Goal: Transaction & Acquisition: Purchase product/service

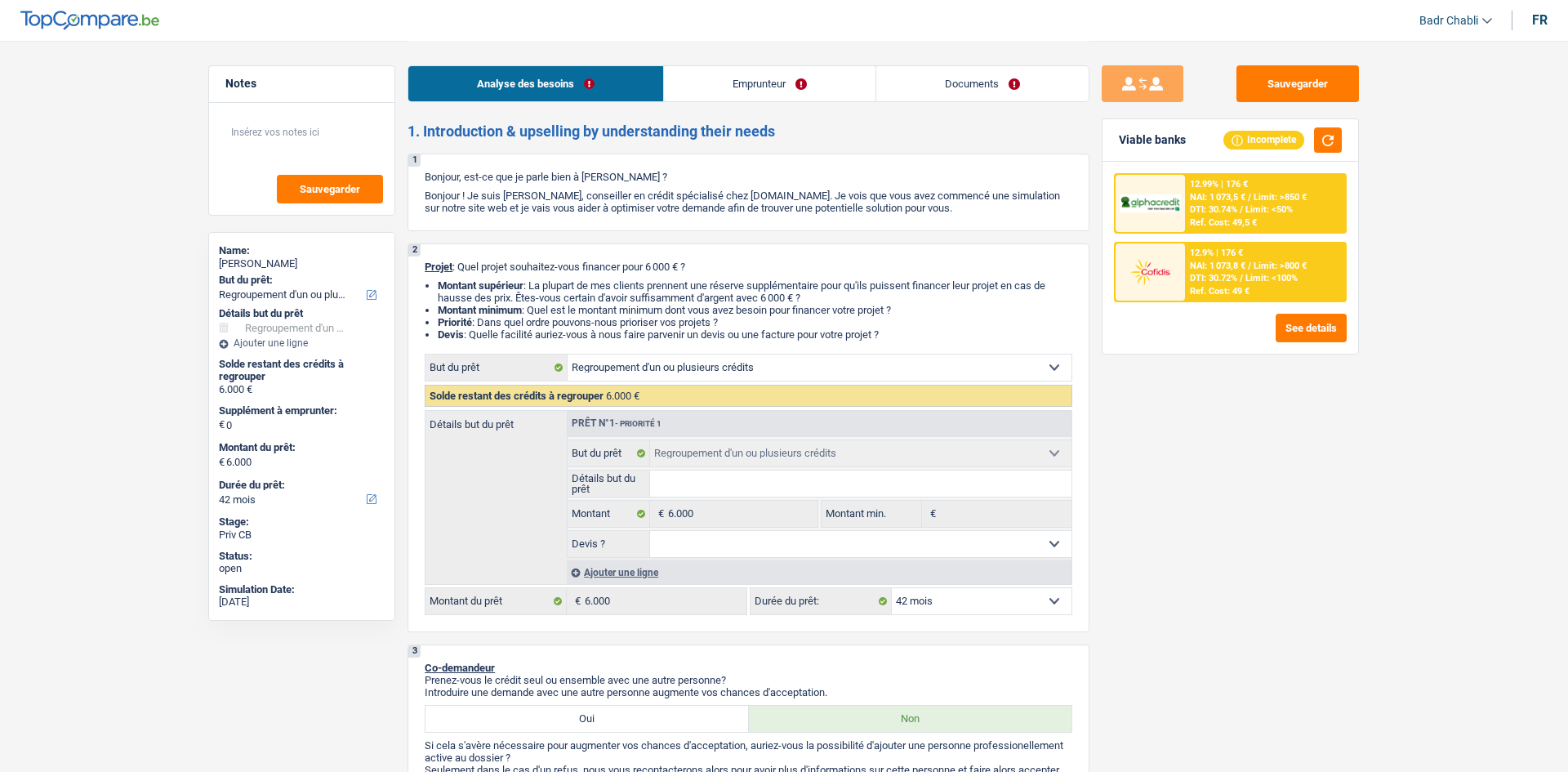
select select "refinancing"
select select "42"
select select "refinancing"
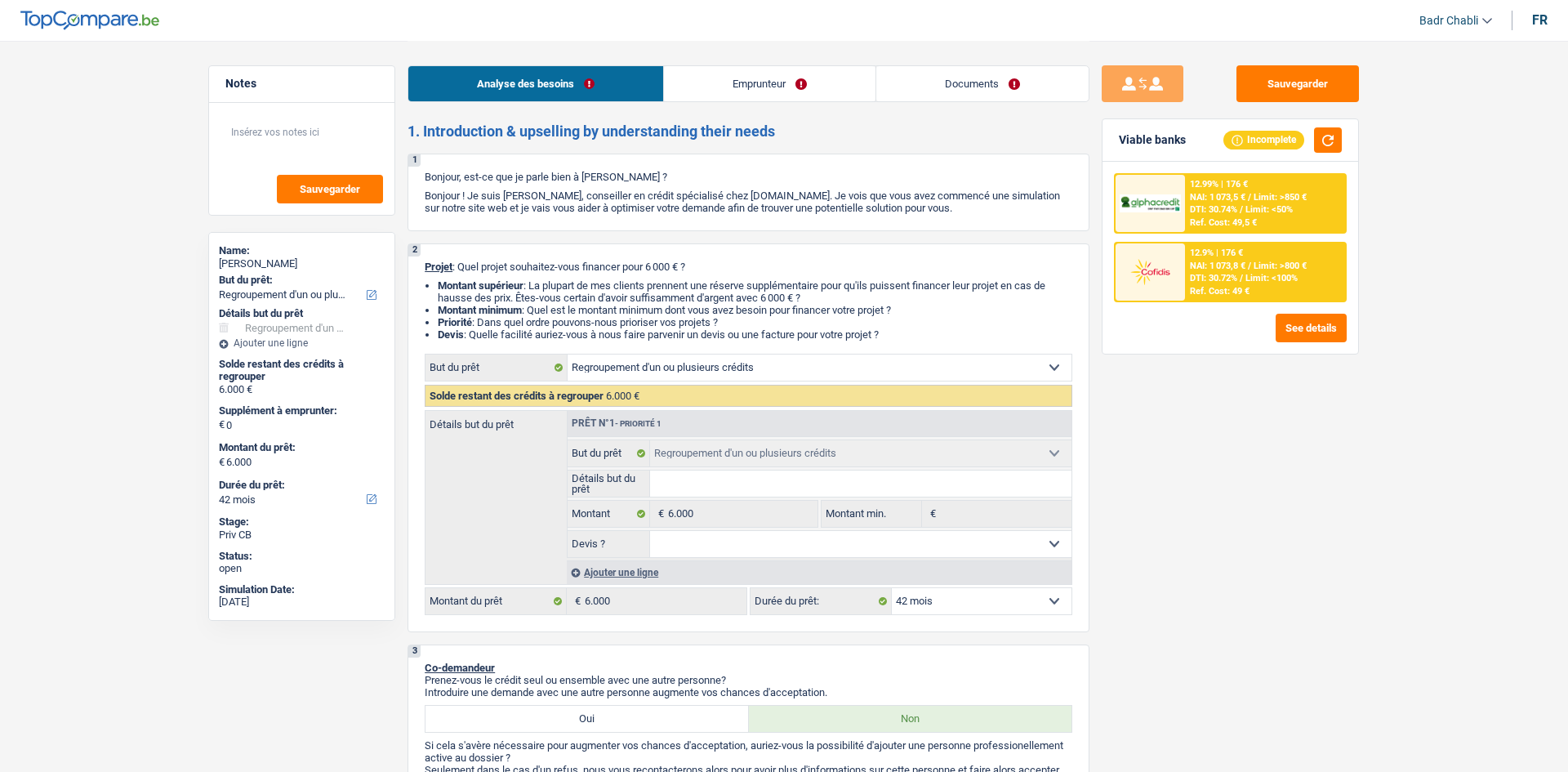
select select "42"
select select "worker"
select select "socialSecurity"
select select "netSalary"
select select "rents"
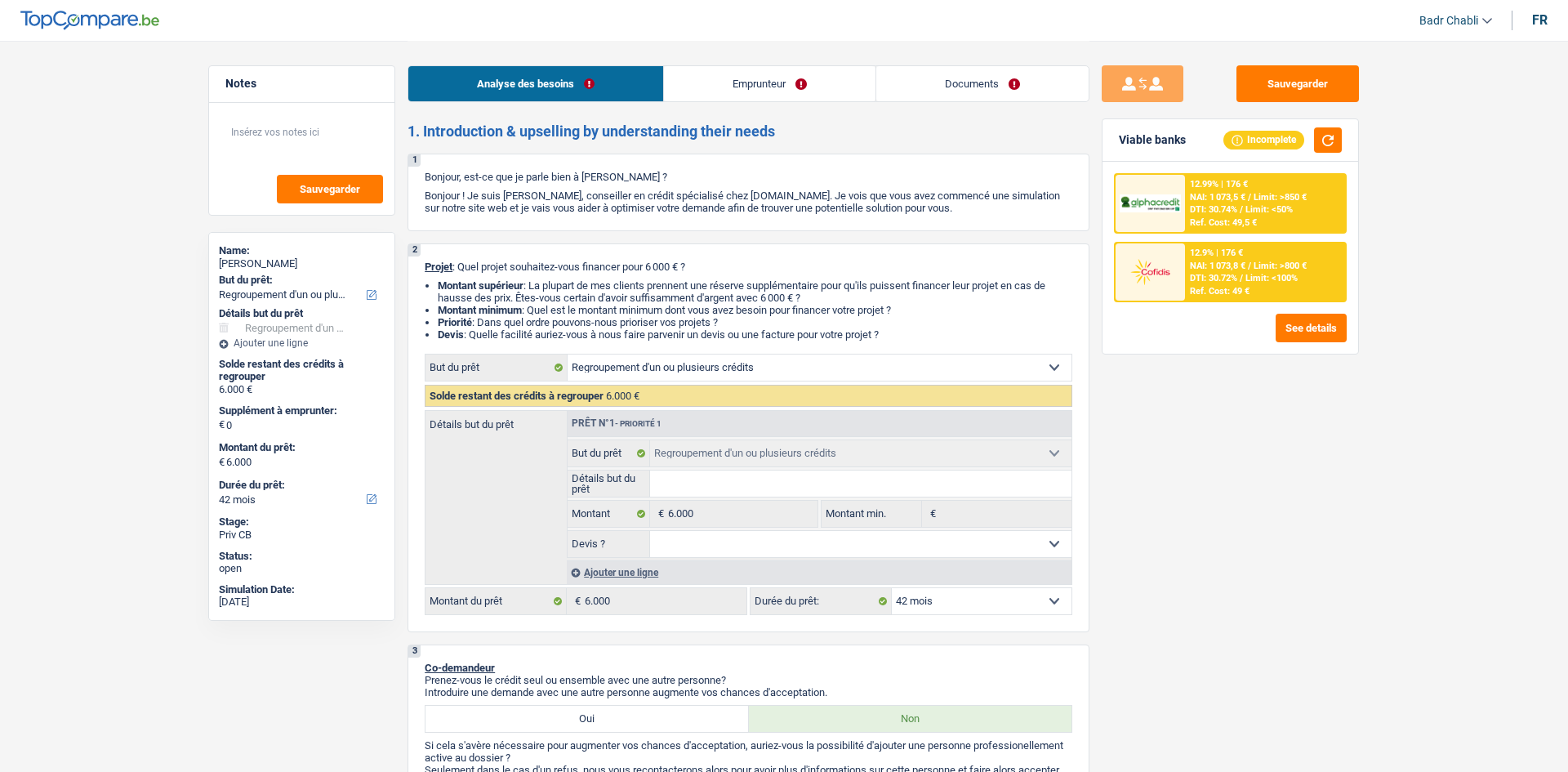
select select "personalLoan"
select select "loanRepayment"
select select "18"
select select "refinancing"
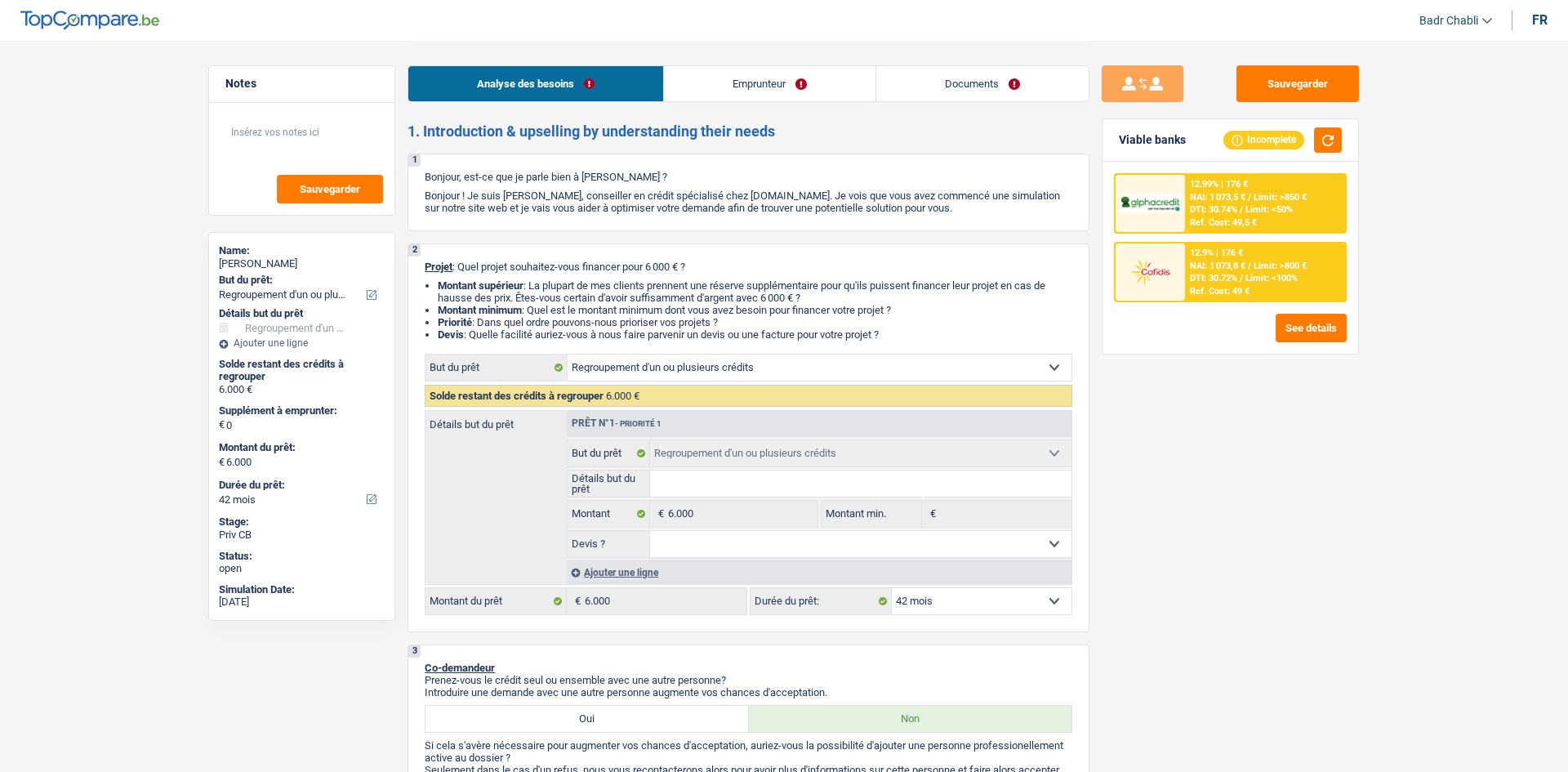
select select "42"
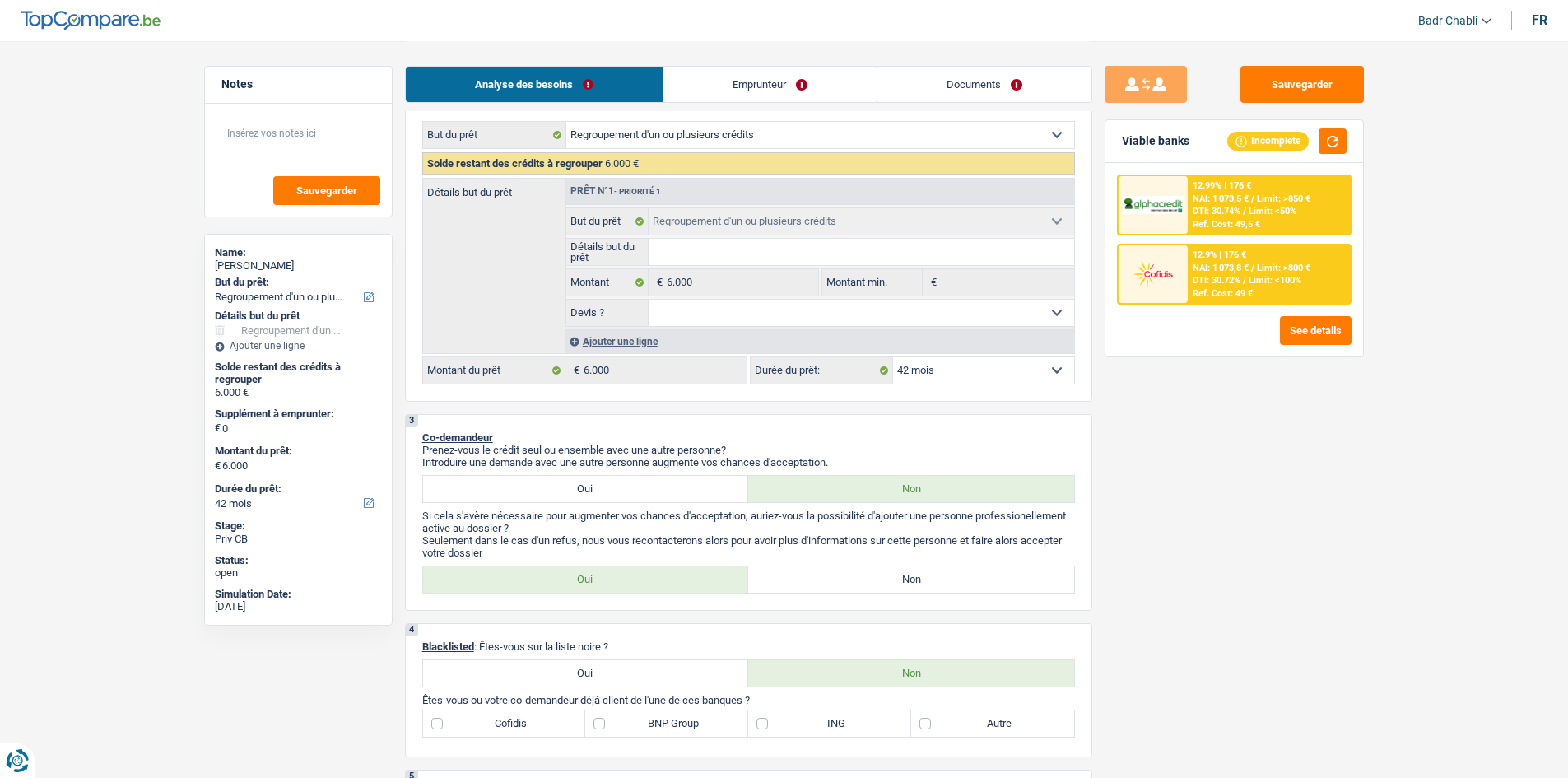
scroll to position [411, 0]
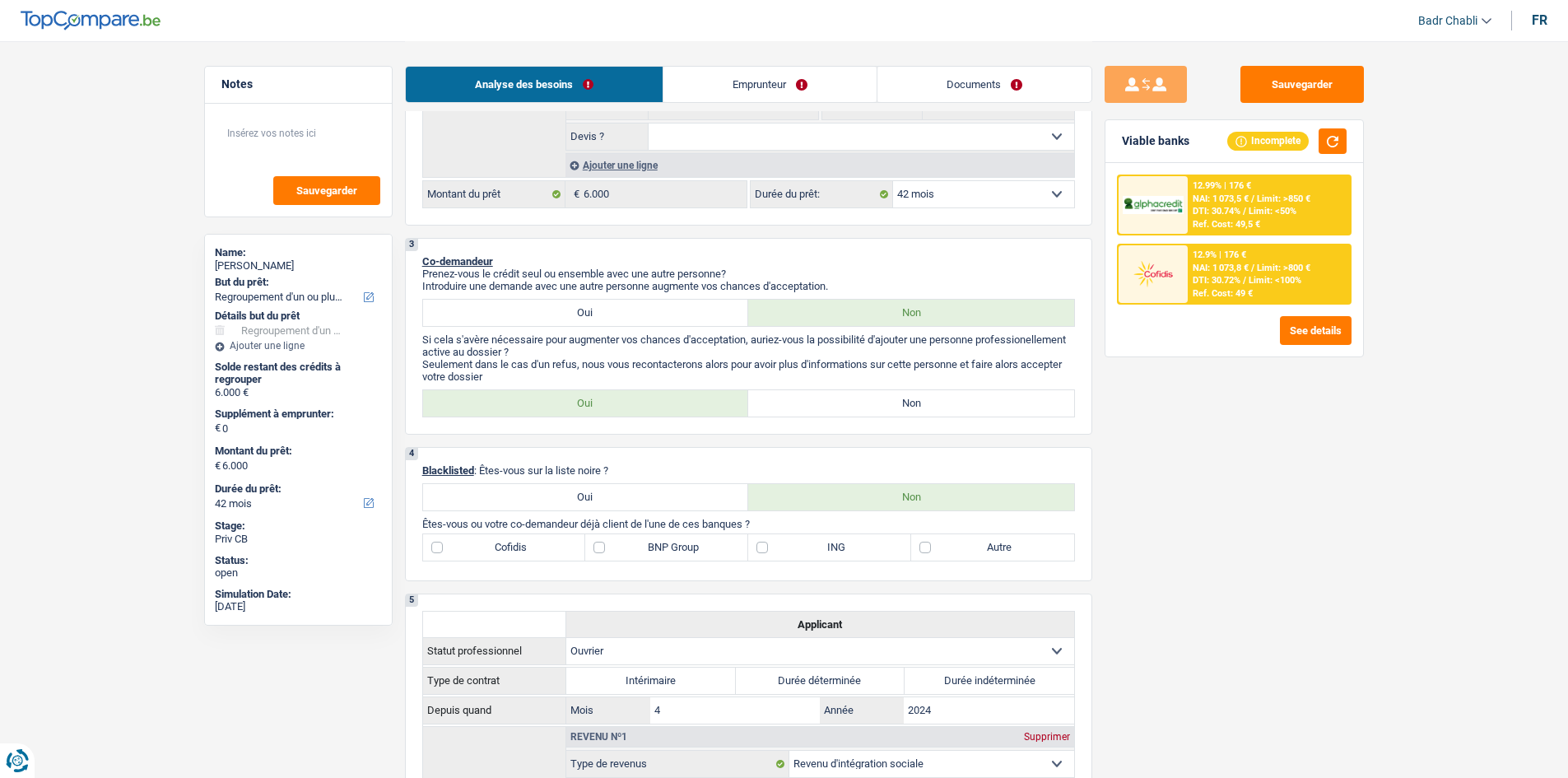
click at [1540, 15] on div "fr" at bounding box center [1539, 20] width 15 height 15
select select "socialSecurity"
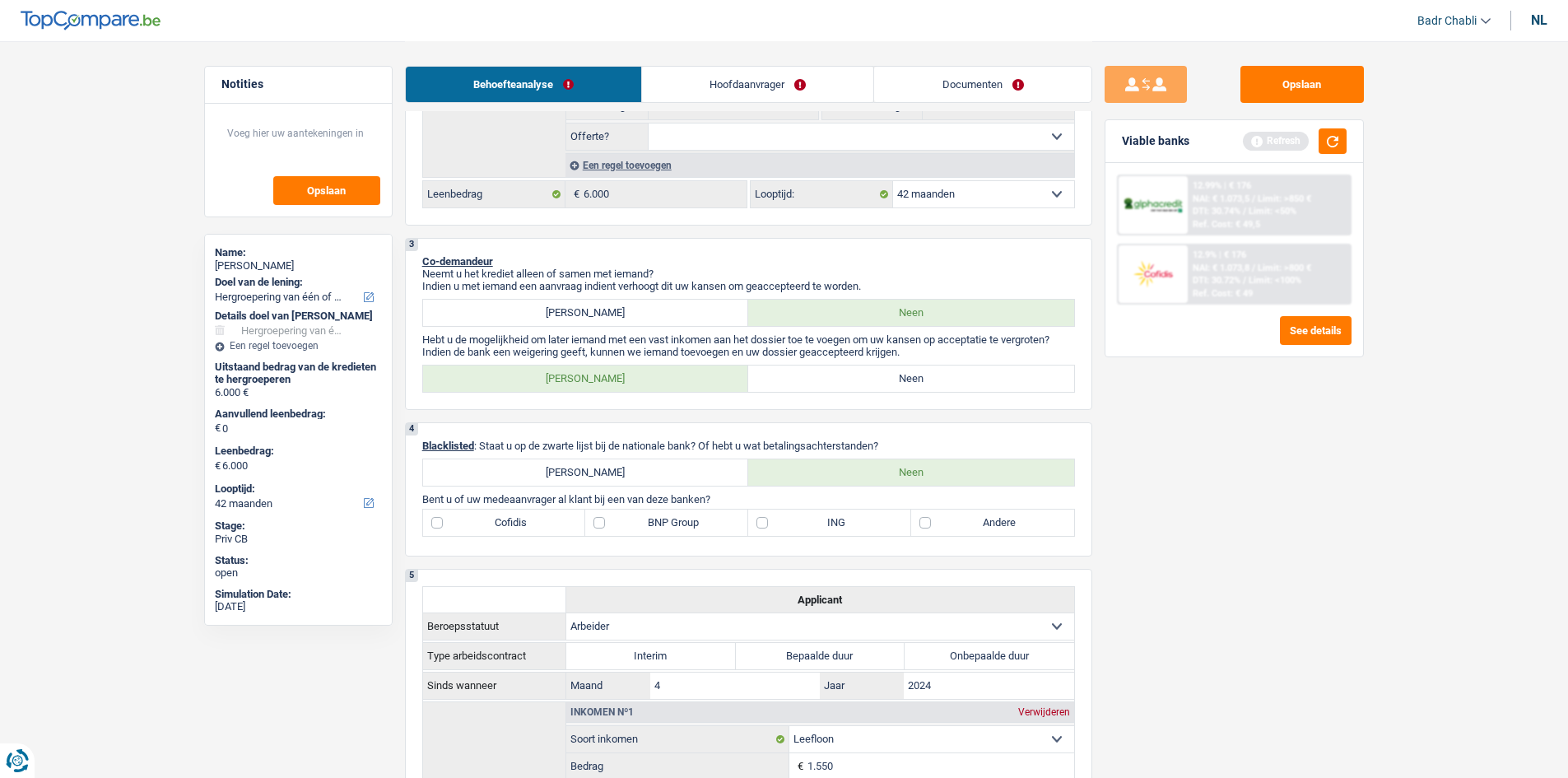
click at [887, 372] on label "Neen" at bounding box center [911, 378] width 326 height 27
click at [887, 372] on input "Neen" at bounding box center [911, 378] width 326 height 27
radio input "true"
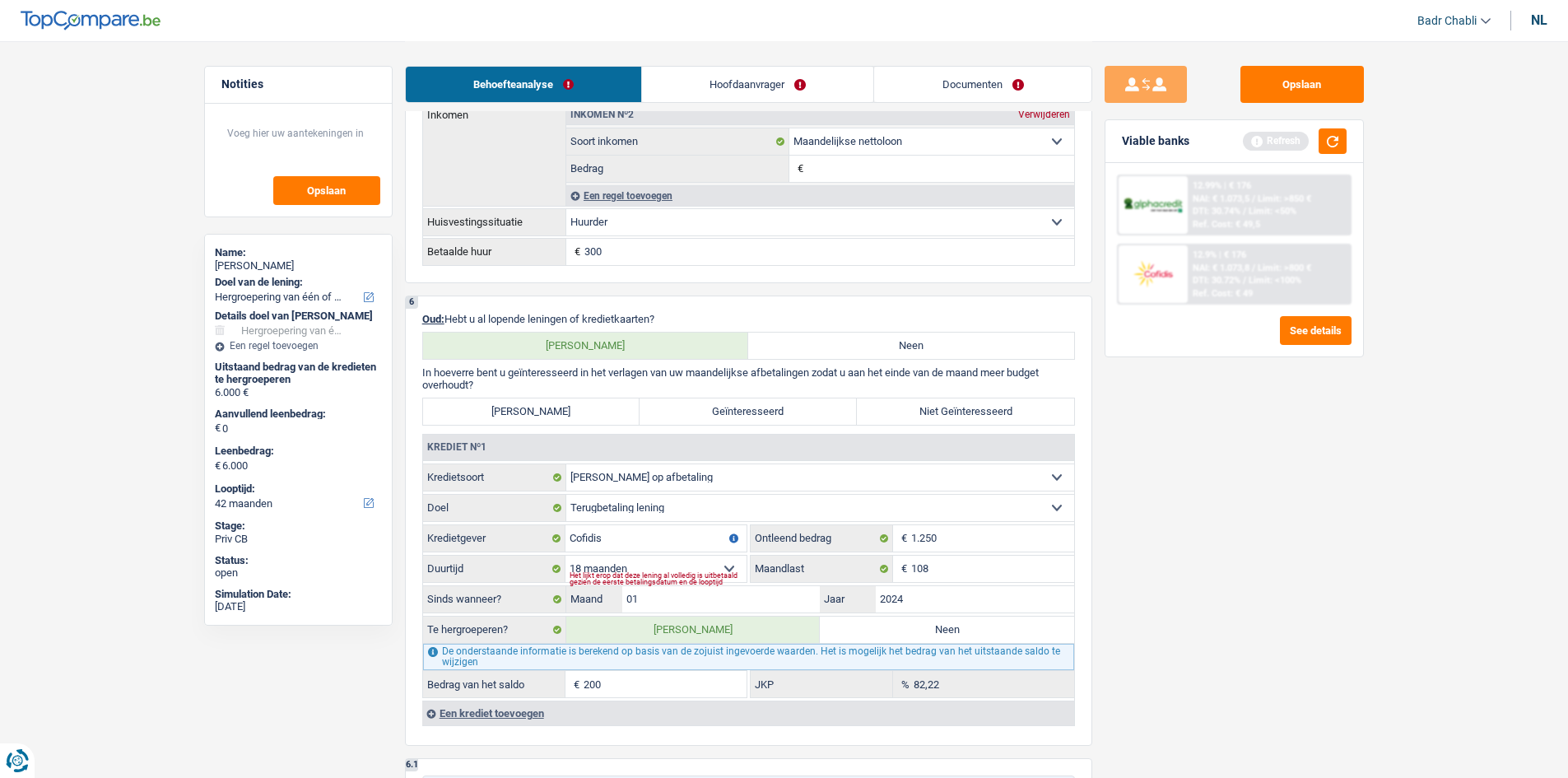
scroll to position [1235, 0]
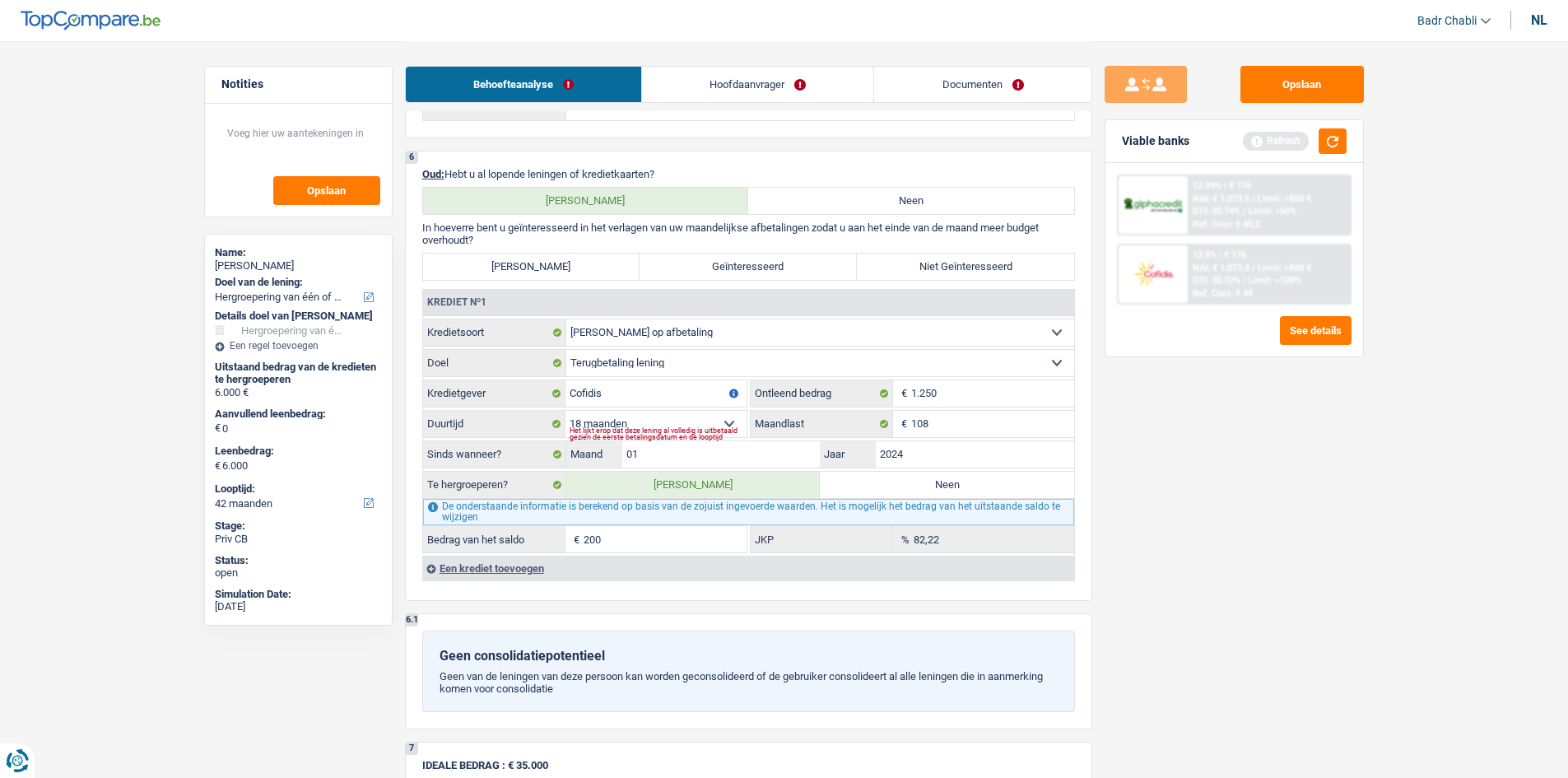
click at [694, 325] on select "Kaart of kredietlijn Hypothecaire lening Verkoop op afbetaling Lening op afbeta…" at bounding box center [820, 333] width 508 height 27
select select "cardOrCredit"
click at [566, 320] on select "Kaart of kredietlijn Hypothecaire lening Verkoop op afbetaling Lening op afbeta…" at bounding box center [820, 333] width 508 height 27
type input "200"
select select "24"
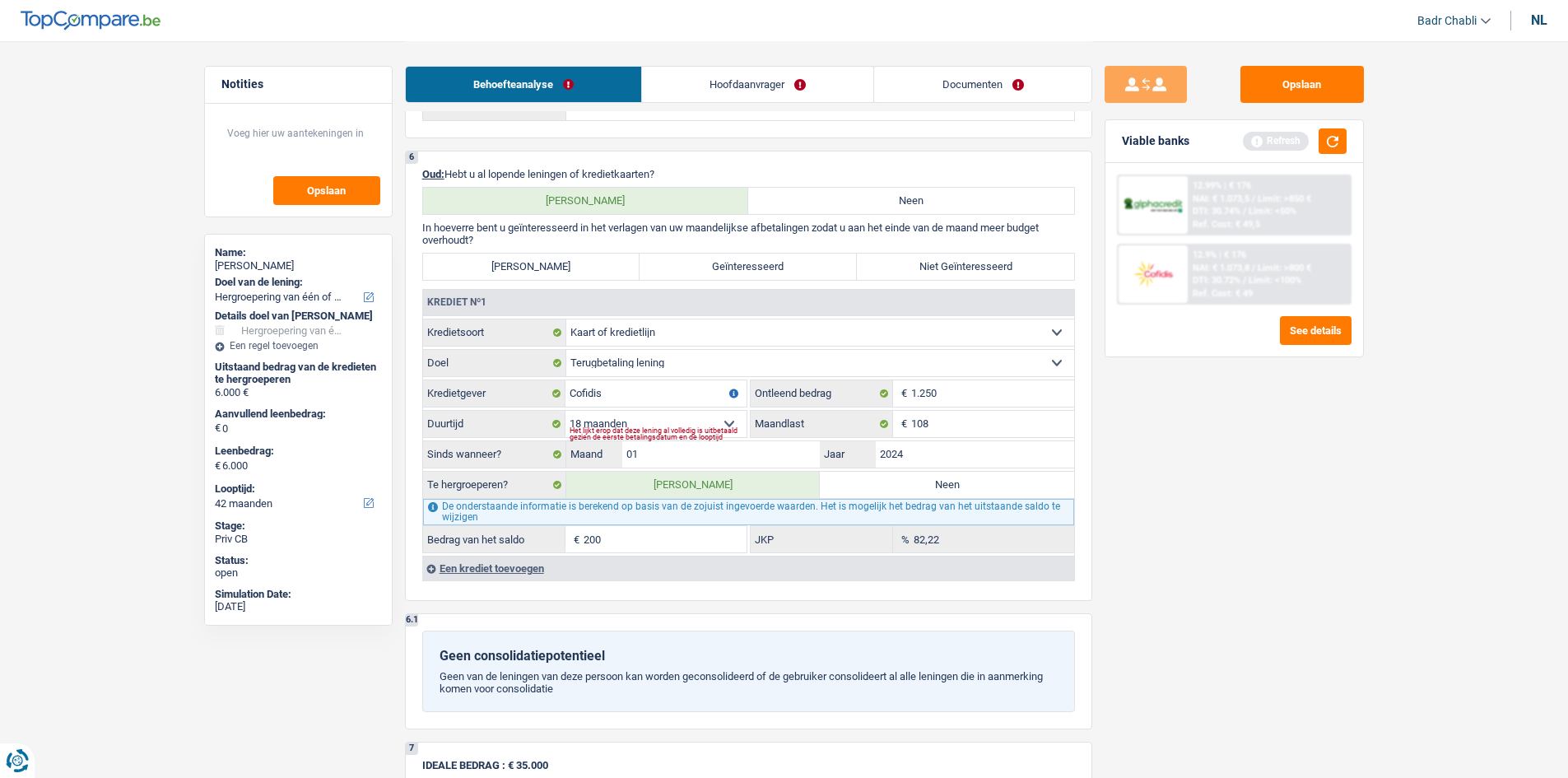
type input "200"
select select "24"
type input "200"
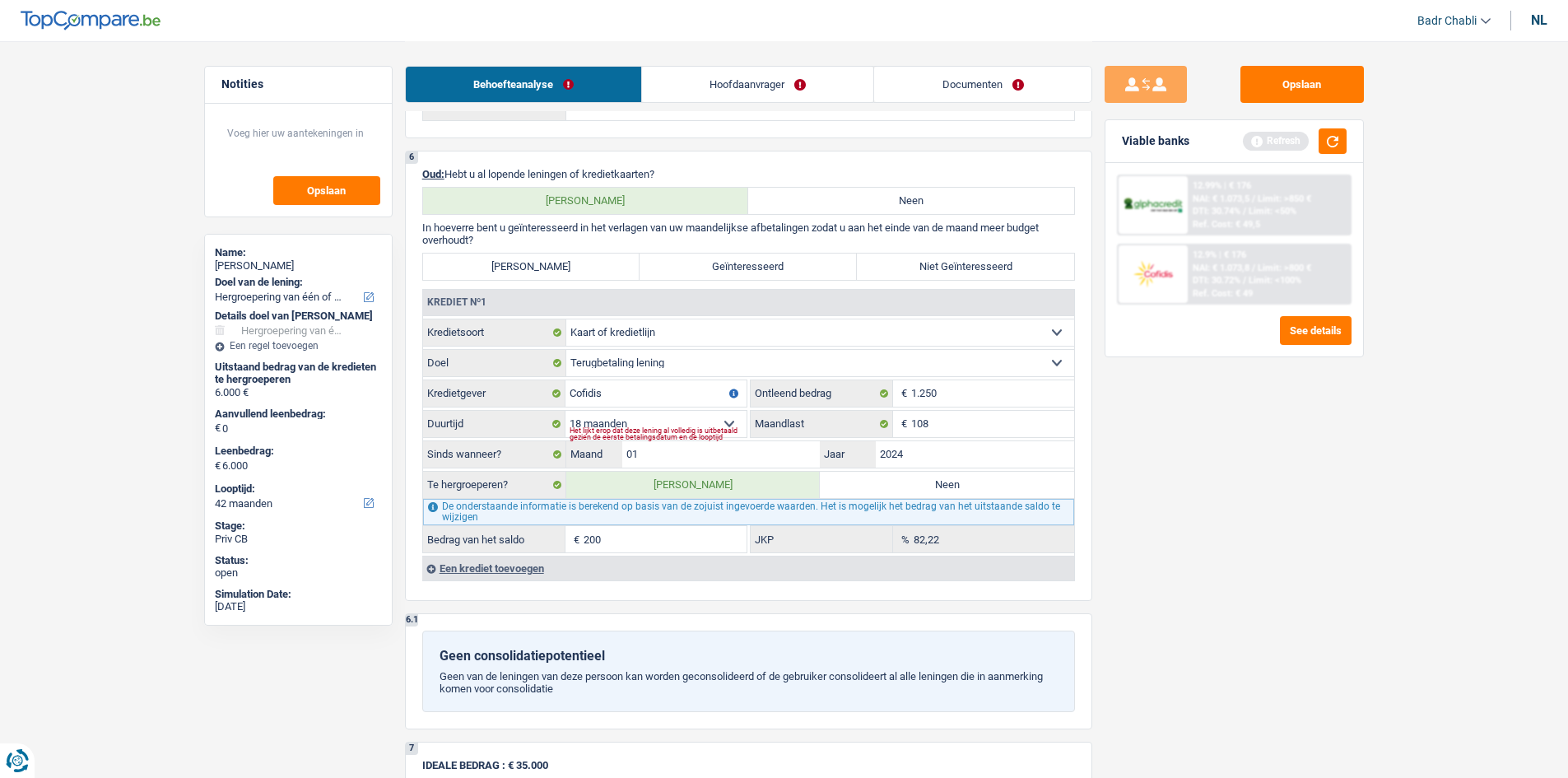
select select "24"
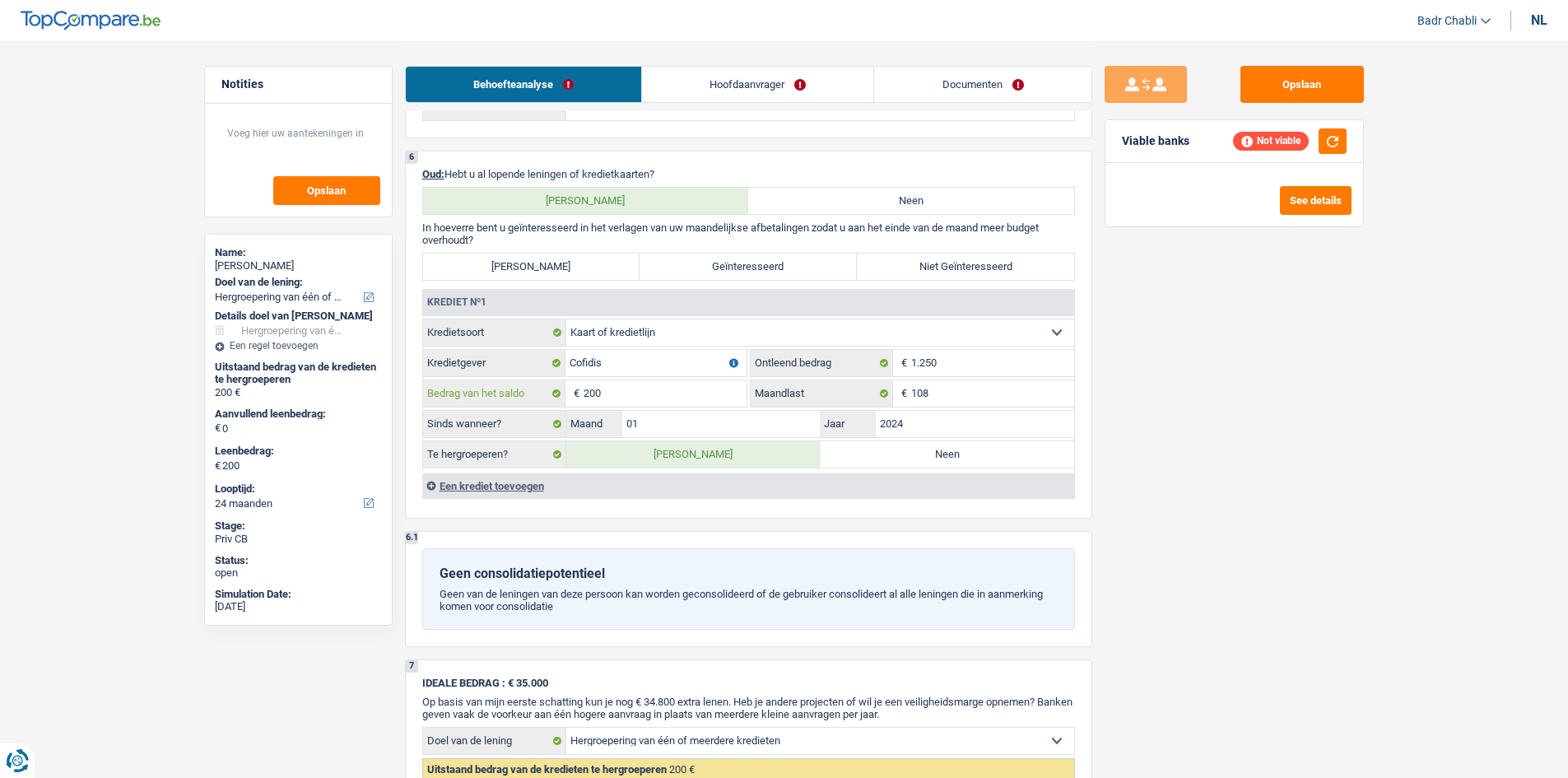
click at [687, 392] on input "200" at bounding box center [665, 393] width 163 height 27
type input "1"
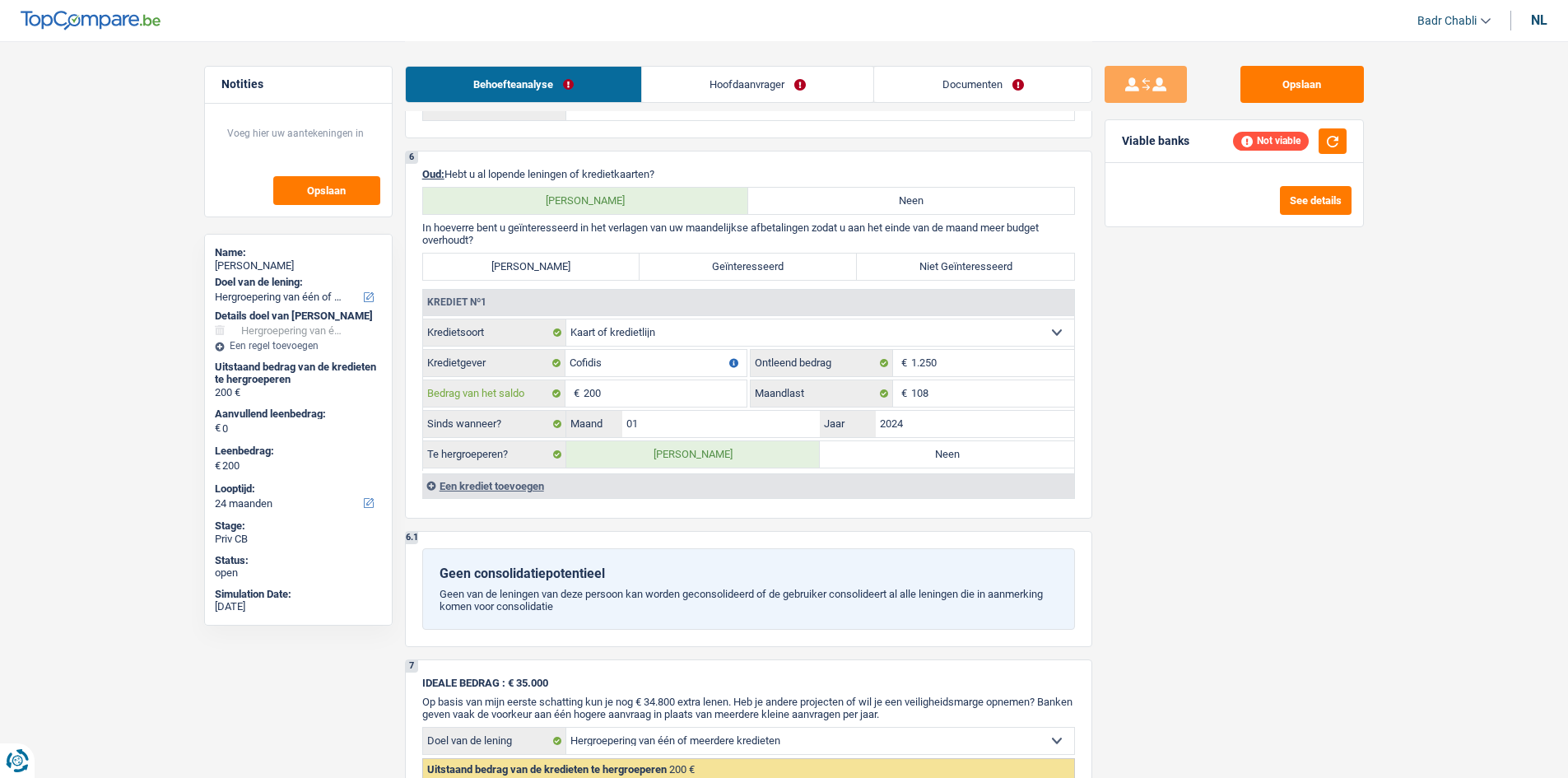
type input "1"
type input "12"
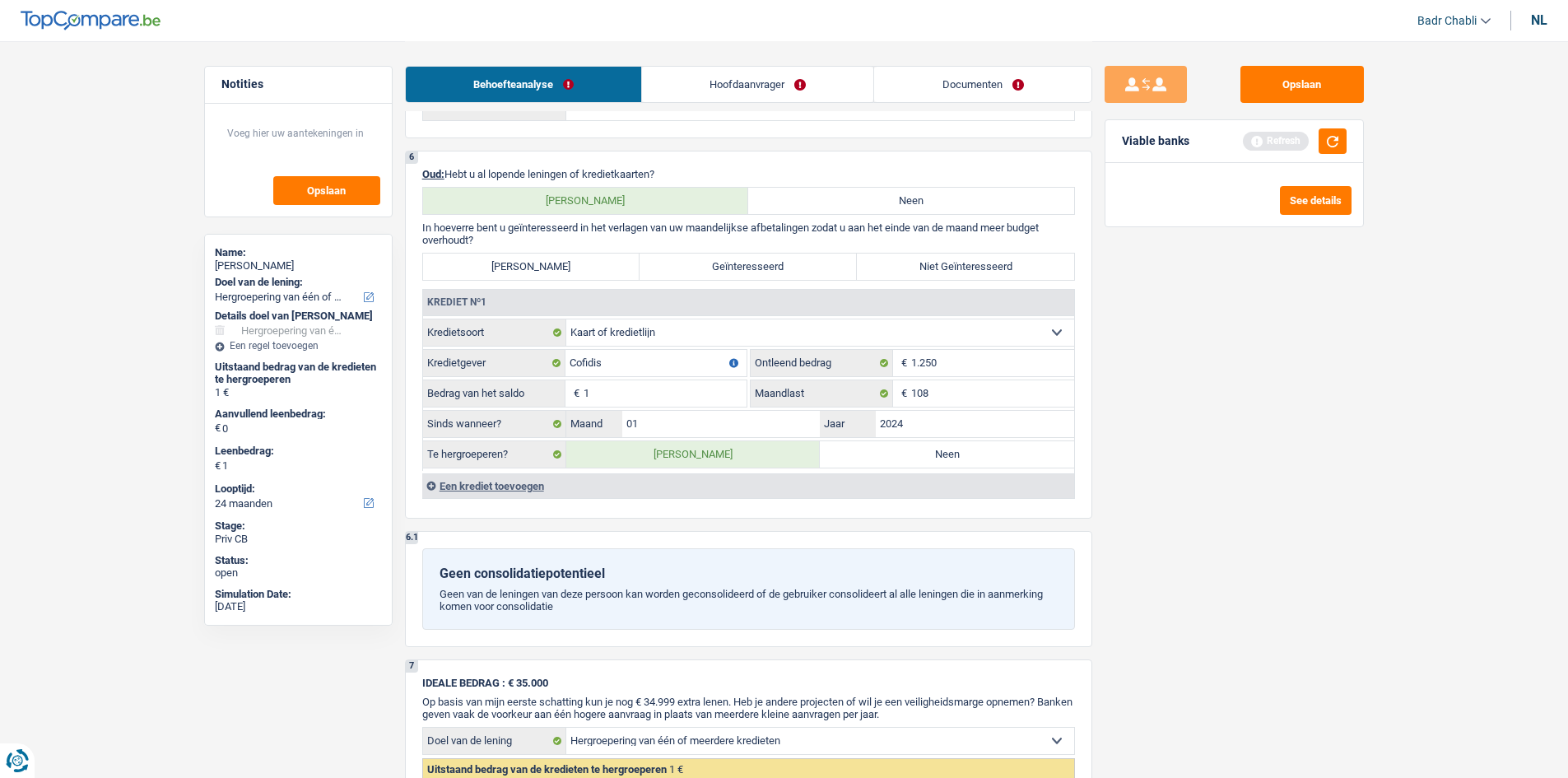
type input "12"
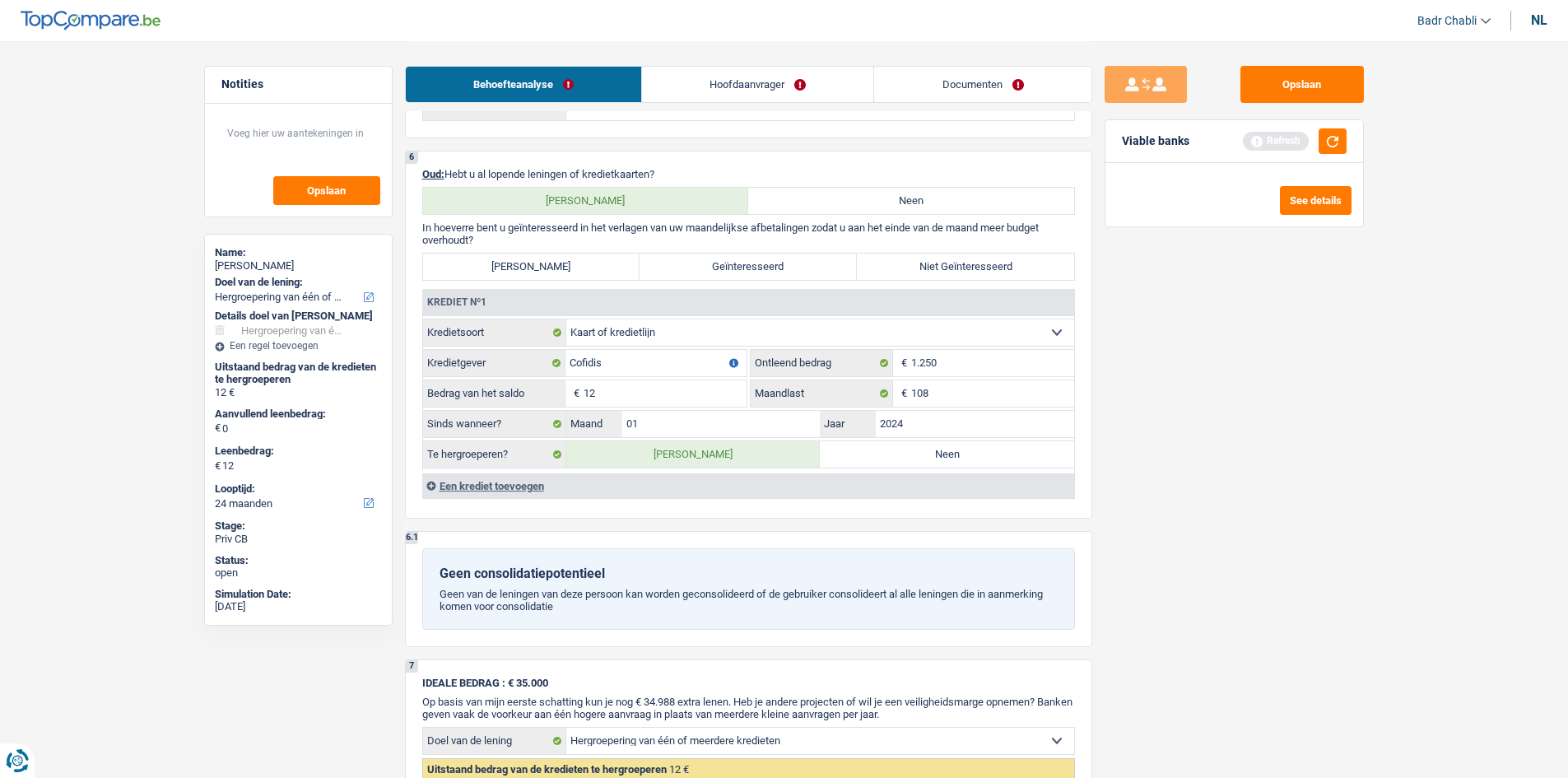
type input "125"
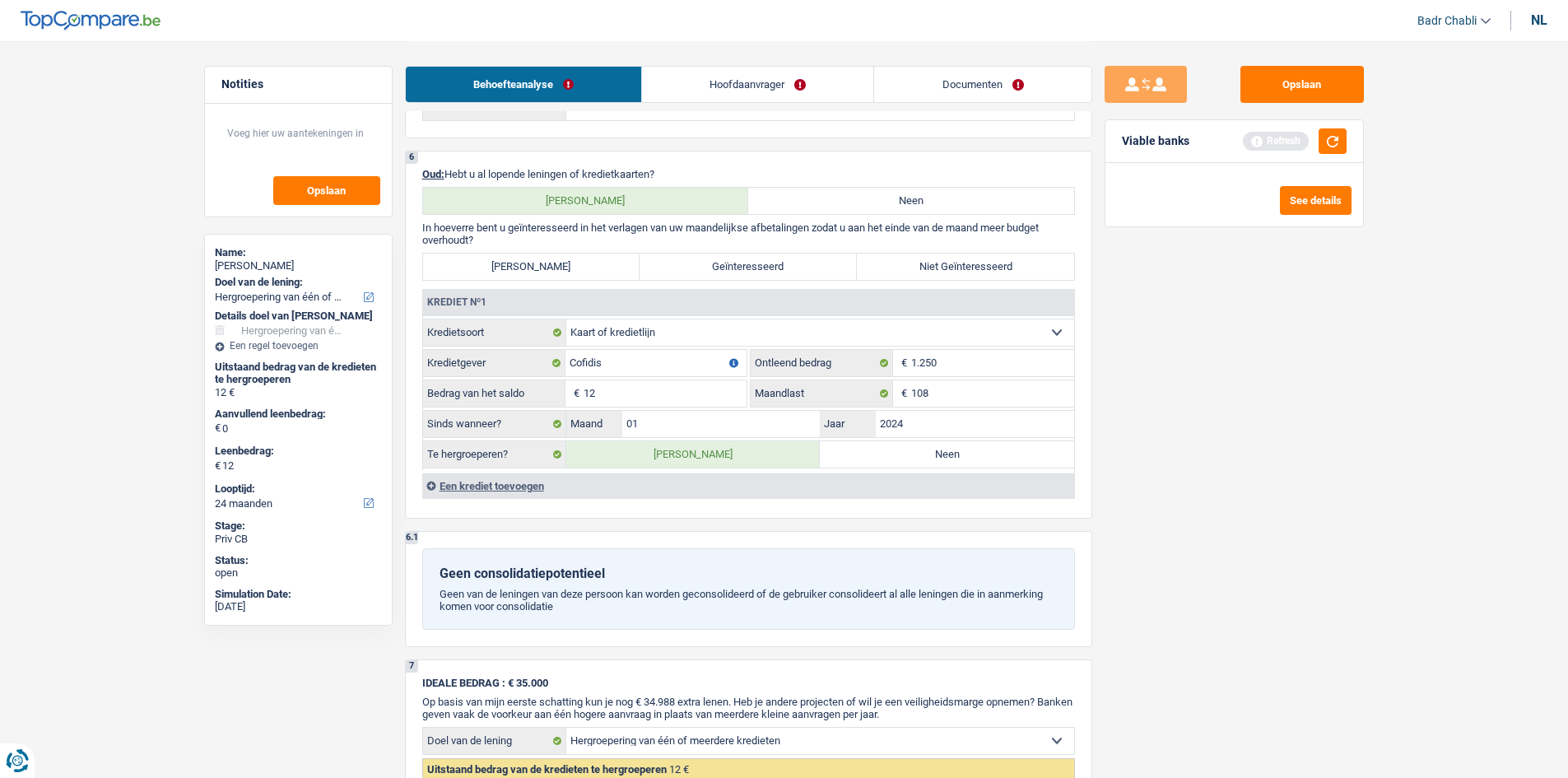
type input "125"
type input "1.250"
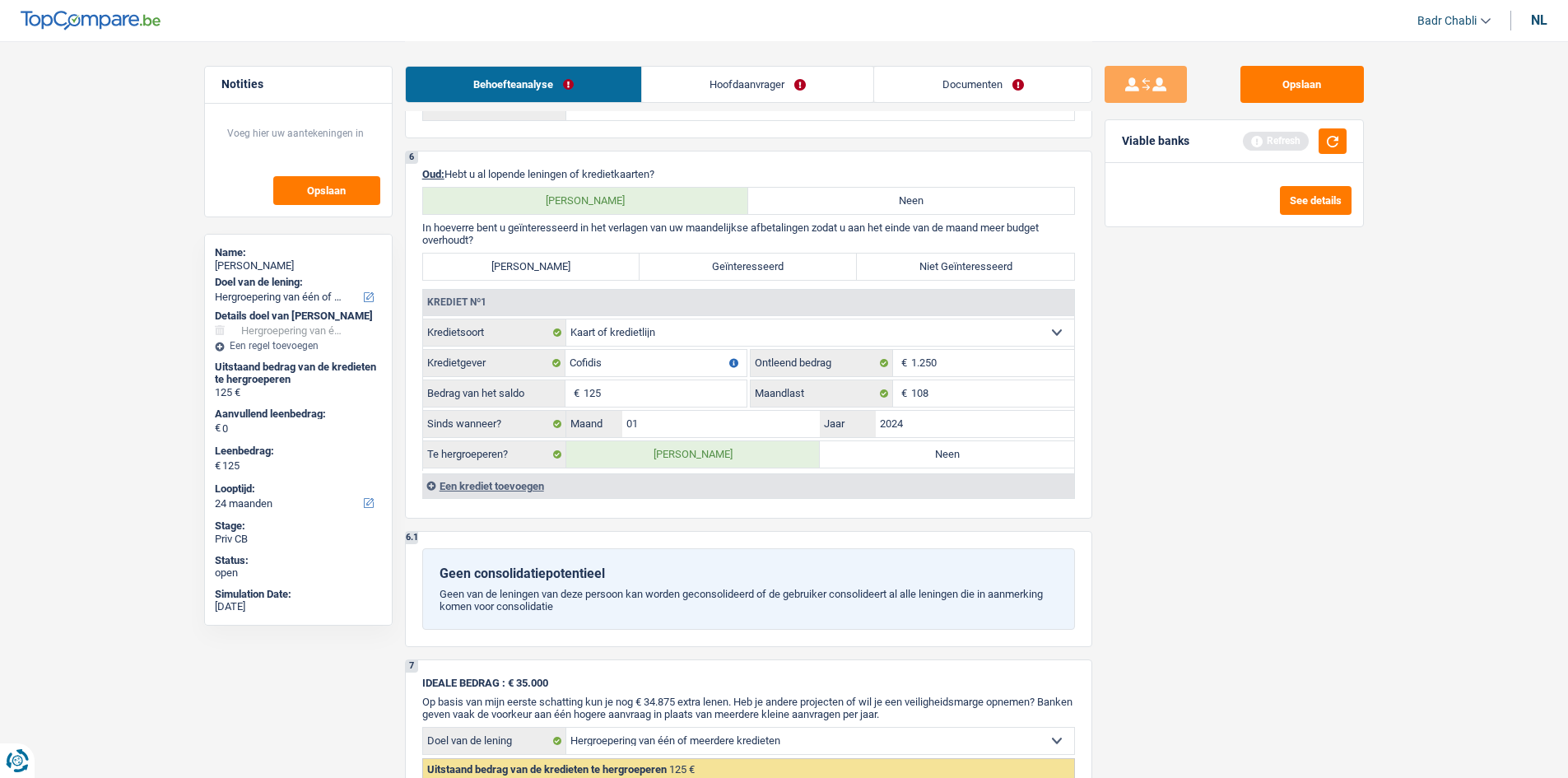
type input "1.250"
click at [924, 401] on input "108" at bounding box center [993, 393] width 163 height 27
type input "50"
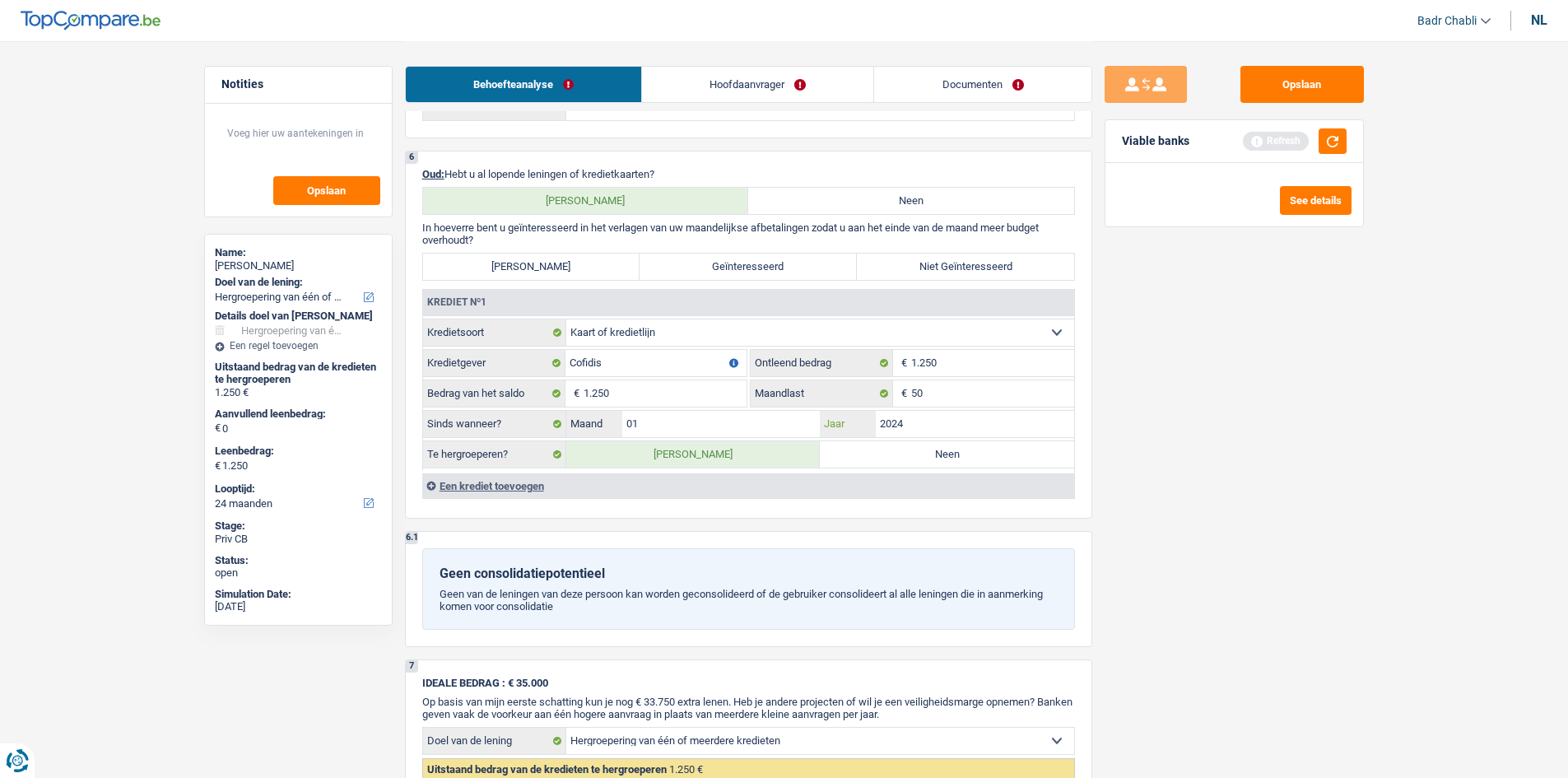
click at [917, 426] on input "2024" at bounding box center [975, 423] width 198 height 27
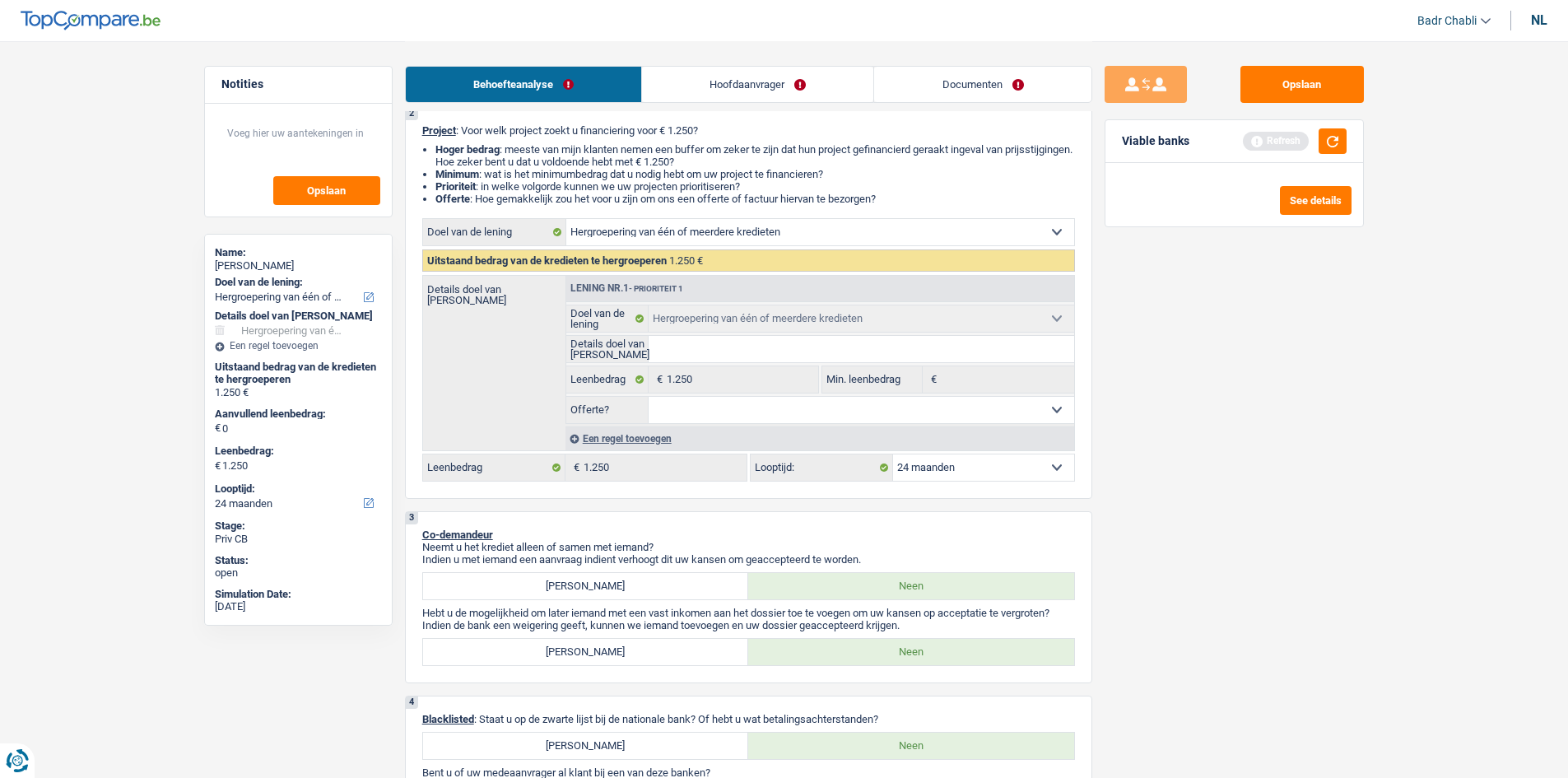
scroll to position [0, 0]
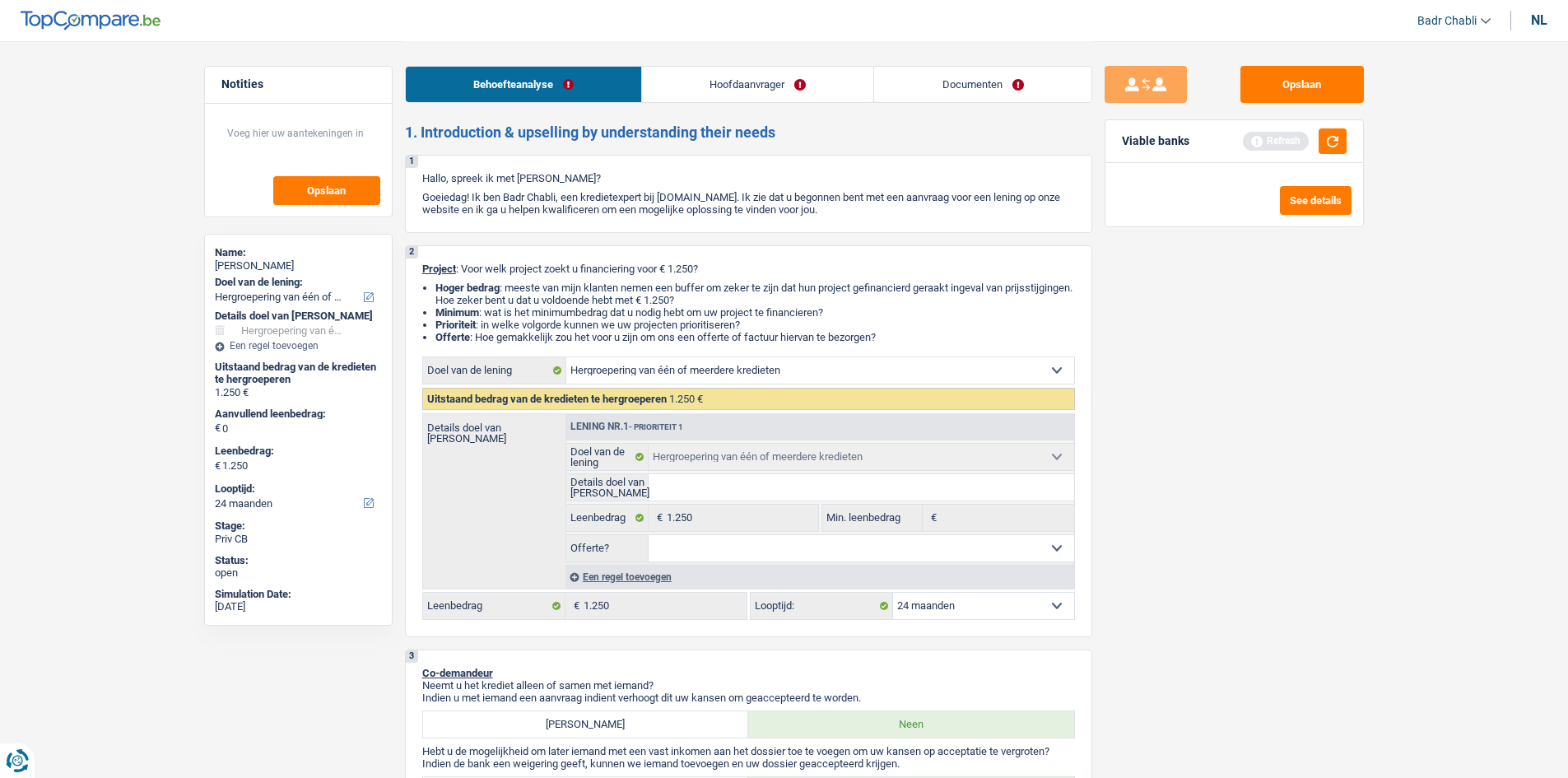
type input "2025"
click at [650, 575] on div "Een regel toevoegen" at bounding box center [819, 576] width 509 height 24
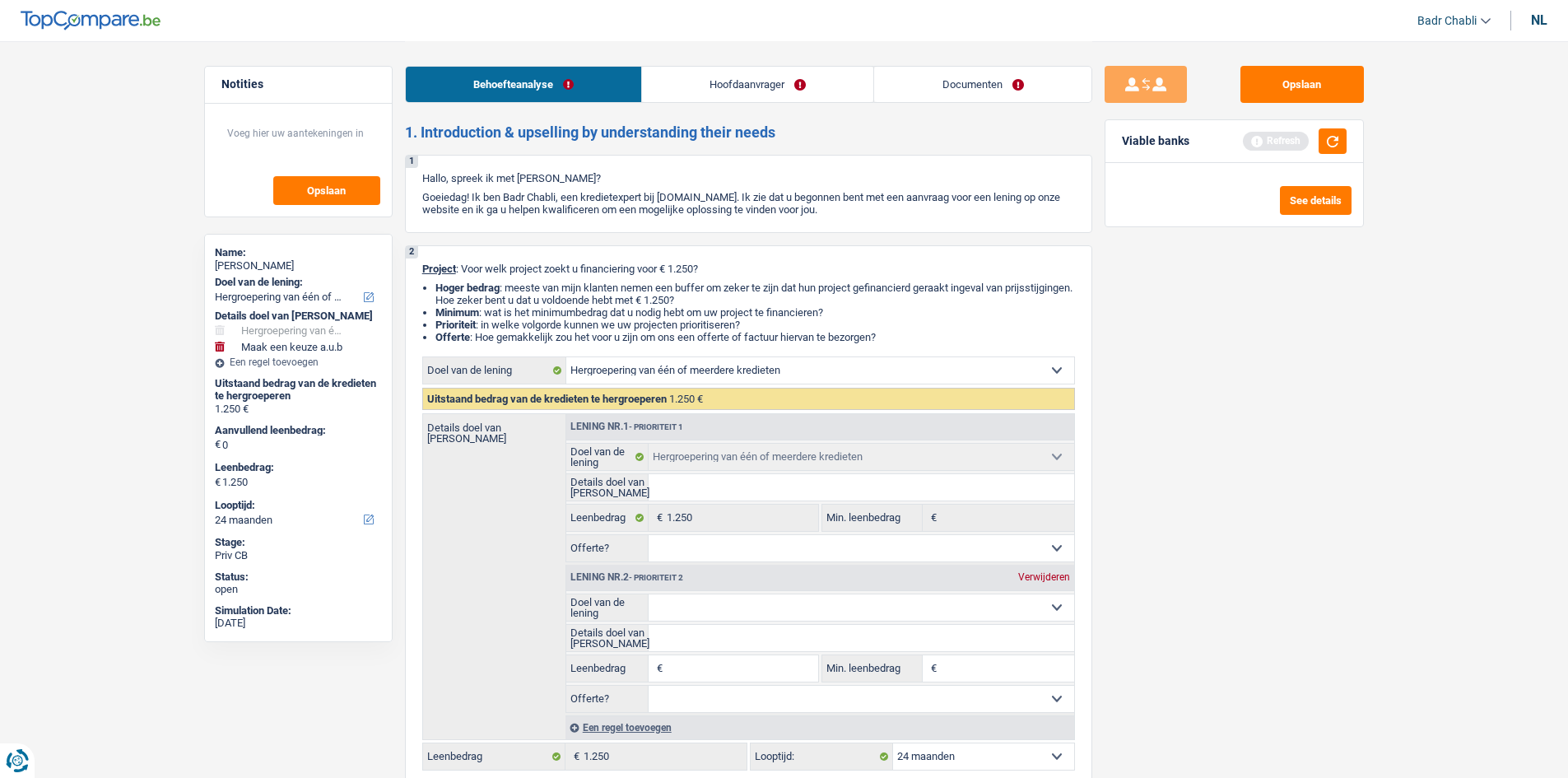
click at [754, 669] on input "Leenbedrag" at bounding box center [742, 668] width 150 height 27
type input "6"
type input "60"
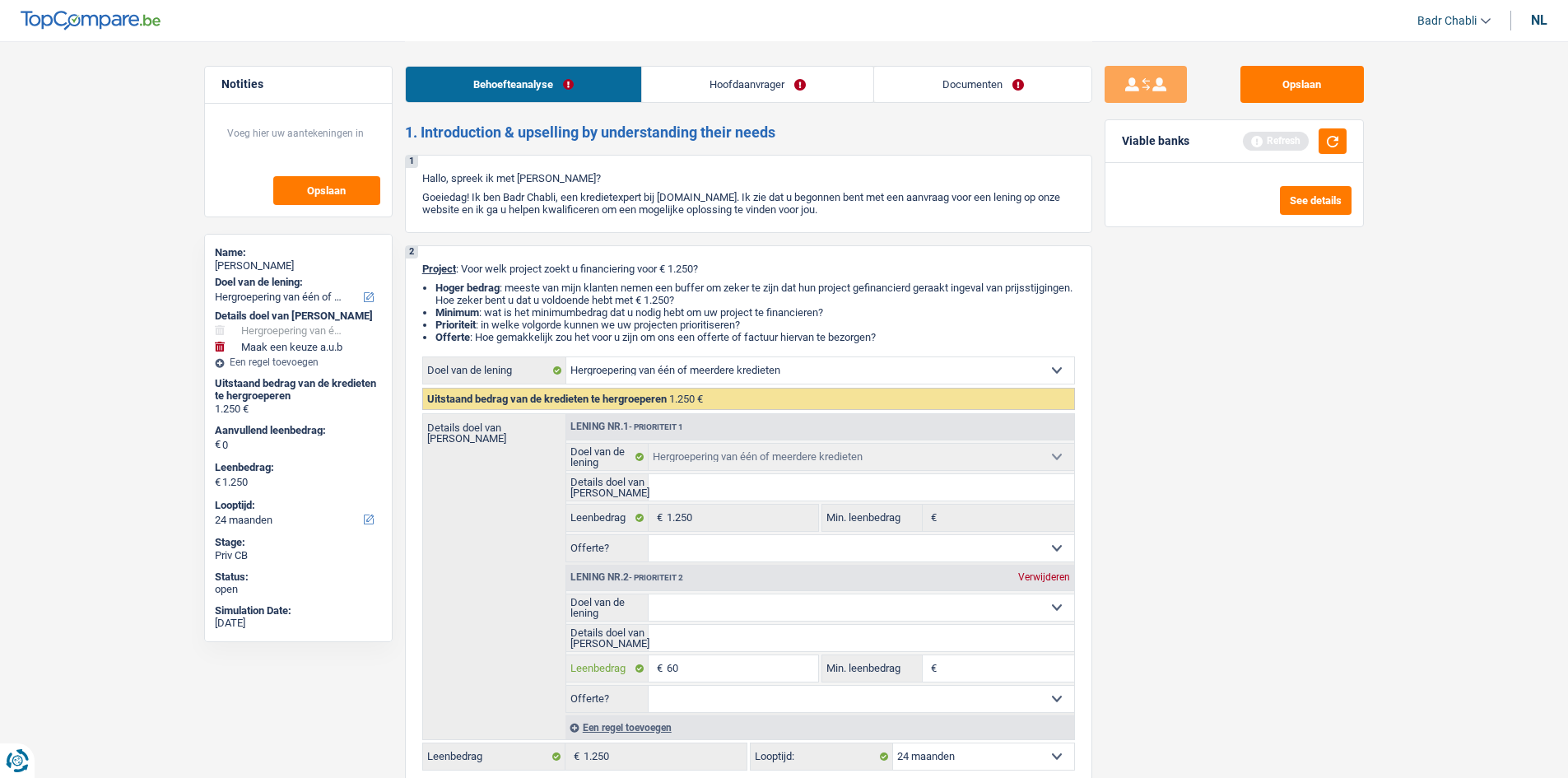
type input "600"
type input "6.000"
click at [715, 669] on input "6.000" at bounding box center [742, 668] width 150 height 27
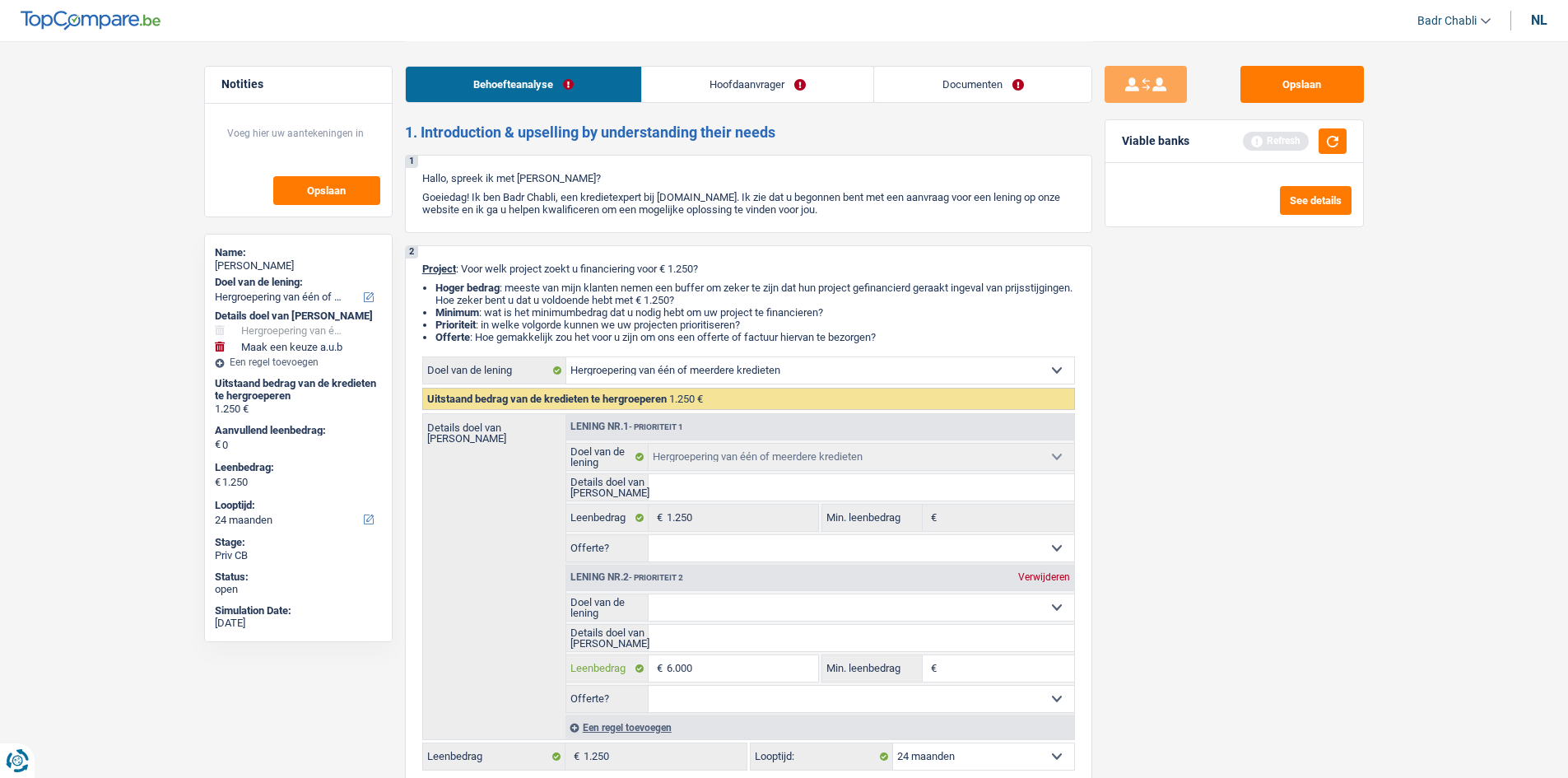
click at [715, 669] on input "6.000" at bounding box center [742, 668] width 150 height 27
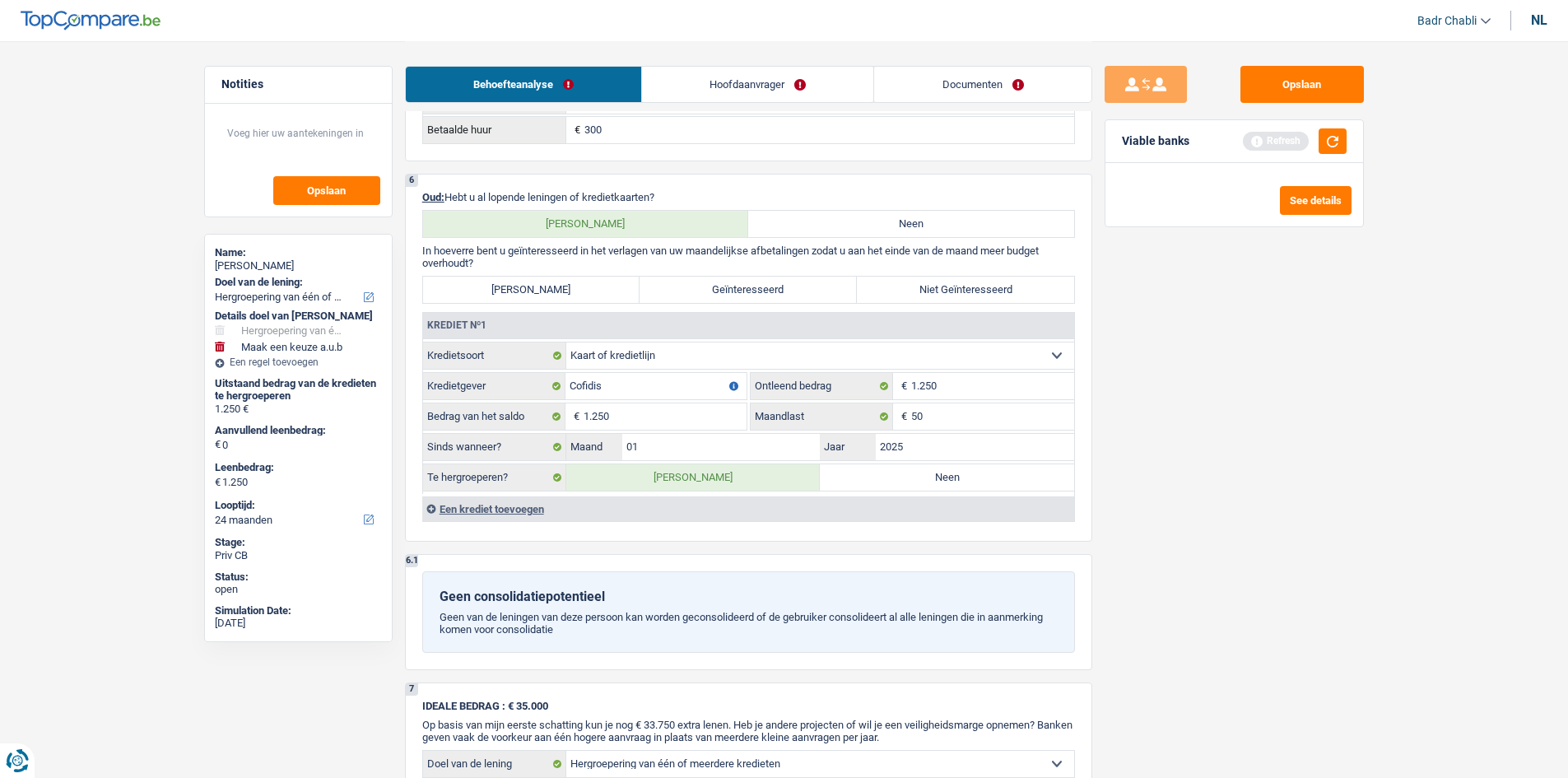
scroll to position [1564, 0]
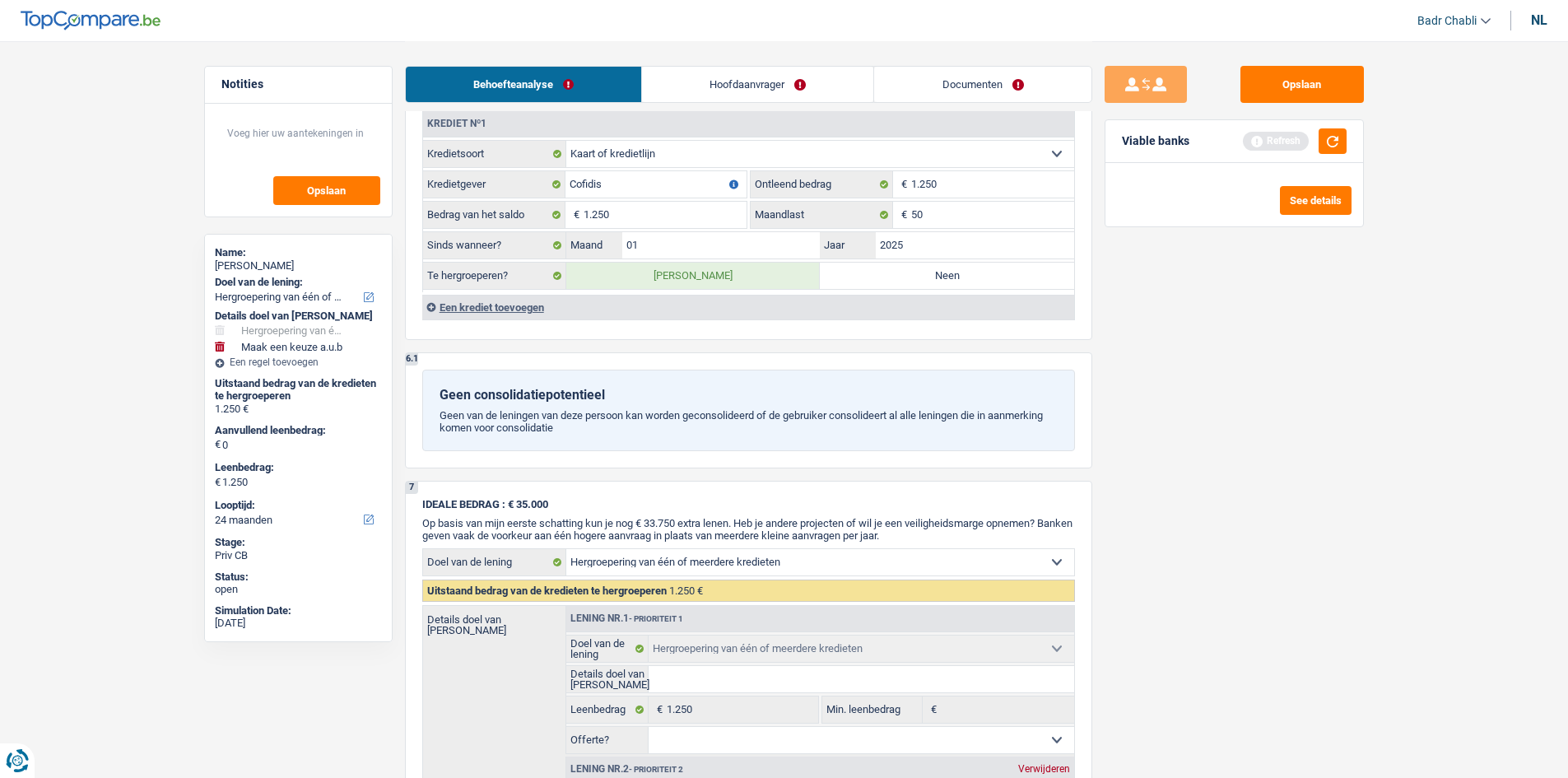
type input "6.000"
type input "7.250"
click at [947, 278] on label "Neen" at bounding box center [946, 275] width 254 height 27
click at [947, 278] on input "Neen" at bounding box center [946, 275] width 254 height 27
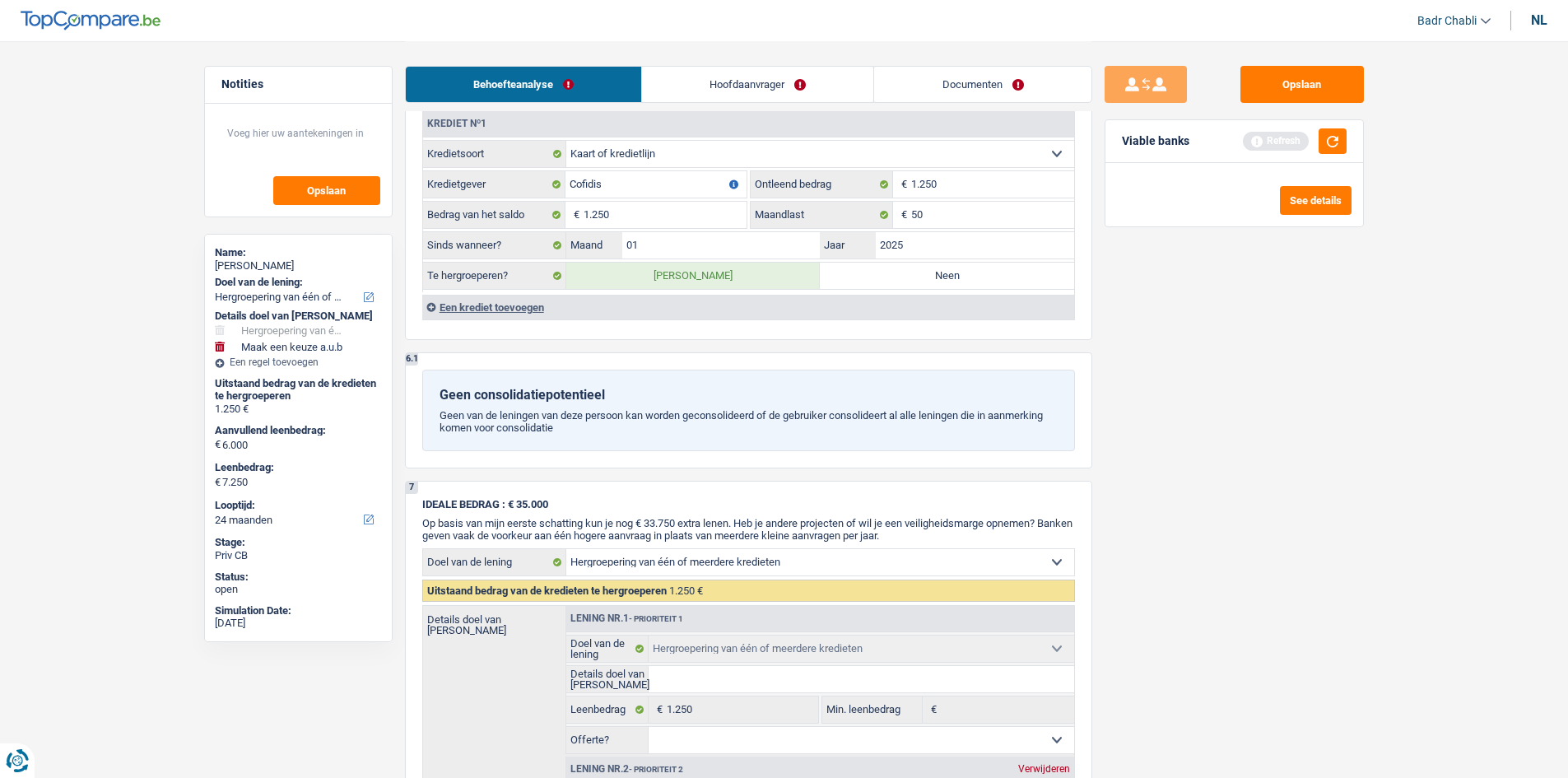
radio input "true"
select select
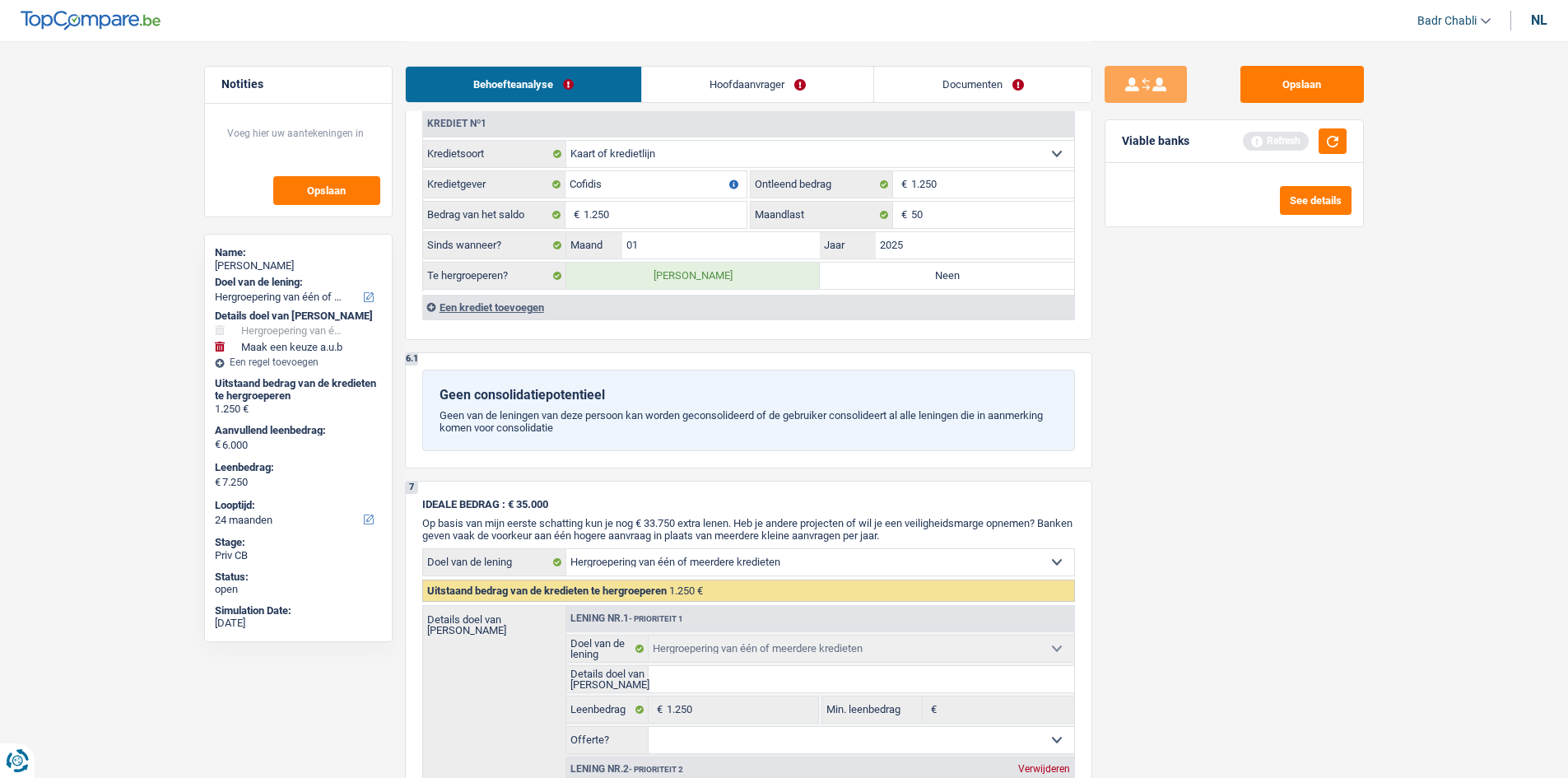
type input "6.000"
type input "12.000"
radio input "false"
select select
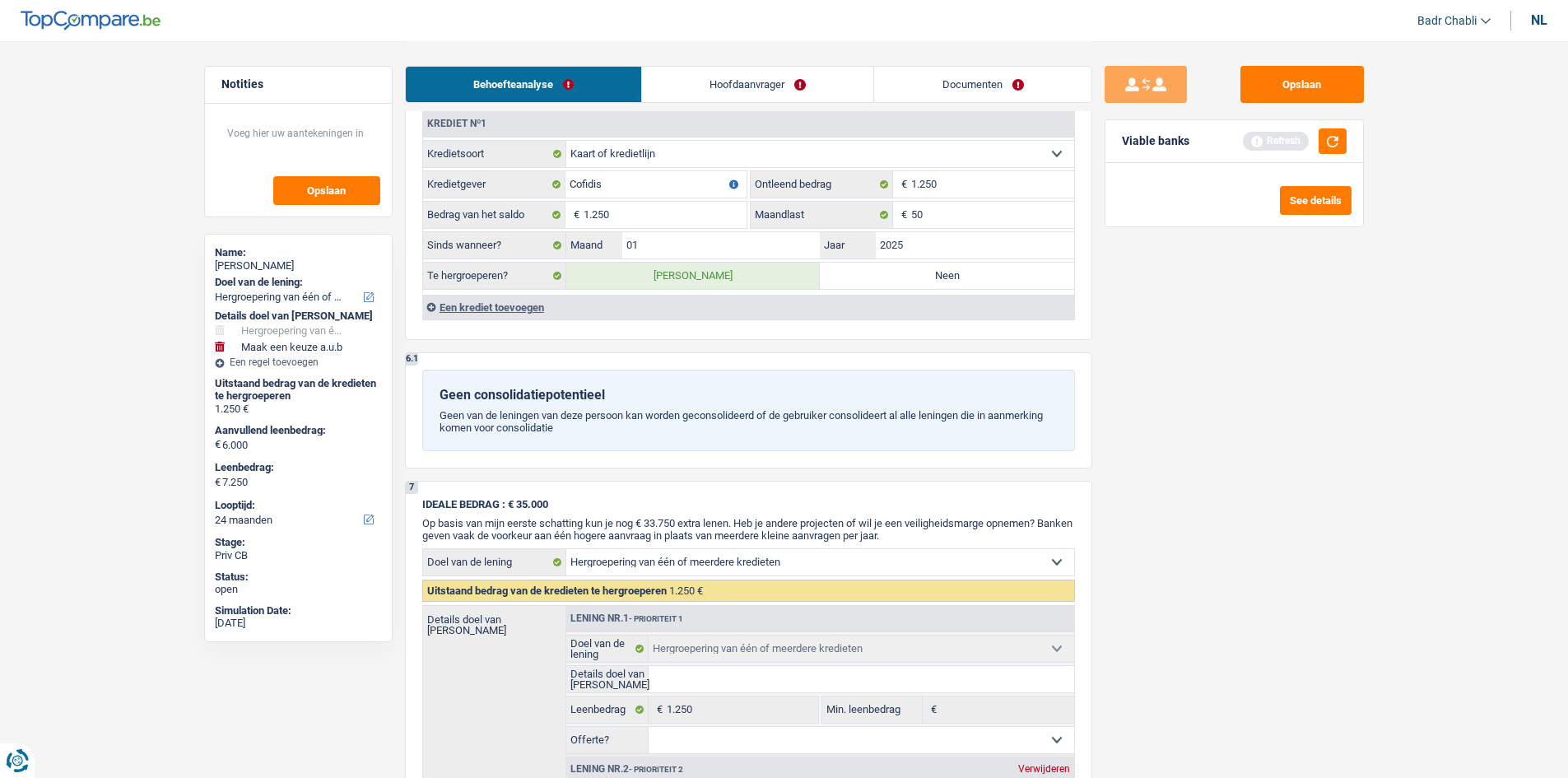
type input "6.000"
type input "12.000"
select select "42"
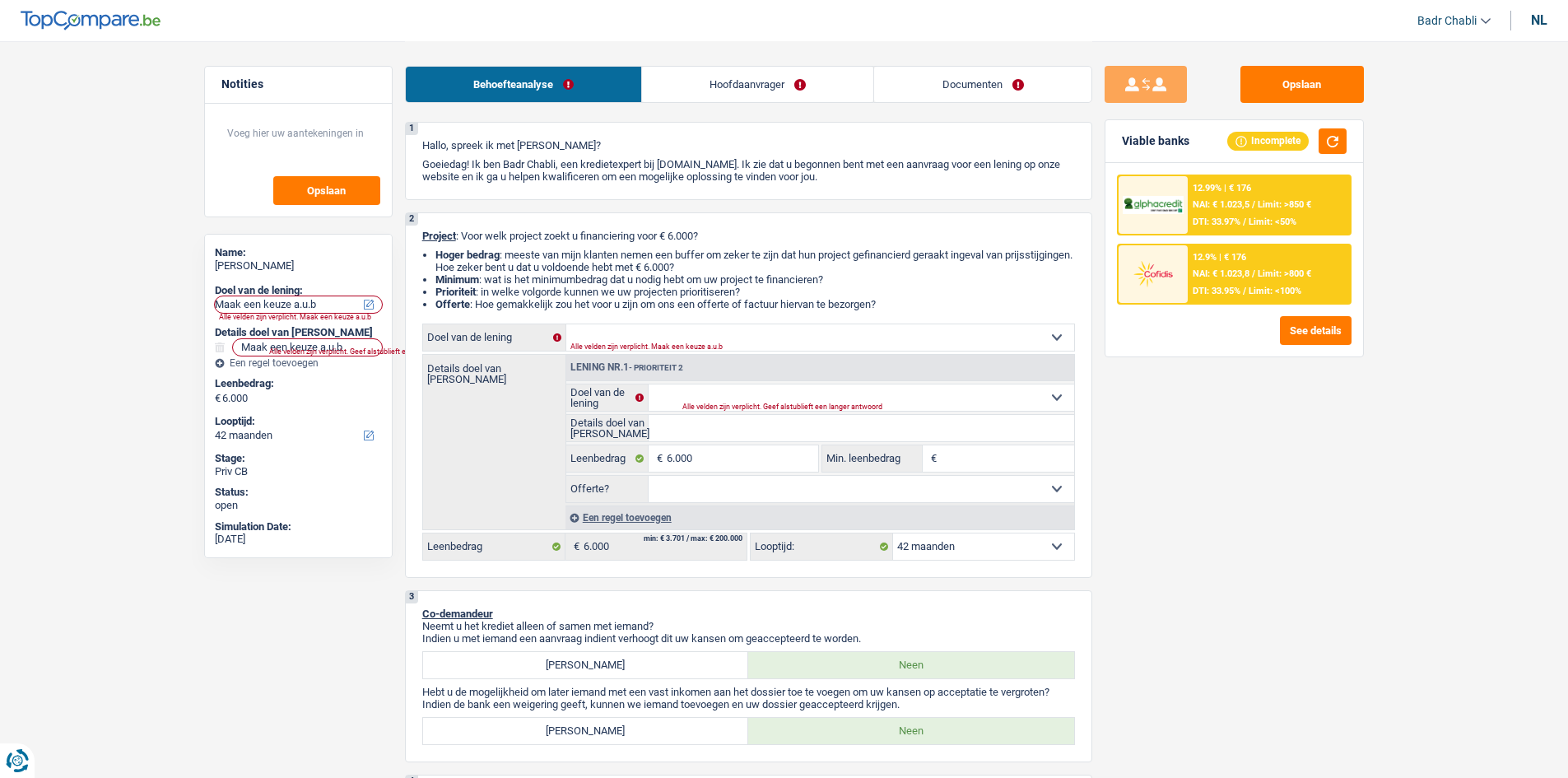
scroll to position [0, 0]
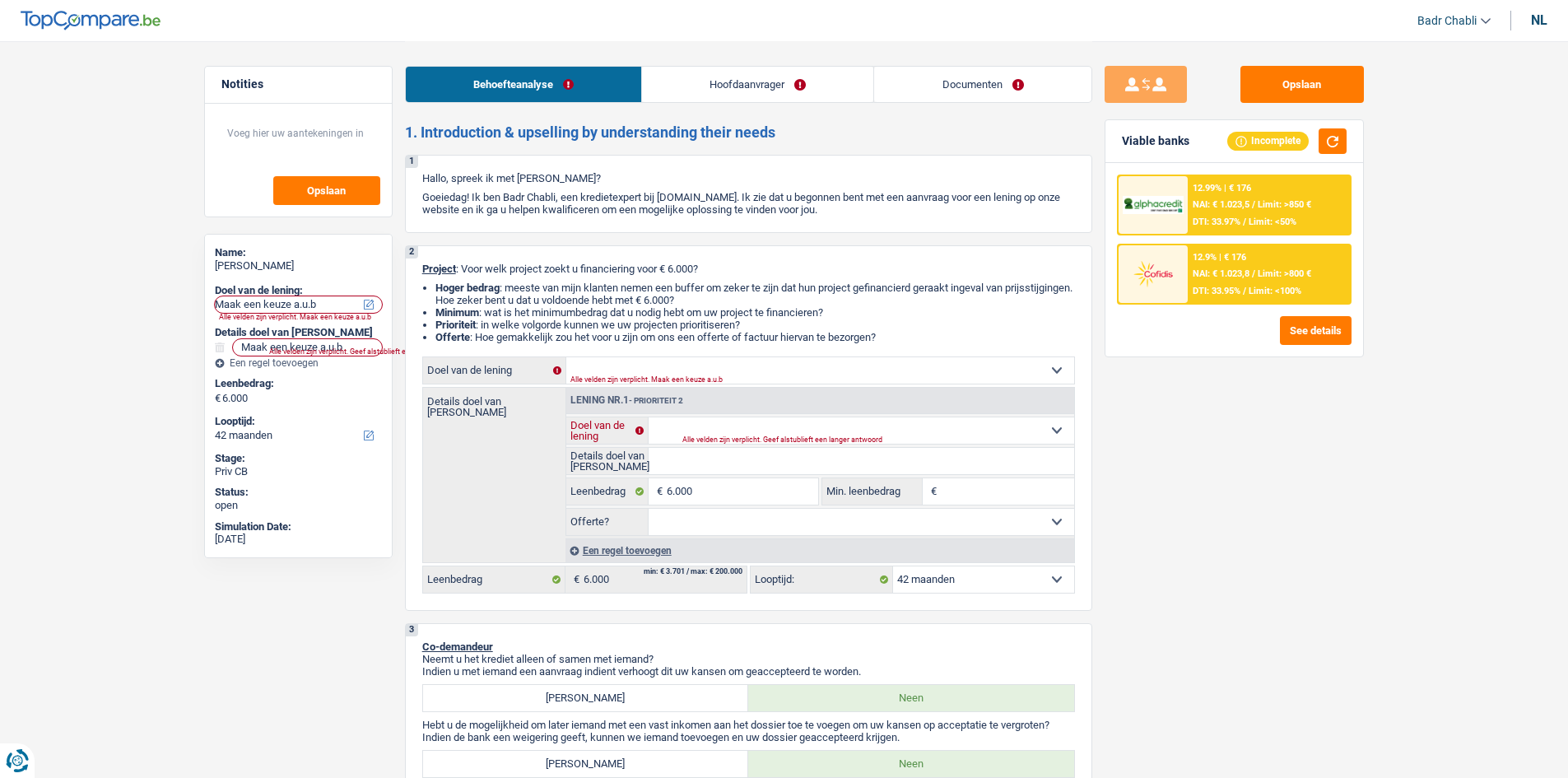
click at [706, 428] on select "Comfort woning: meubels, textiel, toestellen, privé materiaal Hifi, multimedia,…" at bounding box center [862, 430] width 426 height 27
select select "movingOrInstallation"
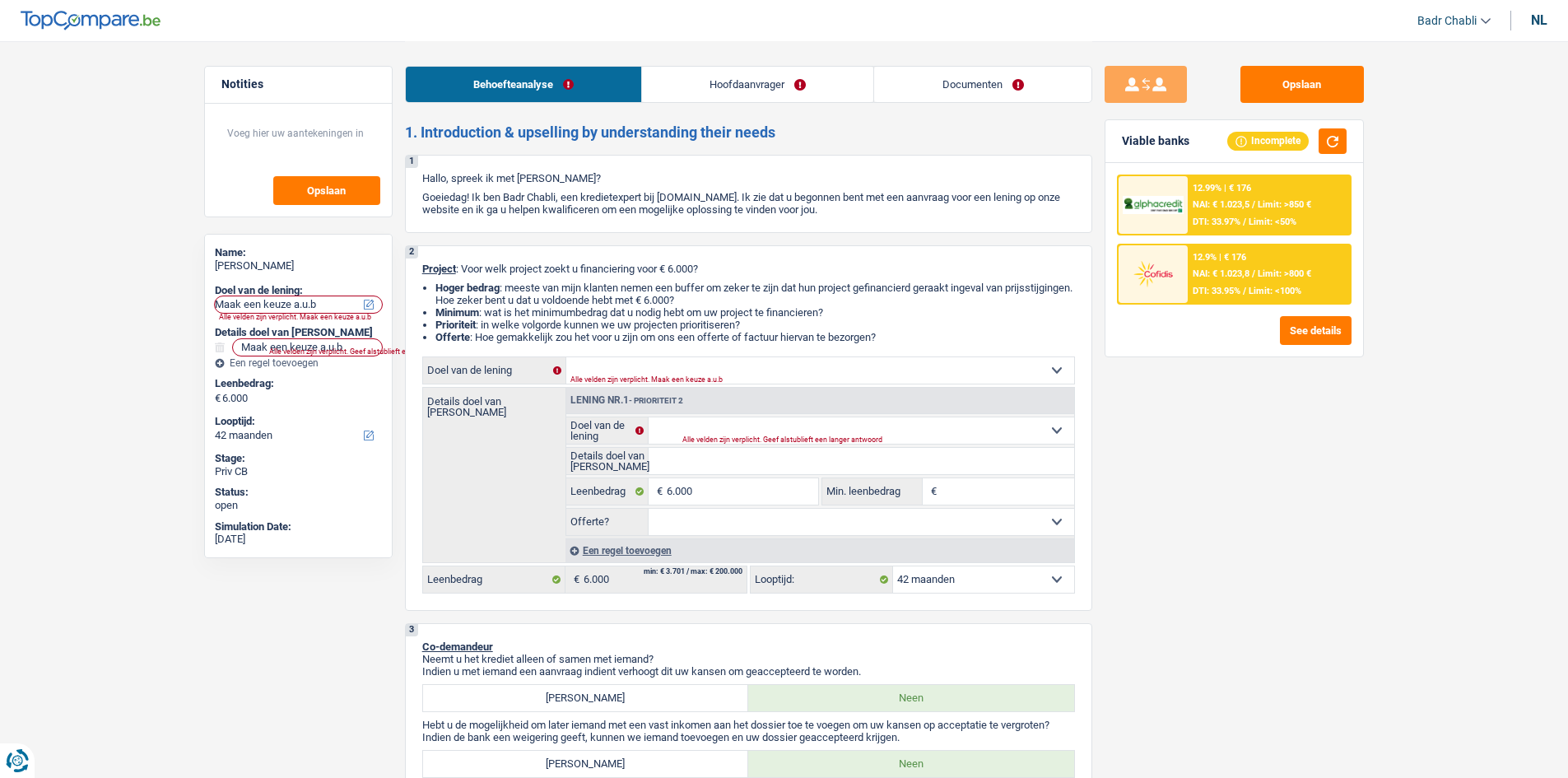
select select "movingOrInstallation"
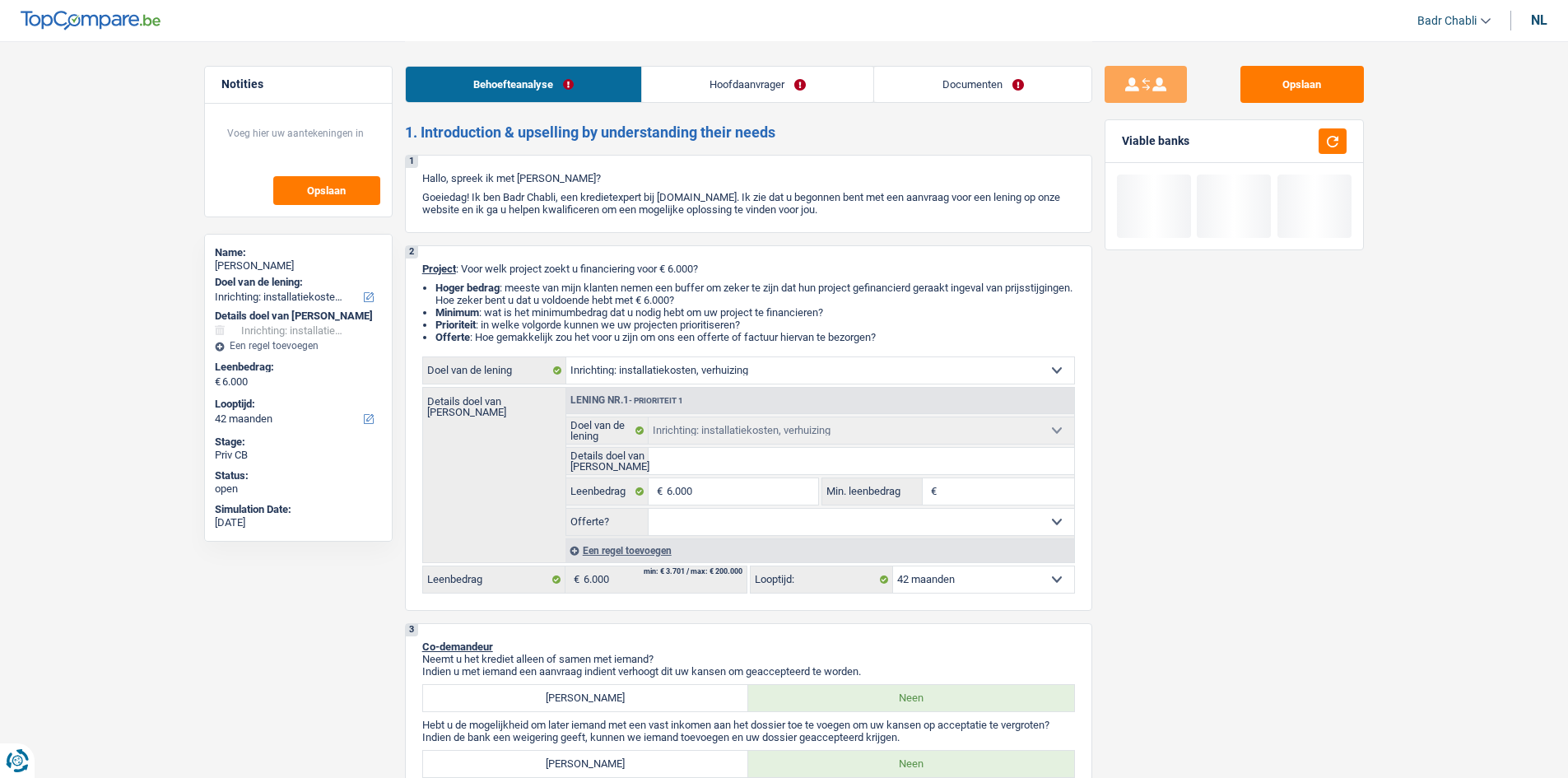
drag, startPoint x: 733, startPoint y: 463, endPoint x: 735, endPoint y: 448, distance: 15.1
click at [733, 463] on input "Details doel van lening" at bounding box center [862, 461] width 426 height 27
type input "i"
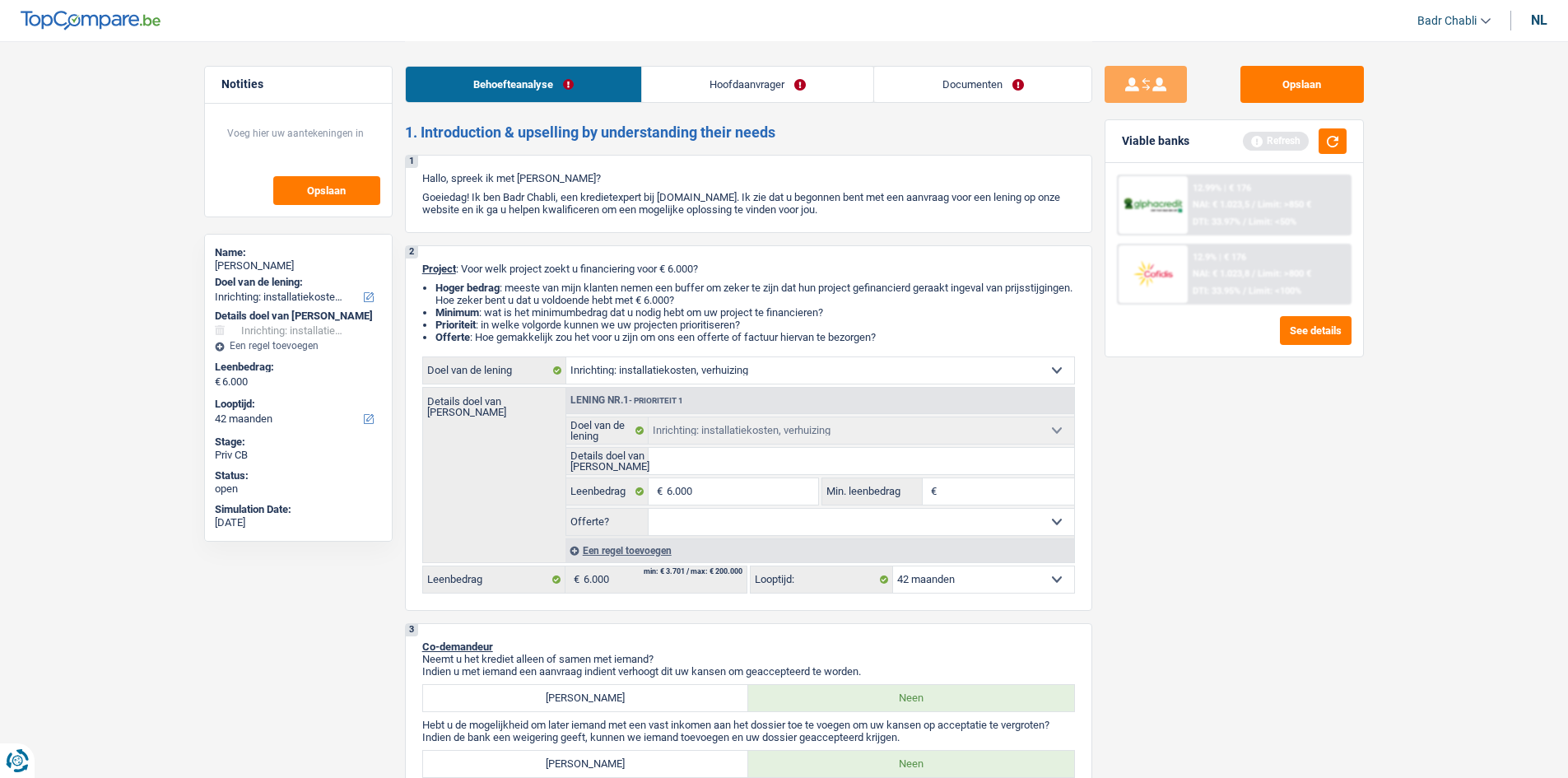
type input "I"
type input "In"
type input "Ins"
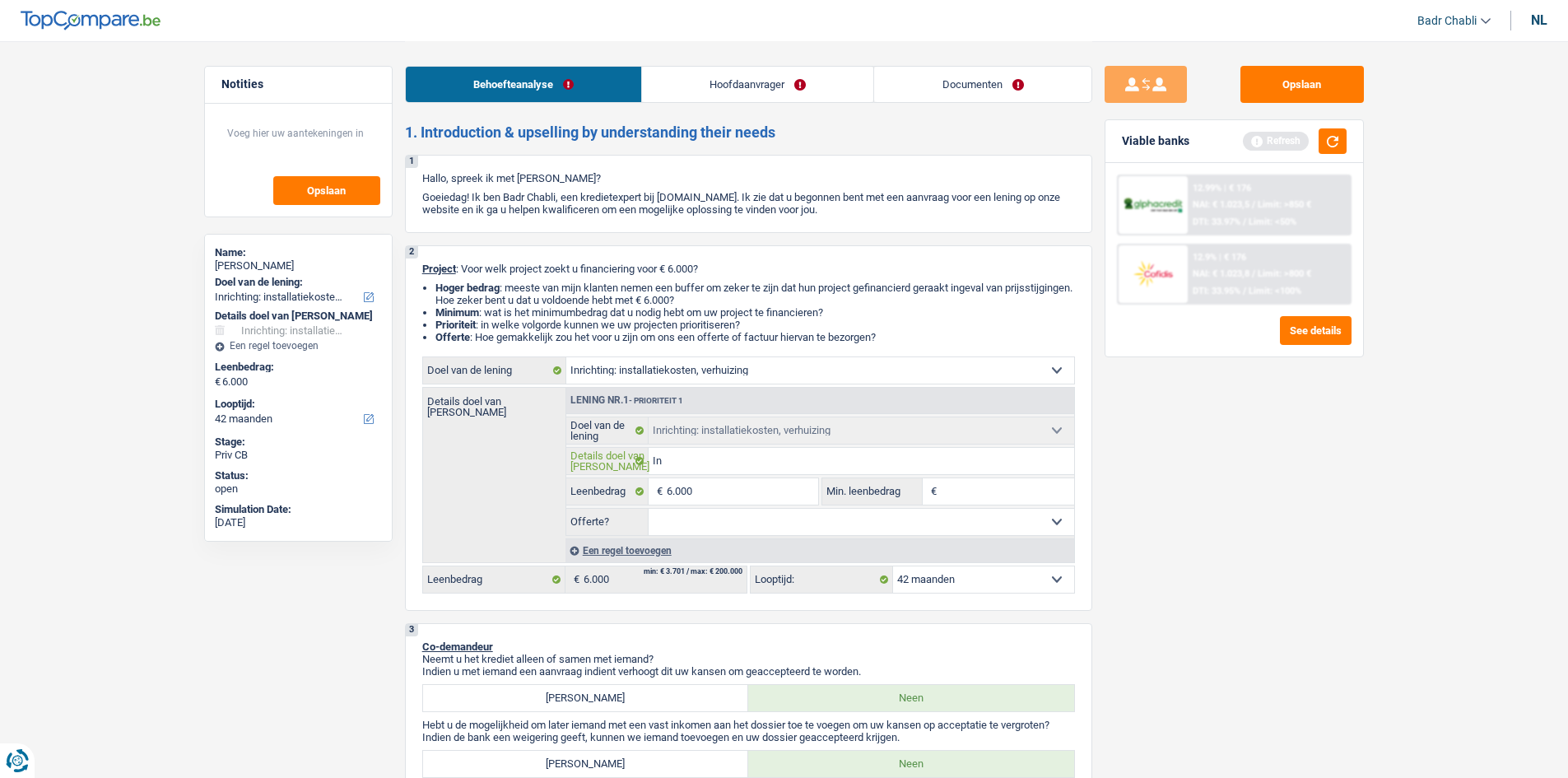
type input "Ins"
type input "Inst"
type input "Insta"
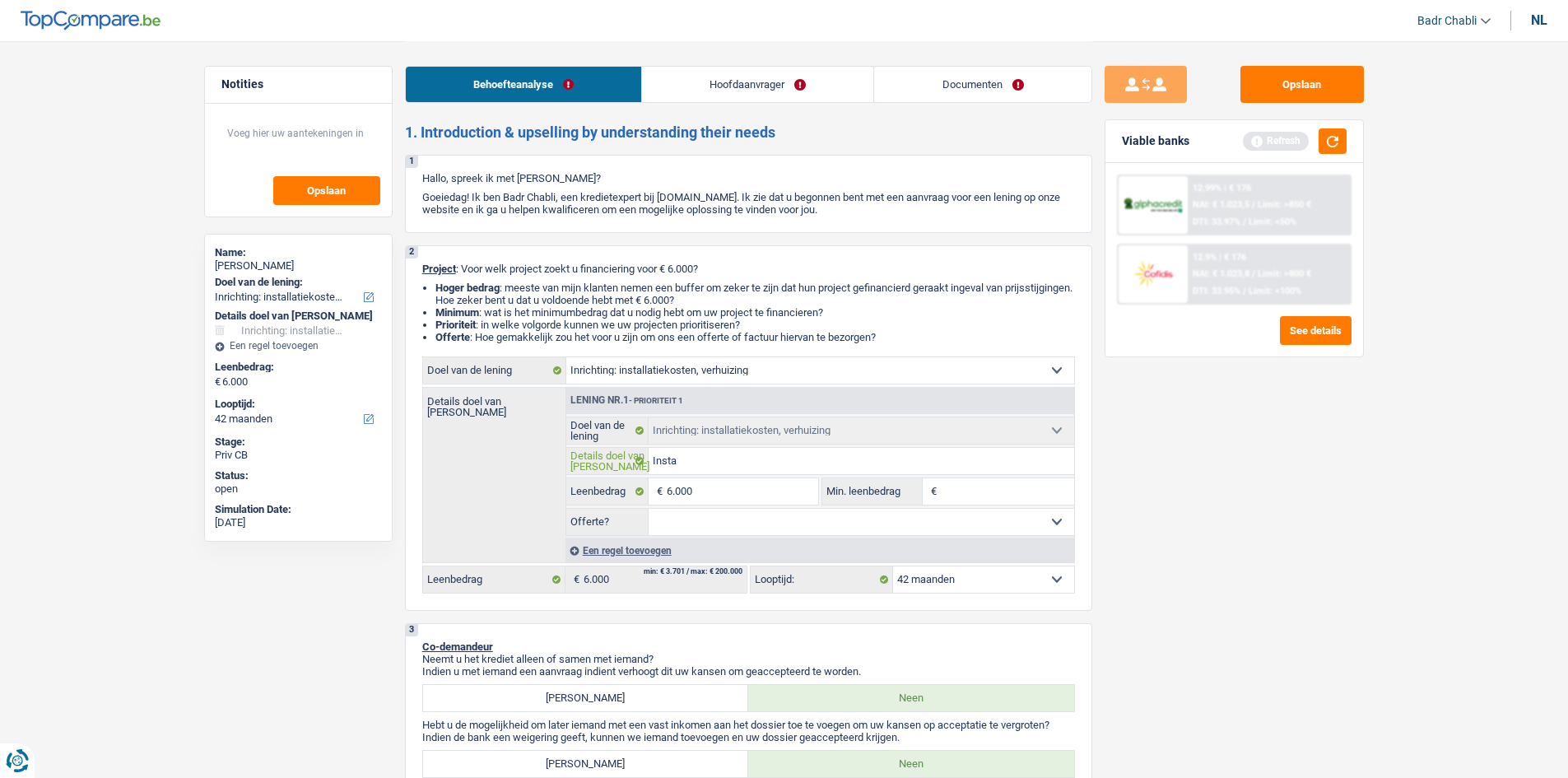
type input "Instal"
type input "Install"
type input "Installa"
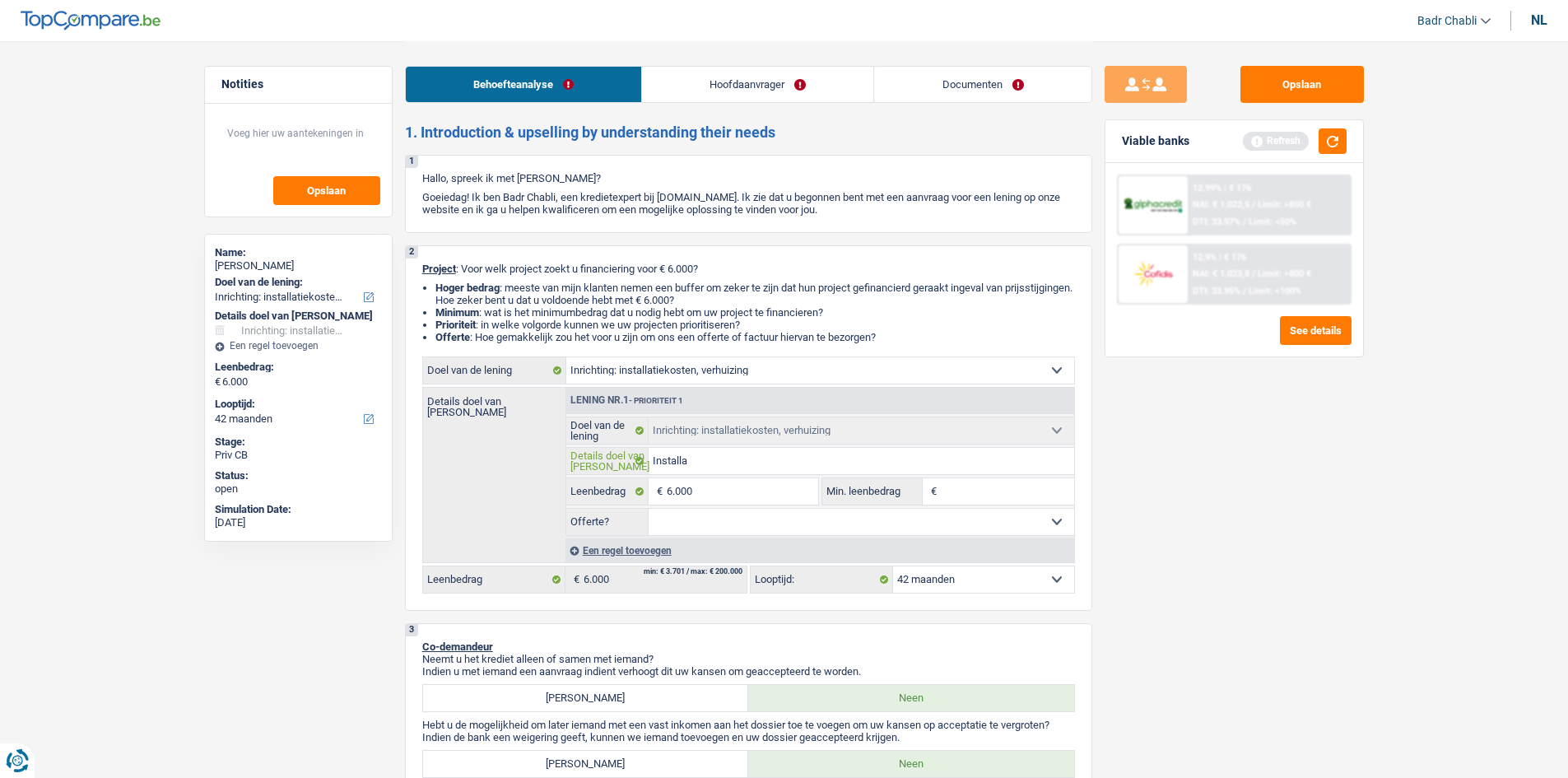
type input "Installa"
type input "Installat"
type input "Installati"
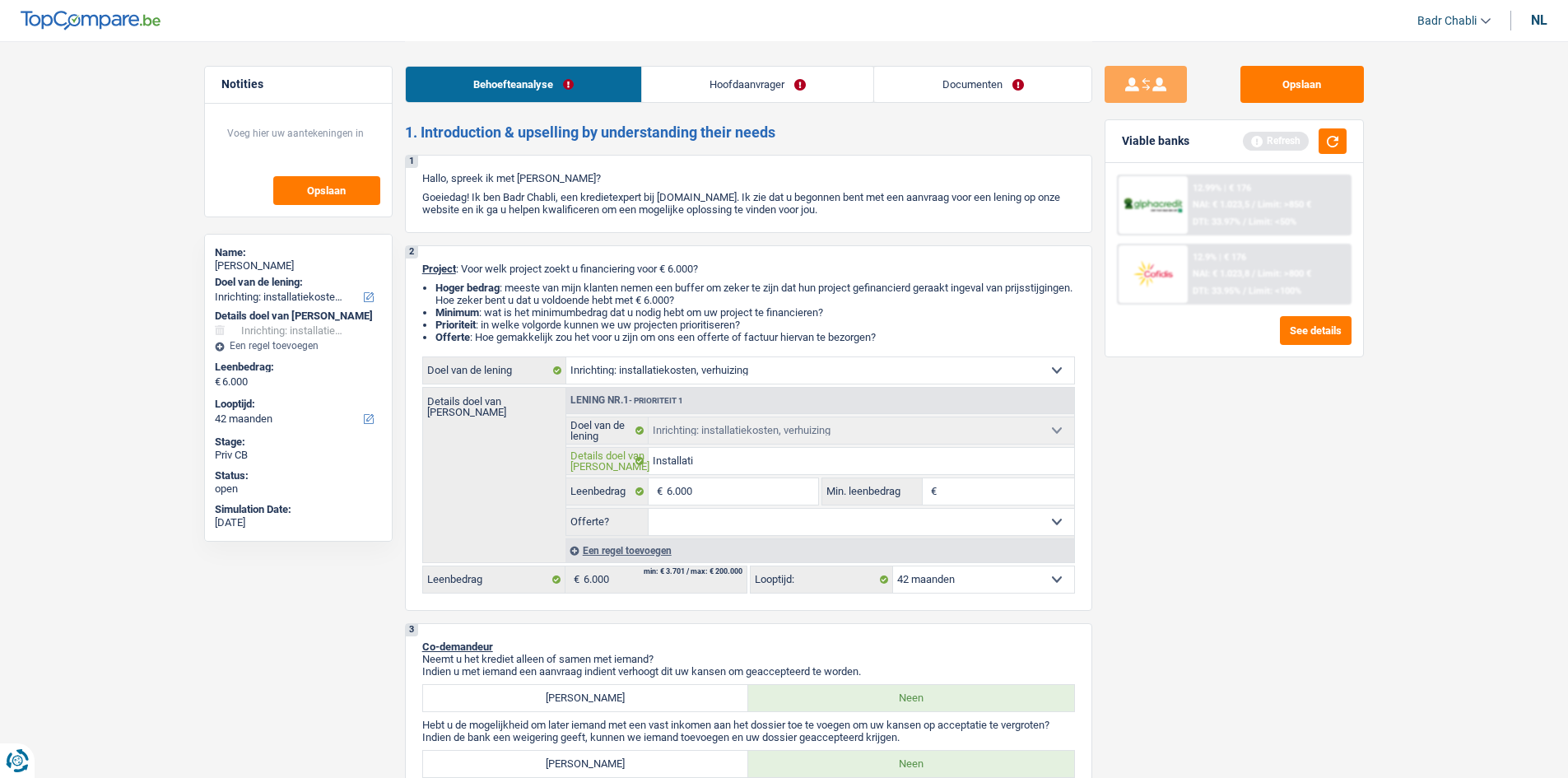
type input "Installatie"
type input "Installati"
type input "Installa"
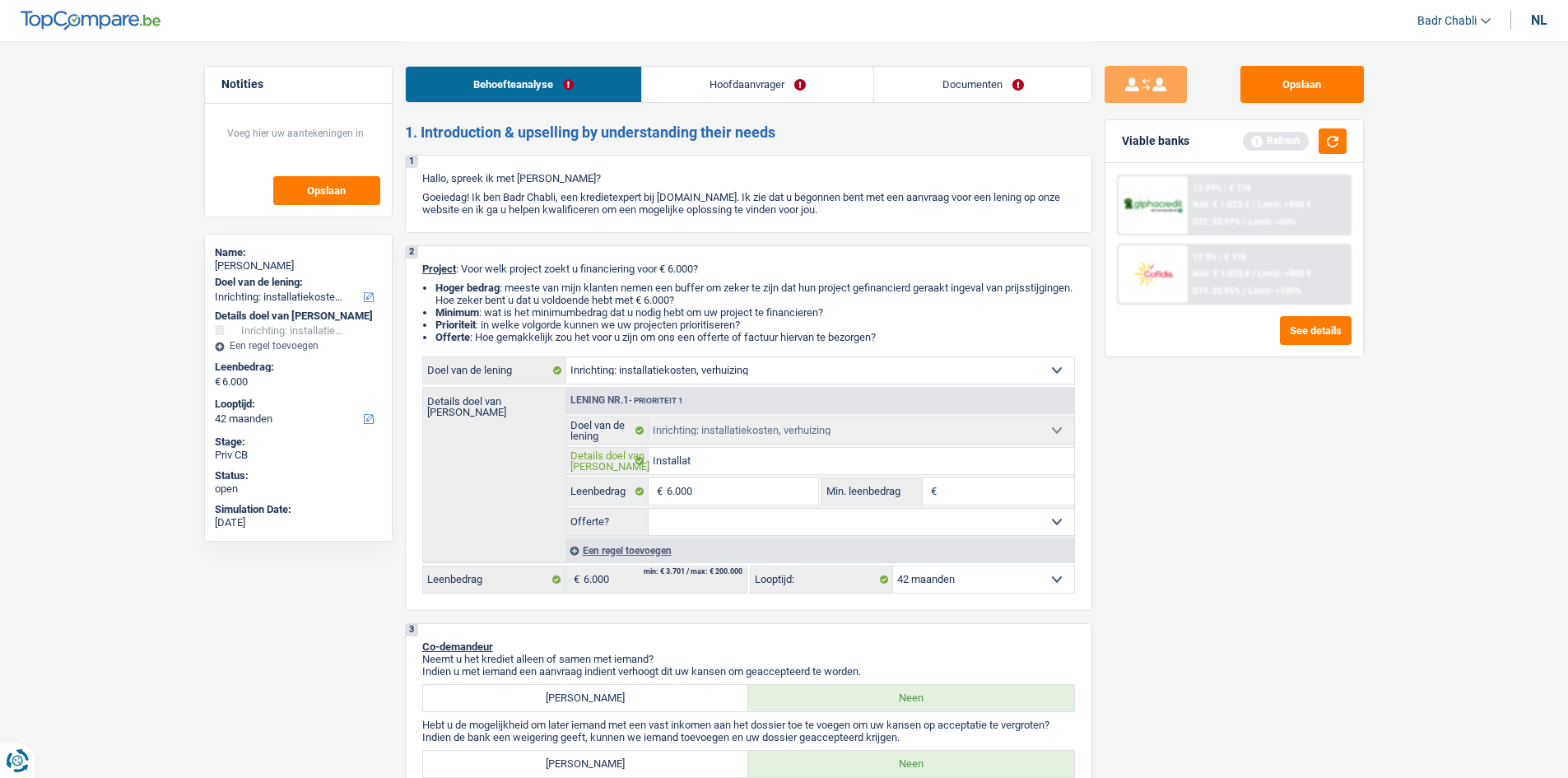
type input "Installa"
type input "Install"
type input "Installa"
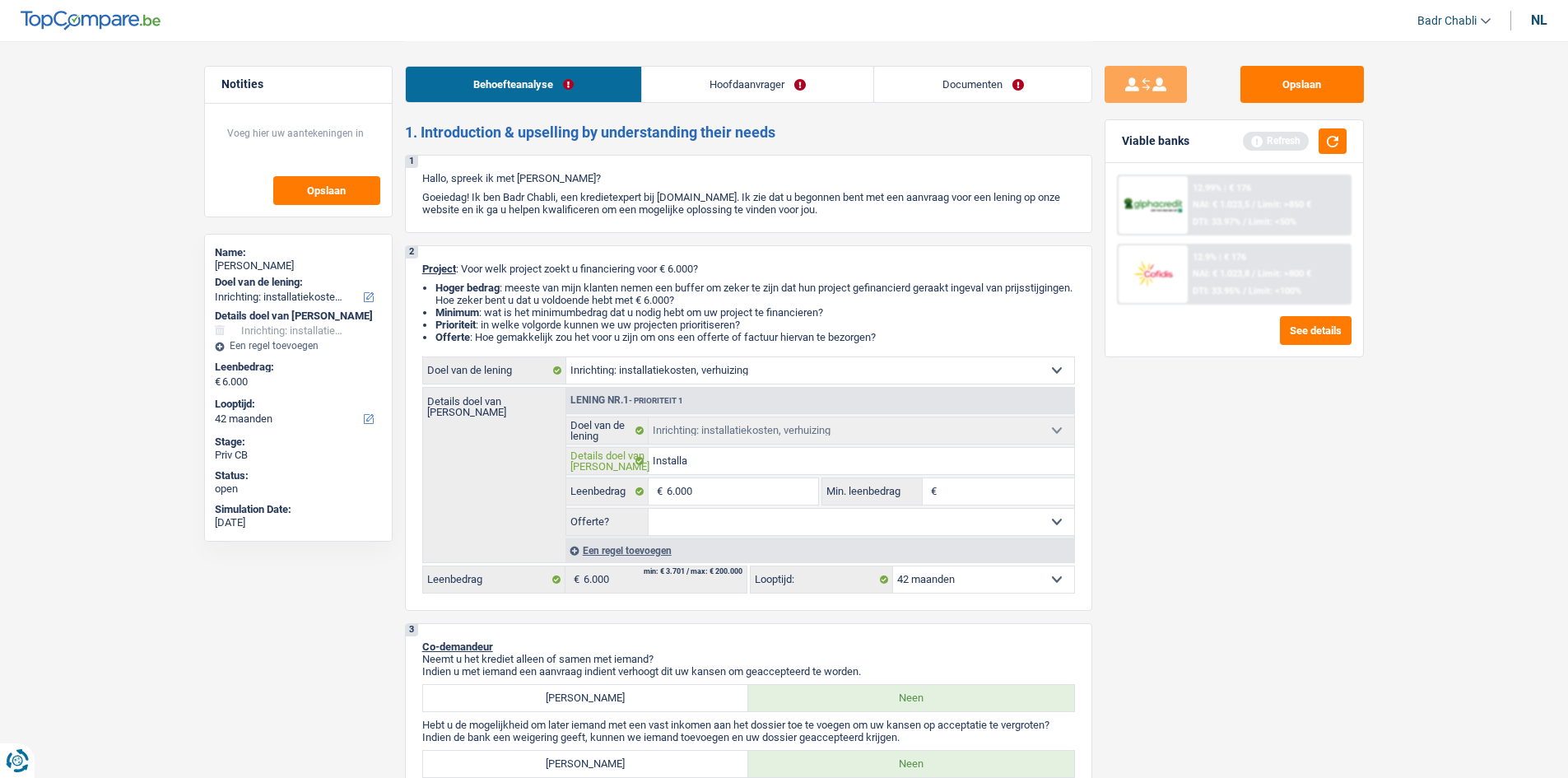
type input "Installat"
type input "Installati"
type input "Installatie"
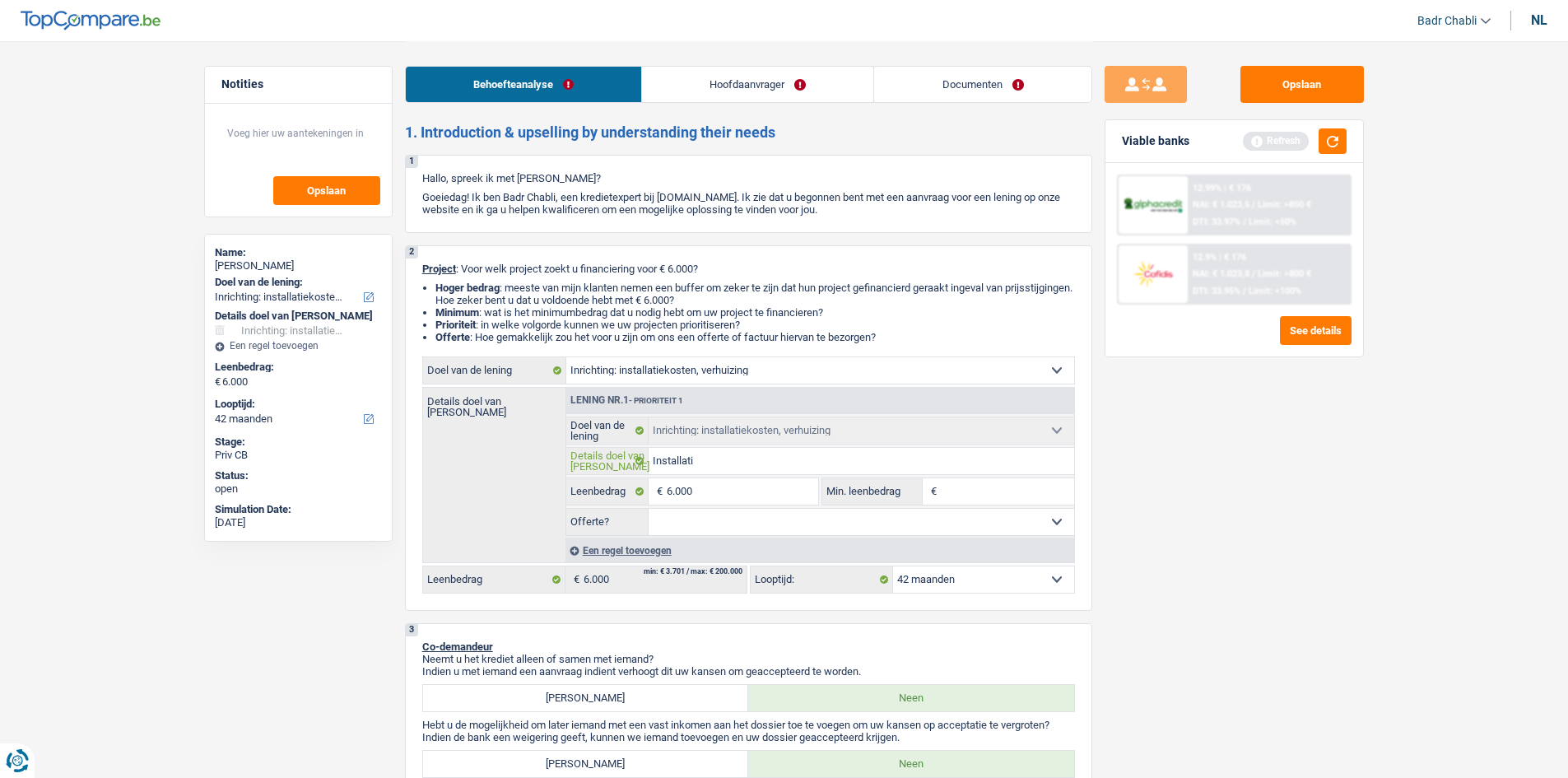
type input "Installatie"
type input "Installatiek"
type input "Installatieko"
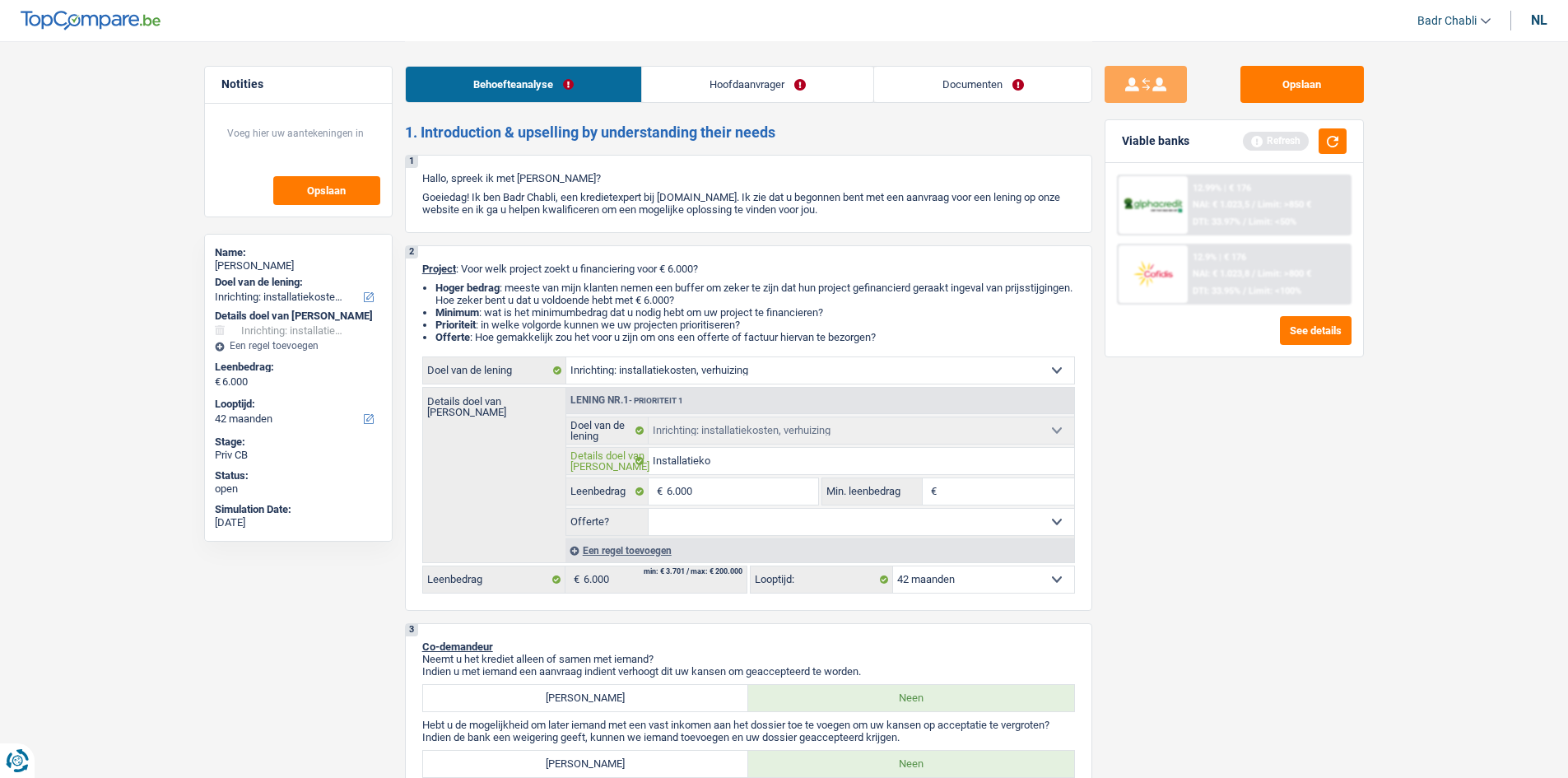
type input "Installatiekos"
type input "Installatiekost"
type input "Installatiekoste"
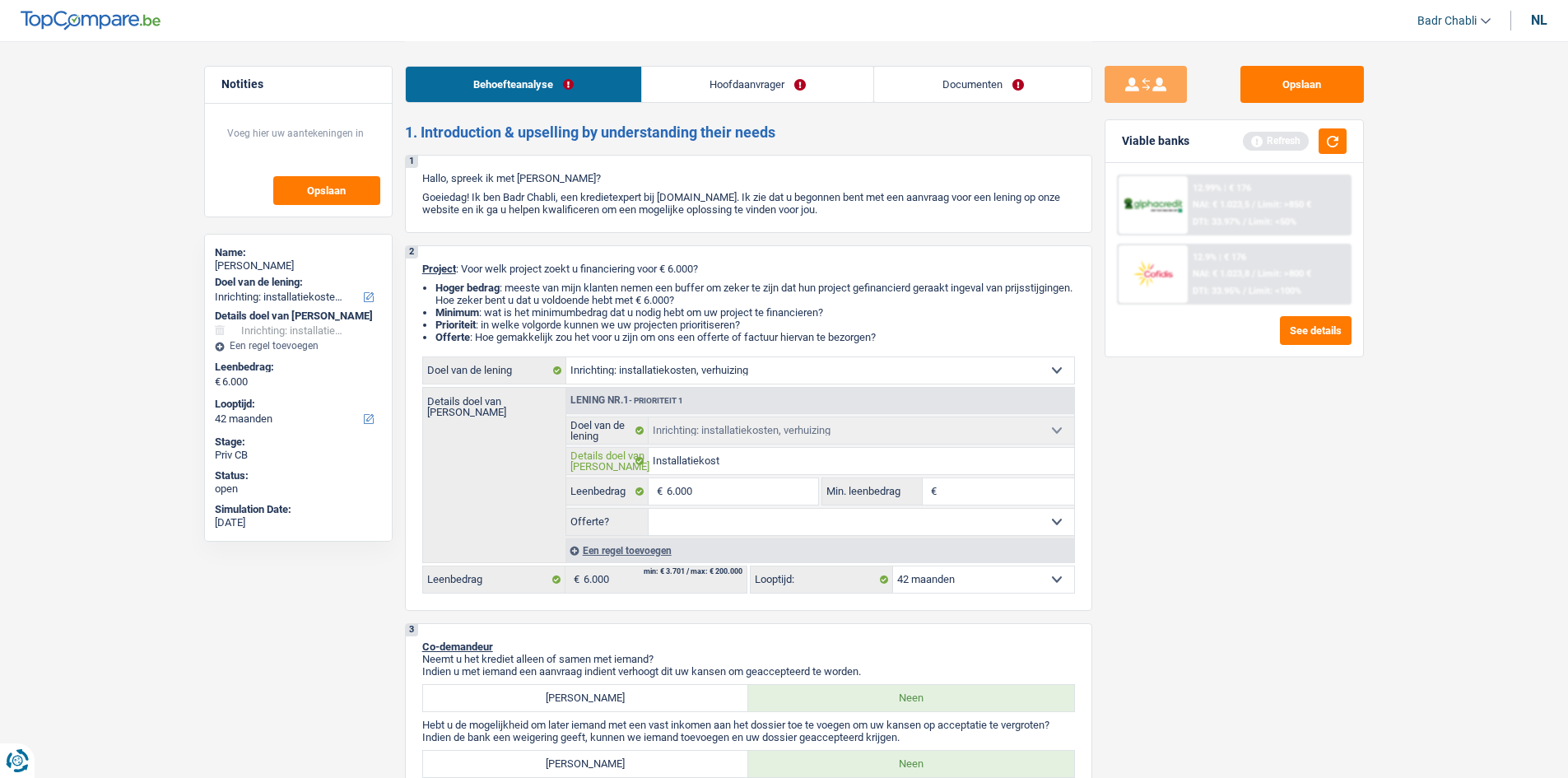
type input "Installatiekoste"
type input "Installatiekosten"
type input "5"
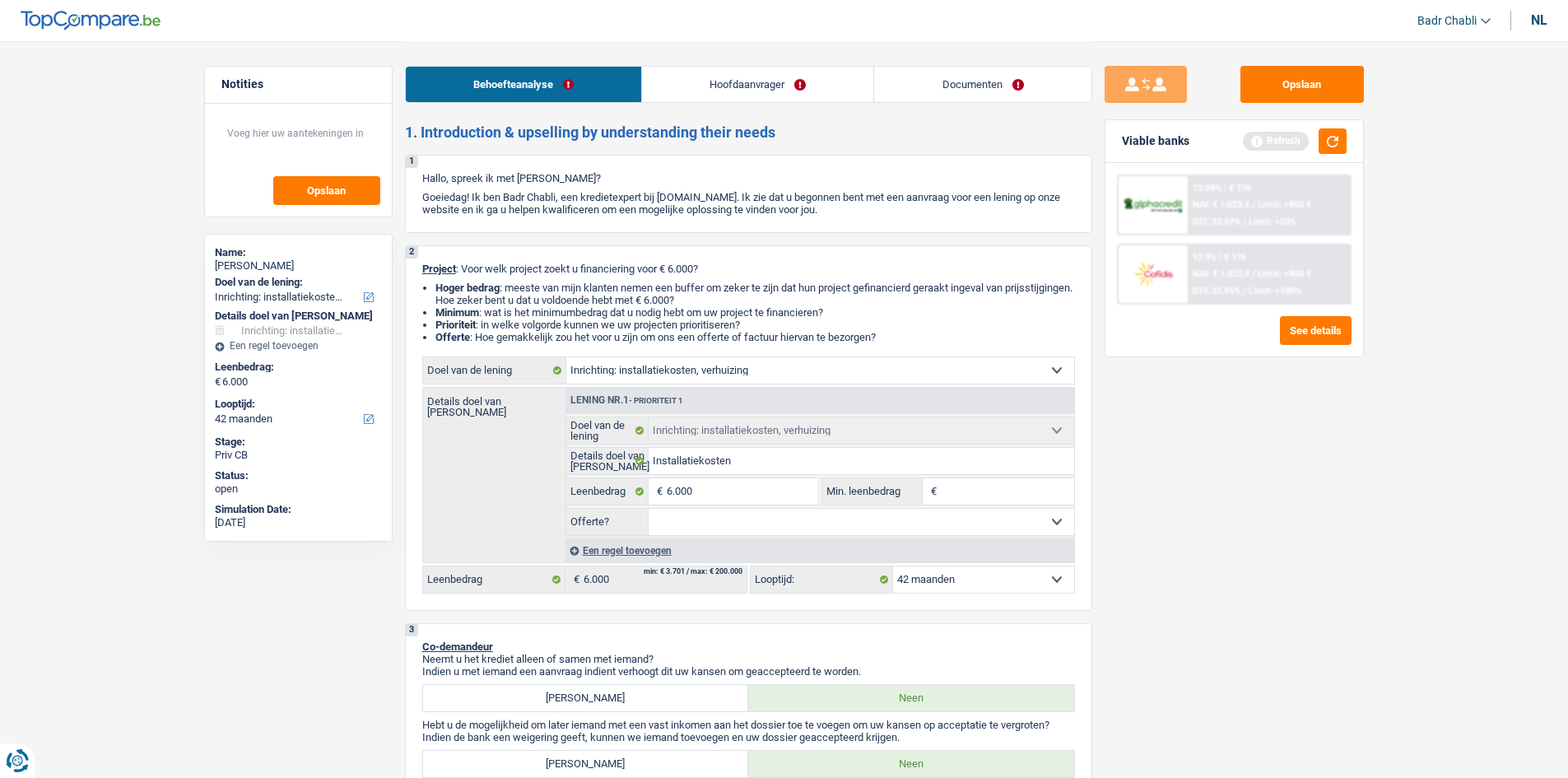
type input "5"
type input "50"
type input "500"
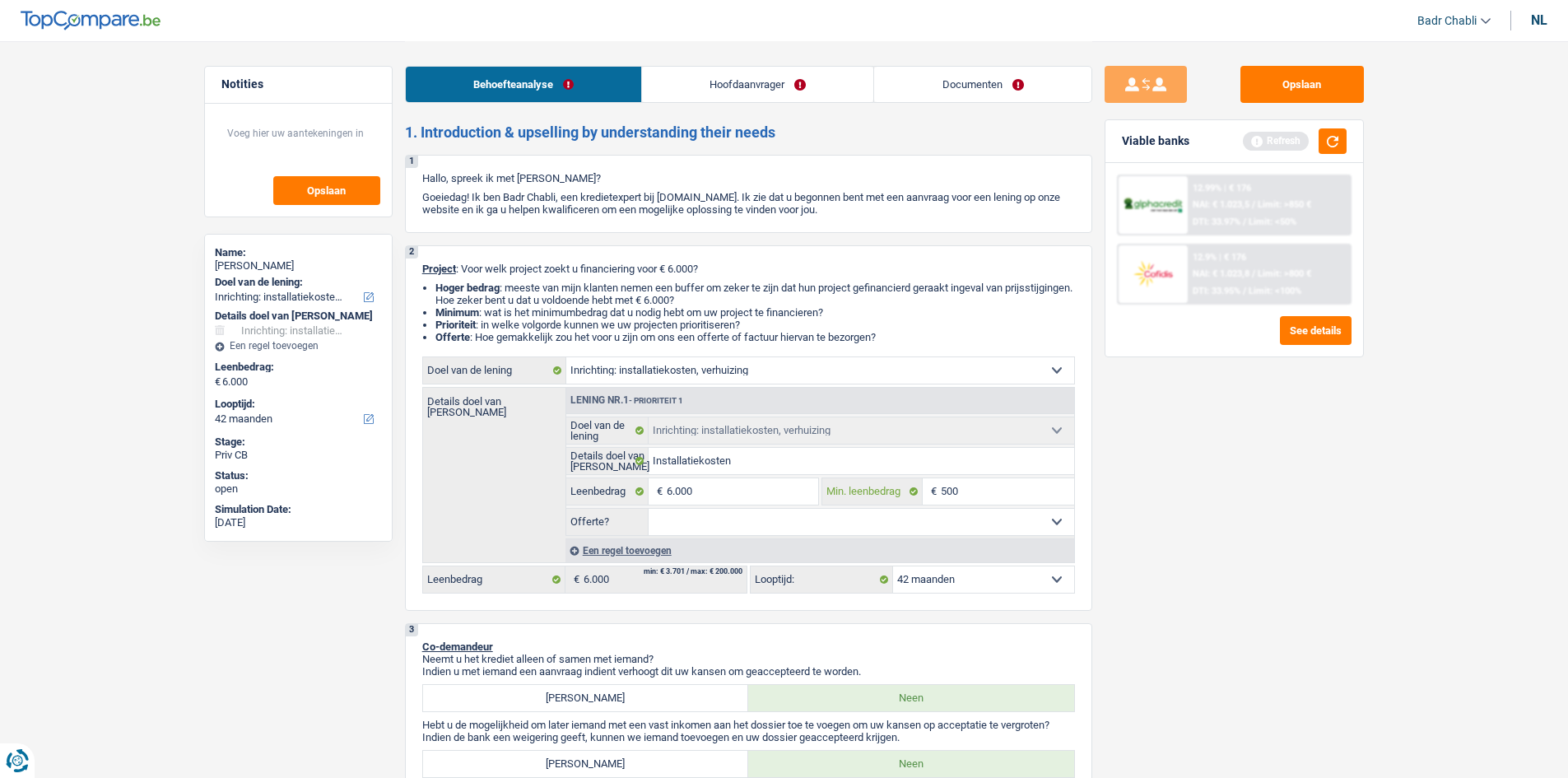
type input "5.001"
click at [755, 524] on select "Ja Neen Niet beantwoord Maak een keuze a.u.b" at bounding box center [862, 522] width 426 height 27
select select "false"
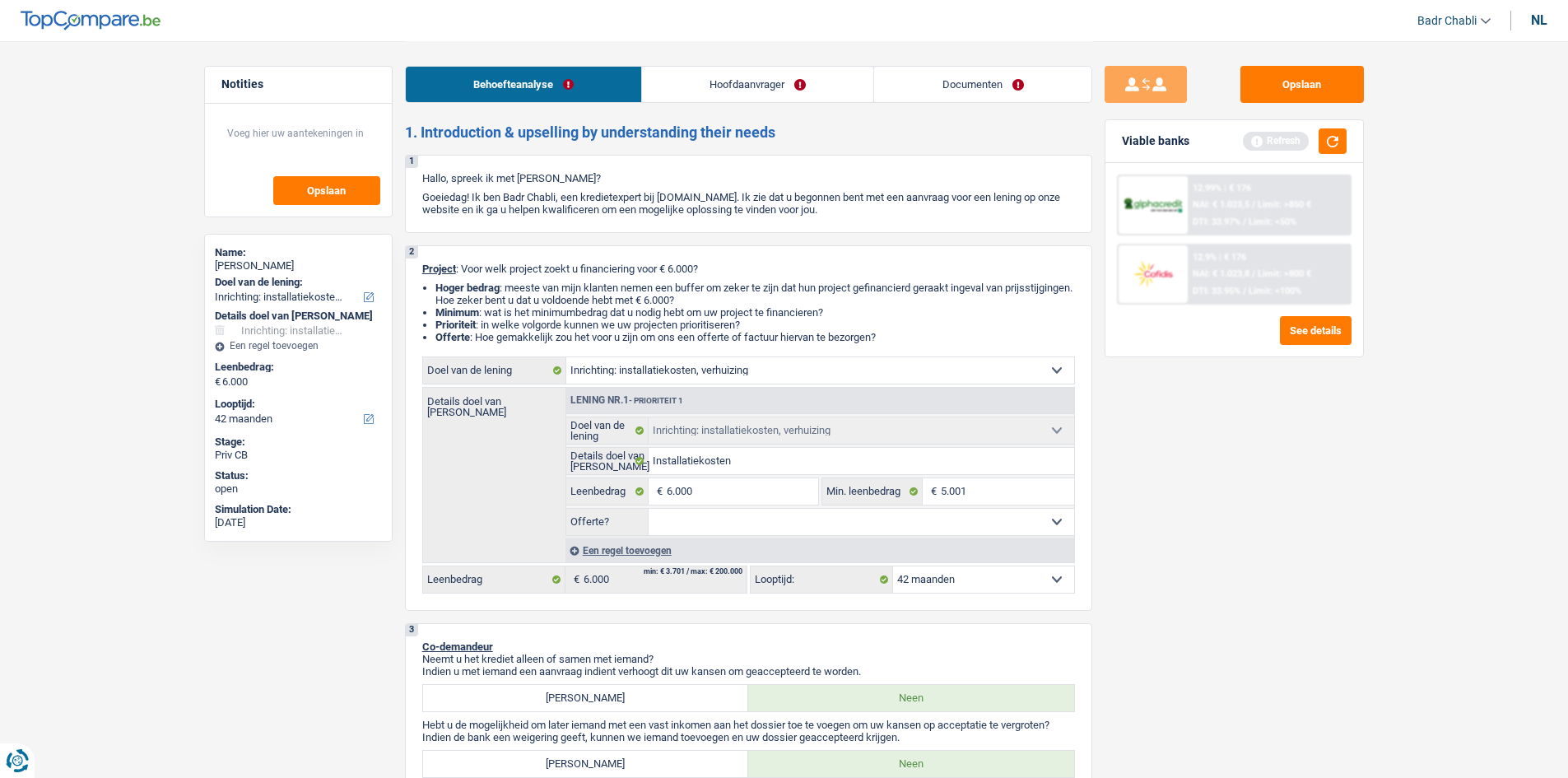
click at [649, 509] on select "Ja Neen Niet beantwoord Maak een keuze a.u.b" at bounding box center [862, 522] width 426 height 27
select select "false"
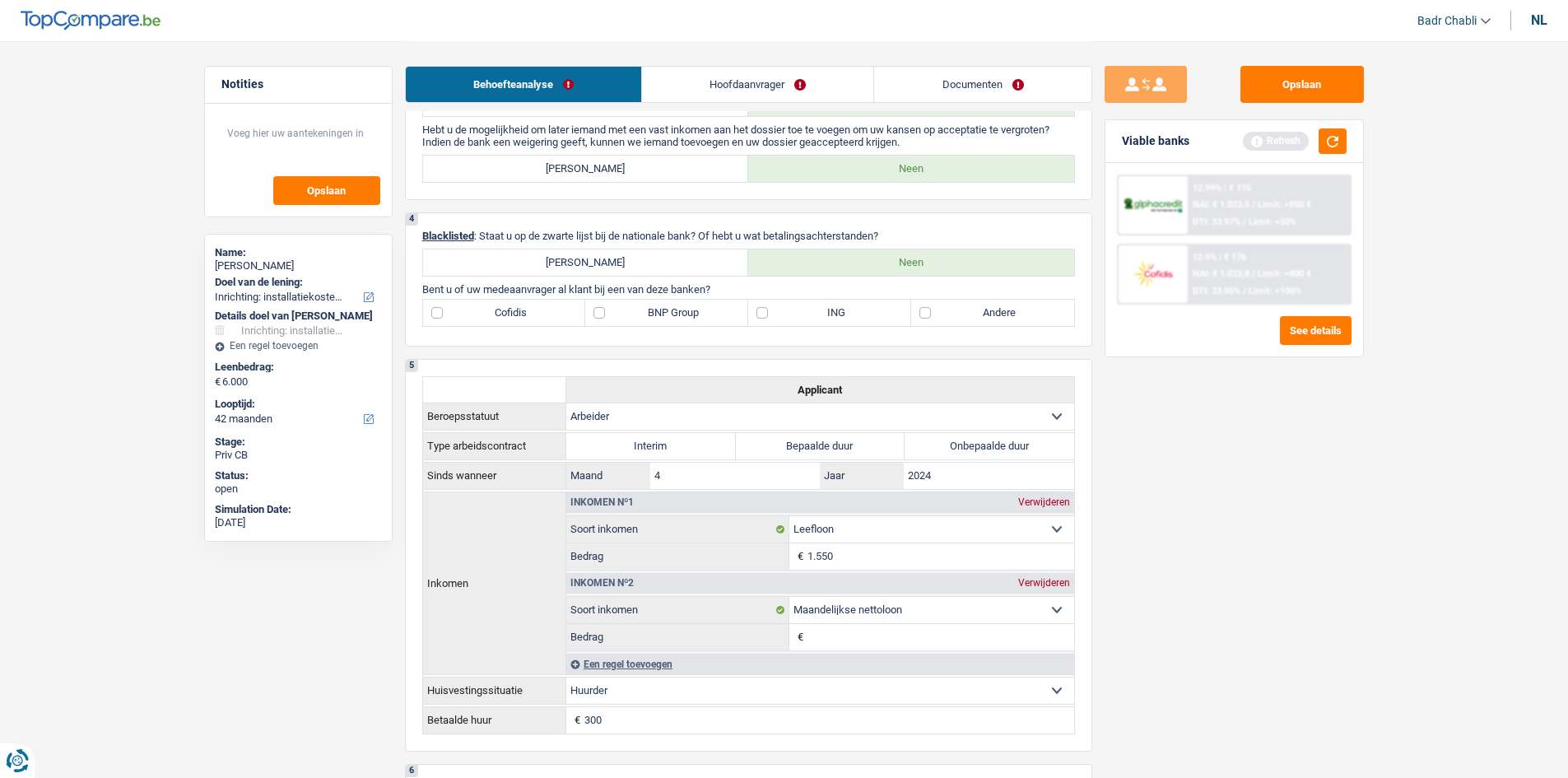
scroll to position [411, 0]
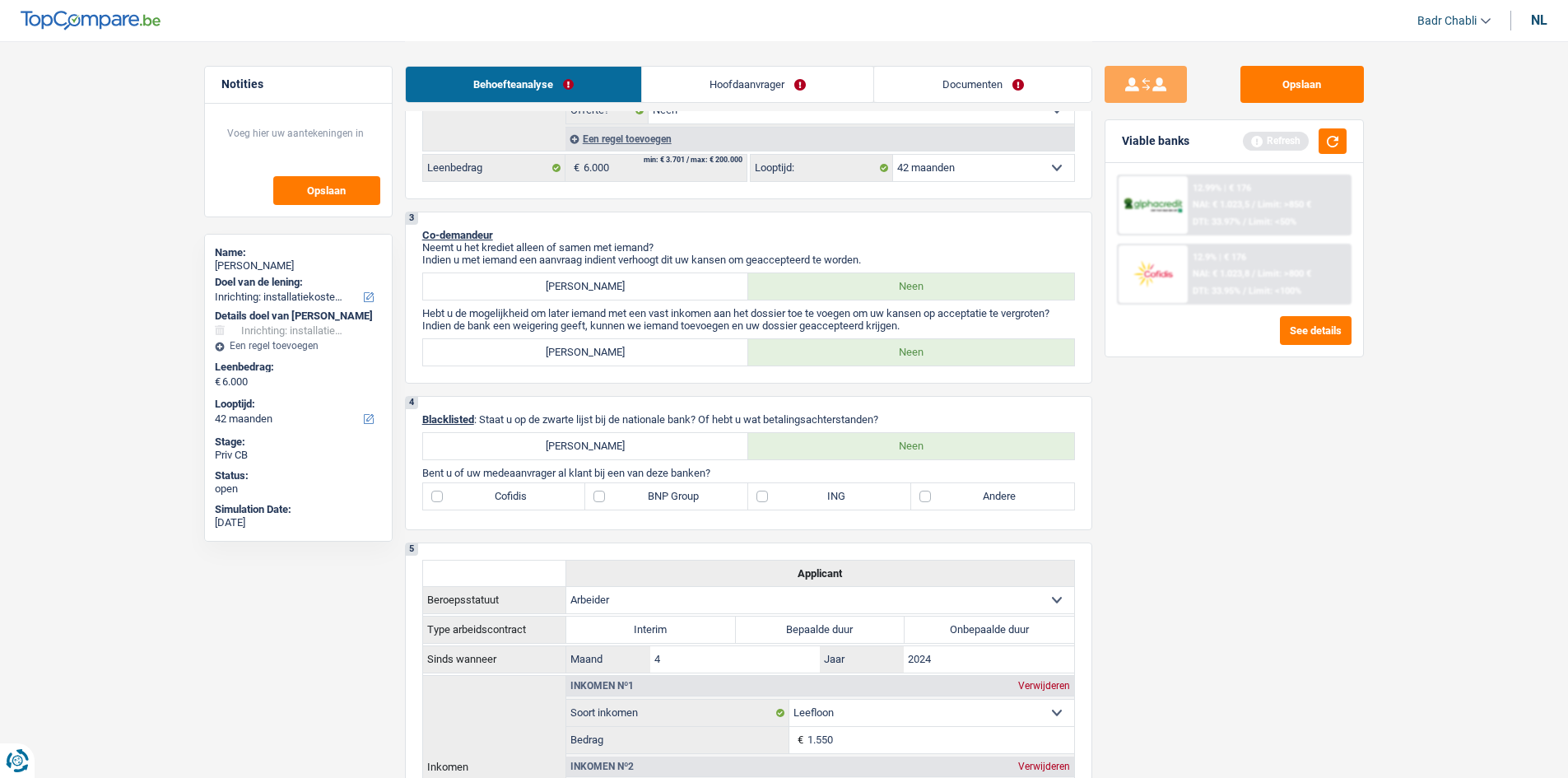
click at [459, 498] on label "Cofidis" at bounding box center [504, 496] width 163 height 27
click at [459, 498] on input "Cofidis" at bounding box center [504, 496] width 163 height 27
checkbox input "true"
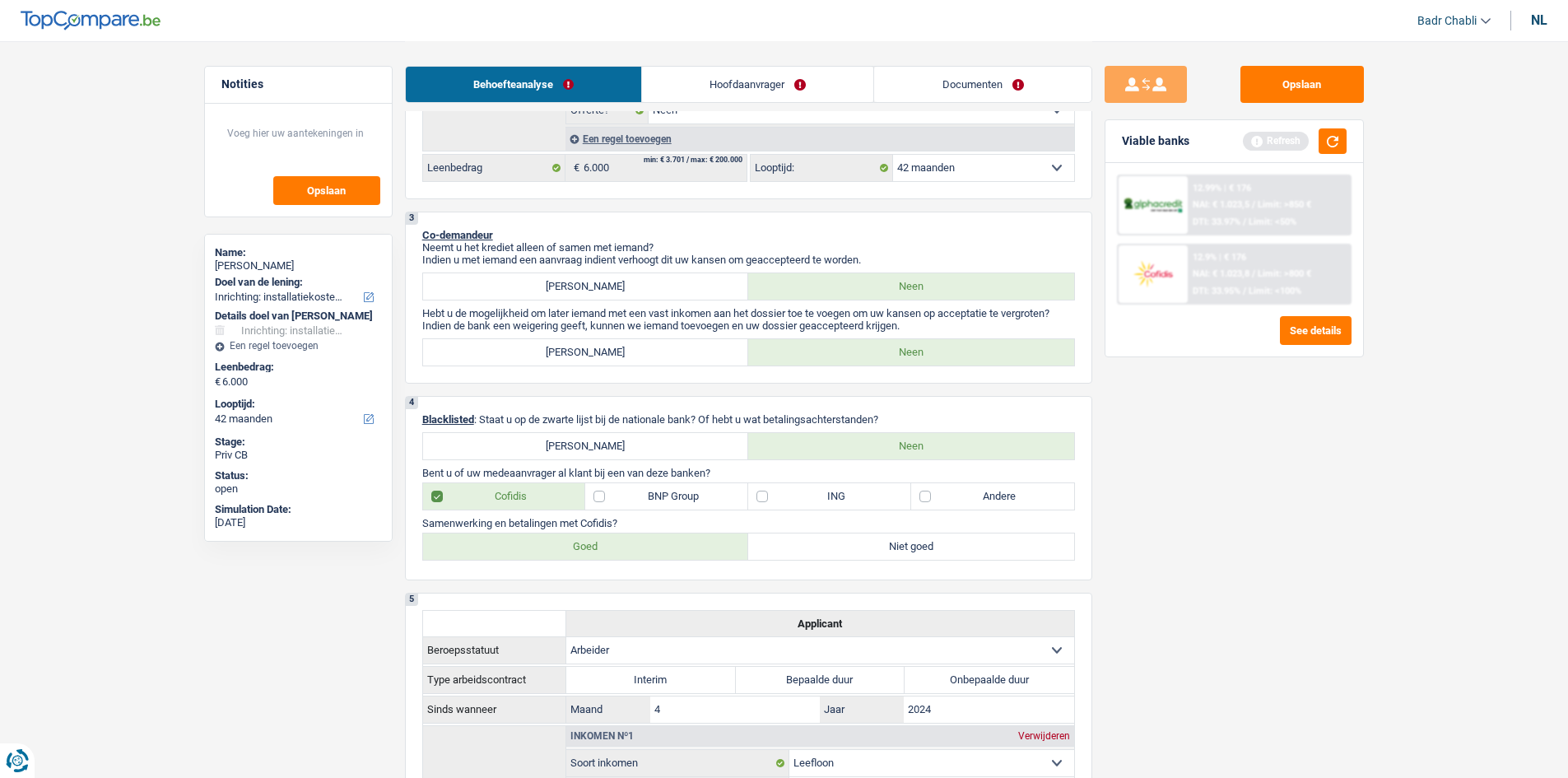
click at [510, 550] on label "Goed" at bounding box center [586, 546] width 326 height 27
click at [510, 550] on input "Goed" at bounding box center [586, 546] width 326 height 27
radio input "true"
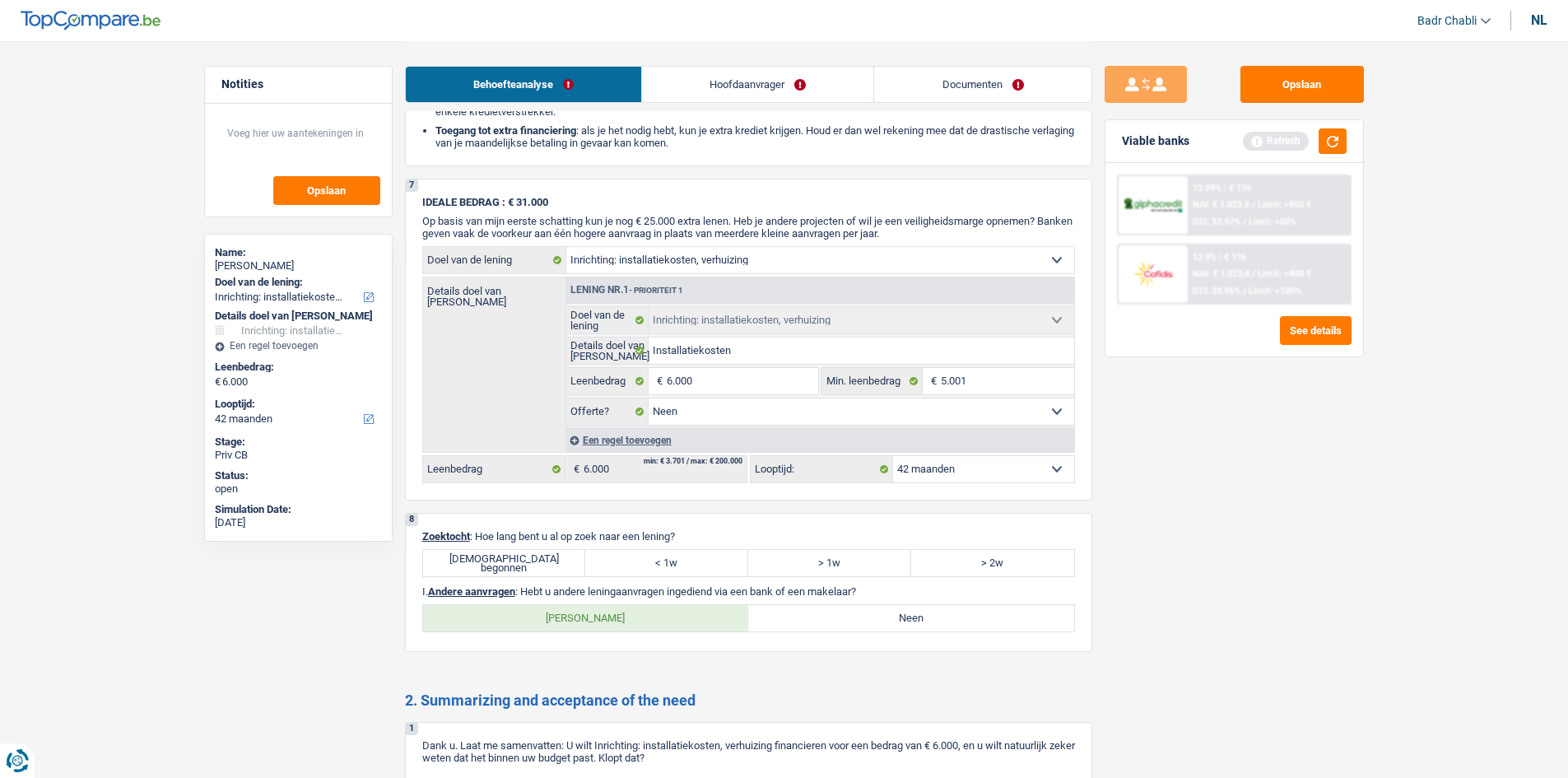
scroll to position [1893, 0]
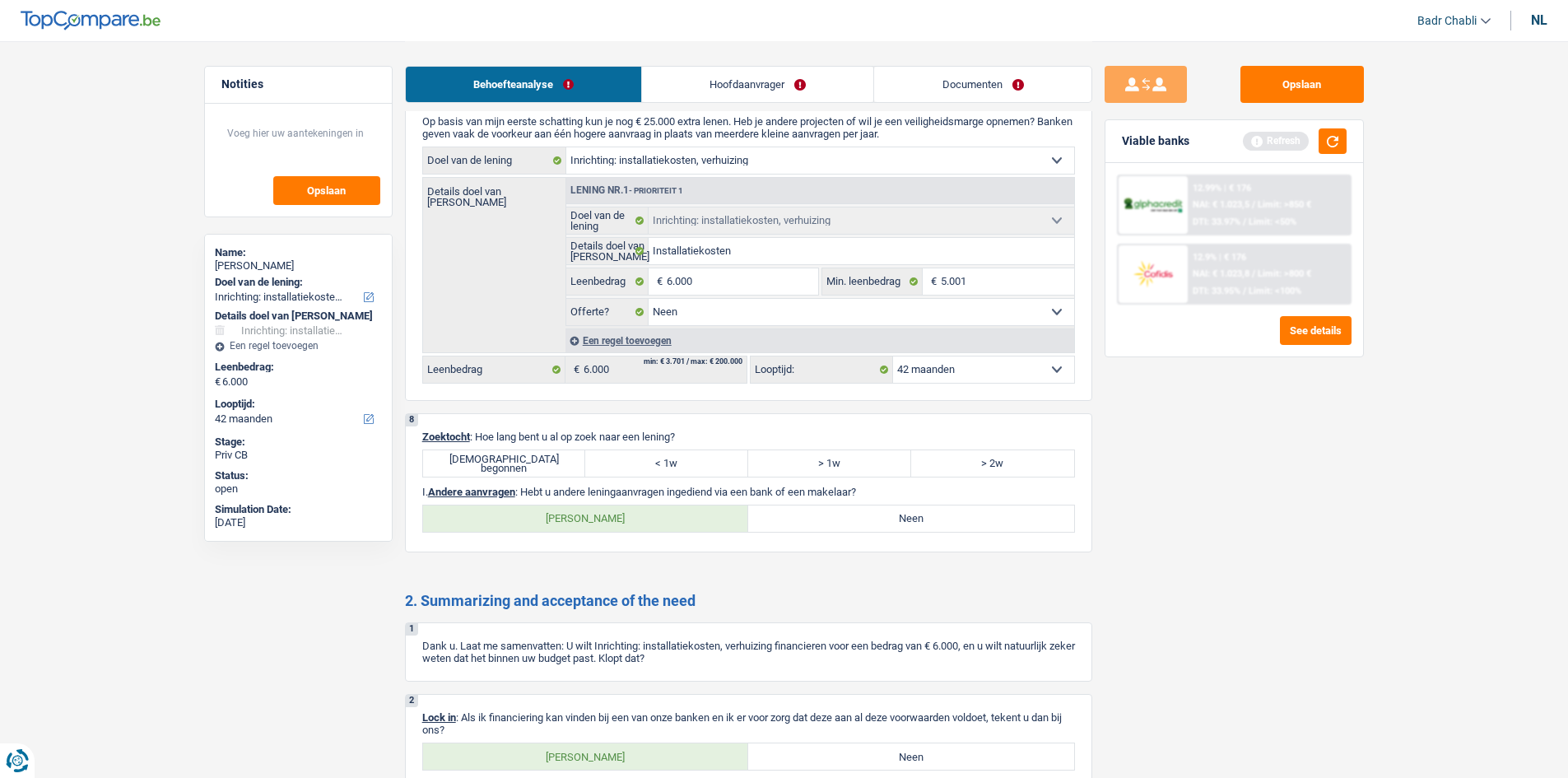
click at [563, 465] on label "Juist begonnen" at bounding box center [504, 463] width 163 height 27
click at [563, 465] on input "Juist begonnen" at bounding box center [504, 463] width 163 height 27
radio input "true"
click at [874, 509] on label "Neen" at bounding box center [911, 518] width 326 height 27
click at [874, 509] on input "Neen" at bounding box center [911, 518] width 326 height 27
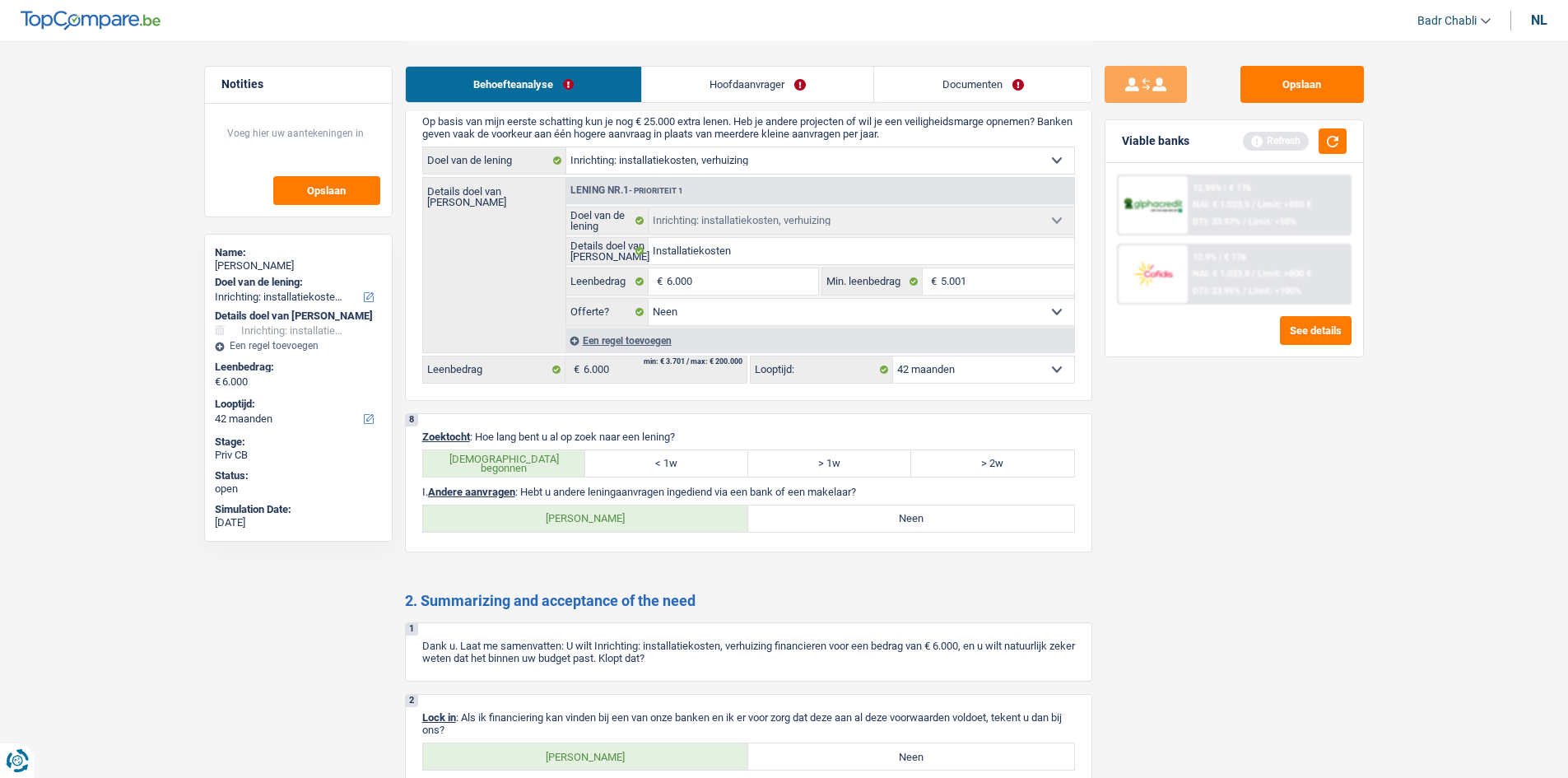
radio input "true"
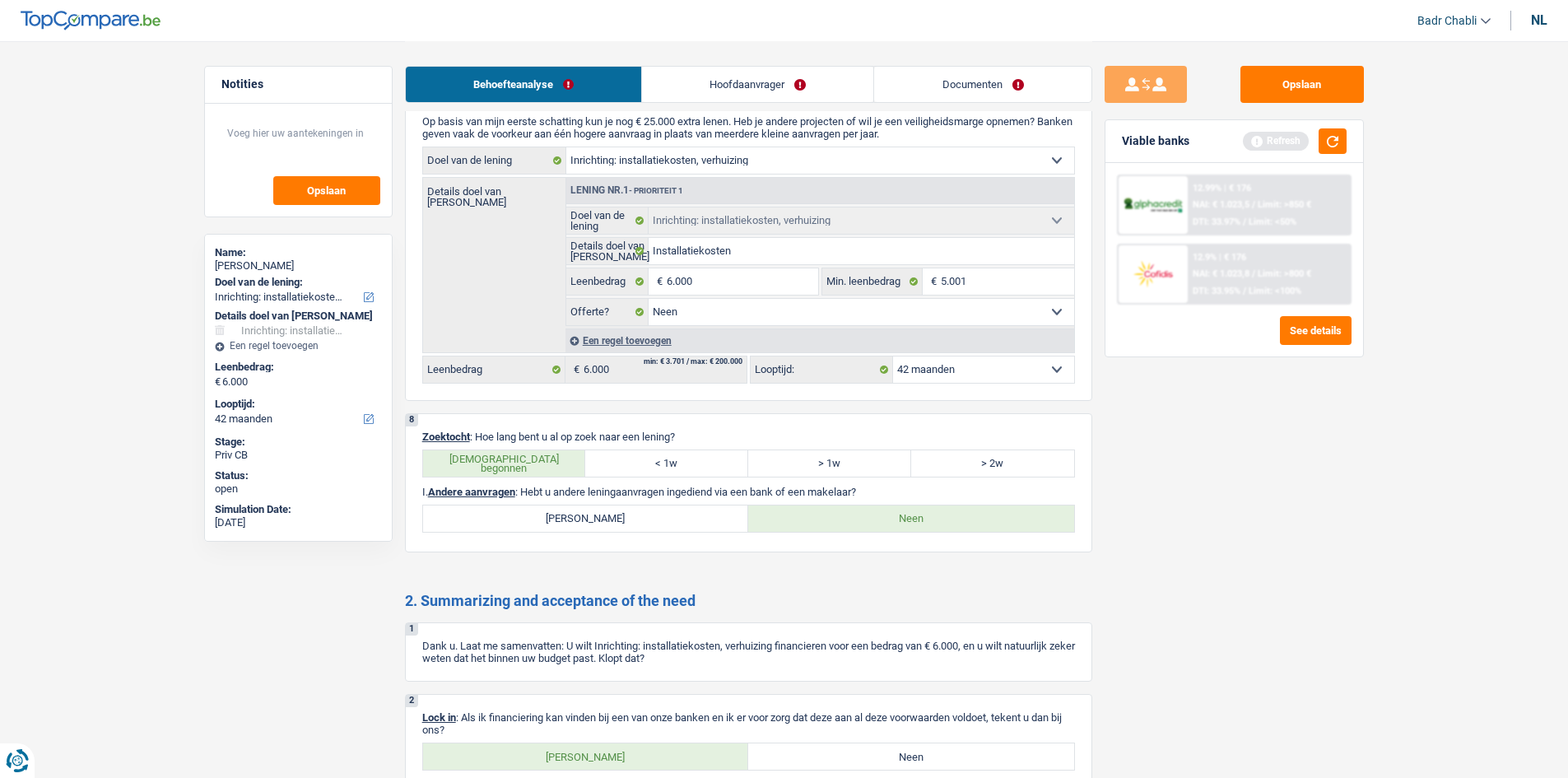
click at [628, 758] on label "Ja" at bounding box center [586, 756] width 326 height 27
click at [628, 758] on input "Ja" at bounding box center [586, 756] width 326 height 27
radio input "true"
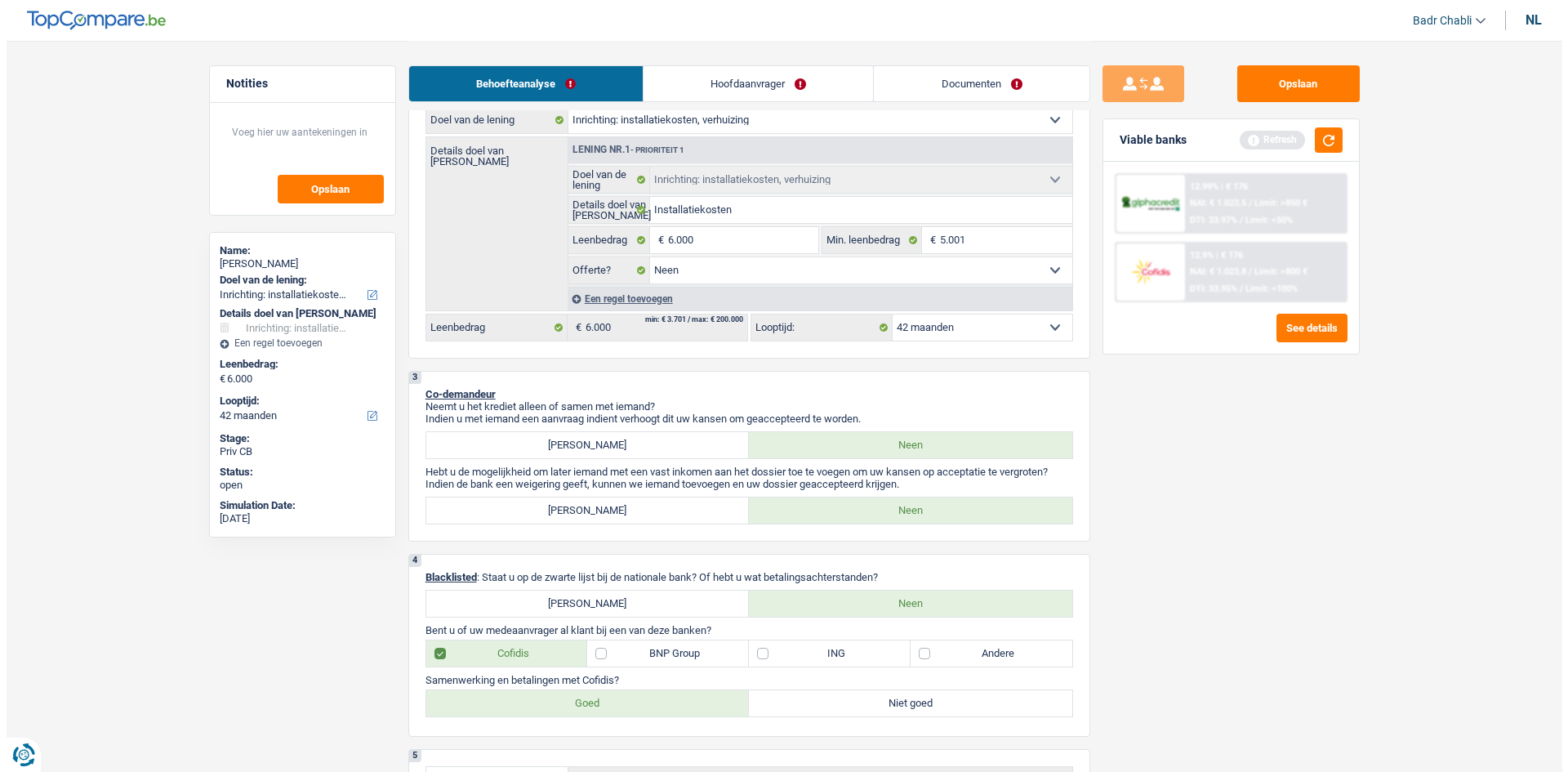
scroll to position [0, 0]
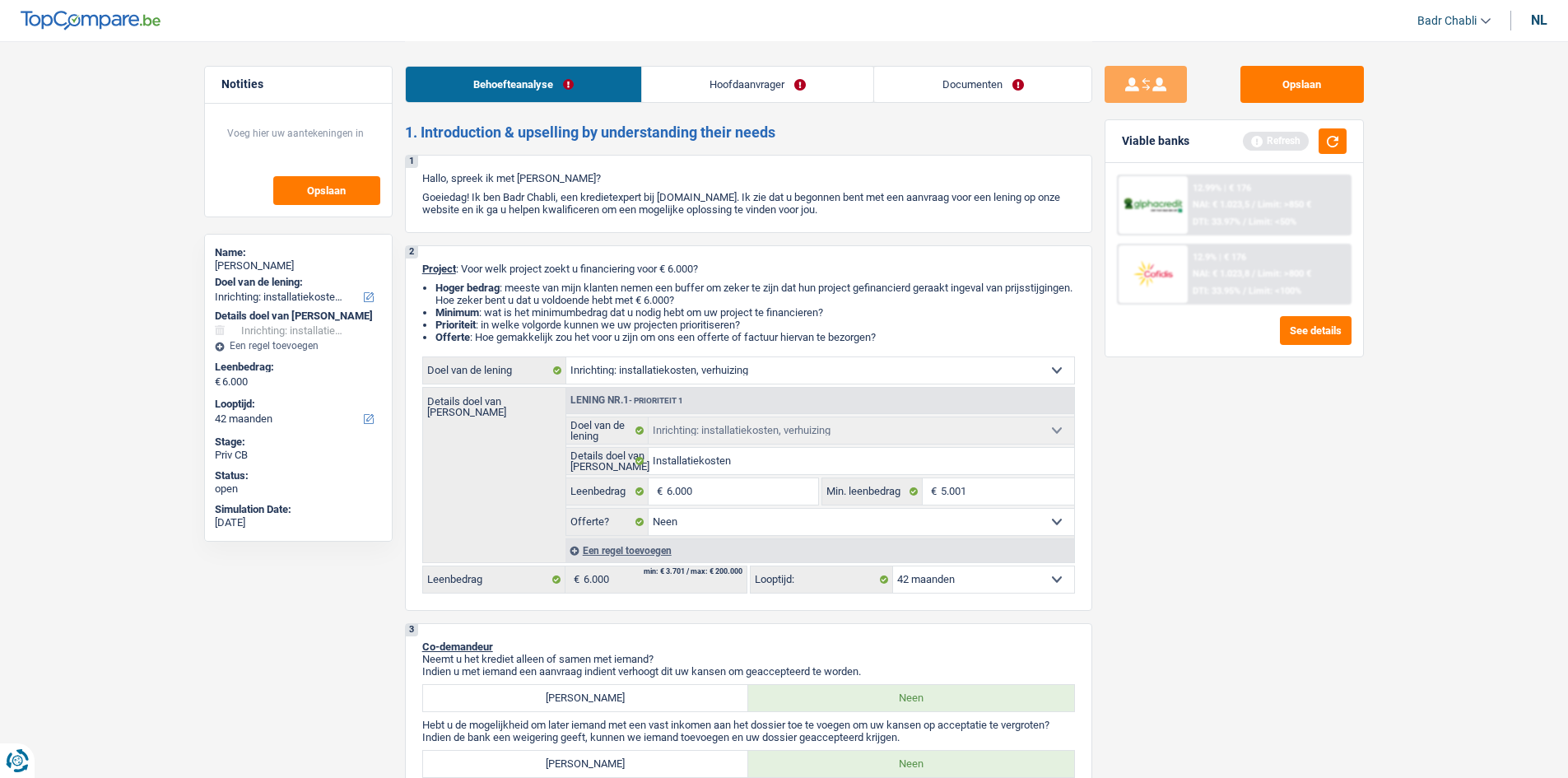
click at [749, 76] on link "Hoofdaanvrager" at bounding box center [757, 84] width 232 height 35
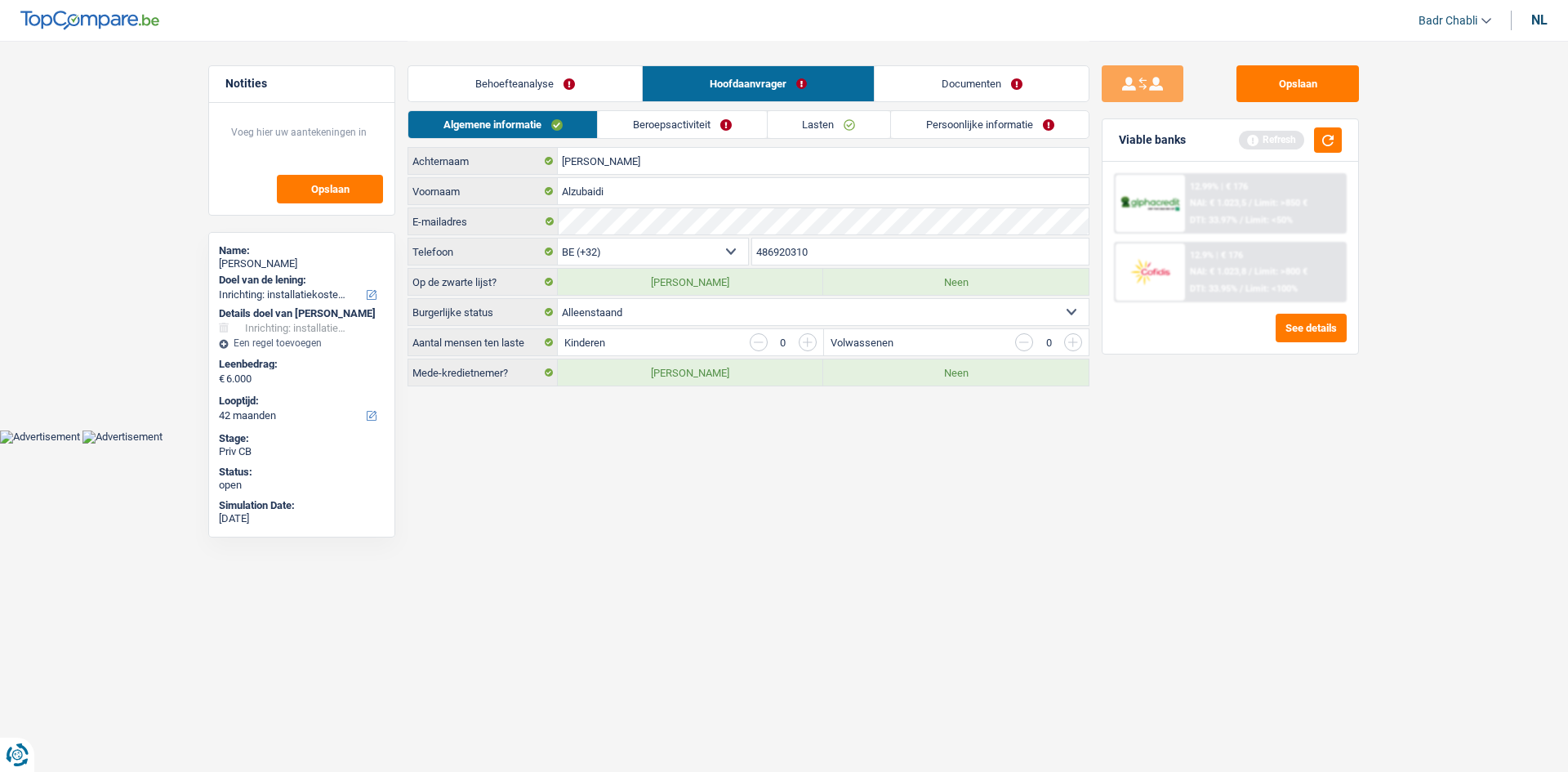
click at [699, 125] on link "Beroepsactiviteit" at bounding box center [682, 125] width 168 height 27
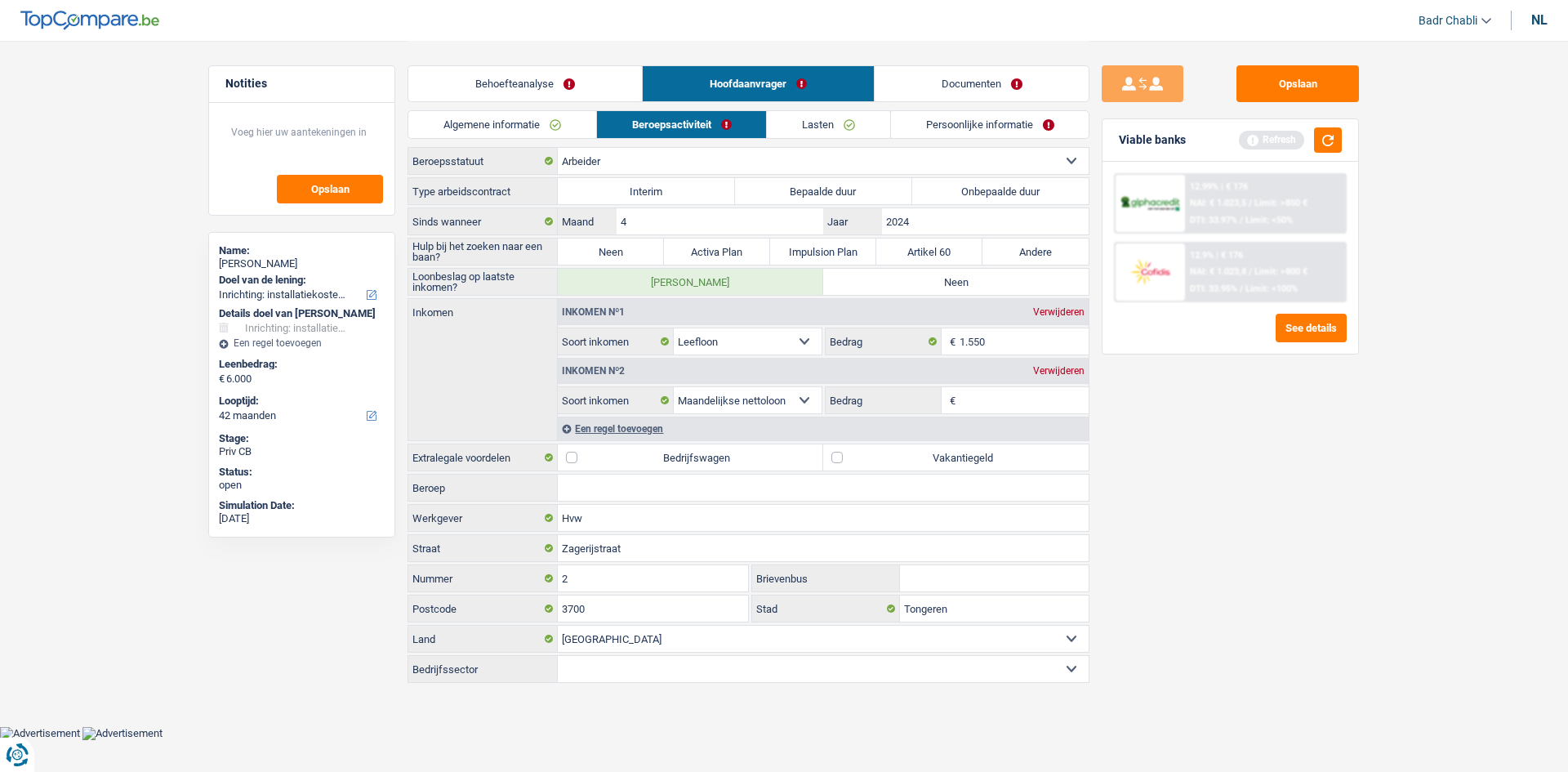
click at [986, 206] on div "Type arbeidscontract Interim Bepaalde duur Onbepaalde duur Alle velden zijn ver…" at bounding box center [748, 430] width 682 height 506
click at [988, 196] on label "Onbepaalde duur" at bounding box center [1000, 191] width 177 height 26
click at [988, 196] on input "Onbepaalde duur" at bounding box center [1000, 191] width 177 height 26
radio input "true"
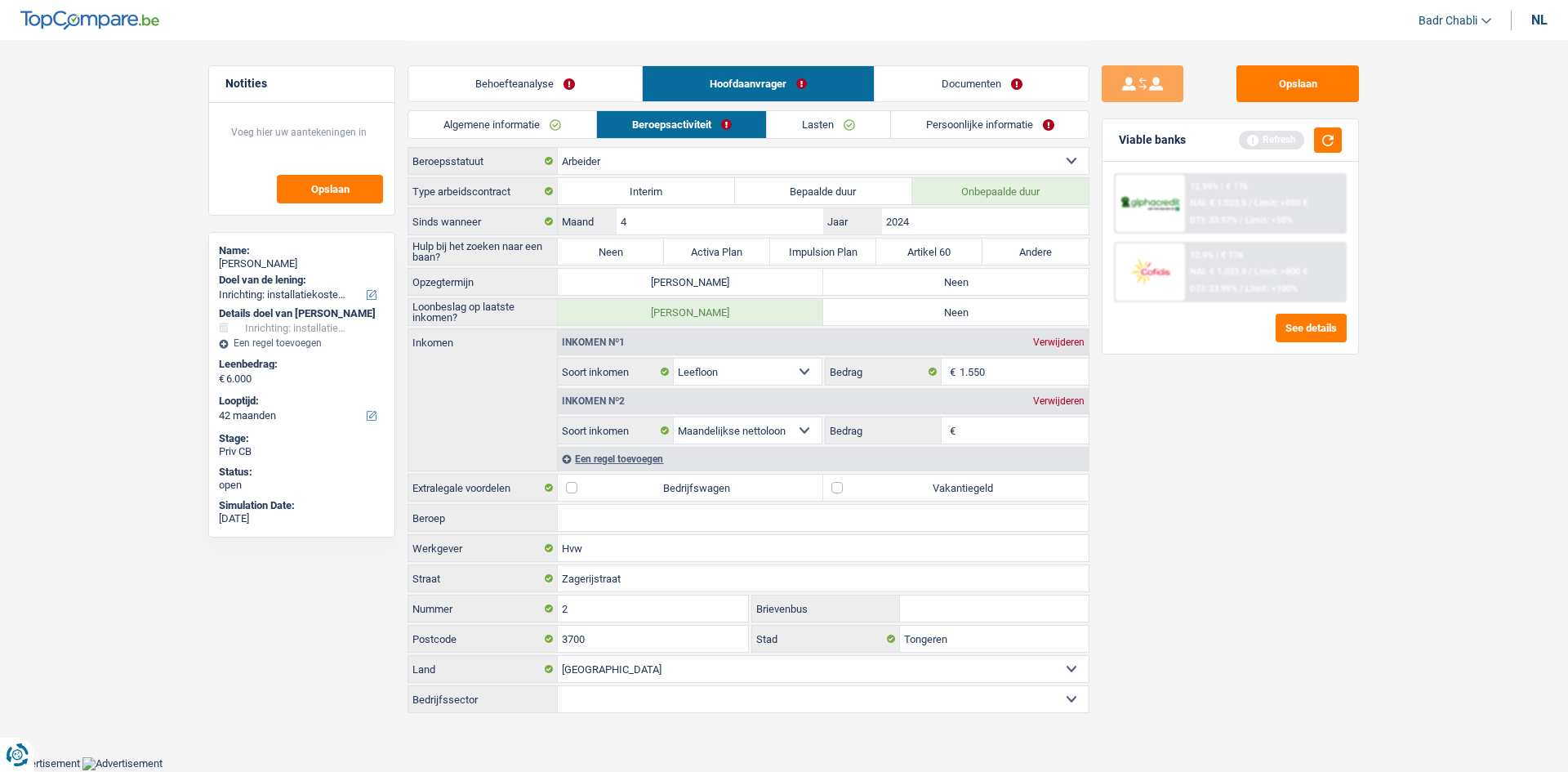
click at [641, 251] on label "Neen" at bounding box center [610, 251] width 106 height 26
click at [641, 251] on input "Neen" at bounding box center [610, 251] width 106 height 26
radio input "true"
click at [961, 299] on label "Neen" at bounding box center [955, 311] width 266 height 26
click at [961, 299] on input "Neen" at bounding box center [955, 311] width 266 height 26
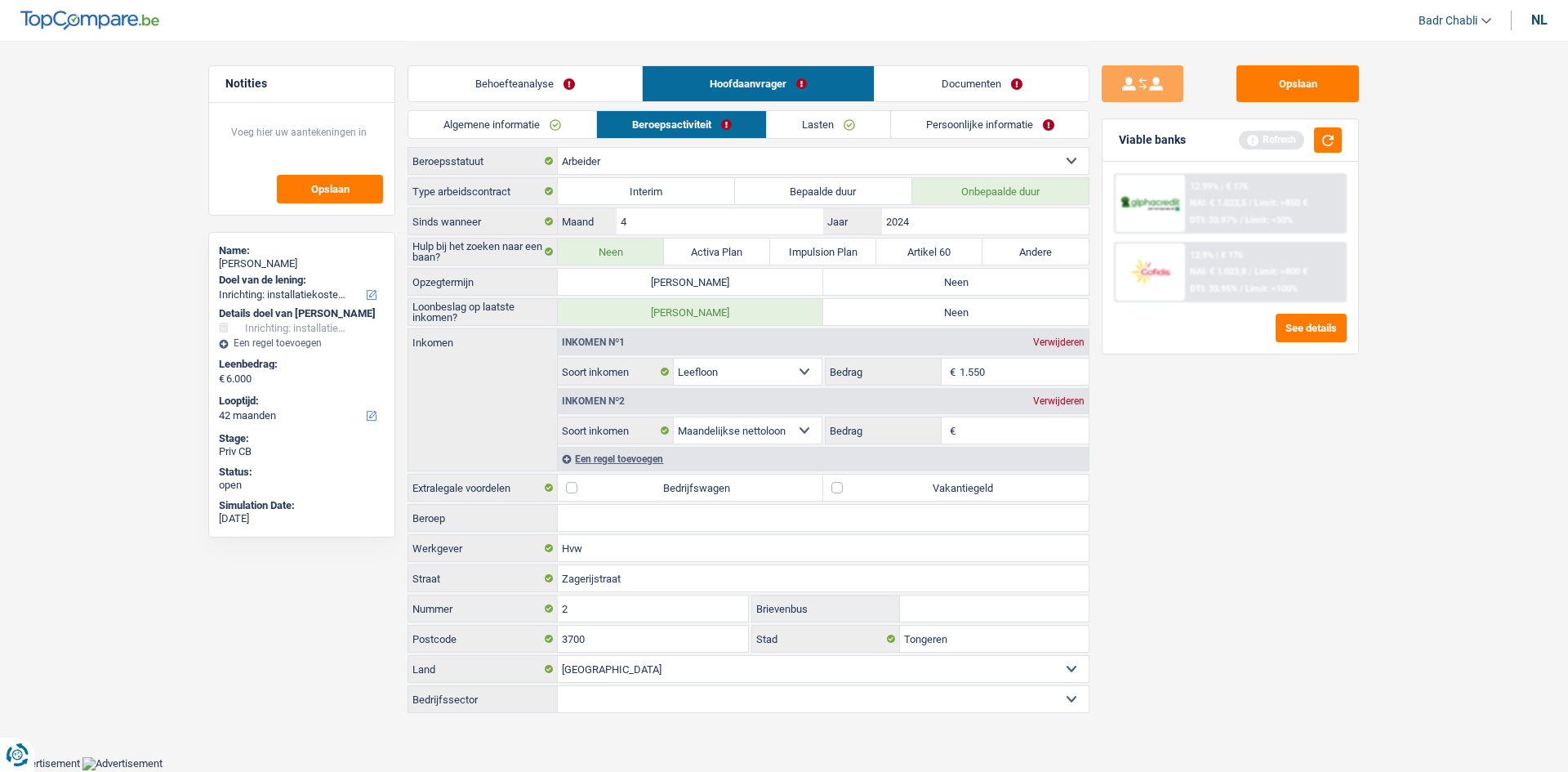
radio input "true"
click at [960, 286] on label "Neen" at bounding box center [955, 282] width 266 height 26
click at [960, 286] on input "Neen" at bounding box center [955, 282] width 266 height 26
radio input "true"
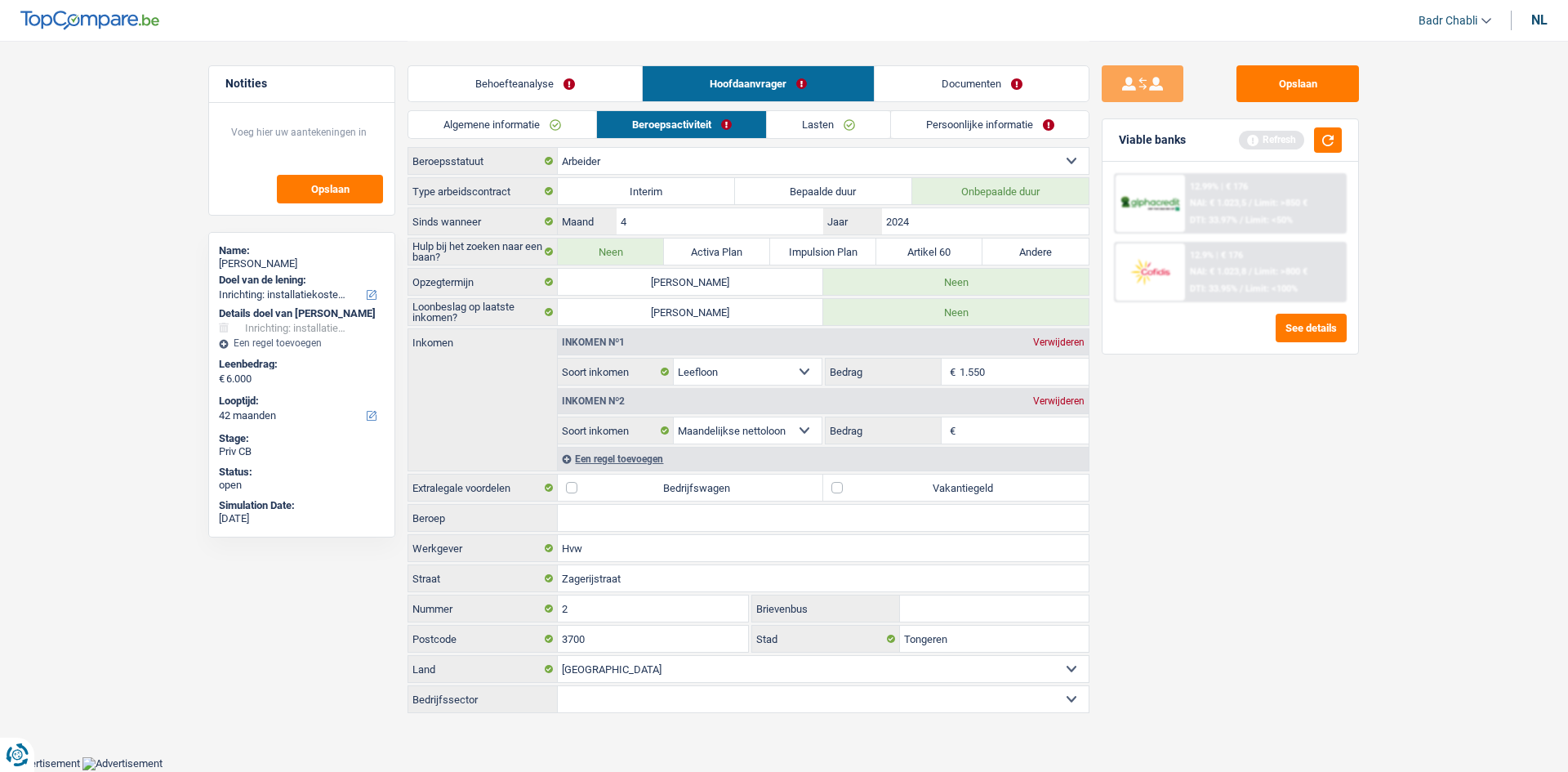
click at [654, 160] on select "Arbeider Bediende (privésector) Ambtenaar (overheidssector) Invalide Zelfstandi…" at bounding box center [823, 160] width 531 height 26
click at [793, 115] on link "Lasten" at bounding box center [828, 125] width 123 height 27
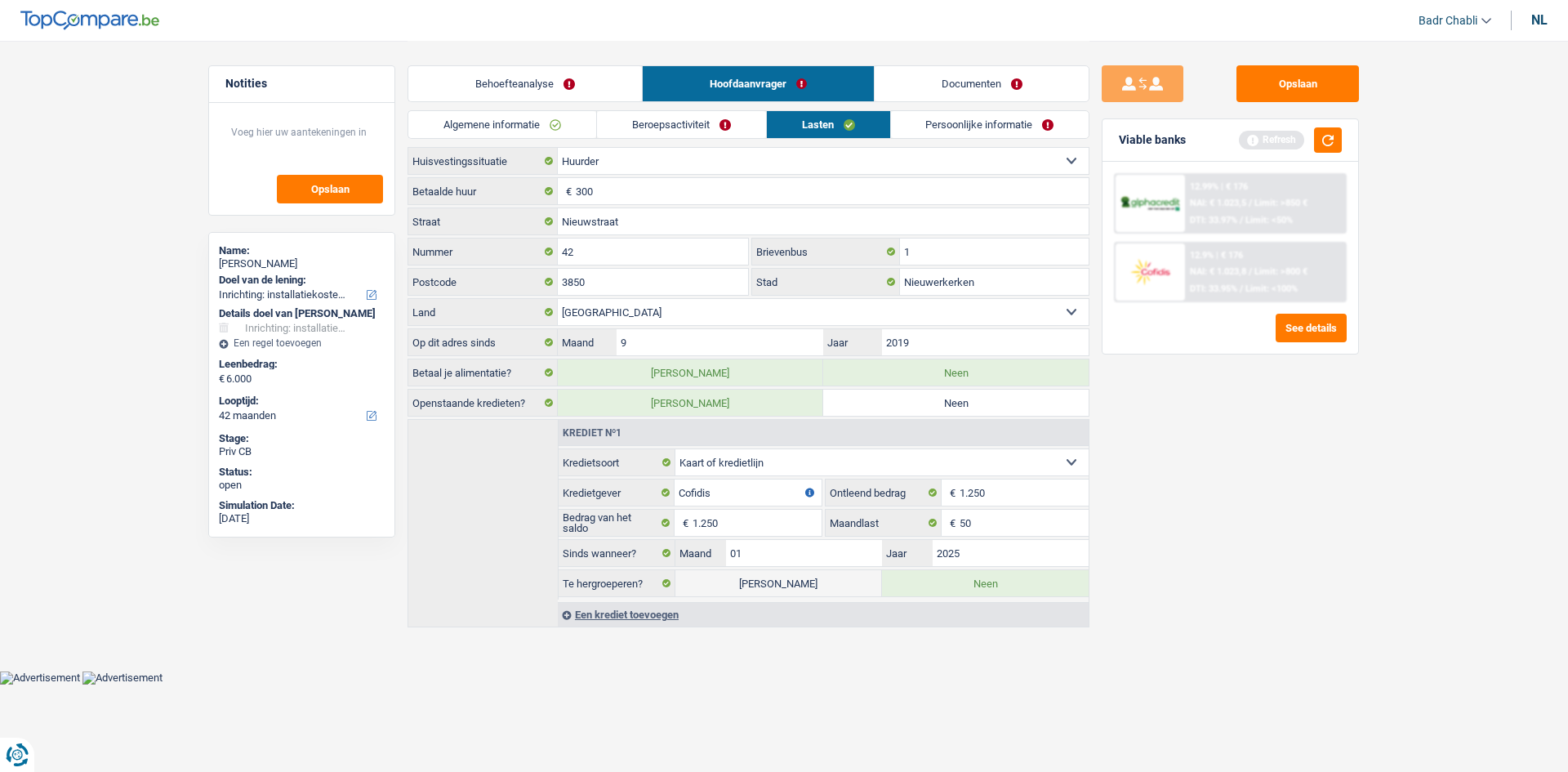
click at [688, 124] on link "Beroepsactiviteit" at bounding box center [681, 125] width 169 height 27
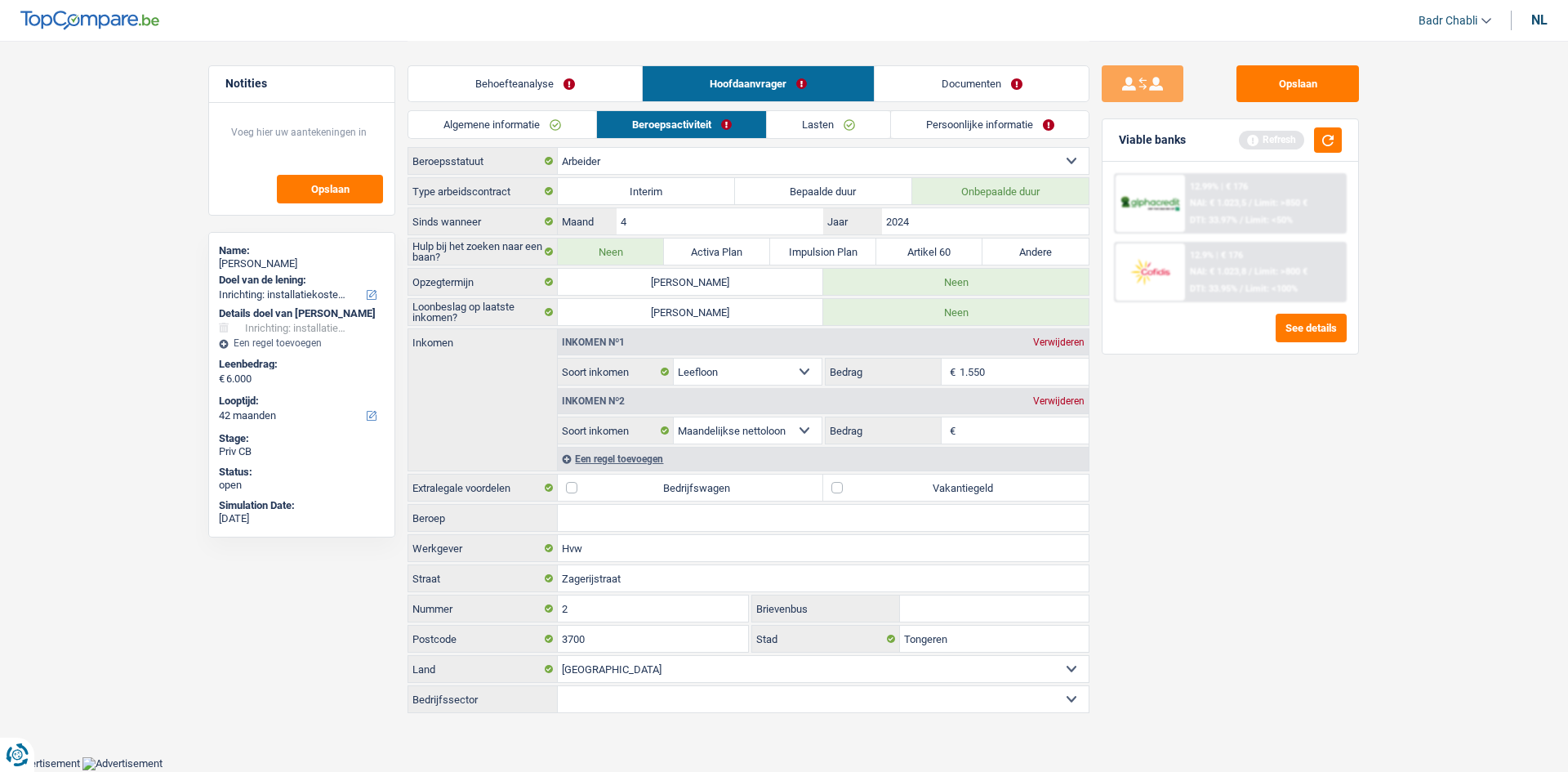
click at [695, 160] on select "Arbeider Bediende (privésector) Ambtenaar (overheidssector) Invalide Zelfstandi…" at bounding box center [823, 160] width 531 height 26
select select "unemployed"
click at [557, 148] on select "Arbeider Bediende (privésector) Ambtenaar (overheidssector) Invalide Zelfstandi…" at bounding box center [823, 160] width 531 height 26
select select "socialSecurity"
select select "netSalary"
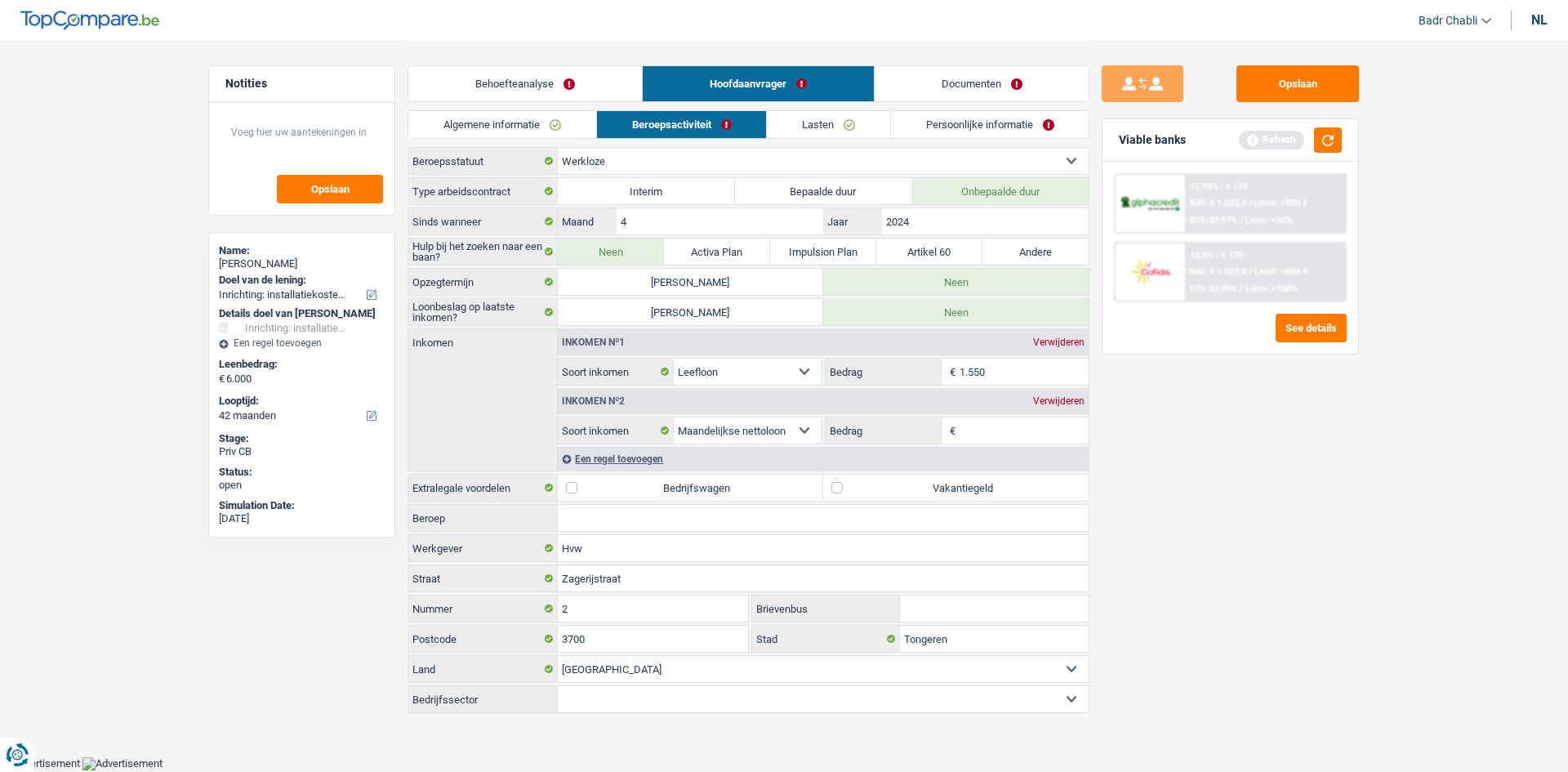
select select "unemployment"
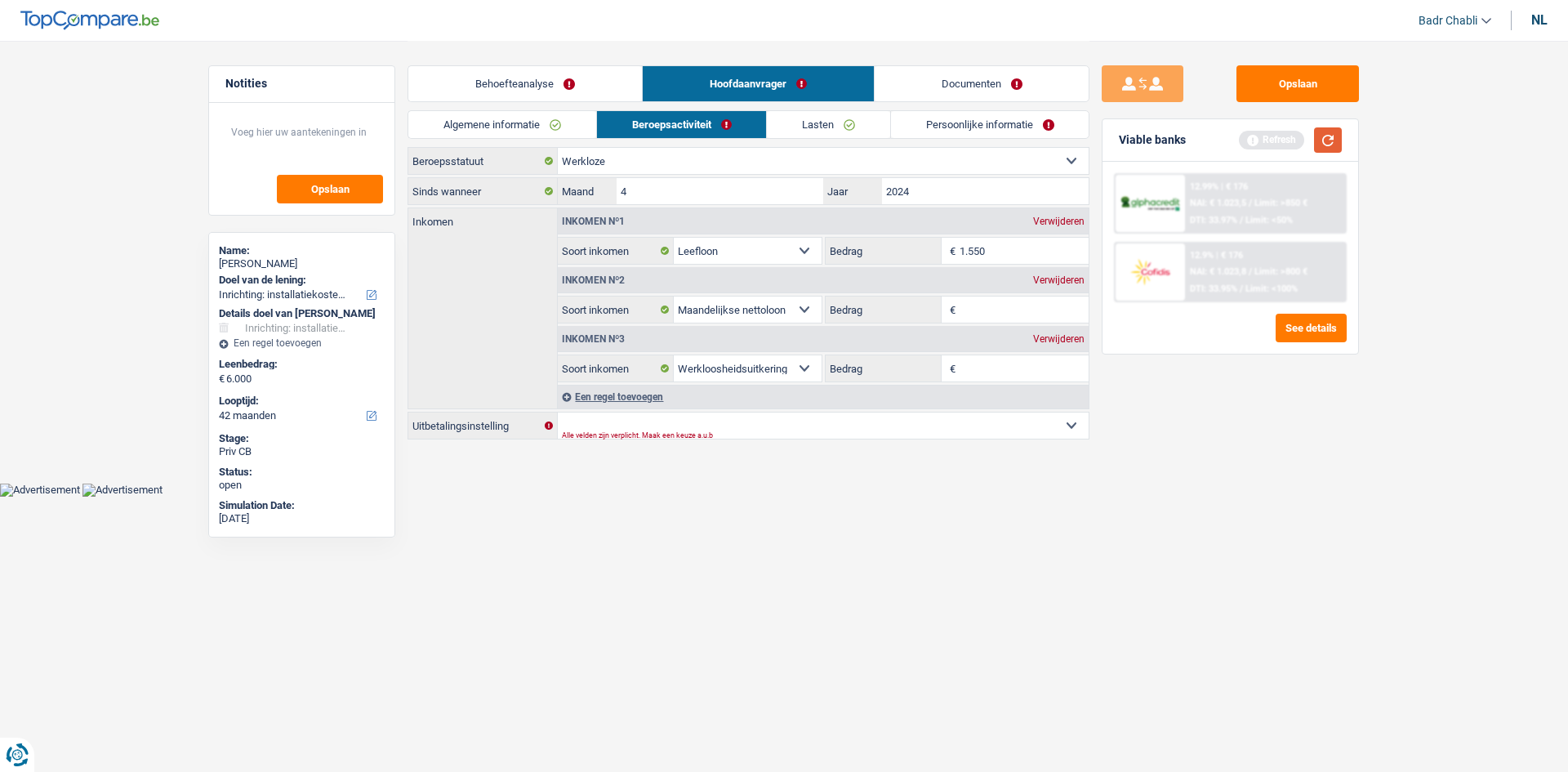
click at [1332, 142] on button "button" at bounding box center [1328, 140] width 28 height 25
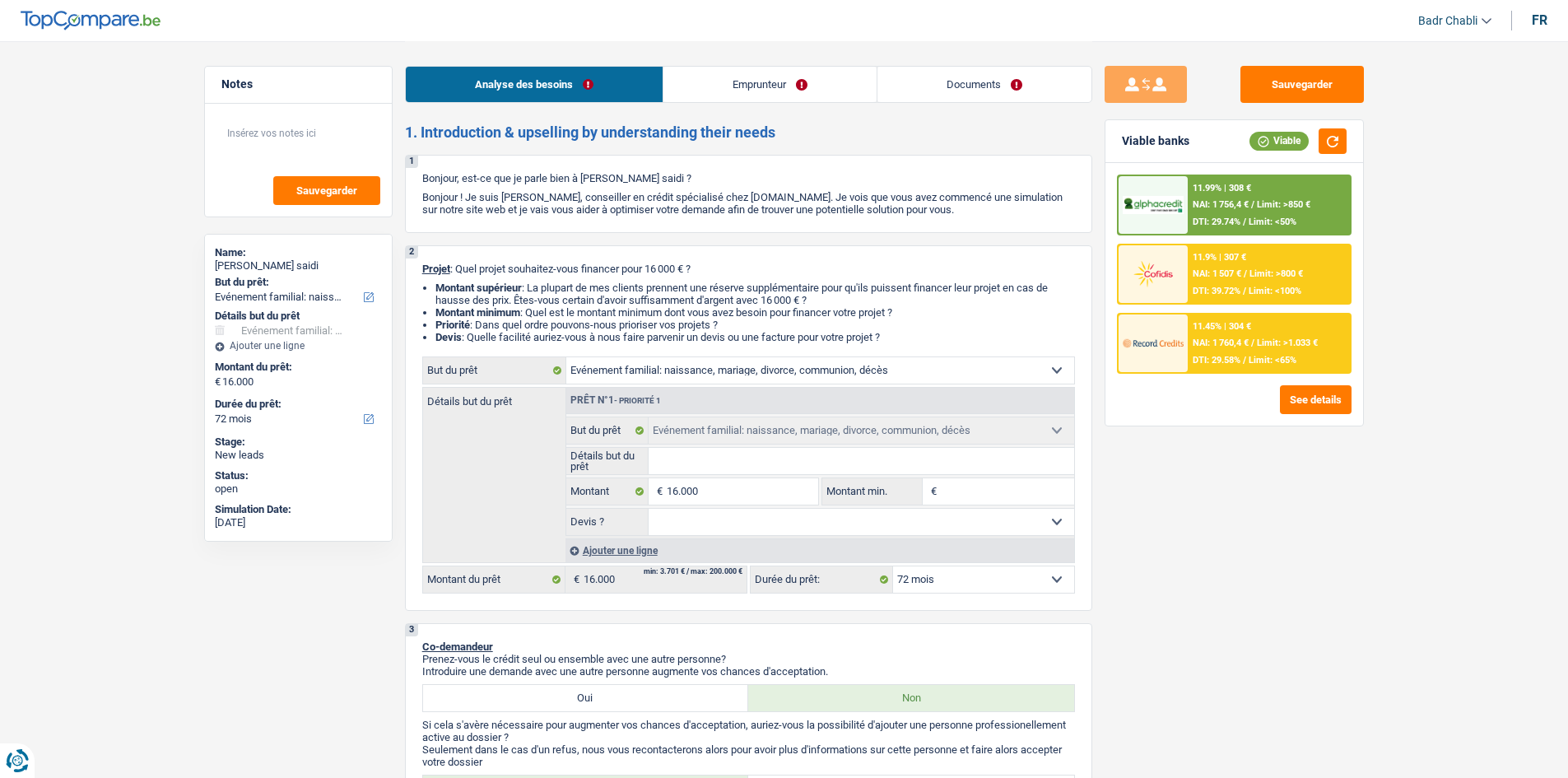
select select "familyEvent"
select select "72"
select select "familyEvent"
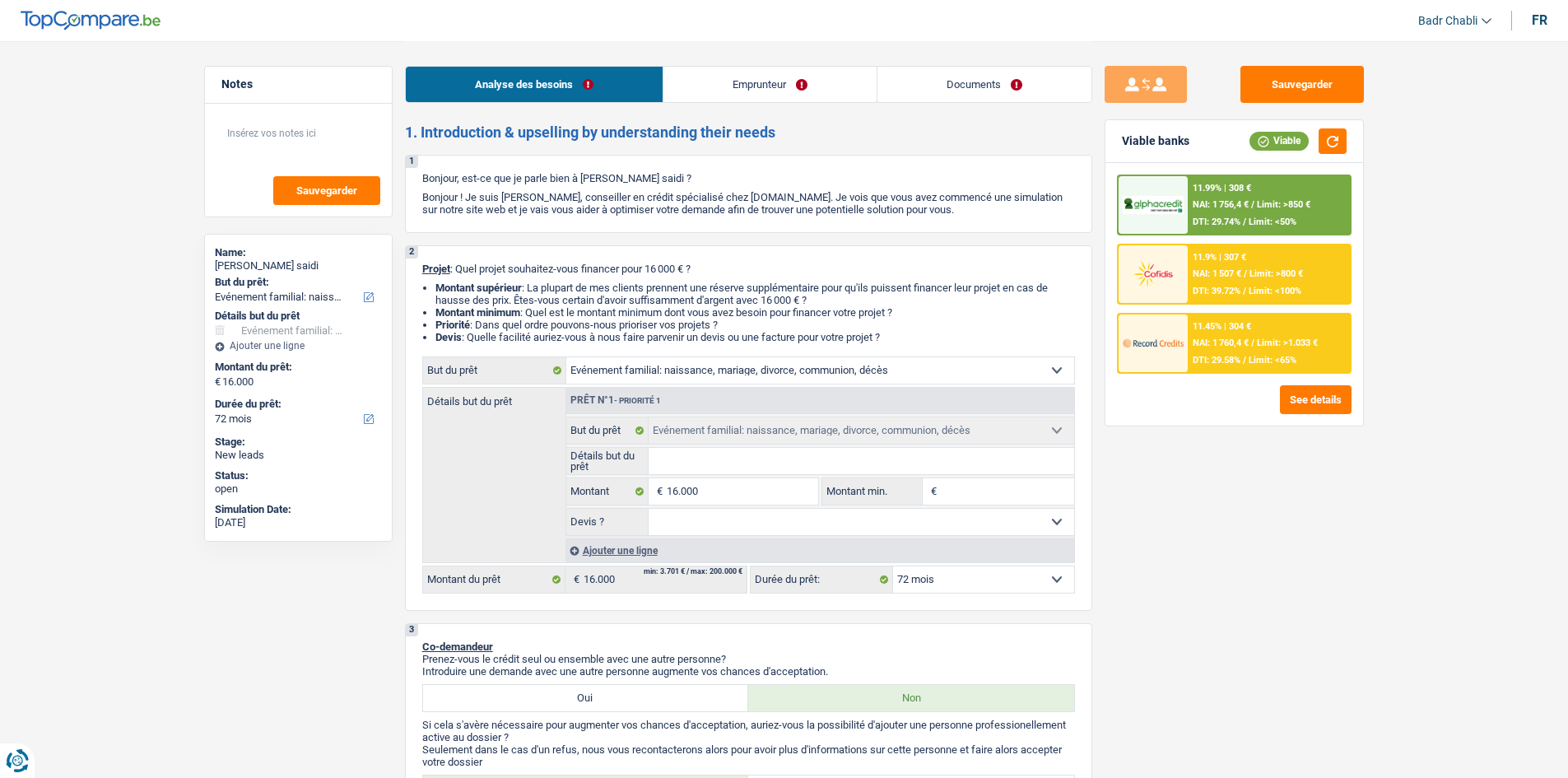
select select "72"
select select "worker"
select select "netSalary"
select select "liveWithParents"
select select "personalLoan"
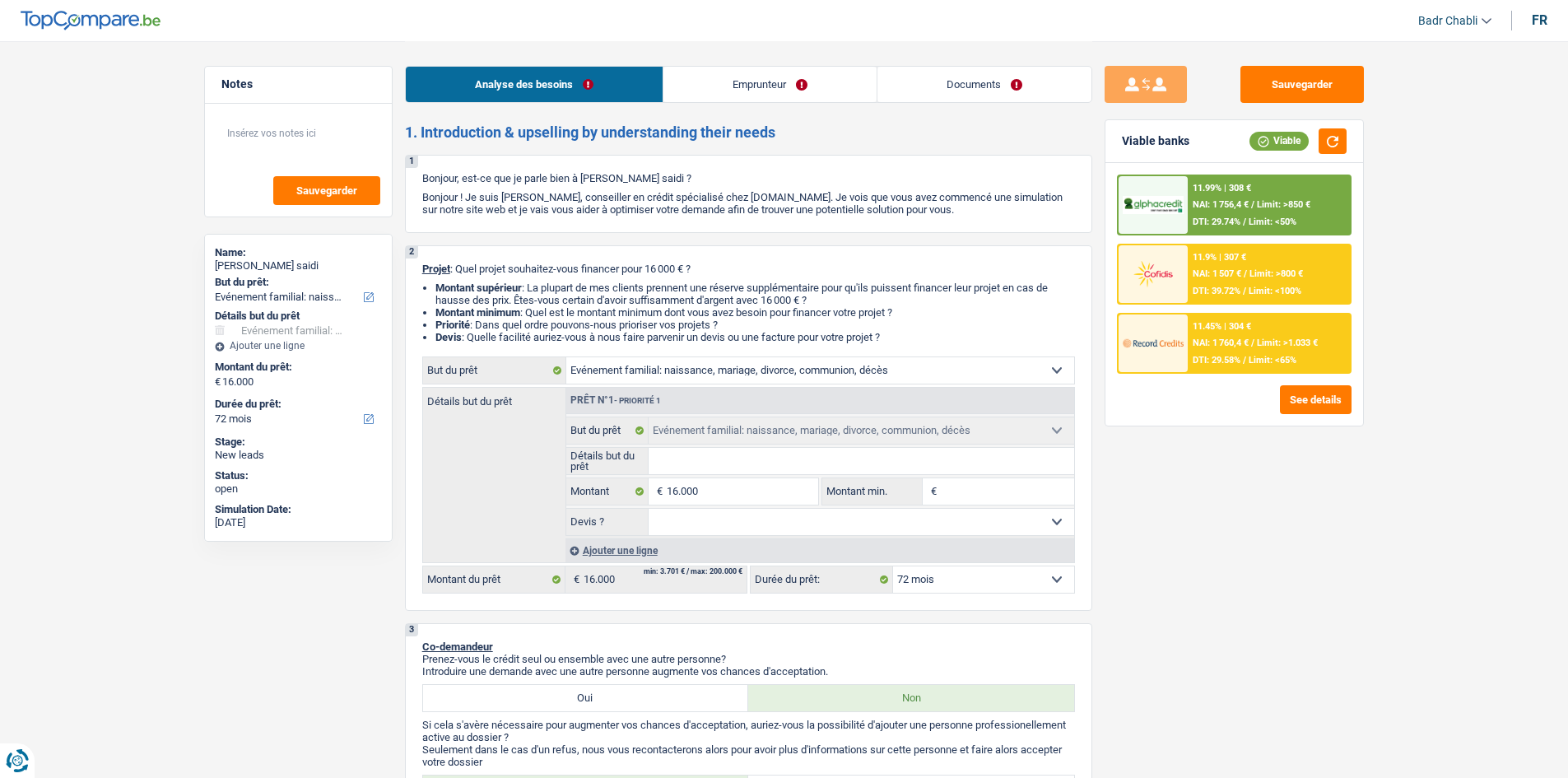
select select "hobbies"
select select "12"
select select "familyEvent"
select select "72"
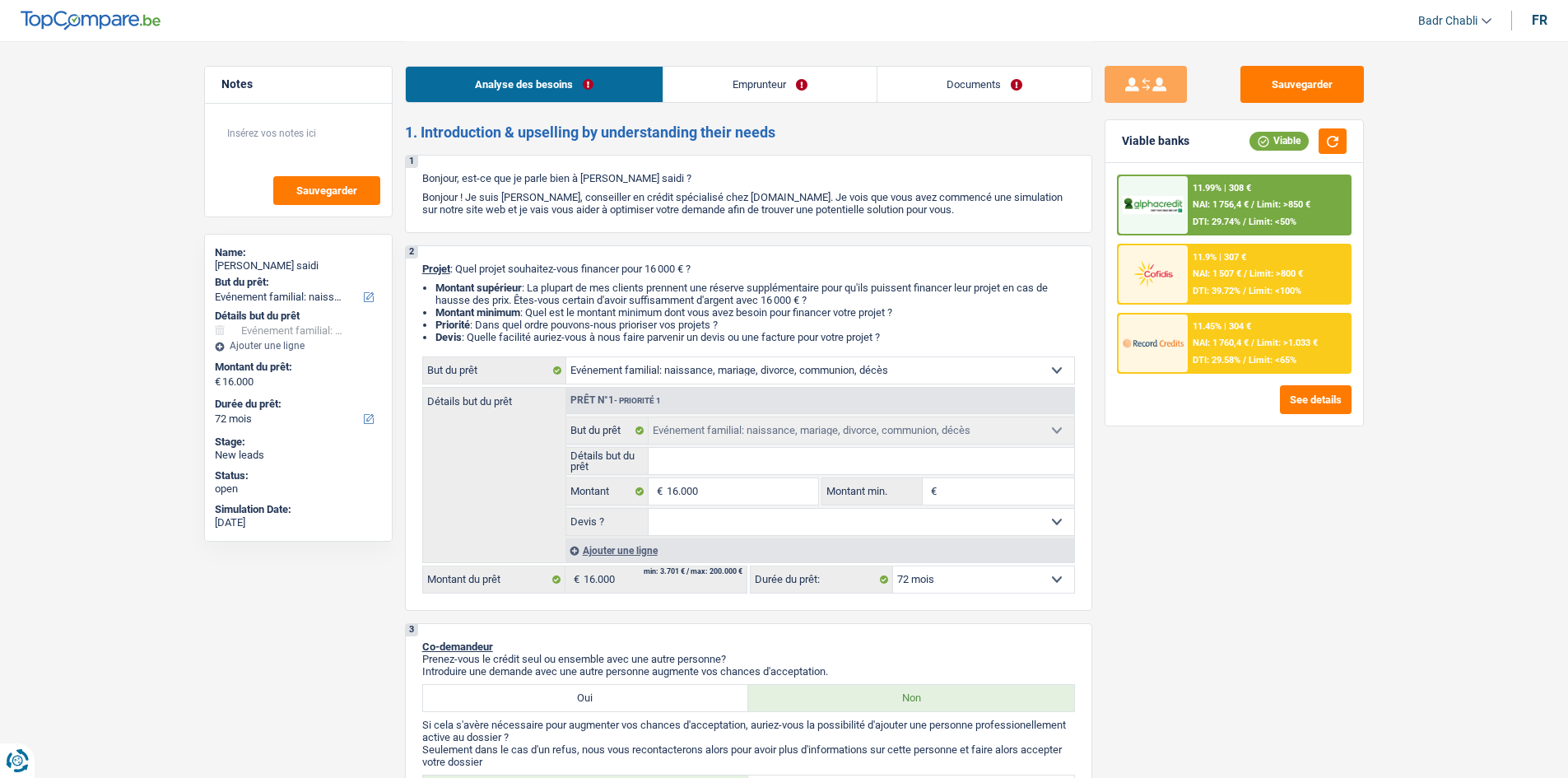
click at [704, 460] on input "Détails but du prêt" at bounding box center [862, 461] width 426 height 27
type input "F"
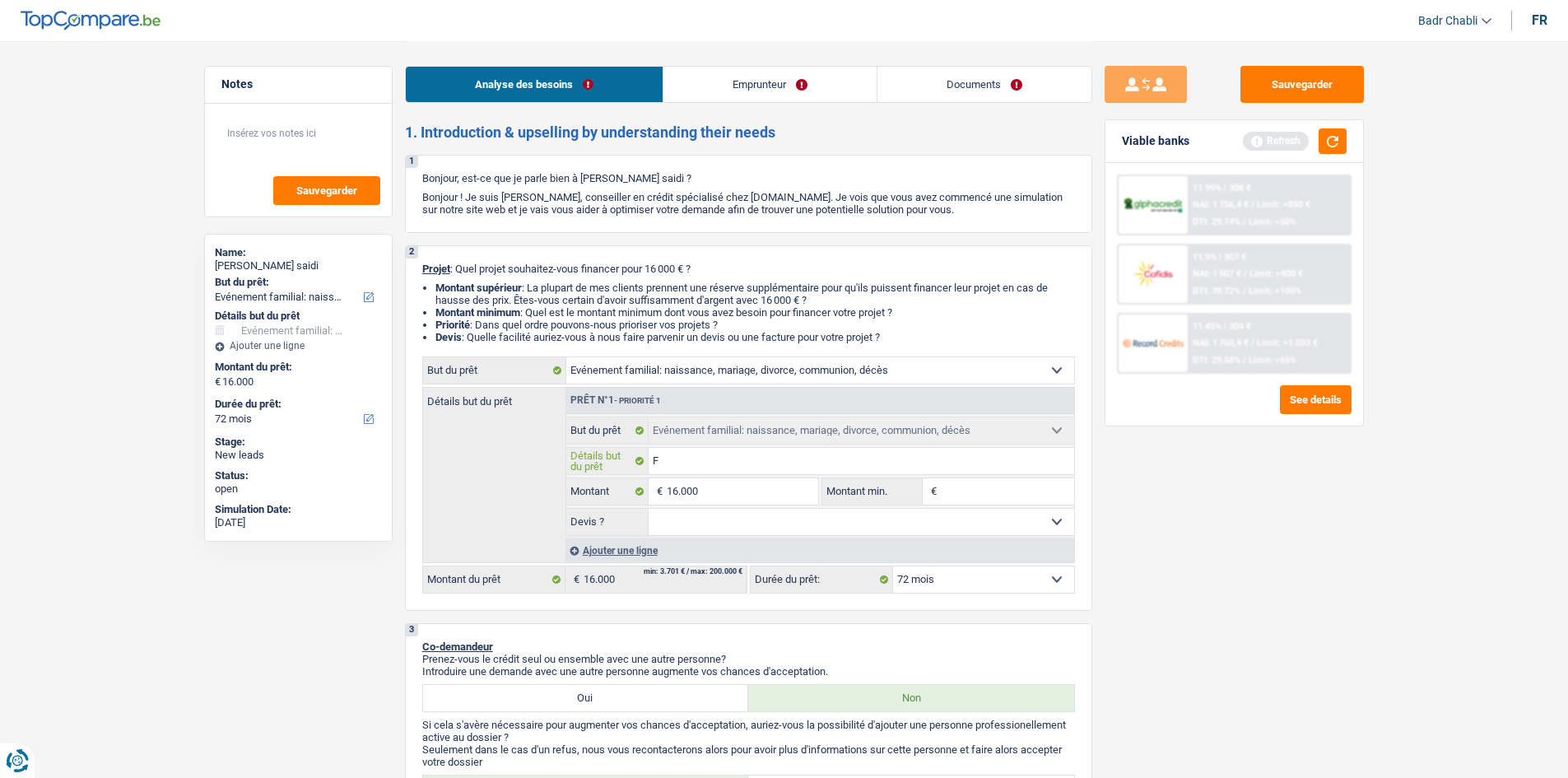
type input "Fr"
type input "Fra"
type input "Frai"
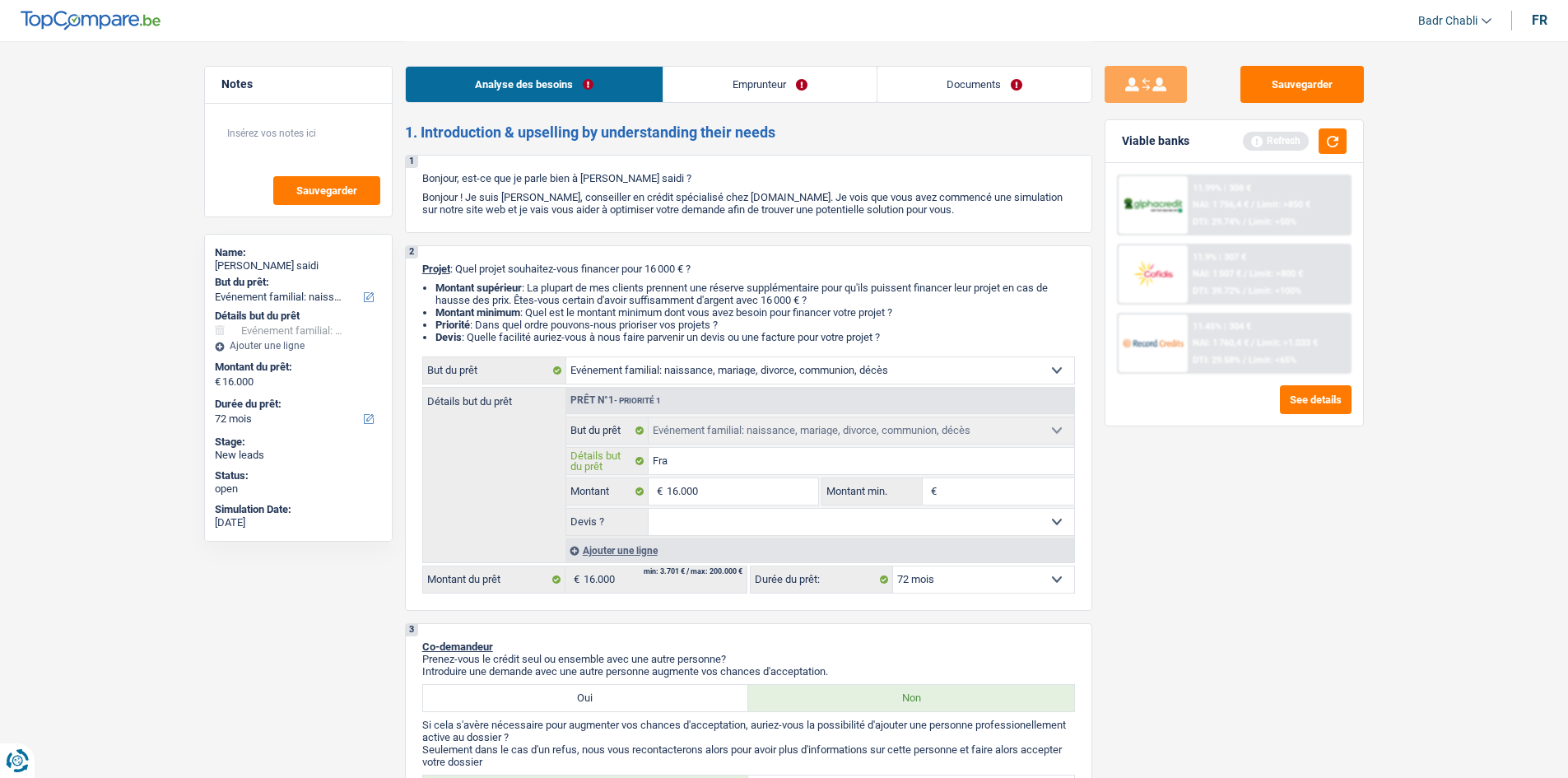
type input "Frai"
type input "Frais"
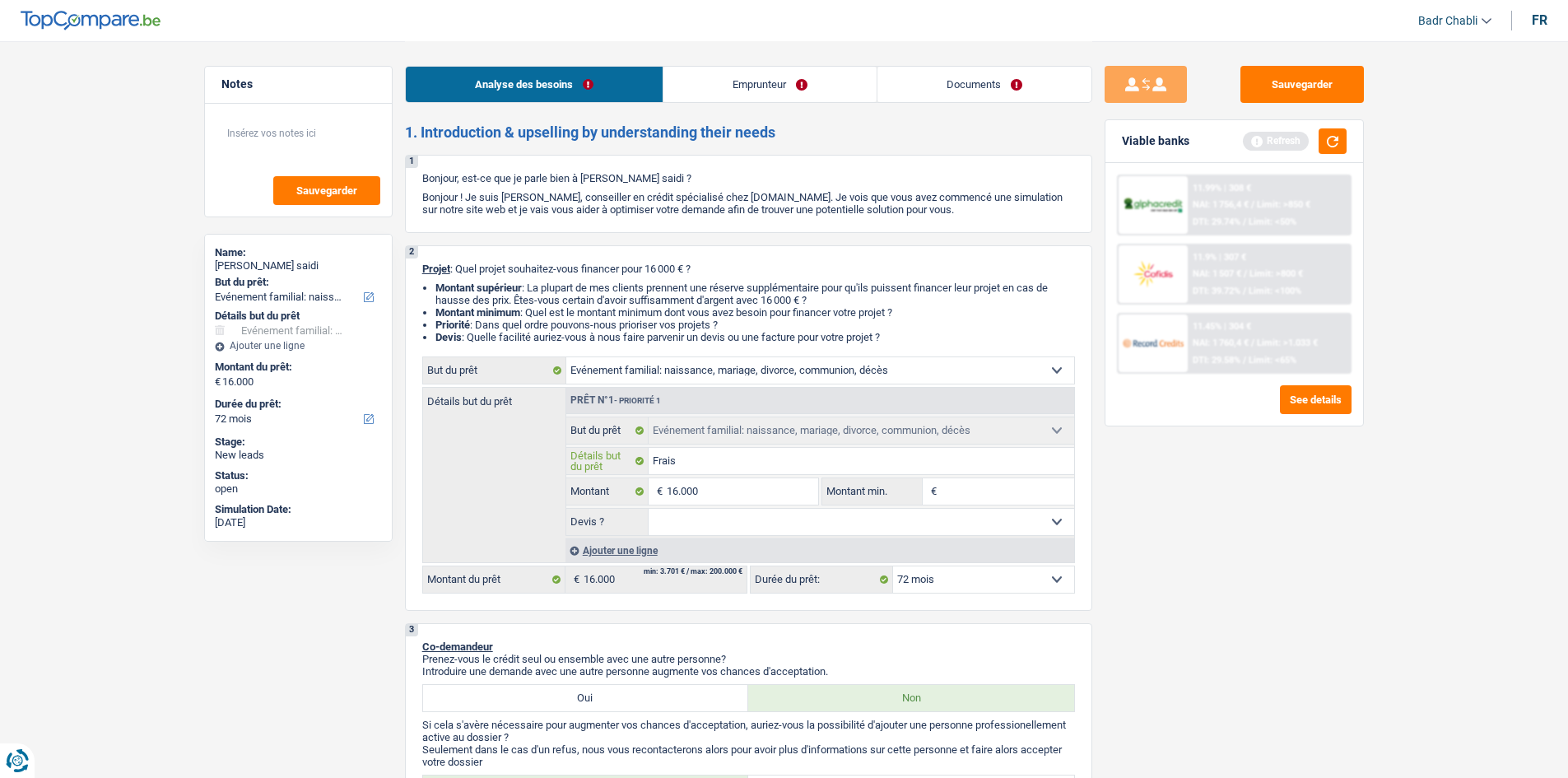
type input "Frais d"
type input "Frais di"
type input "Frais div"
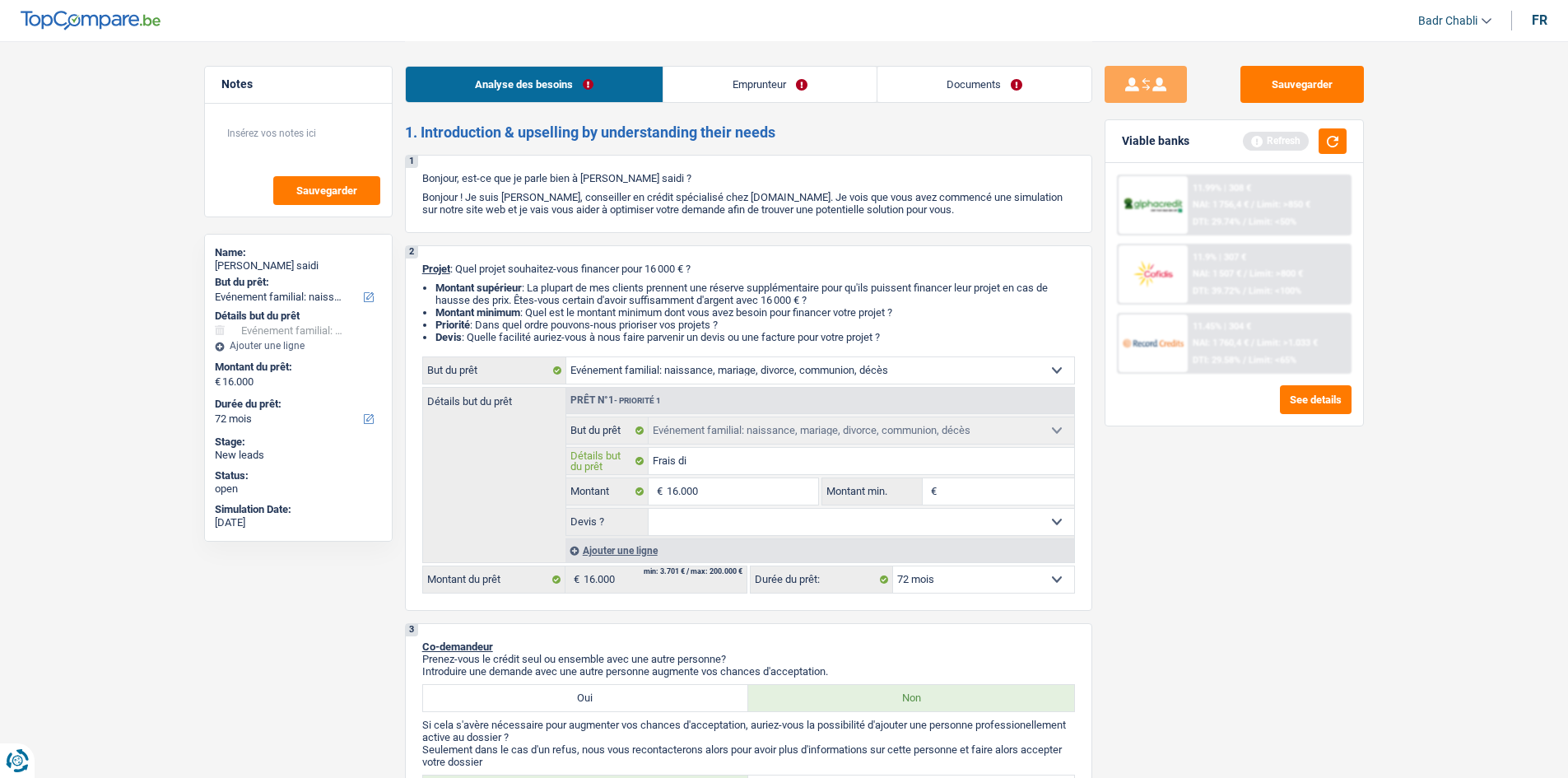
type input "Frais div"
type input "Frais divo"
type input "Frais divor"
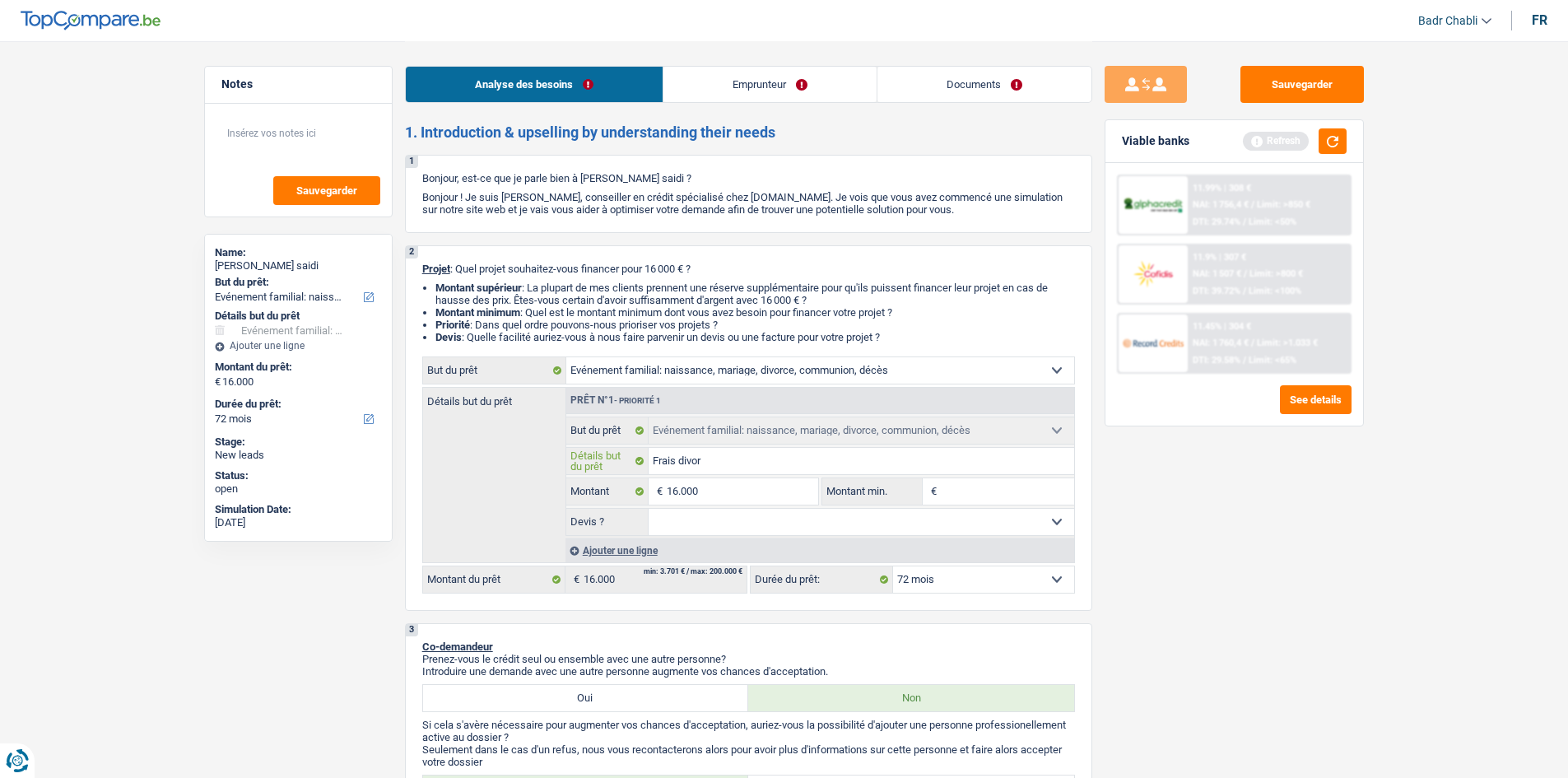
type input "Frais divorc"
type input "Frais divorce"
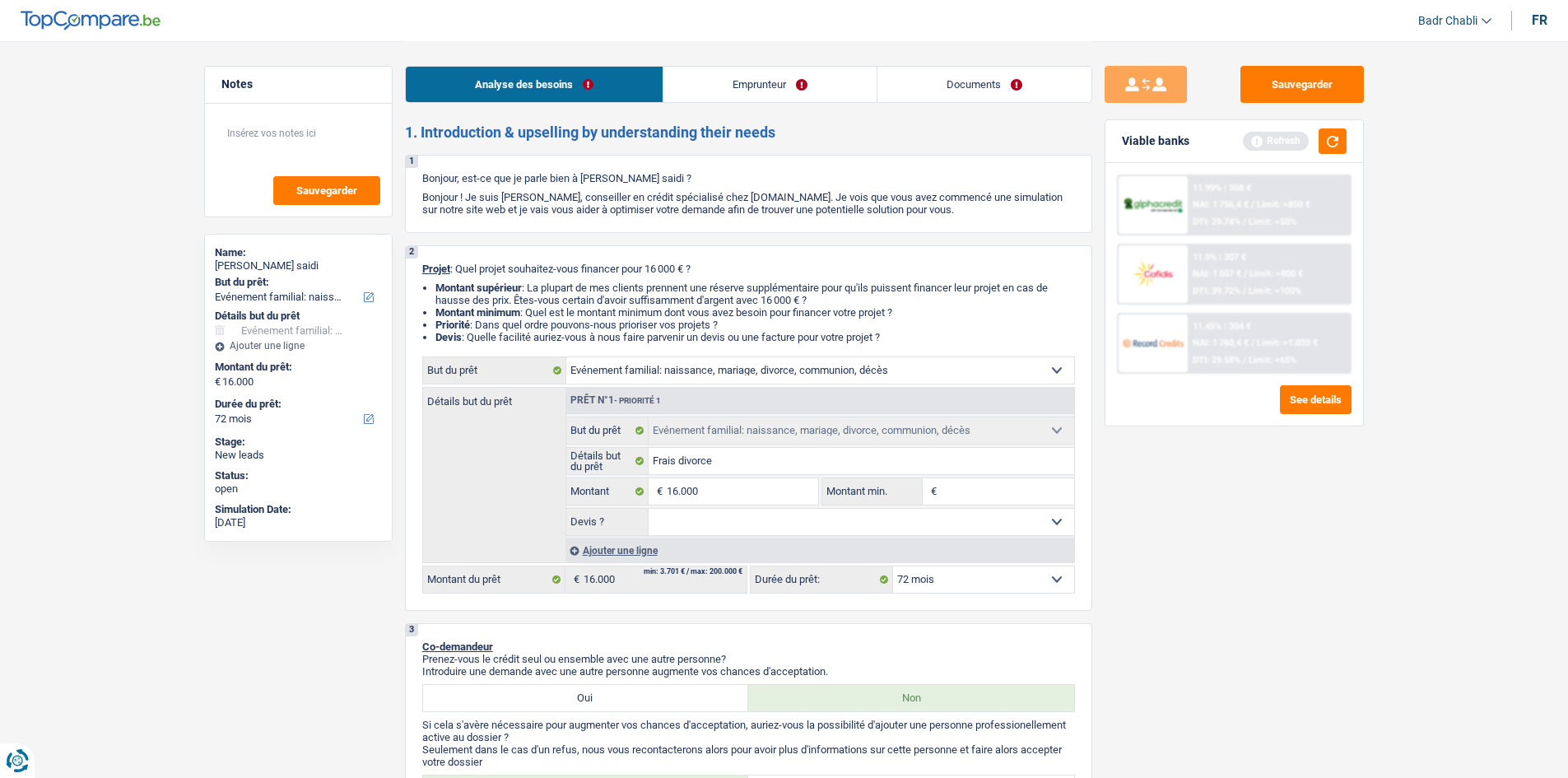
type input "1"
type input "10"
type input "100"
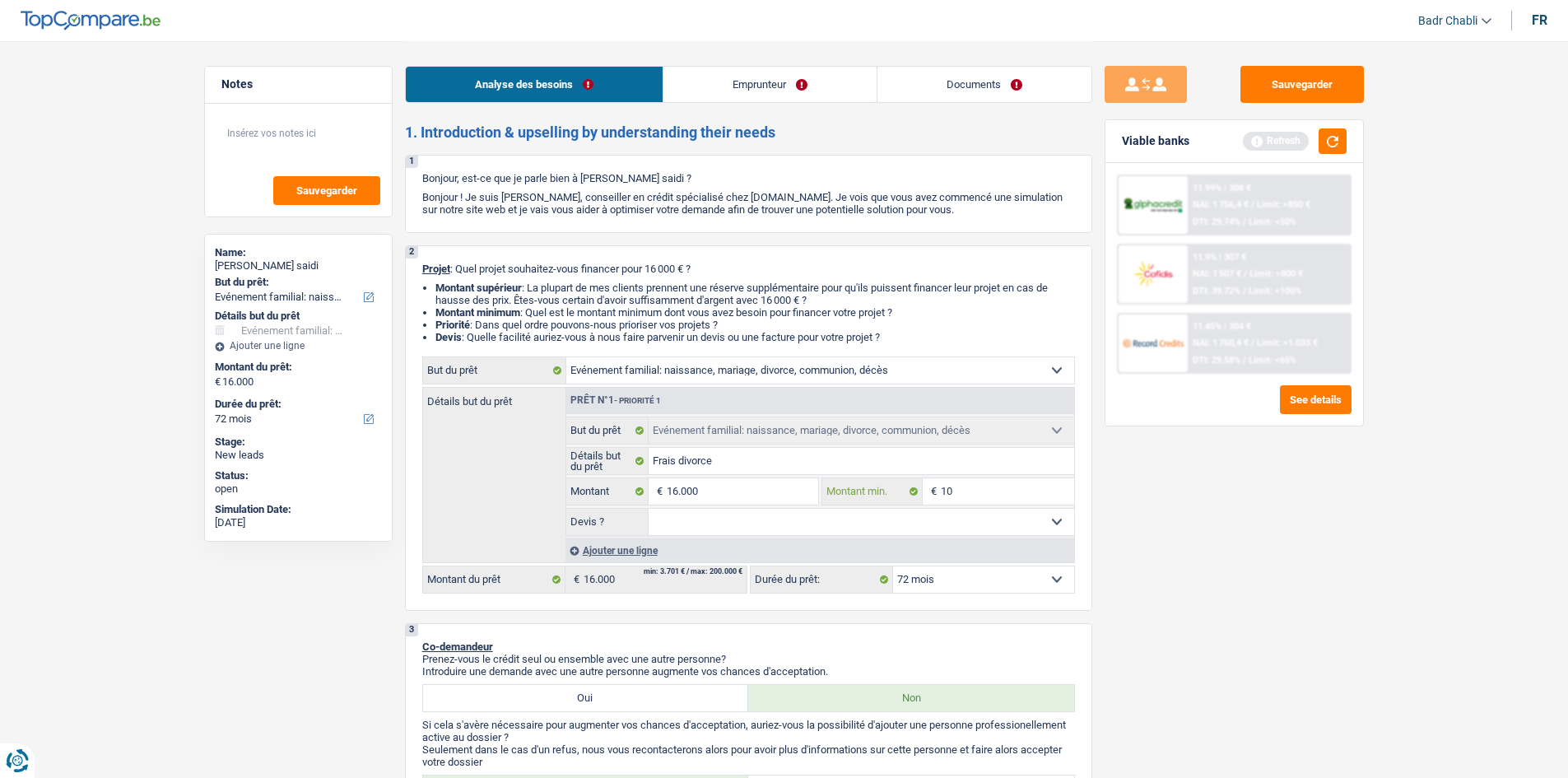
type input "100"
type input "1.000"
type input "10.001"
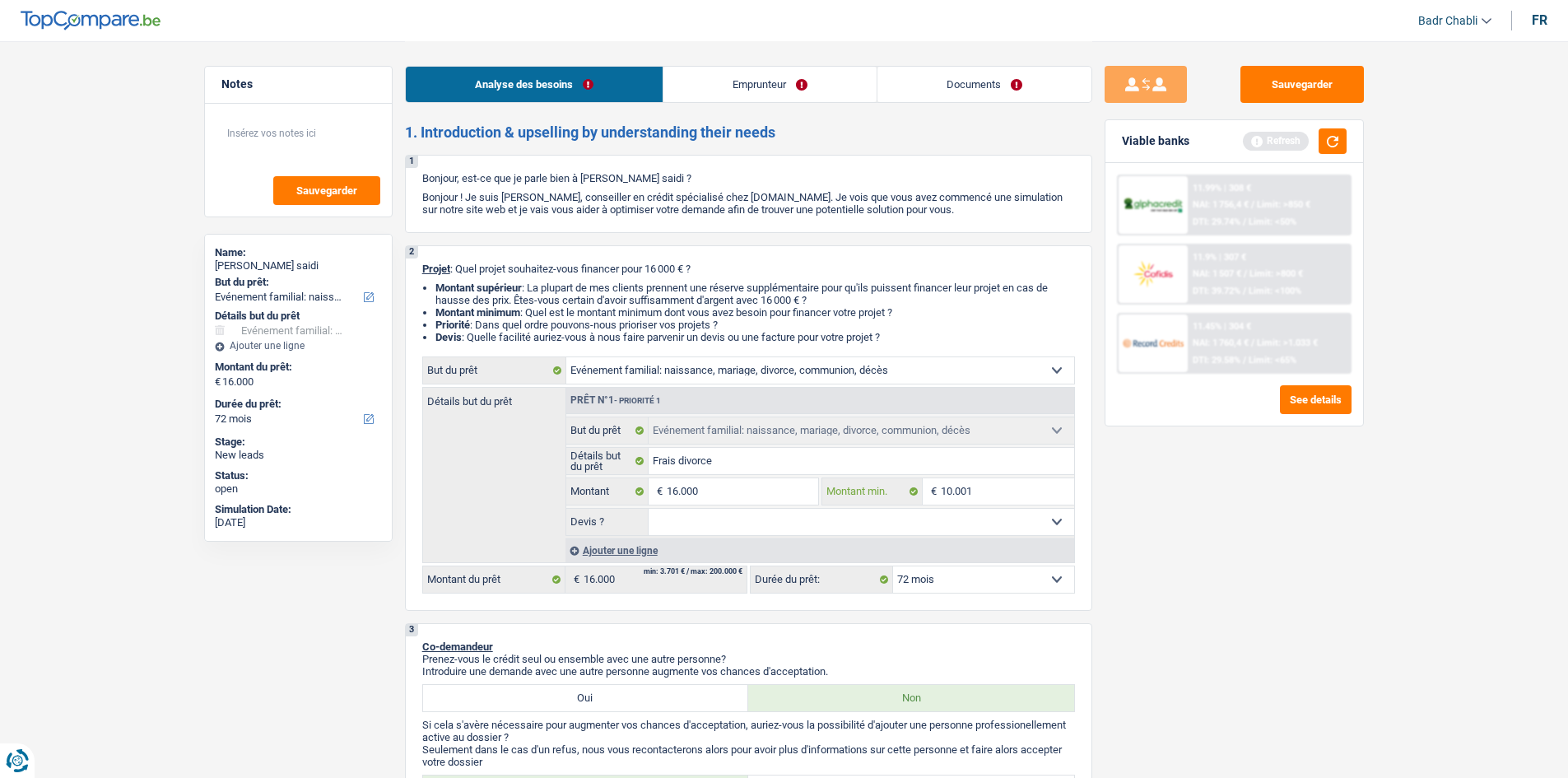
type input "10.001"
click at [719, 529] on select "Oui Non Non répondu Sélectionner une option" at bounding box center [862, 522] width 426 height 27
select select "false"
click at [649, 509] on select "Oui Non Non répondu Sélectionner une option" at bounding box center [862, 522] width 426 height 27
select select "false"
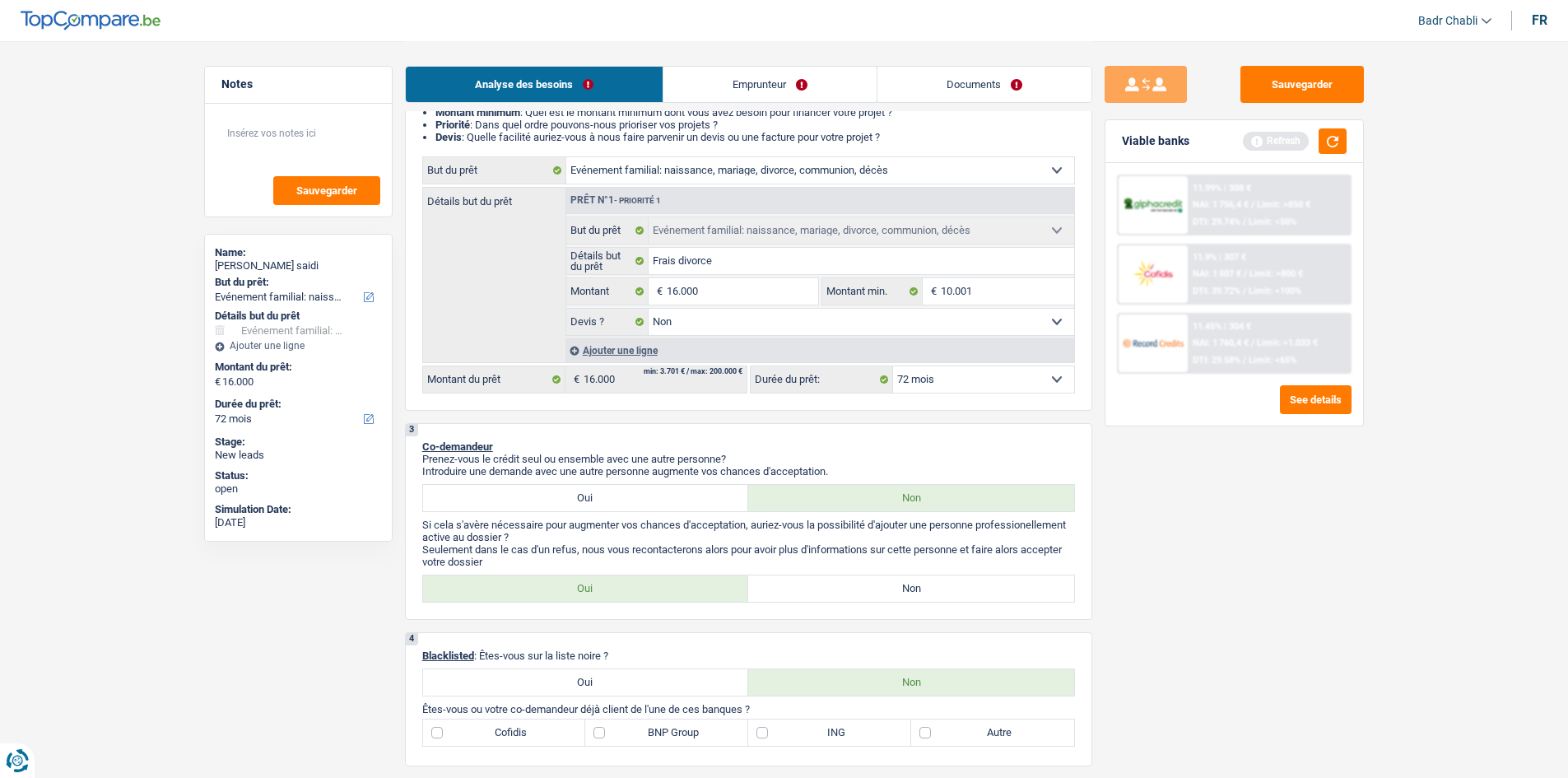
scroll to position [329, 0]
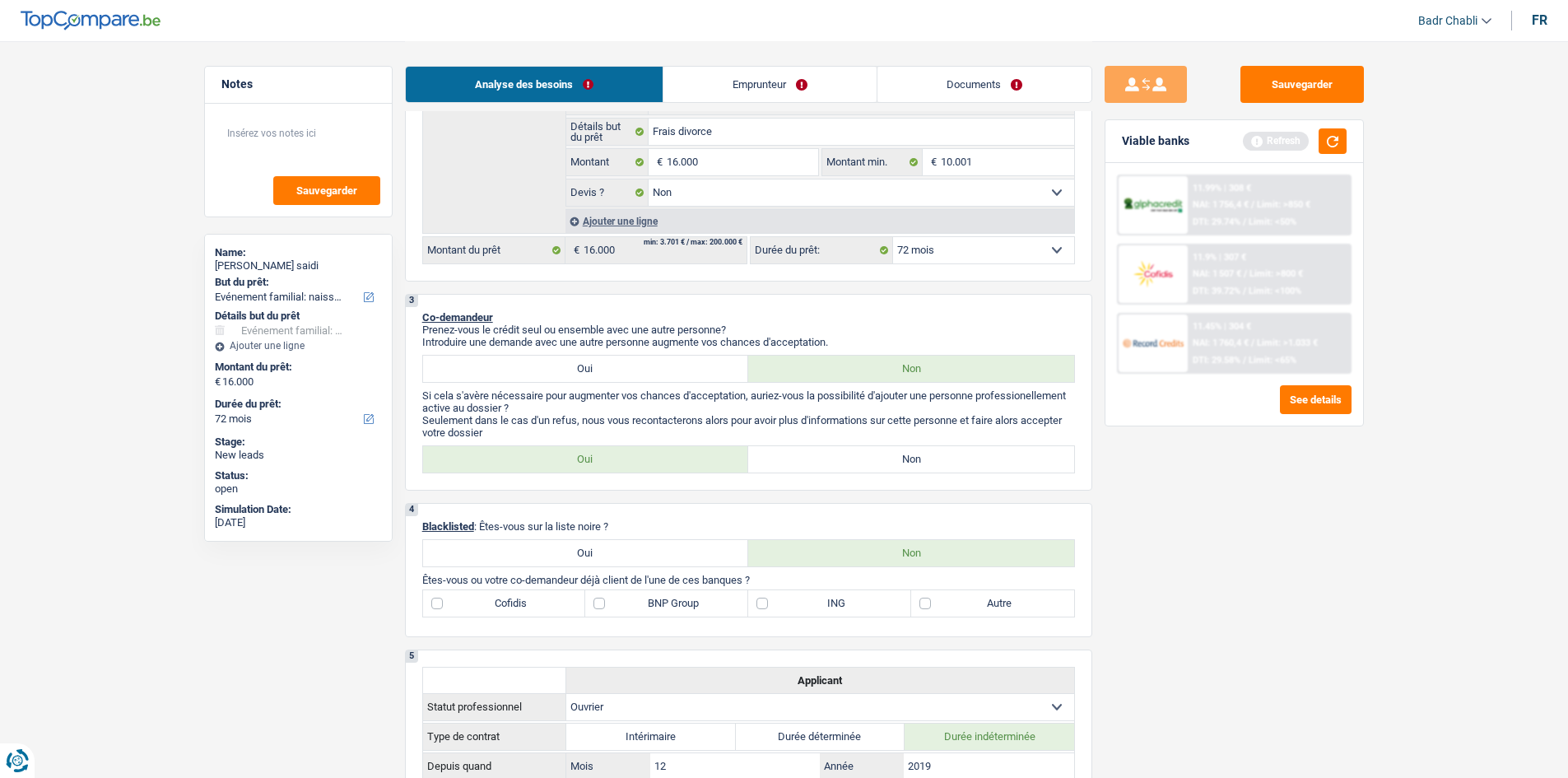
click at [903, 457] on label "Non" at bounding box center [911, 459] width 326 height 27
click at [903, 457] on input "Non" at bounding box center [911, 459] width 326 height 27
radio input "true"
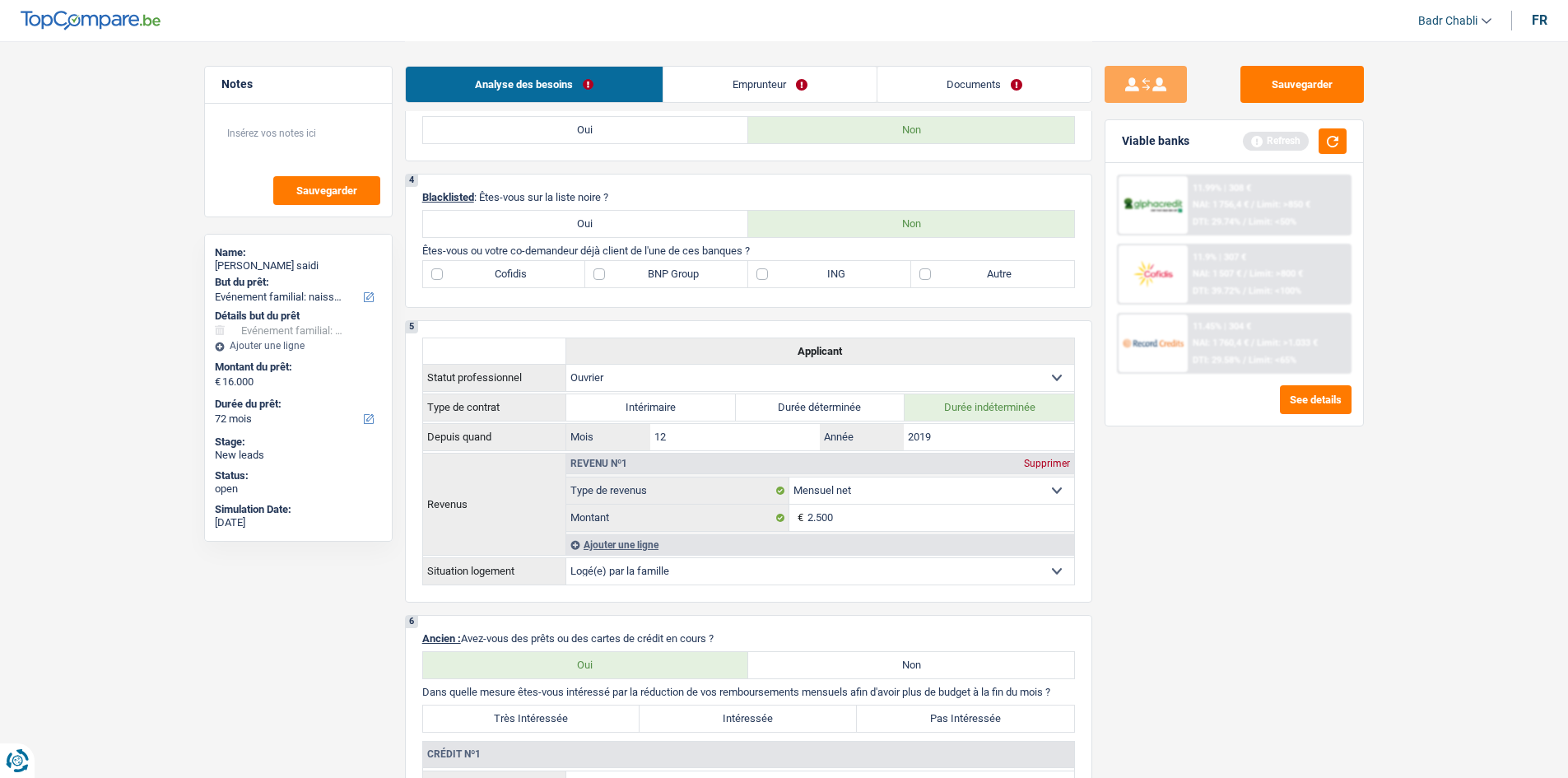
scroll to position [987, 0]
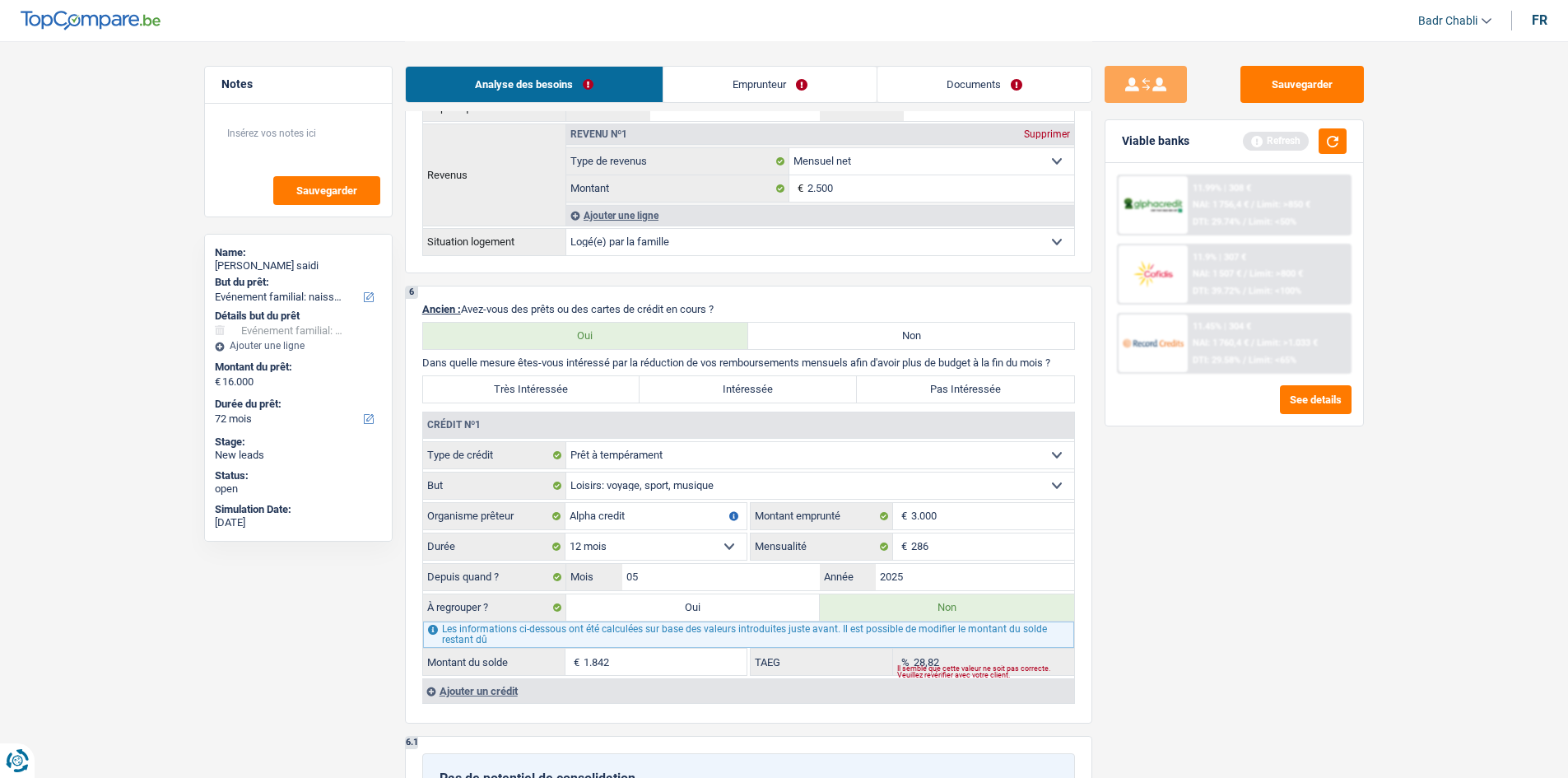
click at [944, 397] on label "Pas Intéressée" at bounding box center [965, 389] width 217 height 27
click at [944, 397] on input "Pas Intéressée" at bounding box center [965, 389] width 217 height 27
radio input "true"
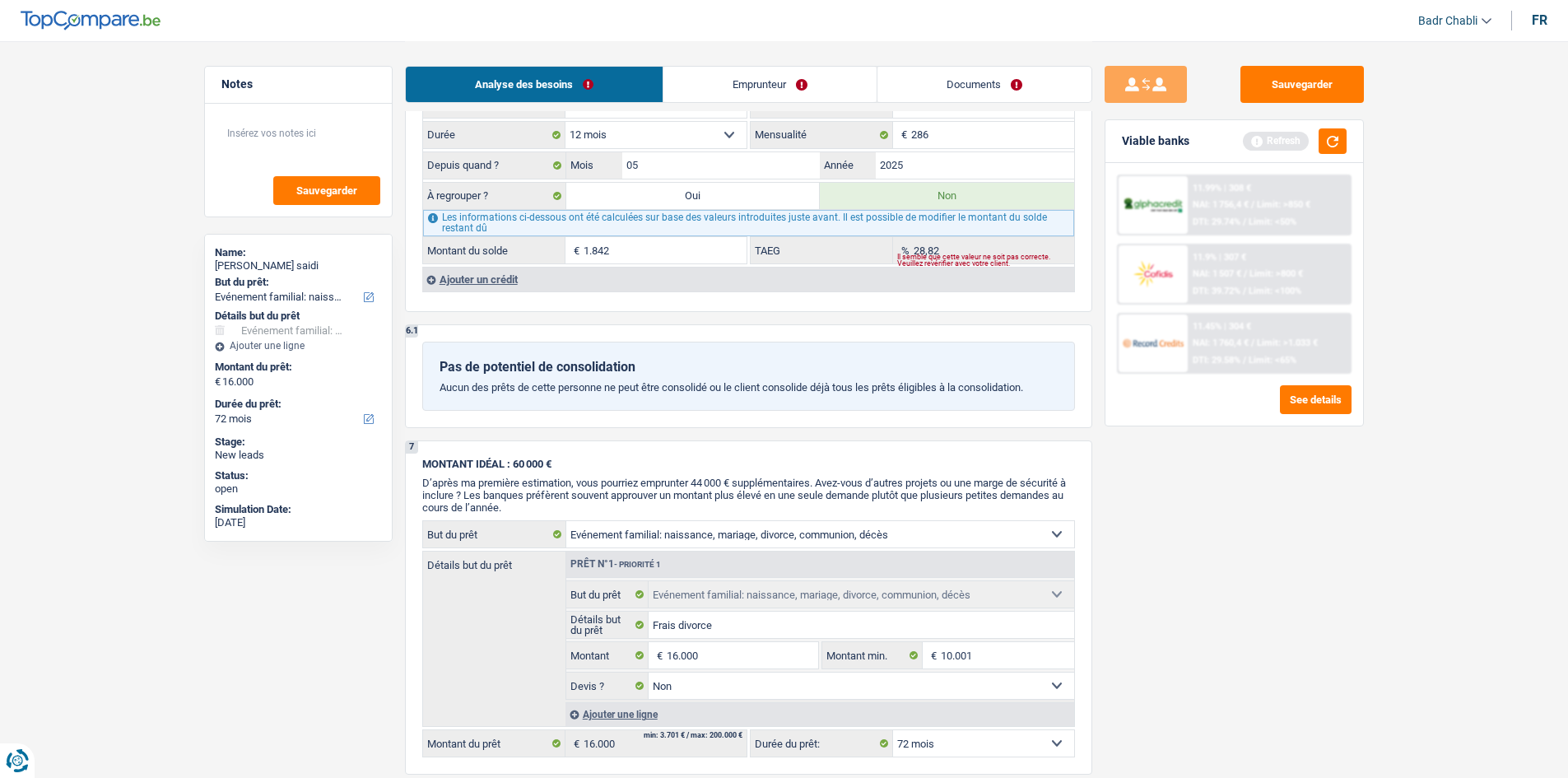
scroll to position [1811, 0]
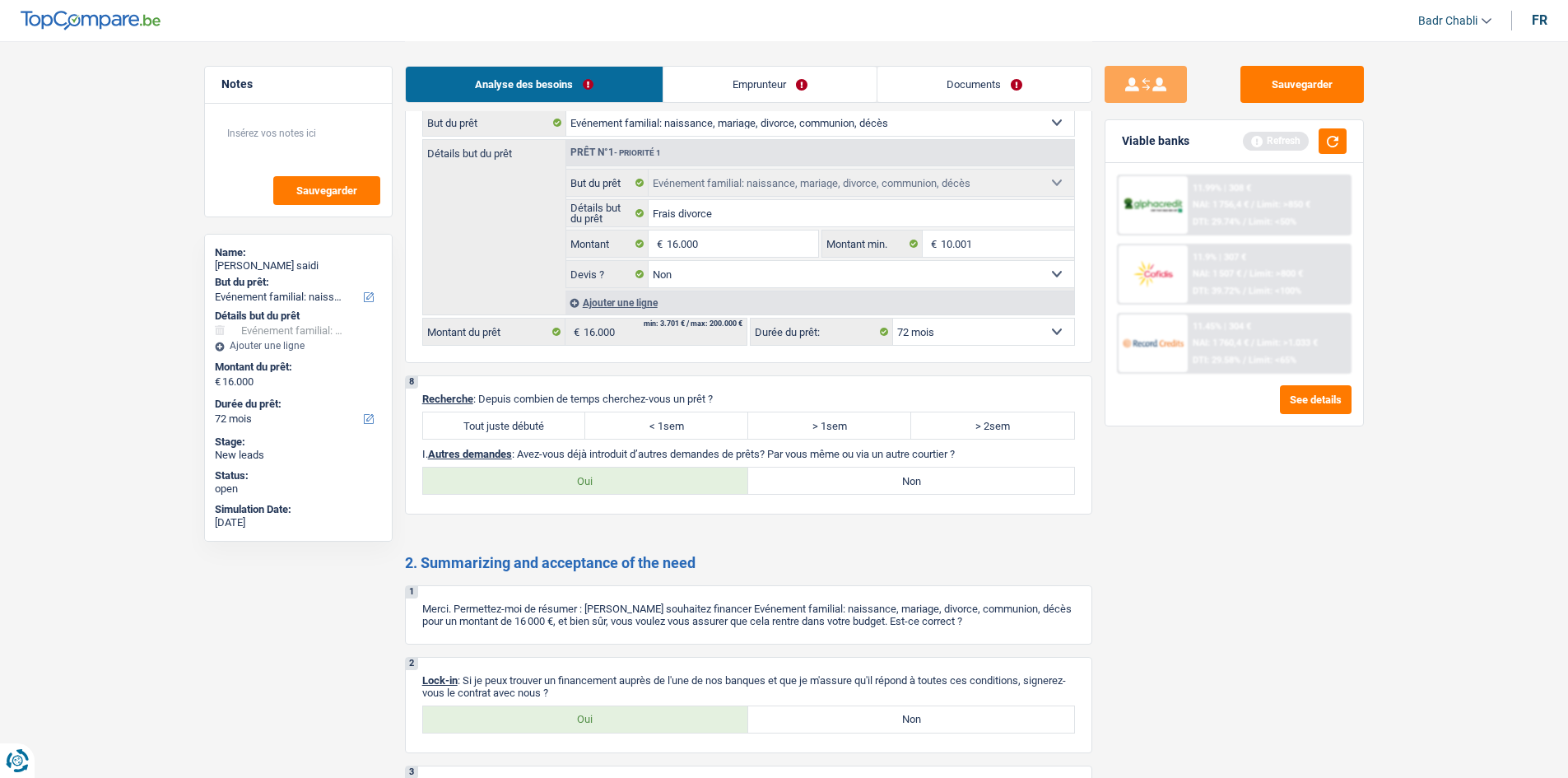
click at [518, 417] on label "Tout juste débuté" at bounding box center [504, 425] width 163 height 27
click at [518, 417] on input "Tout juste débuté" at bounding box center [504, 425] width 163 height 27
radio input "true"
click at [840, 474] on label "Non" at bounding box center [911, 480] width 326 height 27
click at [840, 474] on input "Non" at bounding box center [911, 480] width 326 height 27
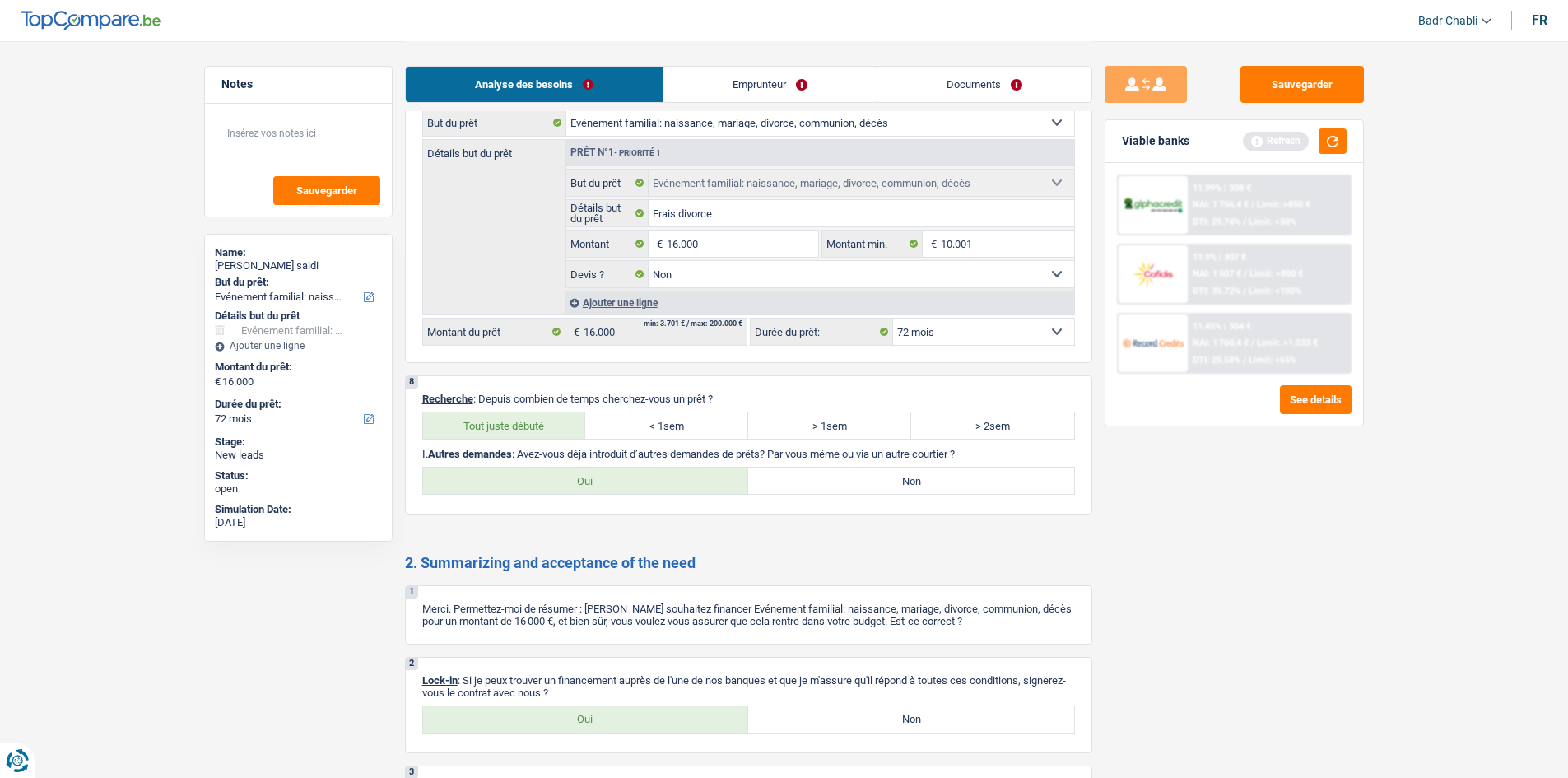
radio input "true"
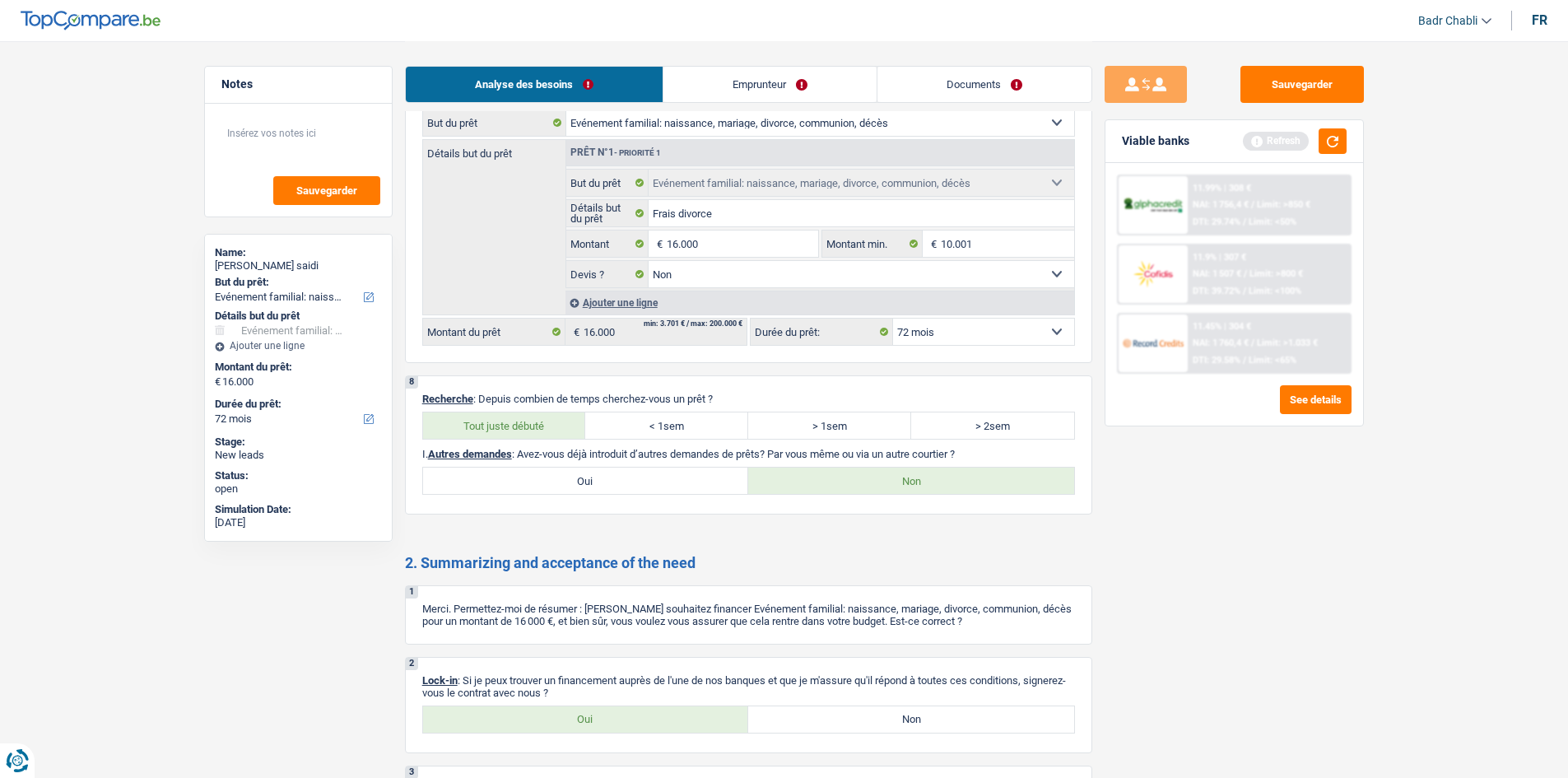
click at [650, 734] on div "2 Lock-in : Si je peux trouver un financement auprès de l'une de nos banques et…" at bounding box center [749, 704] width 687 height 97
click at [647, 723] on label "Oui" at bounding box center [586, 719] width 326 height 27
click at [647, 723] on input "Oui" at bounding box center [586, 719] width 326 height 27
radio input "true"
click at [1340, 147] on button "button" at bounding box center [1332, 141] width 28 height 26
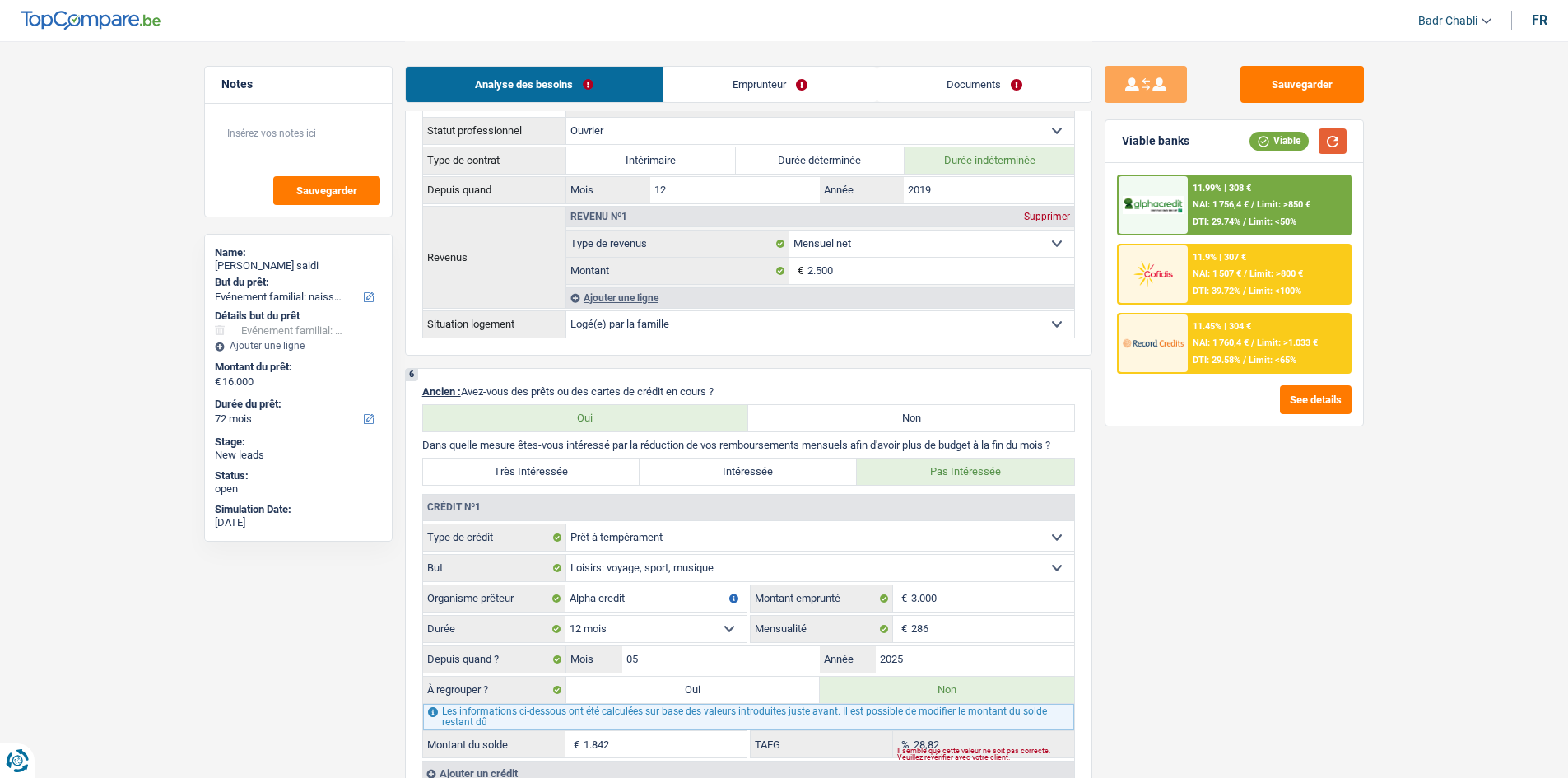
scroll to position [658, 0]
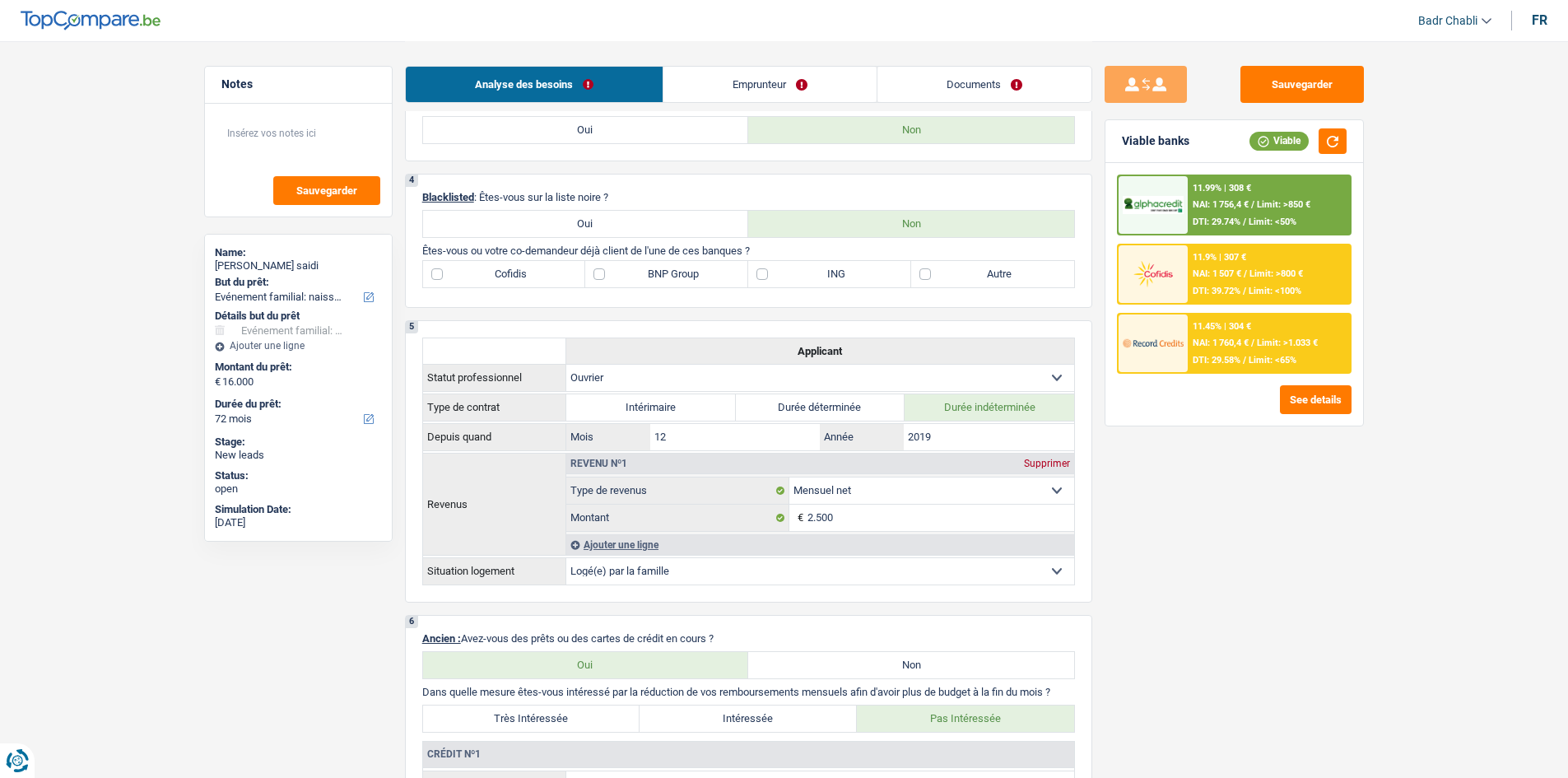
click at [575, 255] on p "Êtes-vous ou votre co-demandeur déjà client de l'une de ces banques ?" at bounding box center [748, 250] width 652 height 12
click at [599, 268] on label "BNP Group" at bounding box center [666, 274] width 163 height 27
click at [599, 268] on input "BNP Group" at bounding box center [666, 274] width 163 height 27
checkbox input "true"
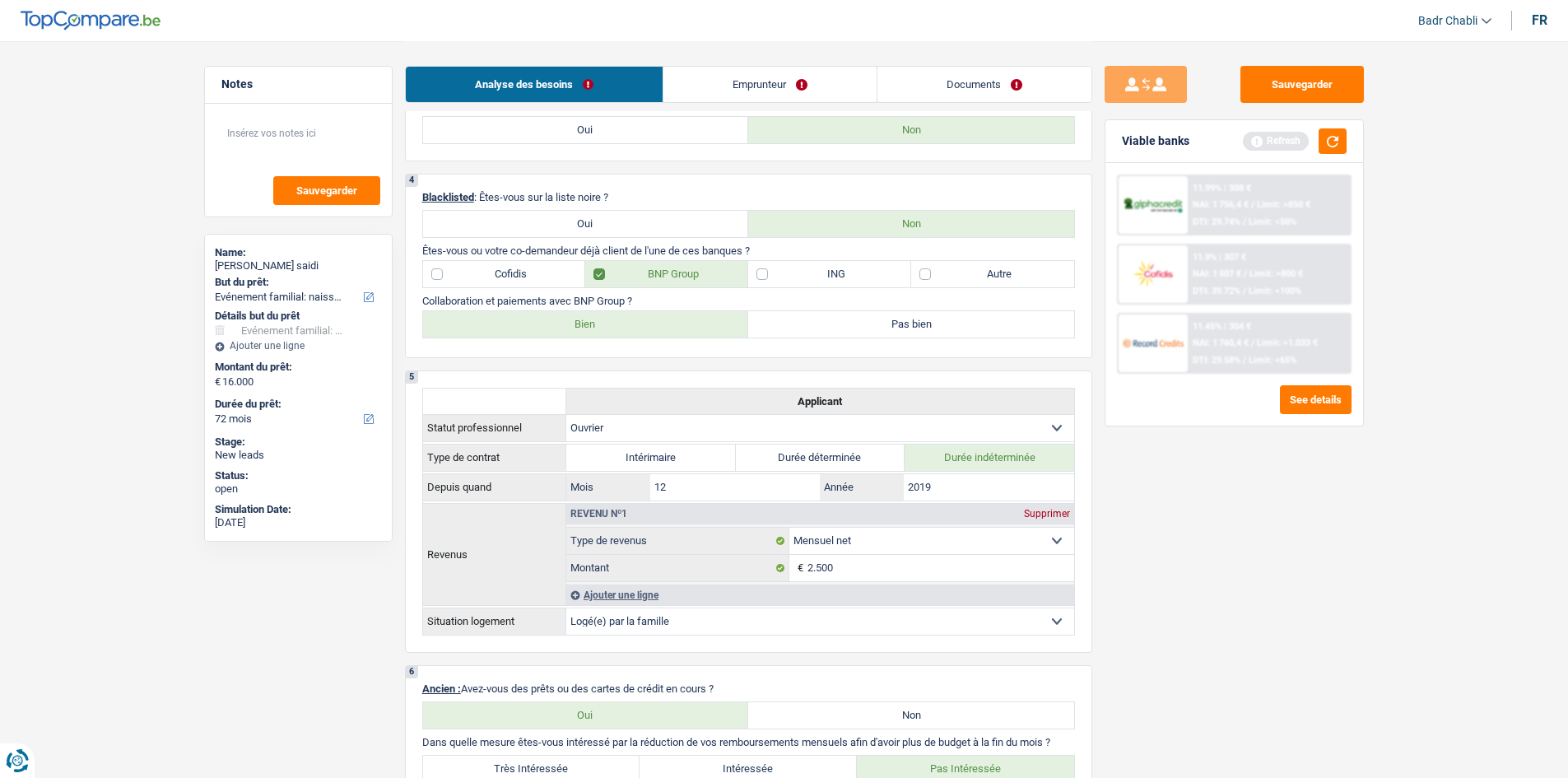
click at [604, 321] on label "Bien" at bounding box center [586, 324] width 326 height 27
click at [604, 321] on input "Bien" at bounding box center [586, 324] width 326 height 27
radio input "true"
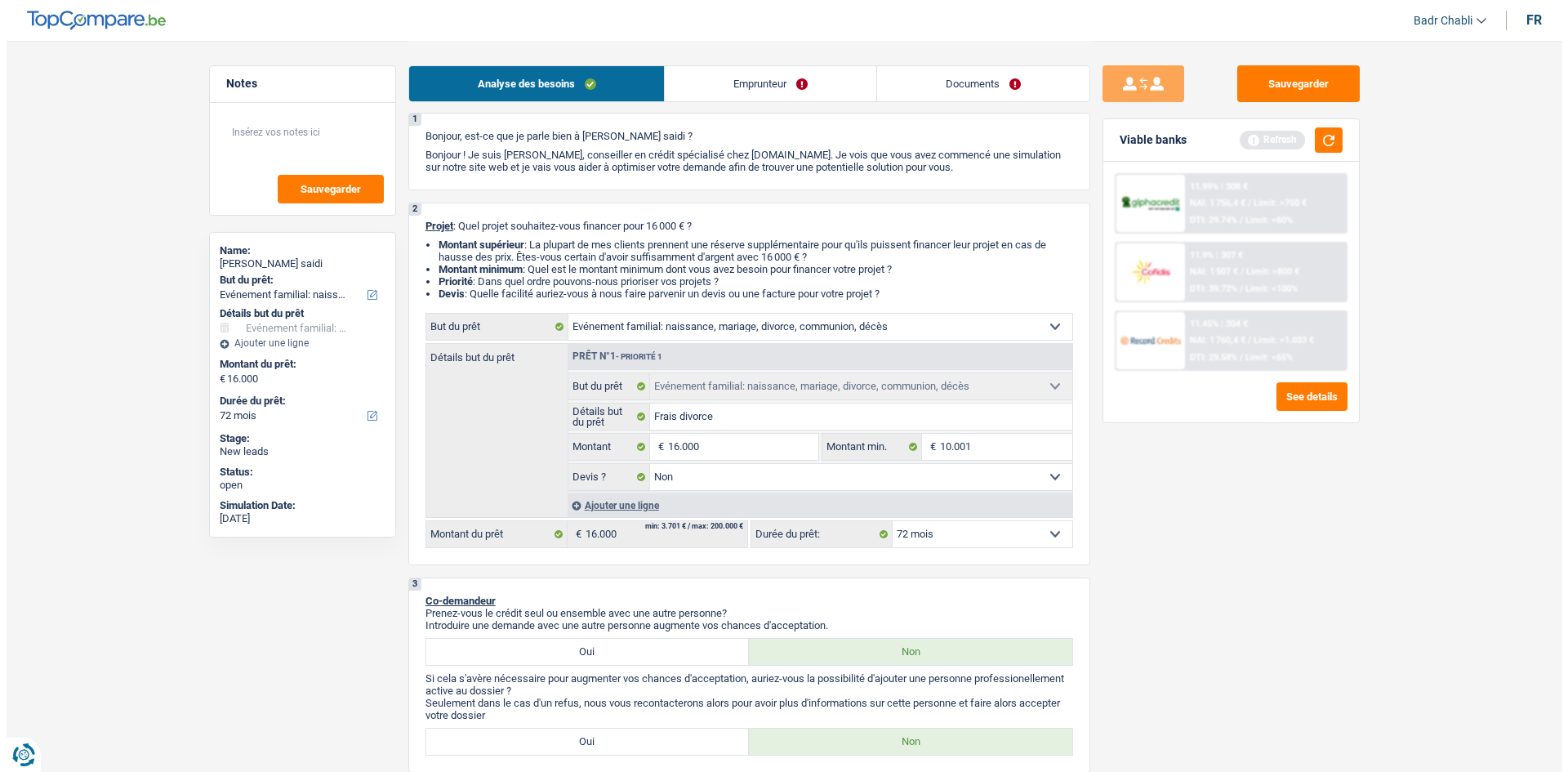
scroll to position [0, 0]
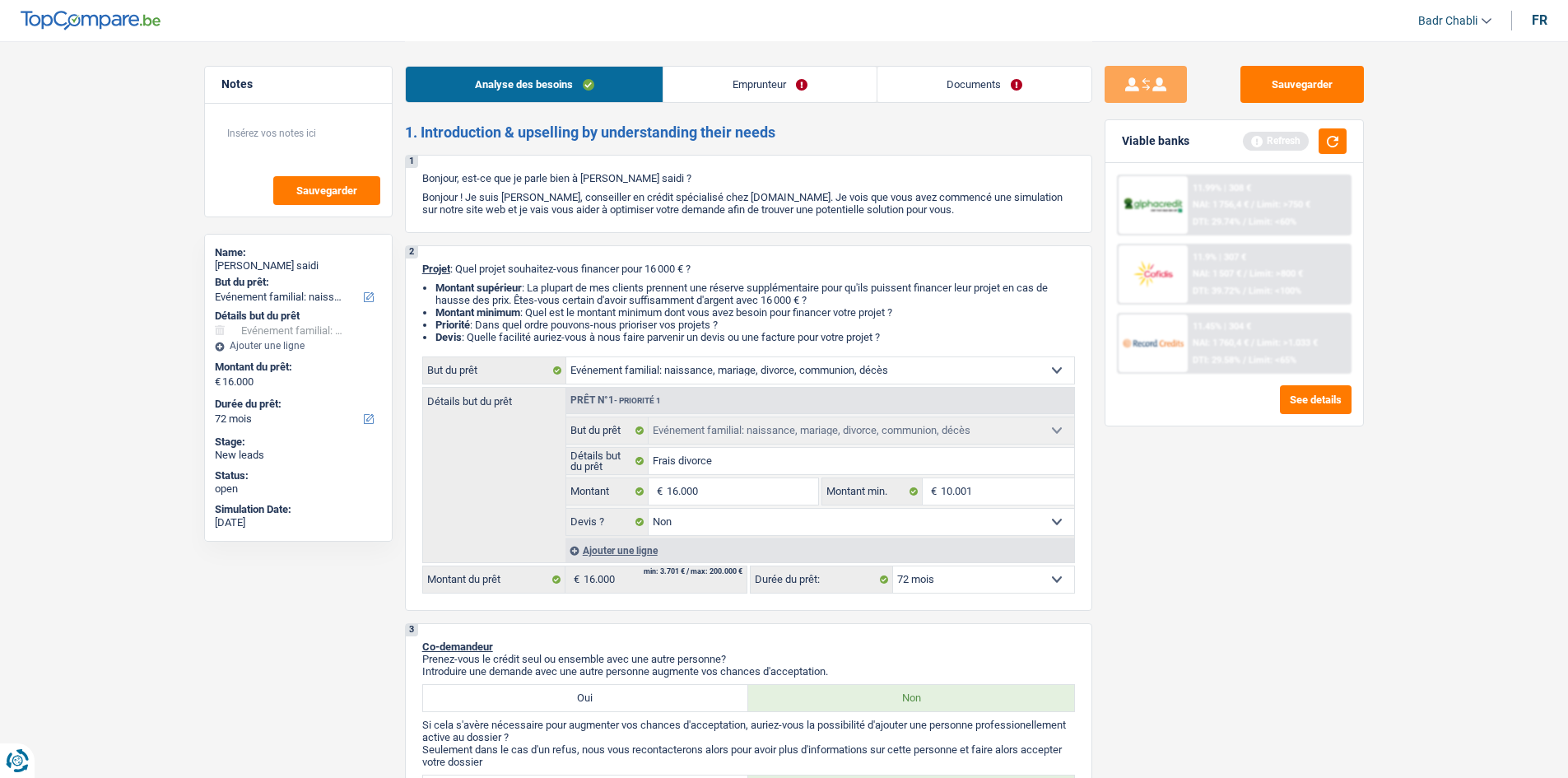
click at [767, 77] on link "Emprunteur" at bounding box center [769, 84] width 213 height 35
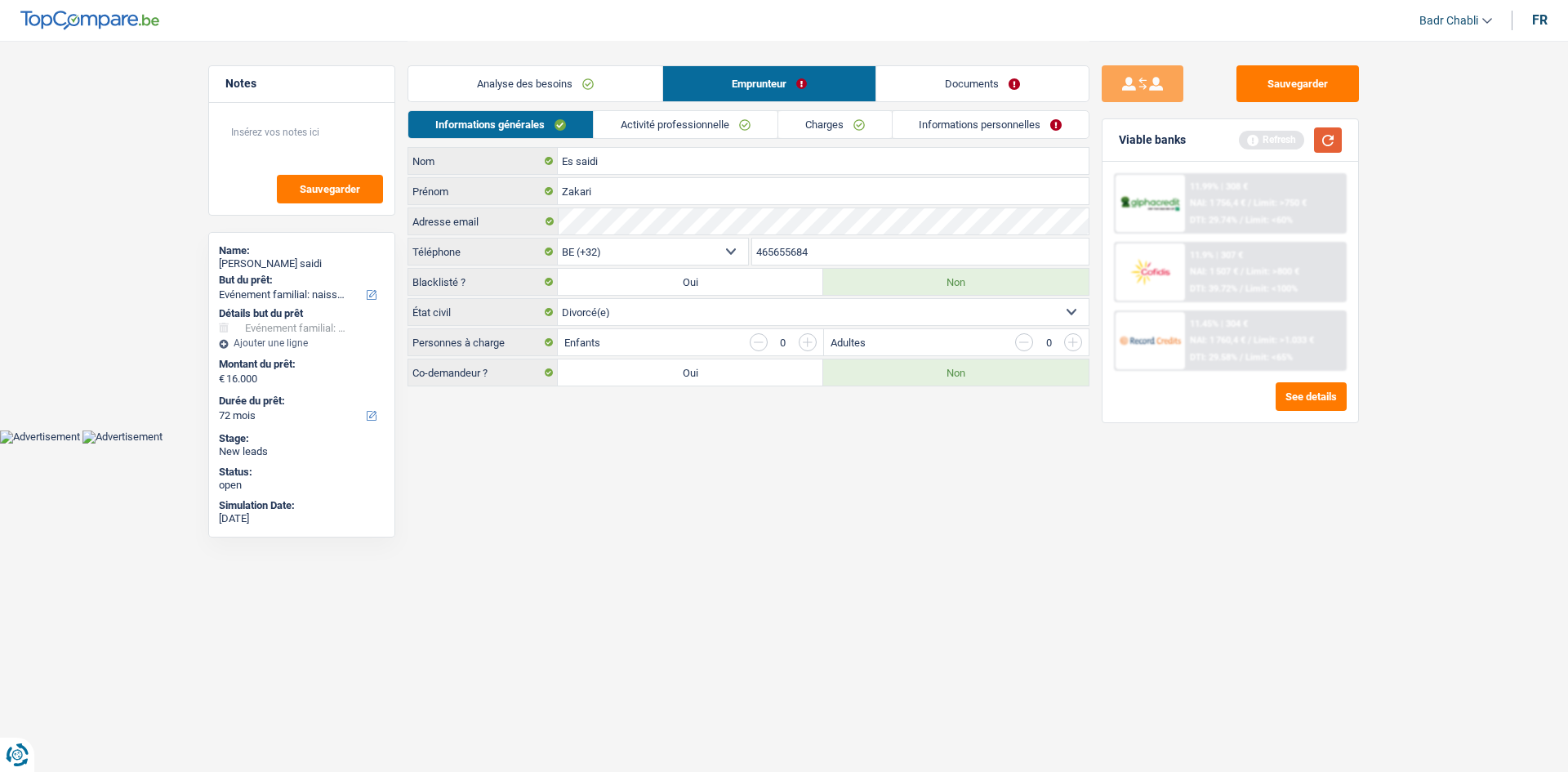
click at [1334, 148] on button "button" at bounding box center [1328, 140] width 28 height 25
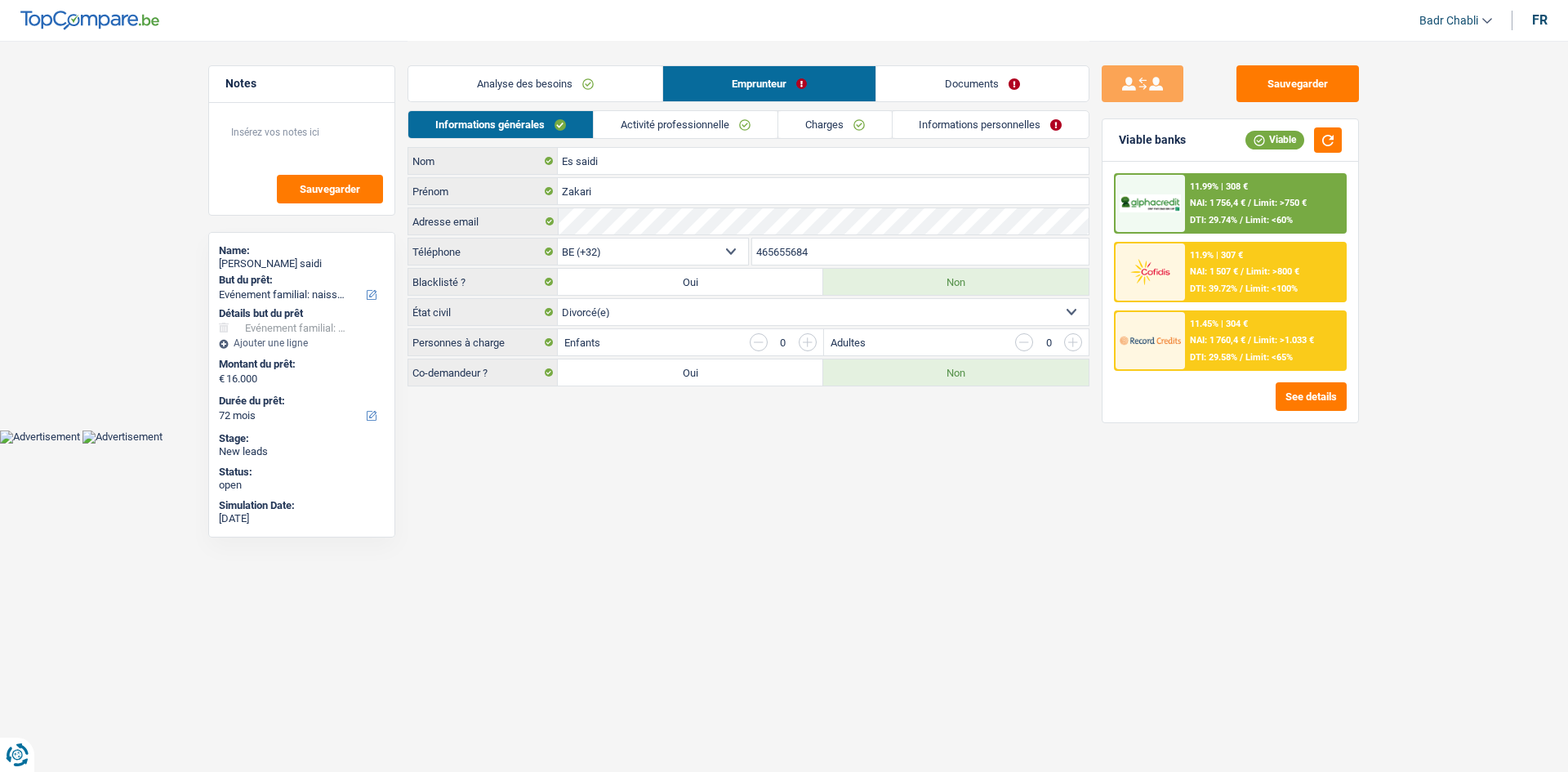
click at [614, 307] on select "Célibataire Marié(e) Cohabitant(e) légal(e) Divorcé(e) Veuf(ve) Séparé (de fait…" at bounding box center [823, 311] width 531 height 26
select select "separated"
click at [557, 299] on select "Célibataire Marié(e) Cohabitant(e) légal(e) Divorcé(e) Veuf(ve) Séparé (de fait…" at bounding box center [823, 311] width 531 height 26
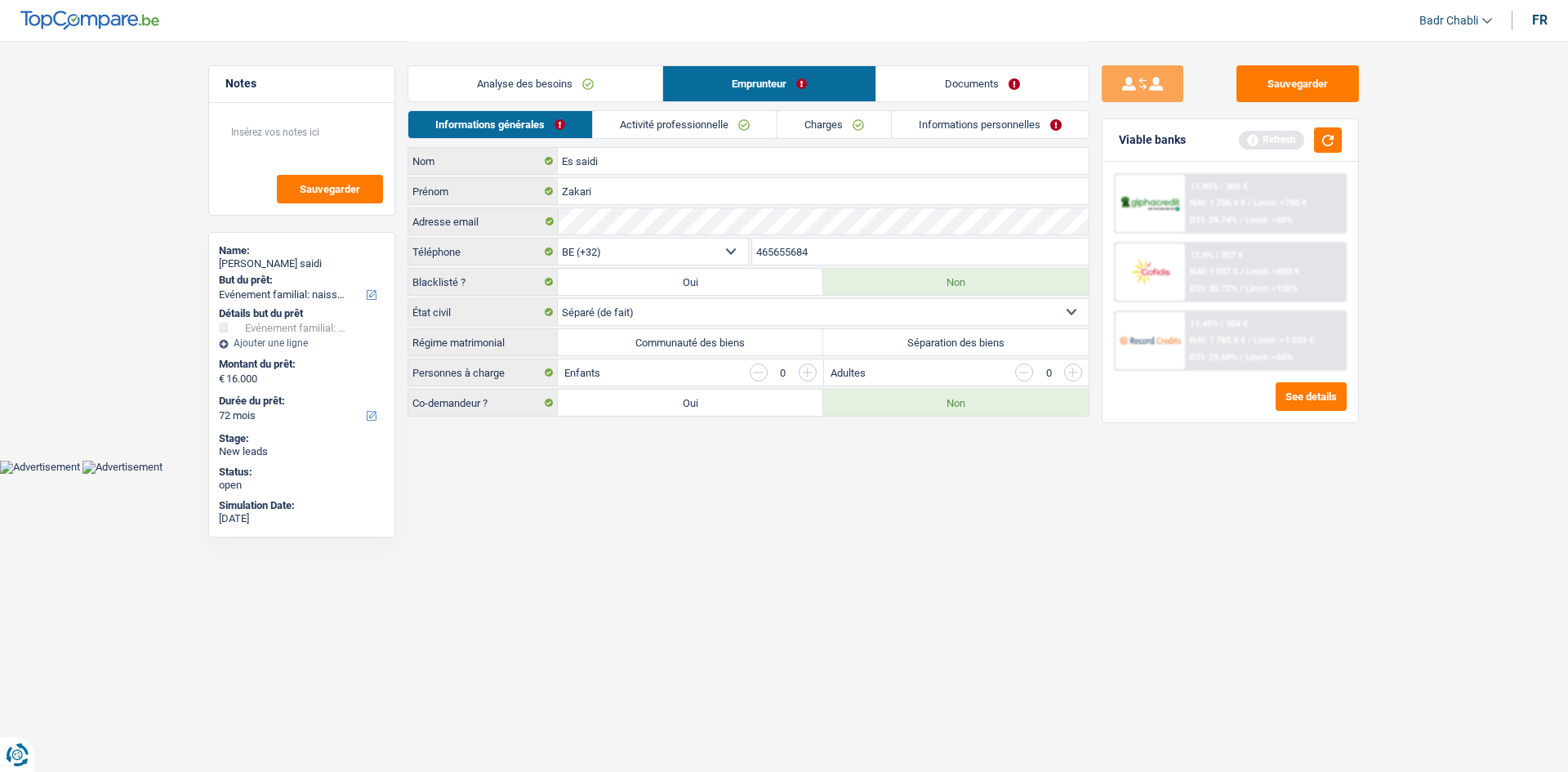
click at [887, 343] on label "Séparation des biens" at bounding box center [955, 342] width 266 height 26
click at [887, 343] on input "Séparation des biens" at bounding box center [955, 342] width 266 height 26
radio input "true"
click at [336, 120] on textarea at bounding box center [302, 139] width 163 height 49
type textarea "Faire demande chez Cofidis car pas encore divorcé"
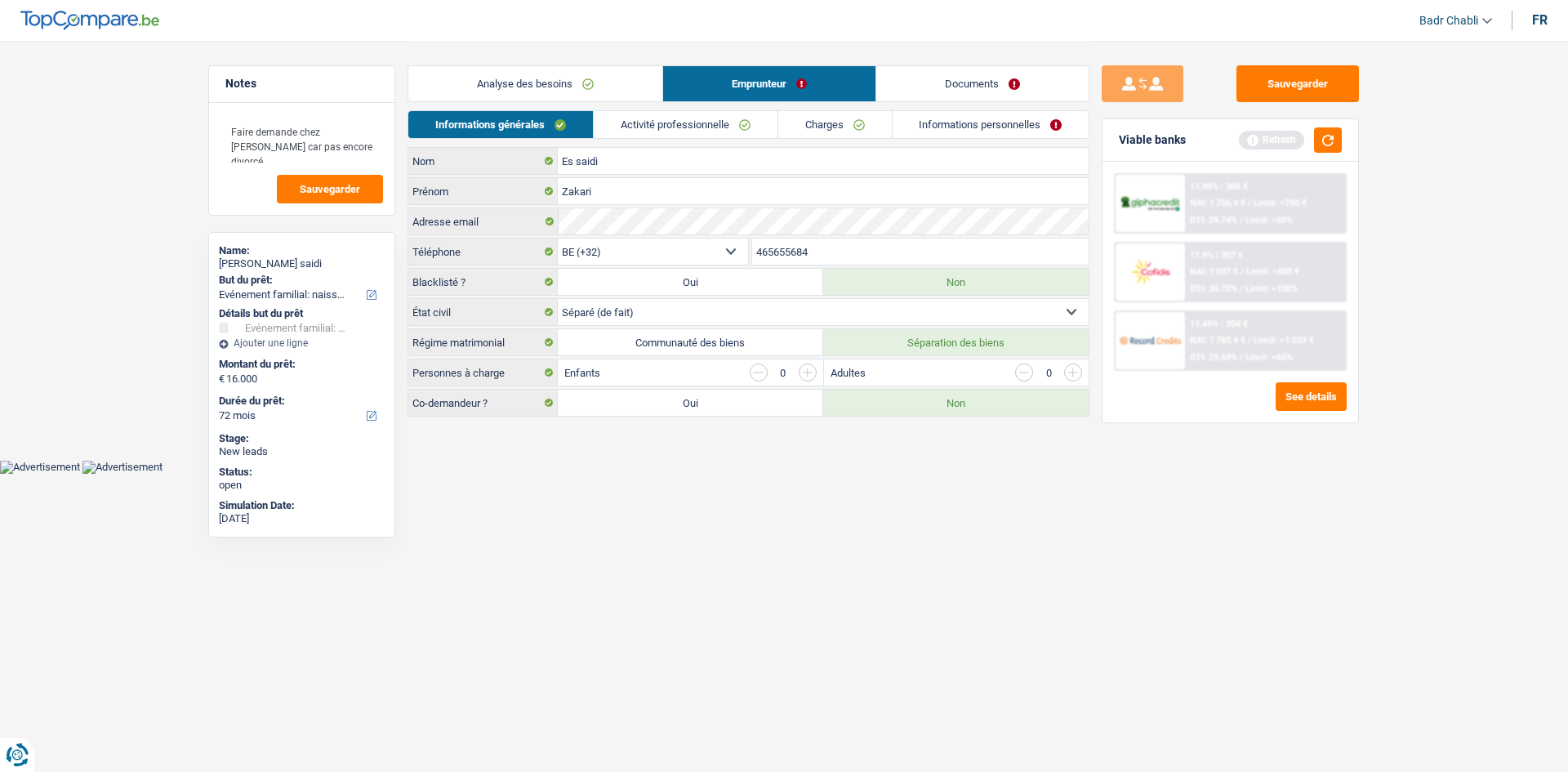
click at [675, 116] on link "Activité professionnelle" at bounding box center [686, 125] width 184 height 27
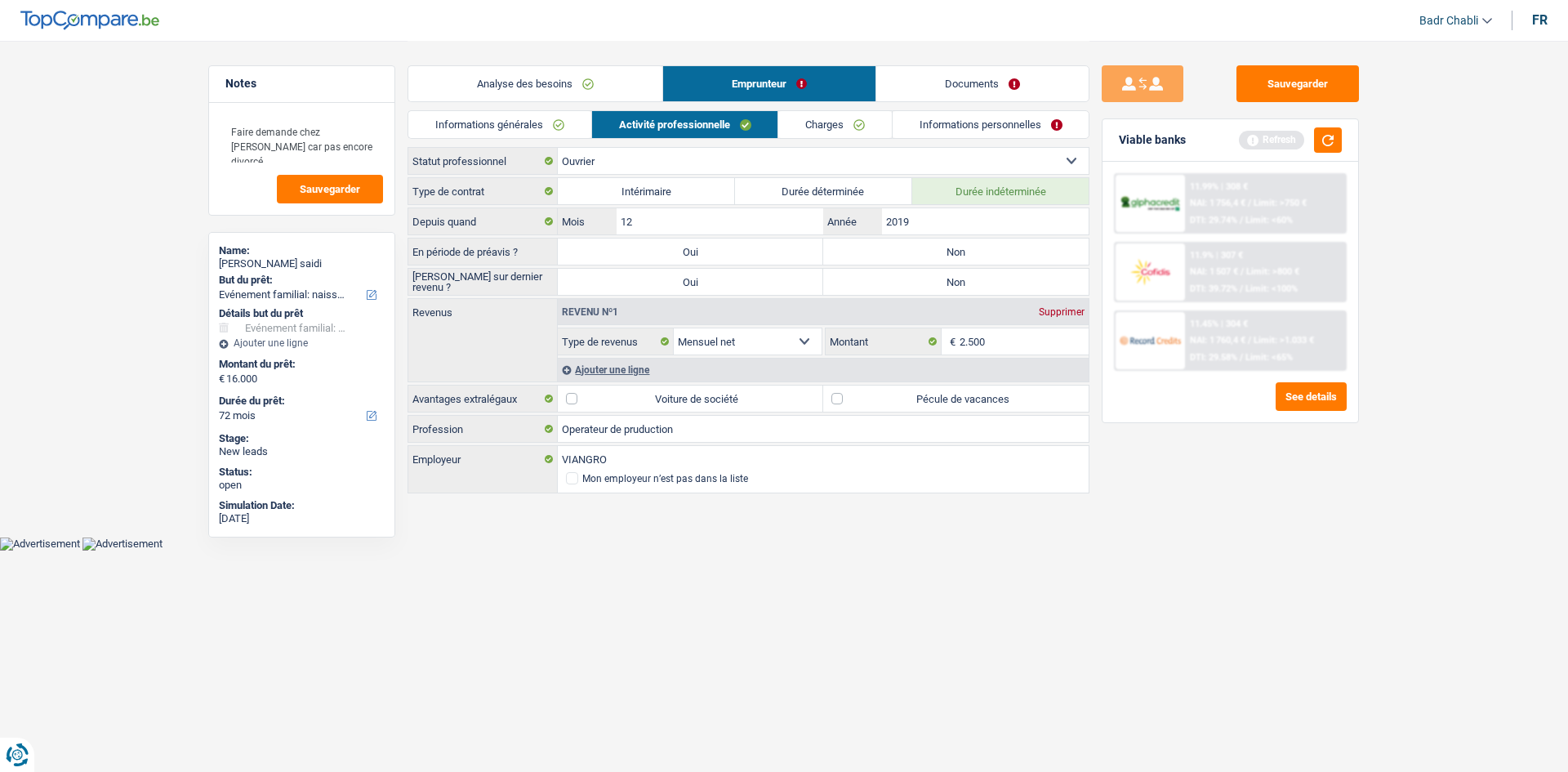
click at [946, 255] on label "Non" at bounding box center [955, 251] width 266 height 26
click at [946, 255] on input "Non" at bounding box center [955, 251] width 266 height 26
radio input "true"
click at [951, 288] on label "Non" at bounding box center [955, 282] width 266 height 26
click at [951, 288] on input "Non" at bounding box center [955, 282] width 266 height 26
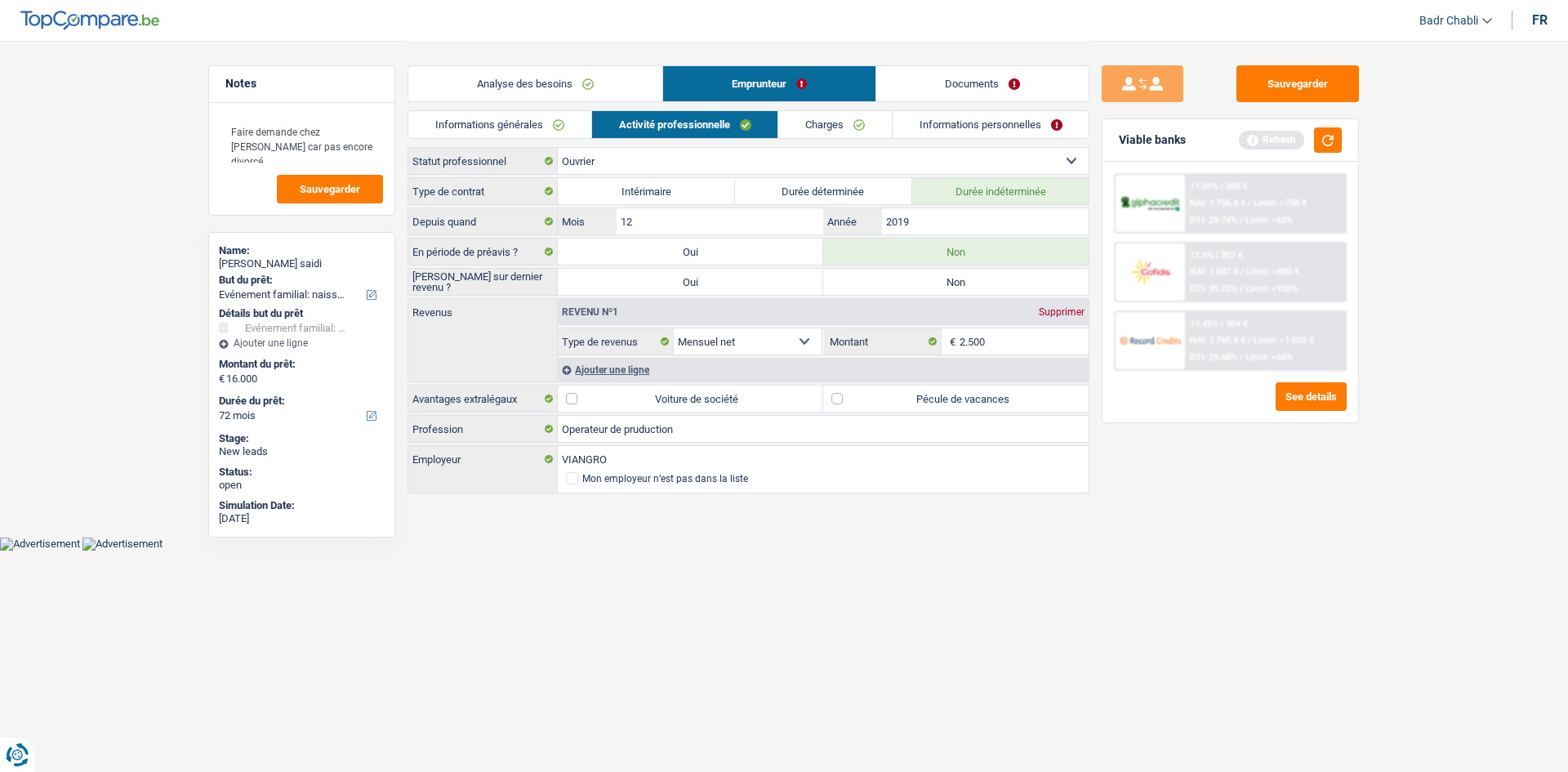
radio input "true"
click at [839, 392] on label "Pécule de vacances" at bounding box center [955, 398] width 266 height 26
click at [839, 392] on input "Pécule de vacances" at bounding box center [955, 398] width 266 height 26
checkbox input "true"
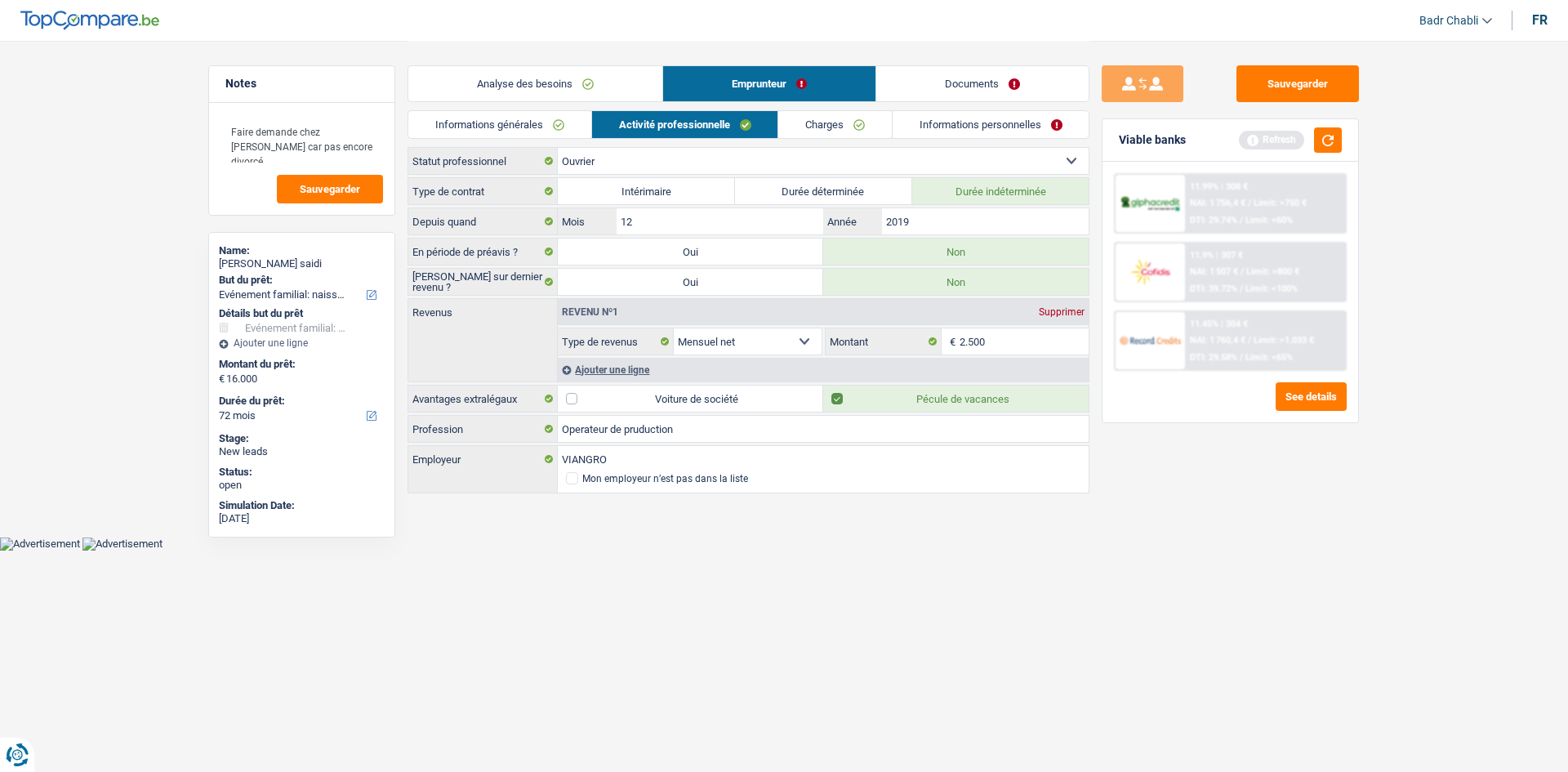
click at [628, 374] on div "Ajouter une ligne" at bounding box center [823, 370] width 531 height 24
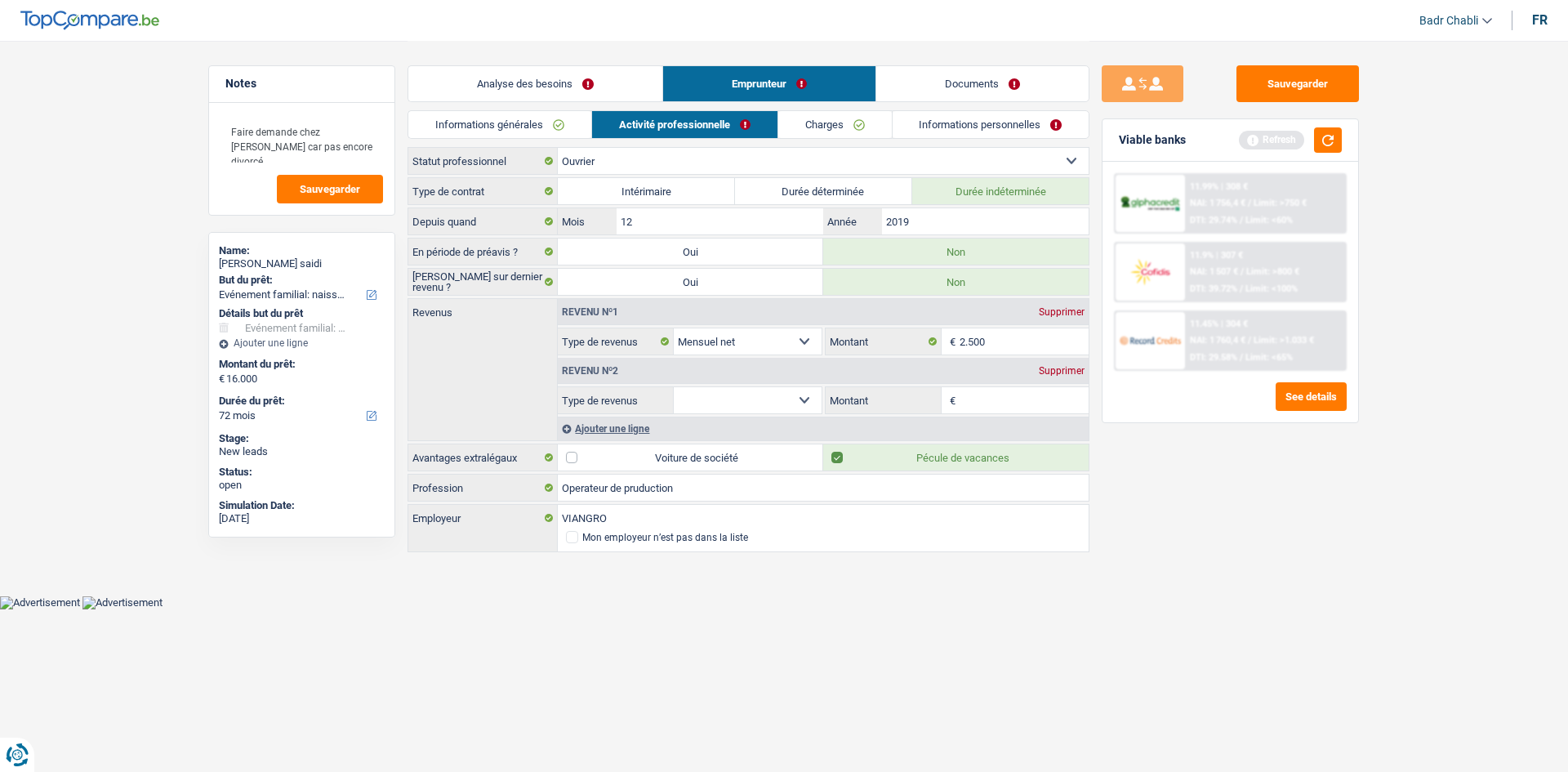
click at [754, 387] on select "Allocation d'handicap Allocations chômage Allocations familiales Chèques repas …" at bounding box center [748, 400] width 148 height 26
select select "mealVouchers"
click at [674, 387] on select "Allocation d'handicap Allocations chômage Allocations familiales Chèques repas …" at bounding box center [748, 400] width 148 height 26
click at [1040, 411] on input "Montant par jour" at bounding box center [1024, 400] width 130 height 26
type input "8,0"
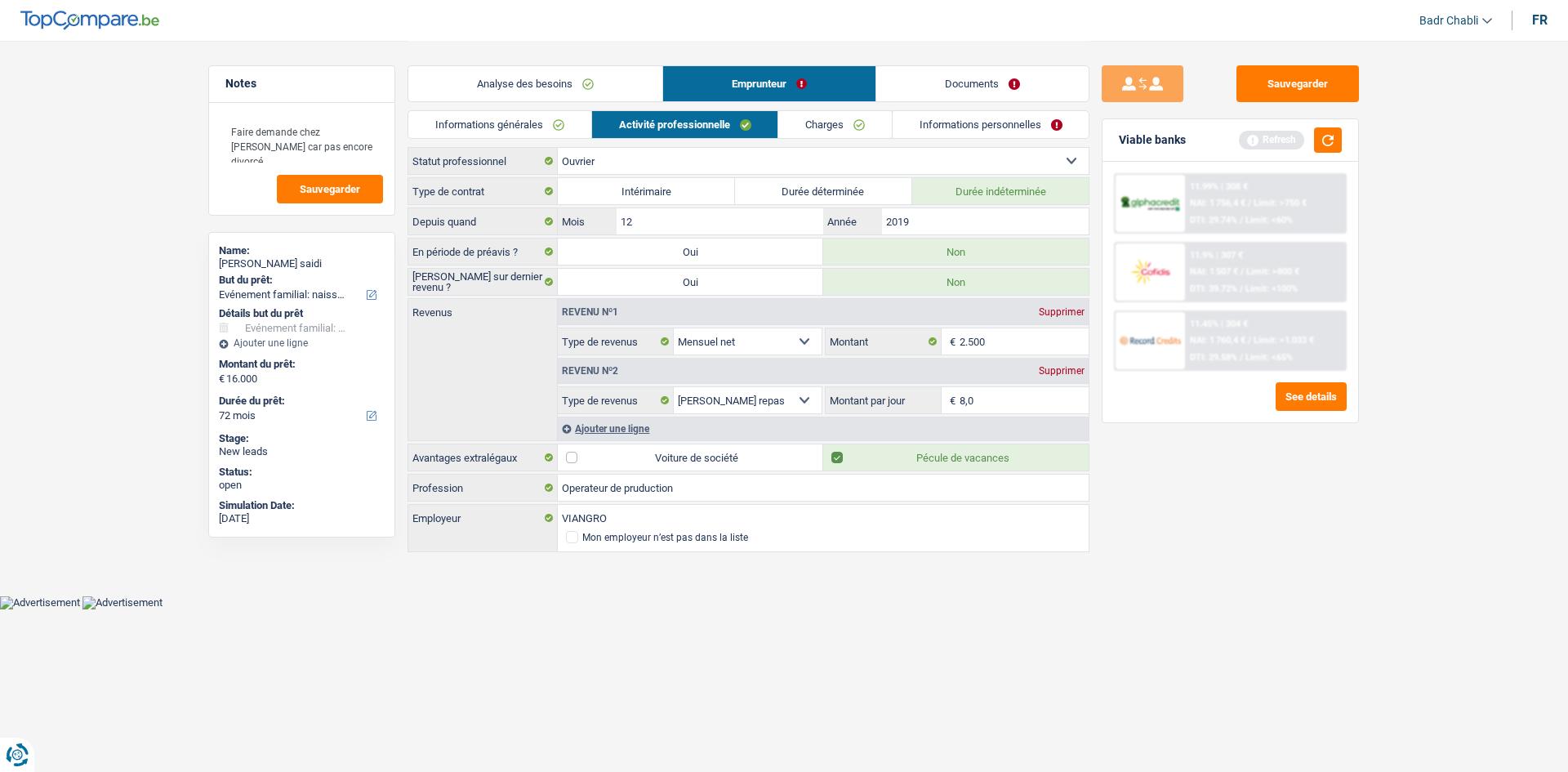
click at [1283, 511] on div "Sauvegarder Viable banks Refresh 11.99% | 308 € NAI: 1 756,4 € / Limit: >750 € …" at bounding box center [1230, 406] width 282 height 680
click at [846, 123] on link "Charges" at bounding box center [835, 125] width 114 height 27
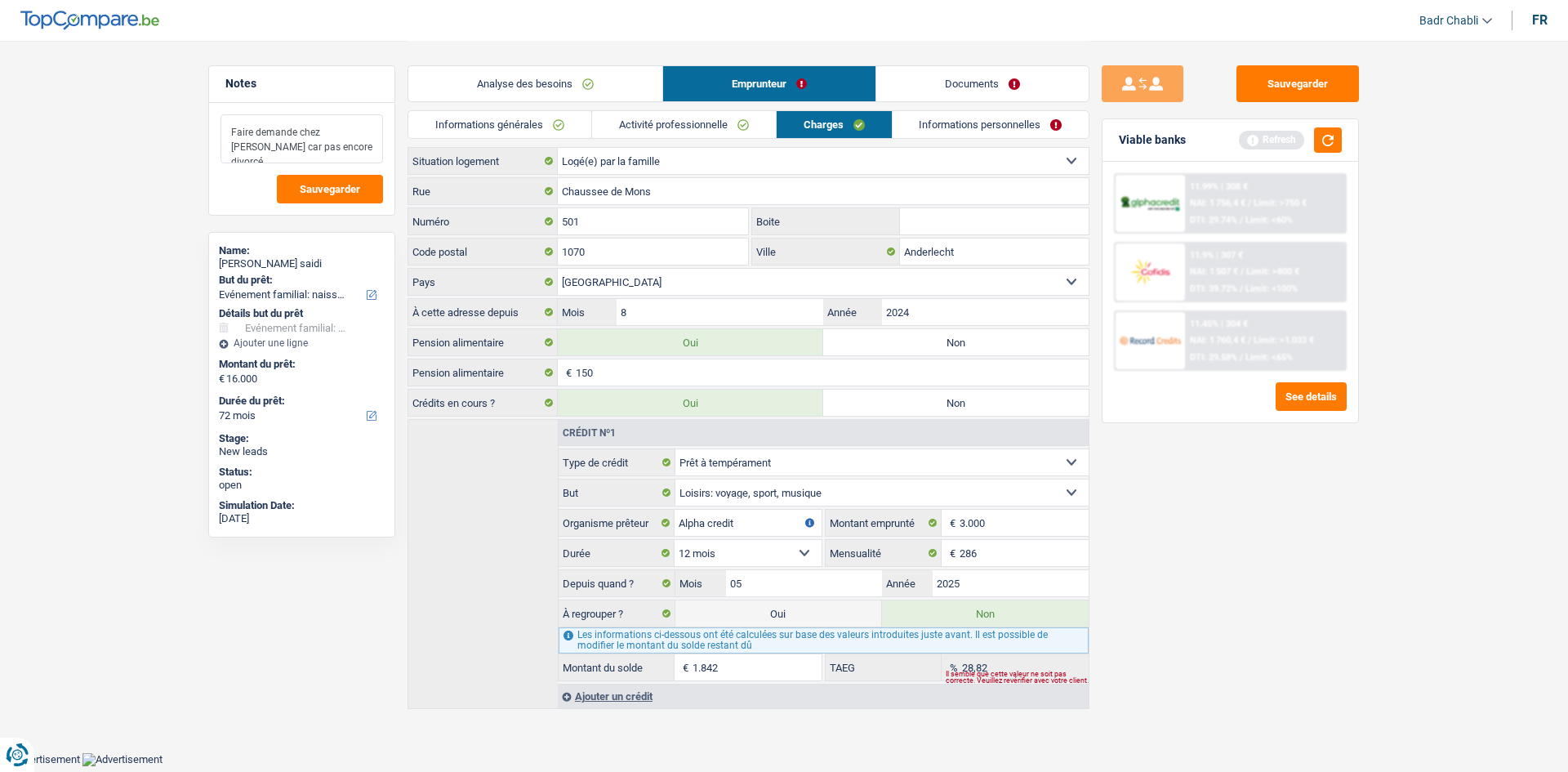
click at [339, 144] on textarea "Faire demande chez Cofidis car pas encore divorcé" at bounding box center [302, 139] width 163 height 49
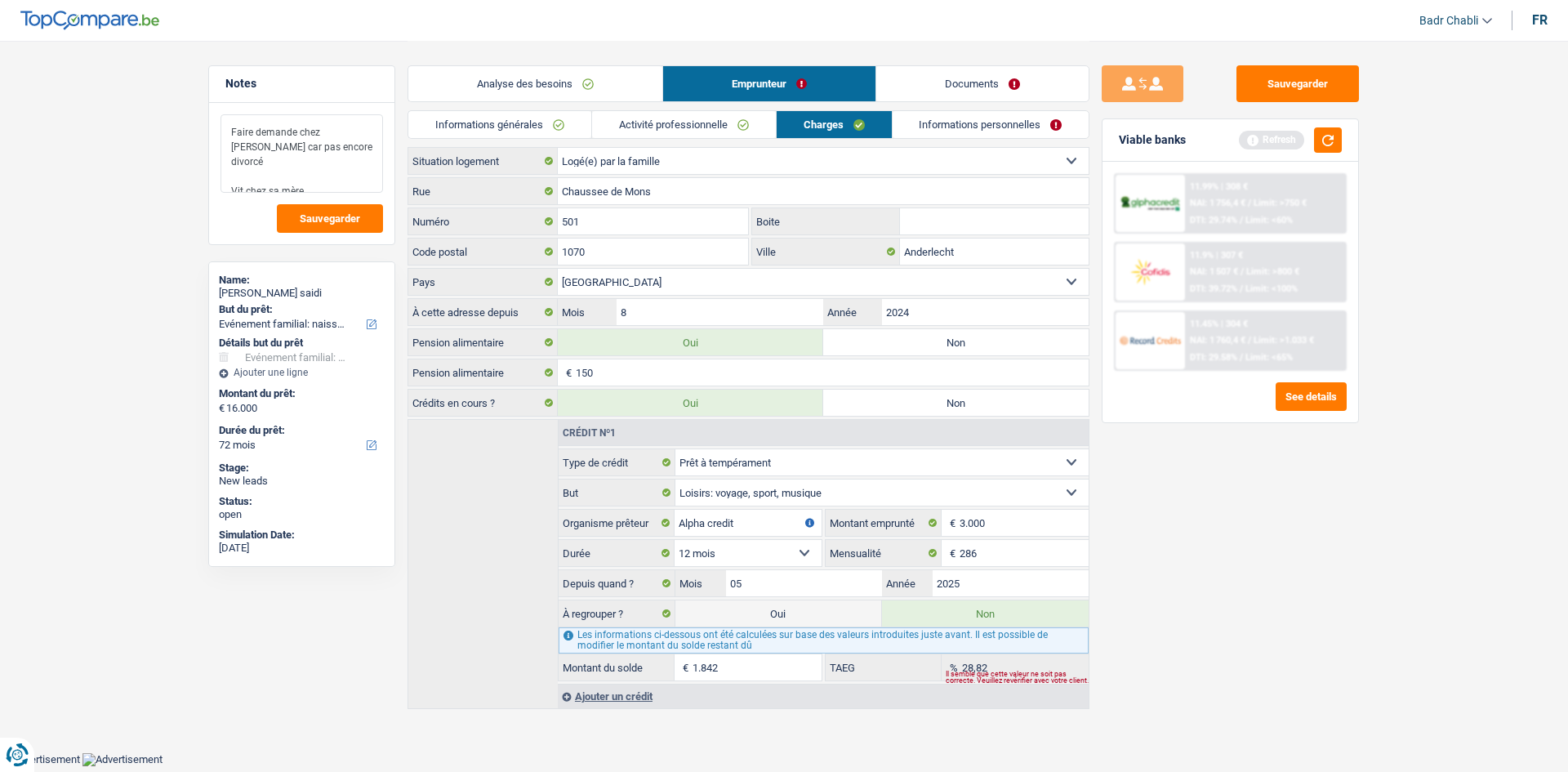
type textarea "Faire demande chez Cofidis car pas encore divorcé Vit chez sa mère"
click at [994, 120] on link "Informations personnelles" at bounding box center [991, 125] width 197 height 27
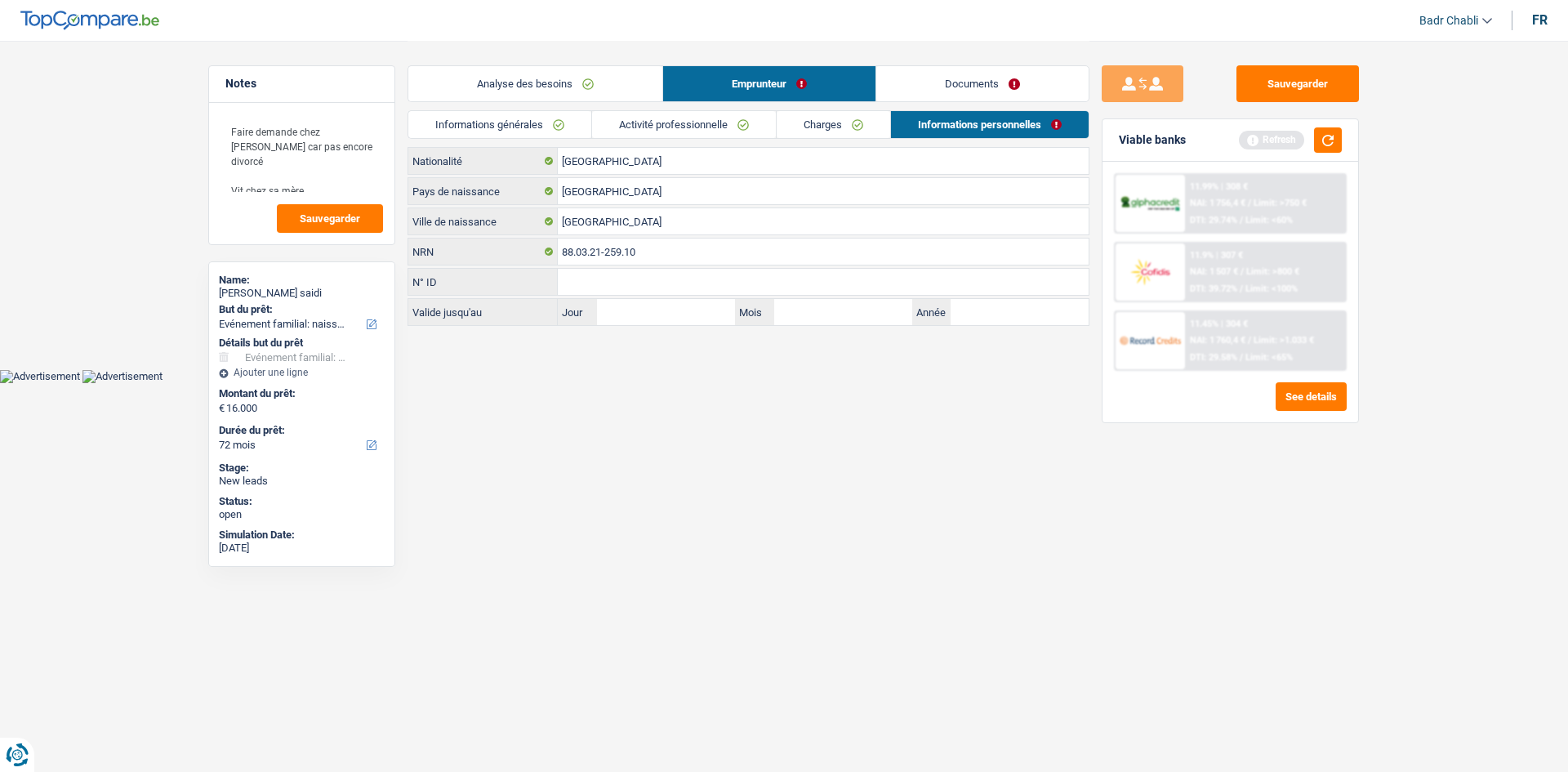
click at [997, 86] on link "Documents" at bounding box center [983, 83] width 212 height 35
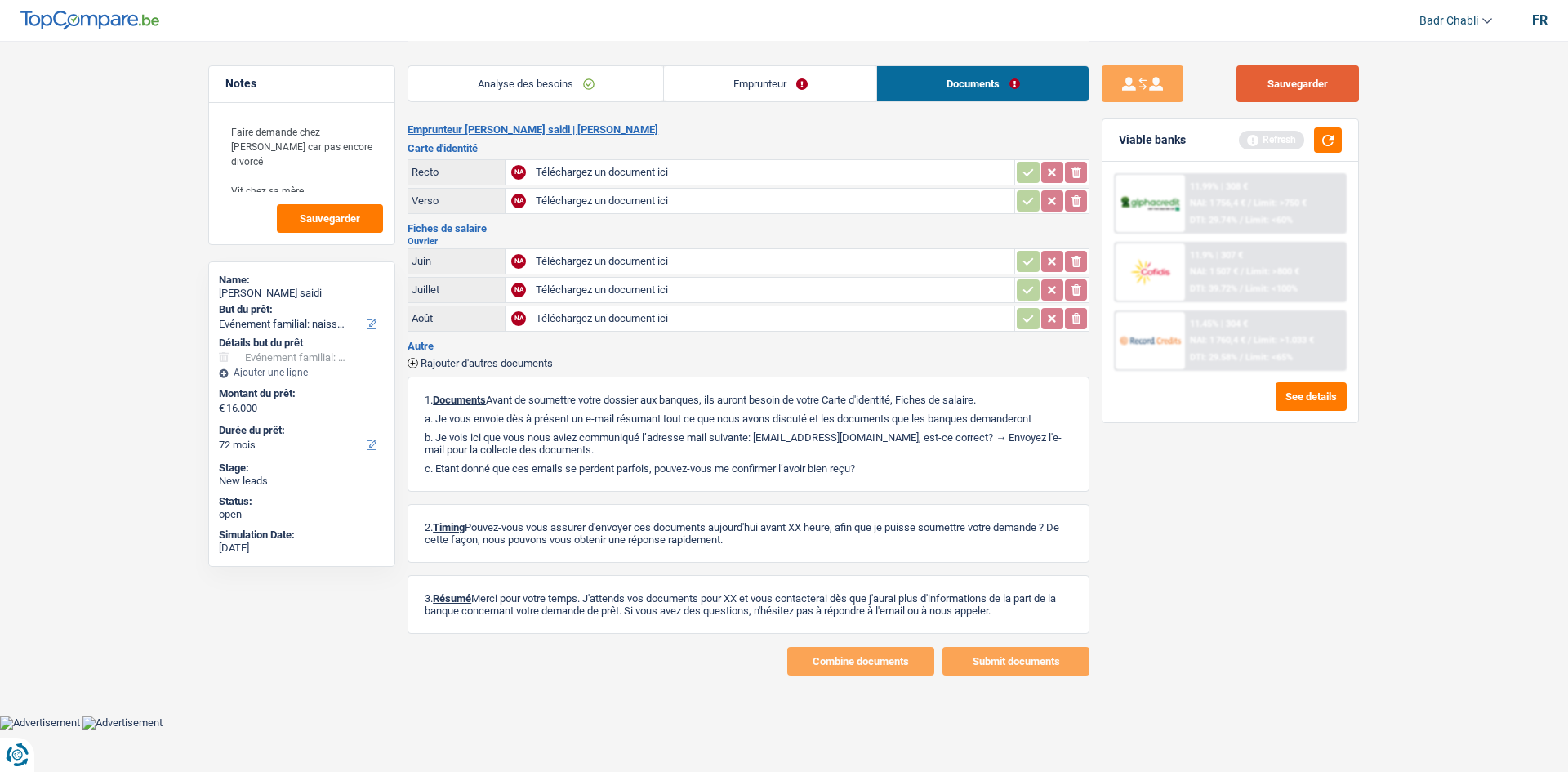
click at [1308, 85] on button "Sauvegarder" at bounding box center [1297, 83] width 122 height 36
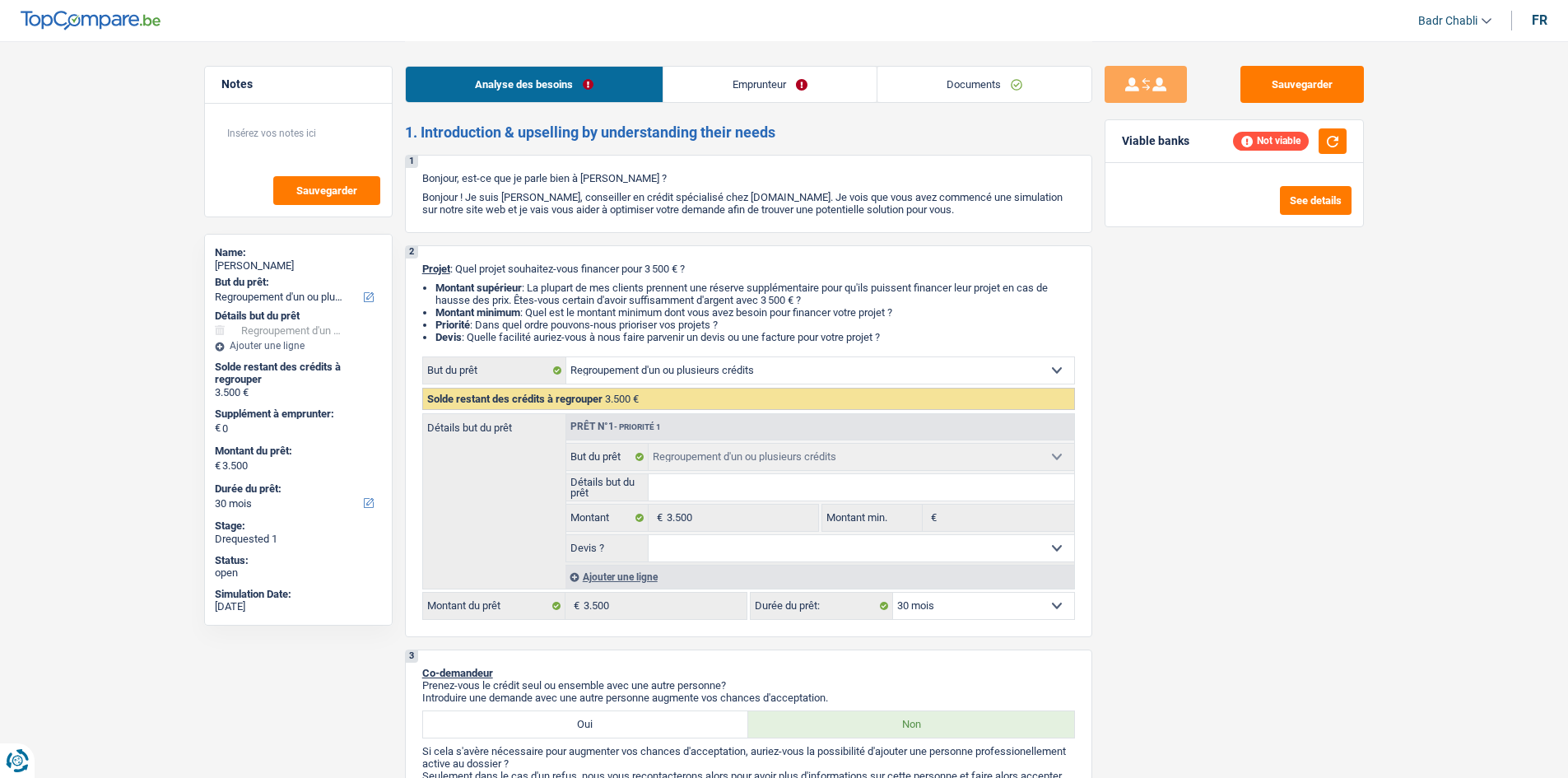
select select "refinancing"
select select "30"
select select "refinancing"
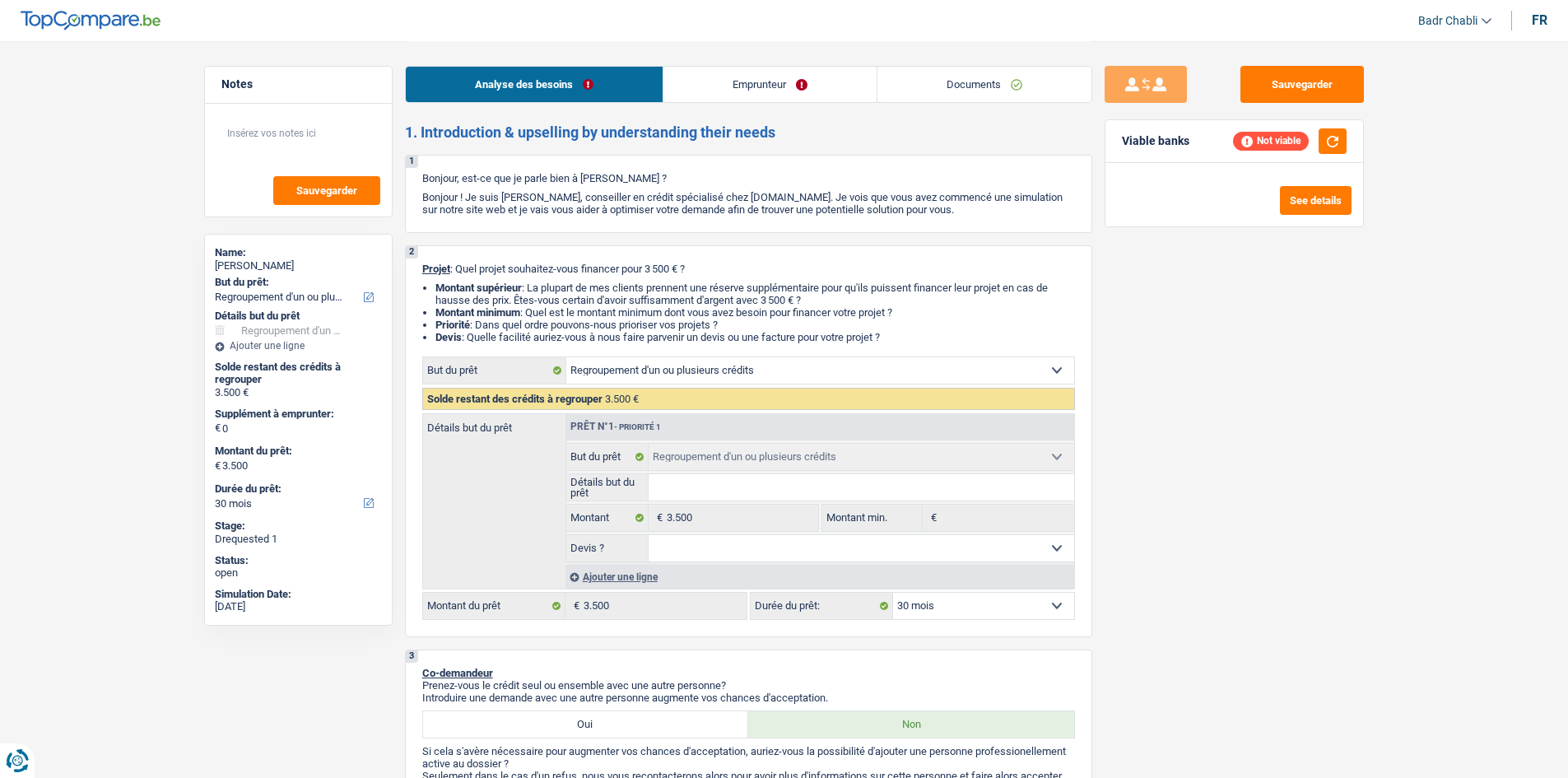
select select "30"
select select "personalLoan"
select select "homeFurnishingOrRelocation"
select select "84"
select select "personalLoan"
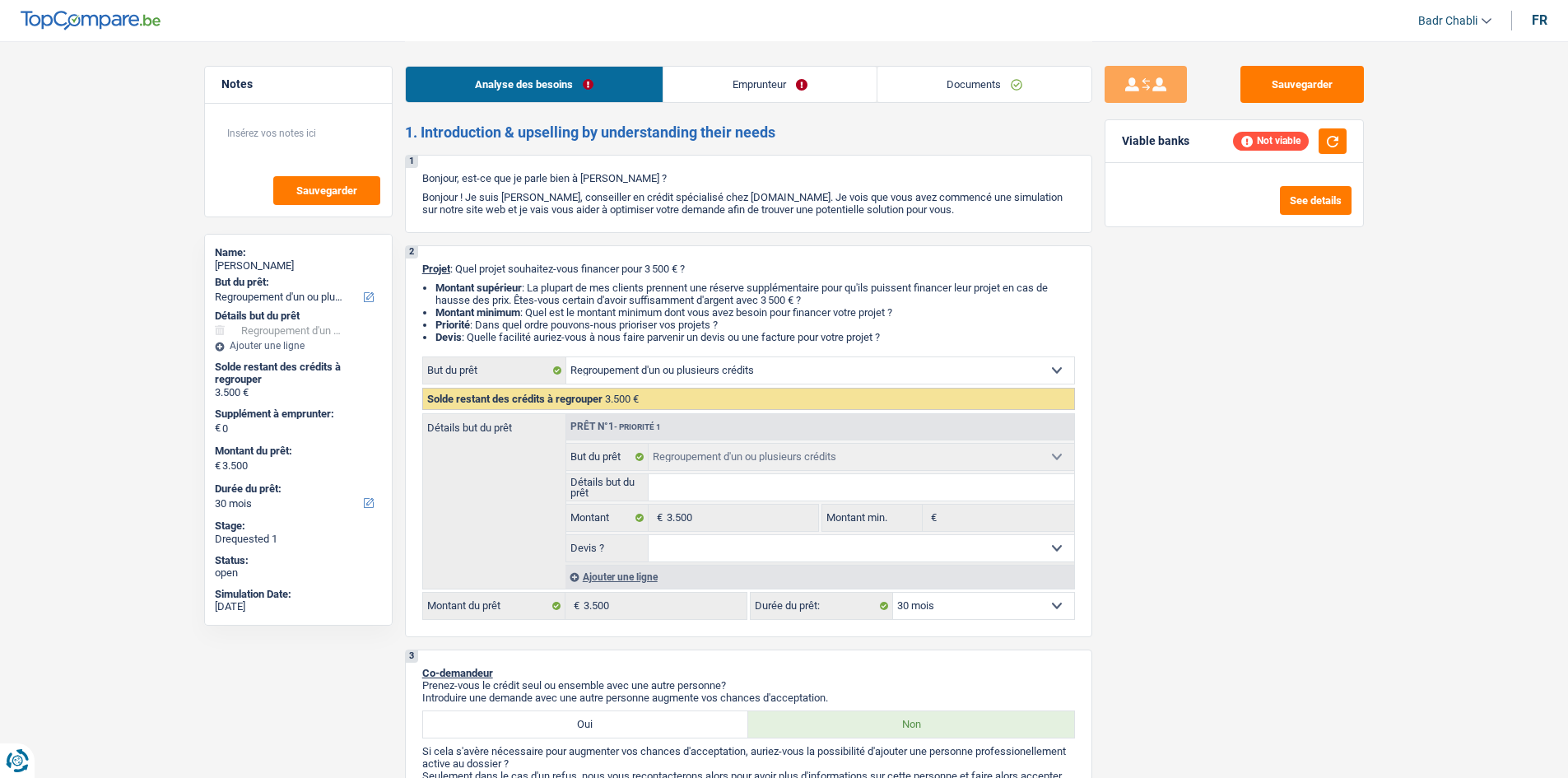
select select "homeFurnishingOrRelocation"
select select "84"
select select "refinancing"
select select "30"
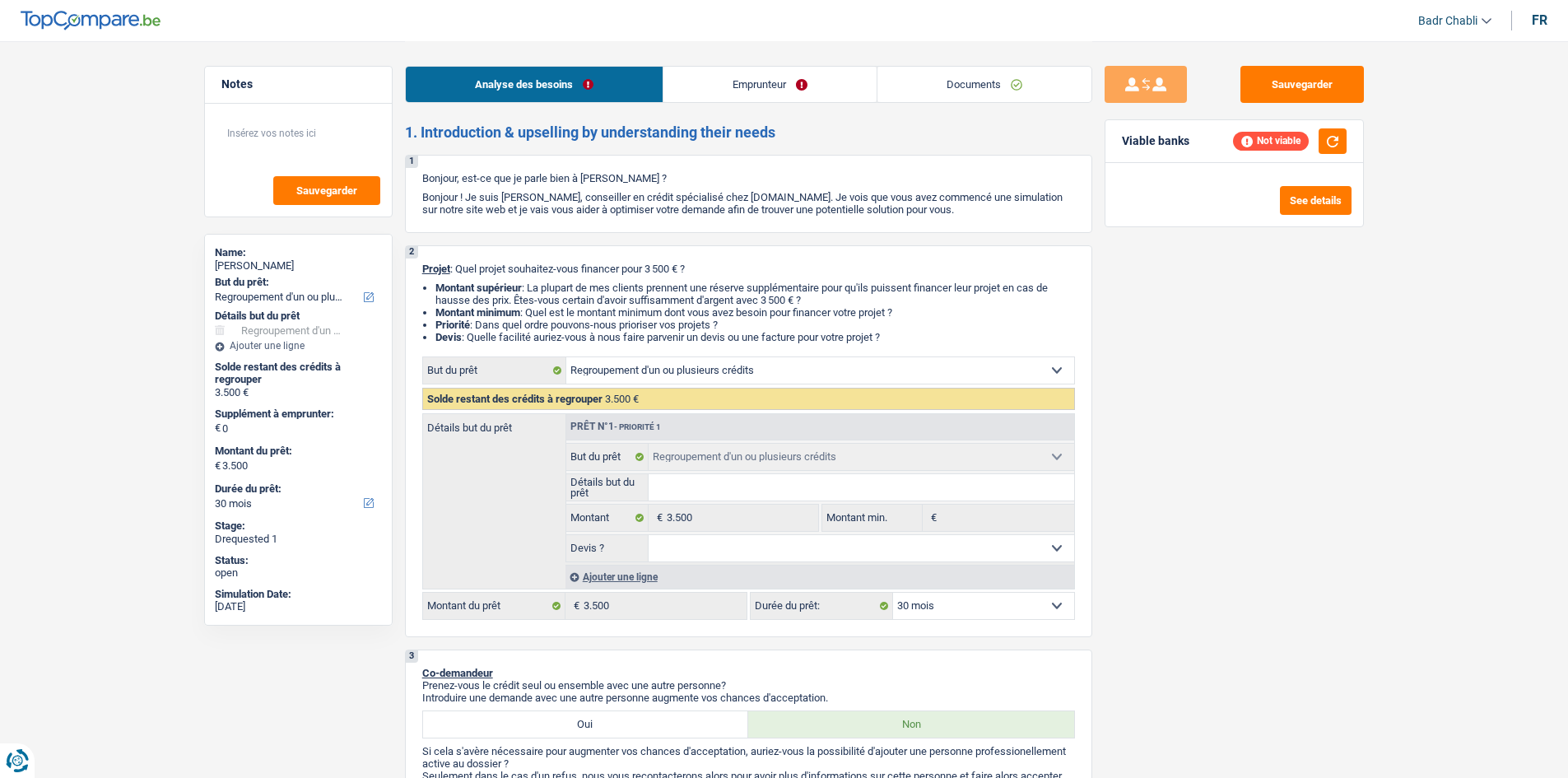
click at [834, 98] on link "Emprunteur" at bounding box center [769, 84] width 213 height 35
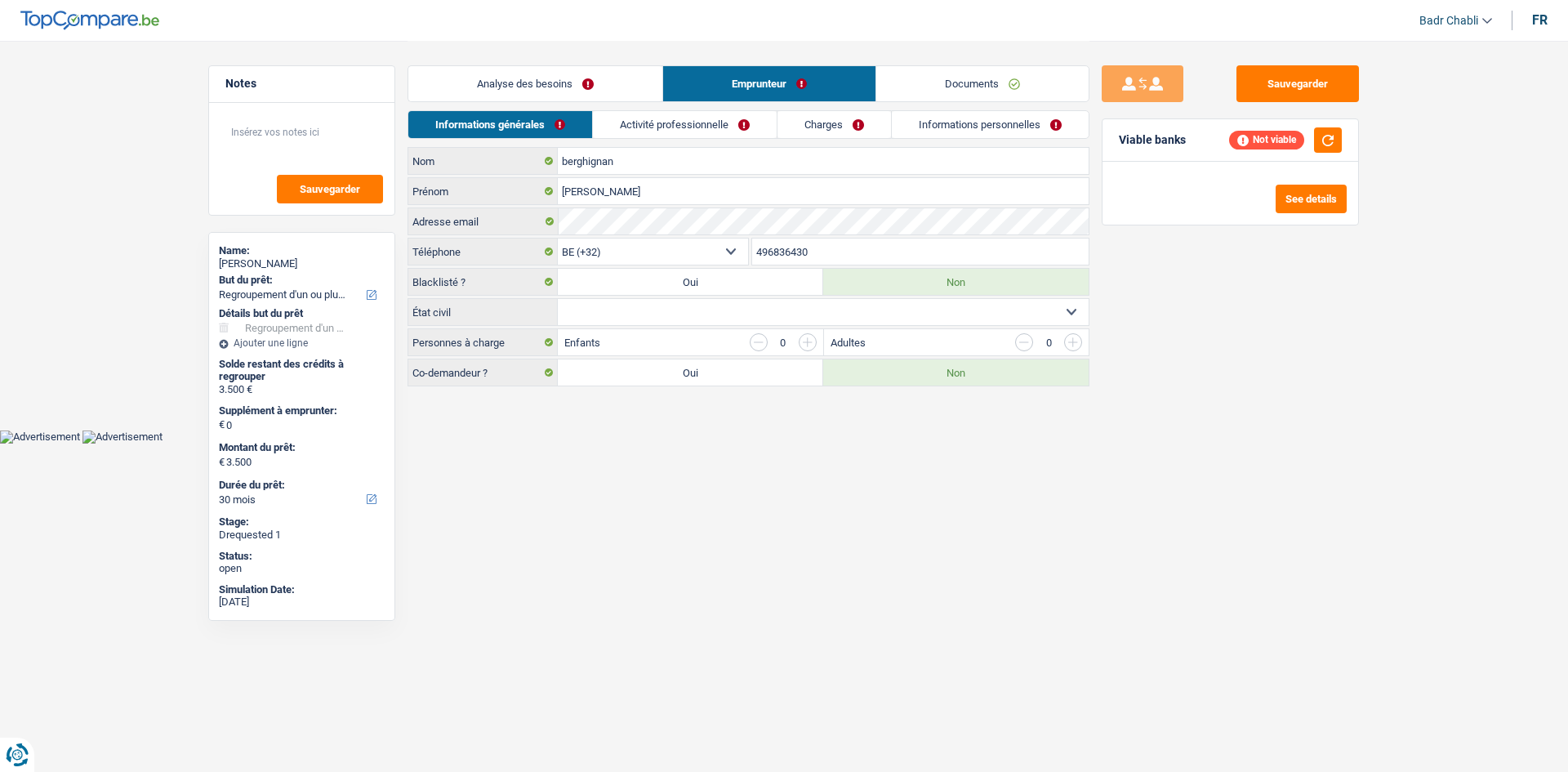
click at [697, 127] on link "Activité professionnelle" at bounding box center [685, 125] width 184 height 27
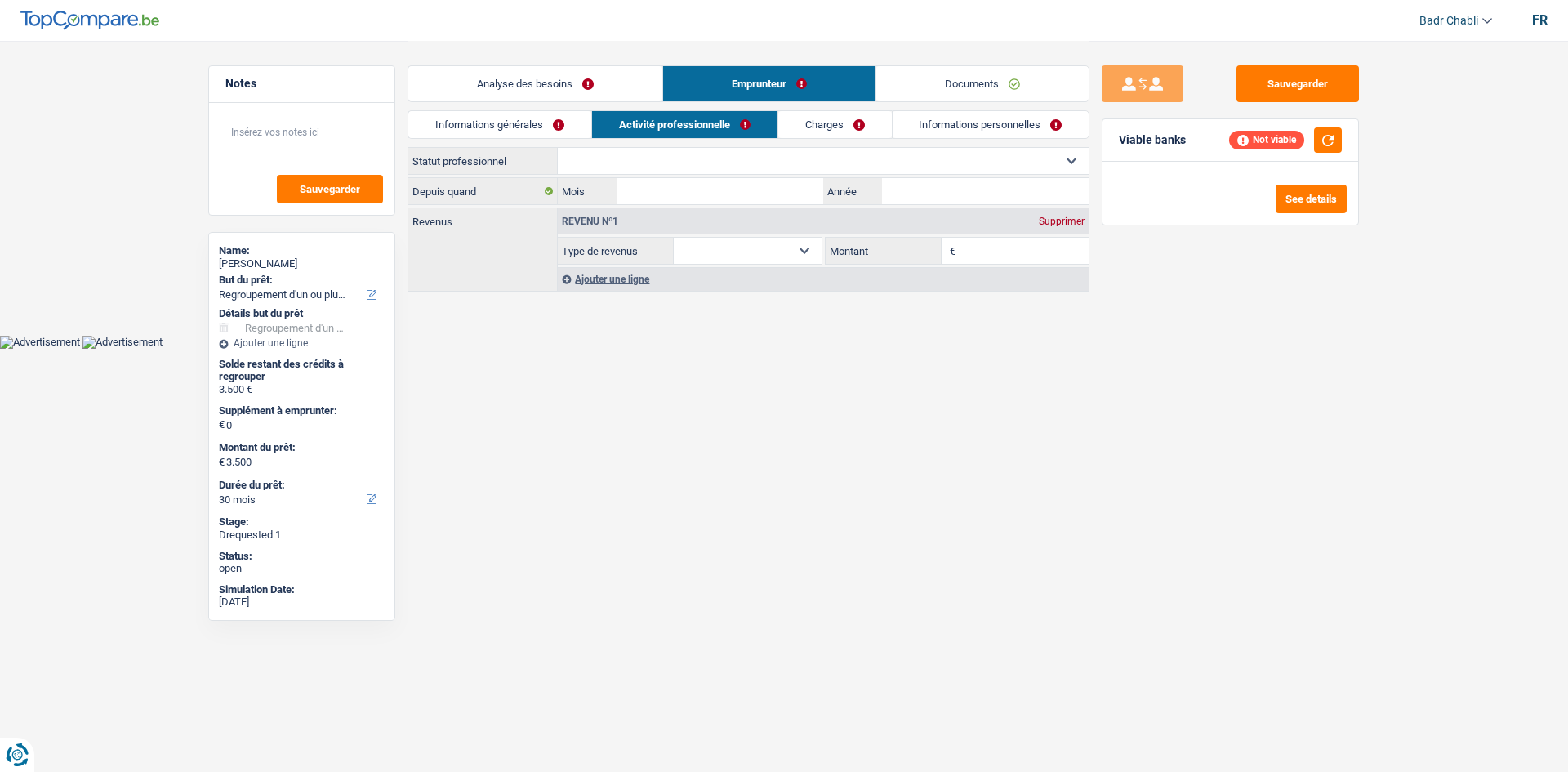
click at [815, 127] on link "Charges" at bounding box center [835, 125] width 114 height 27
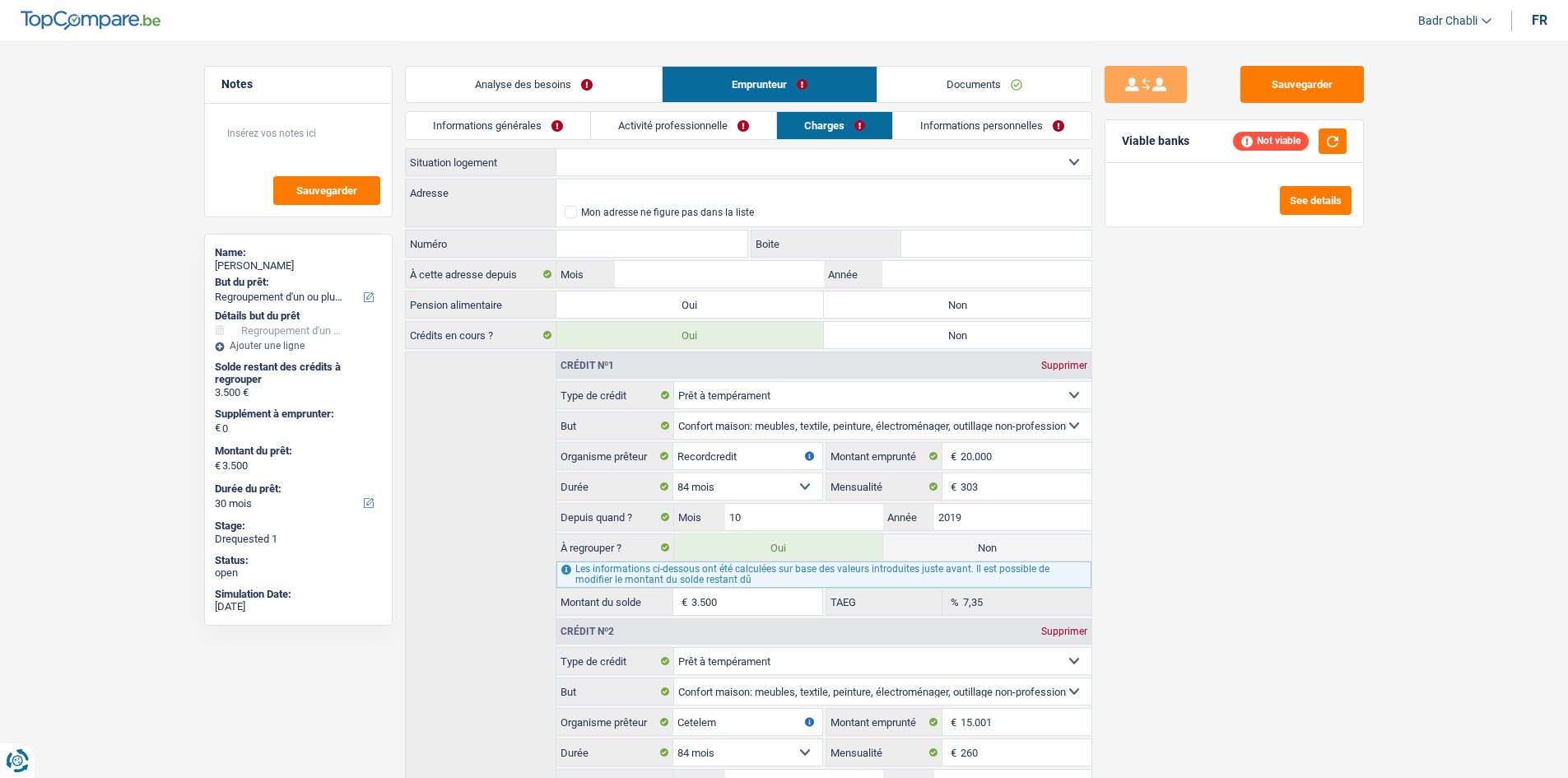
click at [724, 119] on link "Activité professionnelle" at bounding box center [683, 126] width 186 height 27
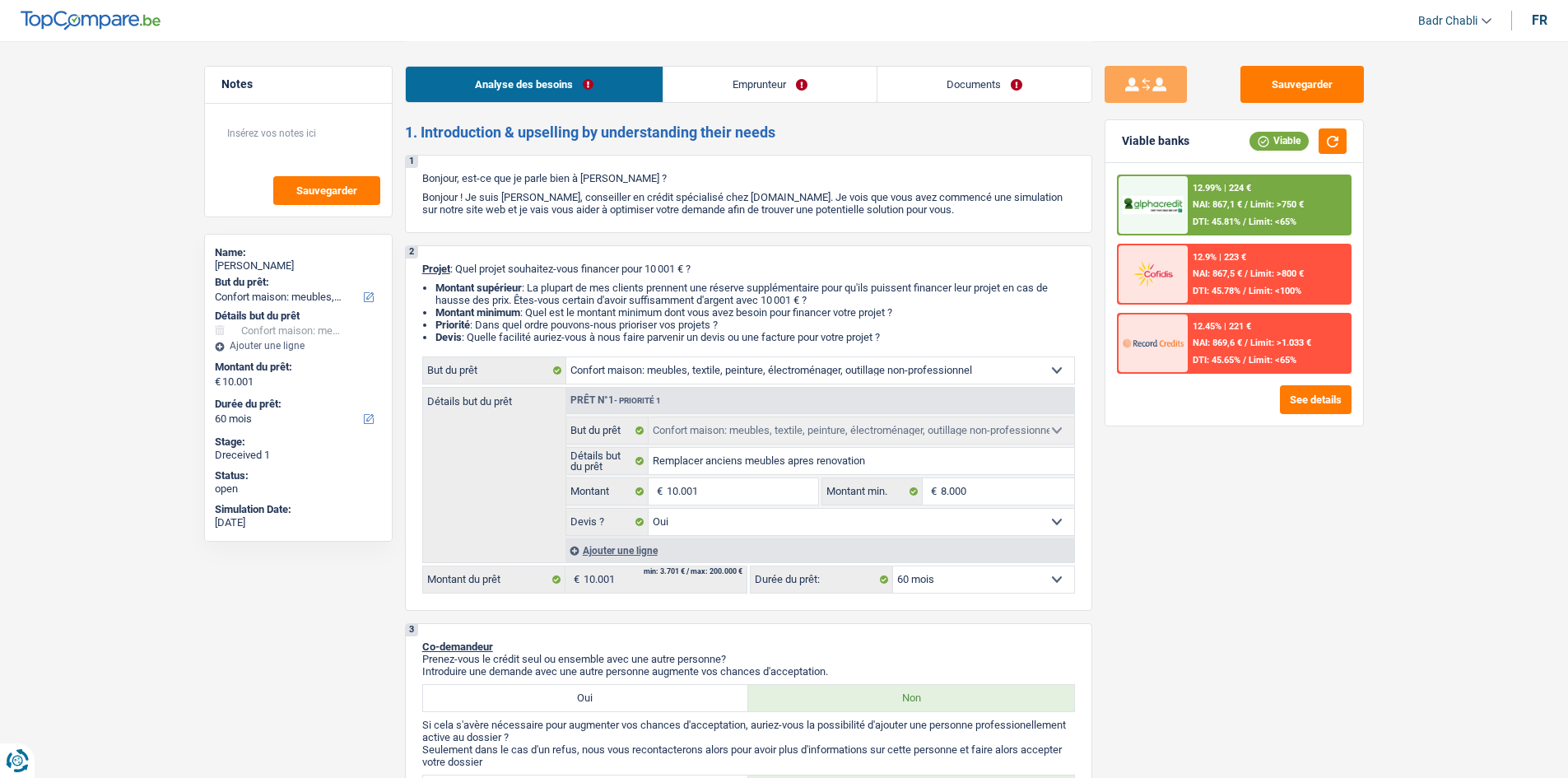
select select "household"
select select "60"
select select "household"
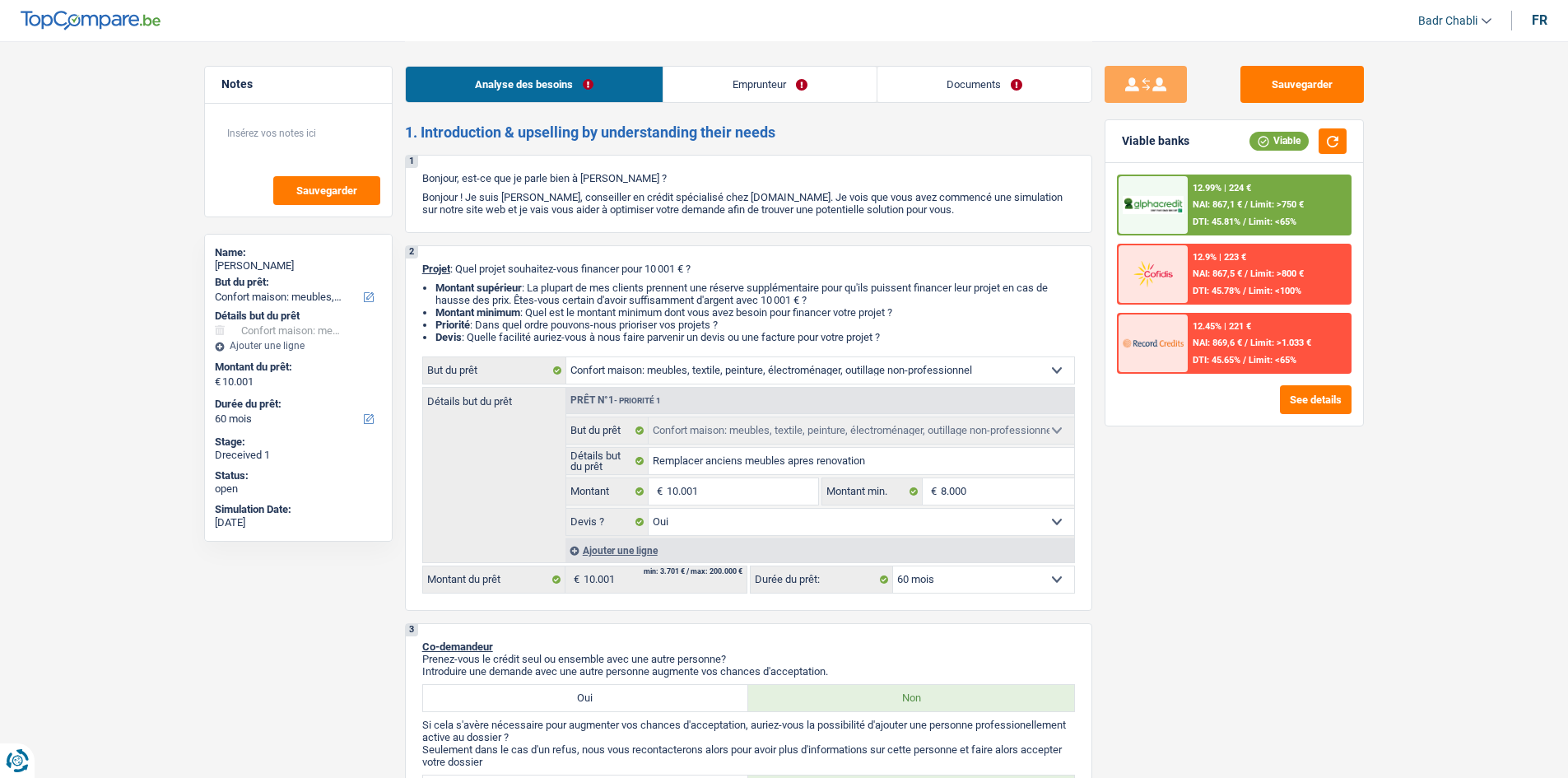
select select "yes"
select select "60"
select select "unemployed"
select select "unemployment"
select select "other"
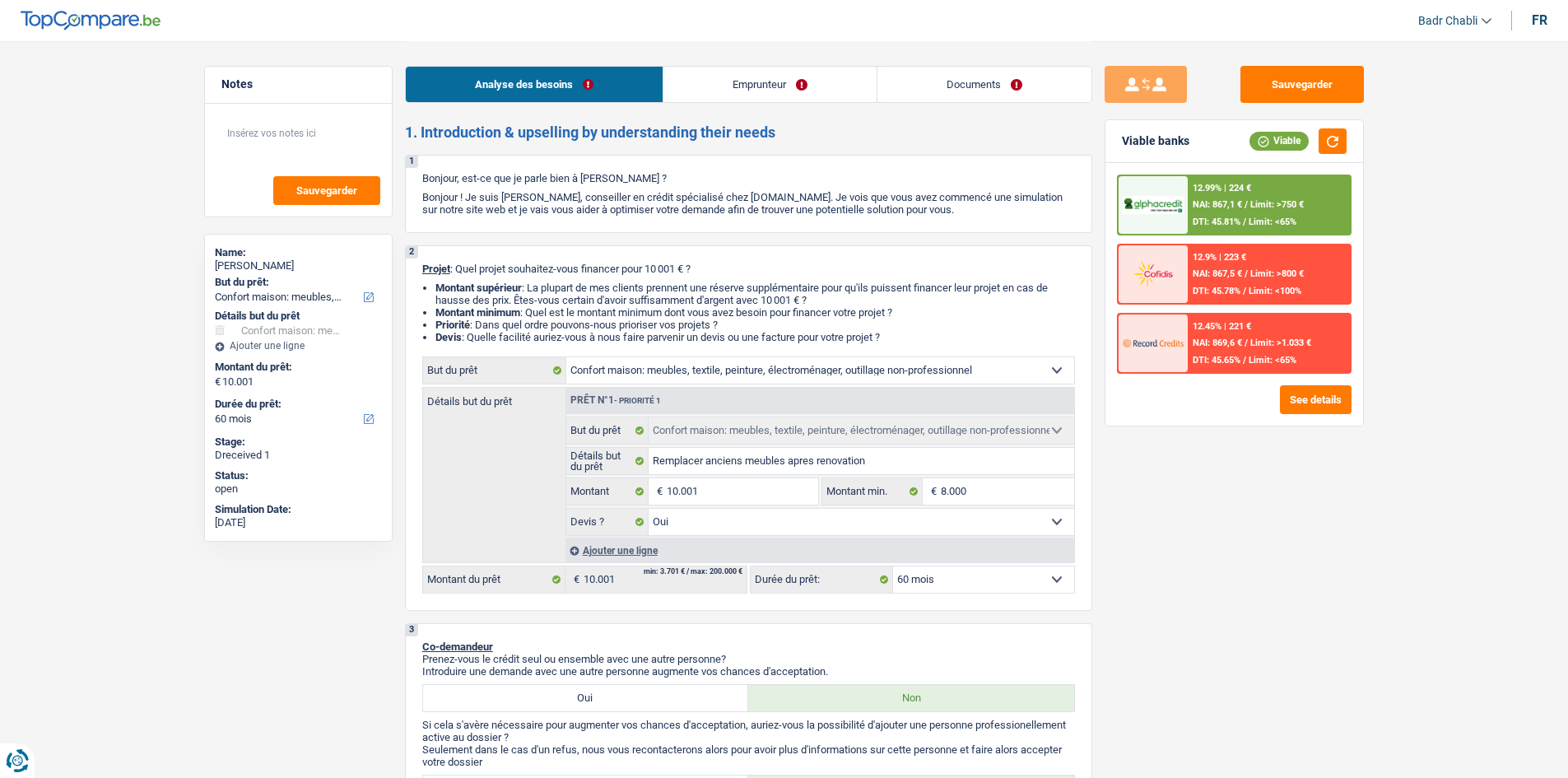
select select "ownerWithoutMortgage"
select select "renovationLoan"
select select "120"
select select "cardOrCredit"
select select "household"
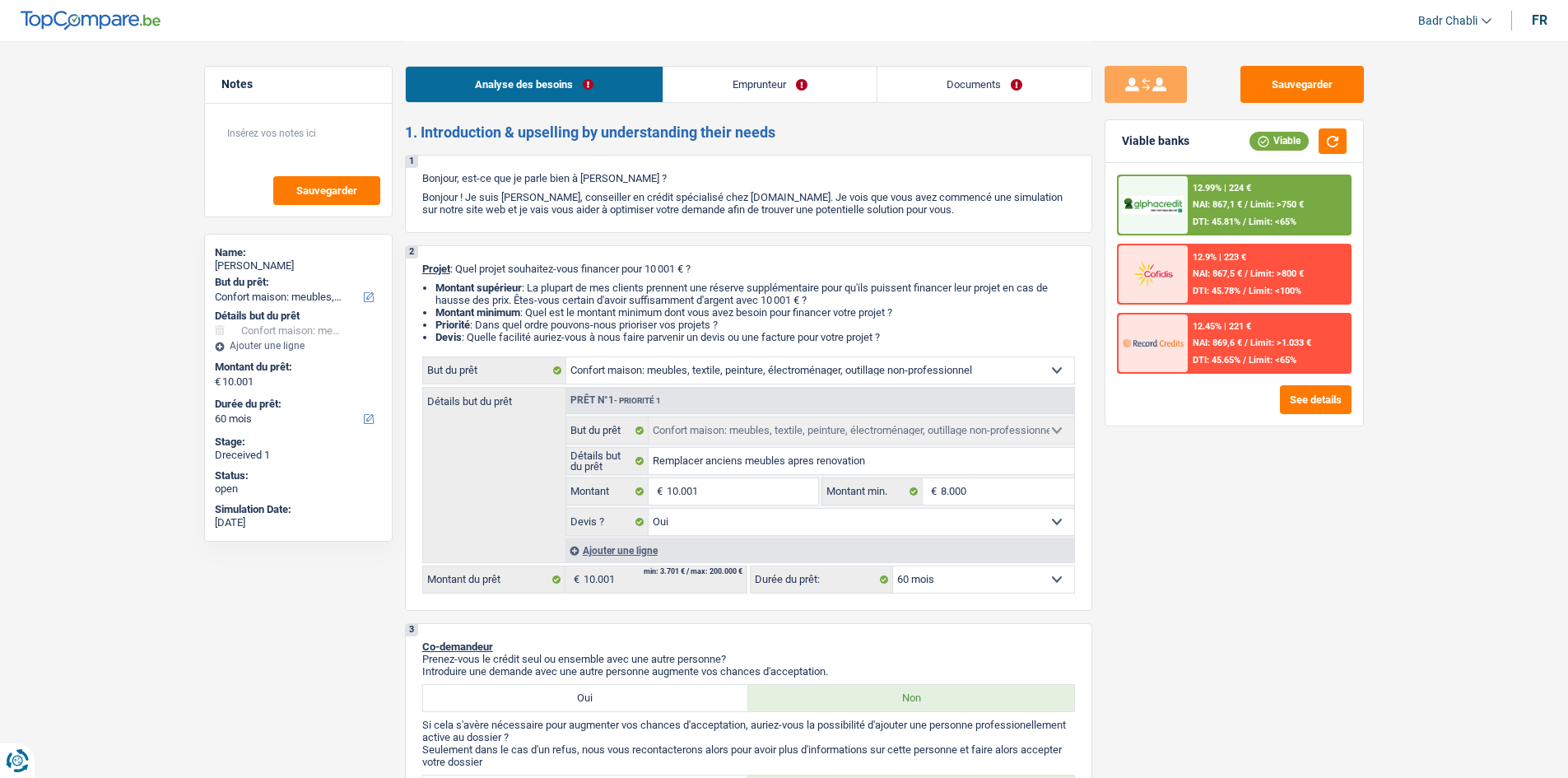
select select "household"
select select "yes"
select select "60"
select select "32"
select select "single"
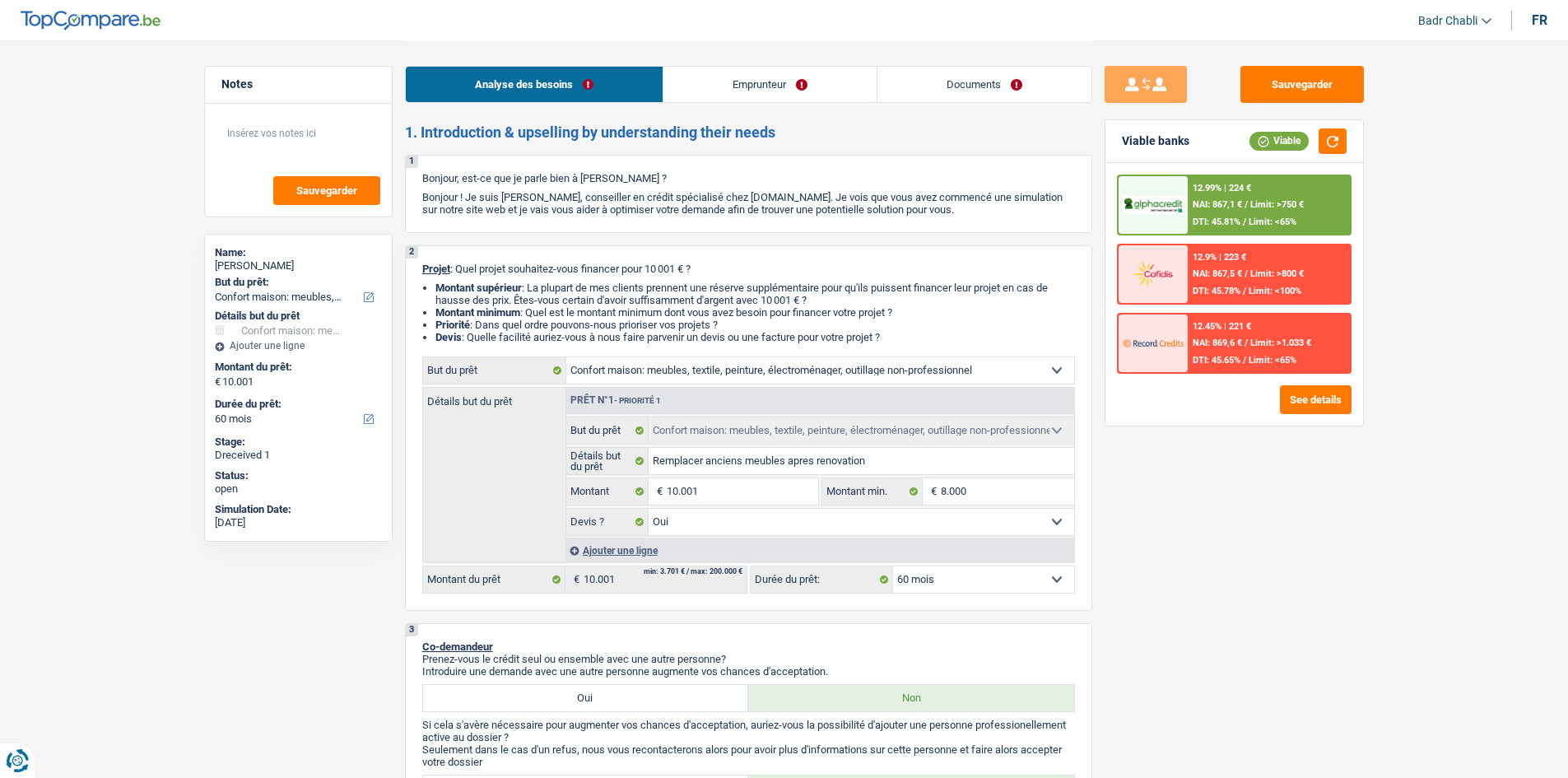
click at [685, 80] on link "Emprunteur" at bounding box center [769, 84] width 213 height 35
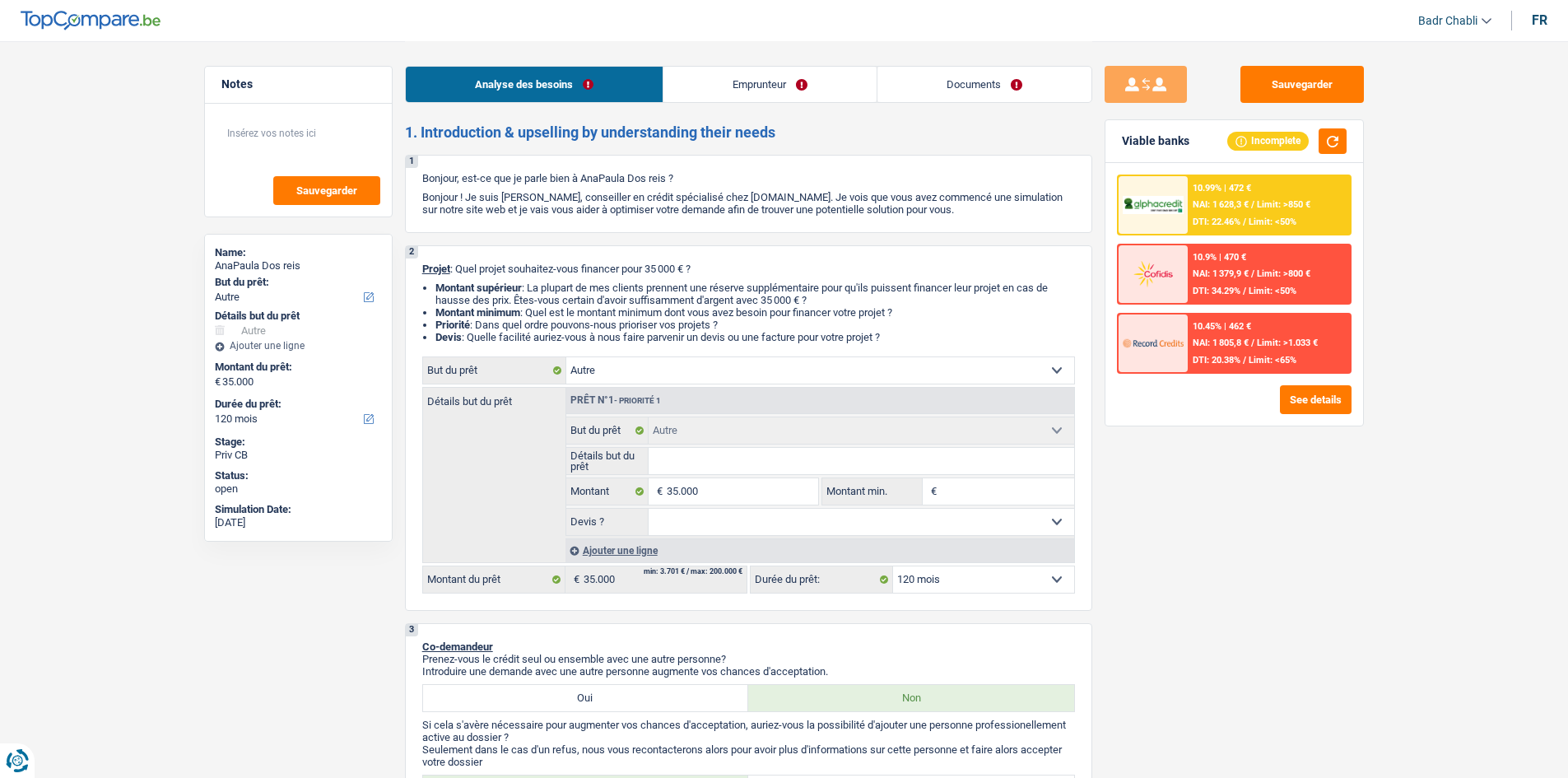
select select "other"
select select "120"
select select "other"
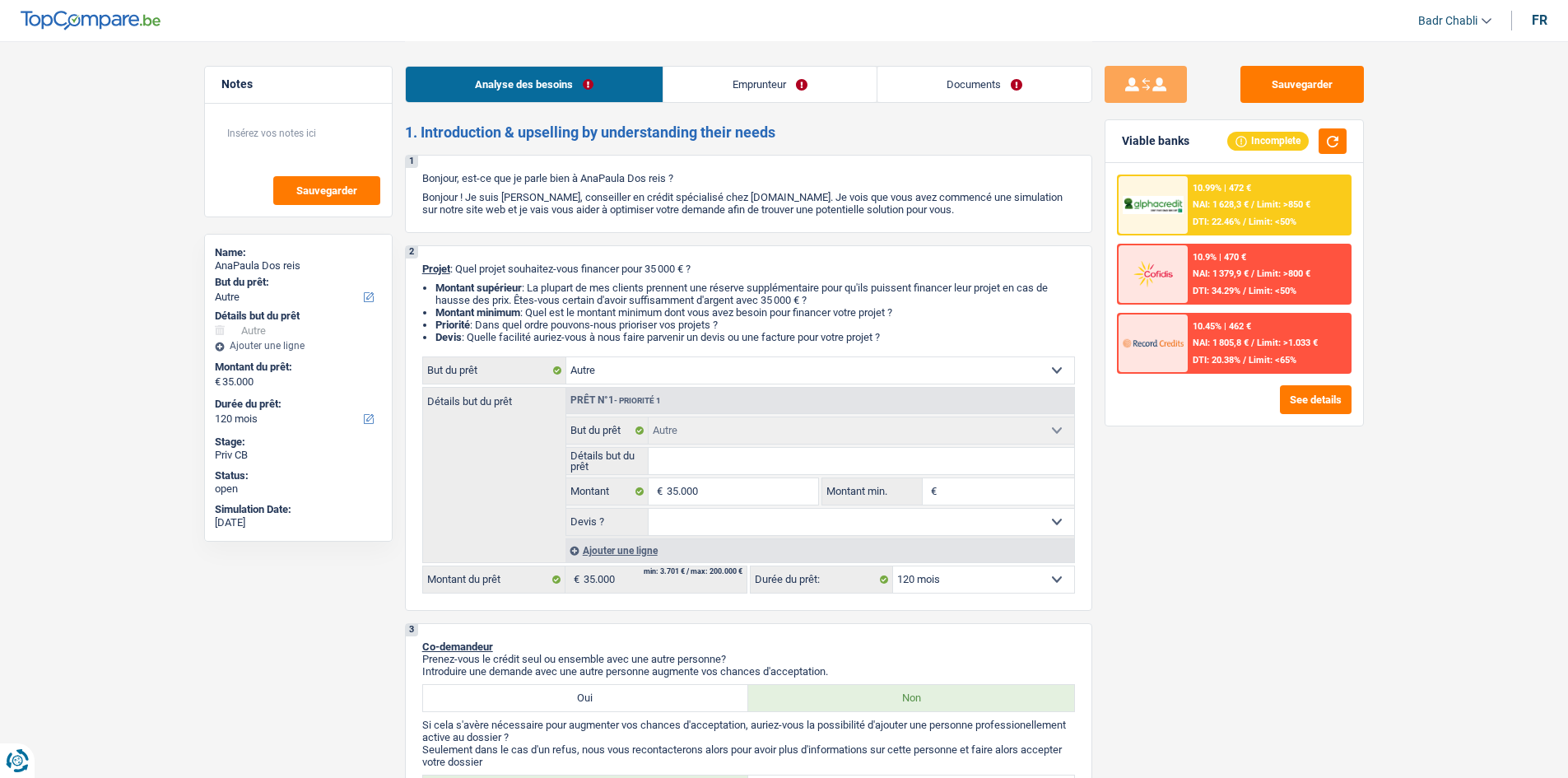
select select "120"
select select "worker"
select select "netSalary"
select select "liveWithParents"
select select "other"
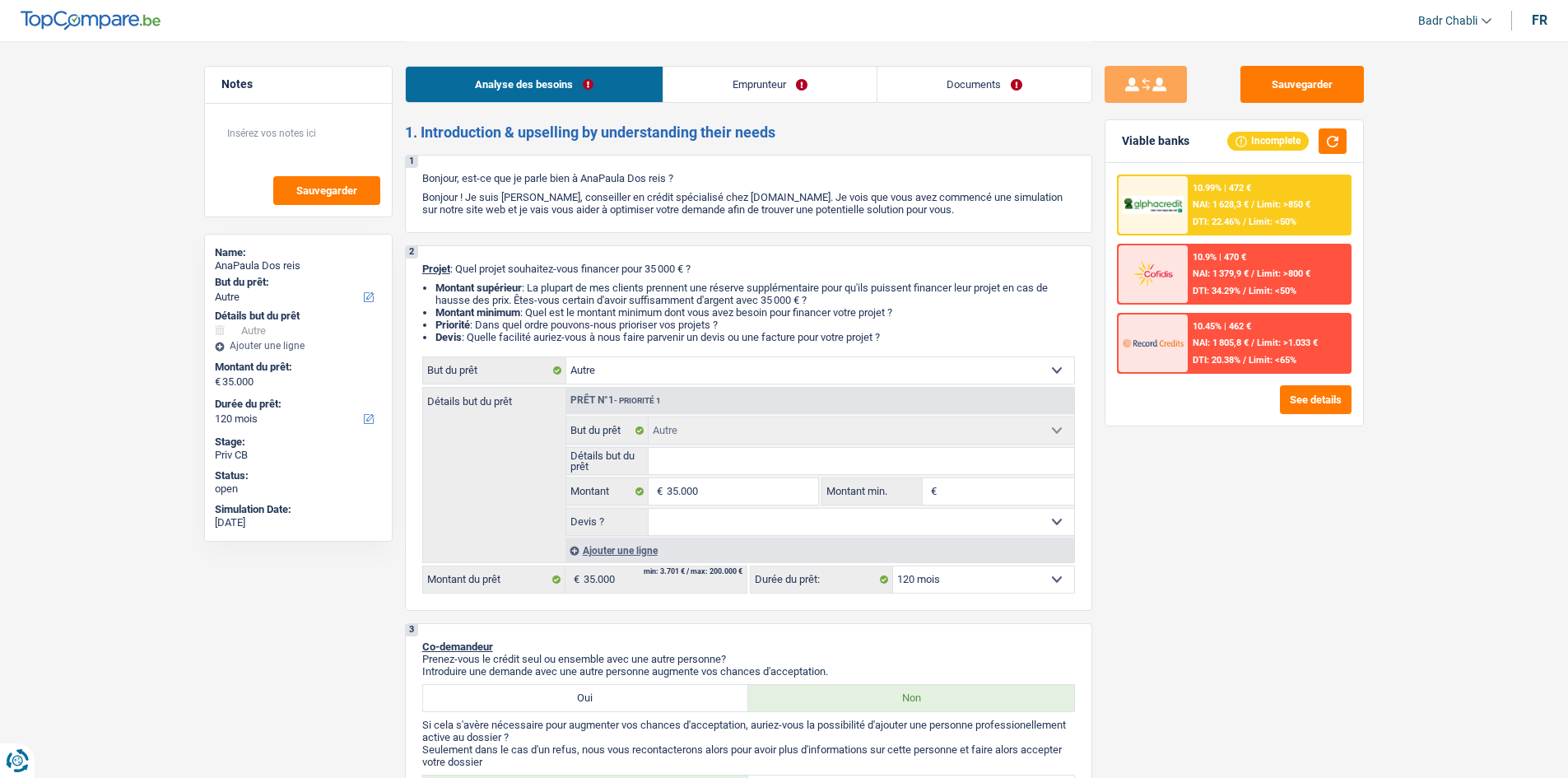
select select "other"
select select "120"
select select "liveWithParents"
select select "BE"
click at [790, 68] on link "Emprunteur" at bounding box center [769, 84] width 213 height 35
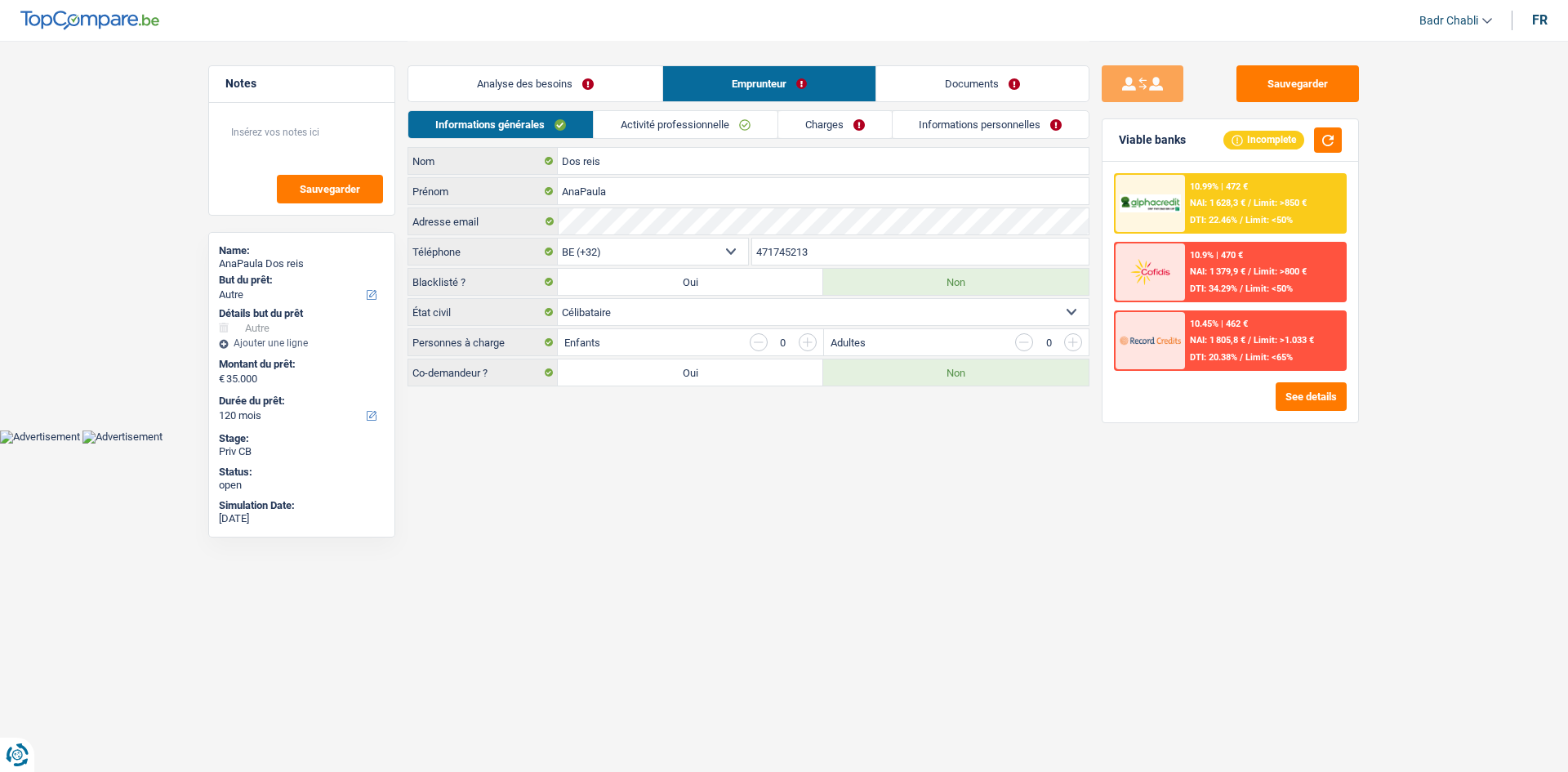
click at [840, 119] on link "Charges" at bounding box center [835, 125] width 114 height 27
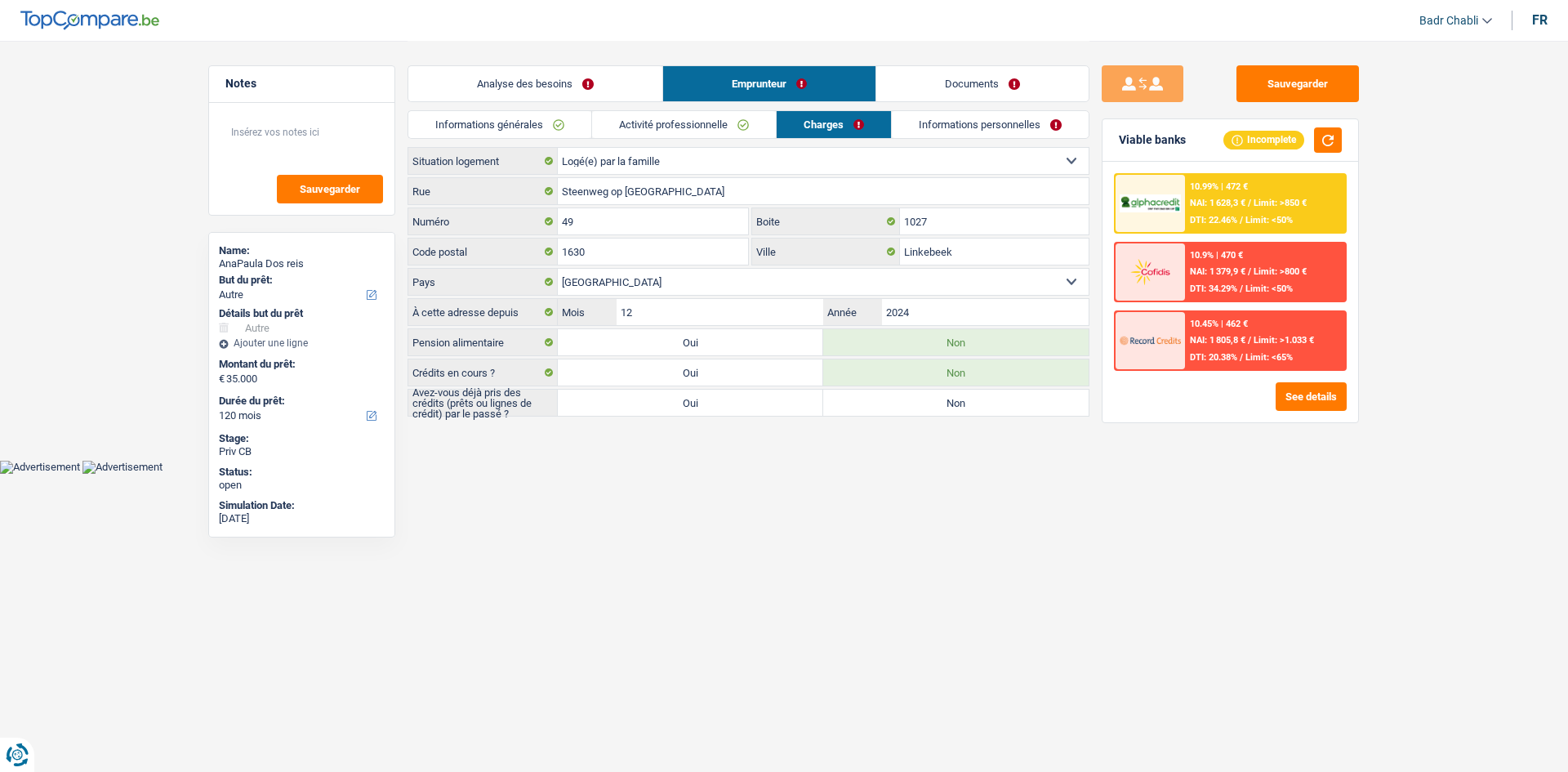
click at [708, 119] on link "Activité professionnelle" at bounding box center [684, 125] width 184 height 27
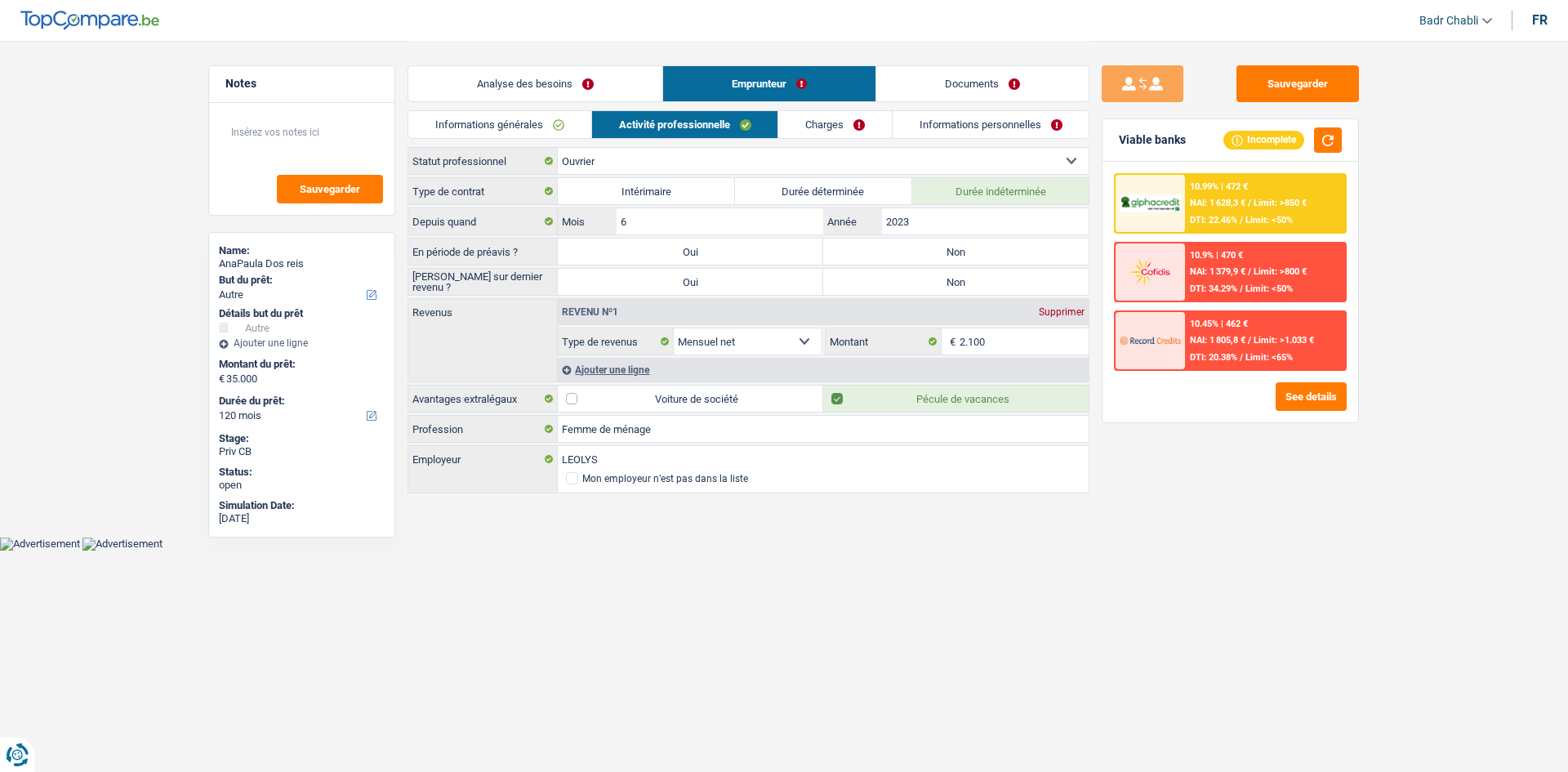
click at [904, 255] on label "Non" at bounding box center [955, 251] width 266 height 26
click at [904, 255] on input "Non" at bounding box center [955, 251] width 266 height 26
radio input "true"
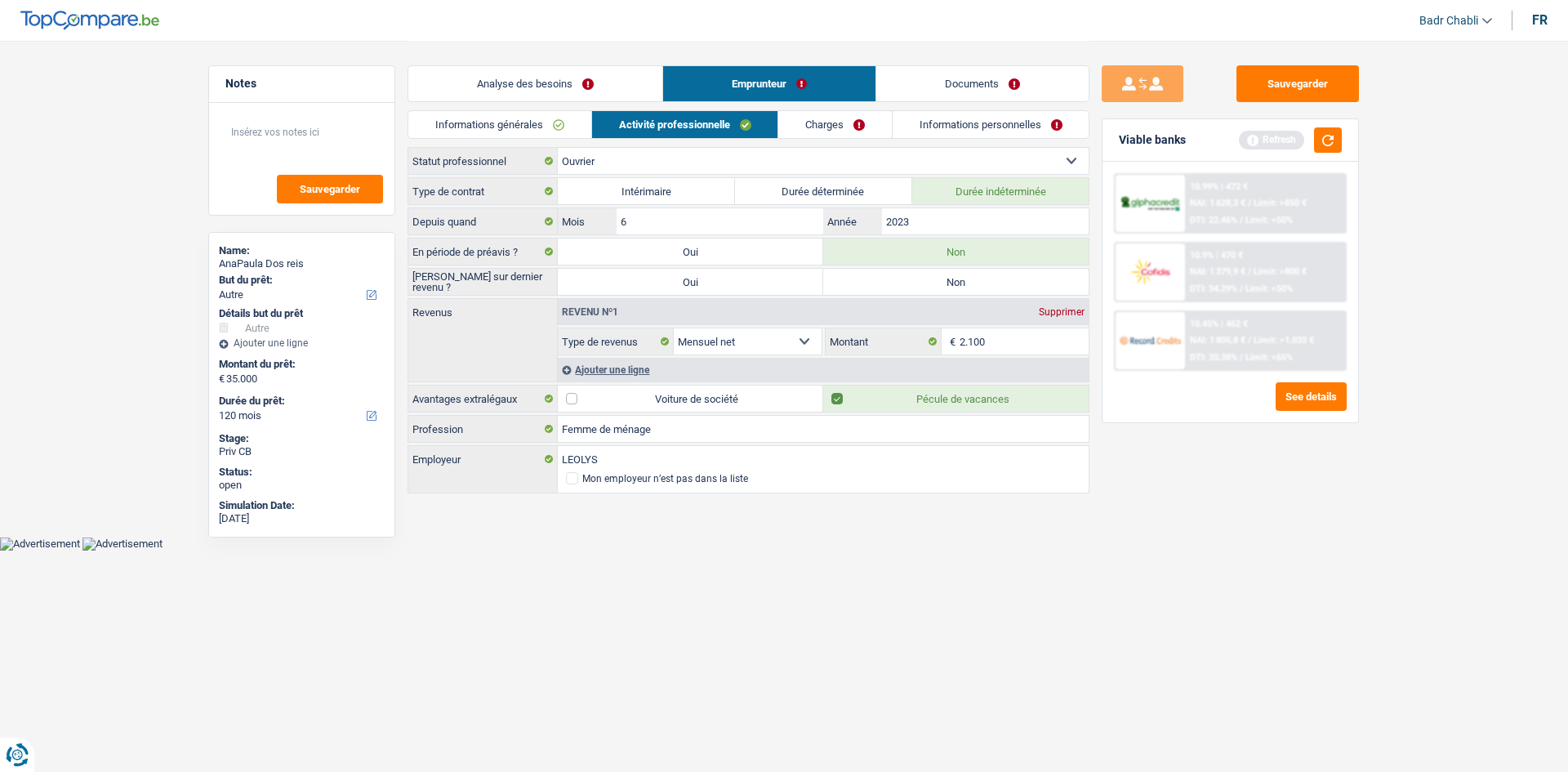
click at [910, 287] on label "Non" at bounding box center [955, 282] width 266 height 26
click at [910, 287] on input "Non" at bounding box center [955, 282] width 266 height 26
radio input "true"
click at [580, 91] on link "Analyse des besoins" at bounding box center [535, 83] width 254 height 35
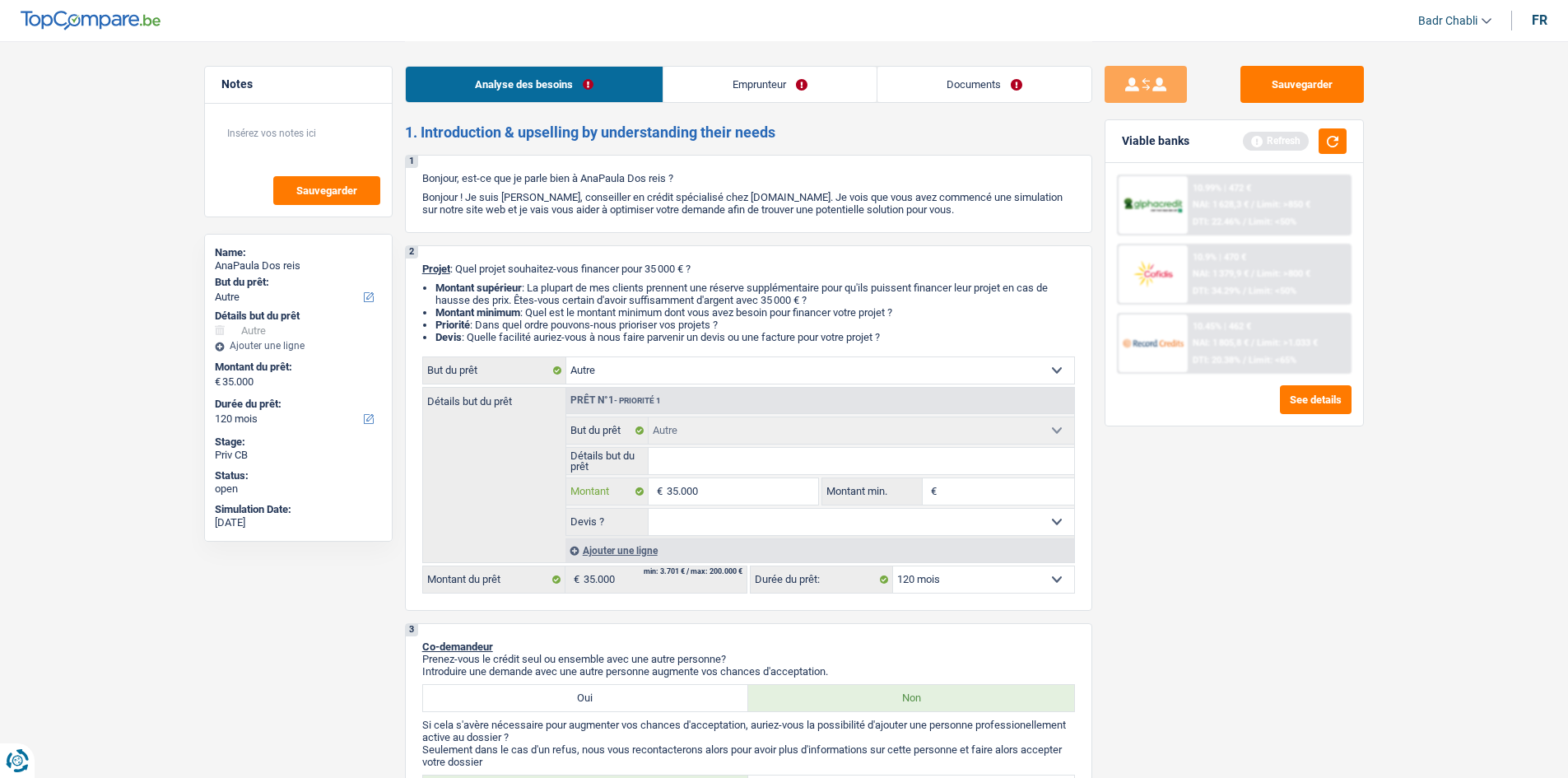
click at [723, 501] on input "35.000" at bounding box center [742, 491] width 150 height 27
type input "2"
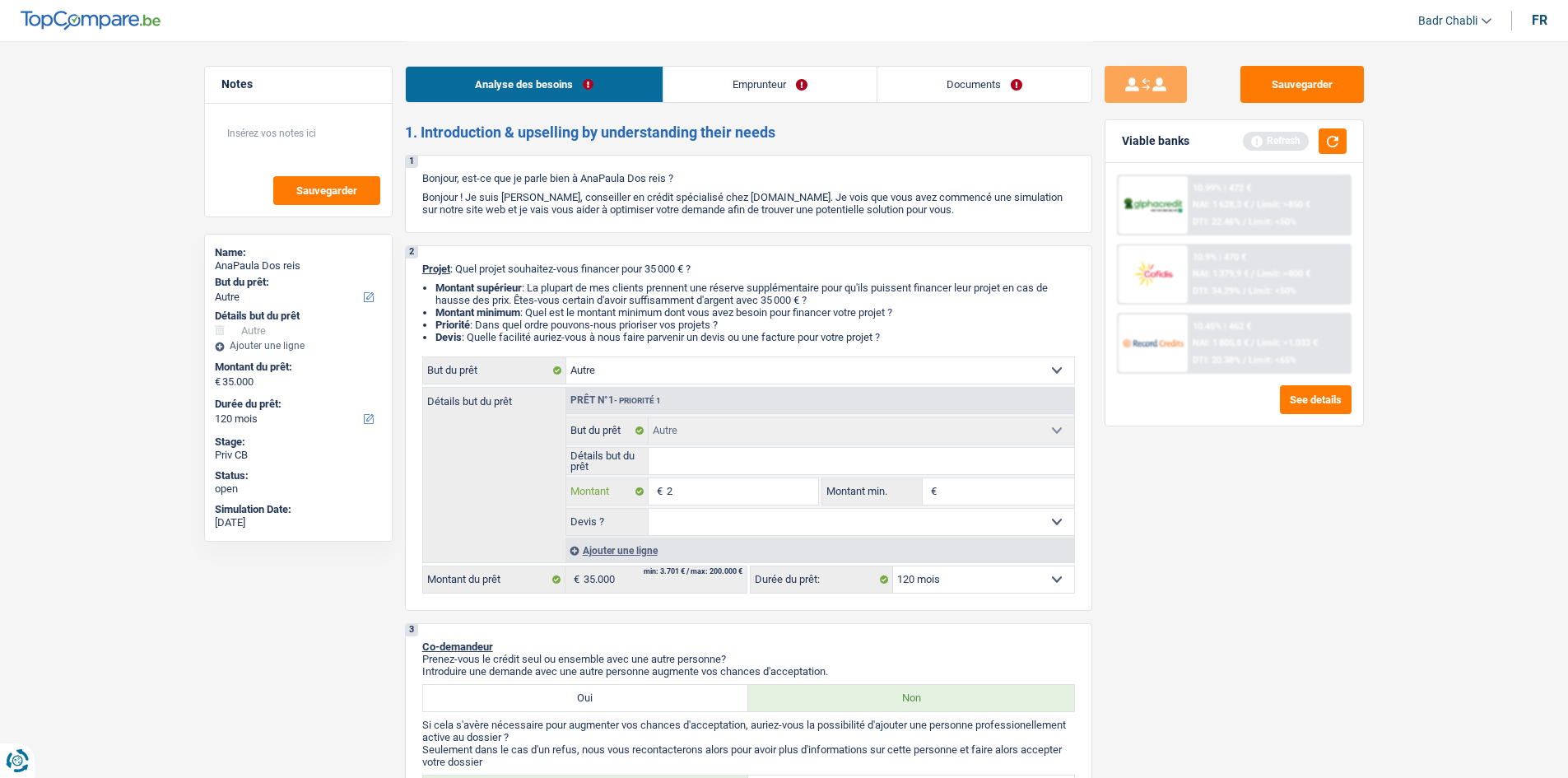
type input "25"
type input "250"
type input "2.500"
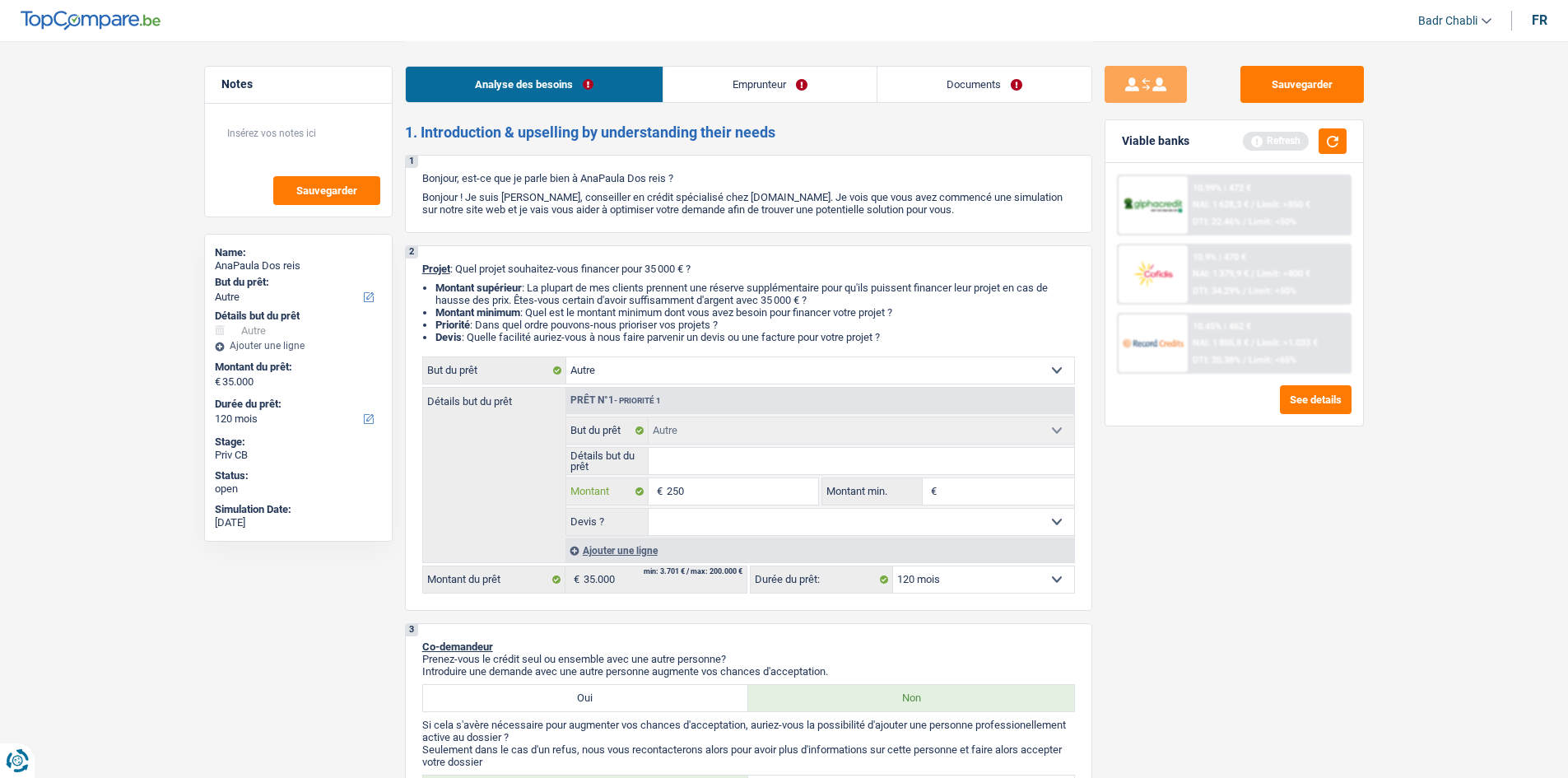
type input "2.500"
type input "25.000"
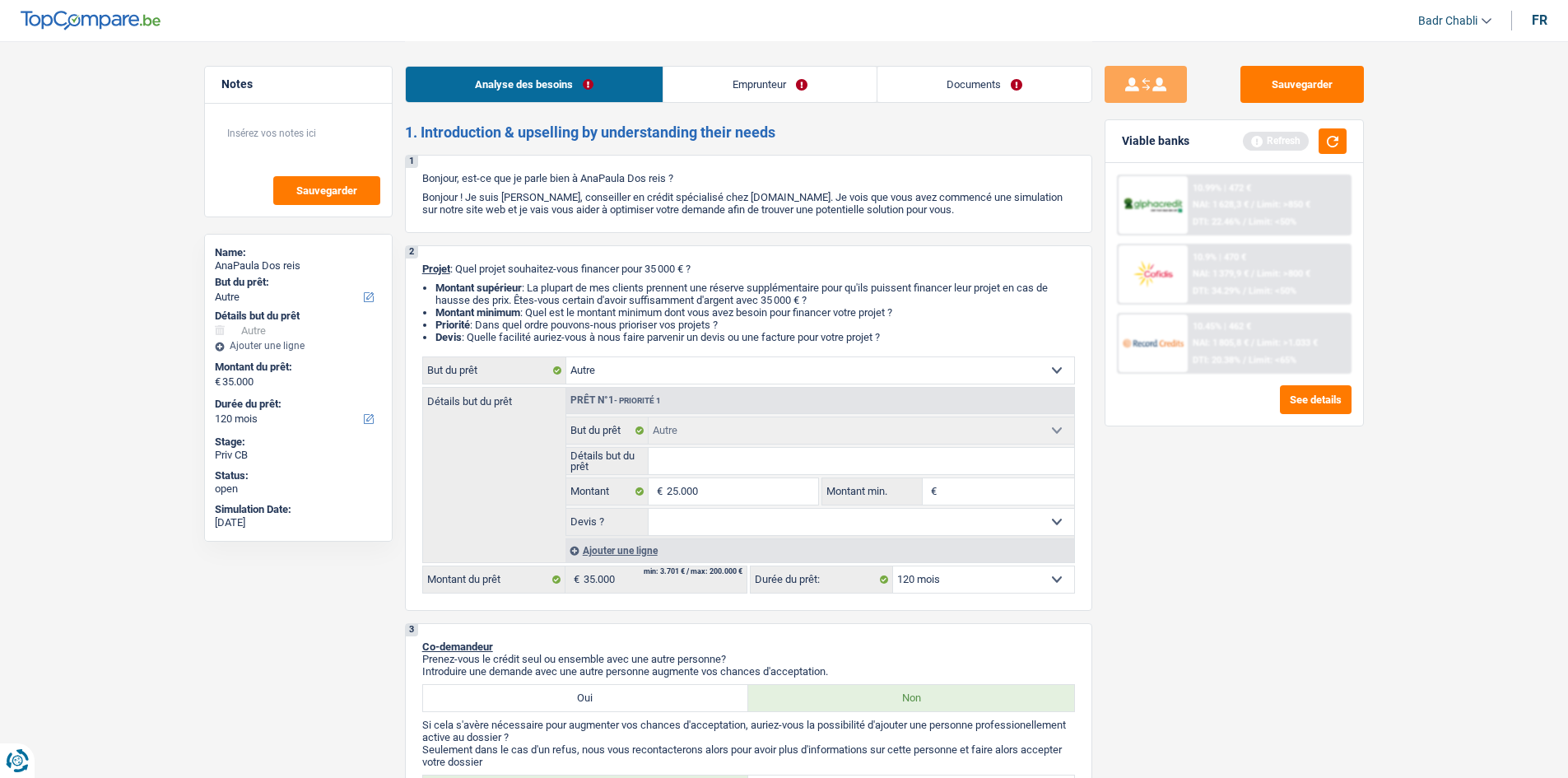
type input "25.000"
click at [613, 371] on select "Confort maison: meubles, textile, peinture, électroménager, outillage non-profe…" at bounding box center [820, 370] width 508 height 27
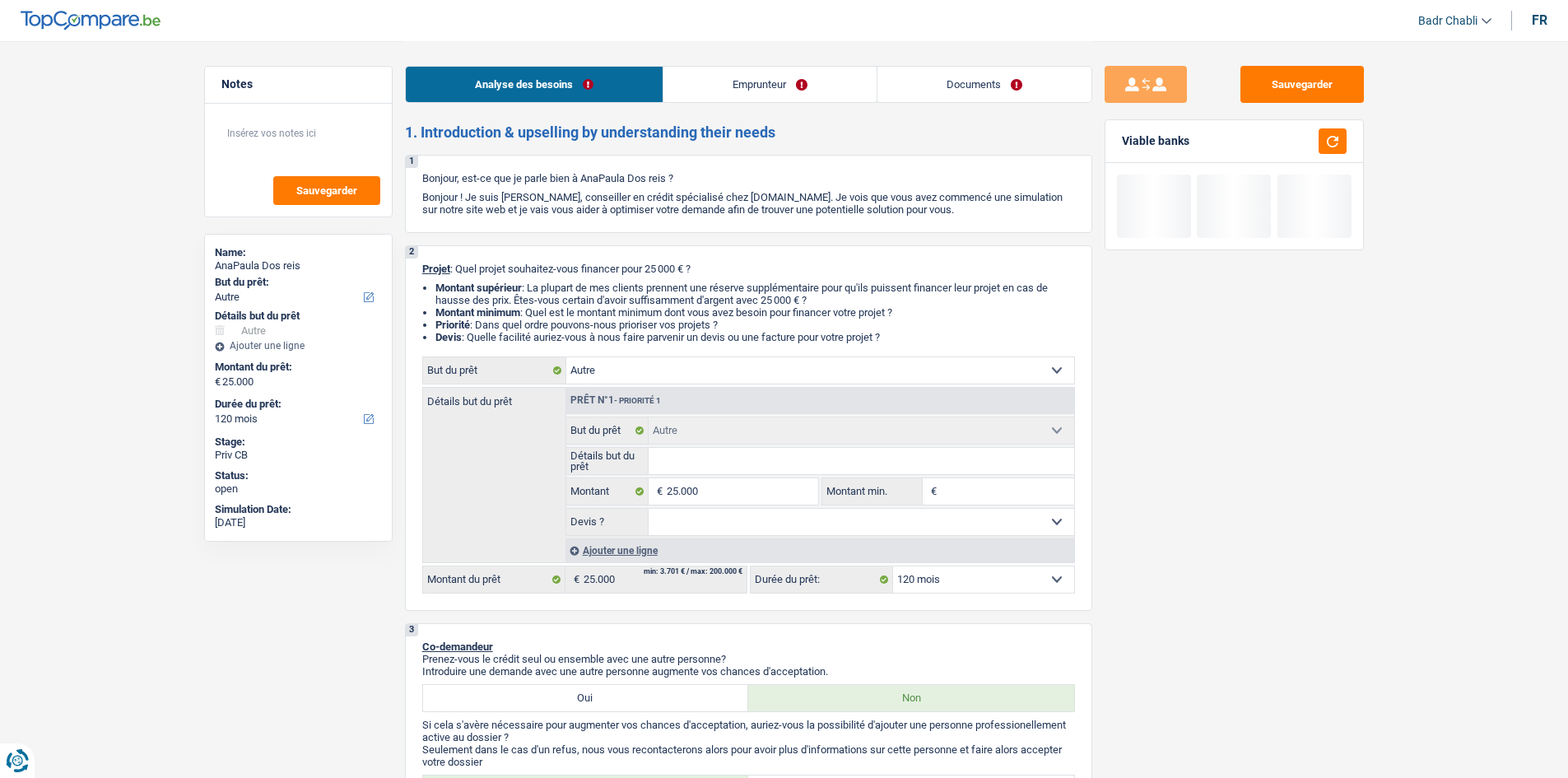
select select "household"
click at [566, 357] on select "Confort maison: meubles, textile, peinture, électroménager, outillage non-profe…" at bounding box center [820, 370] width 508 height 27
select select "household"
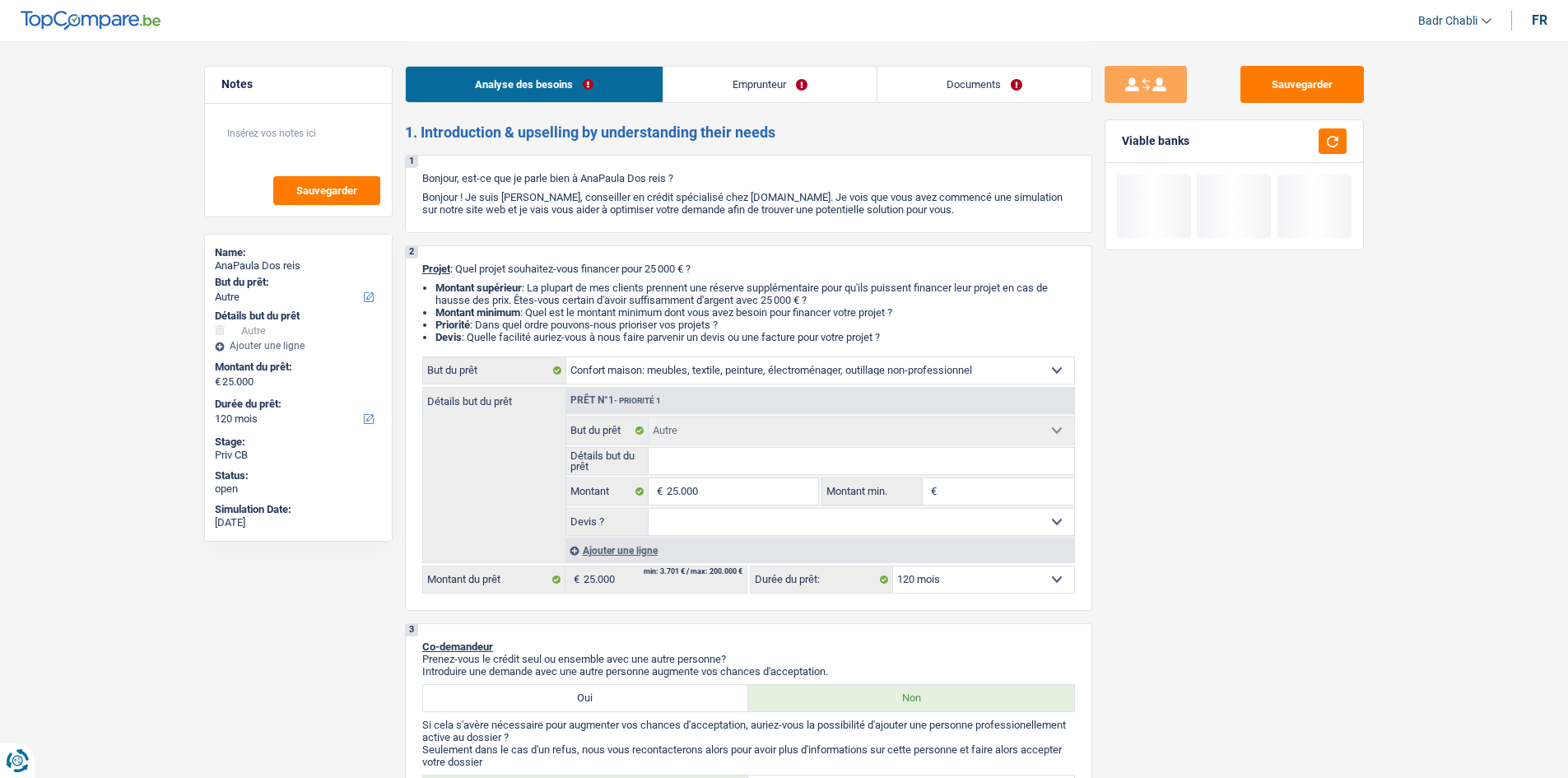
select select "household"
select select "other"
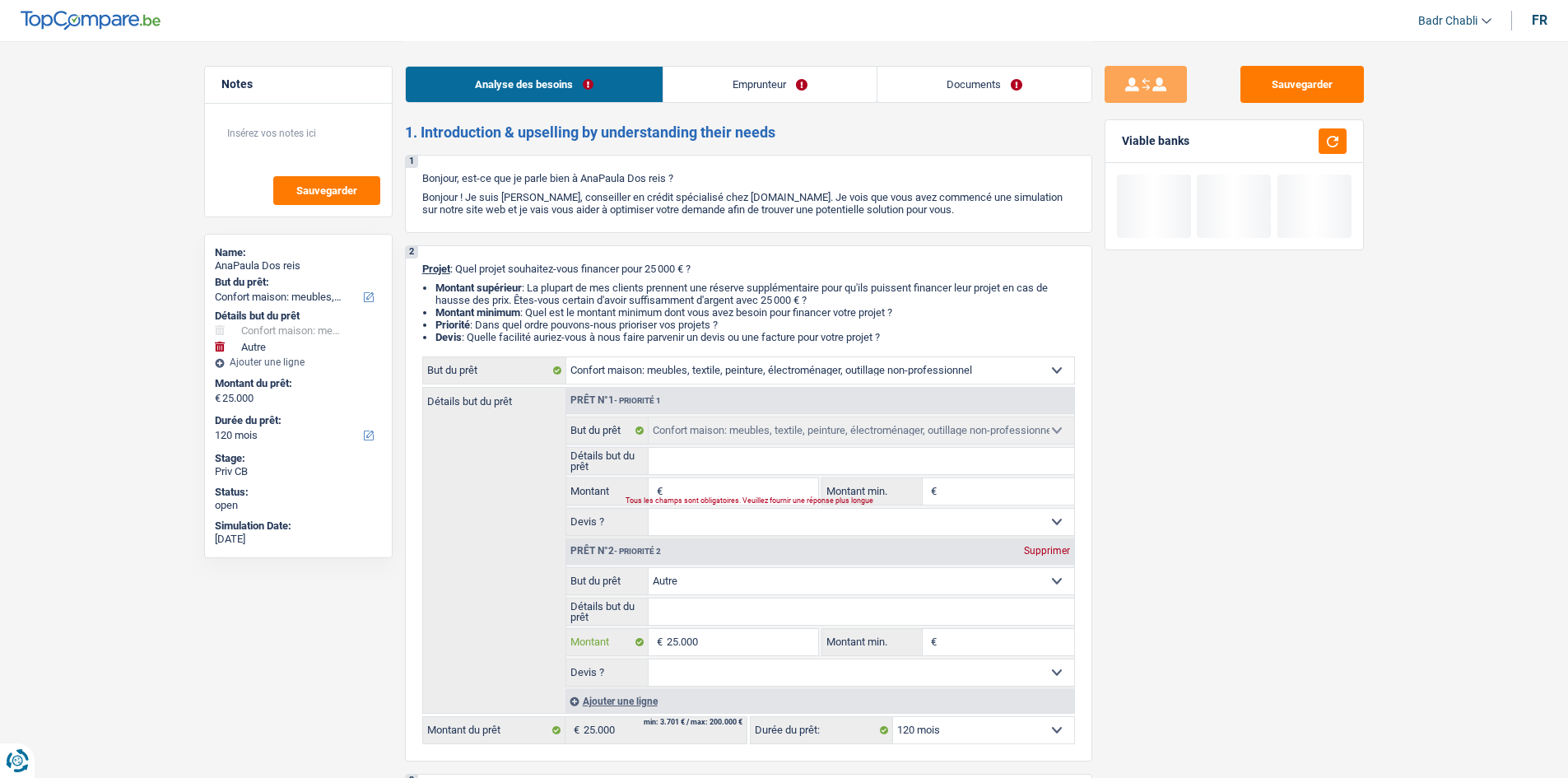
click at [724, 644] on input "25.000" at bounding box center [742, 641] width 150 height 27
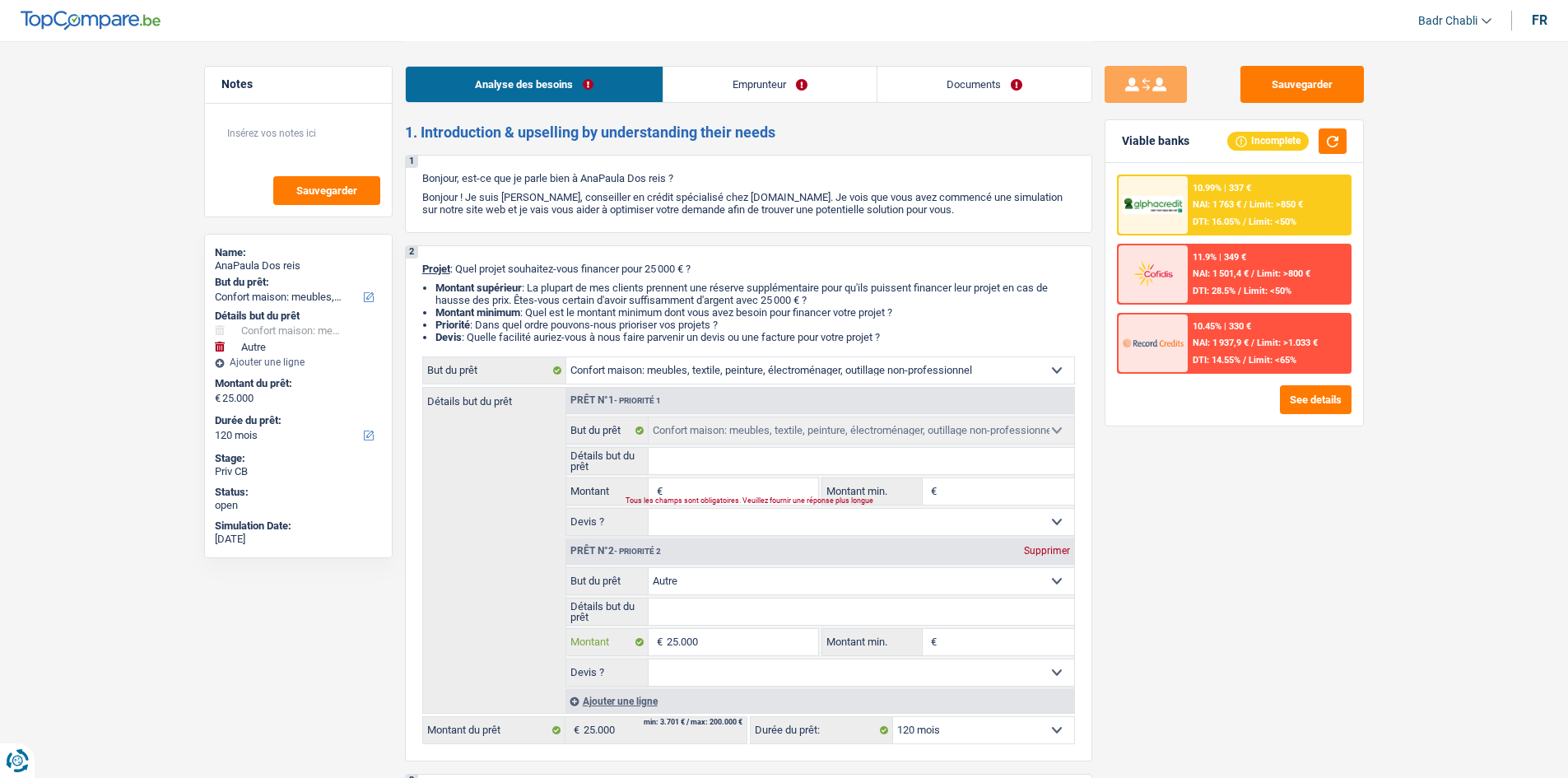
type input "8"
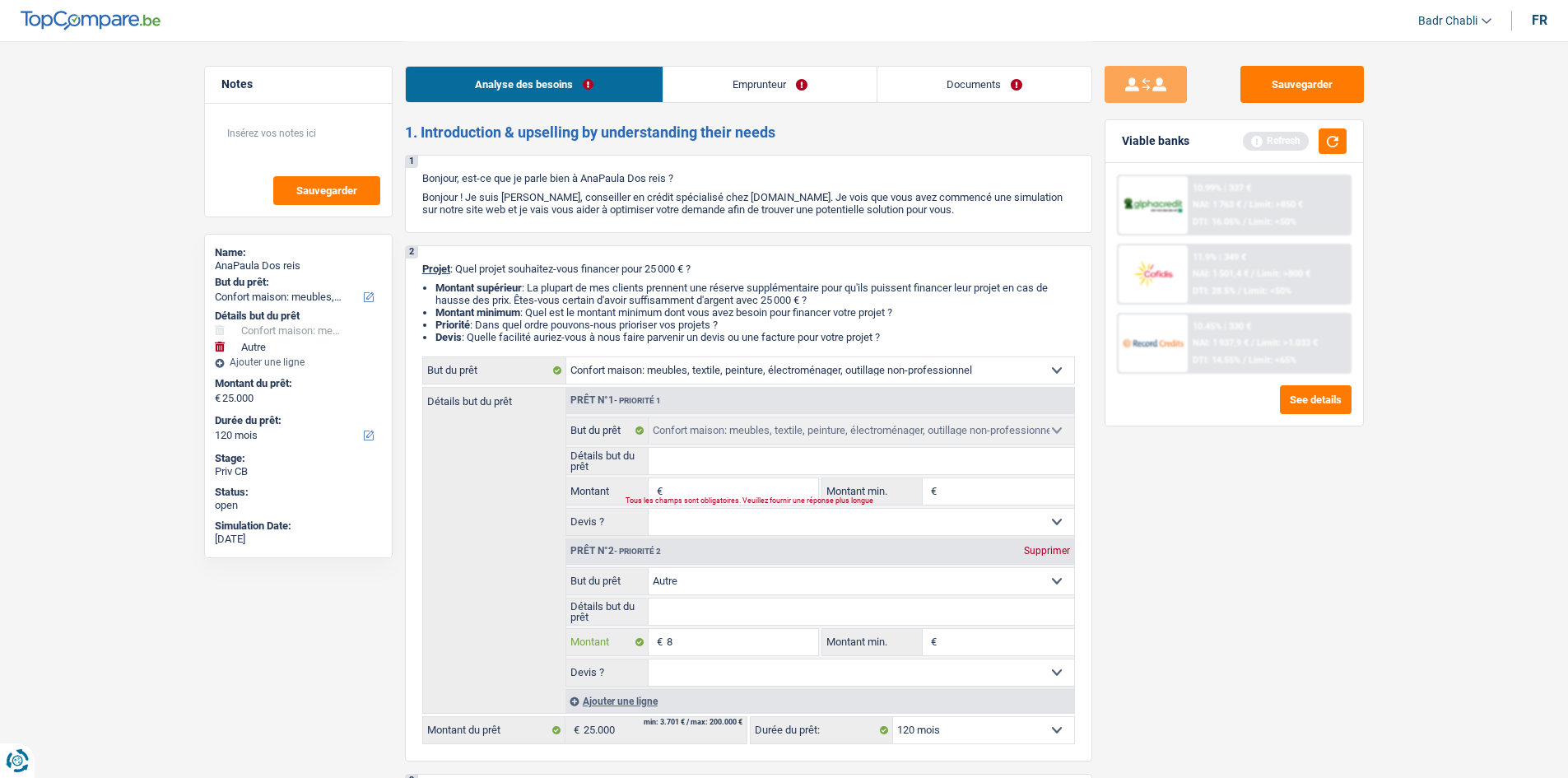
type input "80"
type input "800"
type input "8.000"
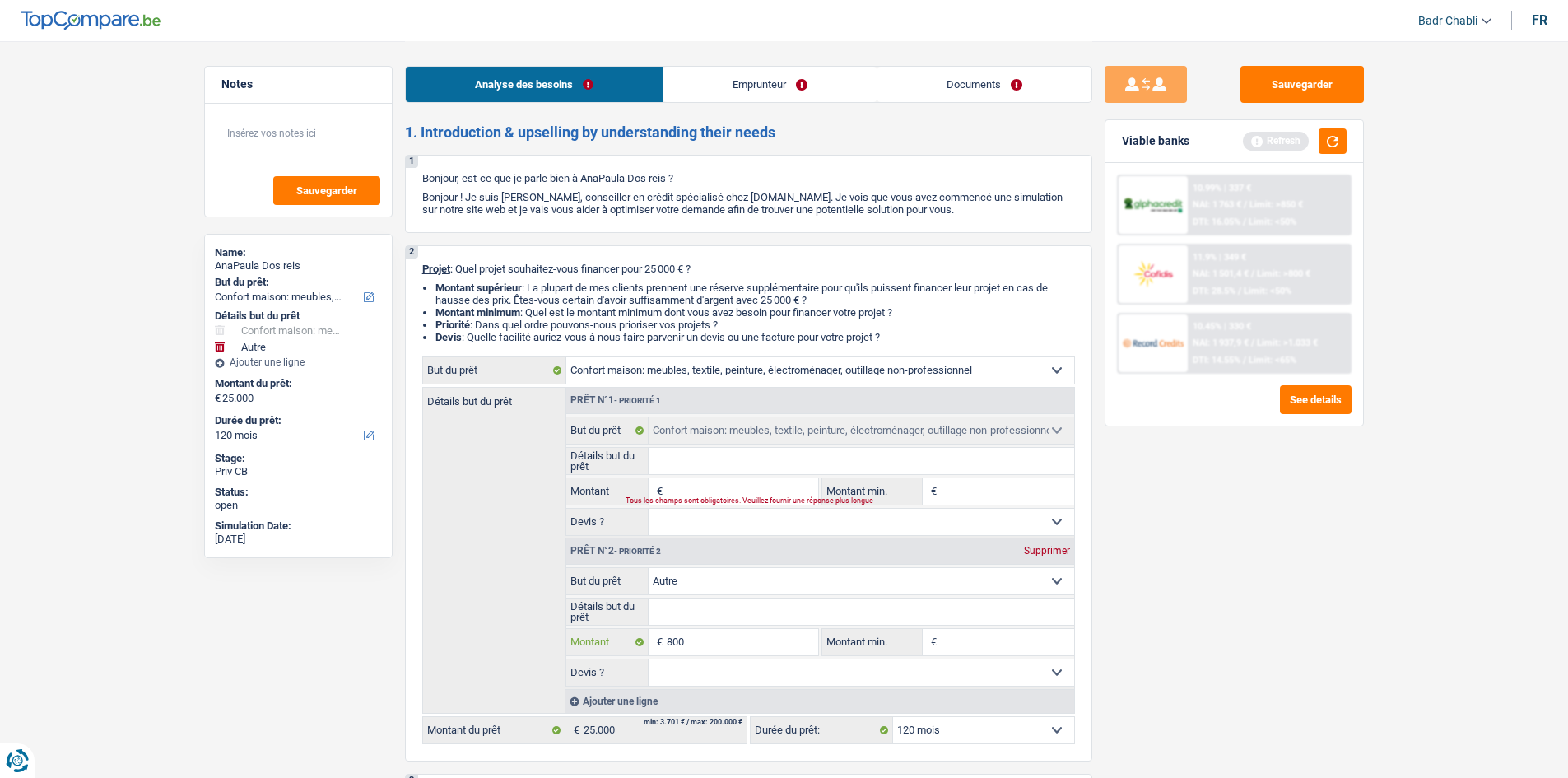
type input "8.000"
click at [681, 635] on input "8.000" at bounding box center [742, 641] width 150 height 27
type input "8.000"
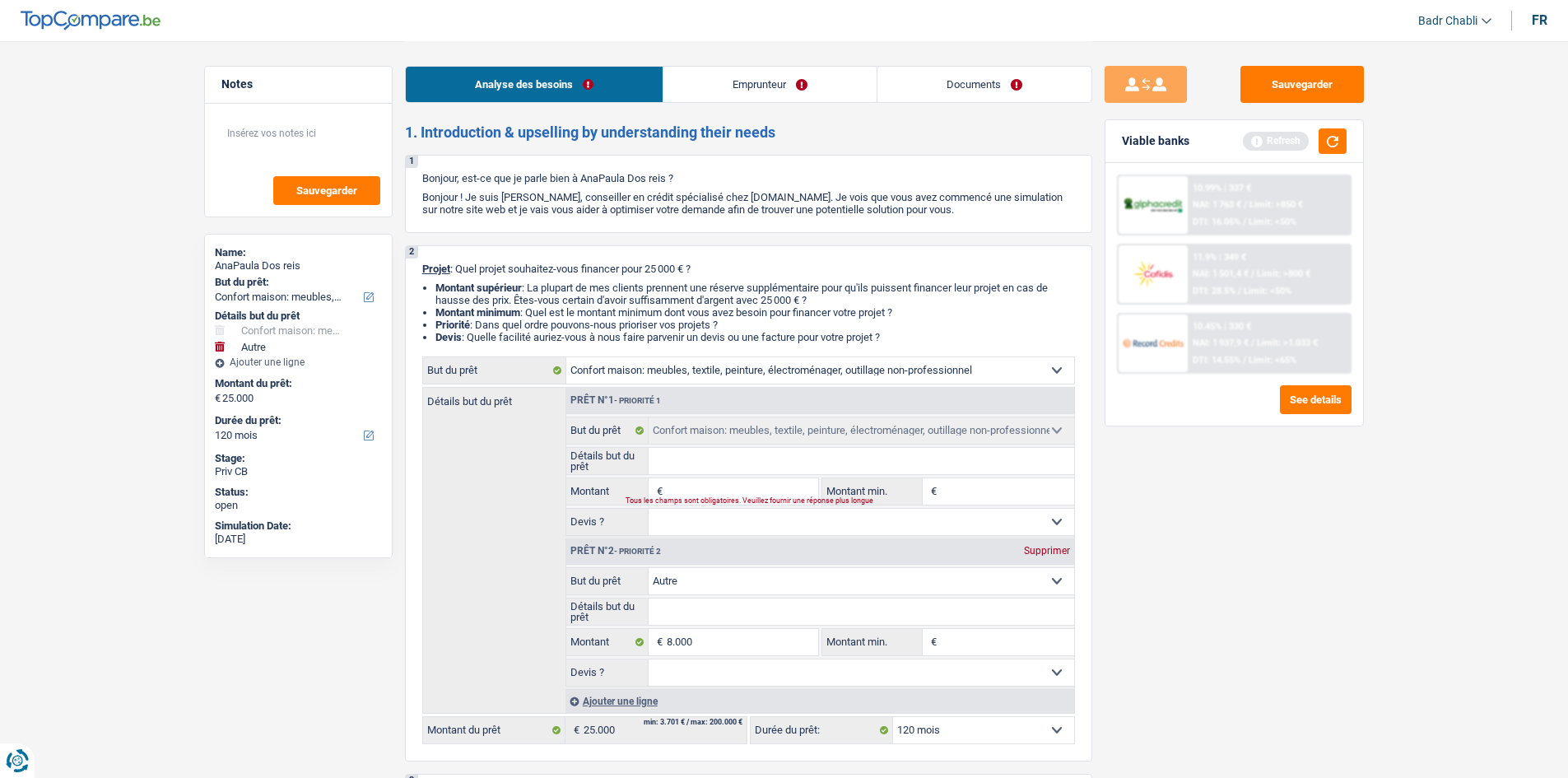
select select "48"
type input "8.000"
select select "48"
type input "8.000"
select select "48"
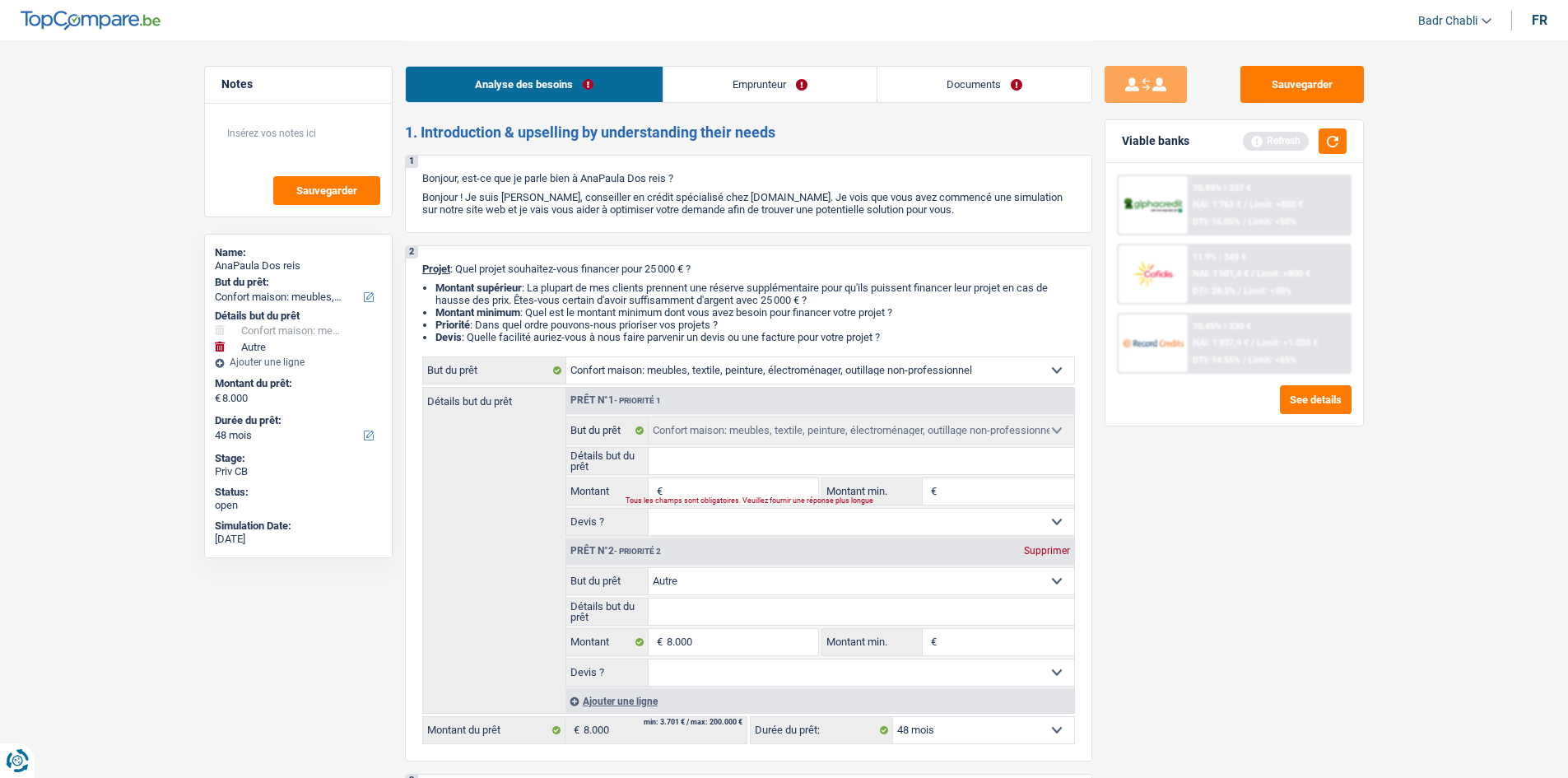
click at [718, 487] on input "Montant" at bounding box center [742, 491] width 150 height 27
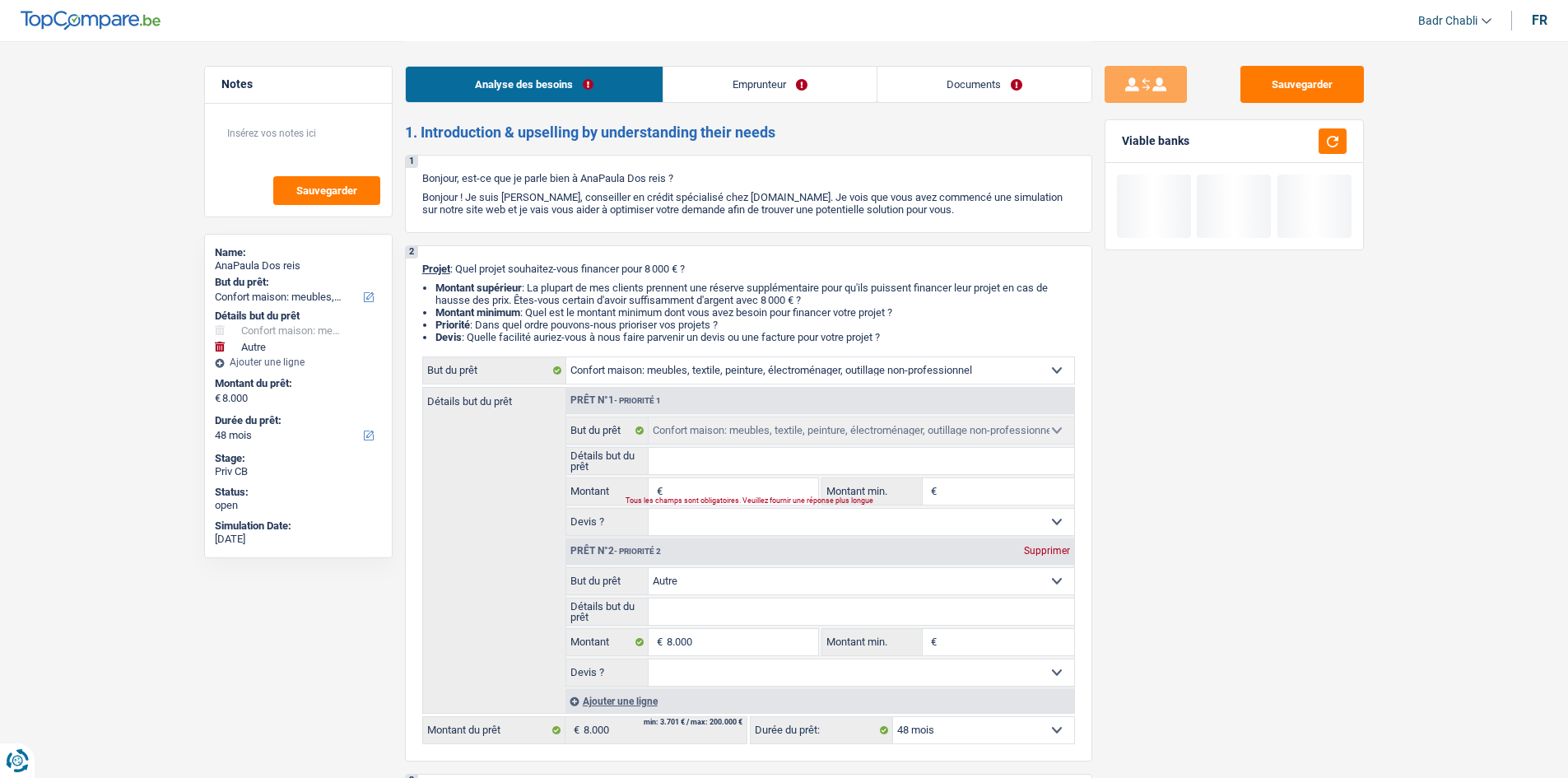
paste input "8.000"
type input "8.000"
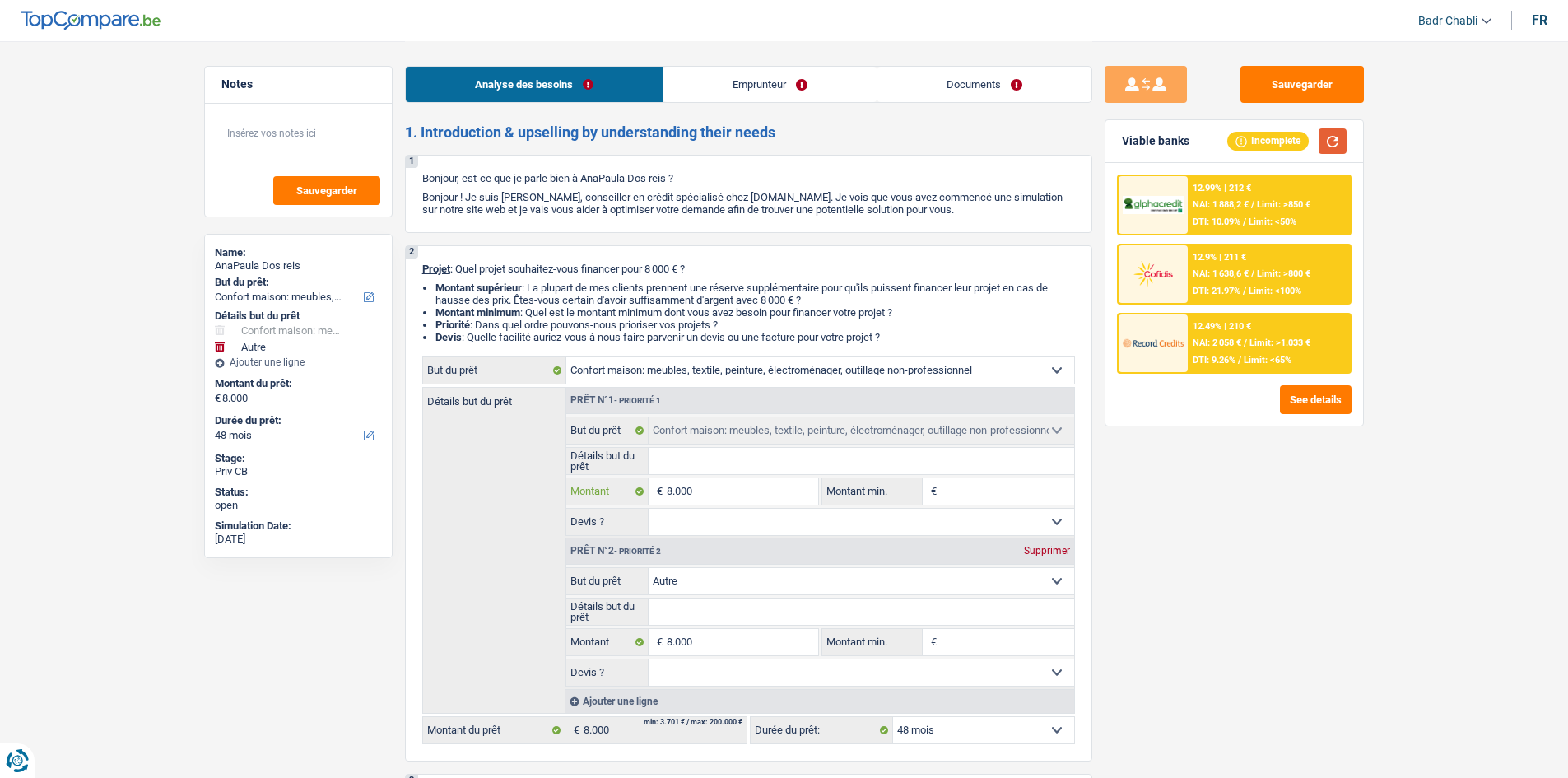
type input "8.000"
type input "16.000"
click at [1335, 135] on button "button" at bounding box center [1332, 141] width 28 height 26
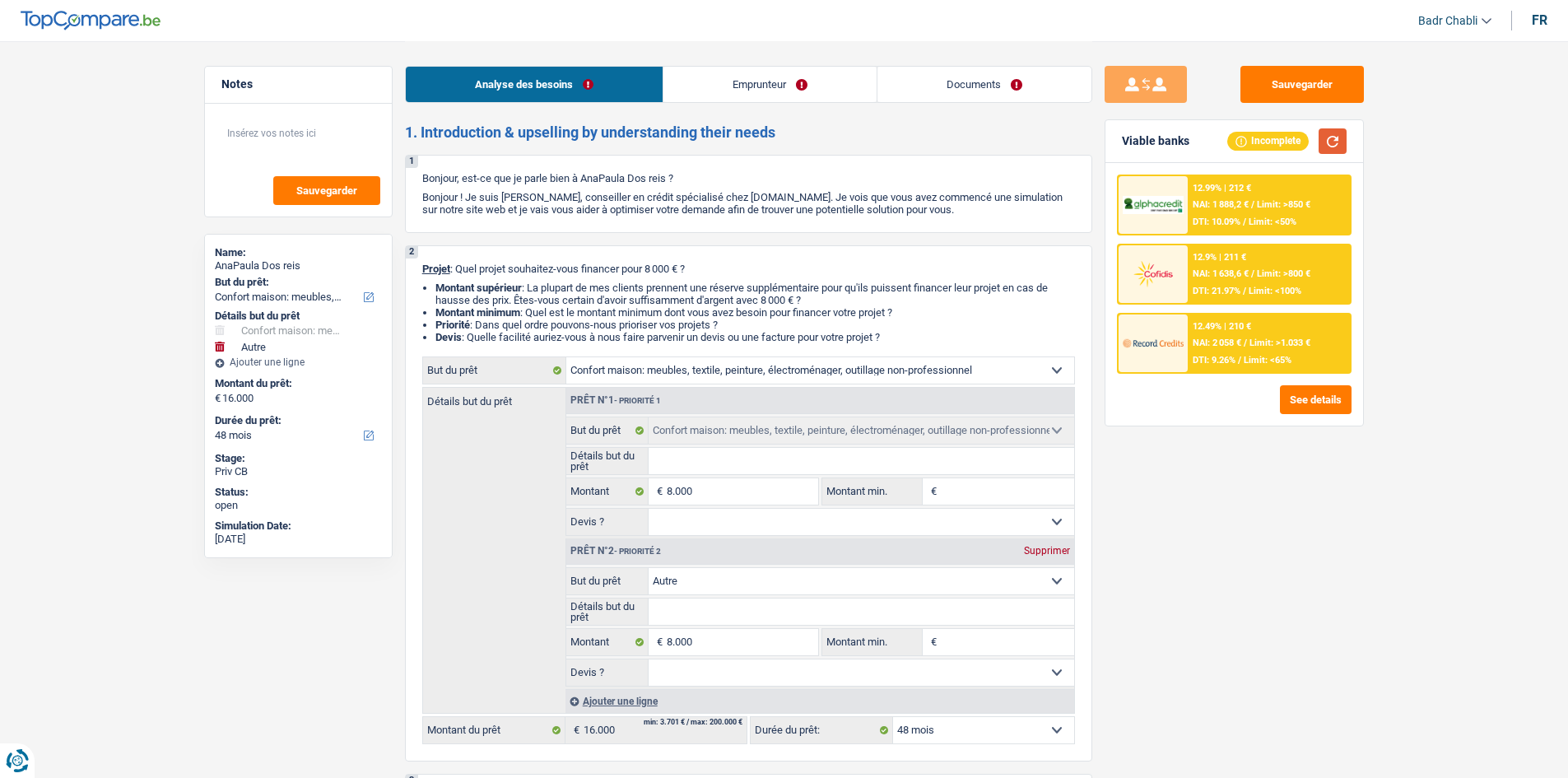
select select "84"
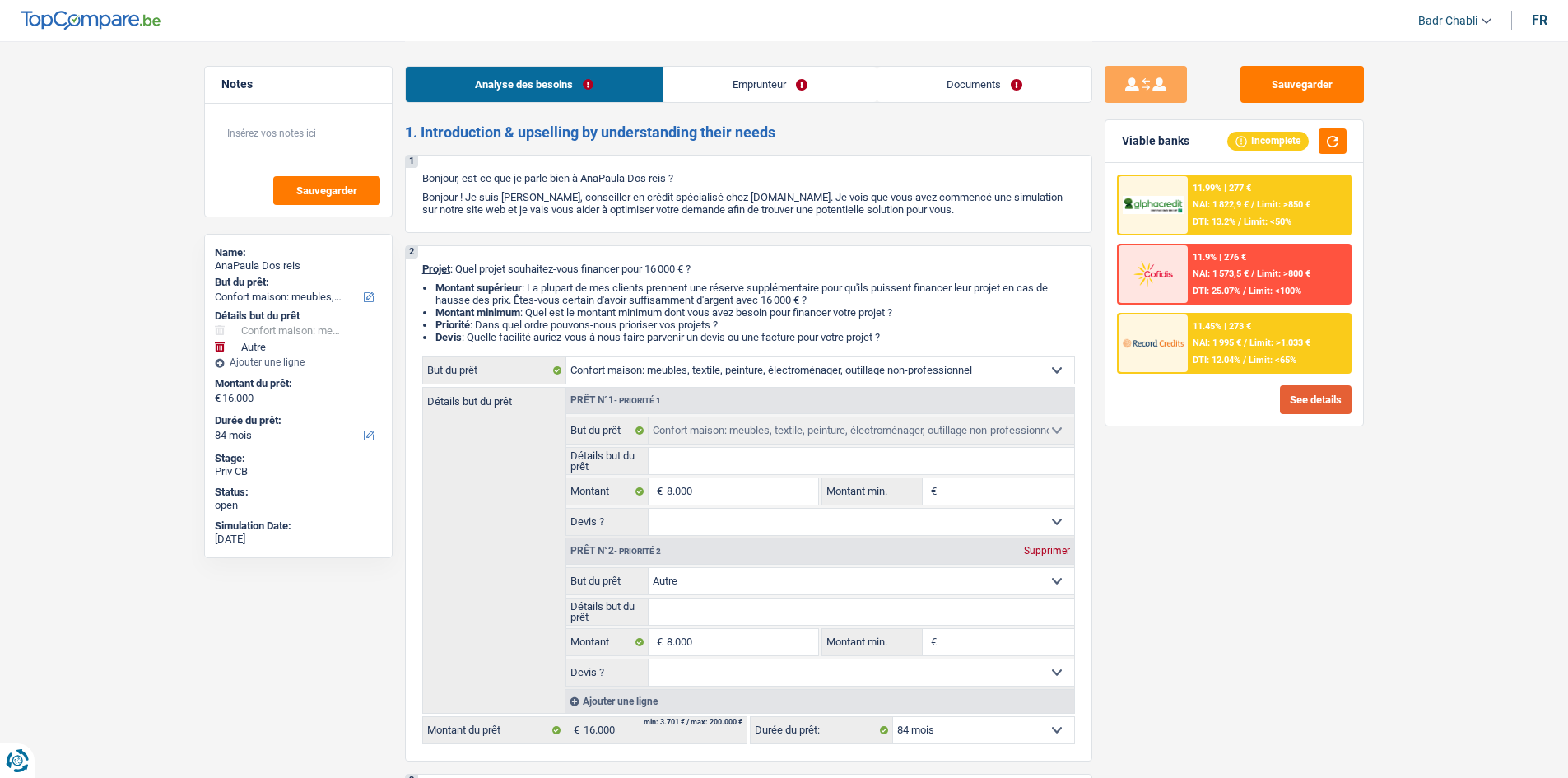
click at [1317, 406] on button "See details" at bounding box center [1316, 400] width 72 height 29
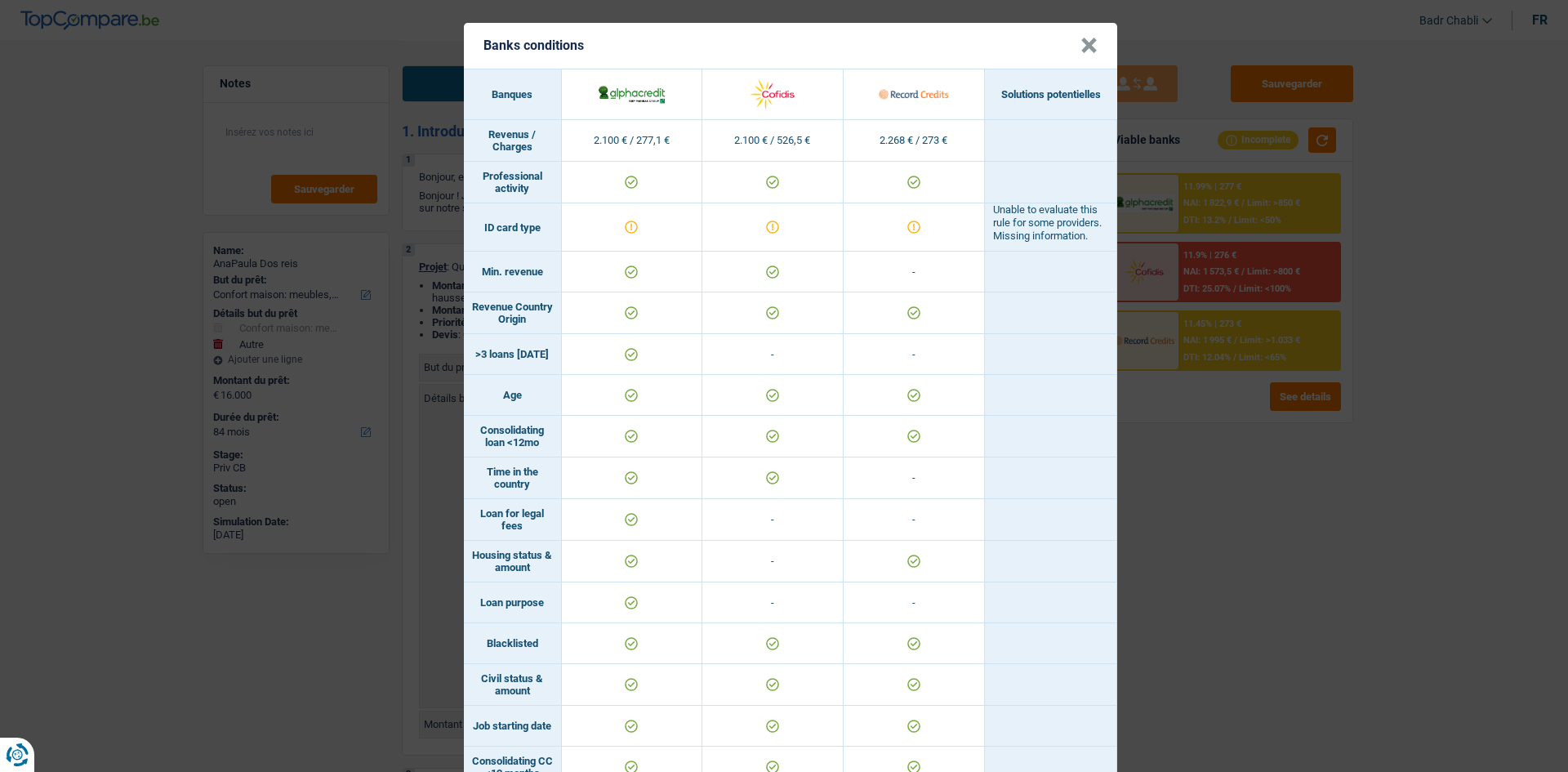
click at [1095, 42] on header "Banks conditions ×" at bounding box center [791, 46] width 653 height 46
click at [1088, 42] on button "×" at bounding box center [1089, 45] width 17 height 16
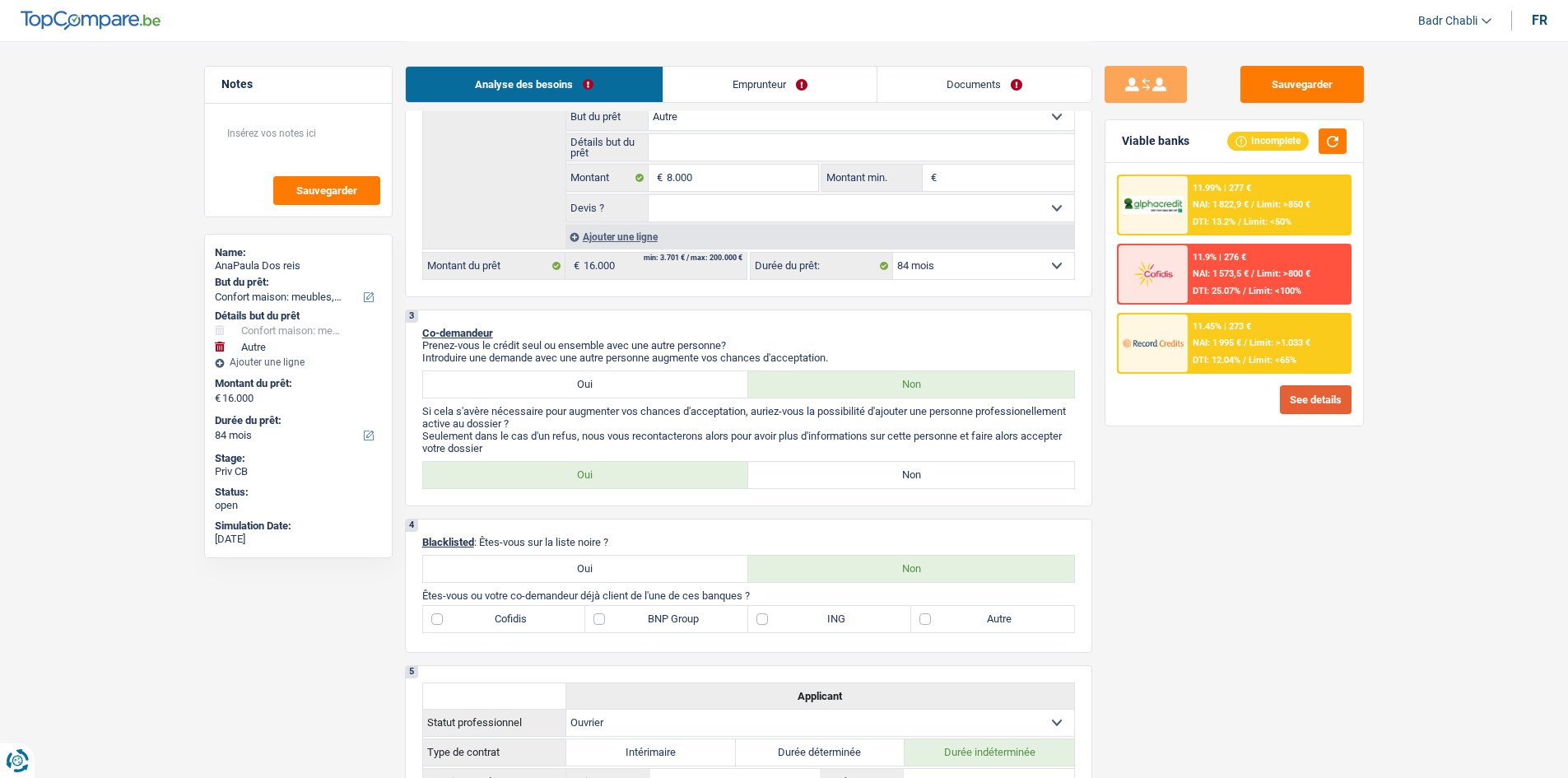
scroll to position [494, 0]
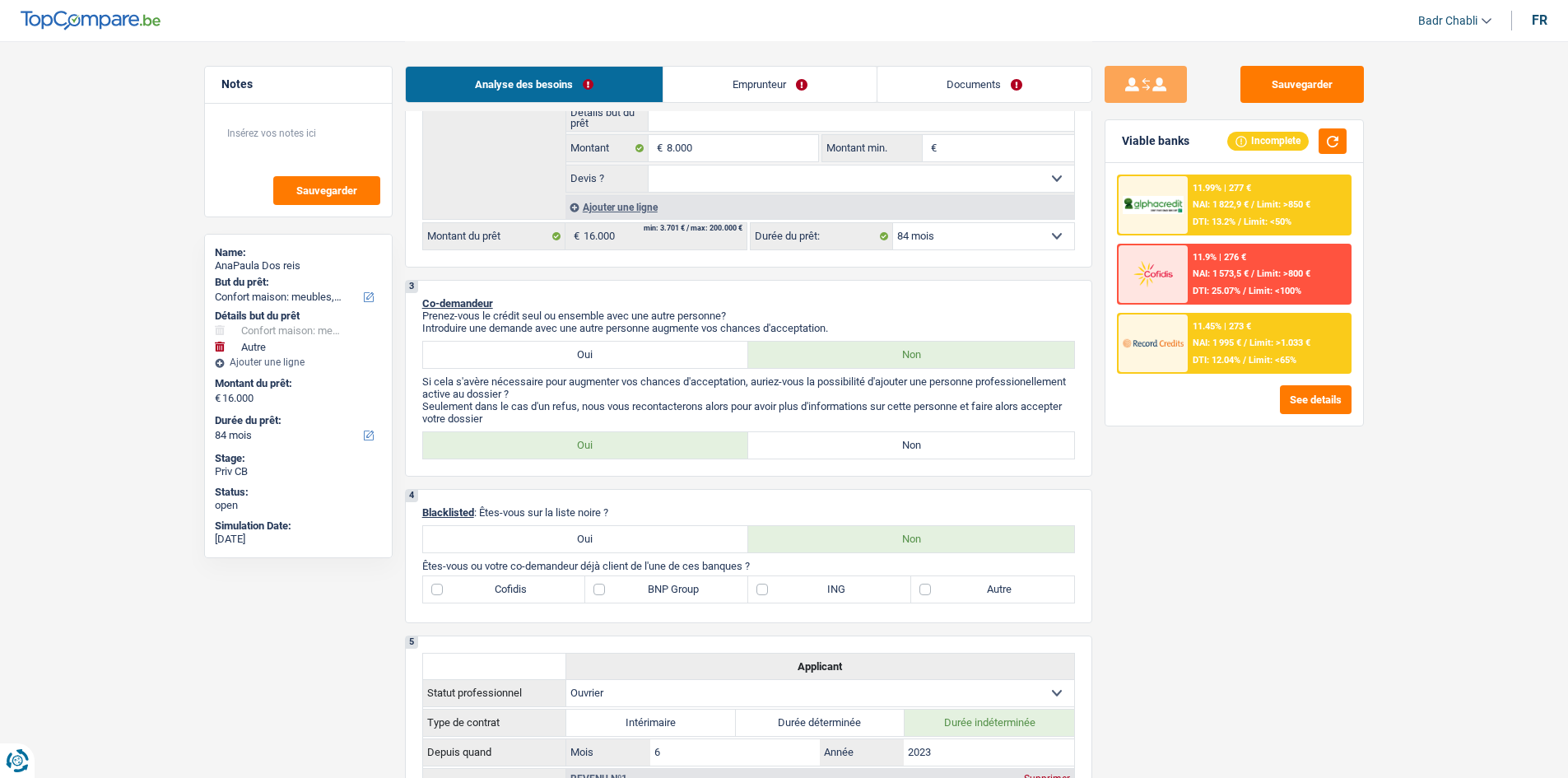
click at [937, 438] on label "Non" at bounding box center [911, 445] width 326 height 27
click at [937, 438] on input "Non" at bounding box center [911, 445] width 326 height 27
radio input "true"
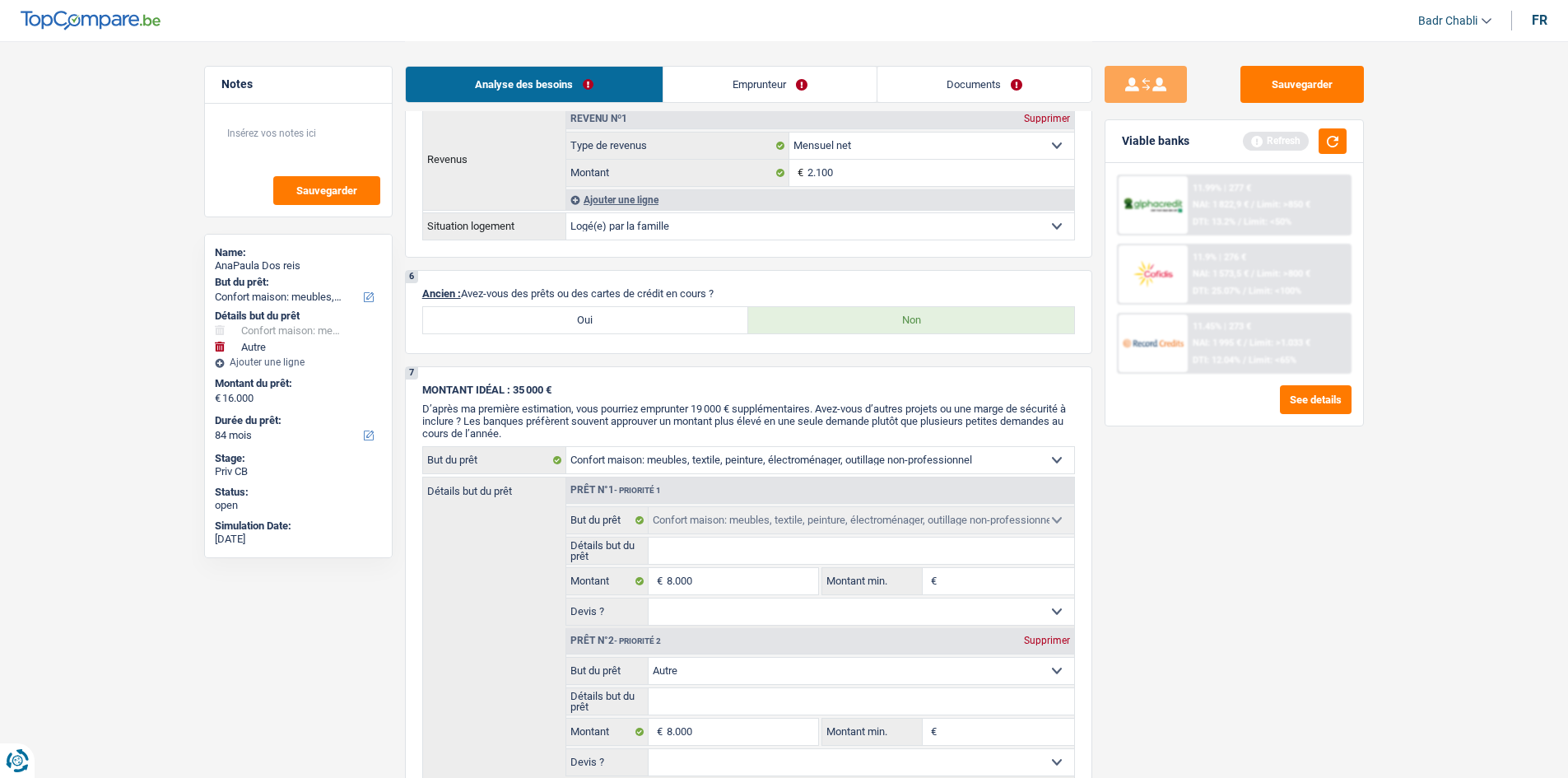
scroll to position [1152, 0]
click at [638, 332] on label "Oui" at bounding box center [586, 321] width 326 height 27
click at [638, 332] on input "Oui" at bounding box center [586, 321] width 326 height 27
radio input "true"
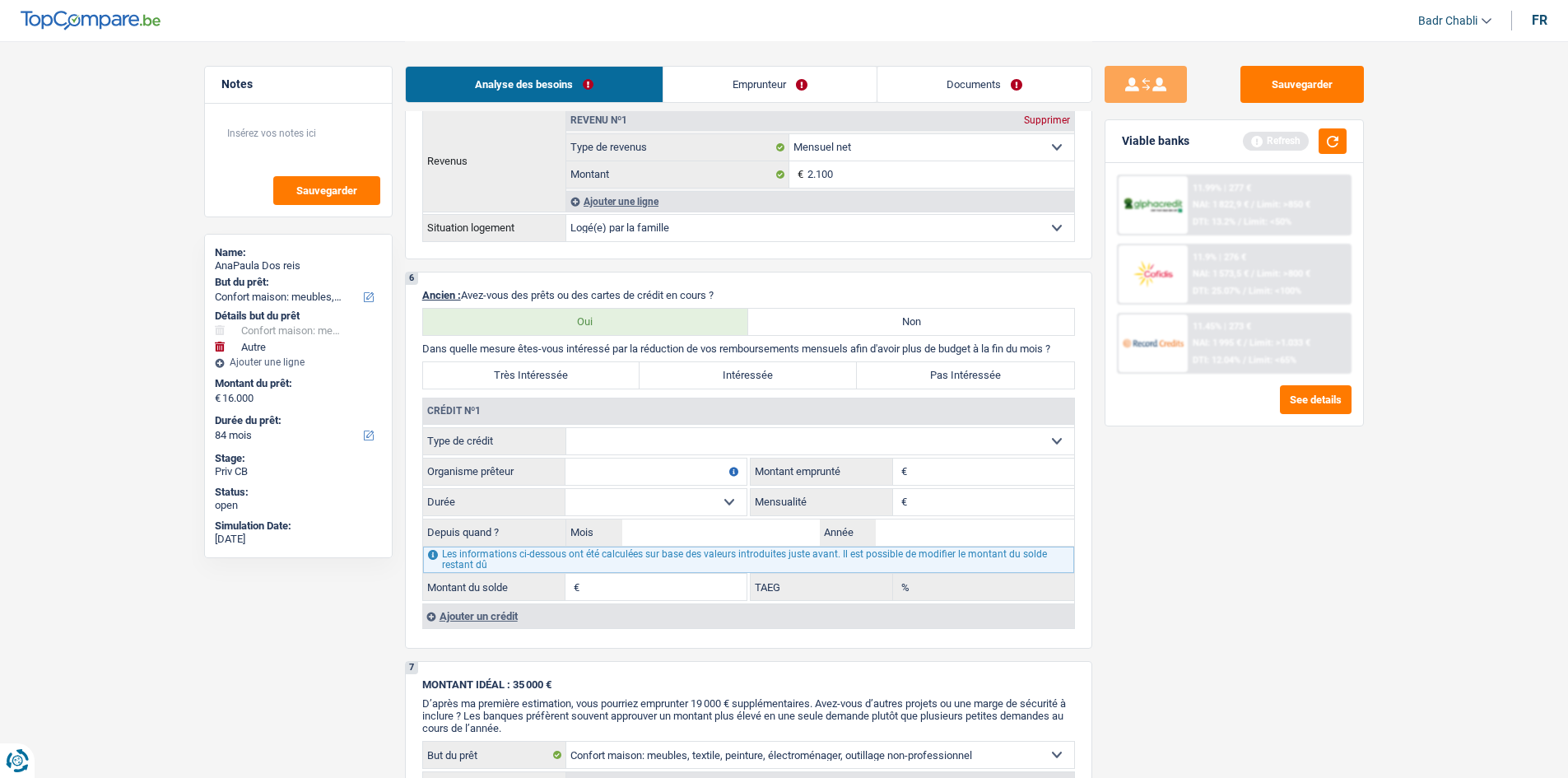
click at [651, 449] on select "Carte ou ouverture de crédit Prêt hypothécaire Vente à tempérament Prêt à tempé…" at bounding box center [820, 441] width 508 height 27
select select "cardOrCredit"
type input "0"
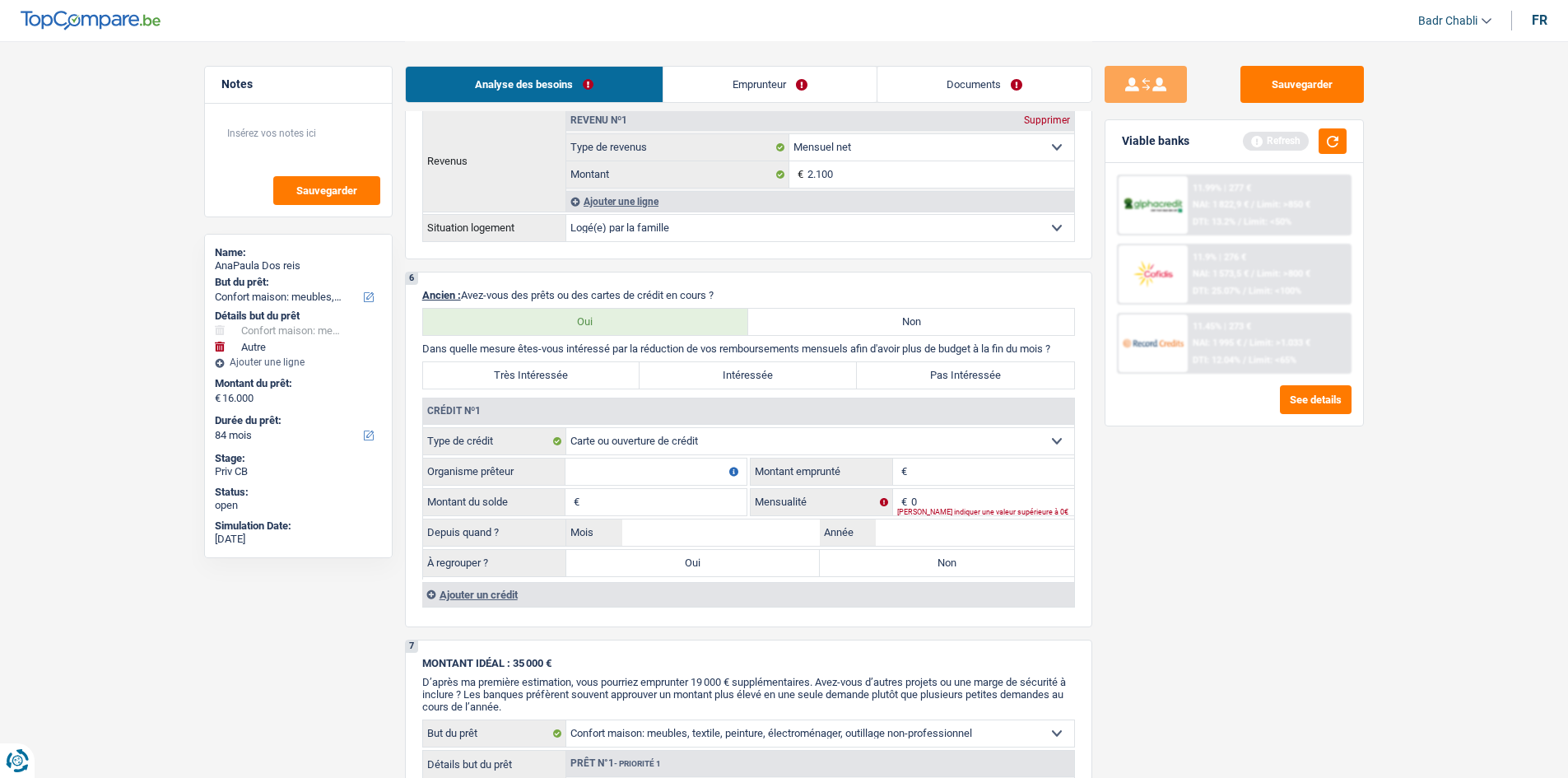
click at [638, 465] on input "Organisme prêteur" at bounding box center [656, 471] width 181 height 27
type input "Buyway"
type input "5.000"
type input "1"
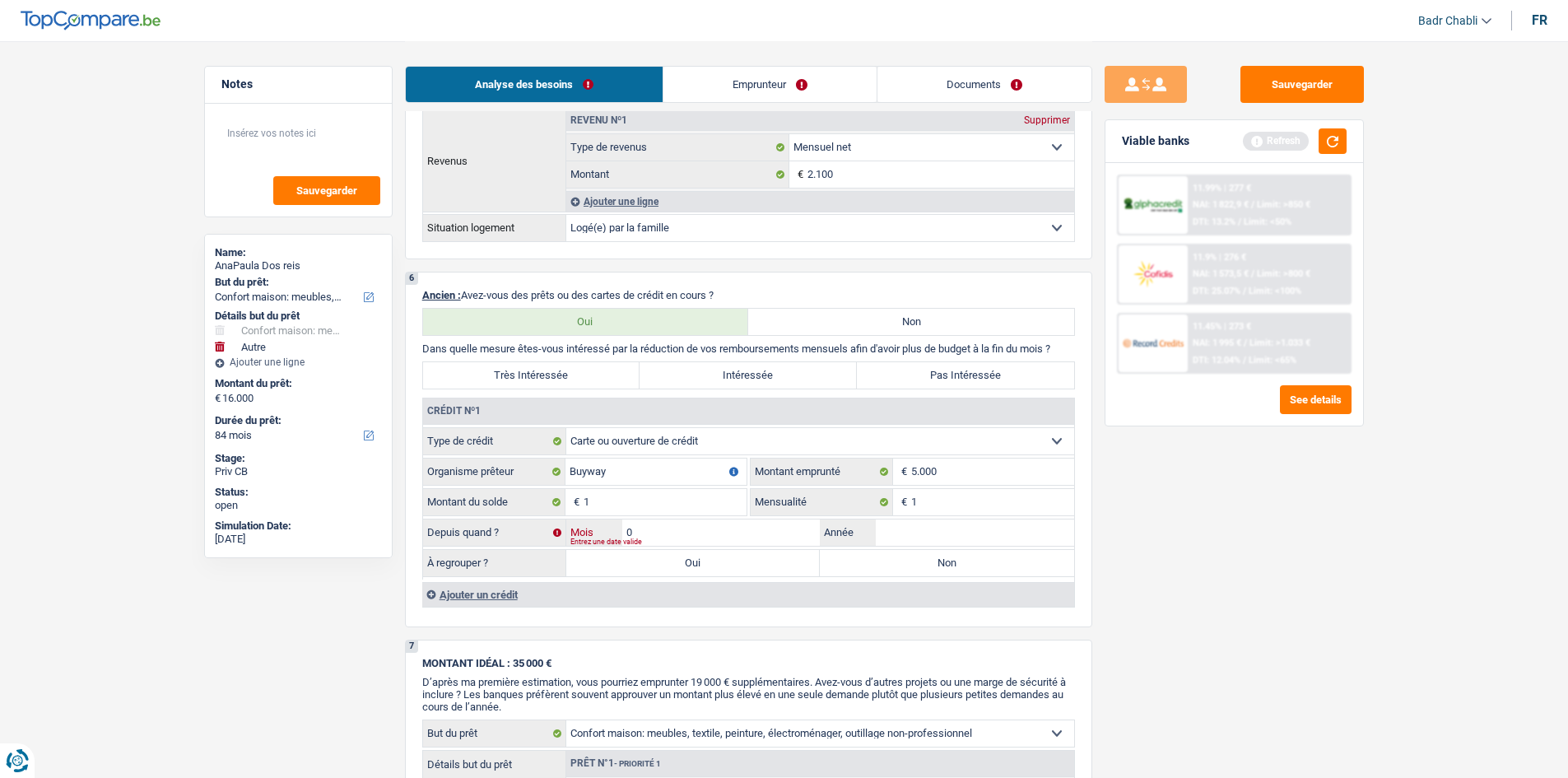
type input "02"
click at [910, 531] on input "Année" at bounding box center [975, 532] width 198 height 27
type input "2024"
click at [794, 373] on label "Intéressée" at bounding box center [748, 375] width 217 height 27
click at [794, 373] on input "Intéressée" at bounding box center [748, 375] width 217 height 27
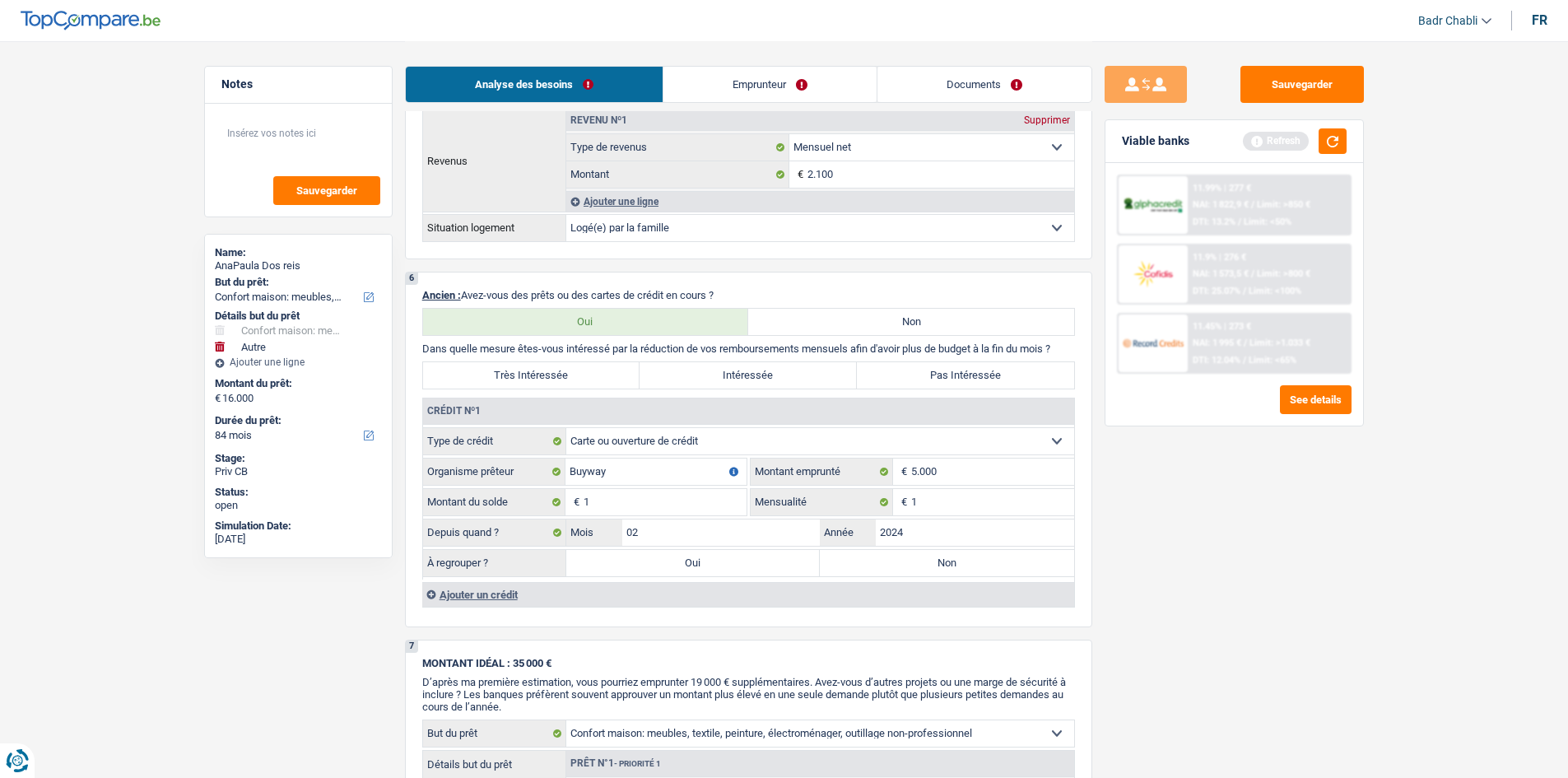
radio input "true"
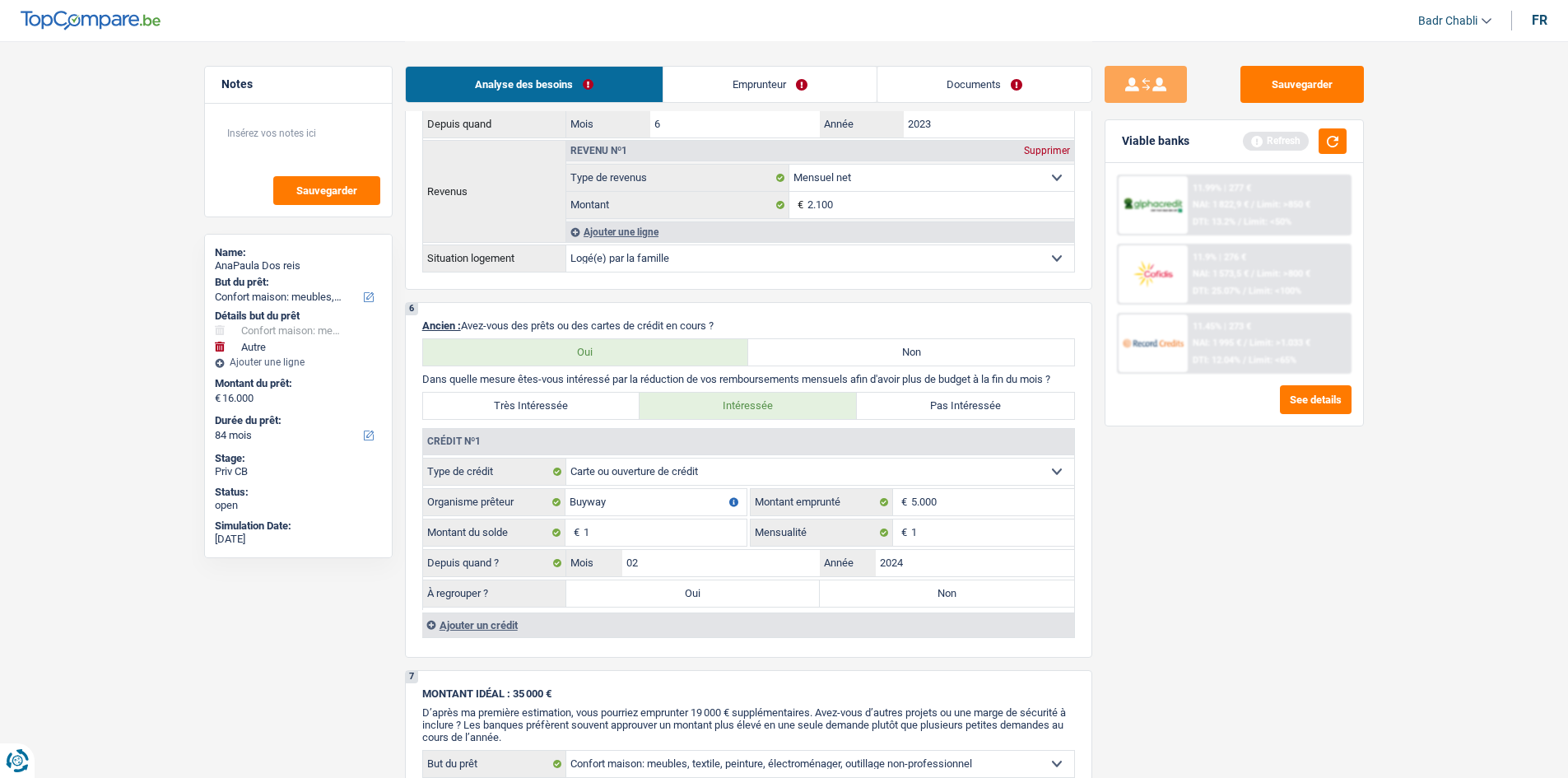
scroll to position [658, 0]
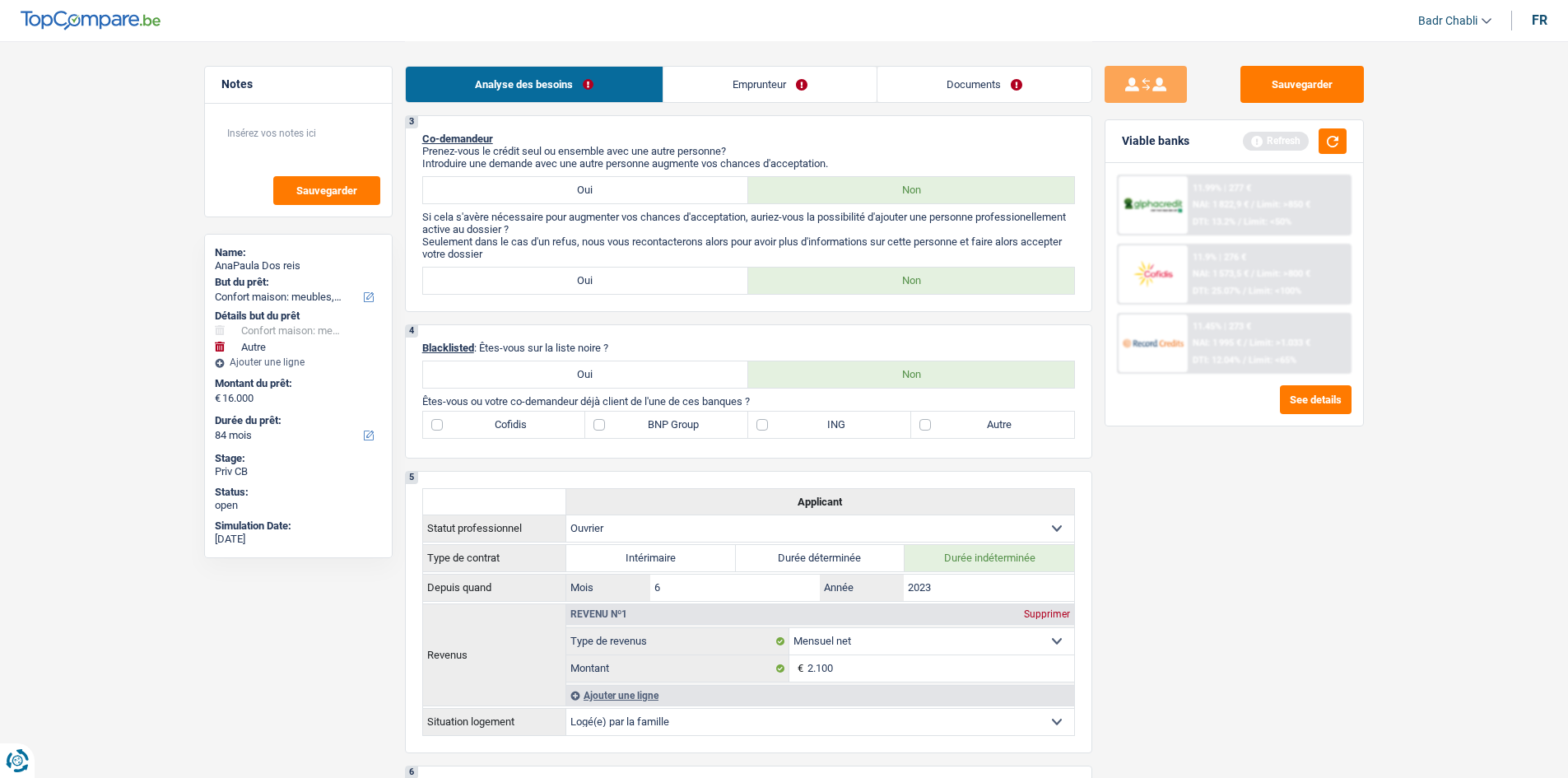
click at [710, 66] on li "Emprunteur" at bounding box center [769, 84] width 214 height 37
click at [706, 77] on link "Emprunteur" at bounding box center [769, 84] width 213 height 35
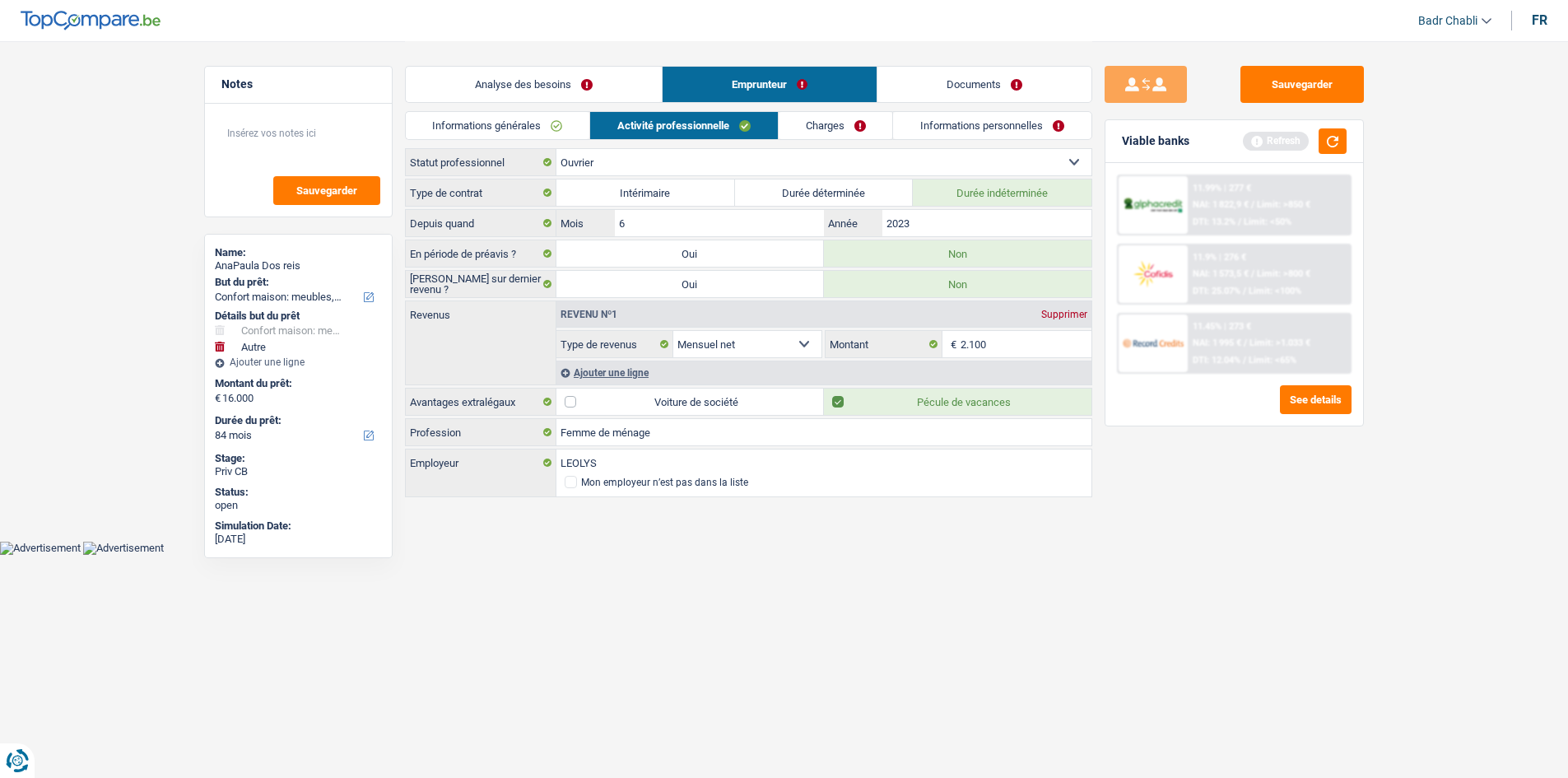
scroll to position [0, 0]
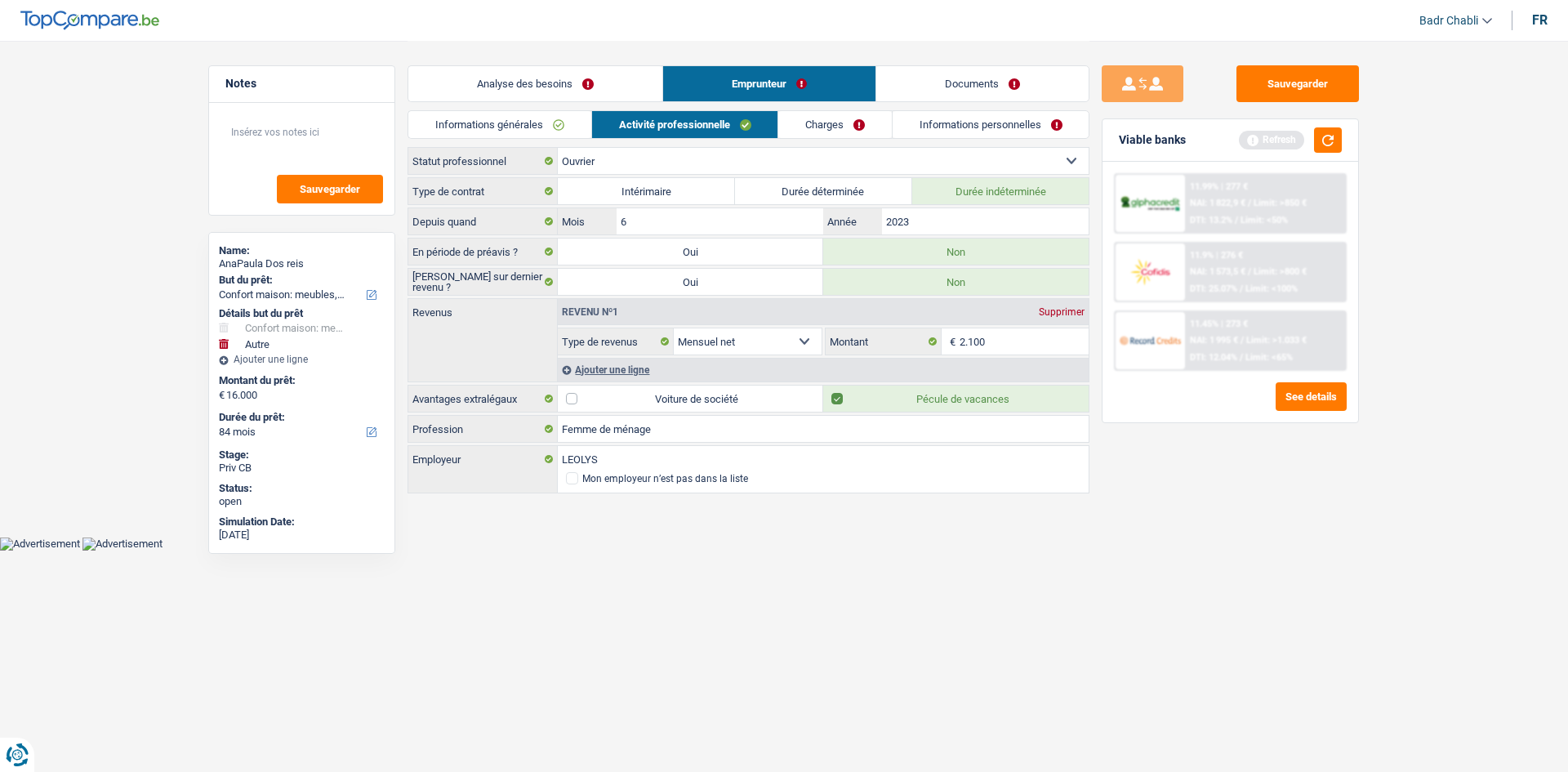
click at [535, 122] on link "Informations générales" at bounding box center [500, 125] width 183 height 27
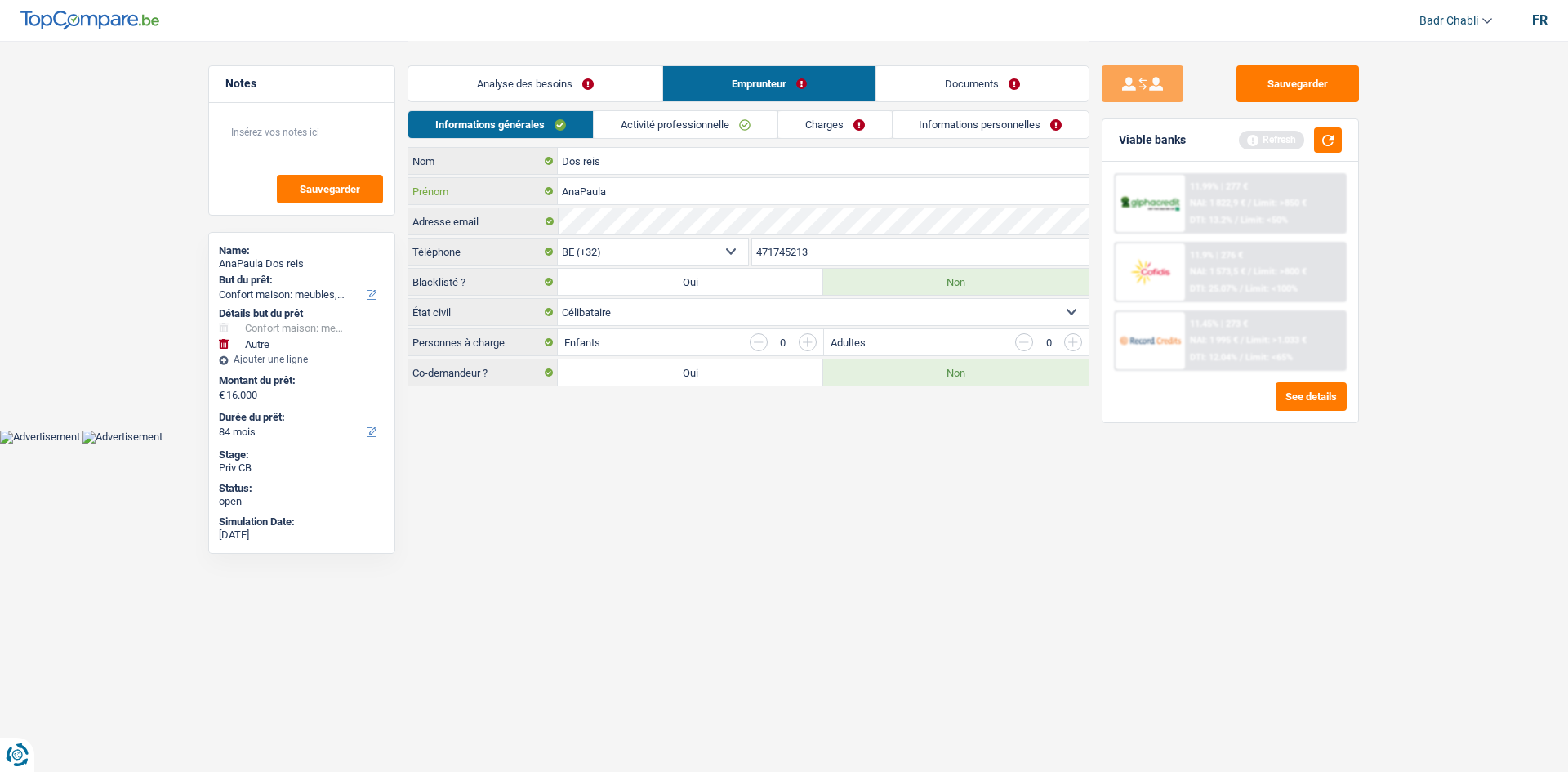
click at [585, 193] on input "AnaPaula" at bounding box center [823, 191] width 531 height 26
type input "Ana Paula"
click at [454, 89] on link "Analyse des besoins" at bounding box center [535, 83] width 254 height 35
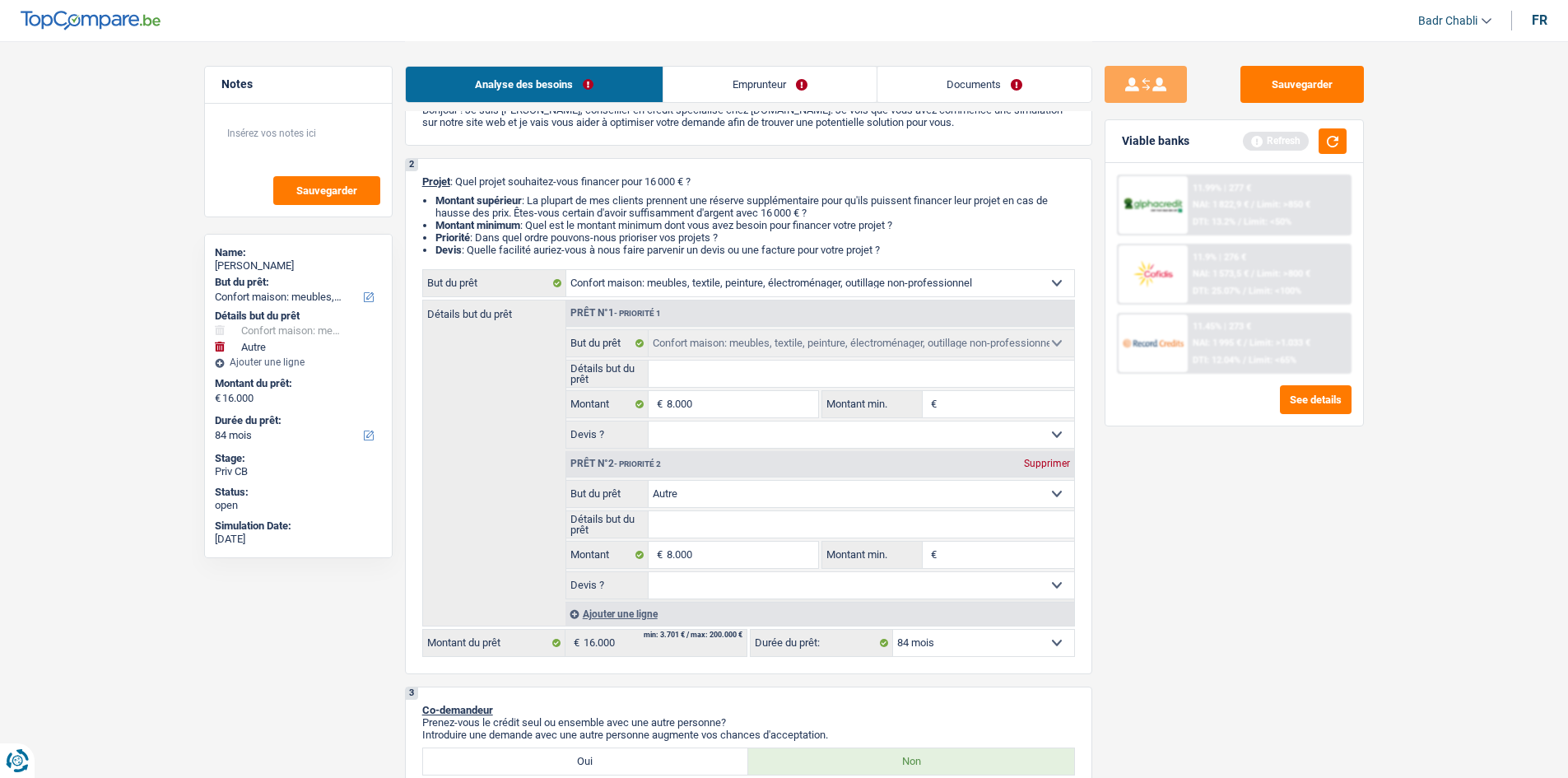
scroll to position [247, 0]
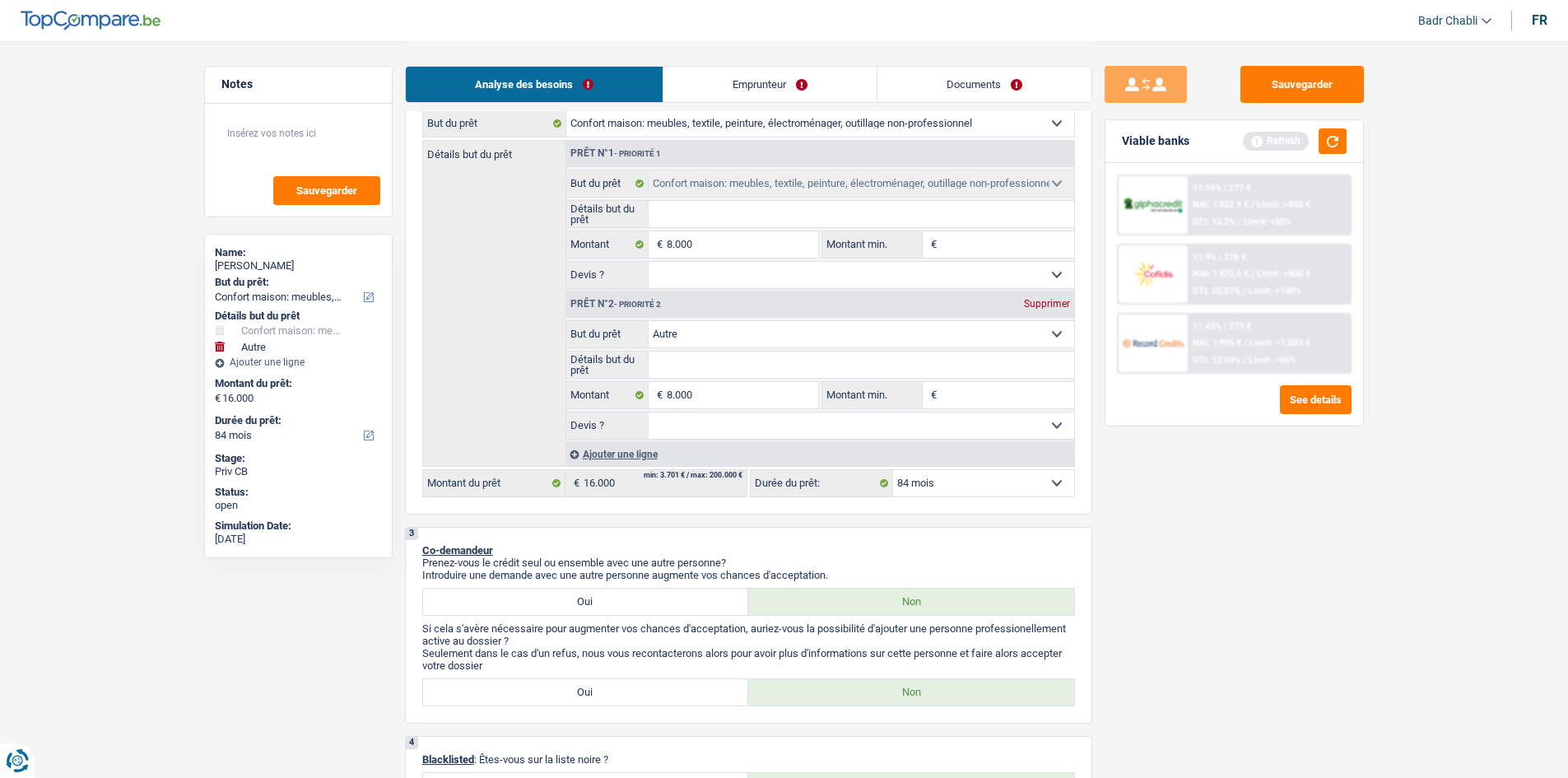
click at [589, 446] on div "Ajouter une ligne" at bounding box center [819, 454] width 509 height 24
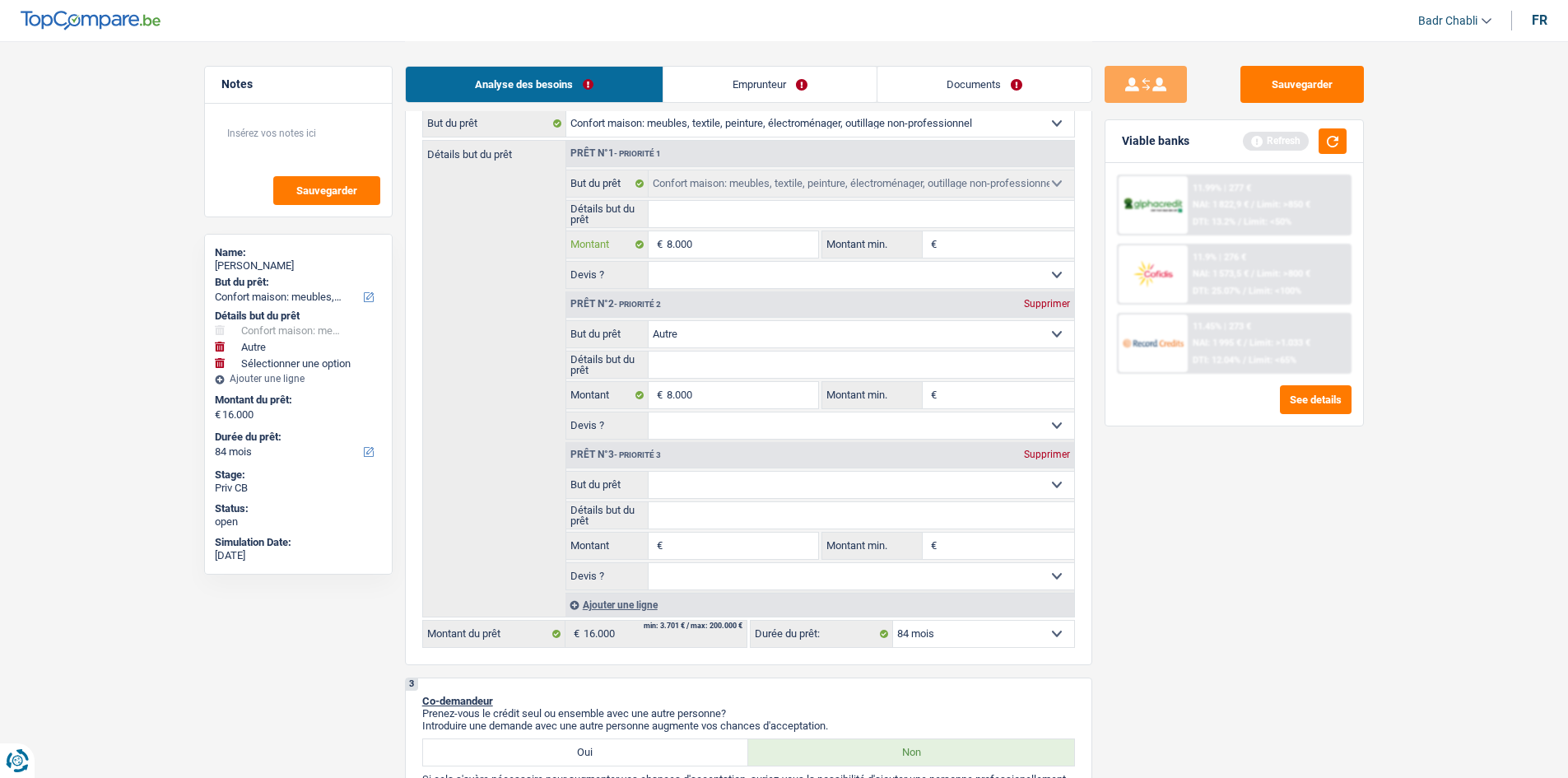
click at [715, 241] on input "8.000" at bounding box center [742, 245] width 150 height 27
type input "1"
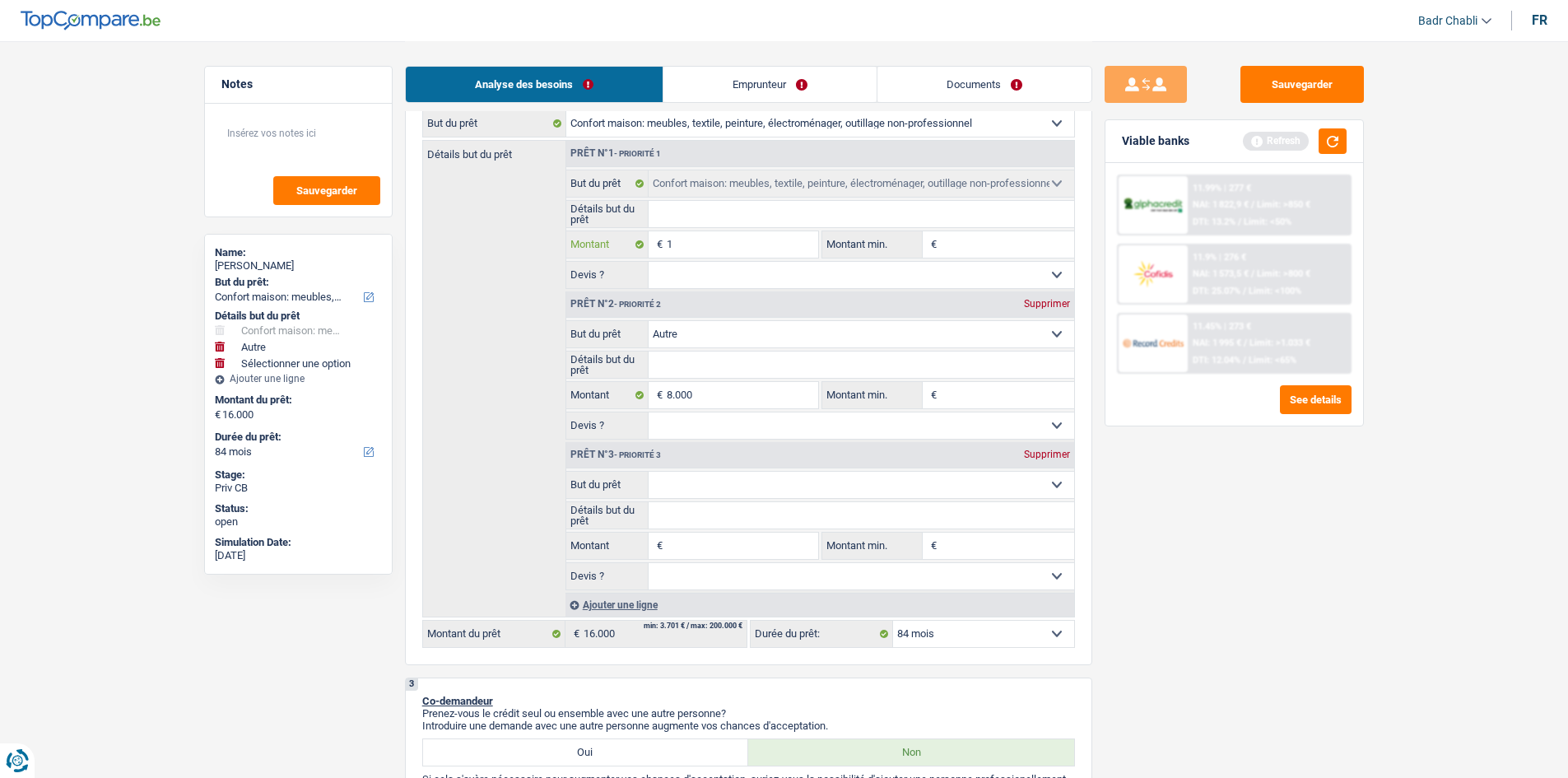
type input "10"
type input "100"
type input "1.000"
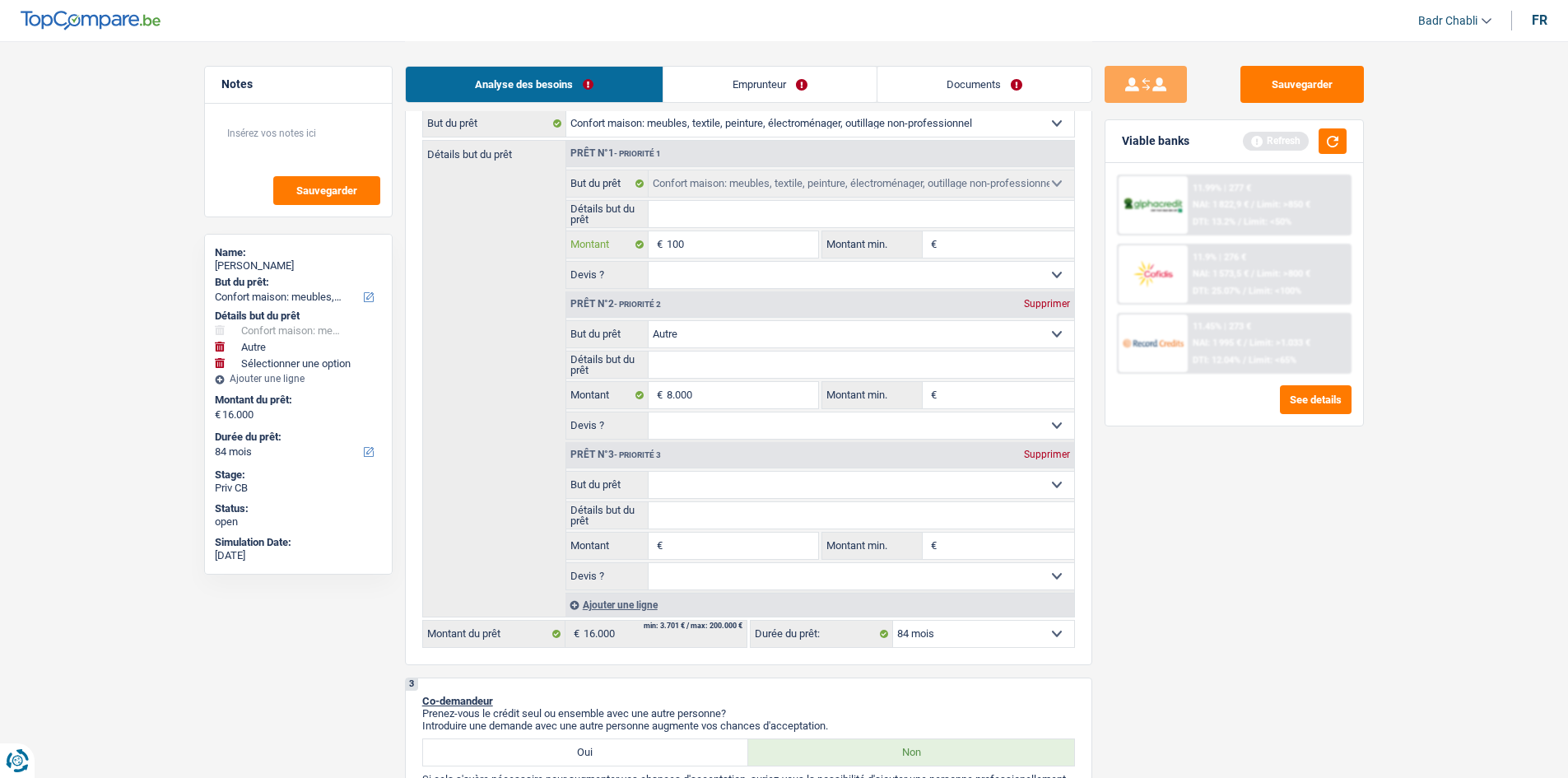
type input "1.000"
type input "10.000"
type input "18.000"
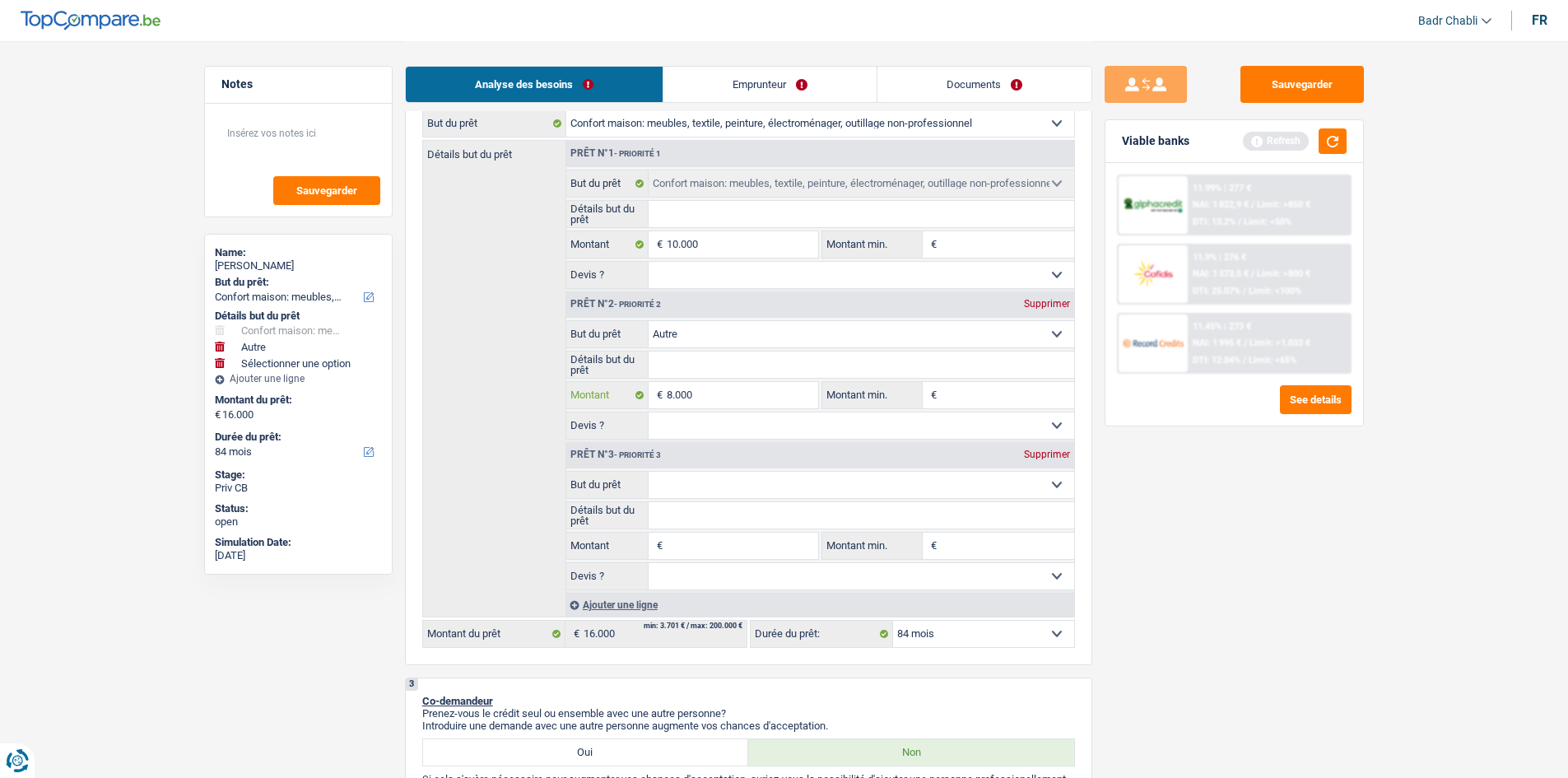
type input "18.000"
click at [699, 393] on input "8.000" at bounding box center [742, 395] width 150 height 27
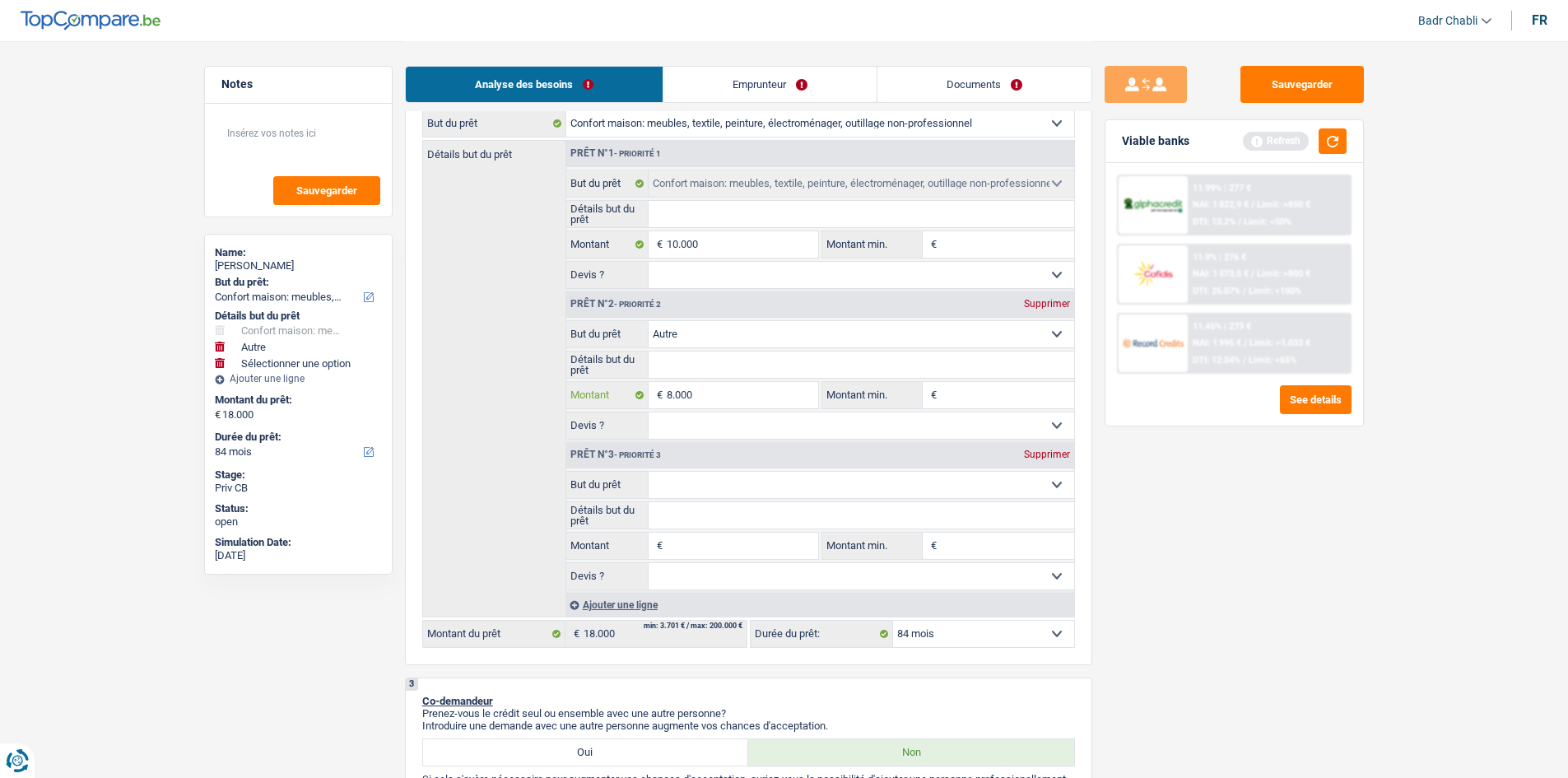
type input "1"
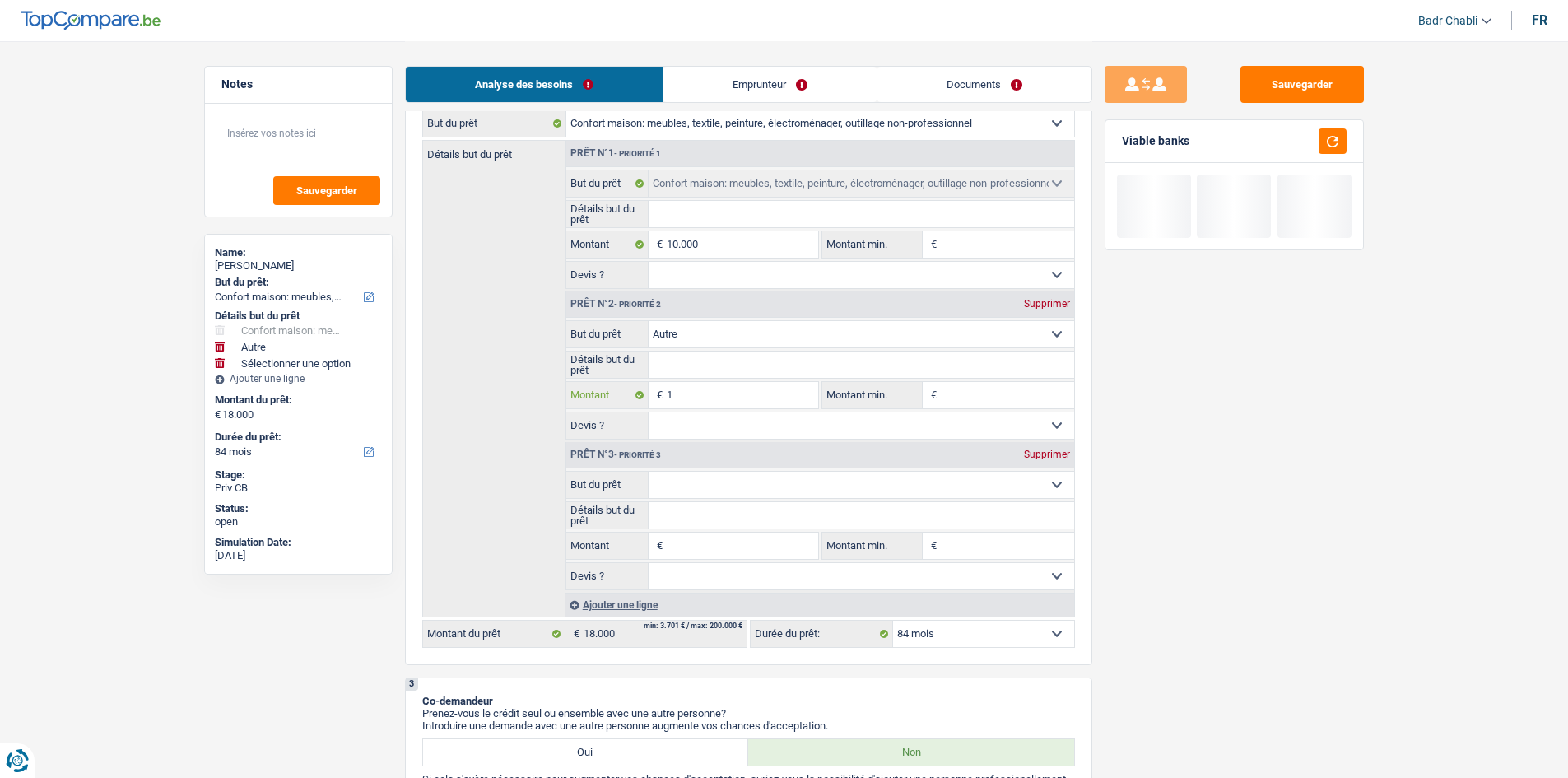
type input "10"
type input "100"
type input "1.000"
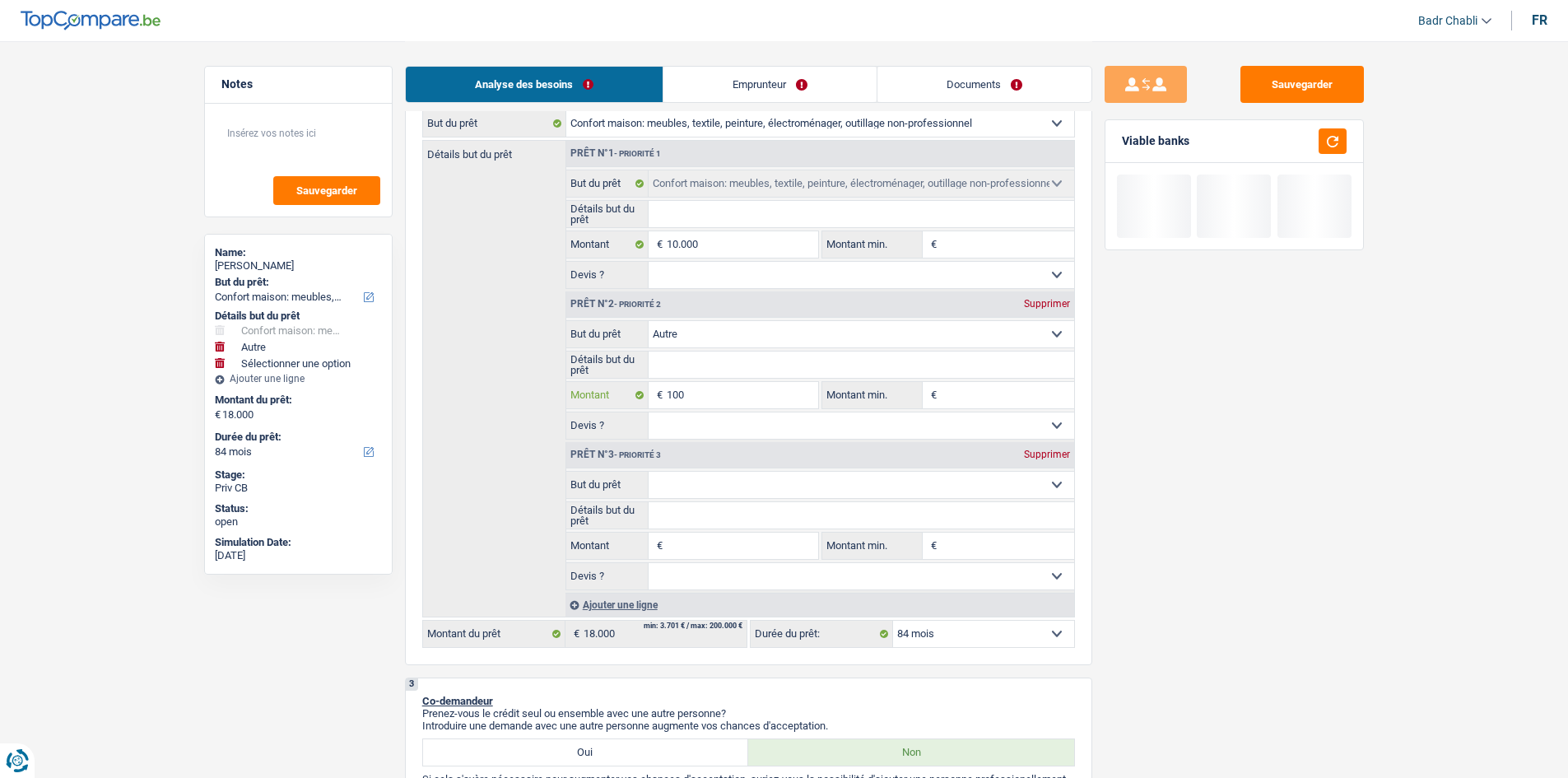
type input "1.000"
type input "10.000"
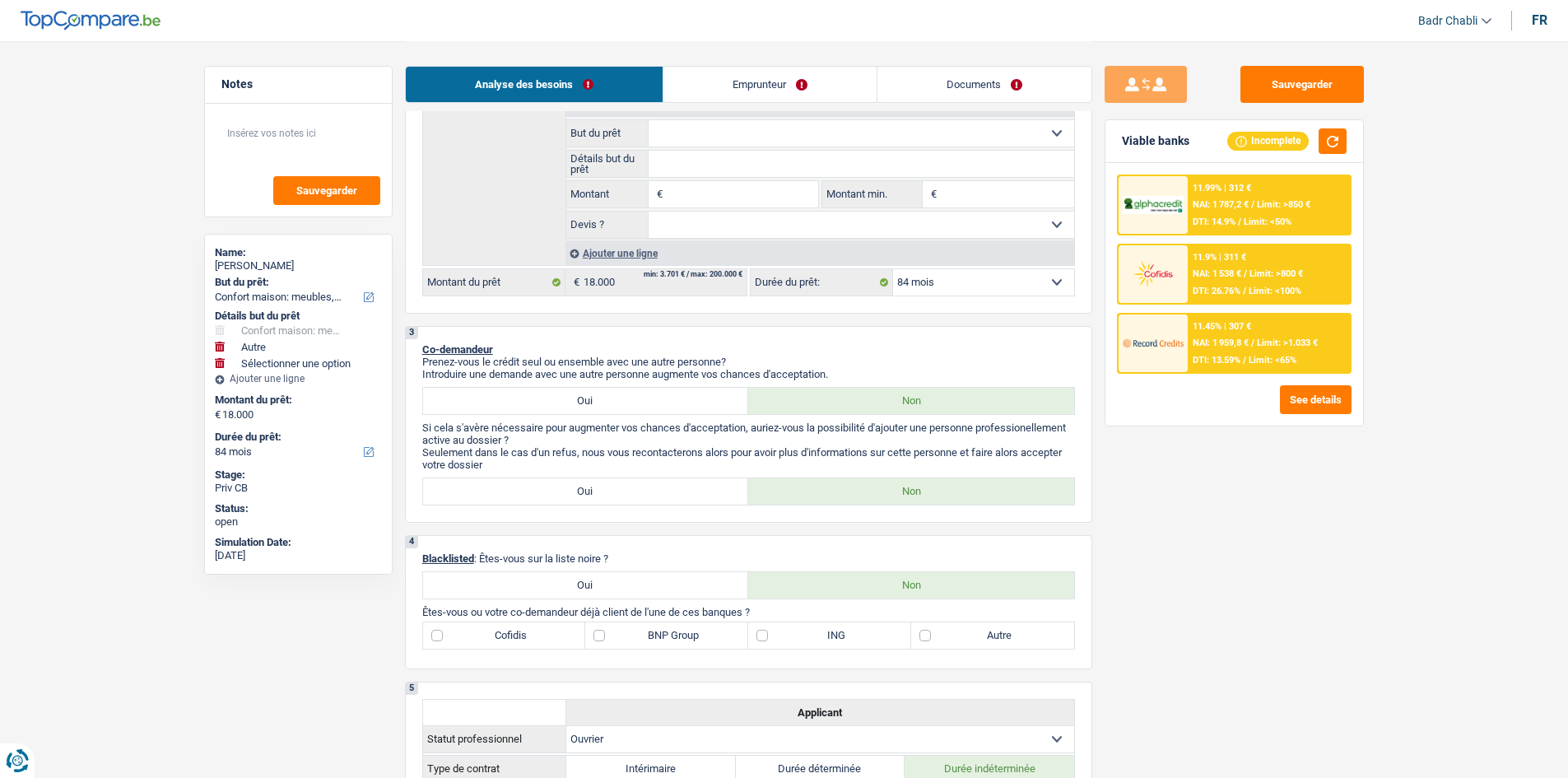
scroll to position [329, 0]
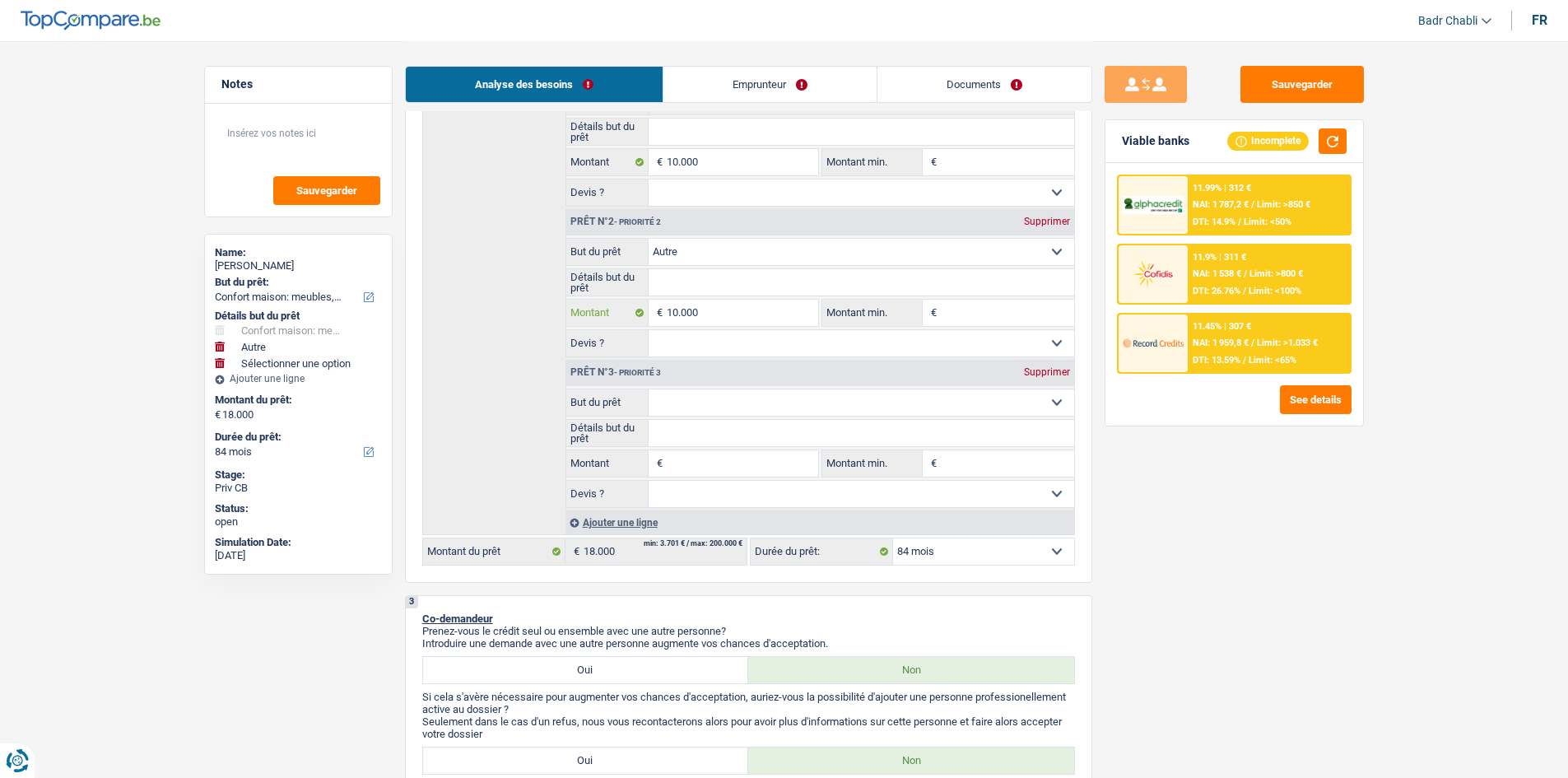
type input "10.000"
type input "20.000"
click at [718, 461] on input "Montant" at bounding box center [742, 463] width 150 height 27
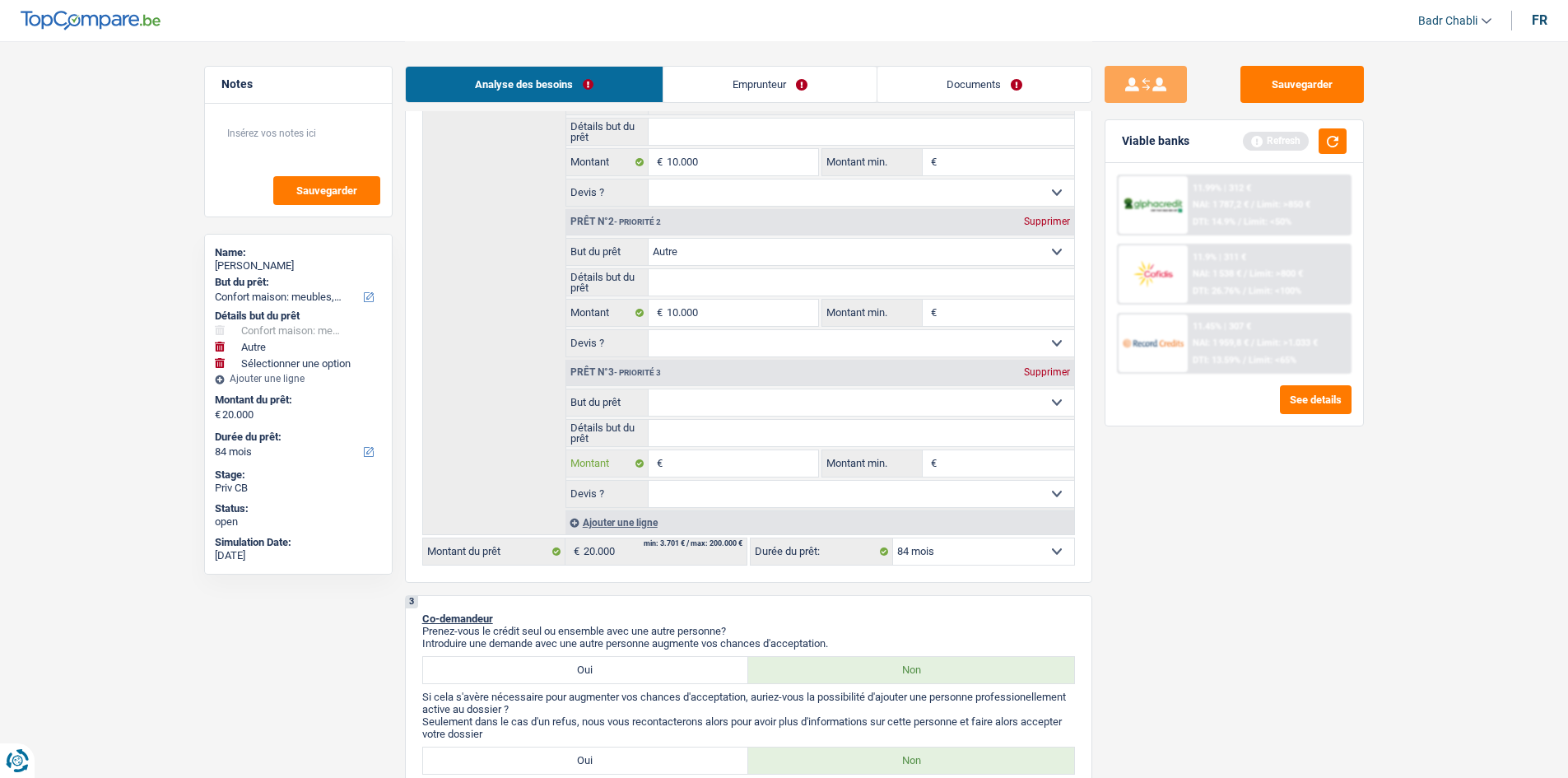
type input "1"
type input "10"
type input "100"
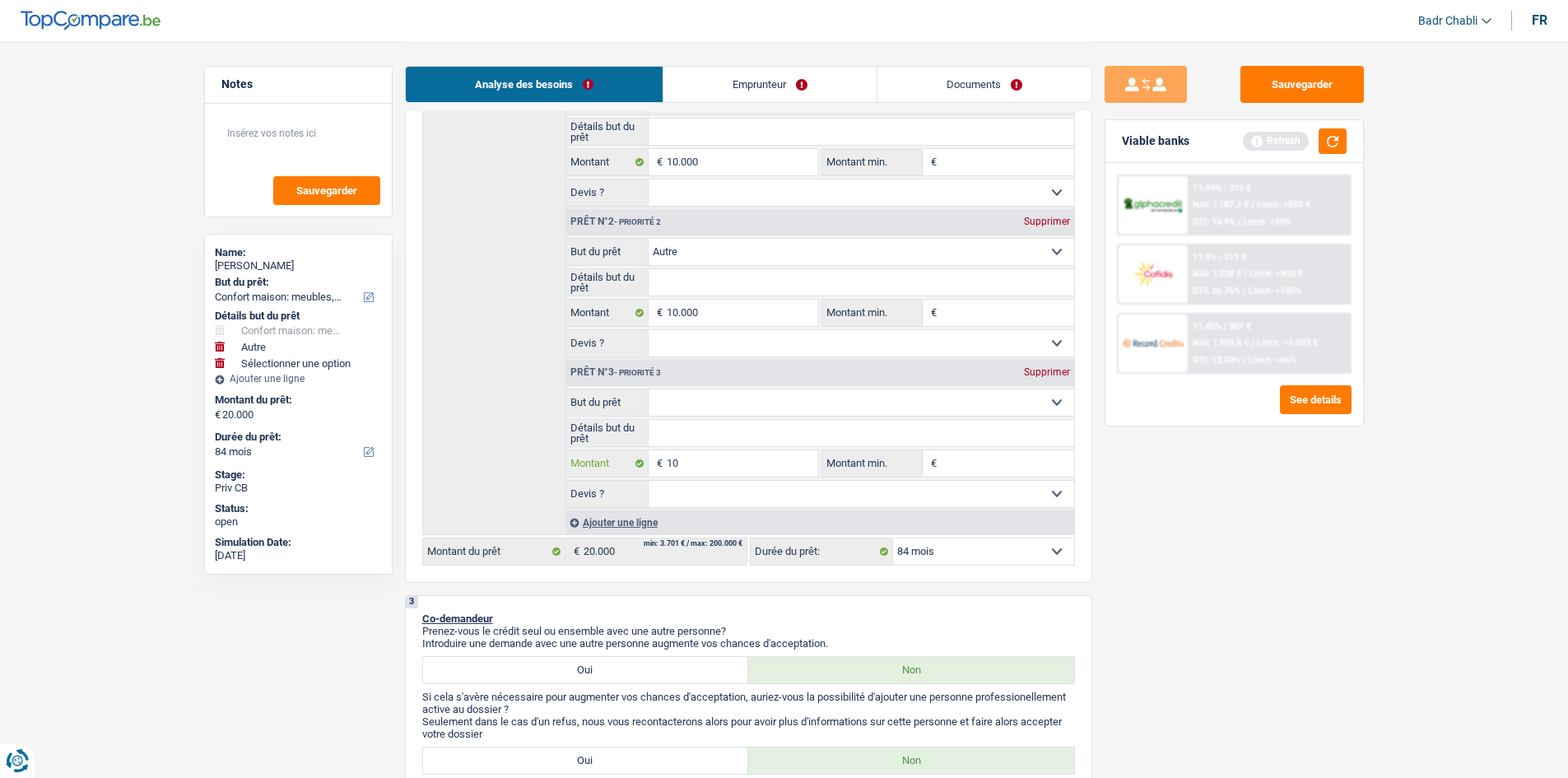
type input "100"
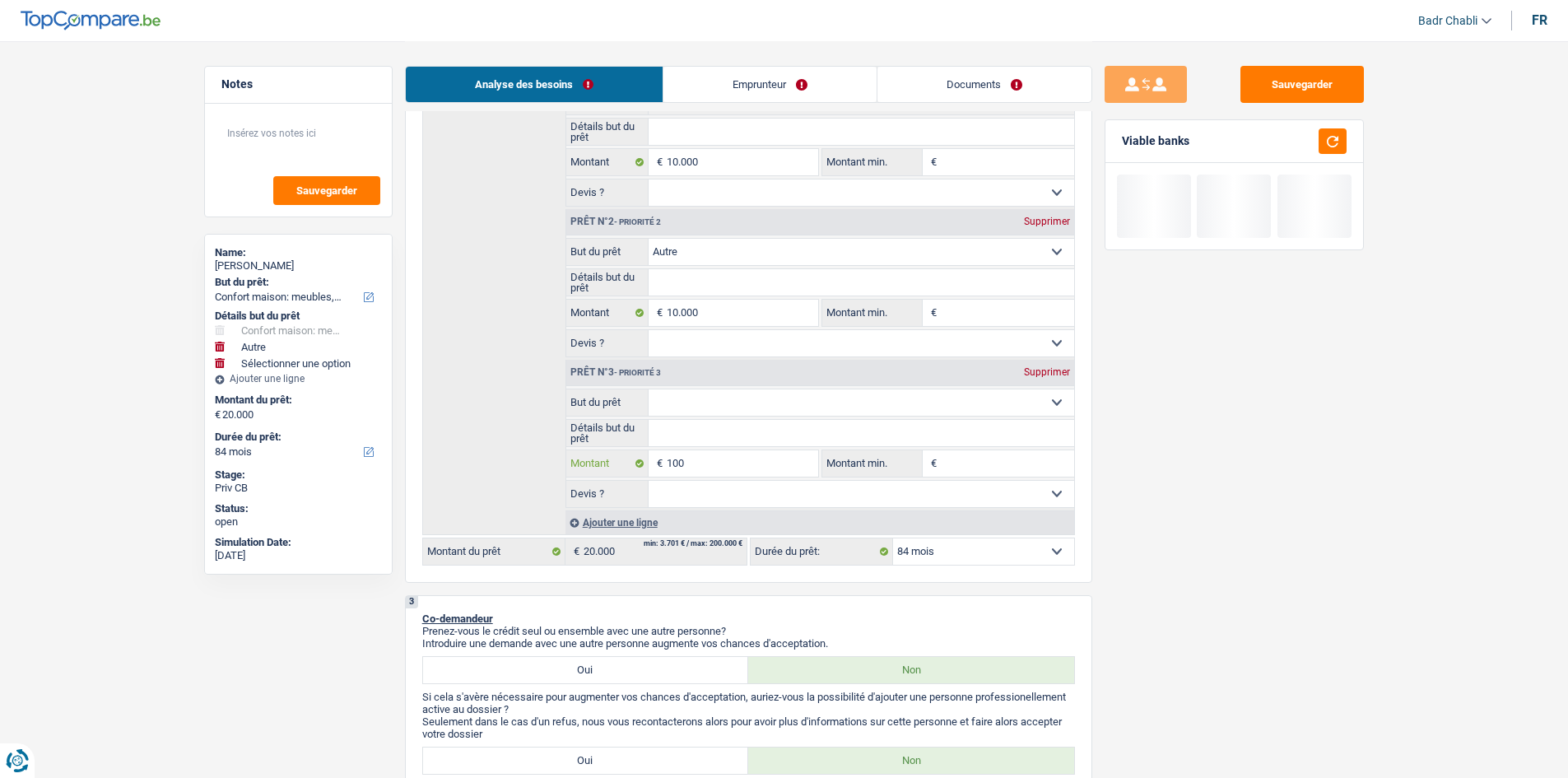
type input "1.000"
type input "10.000"
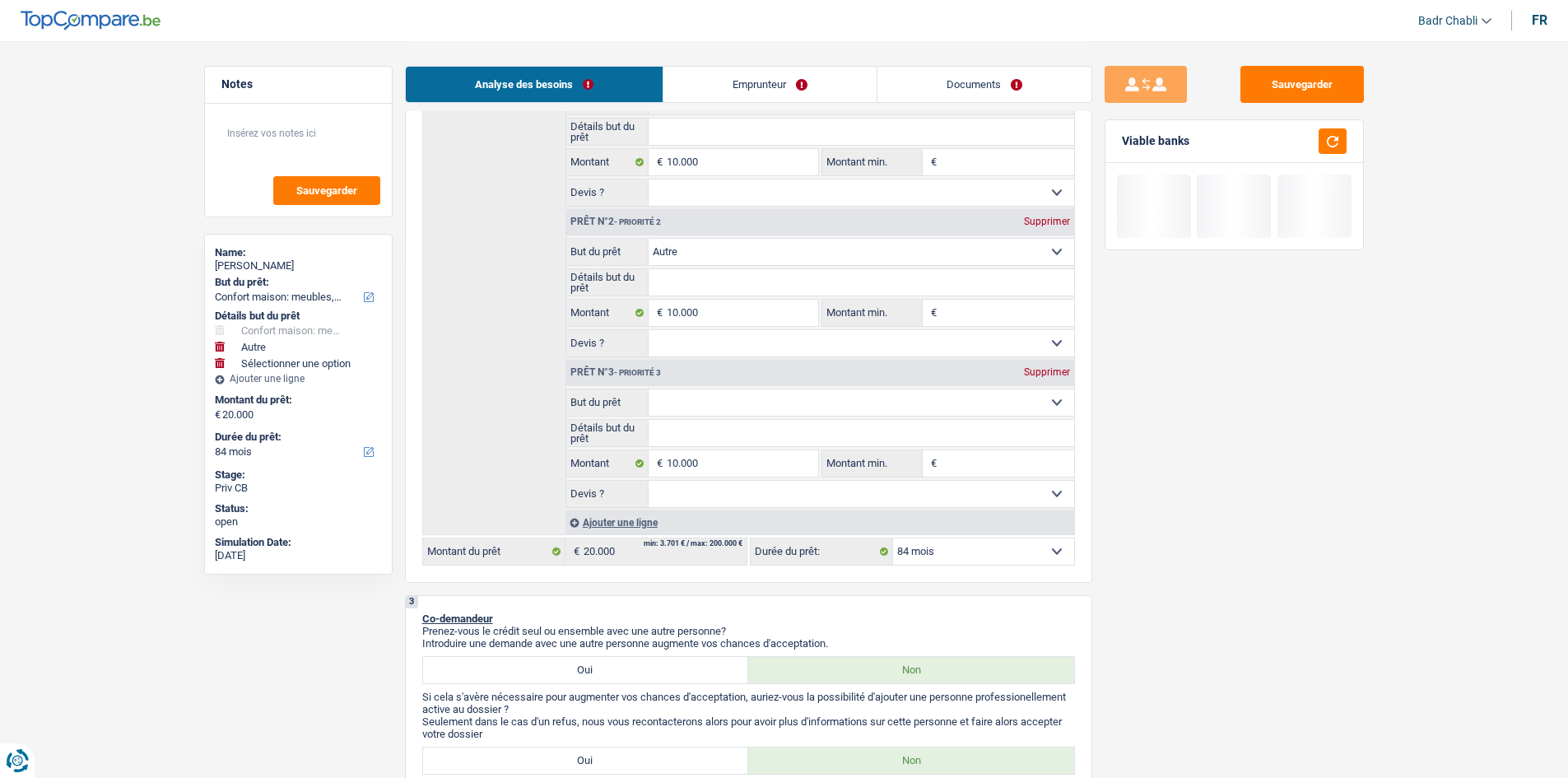
type input "30.000"
click at [627, 520] on div "Ajouter une ligne" at bounding box center [819, 522] width 509 height 24
select select "120"
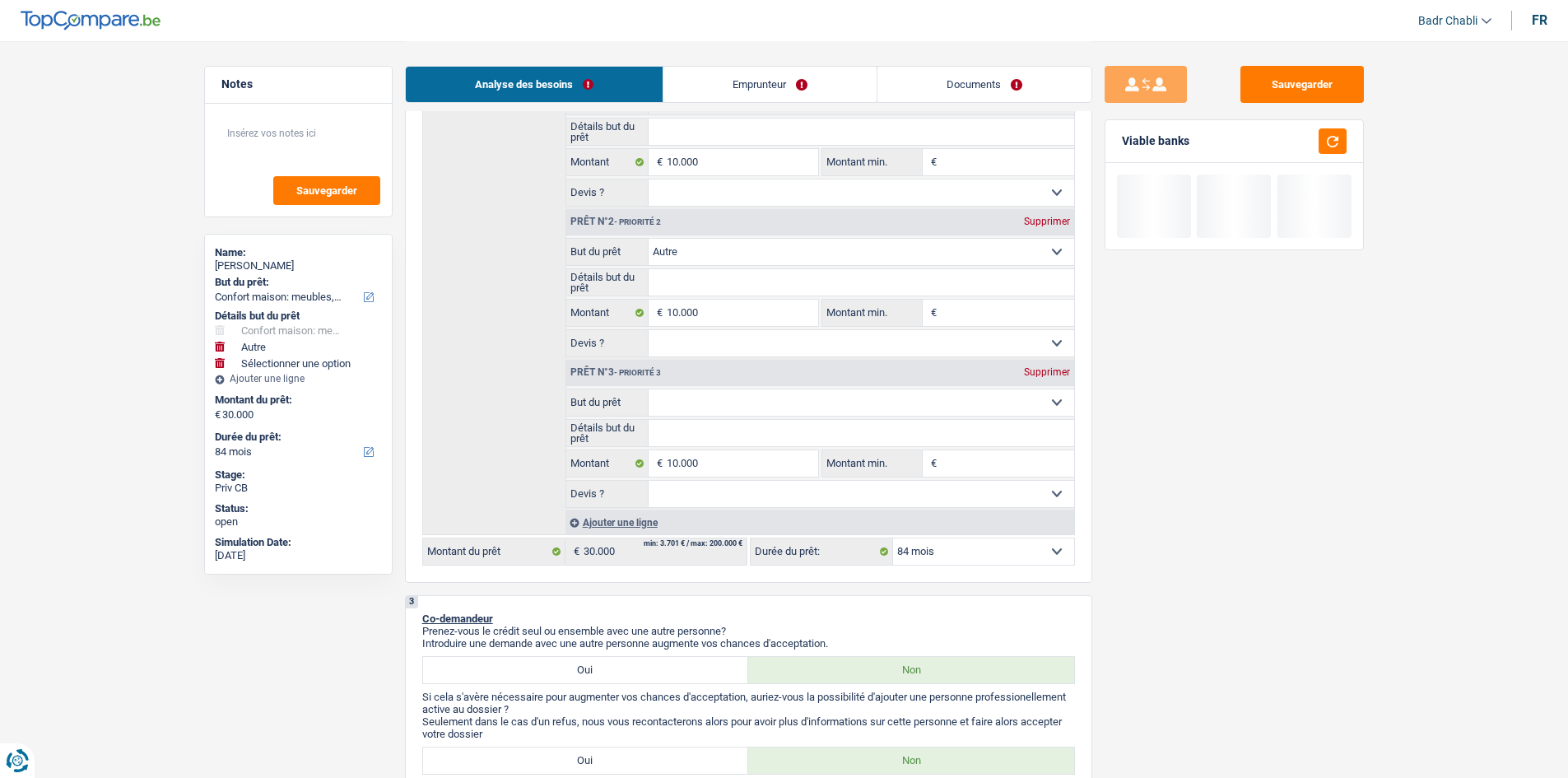
select select "120"
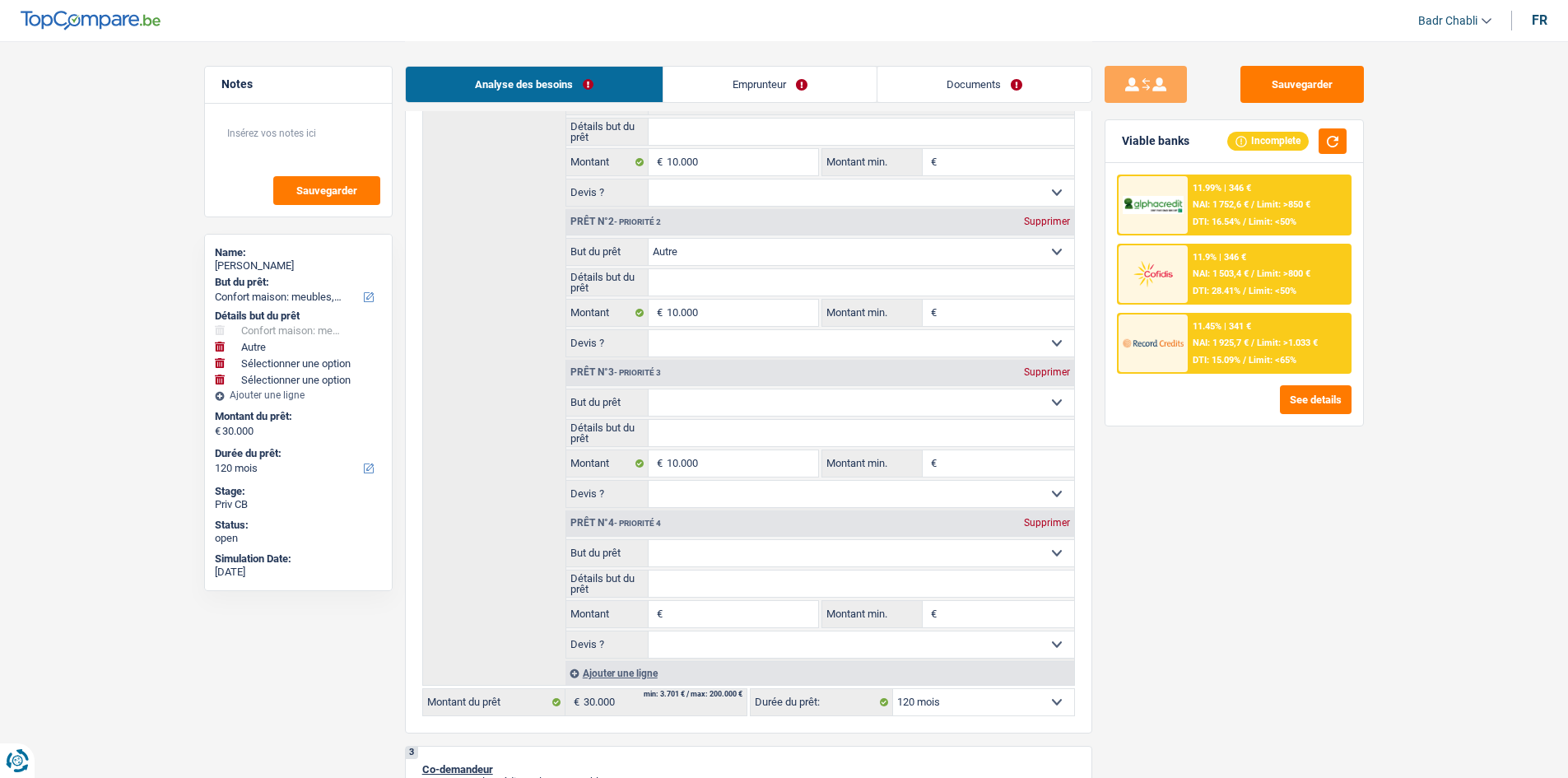
click at [744, 620] on input "Montant" at bounding box center [742, 614] width 150 height 27
type input "5"
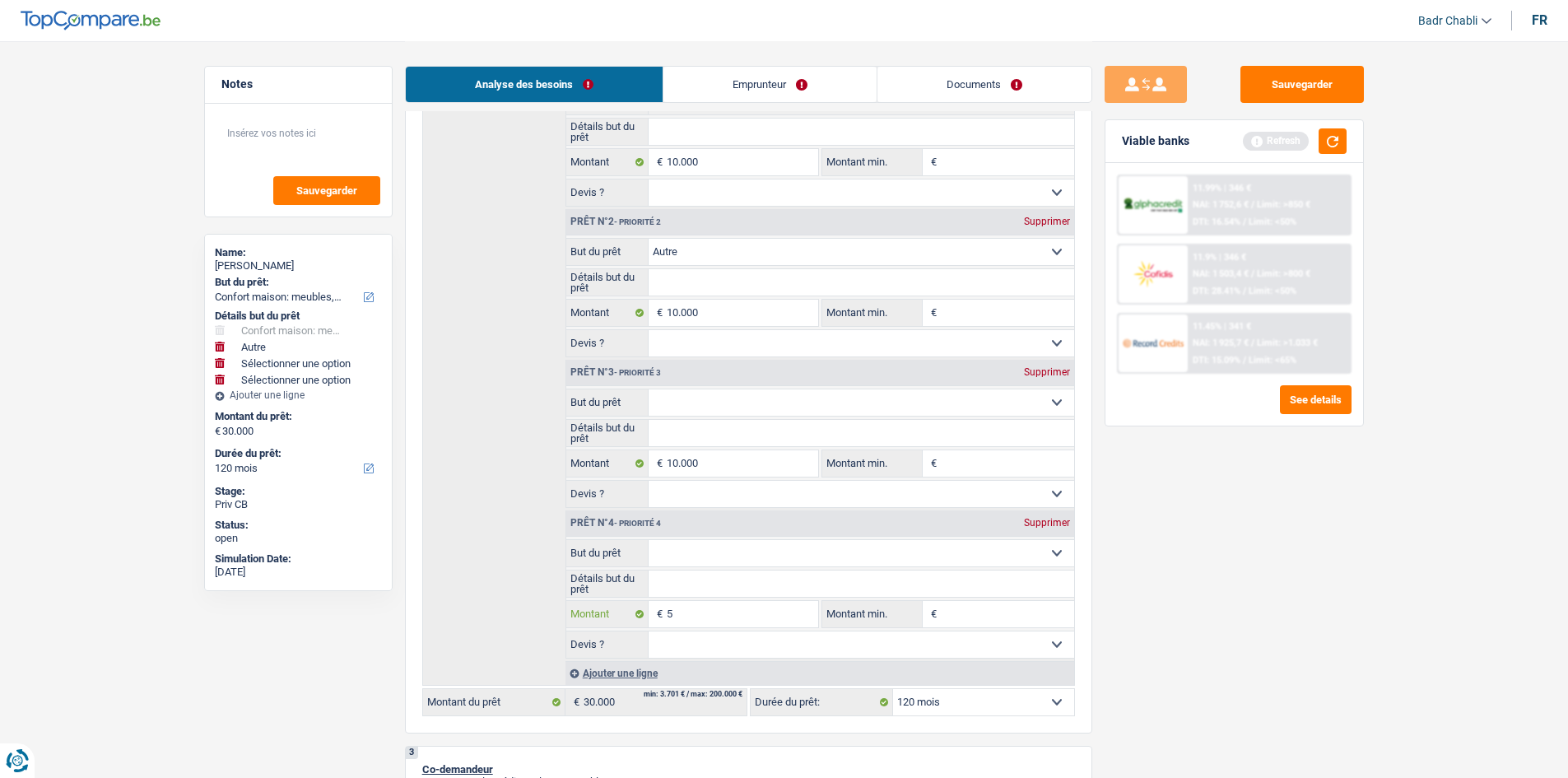
type input "50"
type input "500"
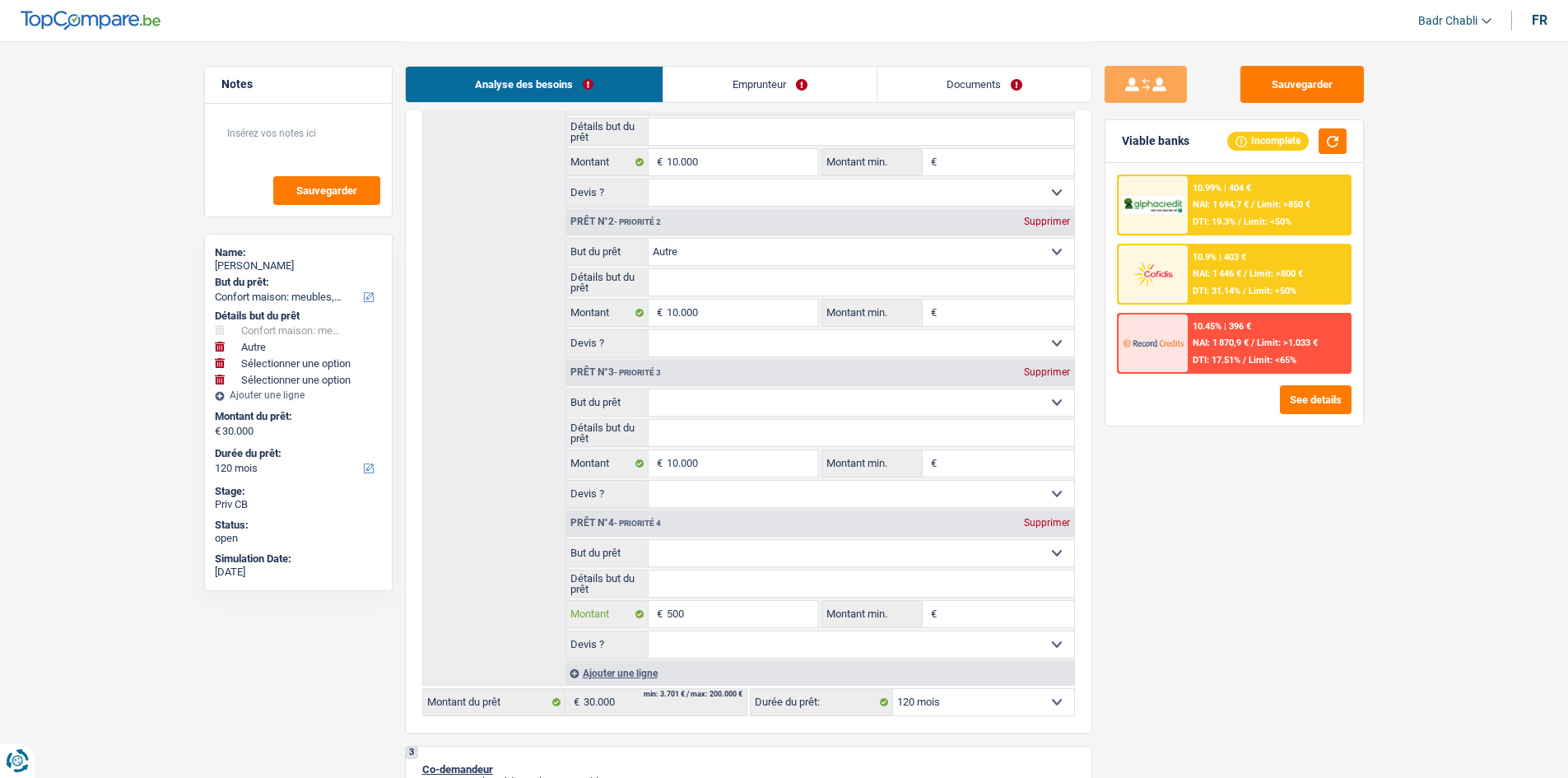
type input "5.000"
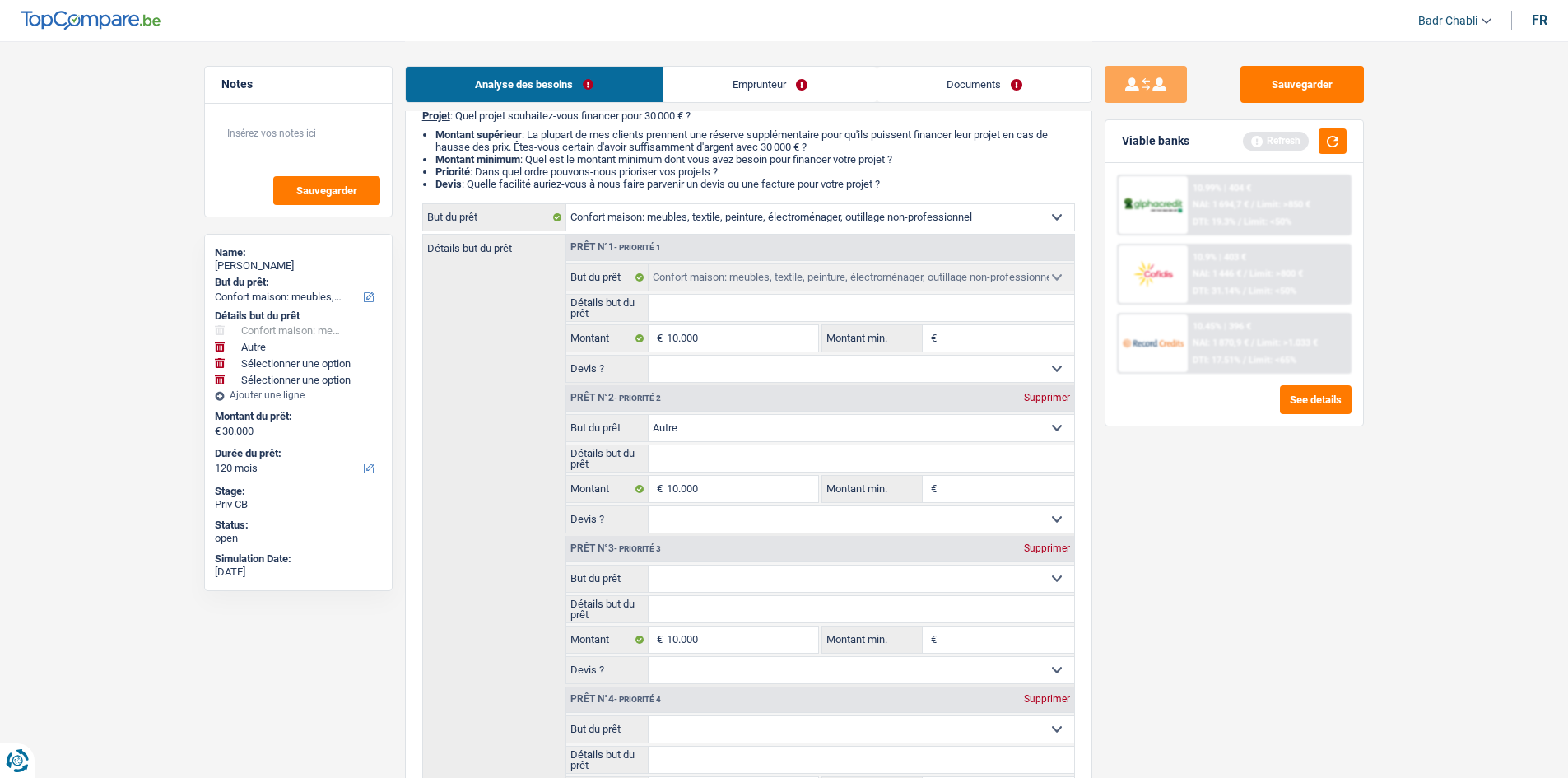
scroll to position [0, 0]
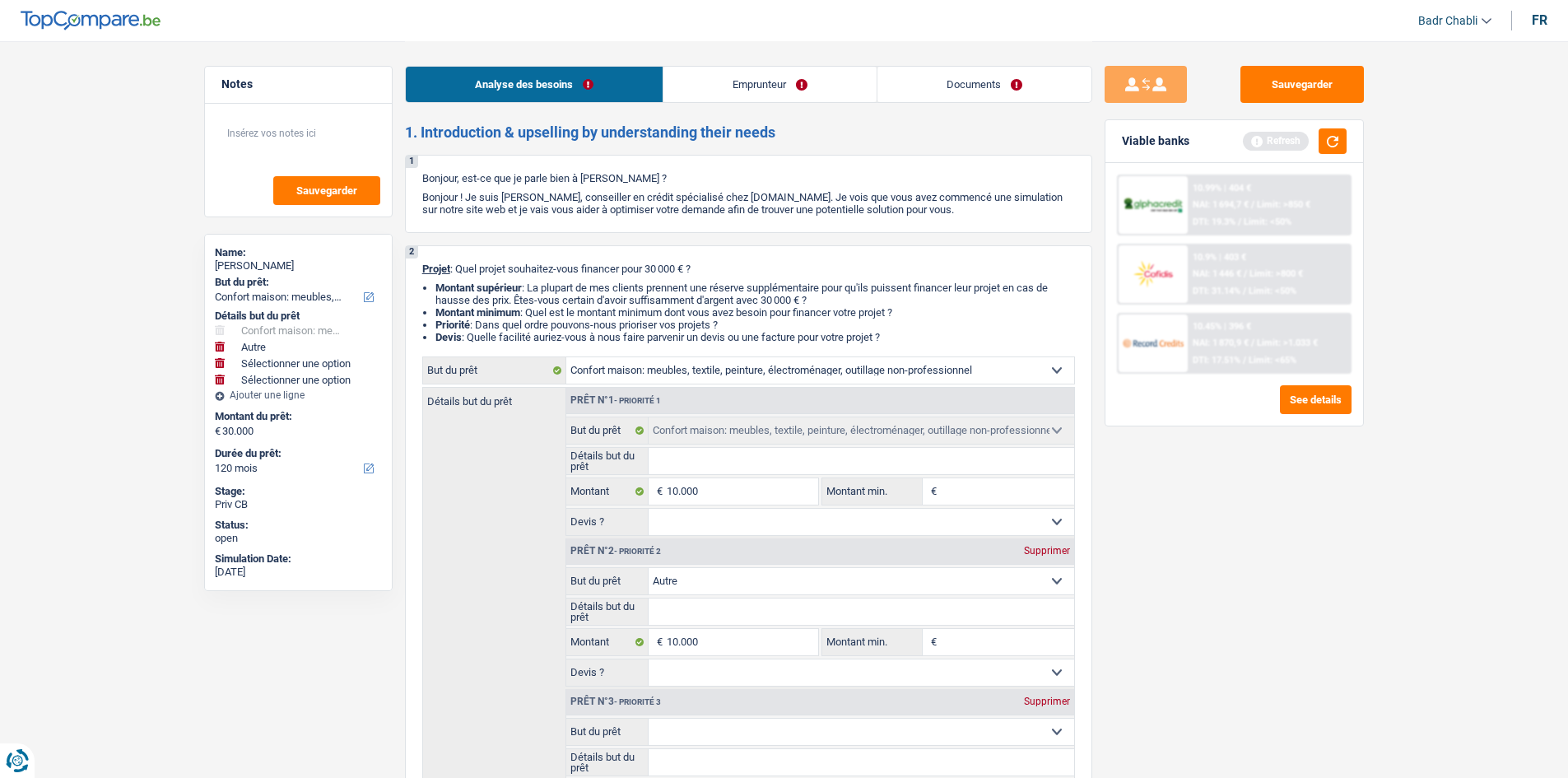
type input "5.000"
type input "35.000"
click at [713, 584] on select "Confort maison: meubles, textile, peinture, électroménager, outillage non-profe…" at bounding box center [862, 581] width 426 height 27
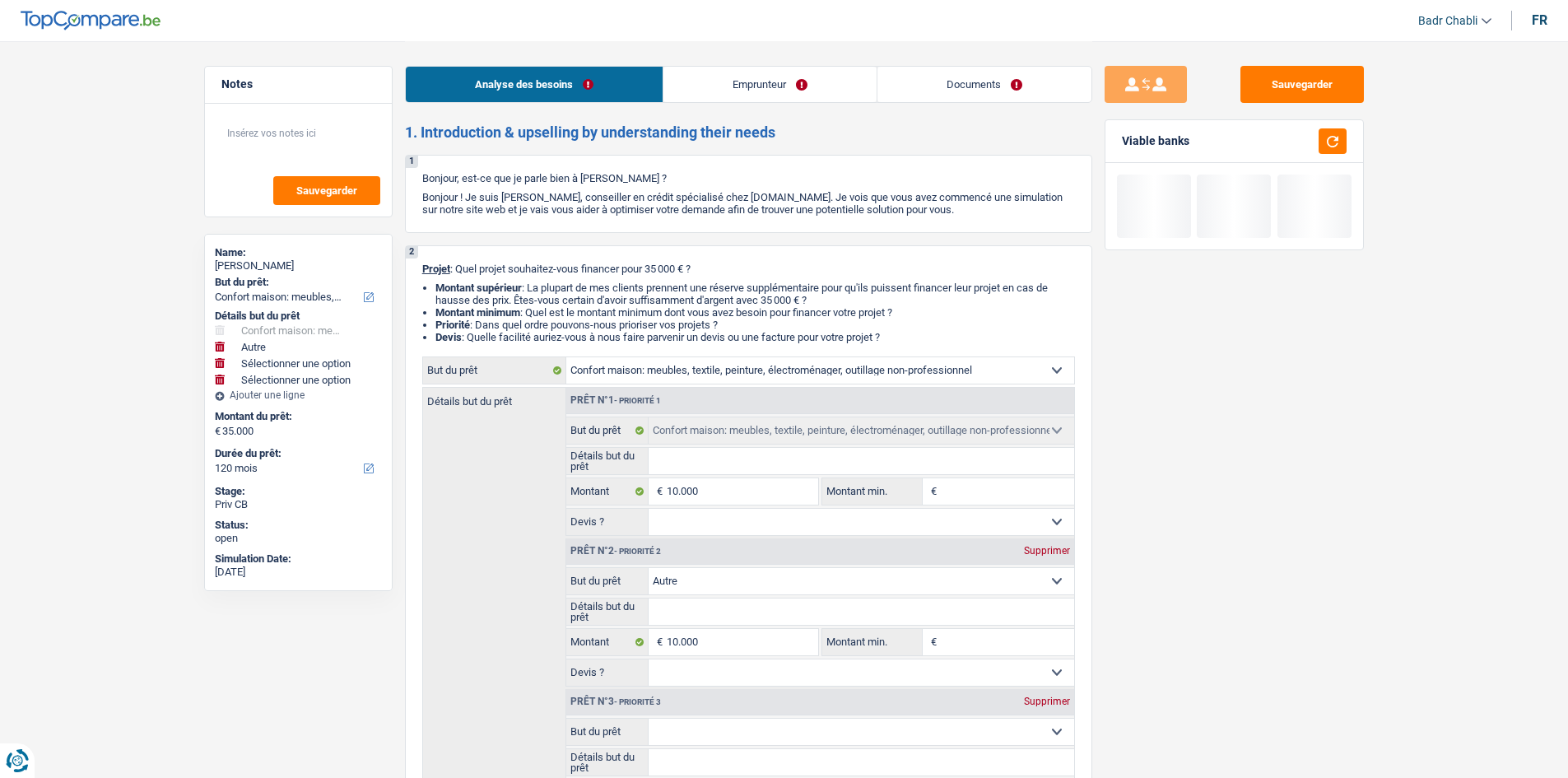
select select "medical"
click at [649, 568] on select "Confort maison: meubles, textile, peinture, électroménager, outillage non-profe…" at bounding box center [862, 581] width 426 height 27
select select "medical"
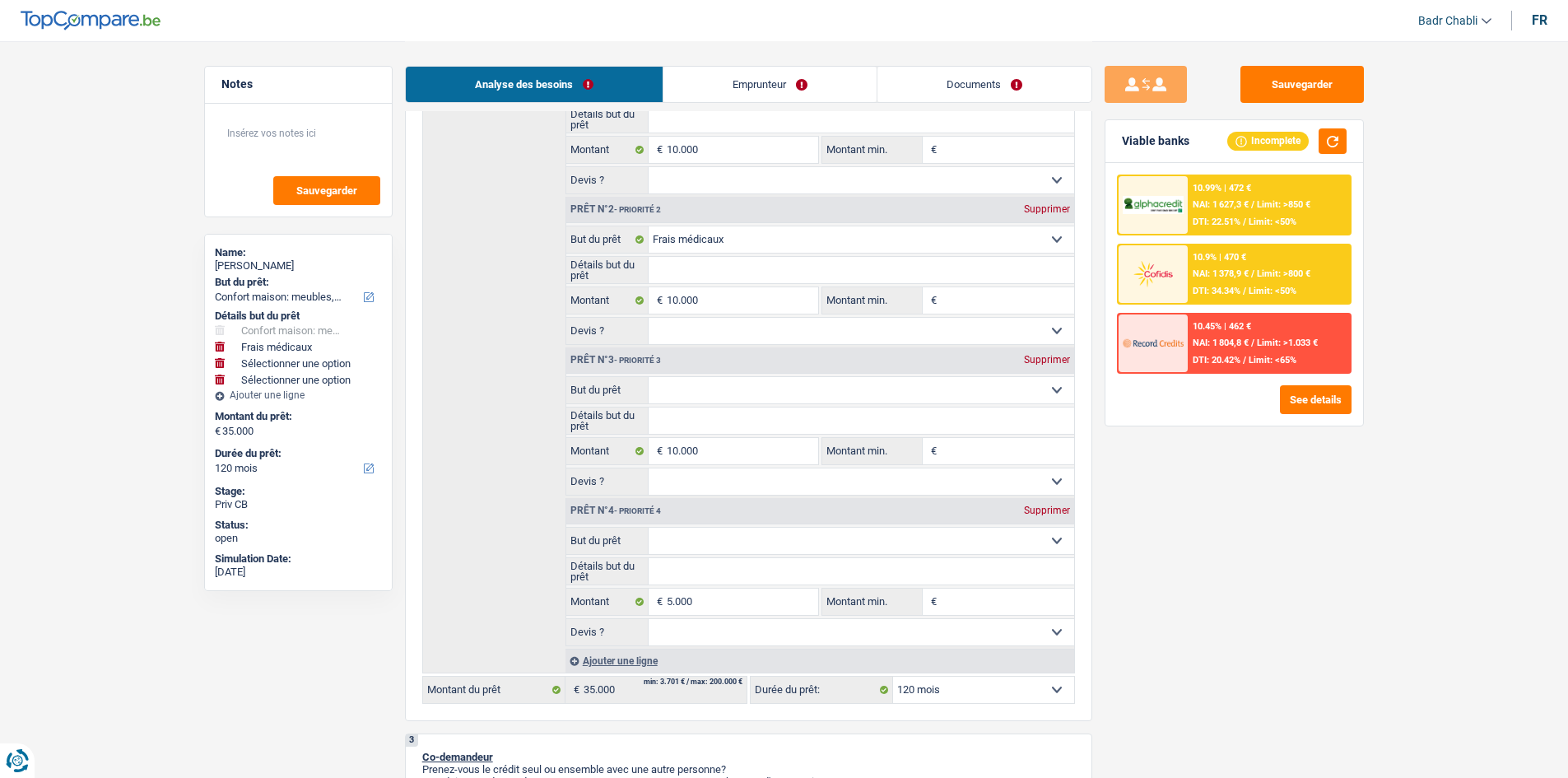
scroll to position [329, 0]
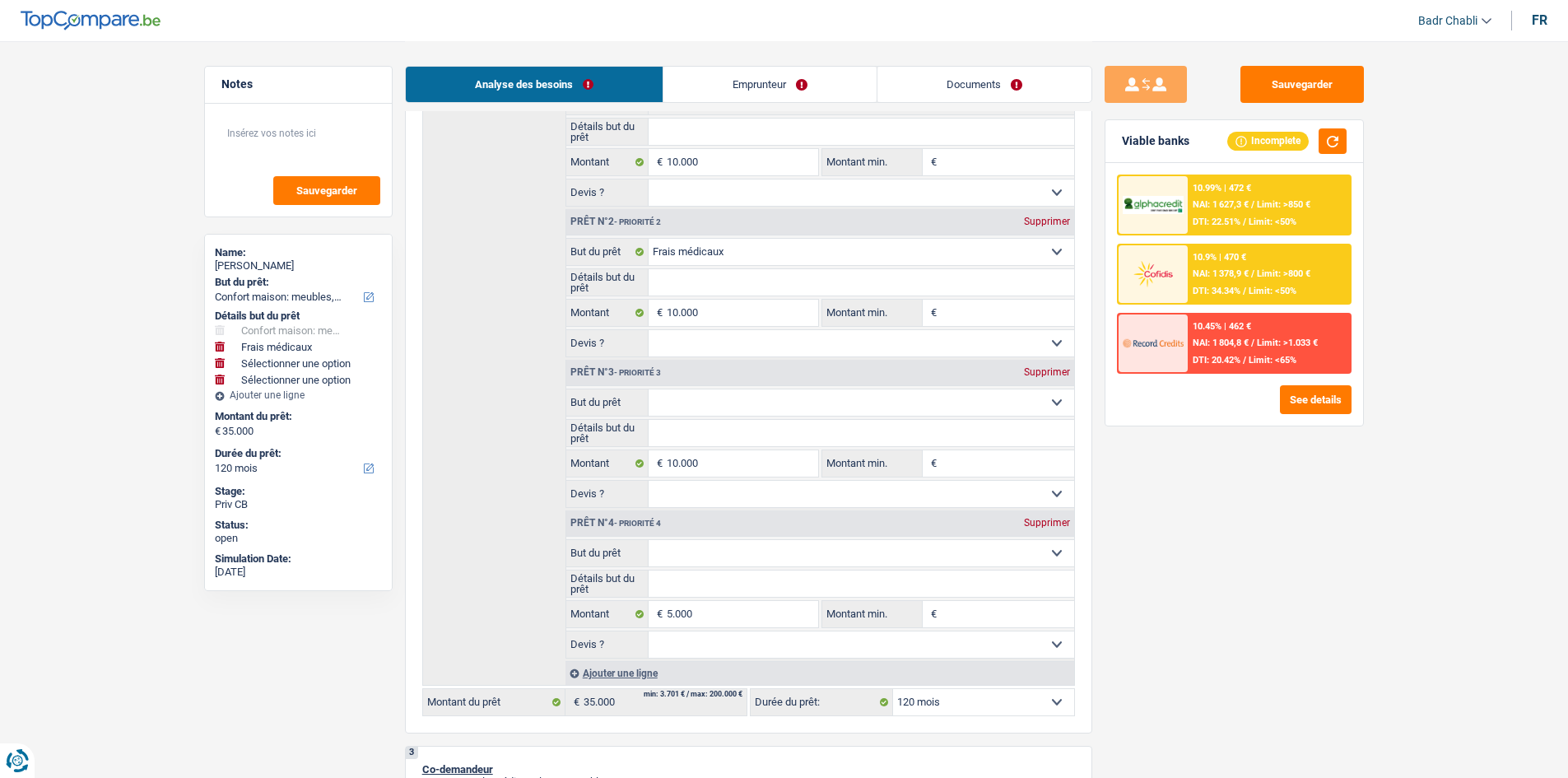
click at [738, 183] on select "Oui Non Non répondu Sélectionner une option" at bounding box center [862, 192] width 426 height 27
select select "false"
click at [649, 180] on select "Oui Non Non répondu Sélectionner une option" at bounding box center [862, 192] width 426 height 27
select select "false"
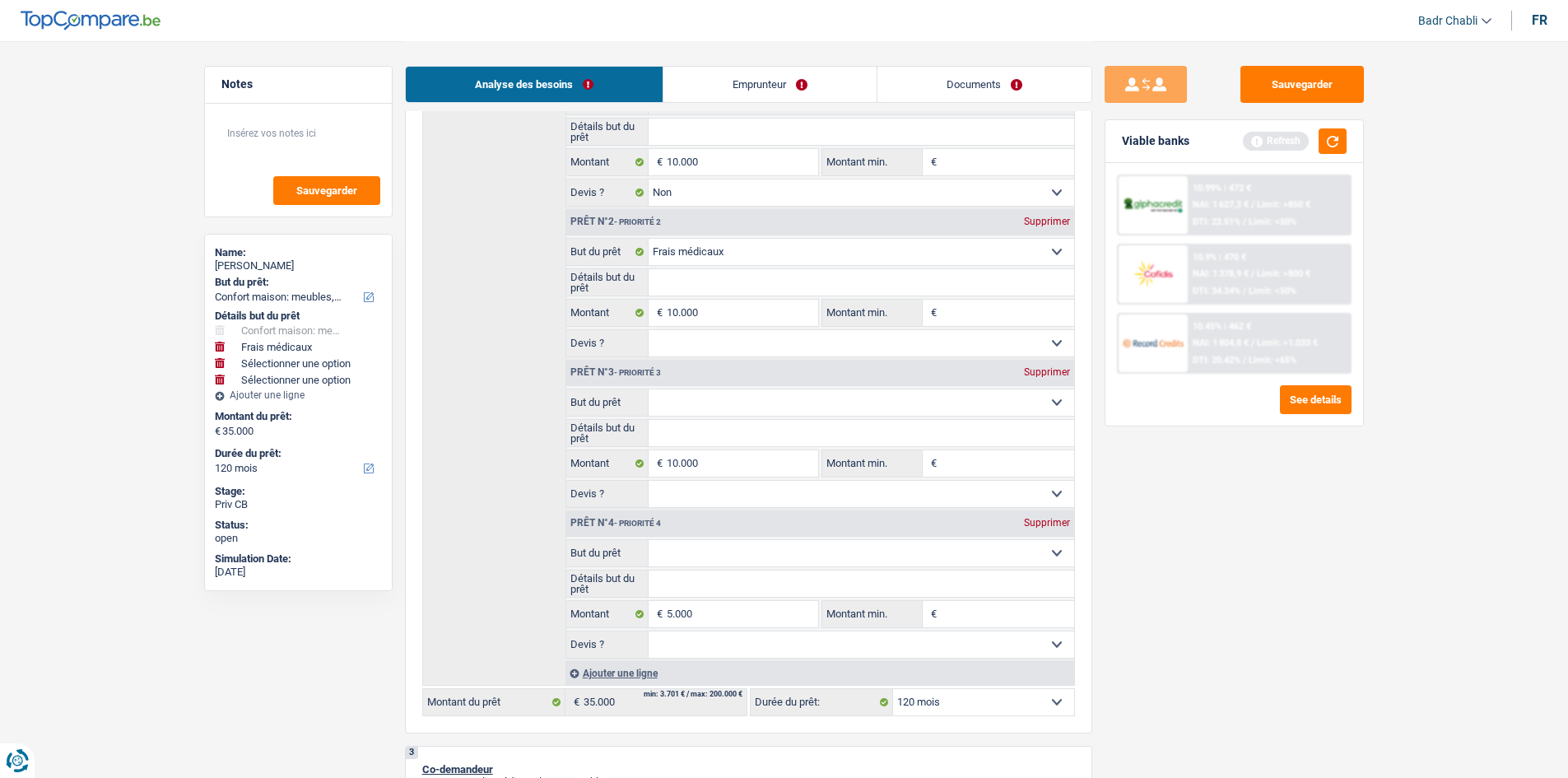
click at [694, 345] on select "Oui Non Non répondu Sélectionner une option" at bounding box center [862, 343] width 426 height 27
select select "false"
click at [649, 330] on select "Oui Non Non répondu Sélectionner une option" at bounding box center [862, 343] width 426 height 27
select select "false"
click at [715, 437] on input "Détails but du prêt" at bounding box center [862, 433] width 426 height 27
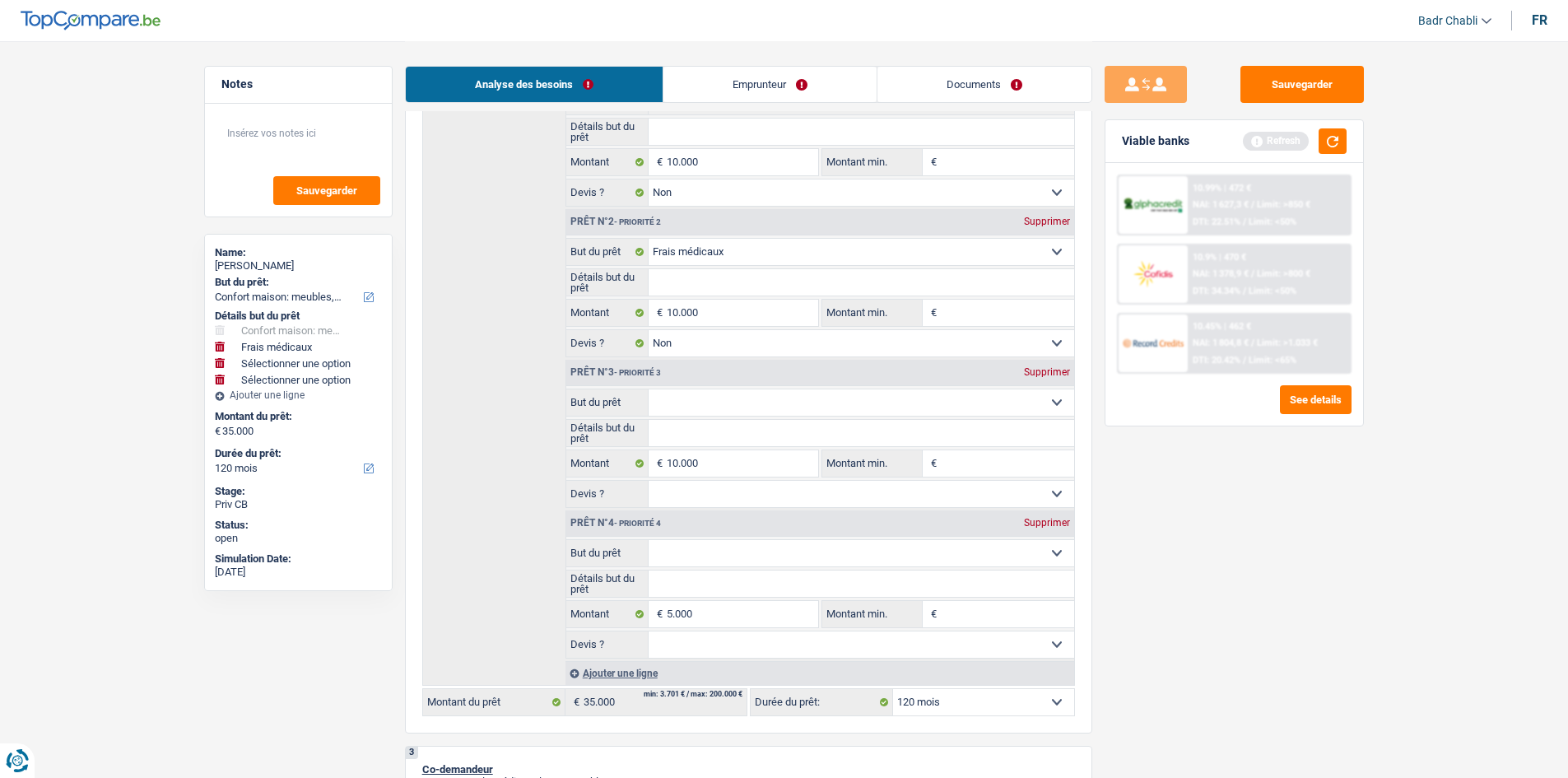
click at [726, 484] on select "Oui Non Non répondu Sélectionner une option" at bounding box center [862, 493] width 426 height 27
select select "false"
click at [649, 480] on select "Oui Non Non répondu Sélectionner une option" at bounding box center [862, 493] width 426 height 27
select select "false"
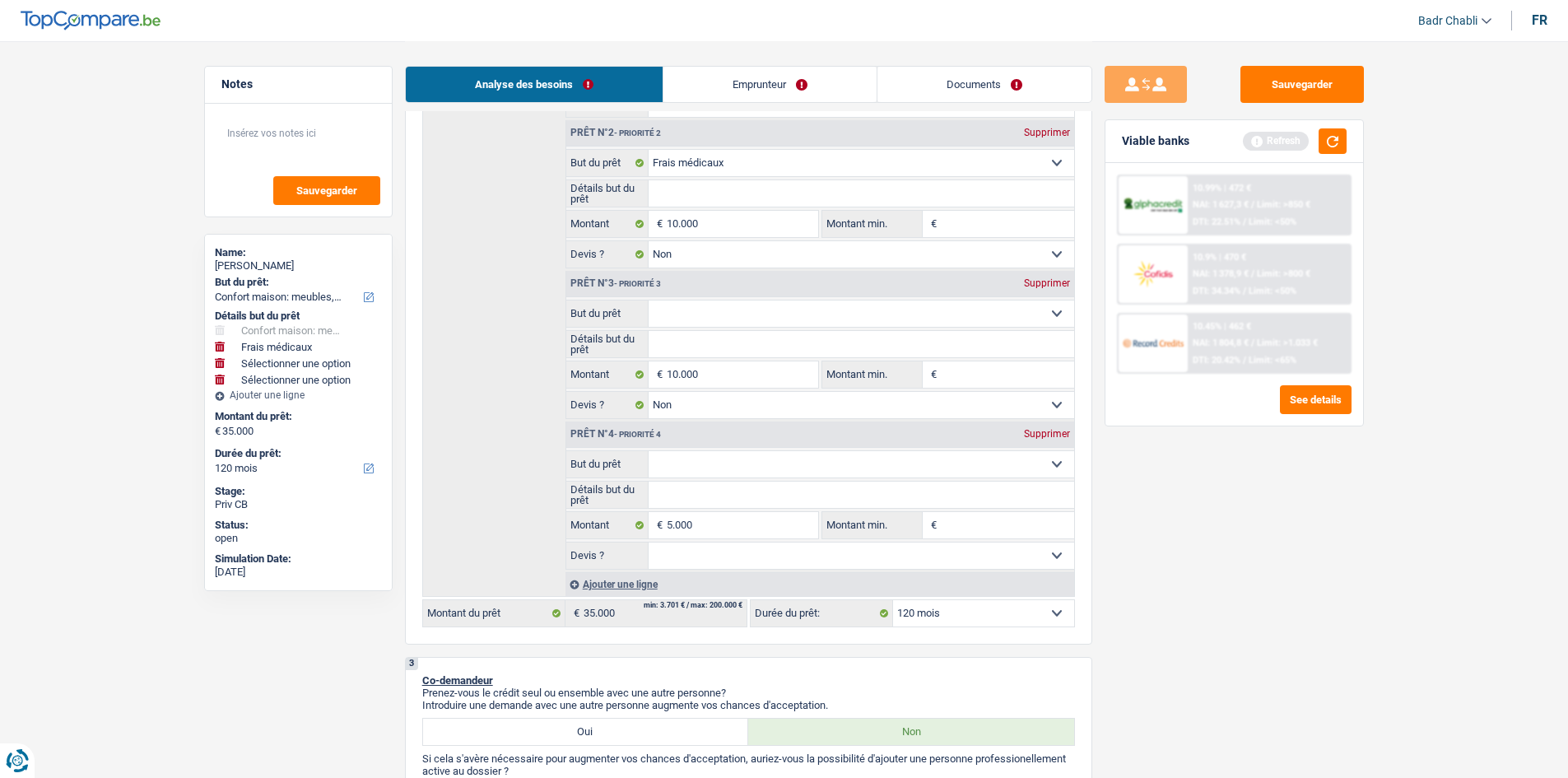
scroll to position [576, 0]
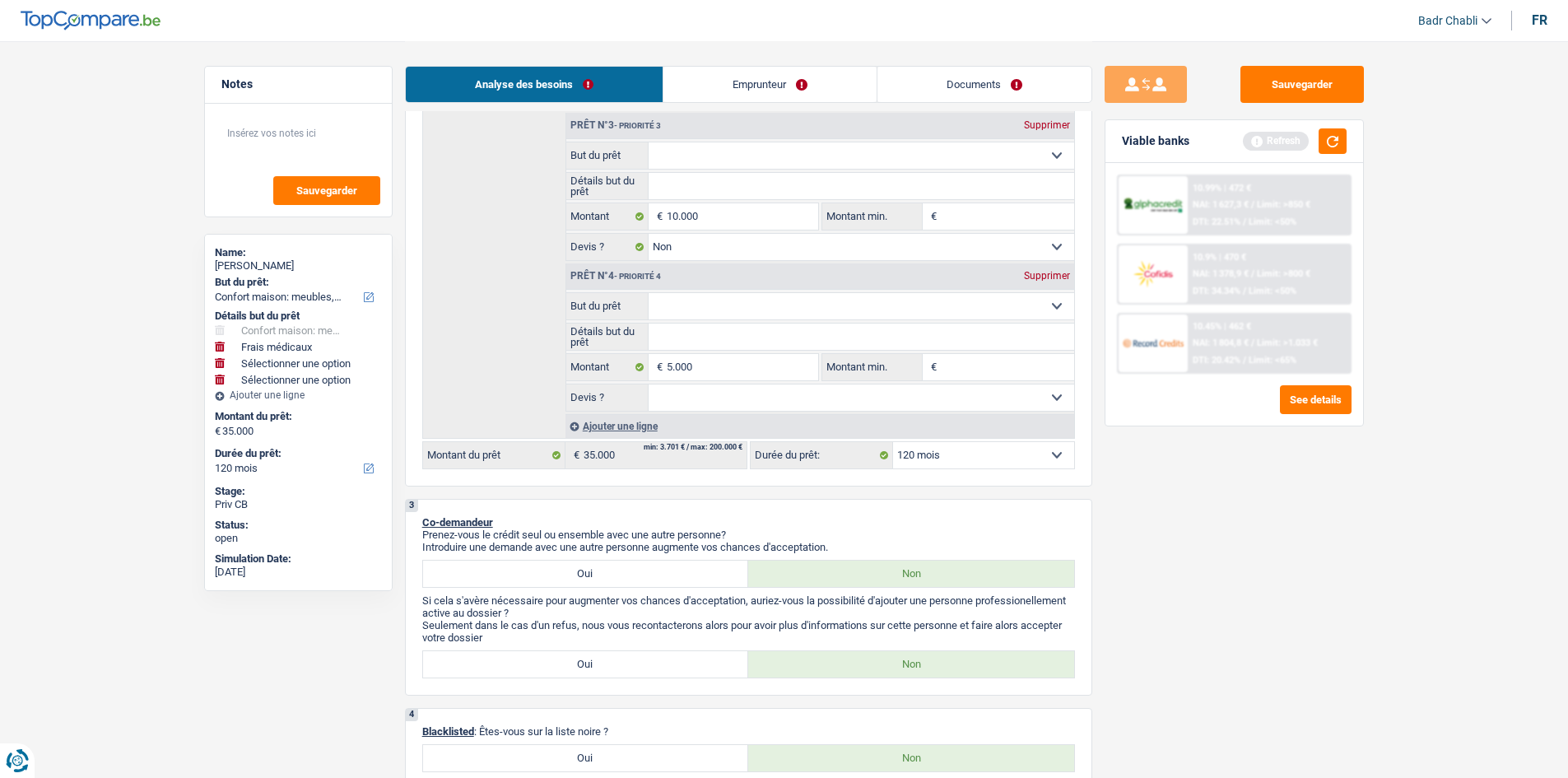
click at [715, 405] on select "Oui Non Non répondu Sélectionner une option" at bounding box center [862, 398] width 426 height 27
select select "false"
click at [649, 385] on select "Oui Non Non répondu Sélectionner une option" at bounding box center [862, 398] width 426 height 27
select select "false"
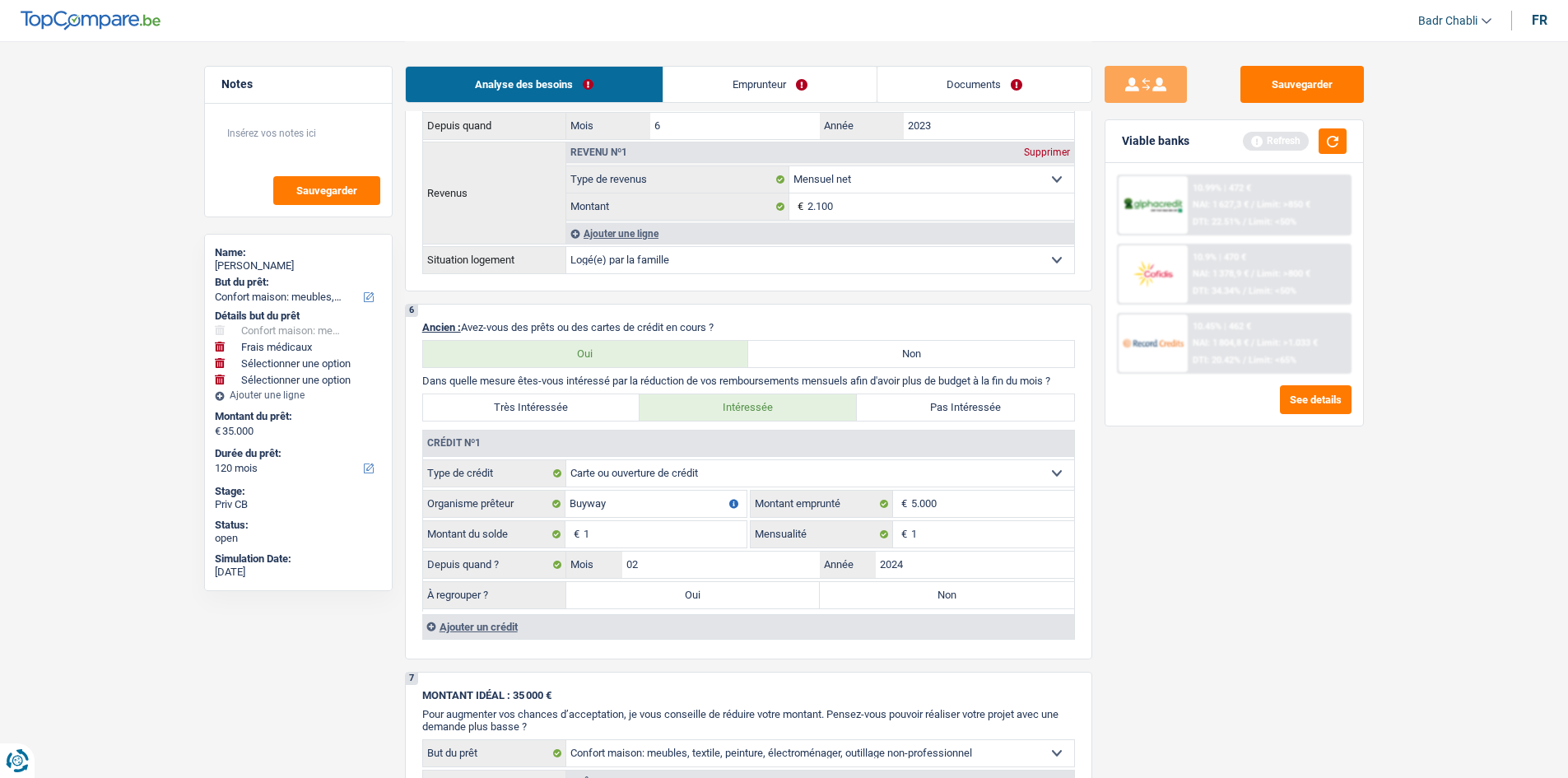
scroll to position [1646, 0]
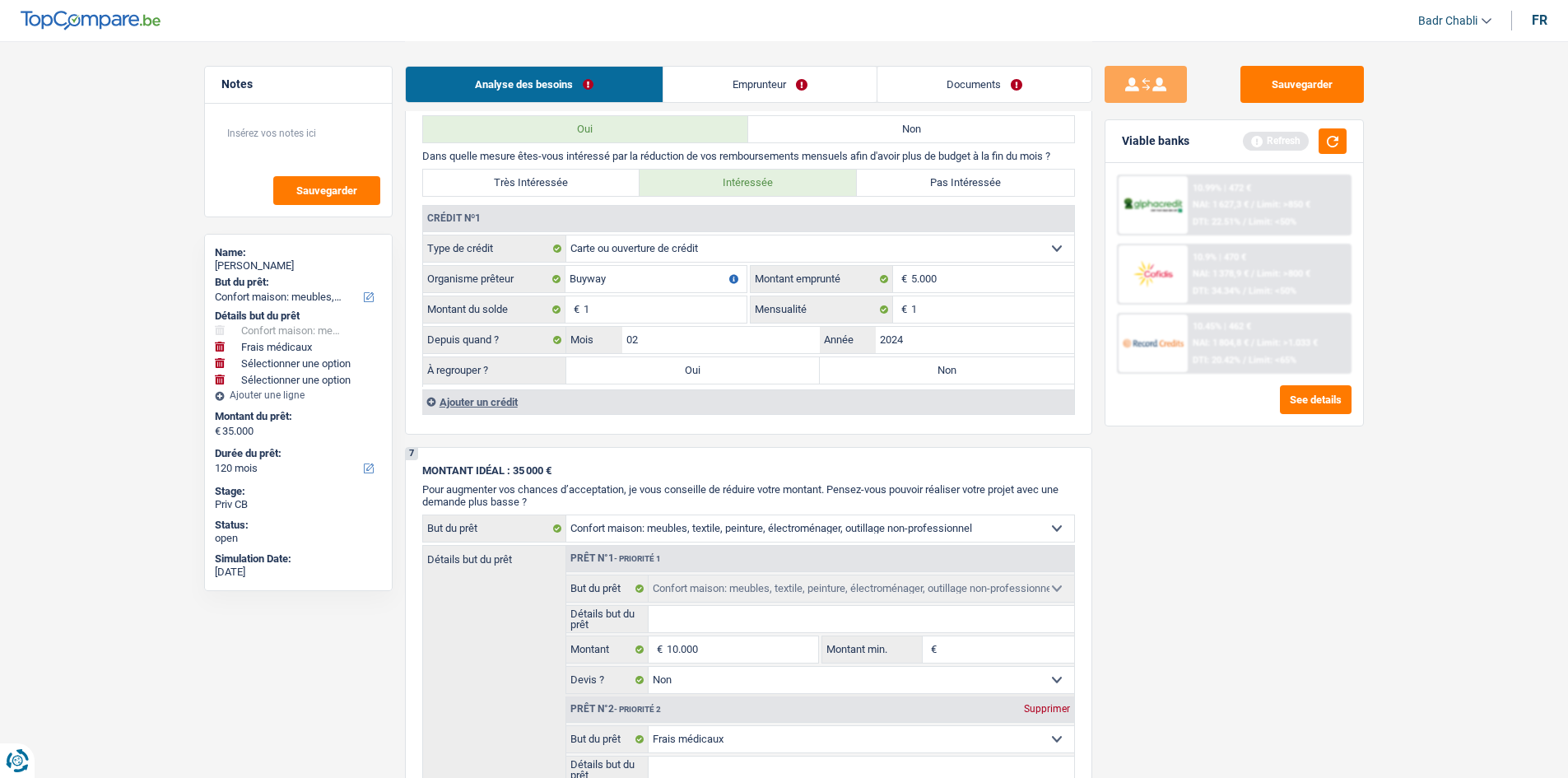
click at [483, 407] on div "Ajouter un crédit" at bounding box center [748, 401] width 651 height 25
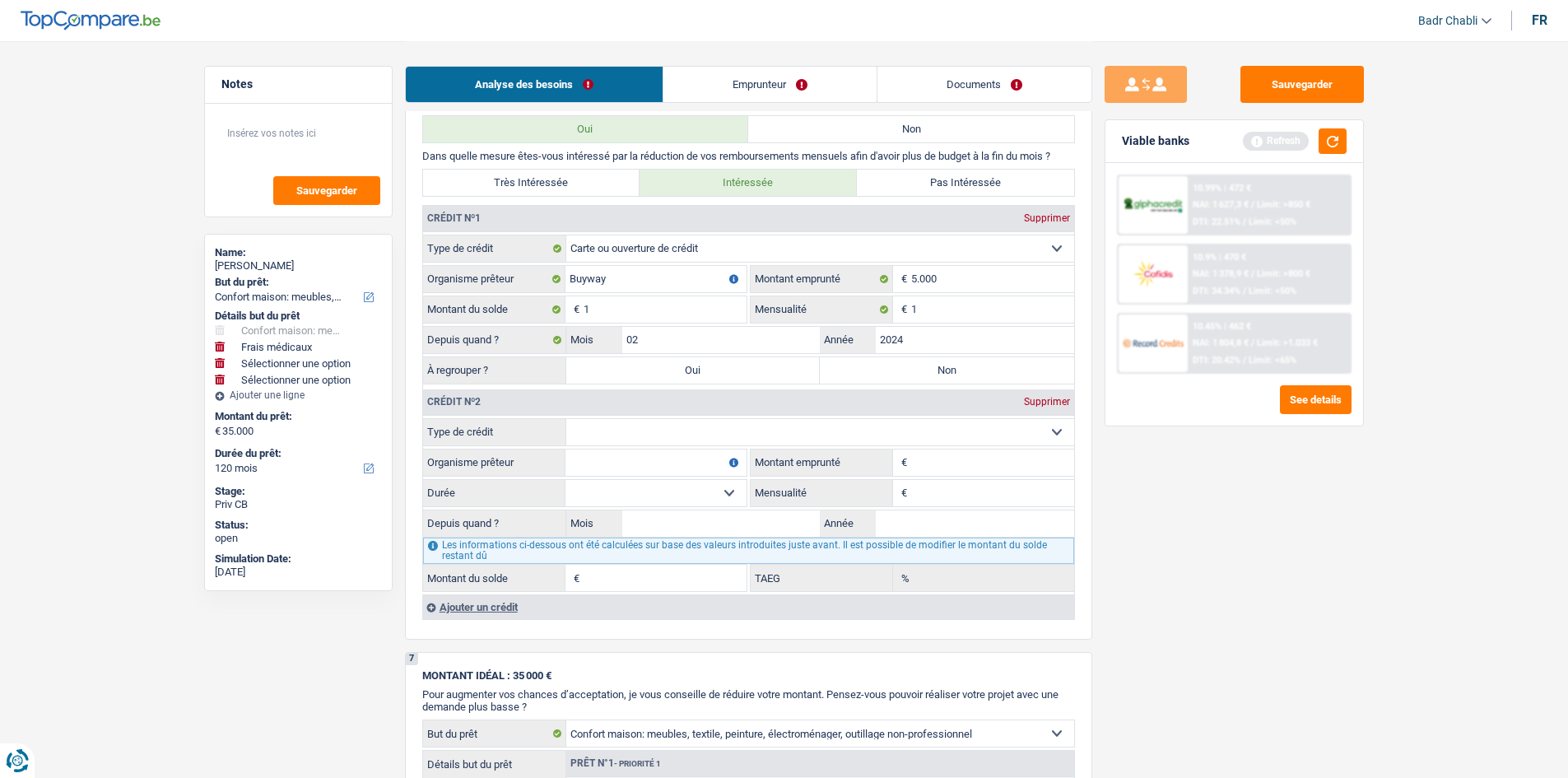
click at [671, 431] on select "Carte ou ouverture de crédit Prêt hypothécaire Vente à tempérament Prêt à tempé…" at bounding box center [820, 432] width 508 height 27
select select "carLoan"
type input "0"
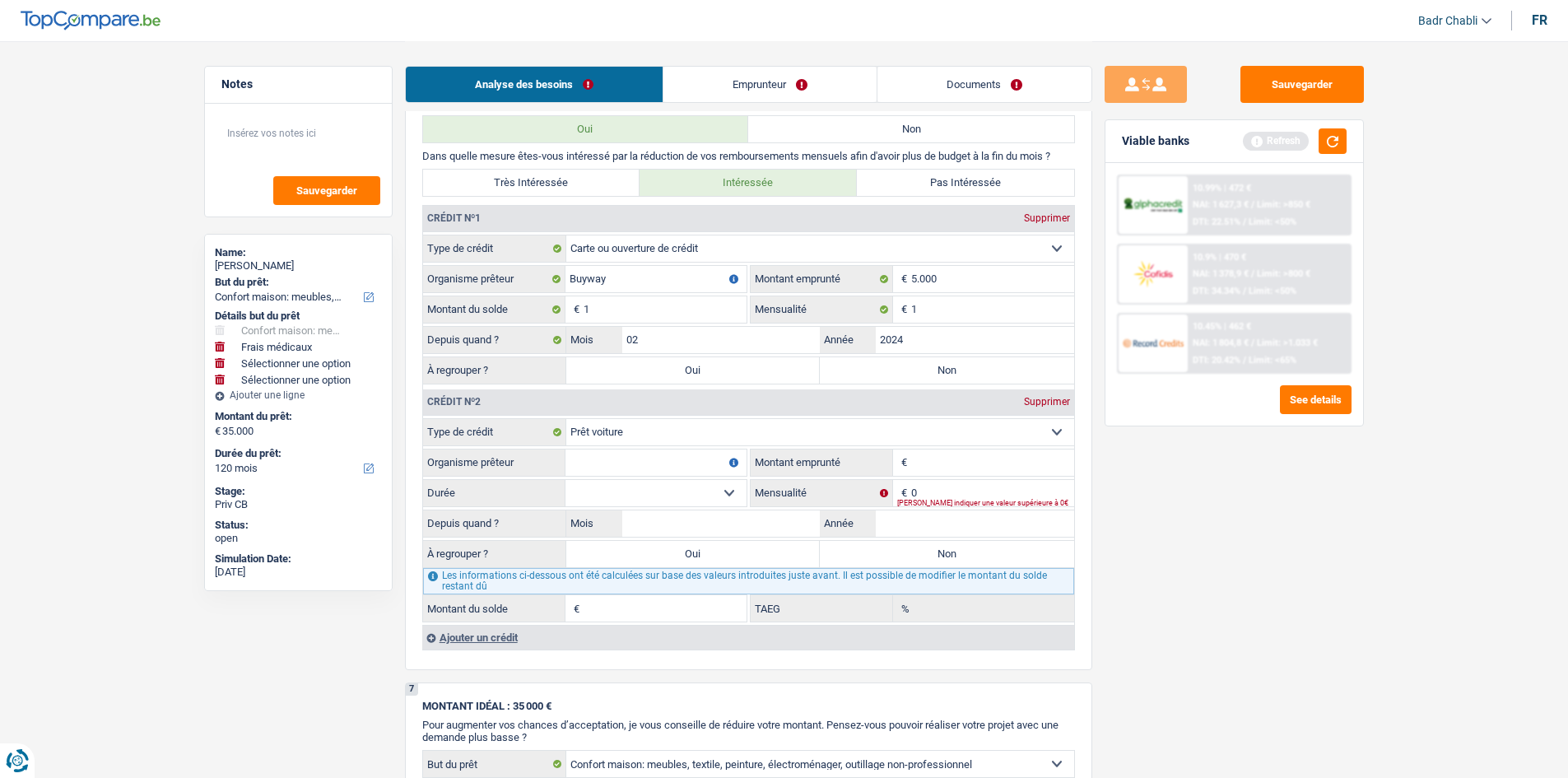
click at [681, 454] on input "Organisme prêteur" at bounding box center [656, 463] width 181 height 27
click at [669, 457] on input "Organisme prêteur" at bounding box center [656, 463] width 181 height 27
type input "Cetelem"
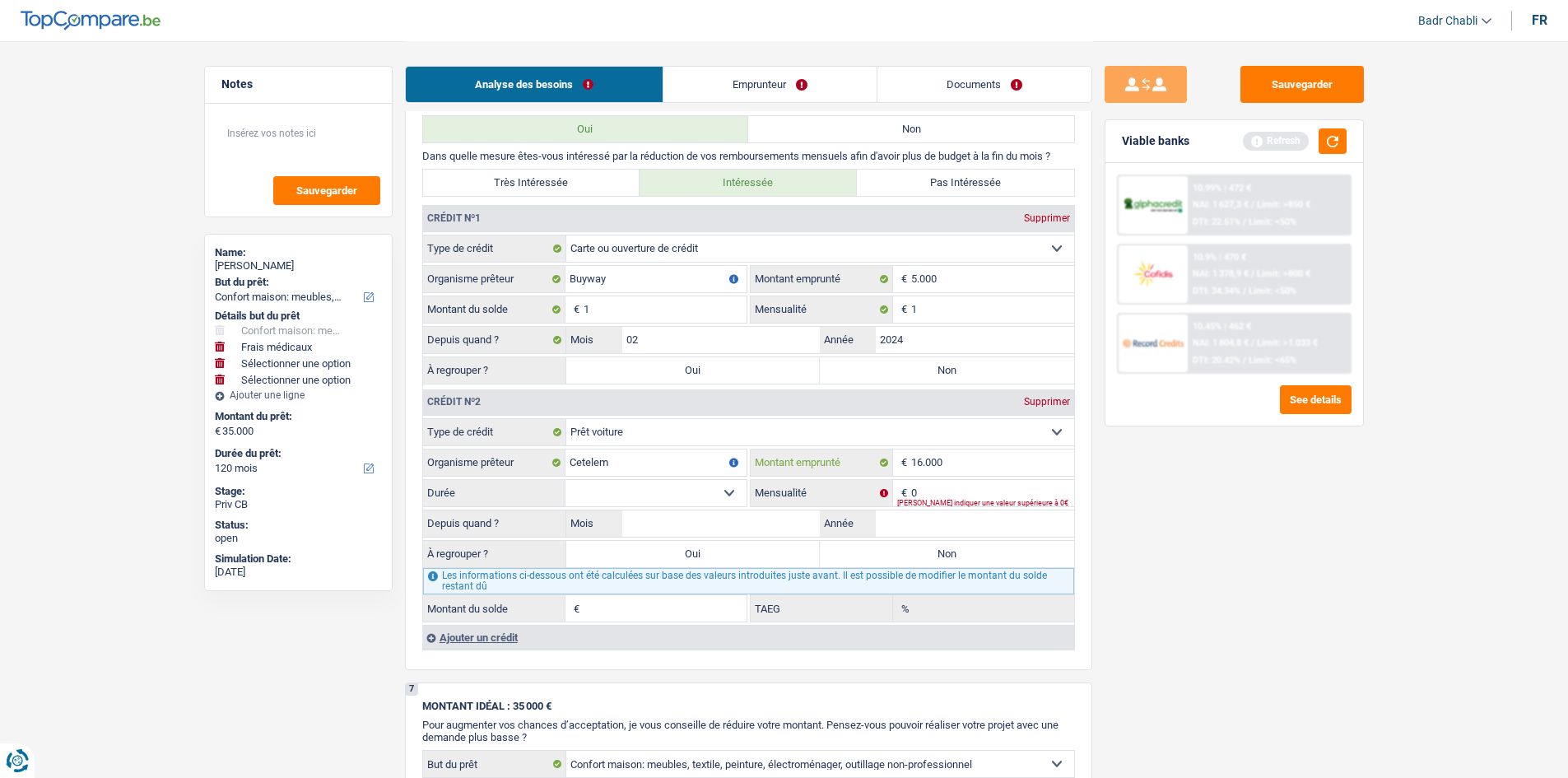
type input "16.000"
click at [686, 486] on select "12 mois 18 mois 24 mois 30 mois 36 mois 42 mois 48 mois 60 mois 72 mois 84 mois…" at bounding box center [656, 492] width 181 height 27
click at [565, 480] on select "12 mois 18 mois 24 mois 30 mois 36 mois 42 mois 48 mois 60 mois 72 mois 84 mois…" at bounding box center [656, 492] width 181 height 27
click at [698, 487] on select "12 mois 18 mois 24 mois 30 mois 36 mois 42 mois 48 mois 60 mois 72 mois 84 mois…" at bounding box center [656, 492] width 181 height 27
select select "60"
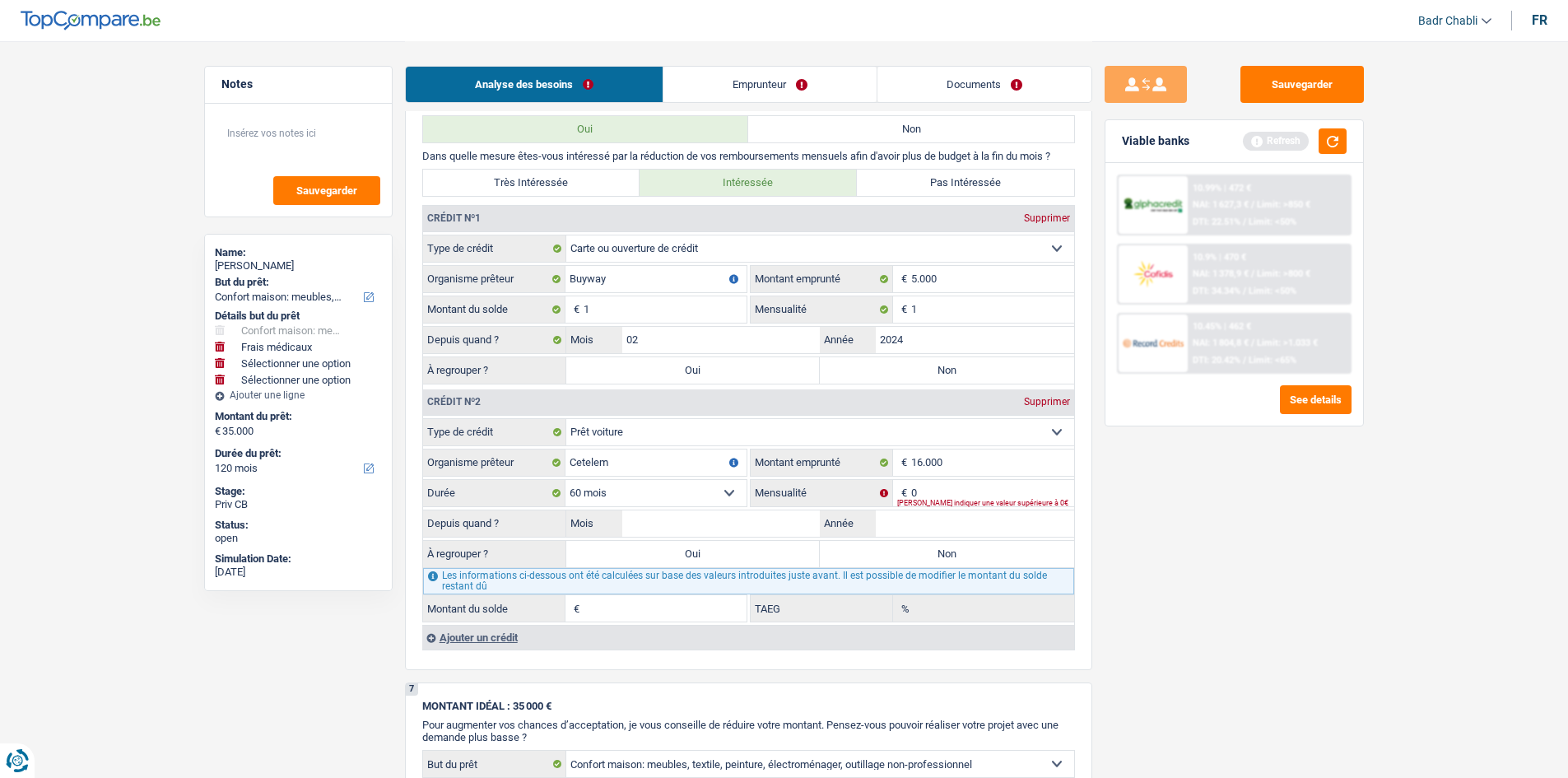
click at [565, 480] on select "12 mois 18 mois 24 mois 30 mois 36 mois 42 mois 48 mois 60 mois 72 mois 84 mois…" at bounding box center [656, 492] width 181 height 27
click at [943, 490] on input "0" at bounding box center [993, 492] width 163 height 27
type input "235"
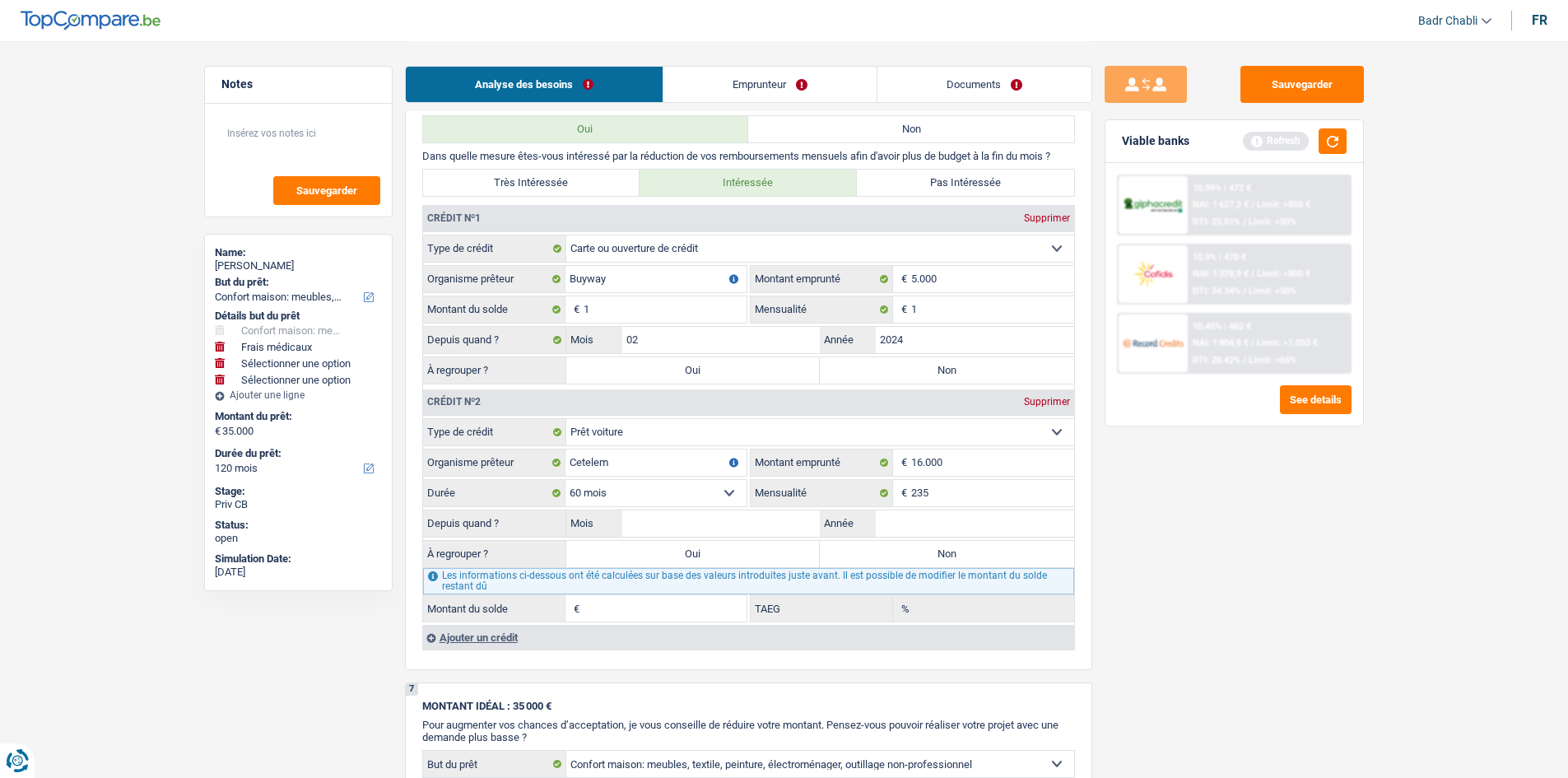
click at [718, 537] on div "Depuis quand ? Mois / Année" at bounding box center [748, 523] width 651 height 28
click at [728, 527] on input "Mois" at bounding box center [722, 523] width 198 height 27
type input "09"
type input "2023"
type input "8.857"
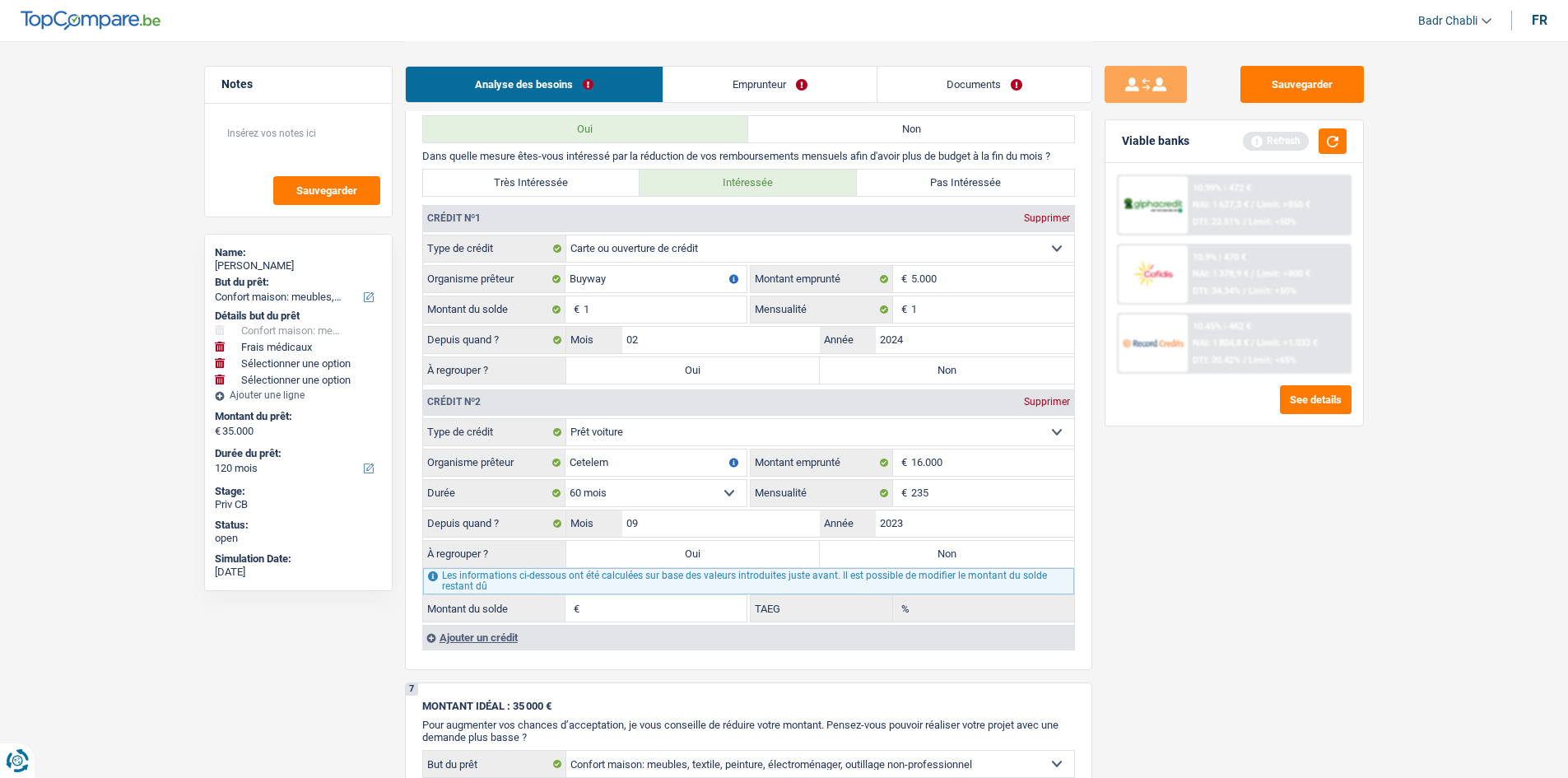
type input "0,00"
click at [877, 554] on label "Non" at bounding box center [946, 553] width 254 height 27
click at [877, 554] on input "Non" at bounding box center [946, 553] width 254 height 27
radio input "true"
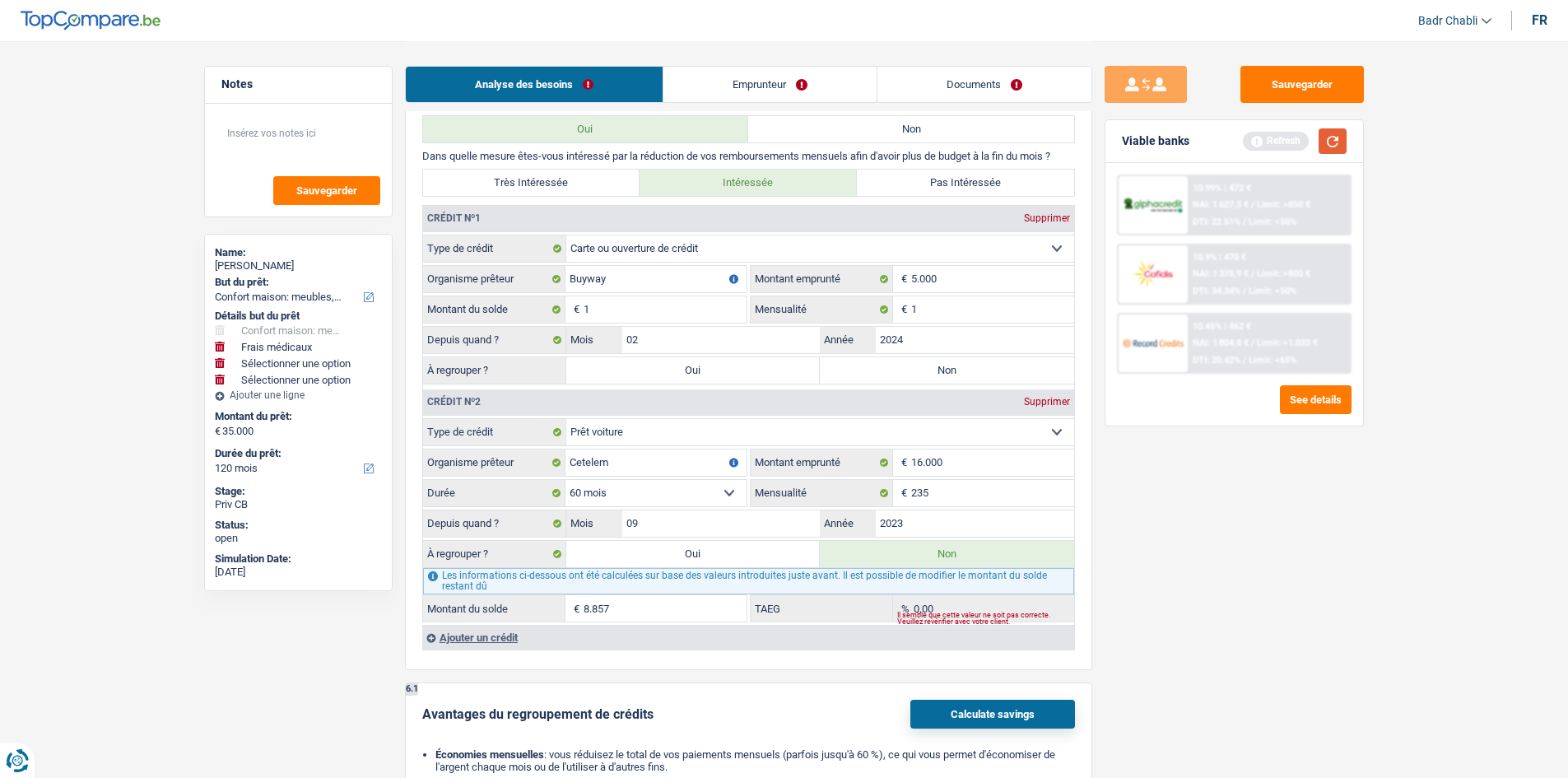
click at [1336, 130] on button "button" at bounding box center [1332, 141] width 28 height 26
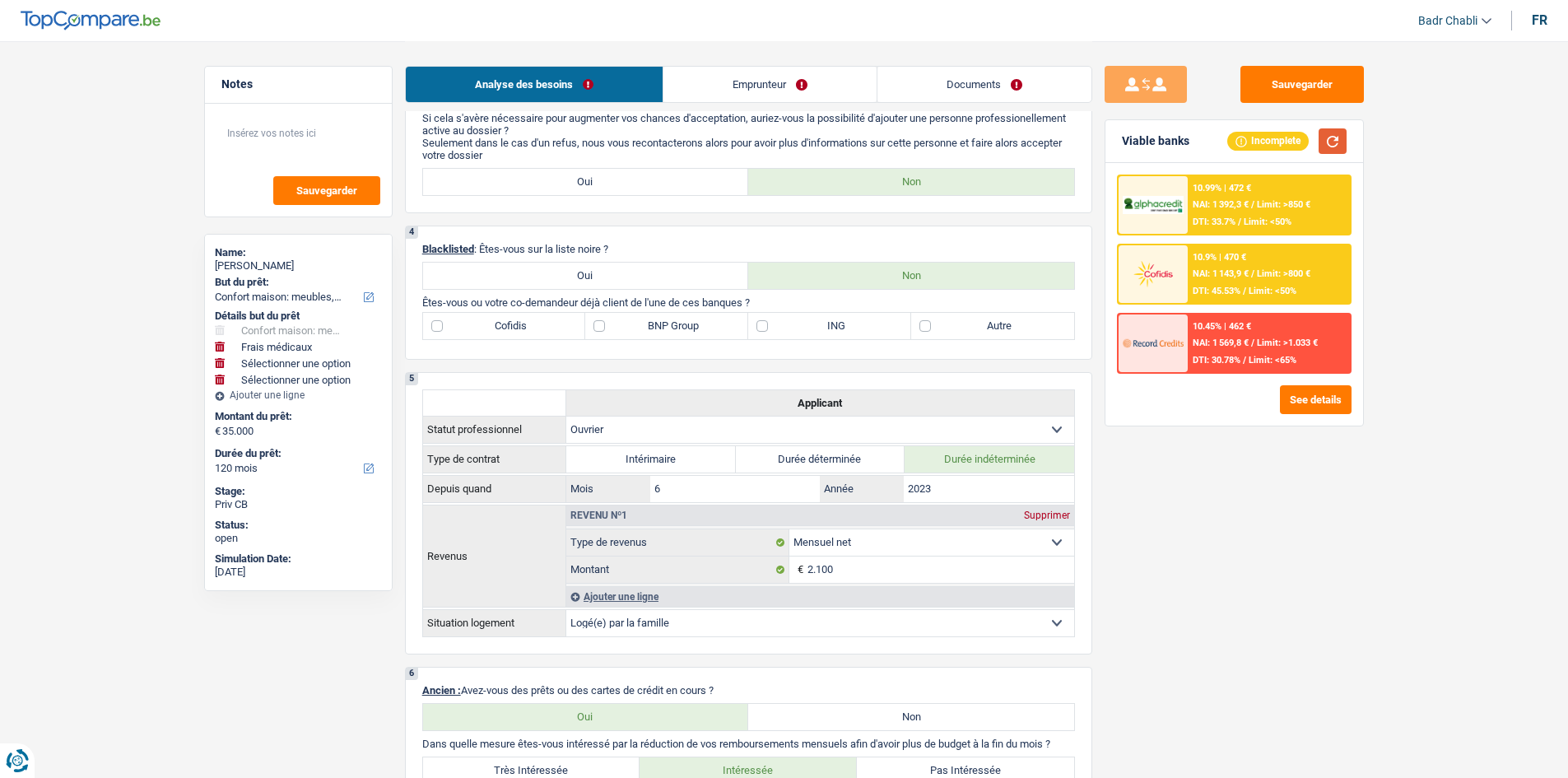
scroll to position [1235, 0]
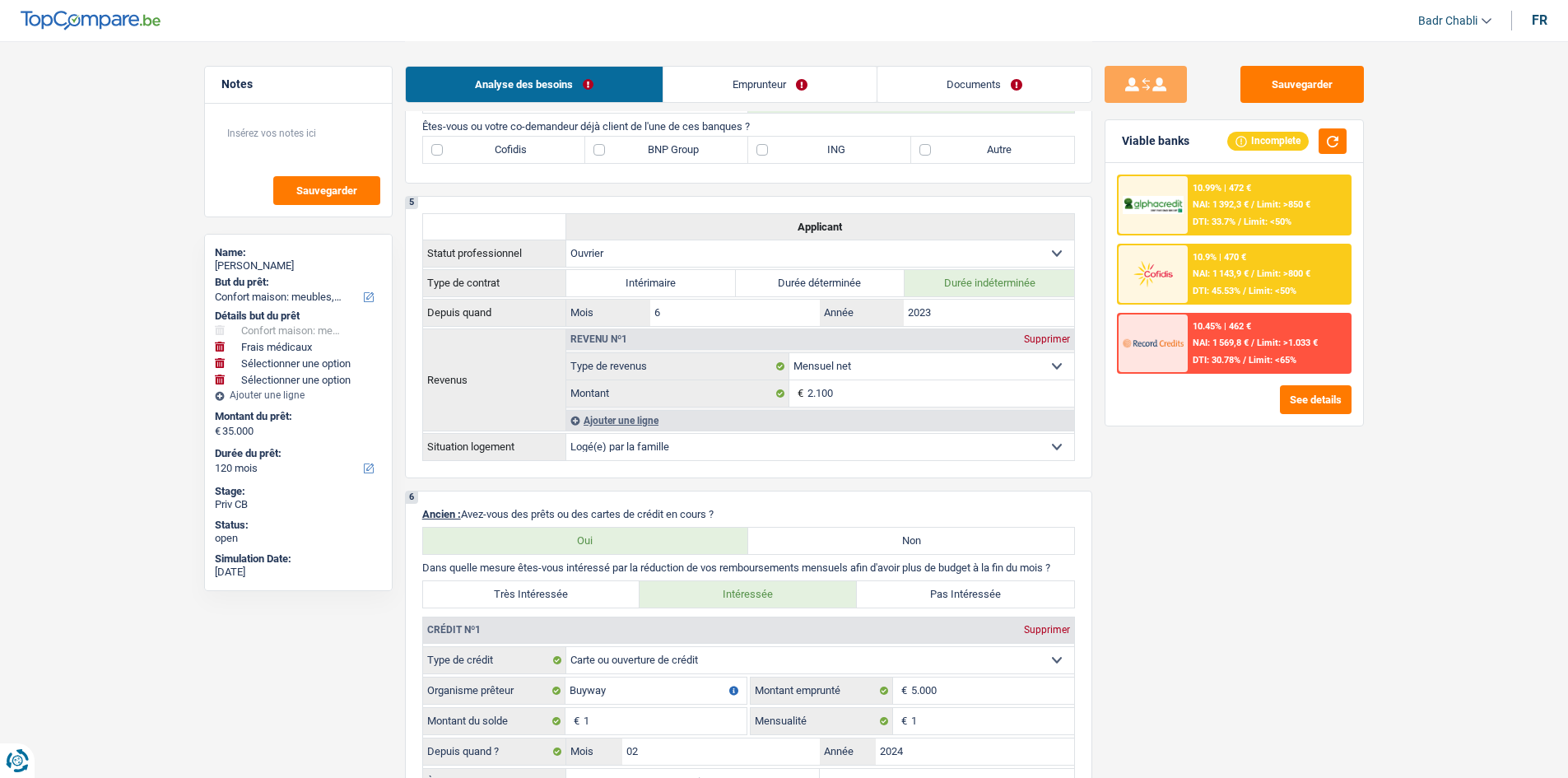
click at [603, 140] on label "BNP Group" at bounding box center [666, 150] width 163 height 27
click at [603, 140] on input "BNP Group" at bounding box center [666, 150] width 163 height 27
checkbox input "true"
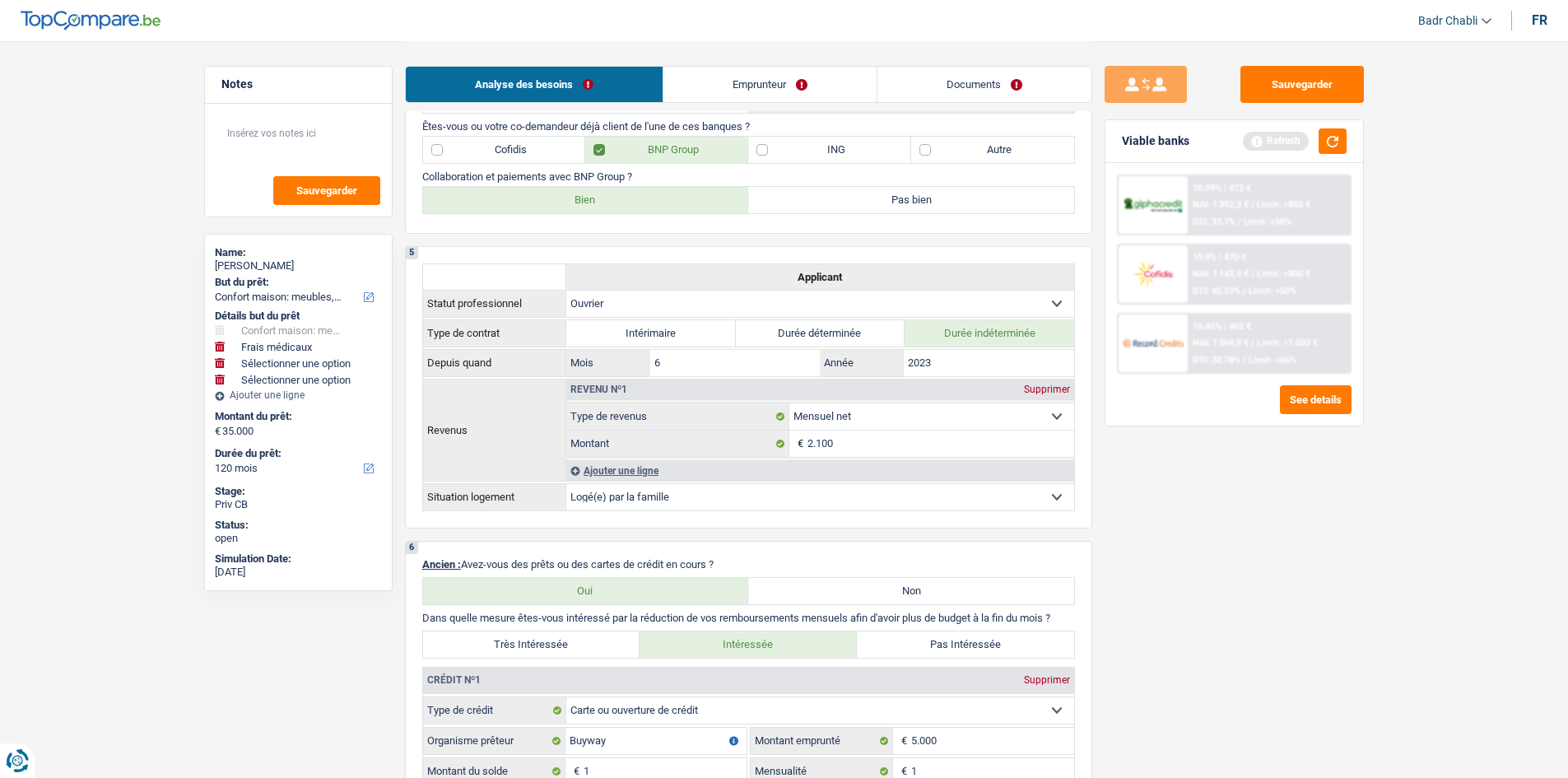
click at [634, 197] on label "Bien" at bounding box center [586, 200] width 326 height 27
click at [634, 197] on input "Bien" at bounding box center [586, 200] width 326 height 27
radio input "true"
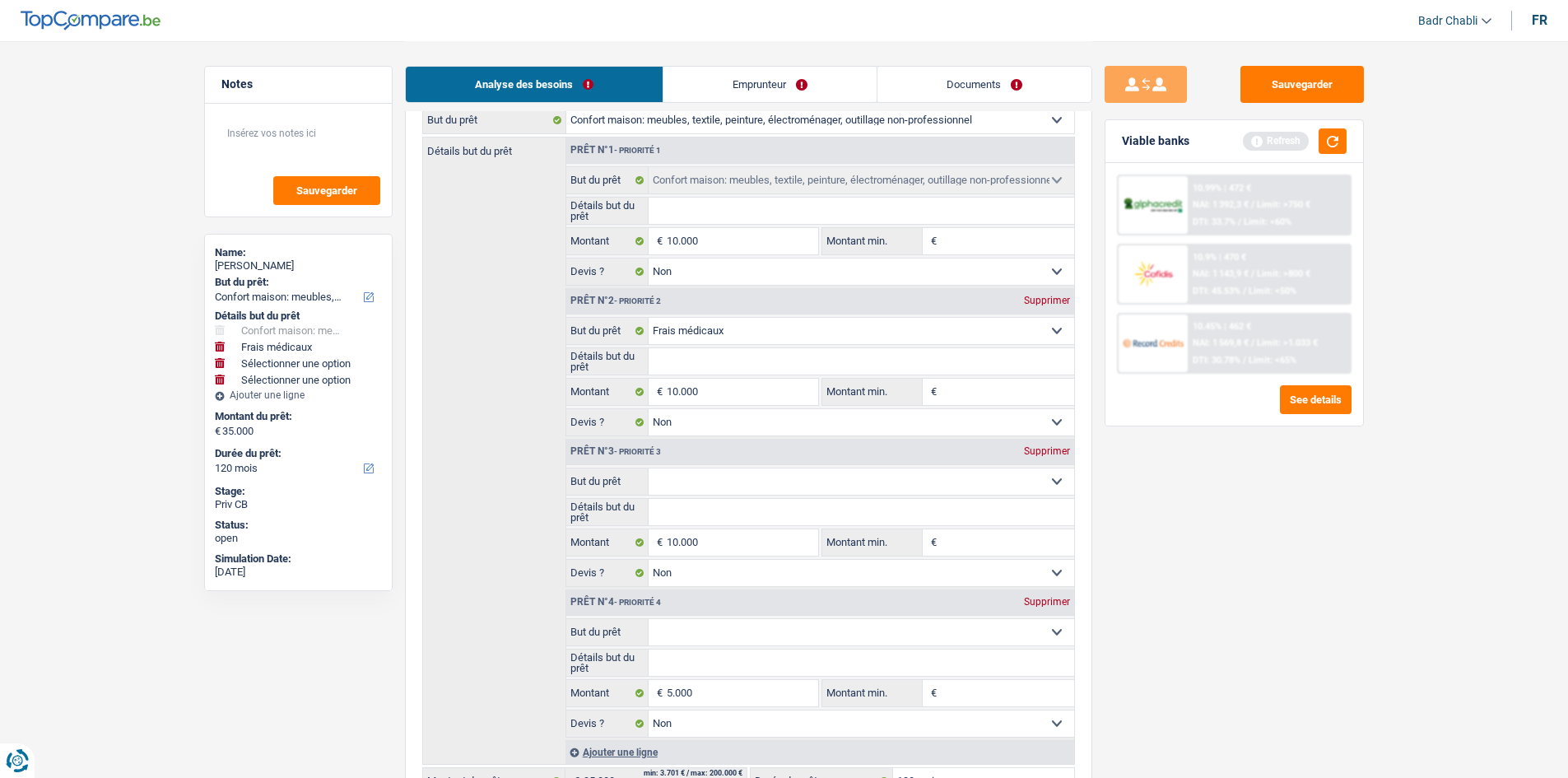
scroll to position [247, 0]
click at [979, 243] on input "Montant min." at bounding box center [1007, 245] width 133 height 27
type input "8"
type input "80"
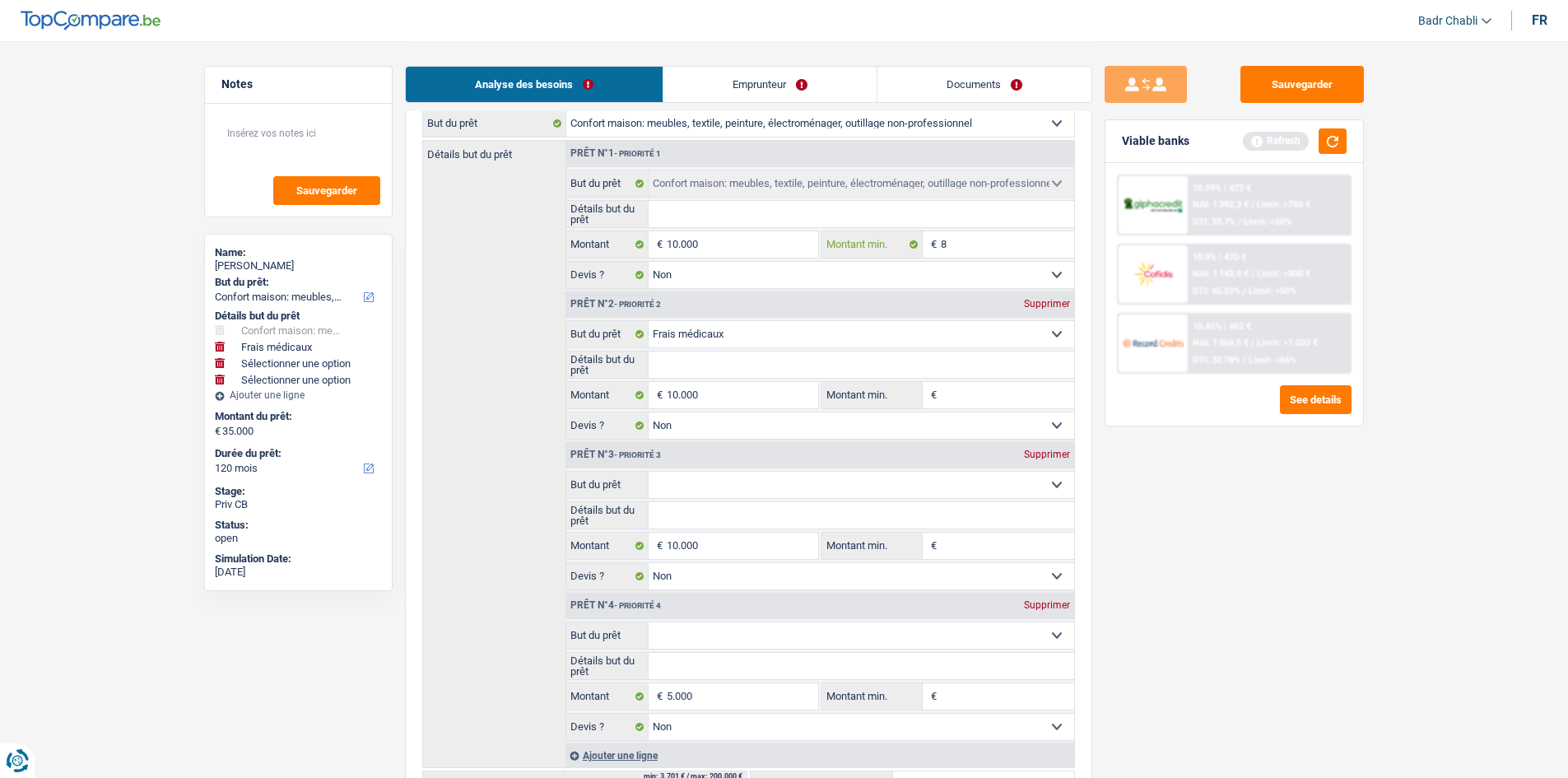
type input "80"
type input "800"
type input "8.000"
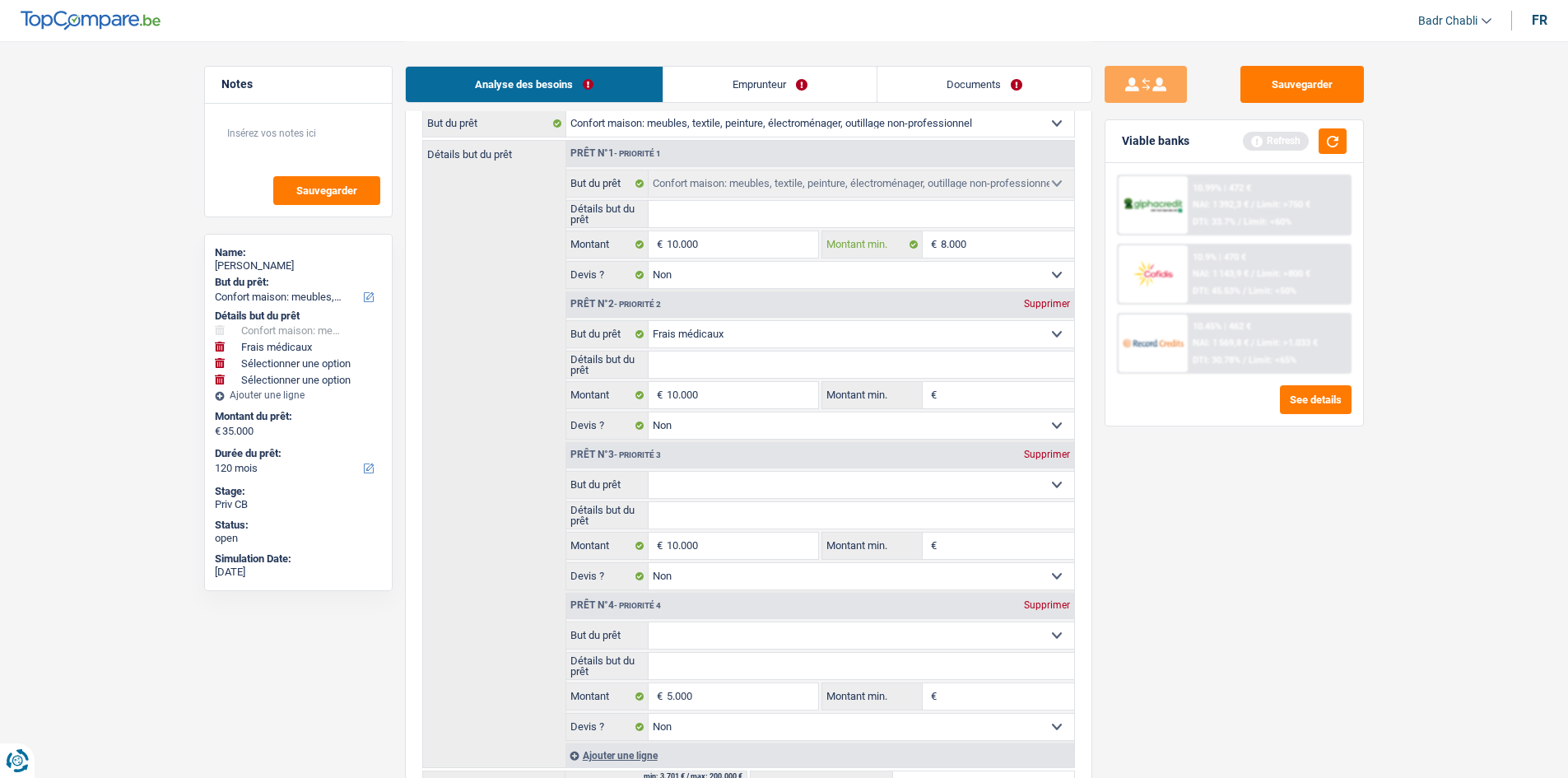
type input "8.000"
click at [977, 399] on input "Montant min." at bounding box center [1007, 395] width 133 height 27
type input "8"
type input "80"
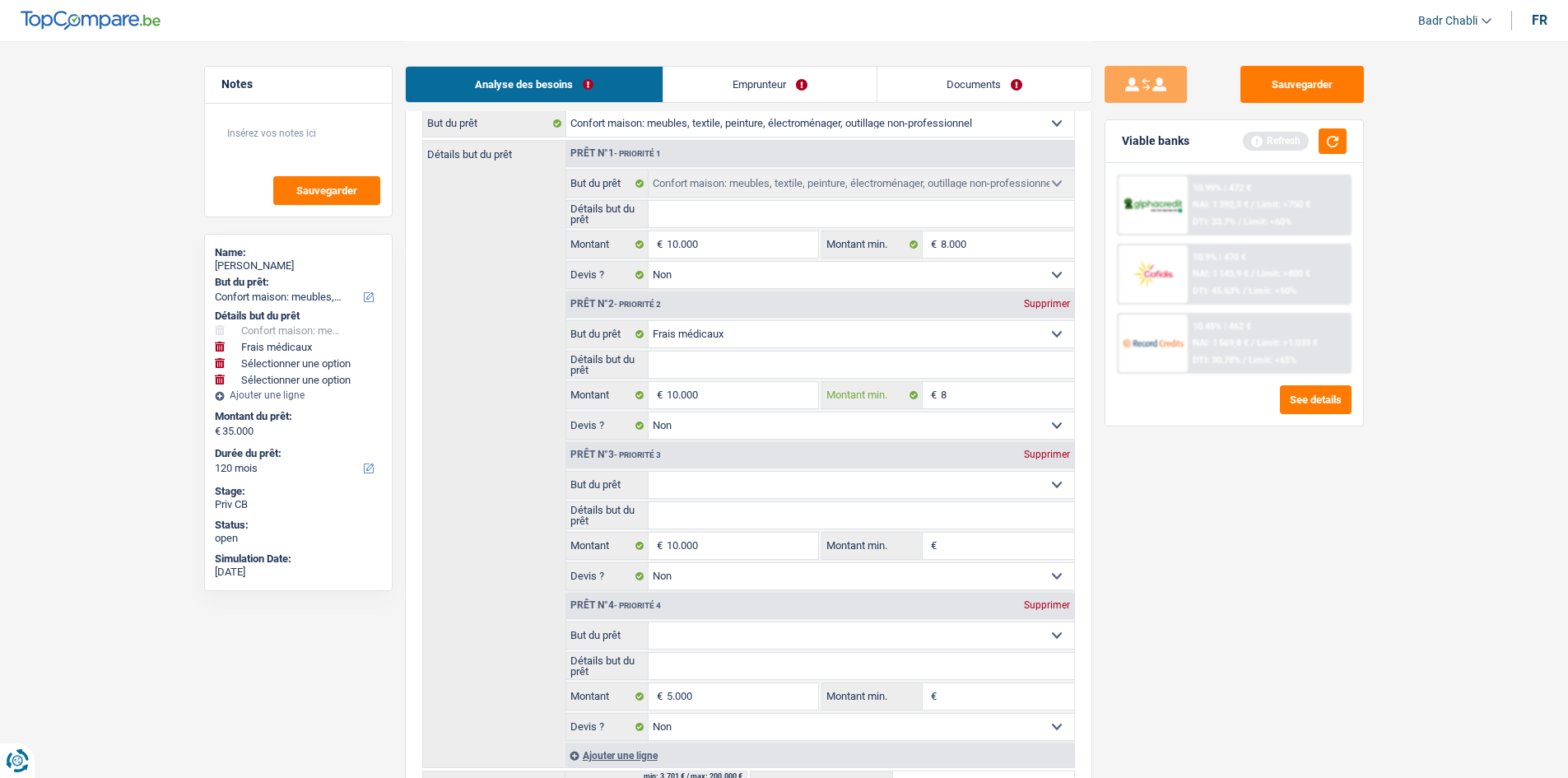
type input "80"
type input "800"
type input "8.000"
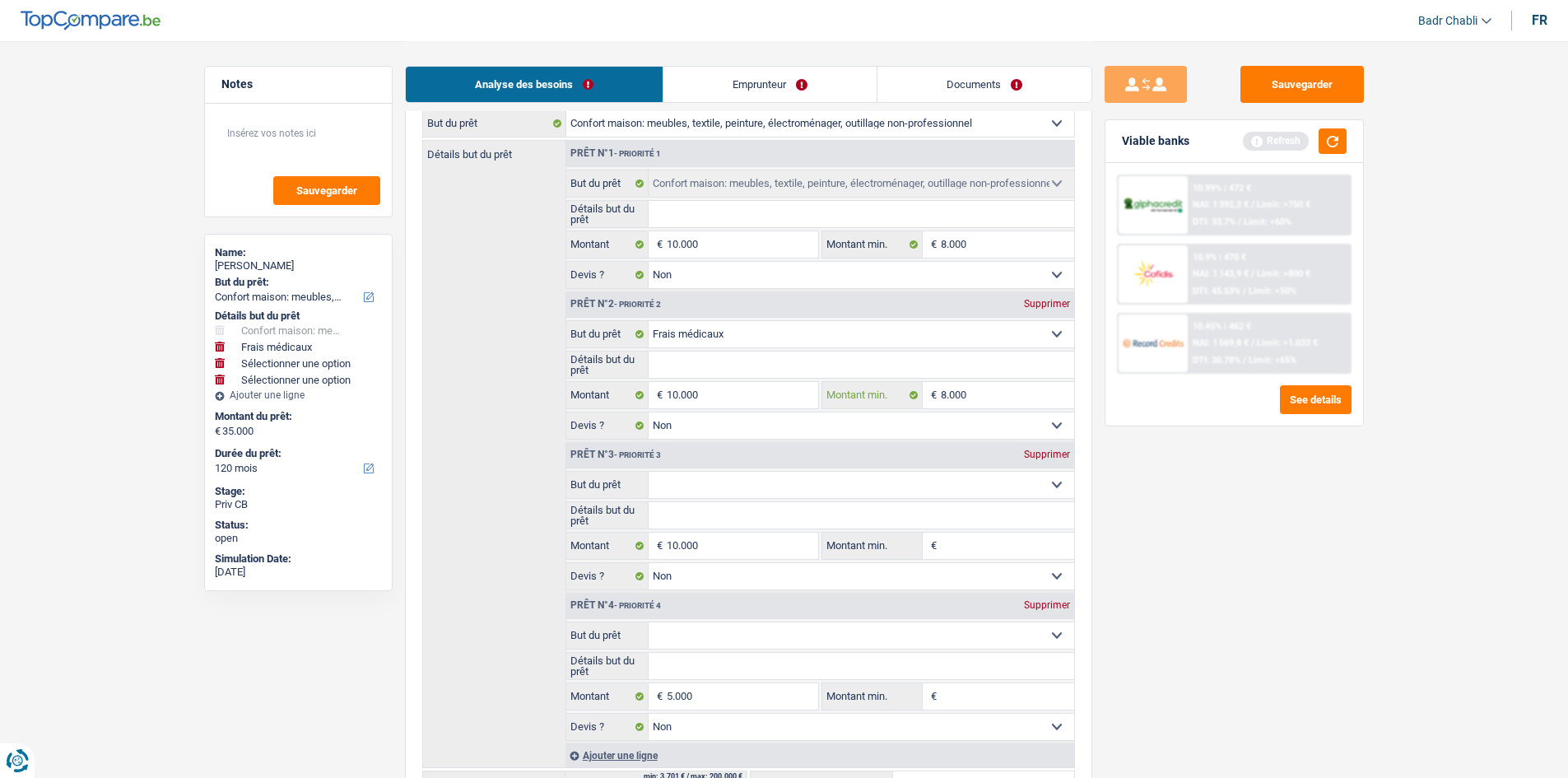
type input "8.000"
click at [996, 544] on input "Montant min." at bounding box center [1007, 545] width 133 height 27
type input "5"
type input "50"
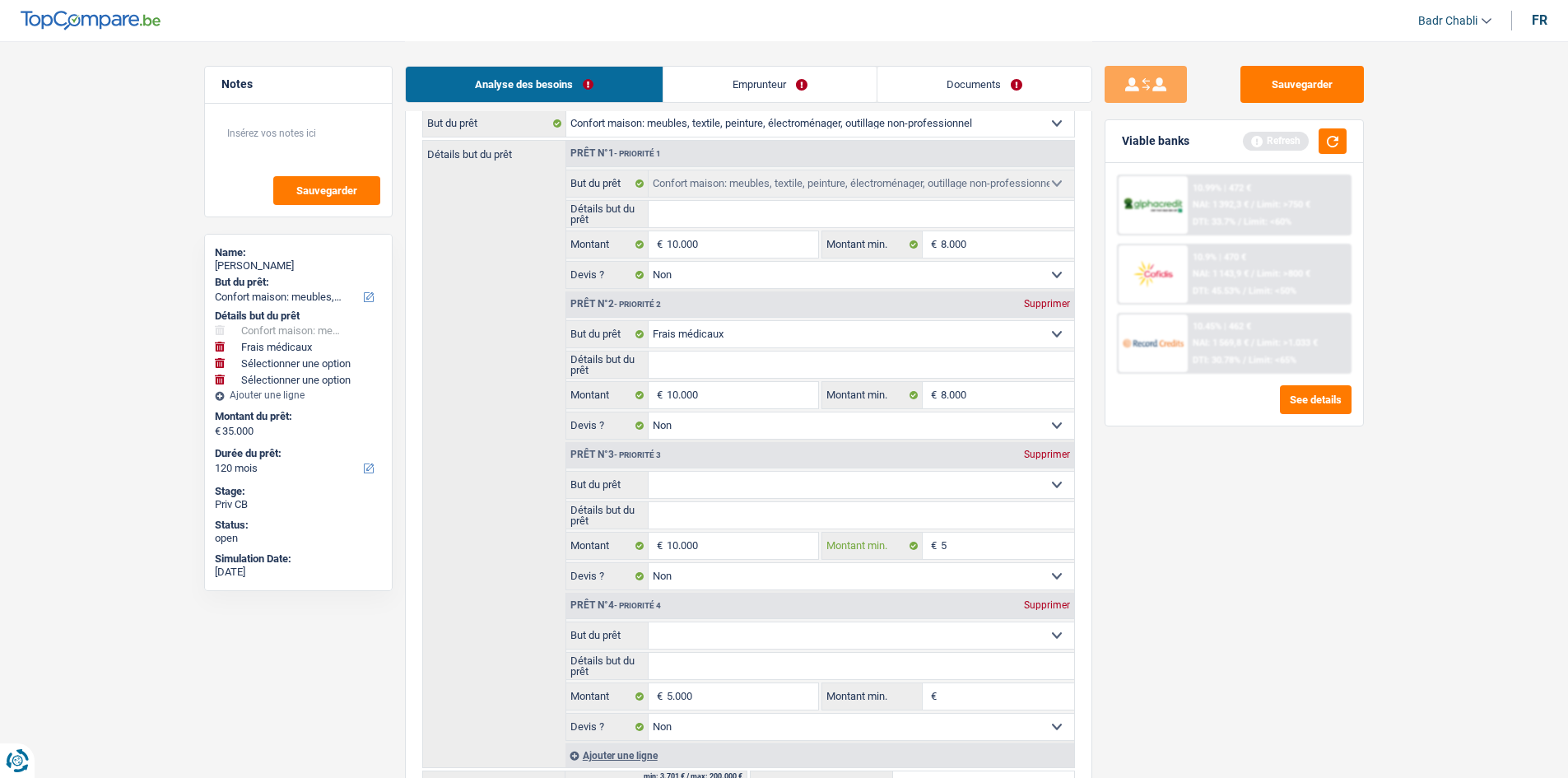
type input "50"
type input "500"
type input "5.000"
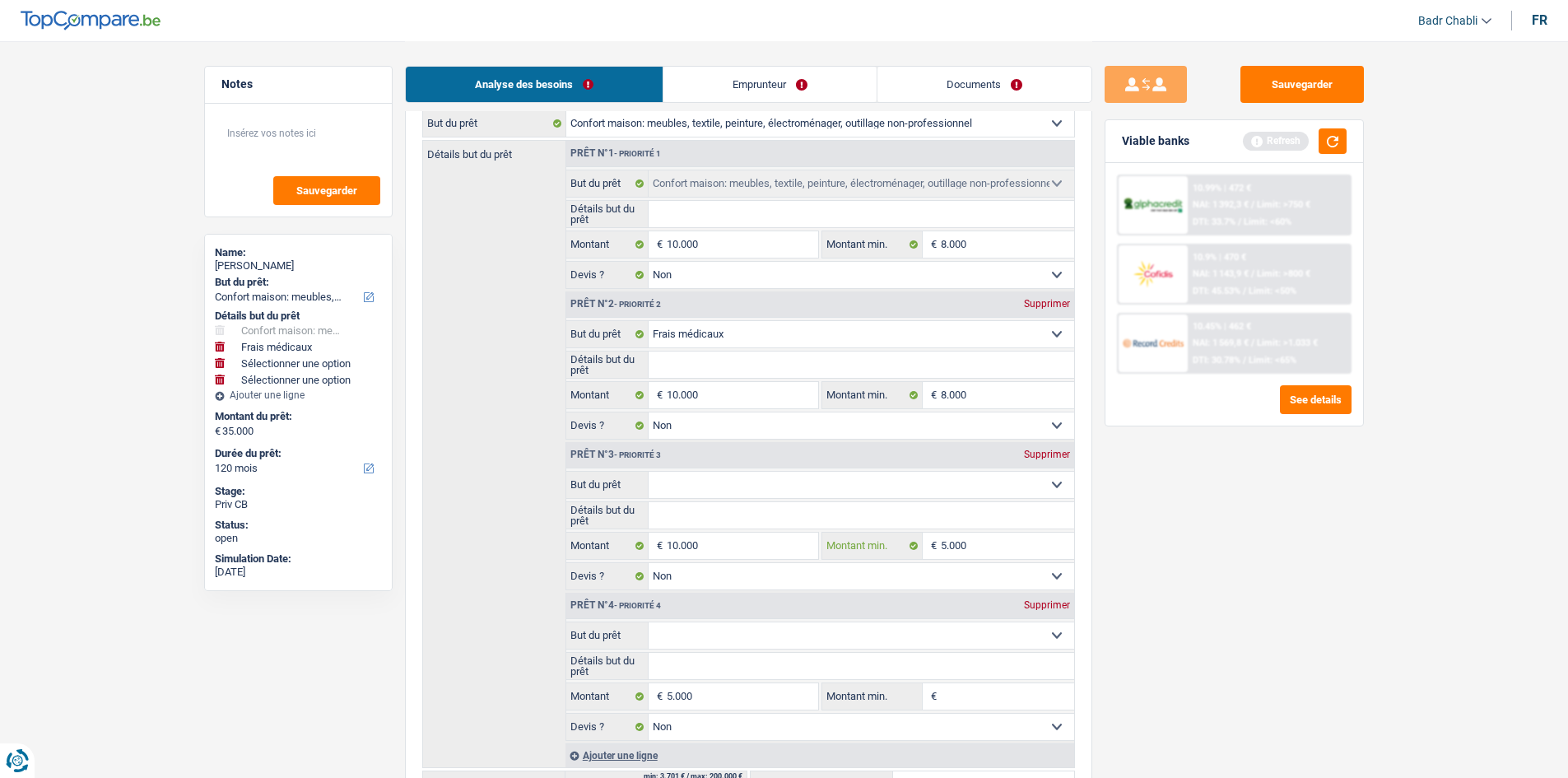
type input "5.000"
click at [987, 699] on input "Montant min." at bounding box center [1007, 696] width 133 height 27
type input "4"
type input "40"
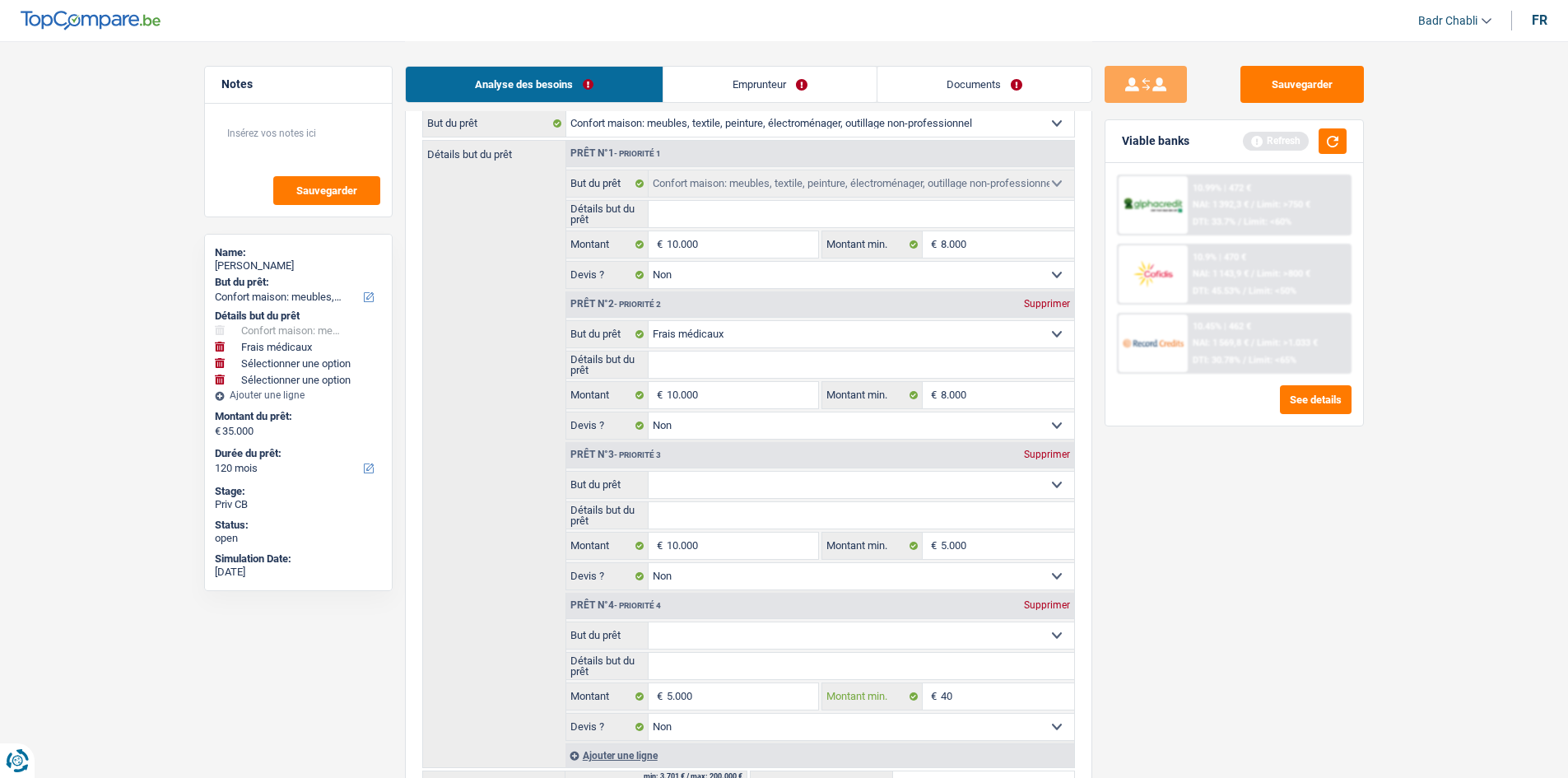
type input "40"
type input "400"
type input "4.000"
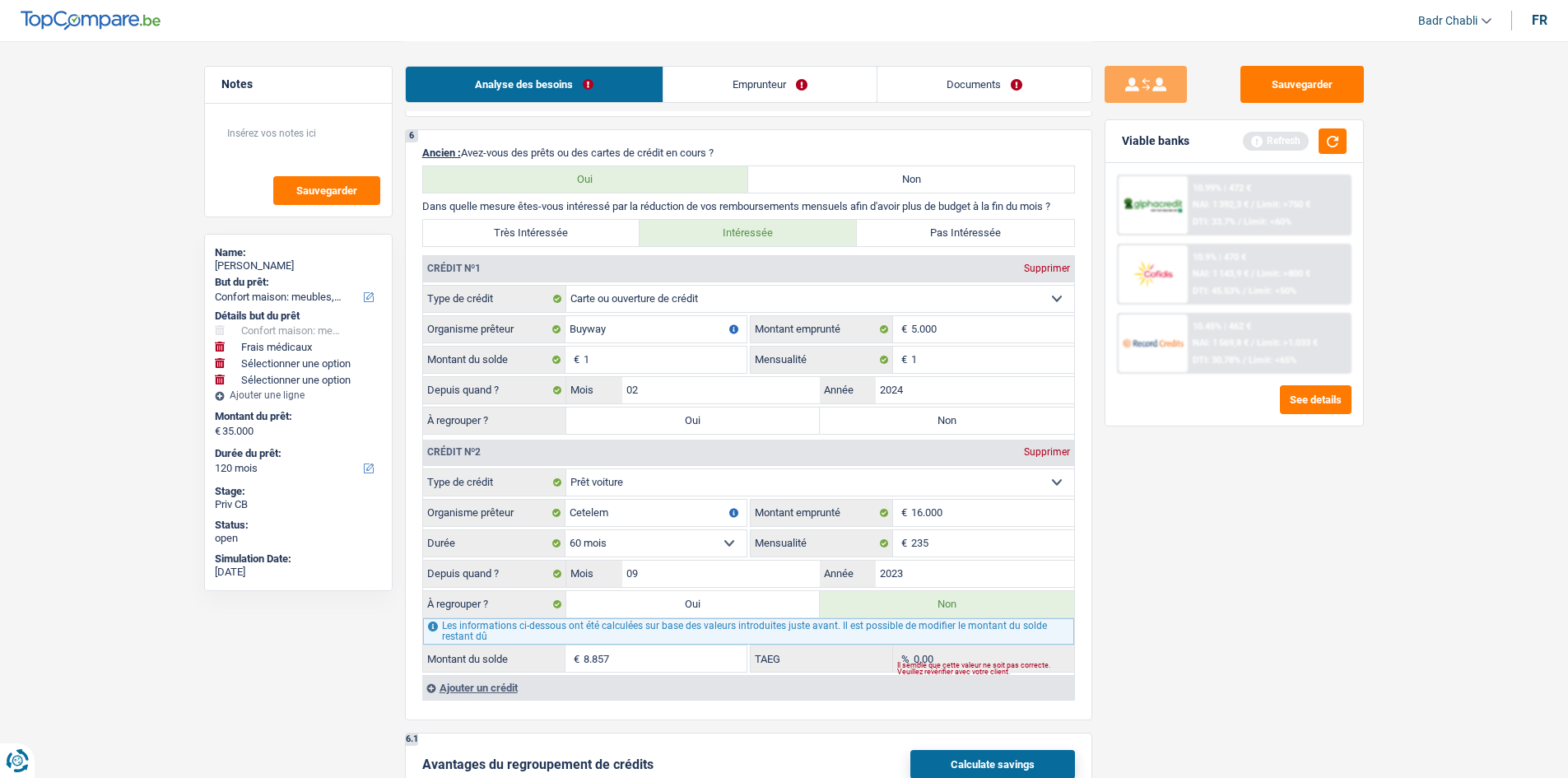
scroll to position [2140, 0]
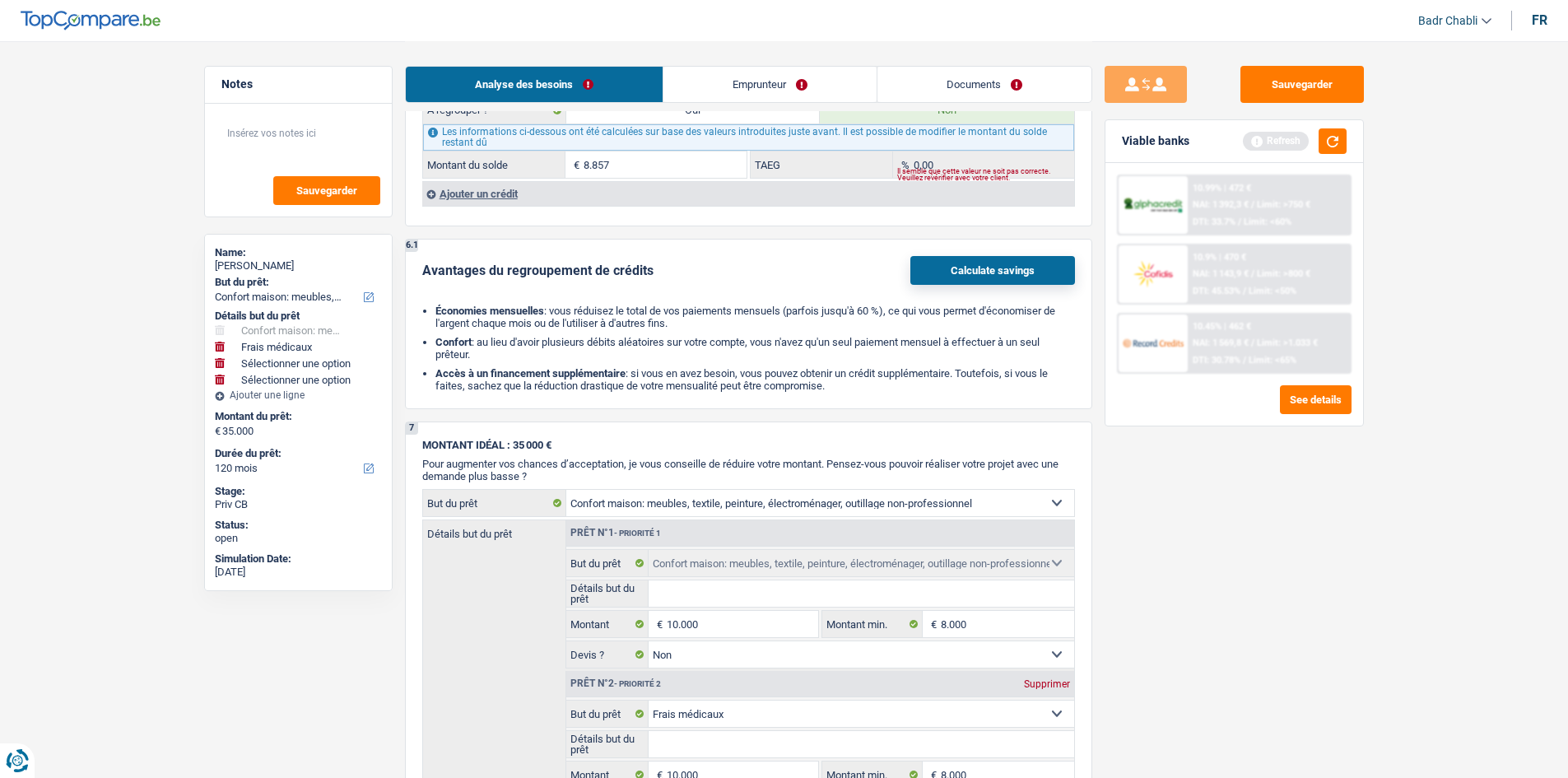
type input "4.000"
click at [984, 91] on link "Documents" at bounding box center [984, 84] width 214 height 35
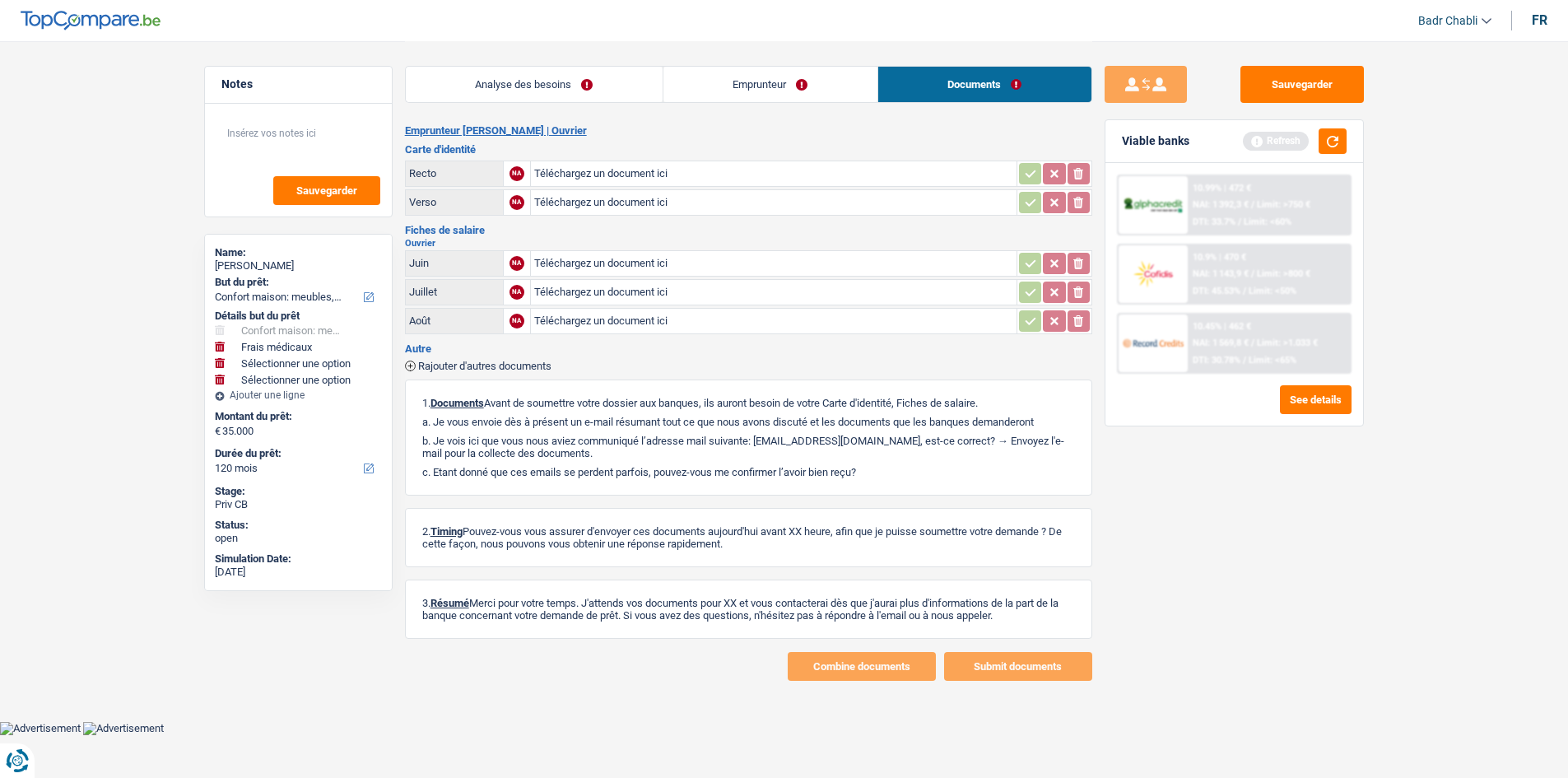
scroll to position [0, 0]
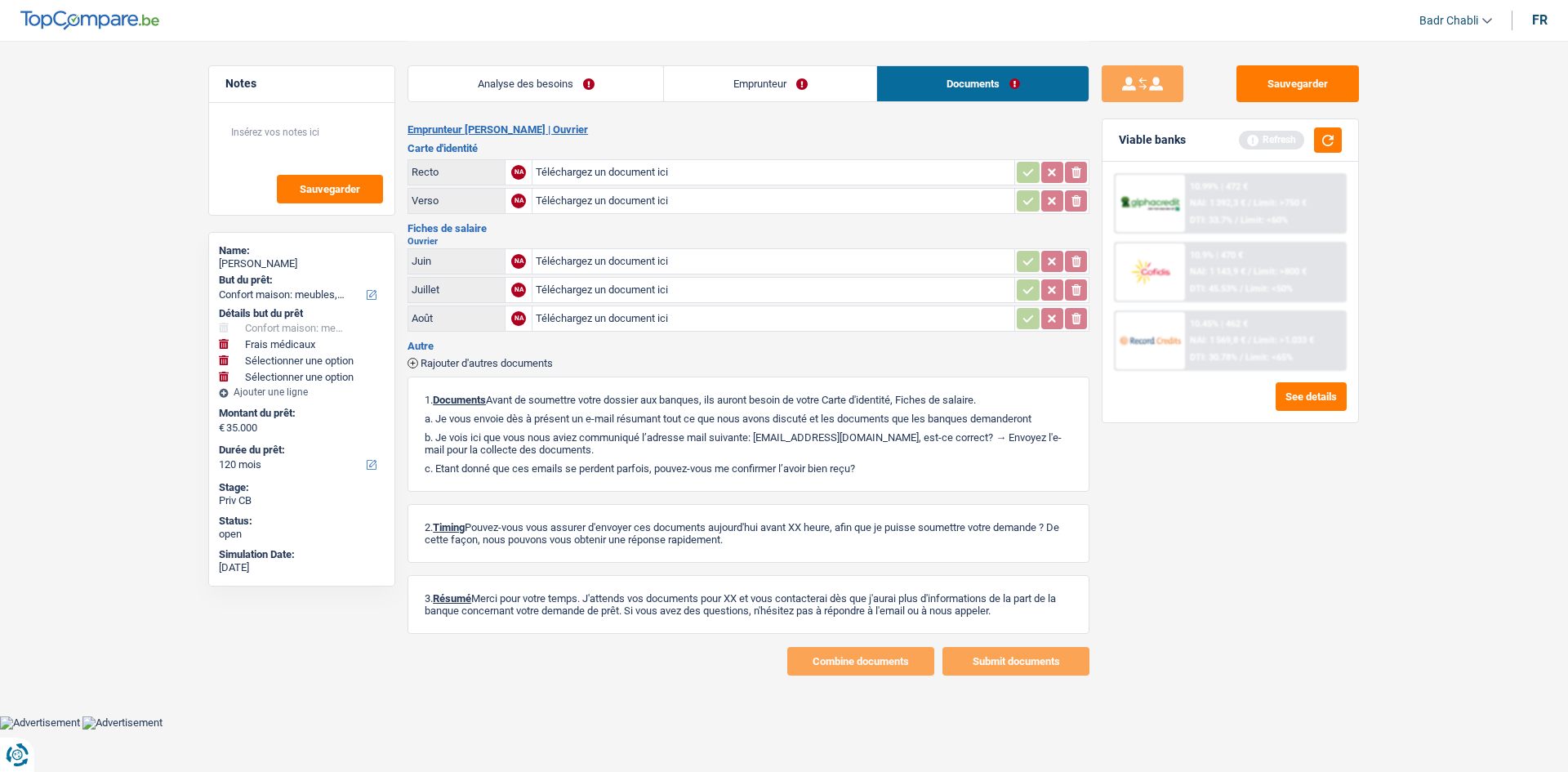
click at [672, 98] on link "Emprunteur" at bounding box center [770, 83] width 212 height 35
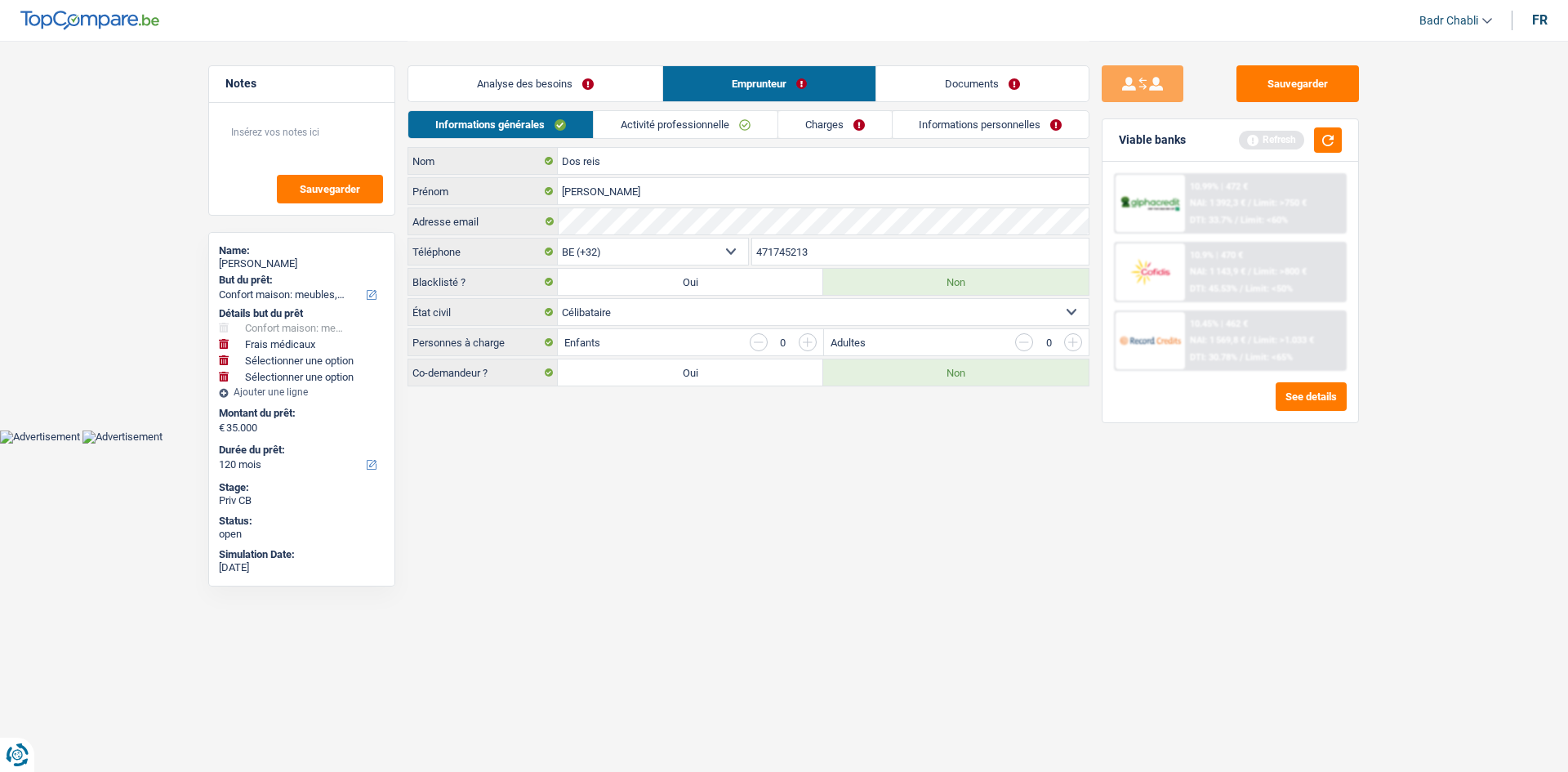
click at [541, 70] on link "Analyse des besoins" at bounding box center [535, 83] width 254 height 35
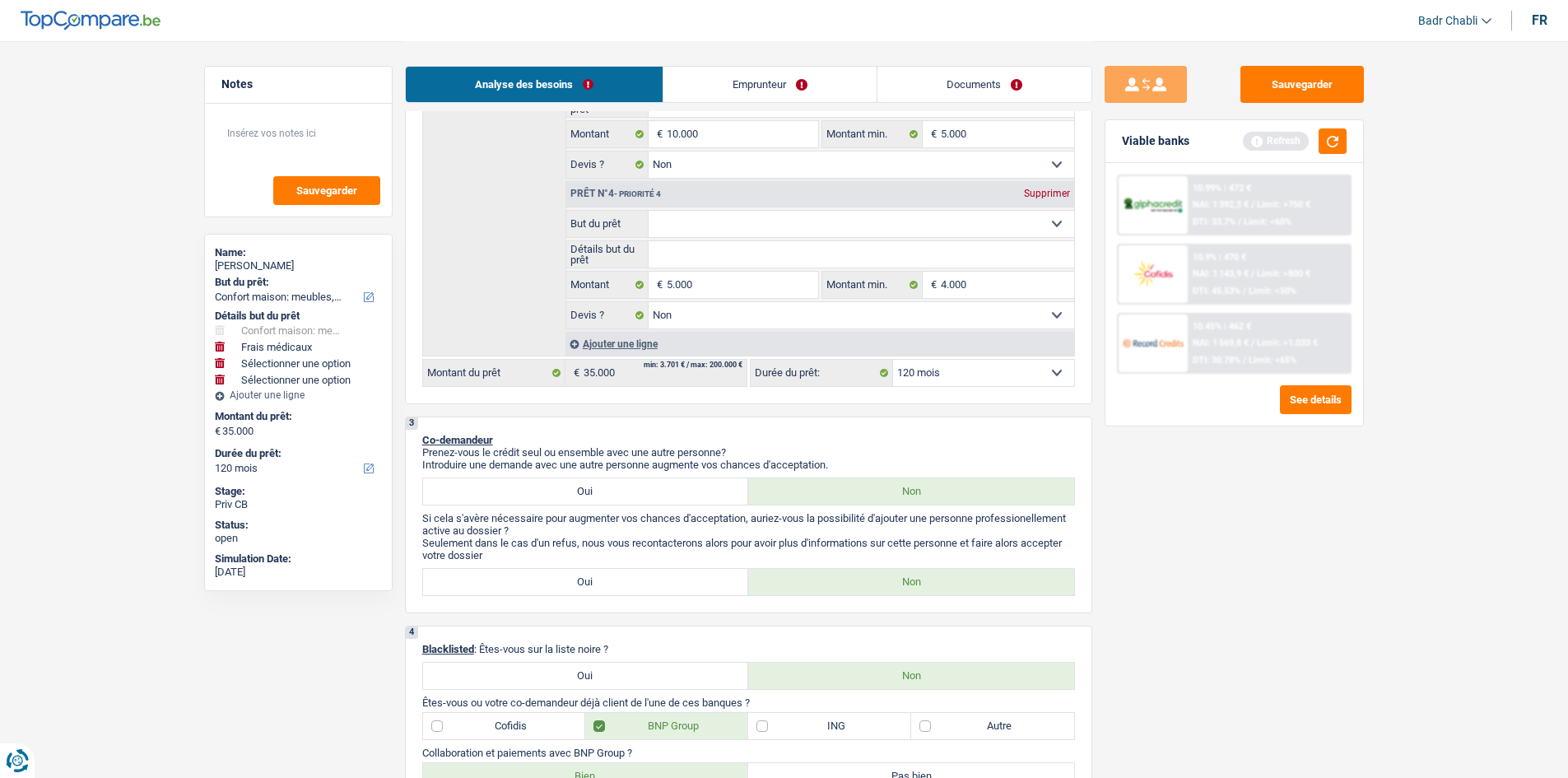
scroll to position [905, 0]
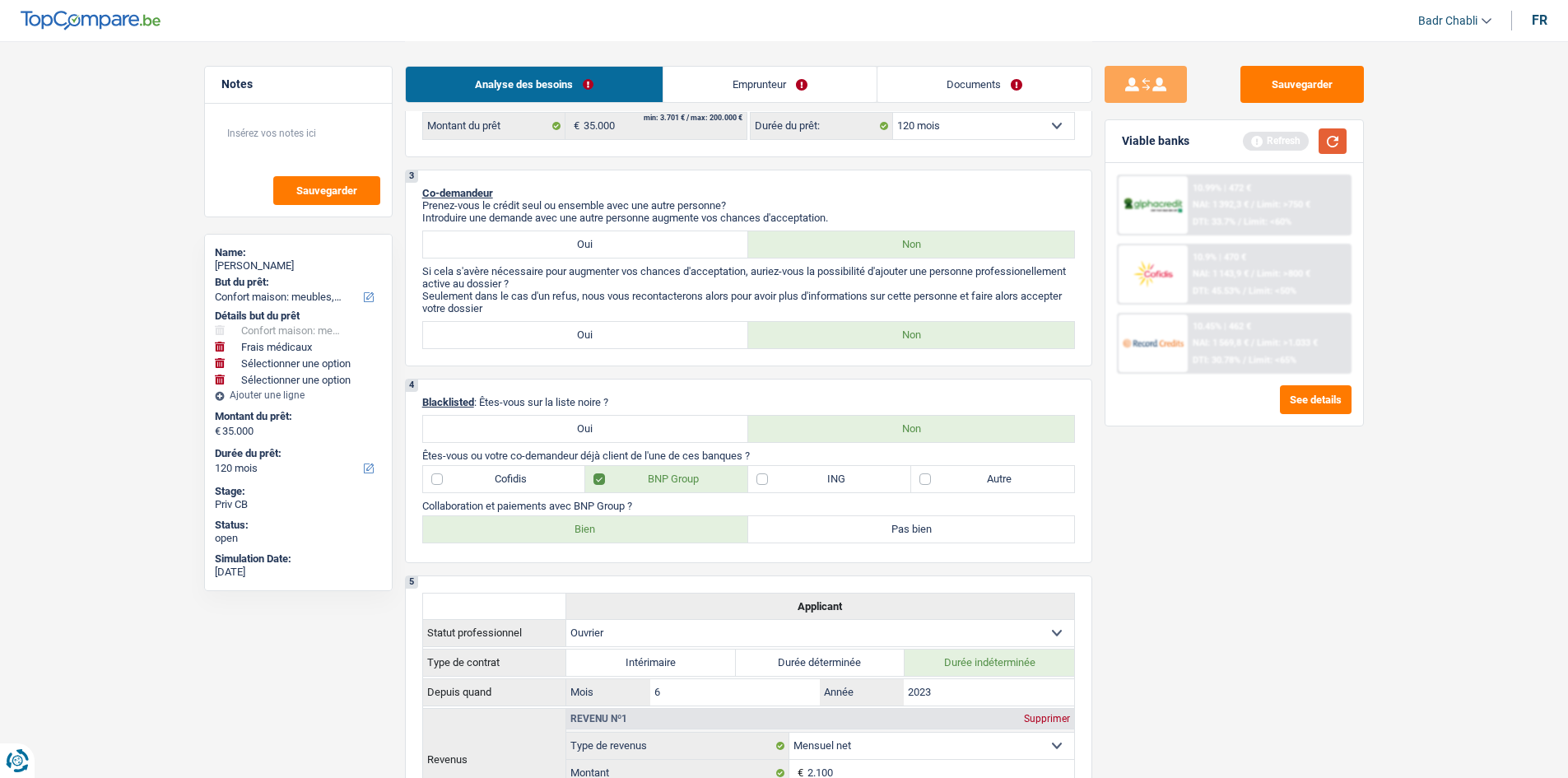
click at [1329, 139] on button "button" at bounding box center [1332, 141] width 28 height 26
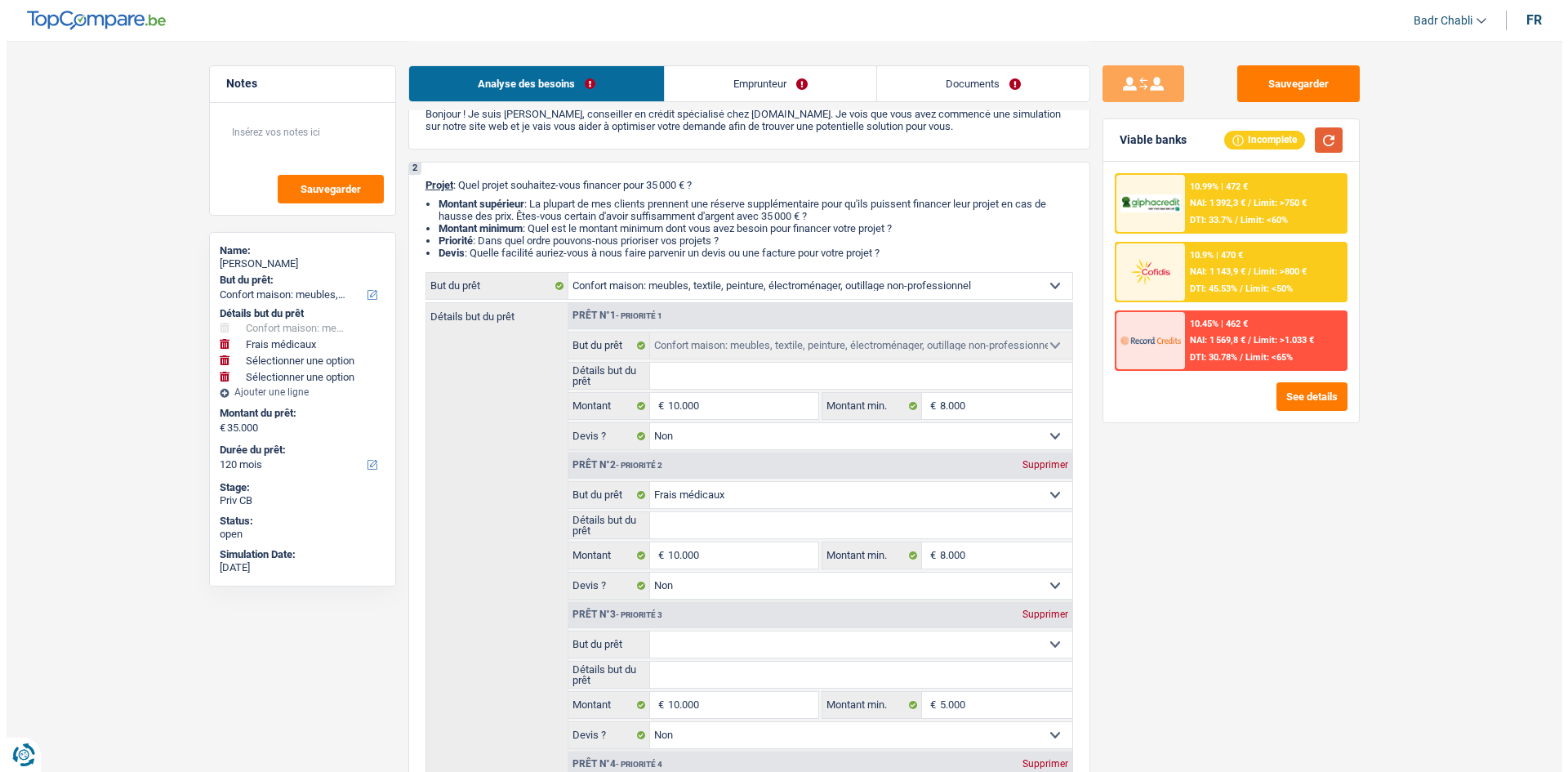
scroll to position [0, 0]
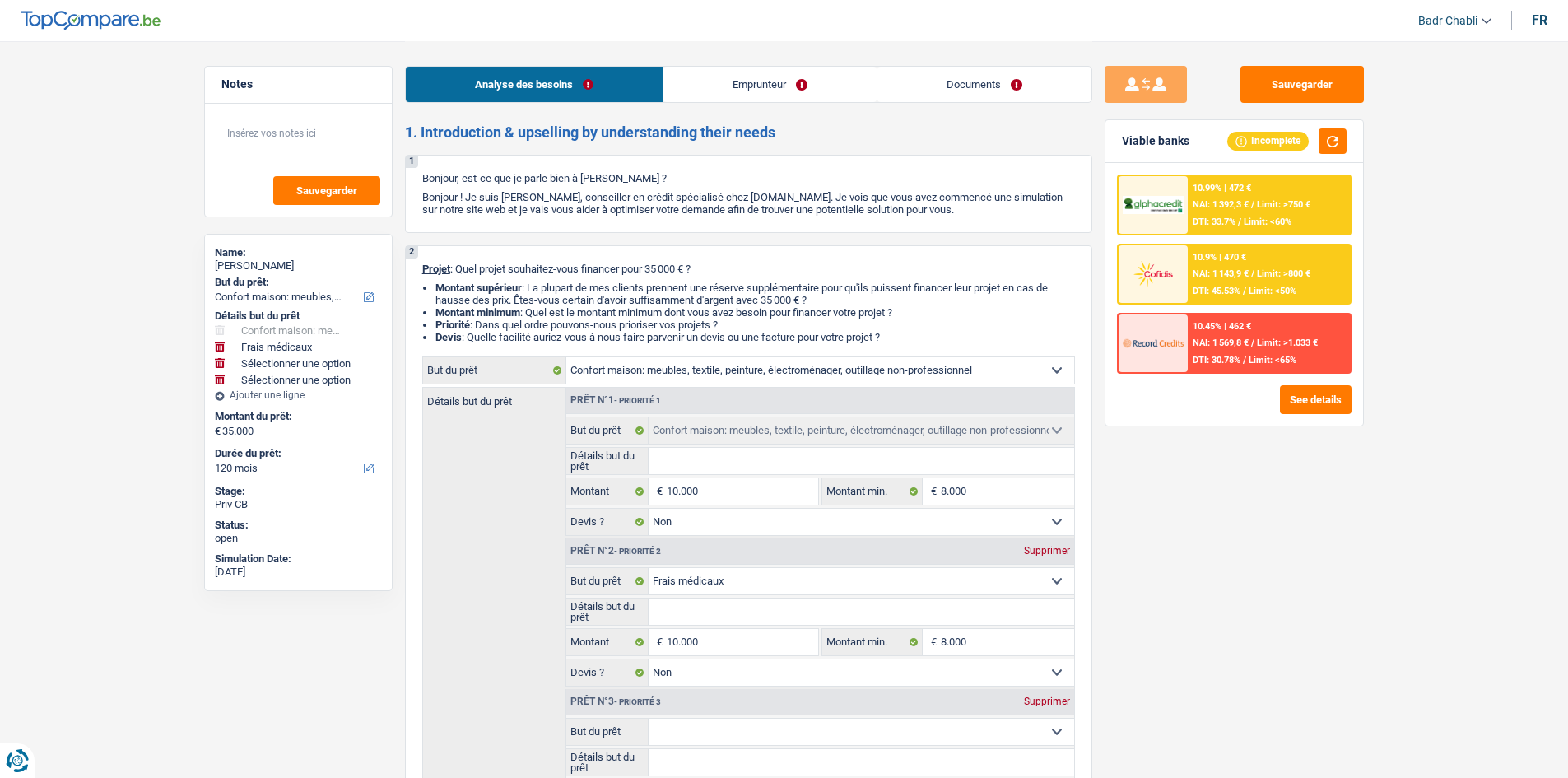
click at [768, 108] on div "Analyse des besoins Emprunteur Documents" at bounding box center [749, 76] width 687 height 70
click at [764, 83] on link "Emprunteur" at bounding box center [769, 84] width 213 height 35
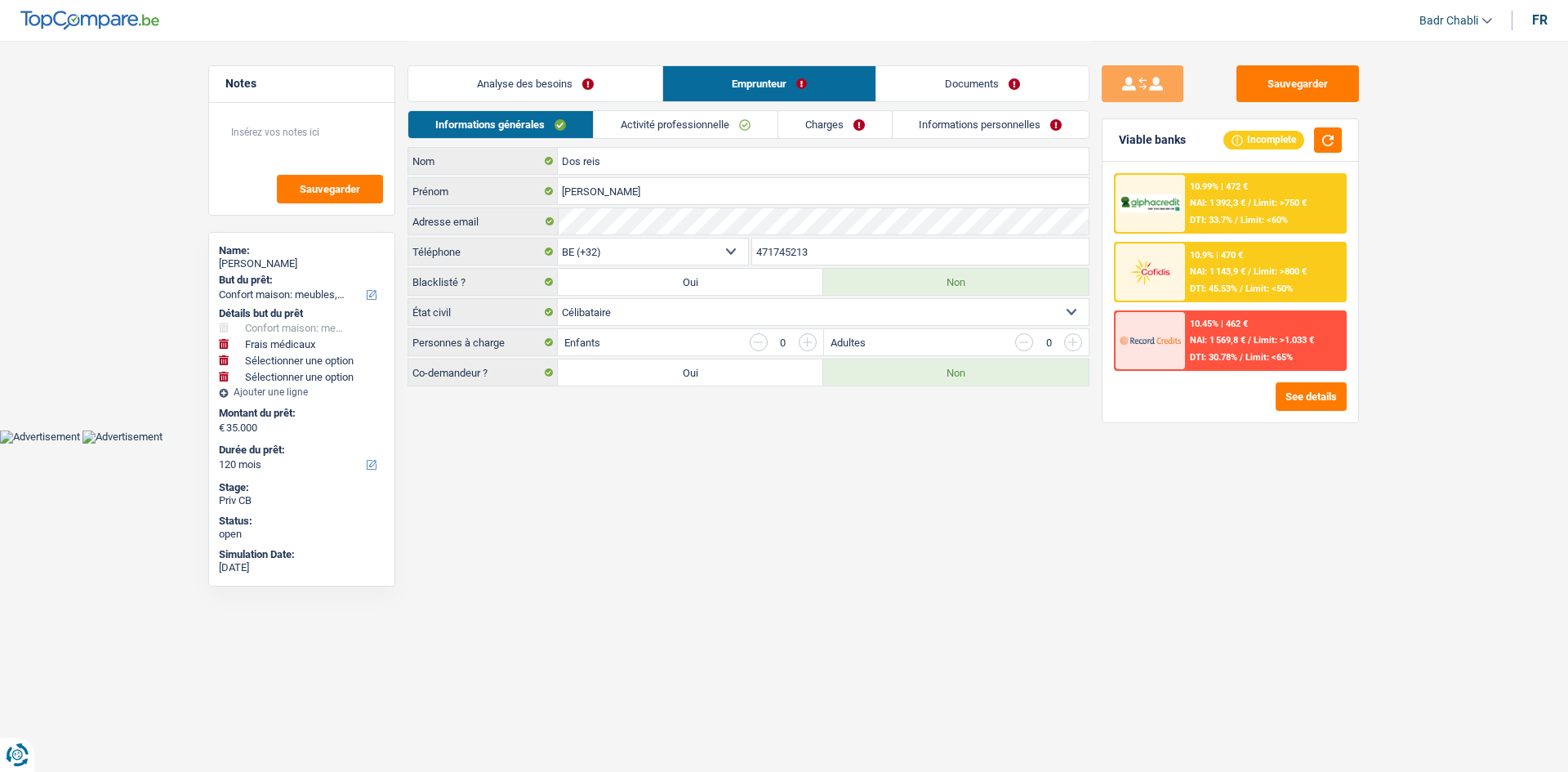
click at [643, 137] on link "Activité professionnelle" at bounding box center [686, 125] width 184 height 27
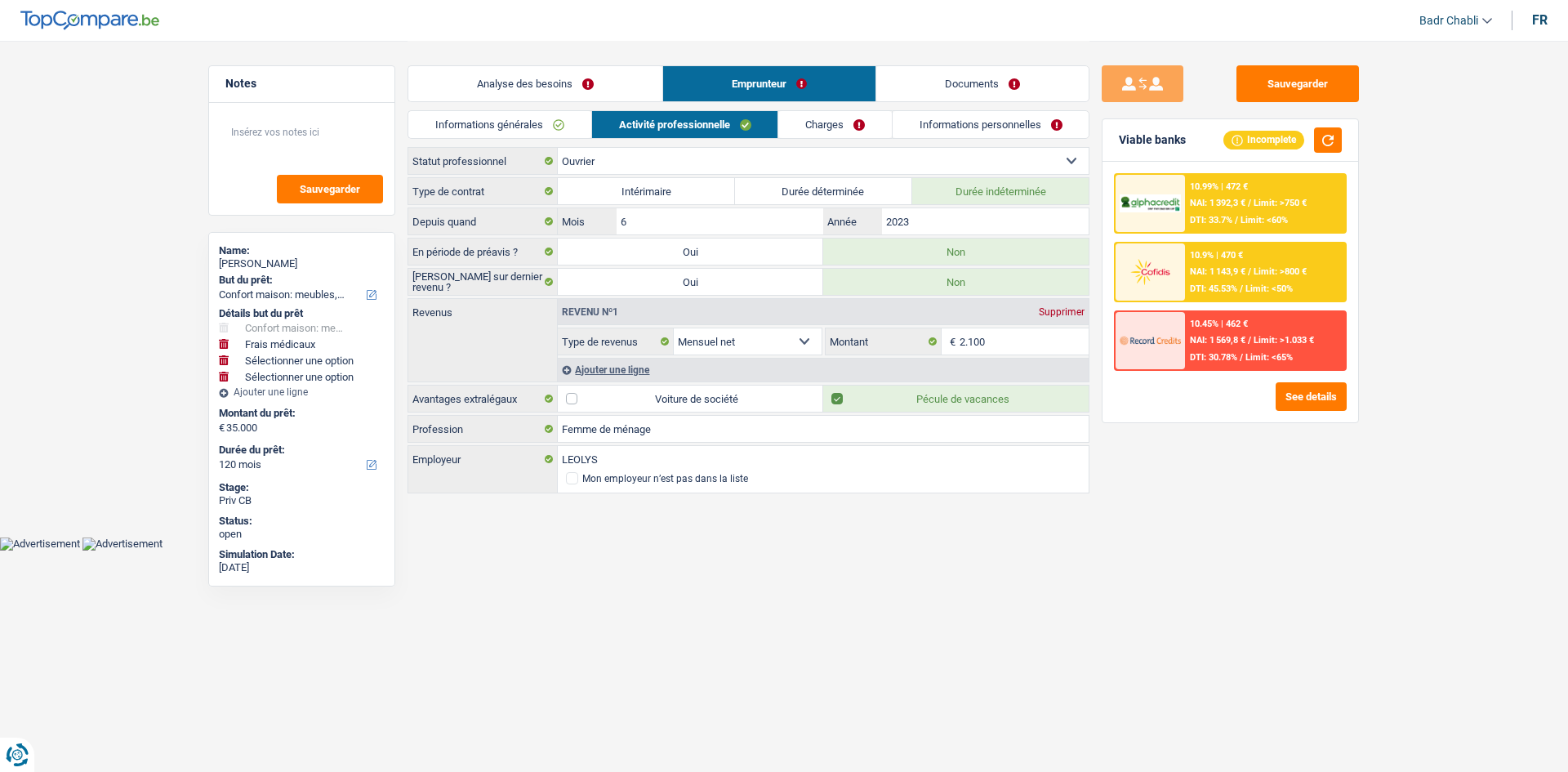
click at [530, 128] on link "Informations générales" at bounding box center [500, 125] width 183 height 27
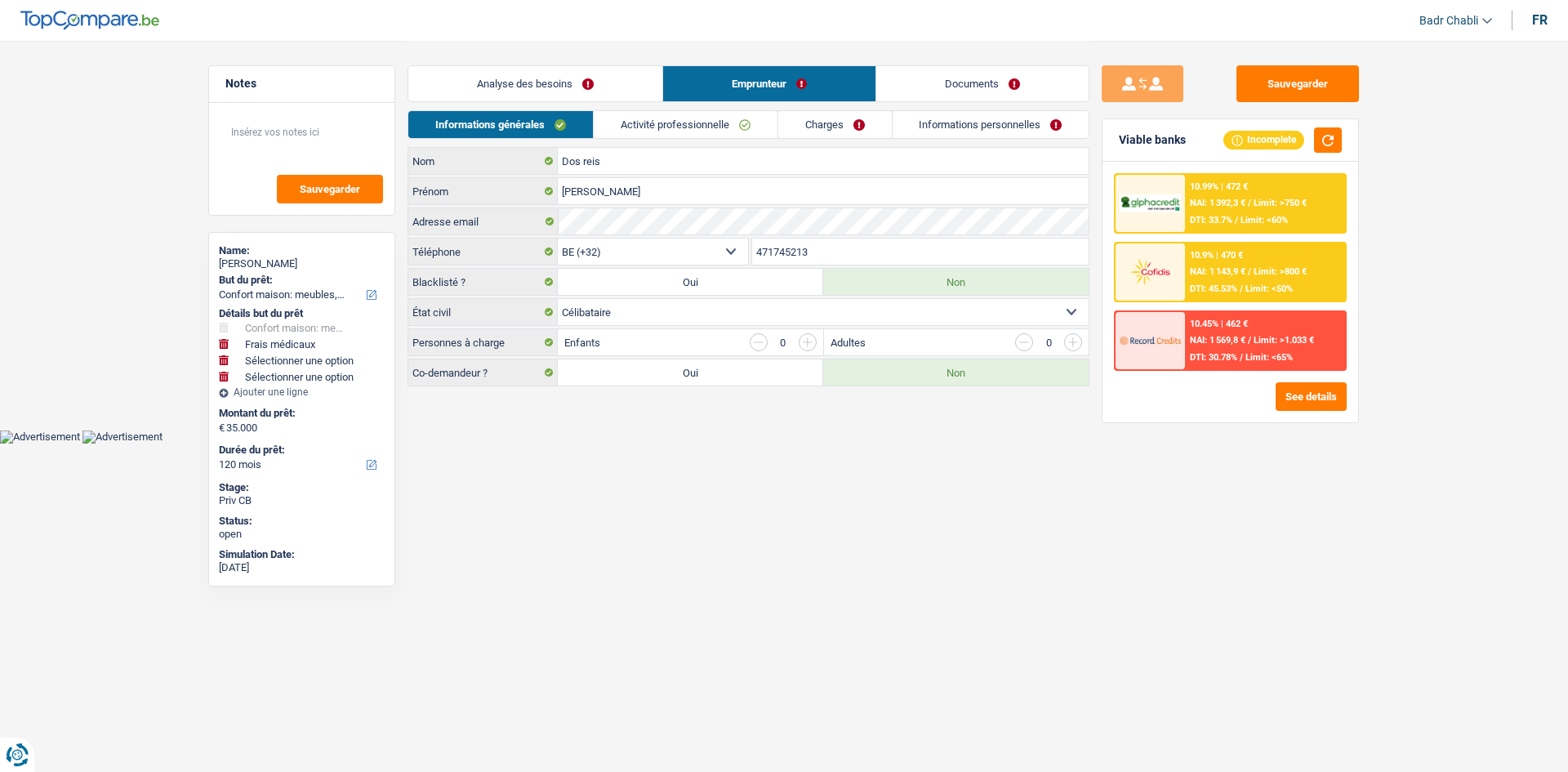
click at [697, 304] on select "Célibataire Marié(e) Cohabitant(e) légal(e) Divorcé(e) Veuf(ve) Séparé (de fait…" at bounding box center [823, 311] width 531 height 26
select select "married"
click at [557, 299] on select "Célibataire Marié(e) Cohabitant(e) légal(e) Divorcé(e) Veuf(ve) Séparé (de fait…" at bounding box center [823, 311] width 531 height 26
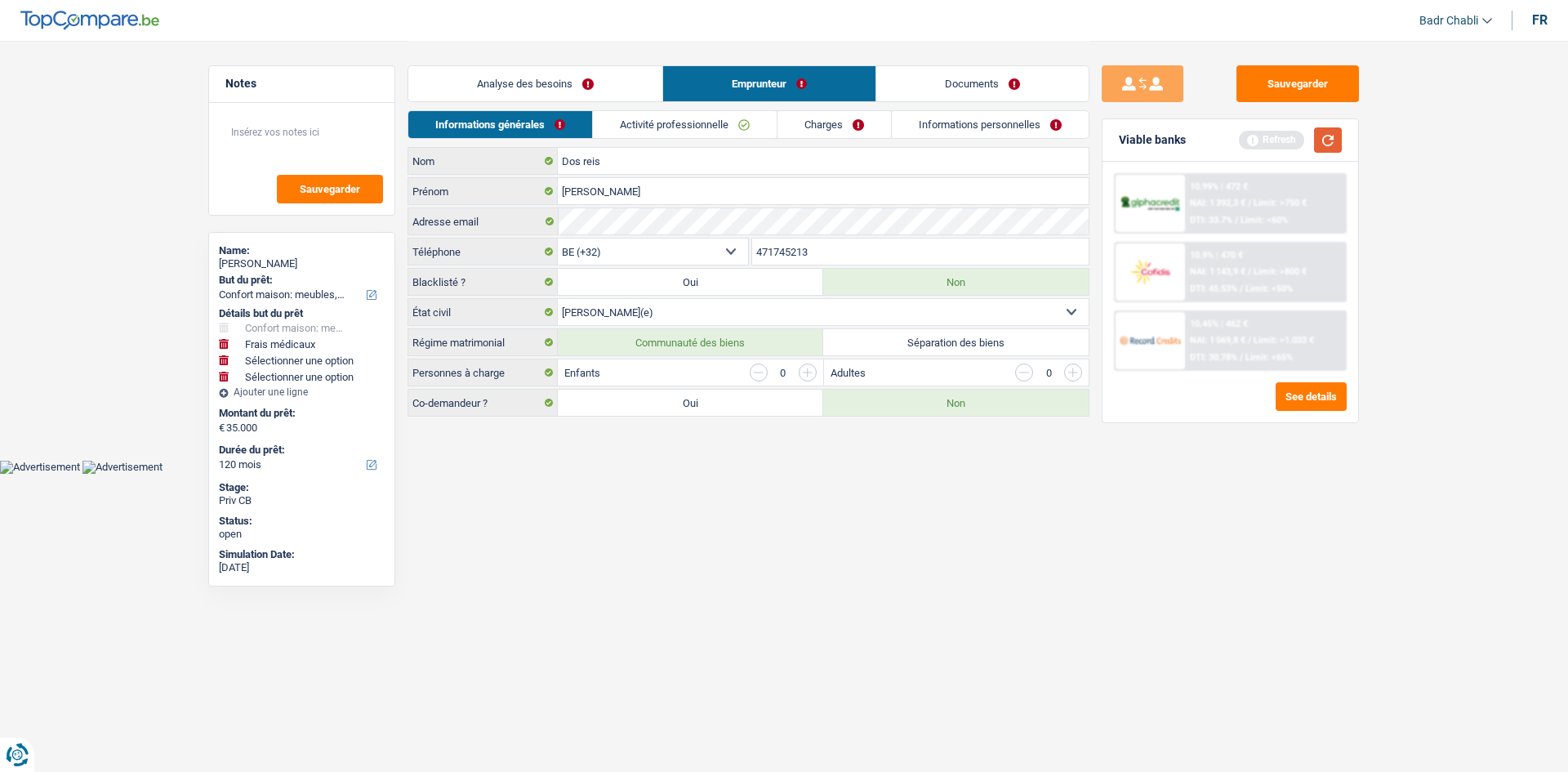
click at [1329, 147] on button "button" at bounding box center [1328, 140] width 28 height 25
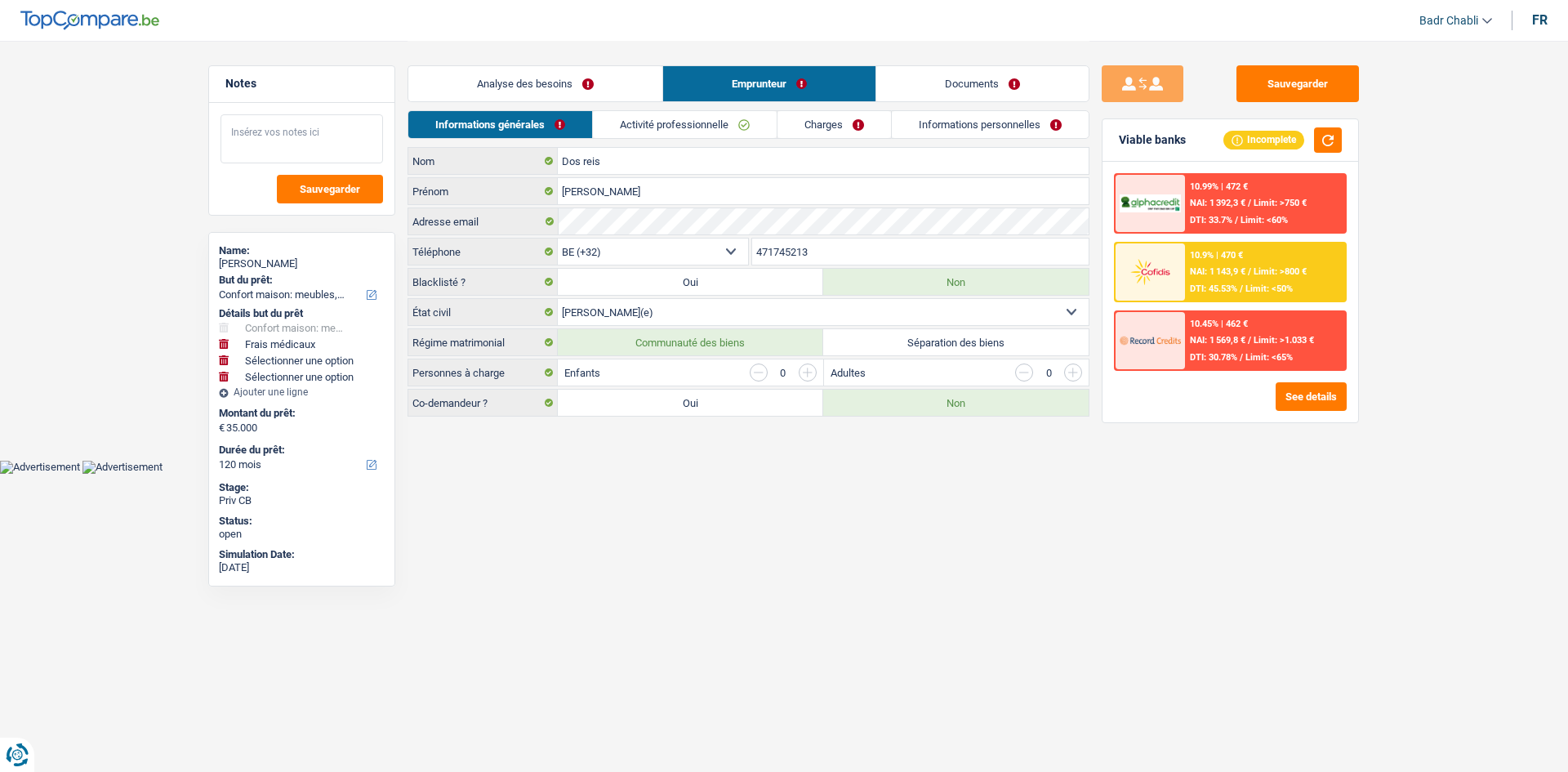
click at [283, 132] on textarea at bounding box center [302, 139] width 163 height 49
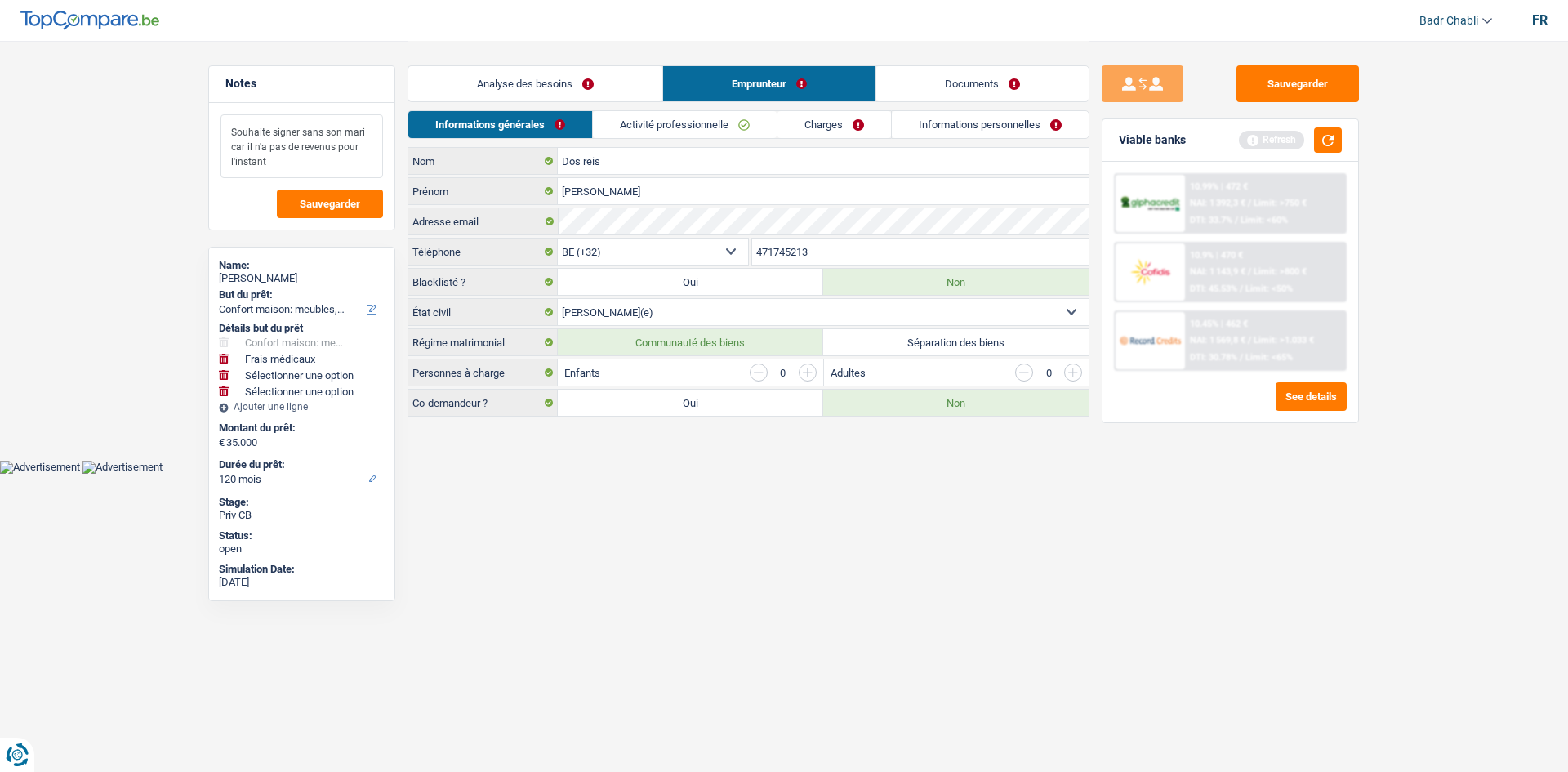
type textarea "Souhaite signer sans son mari car il n'a pas de revenus pour l'instant"
click at [1345, 136] on div "Viable banks Refresh" at bounding box center [1230, 141] width 255 height 42
click at [1336, 140] on button "button" at bounding box center [1328, 140] width 28 height 25
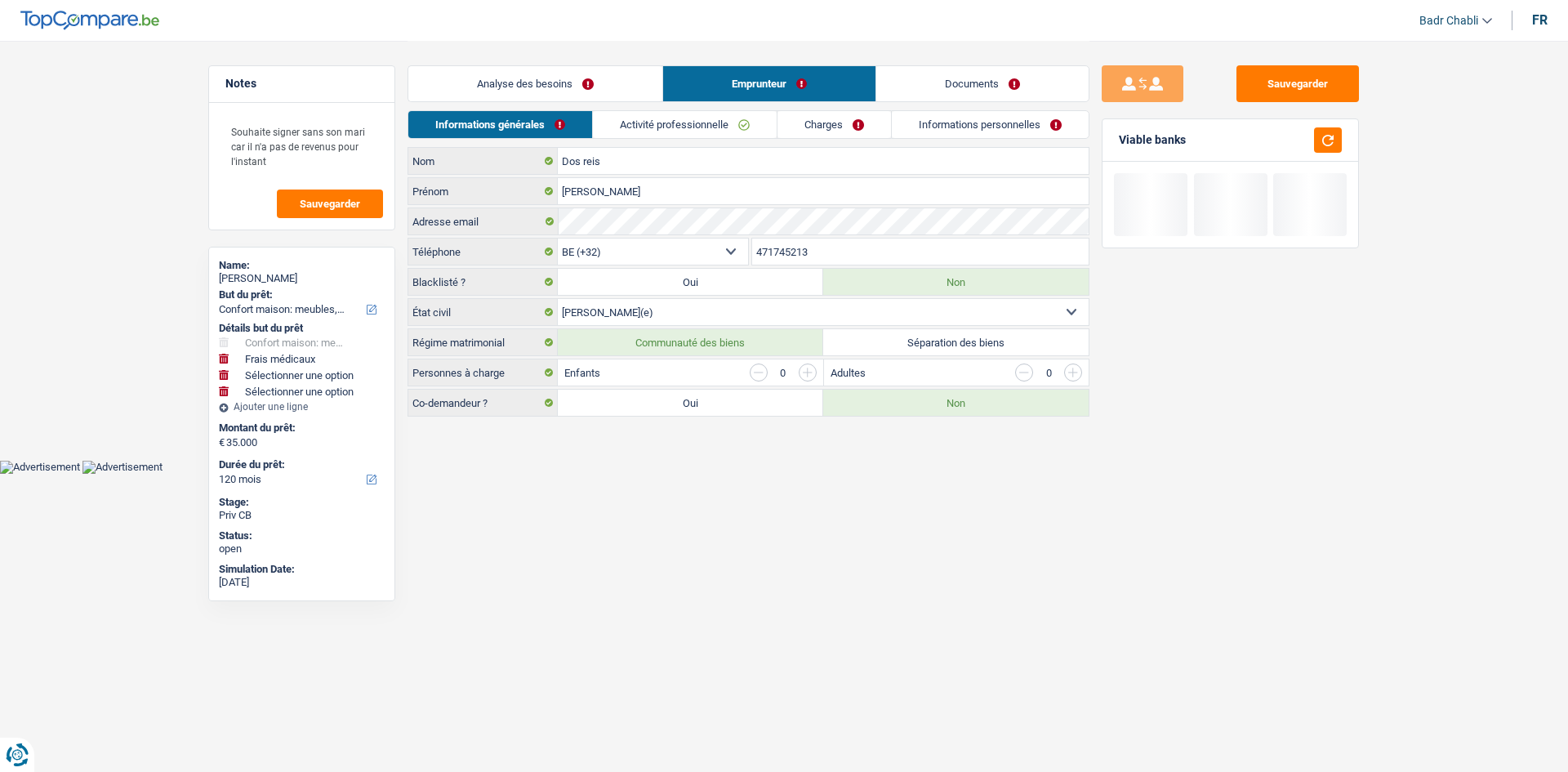
click at [710, 126] on link "Activité professionnelle" at bounding box center [685, 125] width 184 height 27
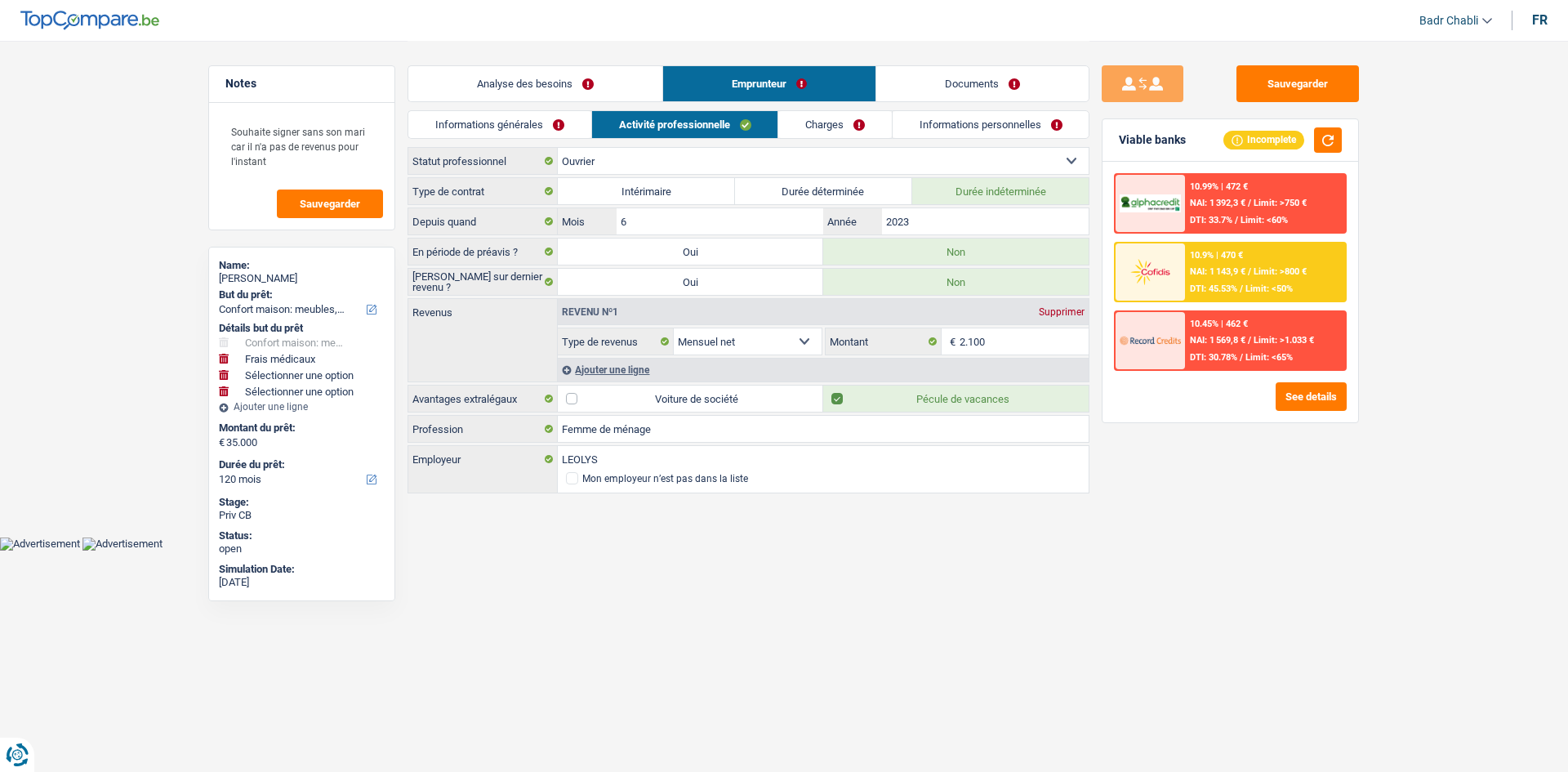
click at [646, 367] on div "Ajouter une ligne" at bounding box center [823, 370] width 531 height 24
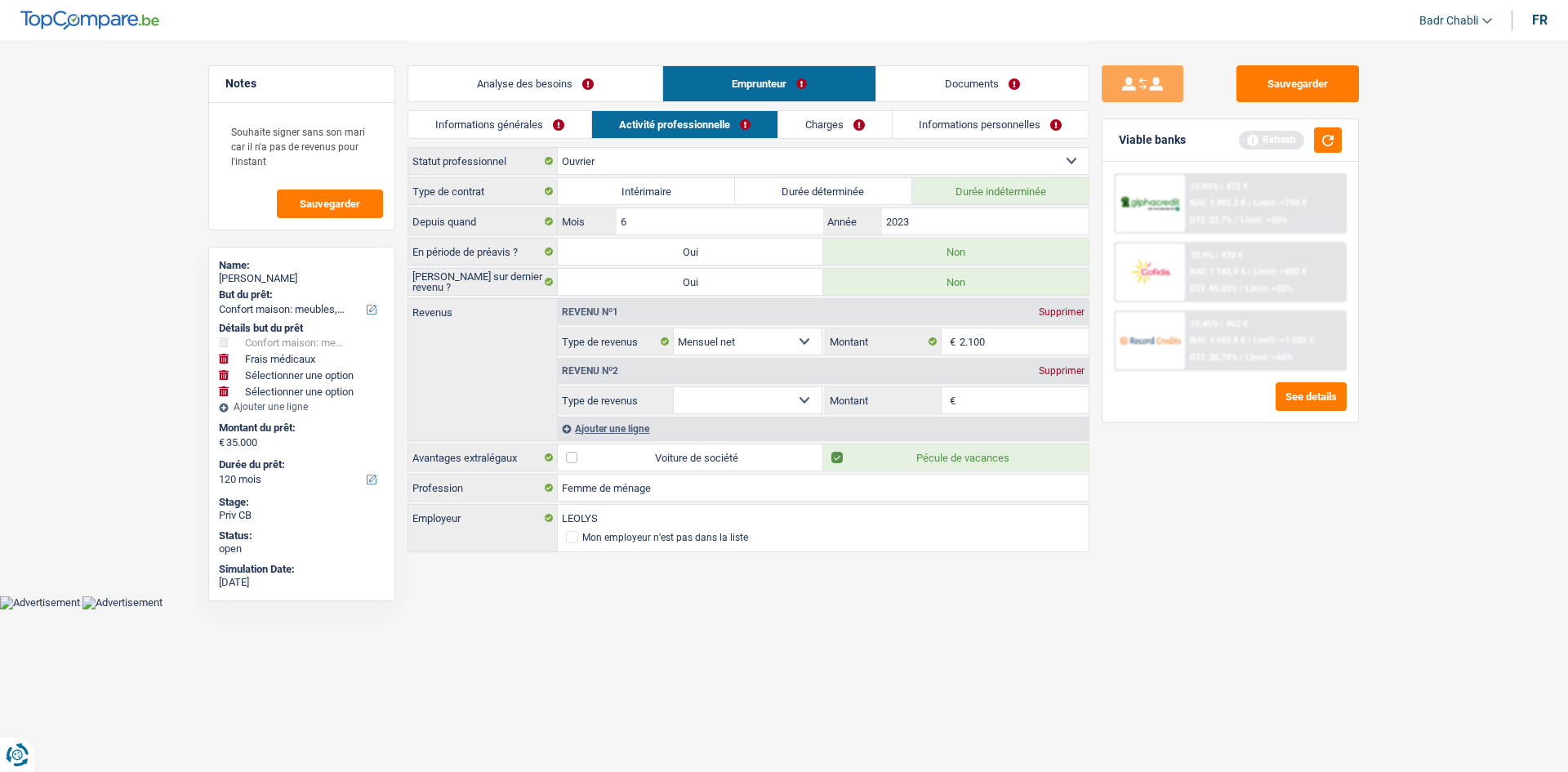
click at [1044, 389] on input "Montant" at bounding box center [1024, 400] width 130 height 26
click at [766, 401] on select "Allocation d'handicap Allocations chômage Allocations familiales Chèques repas …" at bounding box center [748, 400] width 148 height 26
select select "mealVouchers"
click at [674, 387] on select "Allocation d'handicap Allocations chômage Allocations familiales Chèques repas …" at bounding box center [748, 400] width 148 height 26
click at [985, 408] on input "Montant par jour" at bounding box center [1024, 400] width 130 height 26
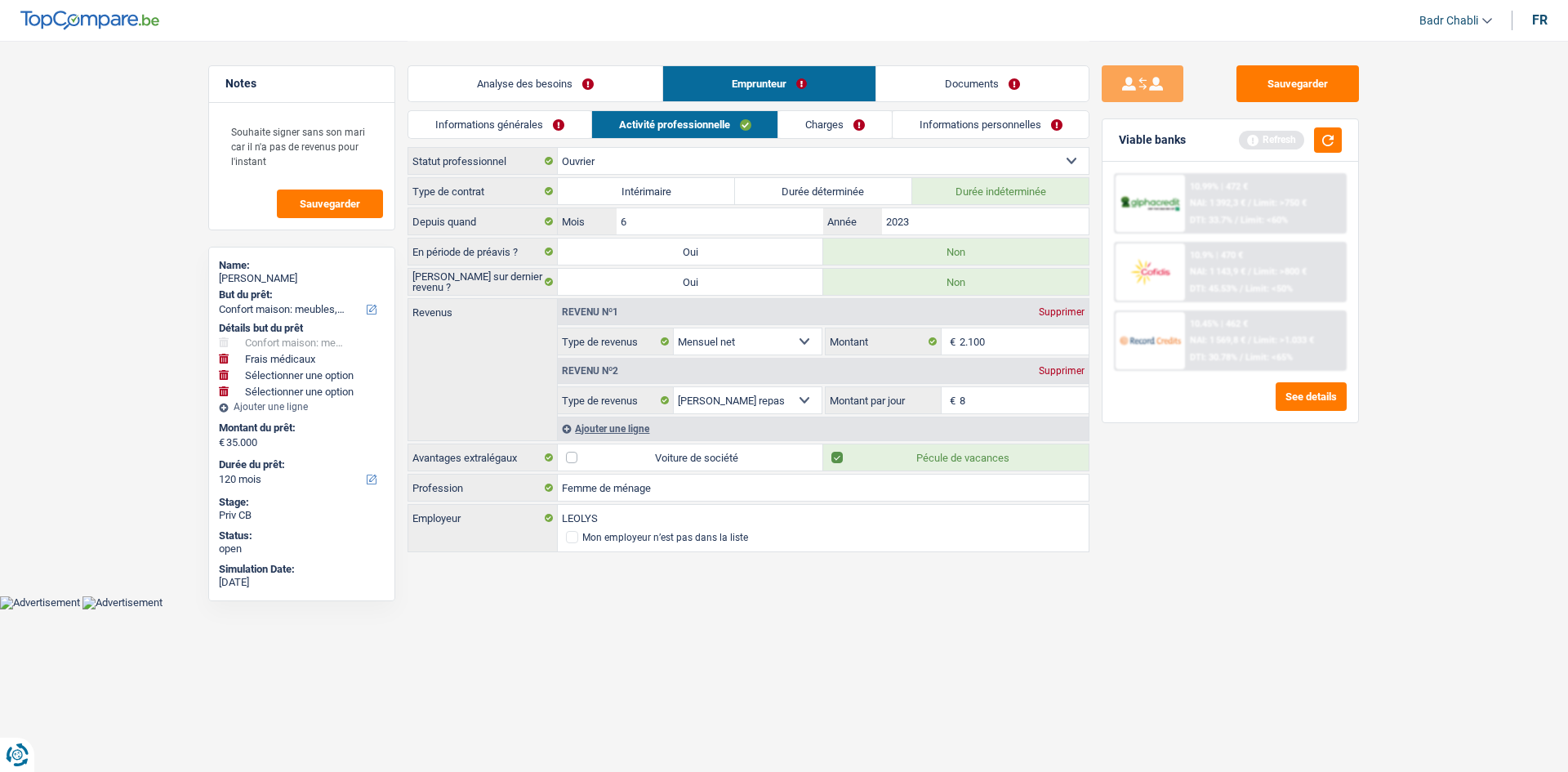
type input "8,0"
click at [1243, 548] on div "Sauvegarder Viable banks Refresh 10.99% | 472 € NAI: 1 392,3 € / Limit: >750 € …" at bounding box center [1230, 406] width 282 height 680
click at [842, 116] on link "Charges" at bounding box center [835, 125] width 114 height 27
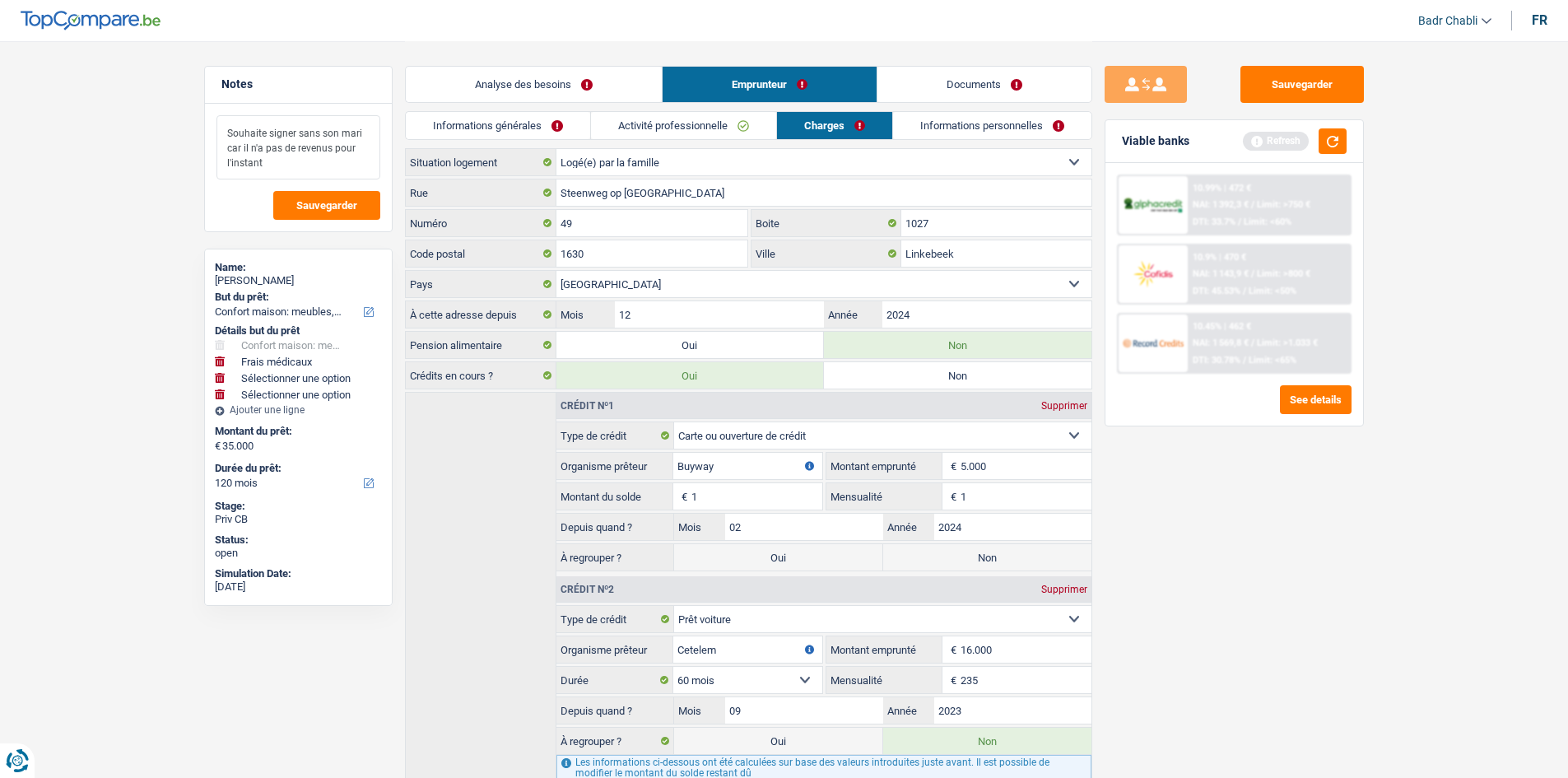
click at [284, 168] on textarea "Souhaite signer sans son mari car il n'a pas de revenus pour l'instant" at bounding box center [298, 147] width 164 height 64
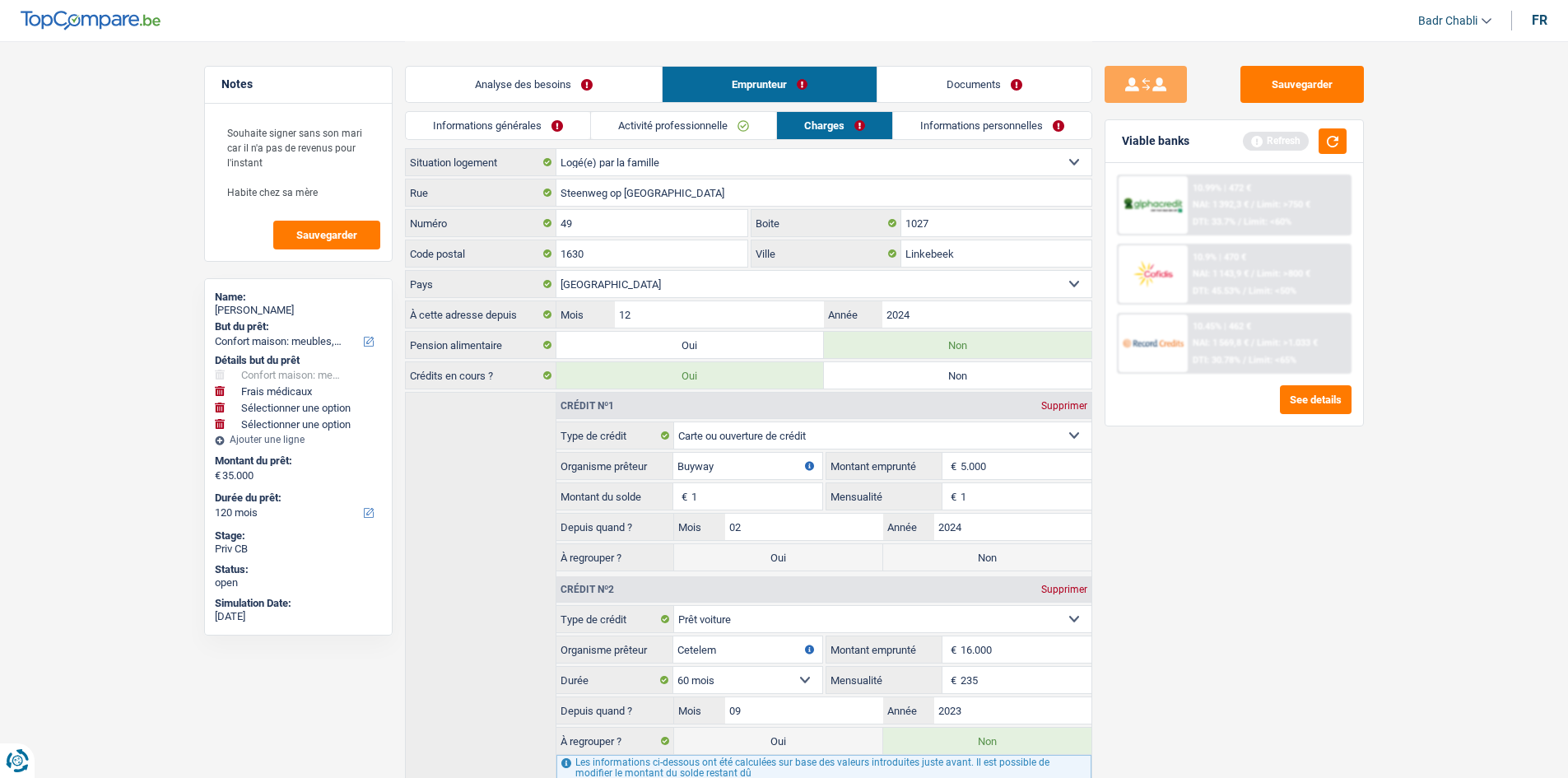
click at [1021, 133] on link "Informations personnelles" at bounding box center [992, 126] width 198 height 27
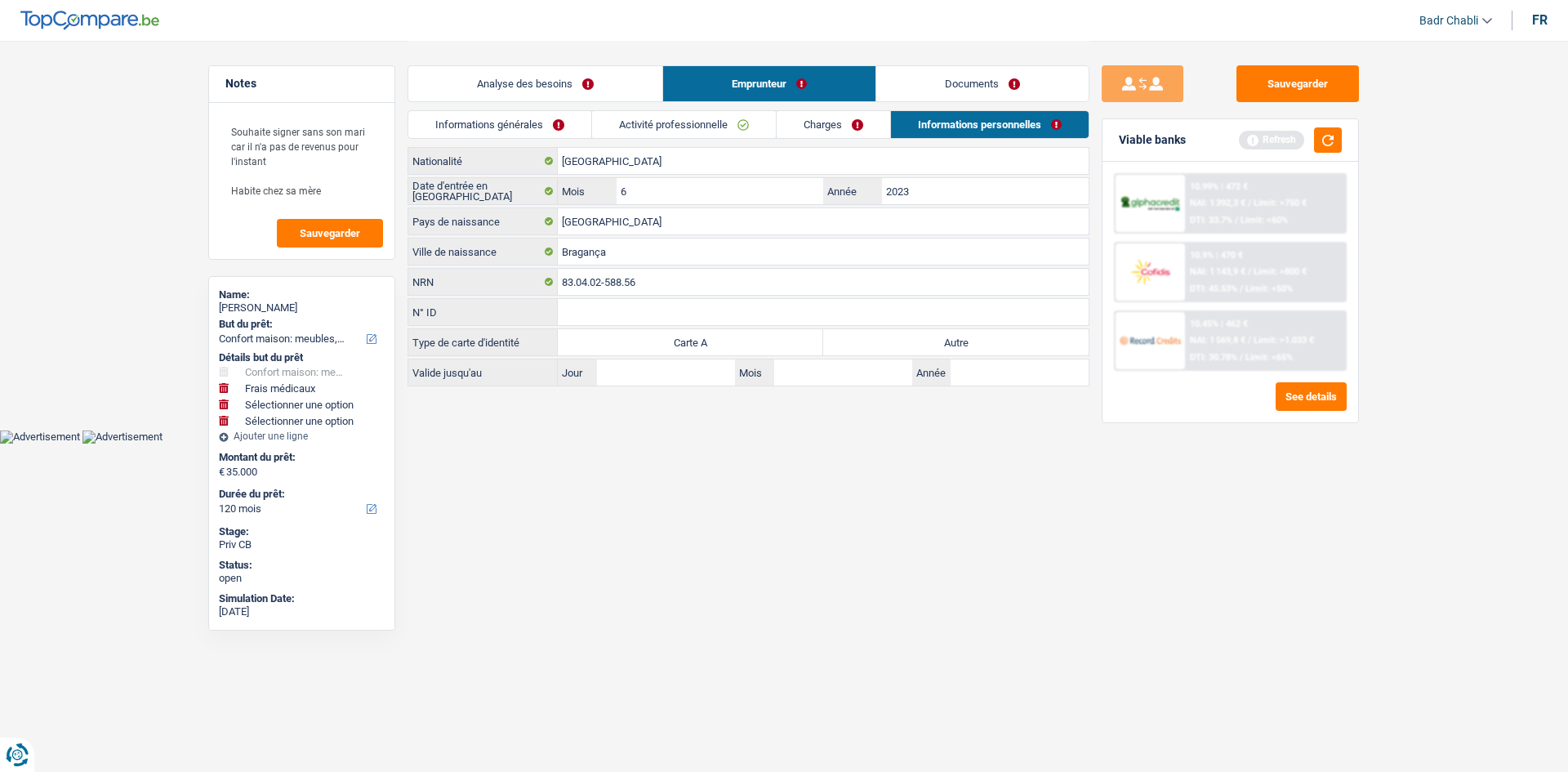
click at [967, 338] on label "Autre" at bounding box center [955, 342] width 266 height 26
click at [967, 338] on input "Autre" at bounding box center [955, 342] width 266 height 26
click at [1294, 52] on div "Sauvegarder Viable banks Refresh 10.99% | 472 € NAI: 1 392,3 € / Limit: >750 € …" at bounding box center [1230, 215] width 283 height 348
click at [1291, 76] on button "Sauvegarder" at bounding box center [1297, 83] width 122 height 36
click at [1296, 98] on button "Sauvegarder" at bounding box center [1297, 83] width 122 height 36
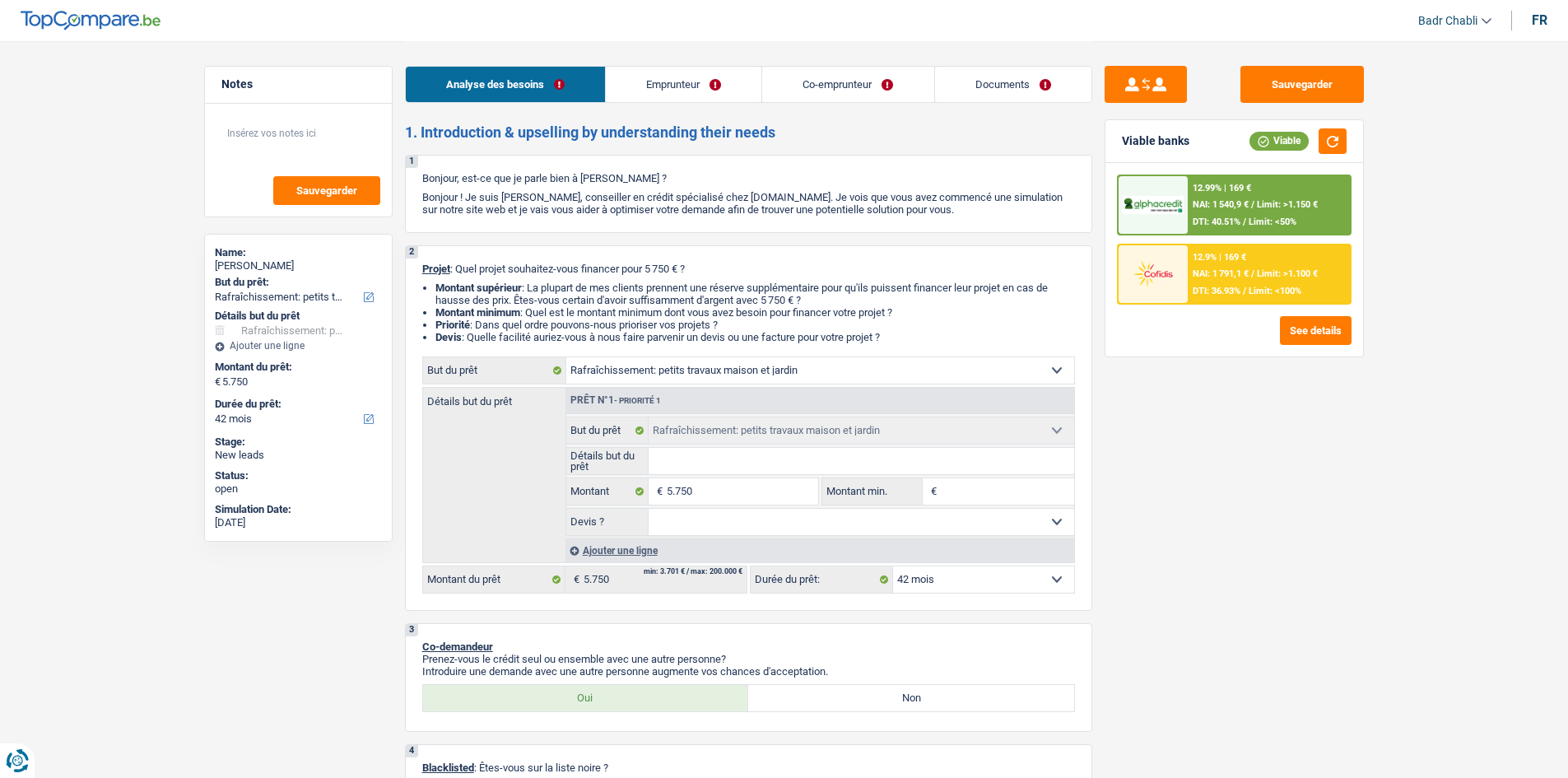
select select "houseOrGarden"
select select "42"
select select "houseOrGarden"
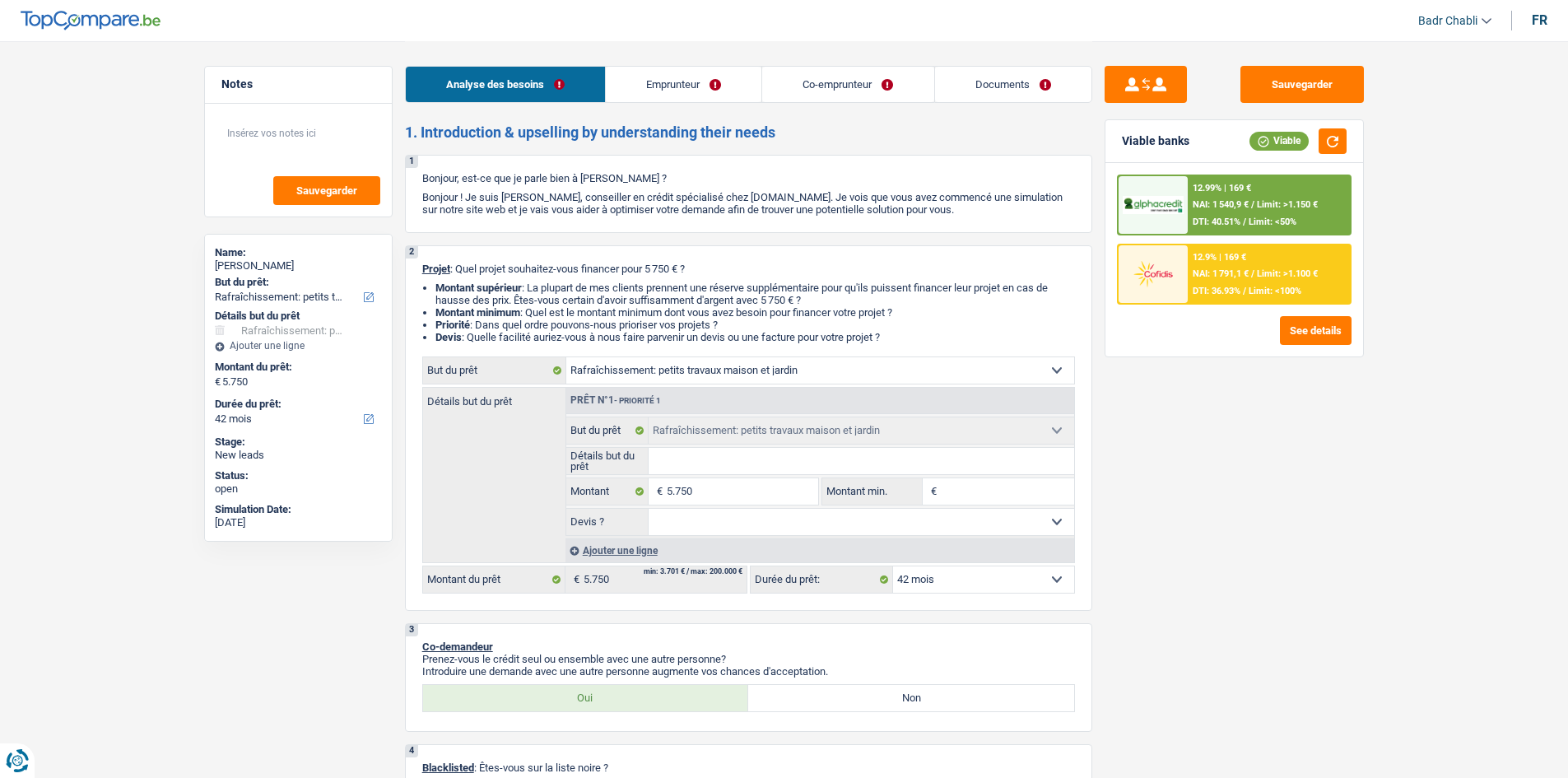
select select "42"
select select "privateEmployee"
select select "noProfession"
select select "familyAllowances"
select select "netSalary"
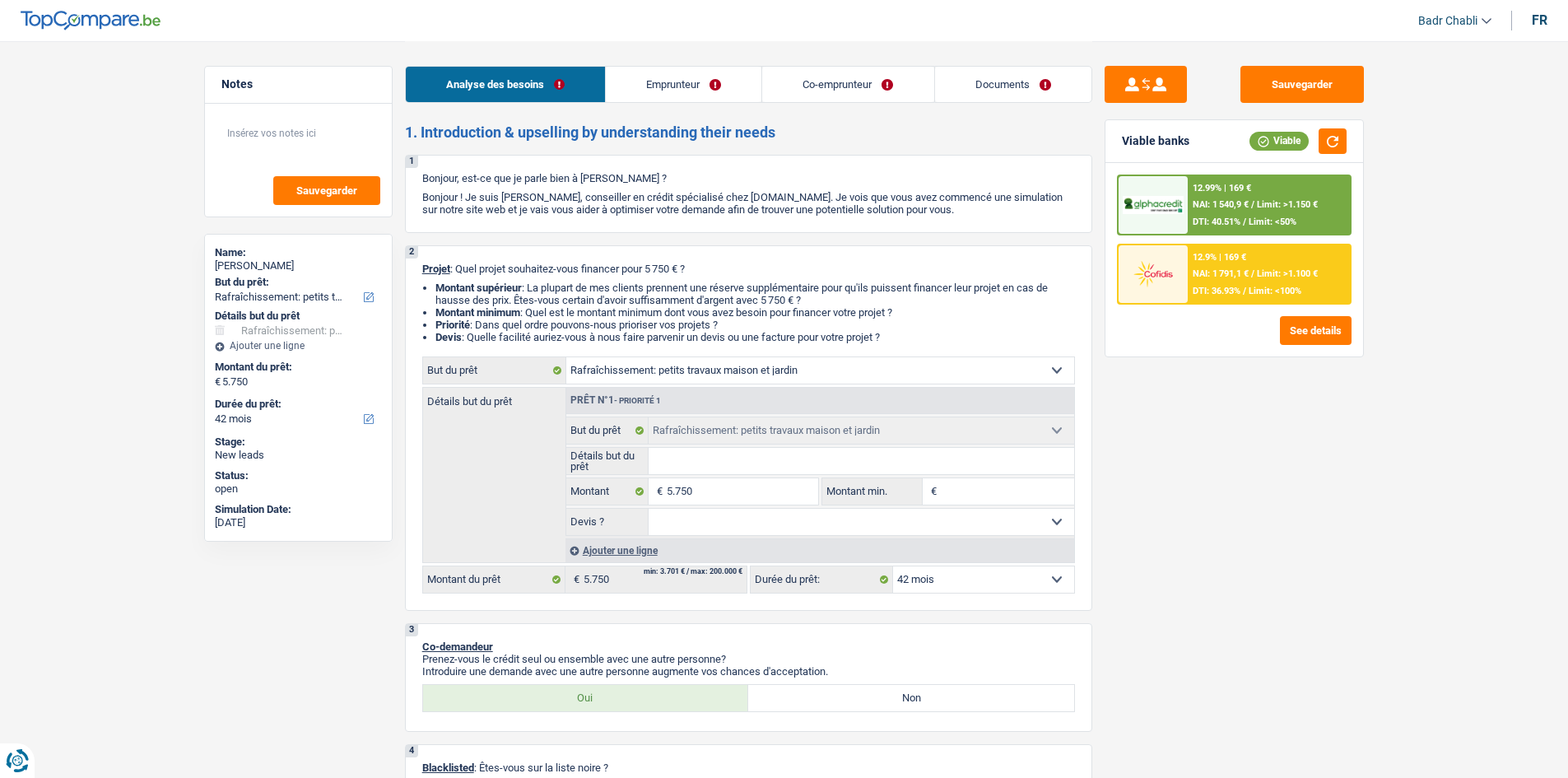
select select "mealVouchers"
select select "rents"
select select "carLoan"
select select "48"
select select "houseOrGarden"
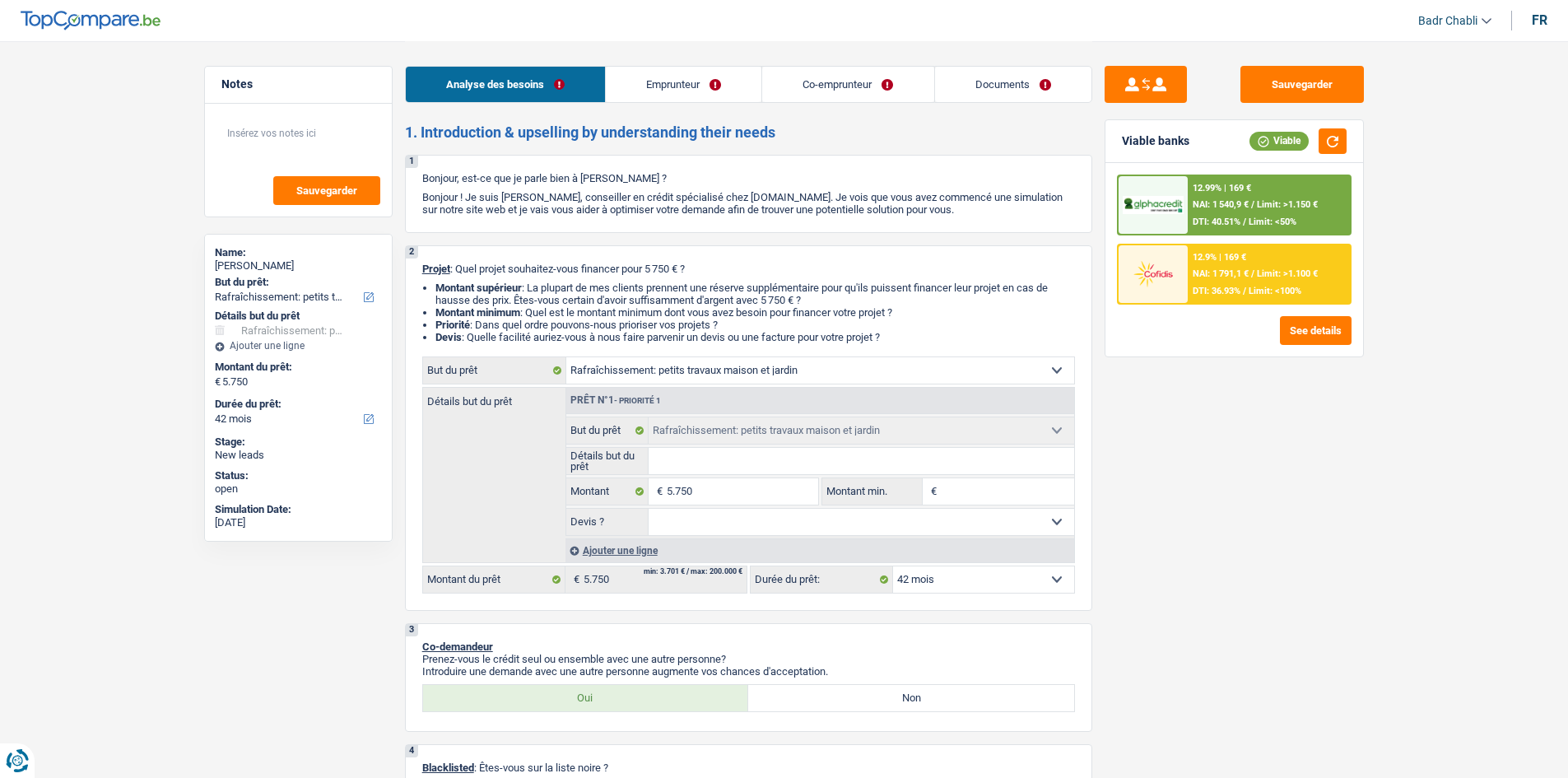
select select "houseOrGarden"
select select "42"
click at [679, 86] on link "Emprunteur" at bounding box center [683, 84] width 156 height 35
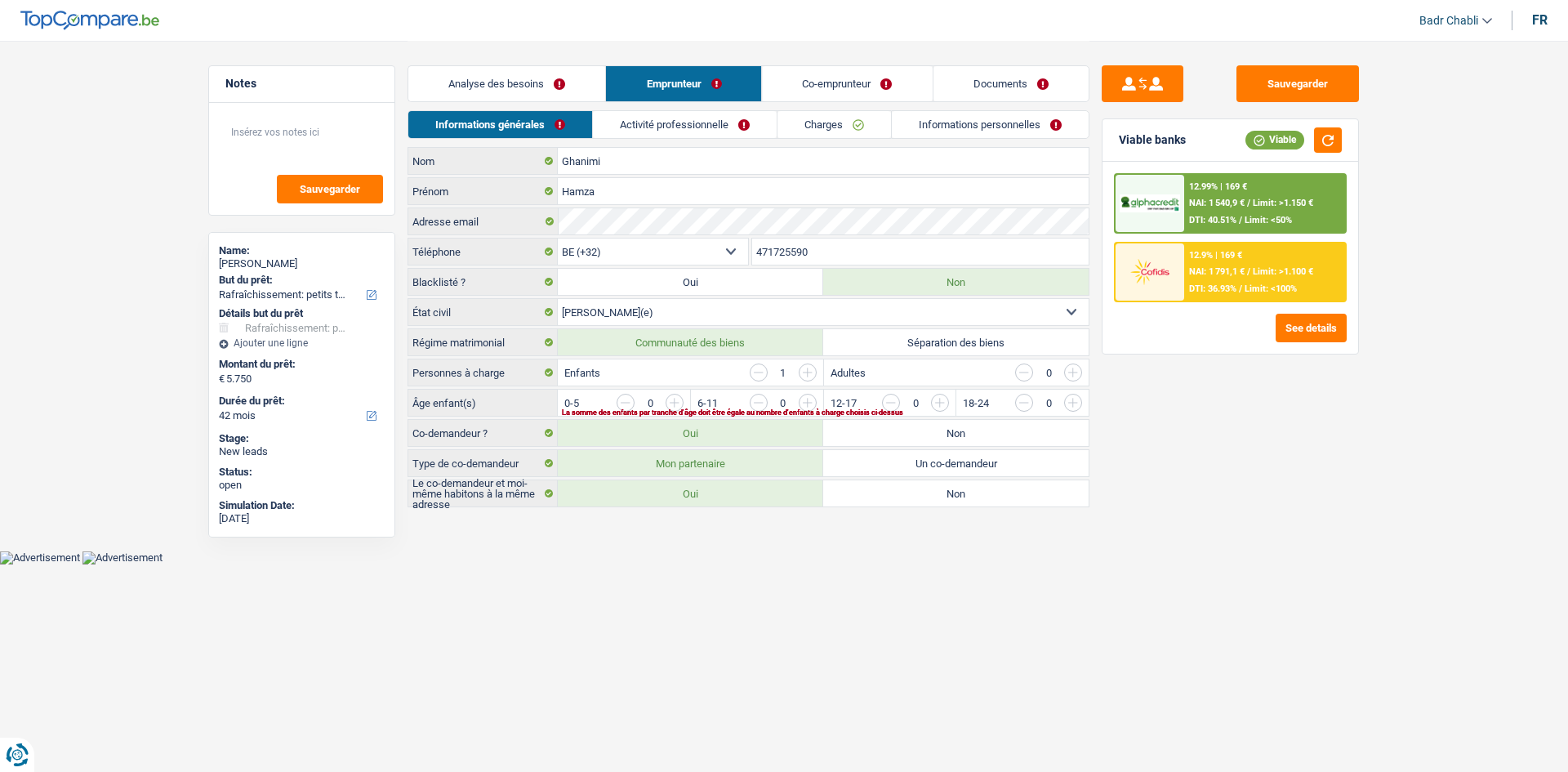
click at [719, 121] on link "Activité professionnelle" at bounding box center [685, 125] width 184 height 27
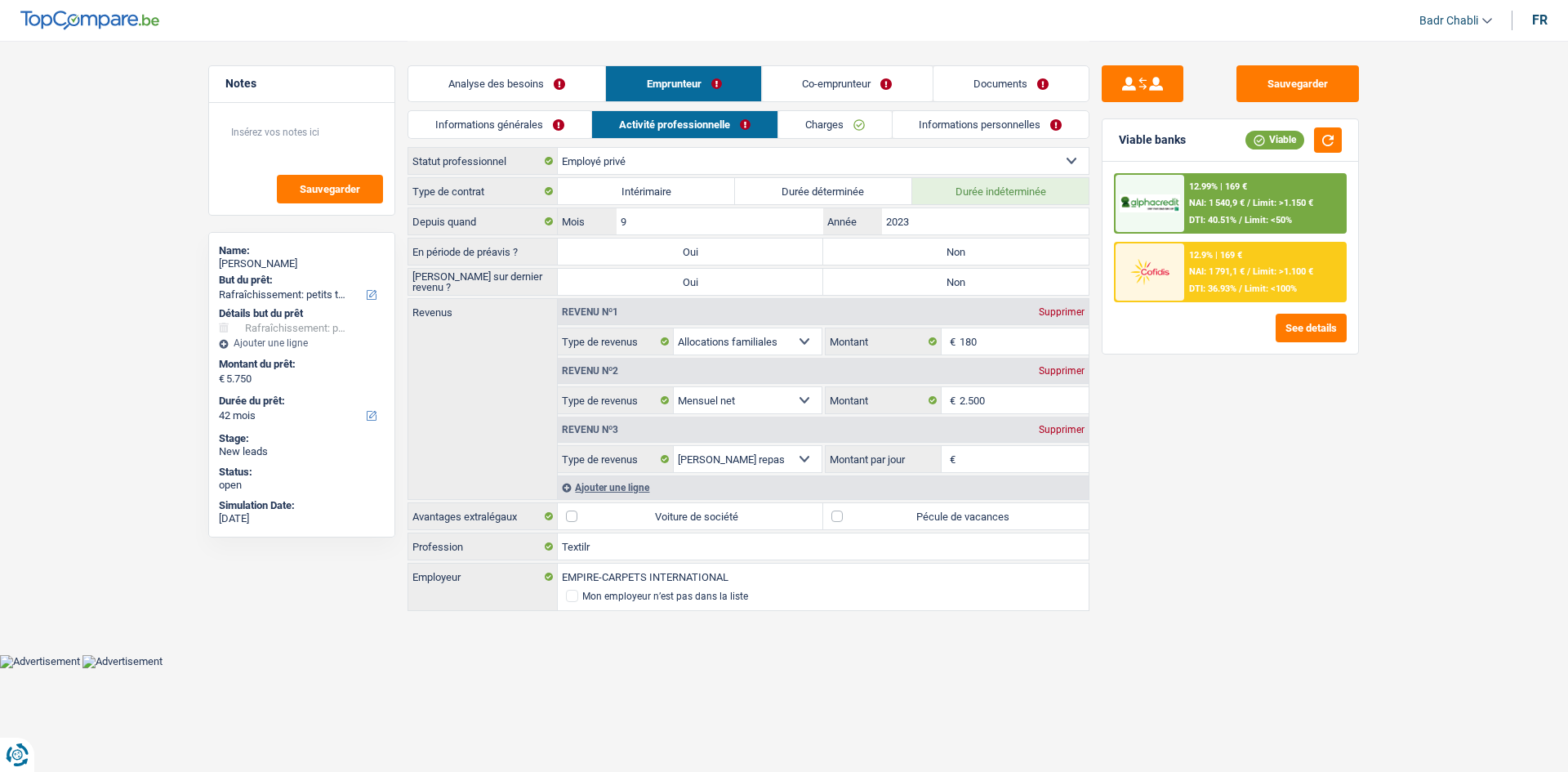
click at [838, 87] on link "Co-emprunteur" at bounding box center [848, 83] width 170 height 35
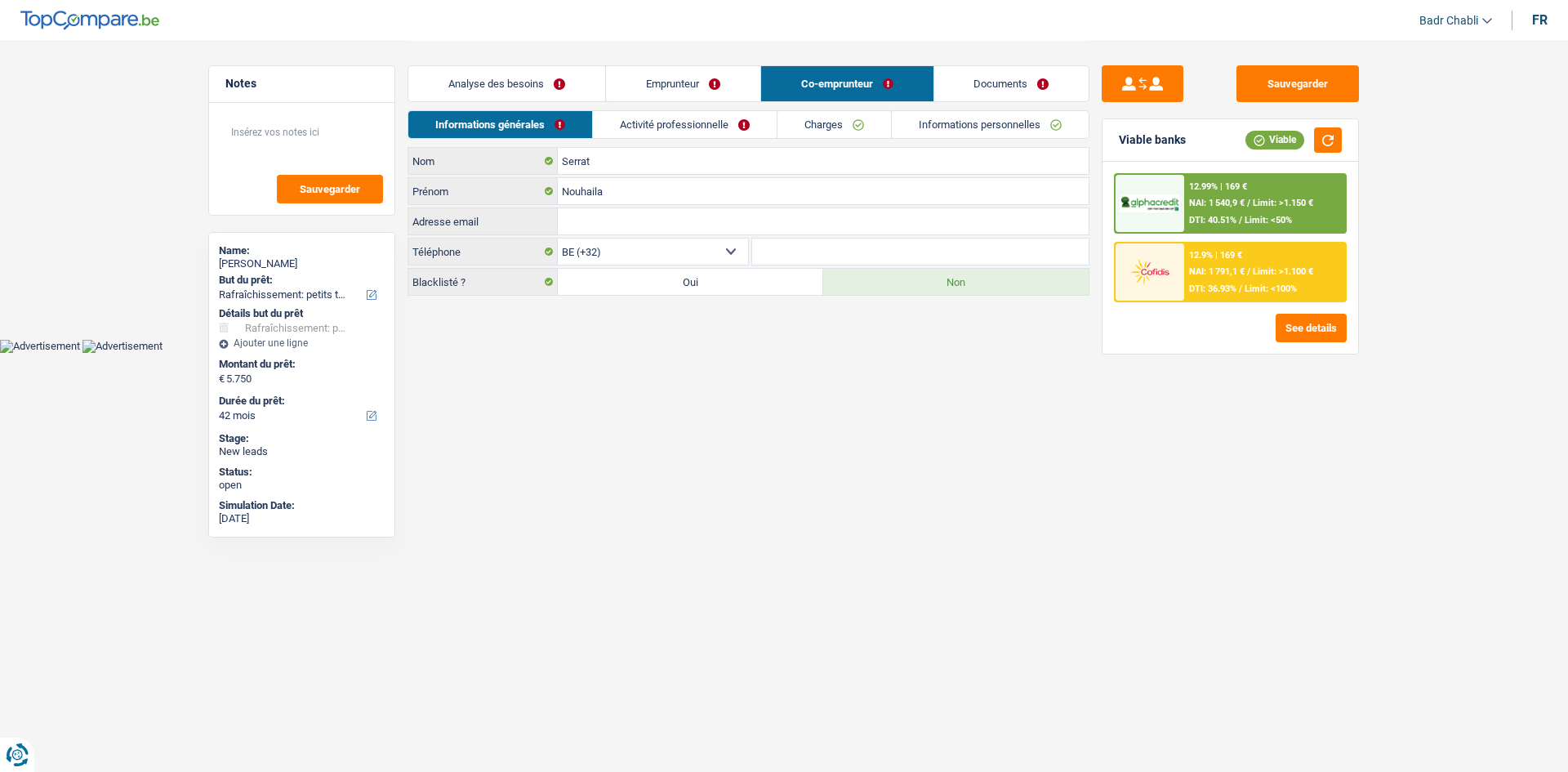
click at [703, 137] on link "Activité professionnelle" at bounding box center [685, 125] width 184 height 27
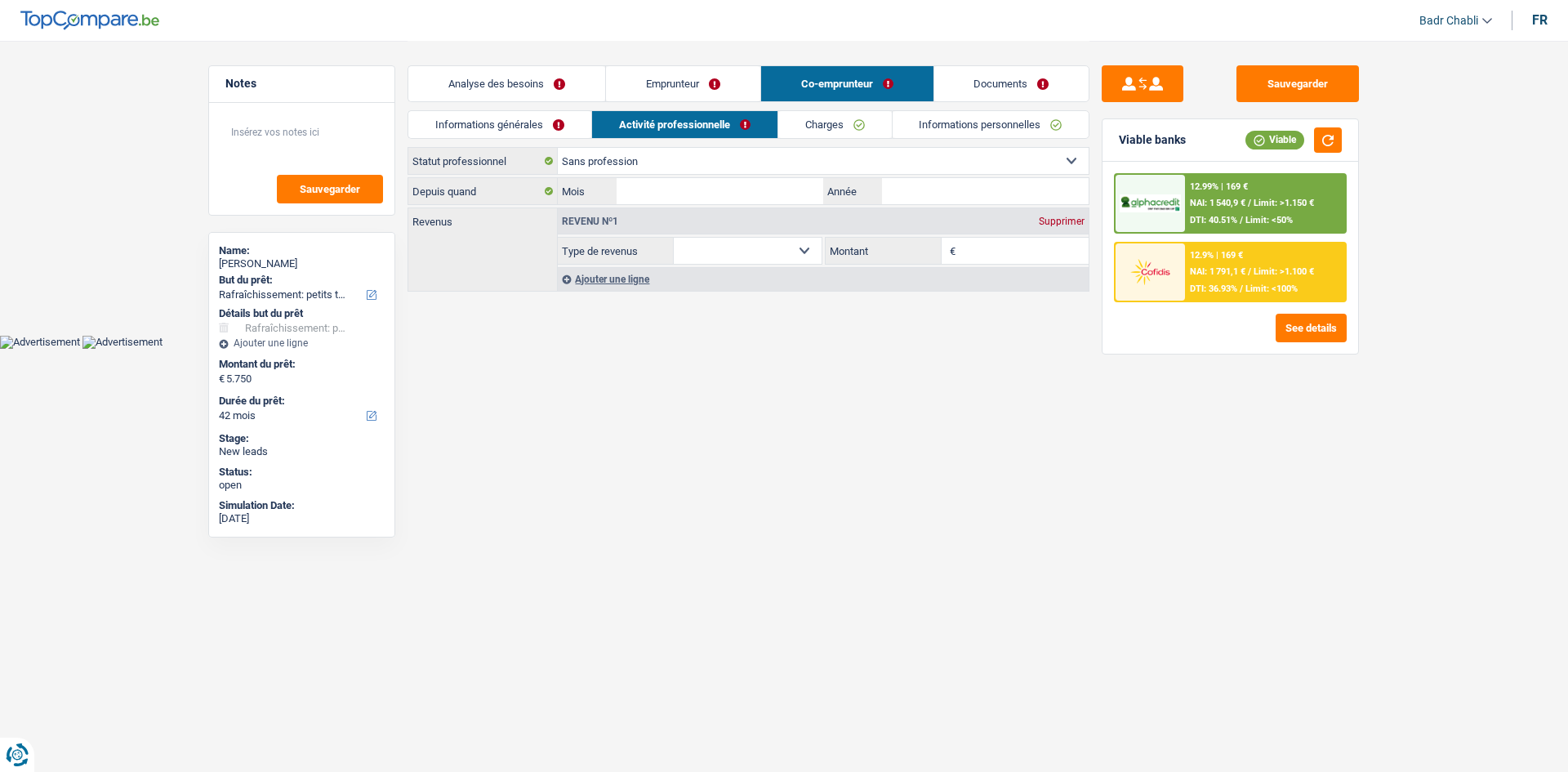
click at [673, 77] on link "Emprunteur" at bounding box center [683, 83] width 154 height 35
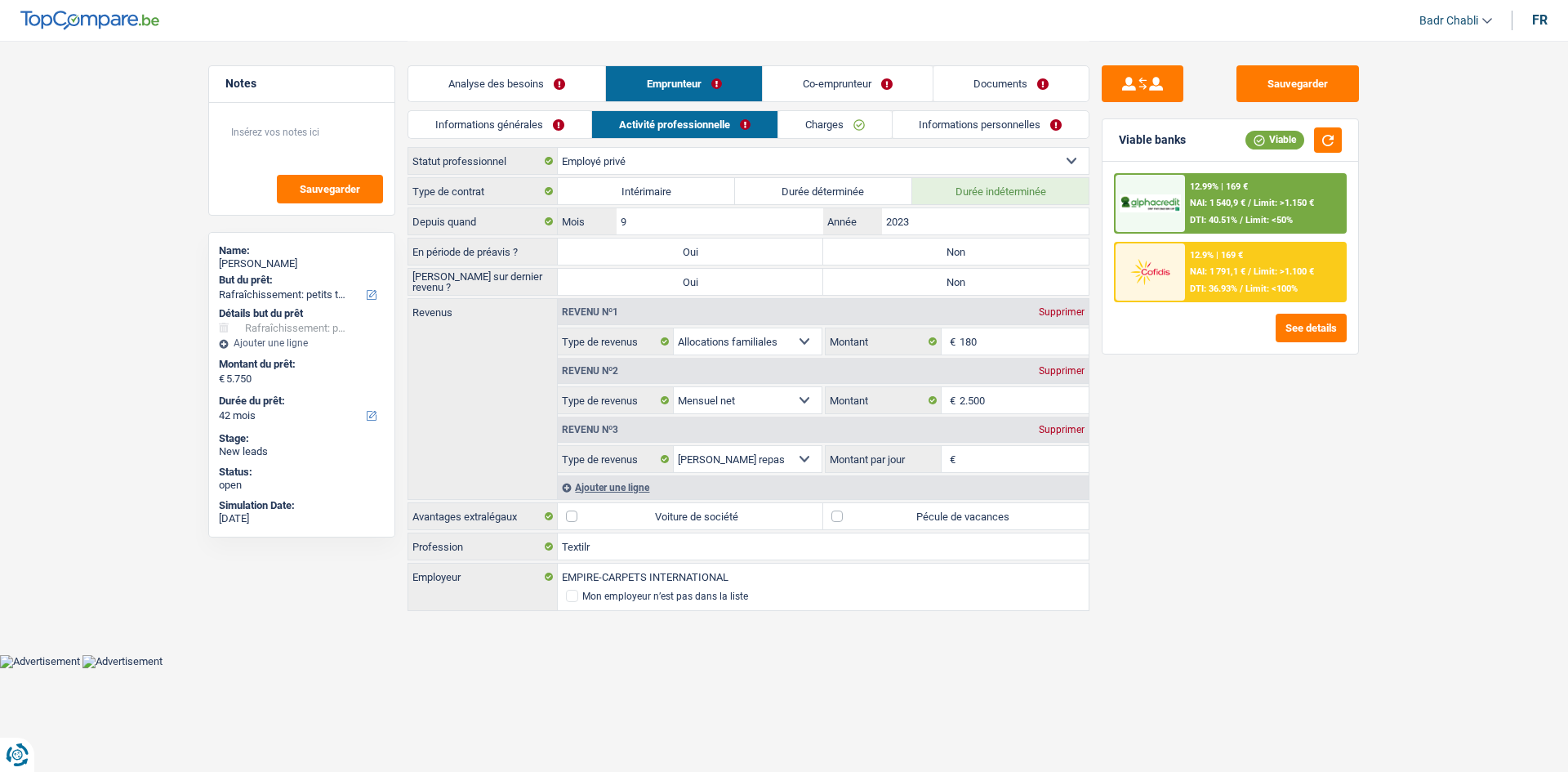
click at [513, 87] on link "Analyse des besoins" at bounding box center [507, 83] width 197 height 35
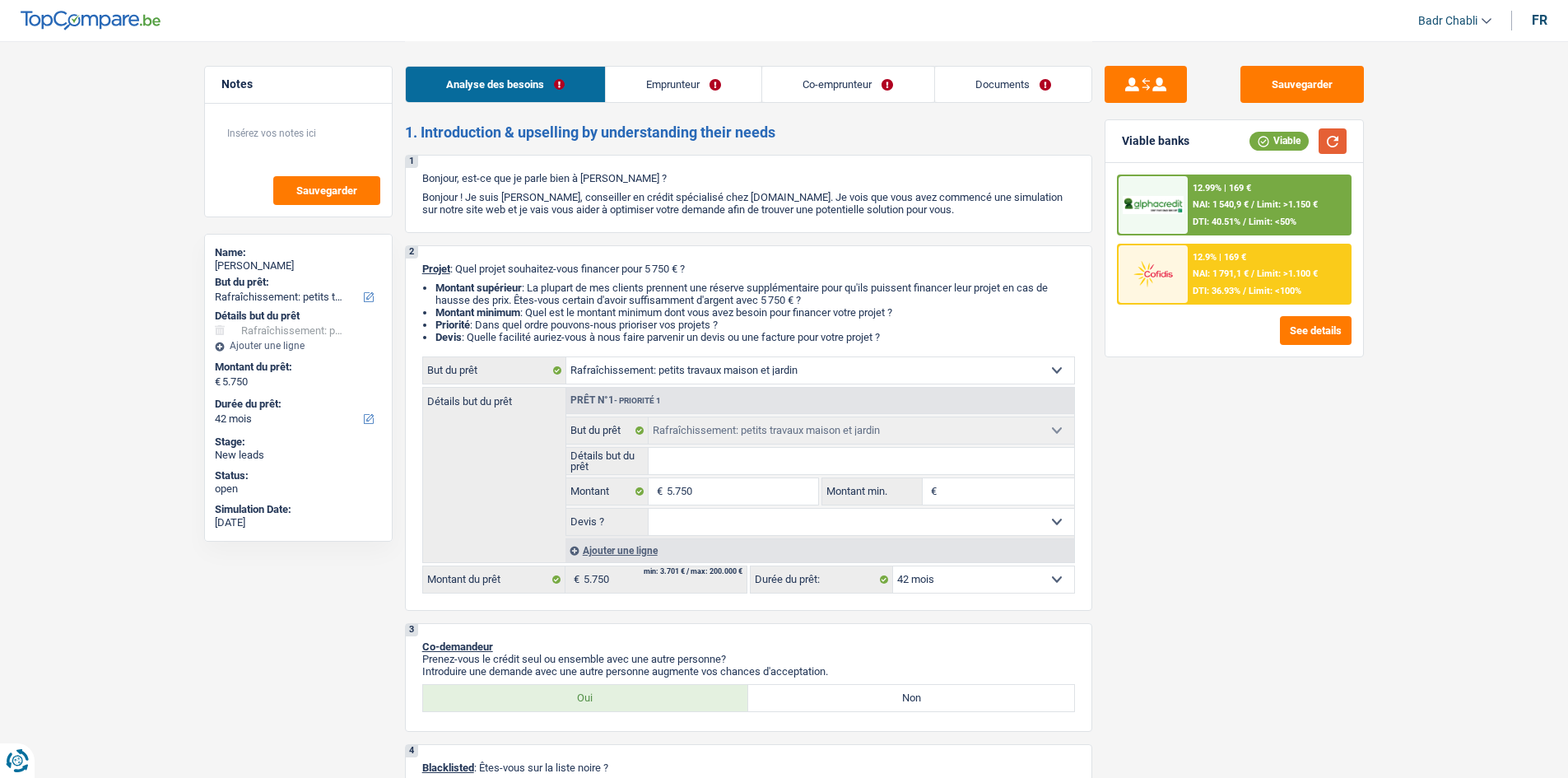
click at [1335, 142] on button "button" at bounding box center [1332, 141] width 28 height 26
click at [728, 80] on link "Emprunteur" at bounding box center [683, 84] width 156 height 35
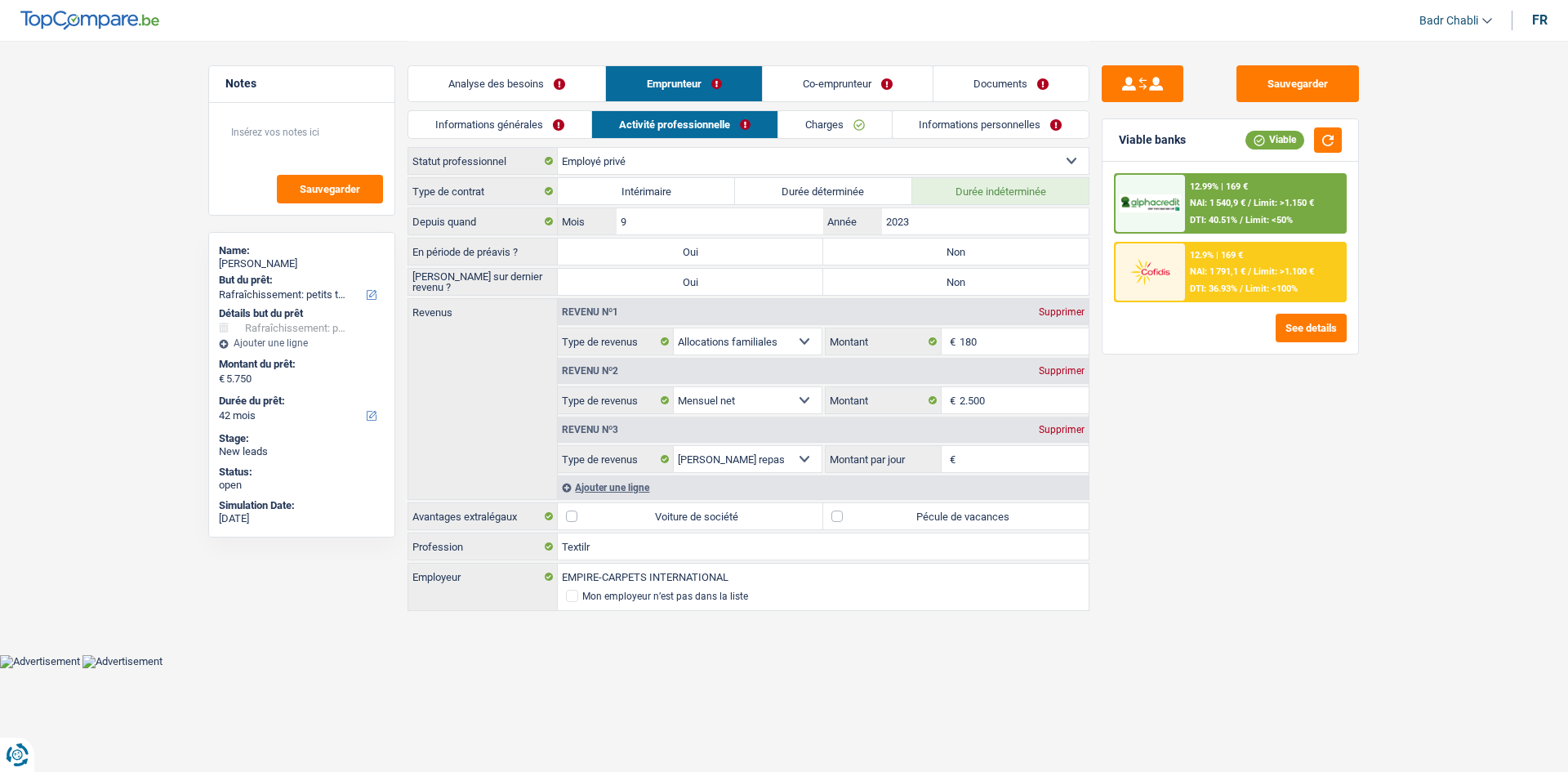
click at [826, 130] on link "Charges" at bounding box center [835, 125] width 114 height 27
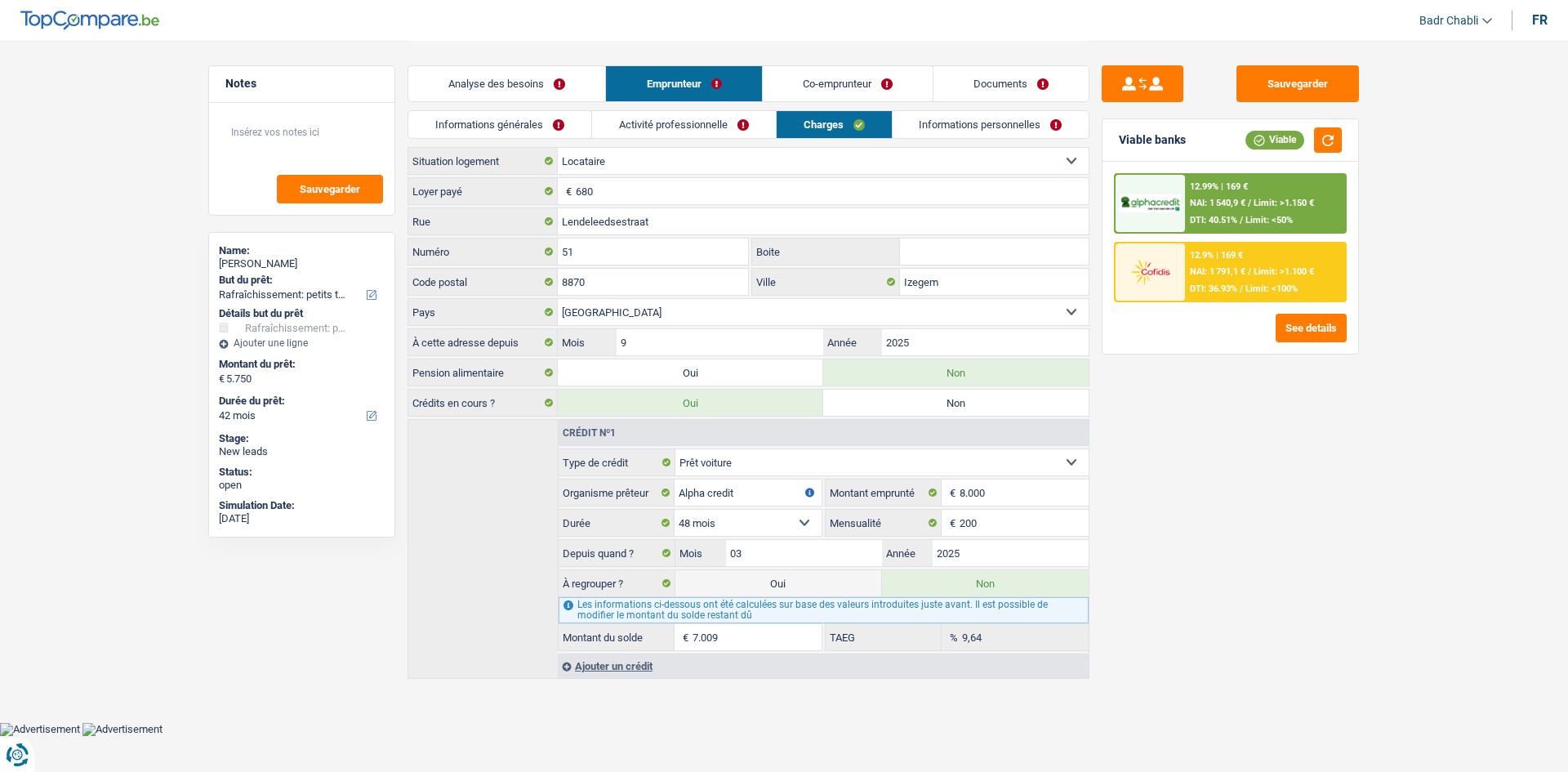
click at [487, 77] on link "Analyse des besoins" at bounding box center [507, 83] width 197 height 35
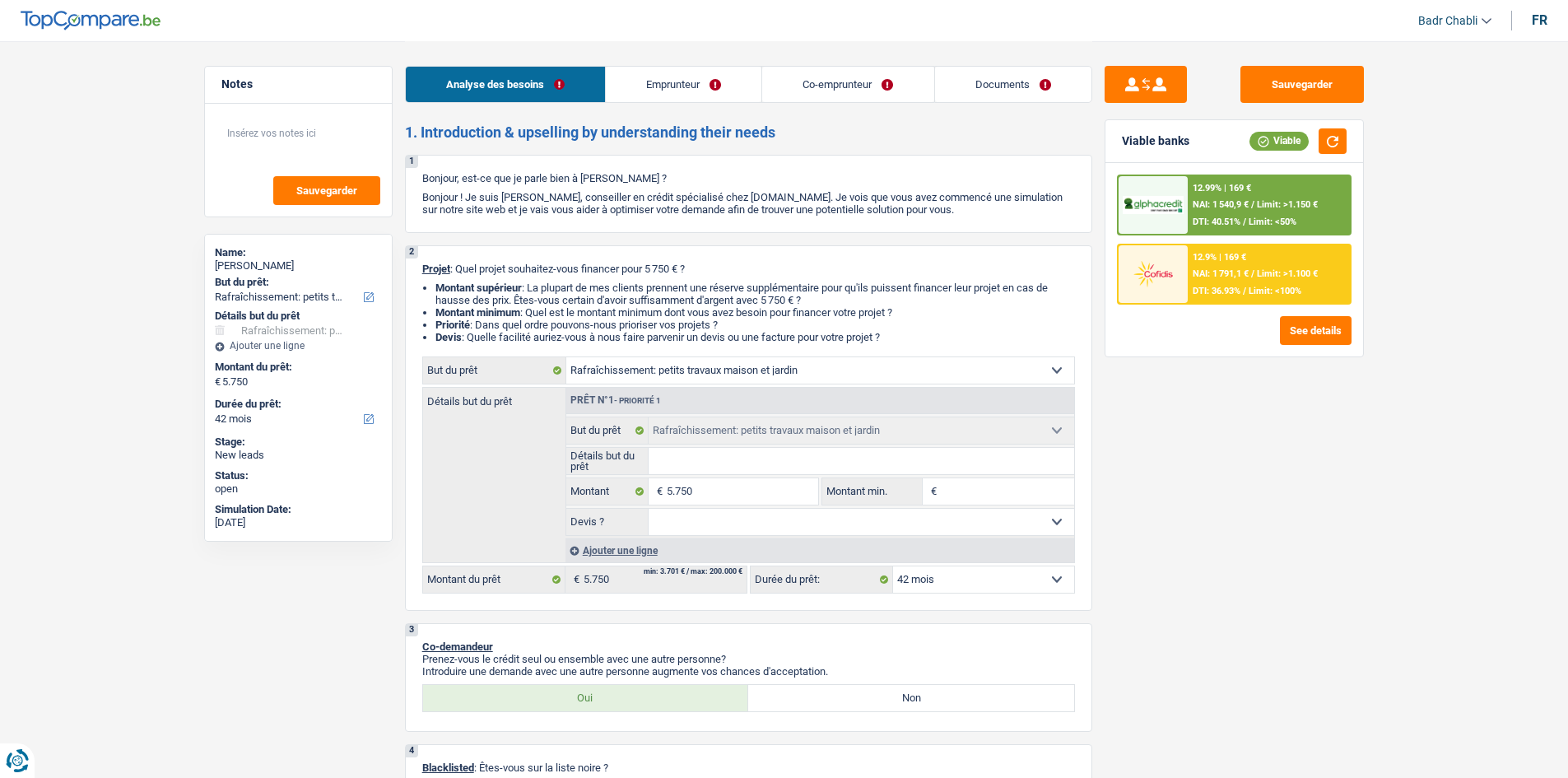
click at [758, 522] on select "Oui Non Non répondu Sélectionner une option" at bounding box center [862, 522] width 426 height 27
select select "false"
click at [649, 509] on select "Oui Non Non répondu Sélectionner une option" at bounding box center [862, 522] width 426 height 27
select select "false"
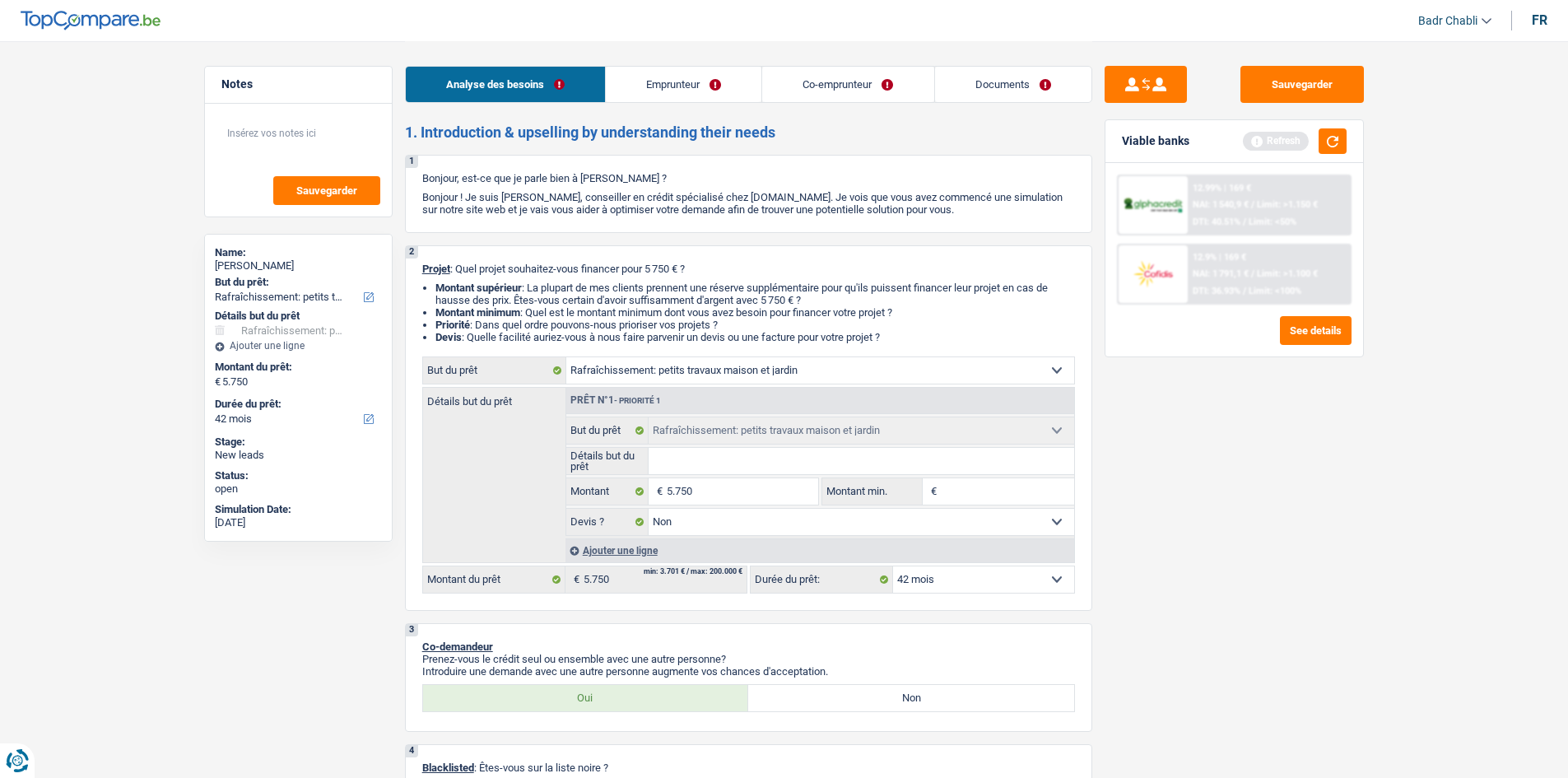
click at [759, 467] on input "Détails but du prêt" at bounding box center [862, 461] width 426 height 27
click at [711, 376] on select "Confort maison: meubles, textile, peinture, électroménager, outillage non-profe…" at bounding box center [820, 370] width 508 height 27
select select "household"
click at [566, 357] on select "Confort maison: meubles, textile, peinture, électroménager, outillage non-profe…" at bounding box center [820, 370] width 508 height 27
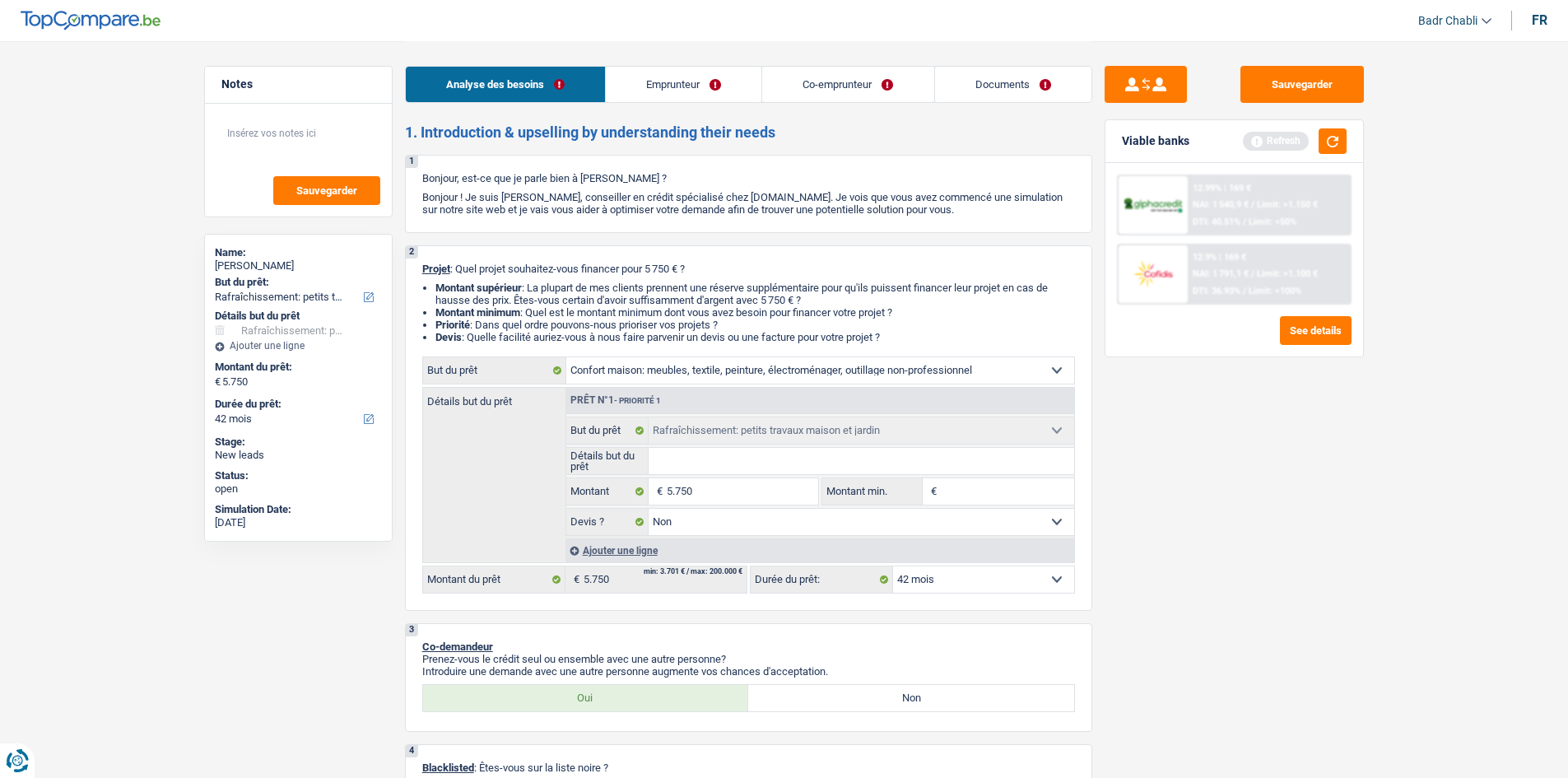
select select "household"
select select
select select "household"
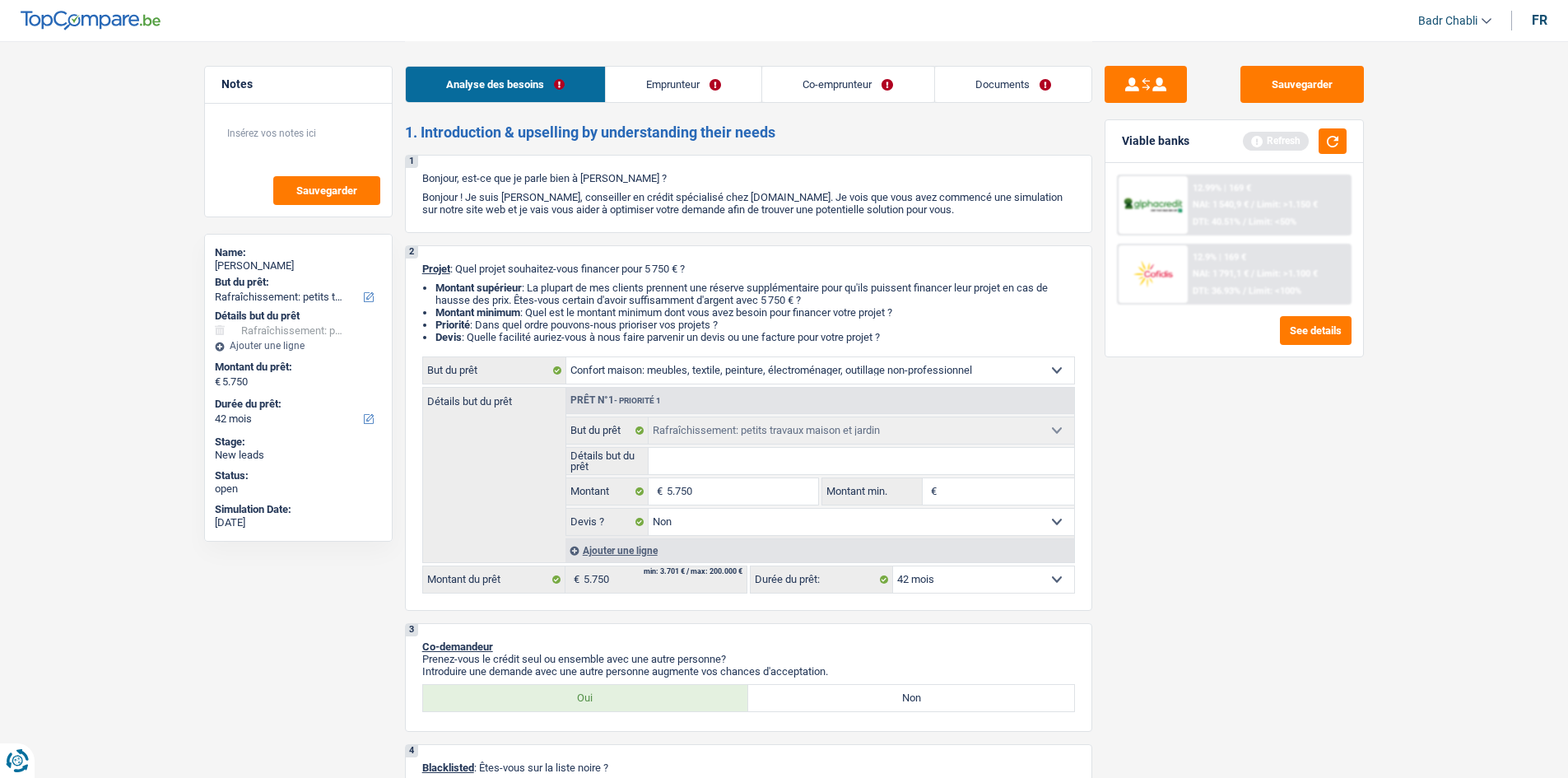
select select "household"
select select
select select "houseOrGarden"
select select "false"
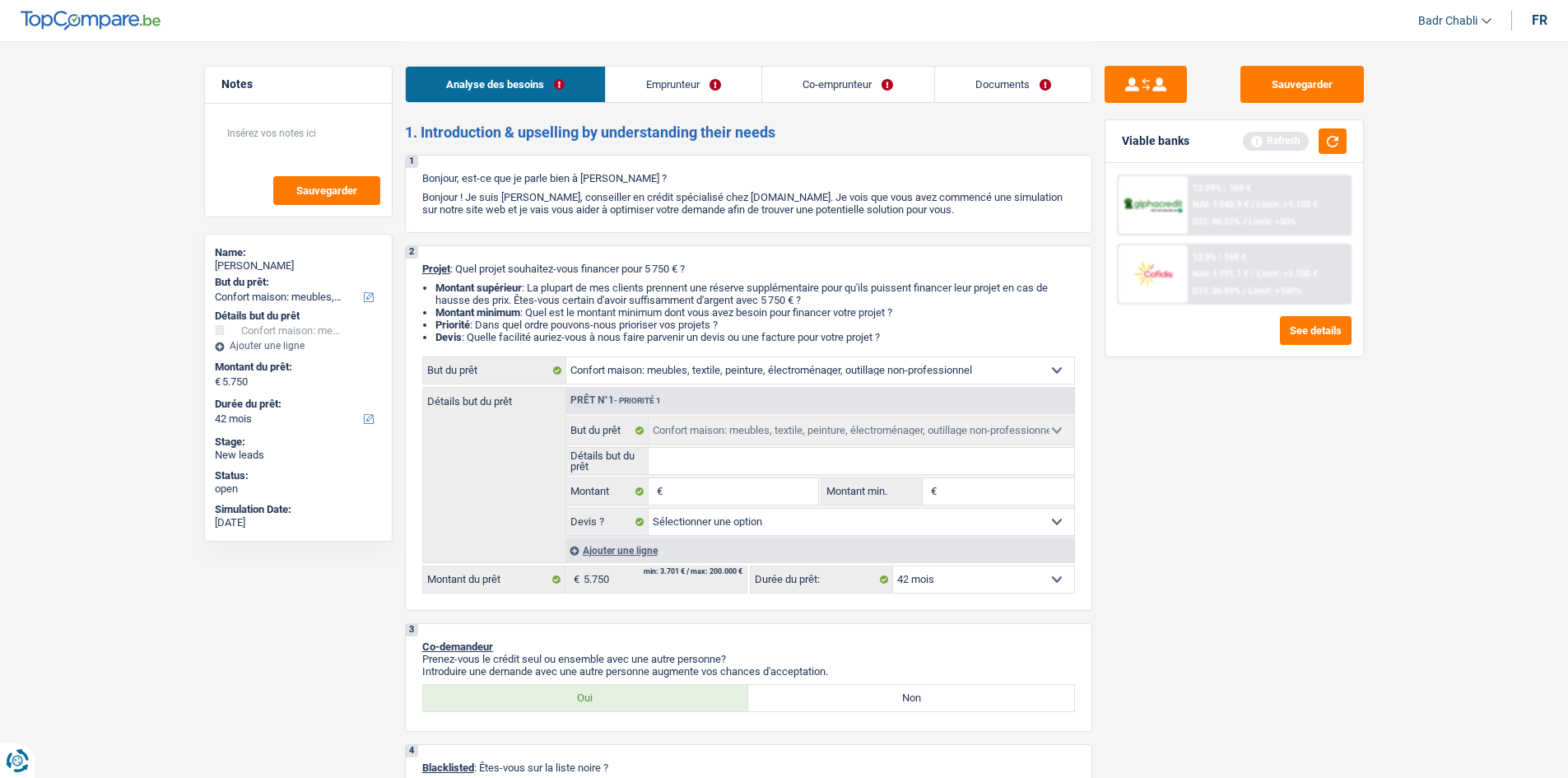
select select "houseOrGarden"
select select "false"
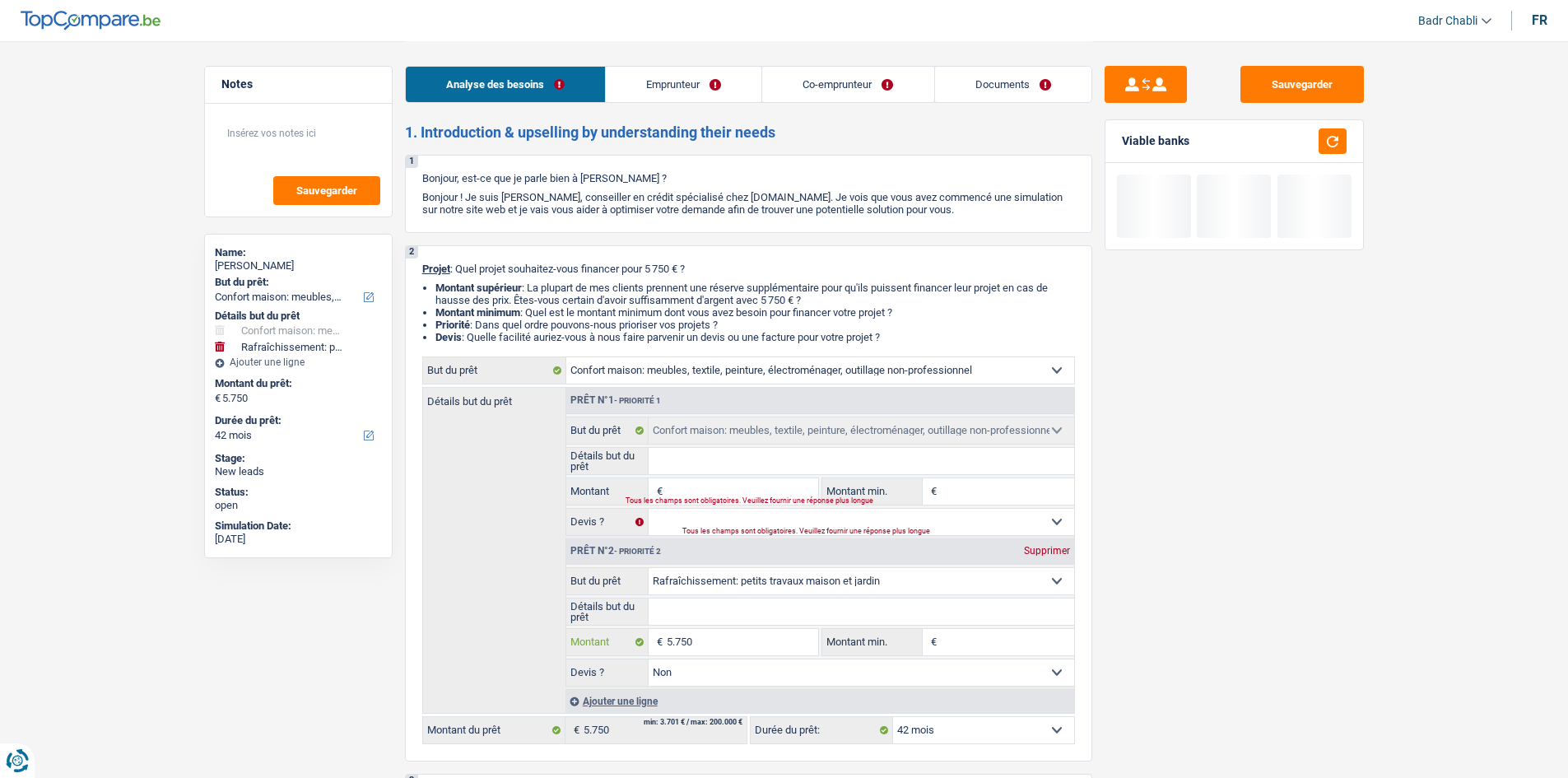
click at [707, 650] on input "5.750" at bounding box center [742, 641] width 150 height 27
click at [732, 490] on input "Montant" at bounding box center [742, 491] width 150 height 27
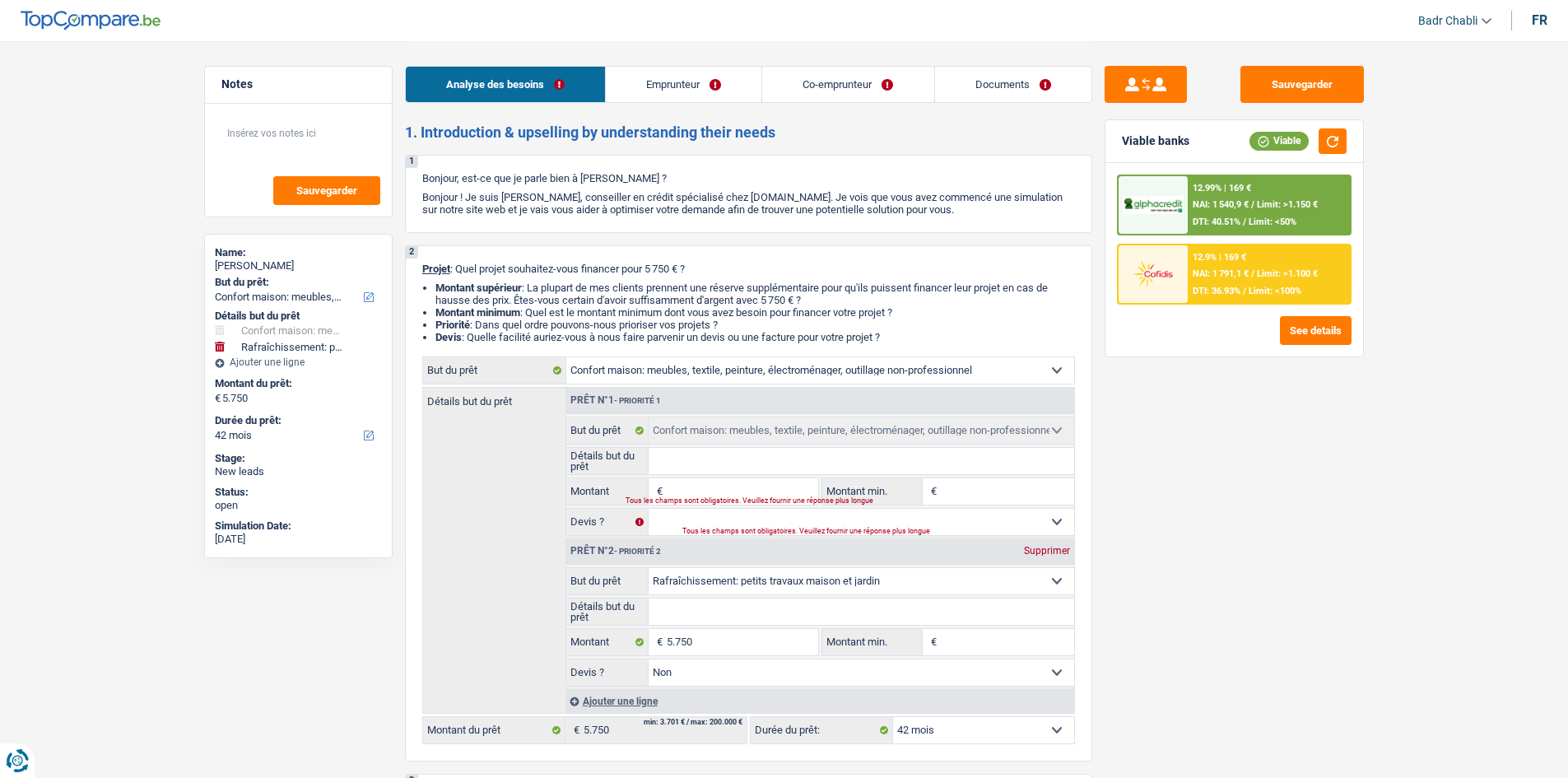
paste input "5.750"
type input "5.750"
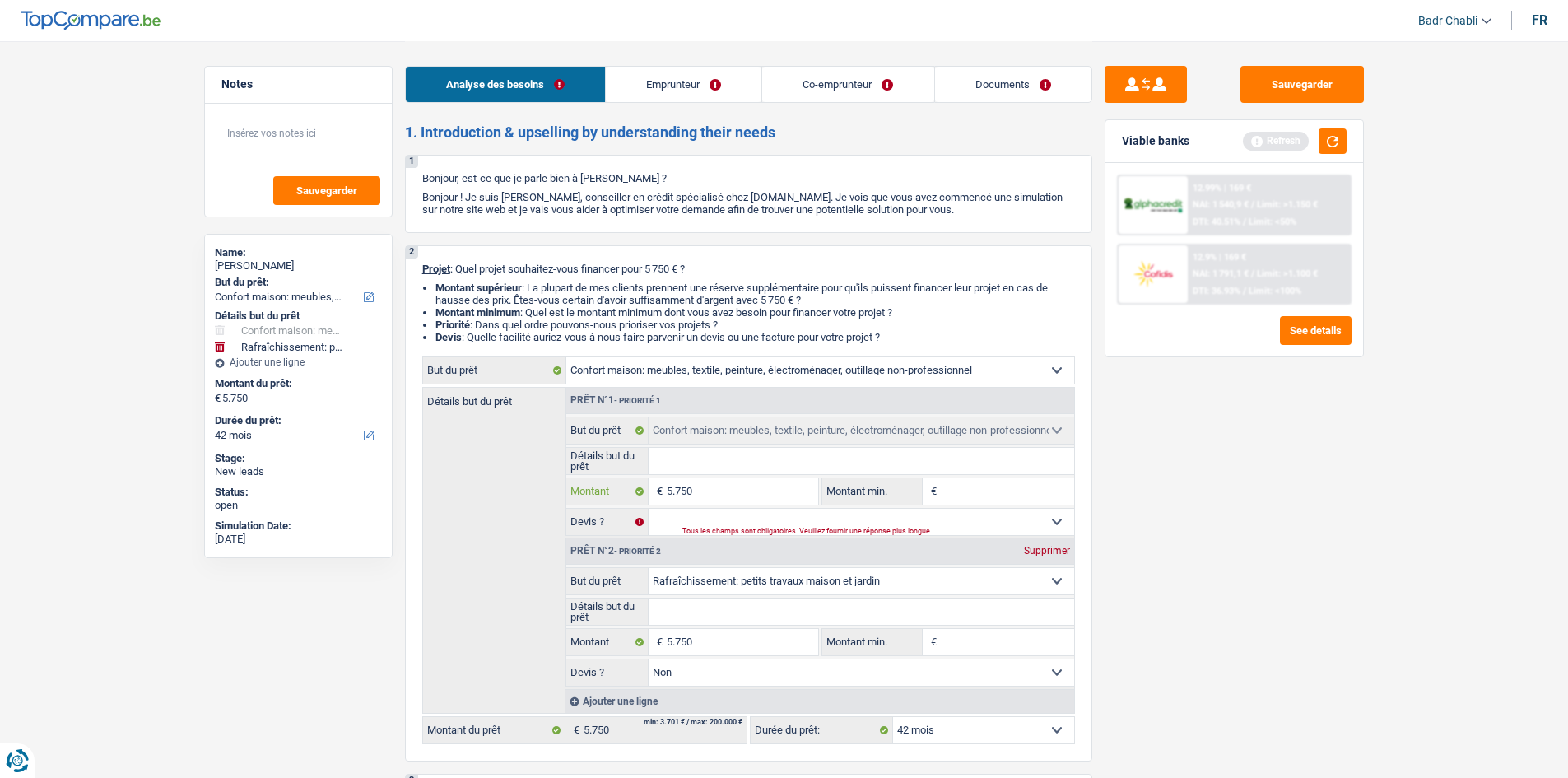
type input "5.750"
type input "11.500"
click at [1041, 555] on div "Supprimer" at bounding box center [1047, 551] width 55 height 10
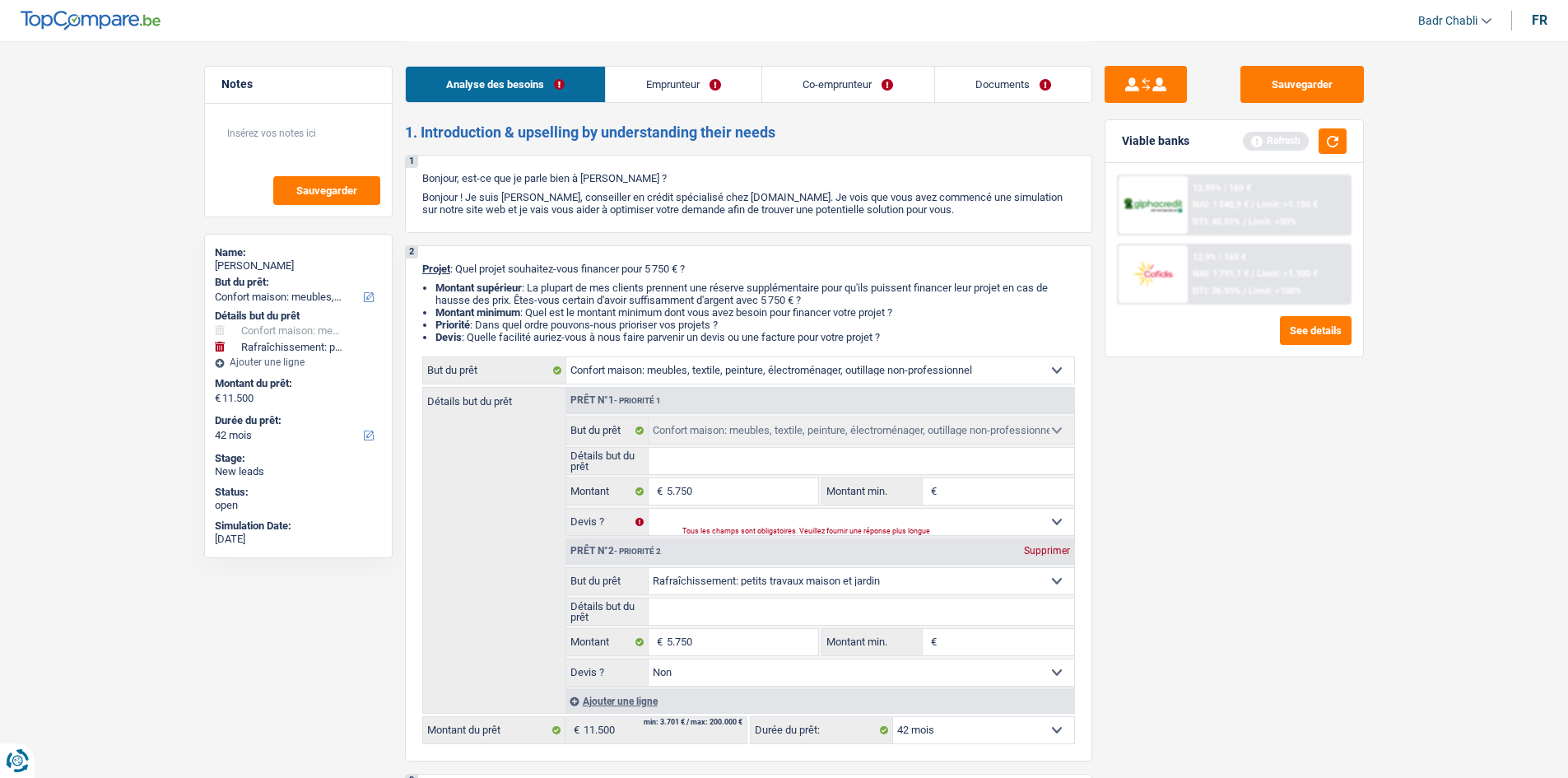
type input "5.750"
select select "42"
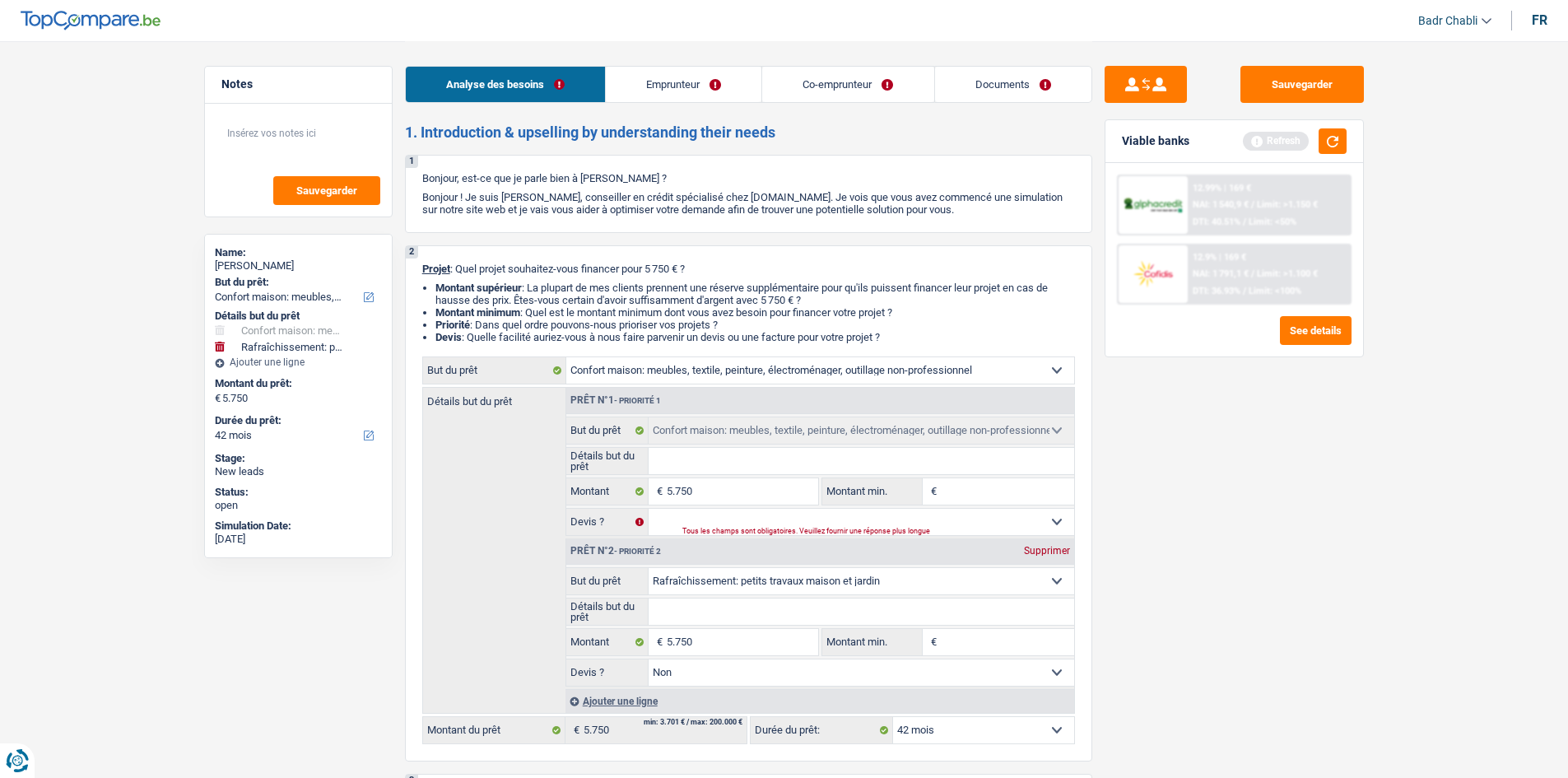
select select "42"
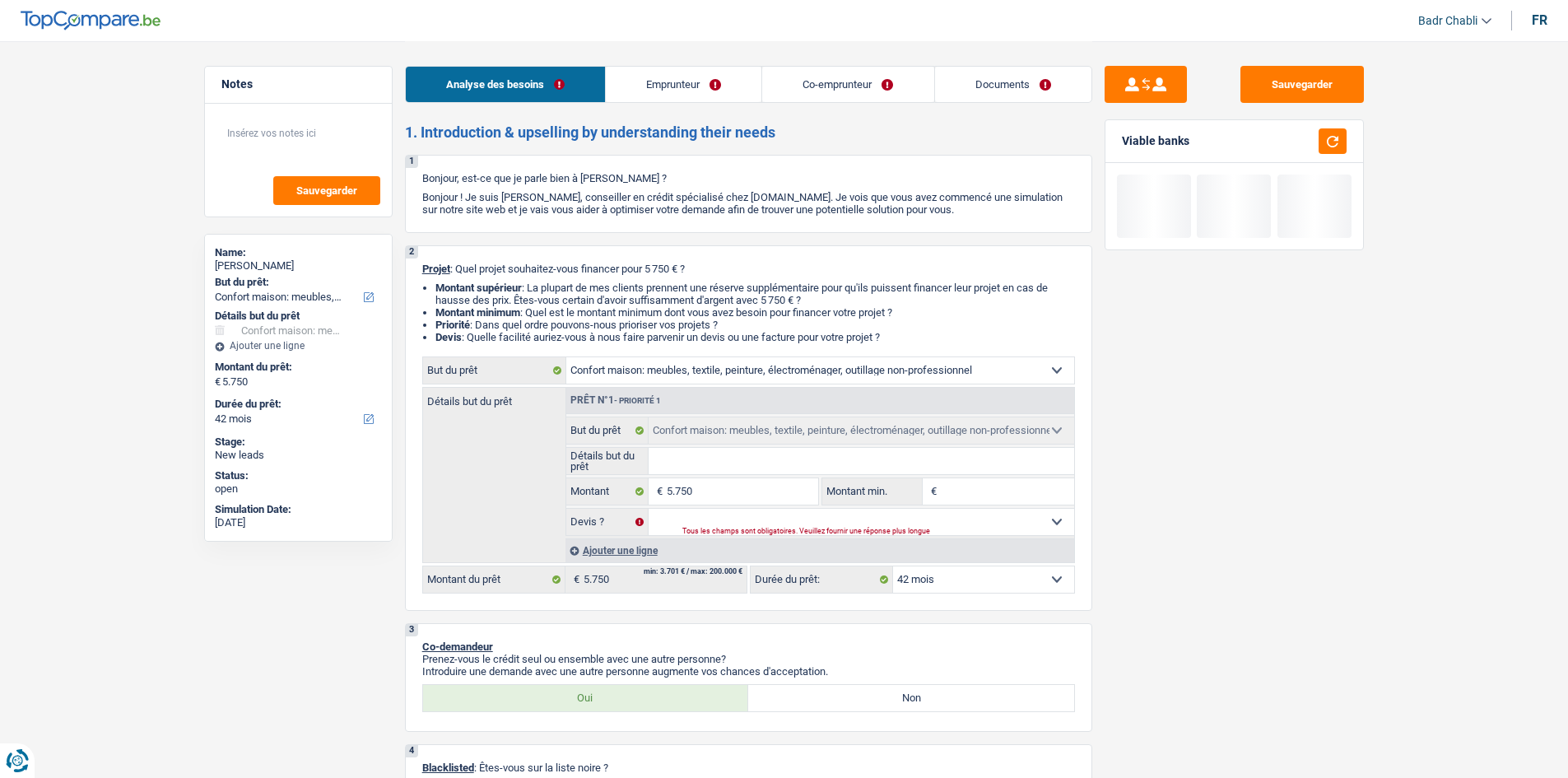
click at [791, 533] on div "Tous les champs sont obligatoires. Veuillez fournir une réponse plus longue" at bounding box center [858, 532] width 351 height 7
click at [919, 525] on select "Oui Non Non répondu Sélectionner une option" at bounding box center [862, 522] width 426 height 27
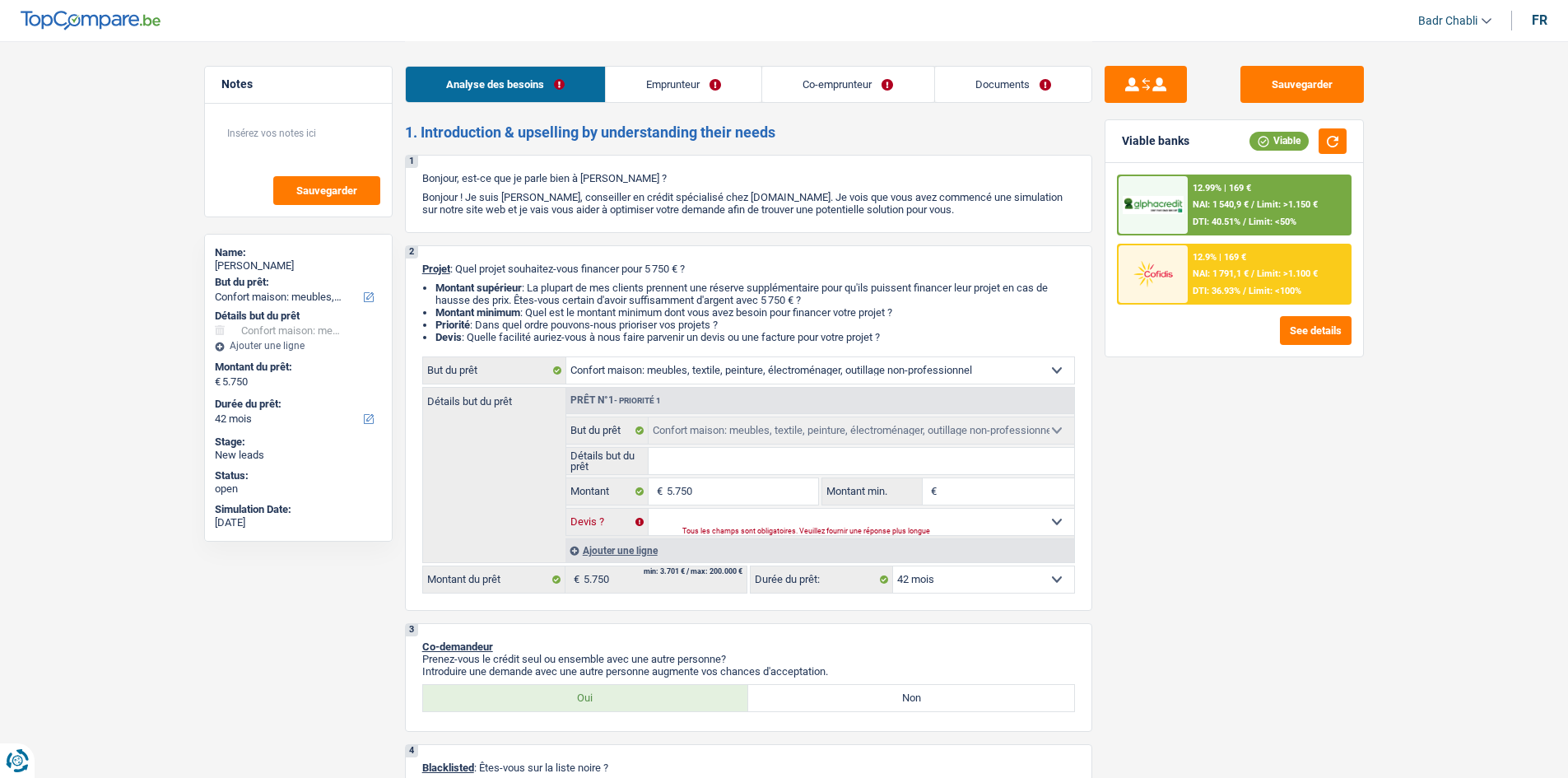
select select "false"
click at [649, 509] on select "Oui Non Non répondu Sélectionner une option" at bounding box center [862, 522] width 426 height 27
select select "false"
click at [948, 495] on input "Montant min." at bounding box center [1007, 491] width 133 height 27
type input "5"
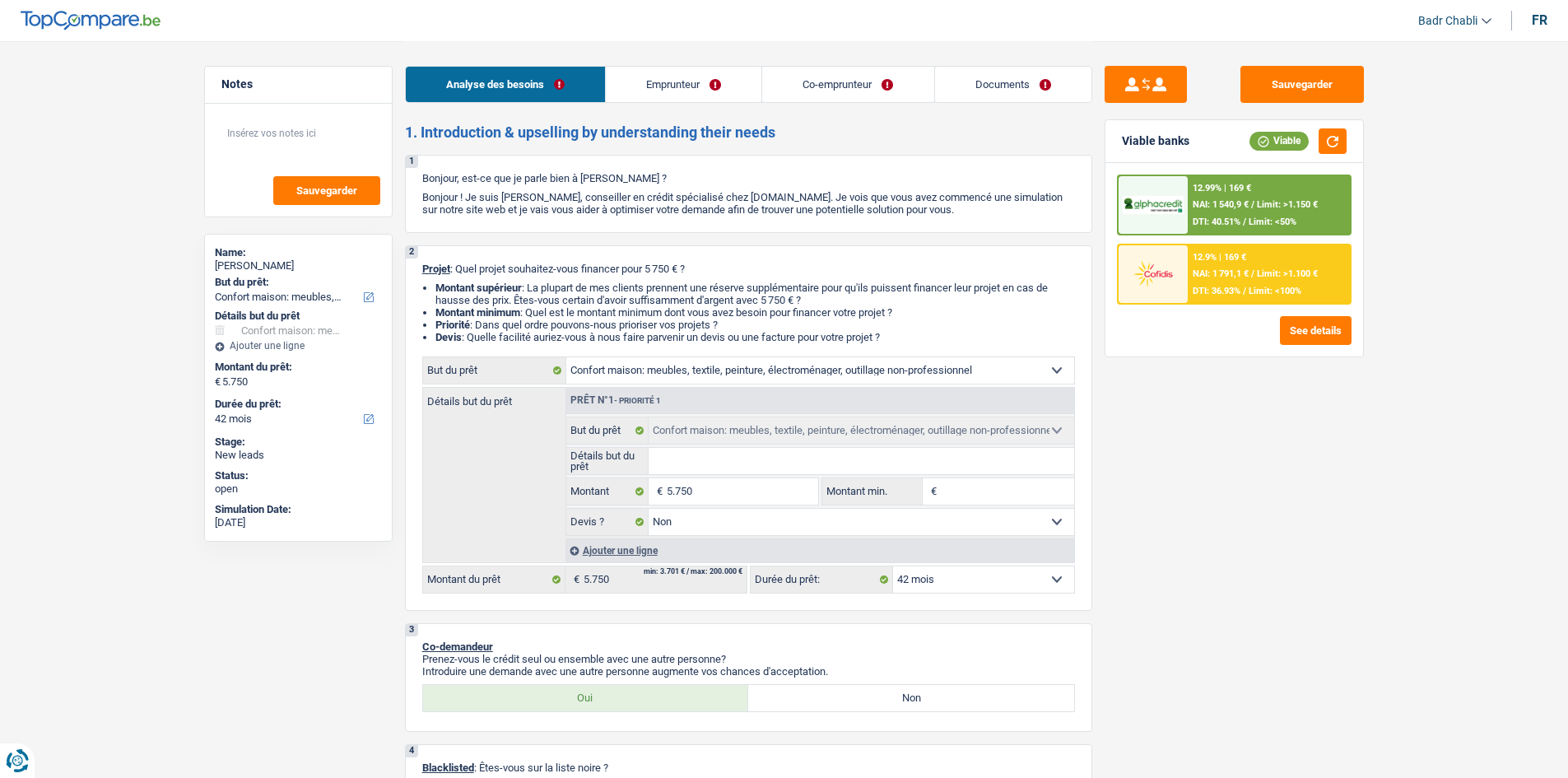
type input "5"
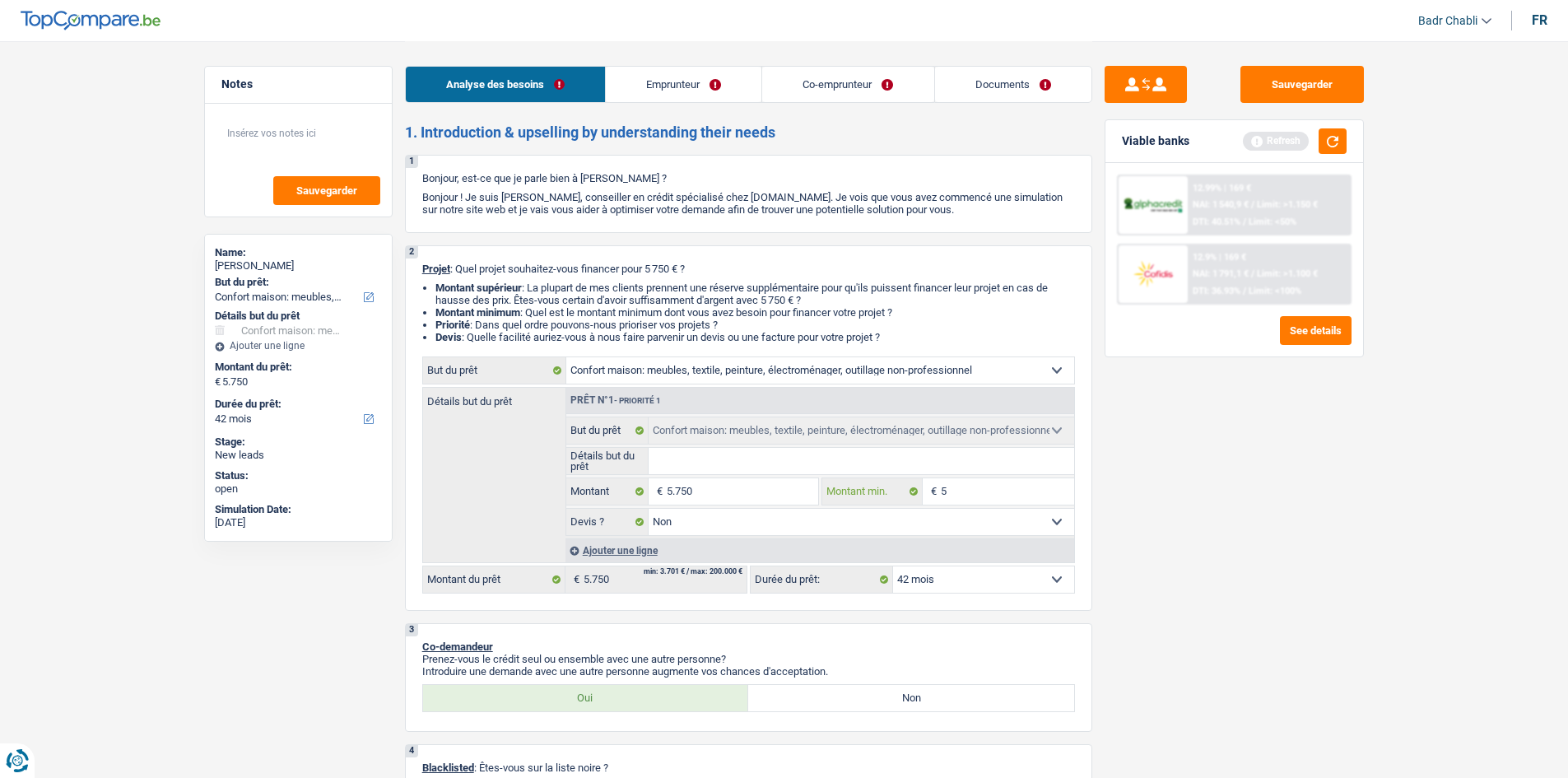
type input "50"
type input "500"
type input "5.001"
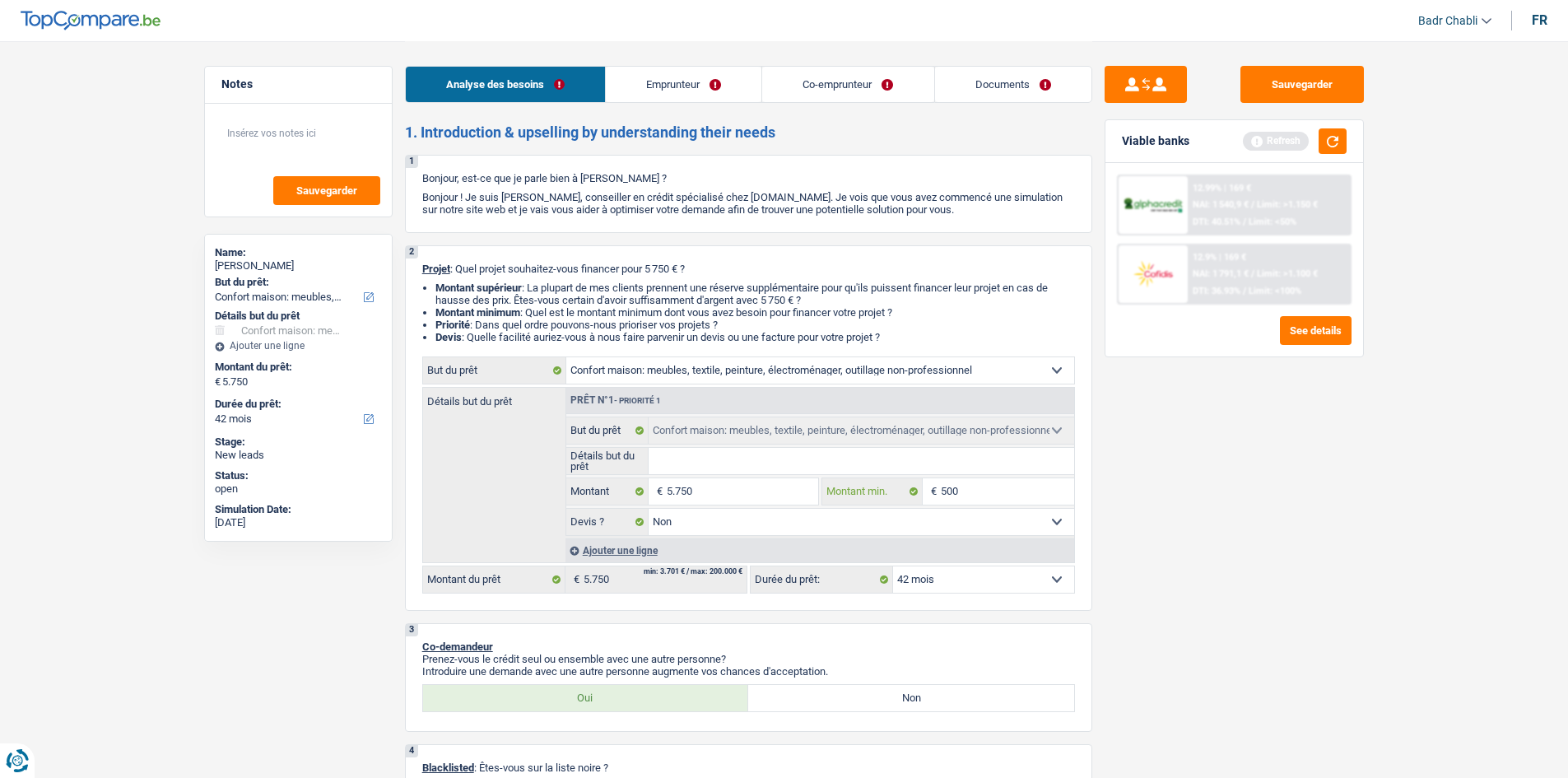
type input "5.001"
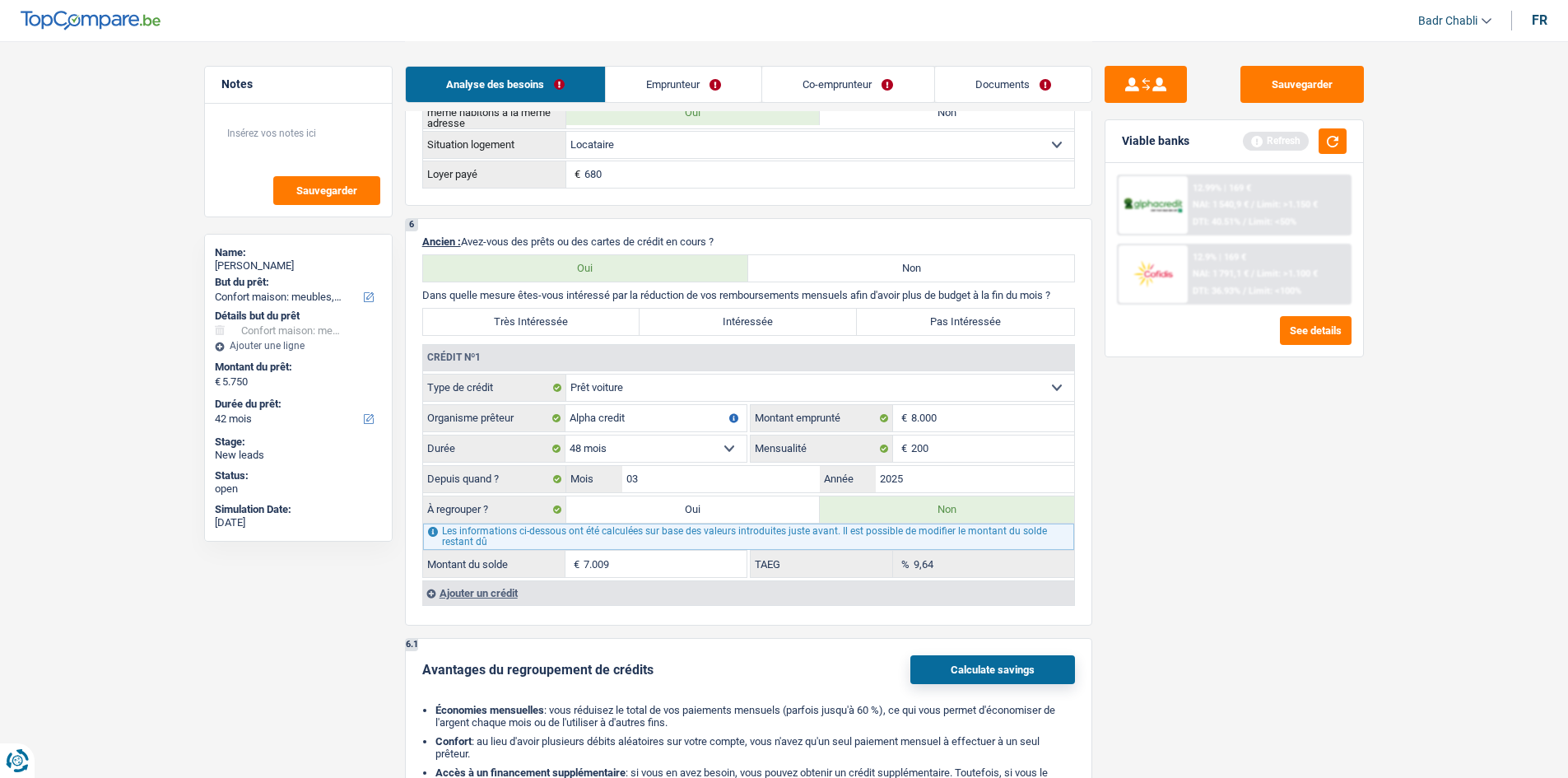
scroll to position [1235, 0]
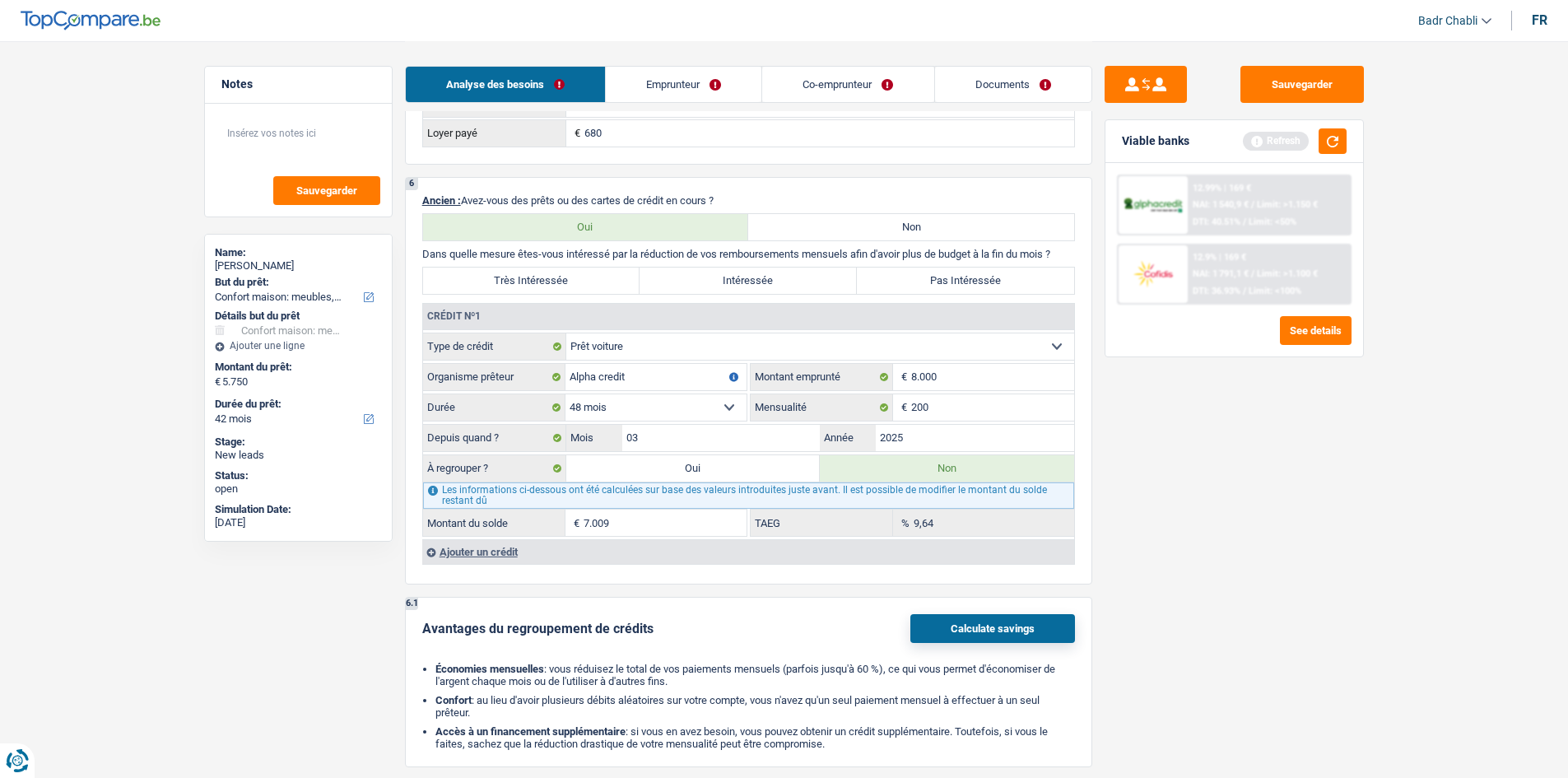
type input "5.001"
click at [704, 406] on select "12 mois 18 mois 24 mois 30 mois 36 mois 42 mois 48 mois Sélectionner une option" at bounding box center [656, 407] width 181 height 27
click at [1320, 145] on button "button" at bounding box center [1332, 141] width 28 height 26
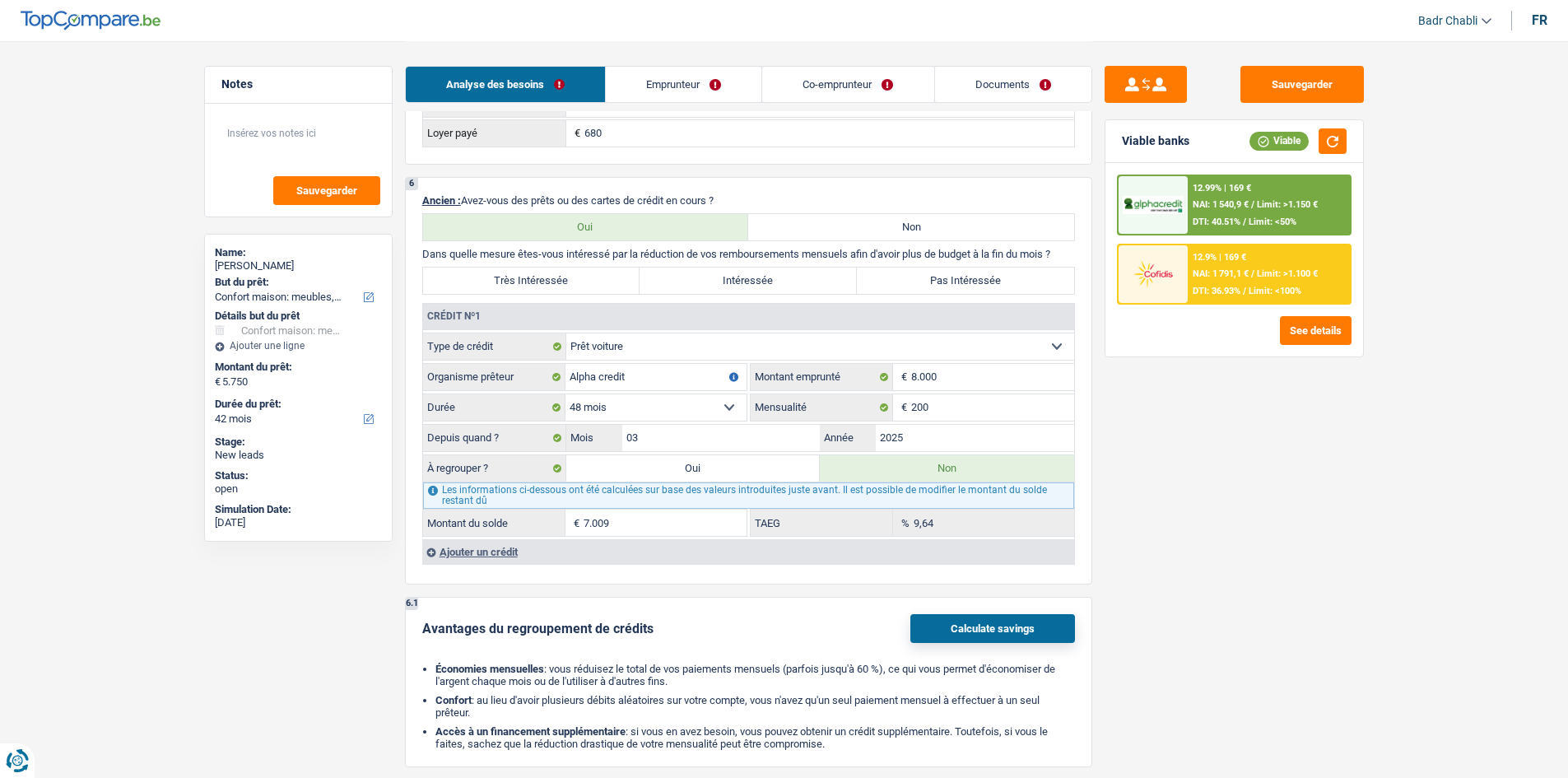
click at [765, 469] on label "Oui" at bounding box center [693, 468] width 254 height 27
click at [765, 469] on input "Oui" at bounding box center [693, 468] width 254 height 27
radio input "true"
type input "12.759"
type input "7.009"
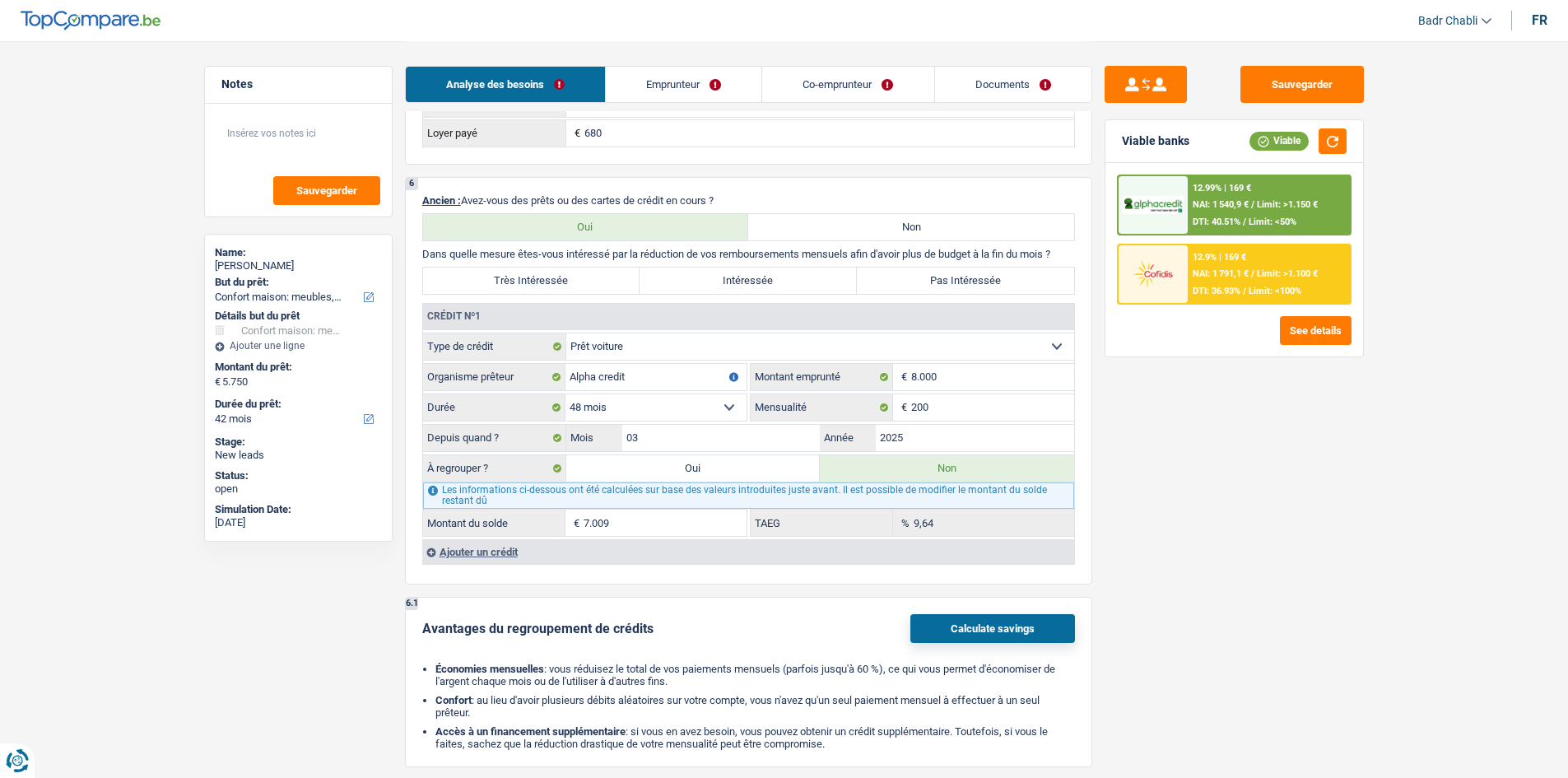
select select
radio input "false"
type input "7.009"
select select
select select "refinancing"
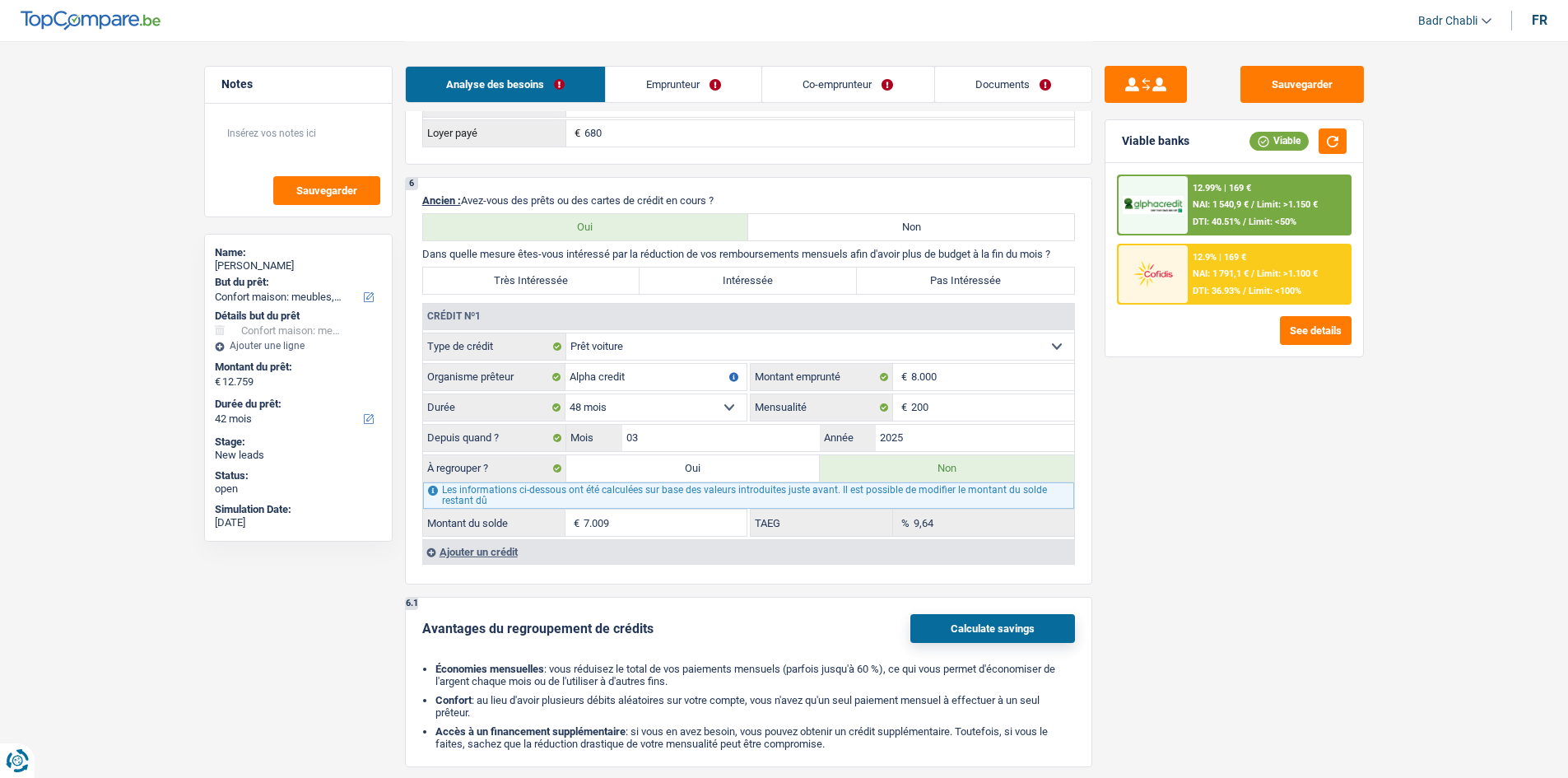
select select "refinancing"
select select "60"
select select "refinancing"
select select "60"
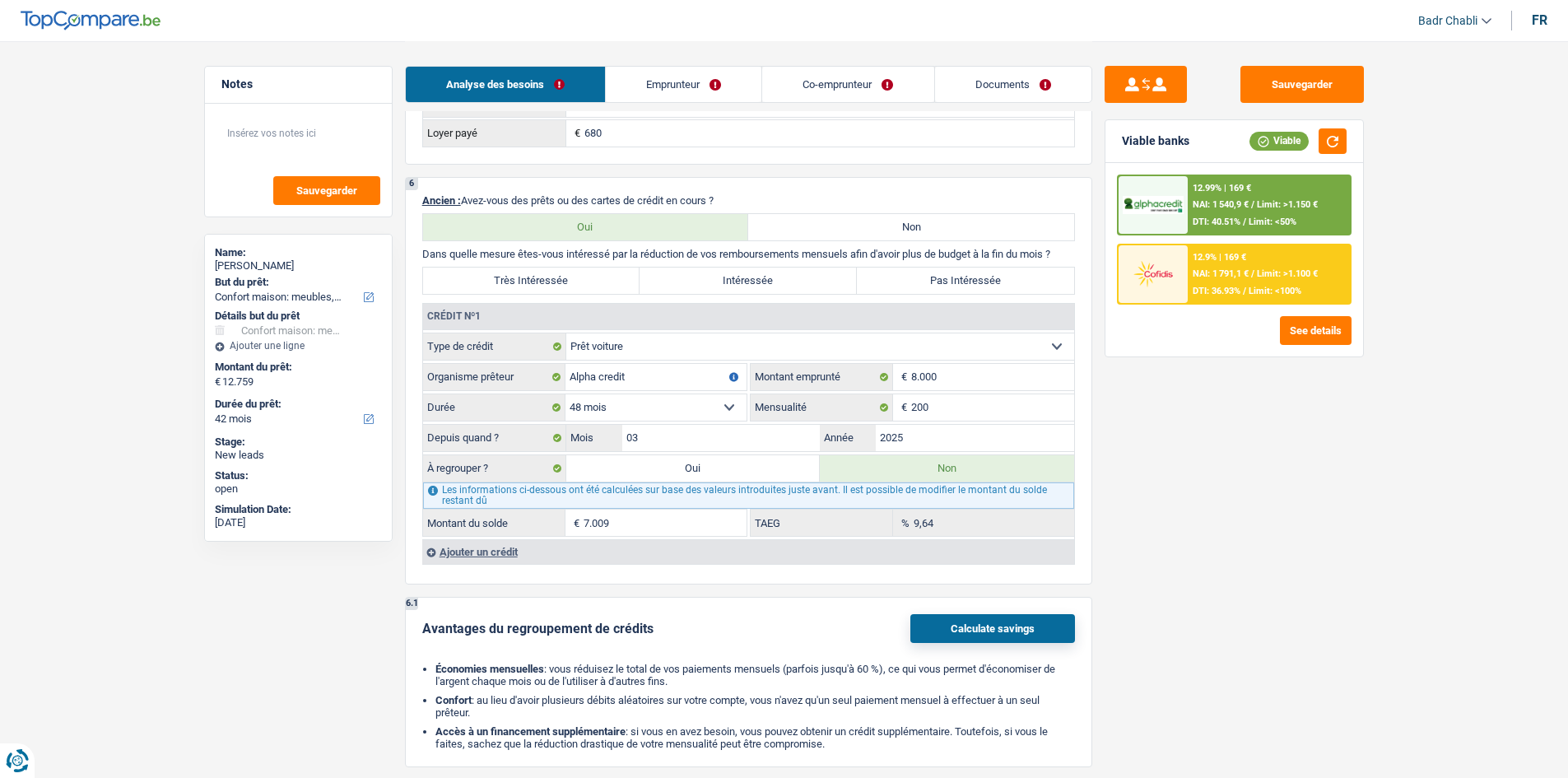
select select "refinancing"
select select "60"
select select "household"
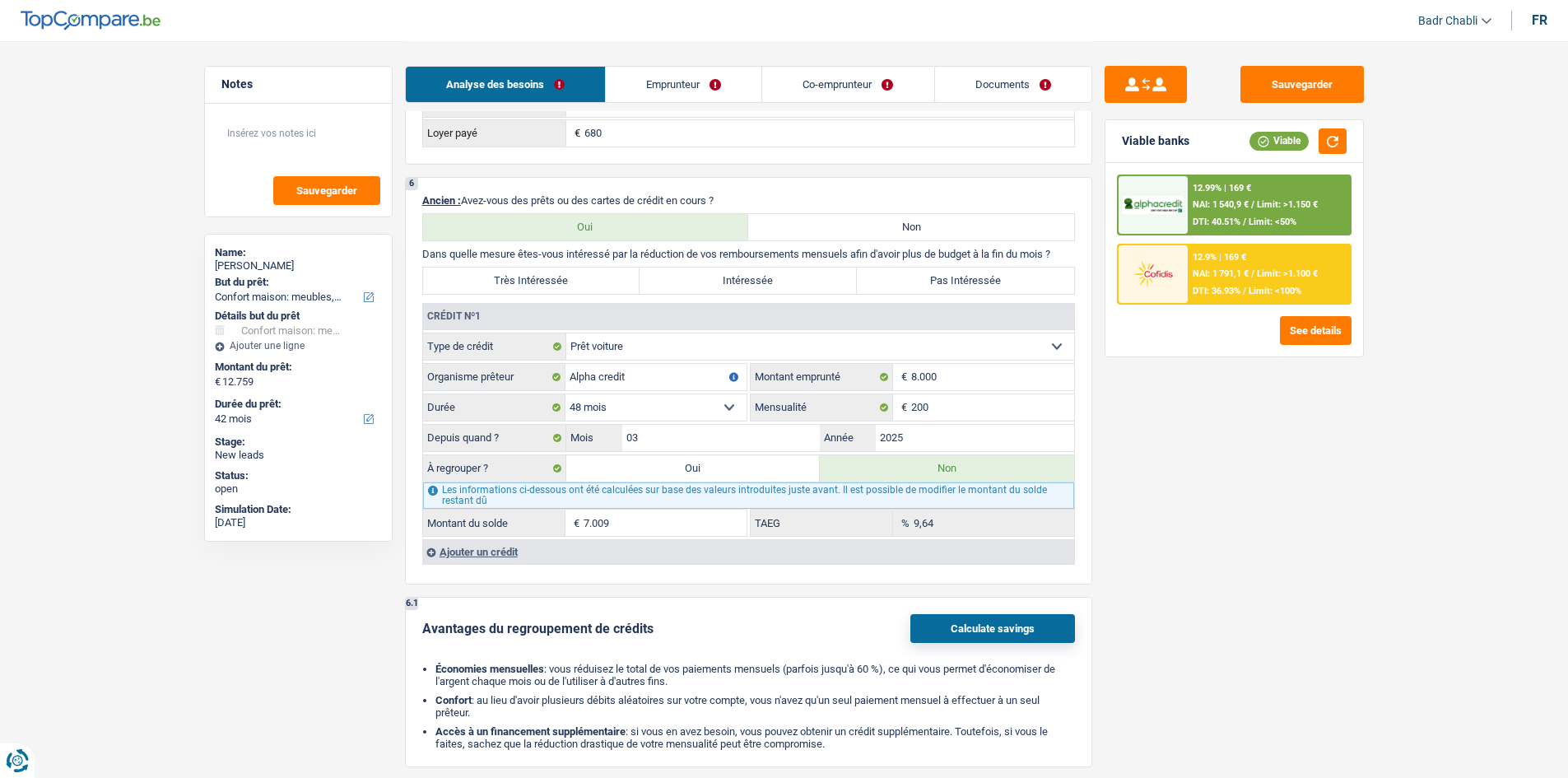
select select "false"
select select "household"
select select "false"
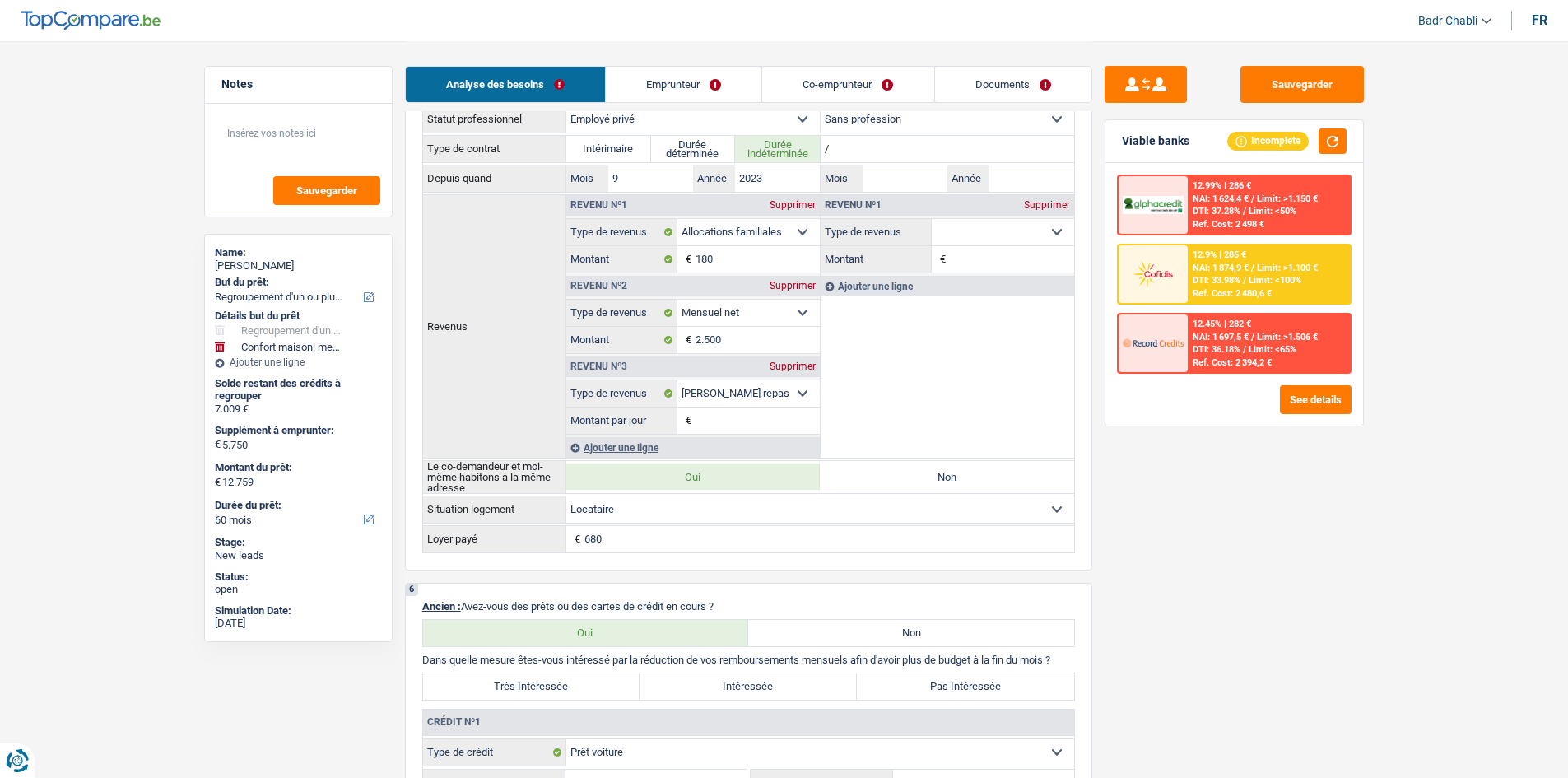
scroll to position [987, 0]
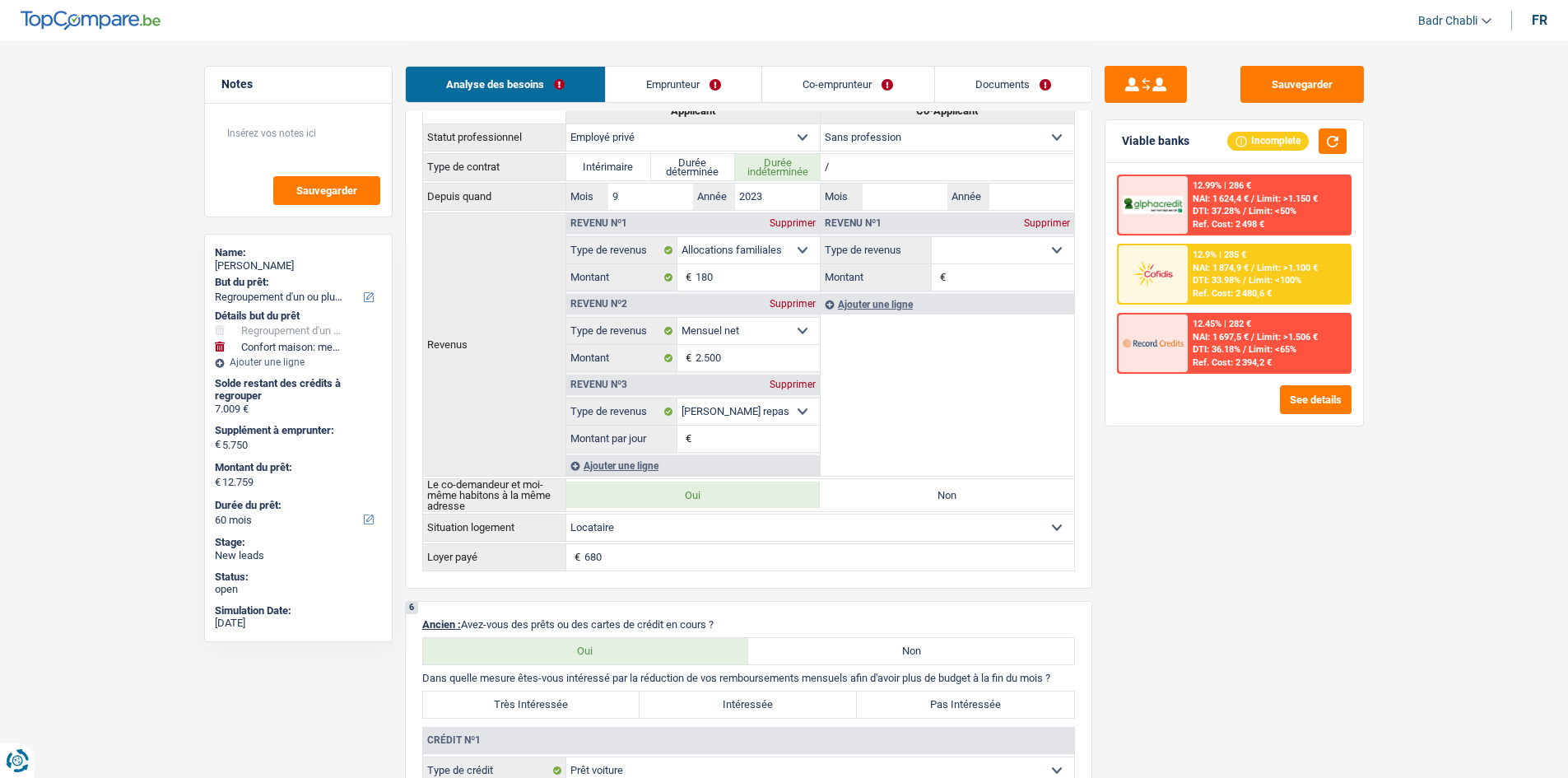
click at [1235, 277] on span "DTI: 33.98%" at bounding box center [1217, 280] width 48 height 11
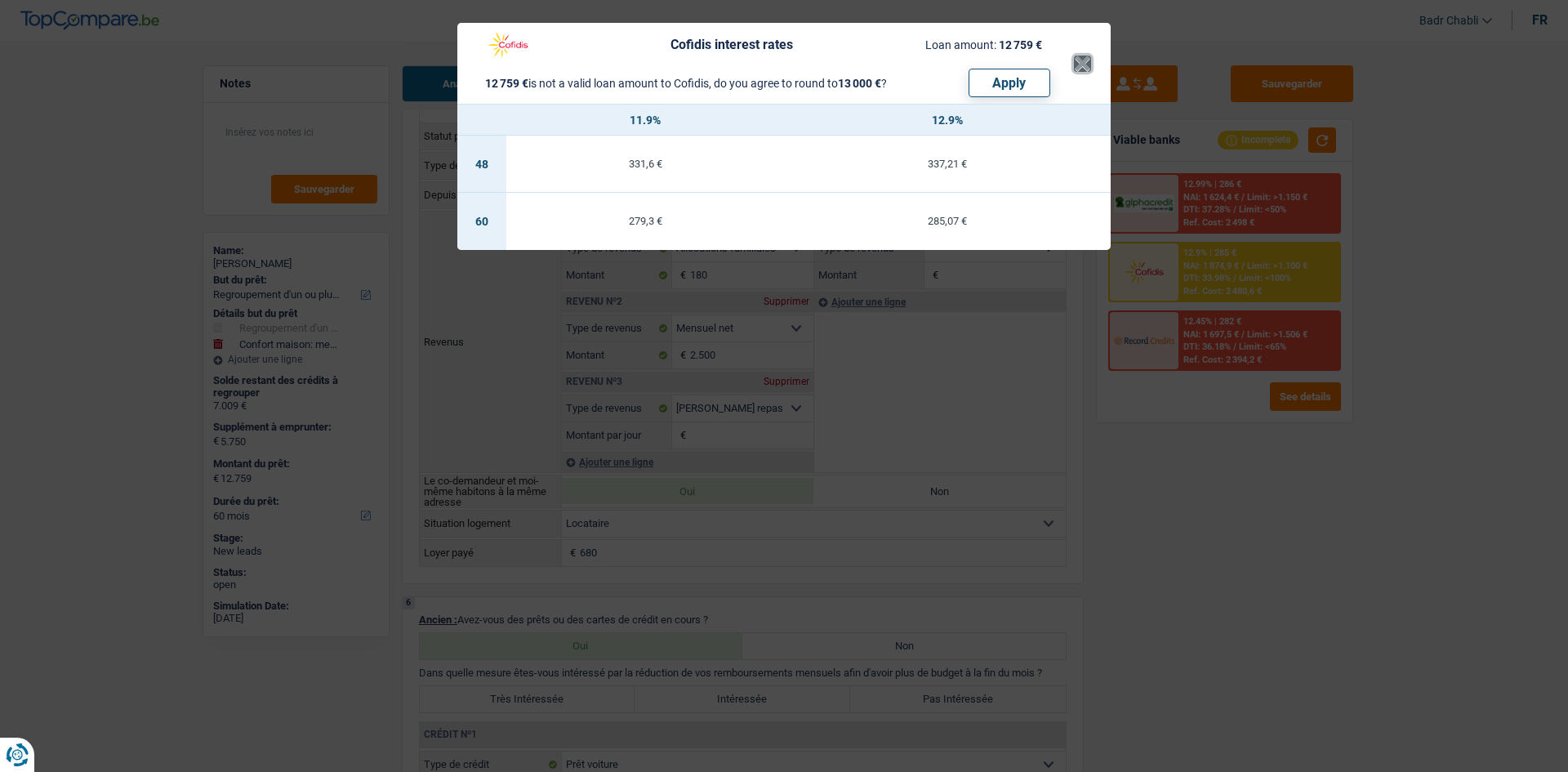
click at [1088, 61] on button "×" at bounding box center [1083, 63] width 17 height 16
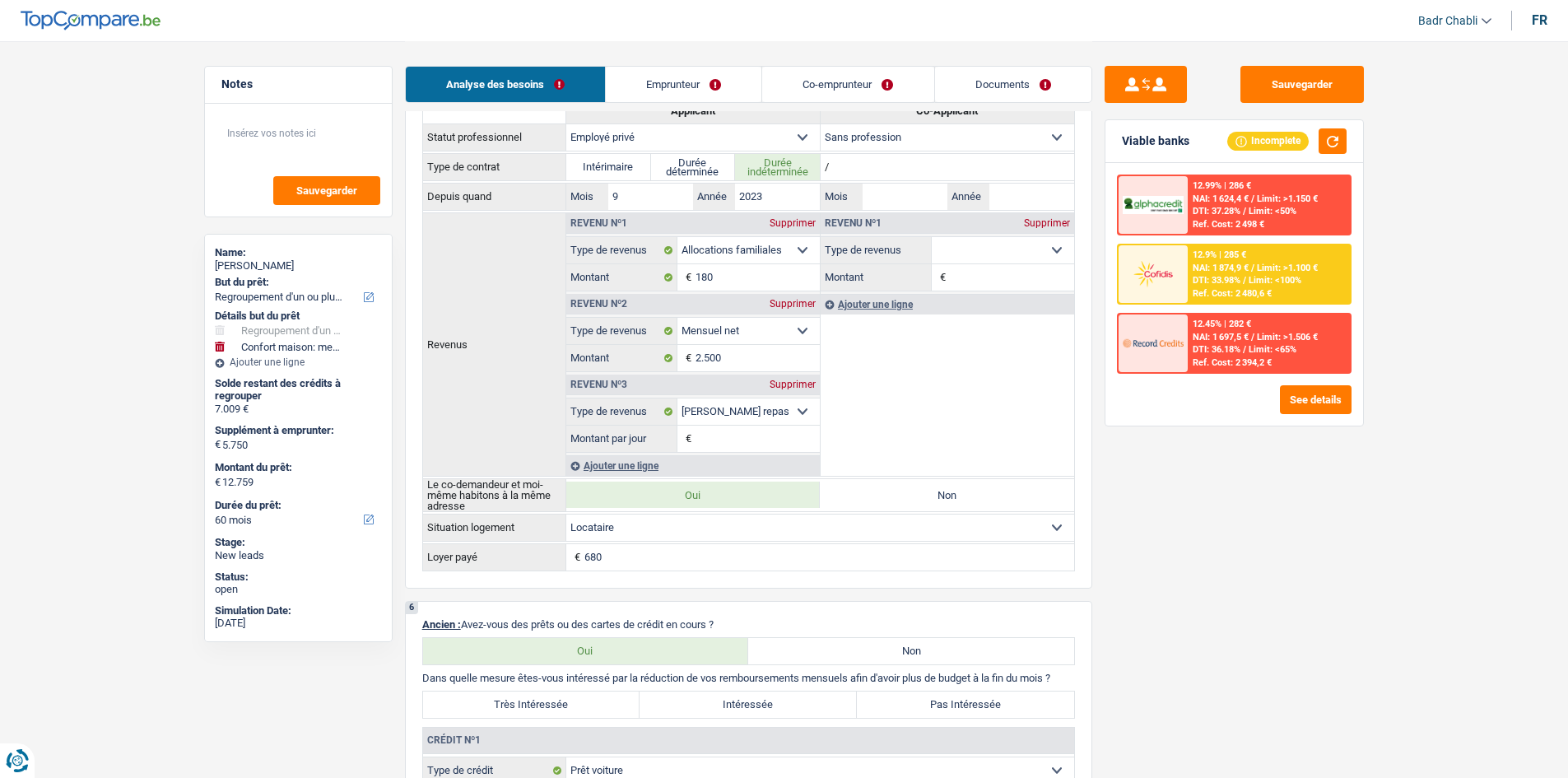
click at [1235, 282] on span "DTI: 33.98%" at bounding box center [1217, 280] width 48 height 11
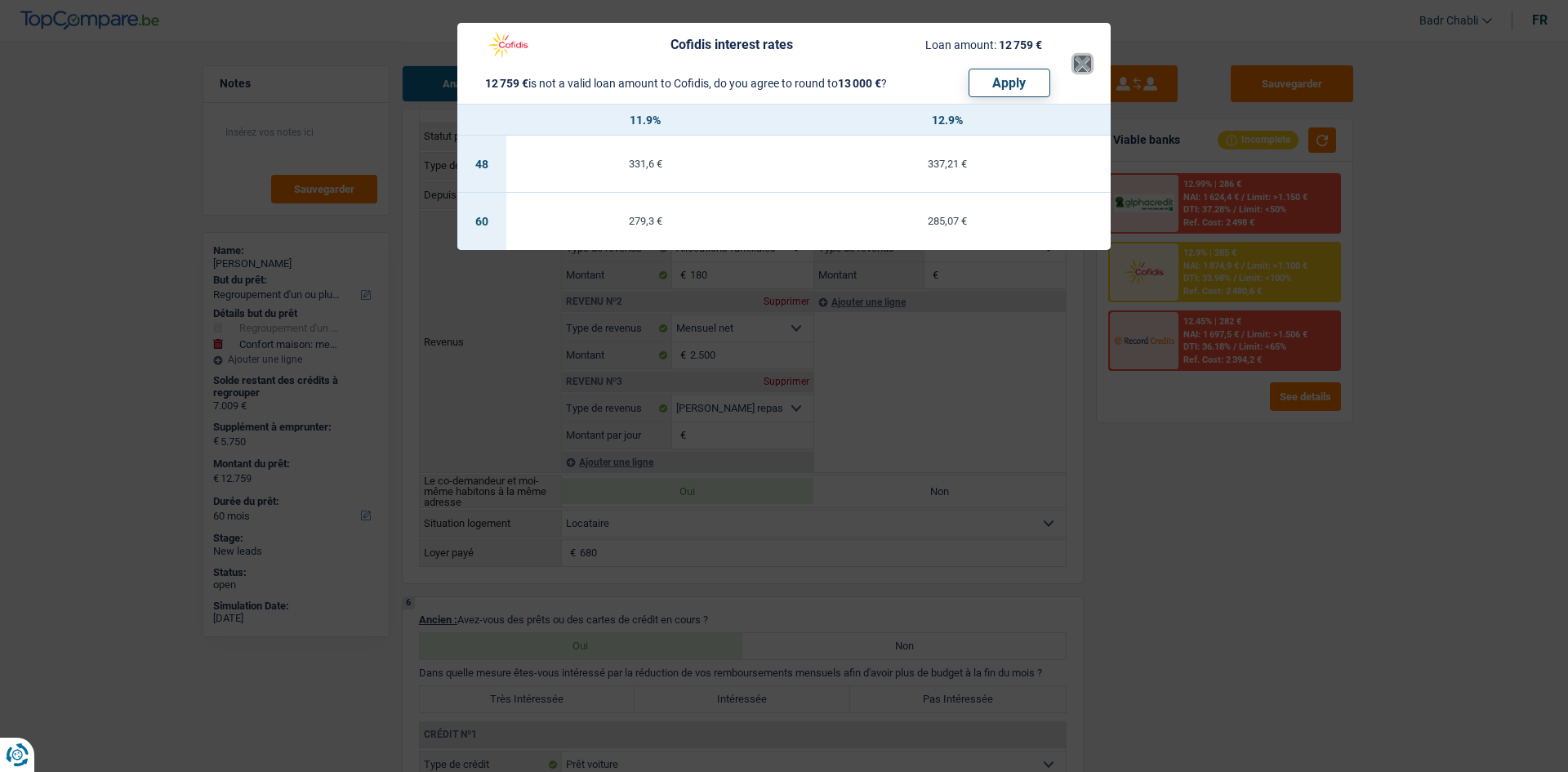
click at [1082, 60] on button "×" at bounding box center [1083, 63] width 17 height 16
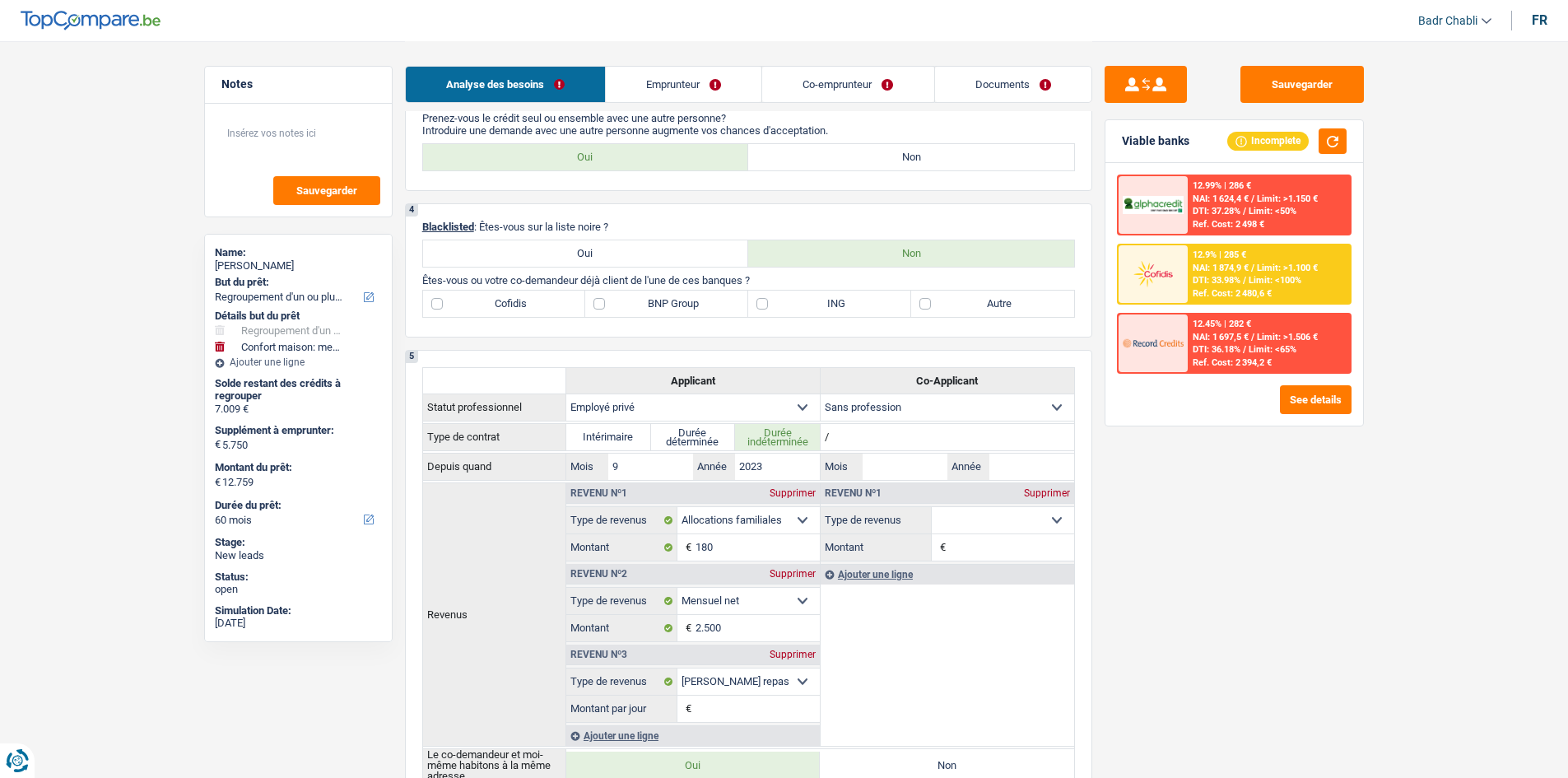
scroll to position [576, 0]
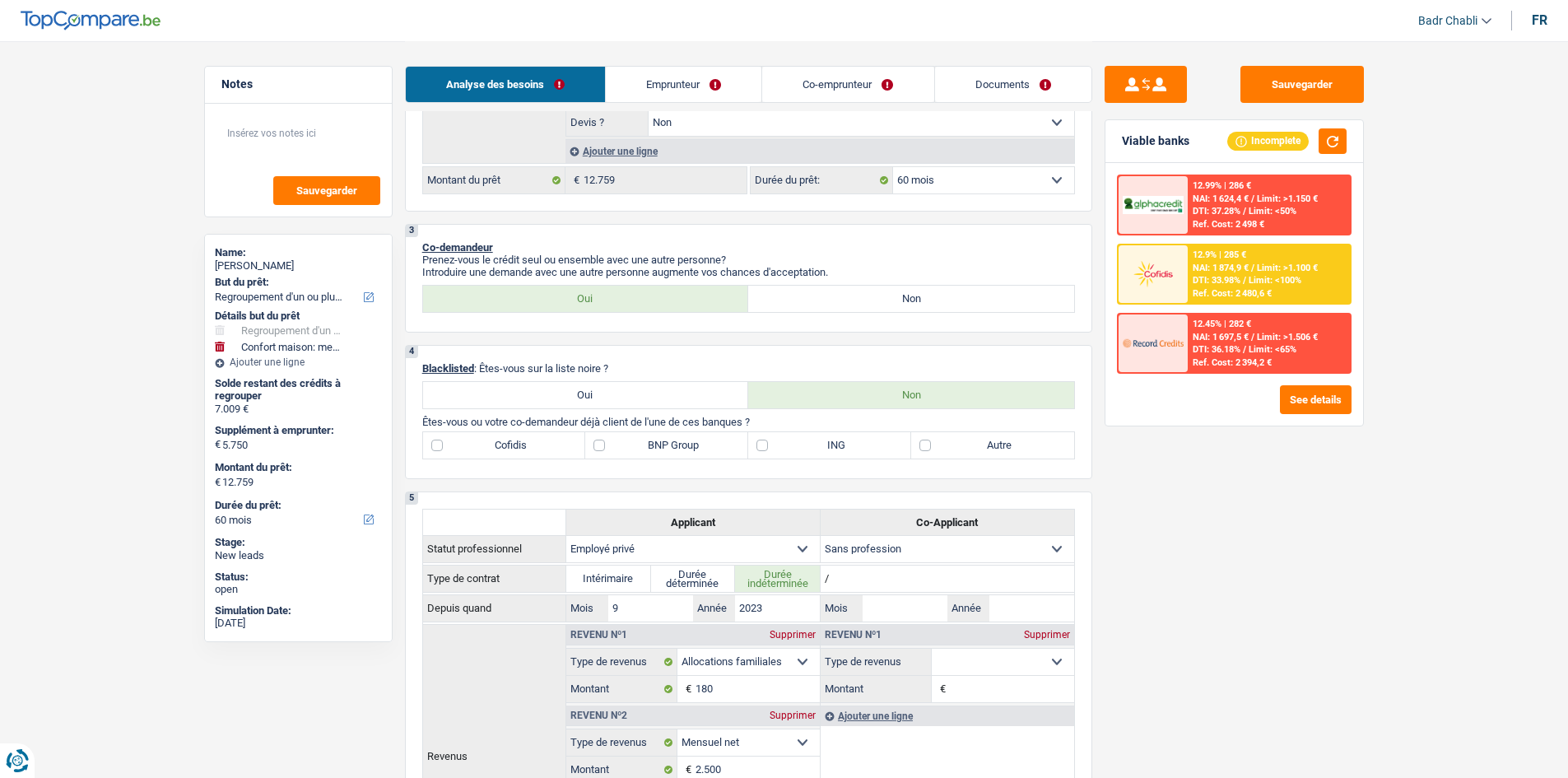
click at [618, 451] on label "BNP Group" at bounding box center [666, 445] width 163 height 27
click at [618, 451] on input "BNP Group" at bounding box center [666, 445] width 163 height 27
checkbox input "true"
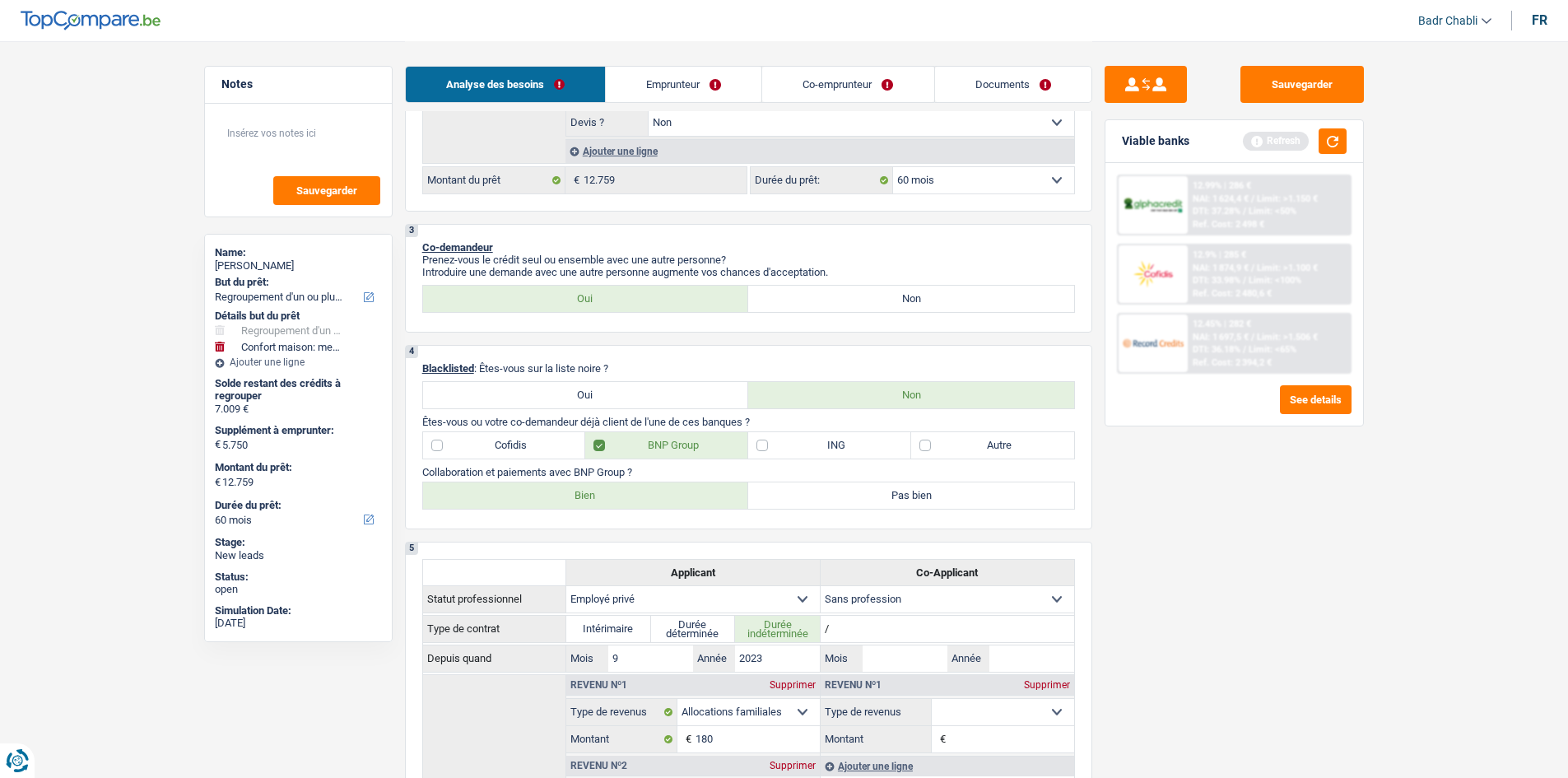
click at [663, 495] on label "Bien" at bounding box center [586, 495] width 326 height 27
click at [663, 495] on input "Bien" at bounding box center [586, 495] width 326 height 27
radio input "true"
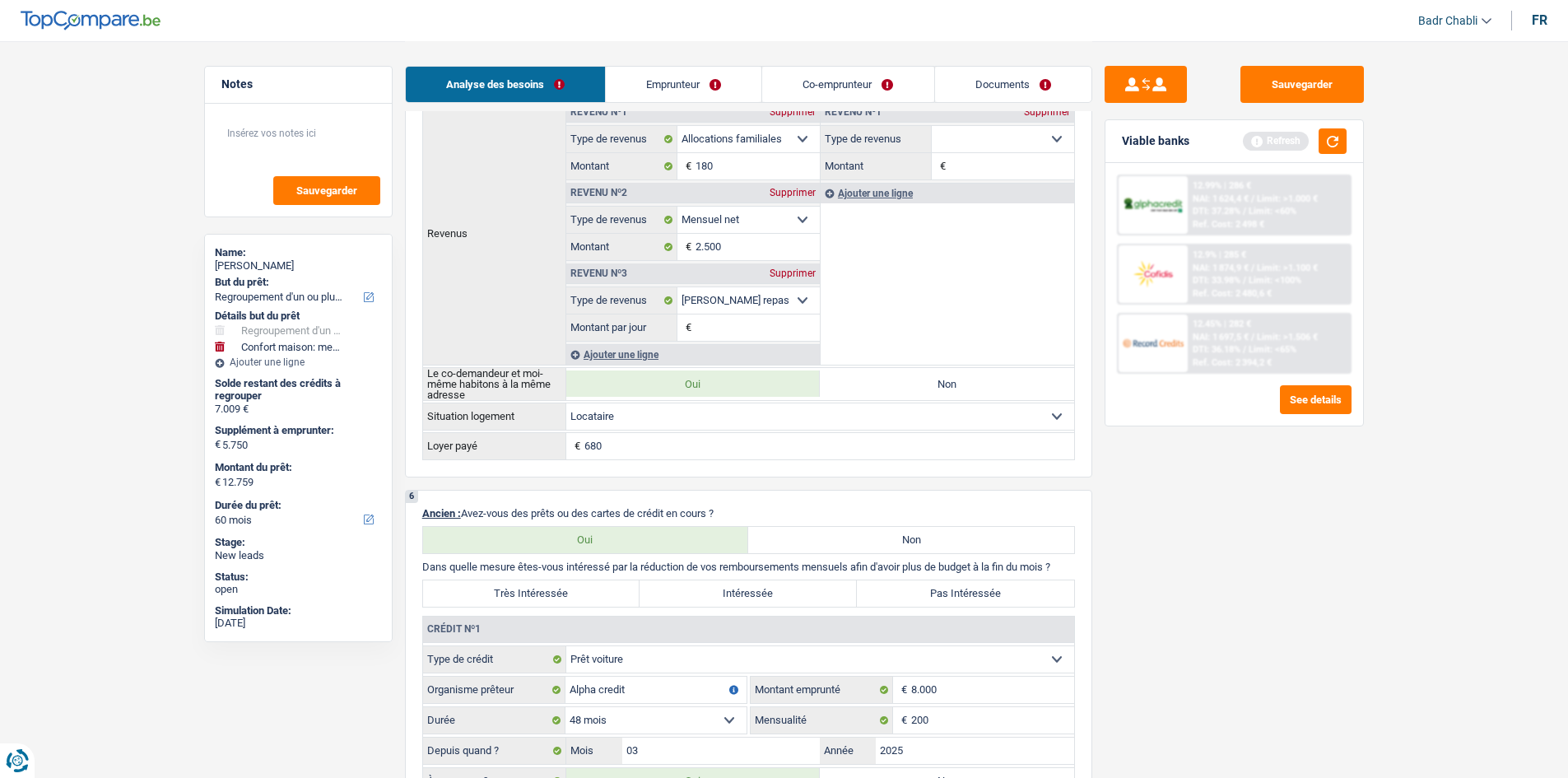
scroll to position [1317, 0]
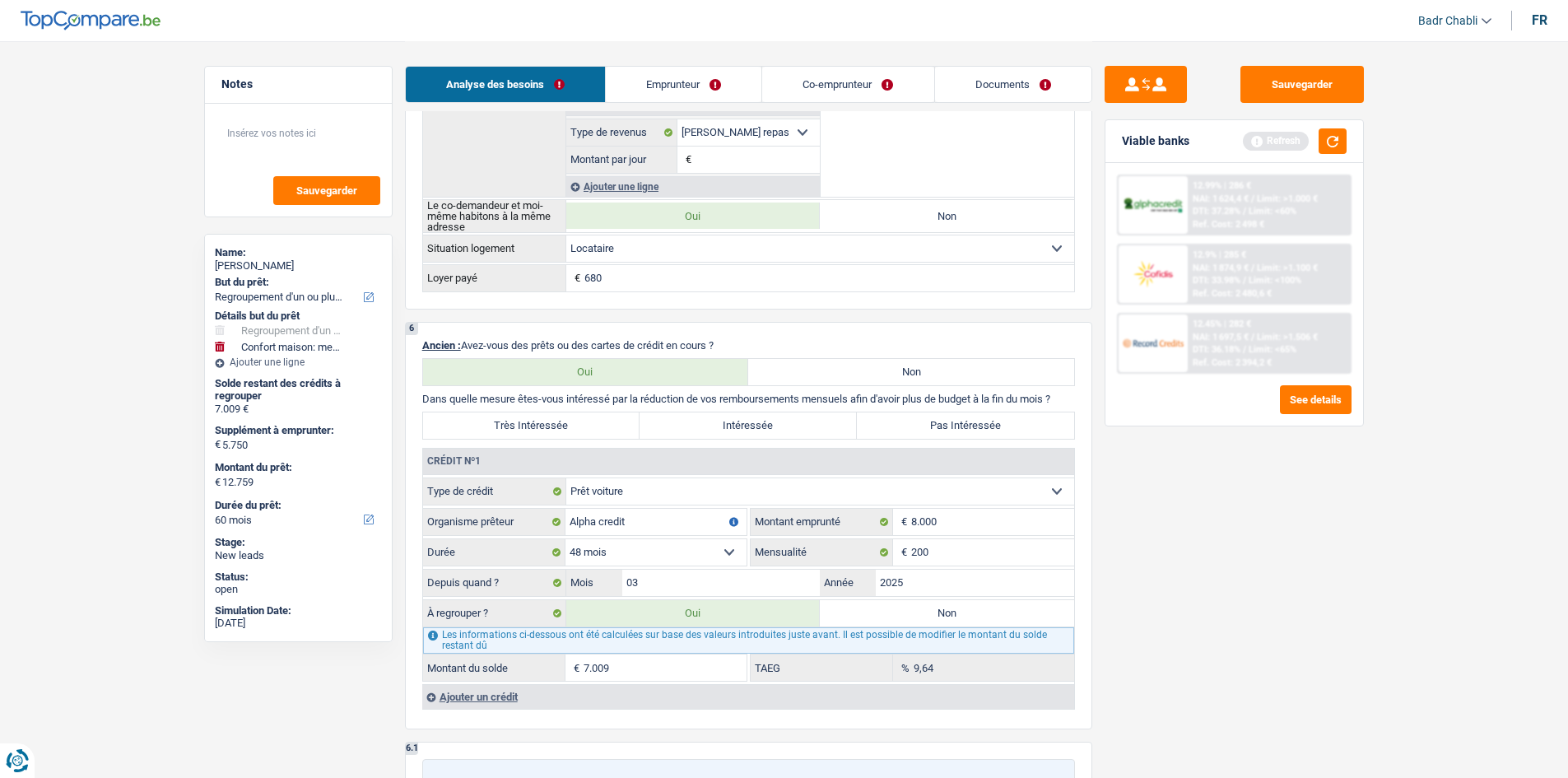
click at [563, 427] on label "Très Intéressée" at bounding box center [532, 425] width 217 height 27
click at [563, 427] on input "Très Intéressée" at bounding box center [532, 425] width 217 height 27
radio input "true"
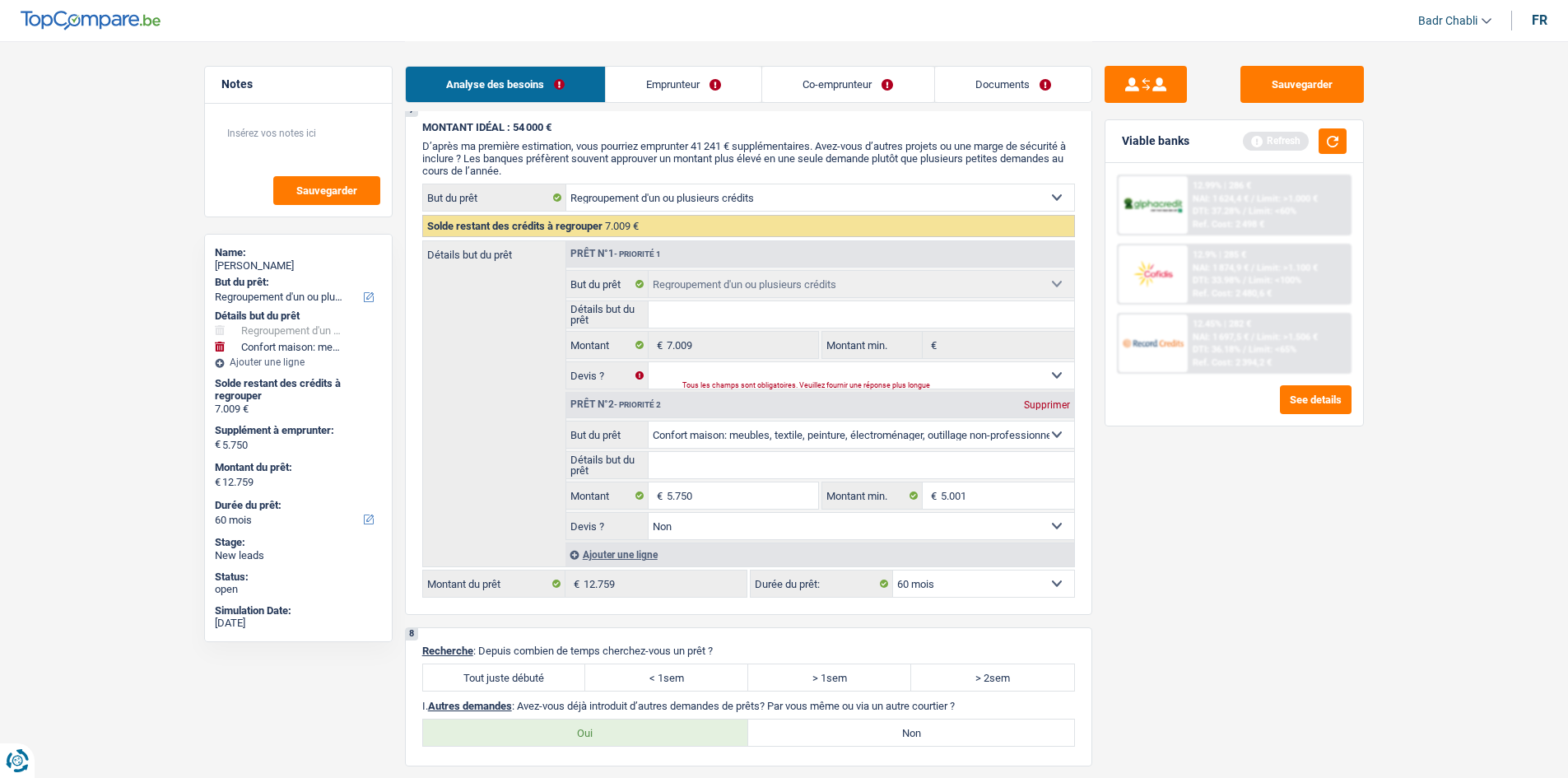
scroll to position [2222, 0]
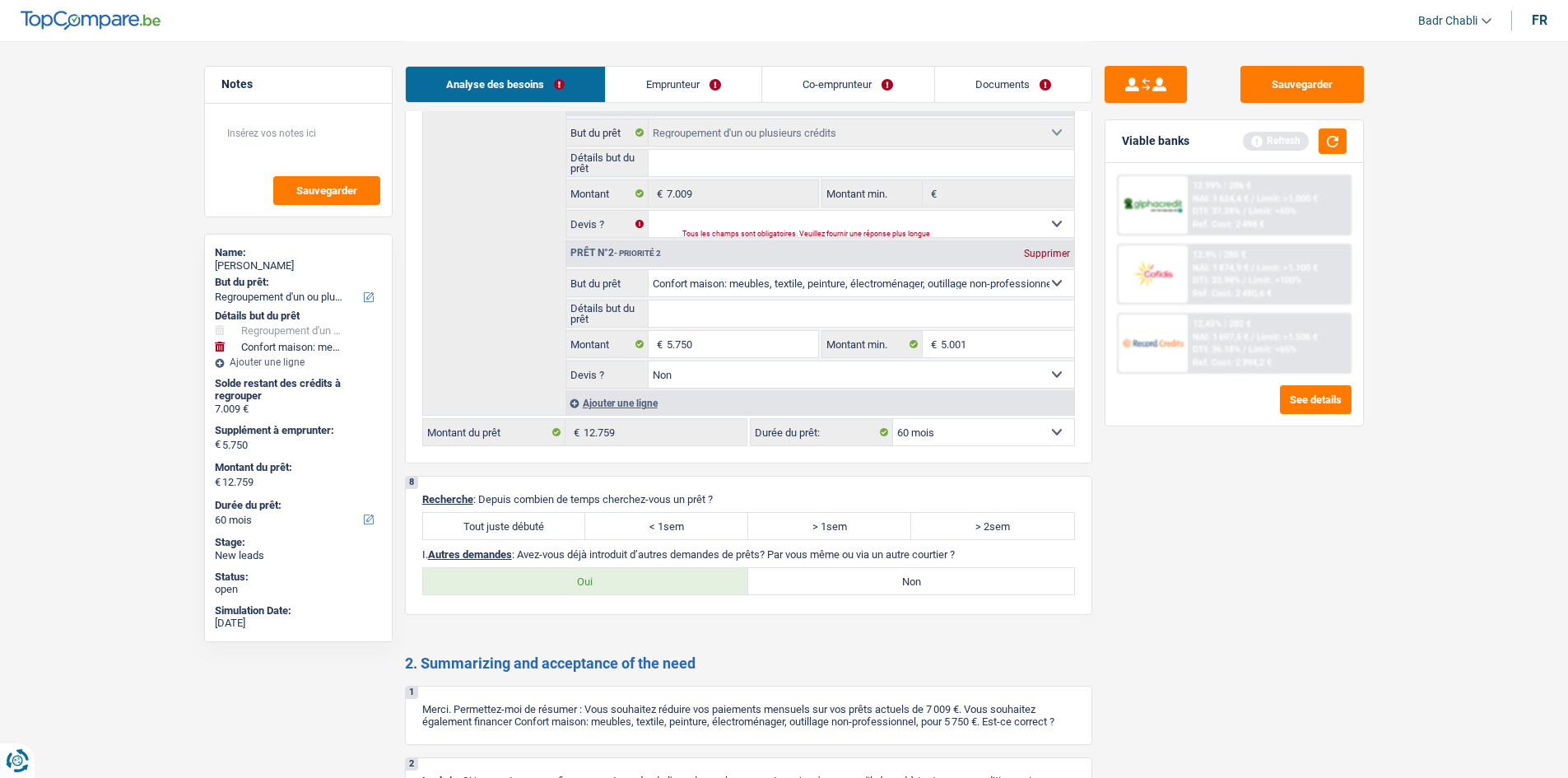
click at [534, 528] on label "Tout juste débuté" at bounding box center [504, 526] width 163 height 27
click at [534, 528] on input "Tout juste débuté" at bounding box center [504, 526] width 163 height 27
radio input "true"
click at [976, 588] on label "Non" at bounding box center [911, 581] width 326 height 27
click at [976, 588] on input "Non" at bounding box center [911, 581] width 326 height 27
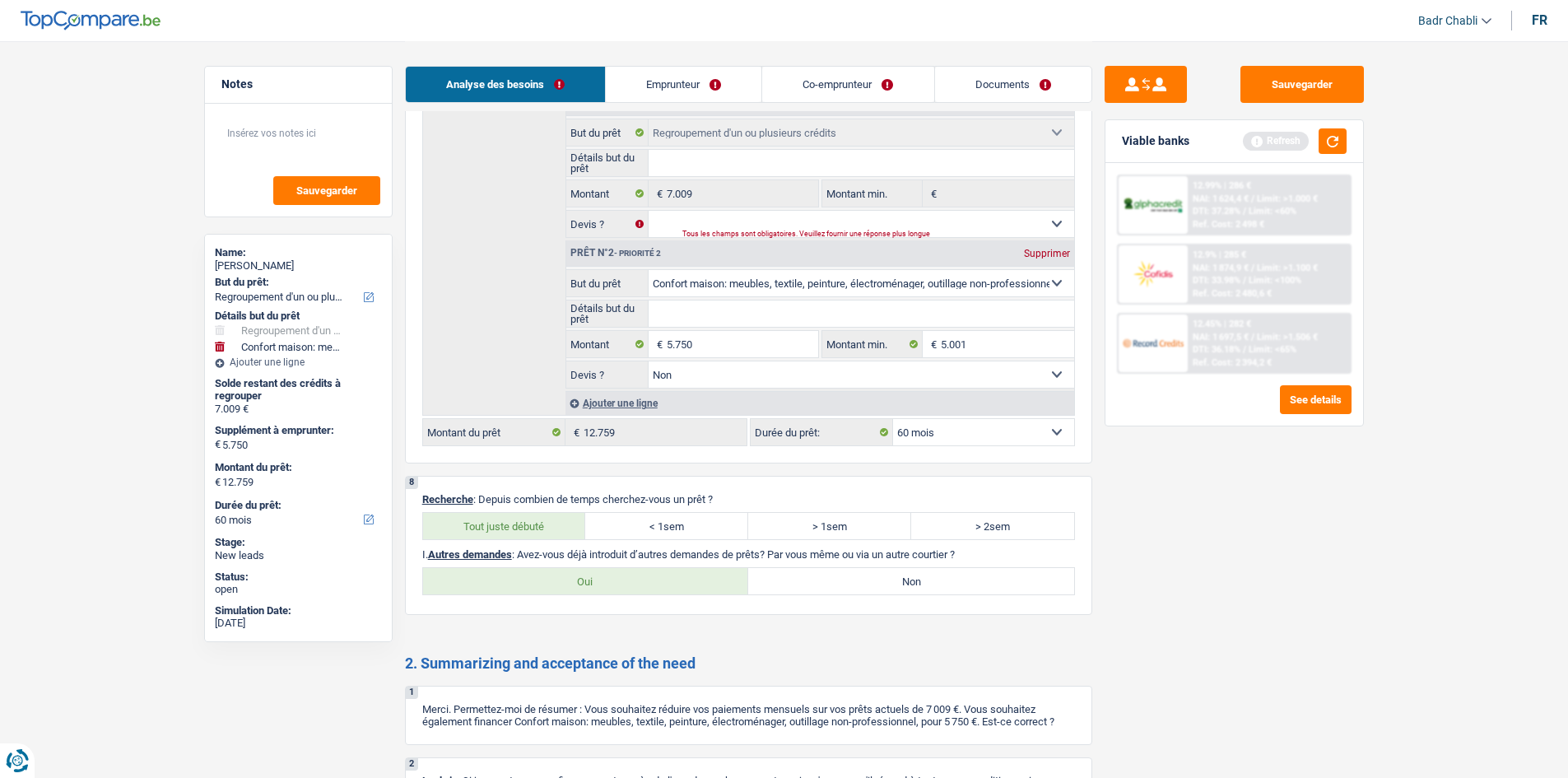
radio input "true"
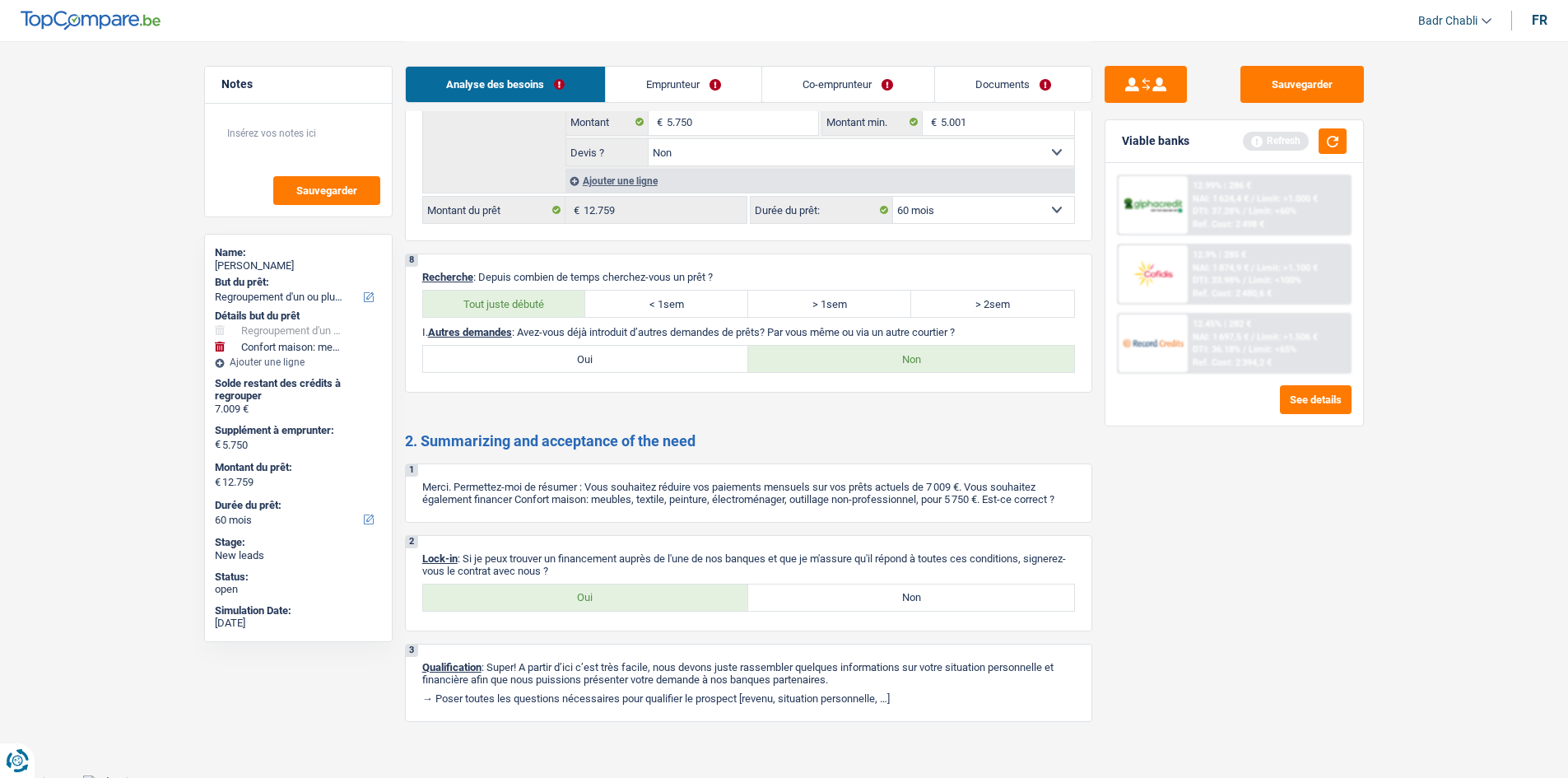
scroll to position [2455, 0]
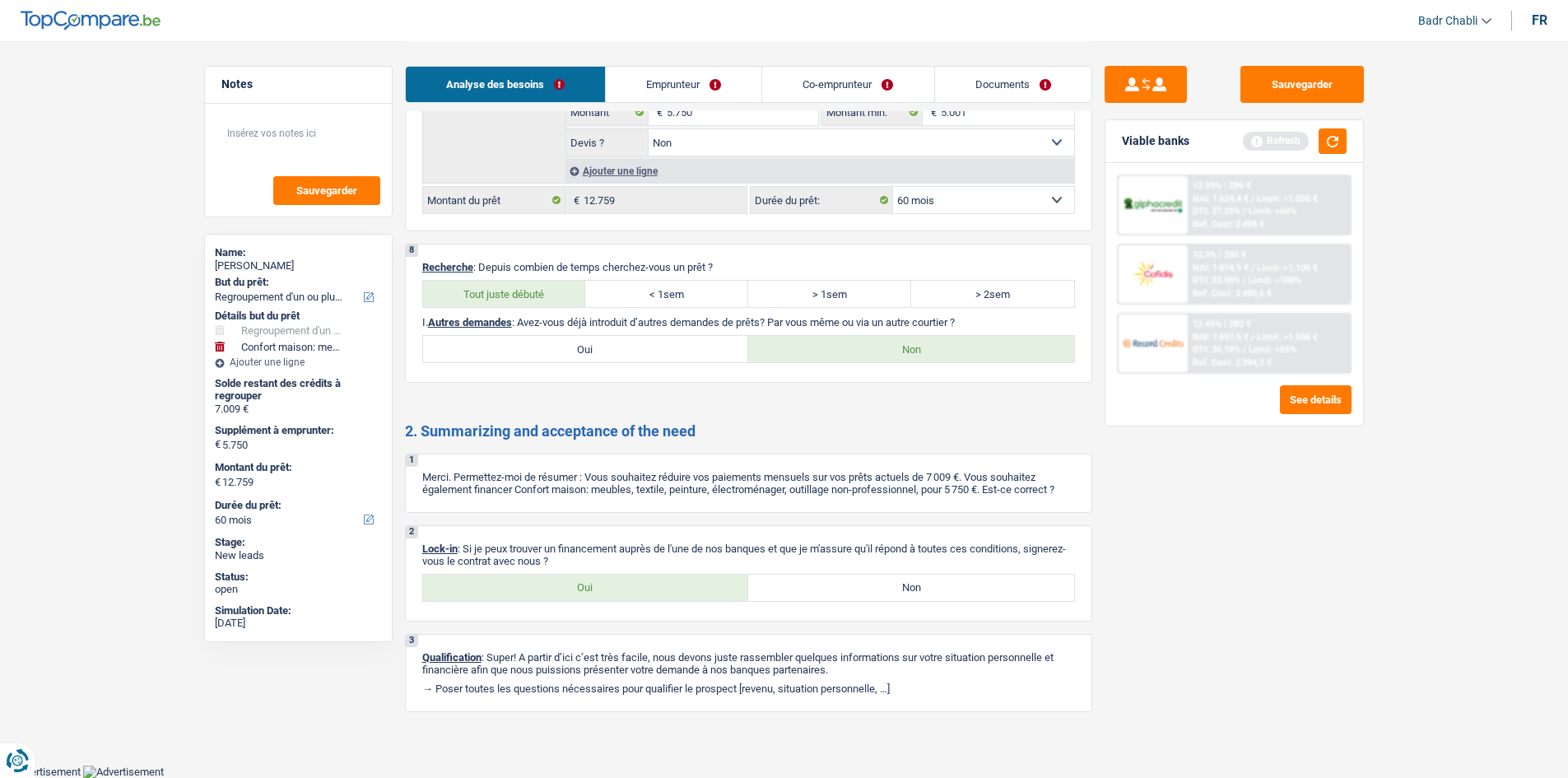
click at [572, 604] on div "2 Lock-in : Si je peux trouver un financement auprès de l'une de nos banques et…" at bounding box center [749, 573] width 687 height 97
click at [583, 581] on label "Oui" at bounding box center [586, 587] width 326 height 27
click at [583, 581] on input "Oui" at bounding box center [586, 587] width 326 height 27
radio input "true"
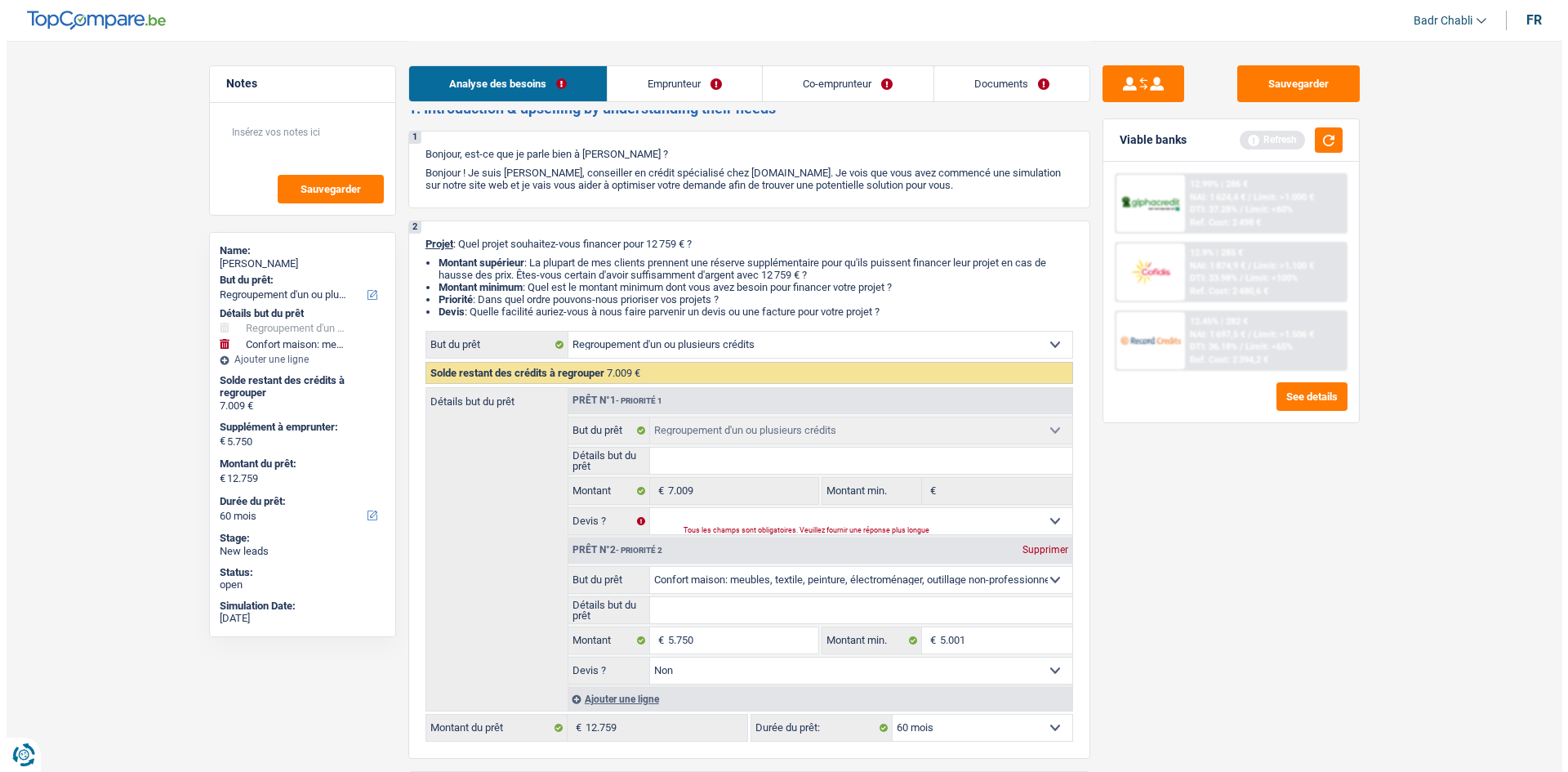
scroll to position [0, 0]
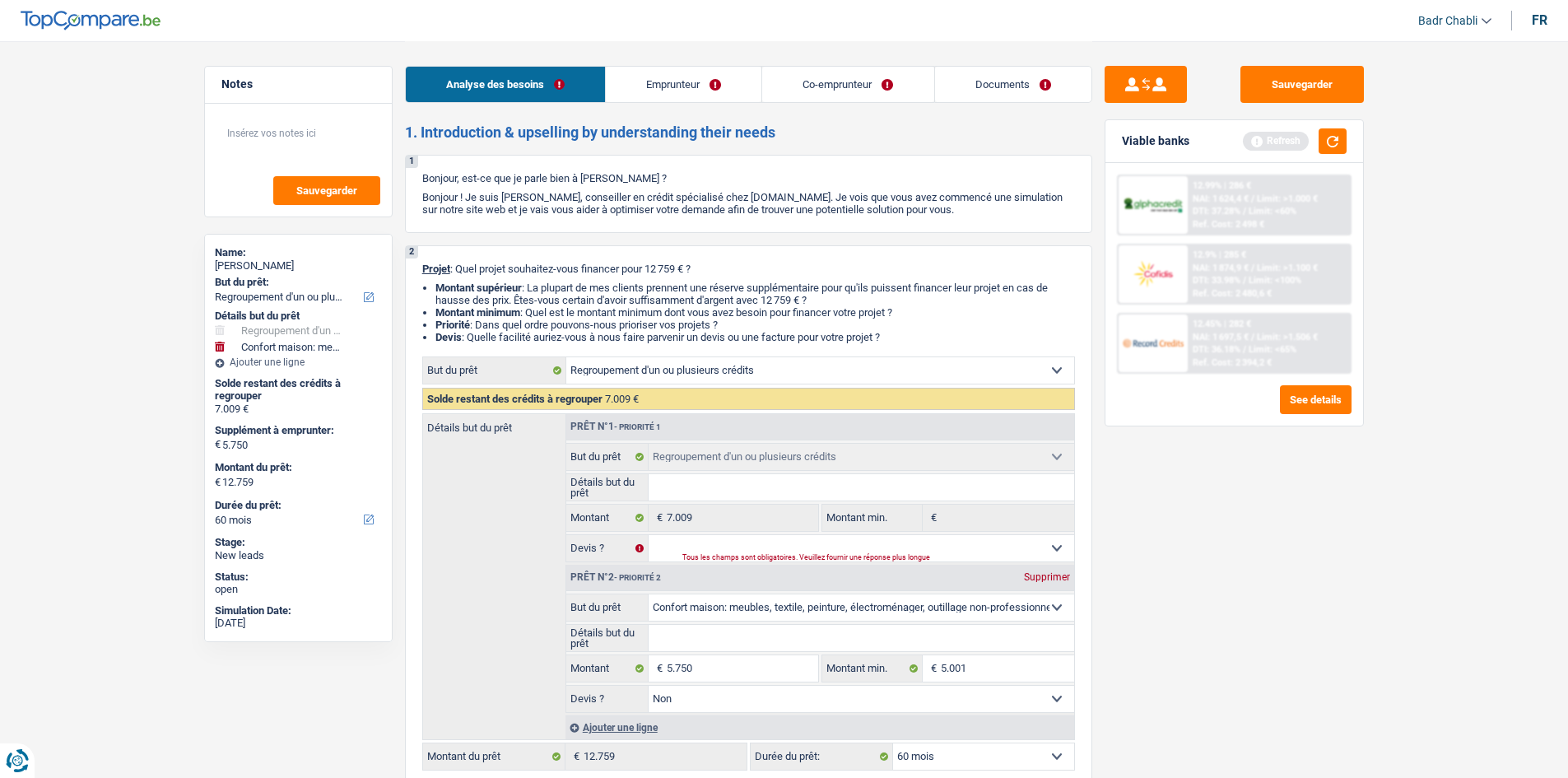
click at [707, 631] on input "Détails but du prêt" at bounding box center [862, 638] width 426 height 27
type input "R"
type input "Ra"
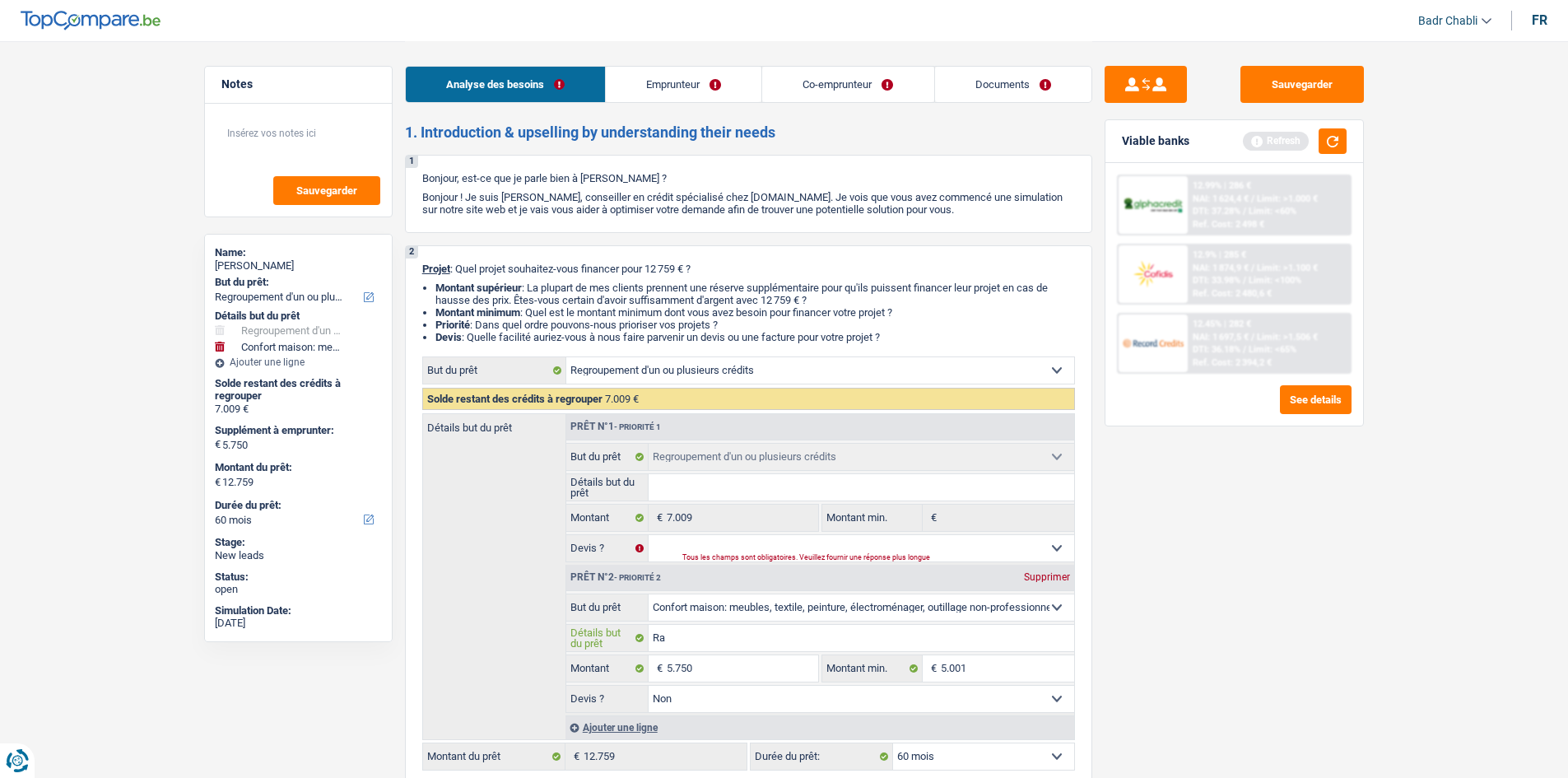
type input "Rac"
type input "Rach"
type input "Racha"
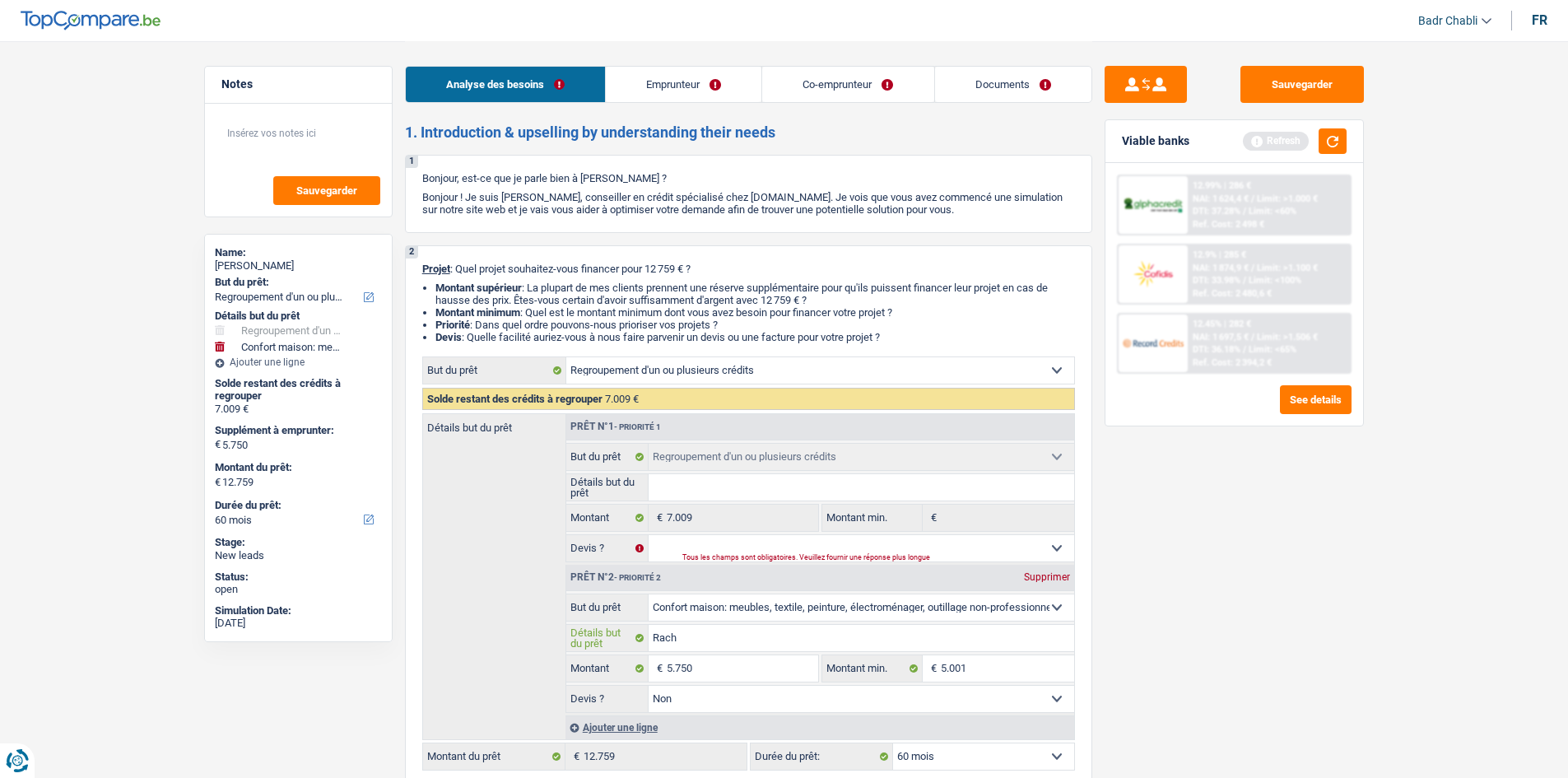
type input "Racha"
type input "Rach"
type input "Rac"
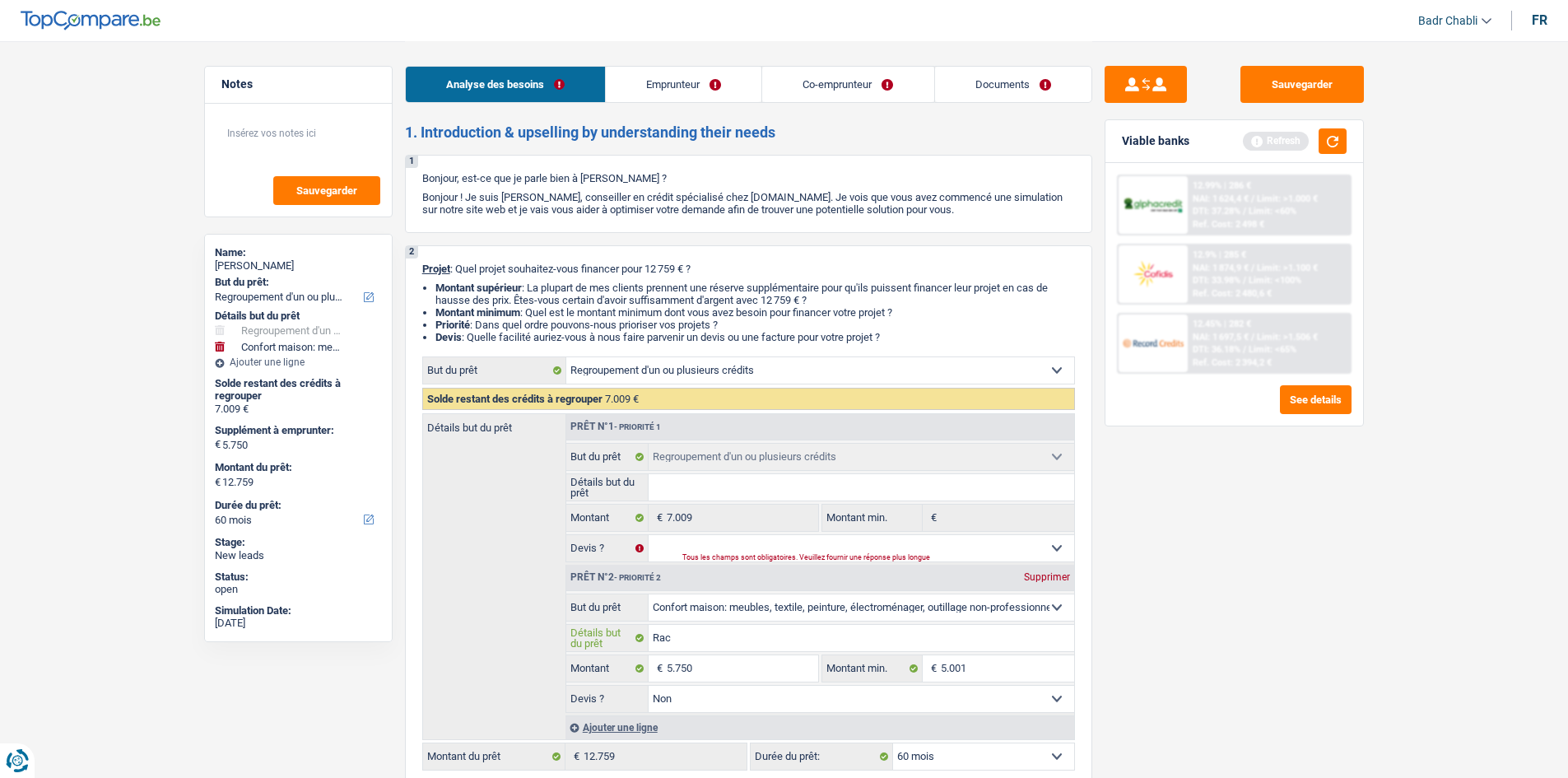
type input "Ra"
type input "R"
type input "Re"
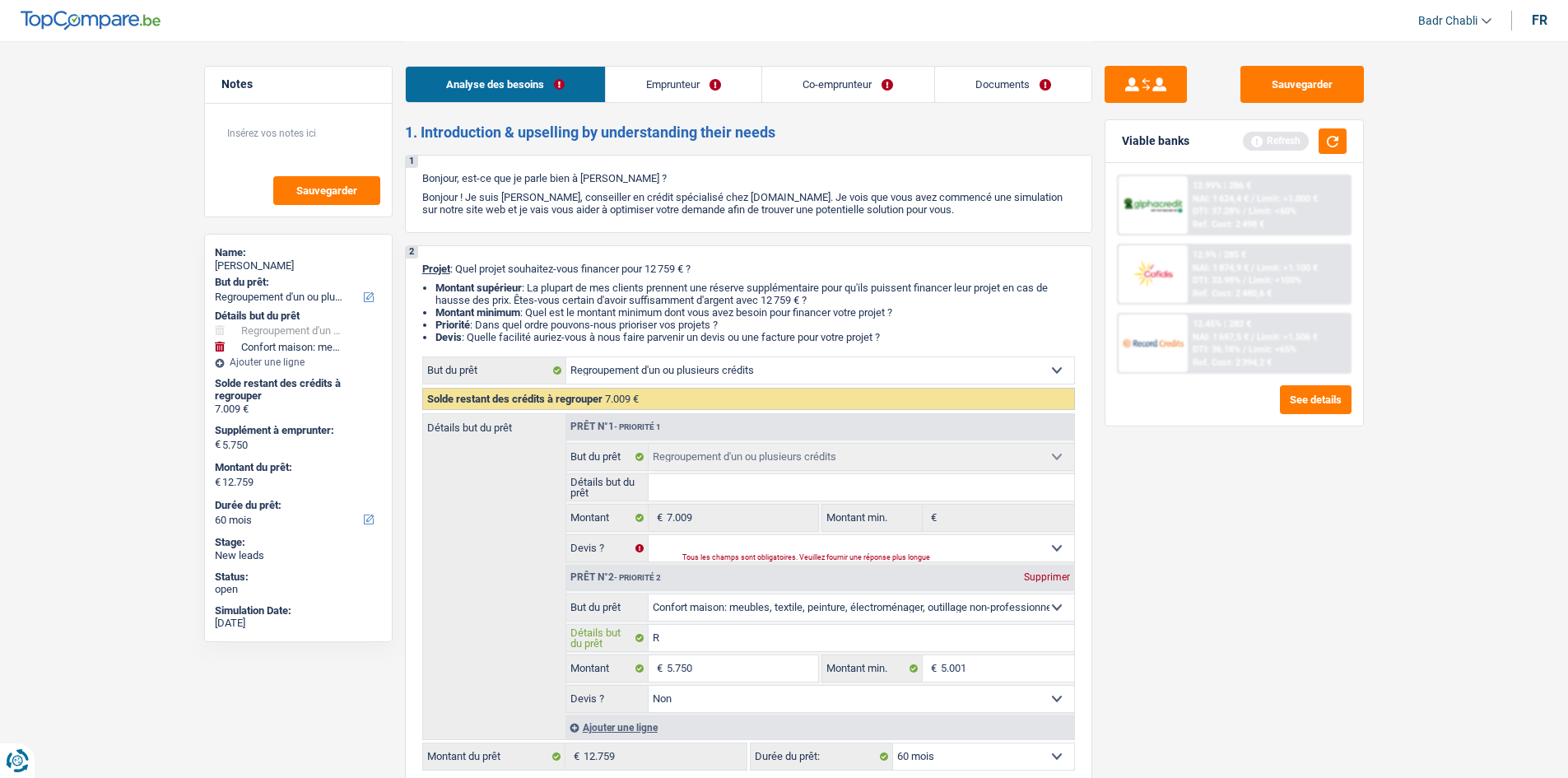
type input "Re"
type input "Rem"
type input "Remp"
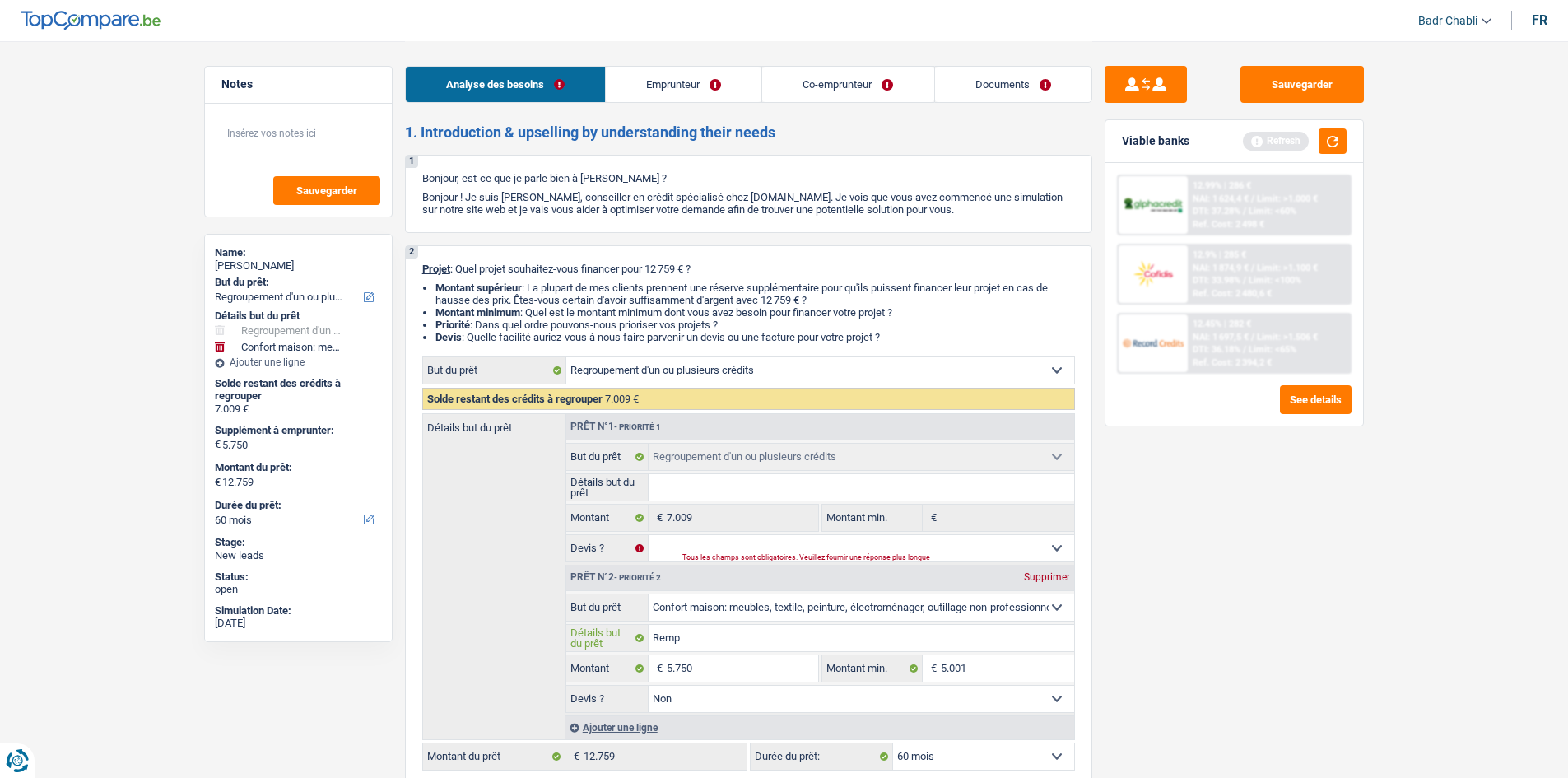
type input "Rempl"
type input "Rempla"
type input "Remplac"
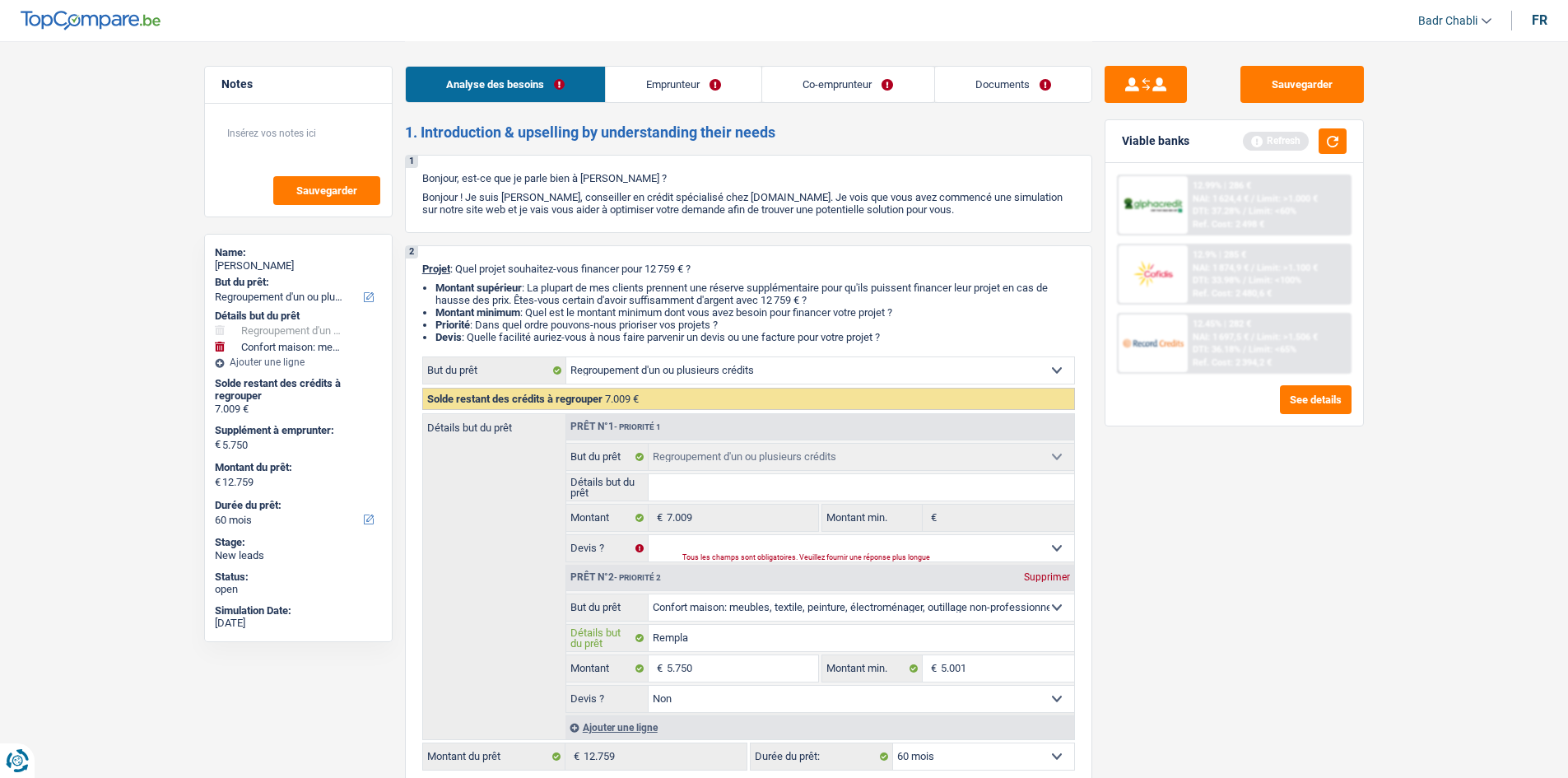
type input "Remplac"
type input "Remplace"
type input "Remplac"
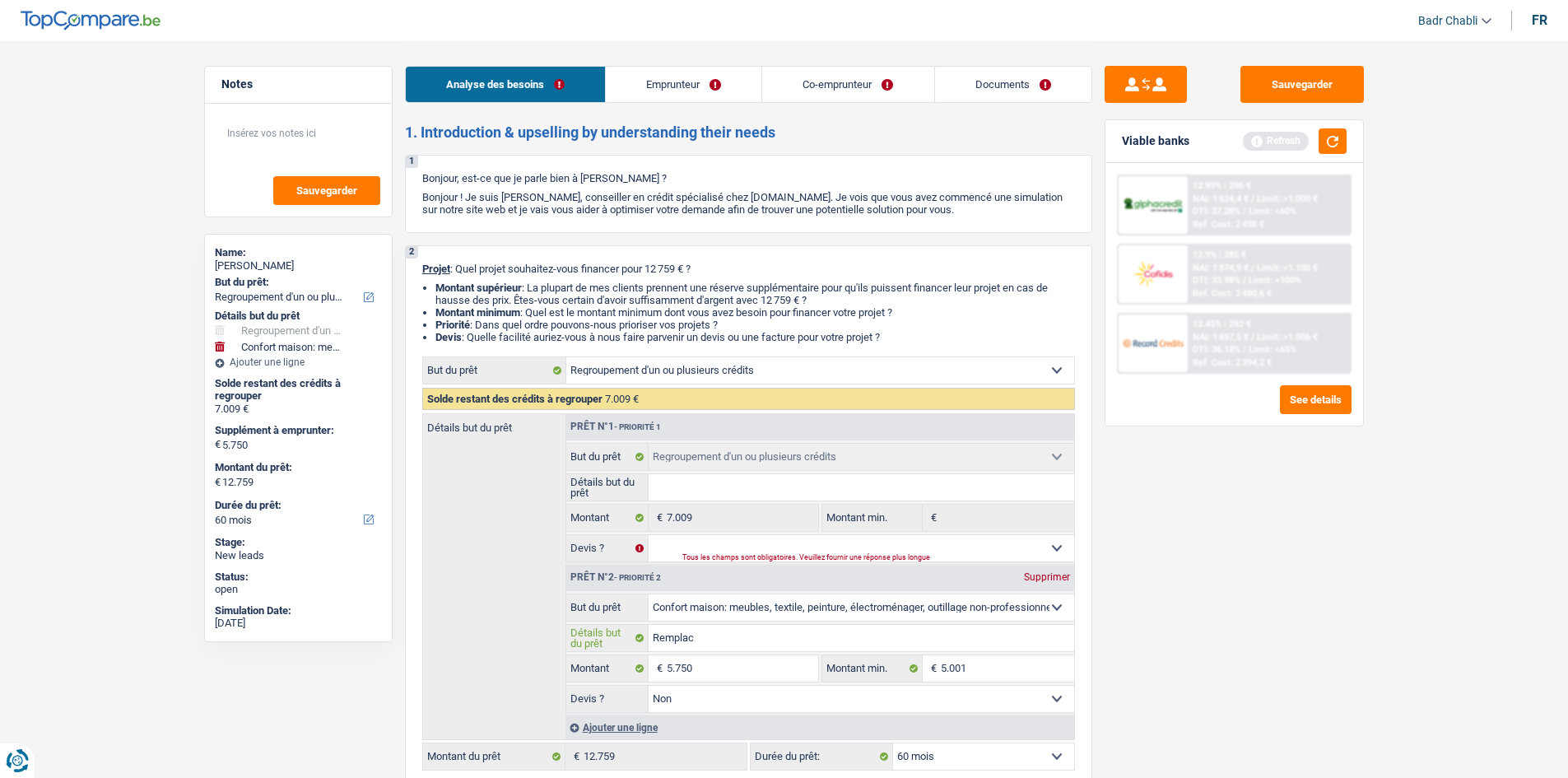
type input "Remplacc"
type input "Remplac"
type input "Remplace"
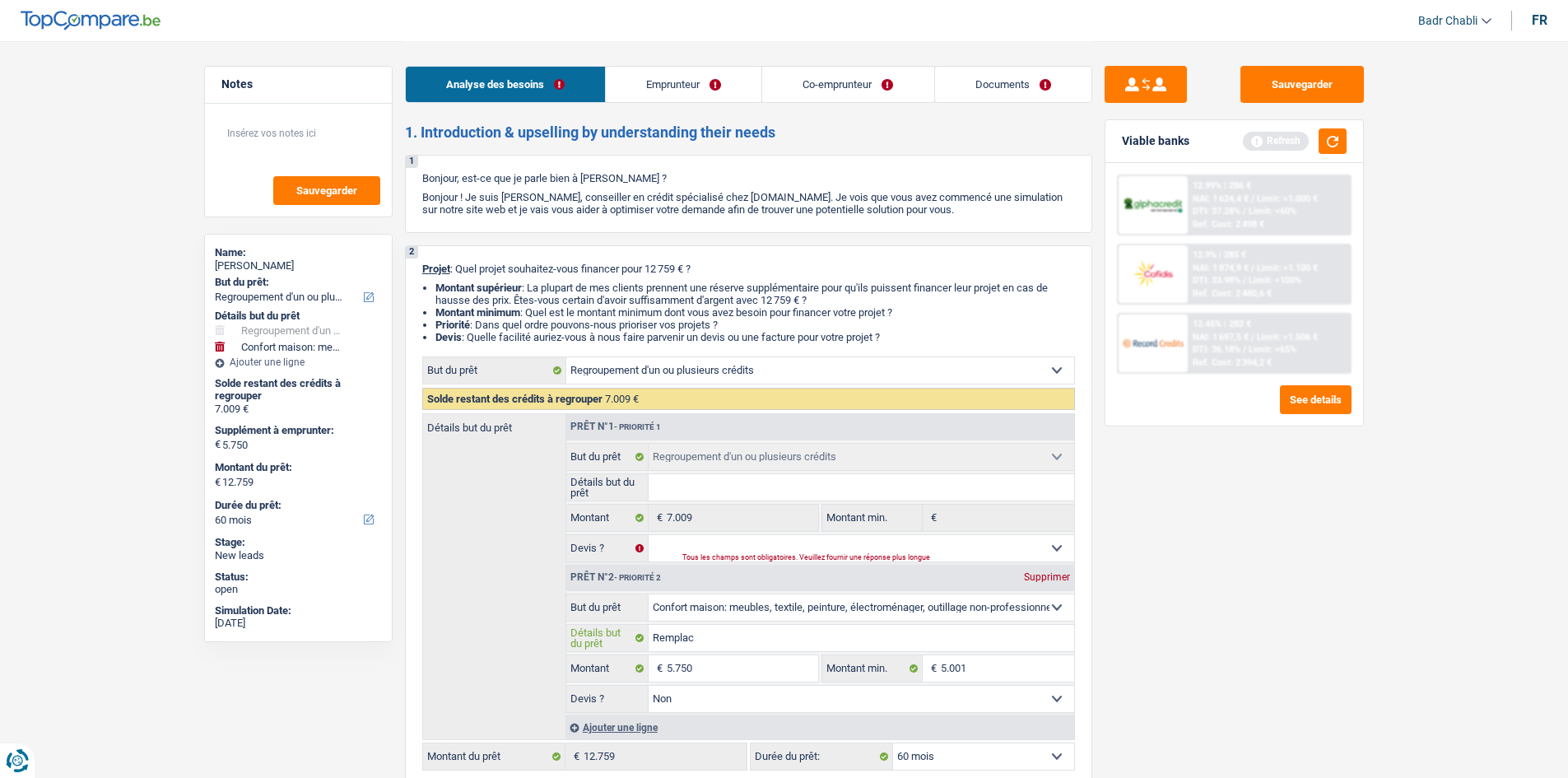
type input "Remplace"
type input "Remplacer"
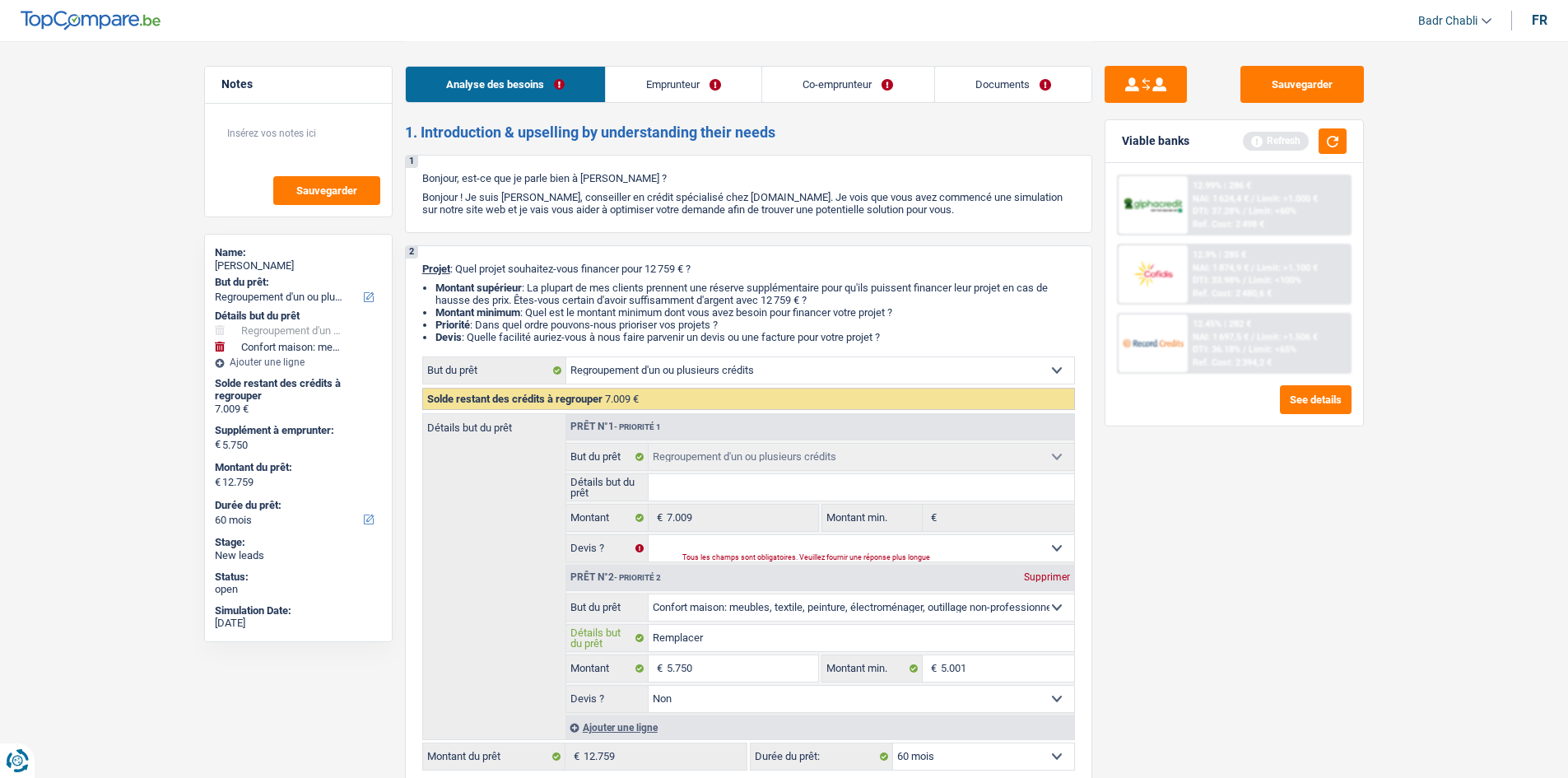
type input "Remplacer a"
type input "Remplacer an"
type input "Remplacer anc"
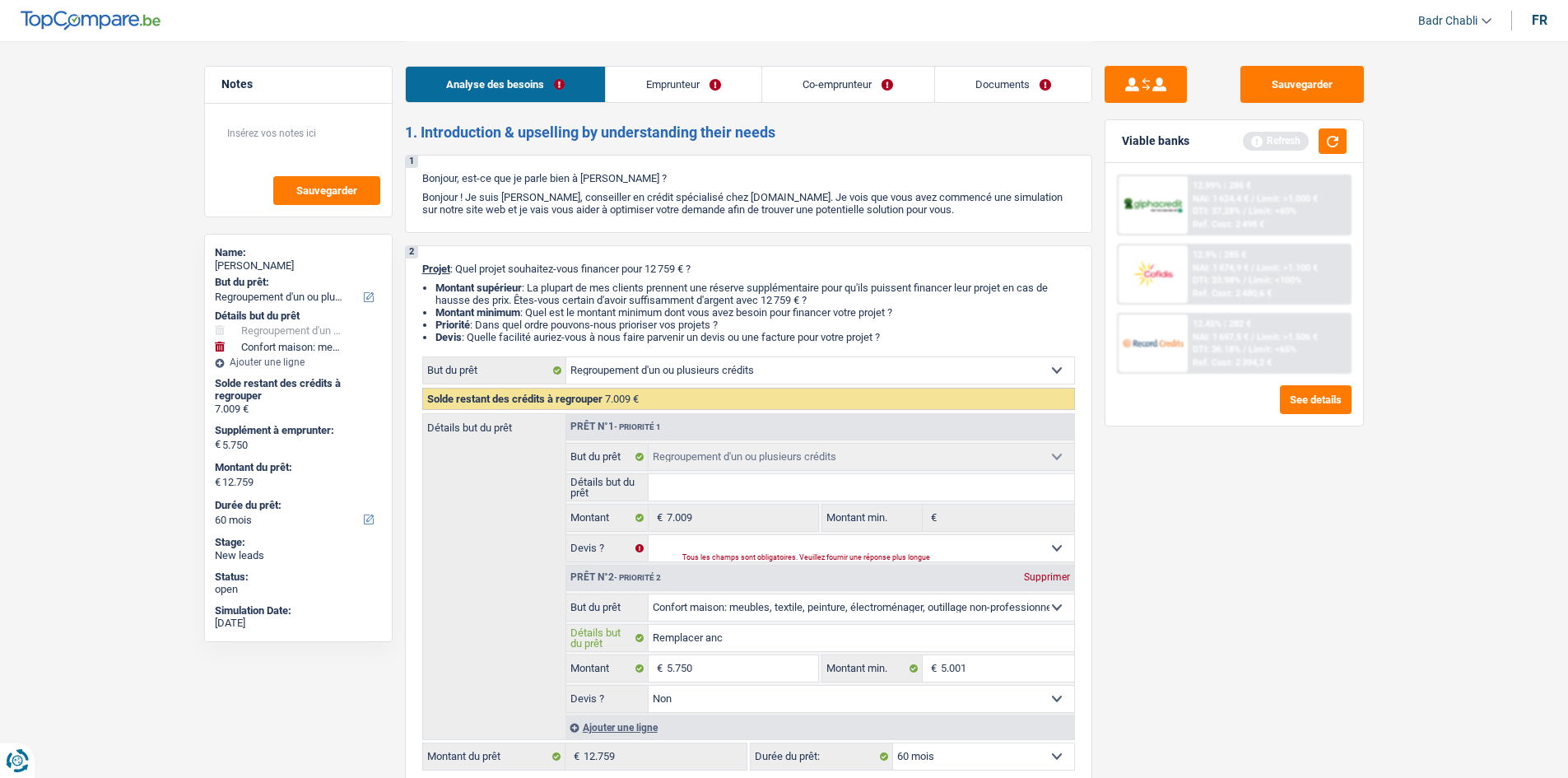
type input "Remplacer anc"
type input "Remplacer anci"
type input "Remplacer ancie"
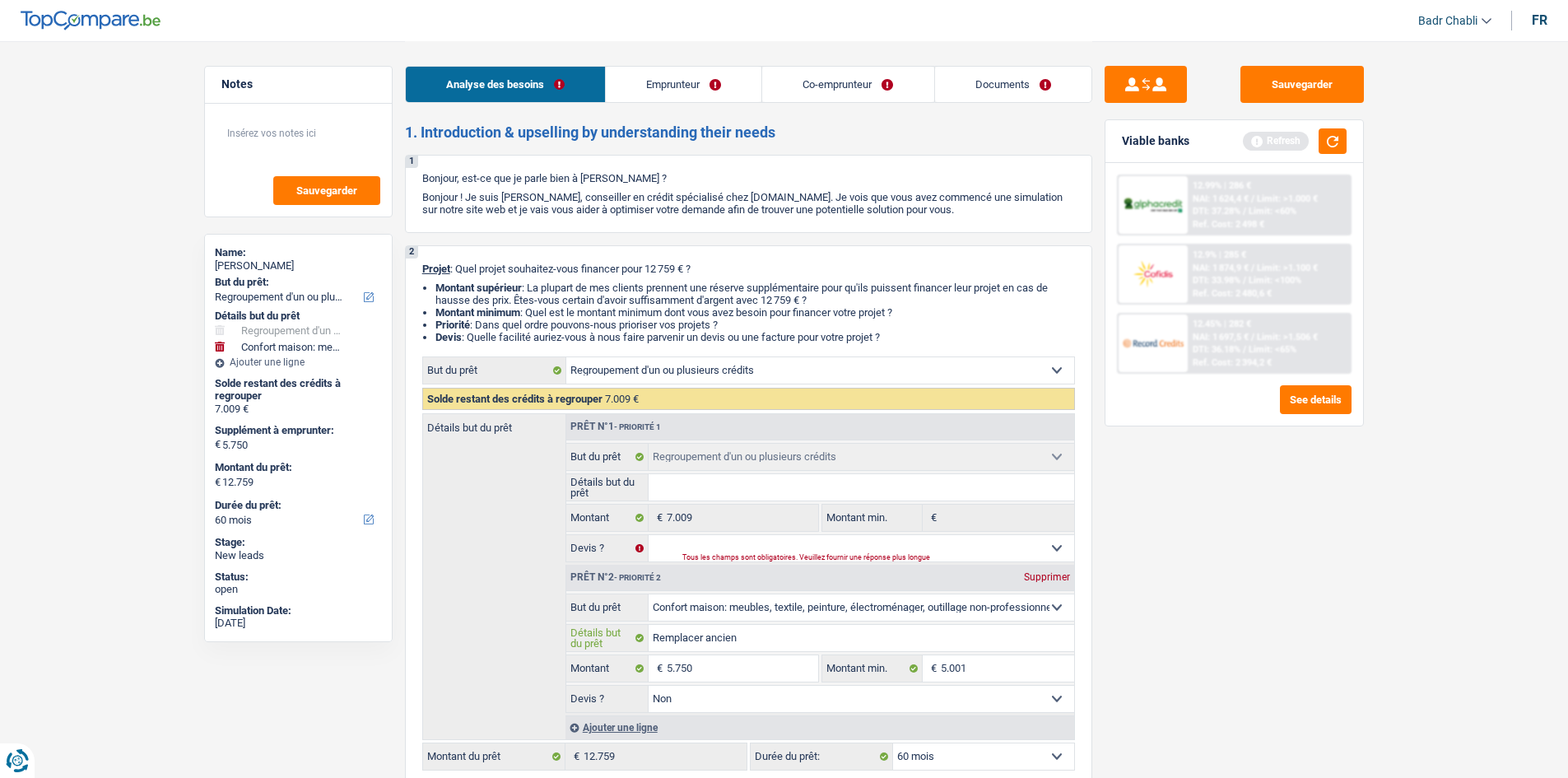
type input "Remplacer anciens"
type input "Remplacer anciens m"
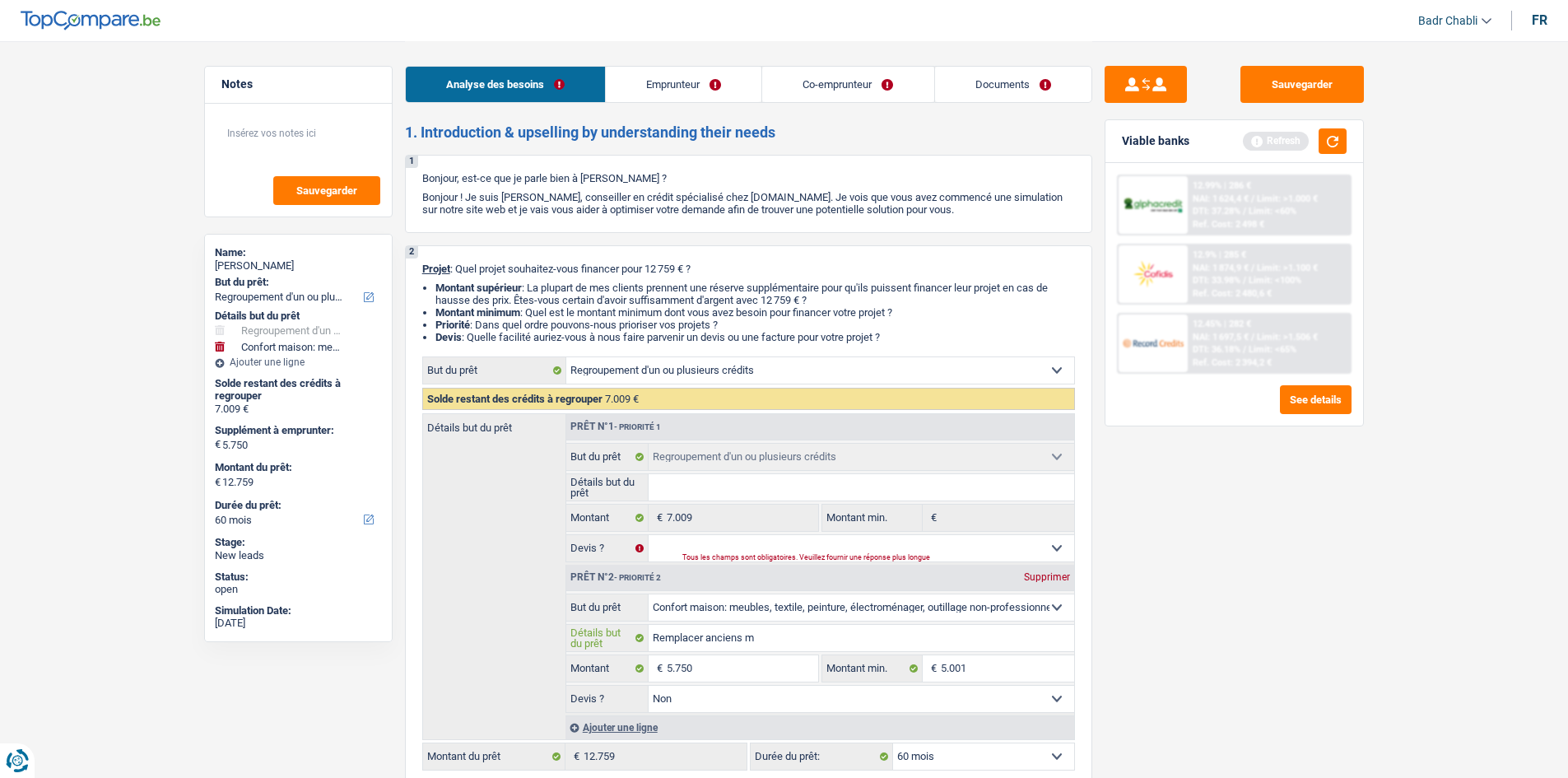
type input "Remplacer anciens m"
type input "Remplacer anciens me"
type input "Remplacer anciens meu"
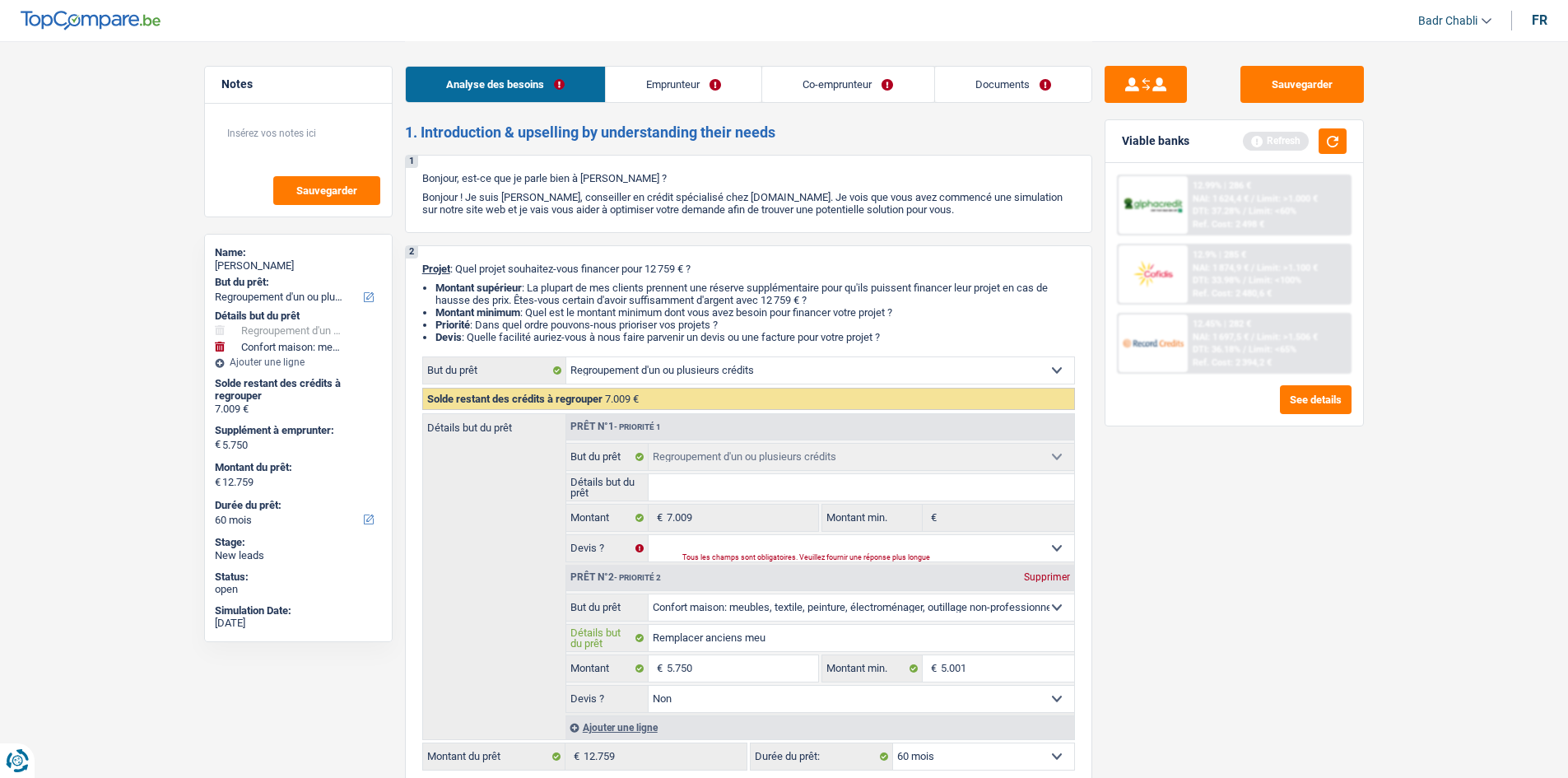
type input "Remplacer anciens meub"
type input "Remplacer anciens meubl"
type input "Remplacer anciens meuble"
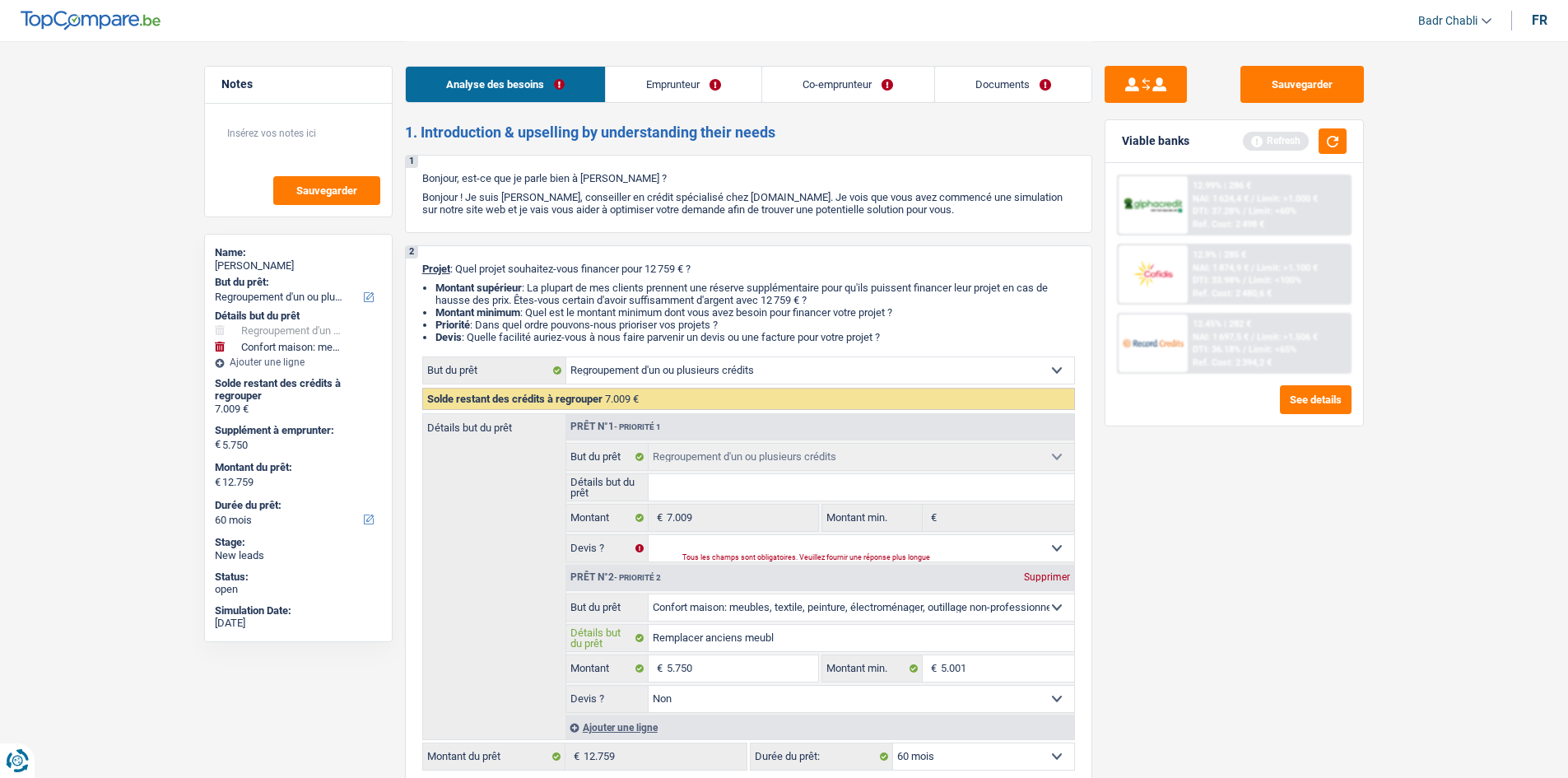
type input "Remplacer anciens meuble"
type input "Remplacer anciens meubles"
click at [699, 78] on link "Emprunteur" at bounding box center [683, 84] width 156 height 35
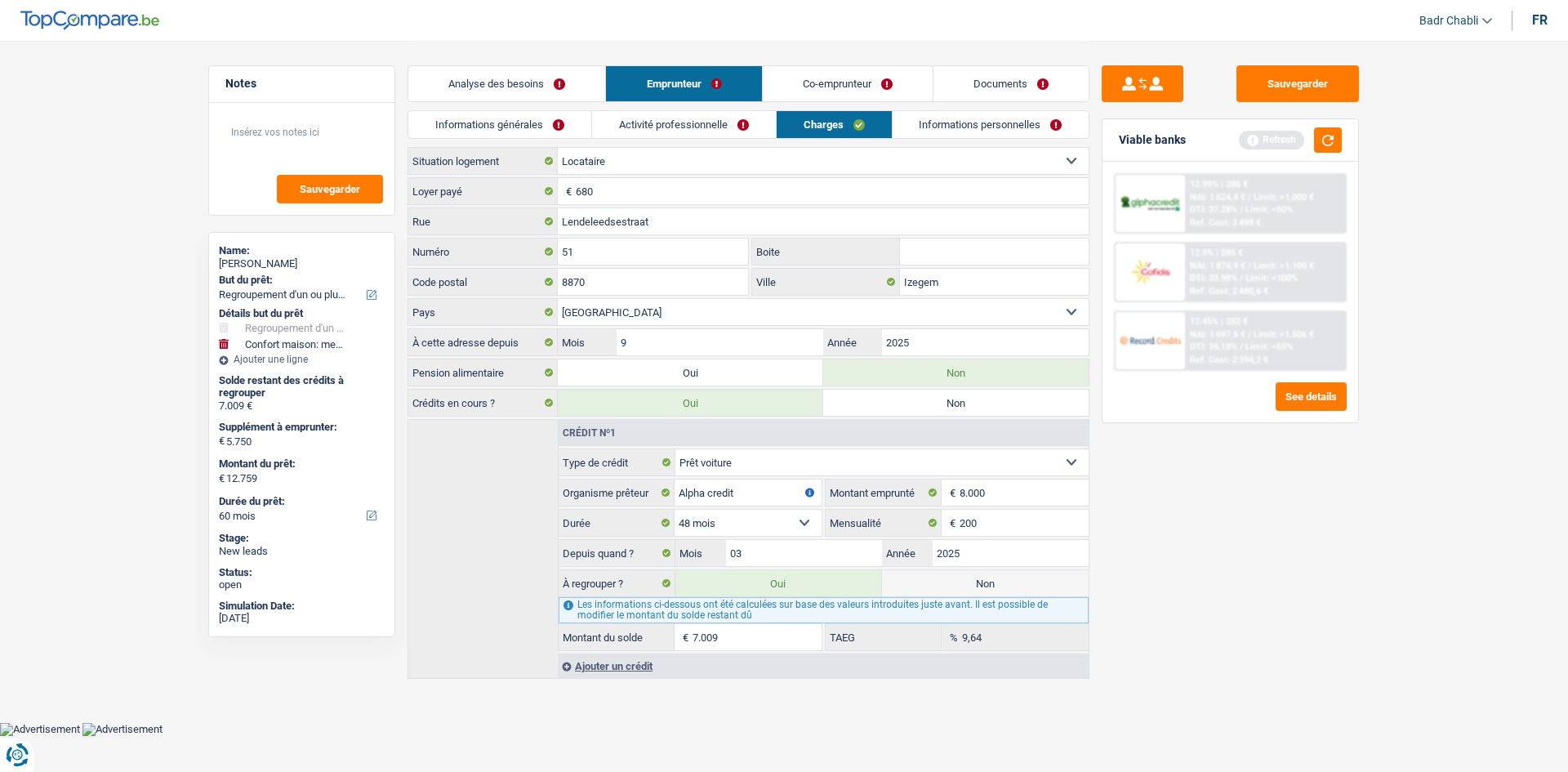
click at [508, 120] on link "Informations générales" at bounding box center [500, 125] width 183 height 27
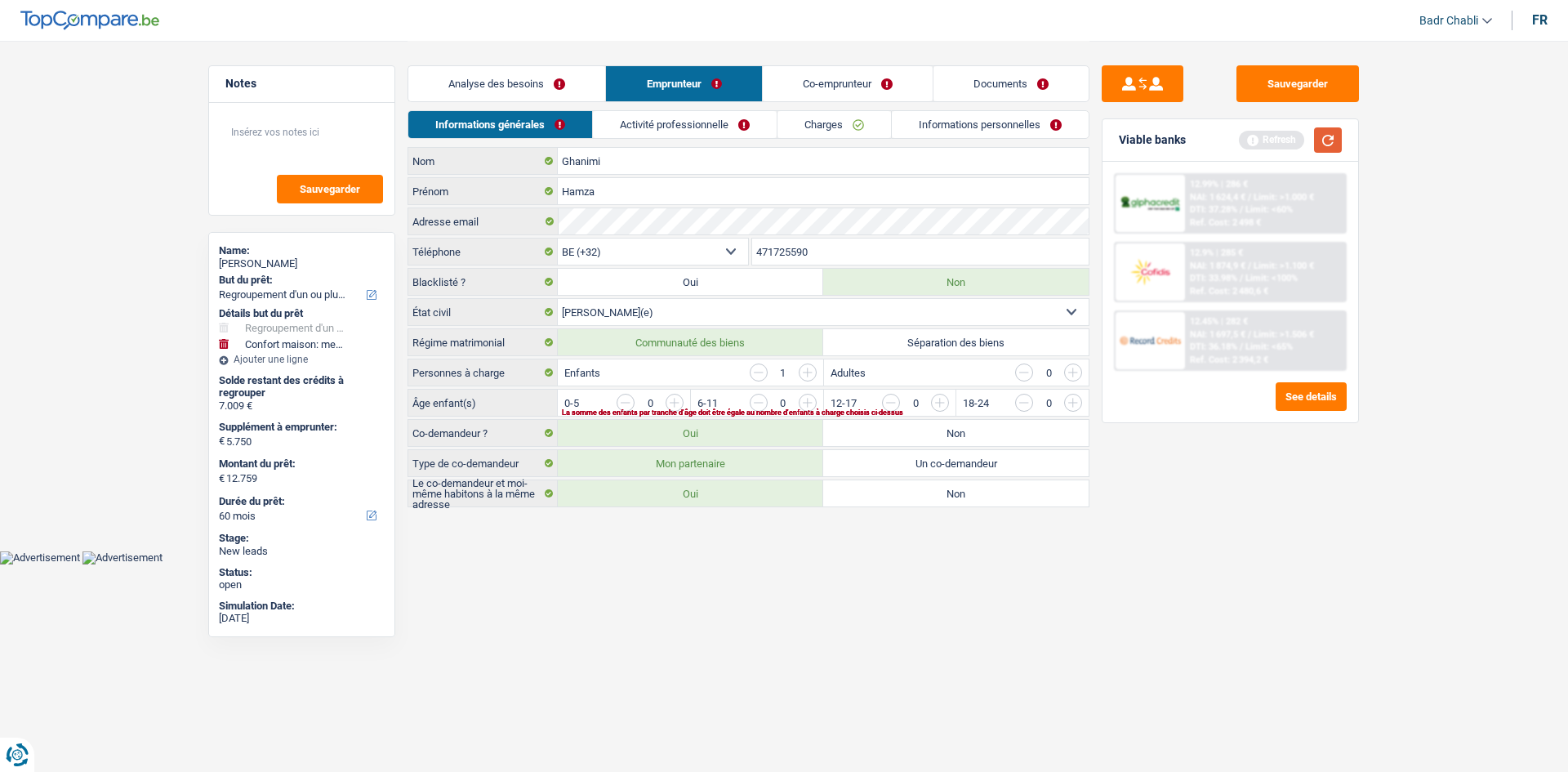
click at [1334, 145] on button "button" at bounding box center [1328, 140] width 28 height 25
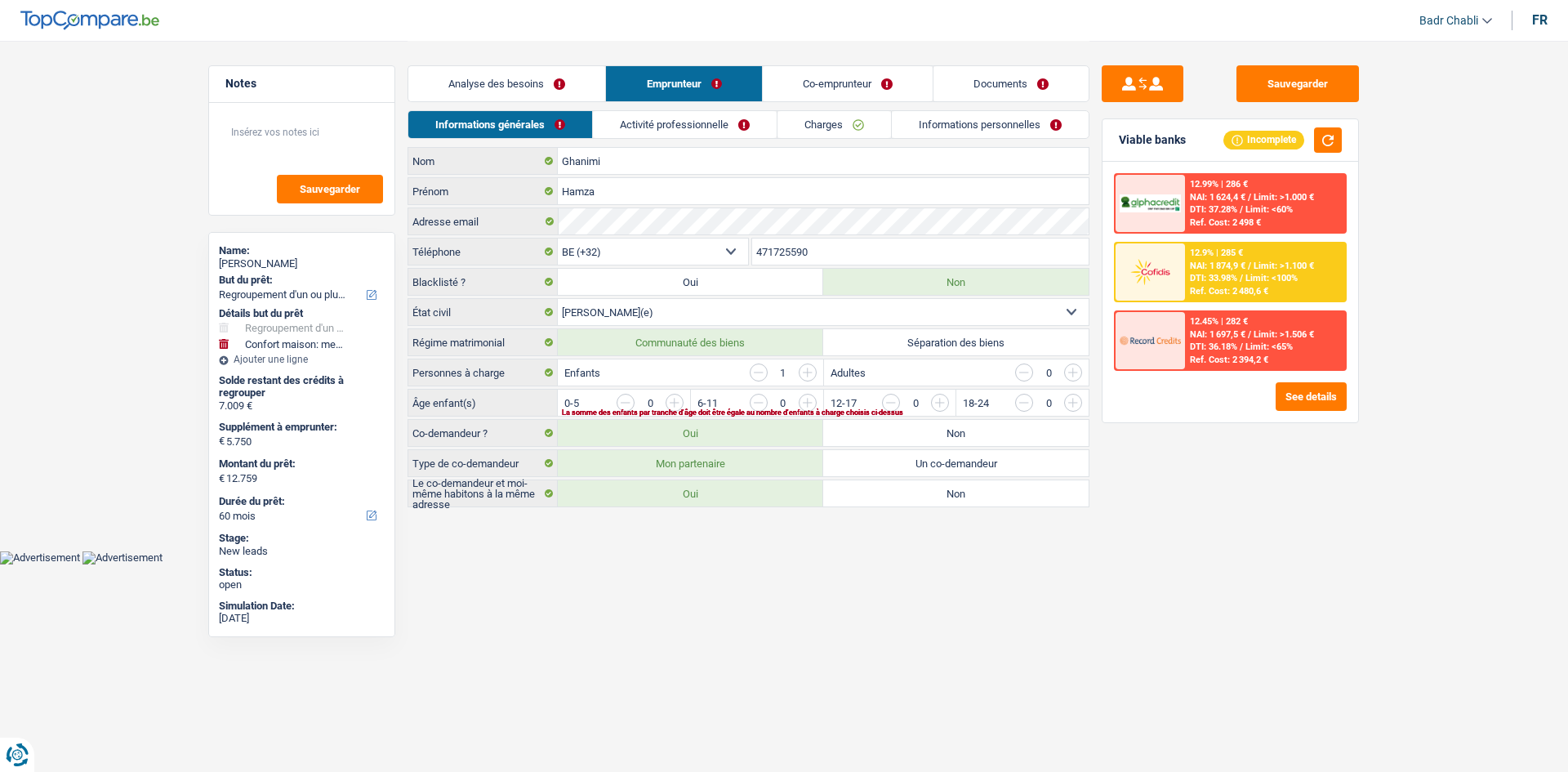
click at [675, 409] on div "La somme des enfants par tranche d'âge doit être égale au nombre d'enfants à ch…" at bounding box center [798, 412] width 472 height 7
click at [677, 396] on input "button" at bounding box center [1006, 406] width 680 height 26
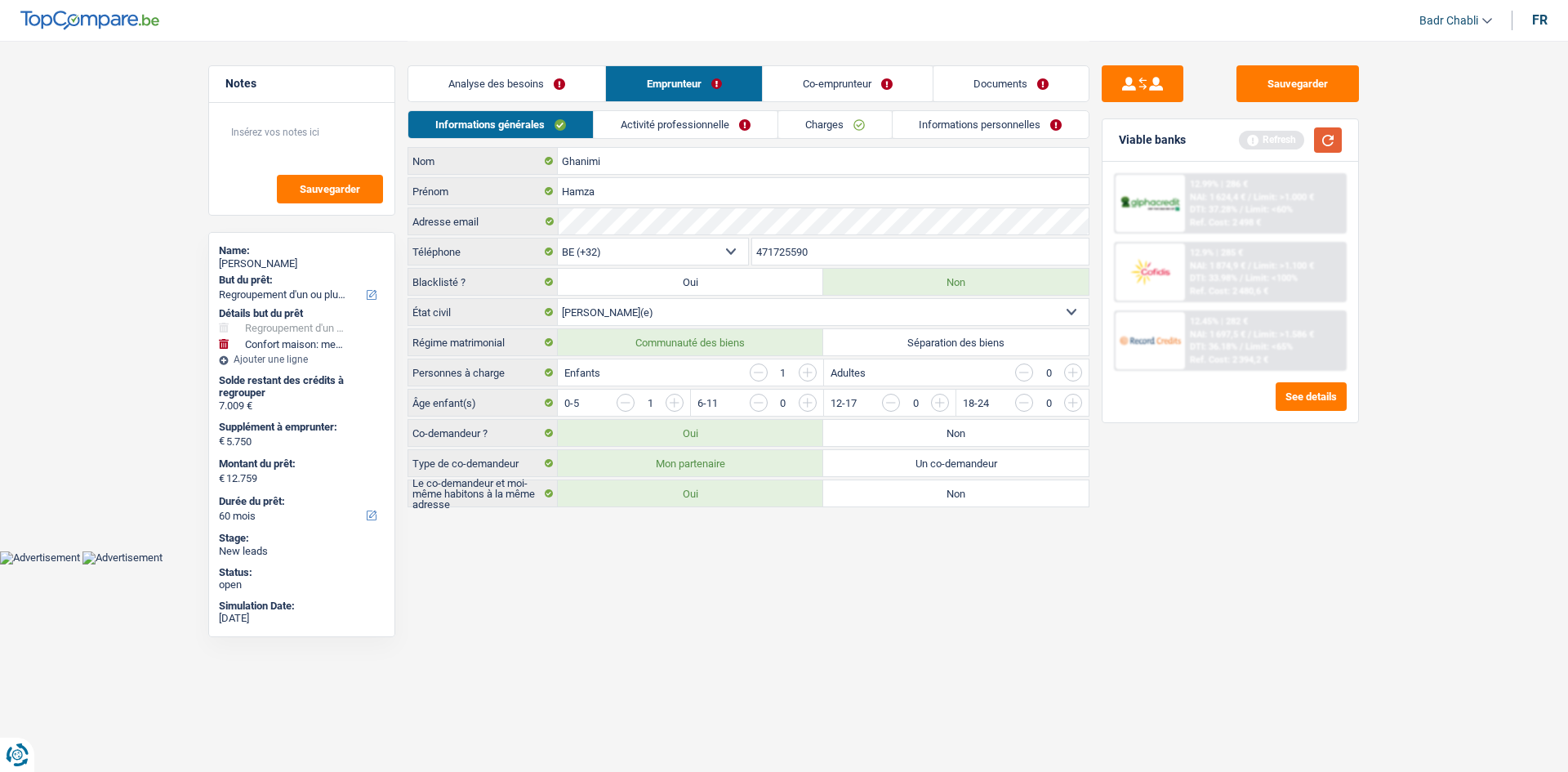
click at [1320, 148] on button "button" at bounding box center [1328, 140] width 28 height 25
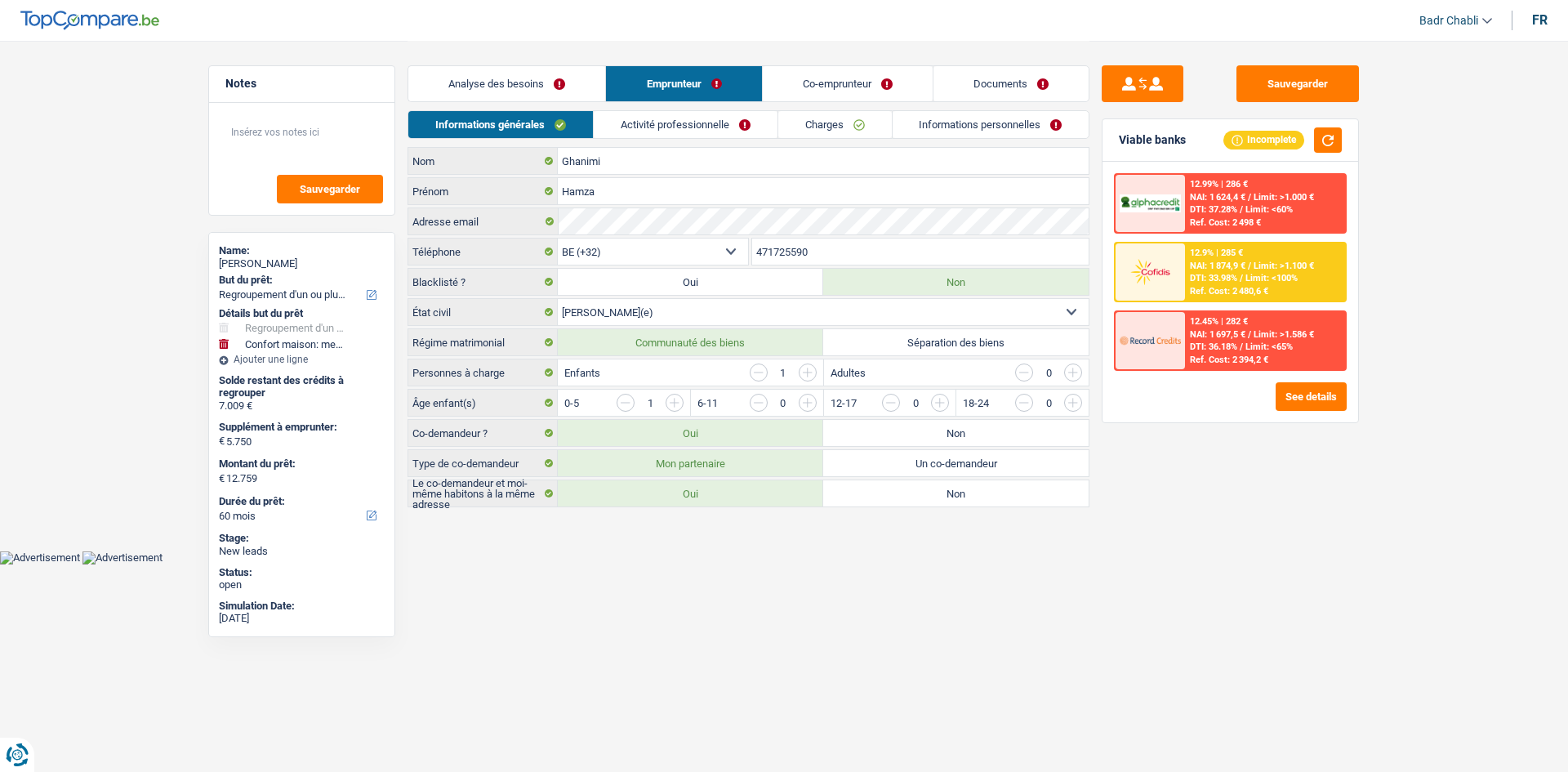
click at [916, 440] on label "Non" at bounding box center [955, 433] width 266 height 26
click at [916, 440] on input "Non" at bounding box center [955, 433] width 266 height 26
radio input "true"
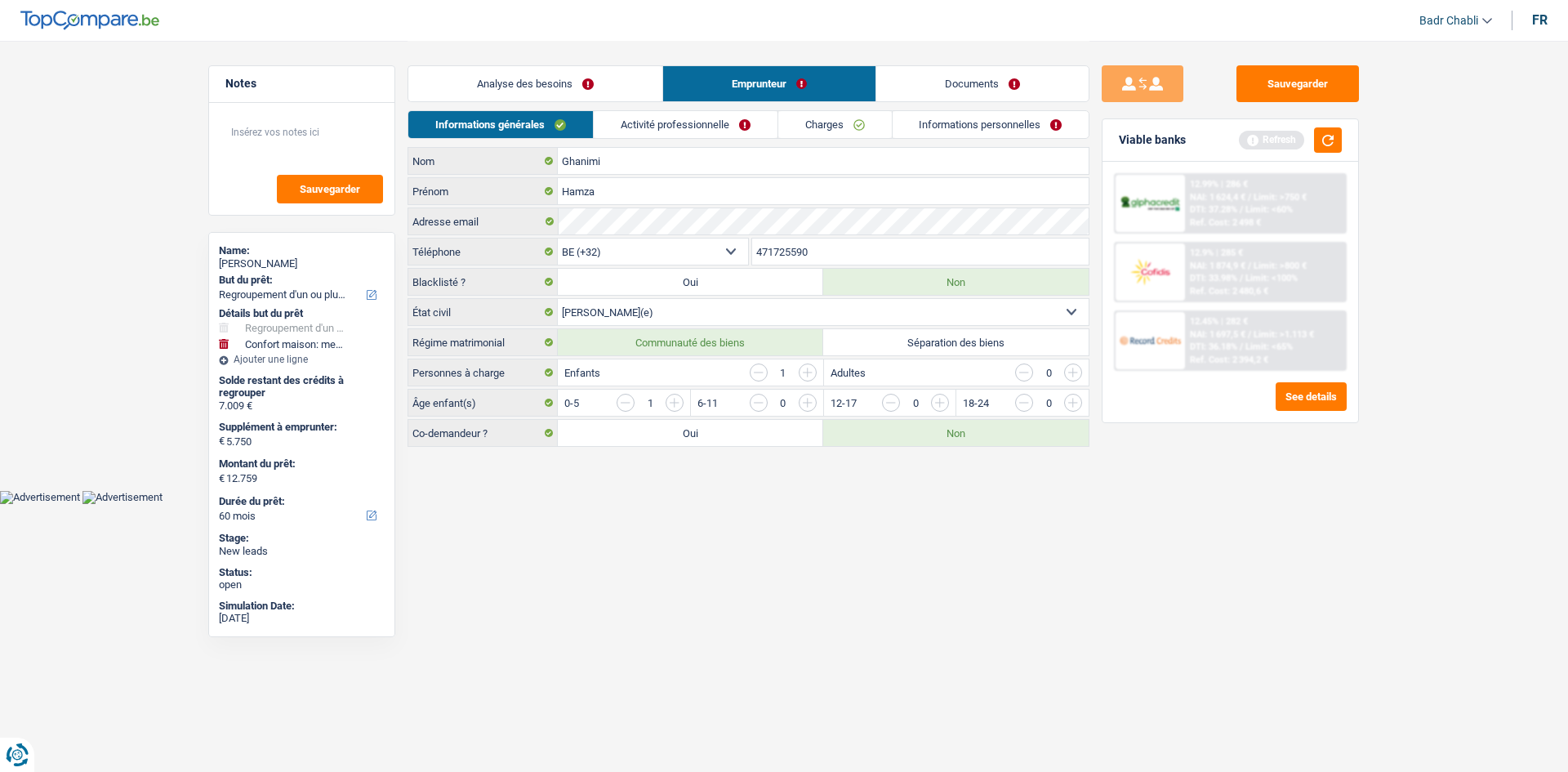
click at [942, 350] on label "Séparation des biens" at bounding box center [955, 342] width 266 height 26
click at [942, 350] on input "Séparation des biens" at bounding box center [955, 342] width 266 height 26
radio input "true"
click at [256, 139] on textarea at bounding box center [302, 139] width 163 height 49
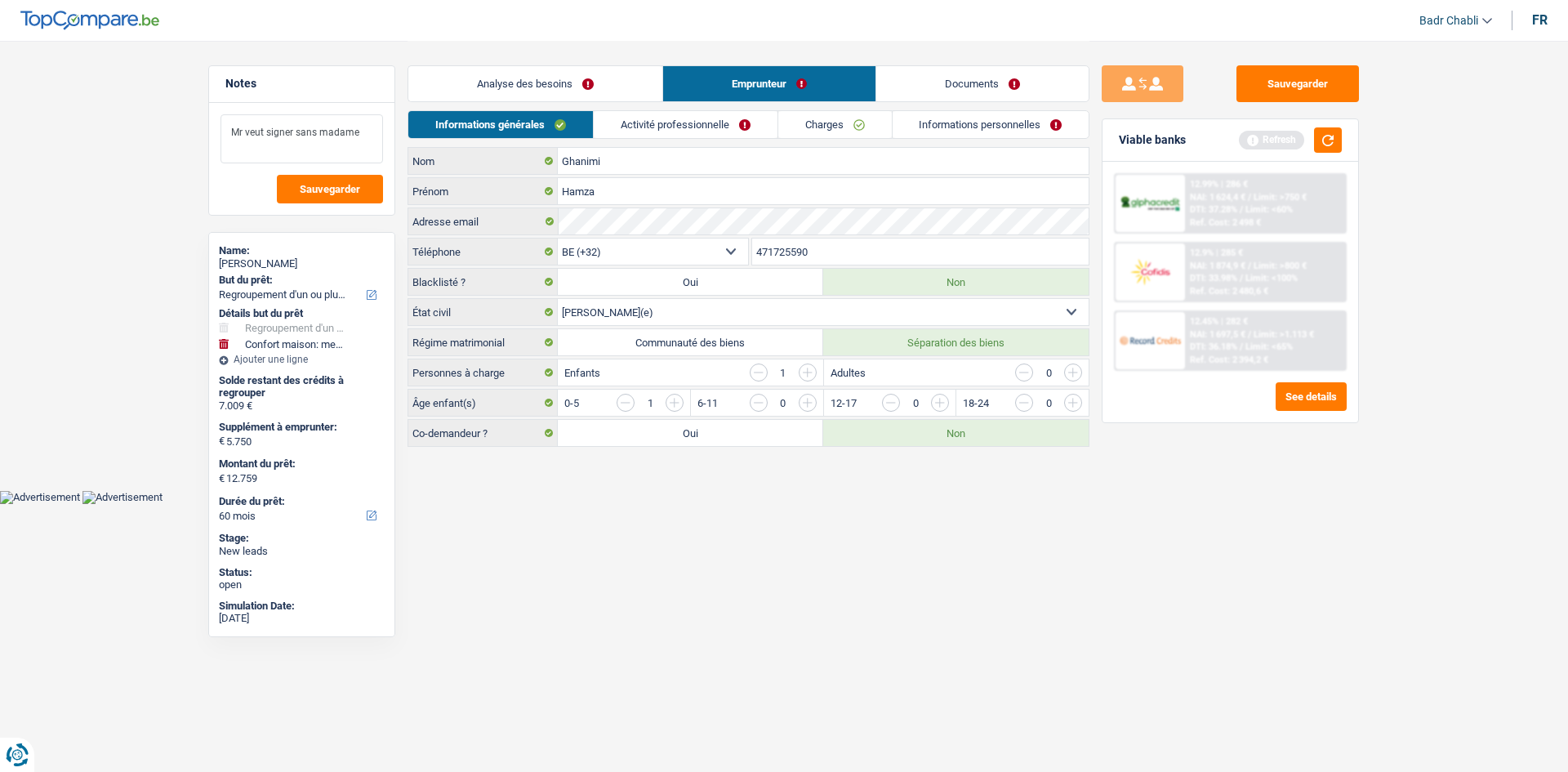
type textarea "Mr veut signer sans madame"
click at [704, 130] on link "Activité professionnelle" at bounding box center [686, 125] width 184 height 27
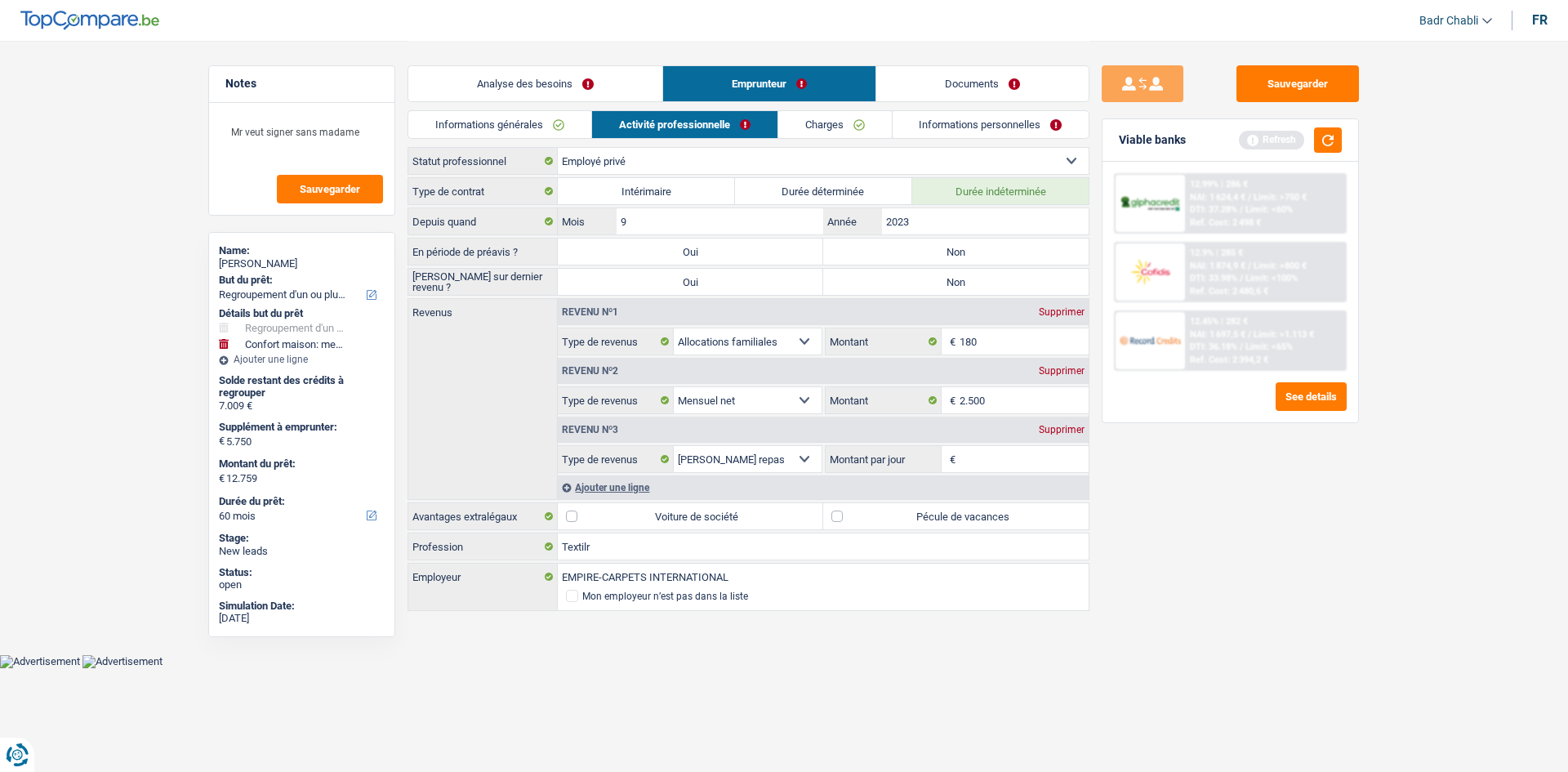
click at [966, 253] on label "Non" at bounding box center [955, 251] width 266 height 26
click at [966, 253] on input "Non" at bounding box center [955, 251] width 266 height 26
radio input "true"
click at [962, 299] on div "Revenu nº1 Supprimer" at bounding box center [823, 311] width 531 height 26
click at [960, 276] on label "Non" at bounding box center [955, 282] width 266 height 26
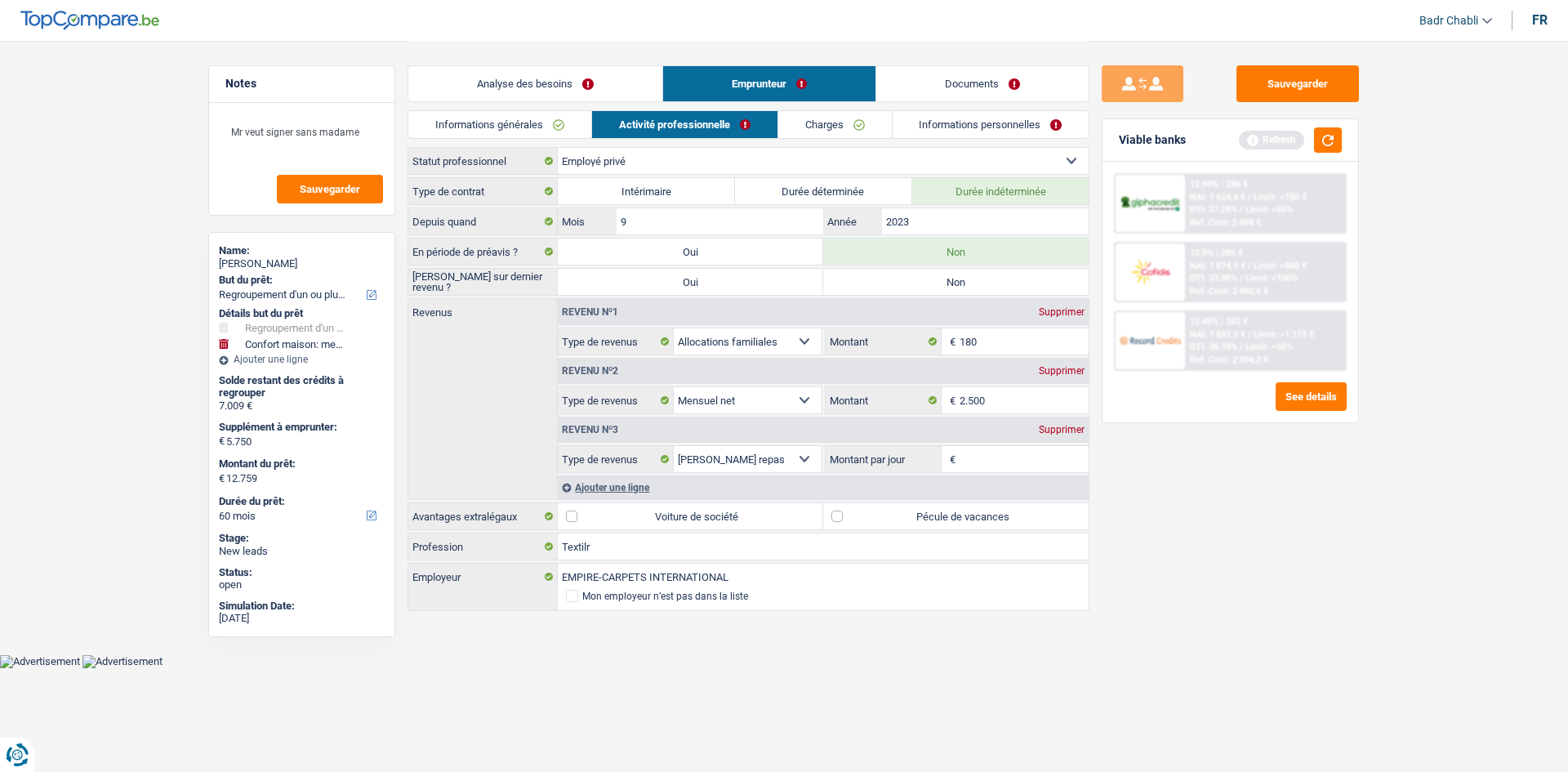
click at [960, 276] on input "Non" at bounding box center [955, 282] width 266 height 26
radio input "true"
click at [851, 512] on label "Pécule de vacances" at bounding box center [955, 516] width 266 height 26
click at [851, 512] on input "Pécule de vacances" at bounding box center [955, 516] width 266 height 26
checkbox input "true"
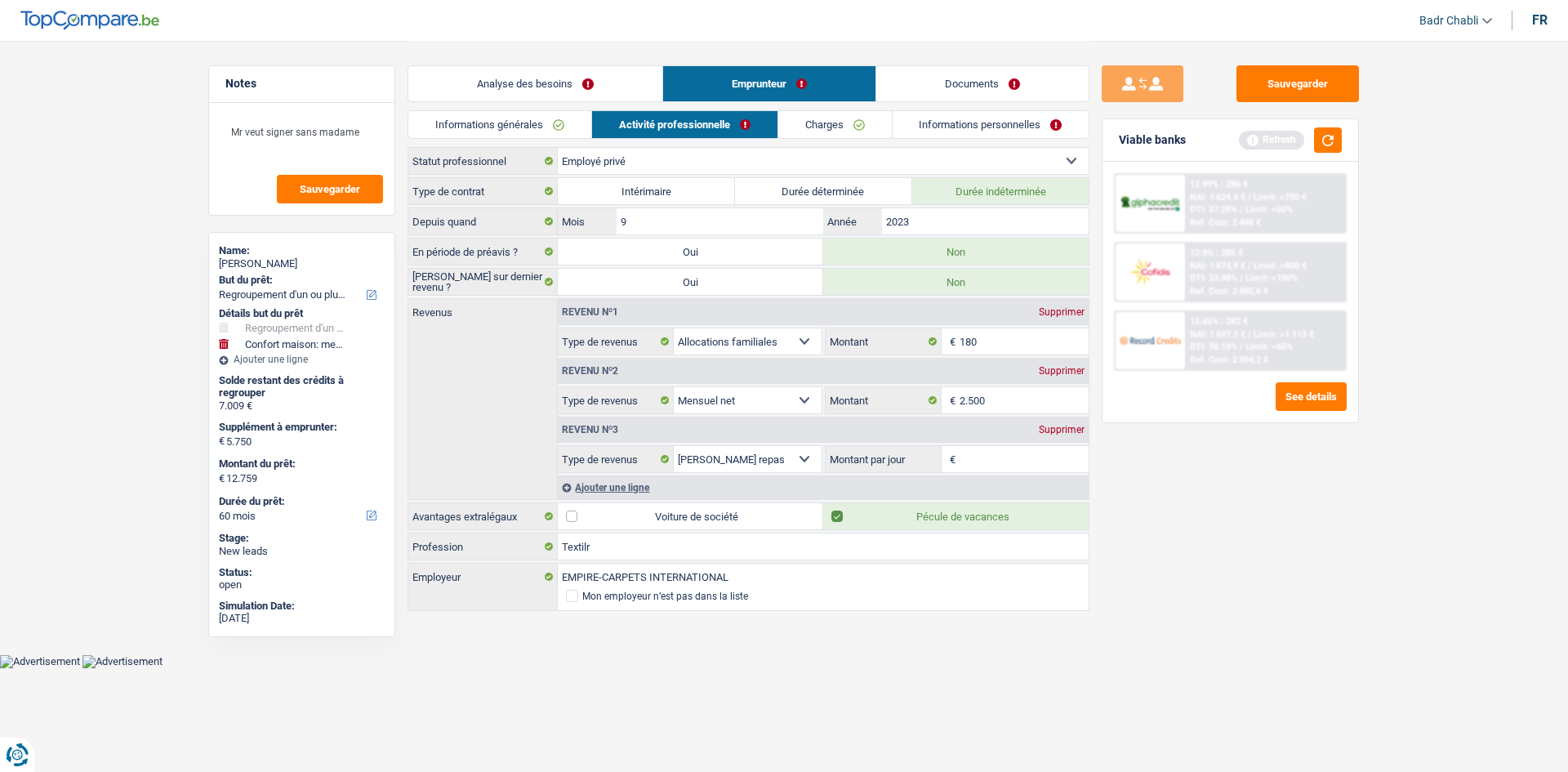
click at [1060, 312] on div "Supprimer" at bounding box center [1062, 312] width 54 height 10
select select "netSalary"
type input "2.500"
select select "mealVouchers"
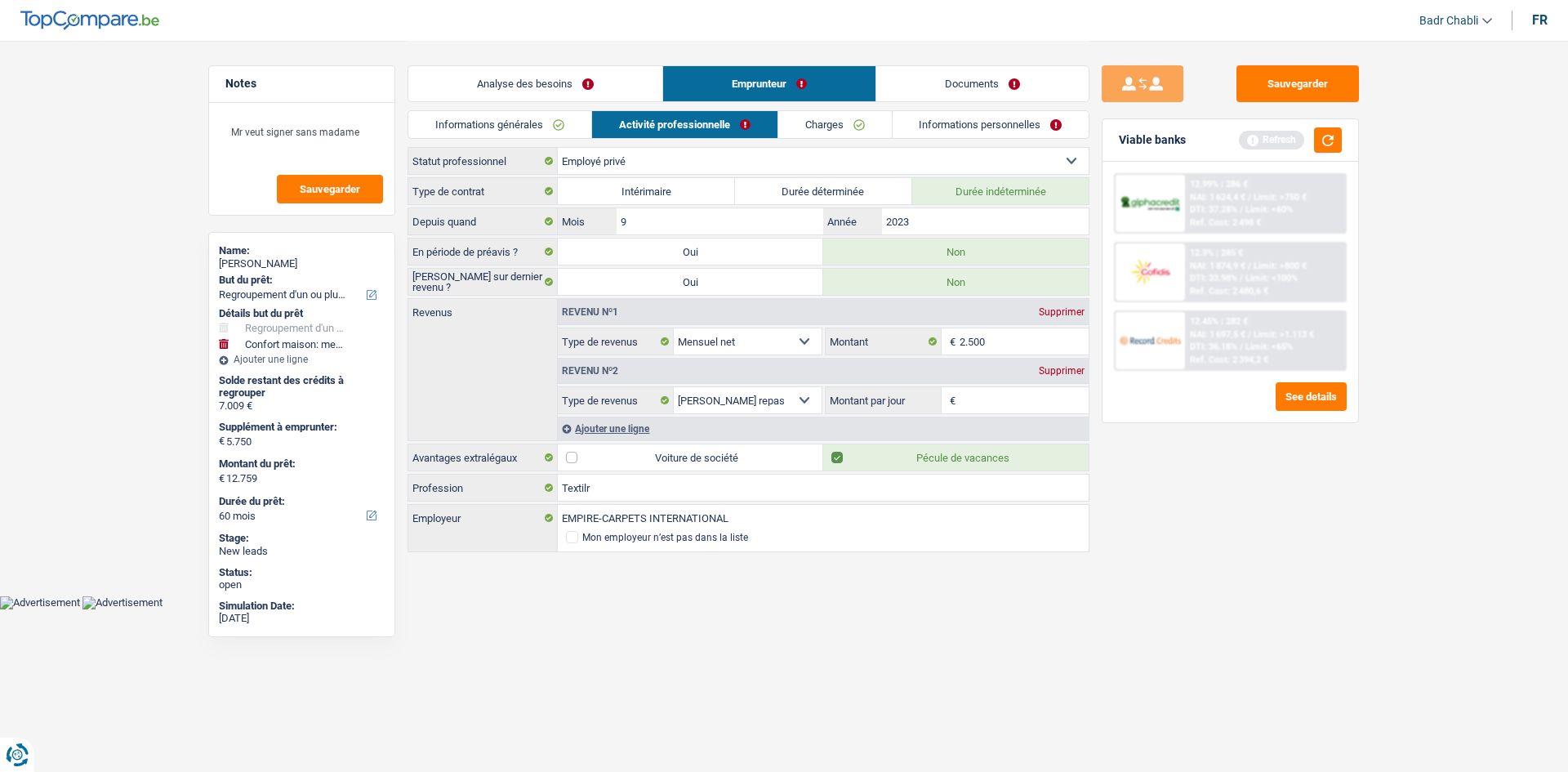
click at [1008, 407] on input "Montant par jour" at bounding box center [1024, 400] width 130 height 26
type input "8,0"
click at [842, 124] on link "Charges" at bounding box center [835, 125] width 114 height 27
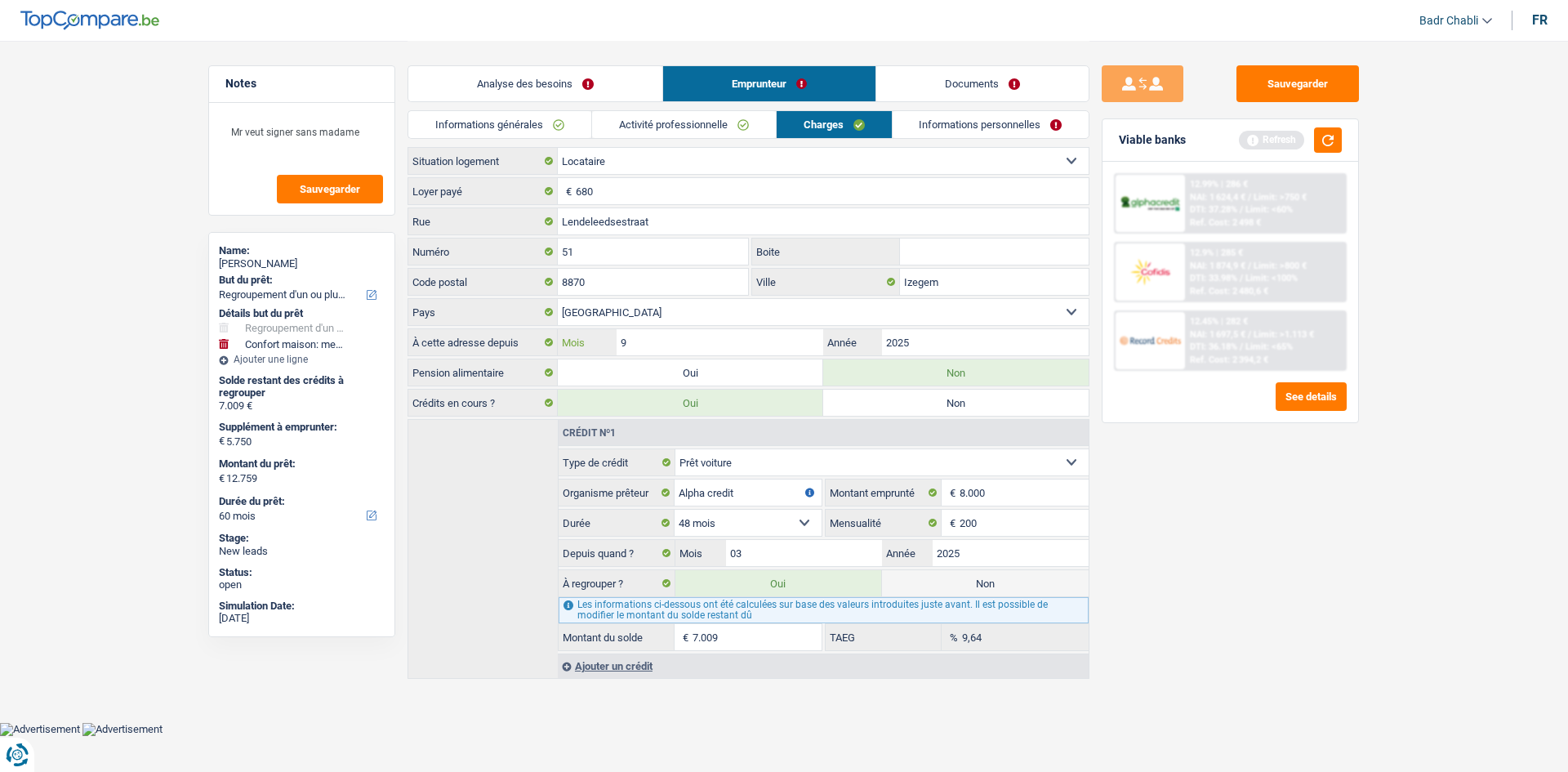
click at [717, 346] on input "9" at bounding box center [720, 342] width 207 height 26
click at [740, 339] on input "01" at bounding box center [720, 342] width 207 height 26
type input "08"
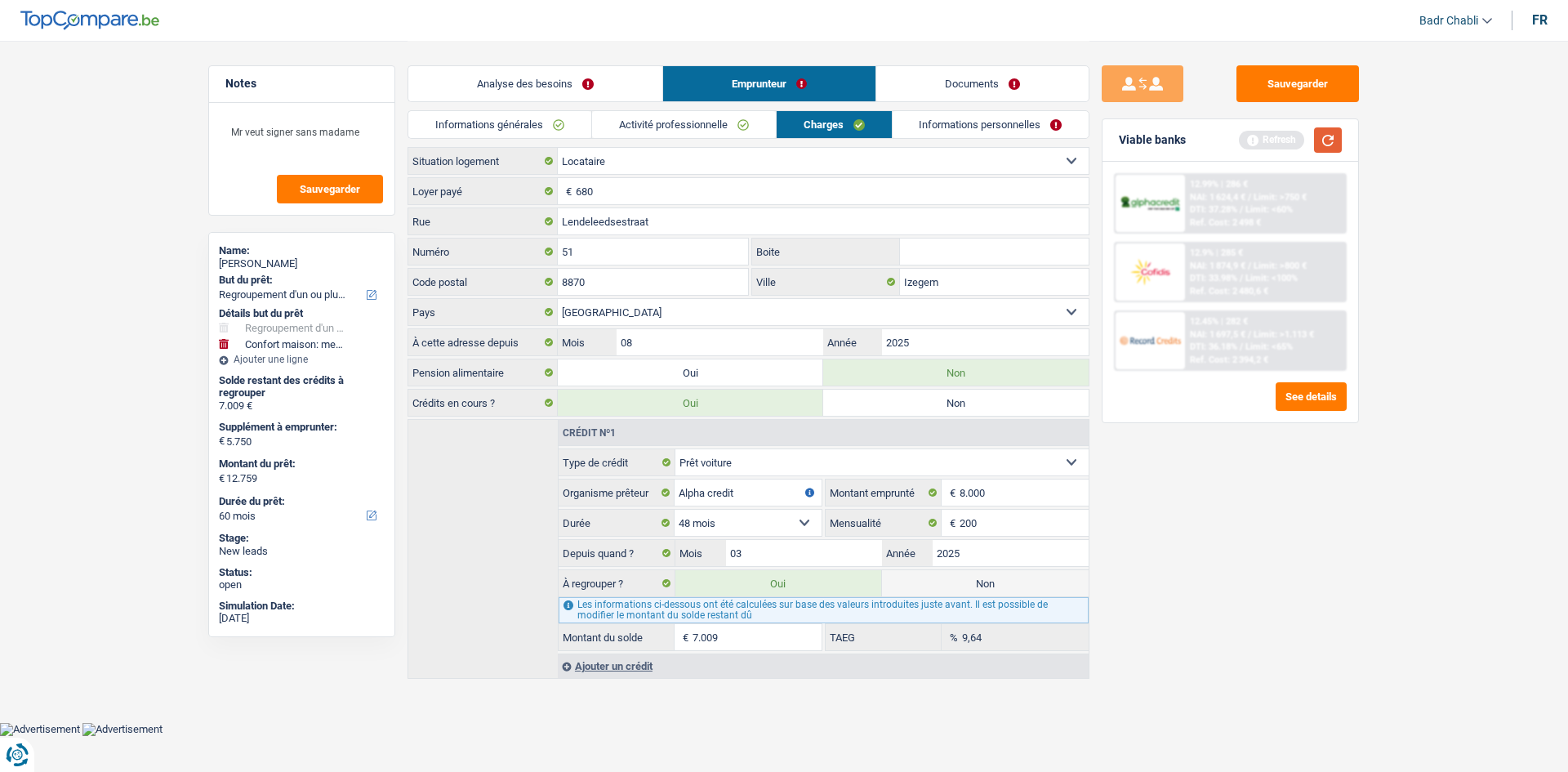
click at [1322, 134] on button "button" at bounding box center [1328, 140] width 28 height 25
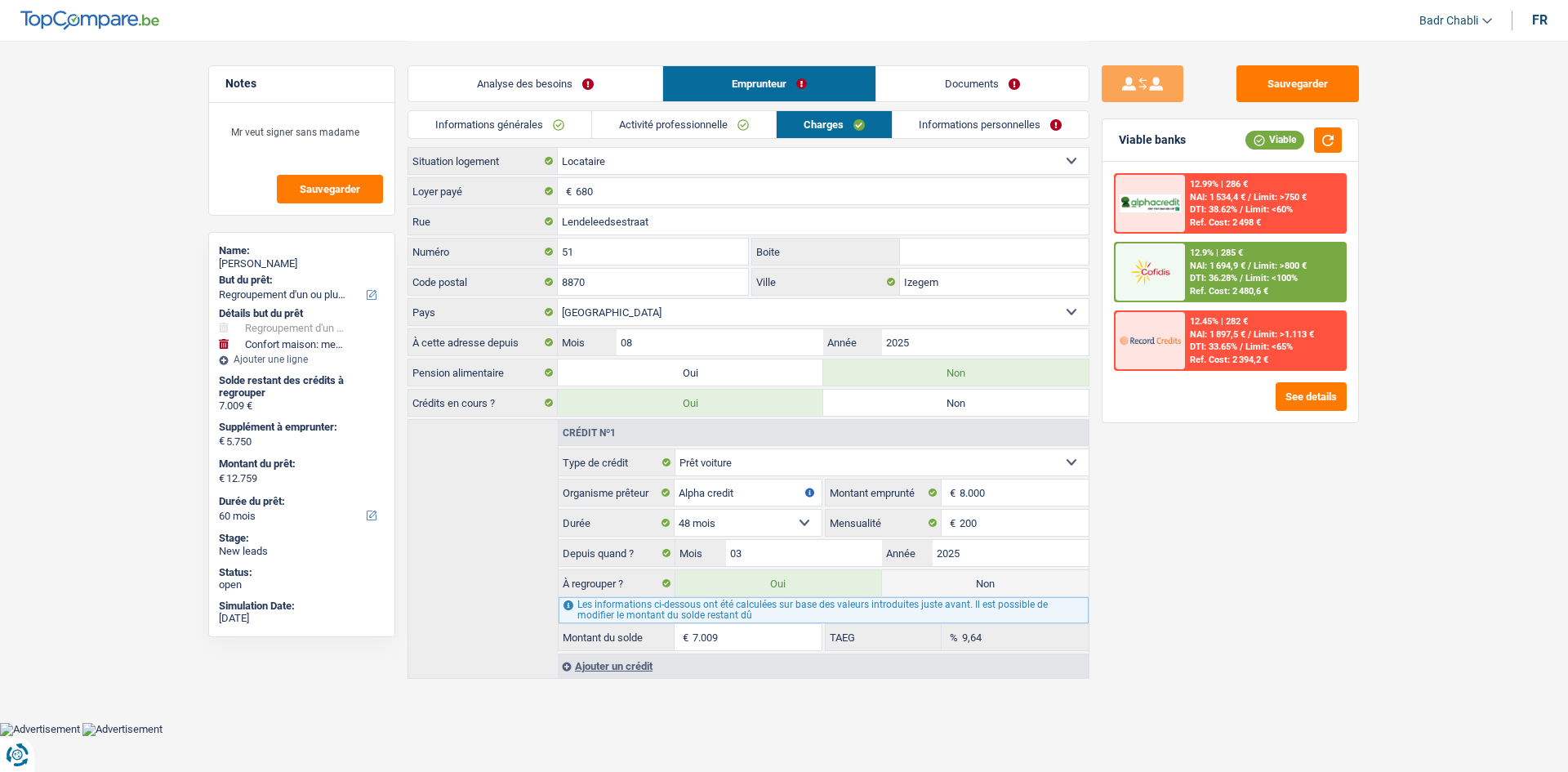
click at [988, 122] on link "Informations personnelles" at bounding box center [991, 125] width 197 height 27
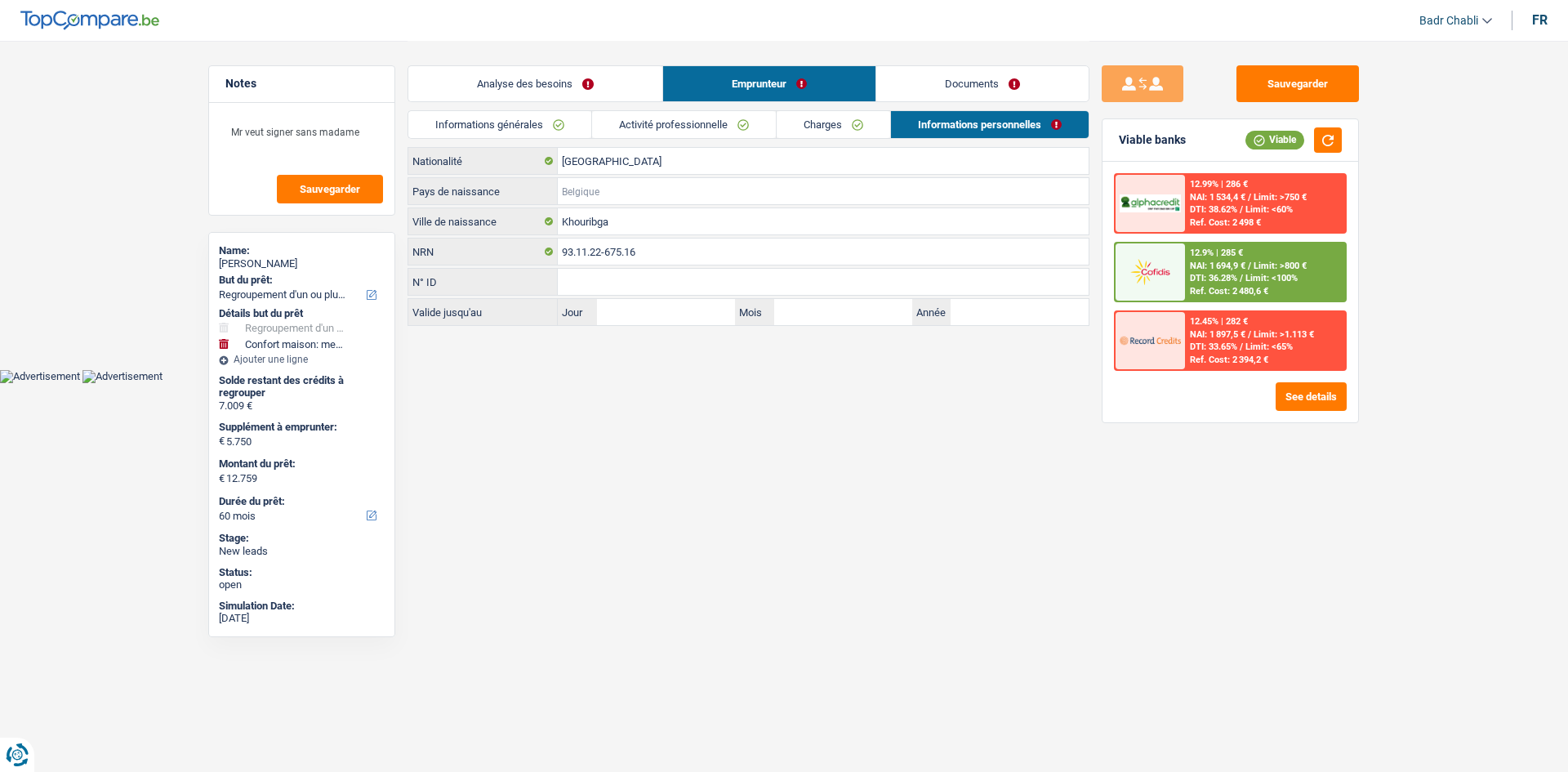
click at [597, 194] on input "Pays de naissance" at bounding box center [823, 191] width 531 height 26
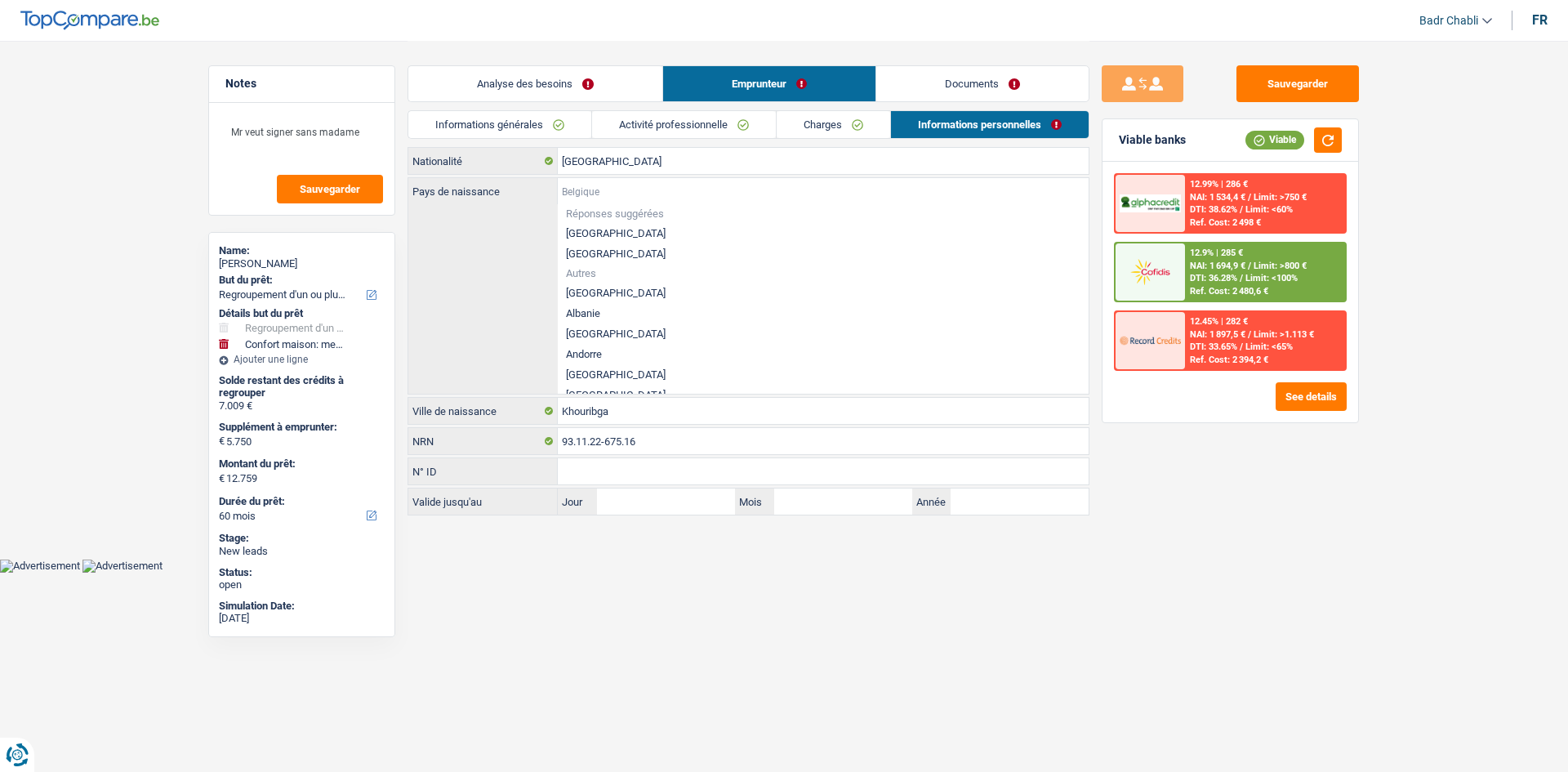
type input "M"
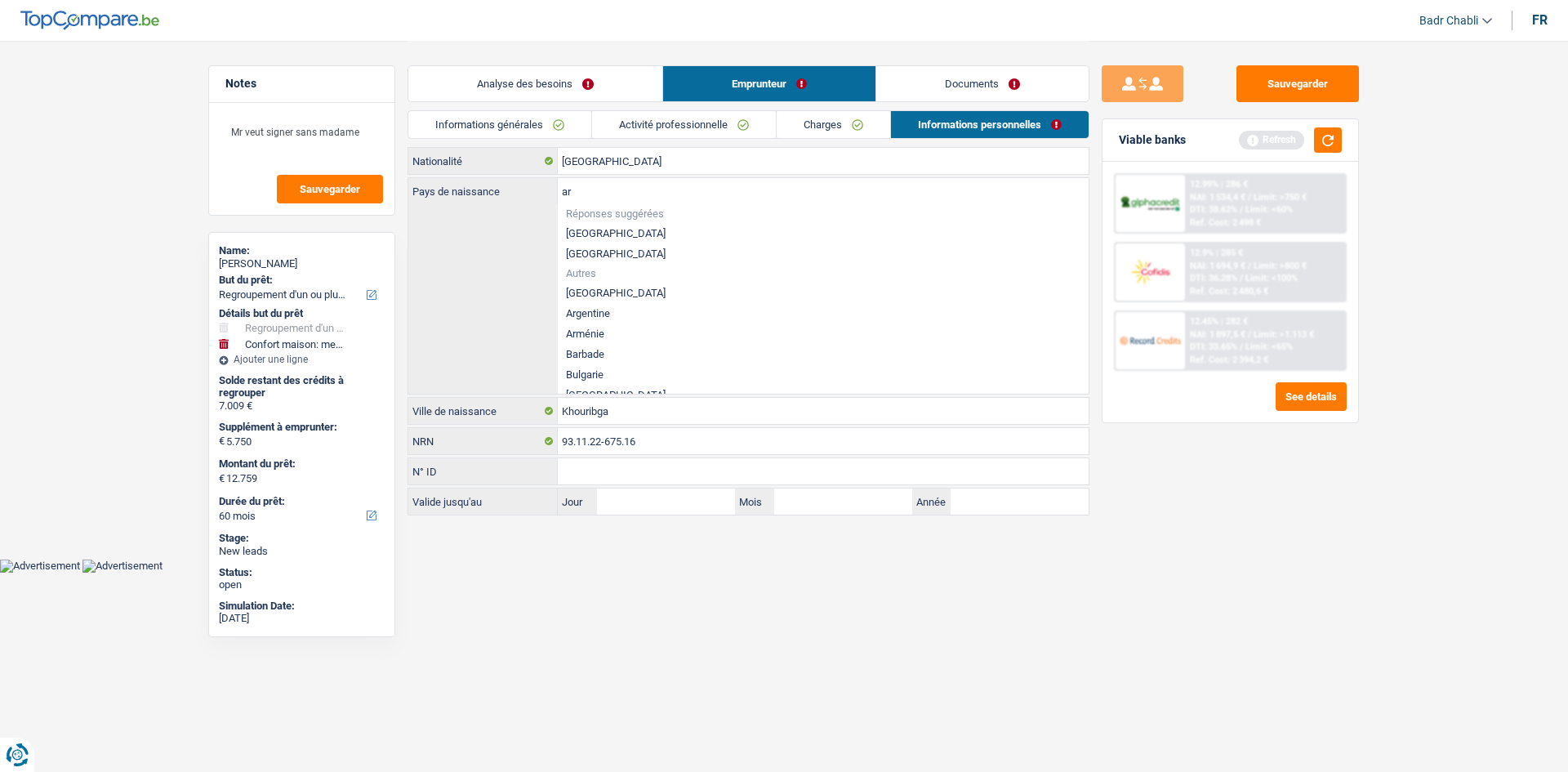
type input "a"
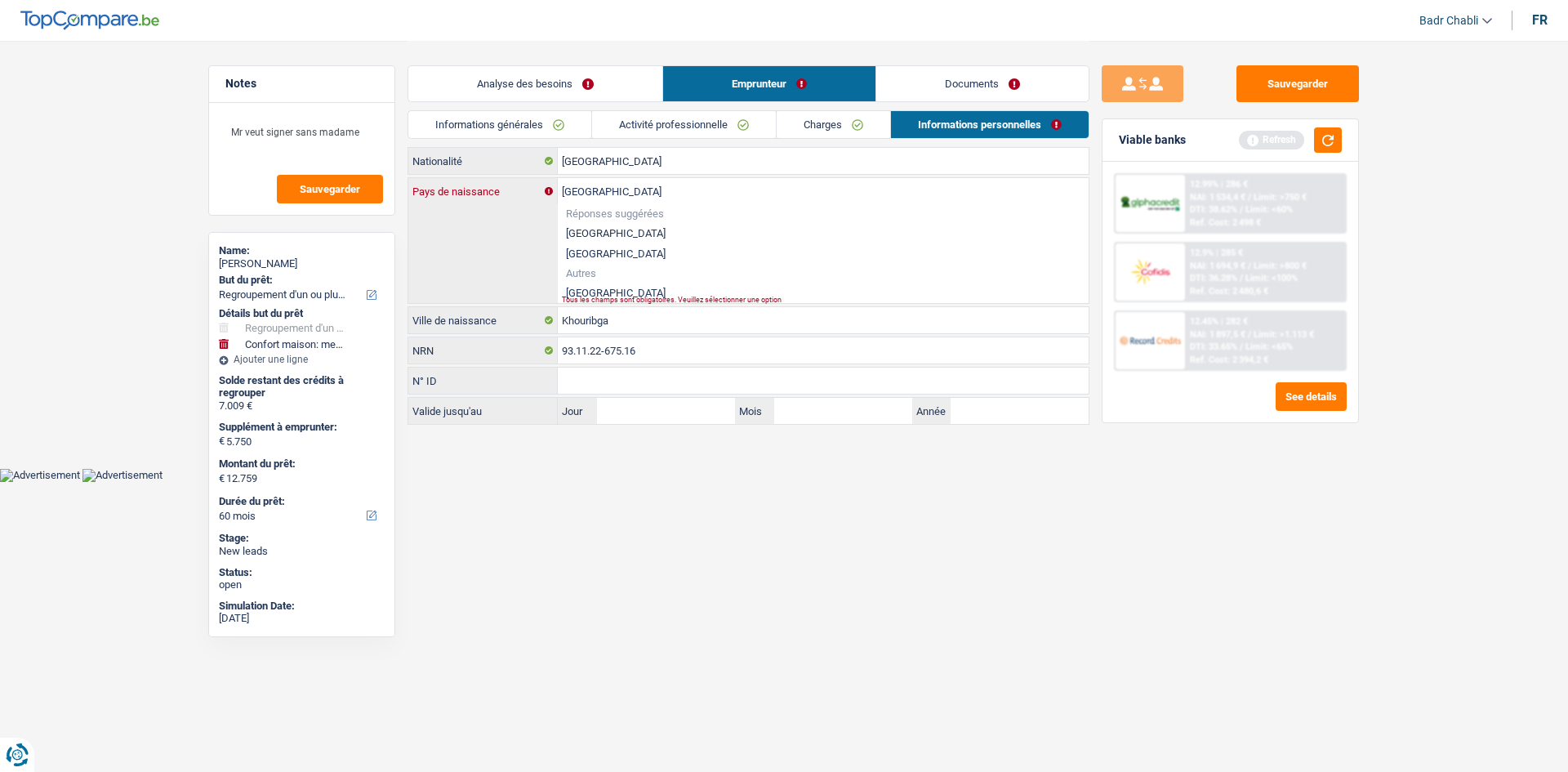
type input "Maroc"
click at [585, 293] on li "Maroc" at bounding box center [823, 293] width 531 height 20
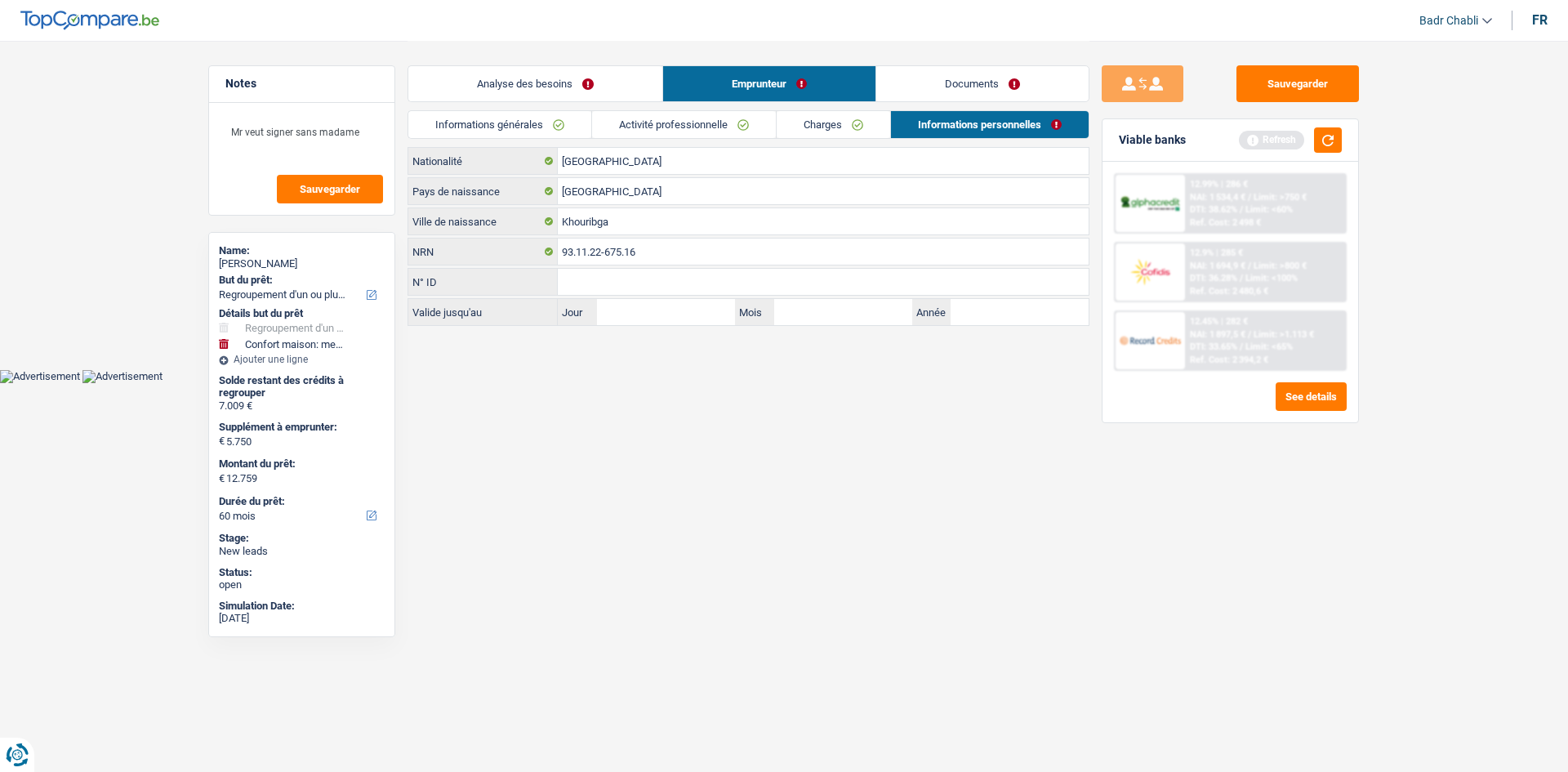
click at [1022, 92] on link "Documents" at bounding box center [983, 83] width 212 height 35
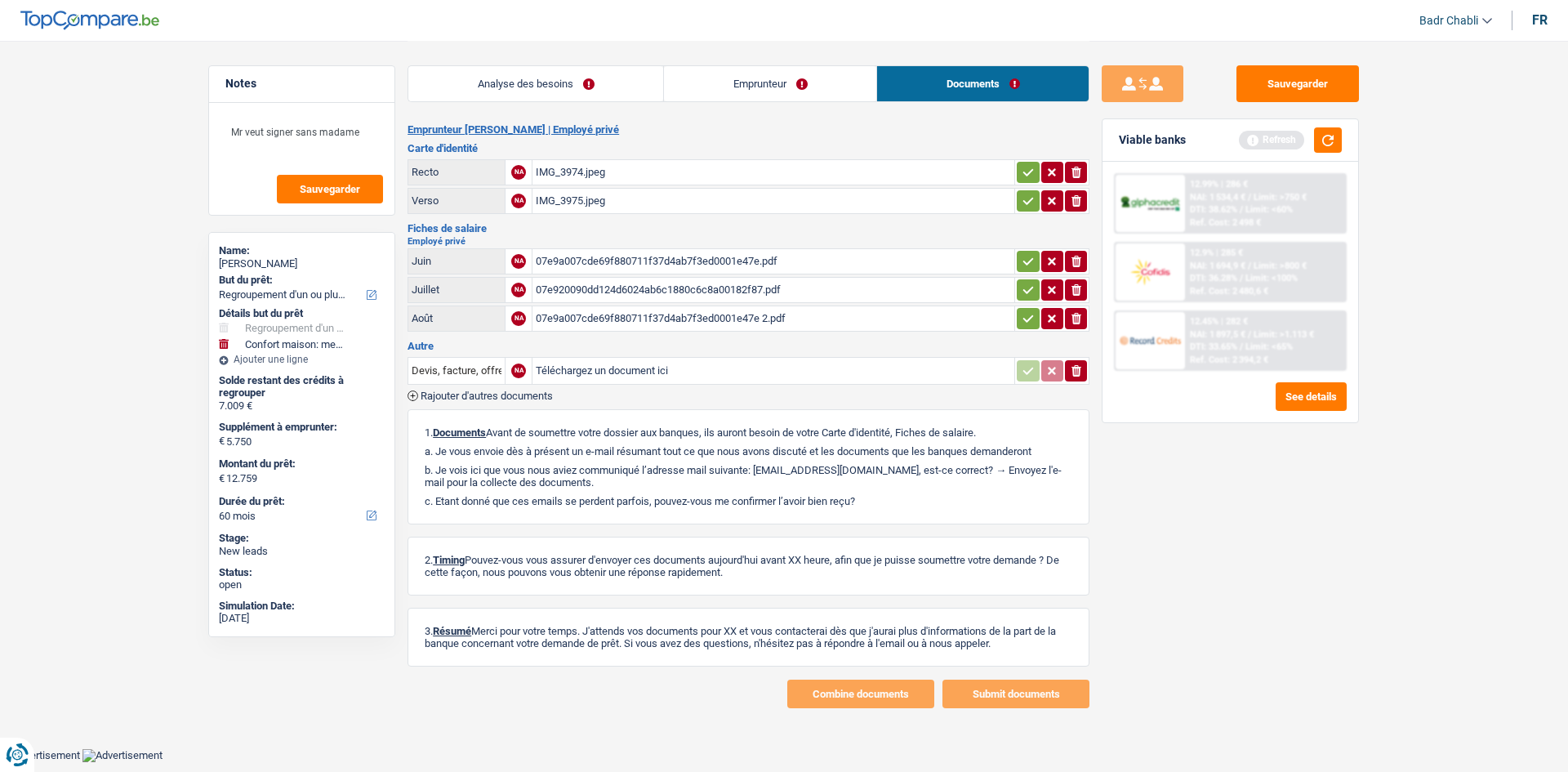
click at [580, 172] on div "IMG_3974.jpeg" at bounding box center [773, 172] width 475 height 25
click at [753, 107] on div "Analyse des besoins Emprunteur Documents" at bounding box center [748, 76] width 682 height 70
click at [781, 85] on link "Emprunteur" at bounding box center [770, 83] width 212 height 35
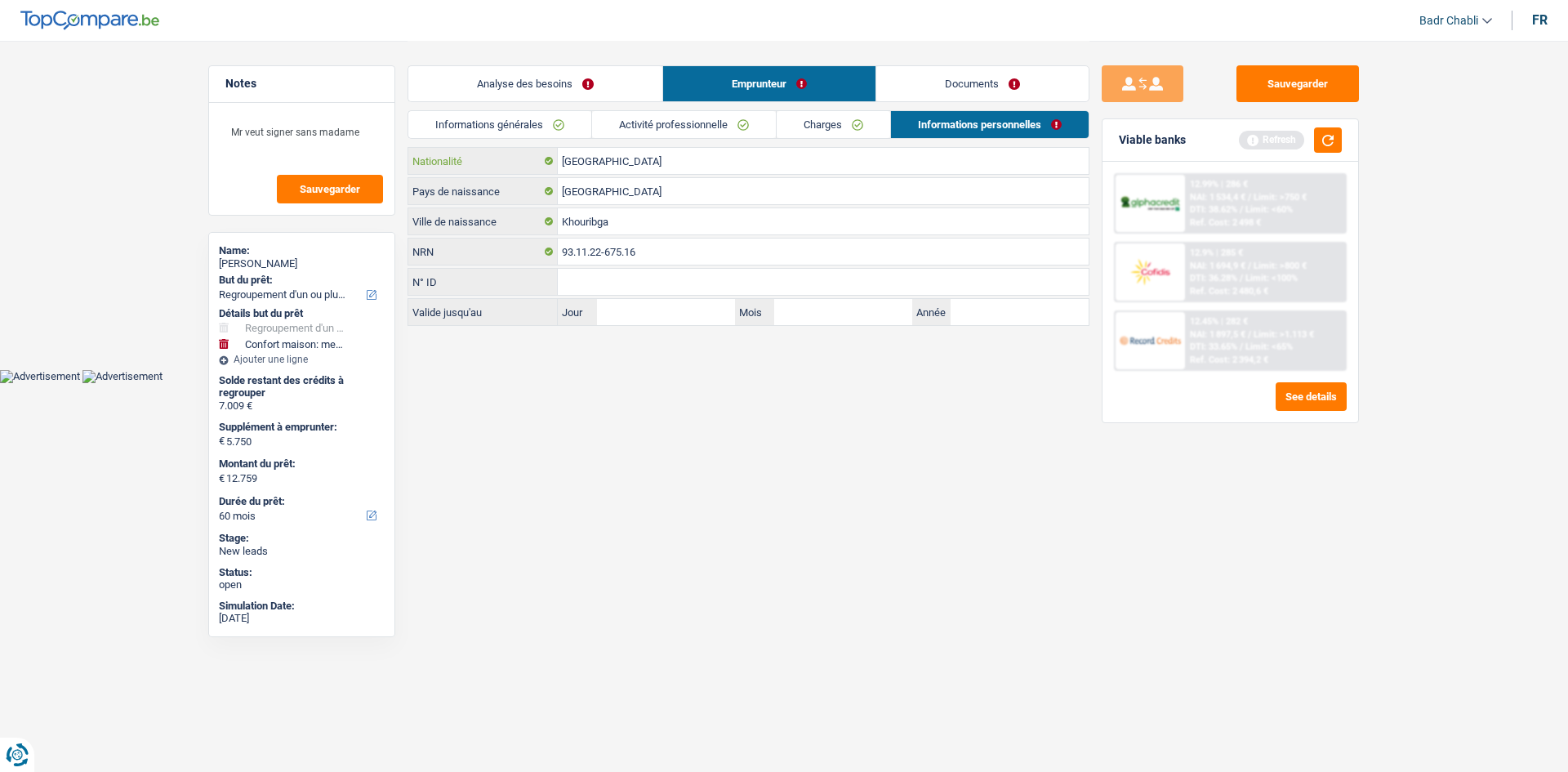
click at [648, 154] on input "[GEOGRAPHIC_DATA]" at bounding box center [823, 160] width 531 height 26
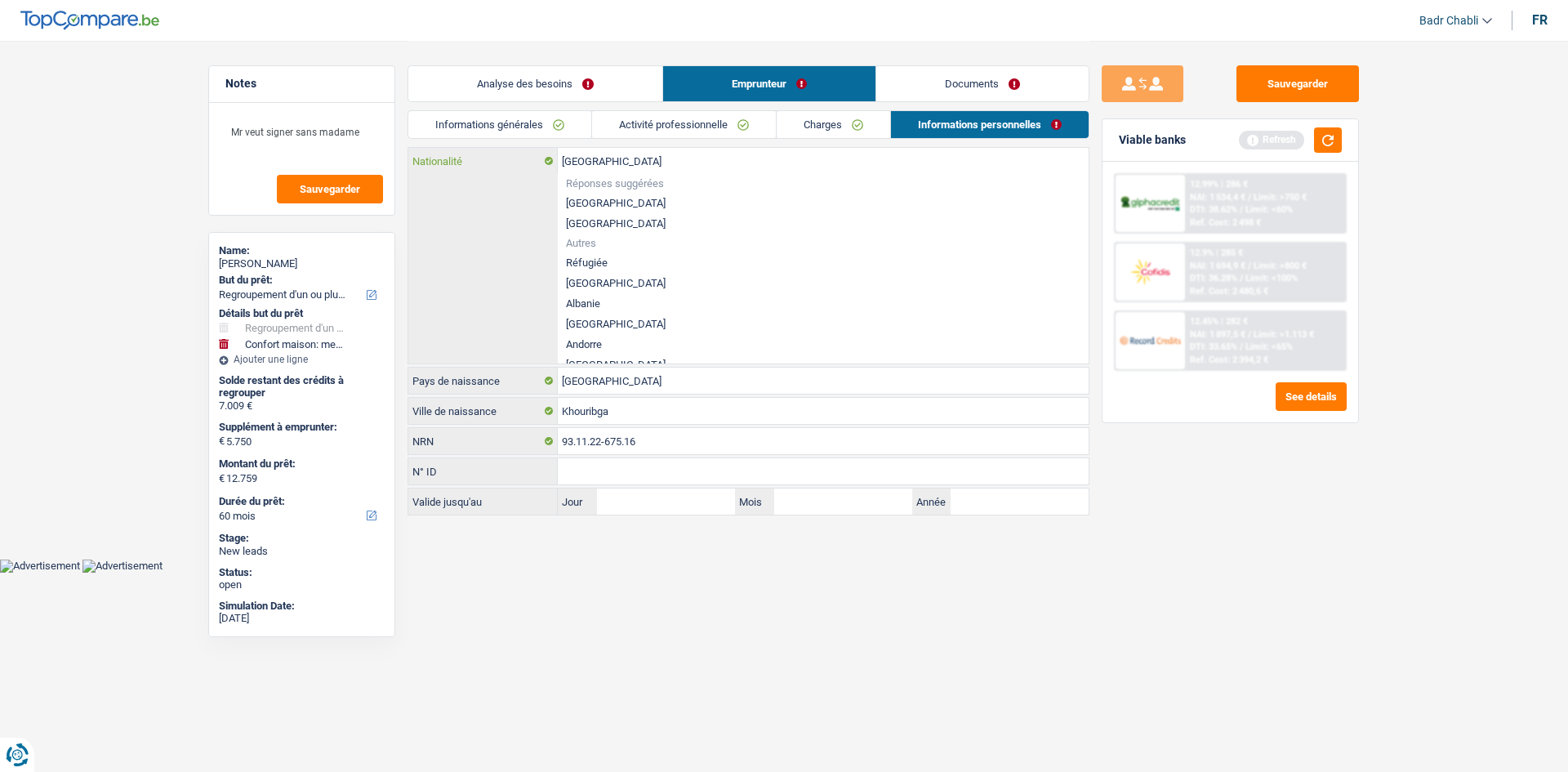
click at [648, 154] on input "[GEOGRAPHIC_DATA]" at bounding box center [823, 160] width 531 height 26
type input "it"
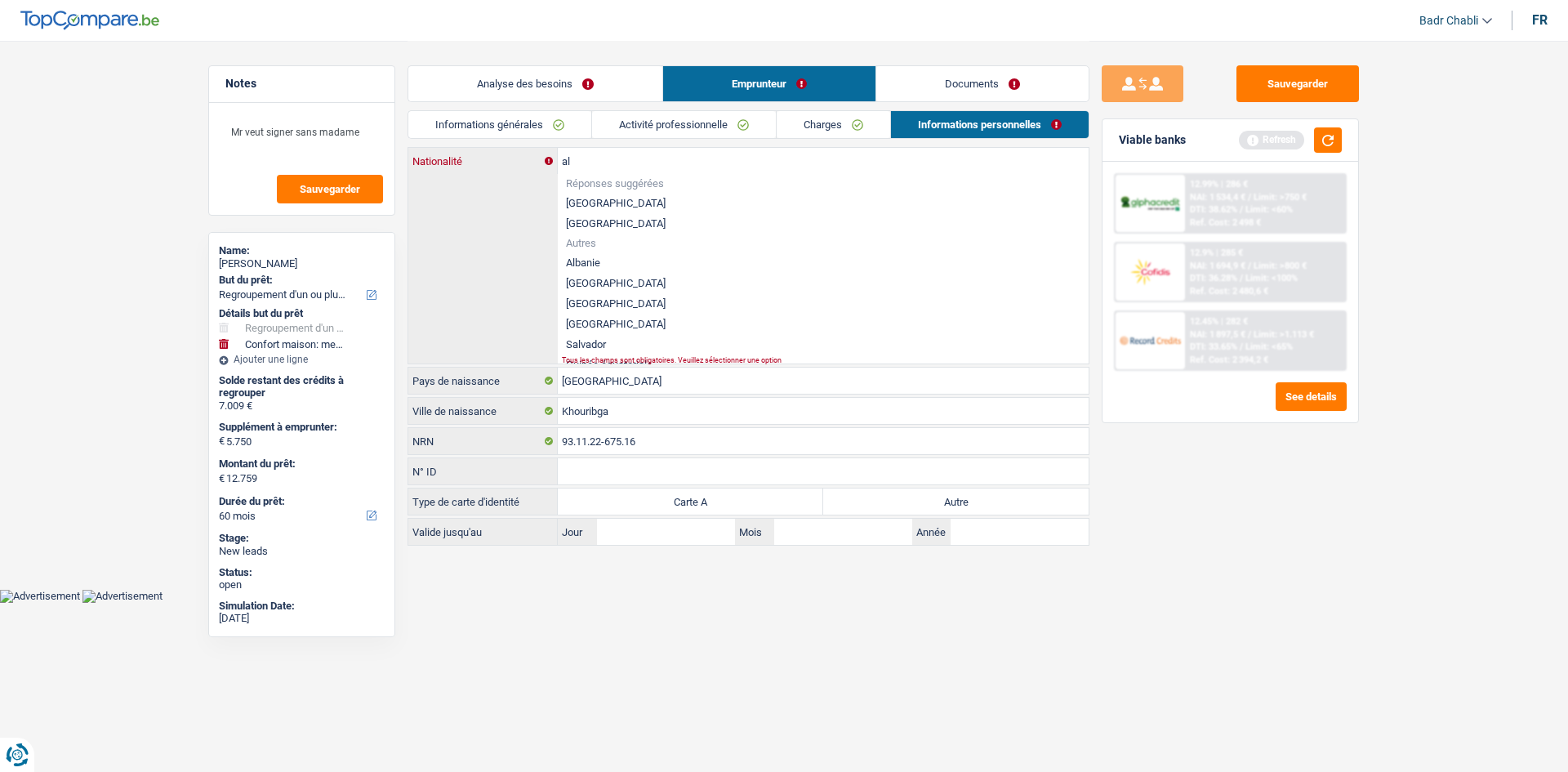
type input "a"
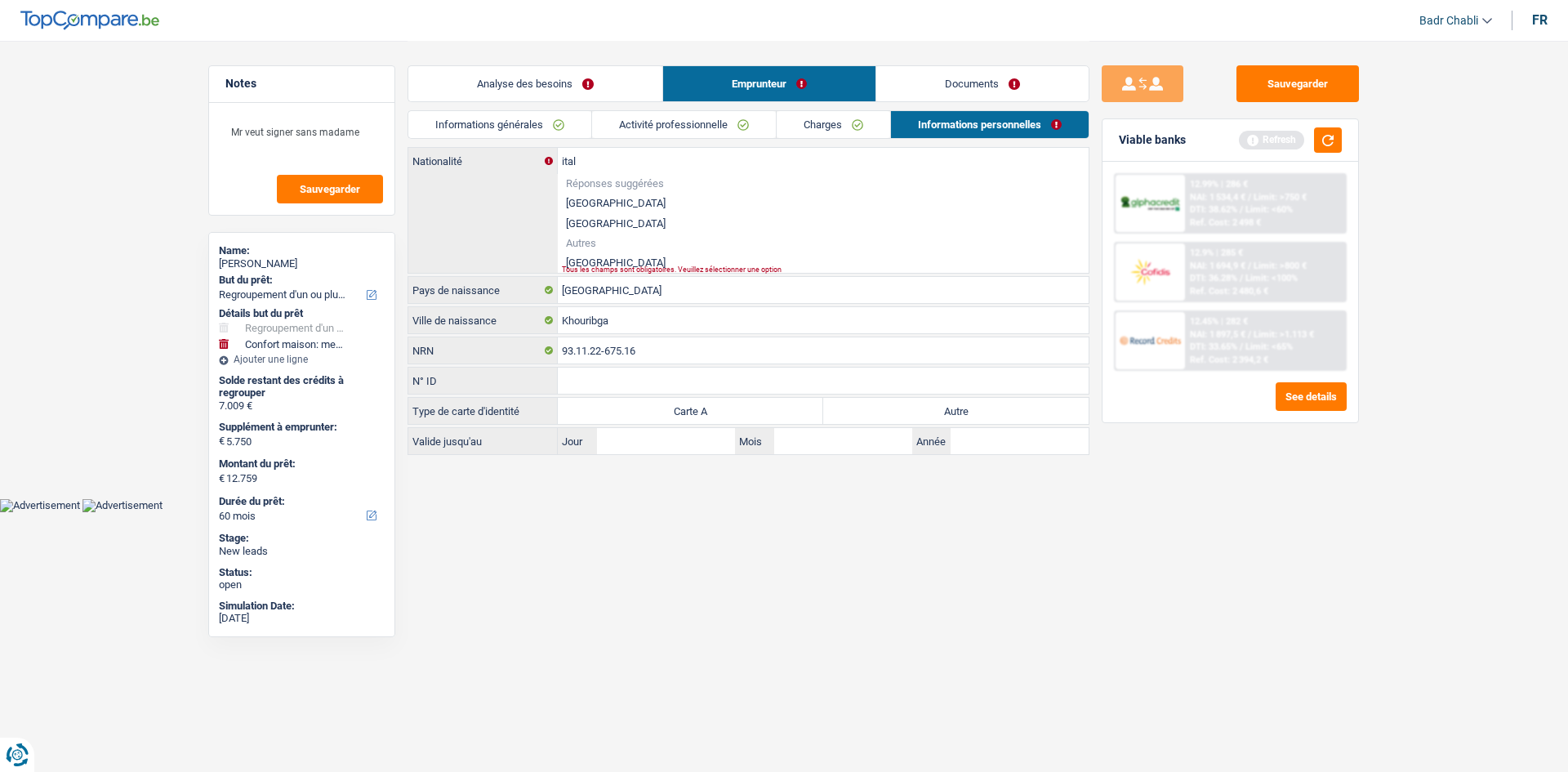
click at [581, 259] on li "Italie" at bounding box center [823, 262] width 531 height 20
type input "Italie"
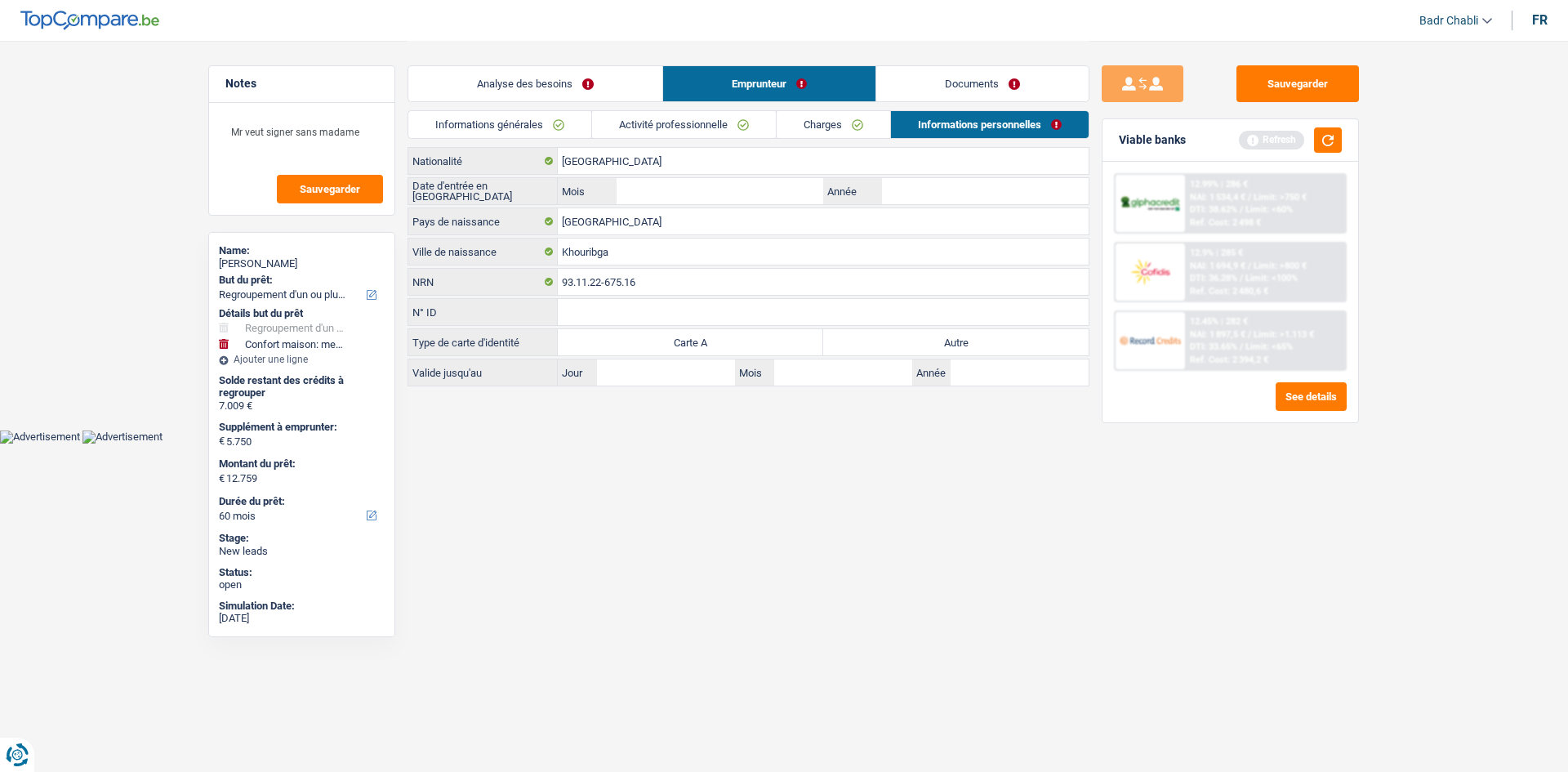
click at [745, 208] on div "Maroc Pays de naissance" at bounding box center [748, 221] width 682 height 28
click at [754, 191] on input "Mois" at bounding box center [720, 191] width 207 height 26
type input "09"
type input "2023"
click at [915, 349] on label "Autre" at bounding box center [955, 342] width 266 height 26
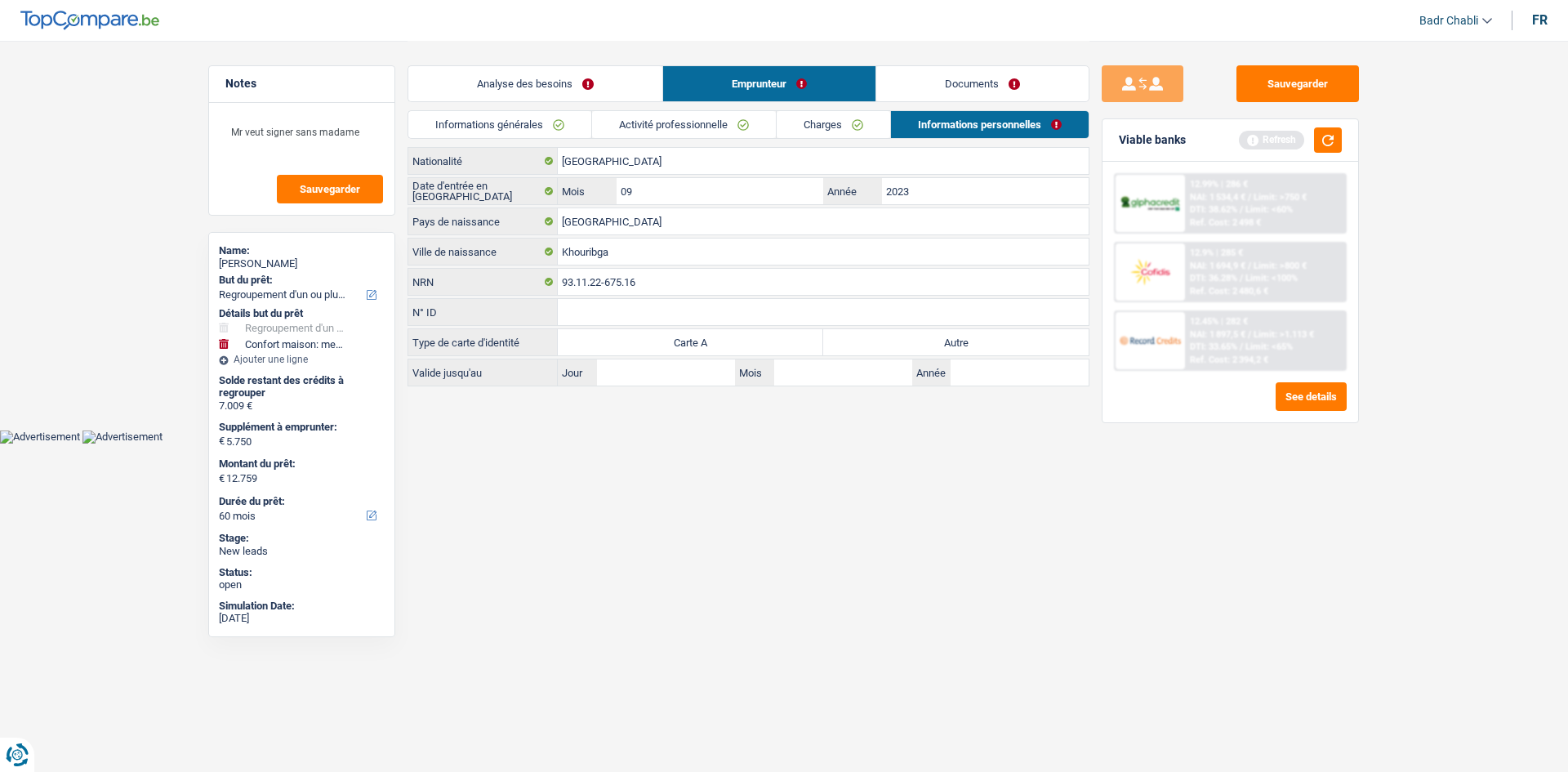
click at [915, 349] on input "Autre" at bounding box center [955, 342] width 266 height 26
radio input "true"
click at [1323, 145] on button "button" at bounding box center [1328, 140] width 28 height 25
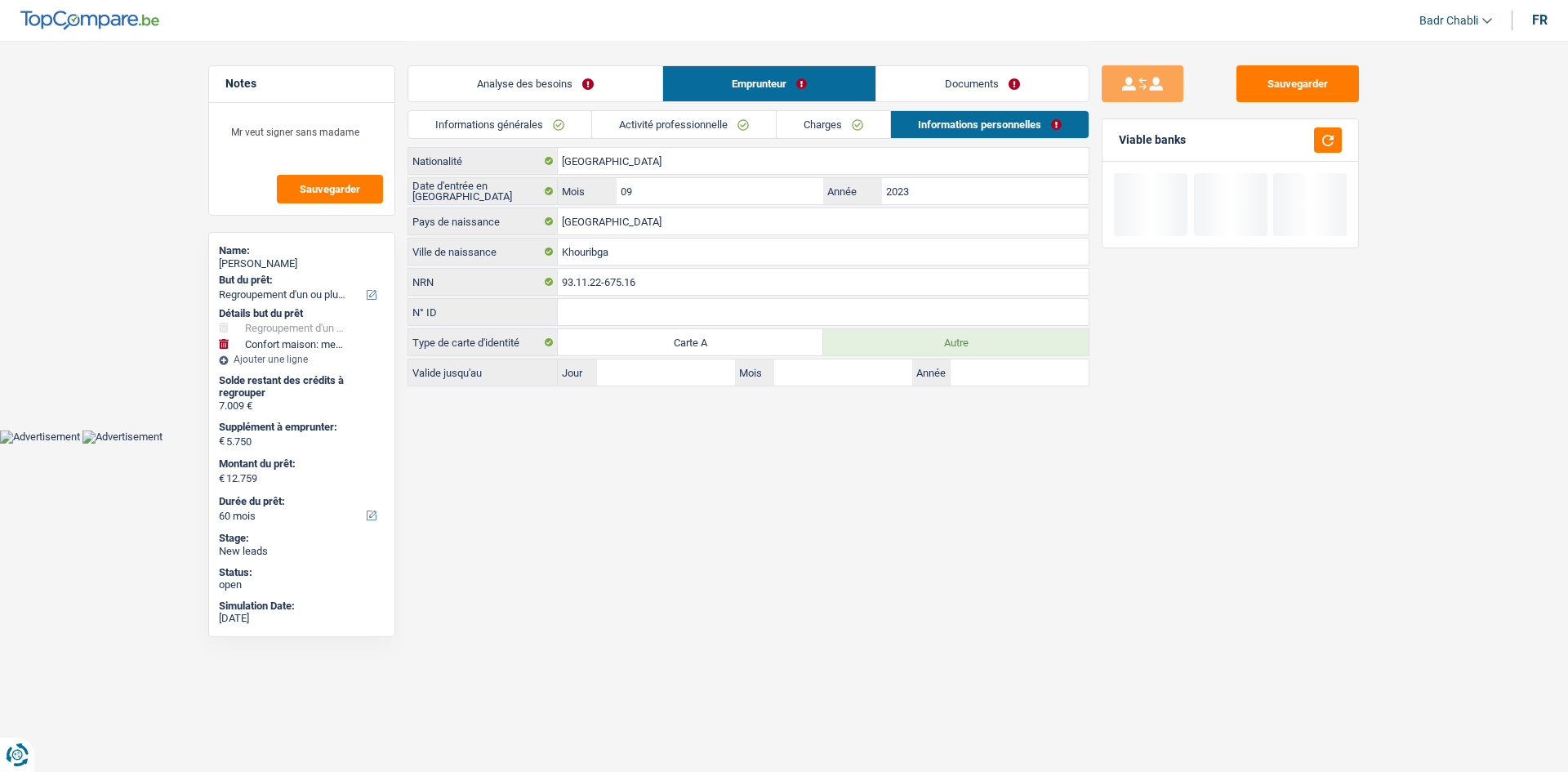
click at [975, 88] on link "Documents" at bounding box center [983, 83] width 212 height 35
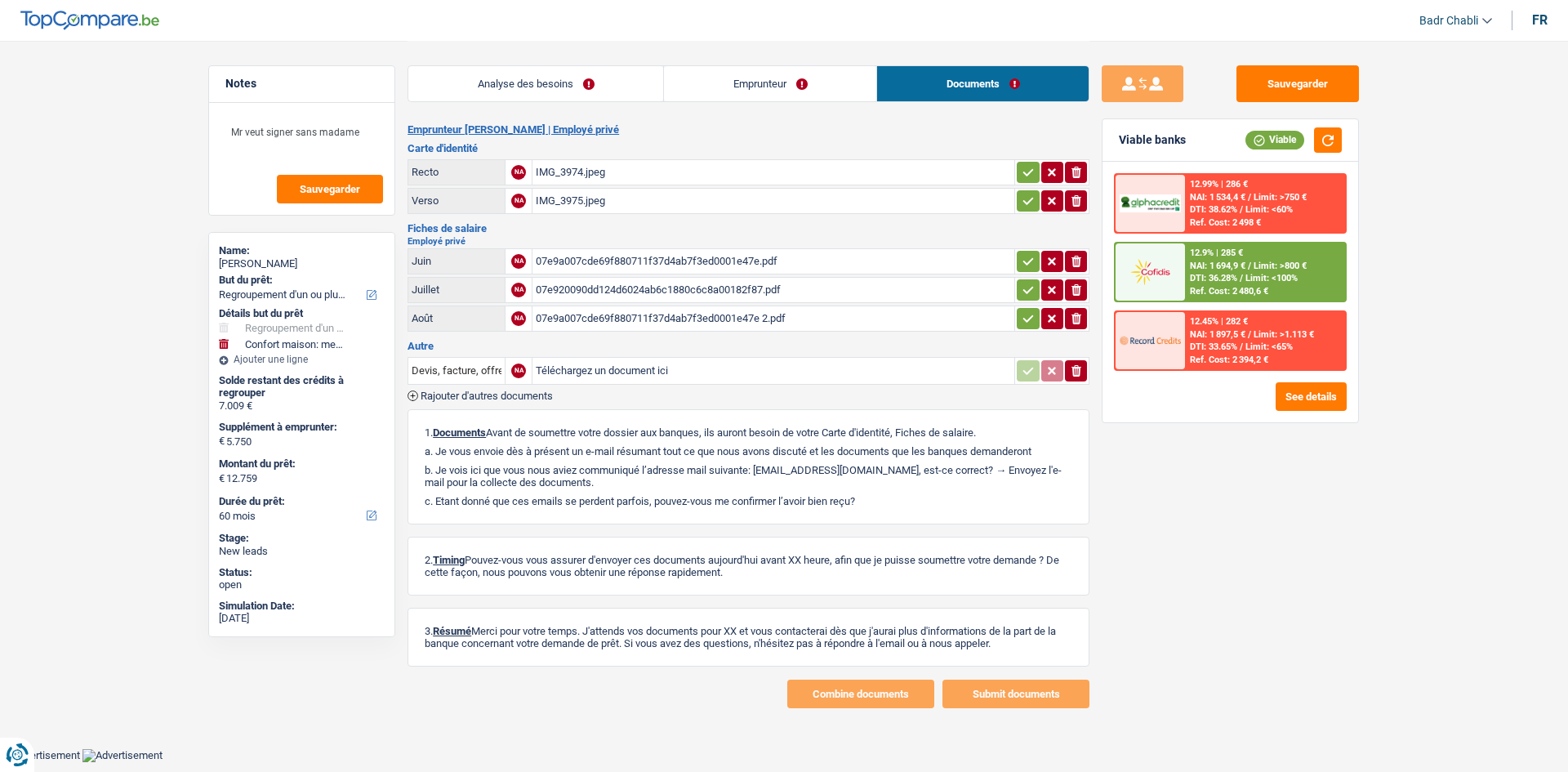
click at [666, 266] on div "07e9a007cde69f880711f37d4ab7f3ed0001e47e.pdf" at bounding box center [773, 261] width 475 height 25
click at [694, 280] on div "07e920090dd124d6024ab6c1880c6c8a00182f87.pdf" at bounding box center [773, 289] width 475 height 25
click at [690, 322] on div "07e9a007cde69f880711f37d4ab7f3ed0001e47e 2.pdf" at bounding box center [773, 318] width 475 height 25
click at [715, 292] on div "07e920090dd124d6024ab6c1880c6c8a00182f87.pdf" at bounding box center [773, 289] width 475 height 25
click at [1298, 72] on button "Sauvegarder" at bounding box center [1297, 83] width 122 height 36
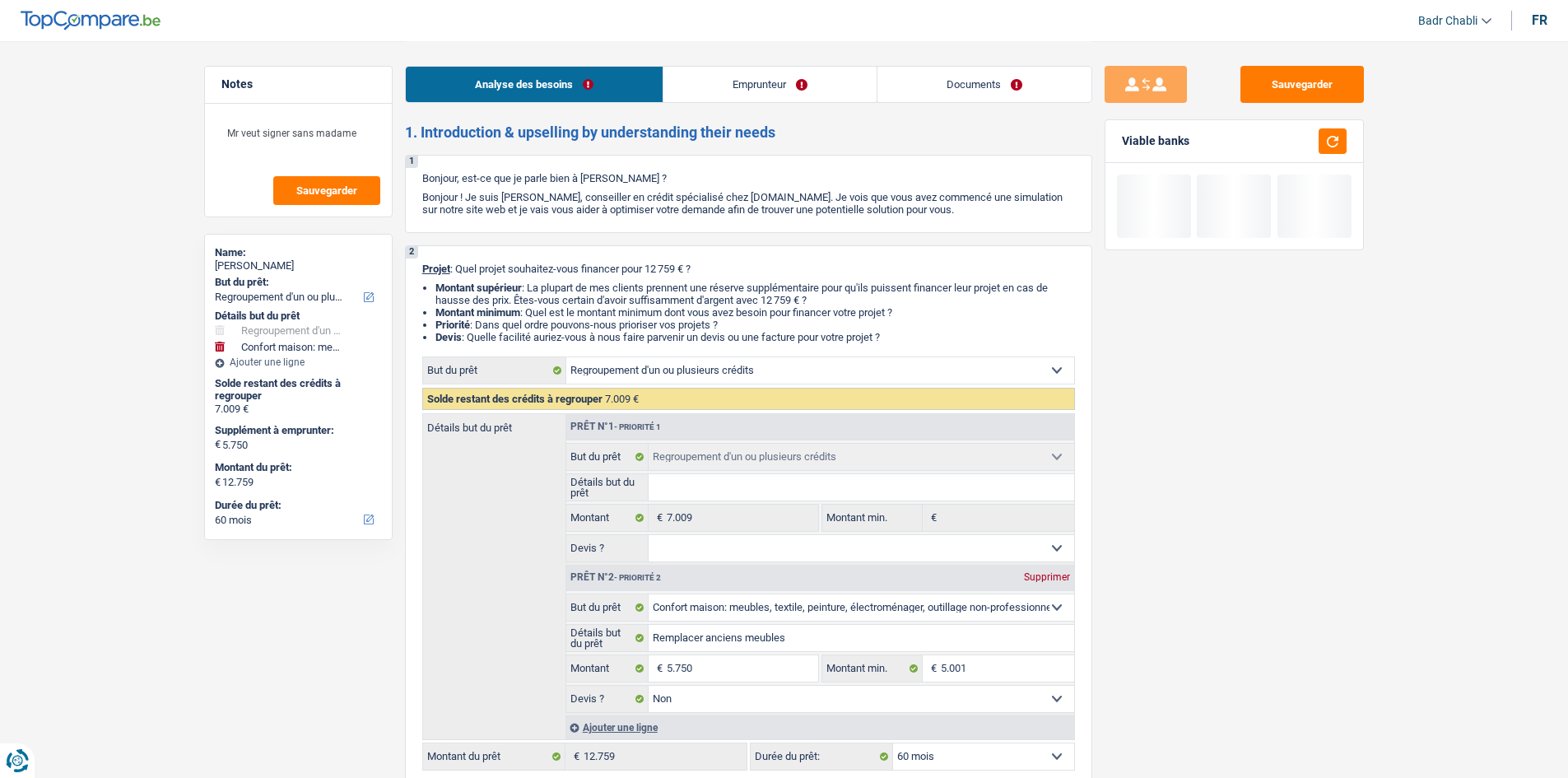
select select "refinancing"
select select "household"
select select "60"
select select "refinancing"
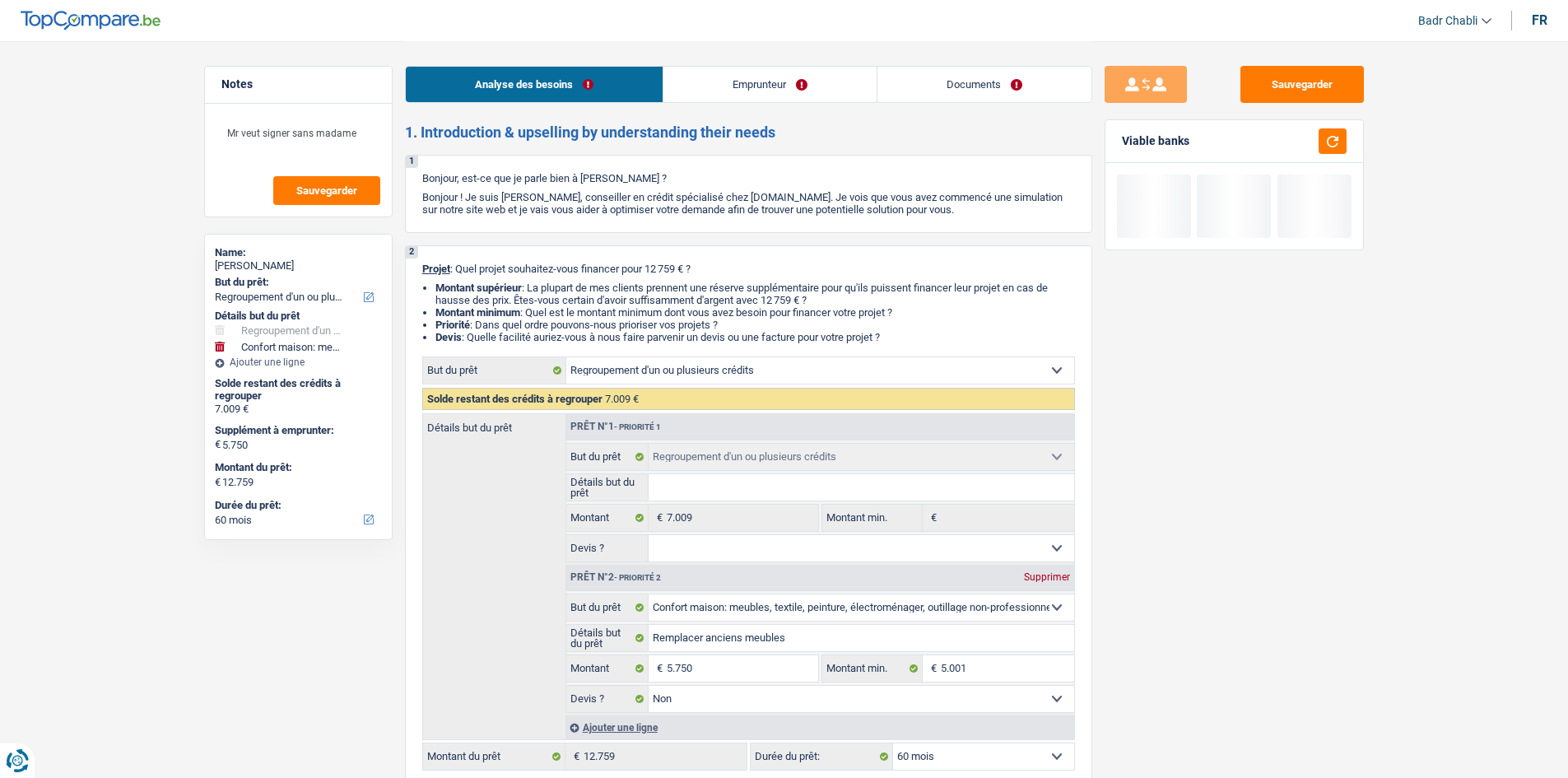
select select "refinancing"
select select "household"
select select "false"
select select "60"
select select "privateEmployee"
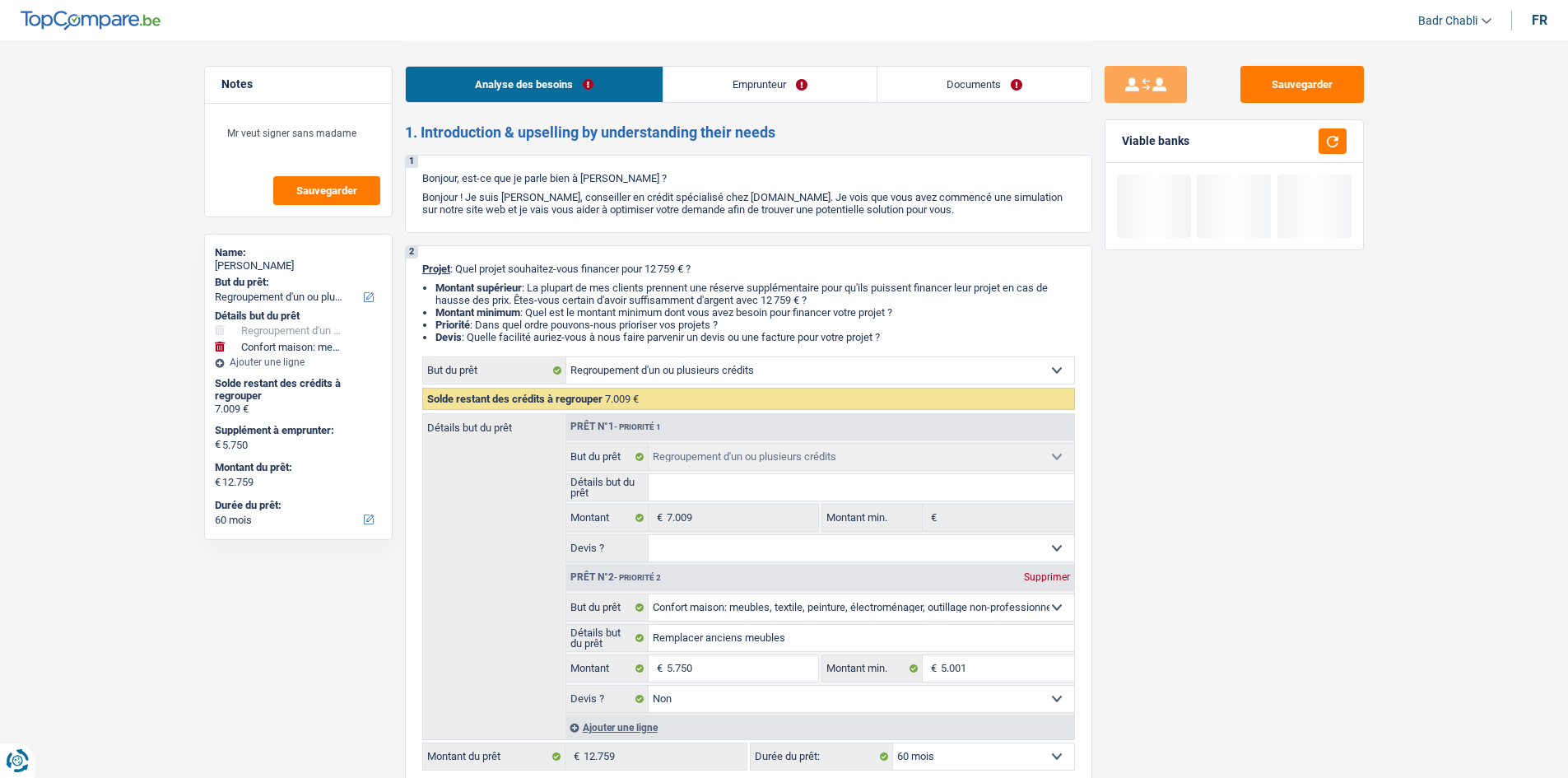
select select "netSalary"
select select "mealVouchers"
select select "familyAllowances"
select select "rents"
select select "carLoan"
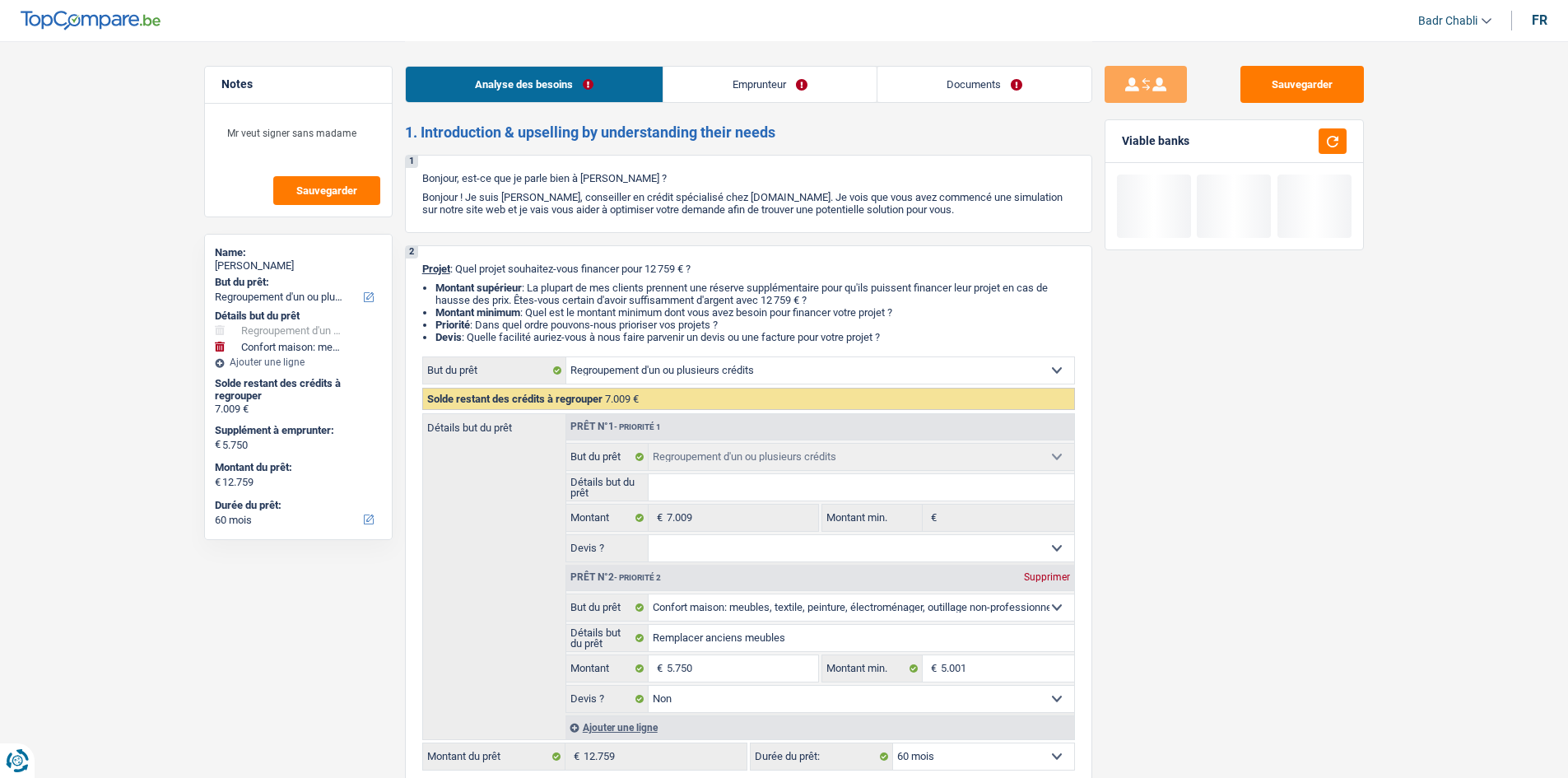
select select "48"
select select "refinancing"
select select "household"
select select "false"
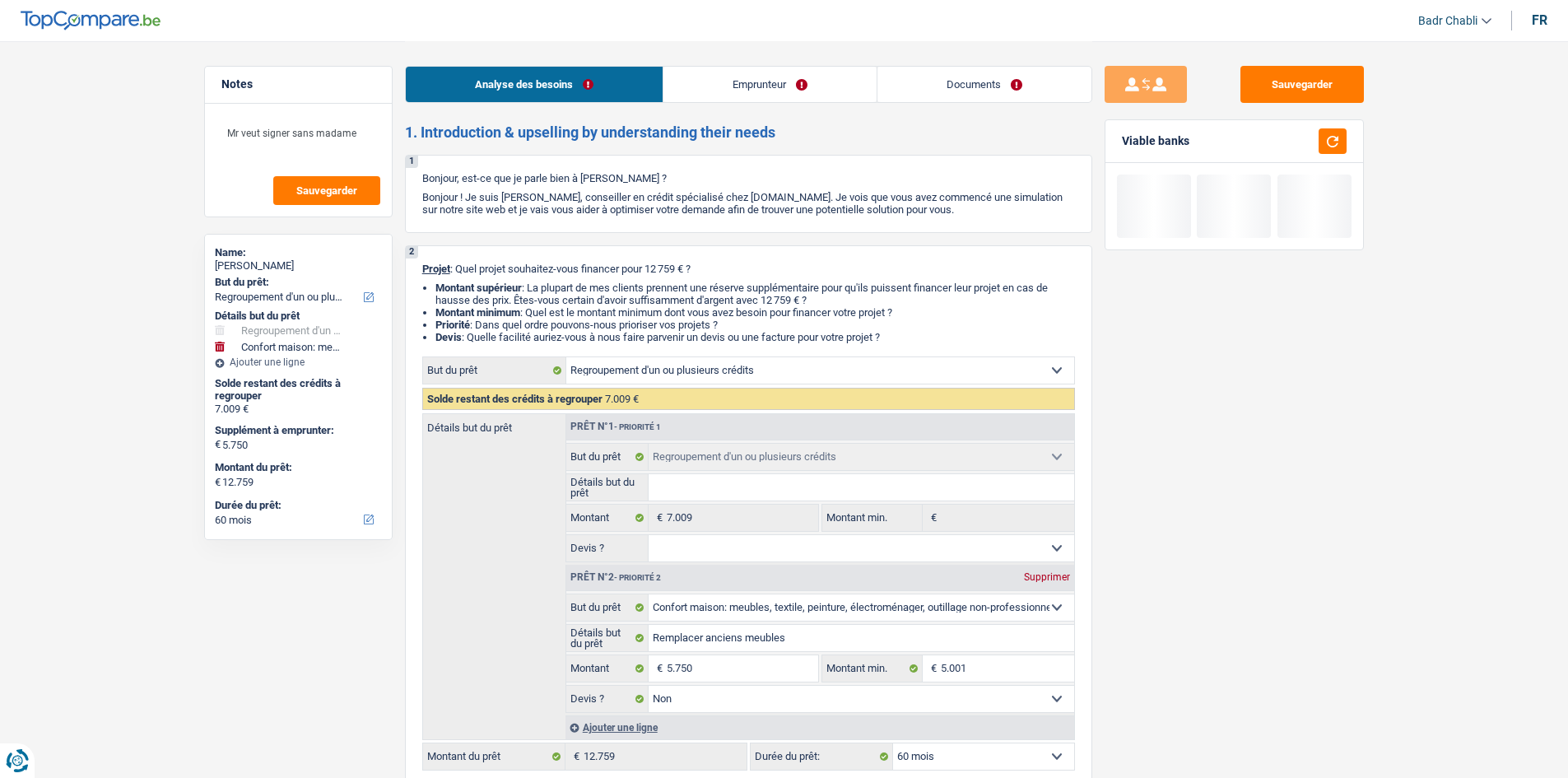
select select "60"
select select "32"
select select "married"
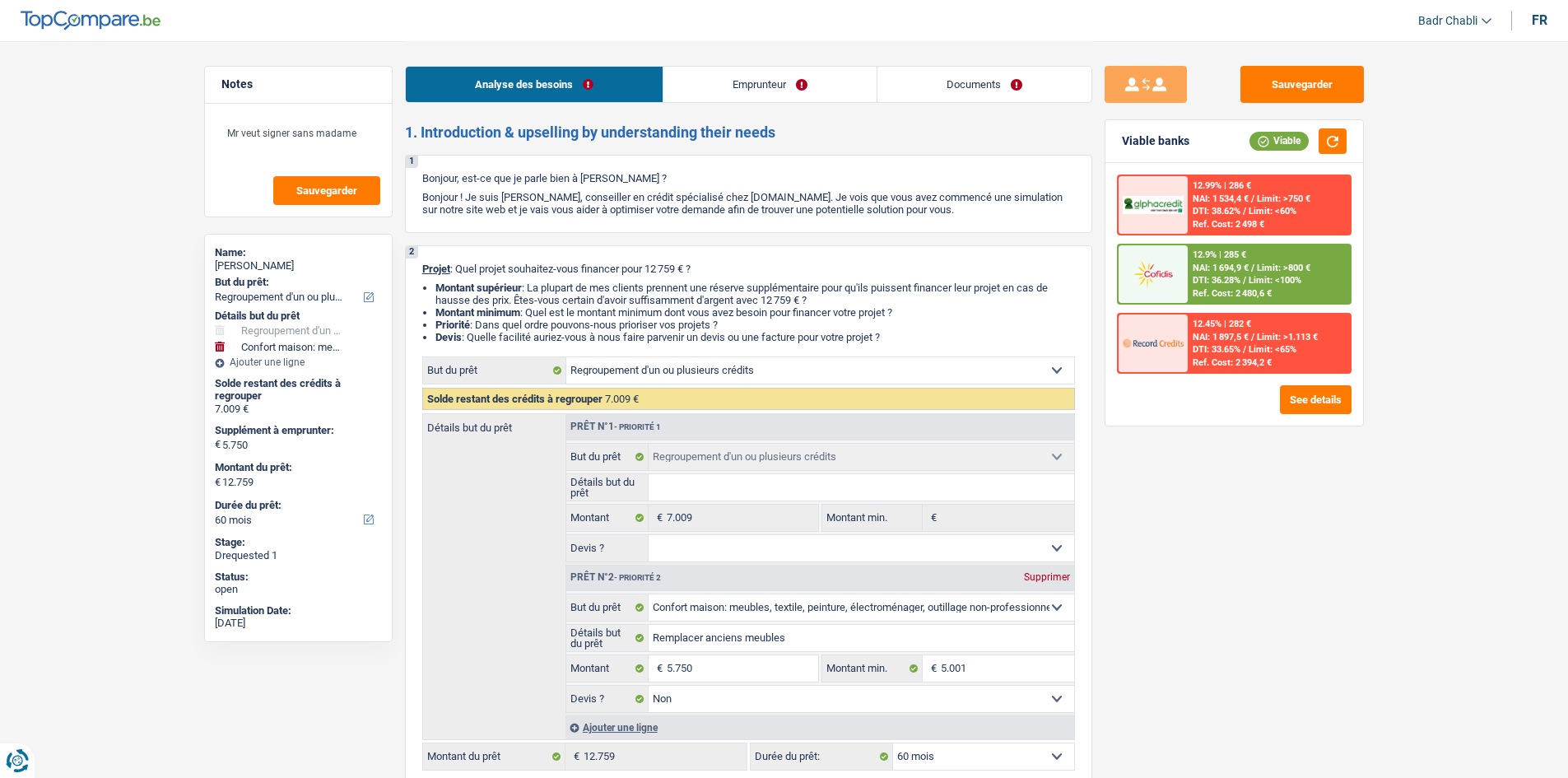
click at [987, 87] on link "Documents" at bounding box center [984, 84] width 214 height 35
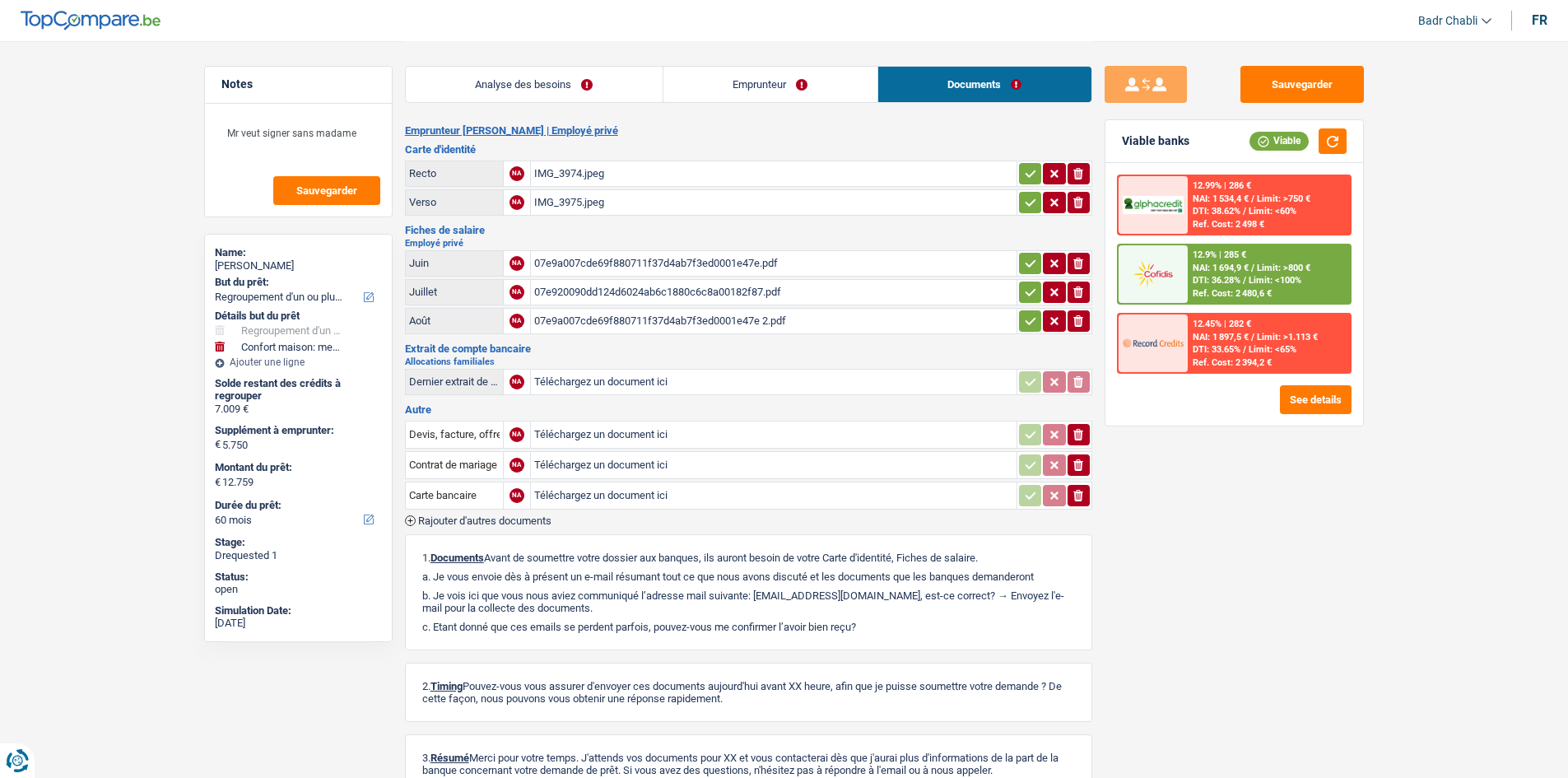
click at [803, 100] on link "Emprunteur" at bounding box center [770, 84] width 214 height 35
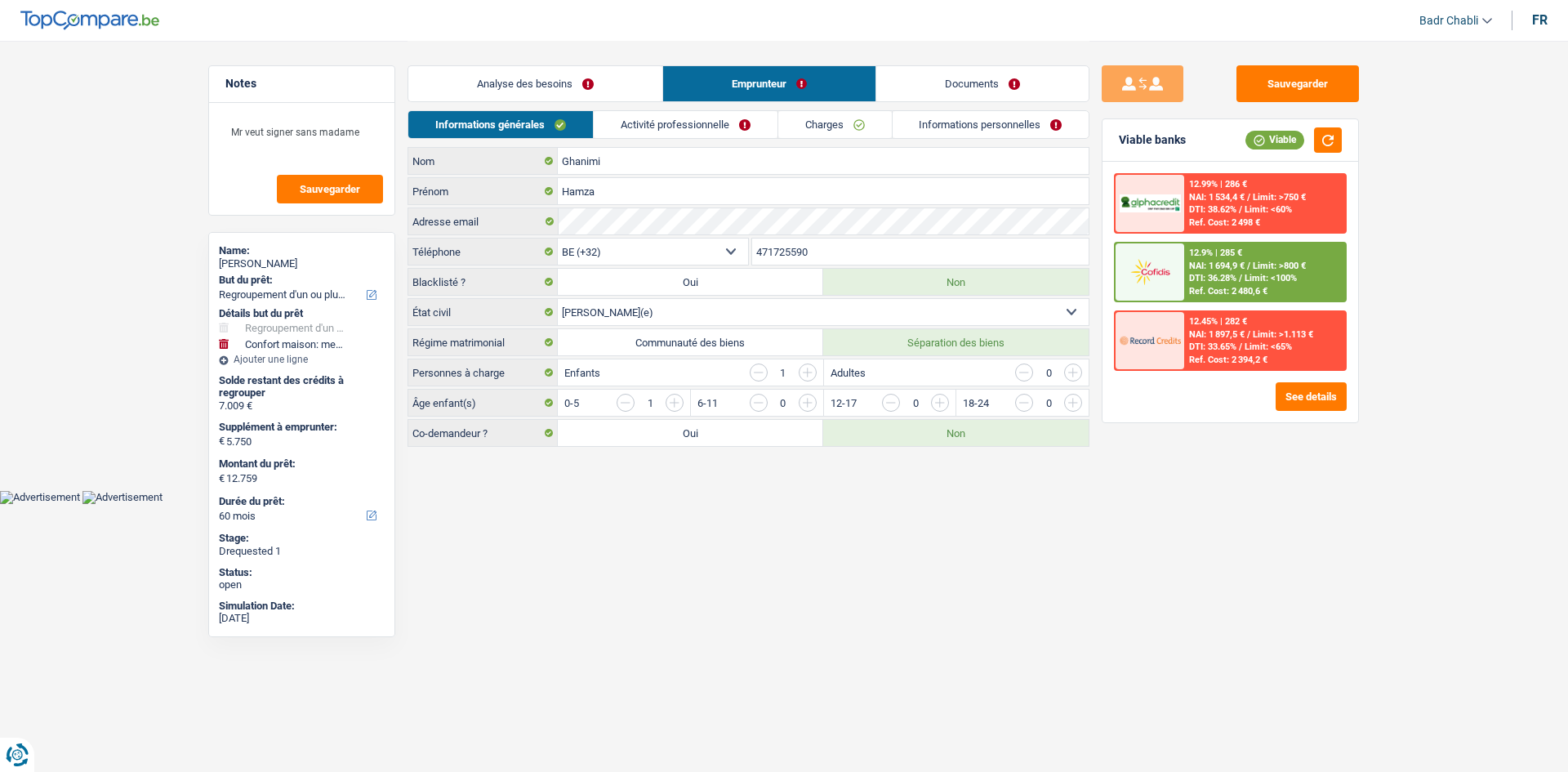
click at [680, 143] on div "Informations générales Activité professionnelle Charges Informations personnell…" at bounding box center [748, 128] width 682 height 36
click at [685, 132] on link "Activité professionnelle" at bounding box center [686, 125] width 184 height 27
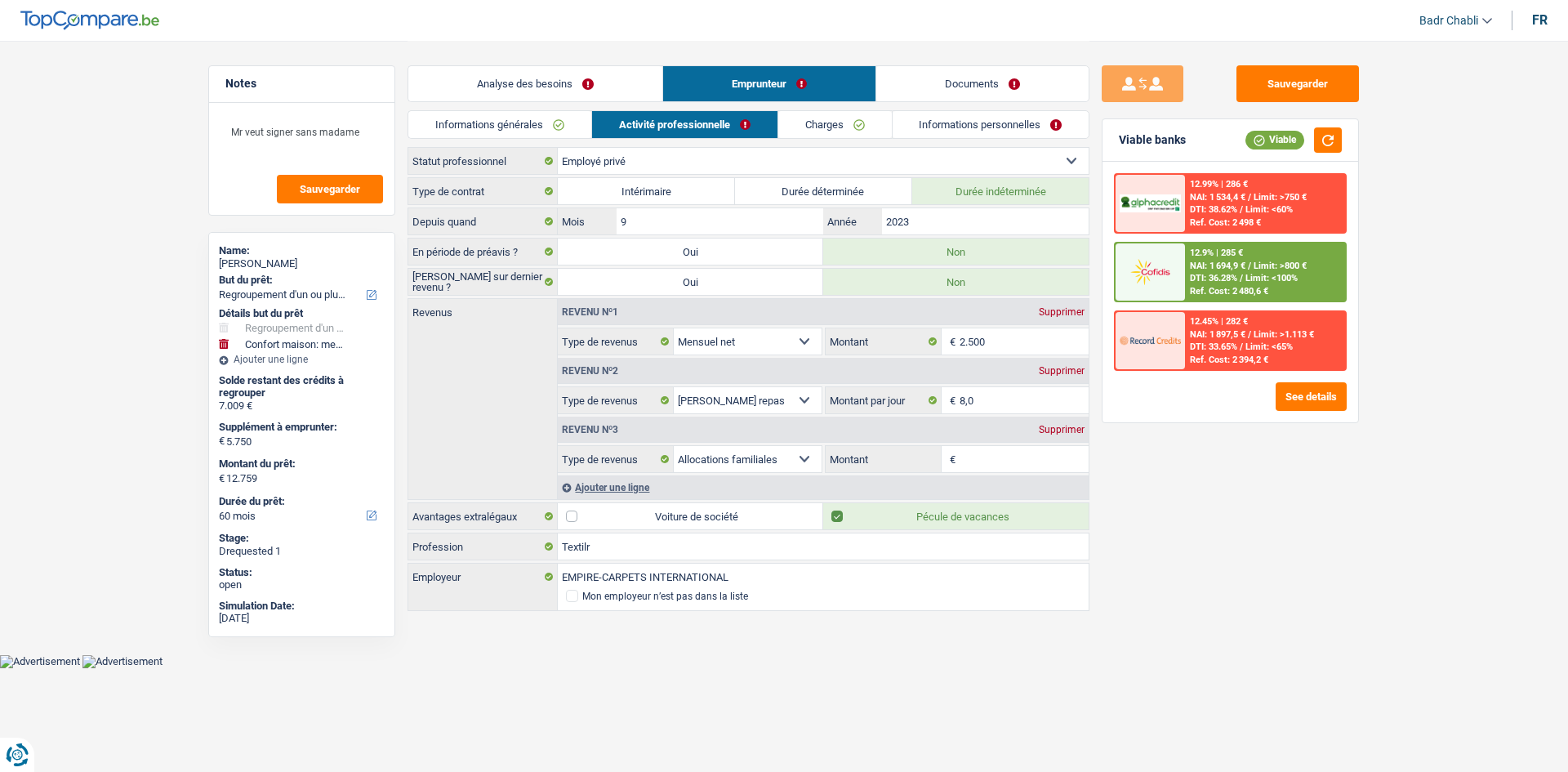
click at [1061, 429] on div "Supprimer" at bounding box center [1062, 430] width 54 height 10
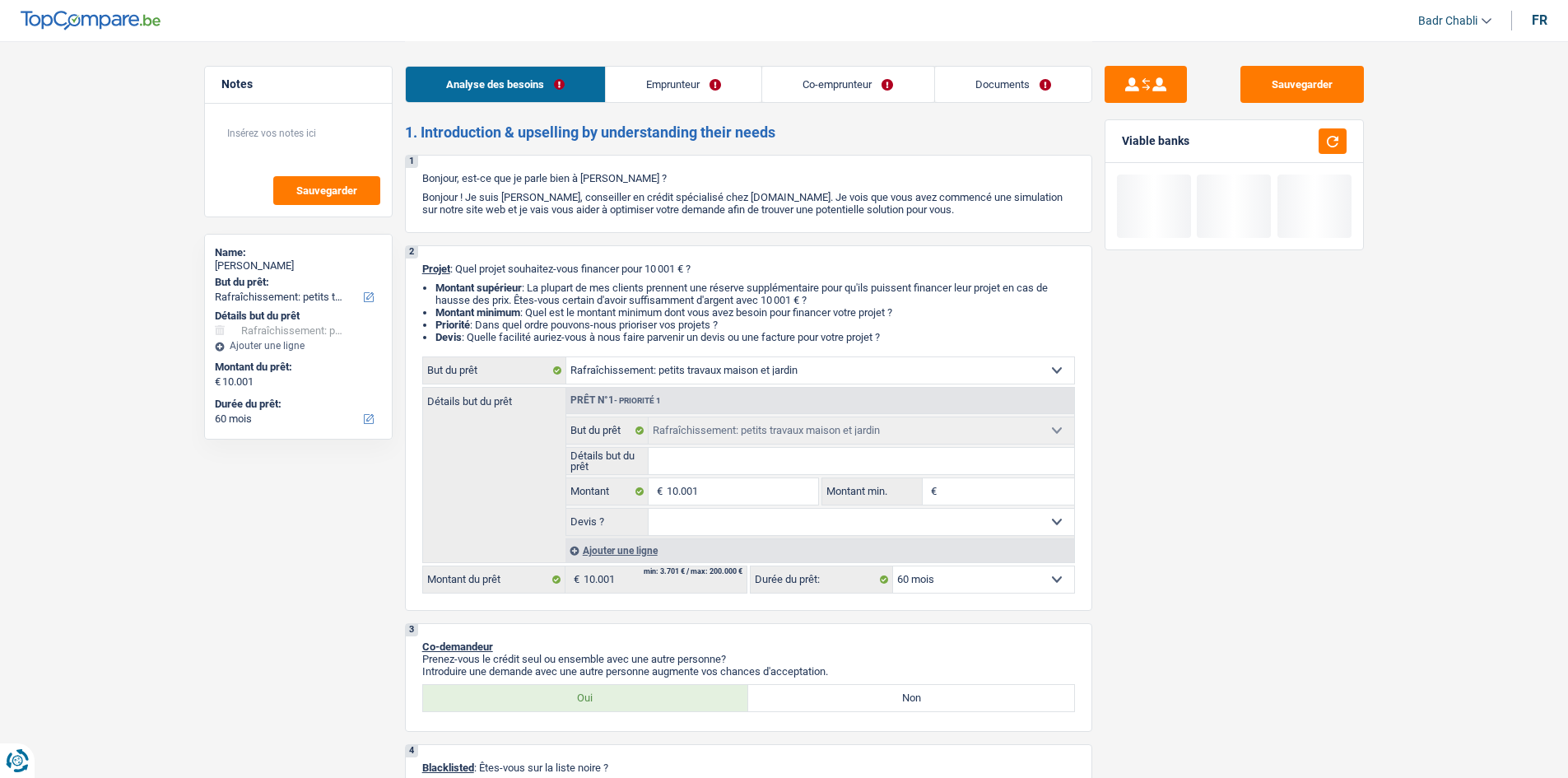
select select "houseOrGarden"
select select "60"
select select "houseOrGarden"
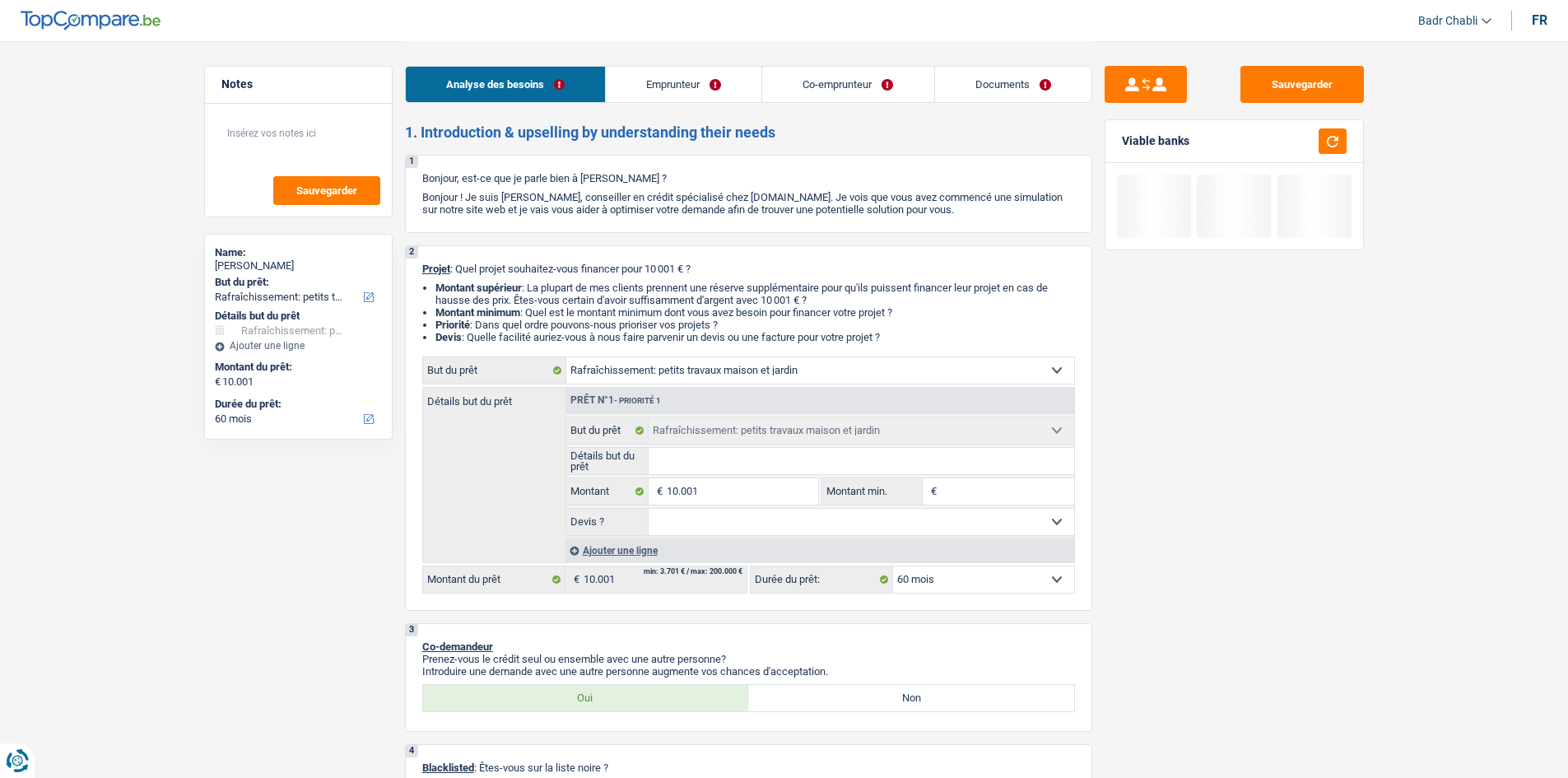
select select "60"
select select "houseOrGarden"
select select "60"
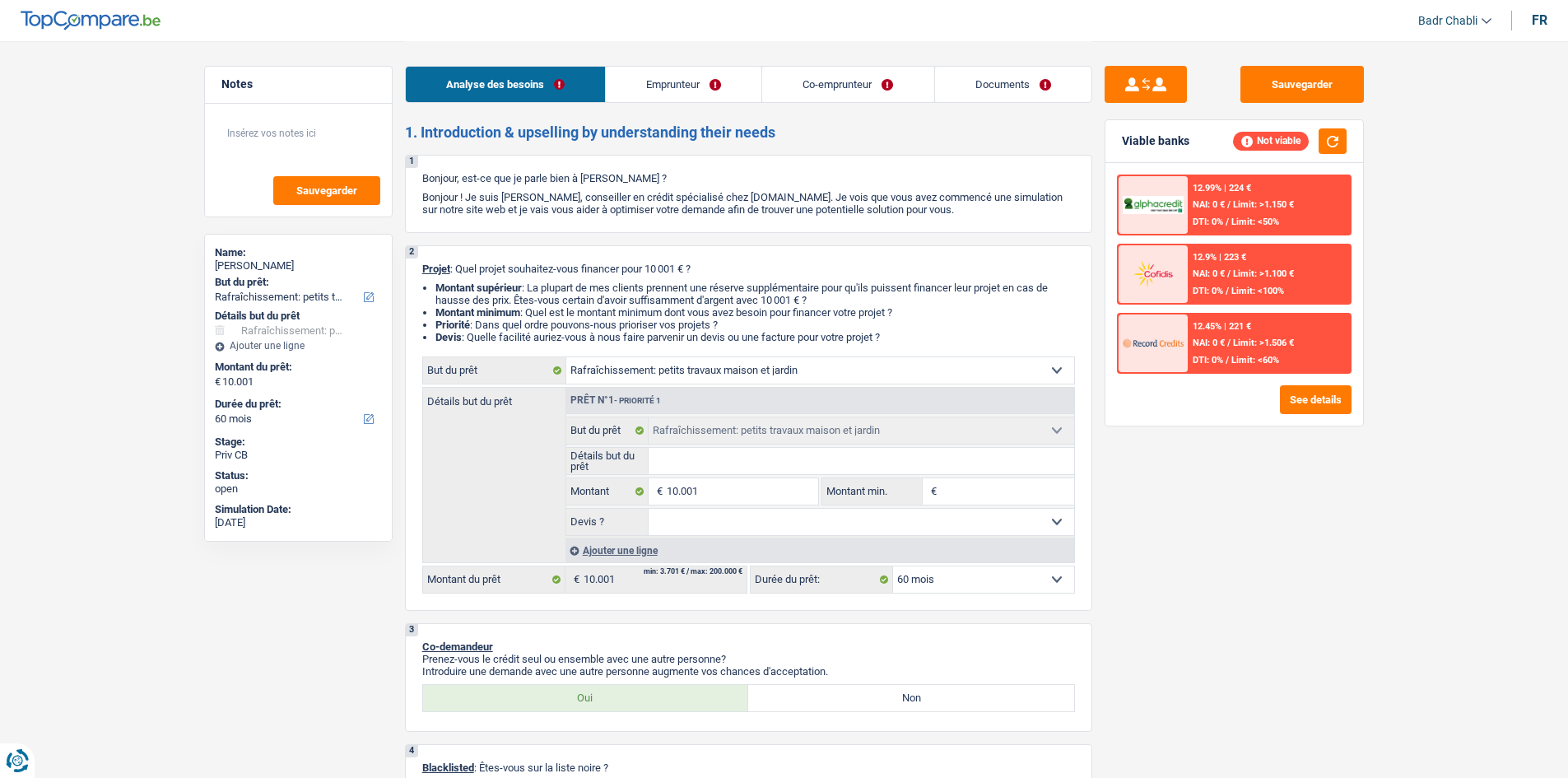
click at [695, 91] on link "Emprunteur" at bounding box center [683, 84] width 156 height 35
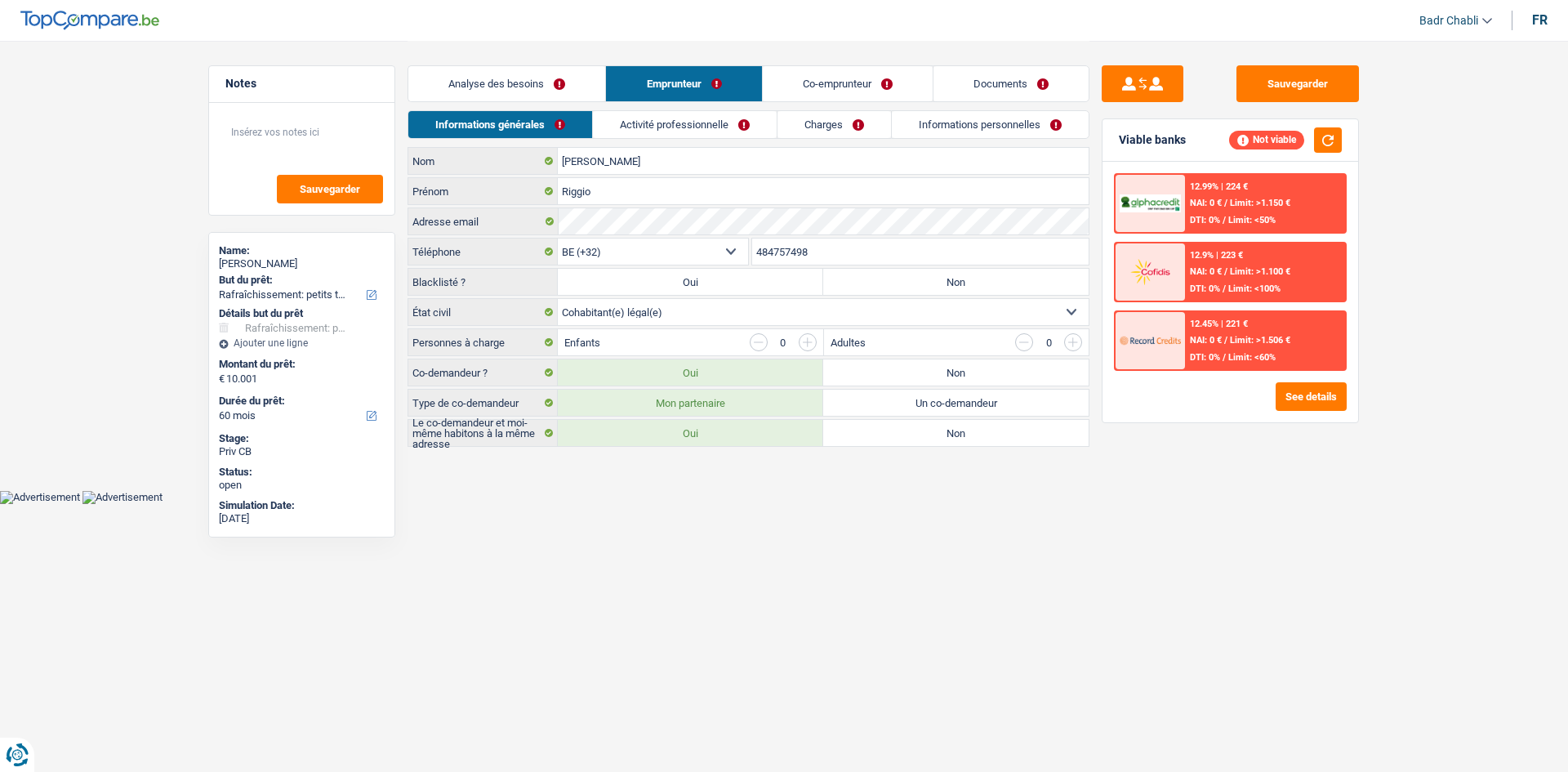
click at [641, 140] on div "Informations générales Activité professionnelle Charges Informations personnell…" at bounding box center [748, 128] width 682 height 36
click at [646, 137] on link "Activité professionnelle" at bounding box center [685, 125] width 184 height 27
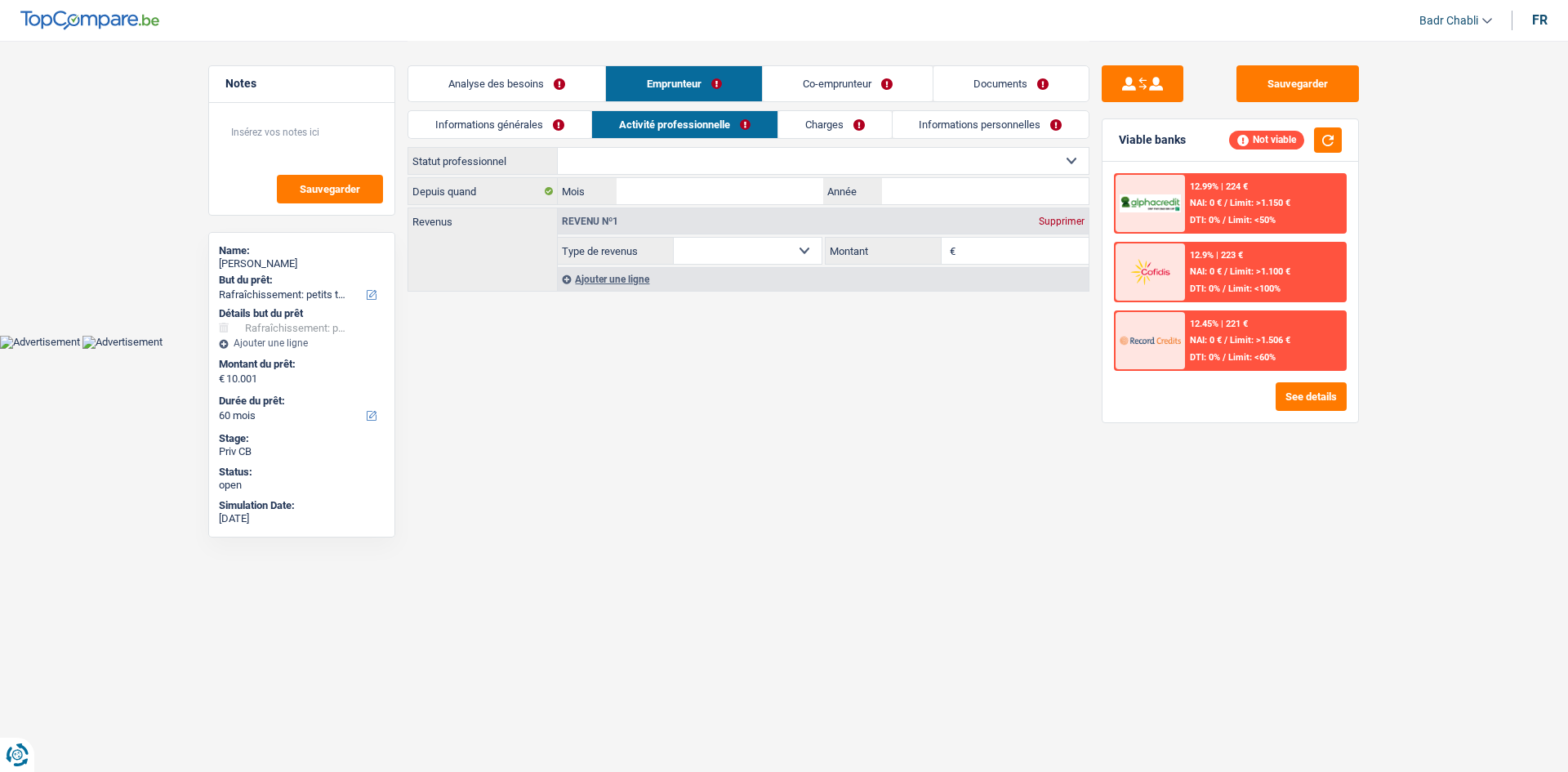
click at [539, 80] on link "Analyse des besoins" at bounding box center [507, 83] width 197 height 35
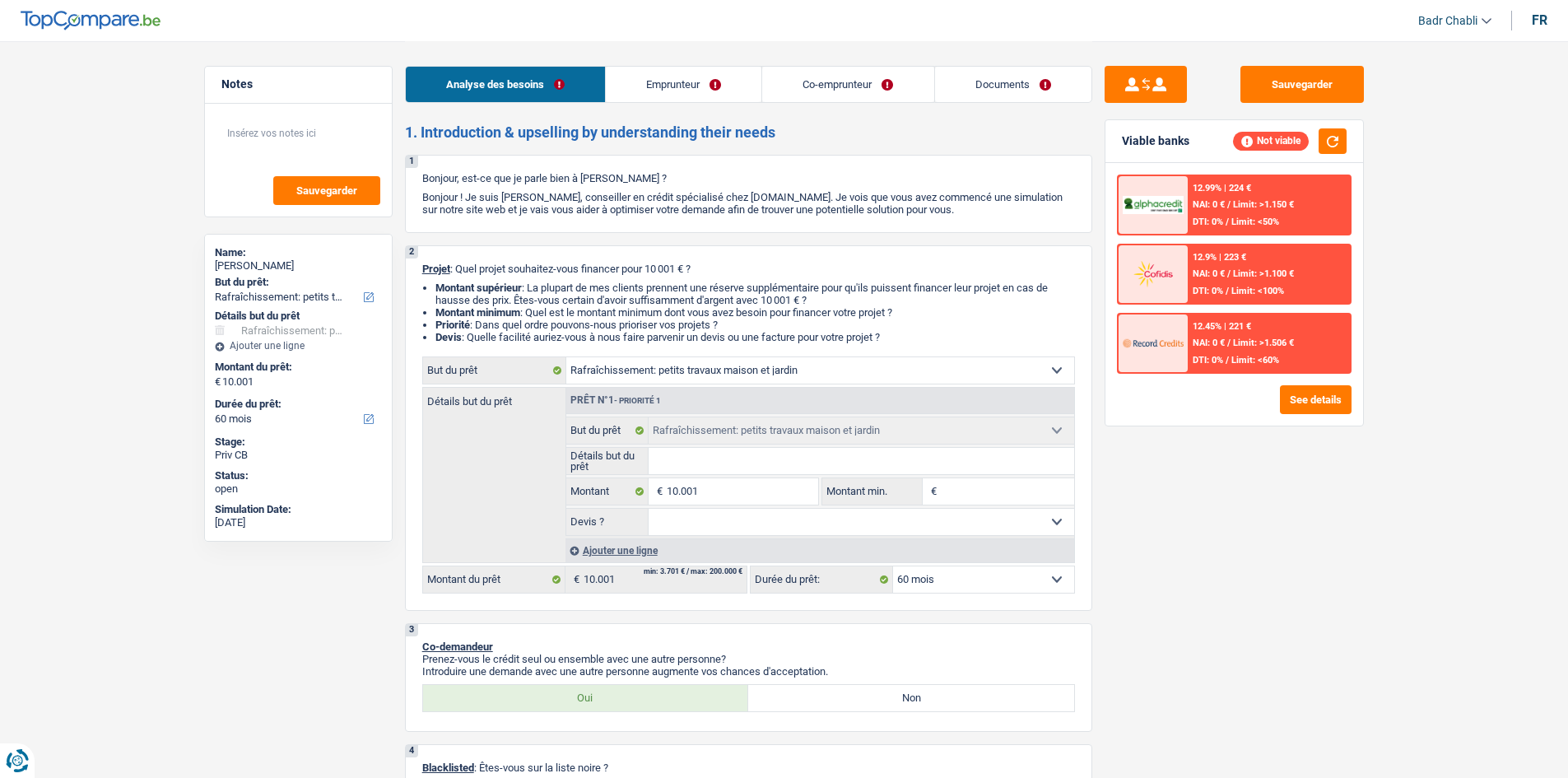
click at [761, 527] on select "Oui Non Non répondu Sélectionner une option" at bounding box center [862, 522] width 426 height 27
select select "false"
click at [649, 509] on select "Oui Non Non répondu Sélectionner une option" at bounding box center [862, 522] width 426 height 27
select select "false"
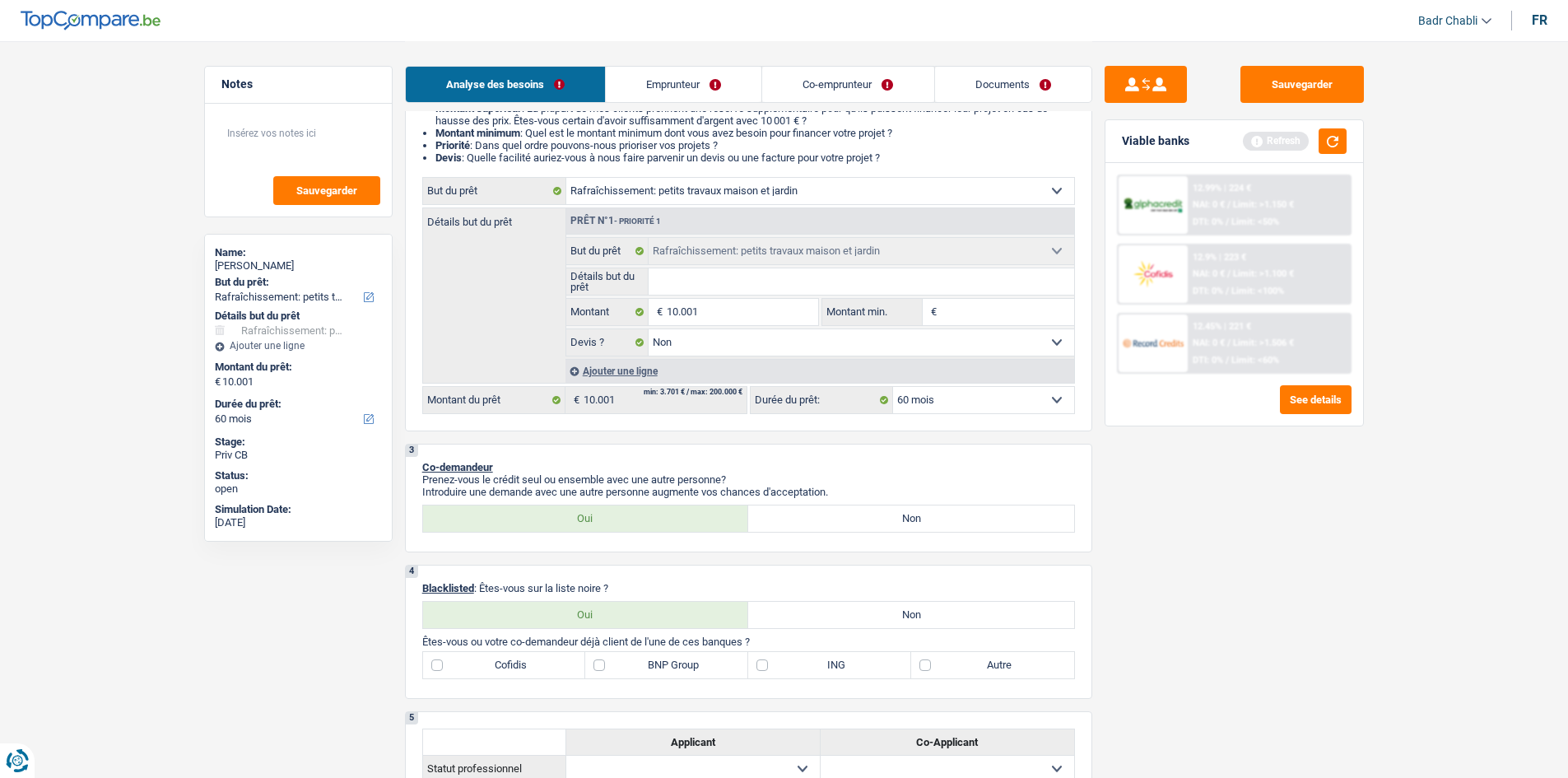
scroll to position [329, 0]
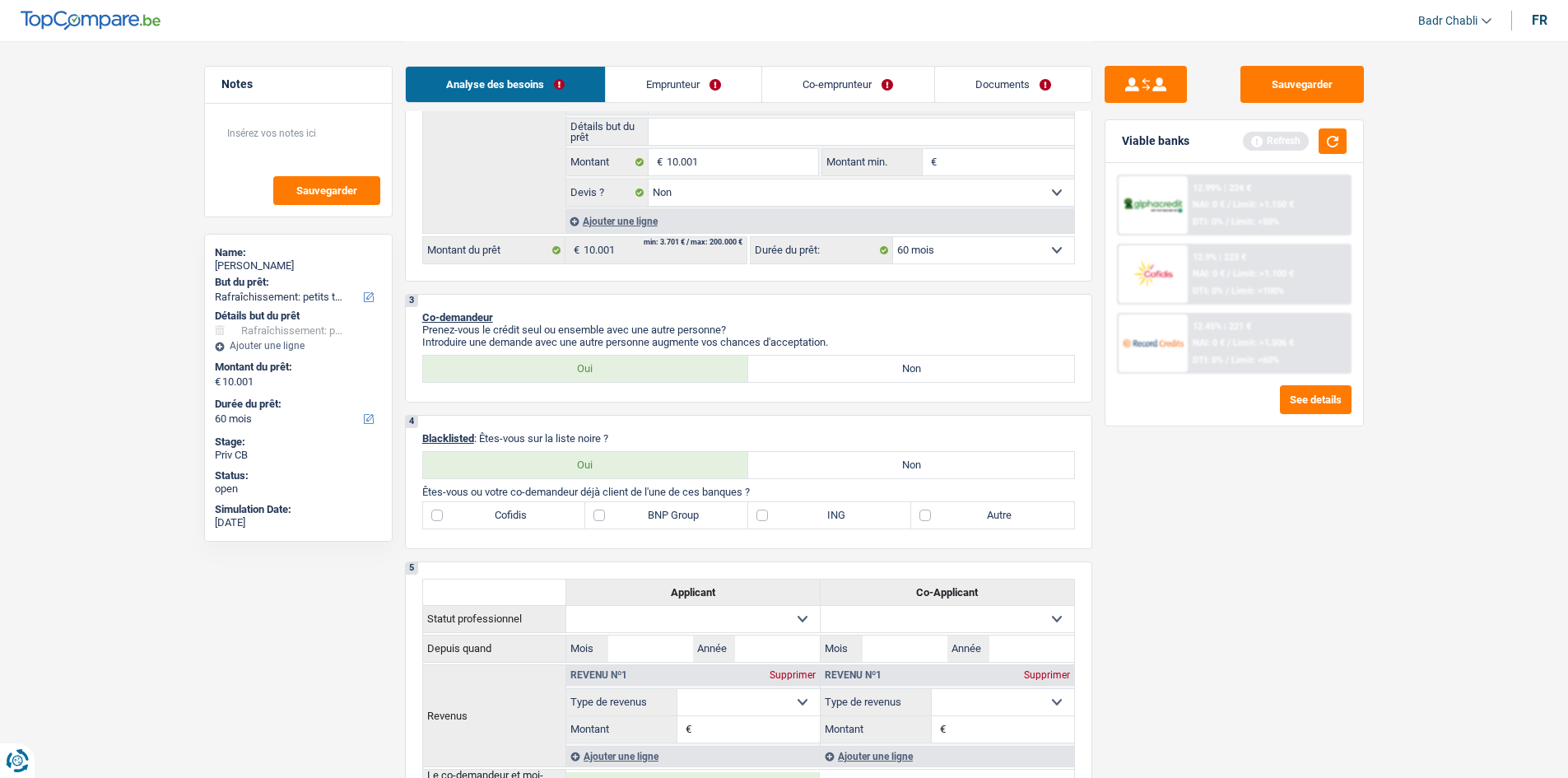
click at [837, 454] on label "Non" at bounding box center [911, 464] width 326 height 27
click at [837, 454] on input "Non" at bounding box center [911, 464] width 326 height 27
radio input "true"
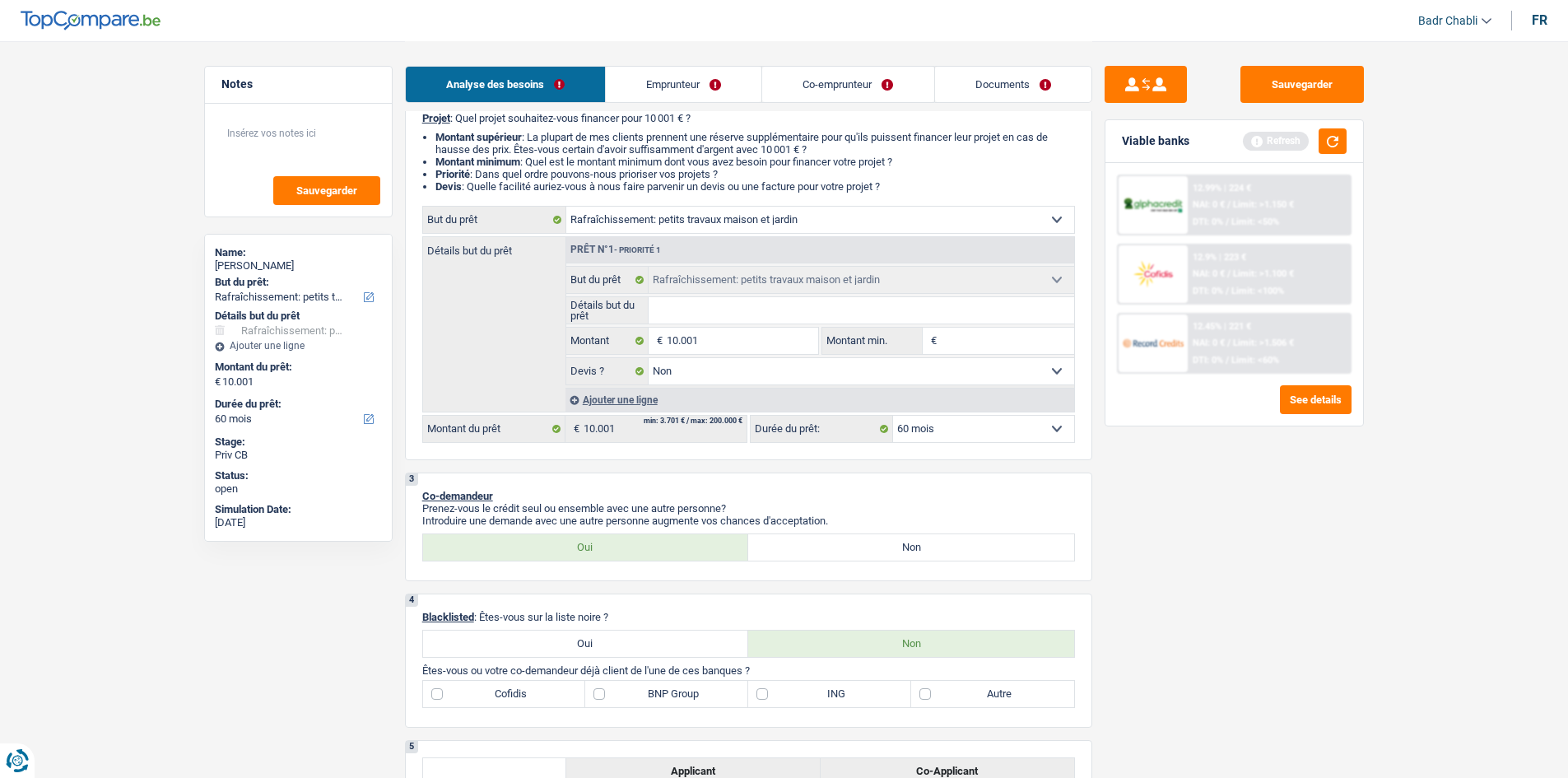
scroll to position [0, 0]
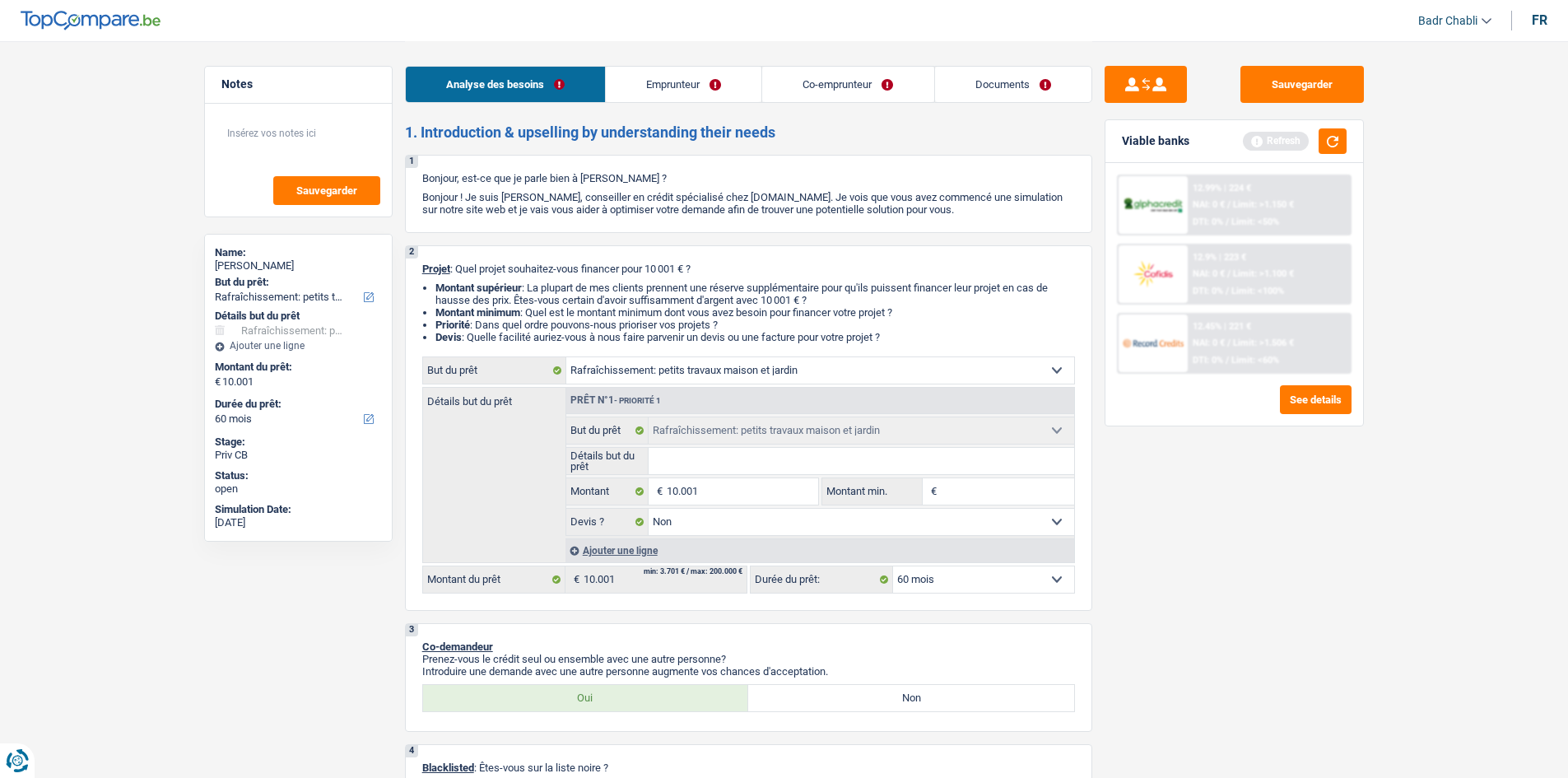
click at [673, 86] on link "Emprunteur" at bounding box center [683, 84] width 156 height 35
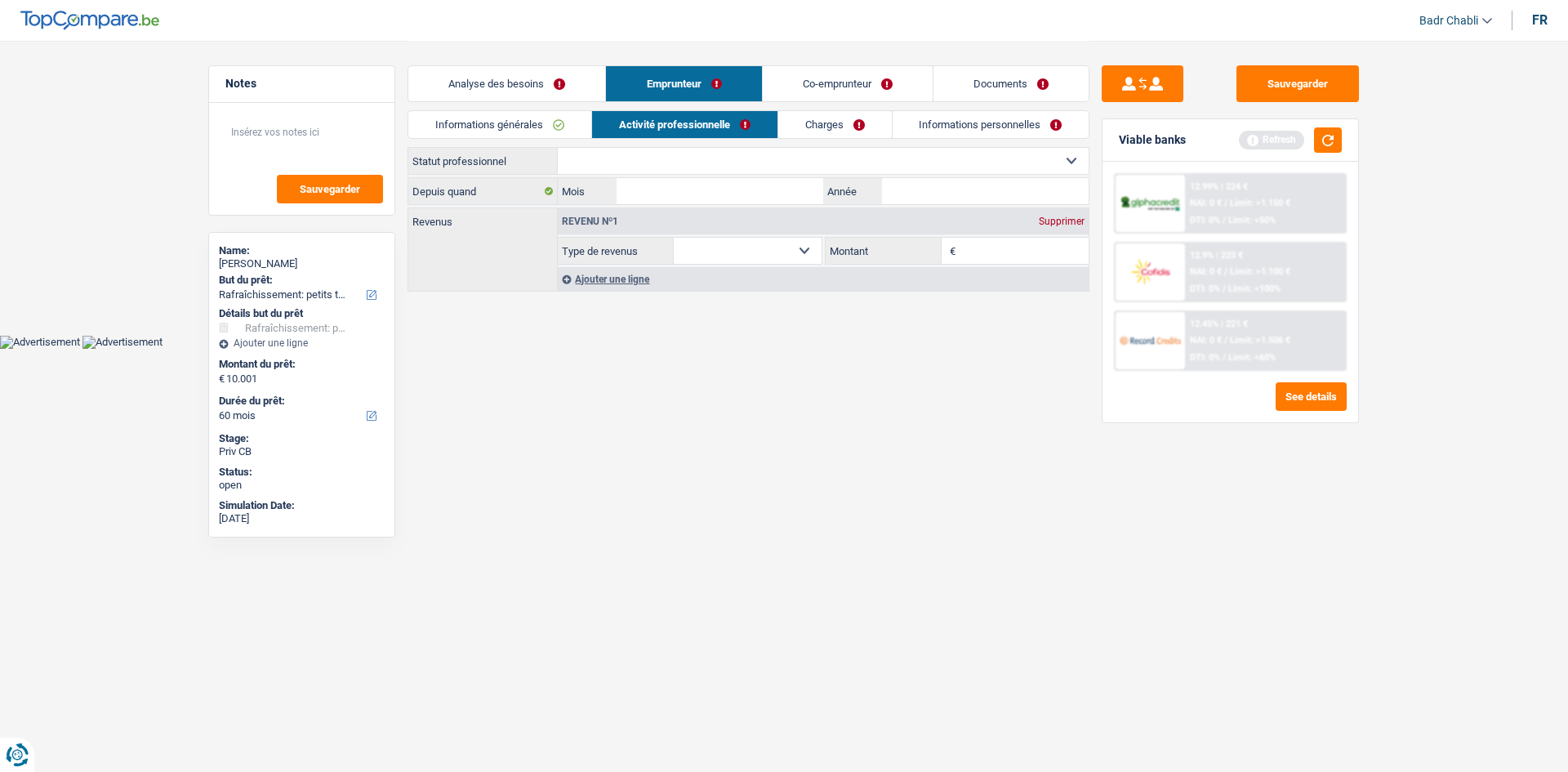
click at [842, 112] on link "Charges" at bounding box center [835, 125] width 114 height 27
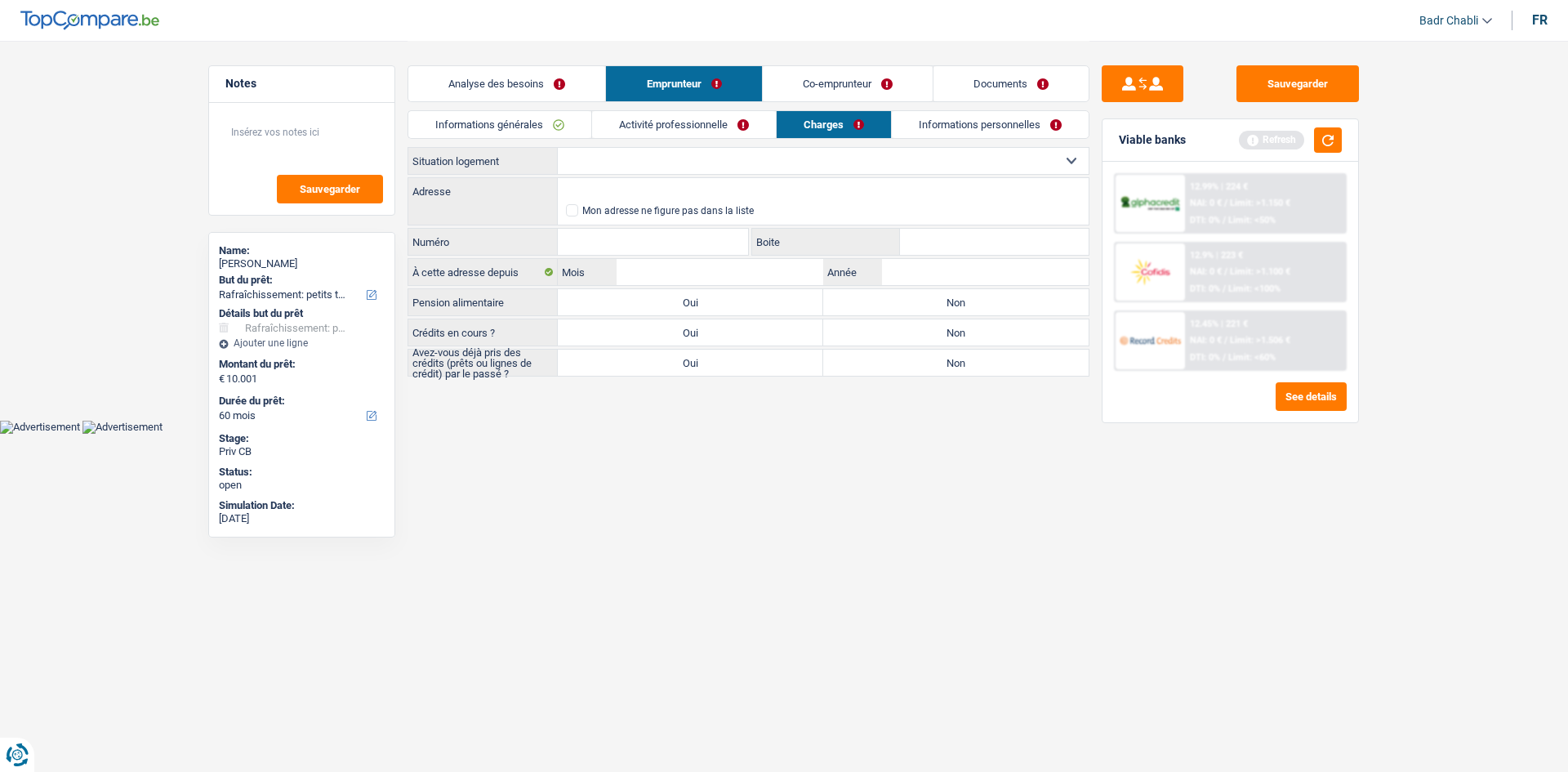
click at [542, 75] on link "Analyse des besoins" at bounding box center [507, 83] width 197 height 35
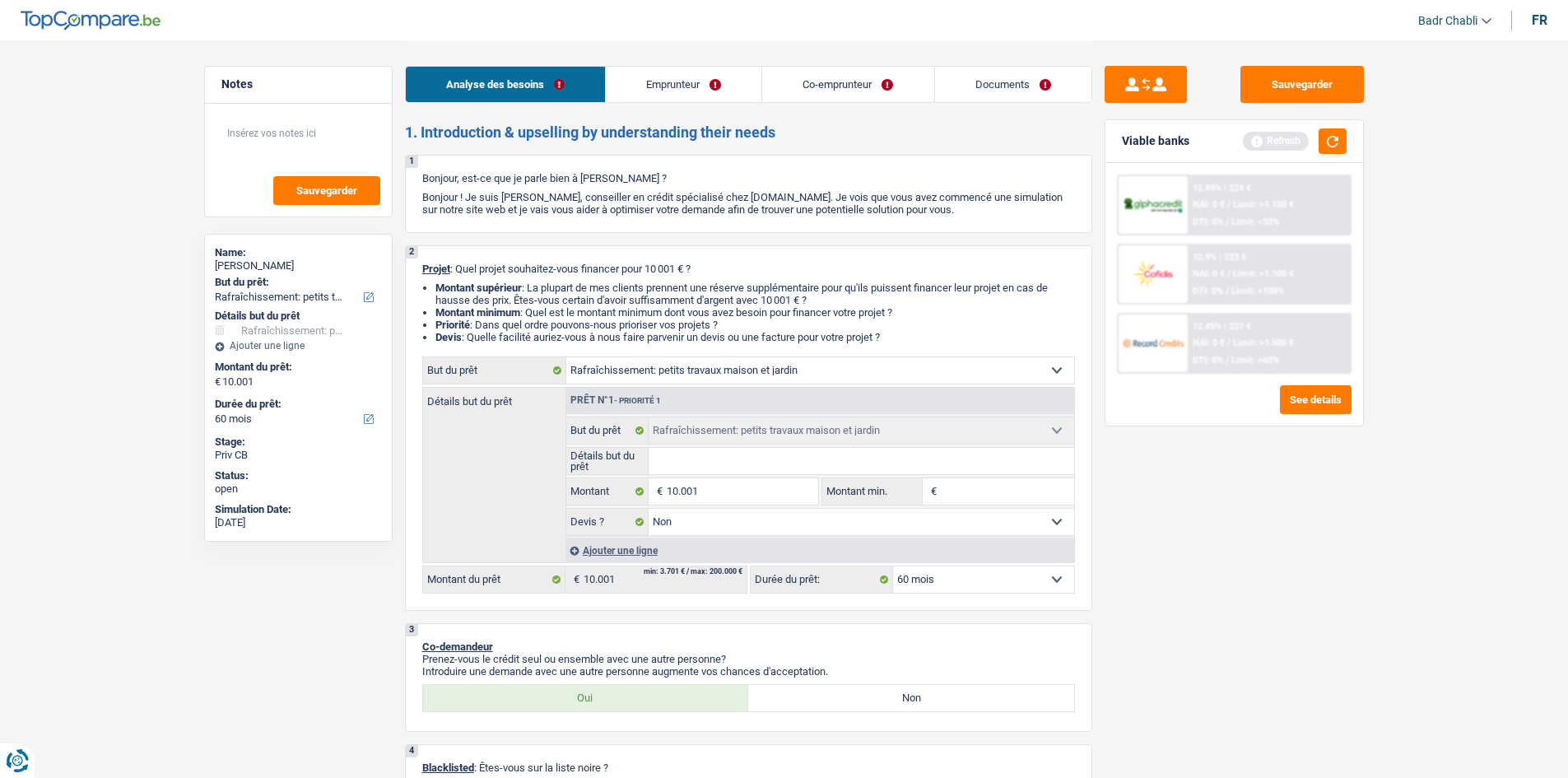
click at [759, 466] on input "Détails but du prêt" at bounding box center [862, 461] width 426 height 27
click at [666, 84] on link "Emprunteur" at bounding box center [683, 84] width 156 height 35
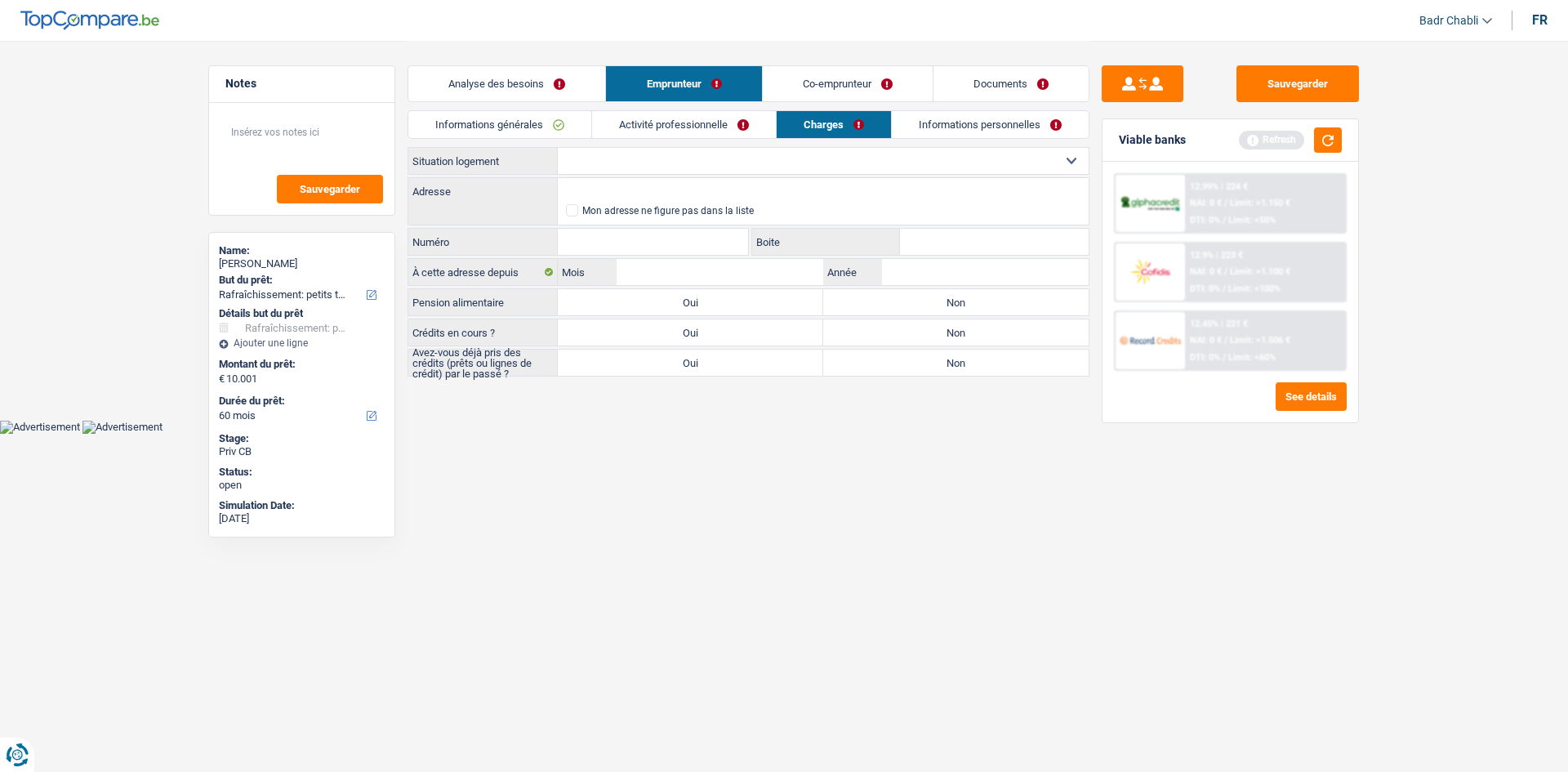
click at [555, 88] on link "Analyse des besoins" at bounding box center [507, 83] width 197 height 35
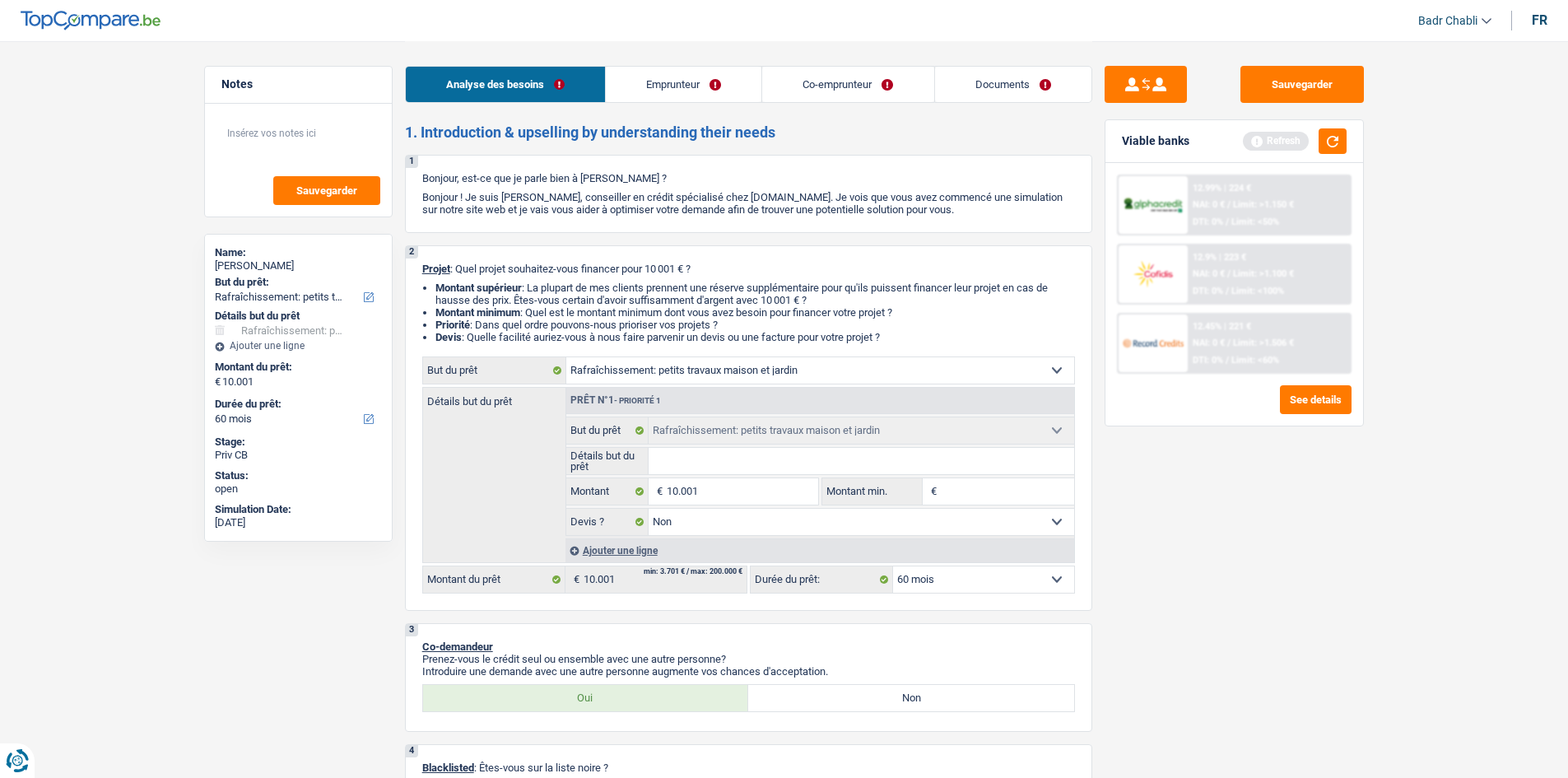
click at [704, 463] on input "Détails but du prêt" at bounding box center [862, 461] width 426 height 27
type input "P"
type input "PE"
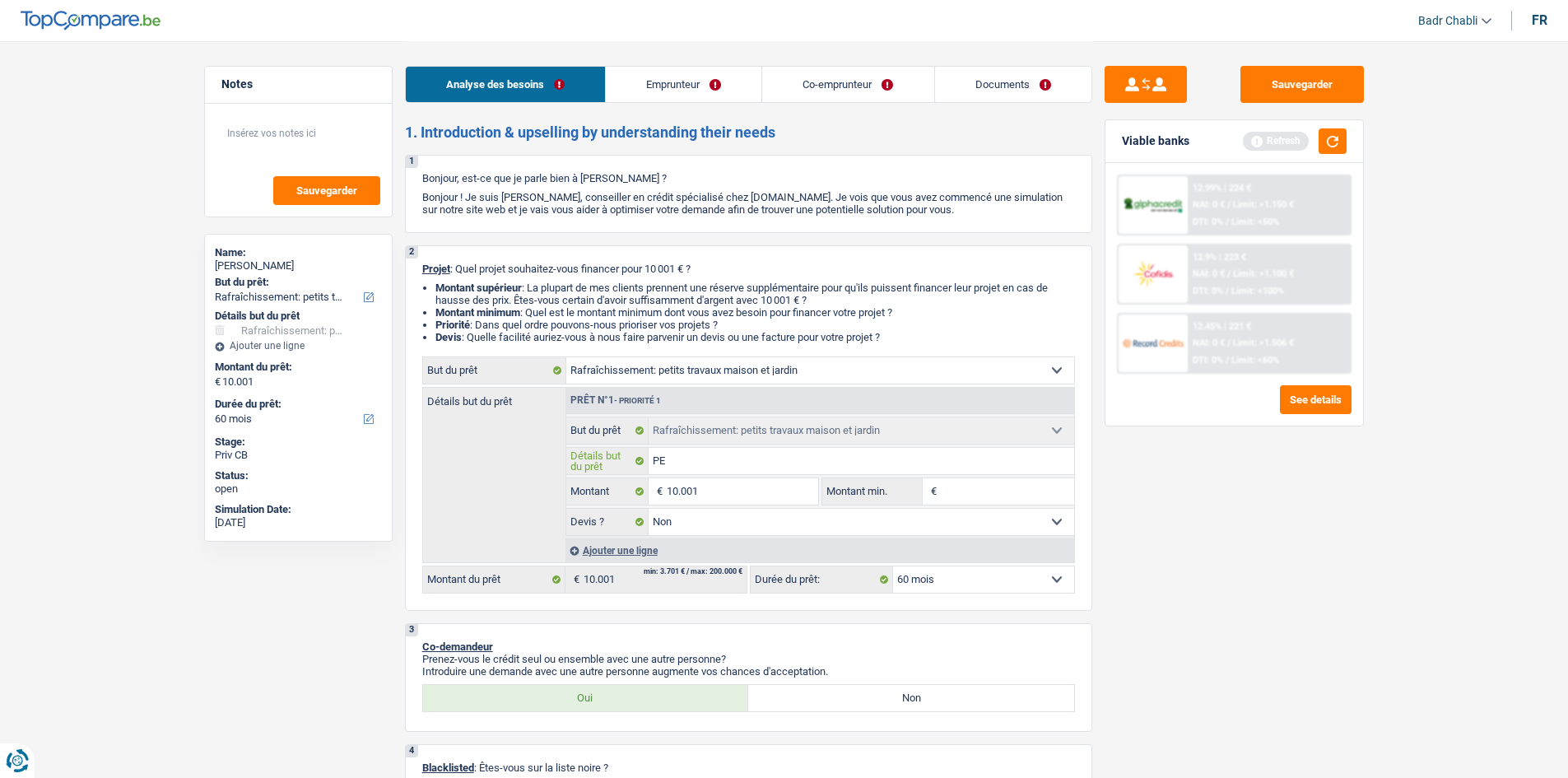
type input "PEt"
type input "PEti"
type input "PEtit"
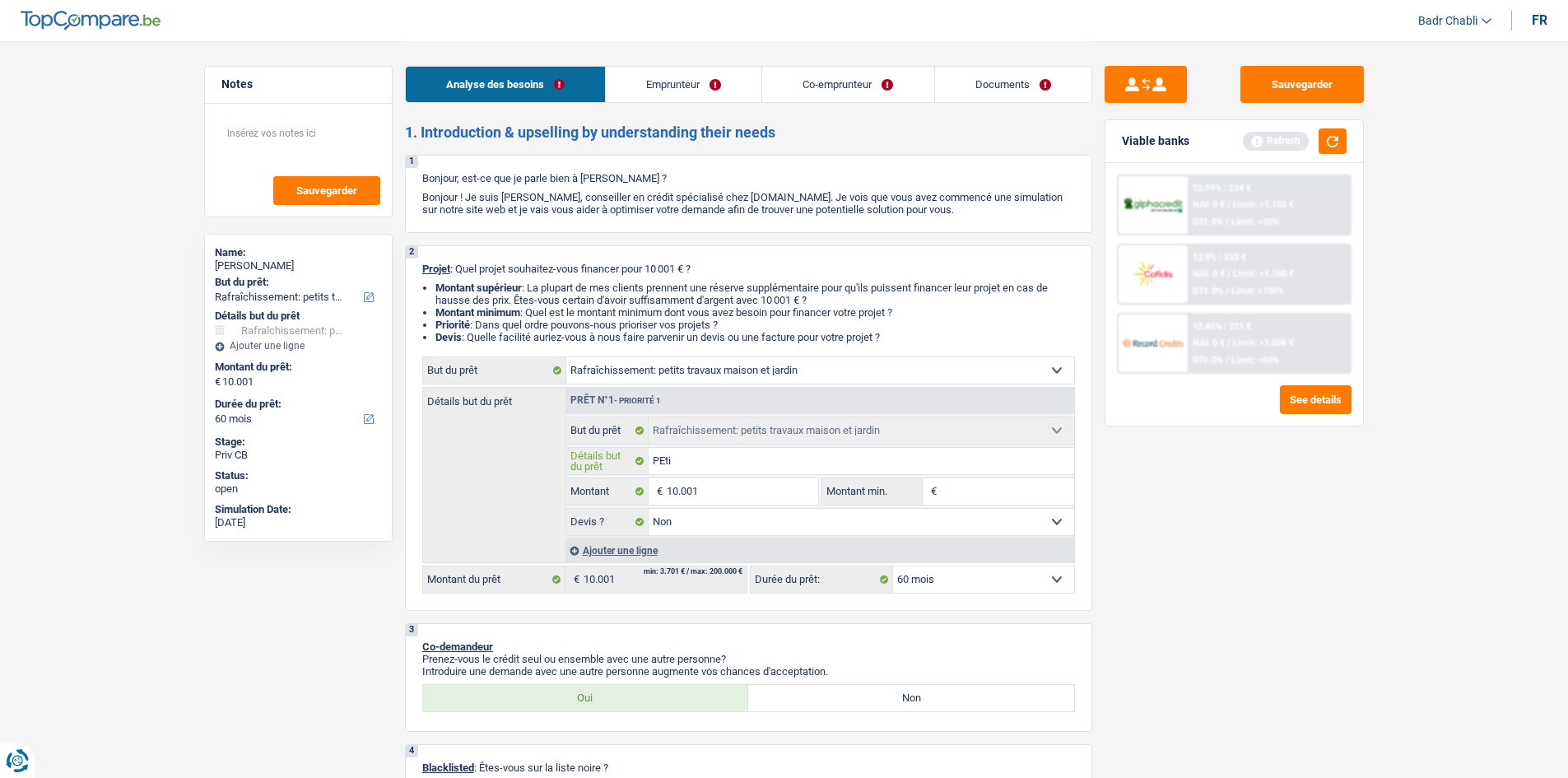
type input "PEtit"
type input "PEtit t"
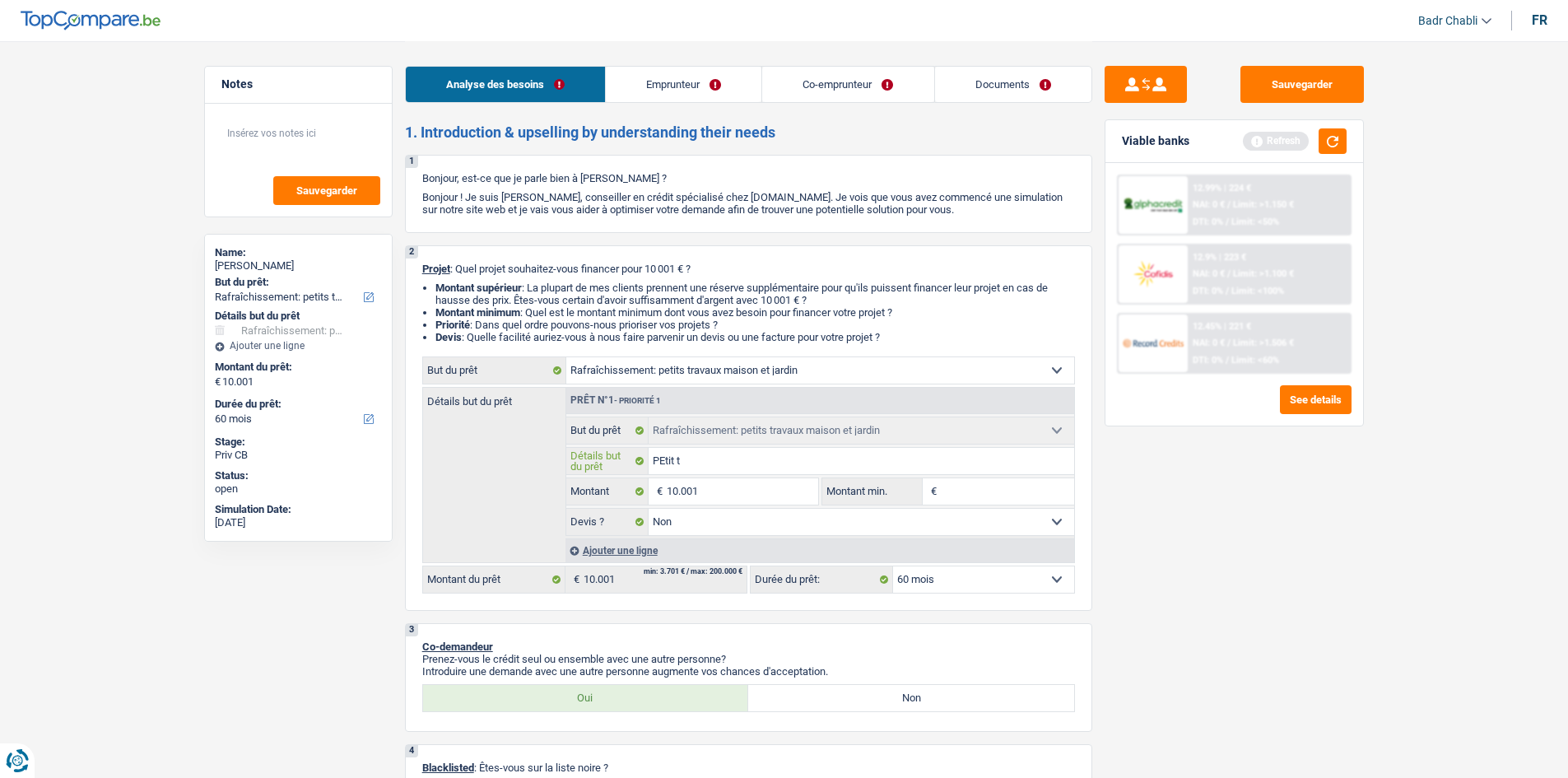
type input "PEtit"
type input "PEti"
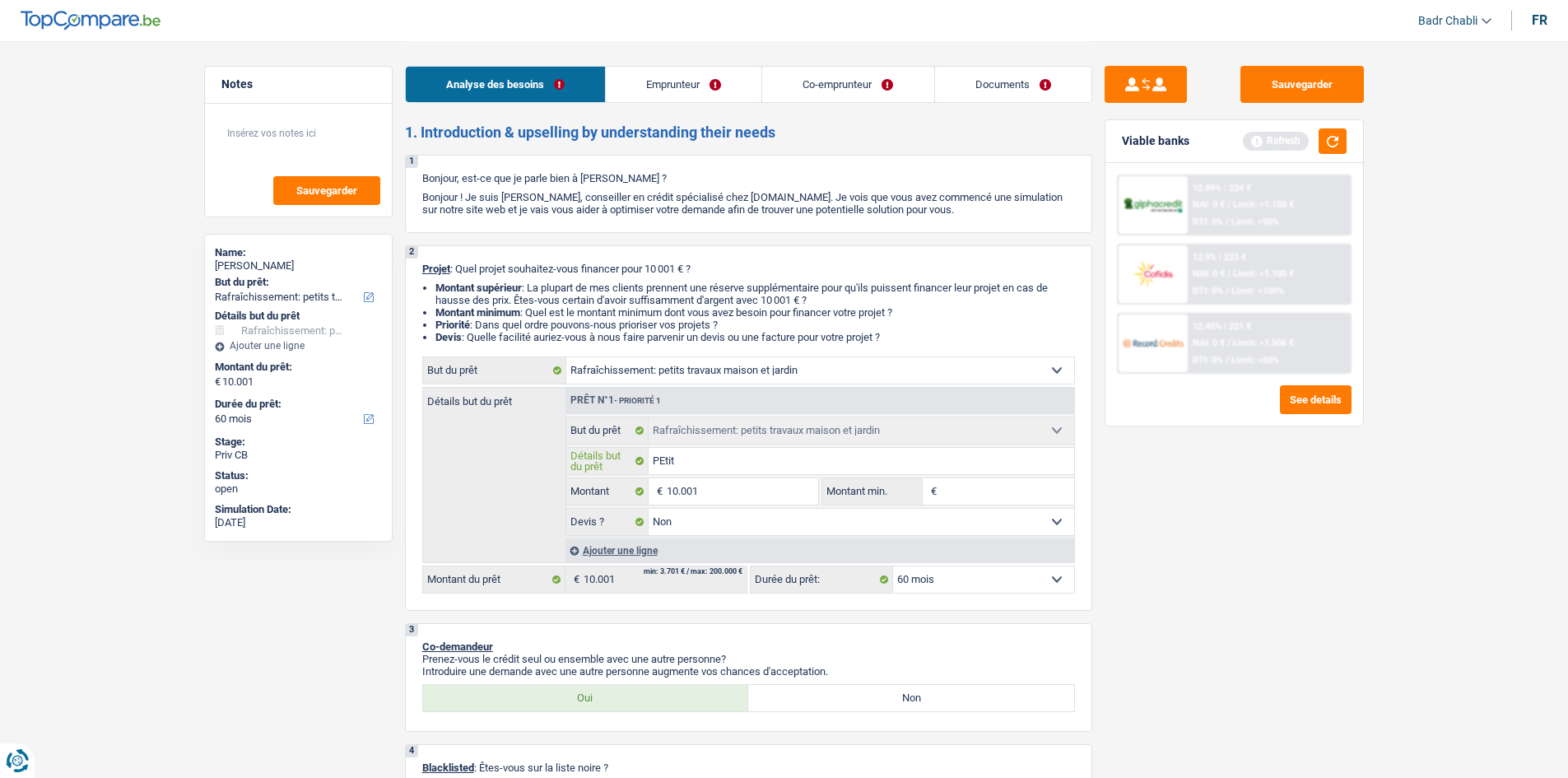
type input "PEti"
type input "PEt"
type input "PE"
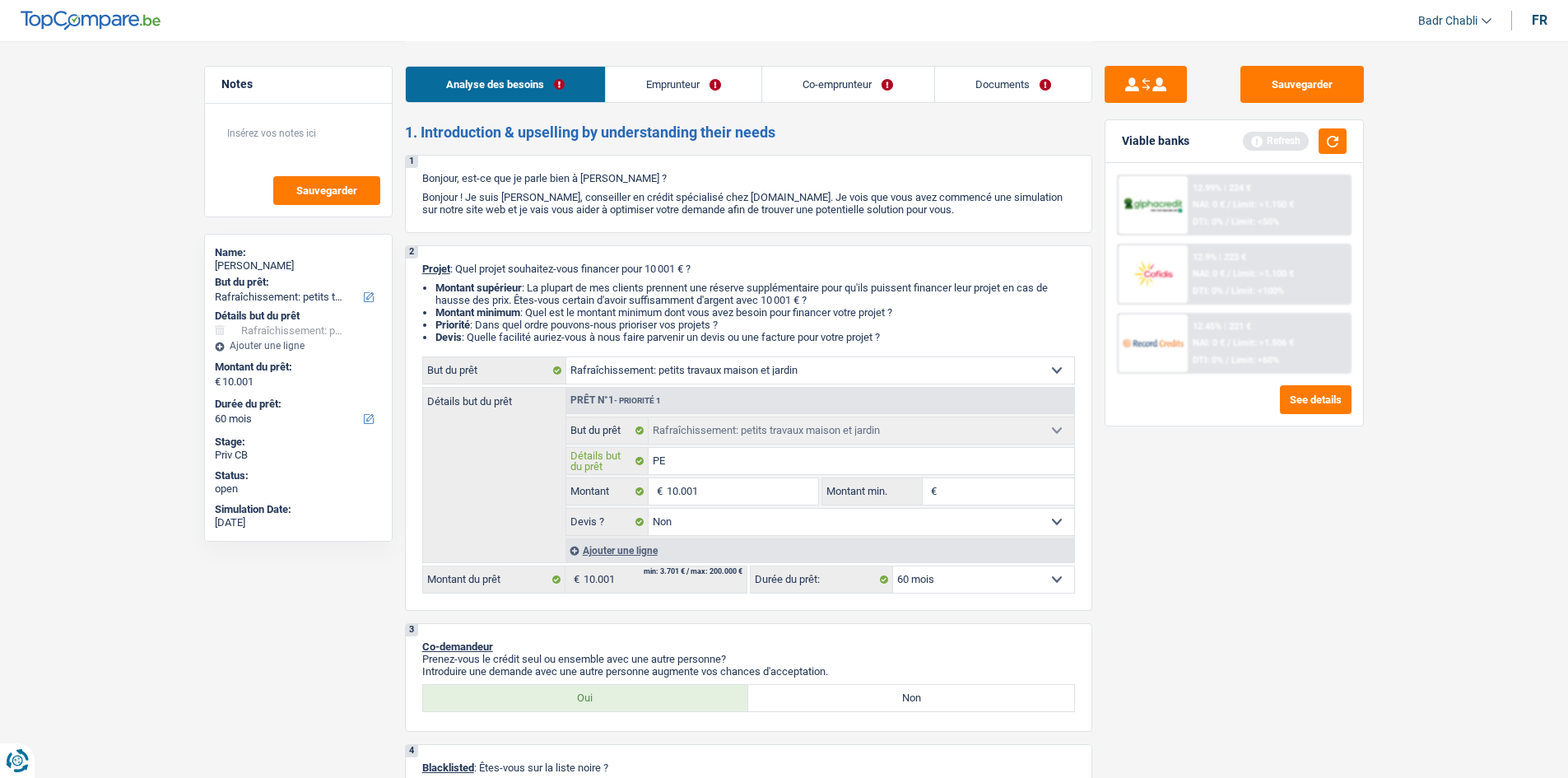
type input "P"
type input "Pe"
type input "Peo"
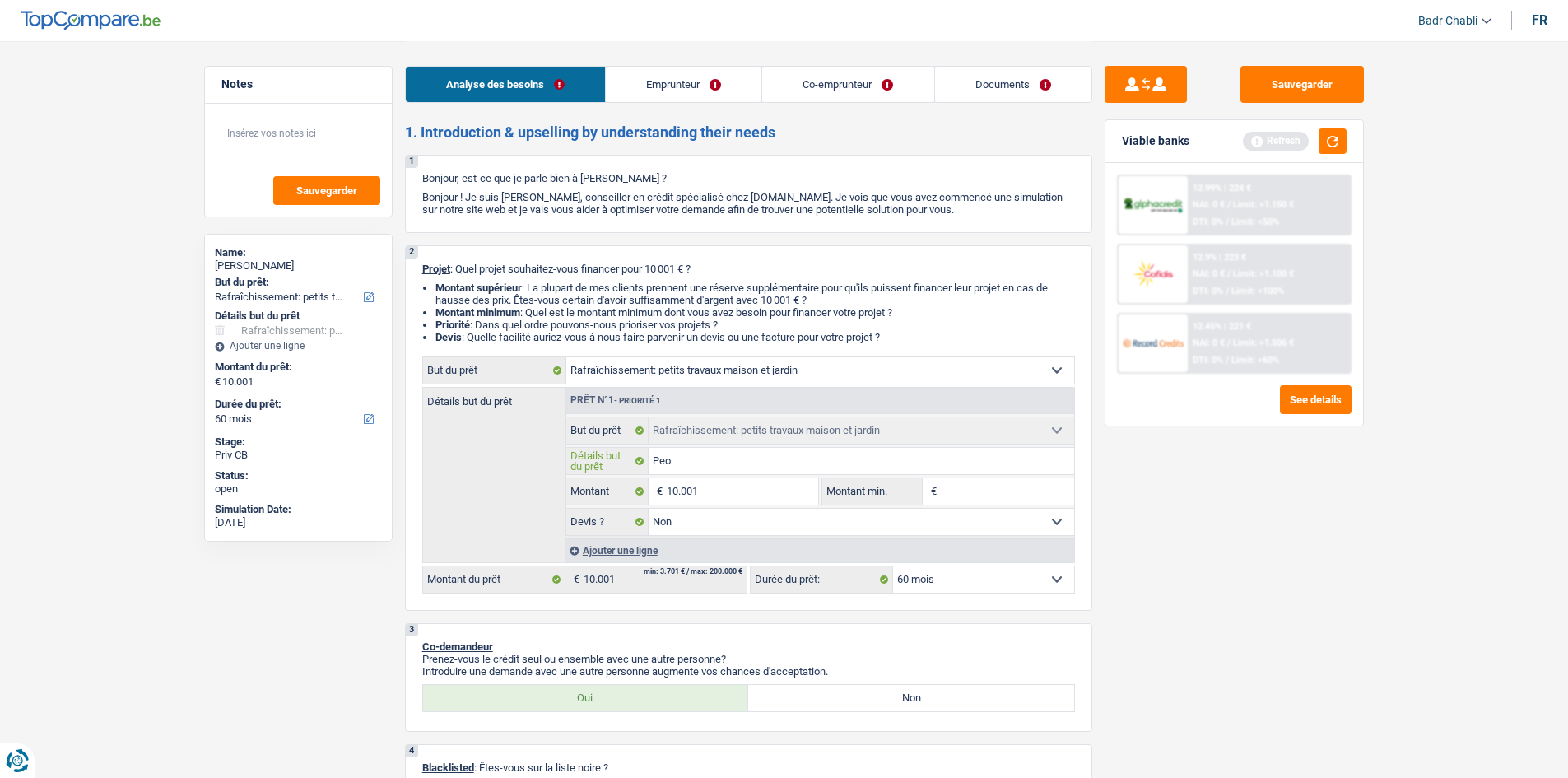
type input "Peo"
type input "Pe"
type input "Pet"
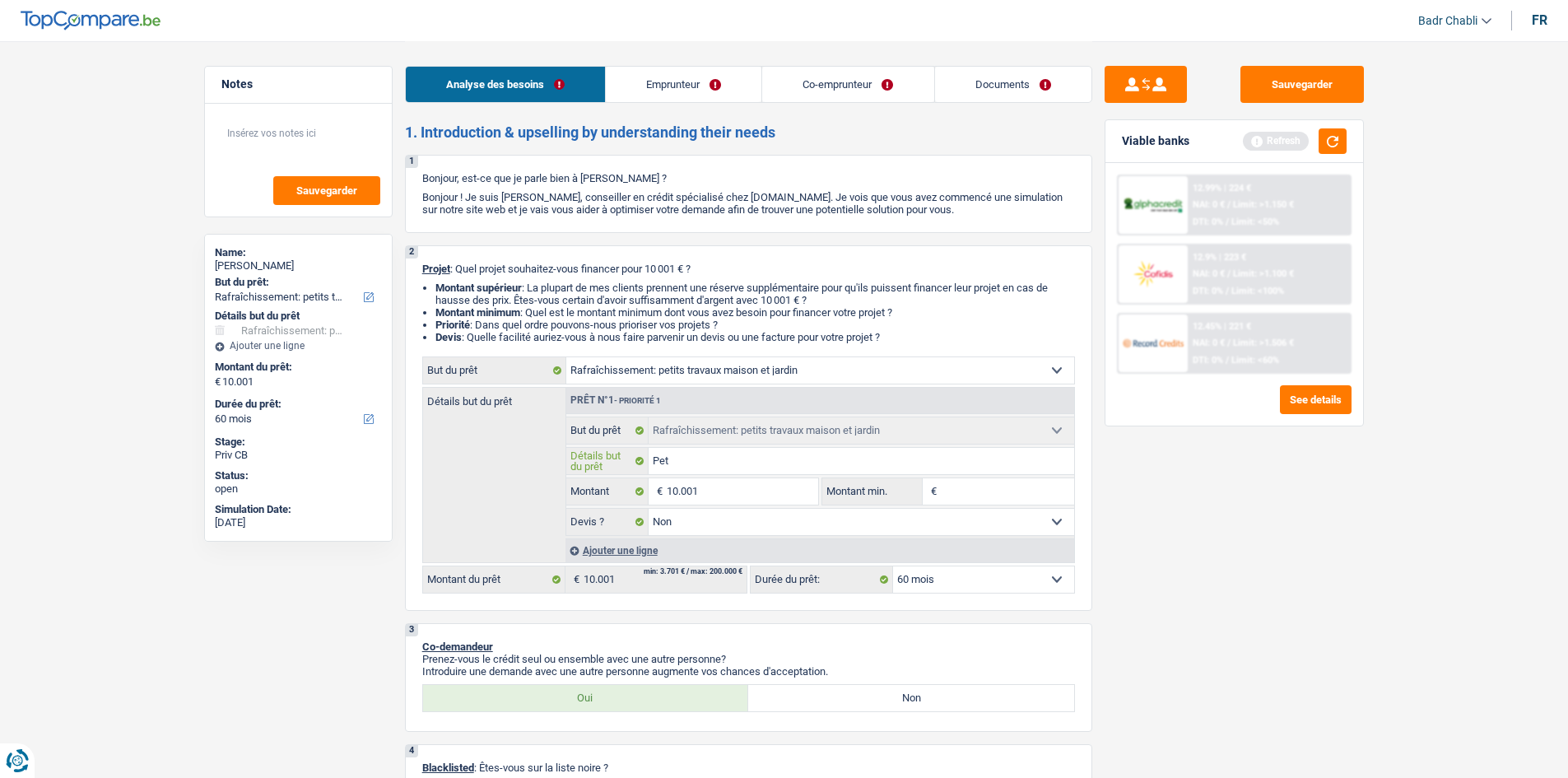
type input "Peti"
type input "Petit"
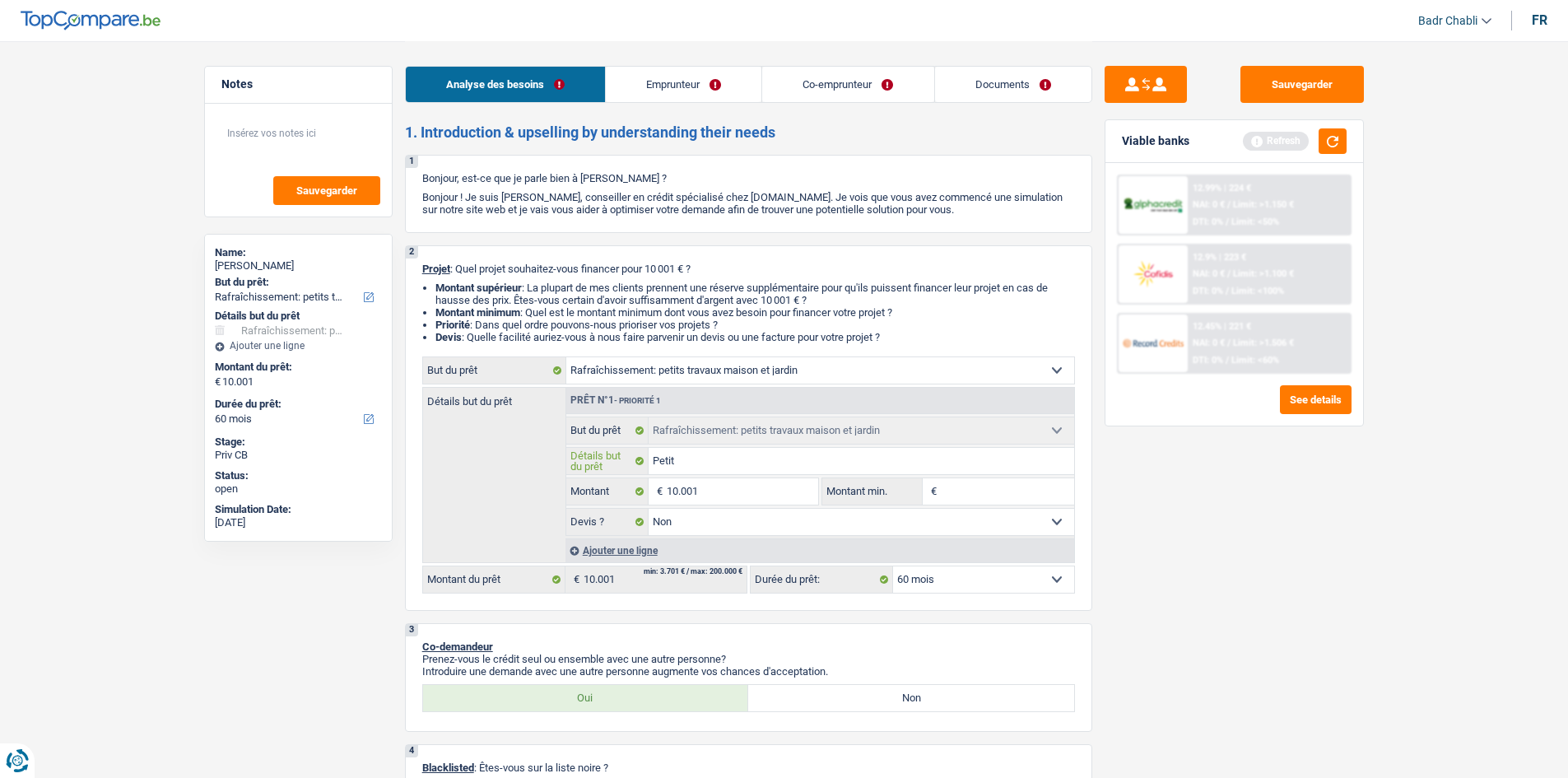
type input "Petit"
type input "Petit t"
type input "Petit tr"
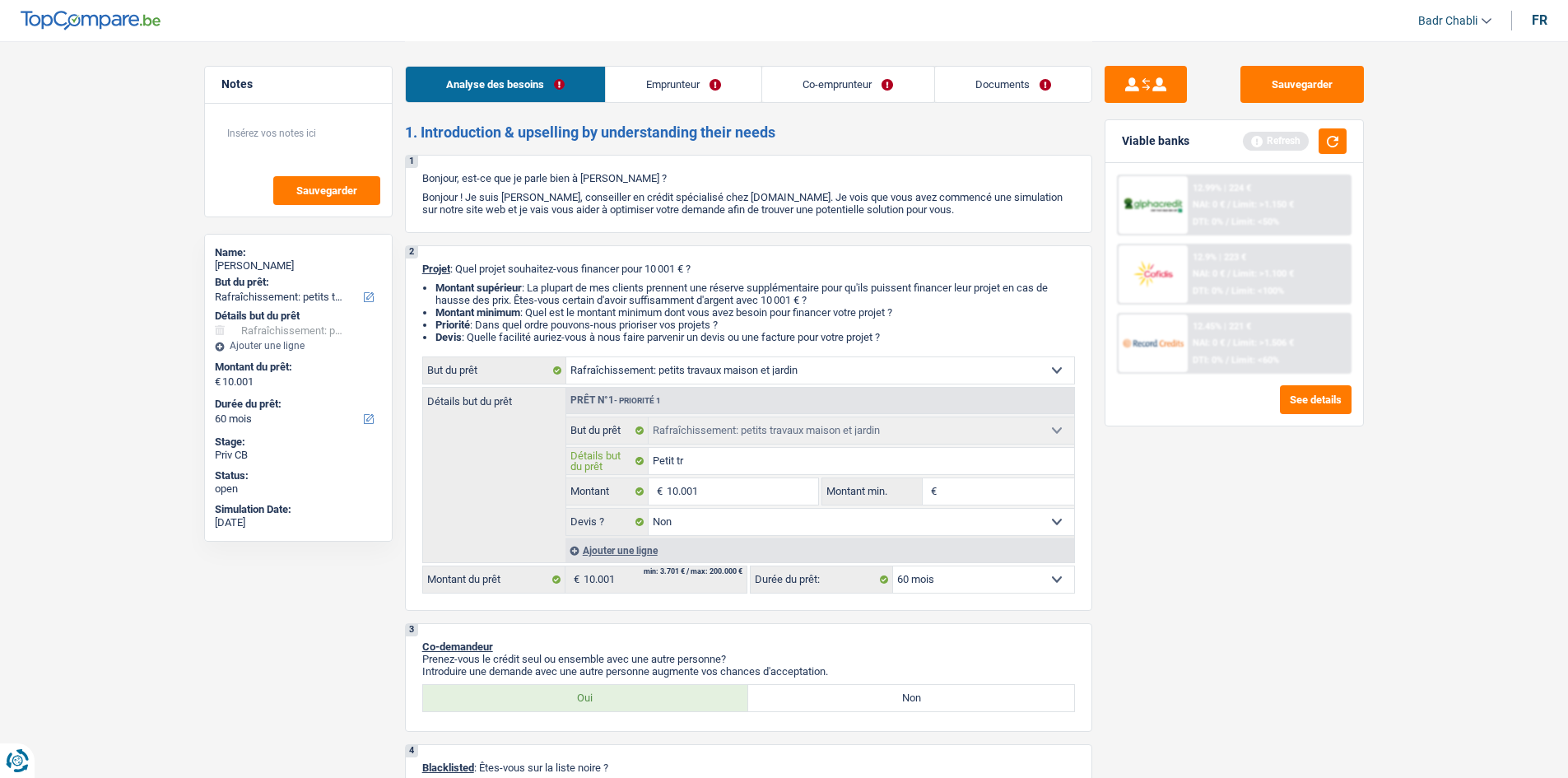
type input "Petit tra"
type input "Petit trav"
type input "Petit trava"
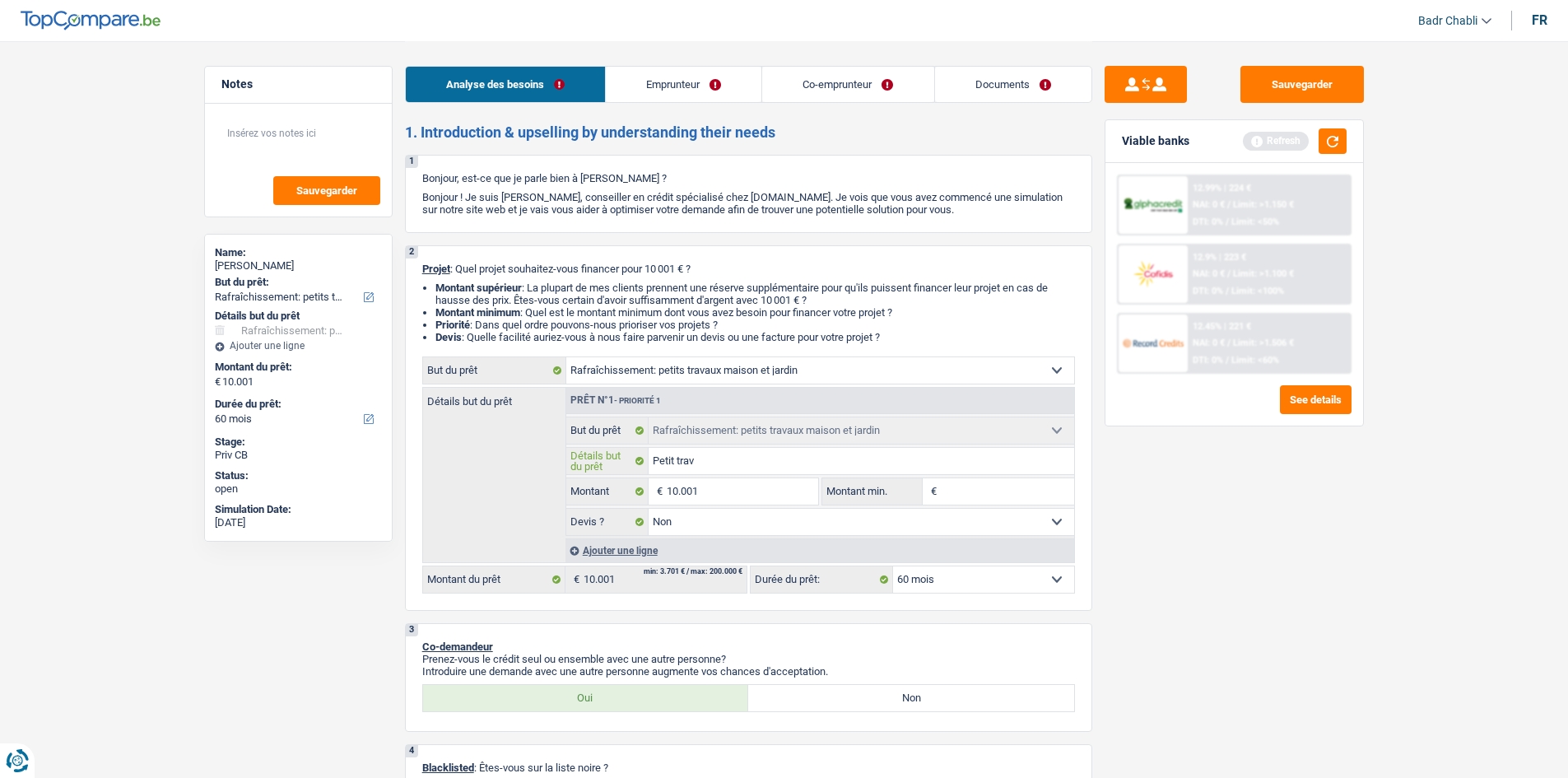
type input "Petit trava"
type input "Petit travax"
type input "Petit trava"
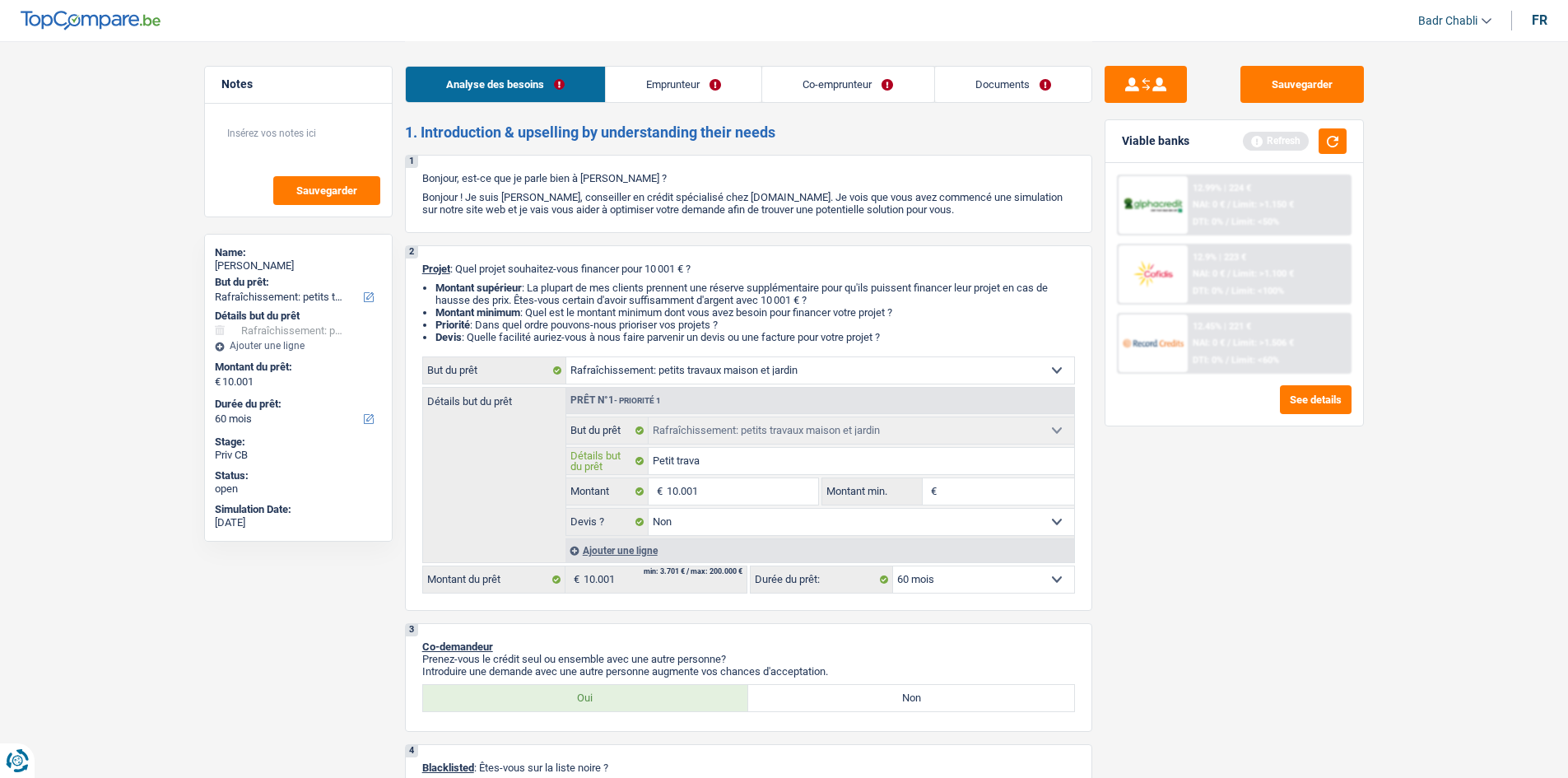
type input "Petit travax"
type input "Petit trava"
type input "Petit travau"
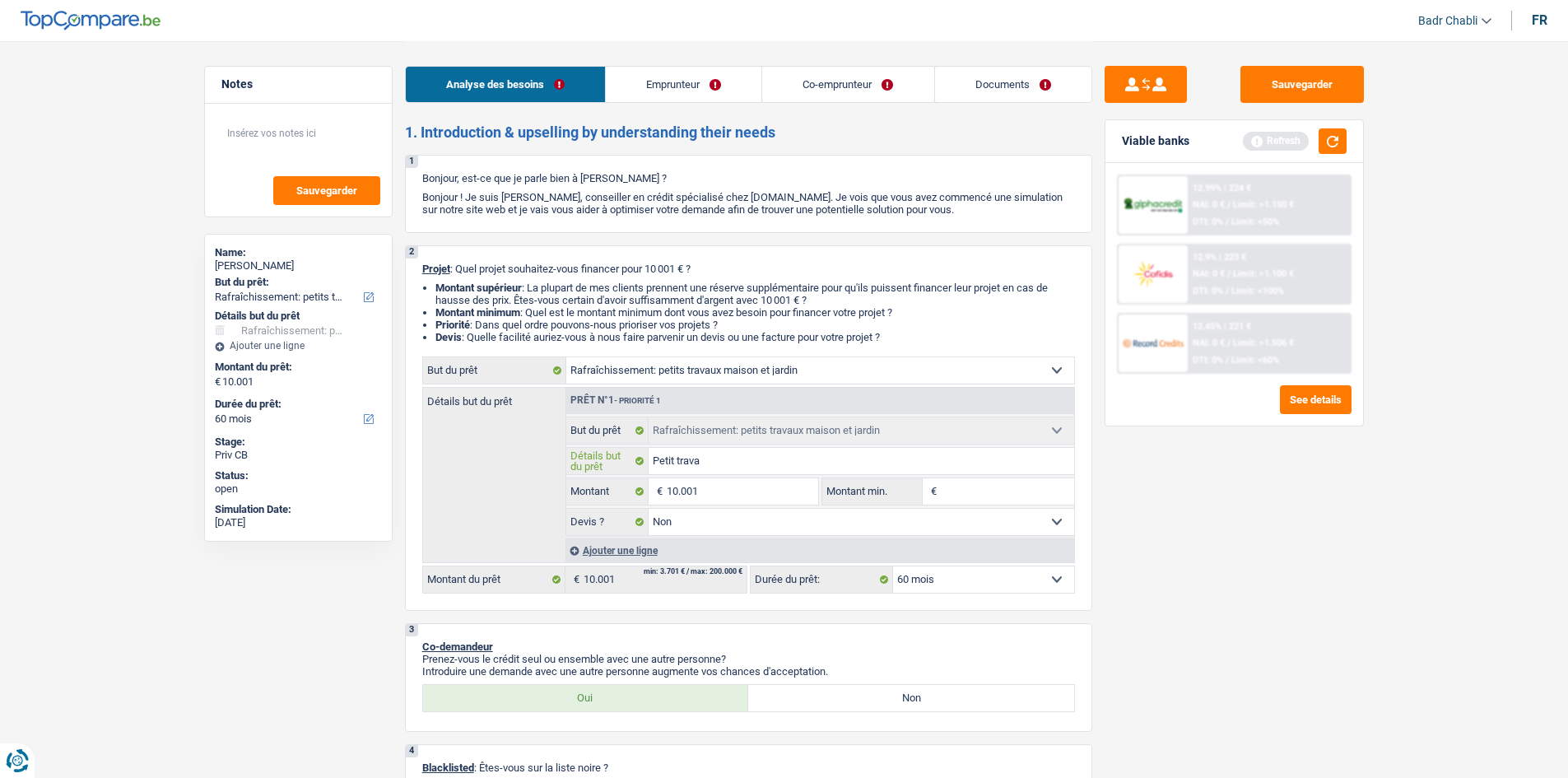
type input "Petit travau"
type input "Petit travaux"
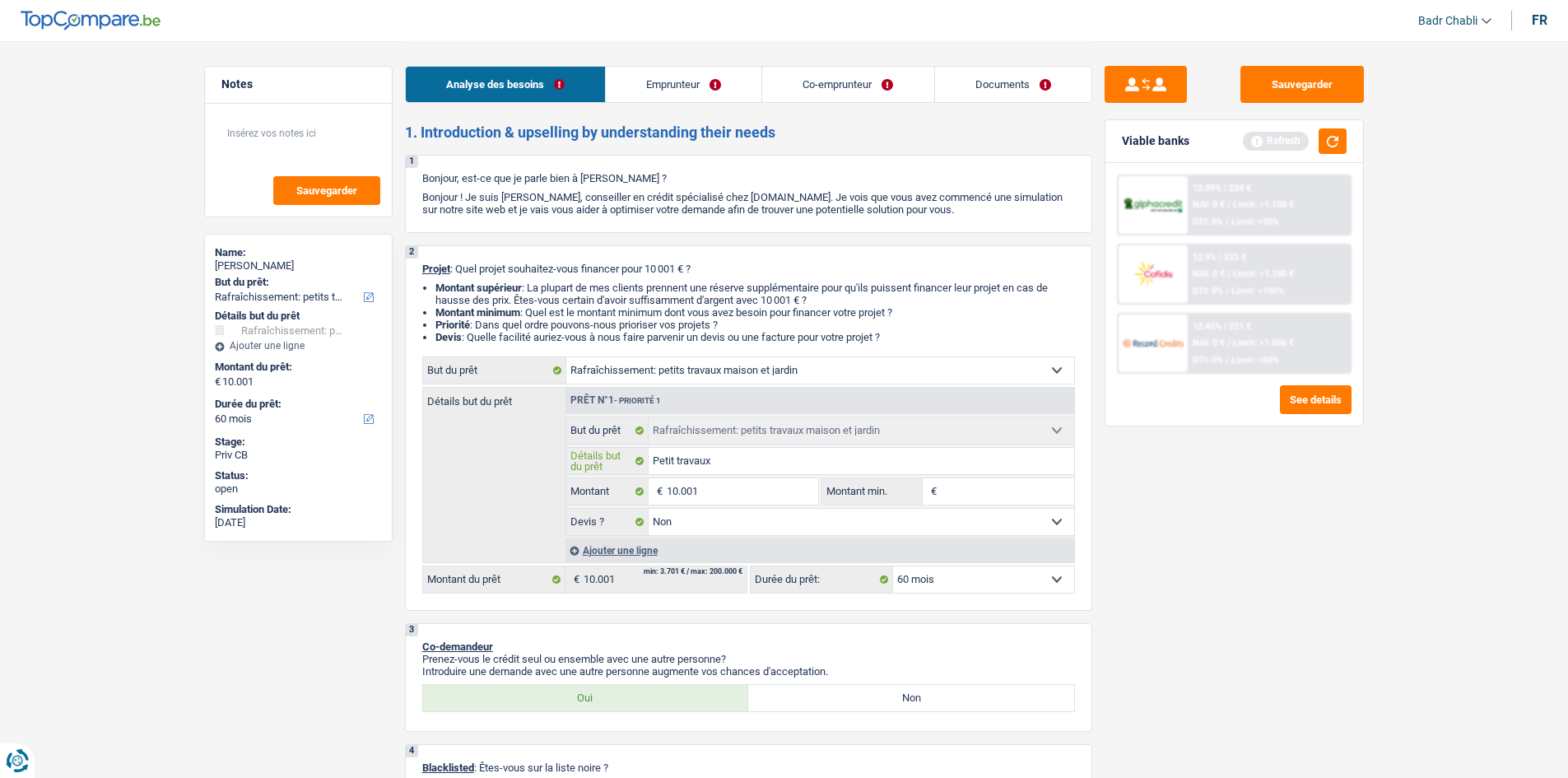
type input "Petit travaux"
type input "8"
type input "80"
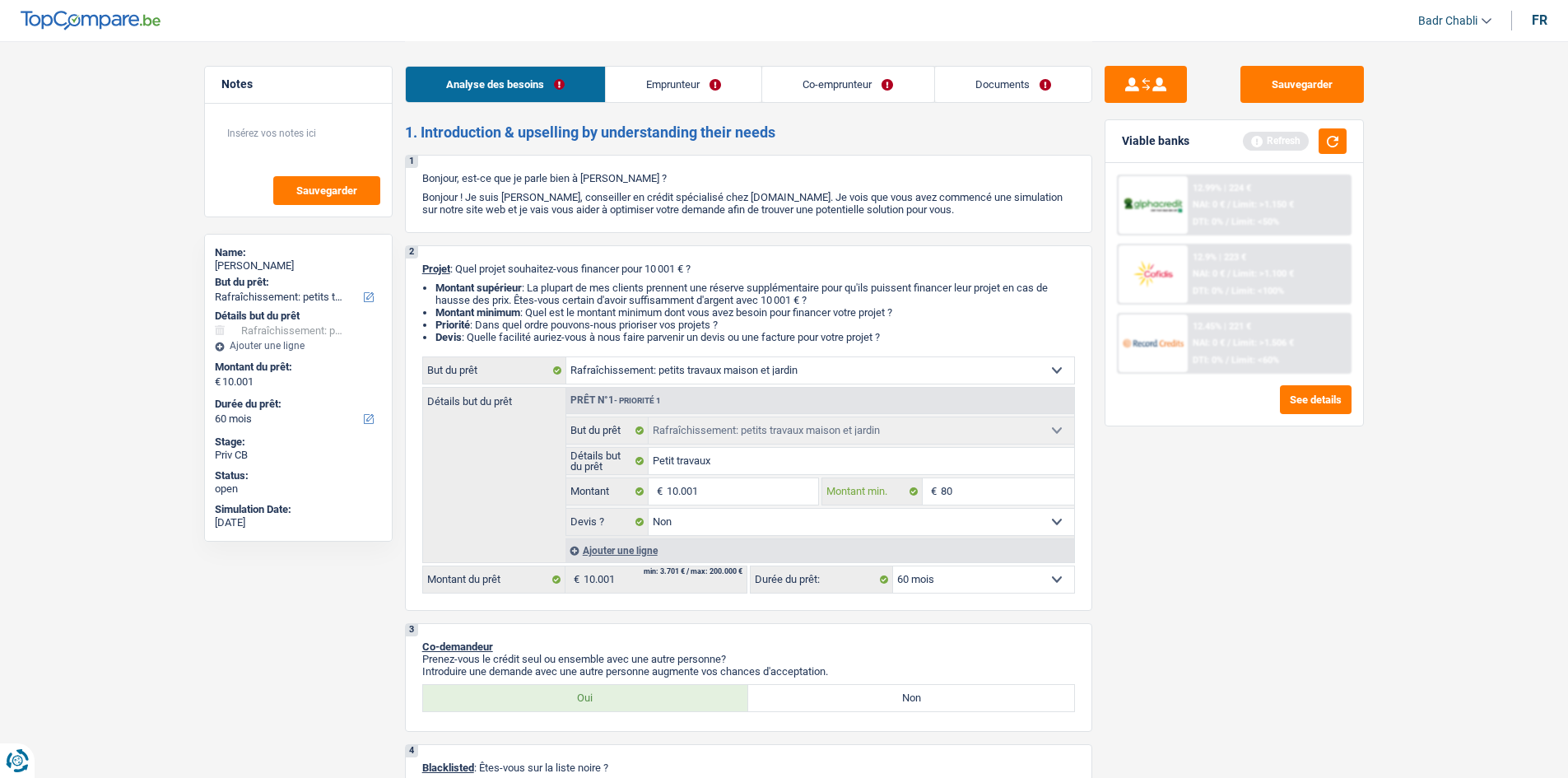
type input "800"
type input "8.000"
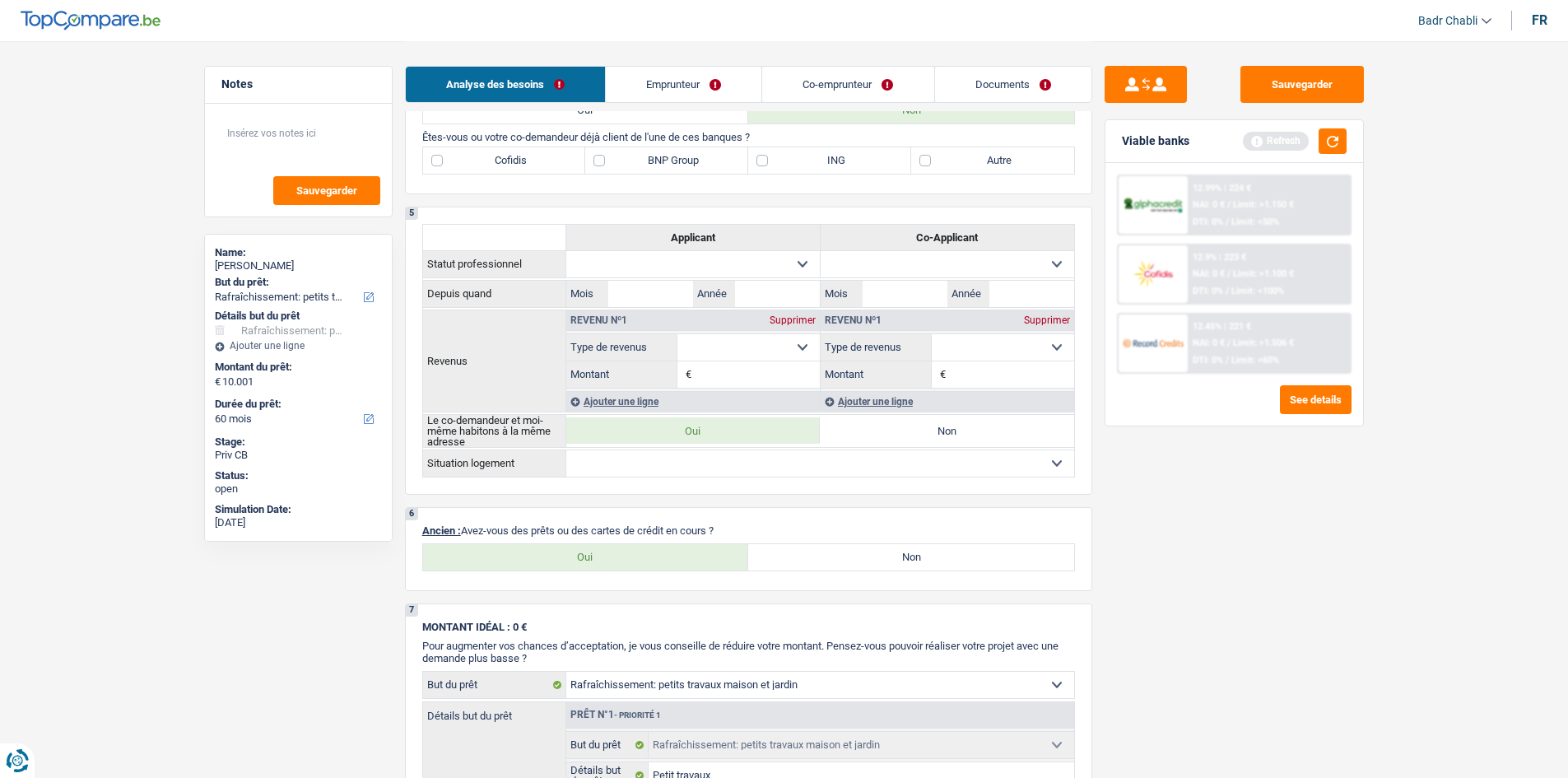
scroll to position [823, 0]
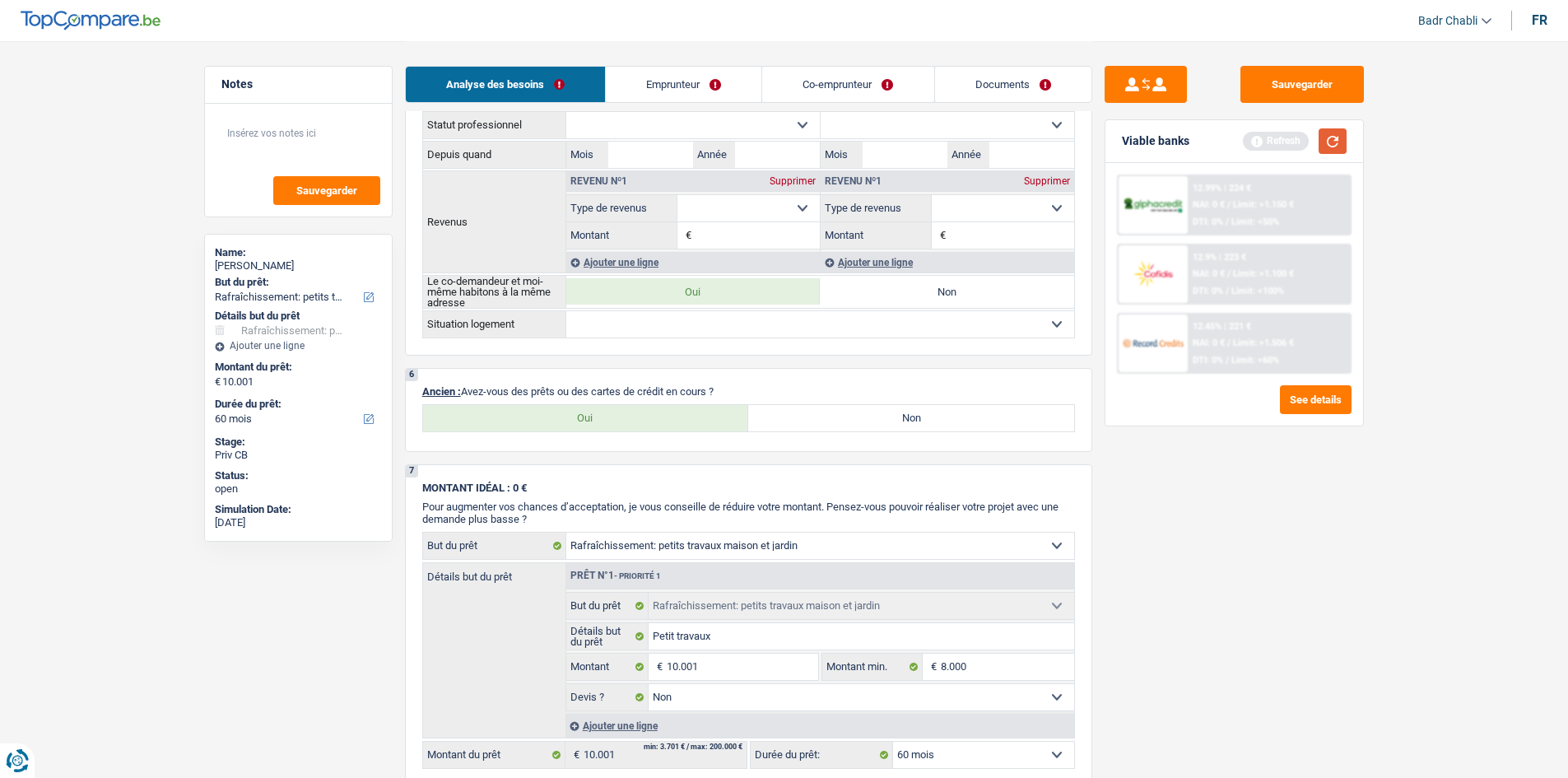
type input "8.000"
click at [1333, 145] on button "button" at bounding box center [1332, 141] width 28 height 26
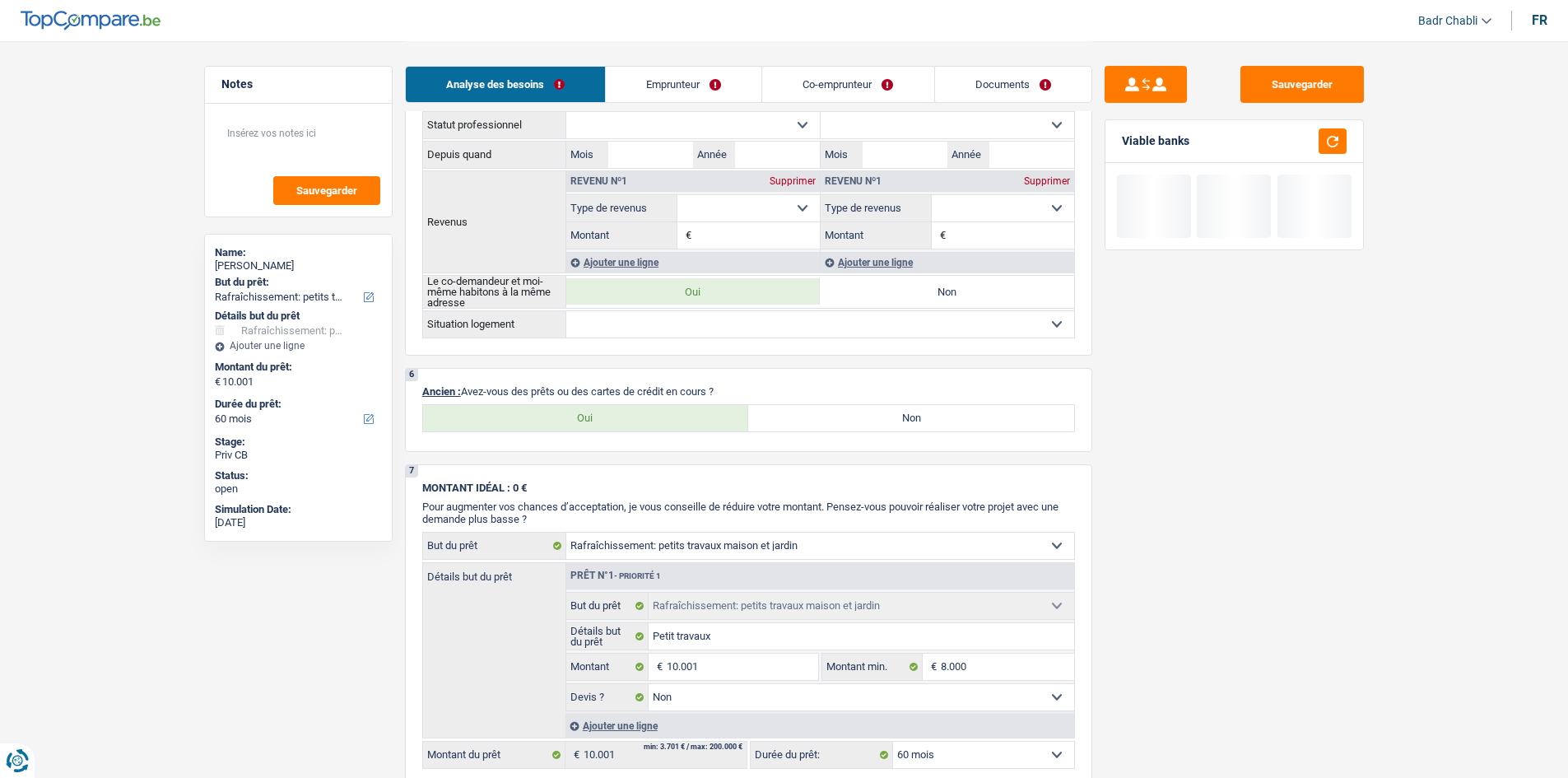
click at [703, 97] on link "Emprunteur" at bounding box center [683, 84] width 156 height 35
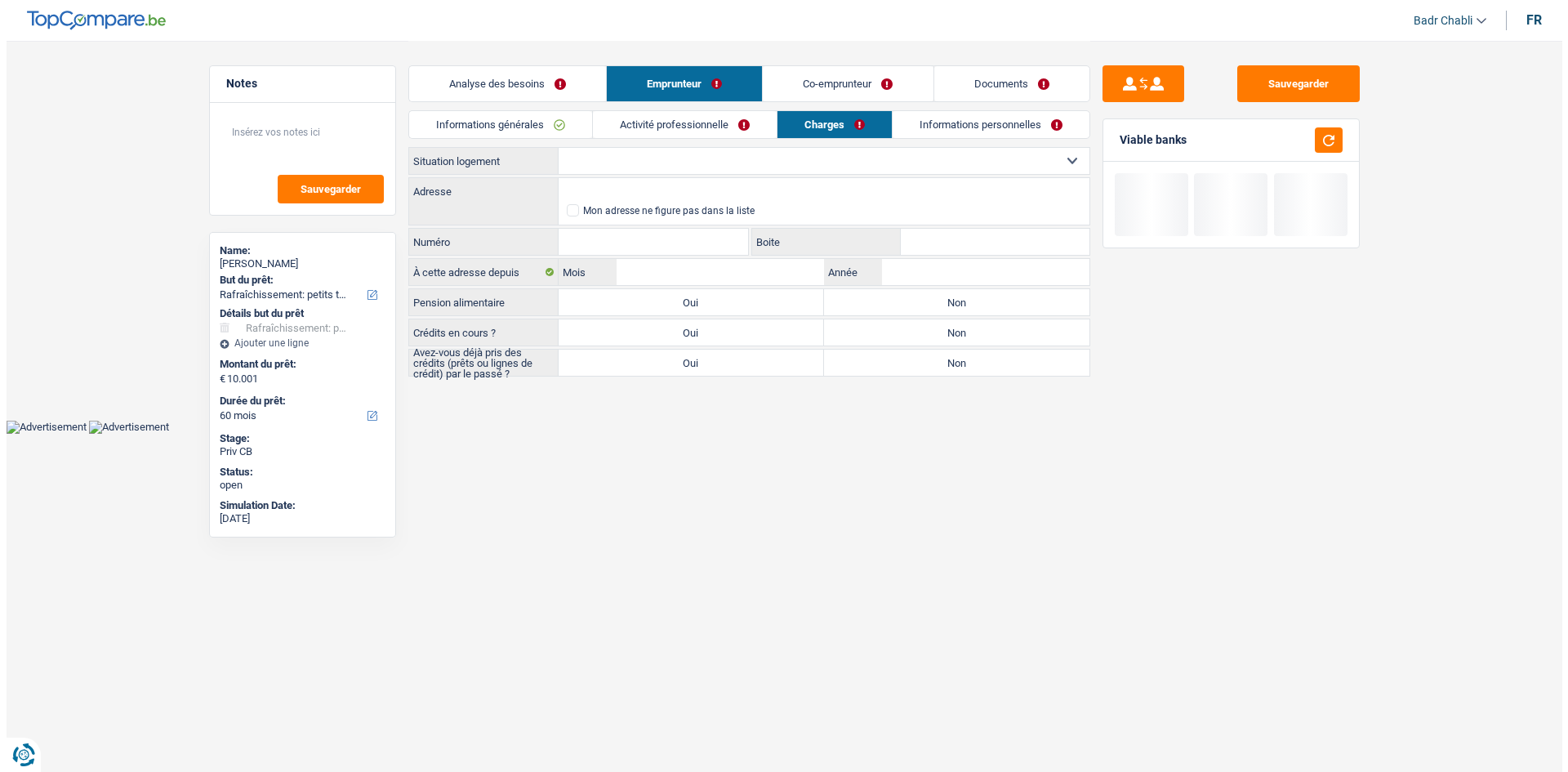
scroll to position [0, 0]
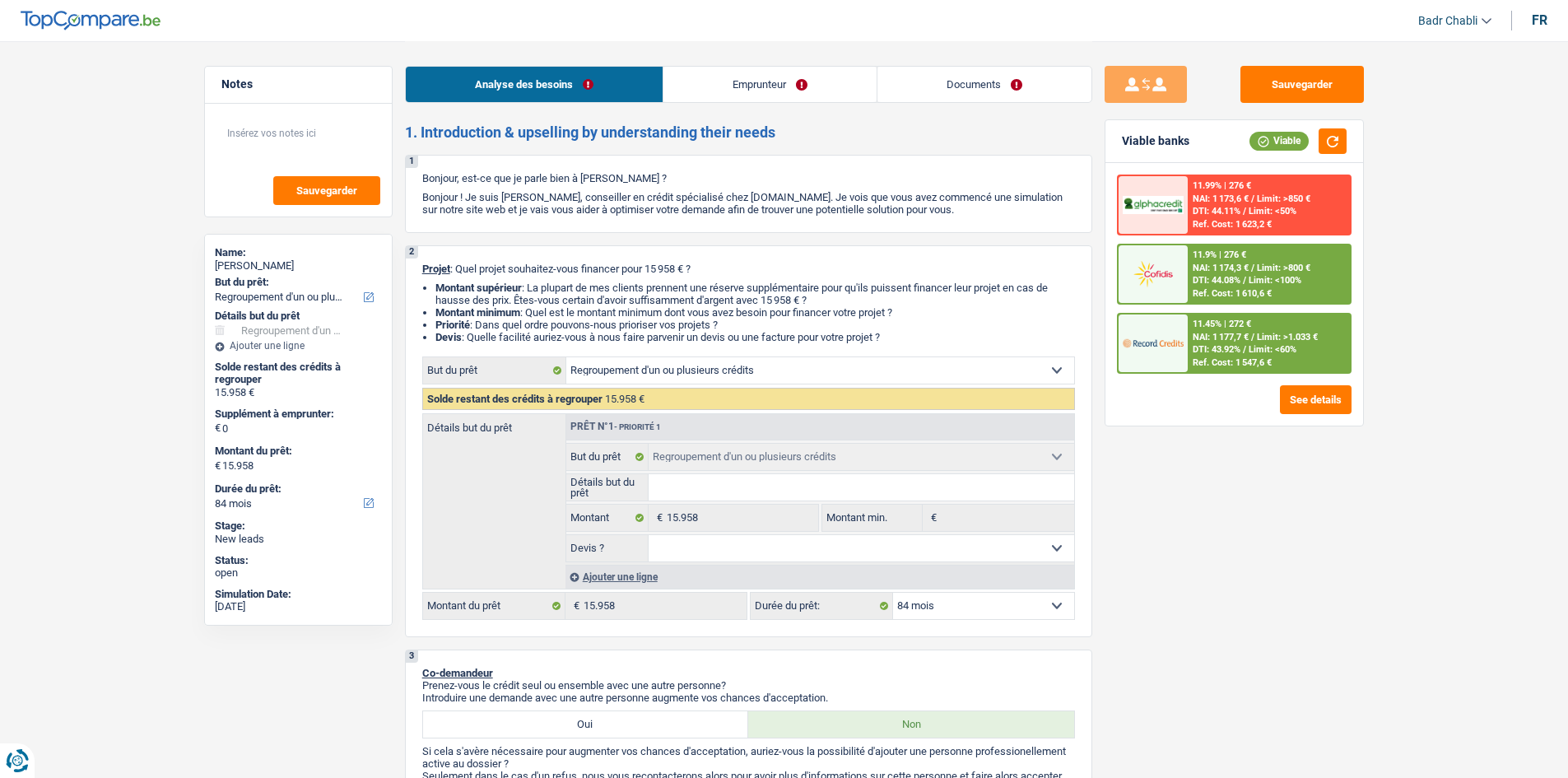
select select "refinancing"
select select "84"
select select "refinancing"
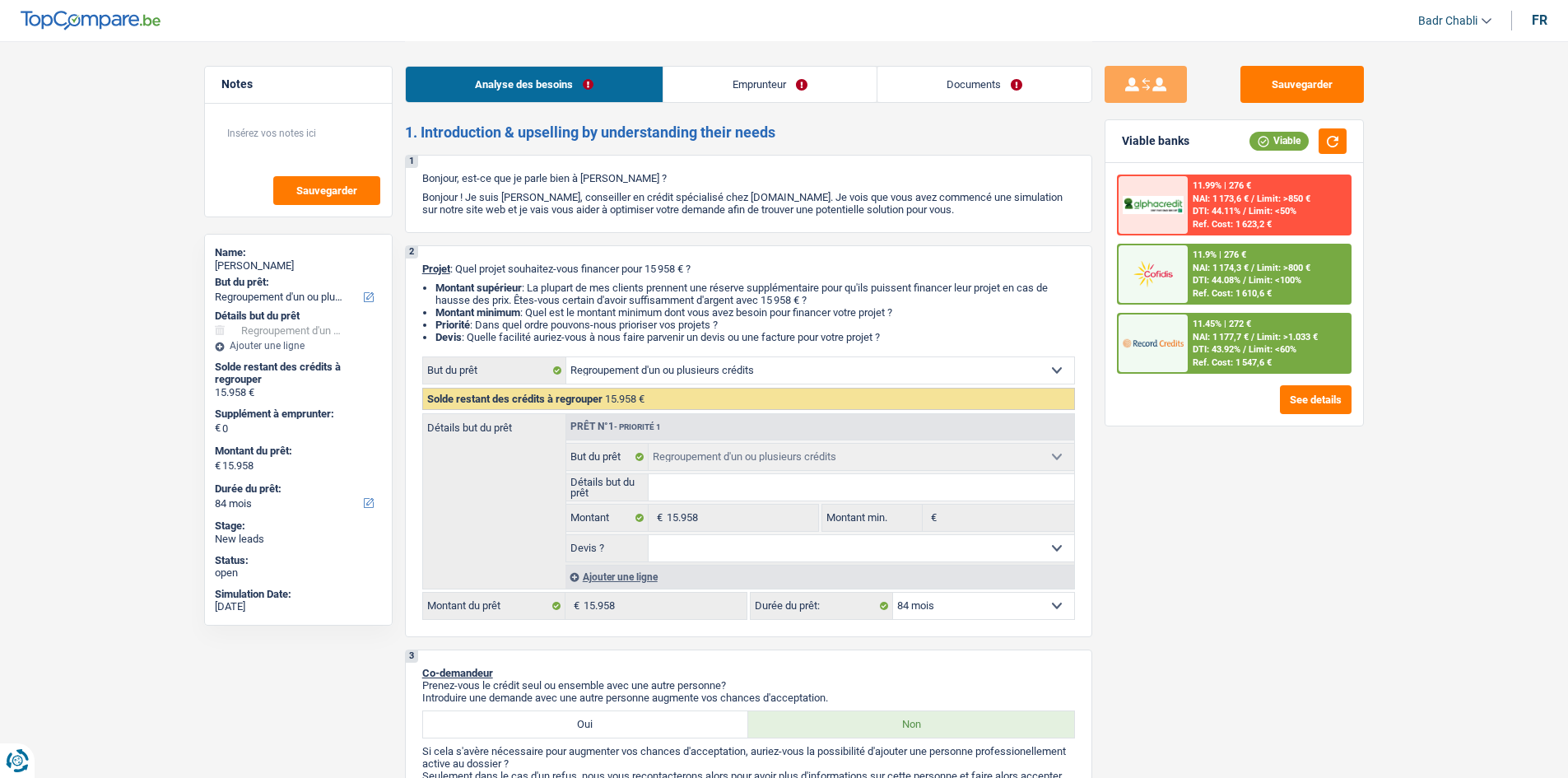
select select "84"
select select "invalid"
select select "disabilityPension"
select select "rents"
select select "cardOrCredit"
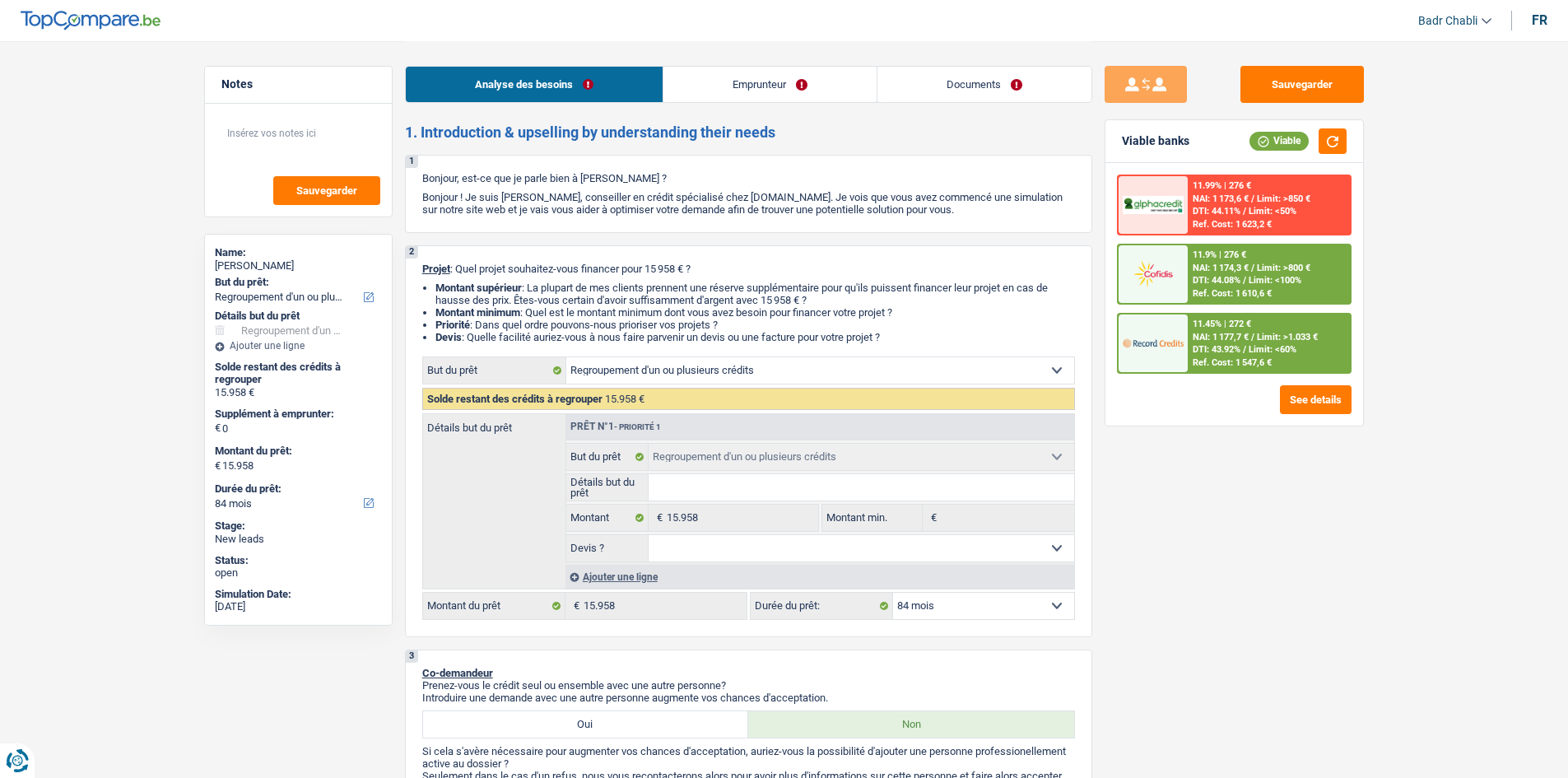
select select "cardOrCredit"
select select "creditConsolidation"
select select "84"
select select "refinancing"
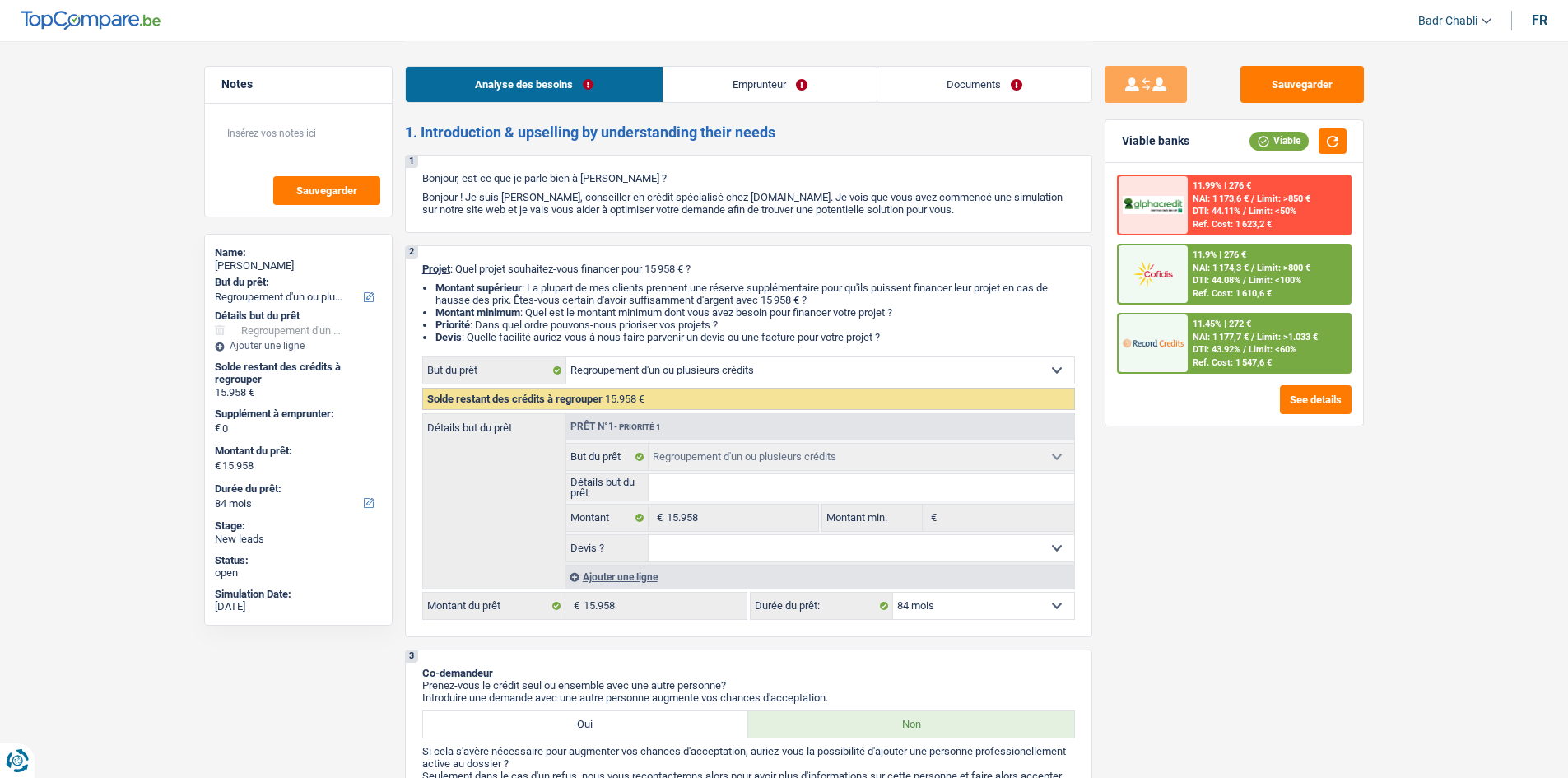
select select "84"
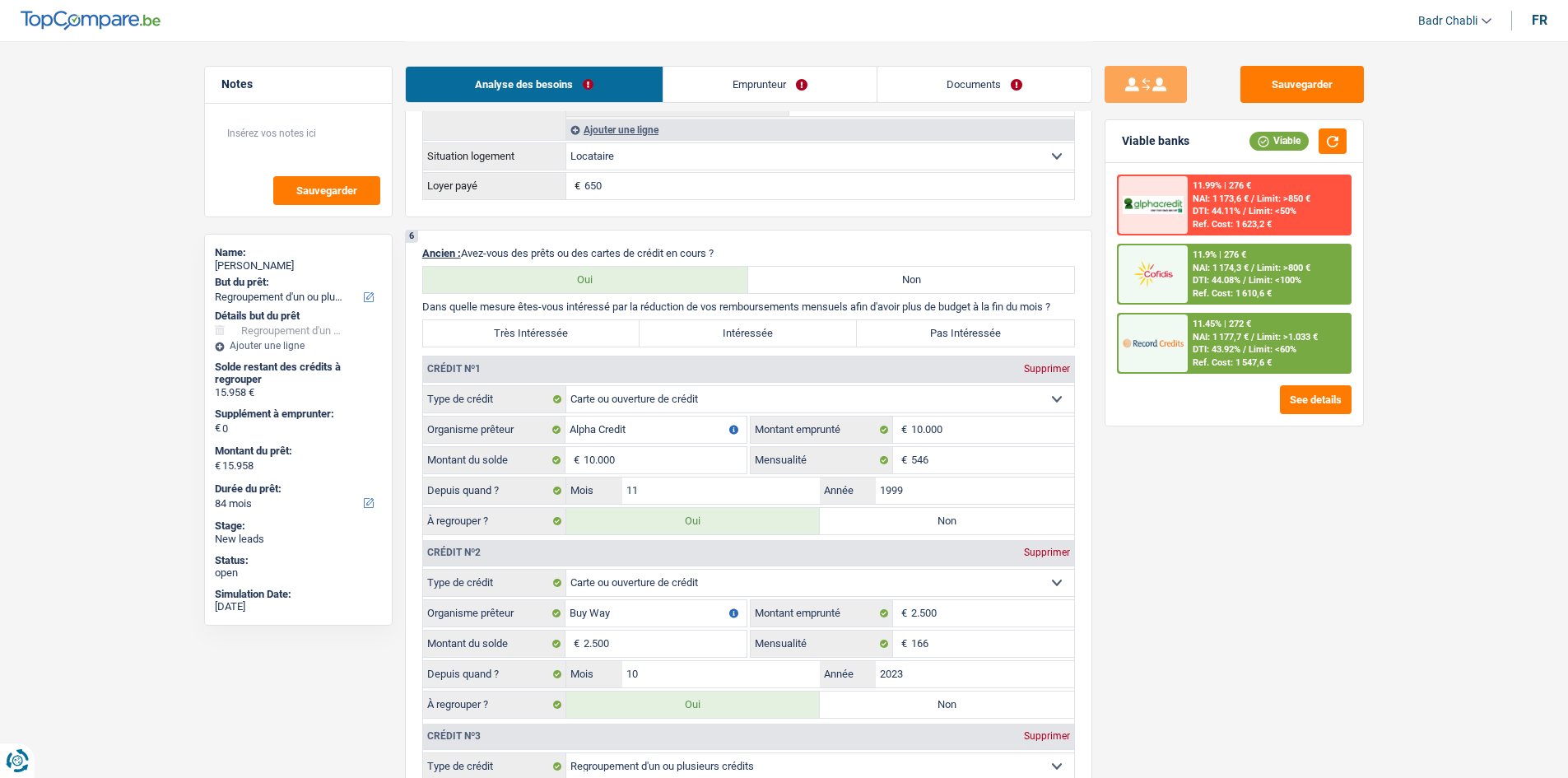
scroll to position [1317, 0]
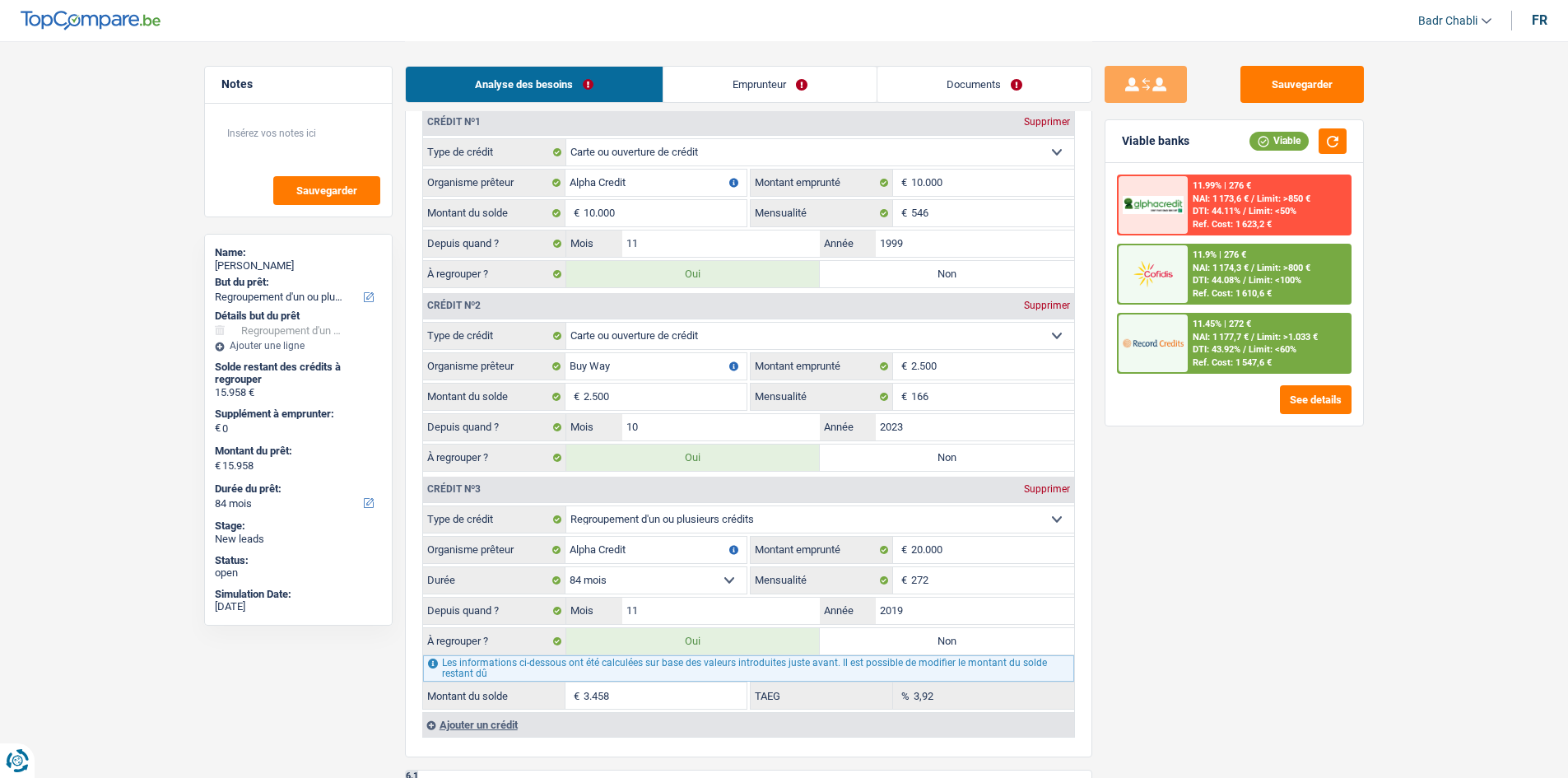
click at [1253, 273] on span "/" at bounding box center [1253, 268] width 3 height 11
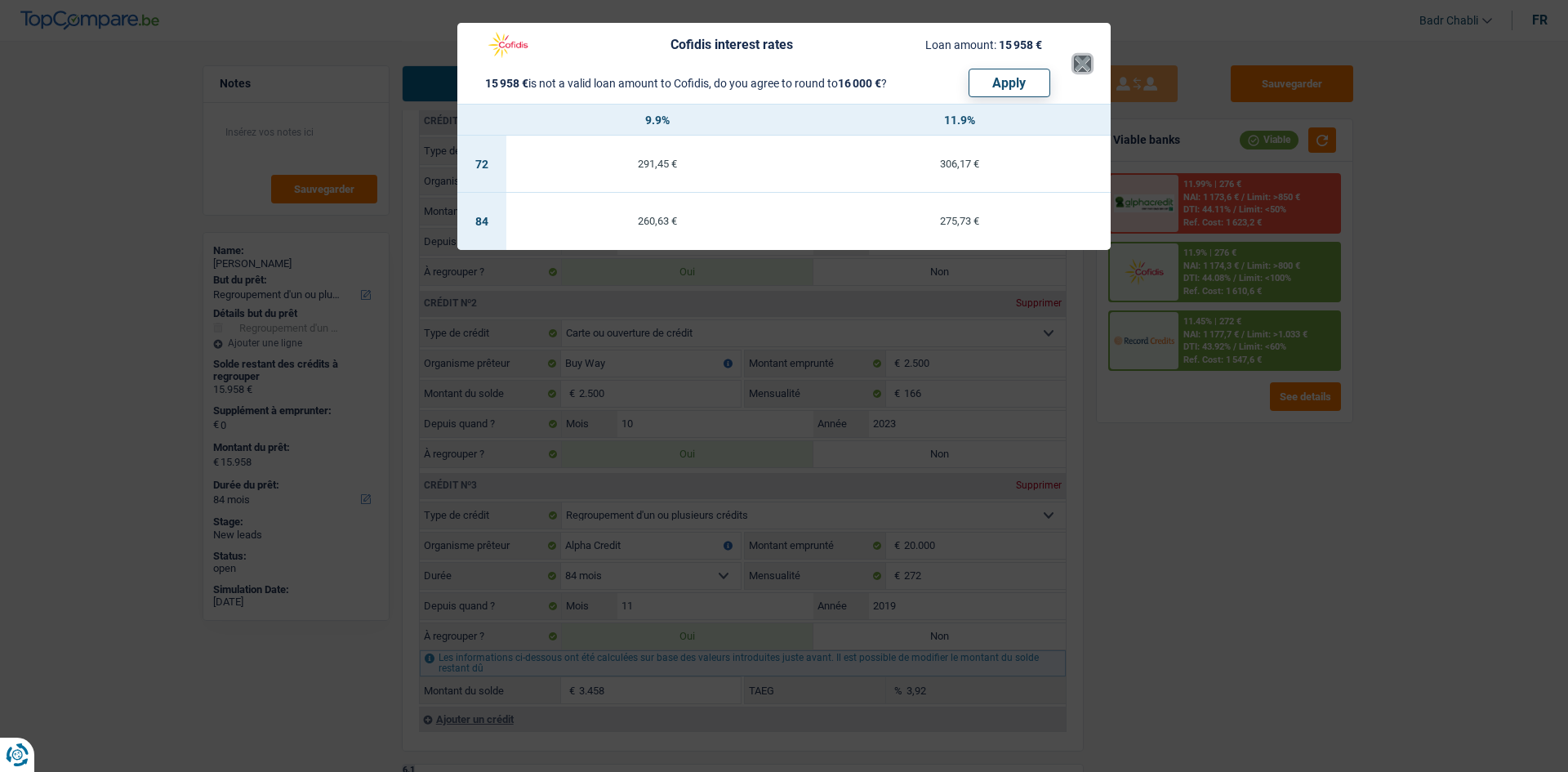
click at [1077, 63] on button "×" at bounding box center [1083, 63] width 17 height 16
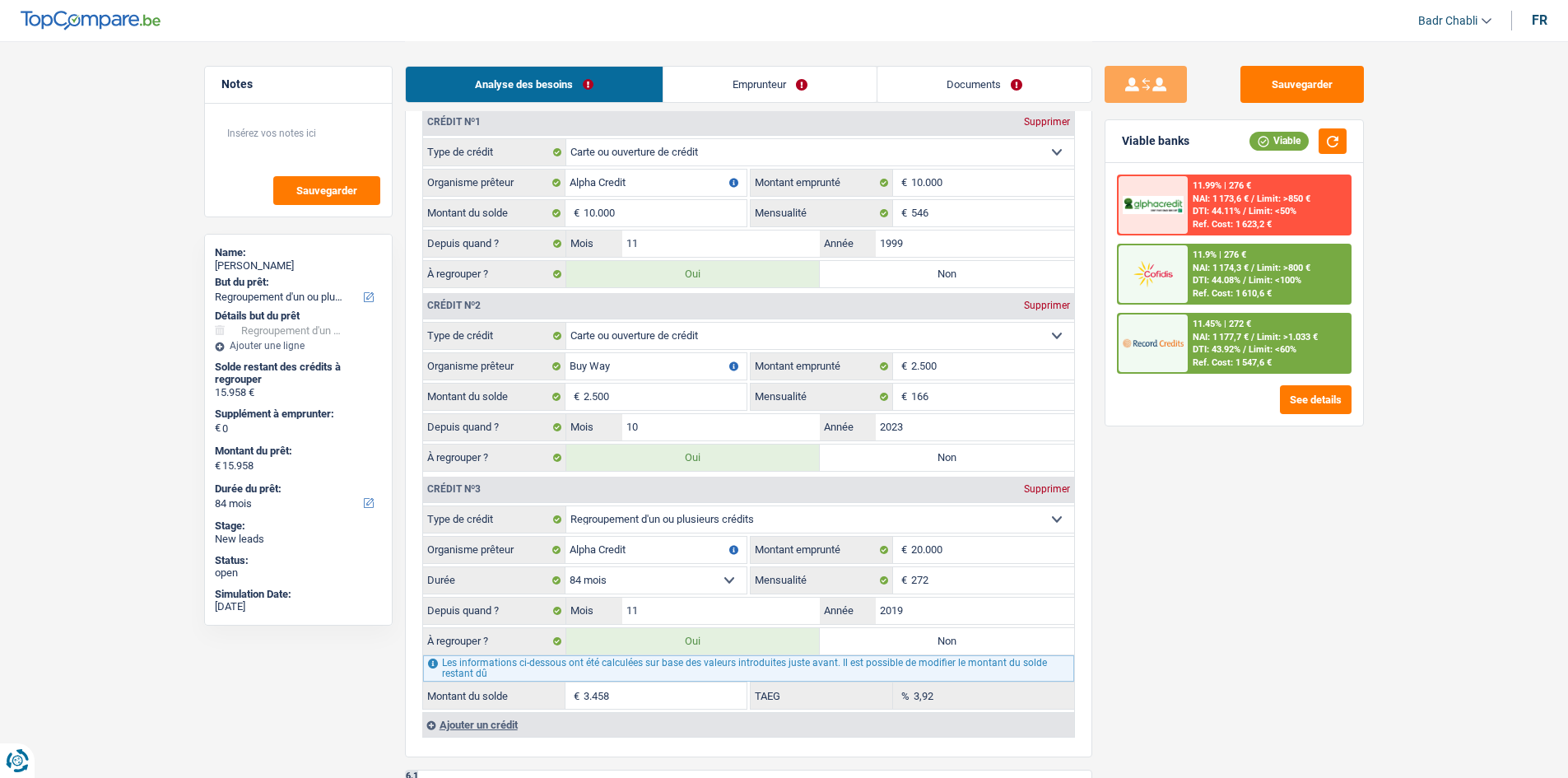
click at [1234, 260] on div "11.9% | 276 €" at bounding box center [1219, 255] width 54 height 11
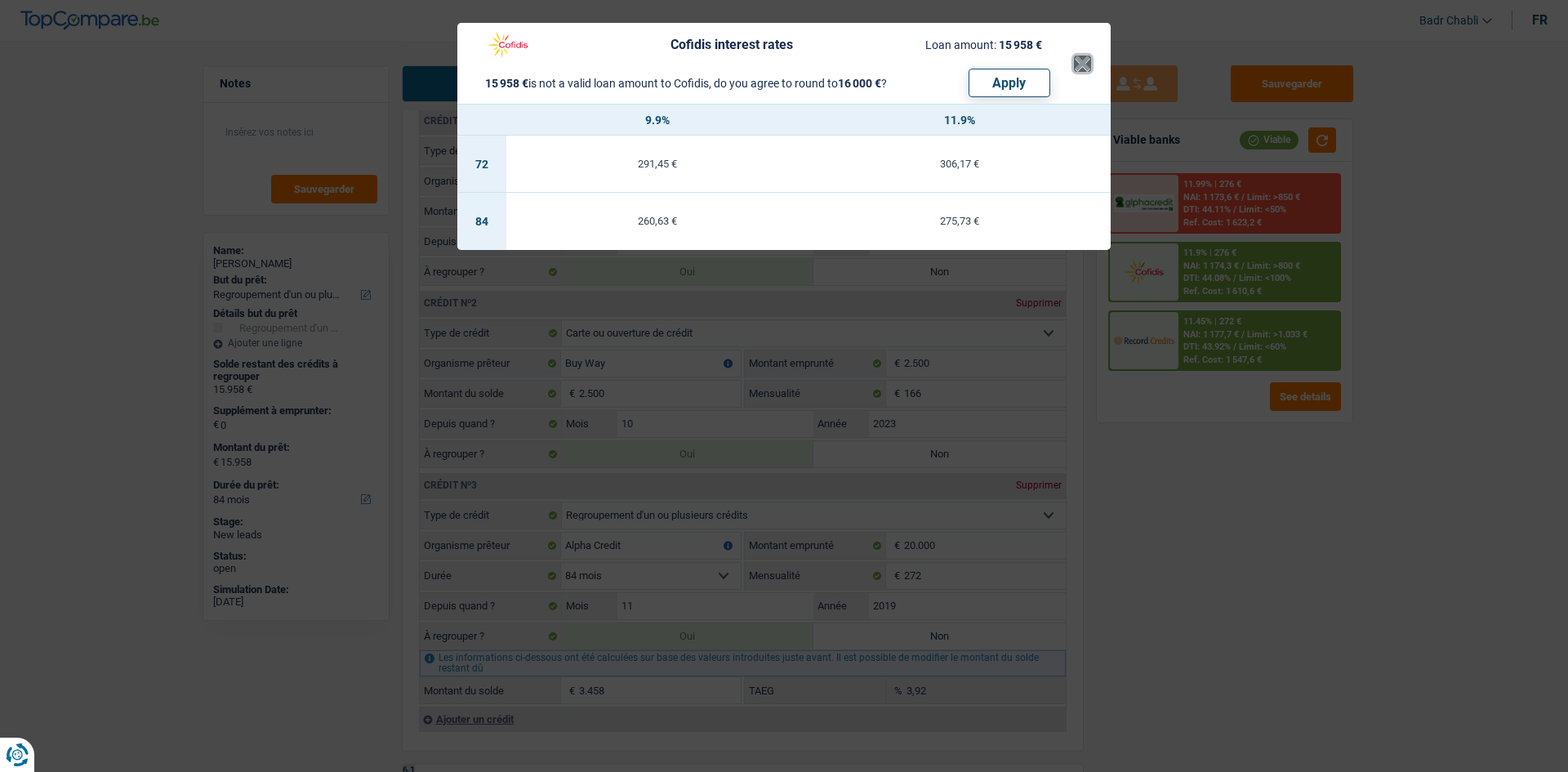
click at [1078, 69] on button "×" at bounding box center [1083, 63] width 17 height 16
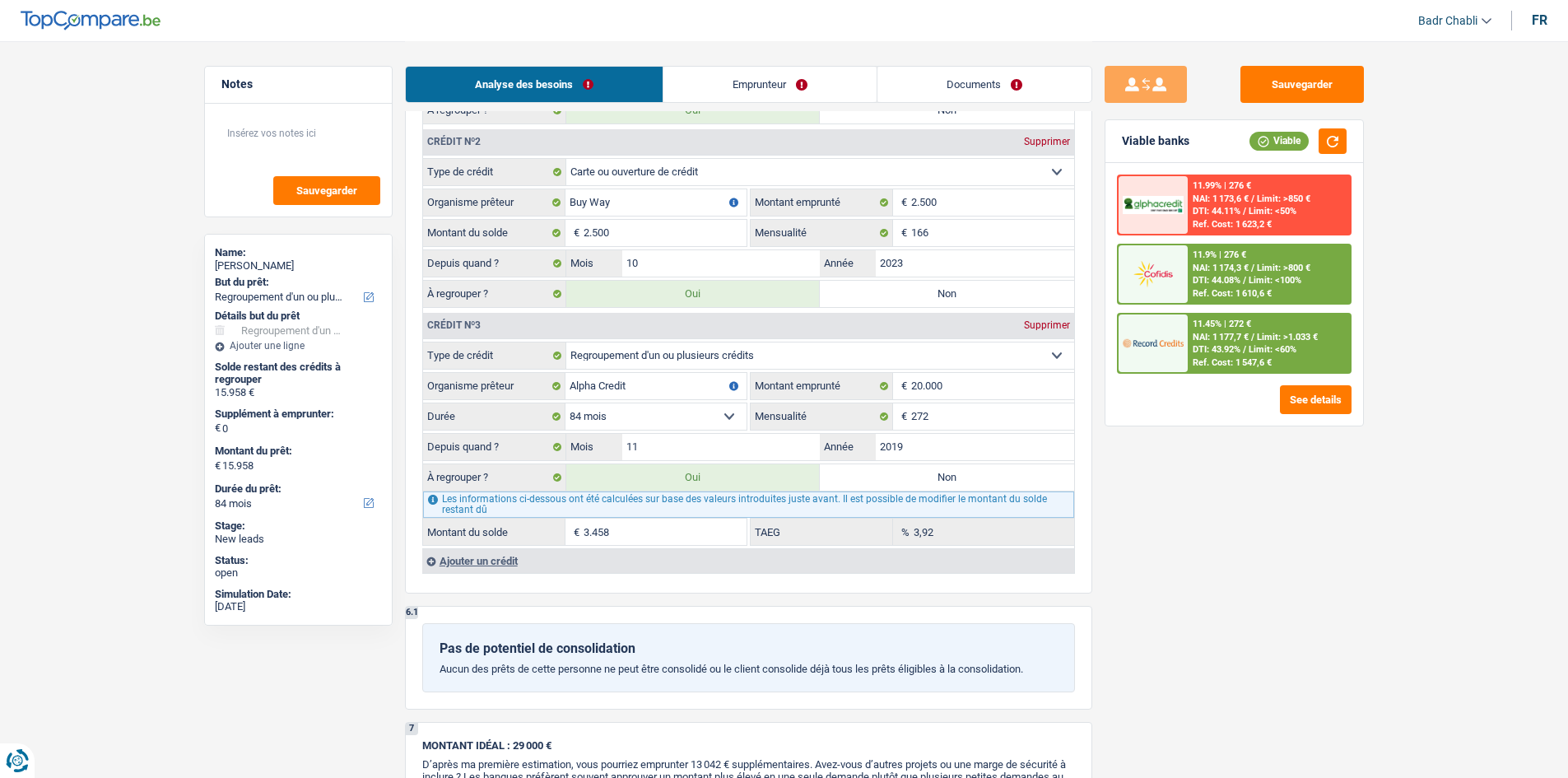
scroll to position [1482, 0]
click at [1259, 281] on span "Limit: <100%" at bounding box center [1275, 280] width 53 height 11
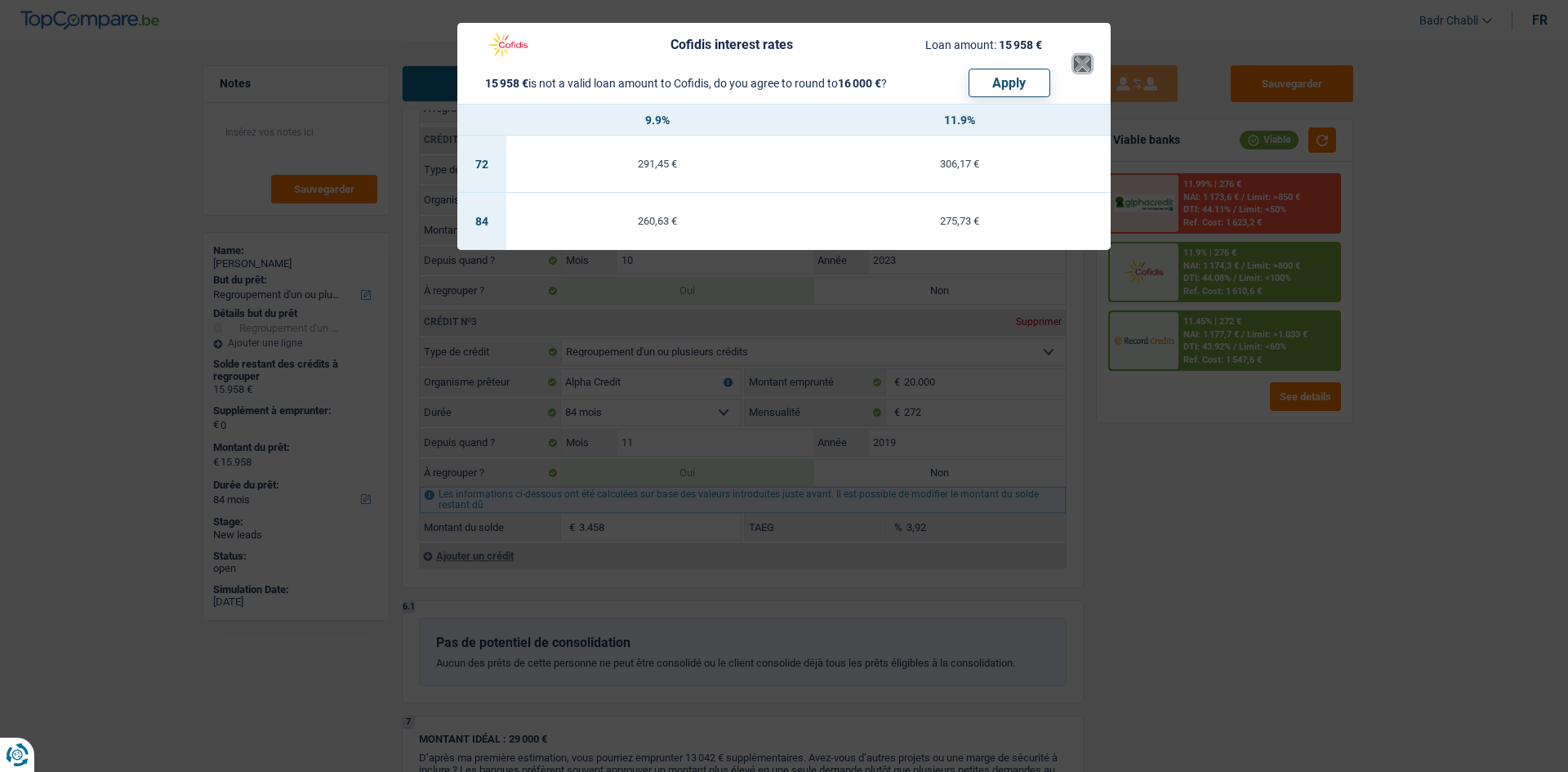
click at [1082, 55] on button "×" at bounding box center [1083, 63] width 17 height 16
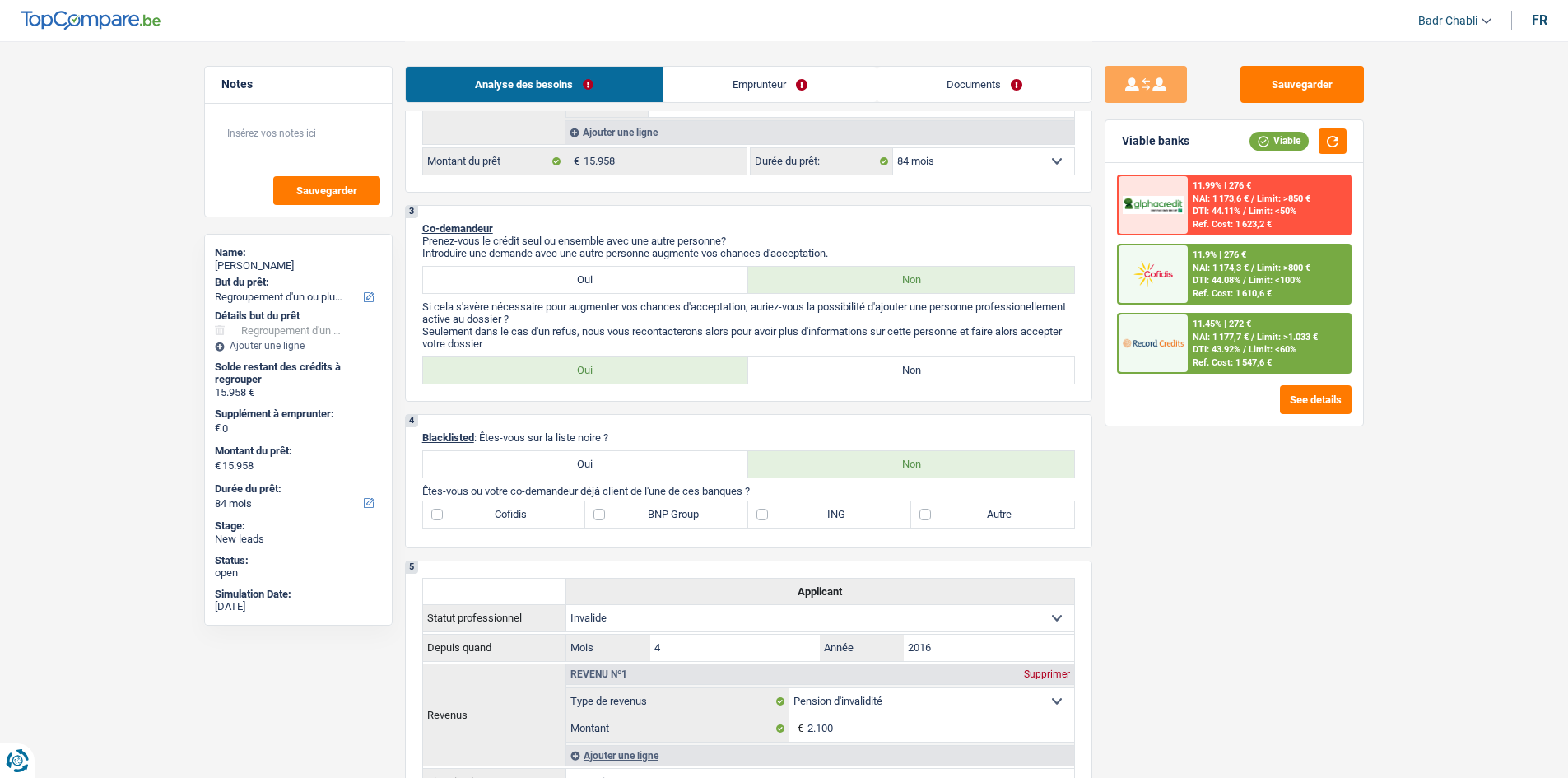
scroll to position [411, 0]
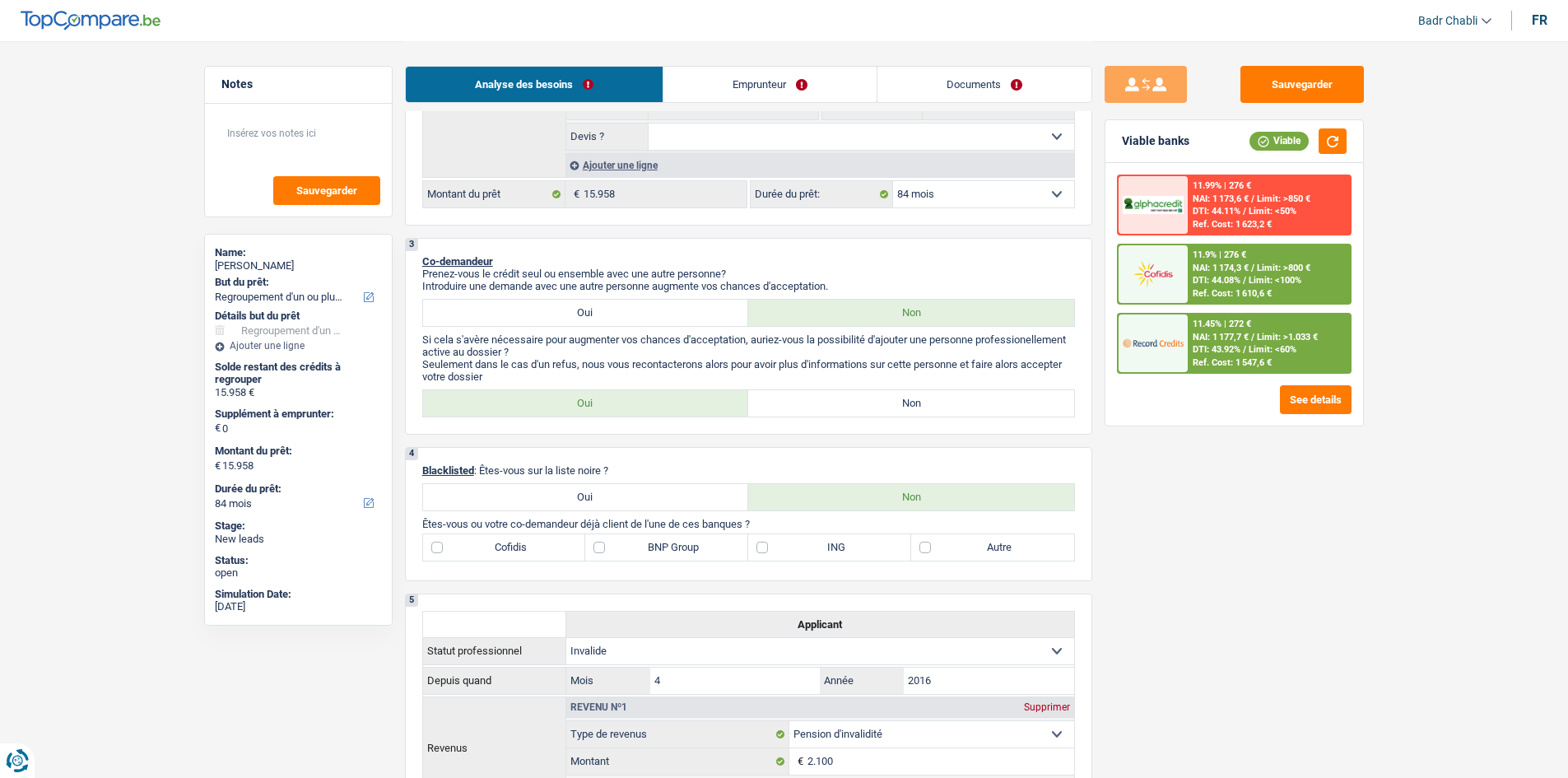
click at [968, 195] on select "12 mois 18 mois 24 mois 30 mois 36 mois 42 mois 48 mois 60 mois 72 mois 84 mois…" at bounding box center [983, 194] width 181 height 27
select select "60"
click at [893, 181] on select "12 mois 18 mois 24 mois 30 mois 36 mois 42 mois 48 mois 60 mois 72 mois 84 mois…" at bounding box center [983, 194] width 181 height 27
select select "60"
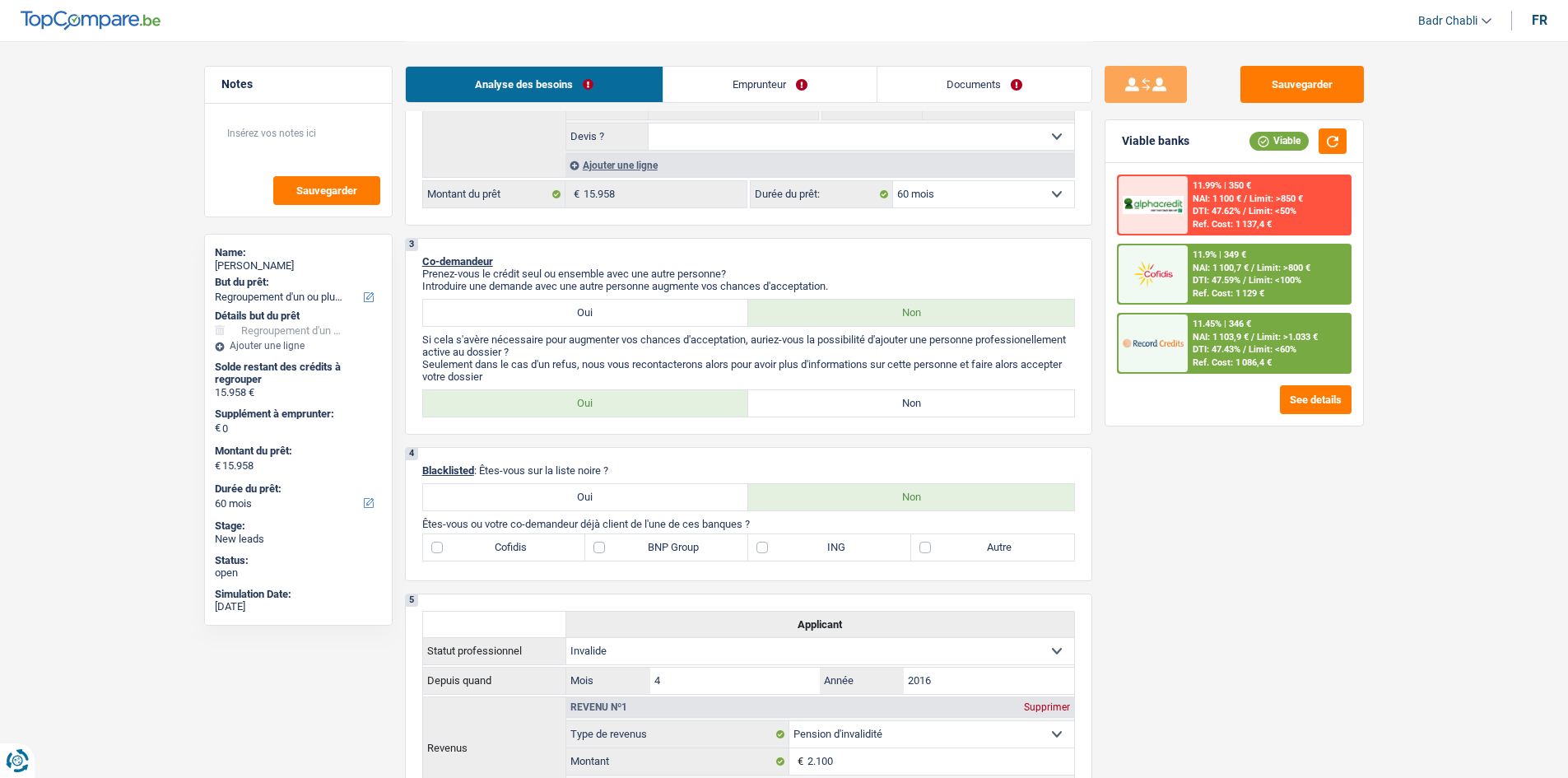
click at [1253, 276] on span "Limit: <100%" at bounding box center [1275, 280] width 53 height 11
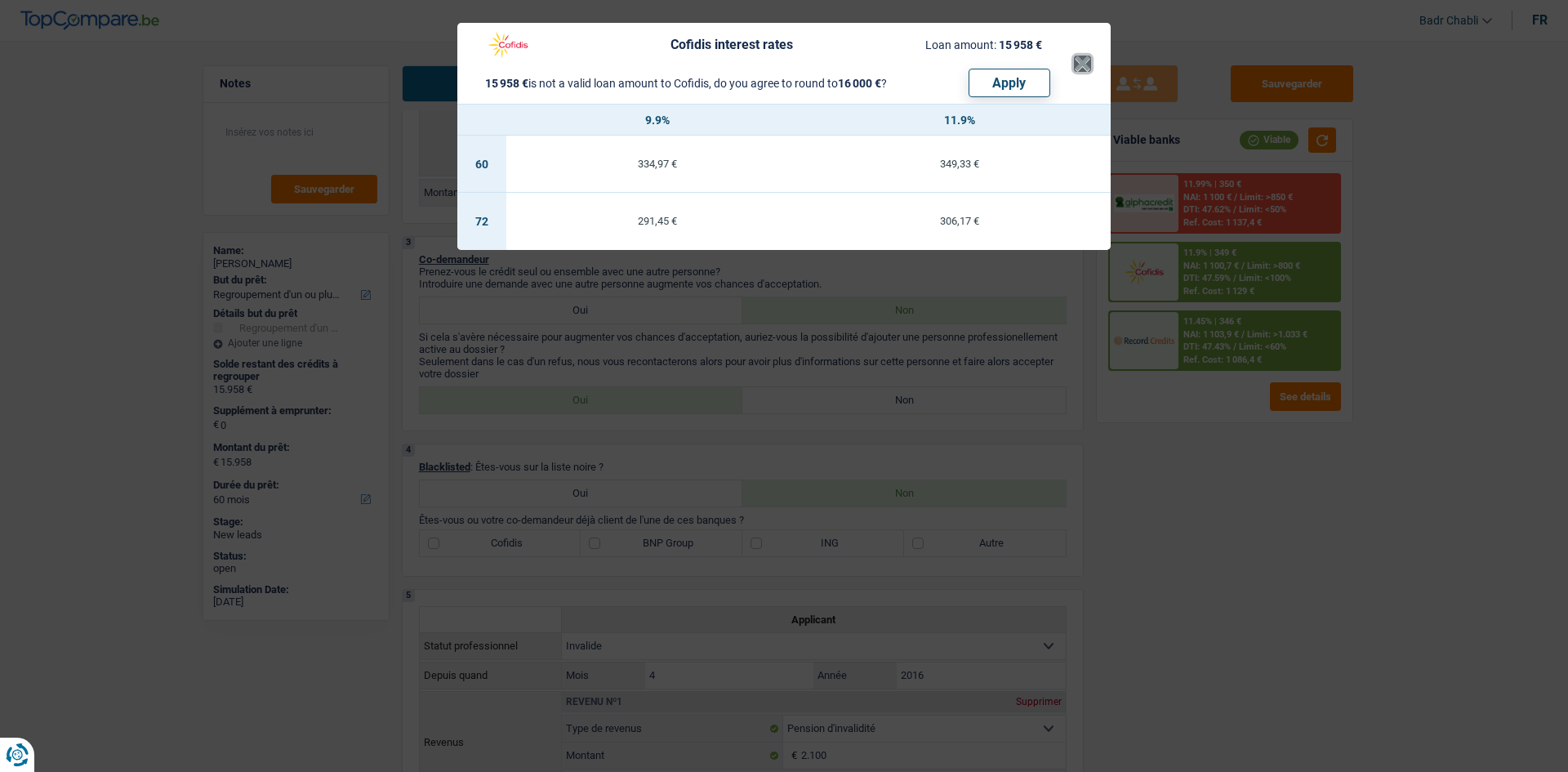
click at [1081, 72] on button "×" at bounding box center [1083, 63] width 17 height 16
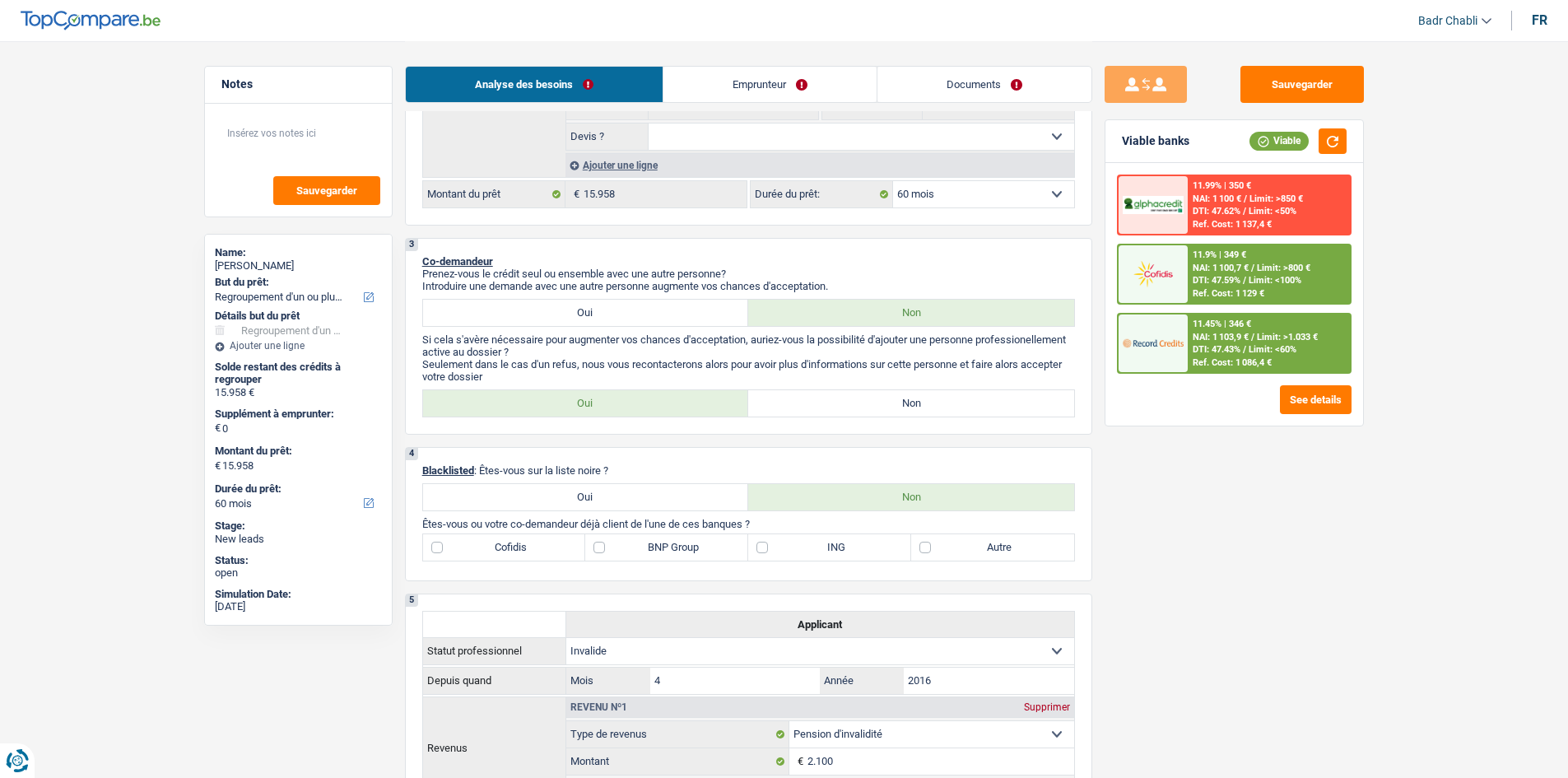
click at [891, 393] on label "Non" at bounding box center [911, 403] width 326 height 27
click at [891, 393] on input "Non" at bounding box center [911, 403] width 326 height 27
radio input "true"
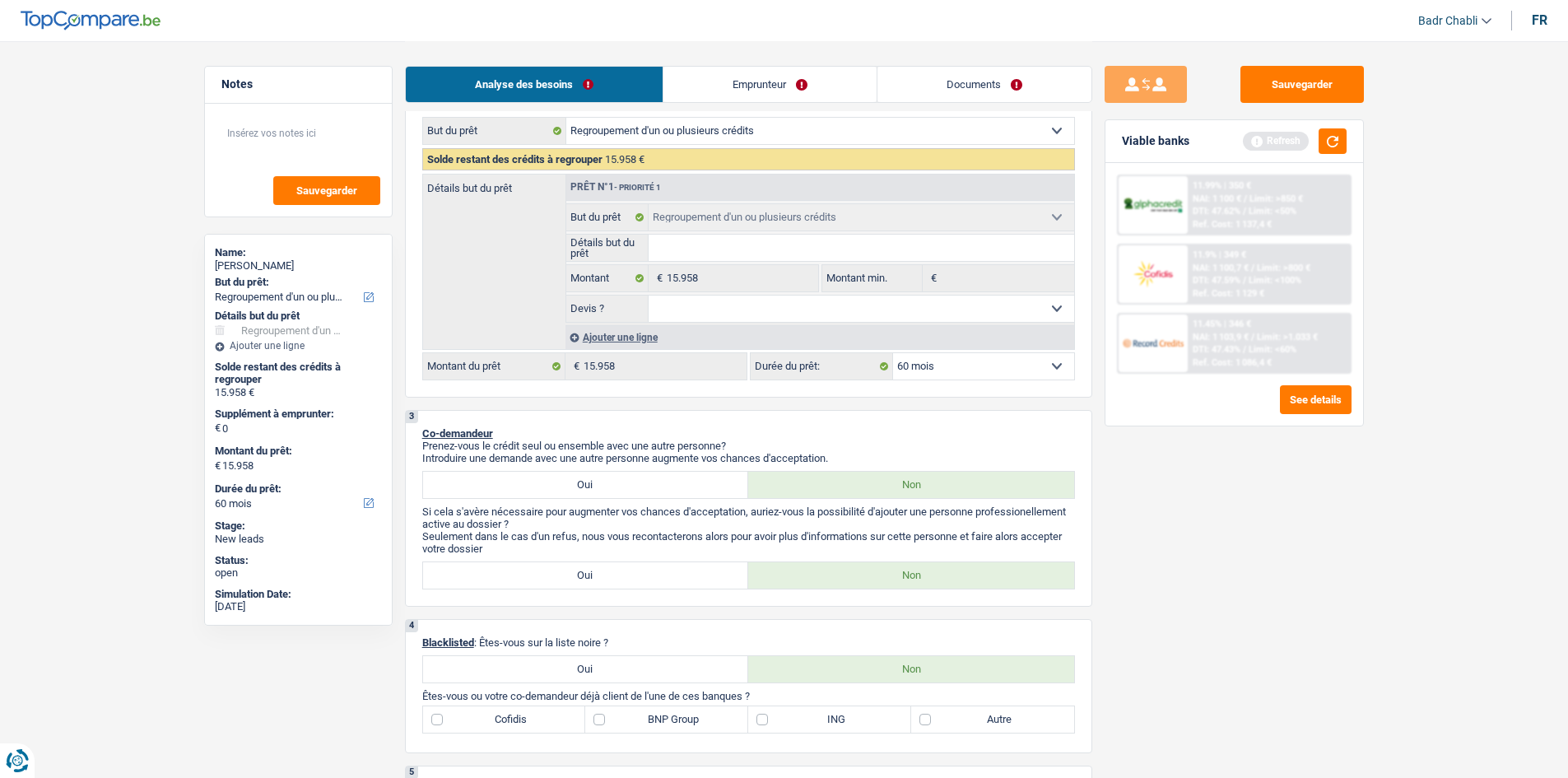
scroll to position [0, 0]
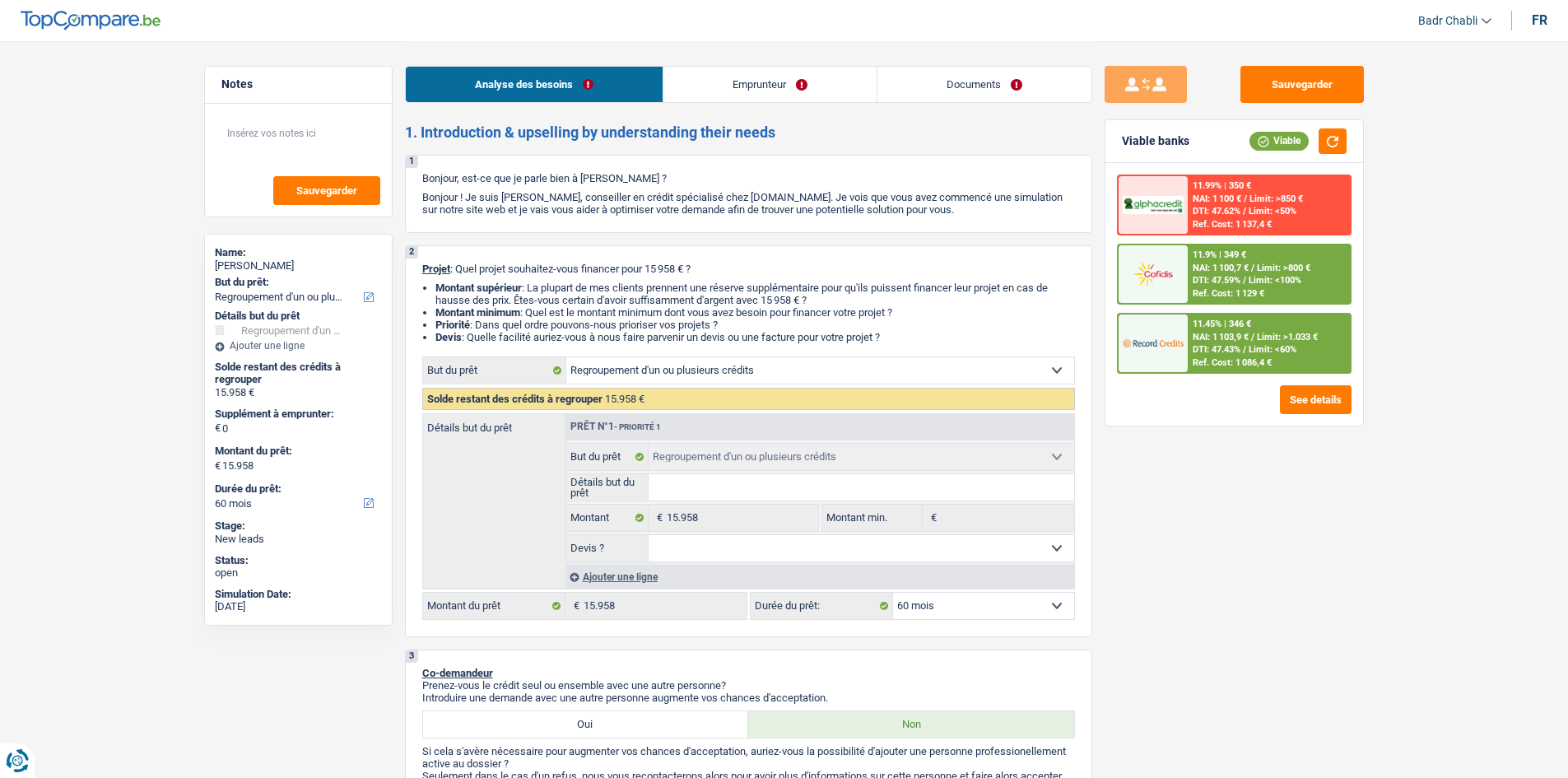
select select "refinancing"
select select "60"
select select "refinancing"
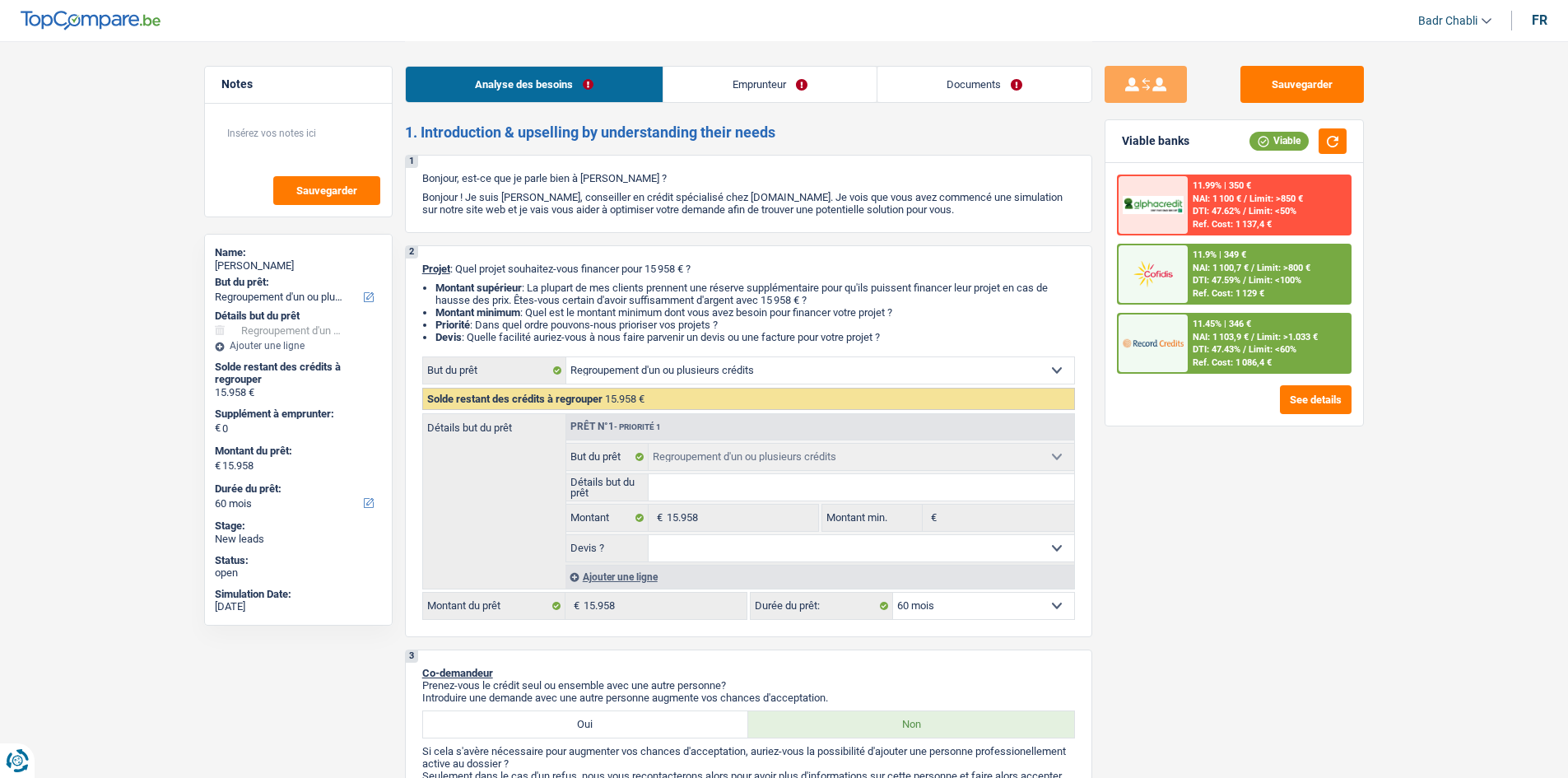
select select "60"
select select "invalid"
select select "disabilityPension"
select select "rents"
select select "cardOrCredit"
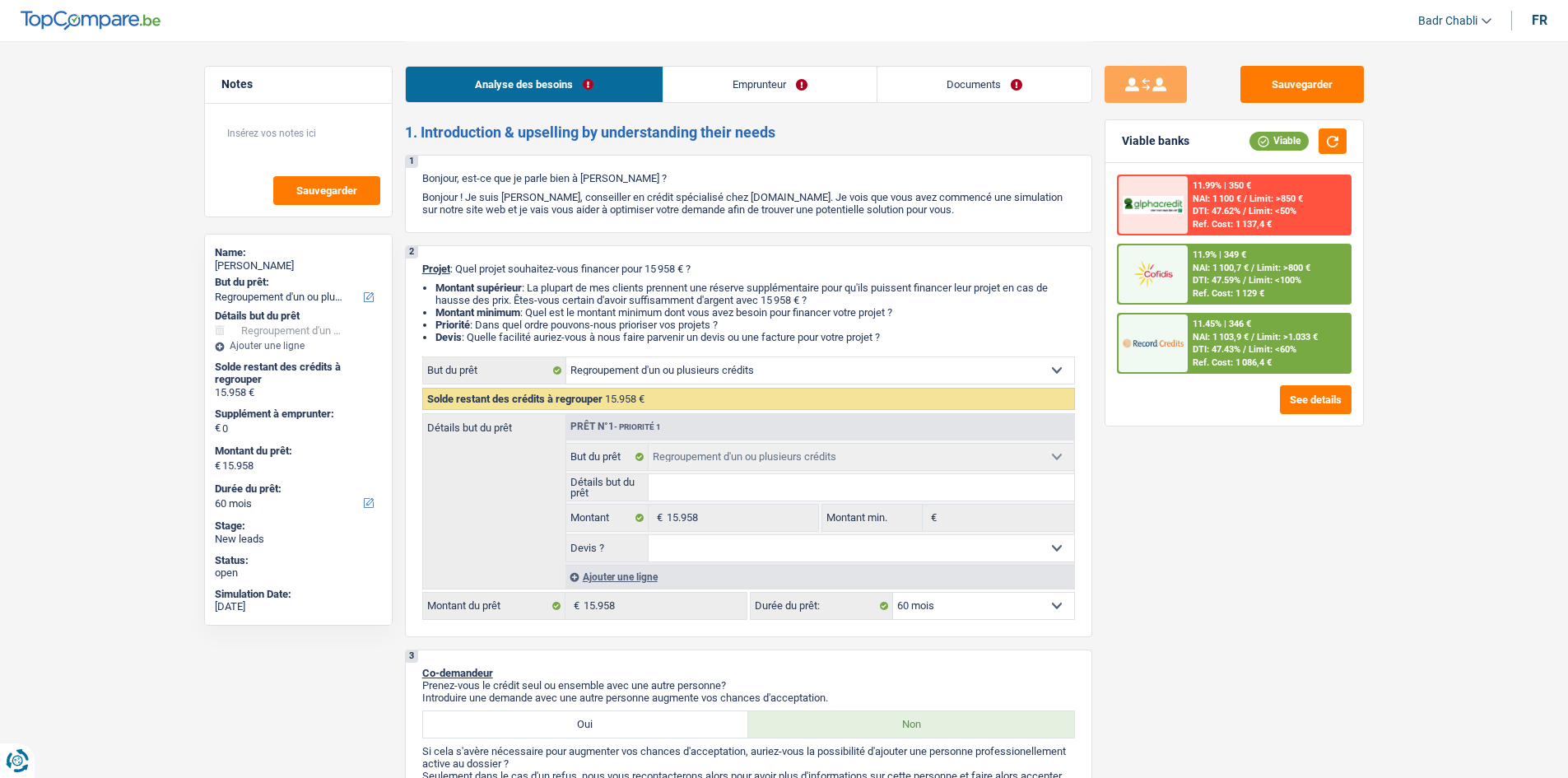
select select "cardOrCredit"
select select "creditConsolidation"
select select "84"
select select "refinancing"
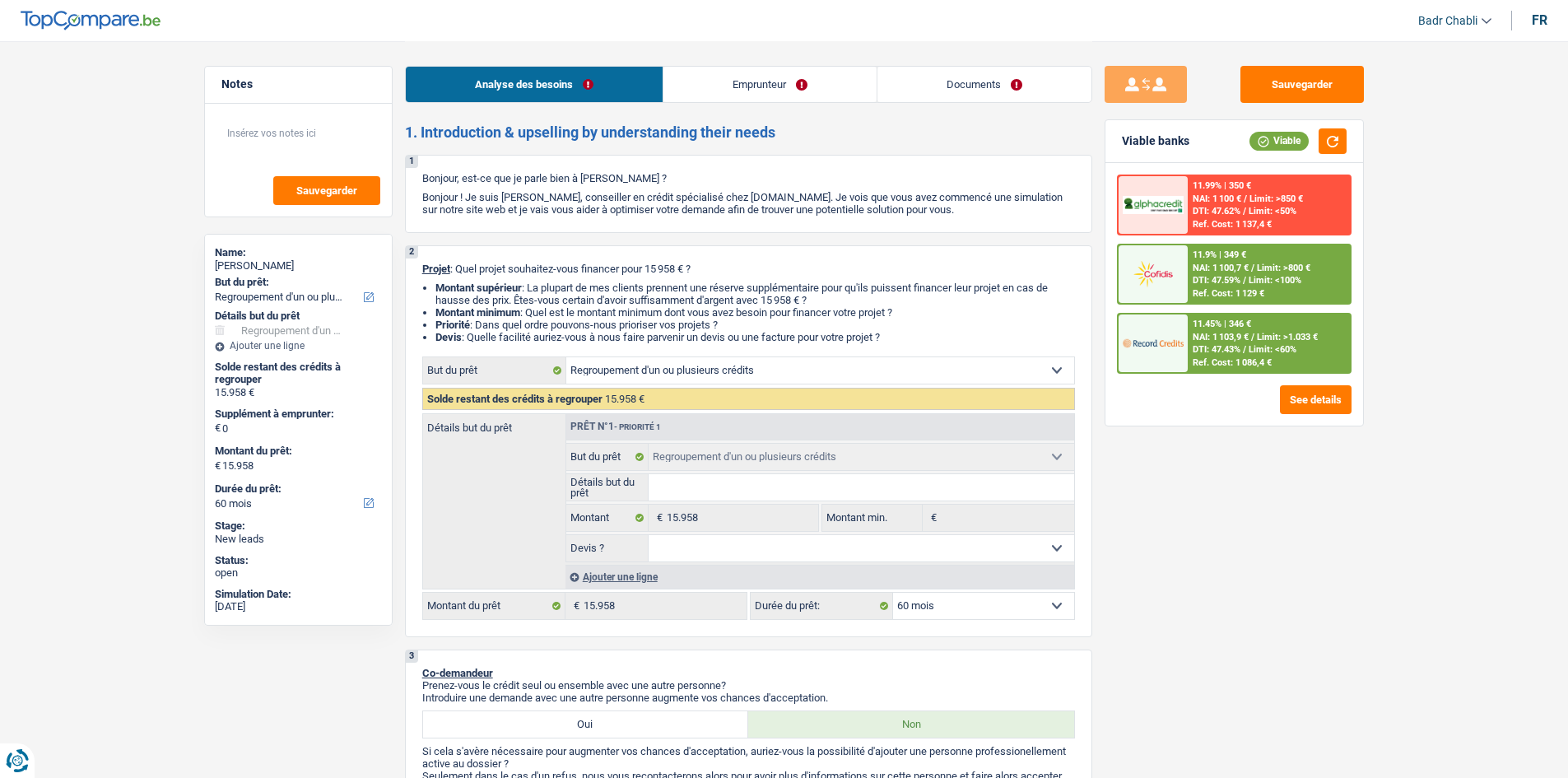
select select "60"
select select "invalid"
select select "disabilityPension"
select select "solidaris"
select select "BE"
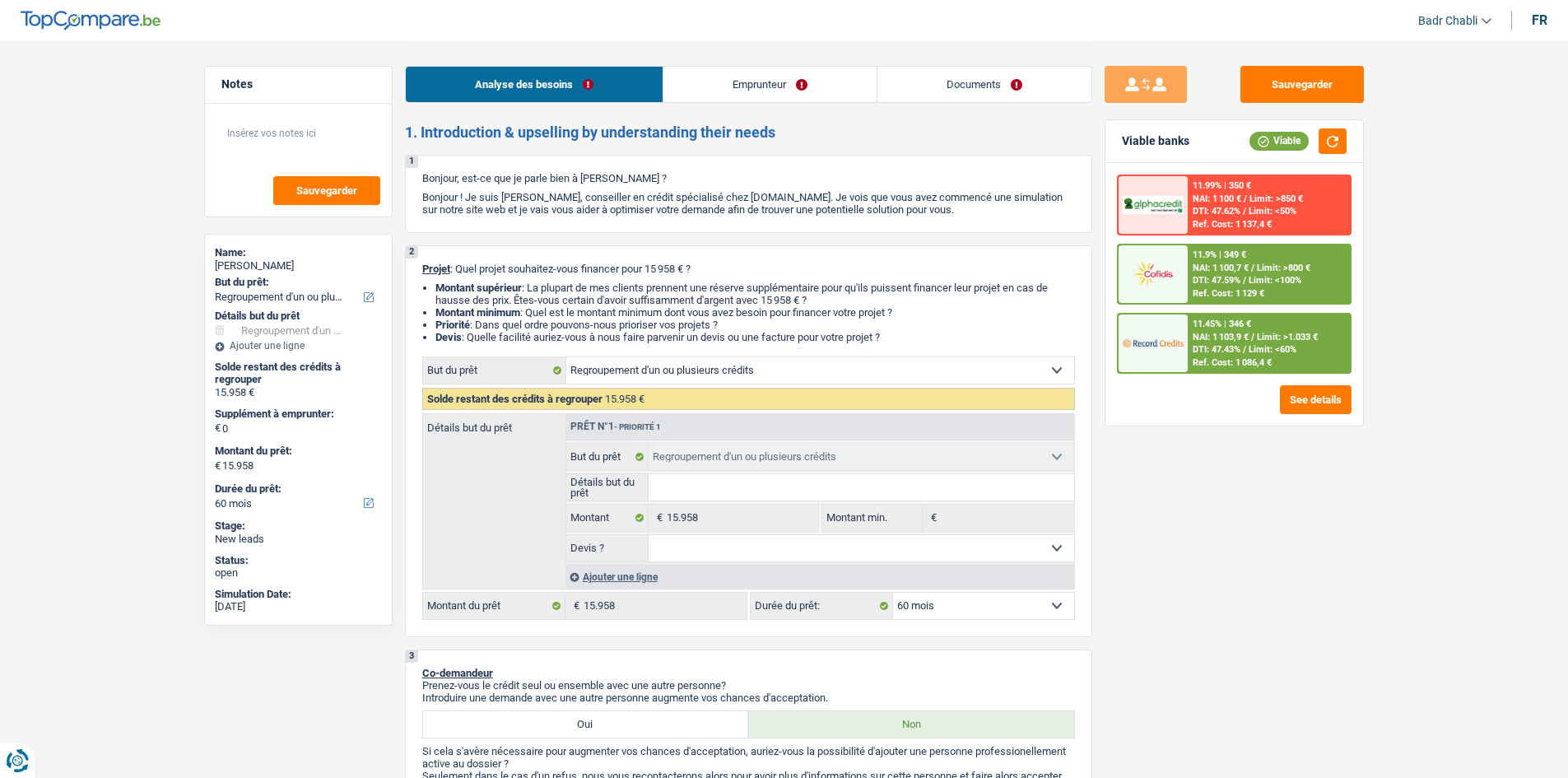
click at [787, 90] on link "Emprunteur" at bounding box center [769, 84] width 213 height 35
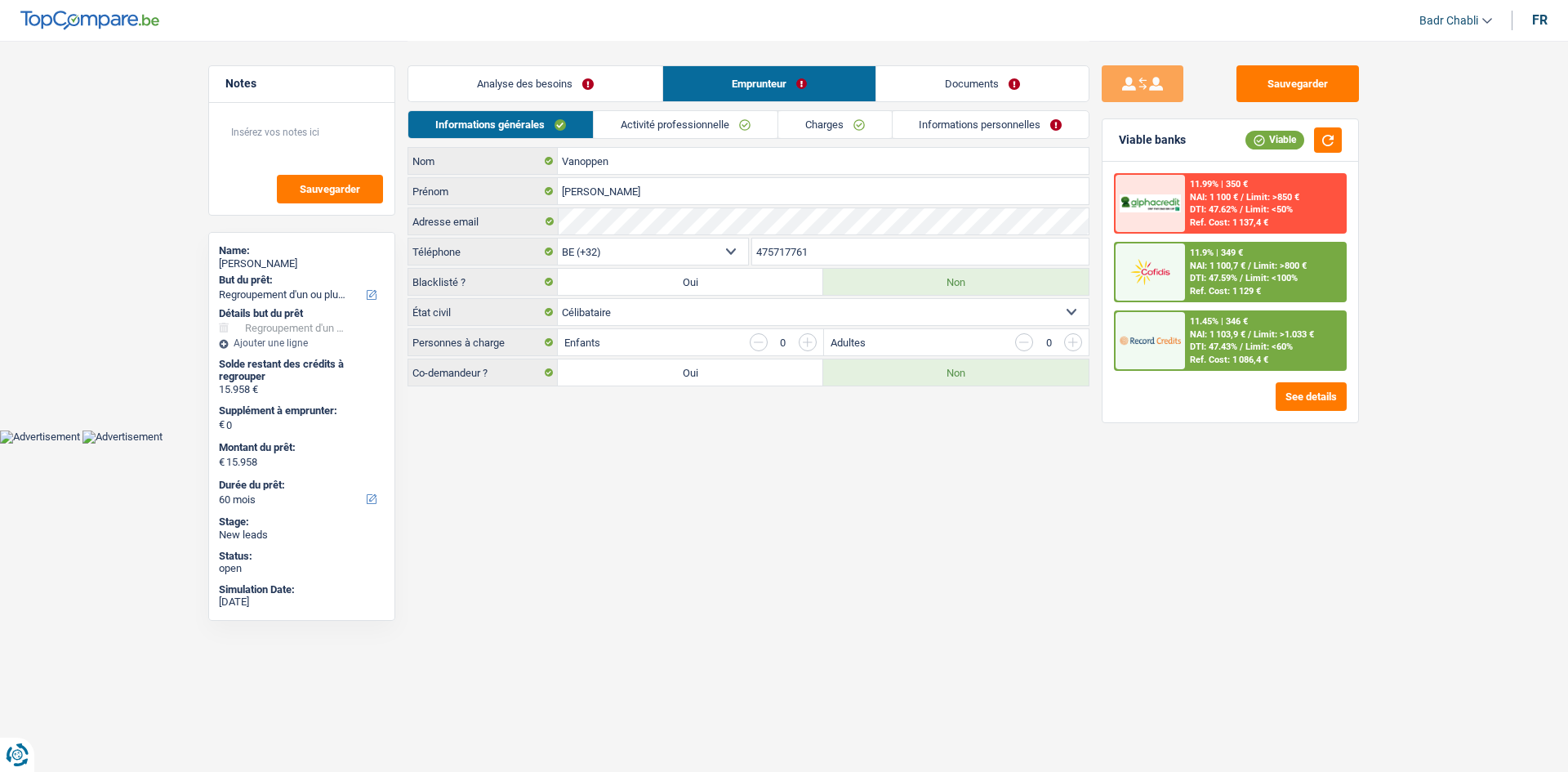
click at [932, 92] on link "Documents" at bounding box center [983, 83] width 212 height 35
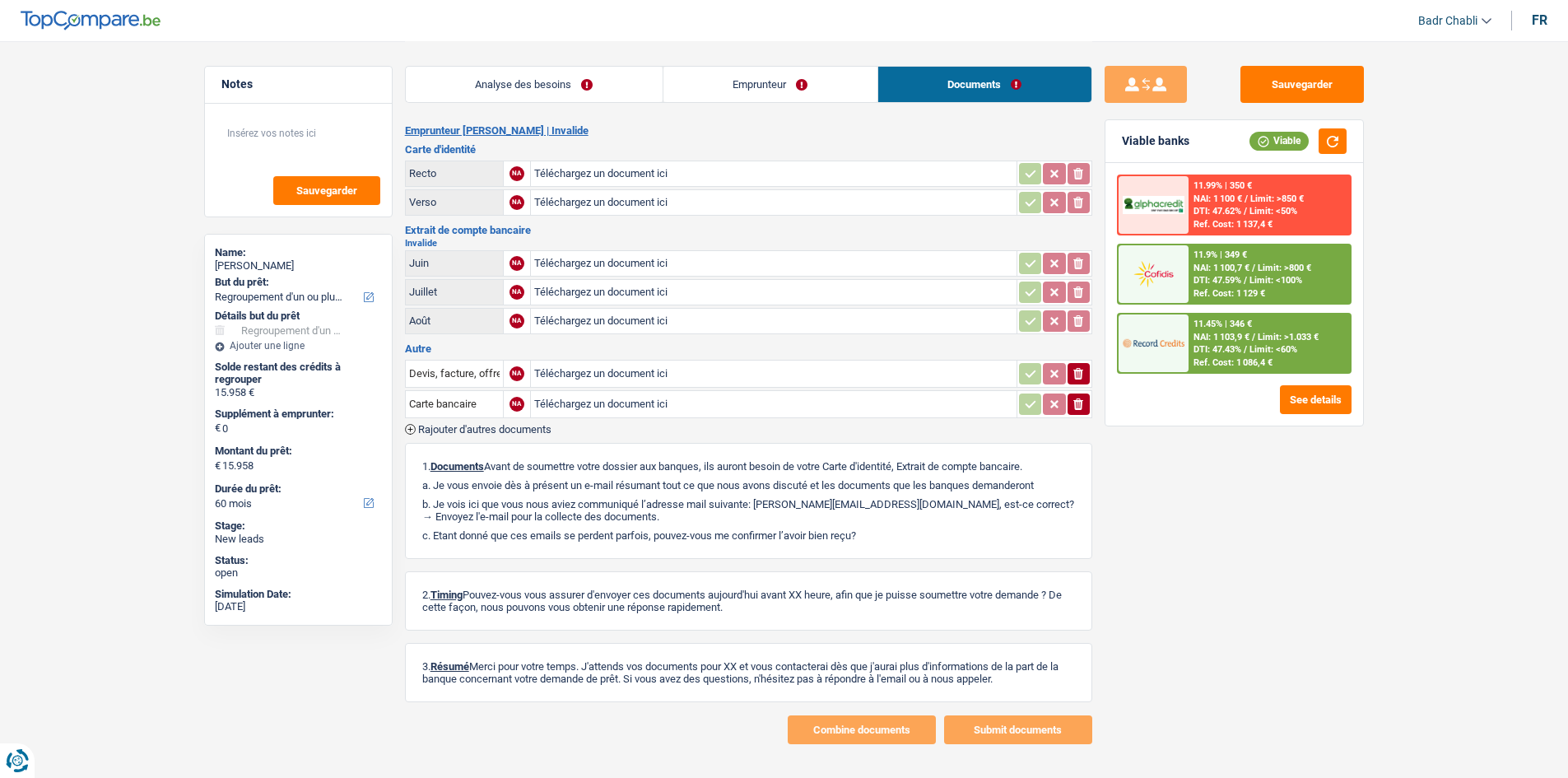
click at [796, 94] on link "Emprunteur" at bounding box center [770, 84] width 214 height 35
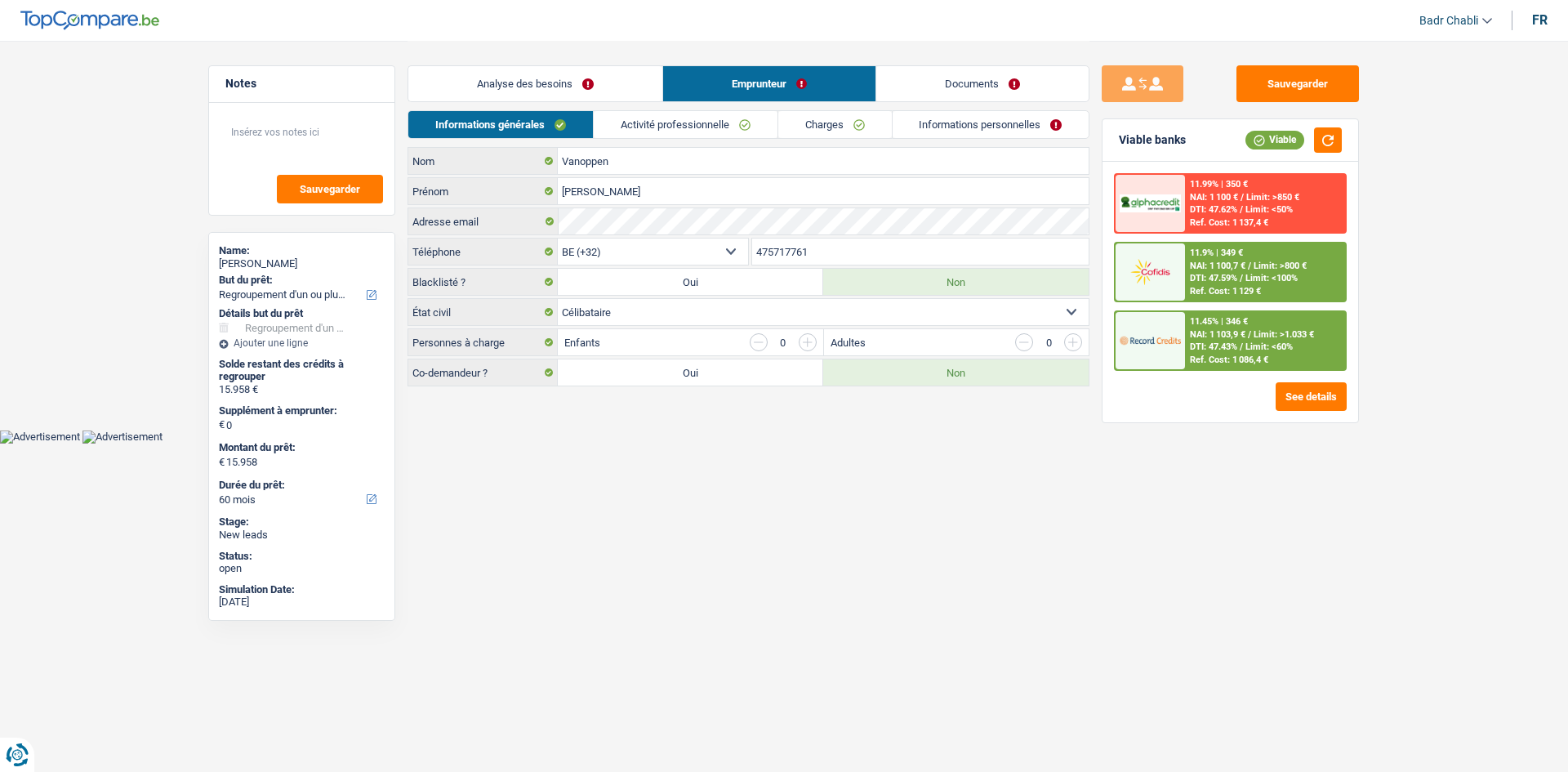
click at [718, 135] on link "Activité professionnelle" at bounding box center [686, 125] width 184 height 27
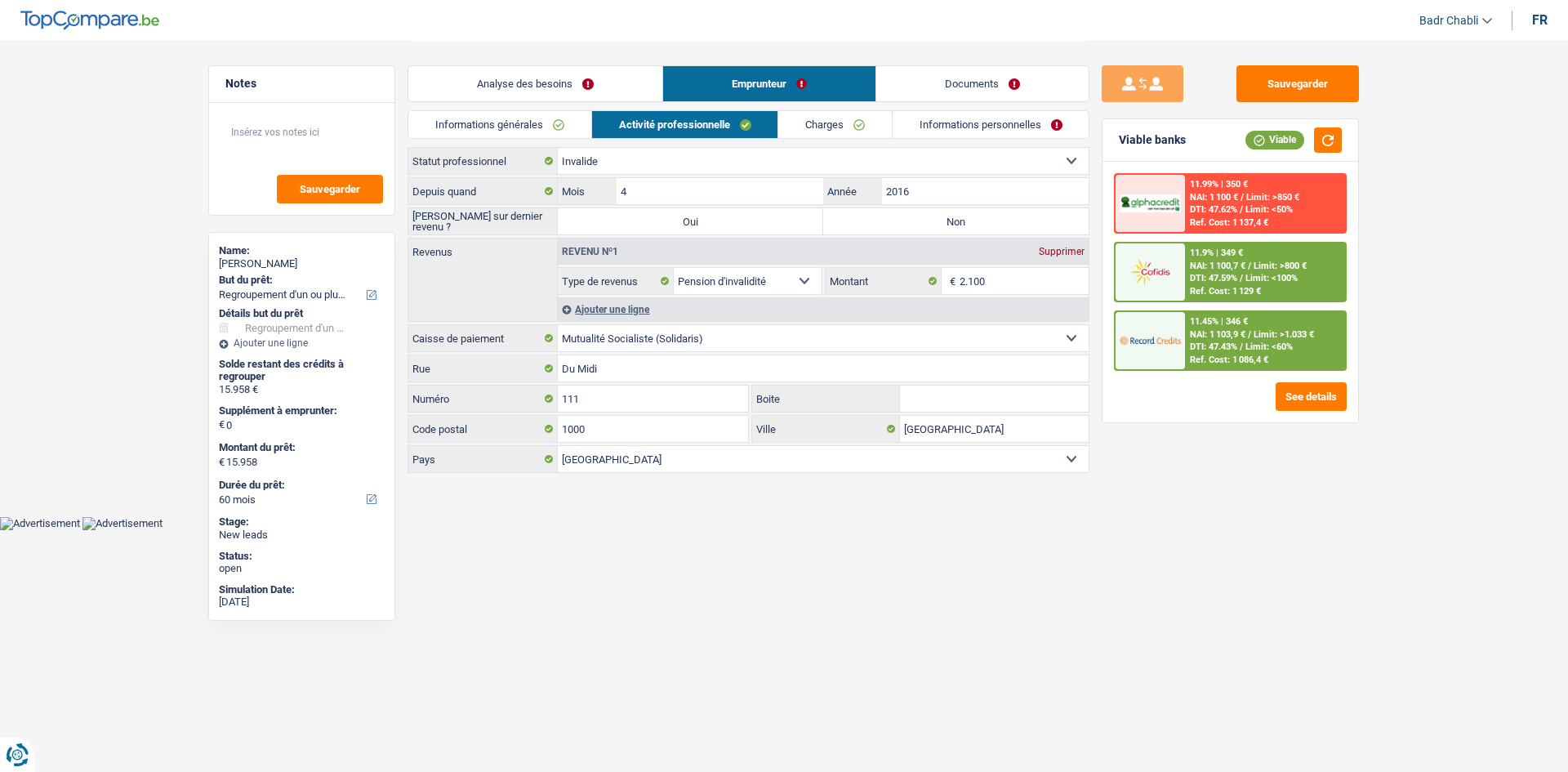
click at [863, 128] on link "Charges" at bounding box center [835, 125] width 114 height 27
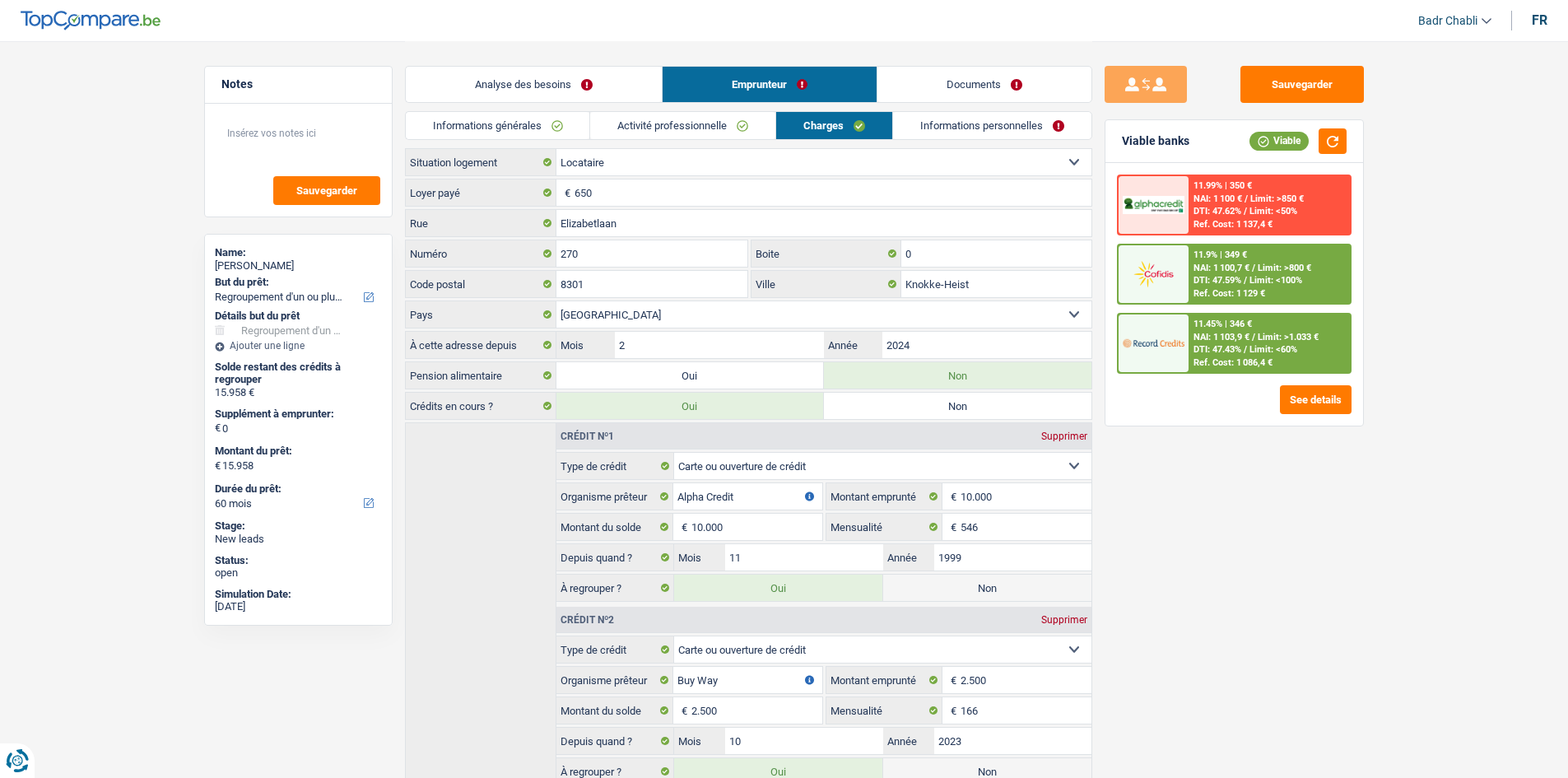
click at [710, 120] on link "Activité professionnelle" at bounding box center [682, 126] width 186 height 27
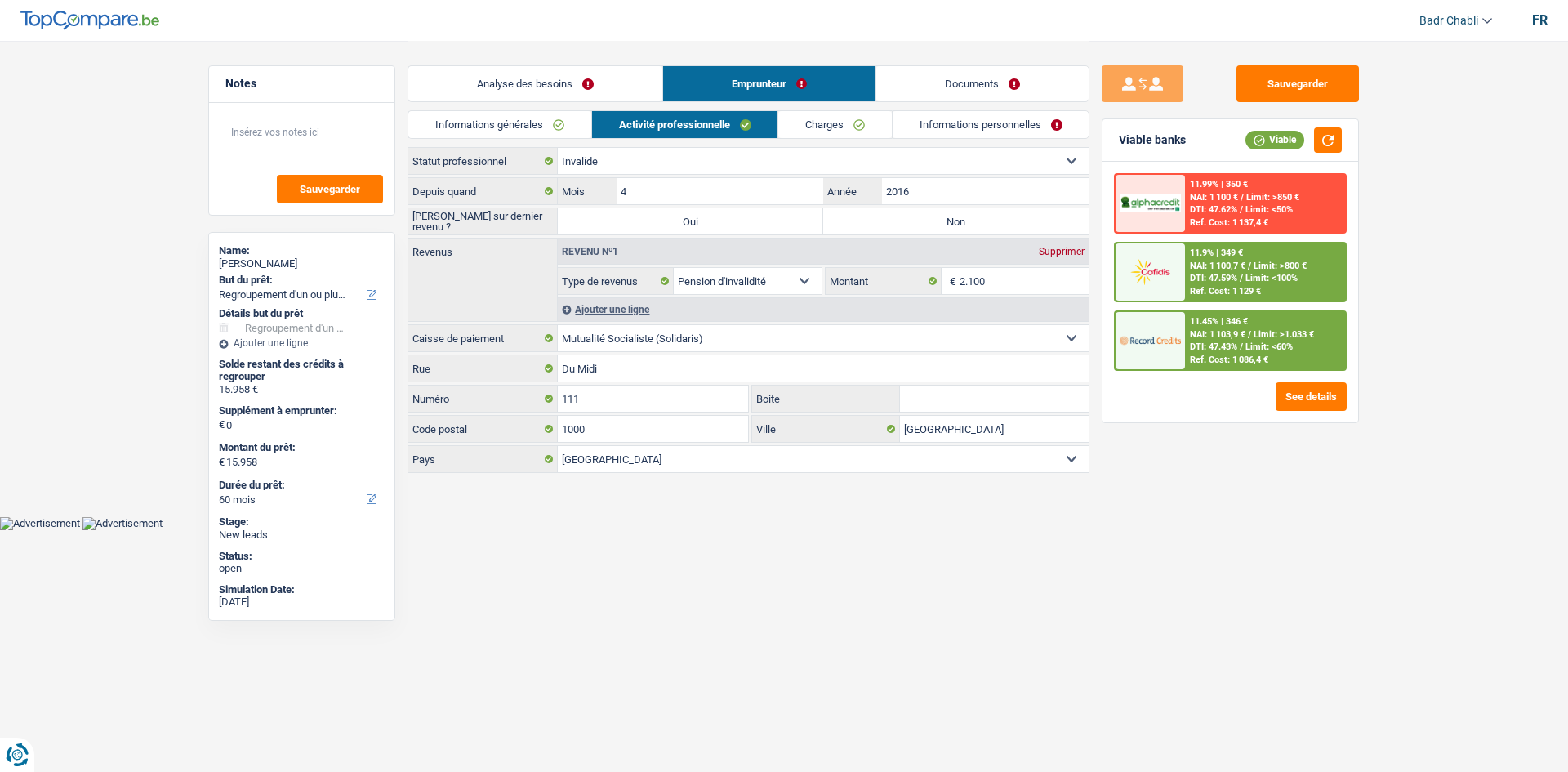
click at [832, 125] on link "Charges" at bounding box center [835, 125] width 114 height 27
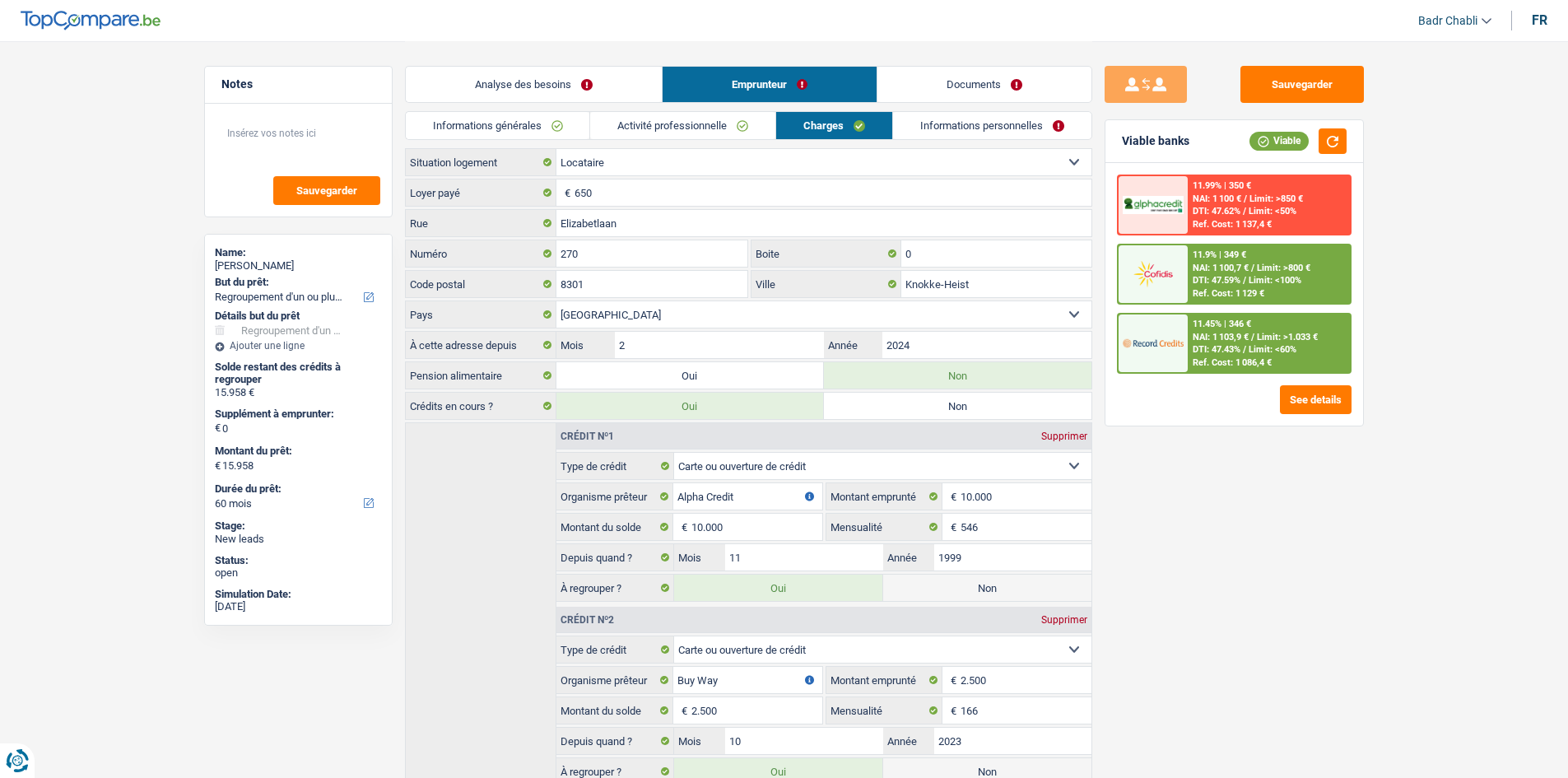
click at [722, 129] on link "Activité professionnelle" at bounding box center [682, 126] width 186 height 27
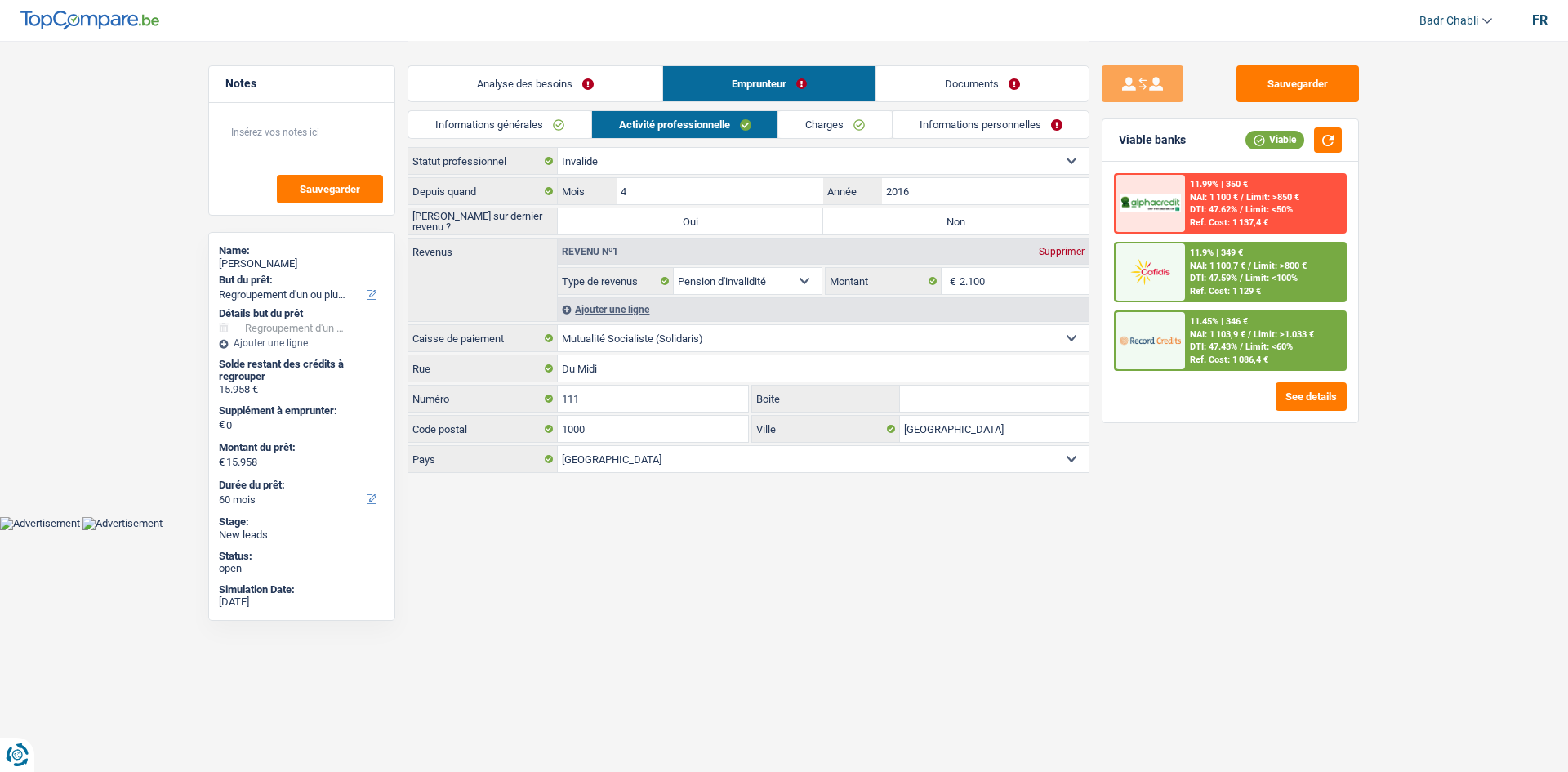
click at [942, 220] on label "Non" at bounding box center [955, 221] width 266 height 26
click at [942, 220] on input "Non" at bounding box center [955, 221] width 266 height 26
radio input "true"
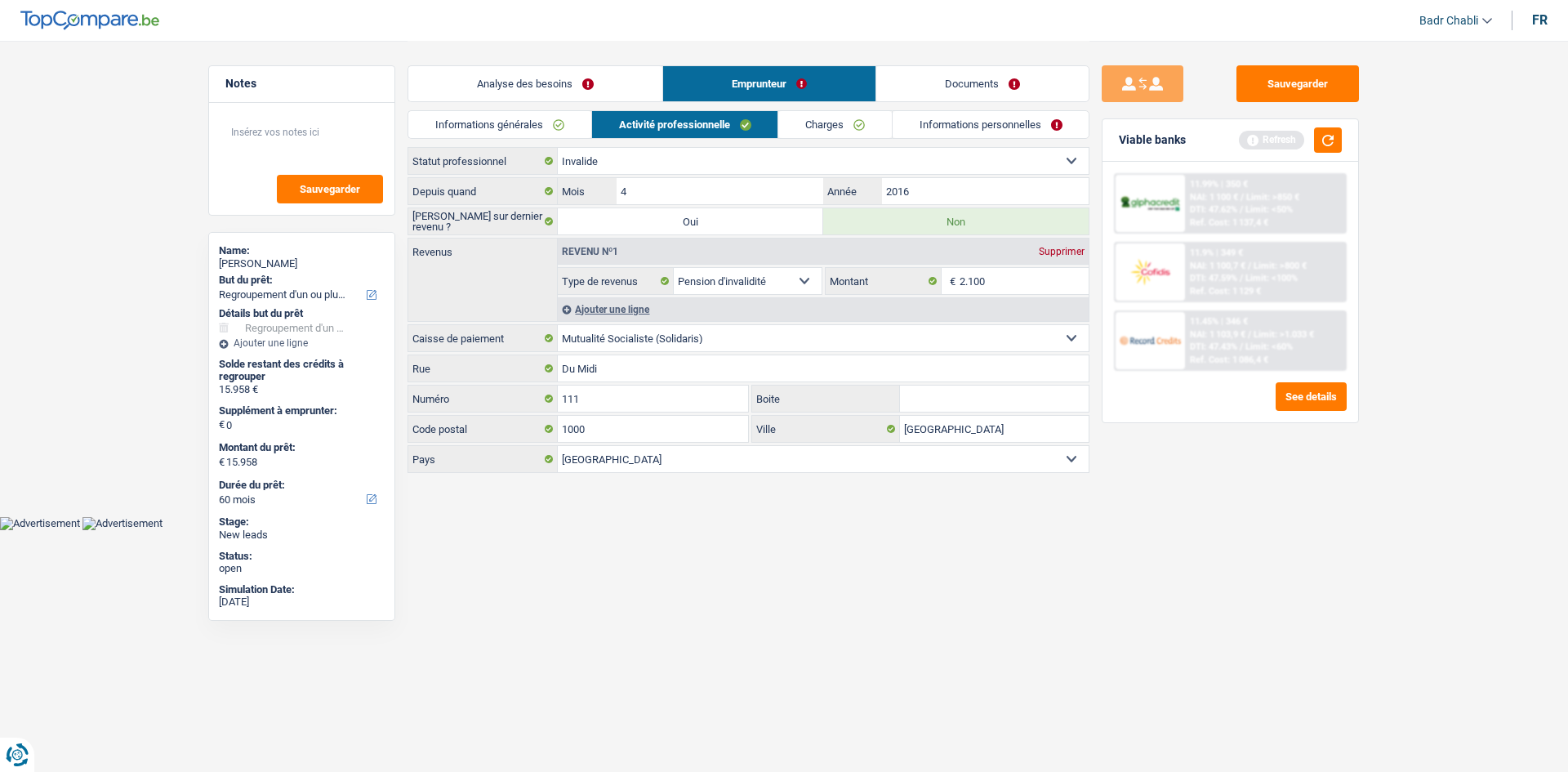
click at [580, 87] on link "Analyse des besoins" at bounding box center [535, 83] width 254 height 35
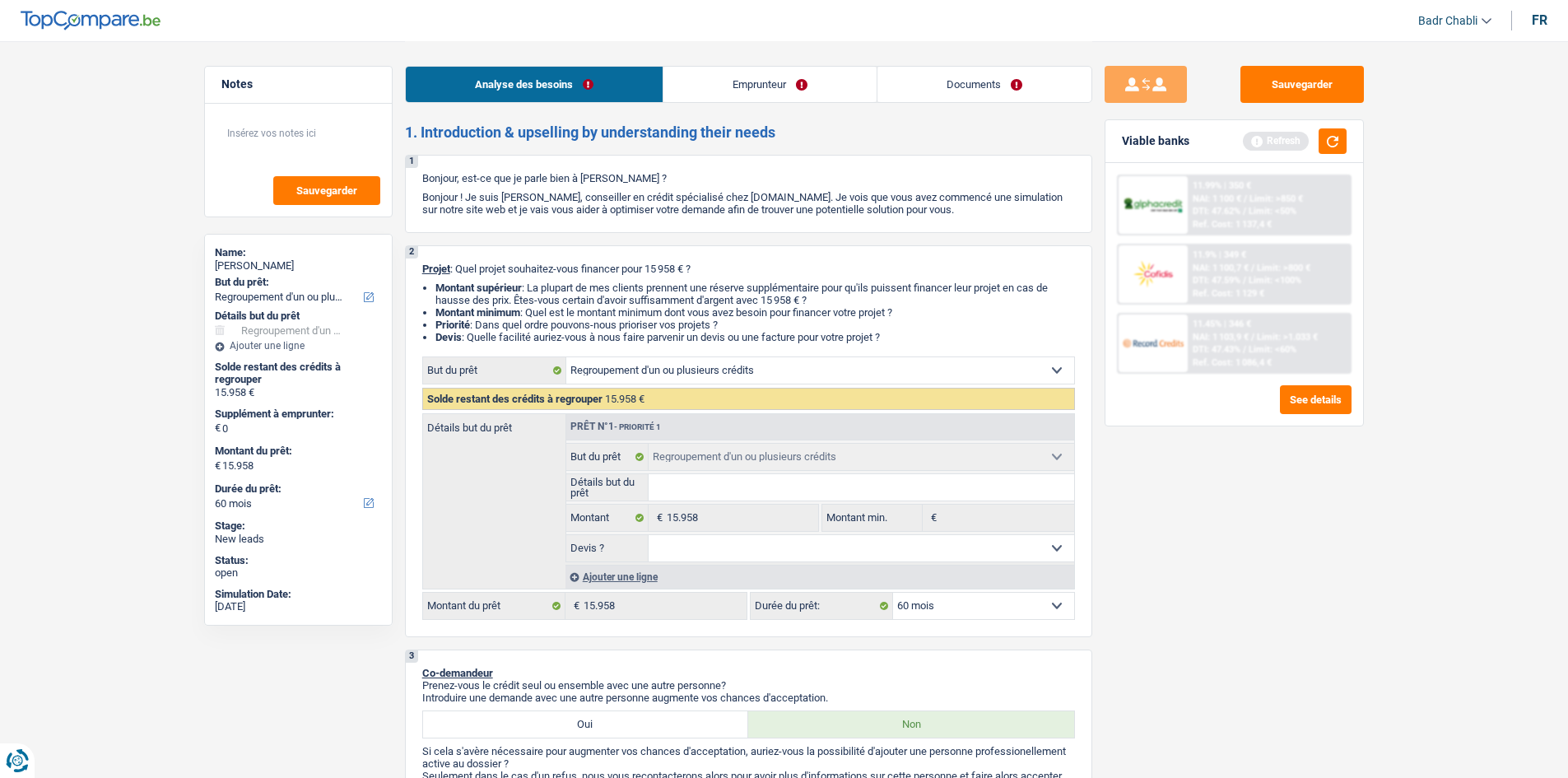
click at [738, 99] on link "Emprunteur" at bounding box center [769, 84] width 213 height 35
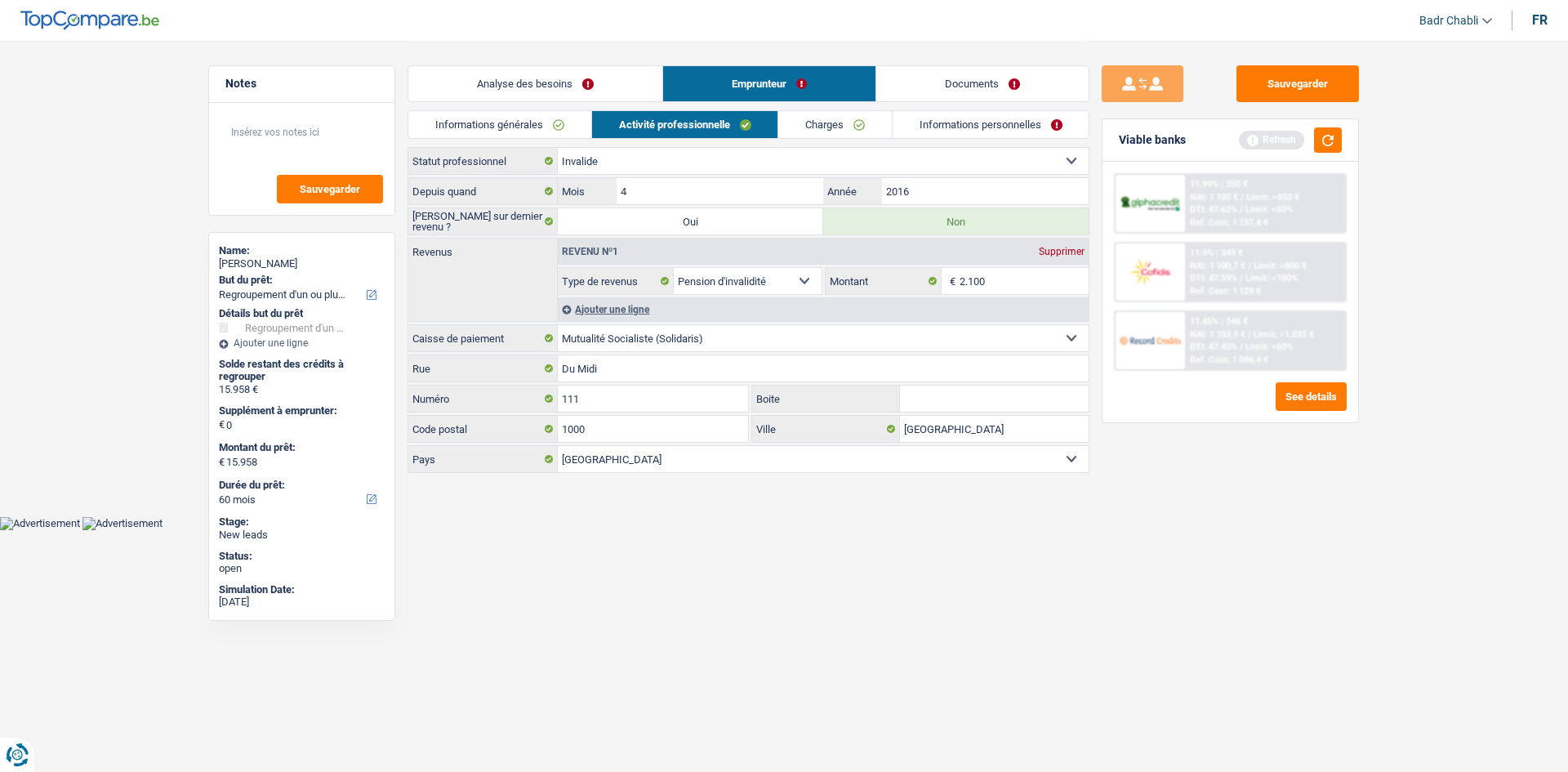
click at [536, 125] on link "Informations générales" at bounding box center [500, 125] width 183 height 27
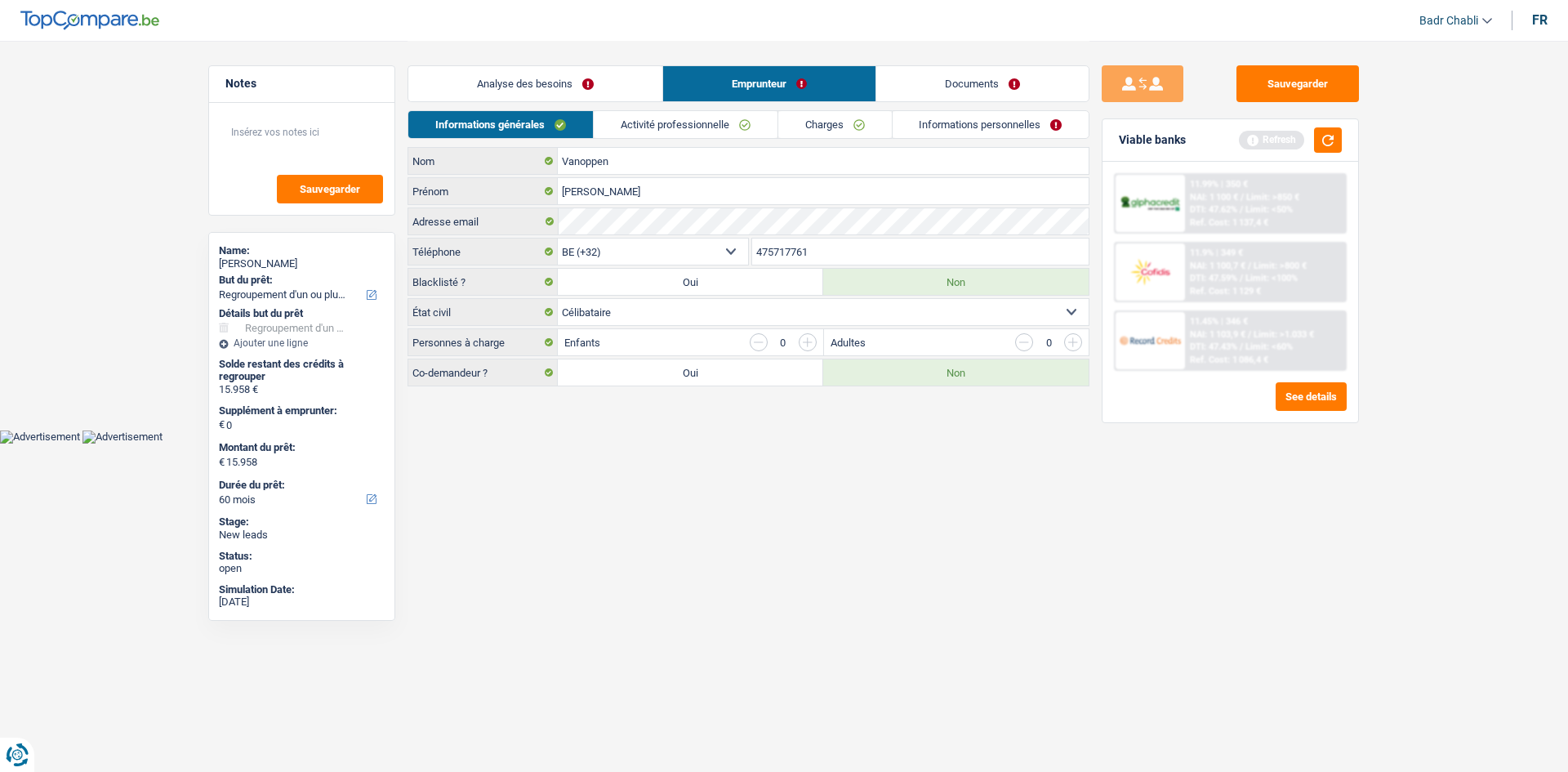
click at [558, 84] on link "Analyse des besoins" at bounding box center [535, 83] width 254 height 35
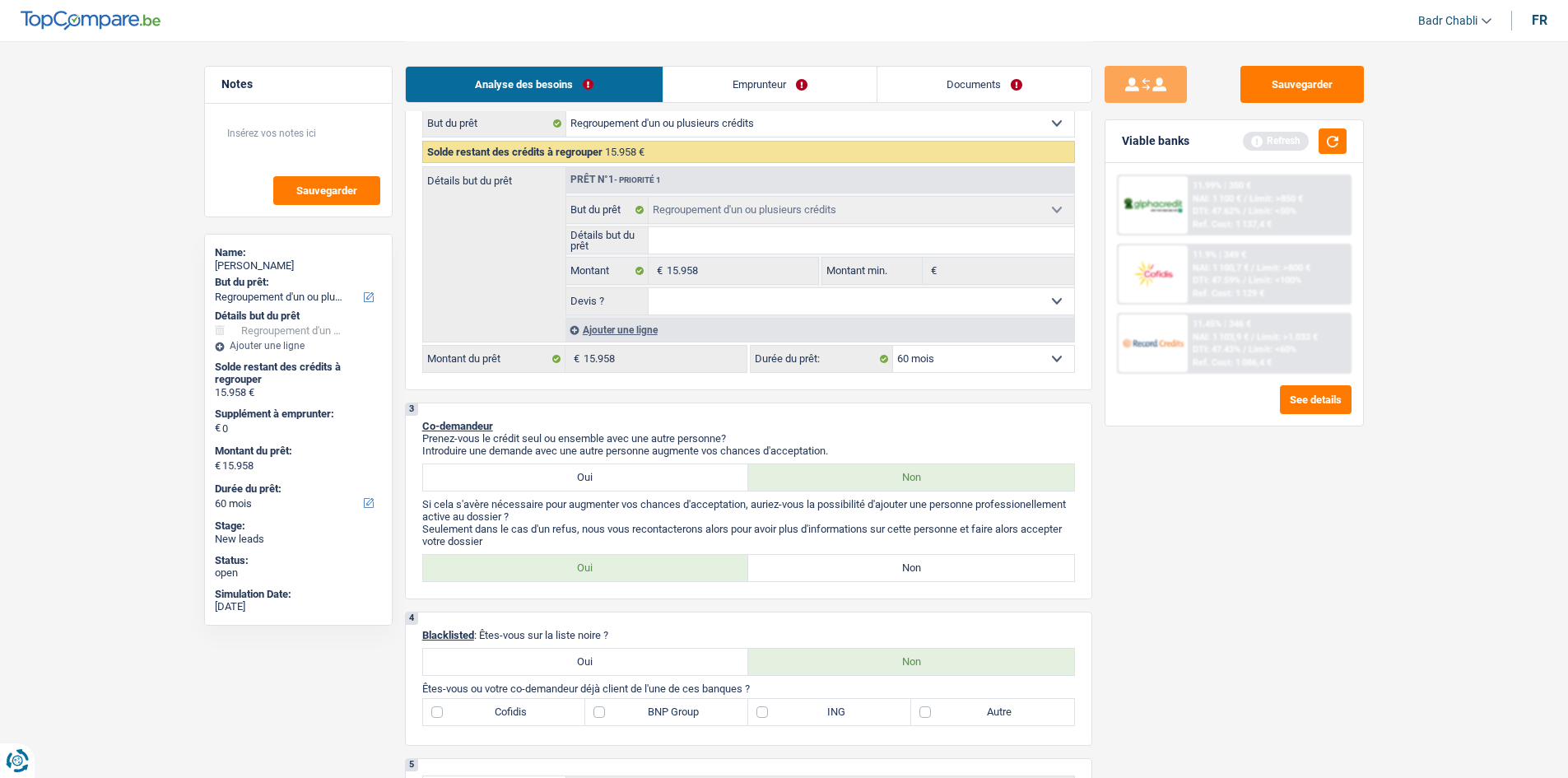
scroll to position [576, 0]
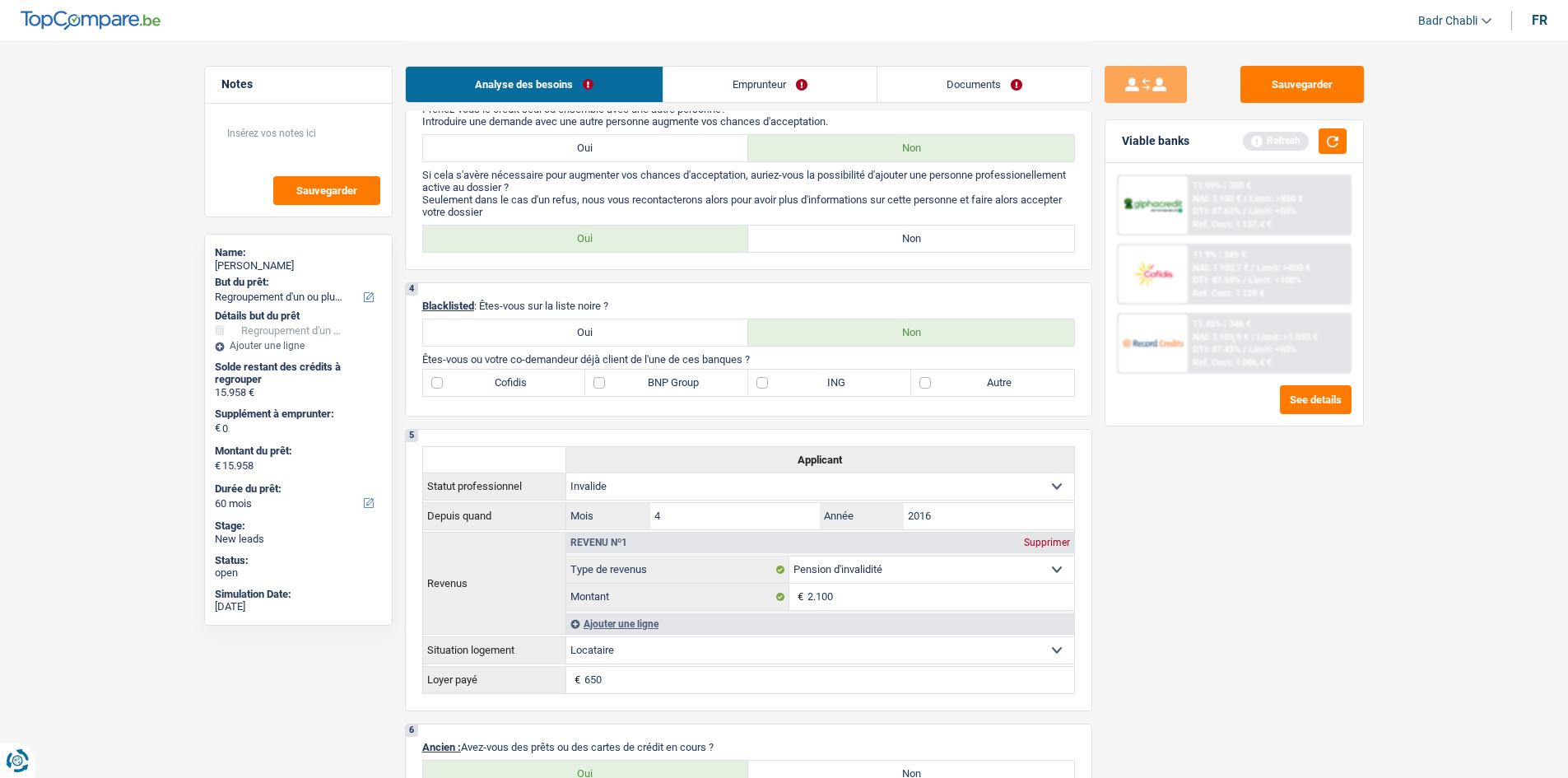
click at [887, 236] on label "Non" at bounding box center [911, 239] width 326 height 27
click at [887, 236] on input "Non" at bounding box center [911, 239] width 326 height 27
radio input "true"
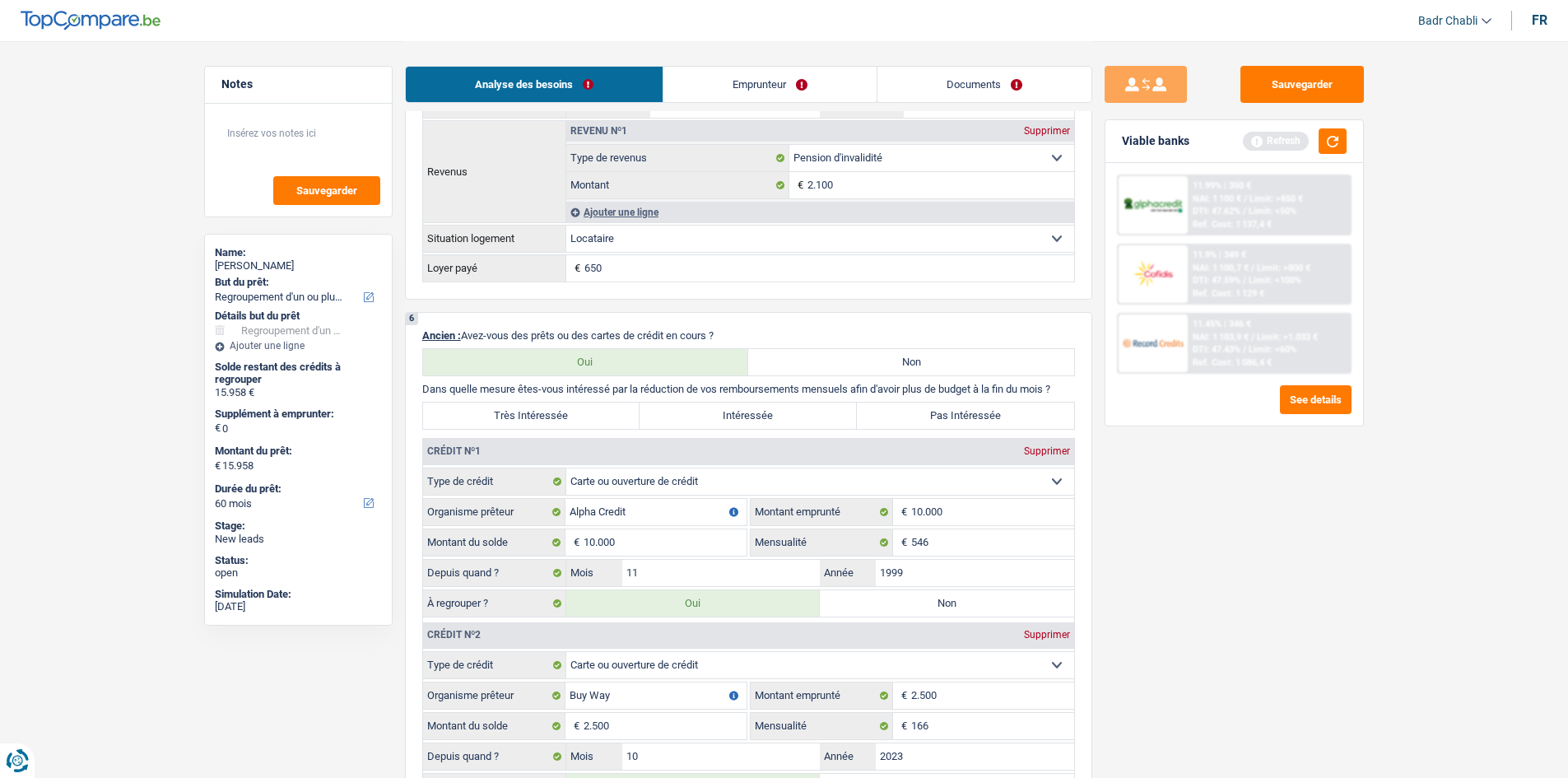
scroll to position [658, 0]
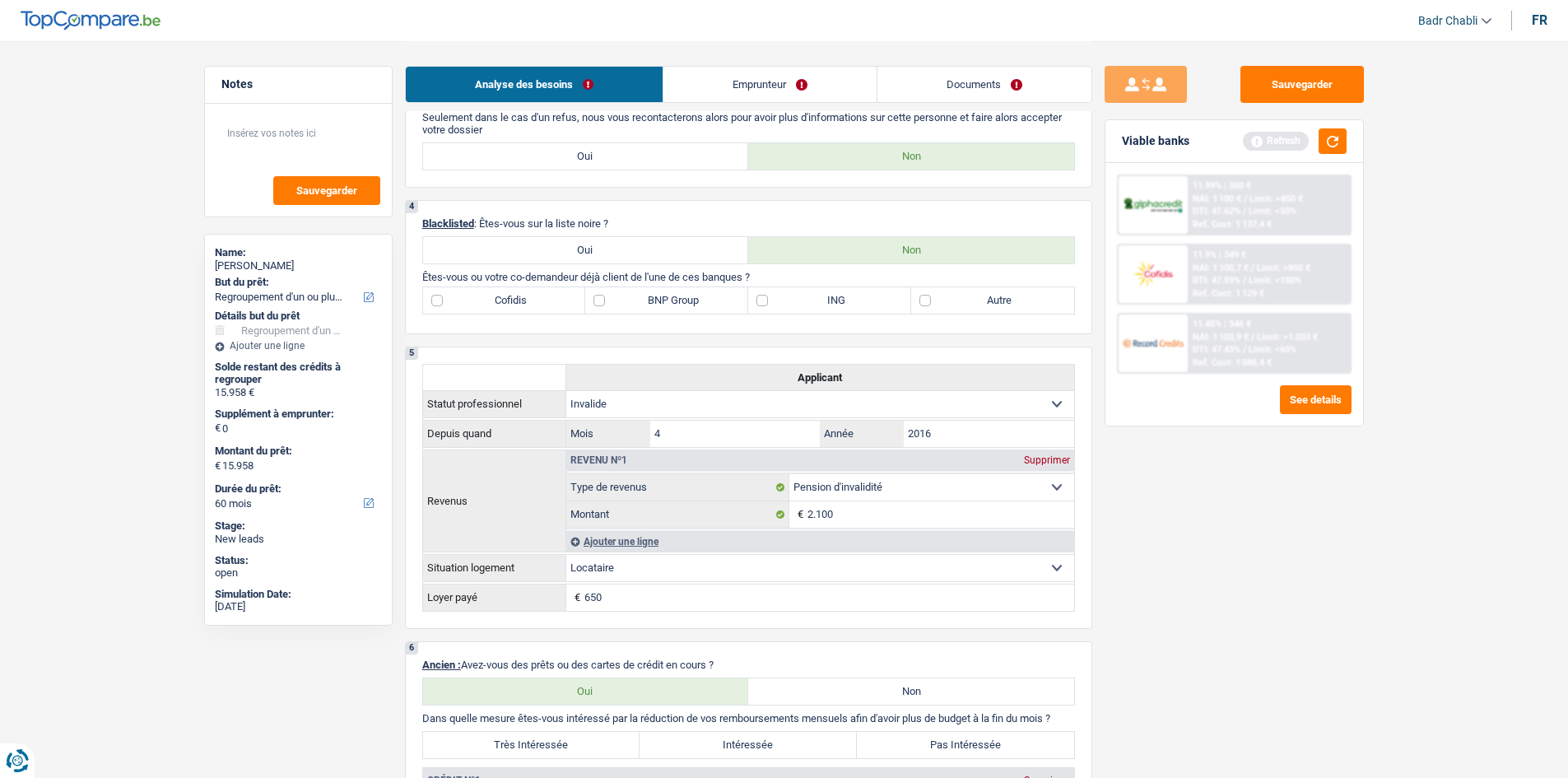
click at [634, 293] on label "BNP Group" at bounding box center [666, 300] width 163 height 27
click at [634, 293] on input "BNP Group" at bounding box center [666, 300] width 163 height 27
checkbox input "true"
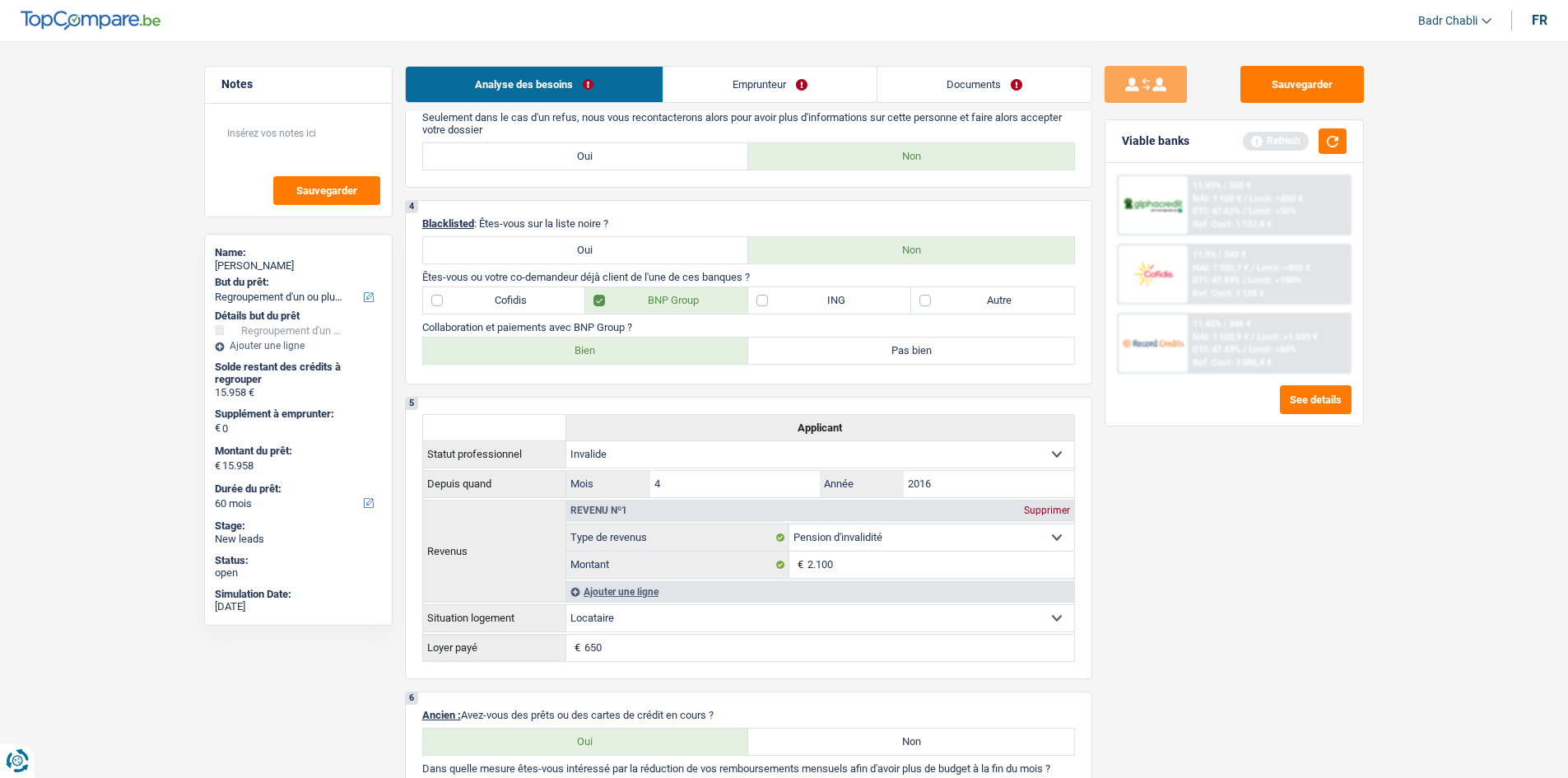
click at [627, 341] on label "Bien" at bounding box center [586, 351] width 326 height 27
click at [627, 341] on input "Bien" at bounding box center [586, 351] width 326 height 27
radio input "true"
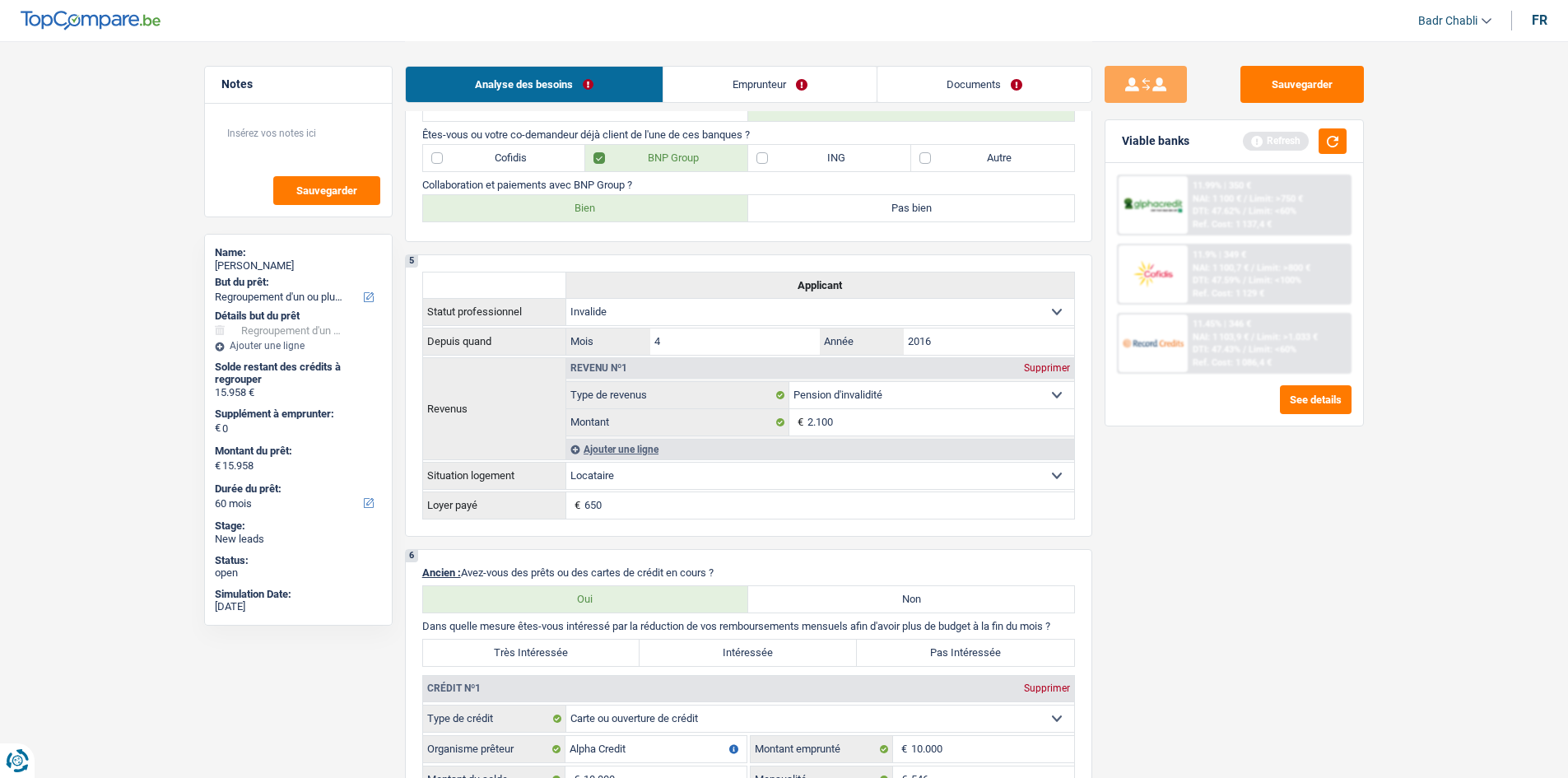
scroll to position [576, 0]
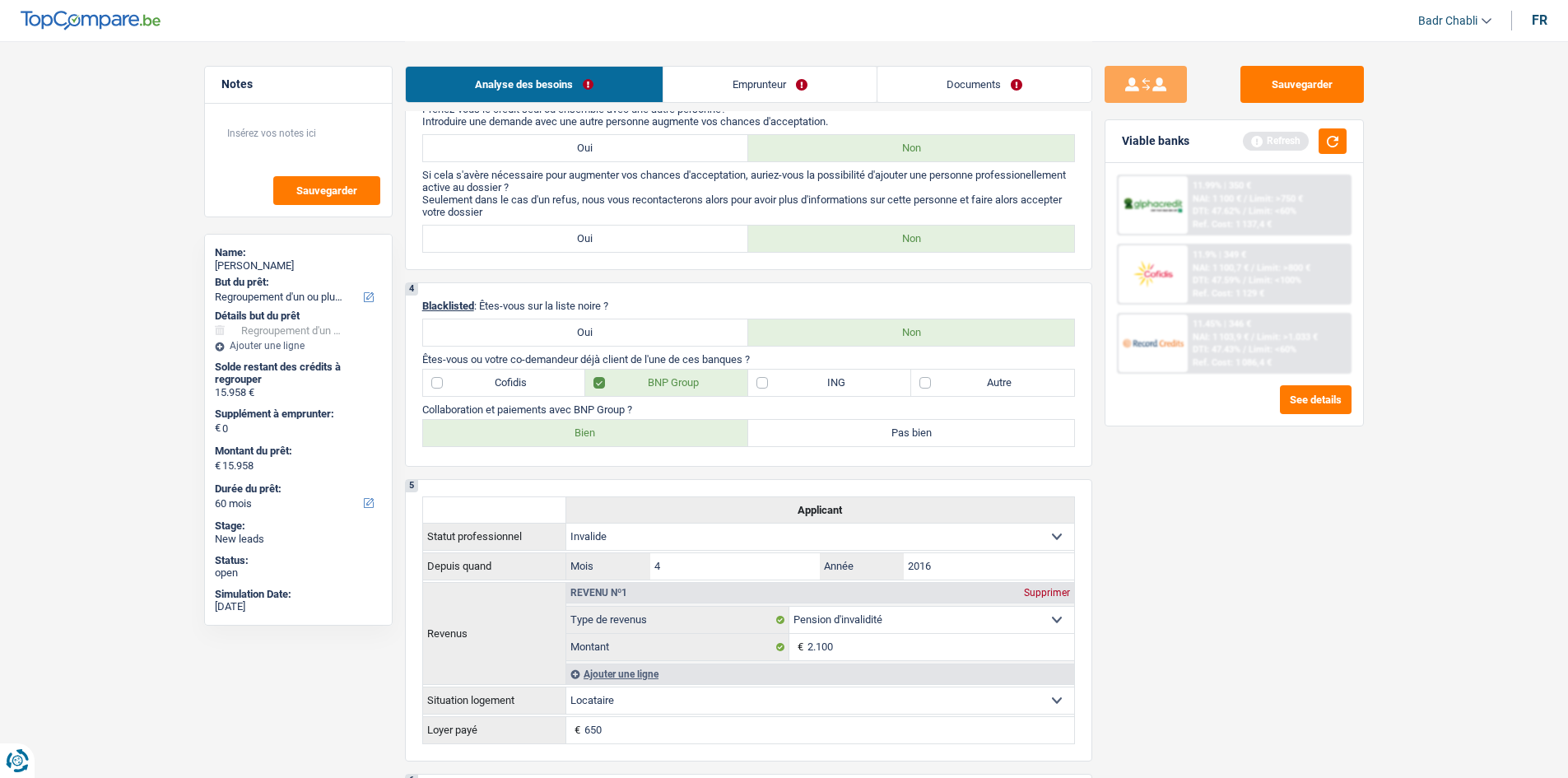
click at [484, 381] on label "Cofidis" at bounding box center [504, 382] width 163 height 27
click at [484, 381] on input "Cofidis" at bounding box center [504, 382] width 163 height 27
checkbox input "true"
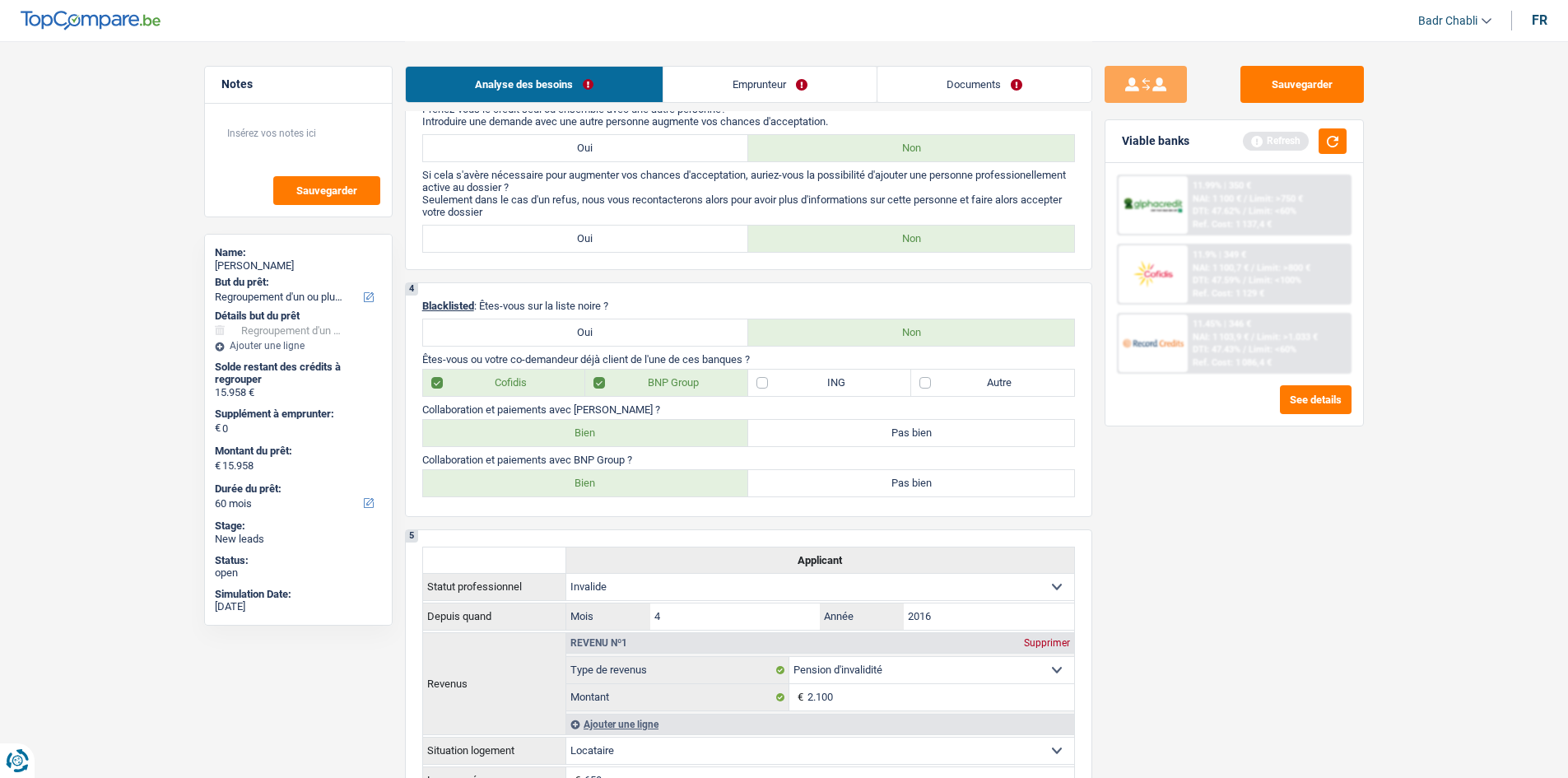
click at [581, 434] on label "Bien" at bounding box center [586, 433] width 326 height 27
click at [581, 434] on input "Bien" at bounding box center [586, 433] width 326 height 27
radio input "true"
click at [1347, 139] on div "Viable banks Refresh" at bounding box center [1234, 142] width 257 height 43
click at [1341, 139] on button "button" at bounding box center [1332, 141] width 28 height 26
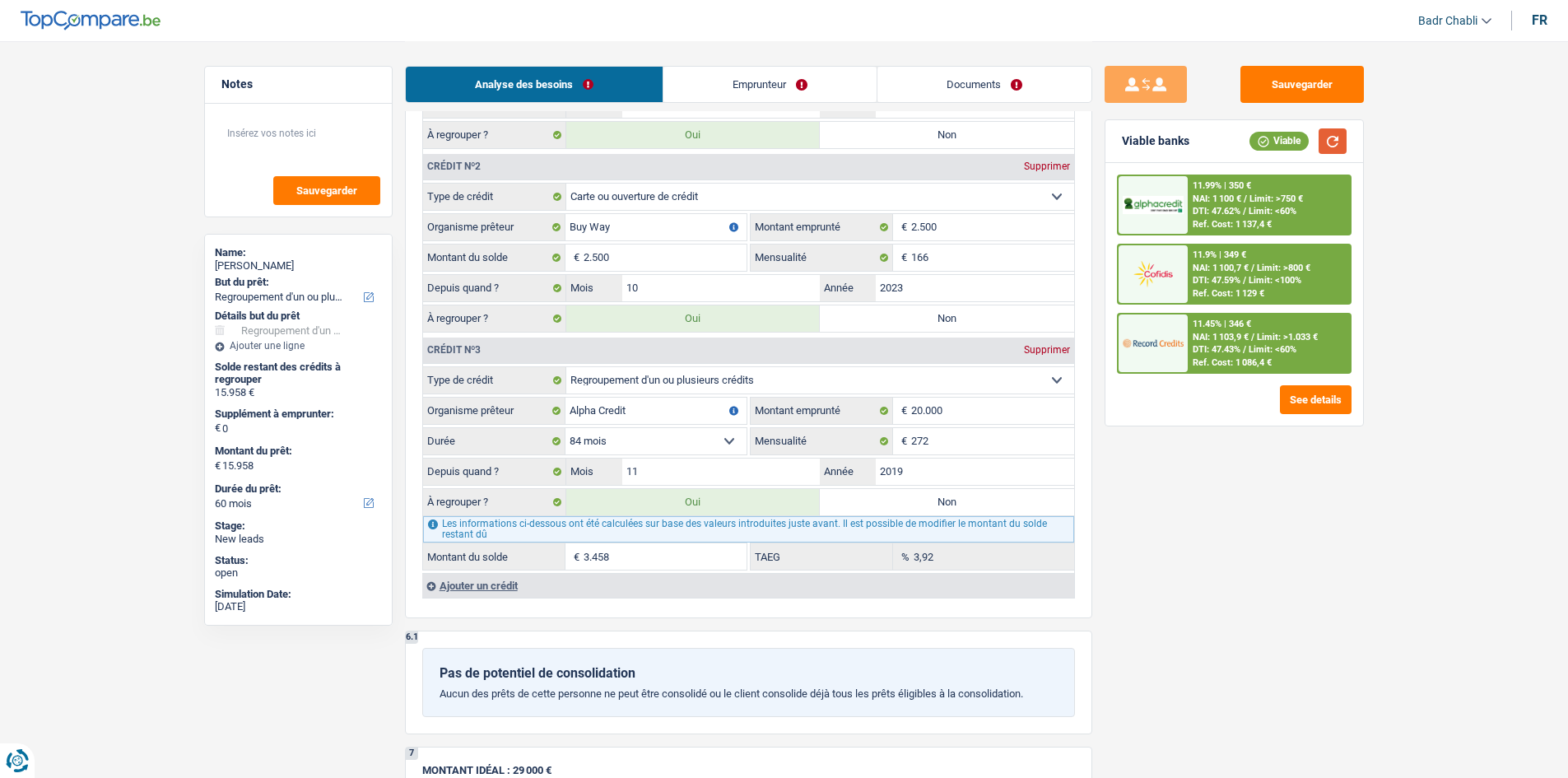
scroll to position [1317, 0]
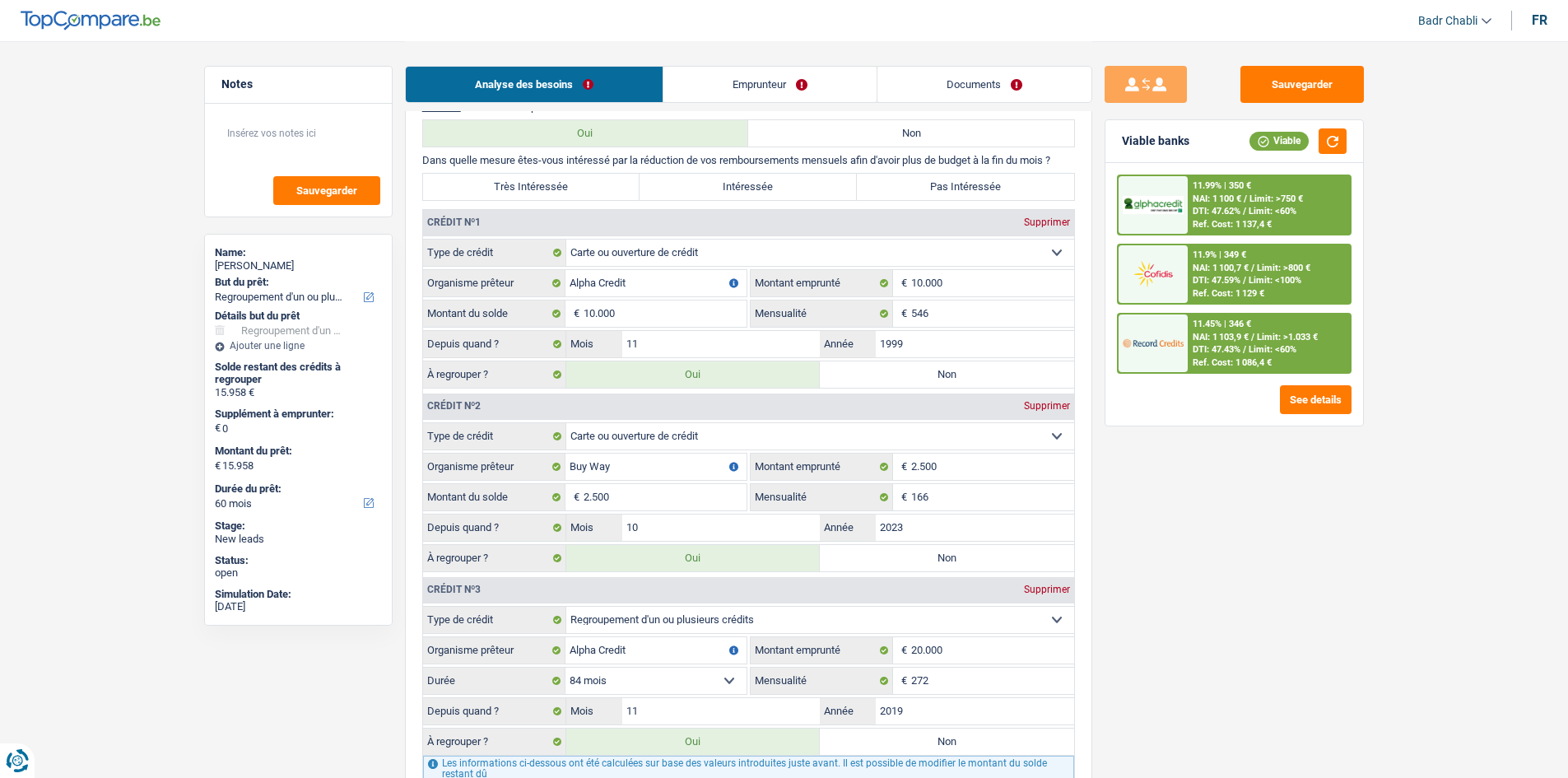
click at [581, 187] on label "Très Intéressée" at bounding box center [532, 186] width 217 height 27
click at [581, 187] on input "Très Intéressée" at bounding box center [532, 186] width 217 height 27
radio input "true"
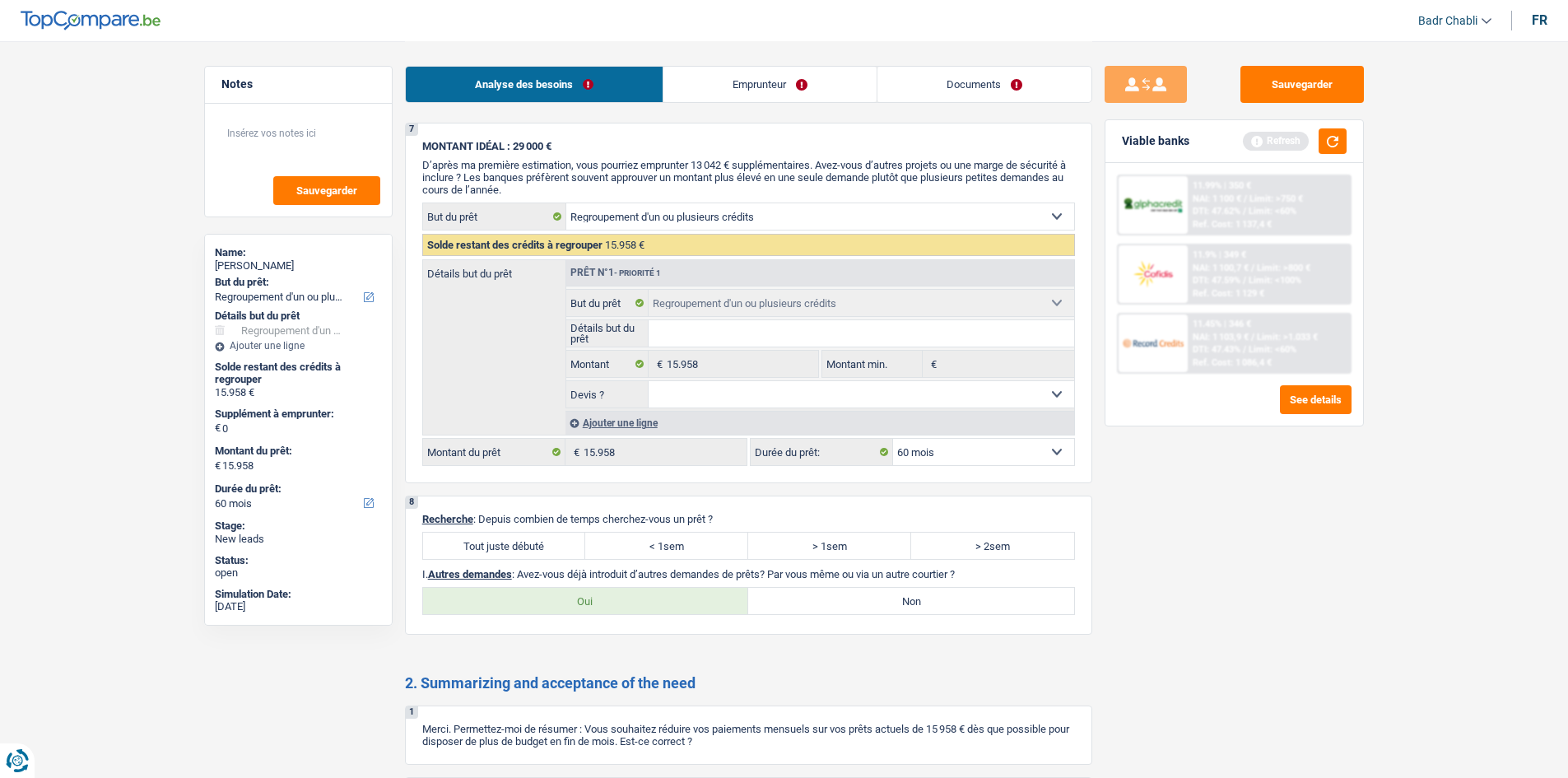
scroll to position [2304, 0]
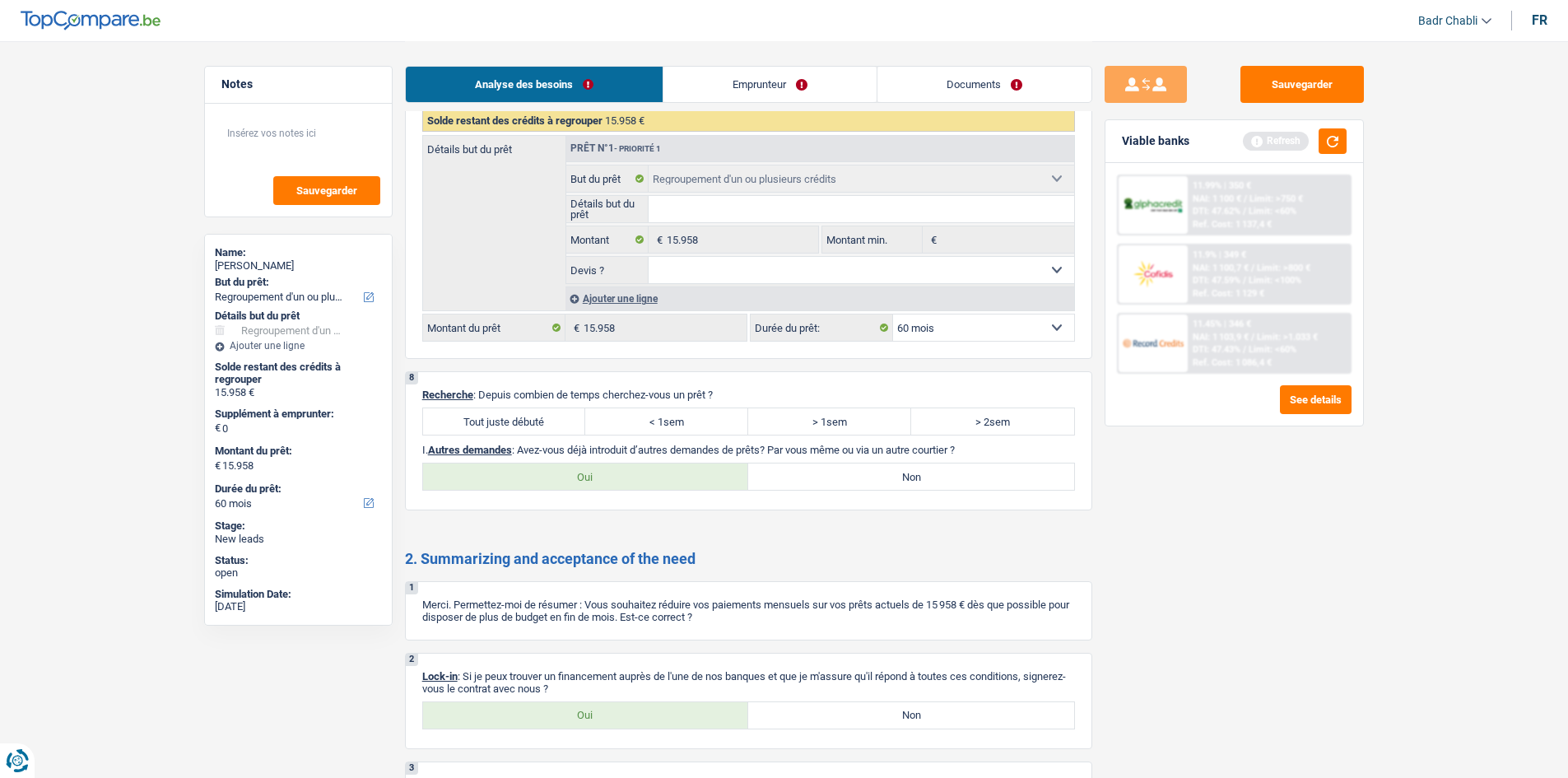
click at [552, 417] on label "Tout juste débuté" at bounding box center [504, 421] width 163 height 27
click at [552, 417] on input "Tout juste débuté" at bounding box center [504, 421] width 163 height 27
radio input "true"
click at [799, 467] on label "Non" at bounding box center [911, 476] width 326 height 27
click at [799, 467] on input "Non" at bounding box center [911, 476] width 326 height 27
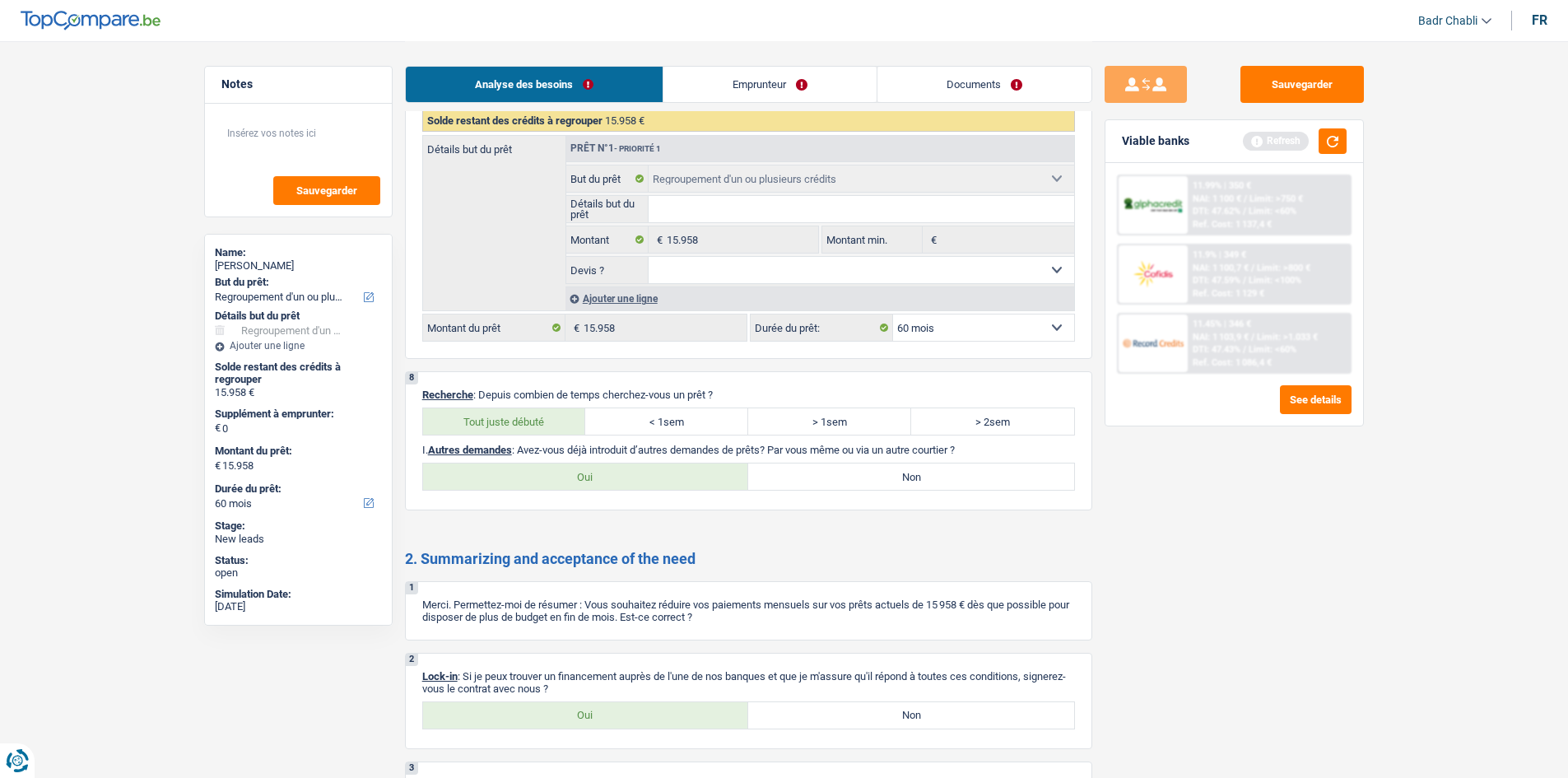
radio input "true"
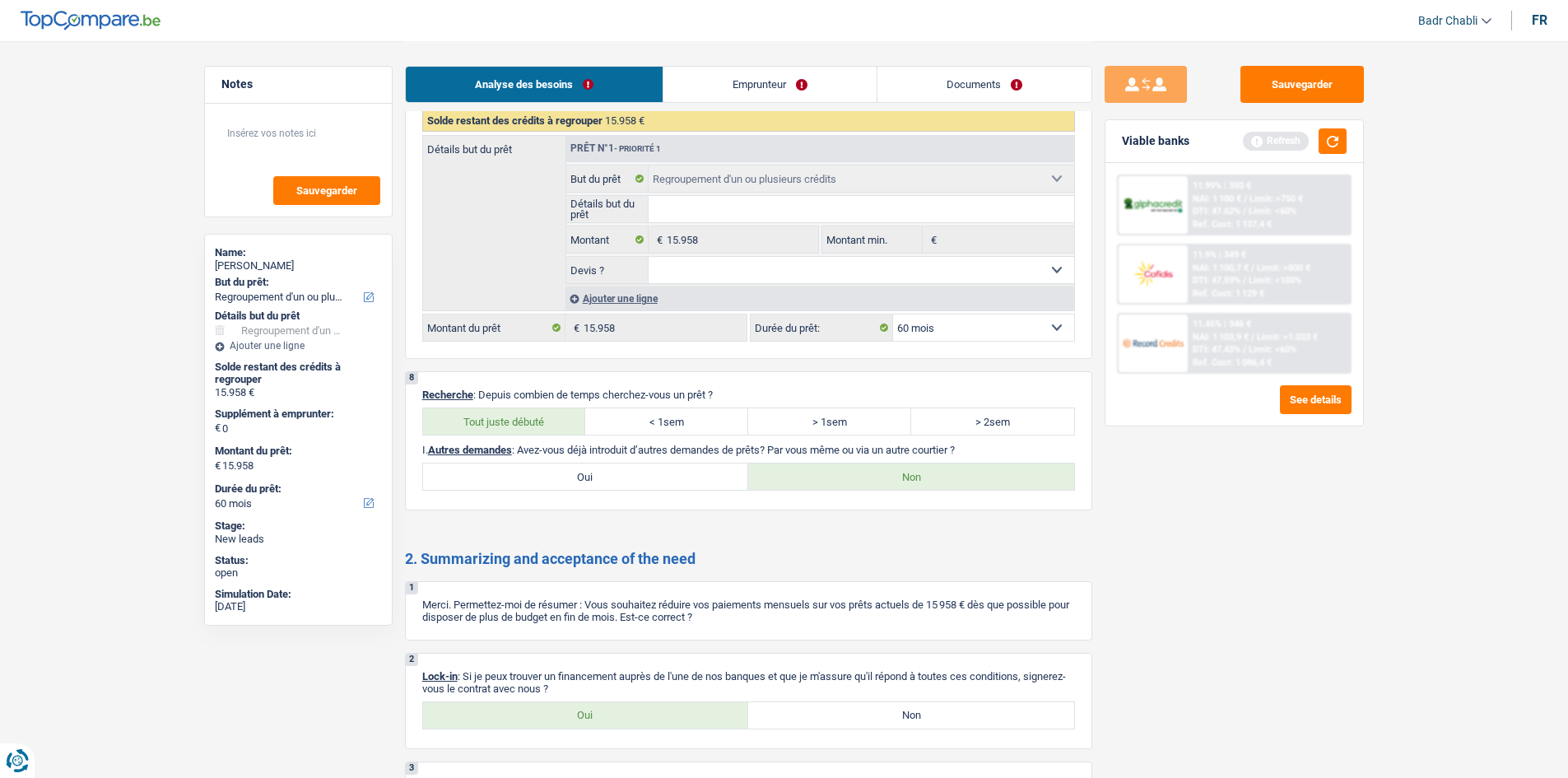
click at [651, 716] on label "Oui" at bounding box center [586, 715] width 326 height 27
click at [651, 716] on input "Oui" at bounding box center [586, 715] width 326 height 27
radio input "true"
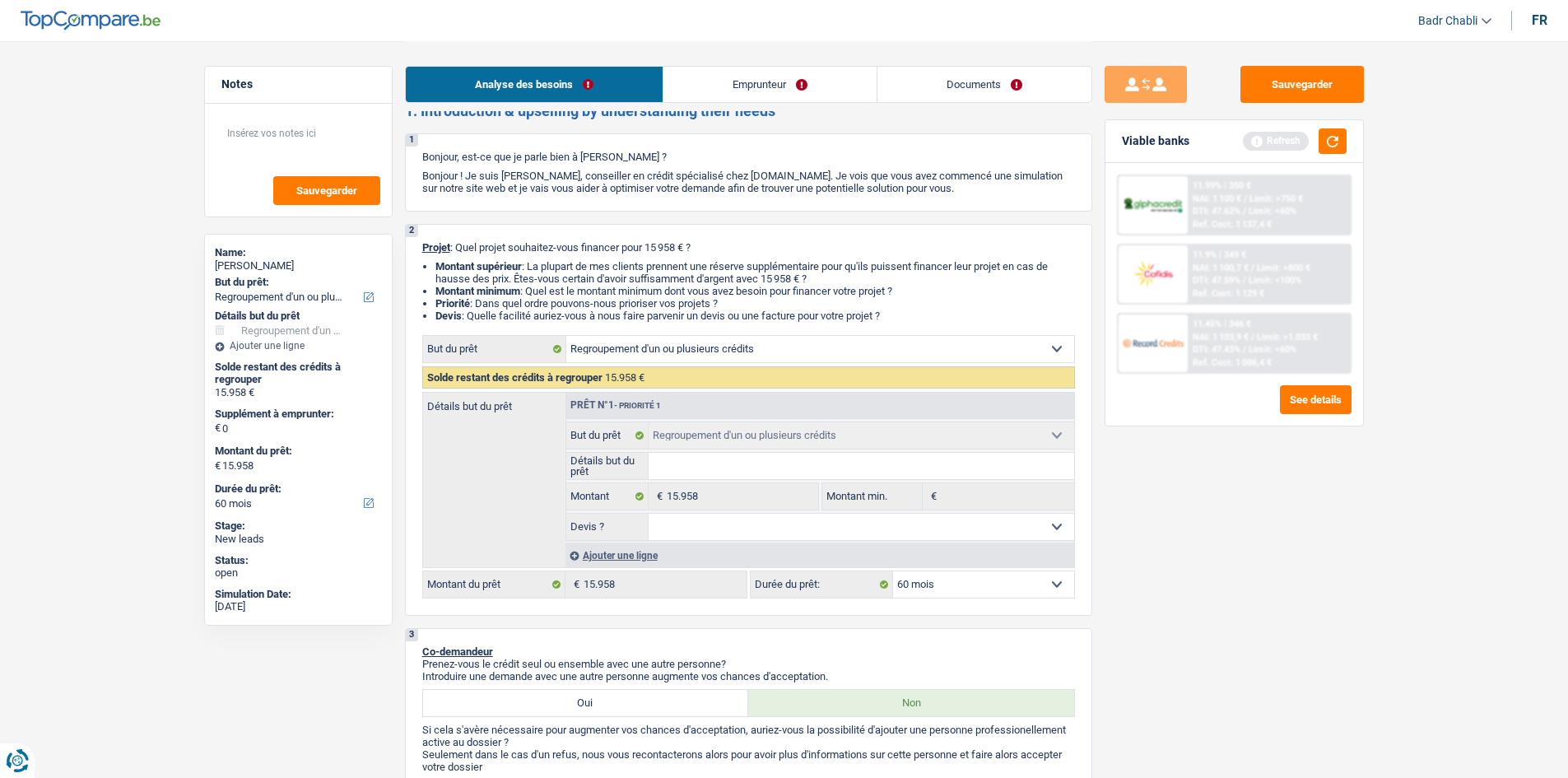
scroll to position [0, 0]
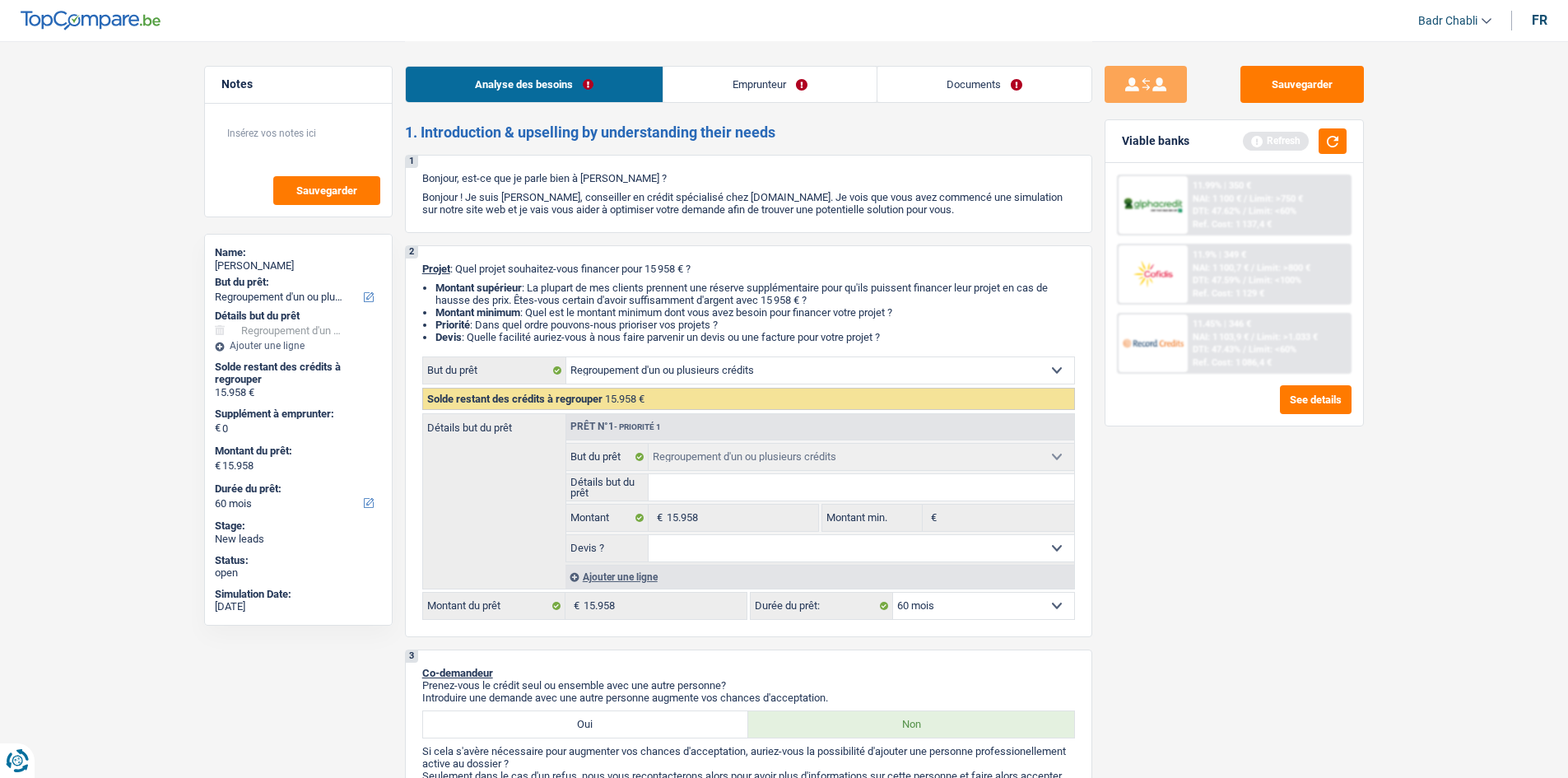
click at [744, 78] on link "Emprunteur" at bounding box center [769, 84] width 213 height 35
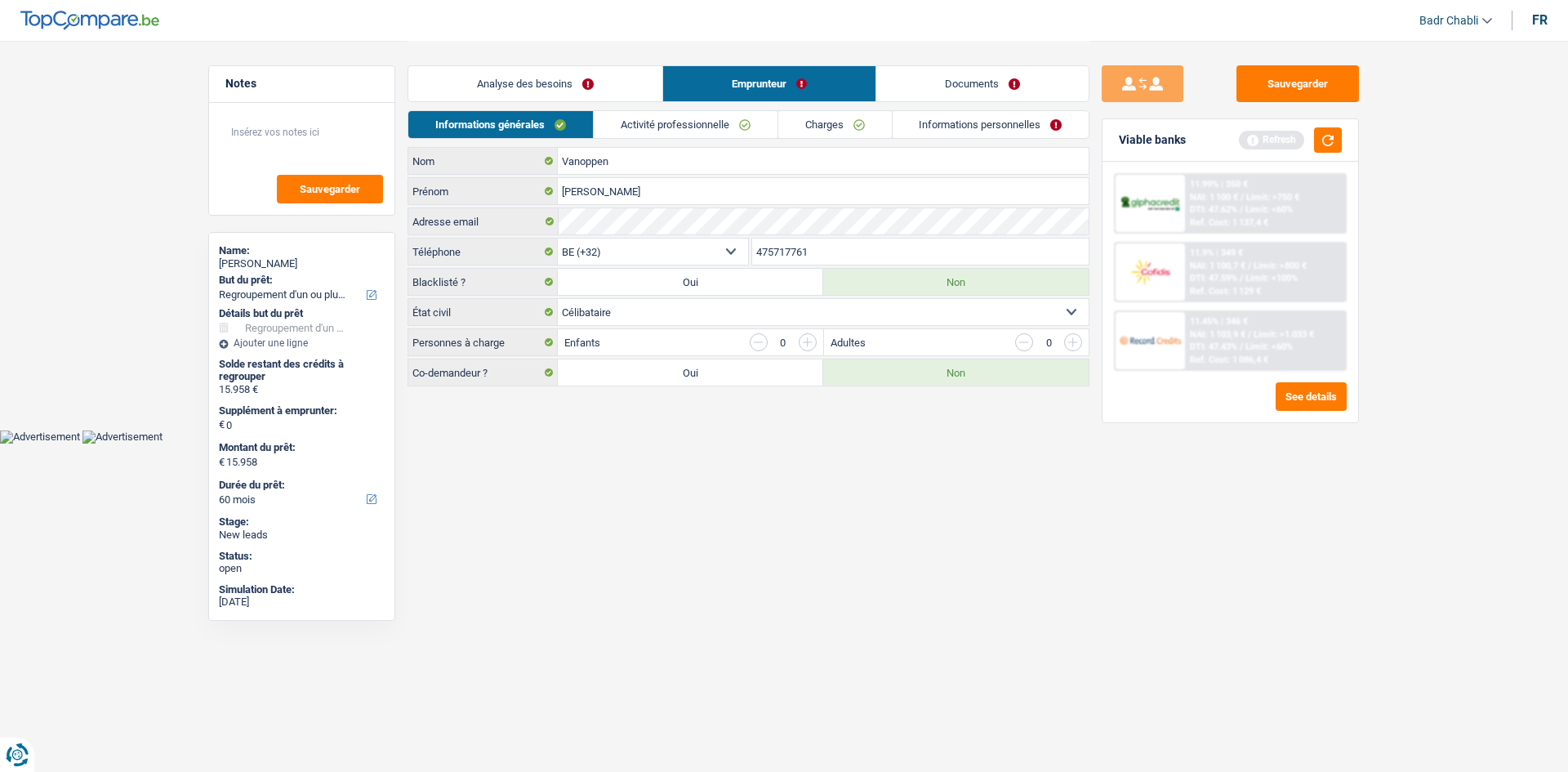
click at [693, 122] on link "Activité professionnelle" at bounding box center [686, 125] width 184 height 27
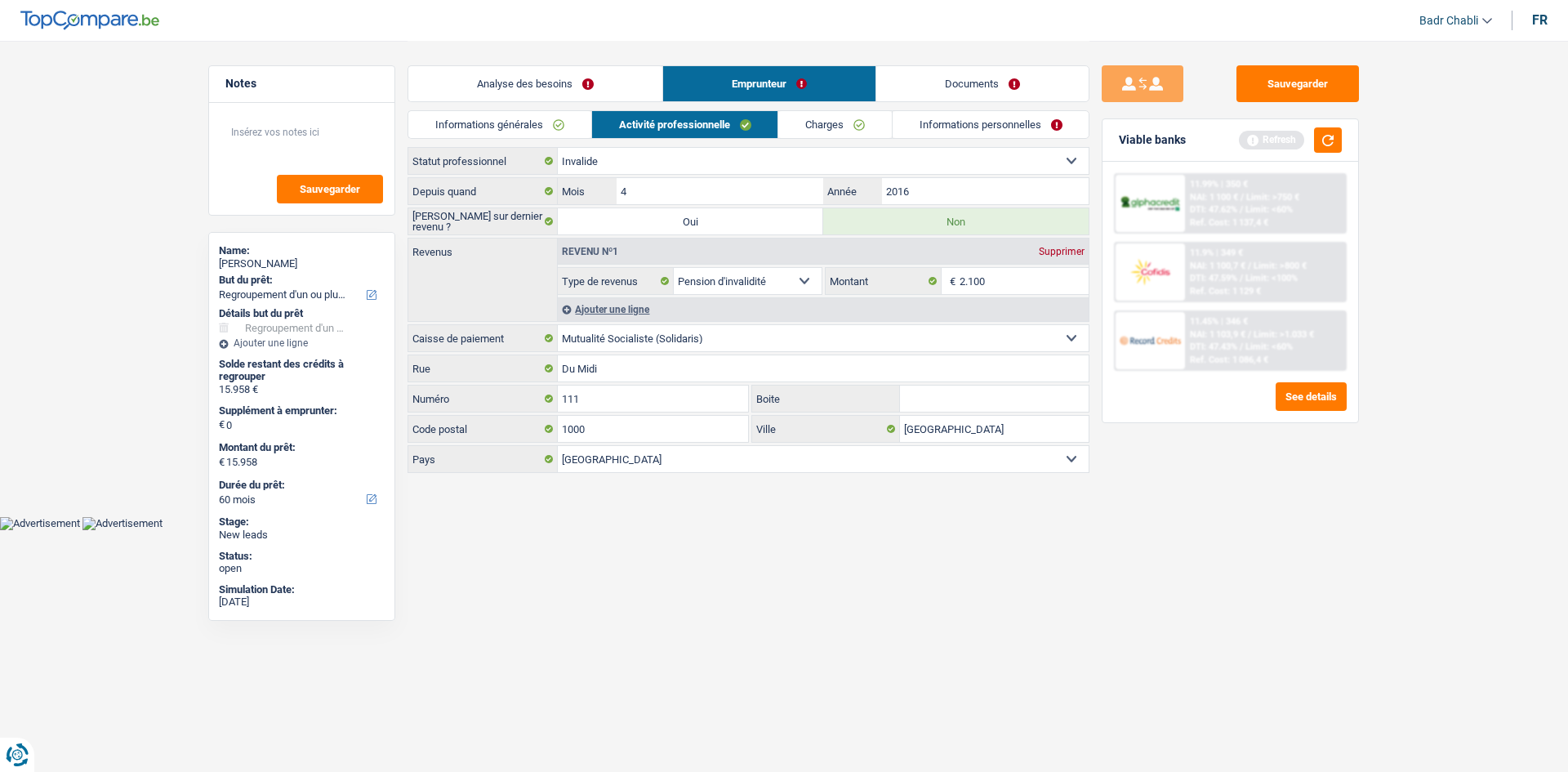
click at [837, 131] on link "Charges" at bounding box center [835, 125] width 114 height 27
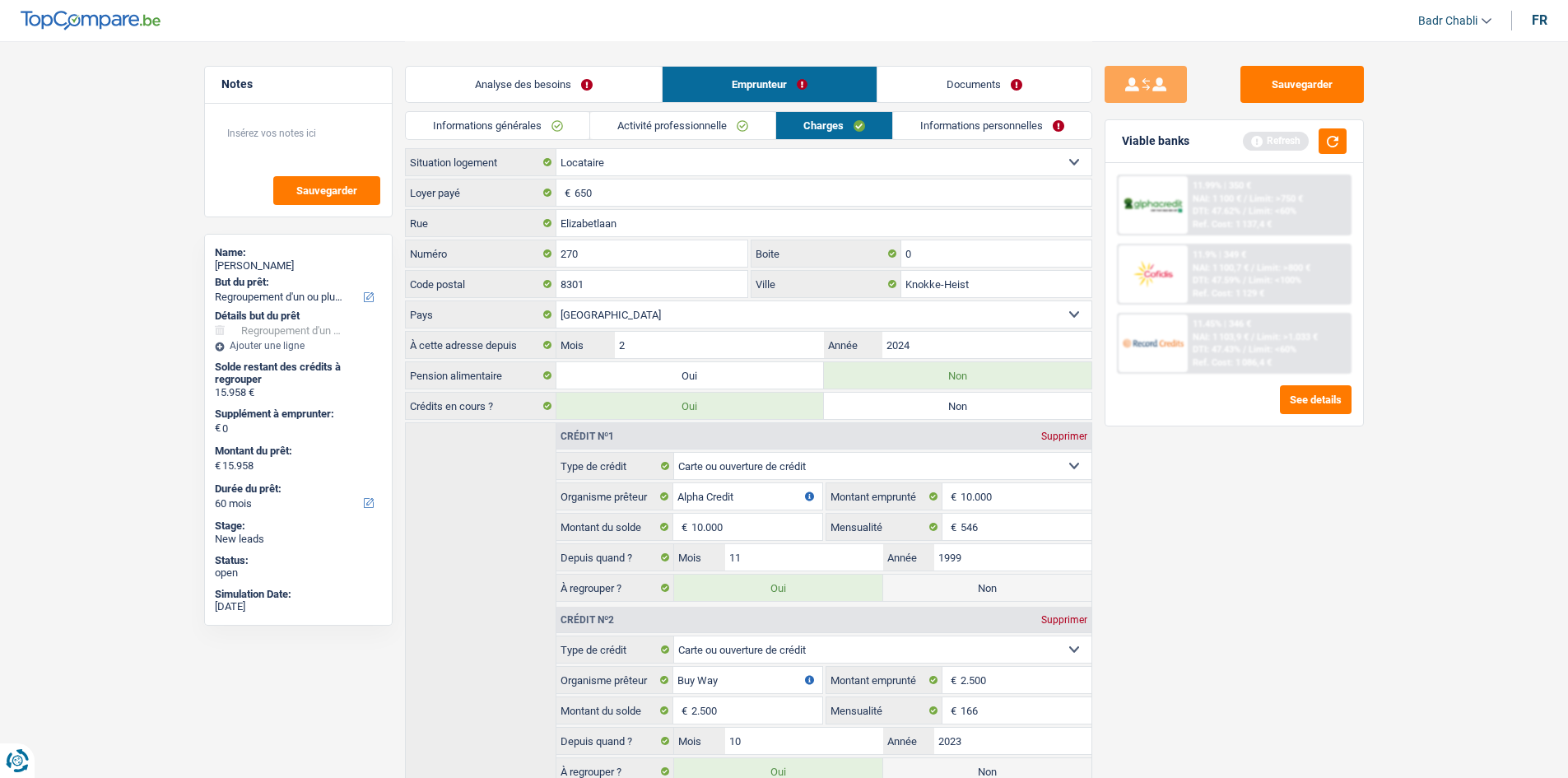
click at [970, 139] on link "Informations personnelles" at bounding box center [992, 126] width 198 height 27
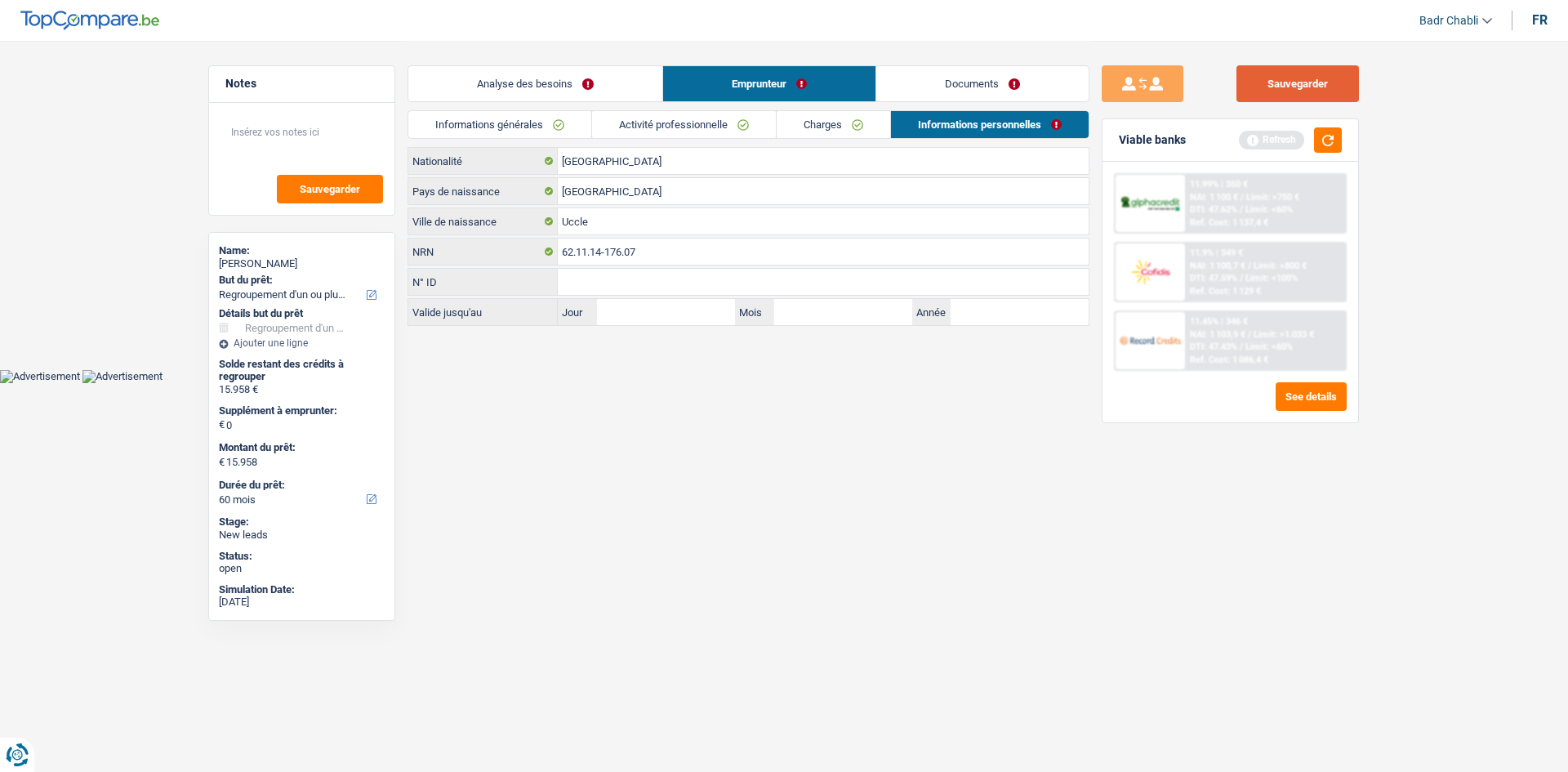
click at [1301, 93] on button "Sauvegarder" at bounding box center [1297, 83] width 122 height 36
click at [586, 81] on link "Analyse des besoins" at bounding box center [535, 83] width 254 height 35
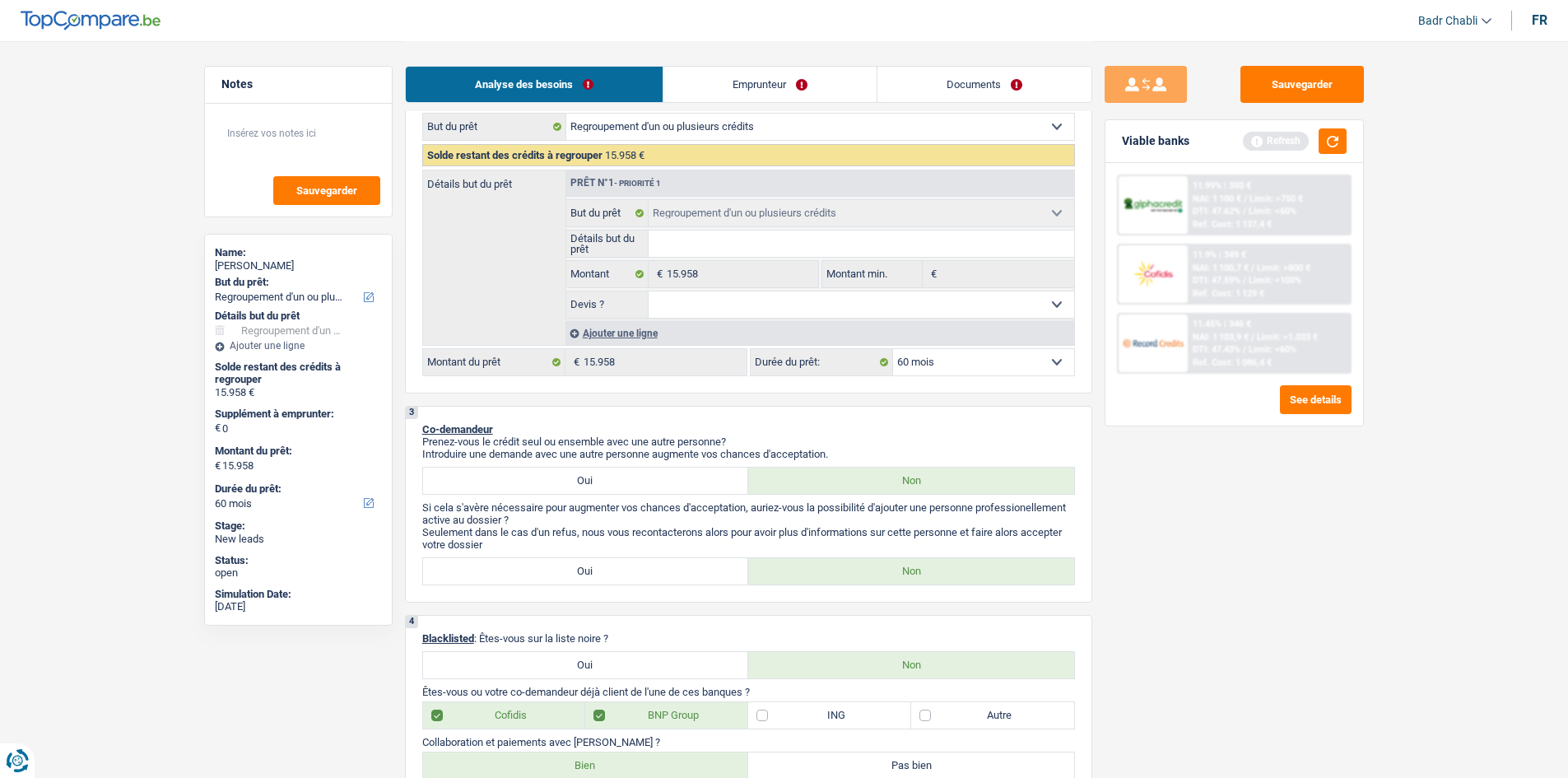
scroll to position [247, 0]
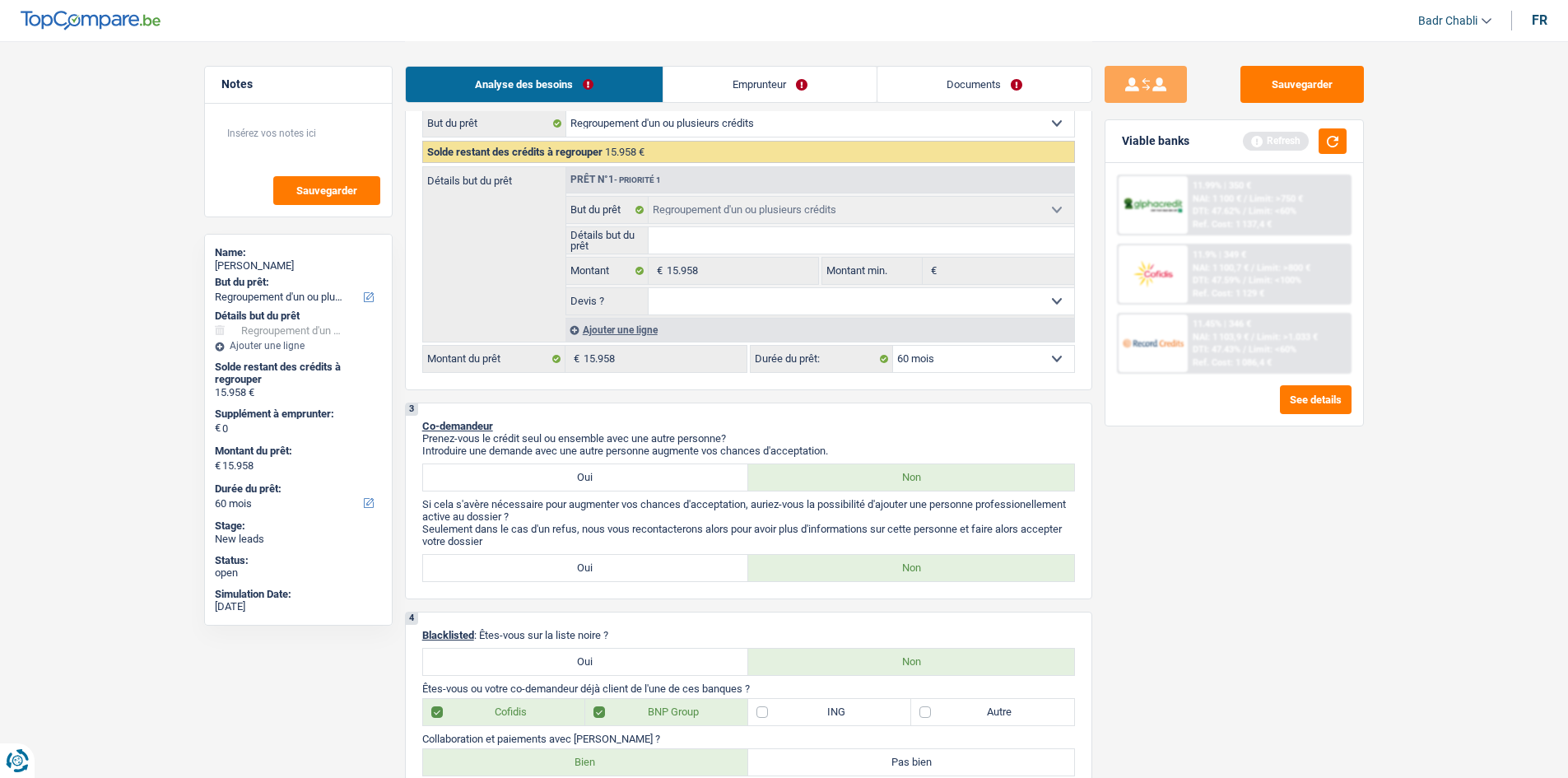
click at [742, 298] on select "Oui Non Non répondu Sélectionner une option" at bounding box center [862, 301] width 426 height 27
select select "false"
click at [649, 288] on select "Oui Non Non répondu Sélectionner une option" at bounding box center [862, 301] width 426 height 27
select select "false"
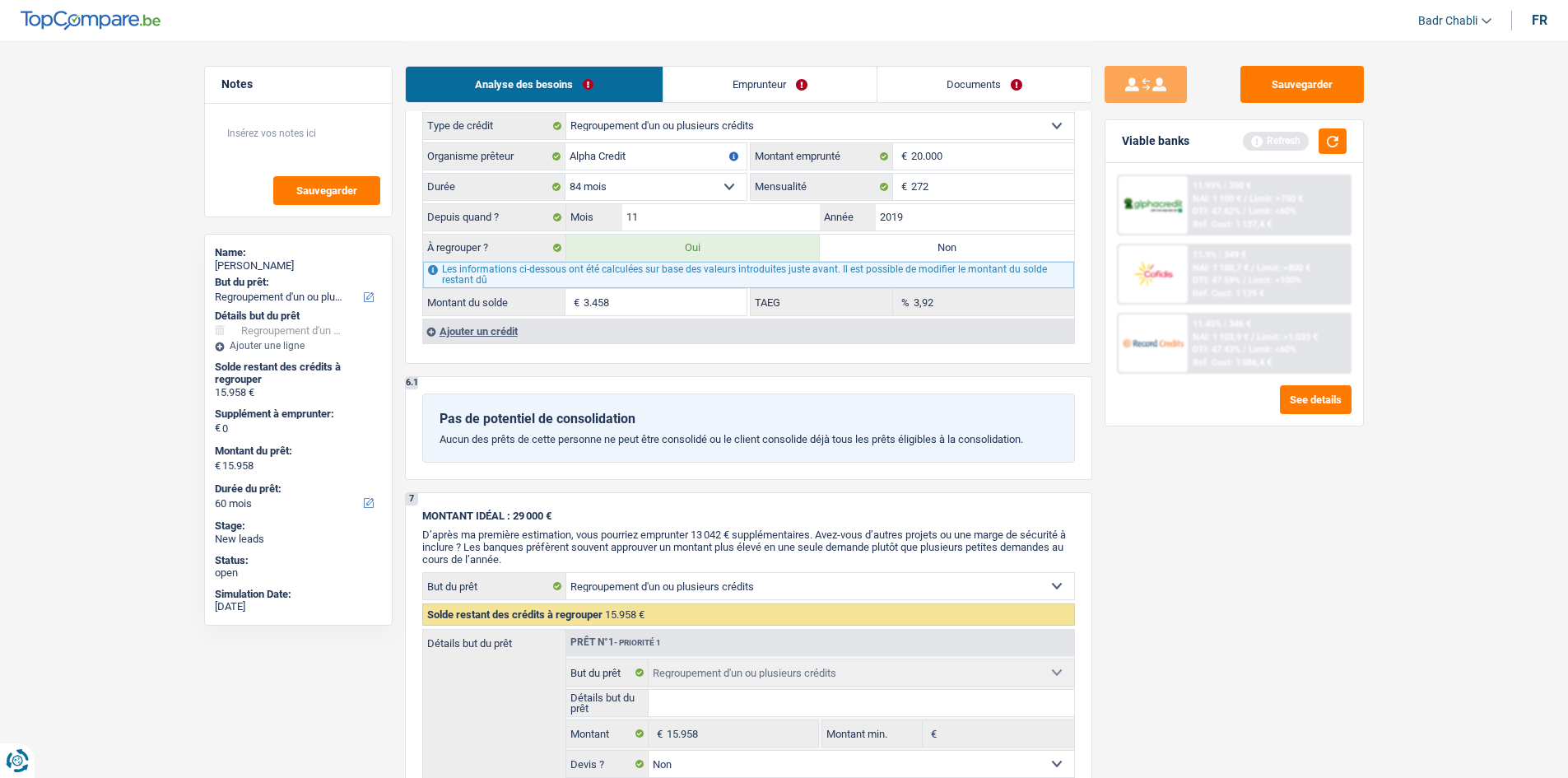
scroll to position [1399, 0]
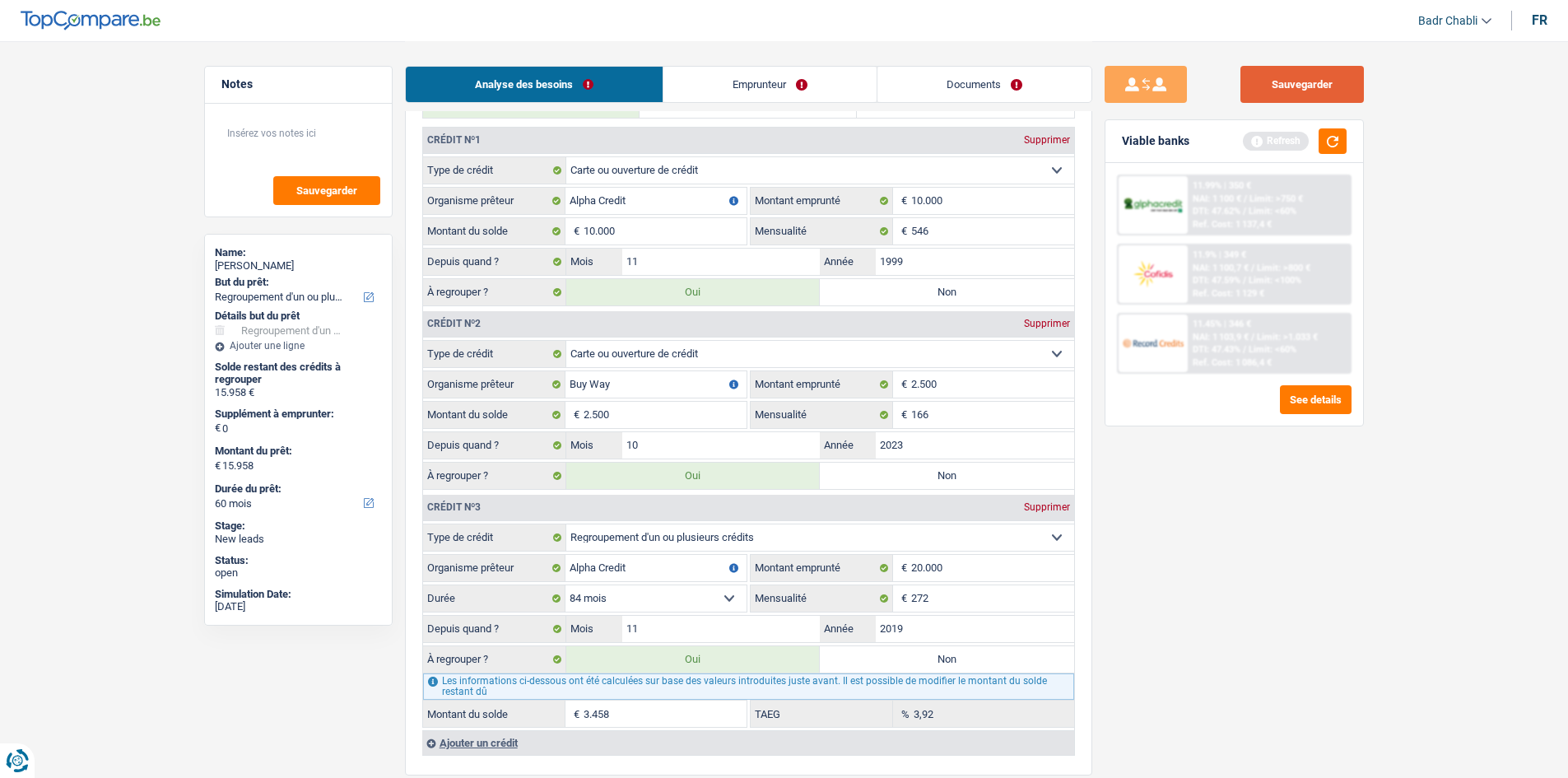
click at [1316, 80] on button "Sauvegarder" at bounding box center [1302, 84] width 123 height 37
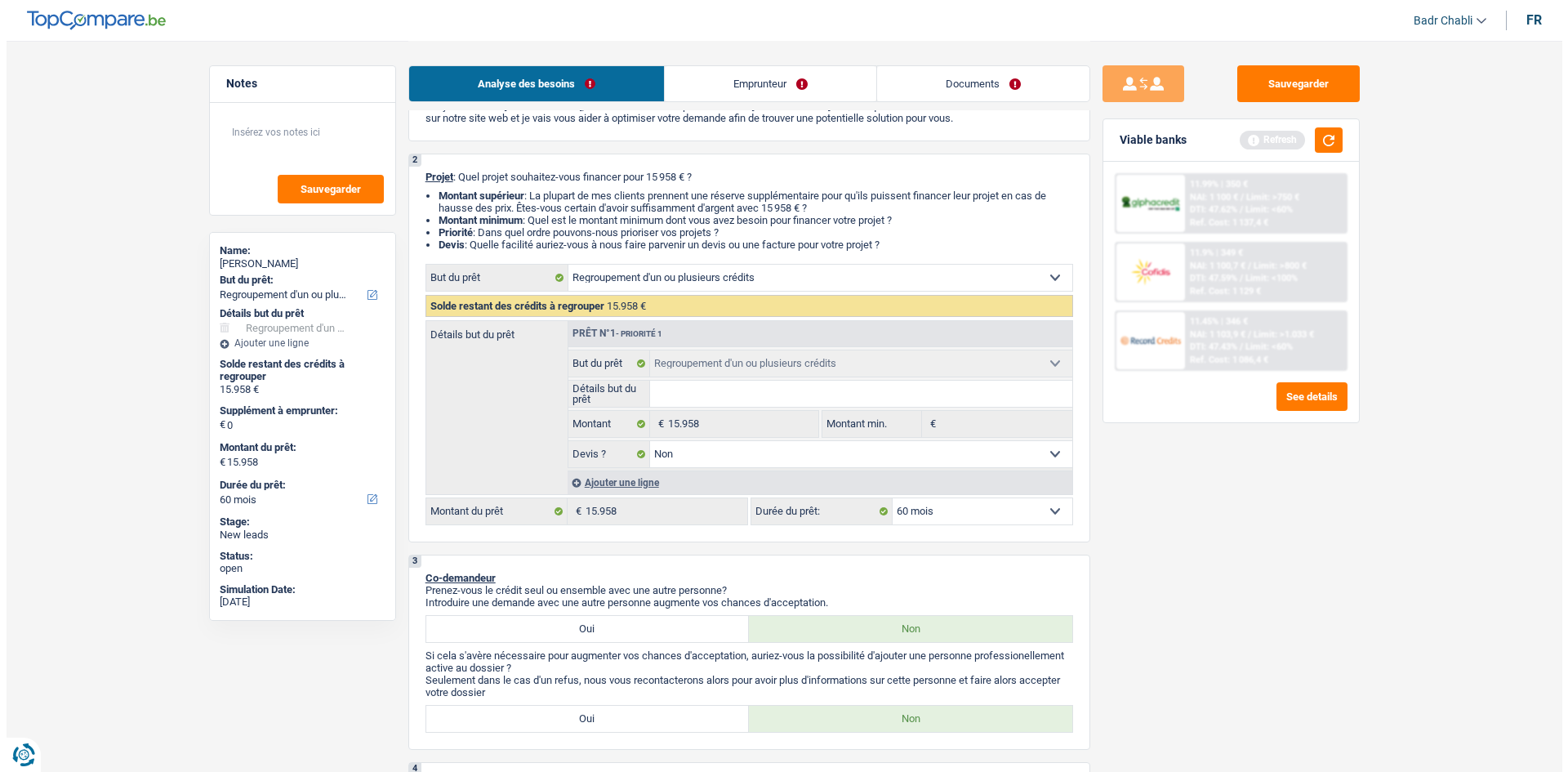
scroll to position [0, 0]
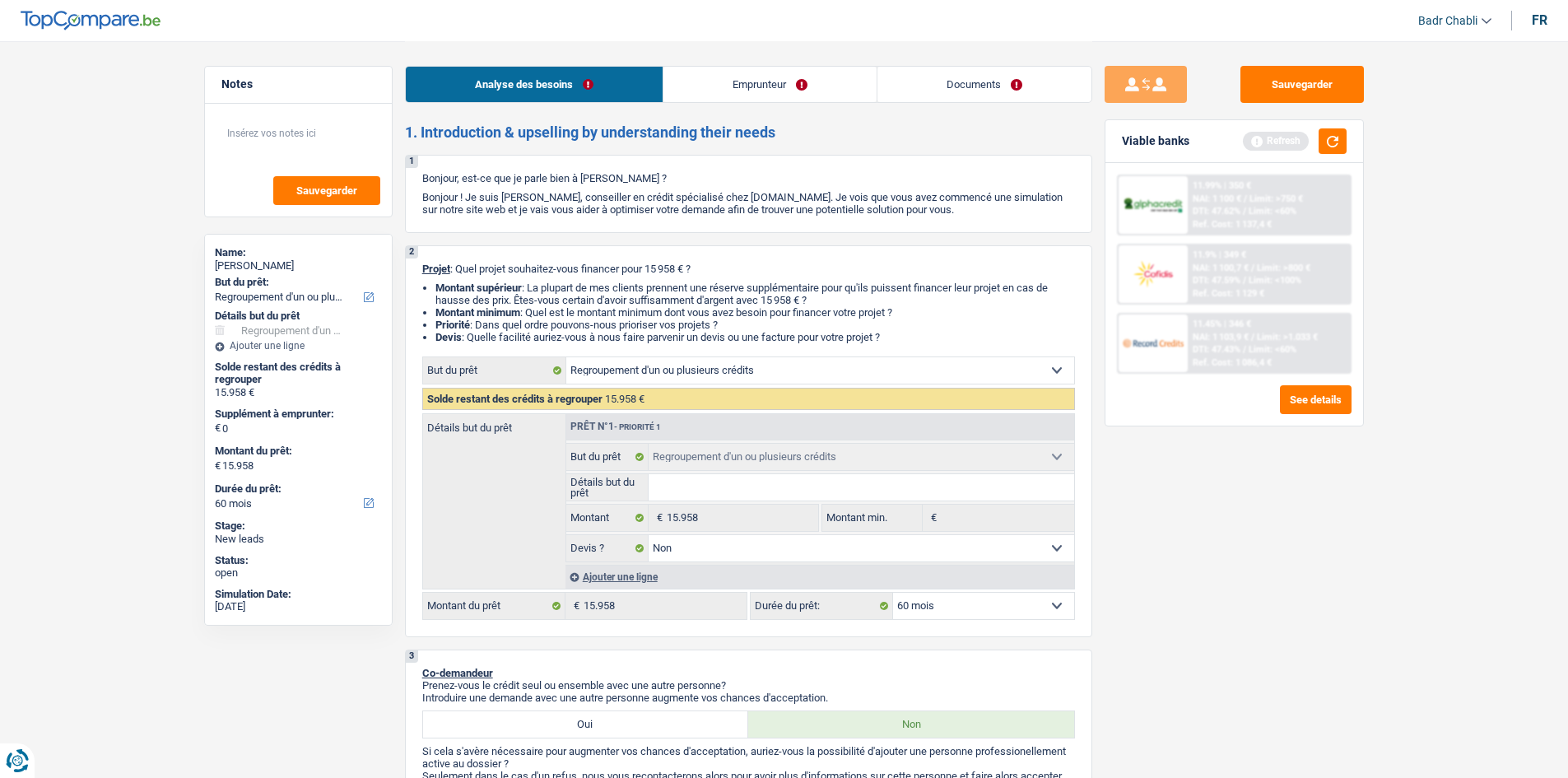
click at [748, 92] on link "Emprunteur" at bounding box center [769, 84] width 213 height 35
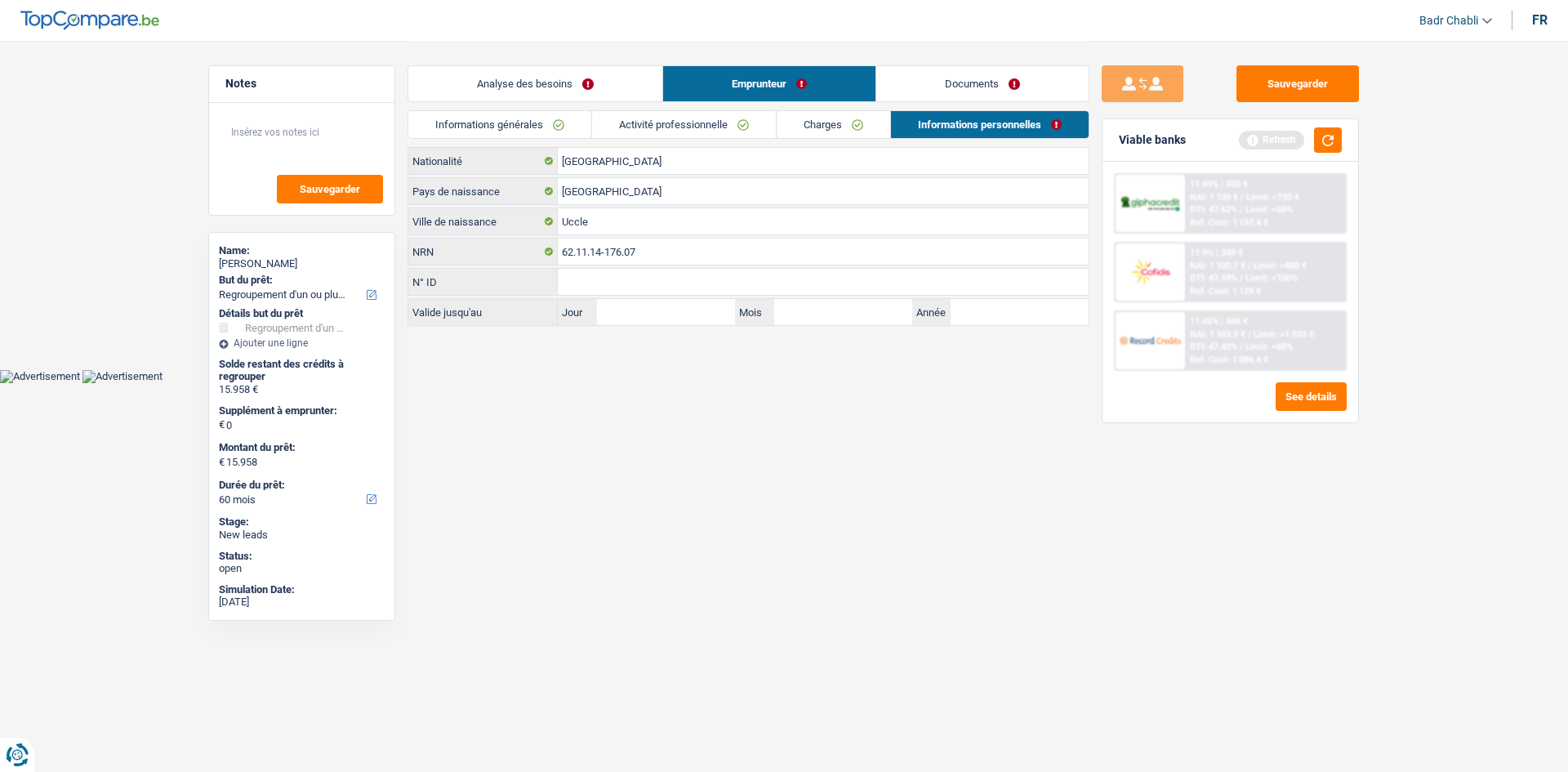
click at [677, 140] on div "Informations générales Activité professionnelle Charges Informations personnell…" at bounding box center [748, 128] width 682 height 36
click at [683, 120] on link "Activité professionnelle" at bounding box center [684, 125] width 184 height 27
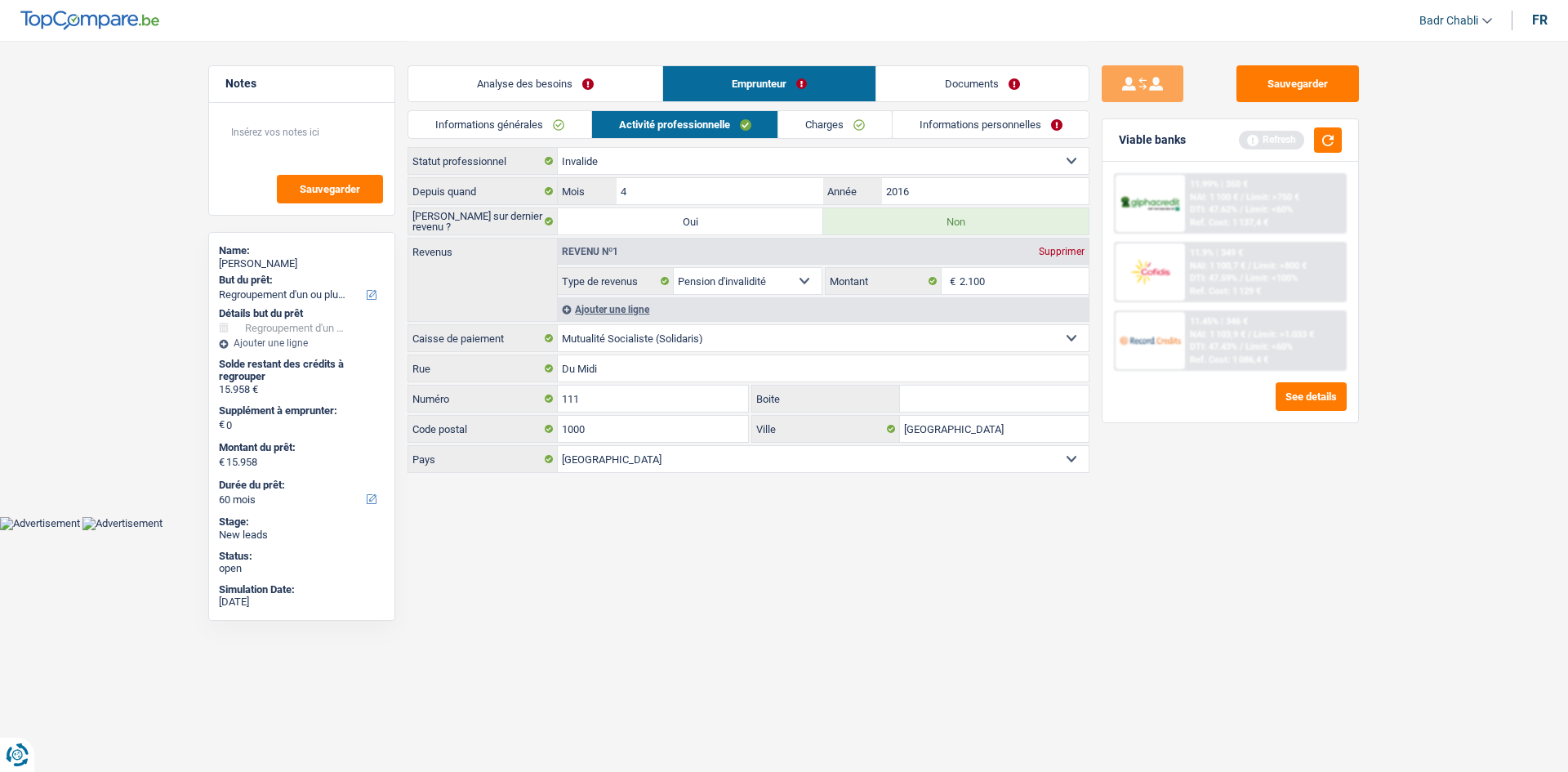
click at [845, 121] on link "Charges" at bounding box center [835, 125] width 114 height 27
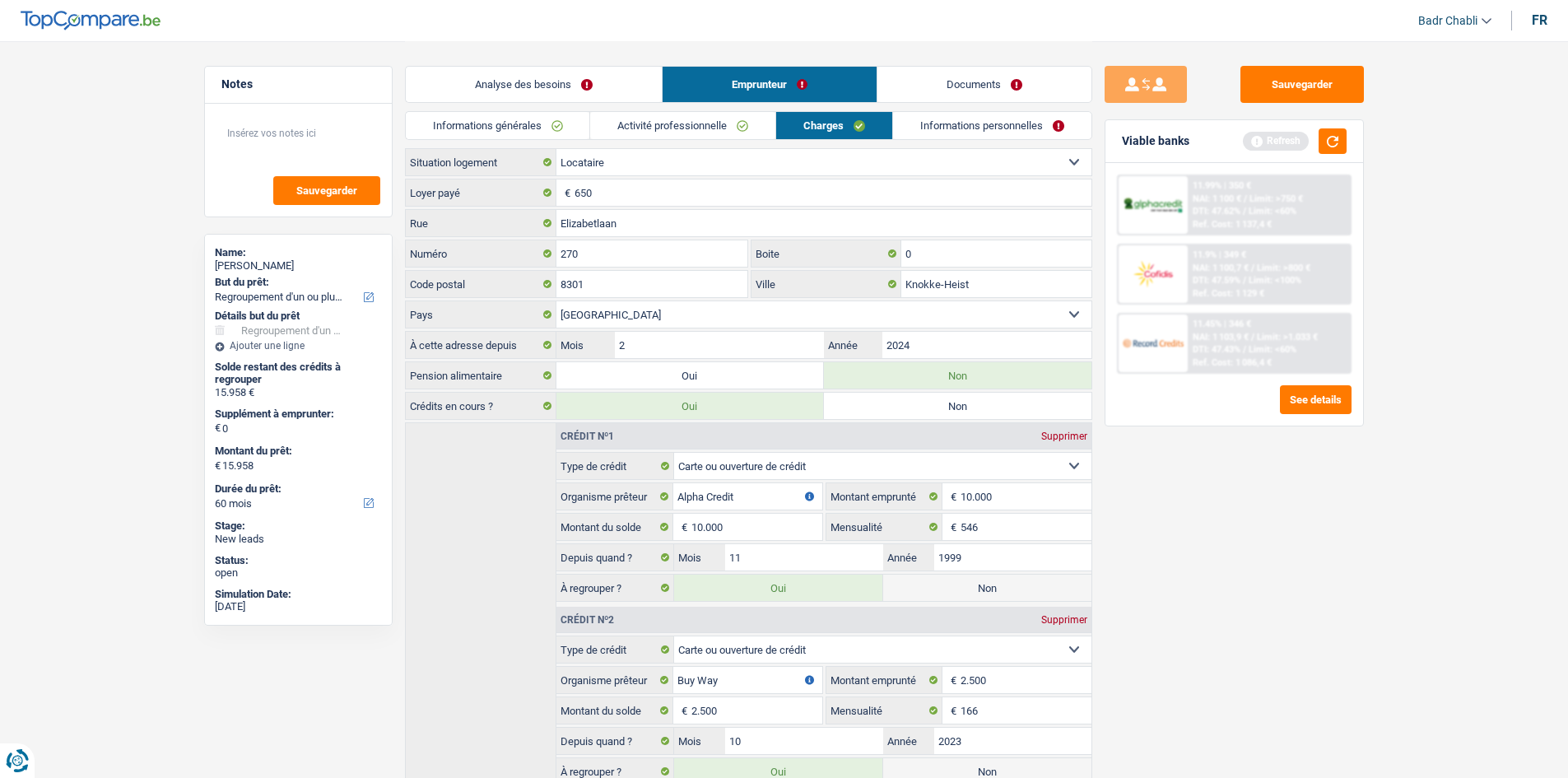
click at [975, 130] on link "Informations personnelles" at bounding box center [992, 126] width 198 height 27
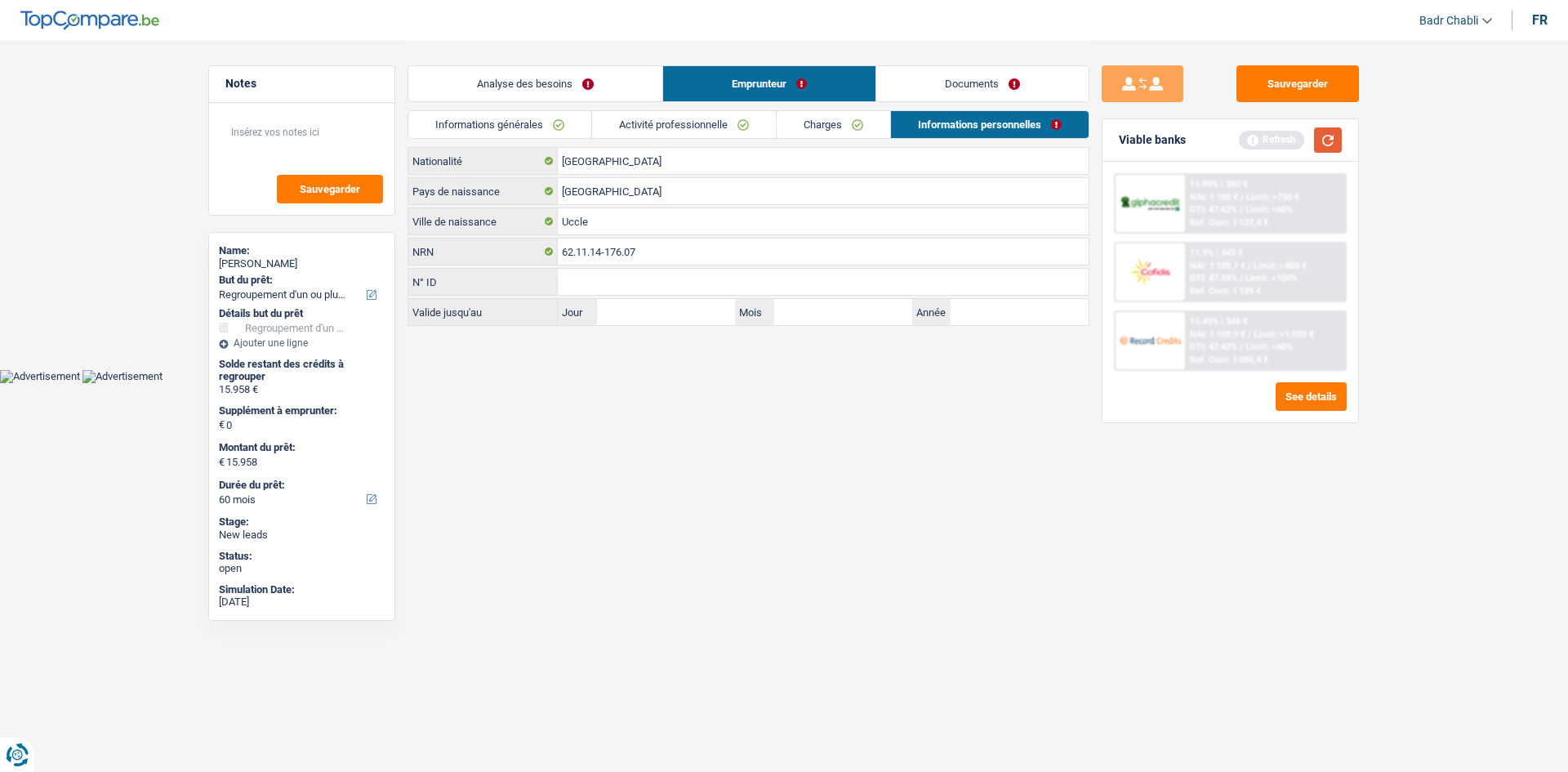
click at [1321, 142] on button "button" at bounding box center [1328, 140] width 28 height 25
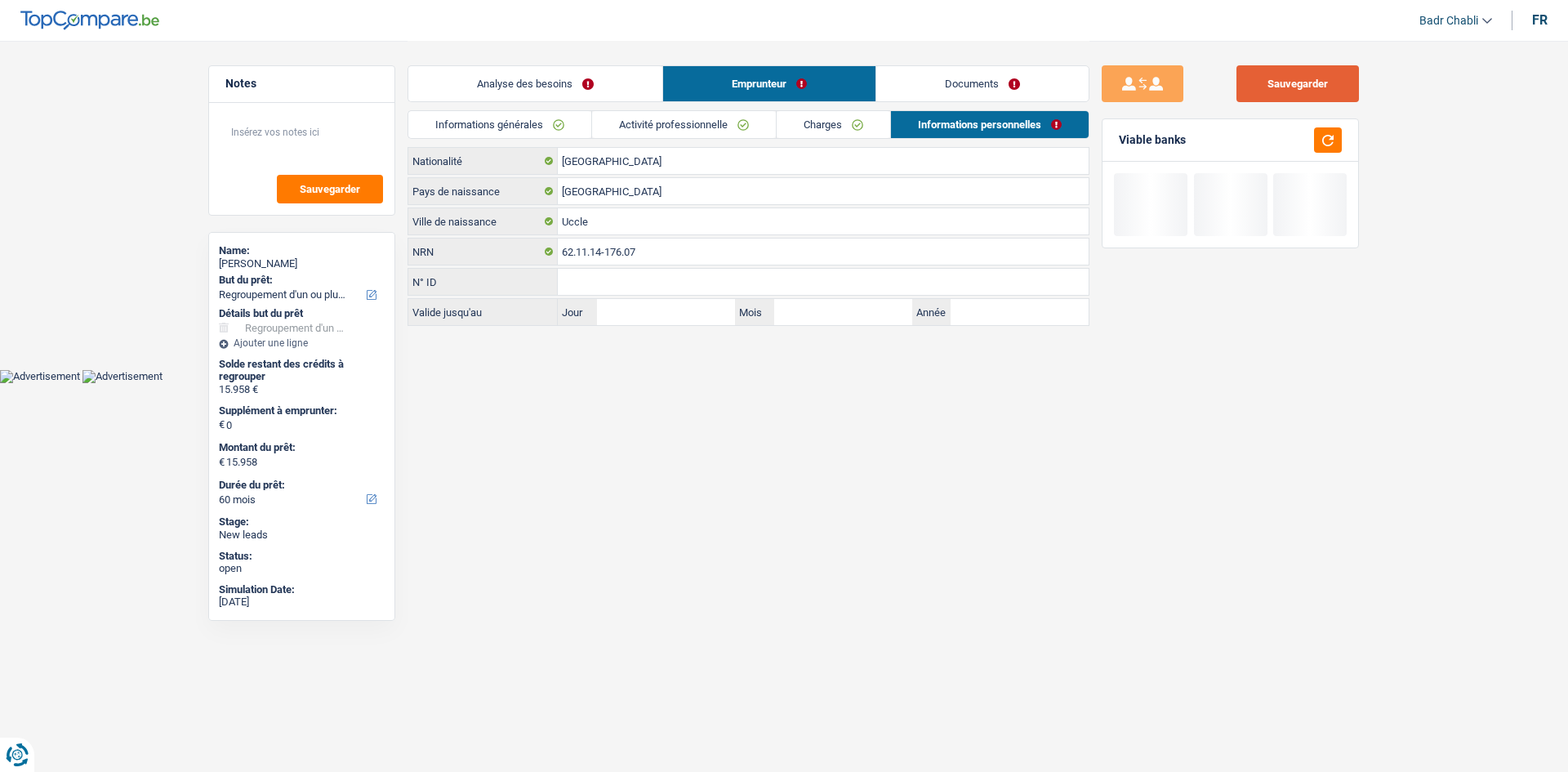
click at [1305, 86] on button "Sauvegarder" at bounding box center [1297, 83] width 122 height 36
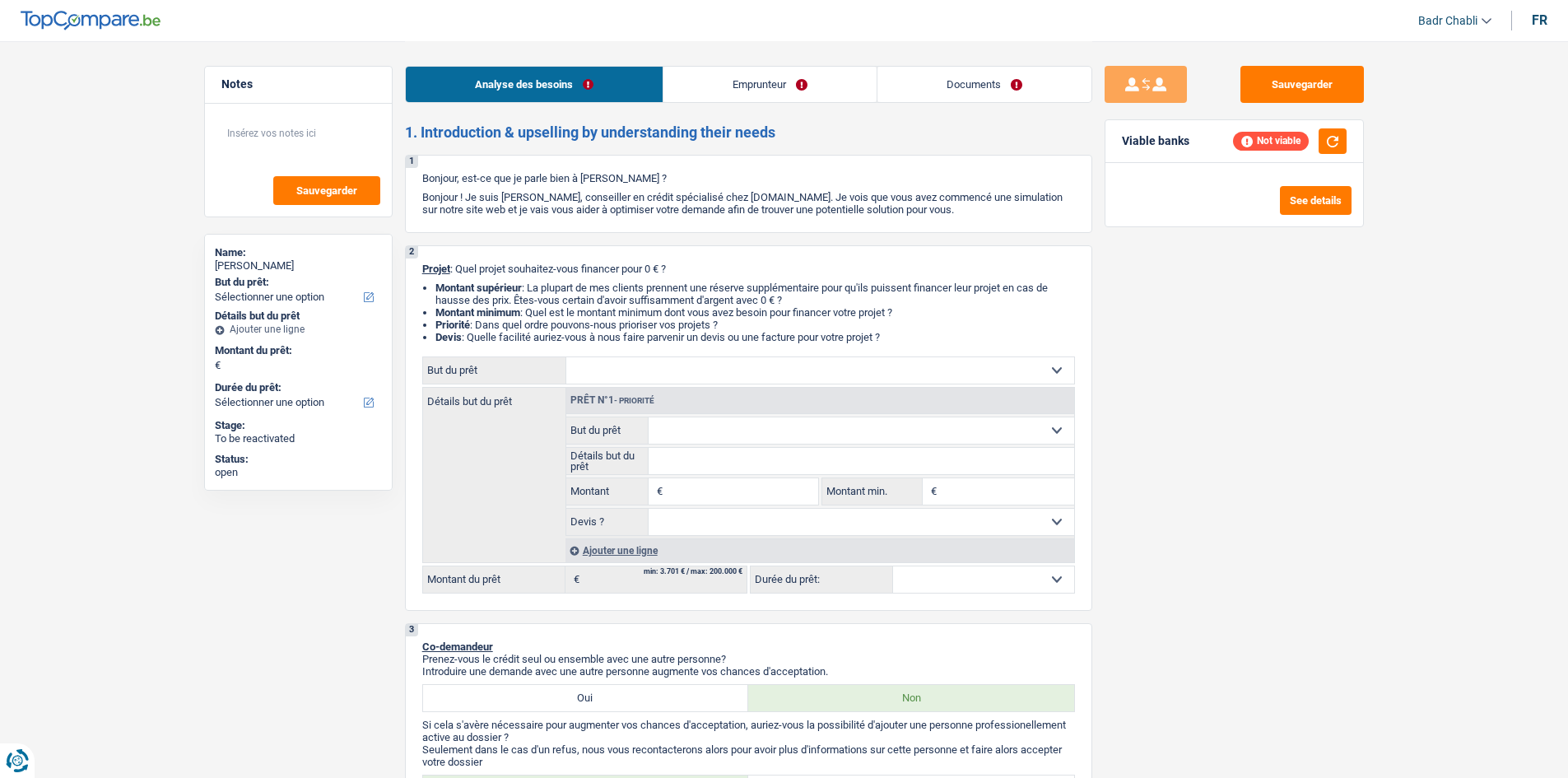
select select "privateEmployee"
select select "netSalary"
select select "mealVouchers"
select select "rents"
click at [1322, 130] on button "button" at bounding box center [1332, 141] width 28 height 26
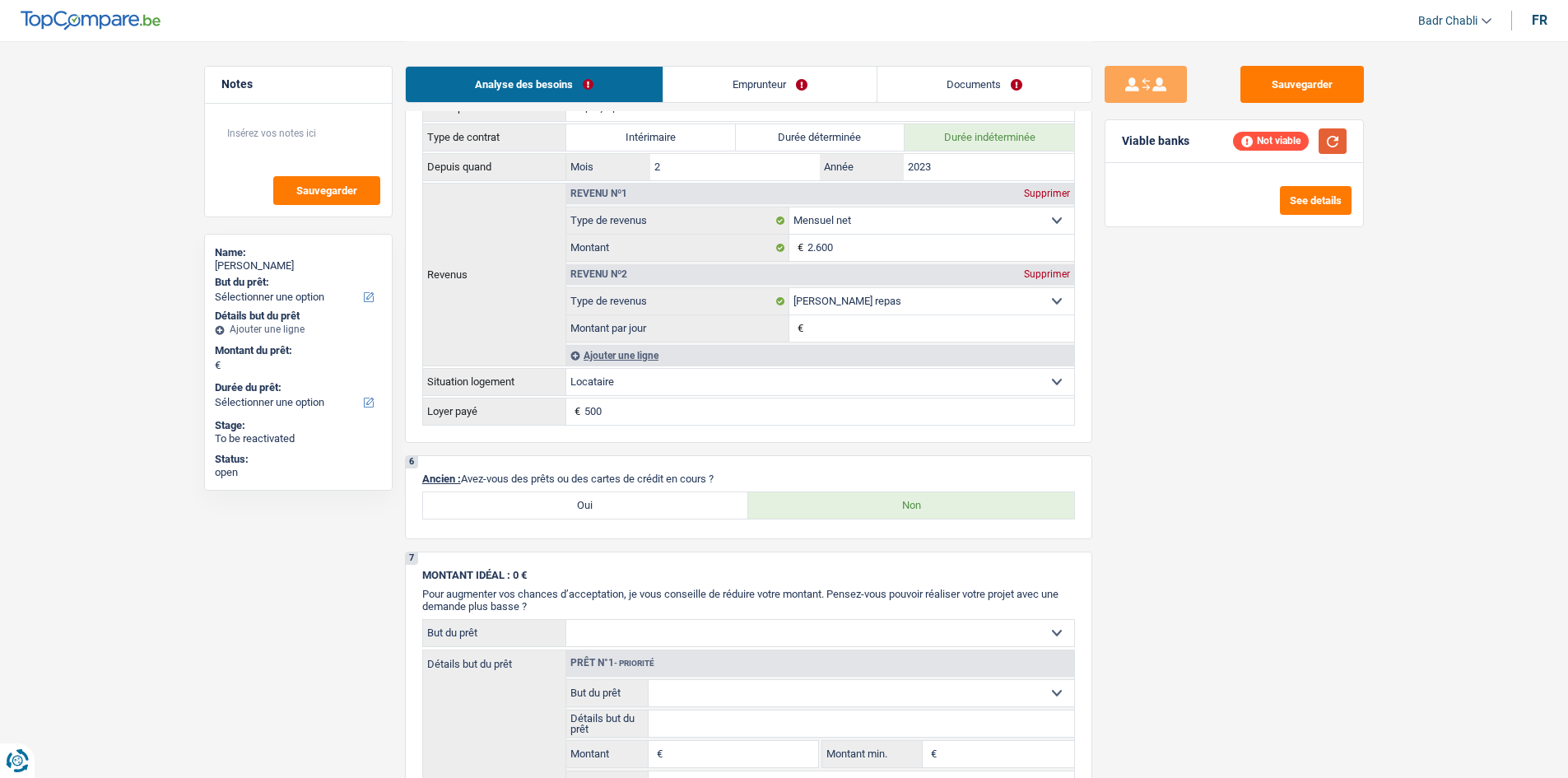
scroll to position [1070, 0]
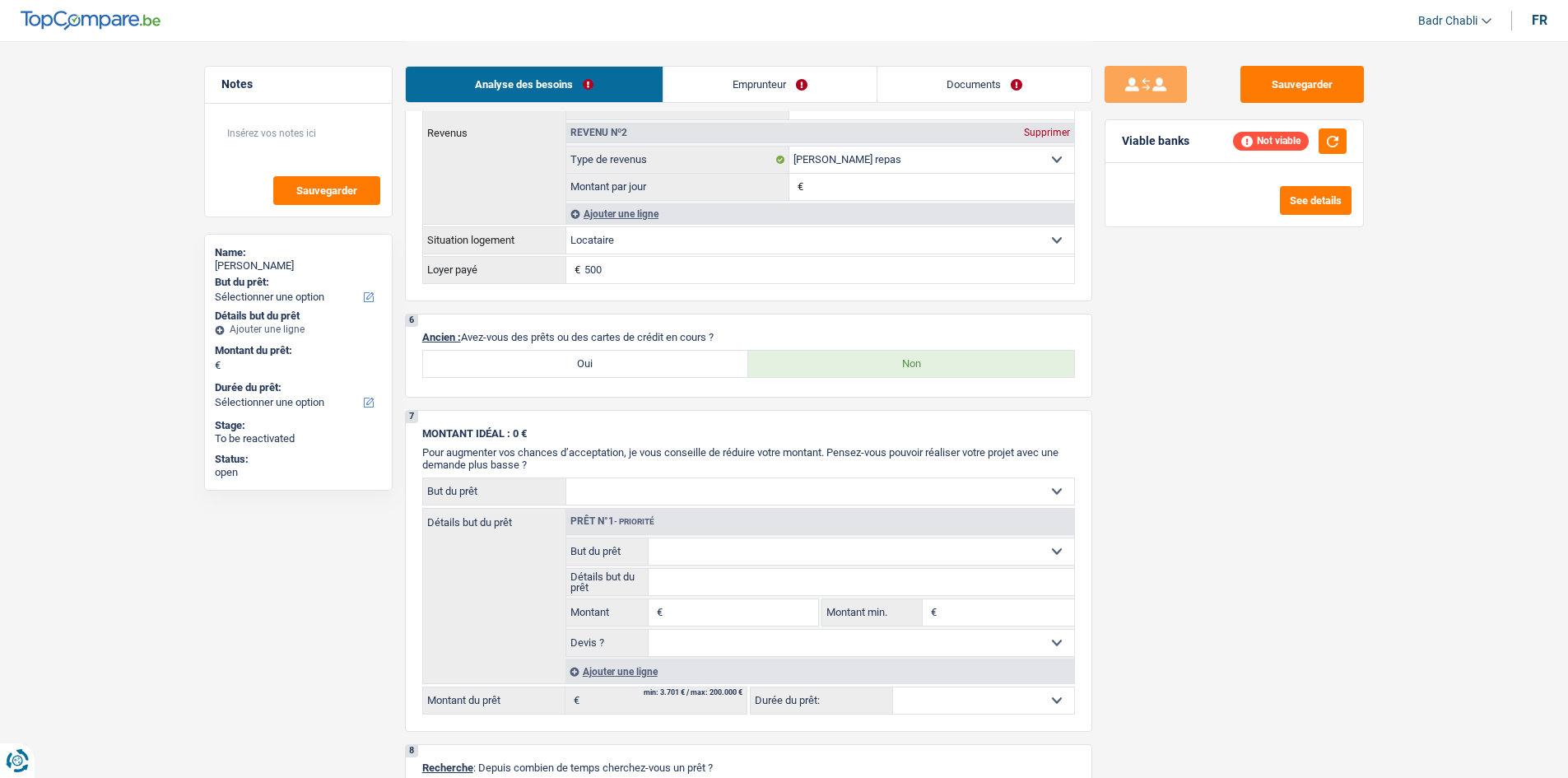
click at [587, 362] on label "Oui" at bounding box center [586, 363] width 326 height 27
click at [587, 362] on input "Oui" at bounding box center [586, 363] width 326 height 27
radio input "true"
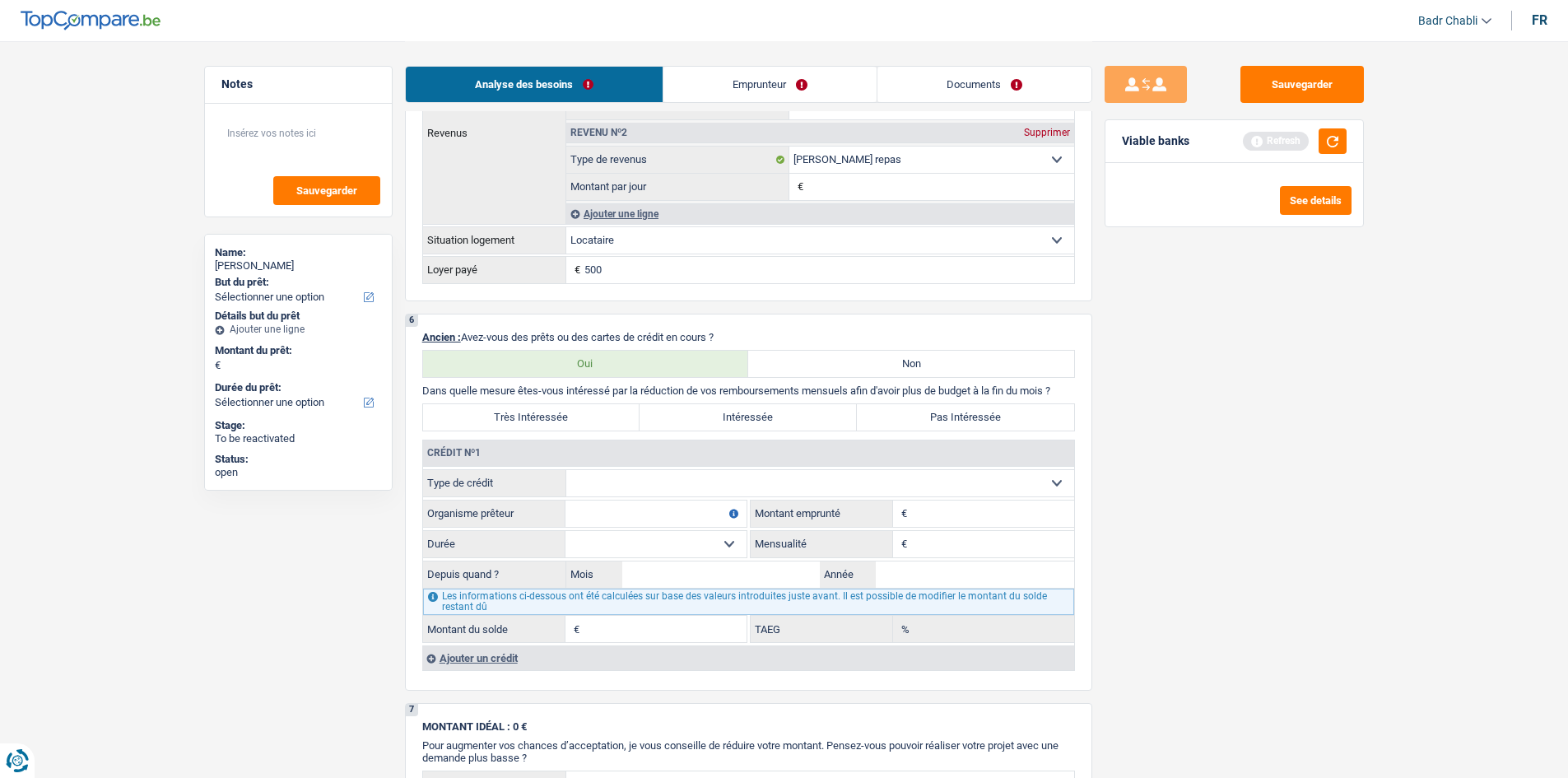
click at [946, 517] on input "Montant" at bounding box center [993, 513] width 163 height 27
paste input "15.000"
type input "15.000"
click at [652, 480] on select "Carte ou ouverture de crédit Prêt hypothécaire Vente à tempérament Prêt à tempé…" at bounding box center [820, 483] width 508 height 27
select select "personalLoan"
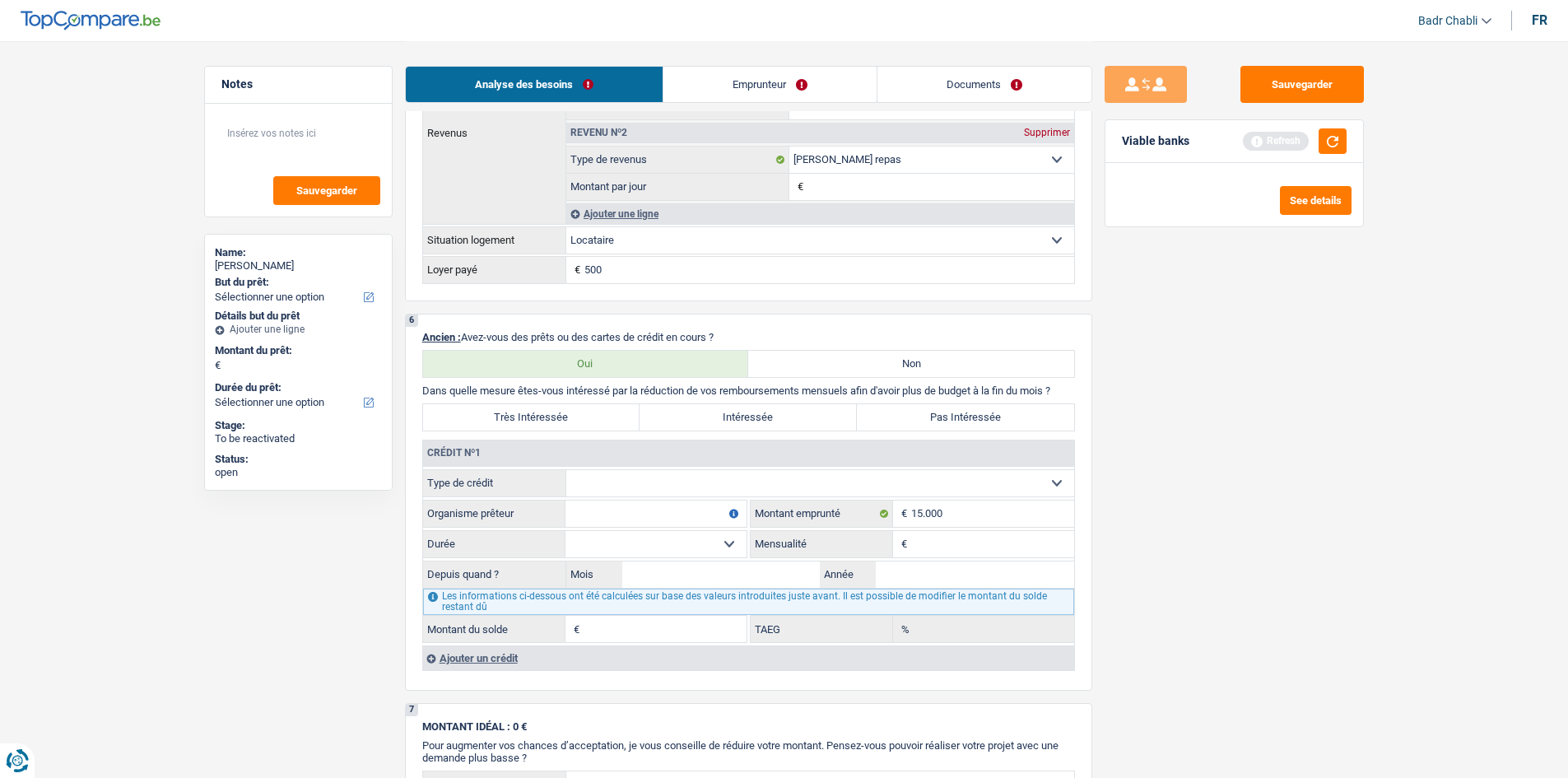
type input "0"
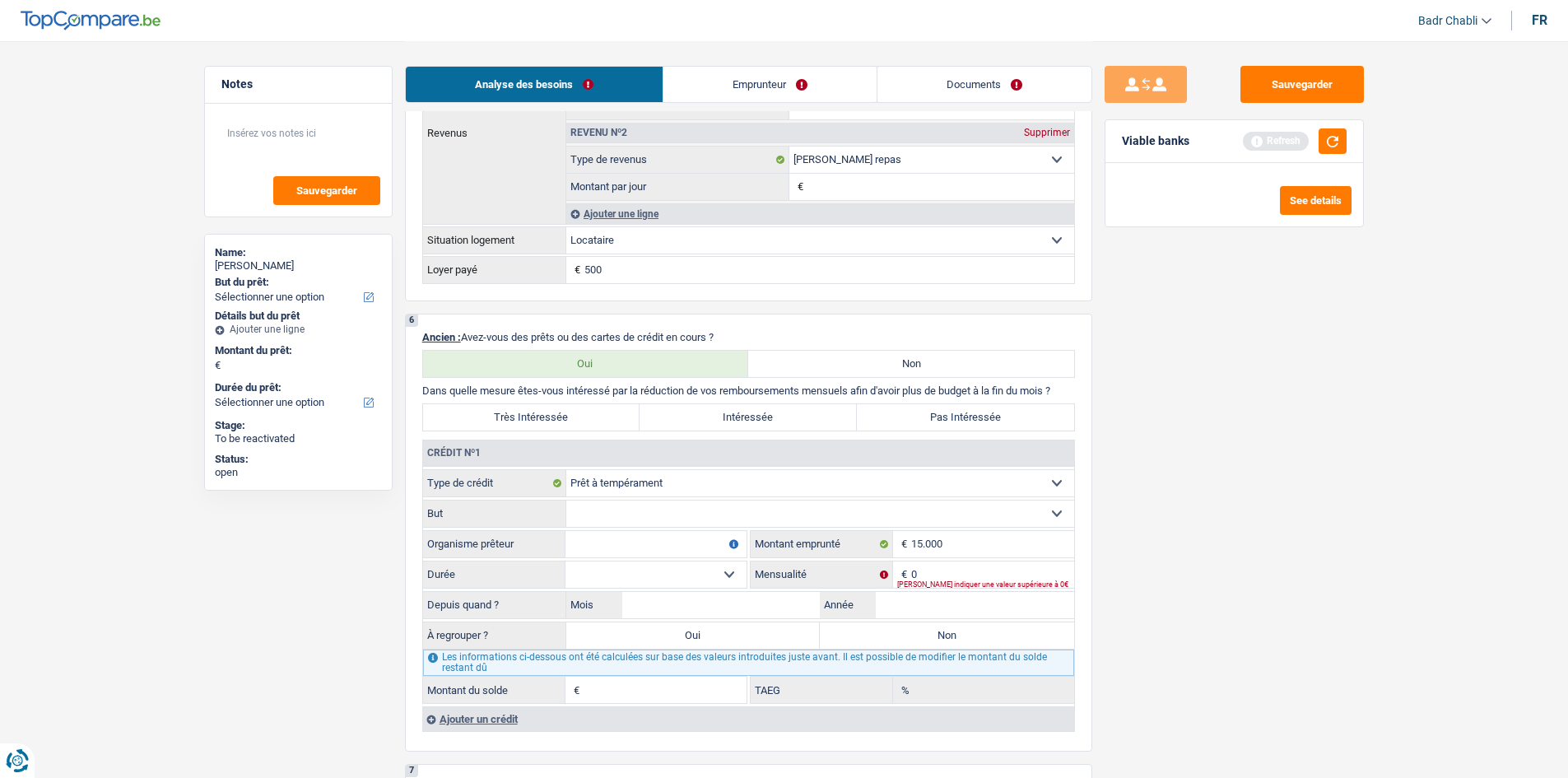
click at [712, 517] on select "Confort maison: meubles, textile, peinture, électroménager, outillage non-profe…" at bounding box center [820, 513] width 508 height 27
select select "homeFurnishingOrRelocation"
click at [566, 500] on select "Confort maison: meubles, textile, peinture, électroménager, outillage non-profe…" at bounding box center [820, 513] width 508 height 27
click at [645, 543] on input "Organisme prêteur" at bounding box center [656, 544] width 181 height 27
type input "e"
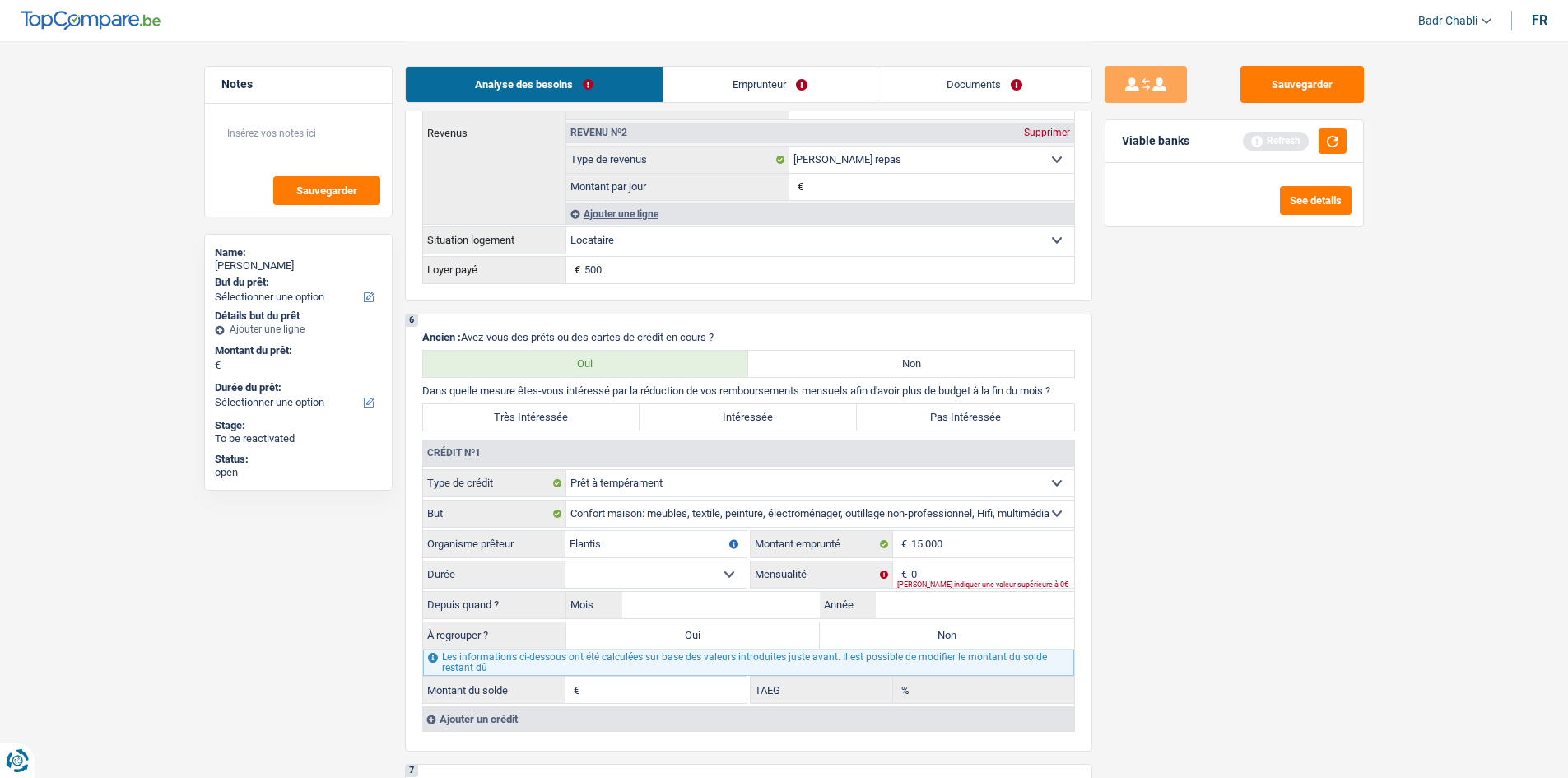
type input "Elantis"
click at [662, 578] on select "12 mois 18 mois 24 mois 30 mois 36 mois 42 mois 48 mois 60 mois Sélectionner un…" at bounding box center [656, 575] width 181 height 27
select select "60"
click at [565, 562] on select "12 mois 18 mois 24 mois 30 mois 36 mois 42 mois 48 mois 60 mois Sélectionner un…" at bounding box center [656, 575] width 181 height 27
click at [944, 579] on input "0" at bounding box center [993, 575] width 163 height 27
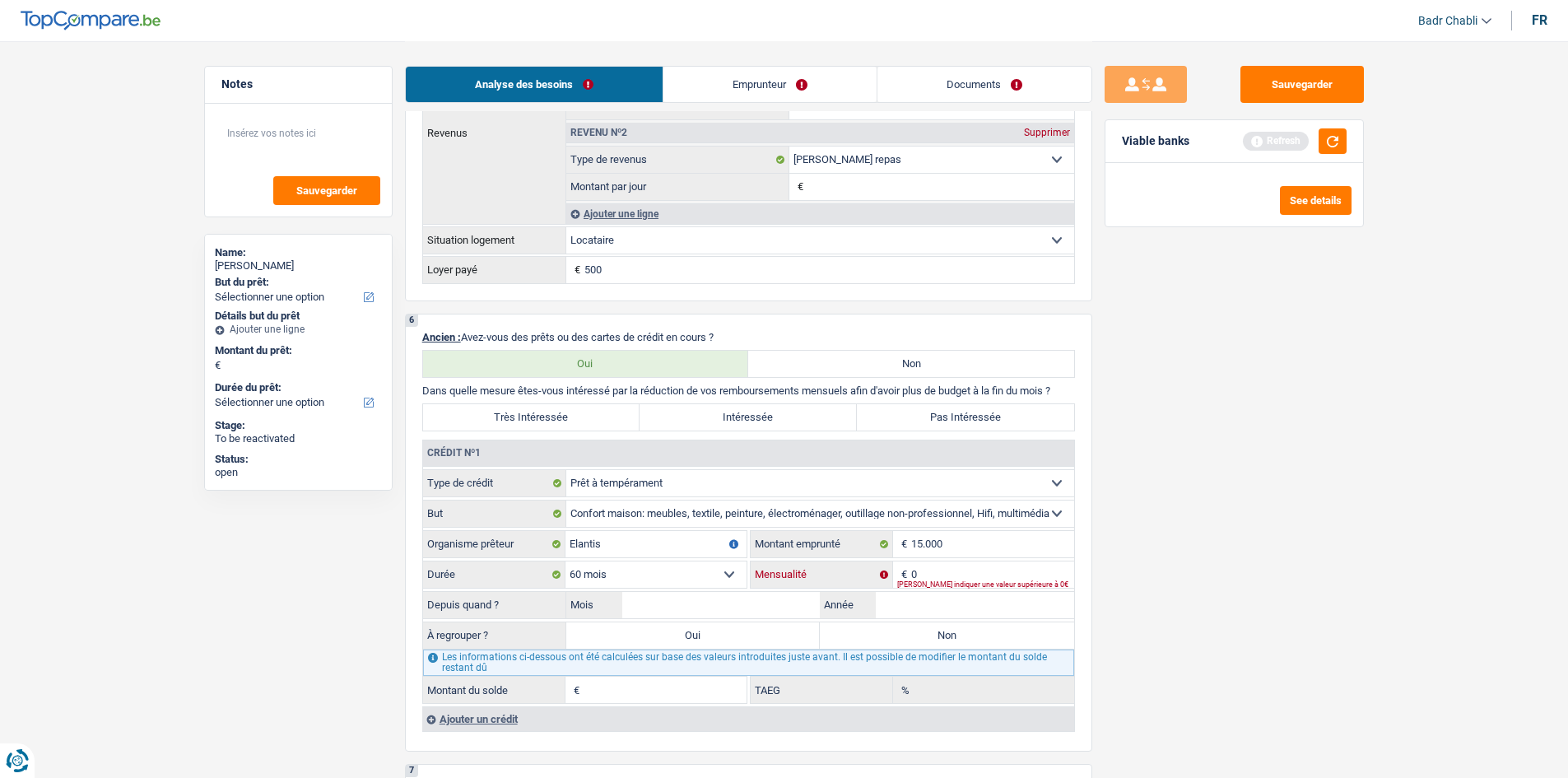
click at [936, 571] on input "0" at bounding box center [993, 575] width 163 height 27
type input "333"
click at [710, 604] on input "Mois" at bounding box center [722, 604] width 198 height 27
type input "07"
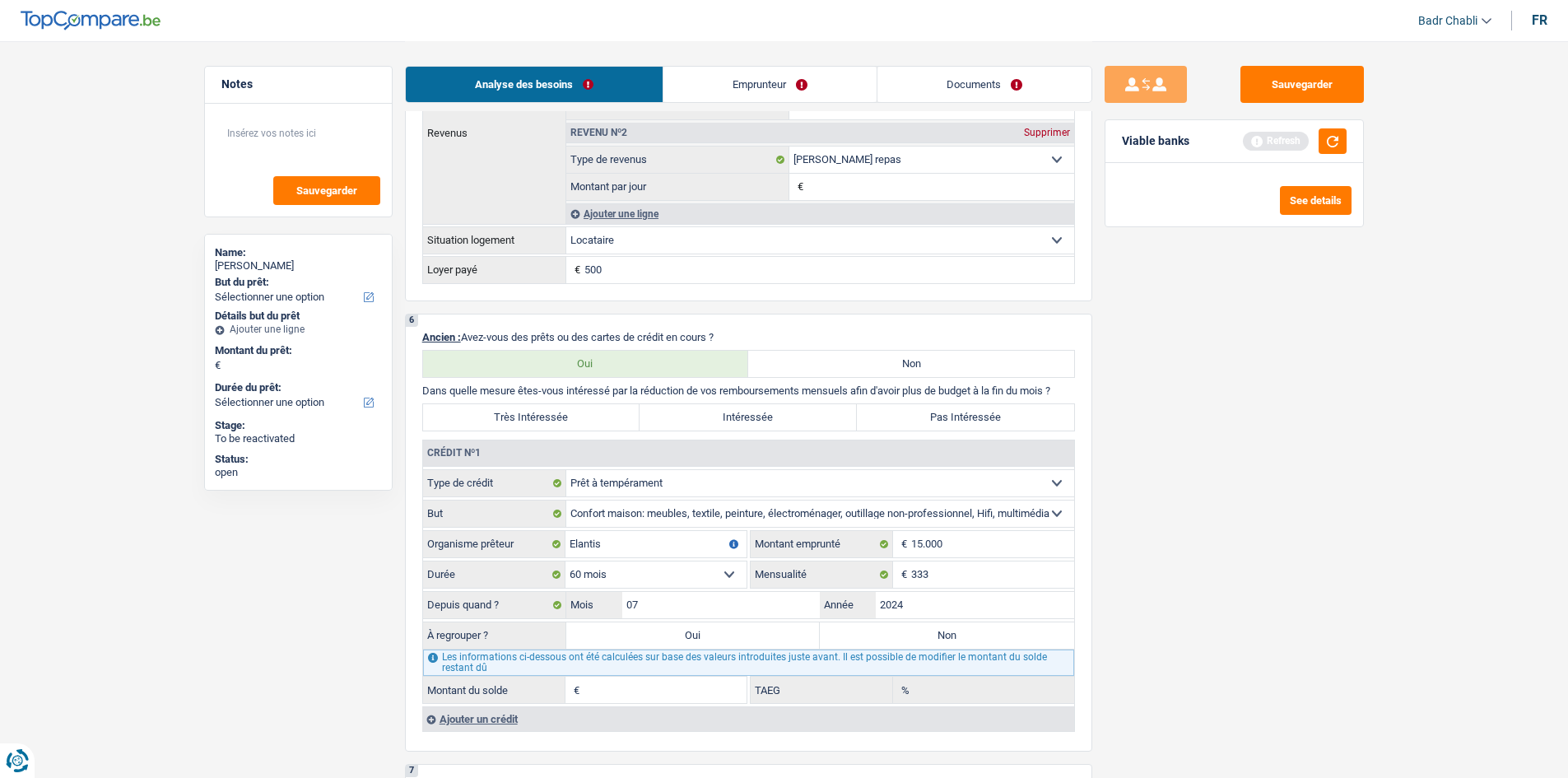
type input "2024"
type input "12.039"
type input "12,58"
click at [705, 637] on label "Oui" at bounding box center [693, 635] width 254 height 27
click at [705, 637] on input "Oui" at bounding box center [693, 635] width 254 height 27
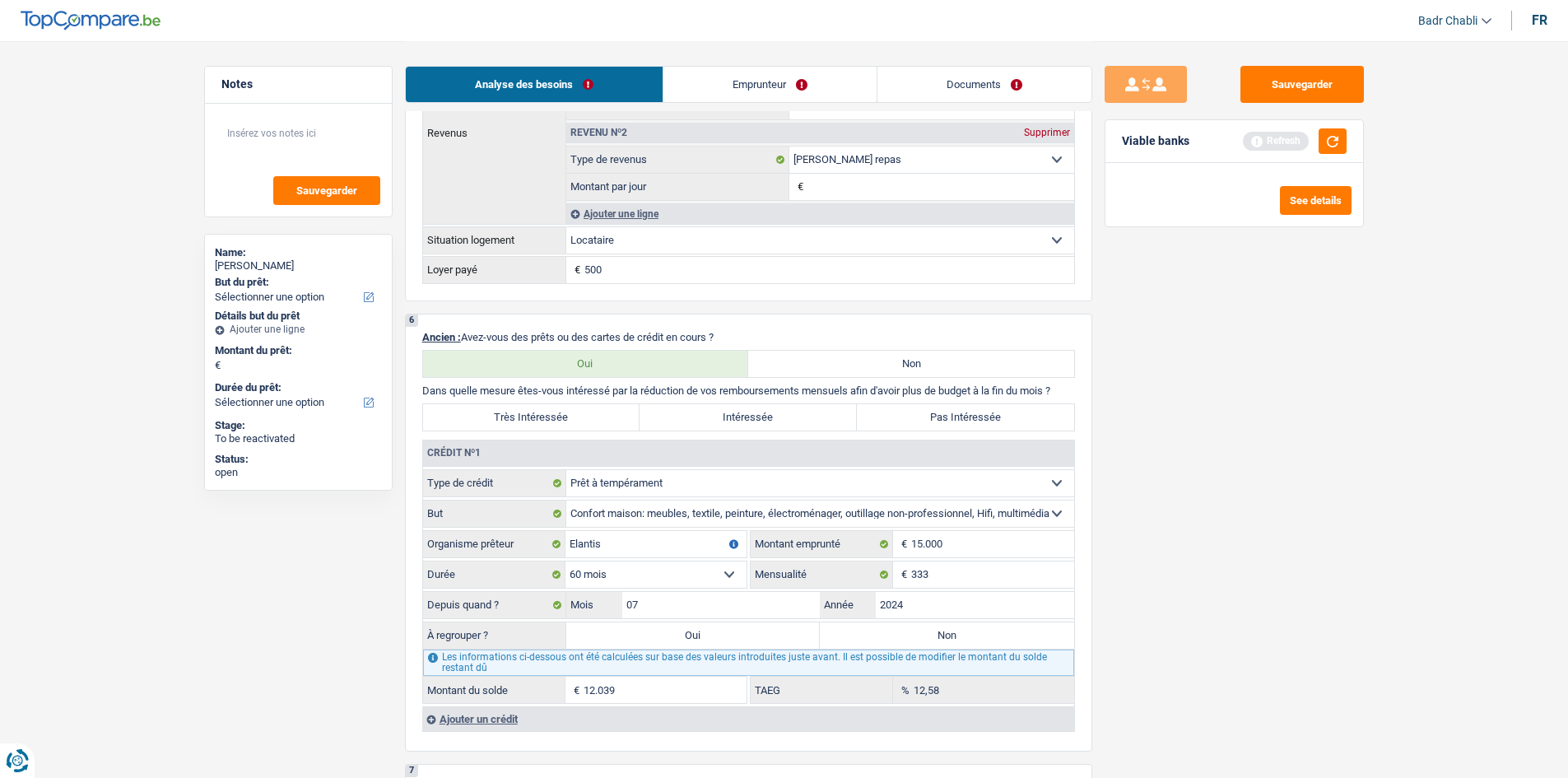
radio input "true"
type input "12.039"
select select "refinancing"
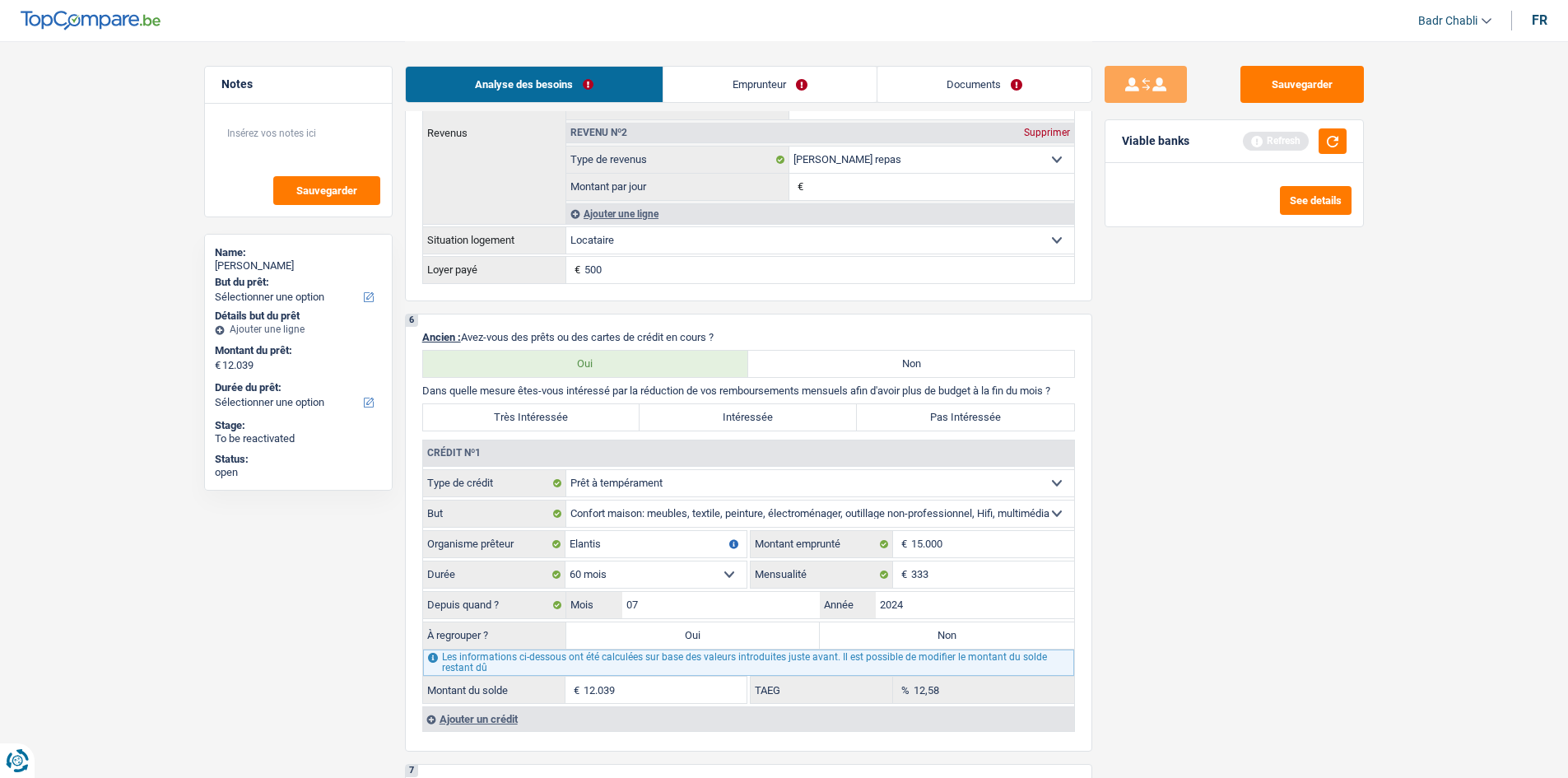
select select "60"
select select "refinancing"
select select "60"
select select "refinancing"
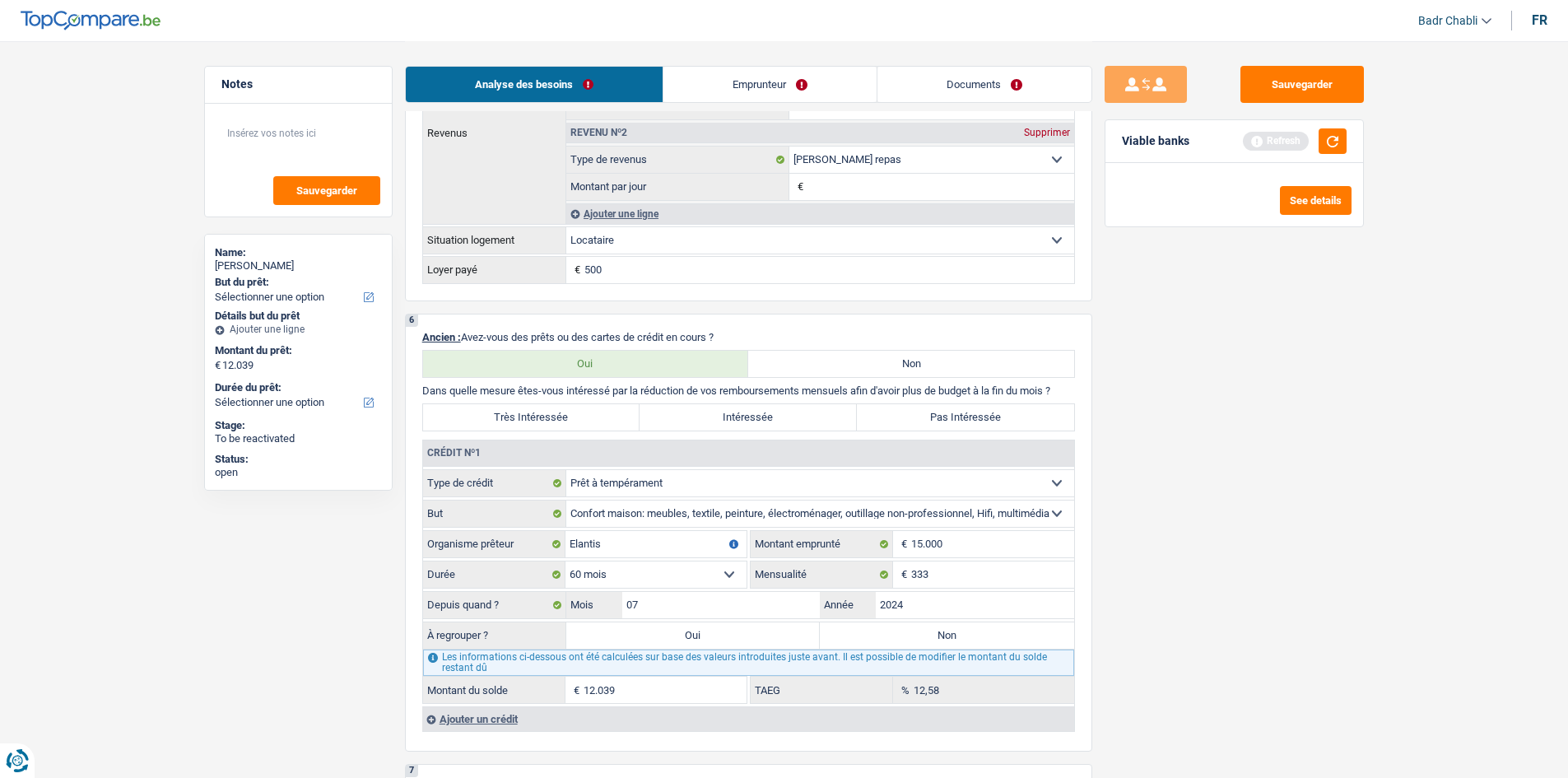
select select "refinancing"
select select "60"
select select "refinancing"
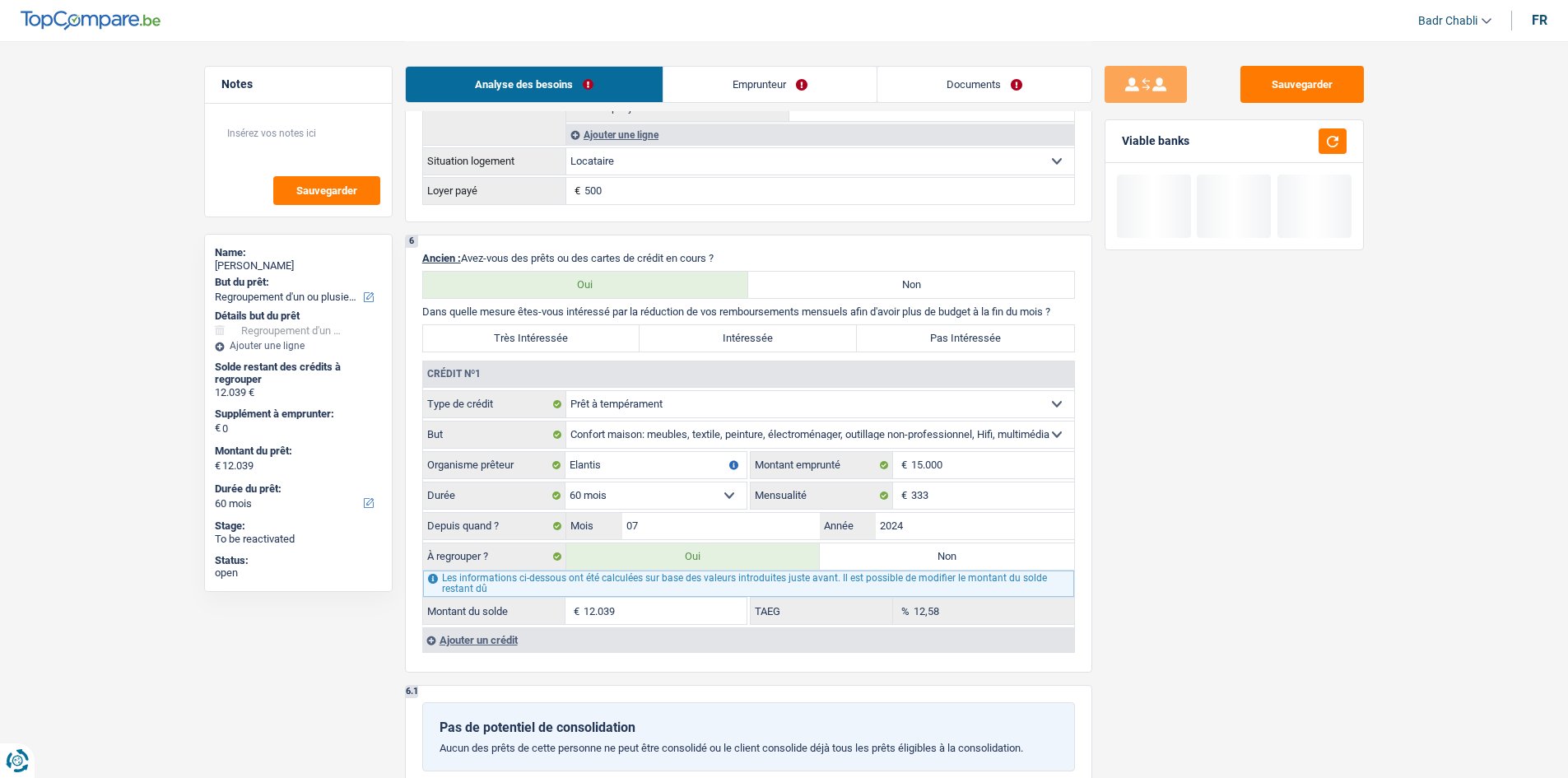
scroll to position [1399, 0]
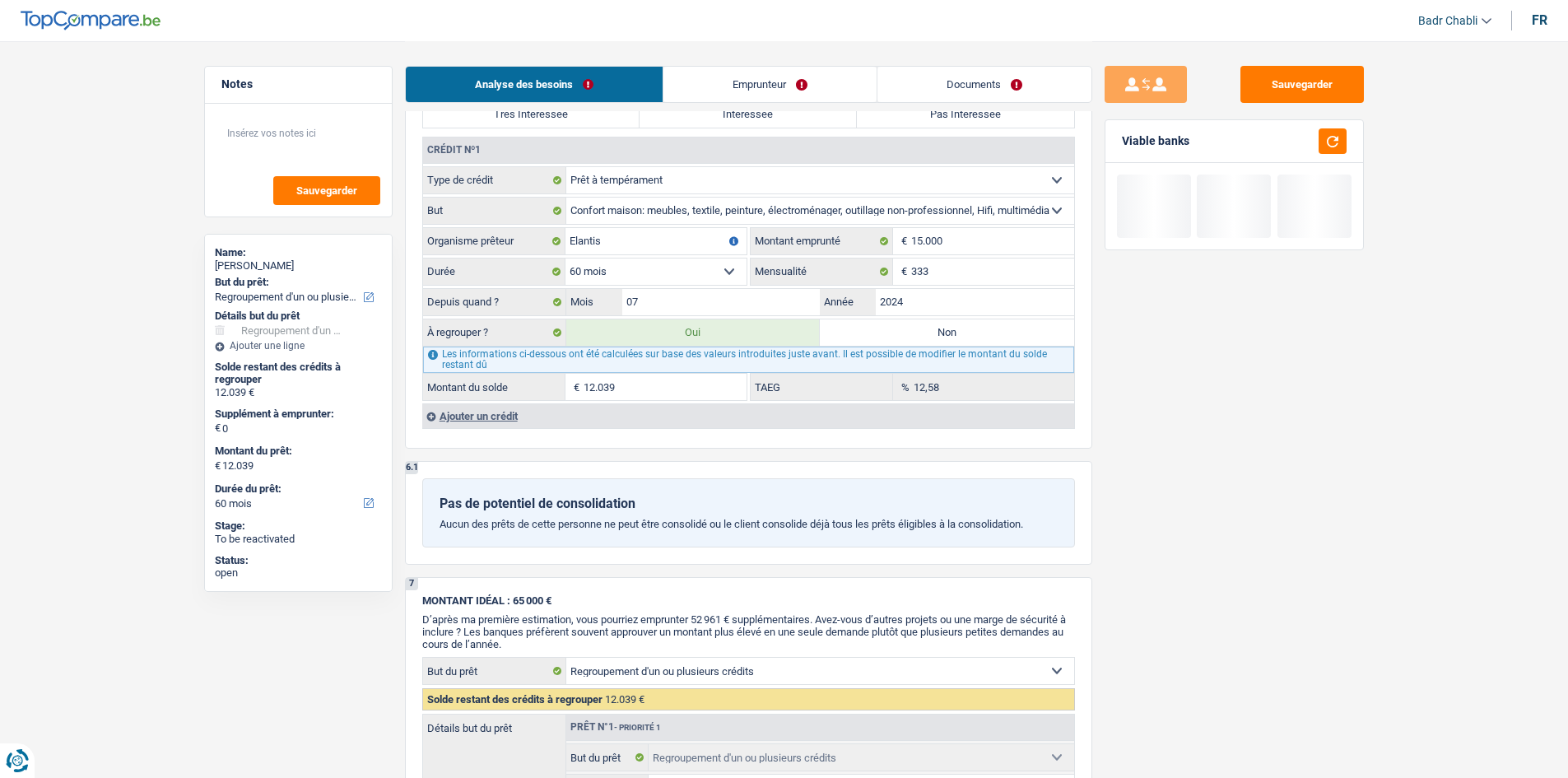
click at [481, 413] on div "Ajouter un crédit" at bounding box center [748, 416] width 651 height 25
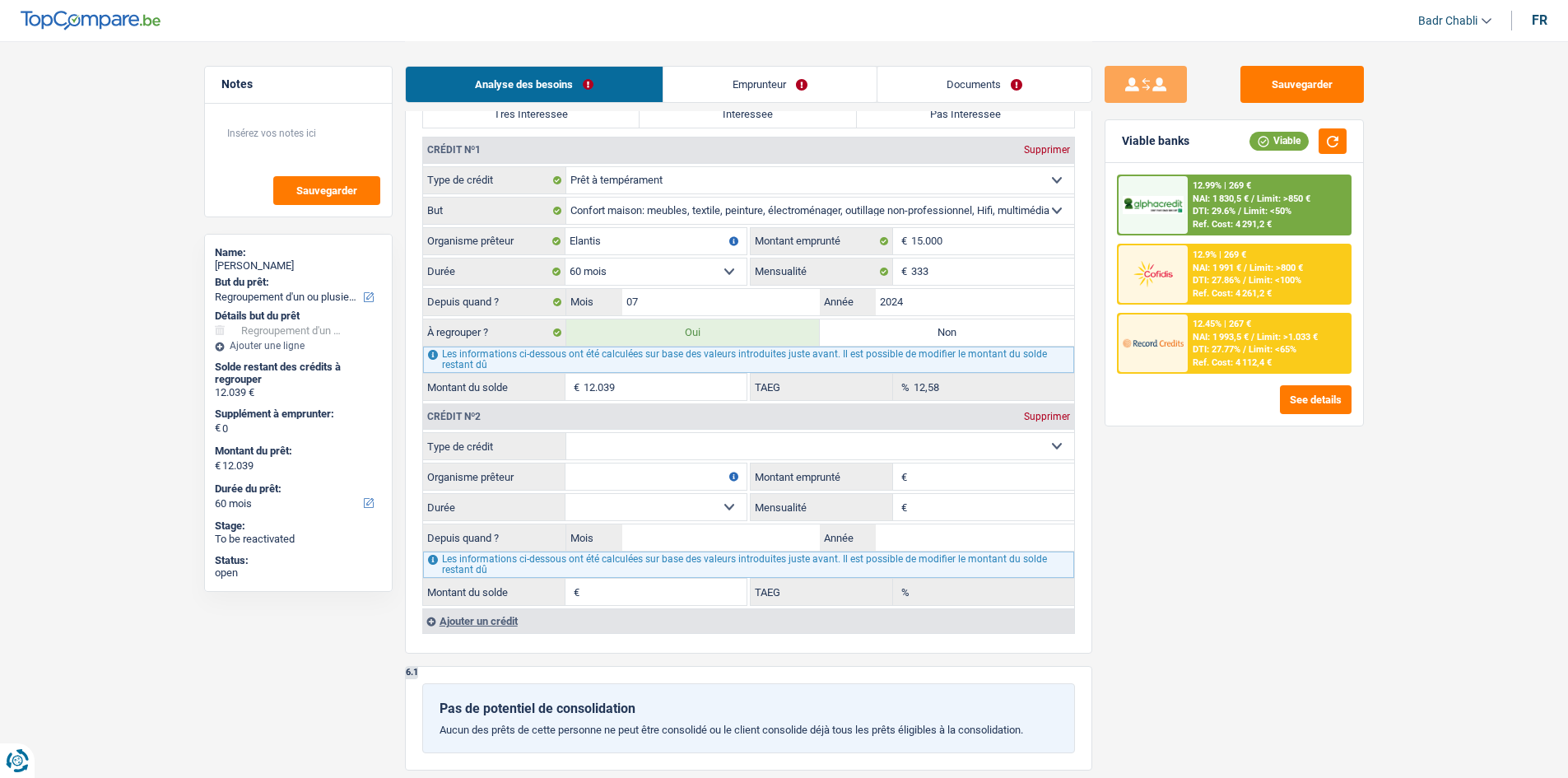
click at [678, 453] on select "Carte ou ouverture de crédit Prêt hypothécaire Vente à tempérament Prêt à tempé…" at bounding box center [820, 445] width 508 height 27
select select "personalLoan"
type input "0"
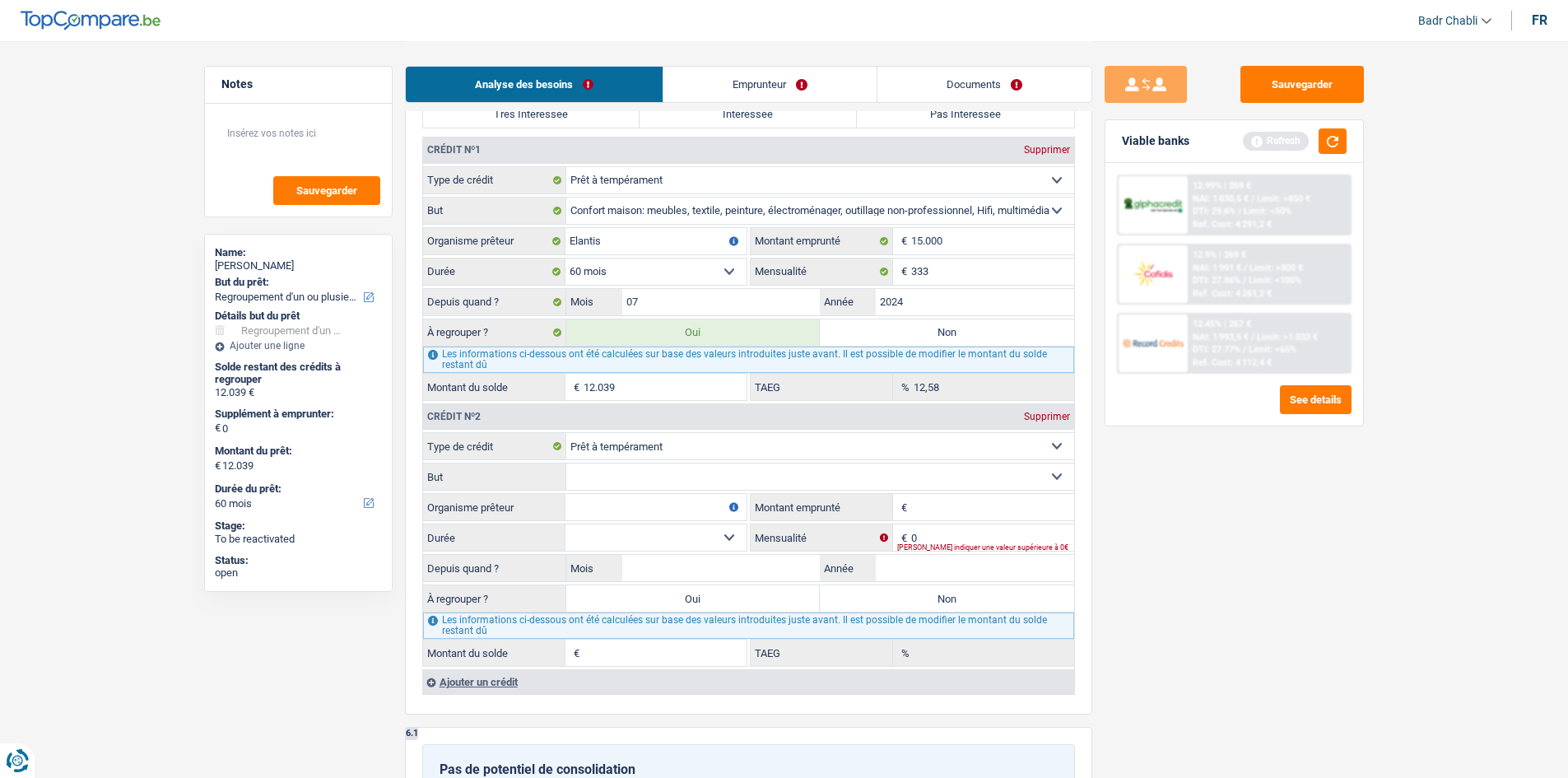
click at [655, 483] on select "Confort maison: meubles, textile, peinture, électroménager, outillage non-profe…" at bounding box center [820, 476] width 508 height 27
select select "homeFurnishingOrRelocation"
click at [566, 463] on select "Confort maison: meubles, textile, peinture, électroménager, outillage non-profe…" at bounding box center [820, 476] width 508 height 27
click at [651, 500] on input "Organisme prêteur" at bounding box center [656, 507] width 181 height 27
type input "Alphacredit"
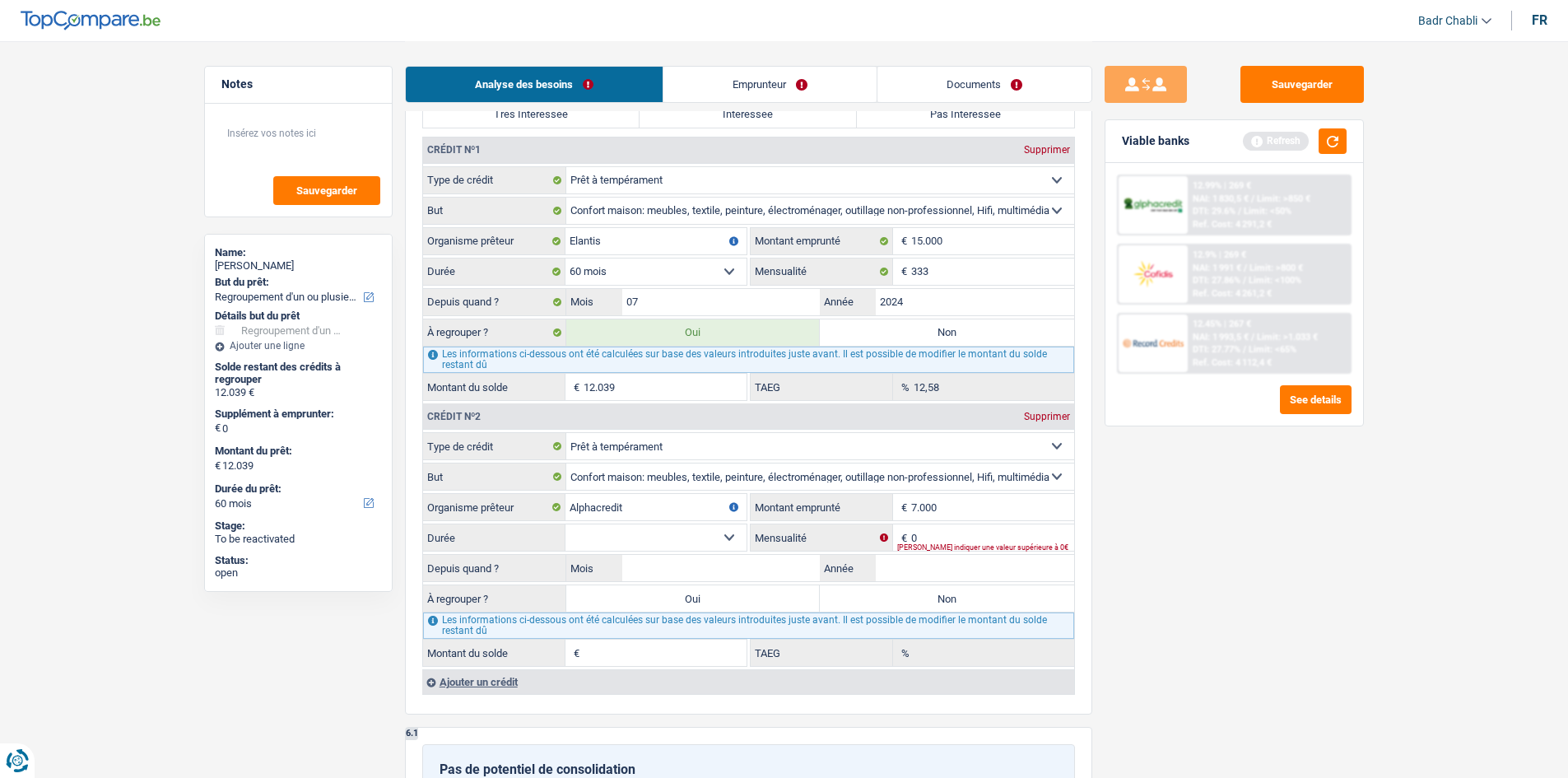
type input "7.000"
click at [708, 538] on select "12 mois 18 mois 24 mois 30 mois 36 mois 42 mois Sélectionner une option" at bounding box center [656, 537] width 181 height 27
select select "42"
click at [565, 524] on select "12 mois 18 mois 24 mois 30 mois 36 mois 42 mois Sélectionner une option" at bounding box center [656, 537] width 181 height 27
click at [986, 502] on input "7.000" at bounding box center [993, 507] width 163 height 27
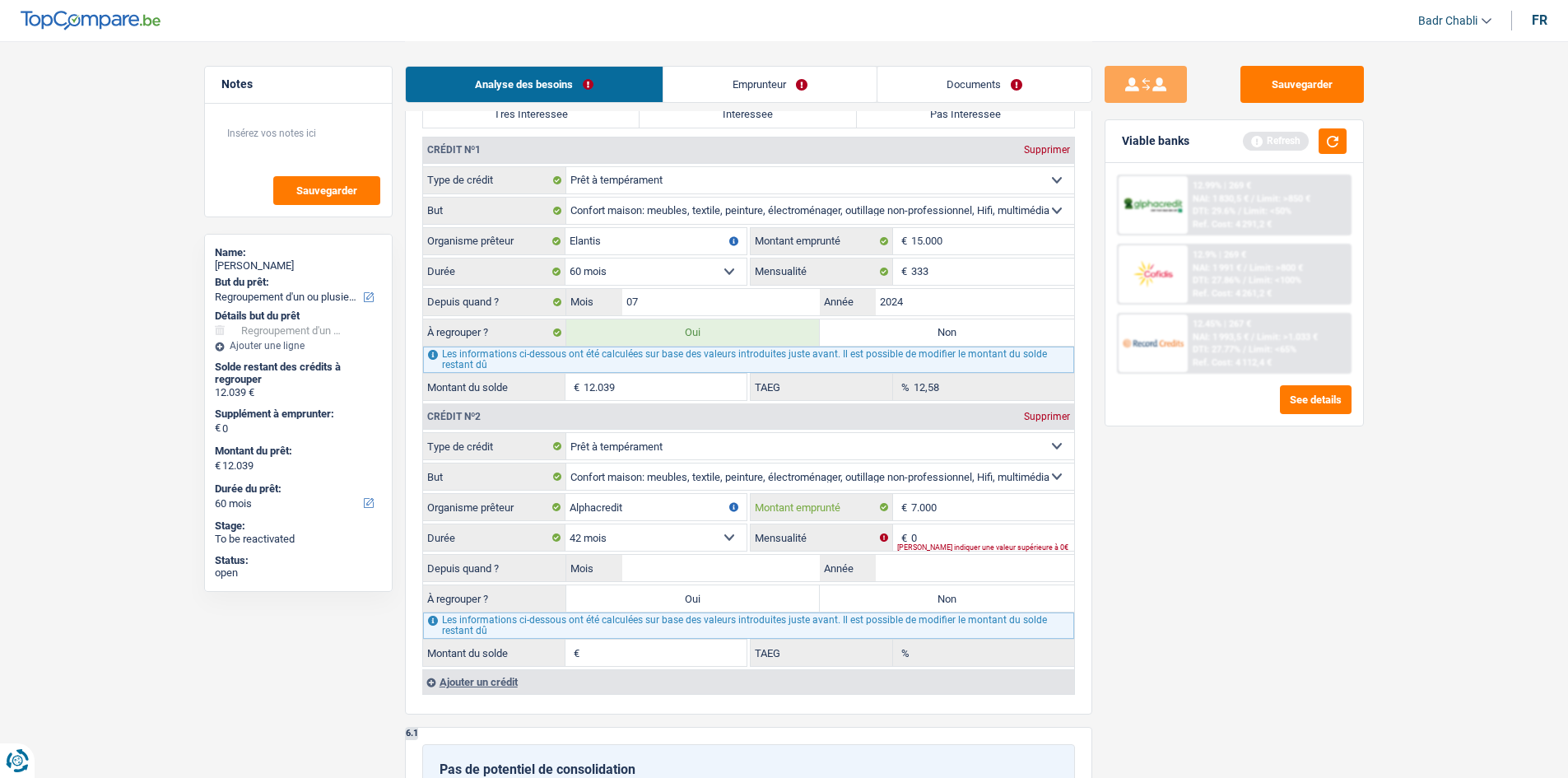
click at [986, 502] on input "7.000" at bounding box center [993, 507] width 163 height 27
click at [654, 445] on select "Carte ou ouverture de crédit Prêt hypothécaire Vente à tempérament Prêt à tempé…" at bounding box center [820, 445] width 508 height 27
select select "cardOrCredit"
click at [566, 433] on select "Carte ou ouverture de crédit Prêt hypothécaire Vente à tempérament Prêt à tempé…" at bounding box center [820, 445] width 508 height 27
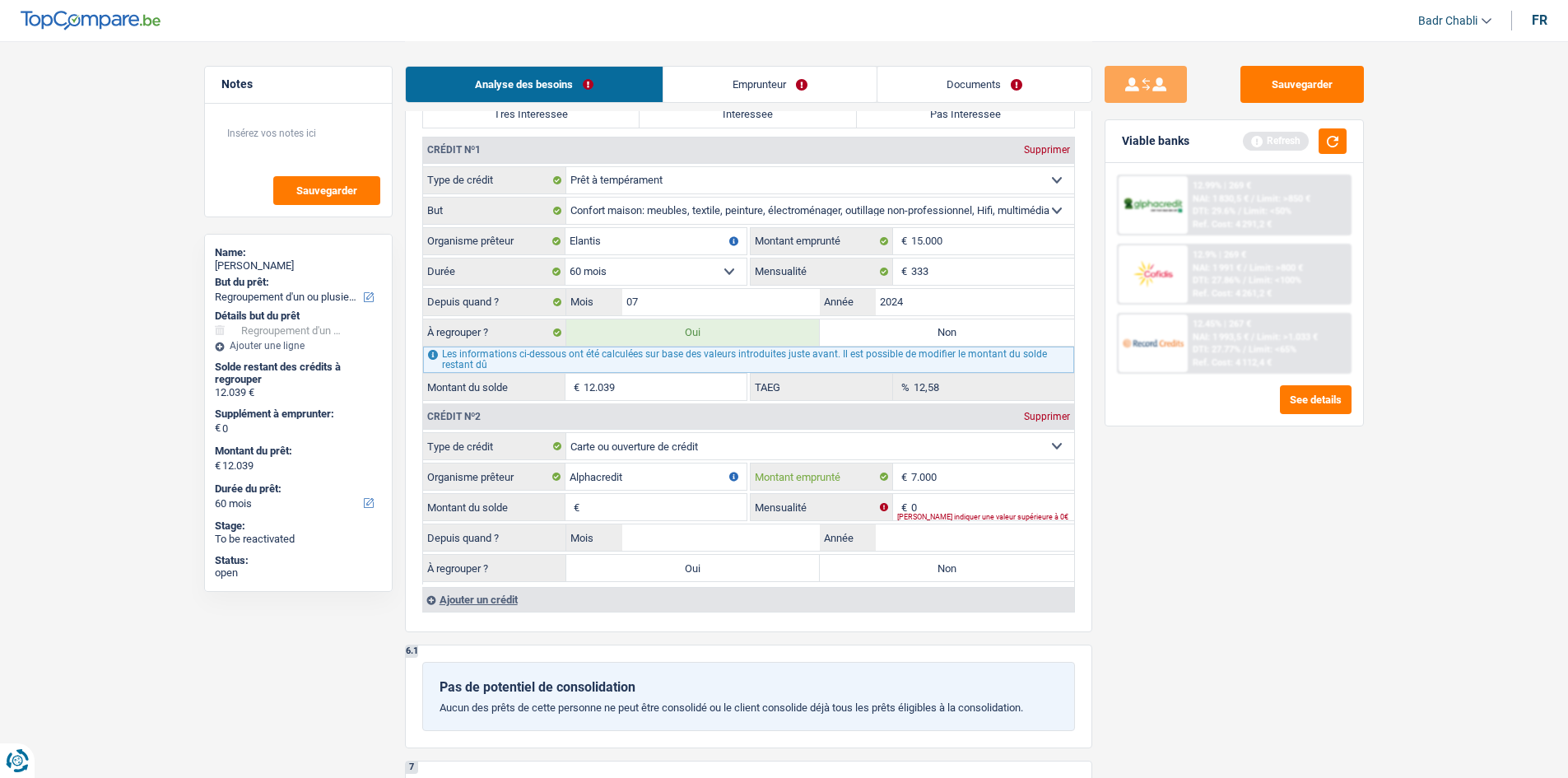
click at [986, 479] on input "7.000" at bounding box center [993, 476] width 163 height 27
click at [694, 500] on input "Montant du solde" at bounding box center [665, 507] width 163 height 27
click at [977, 476] on input "6.000" at bounding box center [993, 476] width 163 height 27
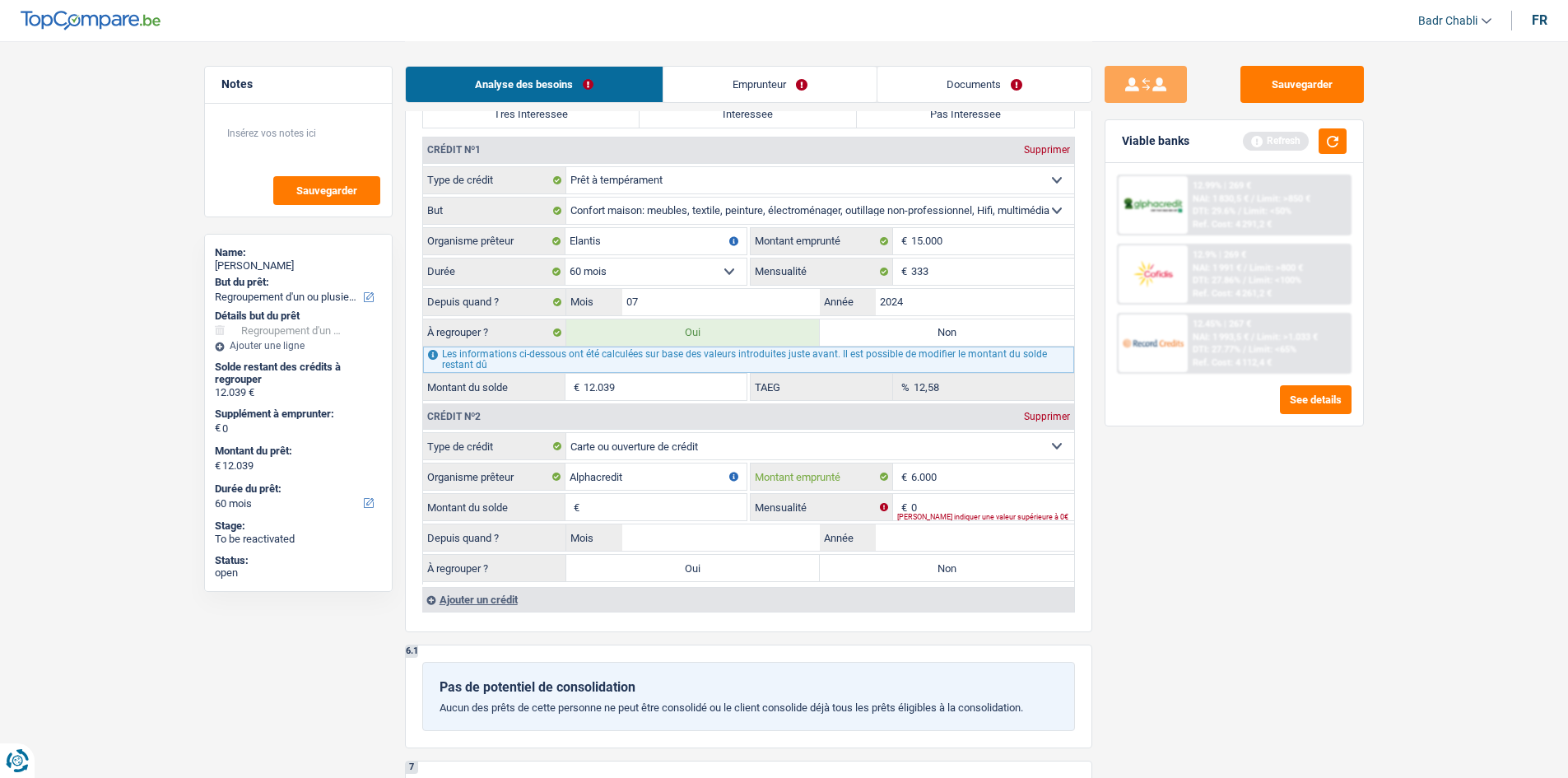
click at [977, 476] on input "6.000" at bounding box center [993, 476] width 163 height 27
type input "7.000"
click at [725, 497] on input "Montant du solde" at bounding box center [665, 507] width 163 height 27
type input "7.000"
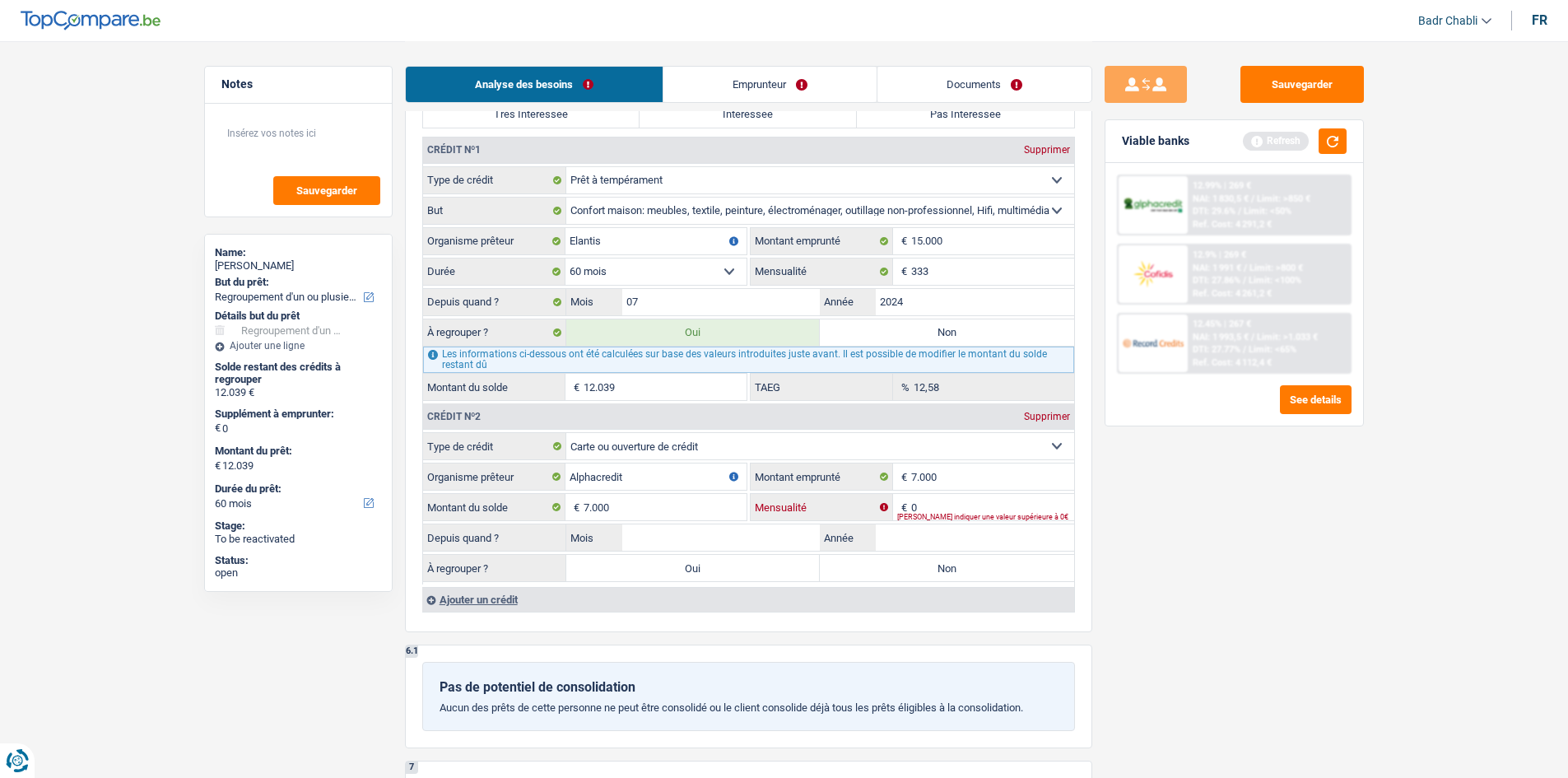
click at [942, 510] on input "0" at bounding box center [993, 507] width 163 height 27
type input "80"
click at [756, 533] on input "Mois" at bounding box center [722, 537] width 198 height 27
click at [758, 533] on input "Mois" at bounding box center [722, 537] width 198 height 27
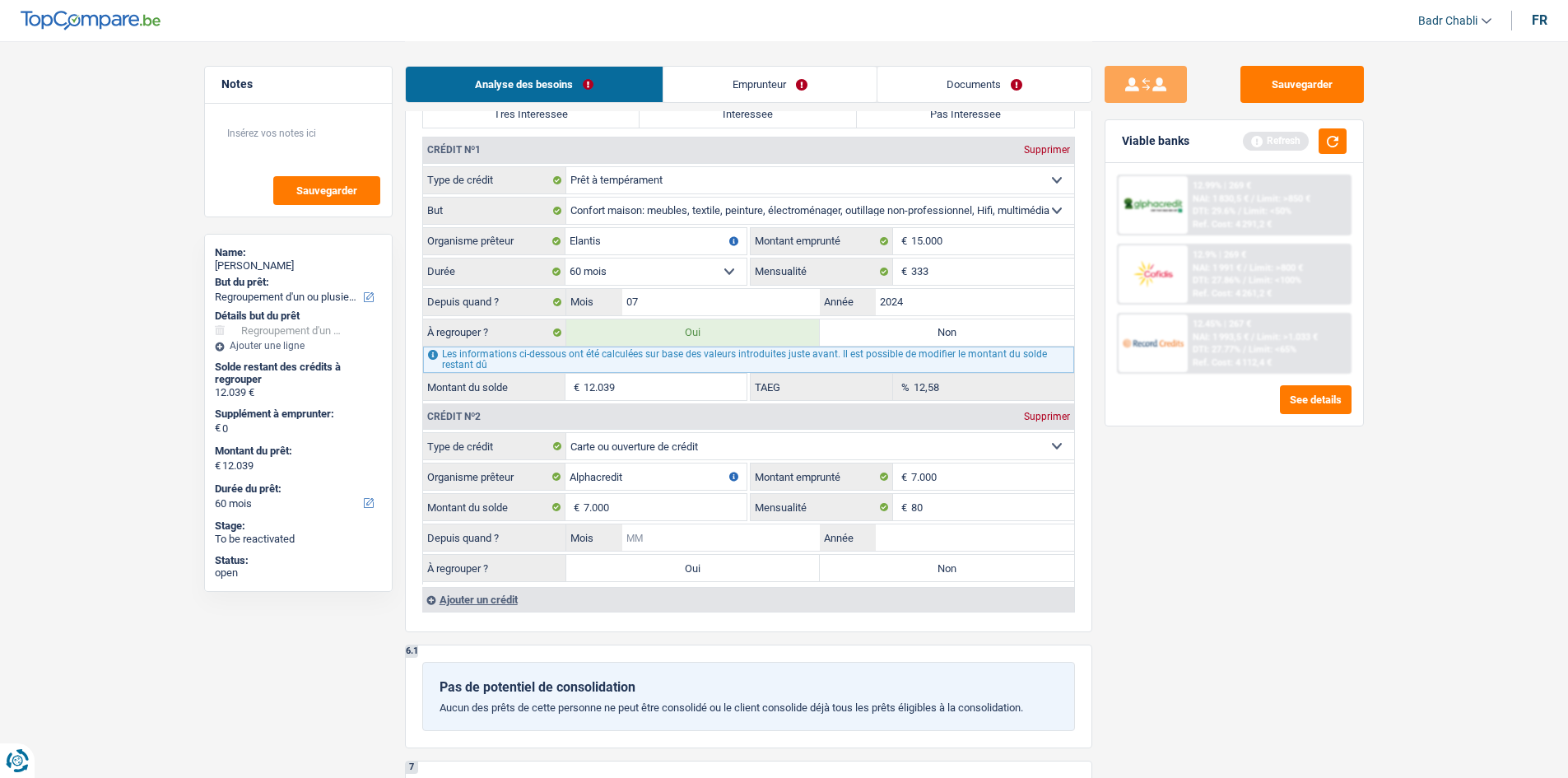
click at [762, 533] on input "Mois" at bounding box center [722, 537] width 198 height 27
type input "02"
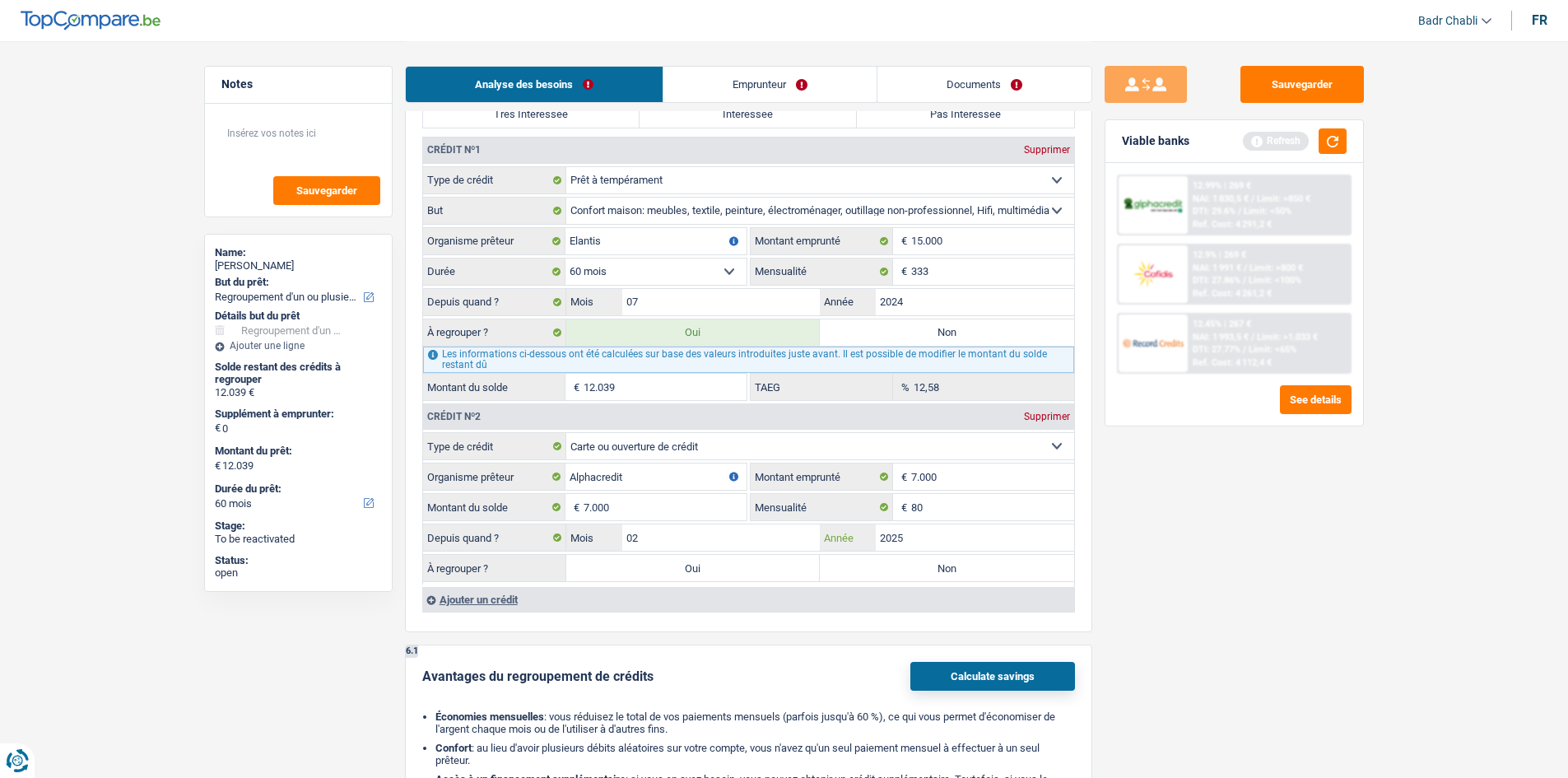
type input "2025"
click at [748, 563] on label "Oui" at bounding box center [693, 568] width 254 height 27
click at [748, 563] on input "Oui" at bounding box center [693, 568] width 254 height 27
radio input "true"
type input "19.039"
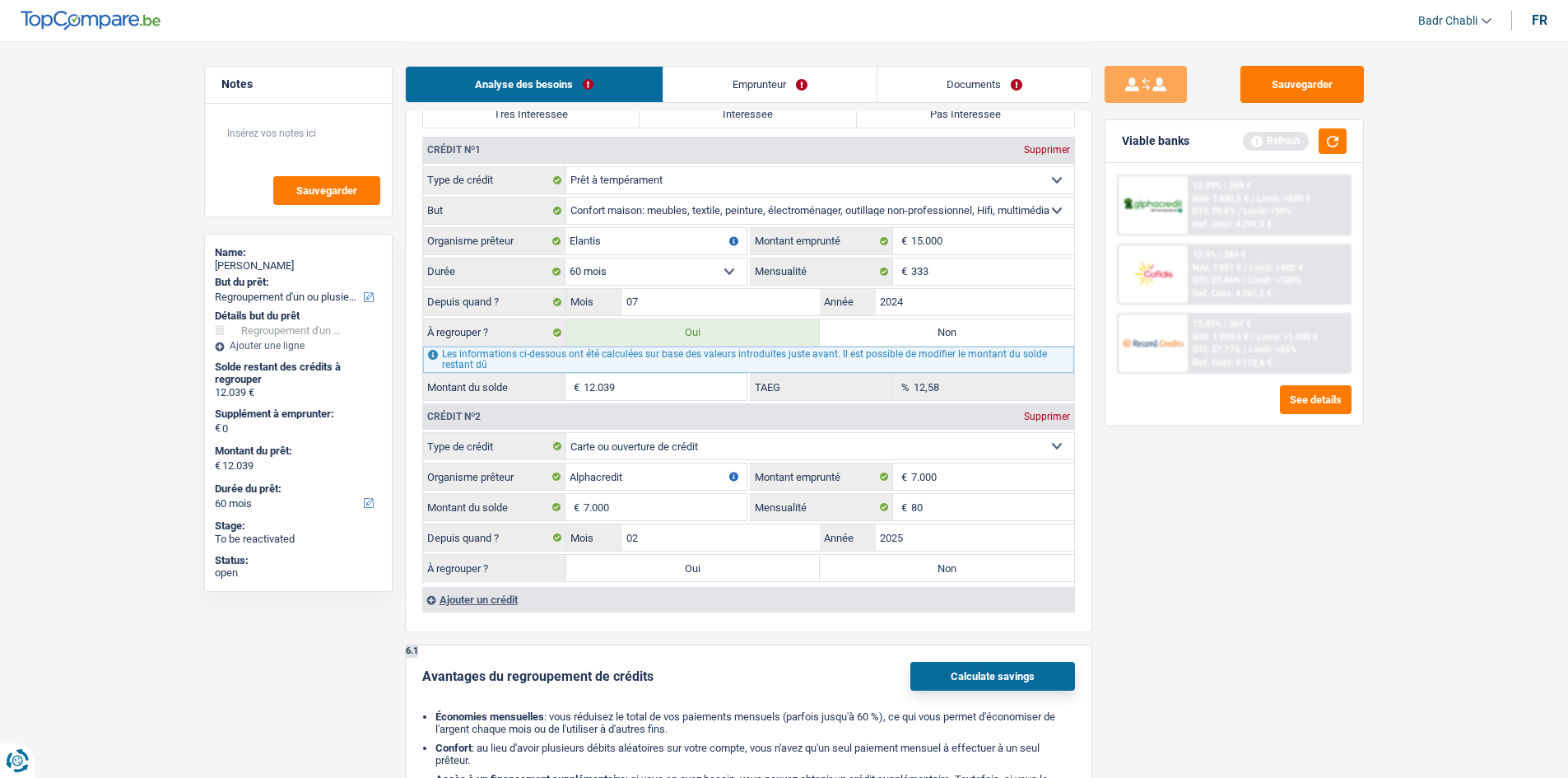
type input "19.039"
select select "84"
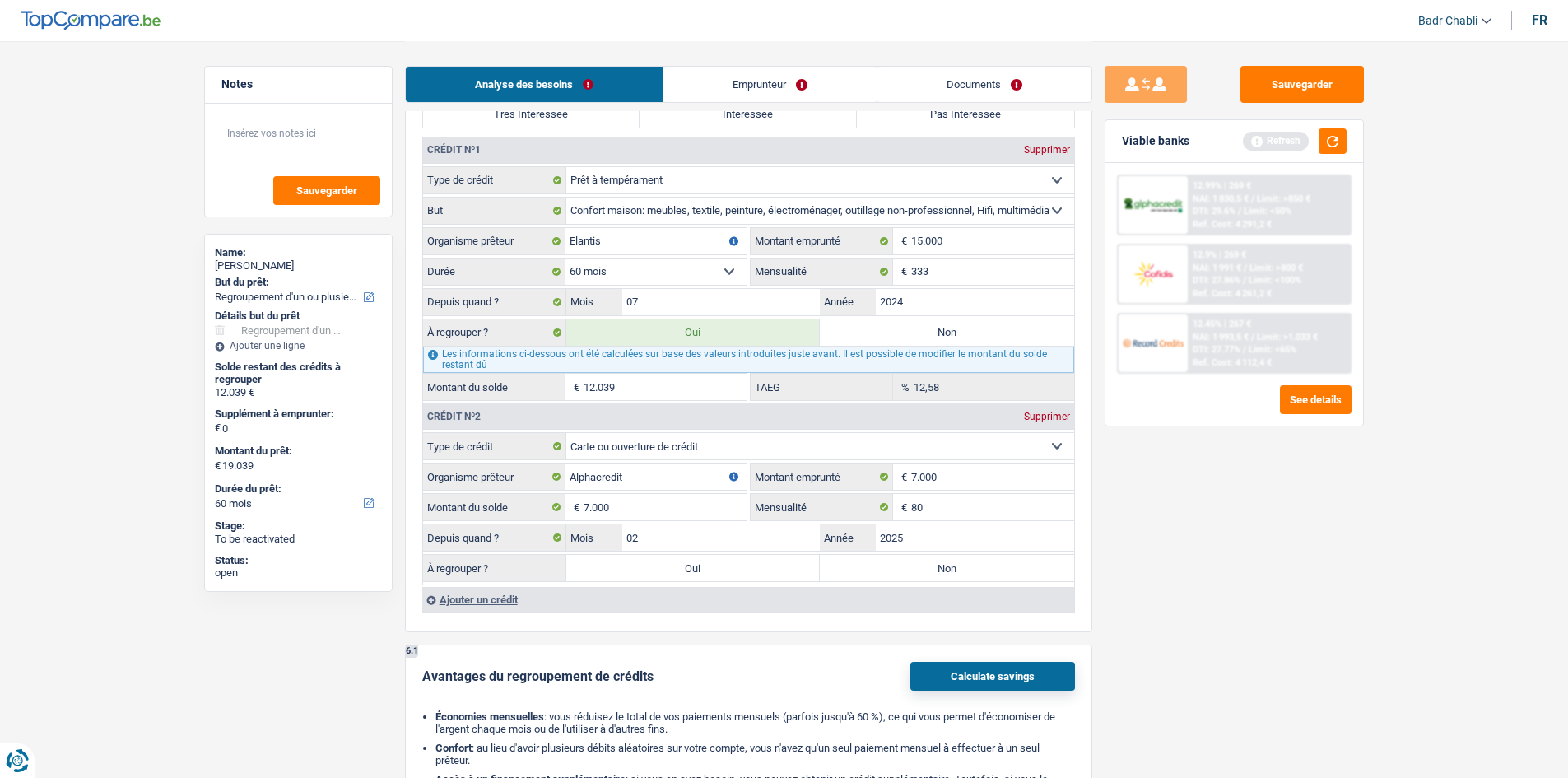
select select "84"
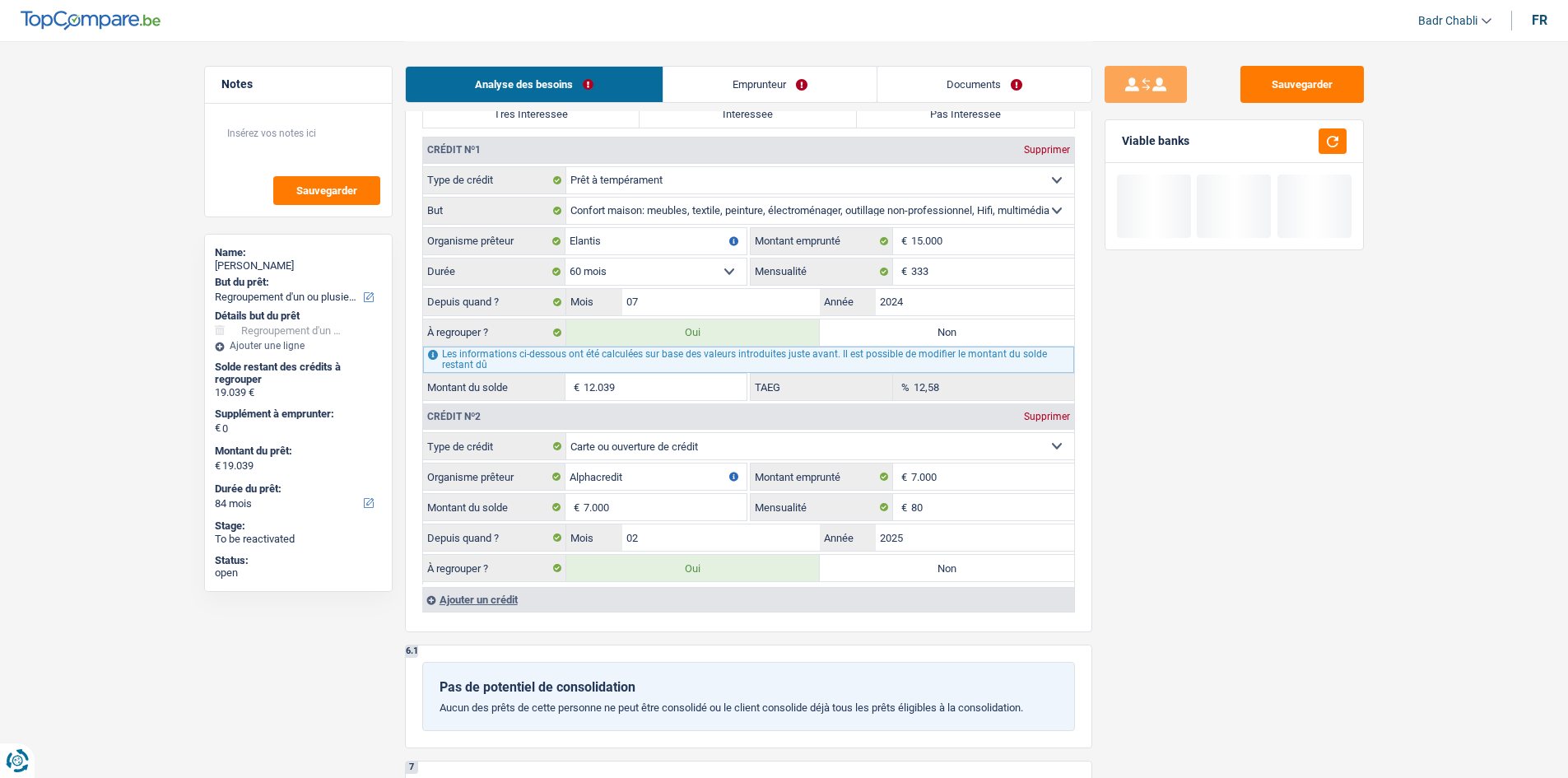
click at [1219, 339] on div "Sauvegarder Viable banks" at bounding box center [1234, 409] width 284 height 686
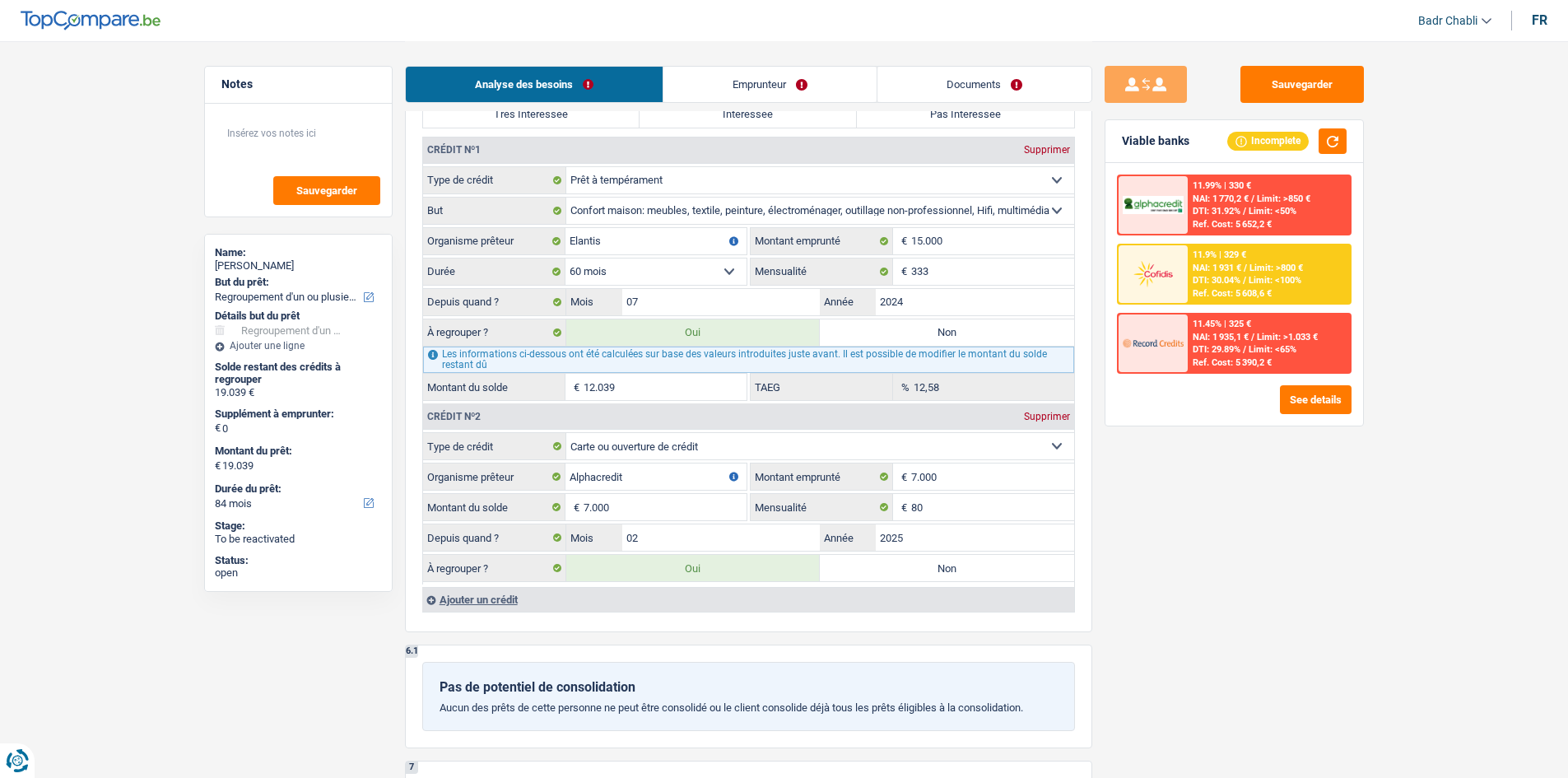
click at [1225, 284] on span "DTI: 30.04%" at bounding box center [1217, 280] width 48 height 11
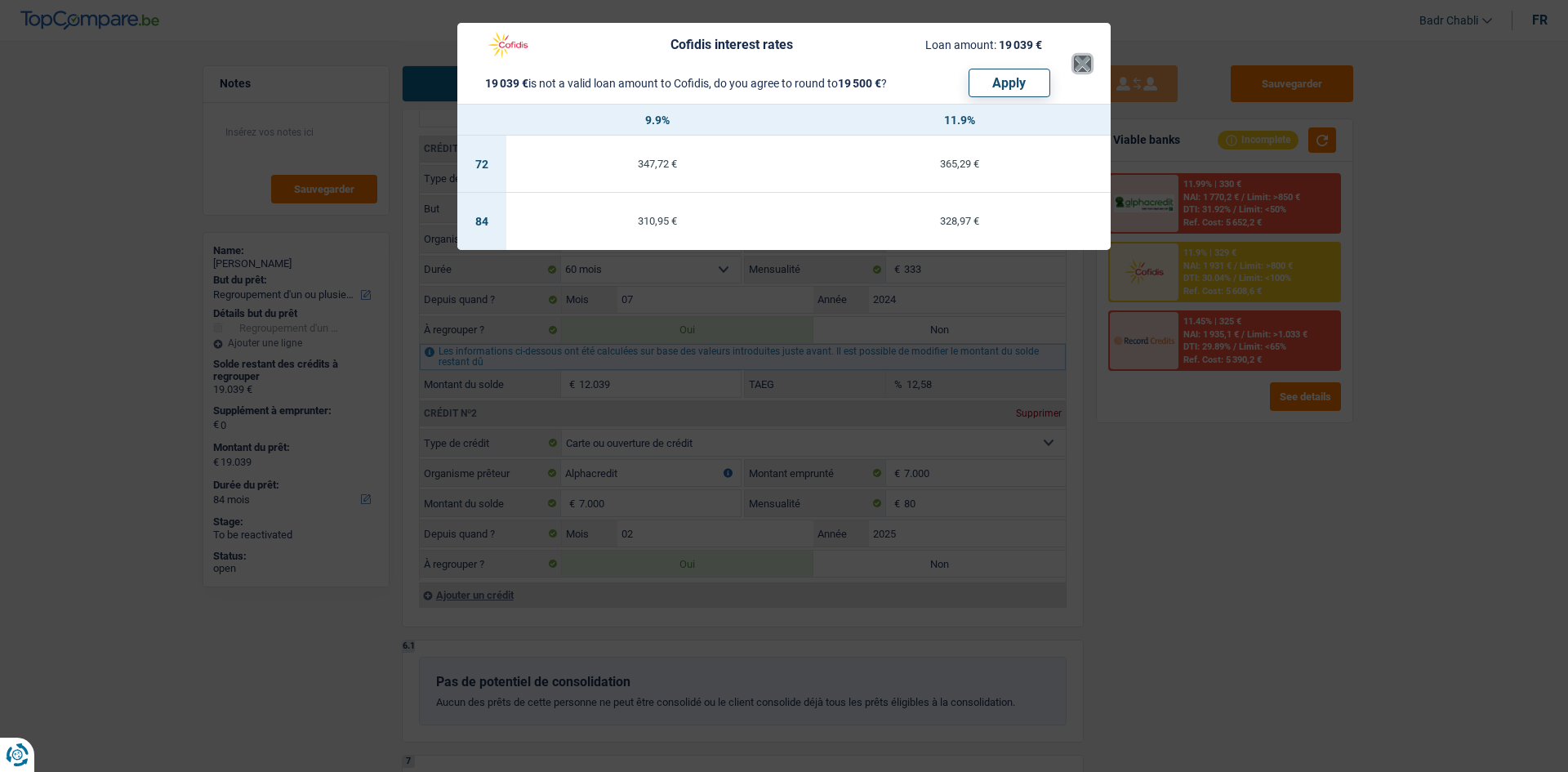
click at [1089, 67] on button "×" at bounding box center [1083, 63] width 17 height 16
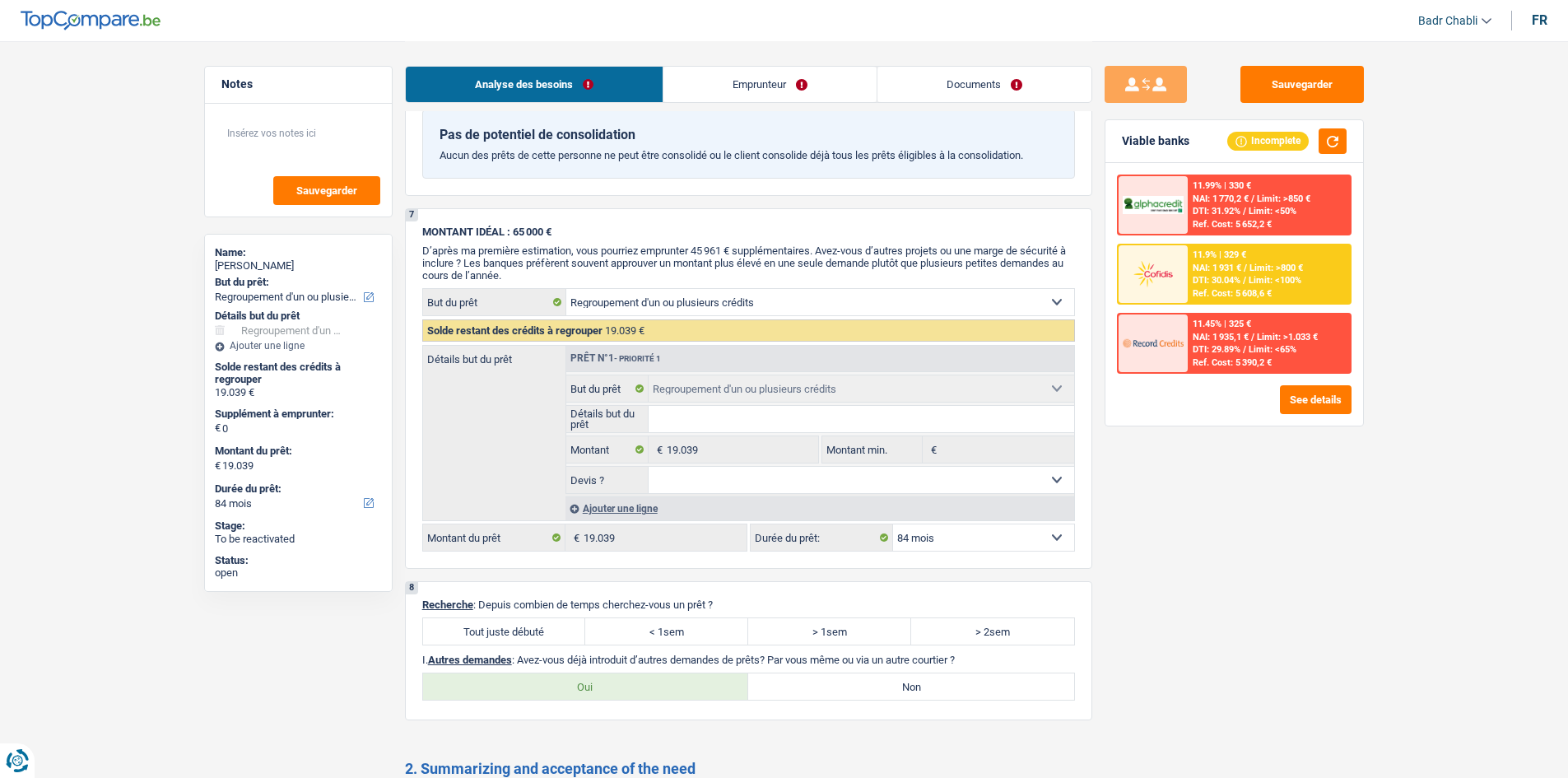
scroll to position [2140, 0]
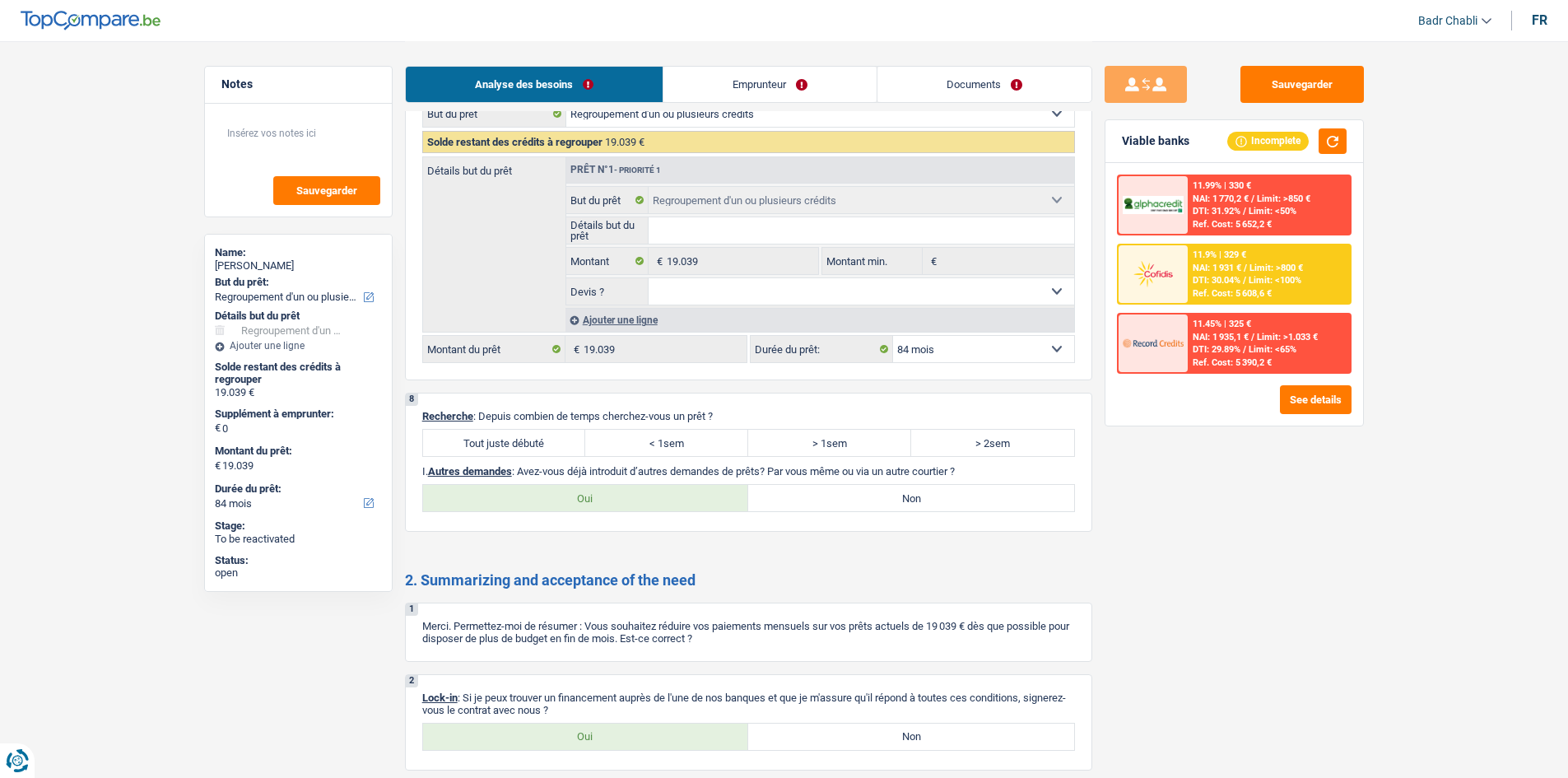
click at [534, 449] on label "Tout juste débuté" at bounding box center [504, 442] width 163 height 27
click at [534, 449] on input "Tout juste débuté" at bounding box center [504, 442] width 163 height 27
radio input "true"
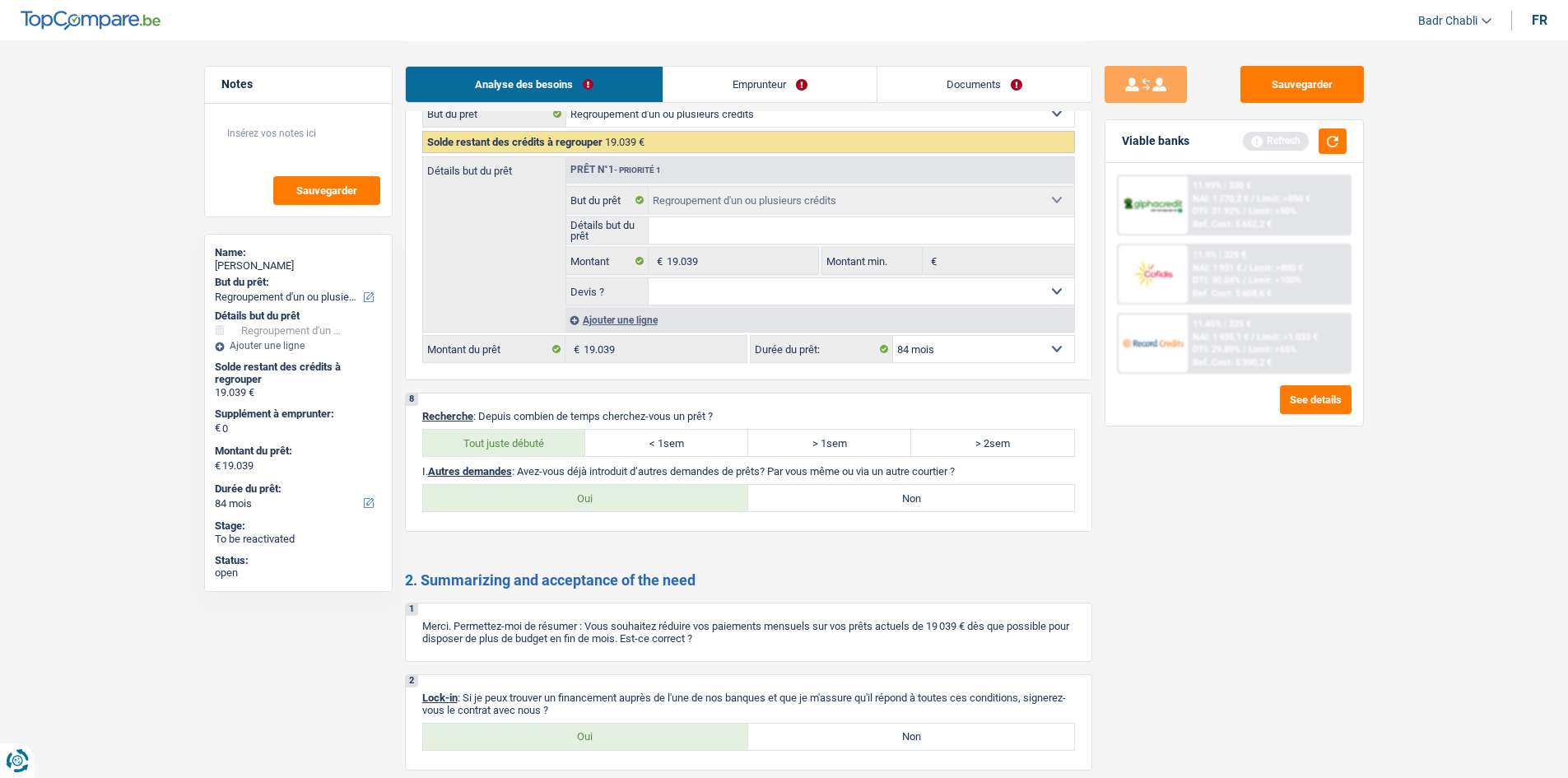
click at [881, 510] on label "Non" at bounding box center [911, 498] width 326 height 27
click at [881, 510] on input "Non" at bounding box center [911, 498] width 326 height 27
radio input "true"
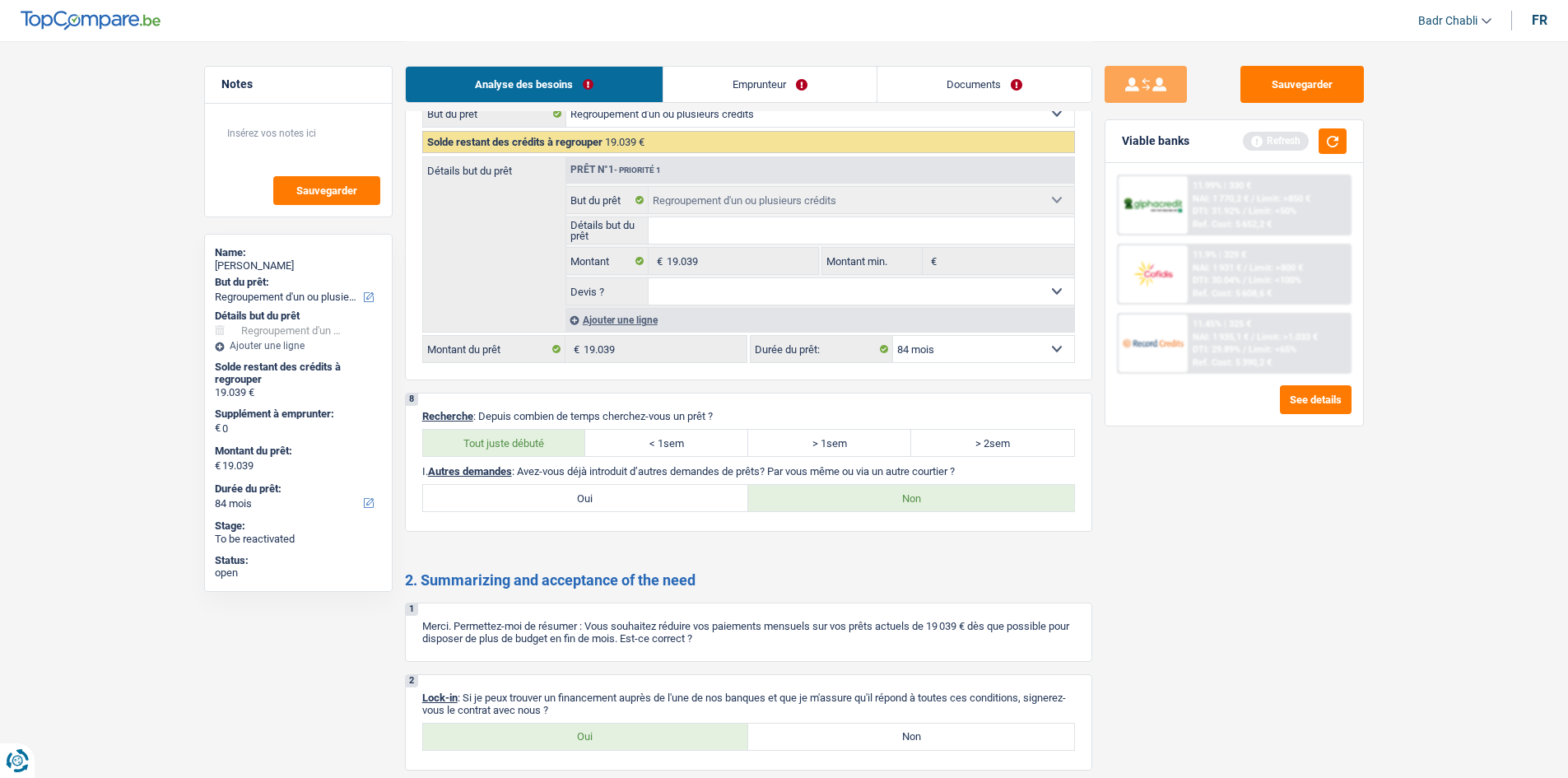
click at [586, 738] on label "Oui" at bounding box center [586, 736] width 326 height 27
click at [586, 738] on input "Oui" at bounding box center [586, 736] width 326 height 27
radio input "true"
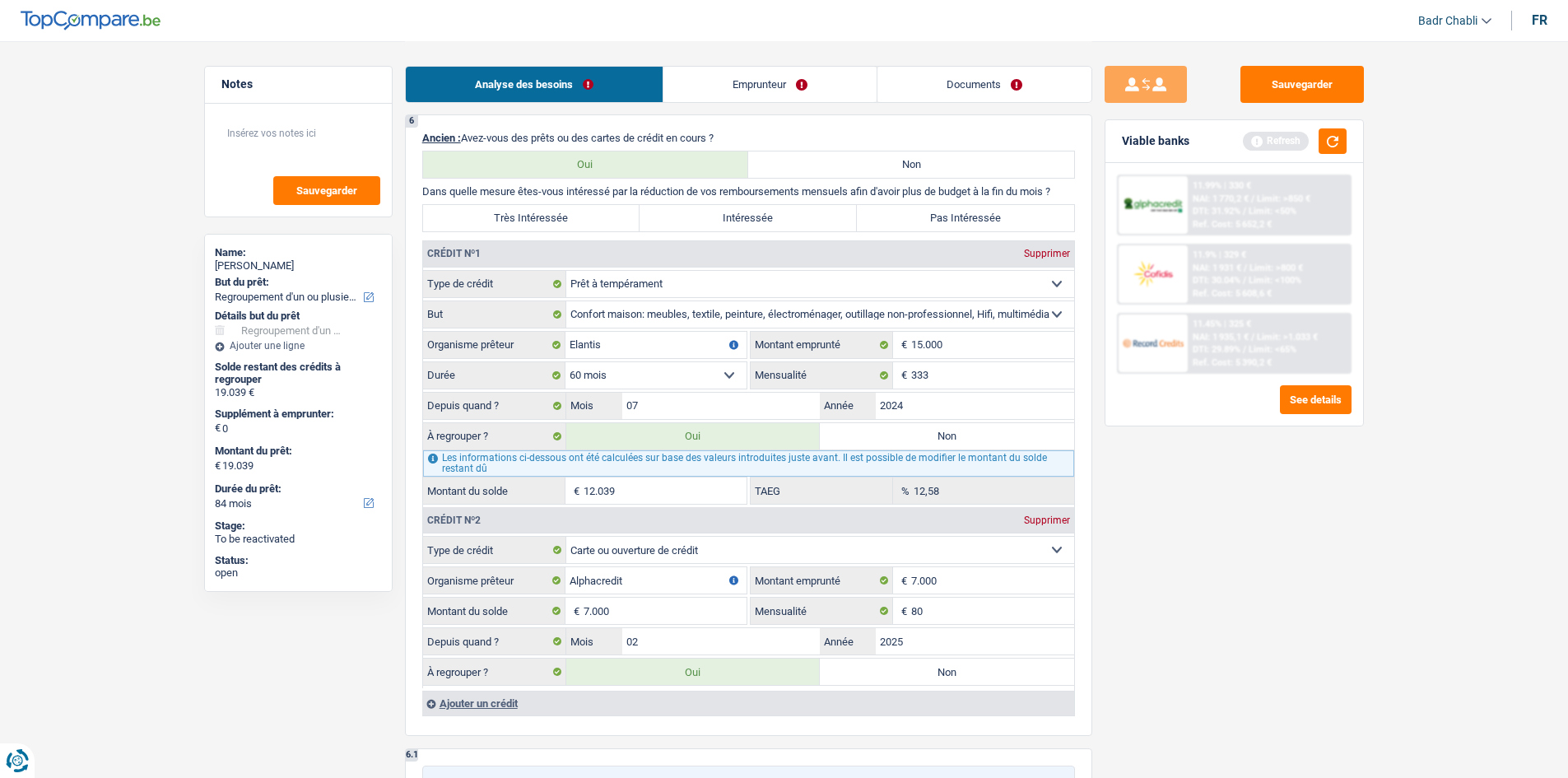
scroll to position [1054, 0]
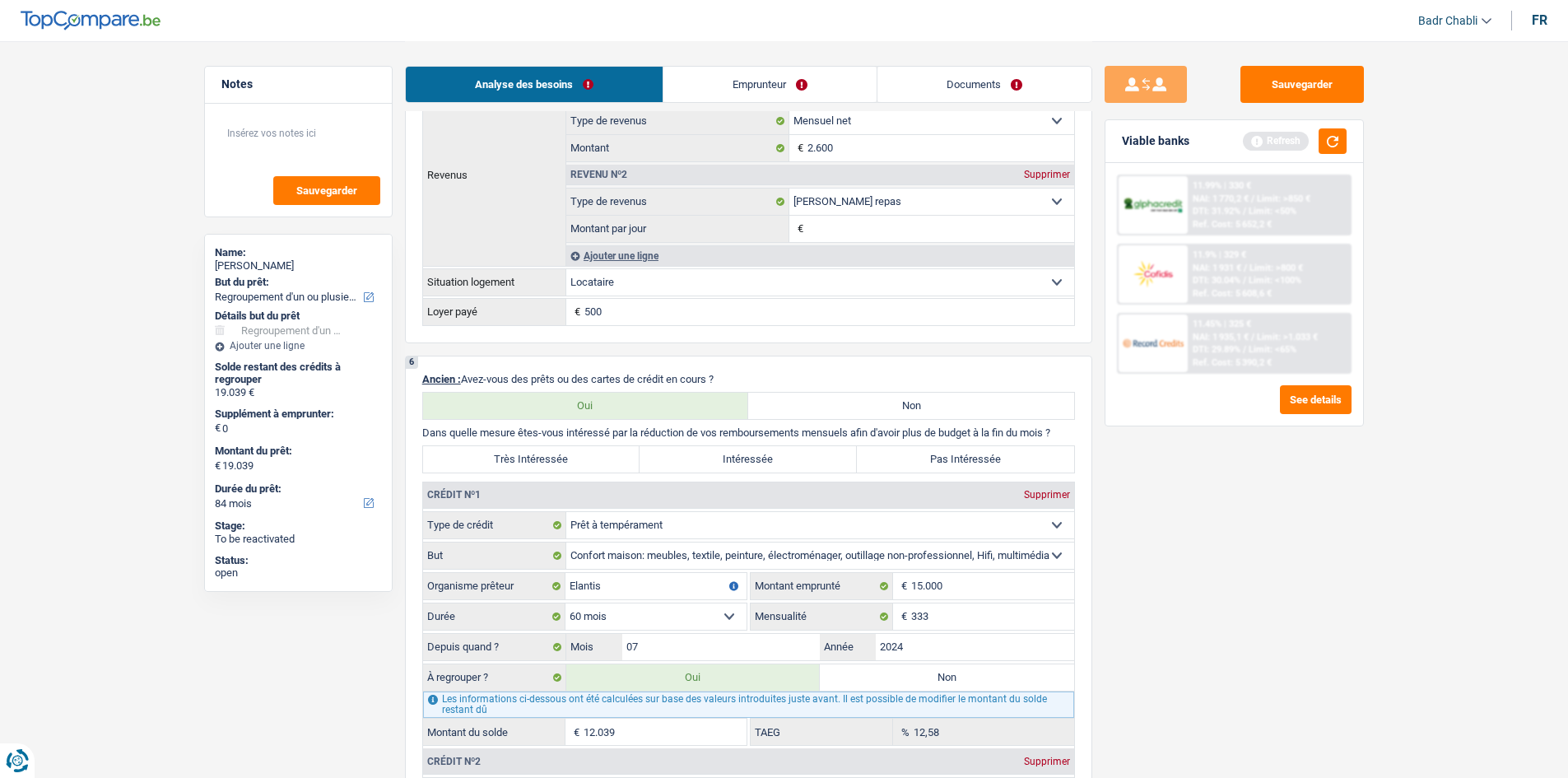
click at [594, 461] on label "Très Intéressée" at bounding box center [532, 459] width 217 height 27
click at [594, 461] on input "Très Intéressée" at bounding box center [532, 459] width 217 height 27
radio input "true"
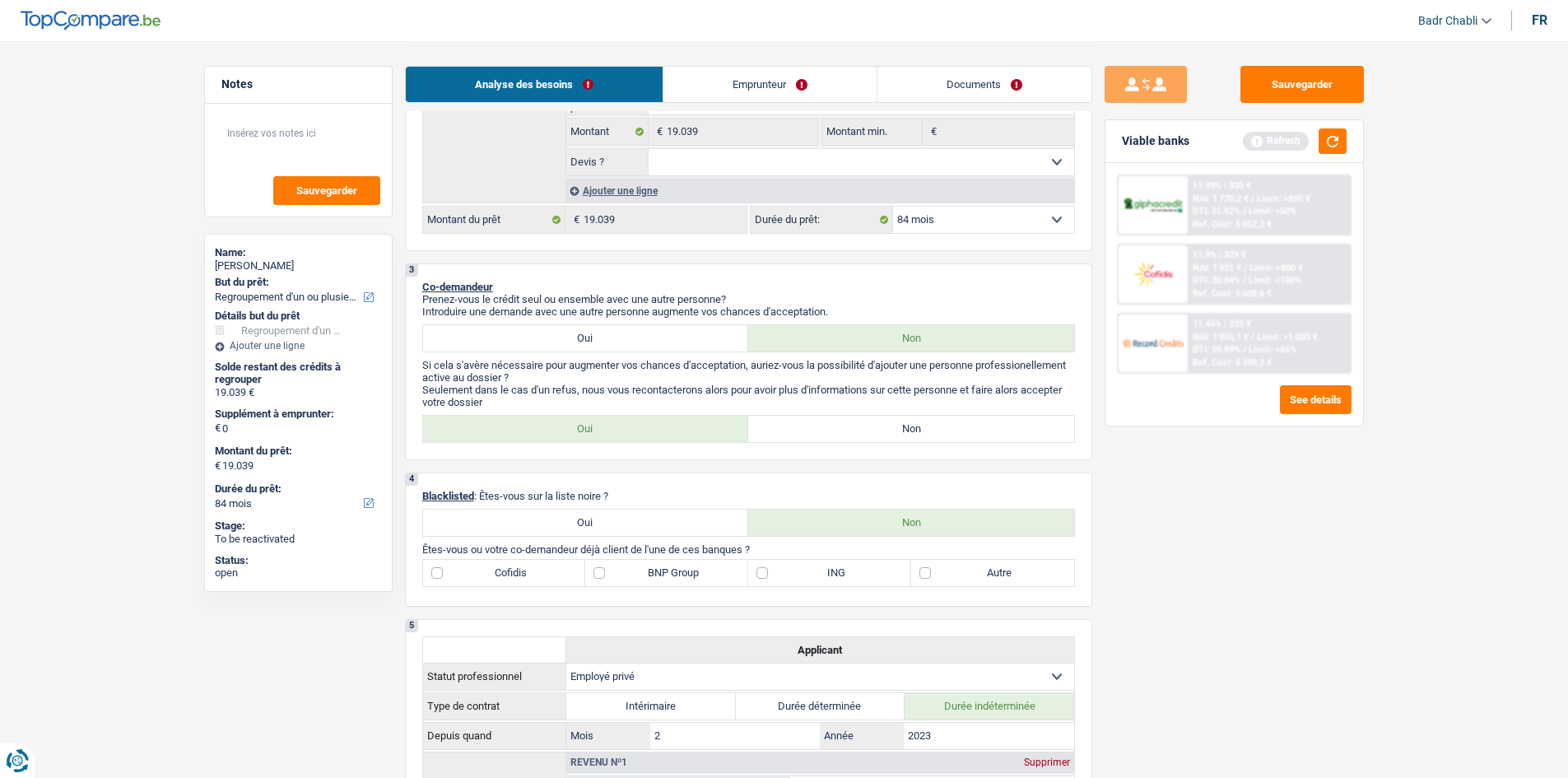
scroll to position [478, 0]
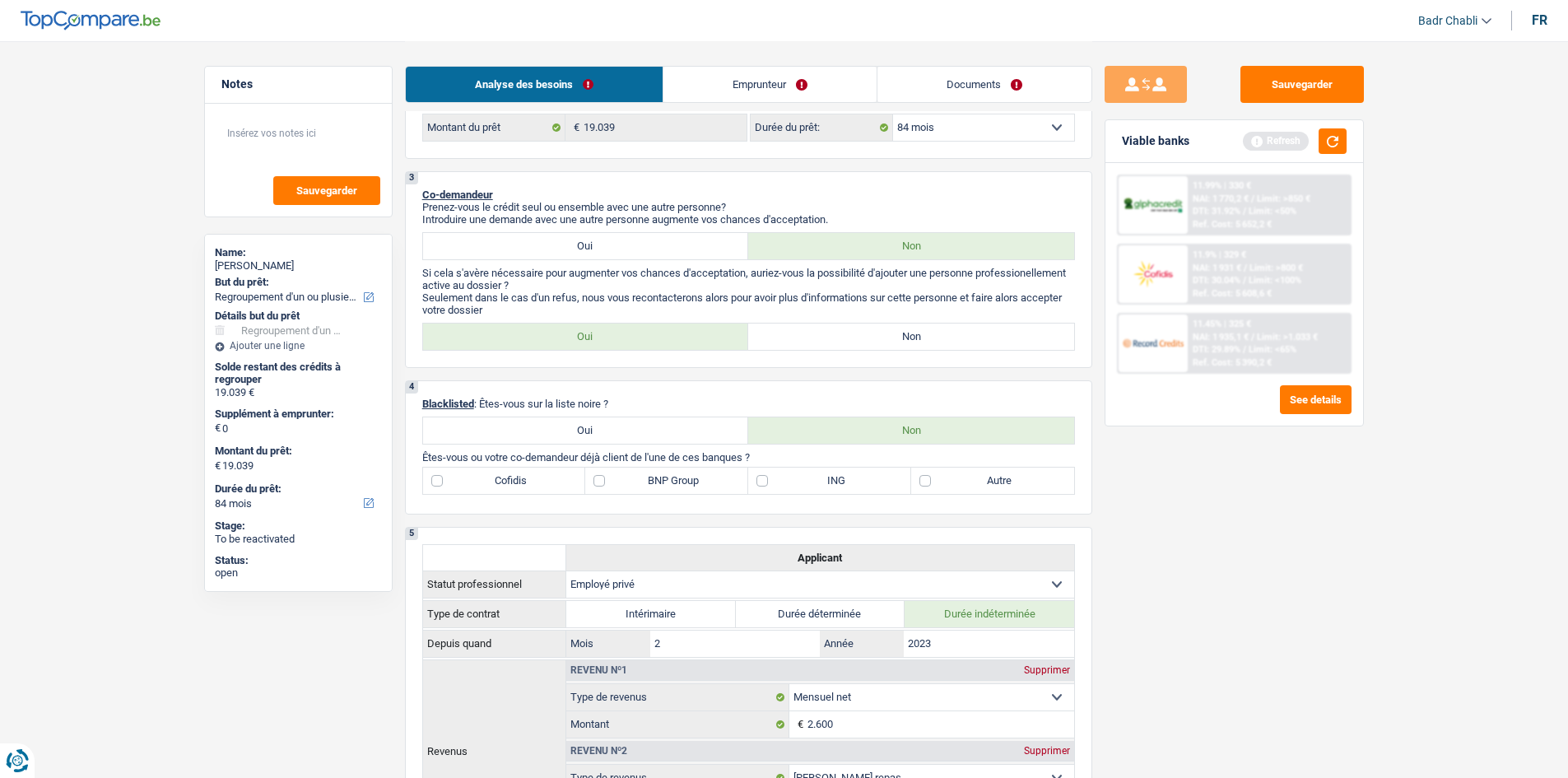
click at [581, 491] on label "Cofidis" at bounding box center [504, 480] width 163 height 27
click at [581, 491] on input "Cofidis" at bounding box center [504, 480] width 163 height 27
checkbox input "true"
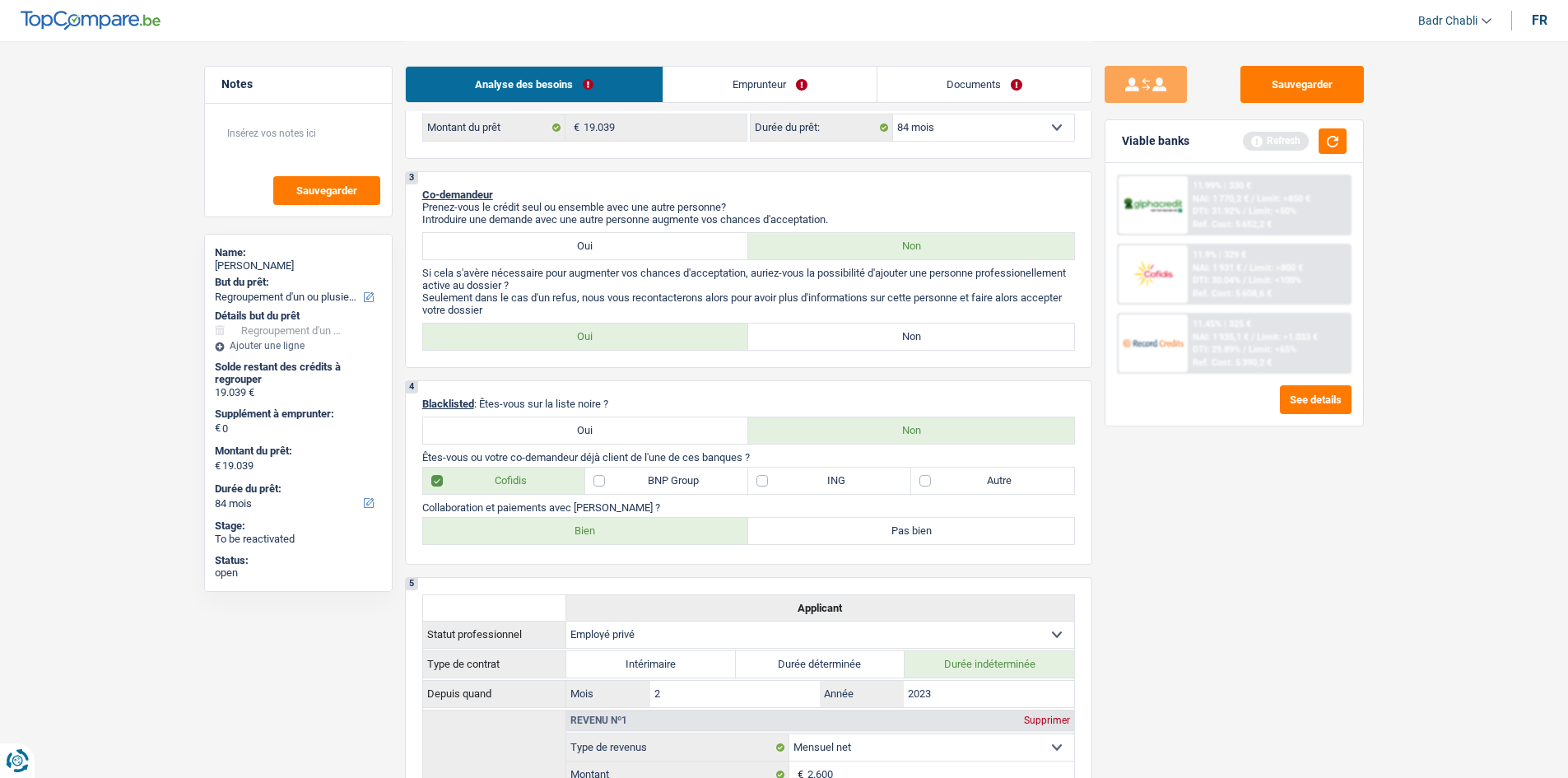
click at [603, 484] on label "BNP Group" at bounding box center [666, 480] width 163 height 27
click at [603, 484] on input "BNP Group" at bounding box center [666, 480] width 163 height 27
checkbox input "true"
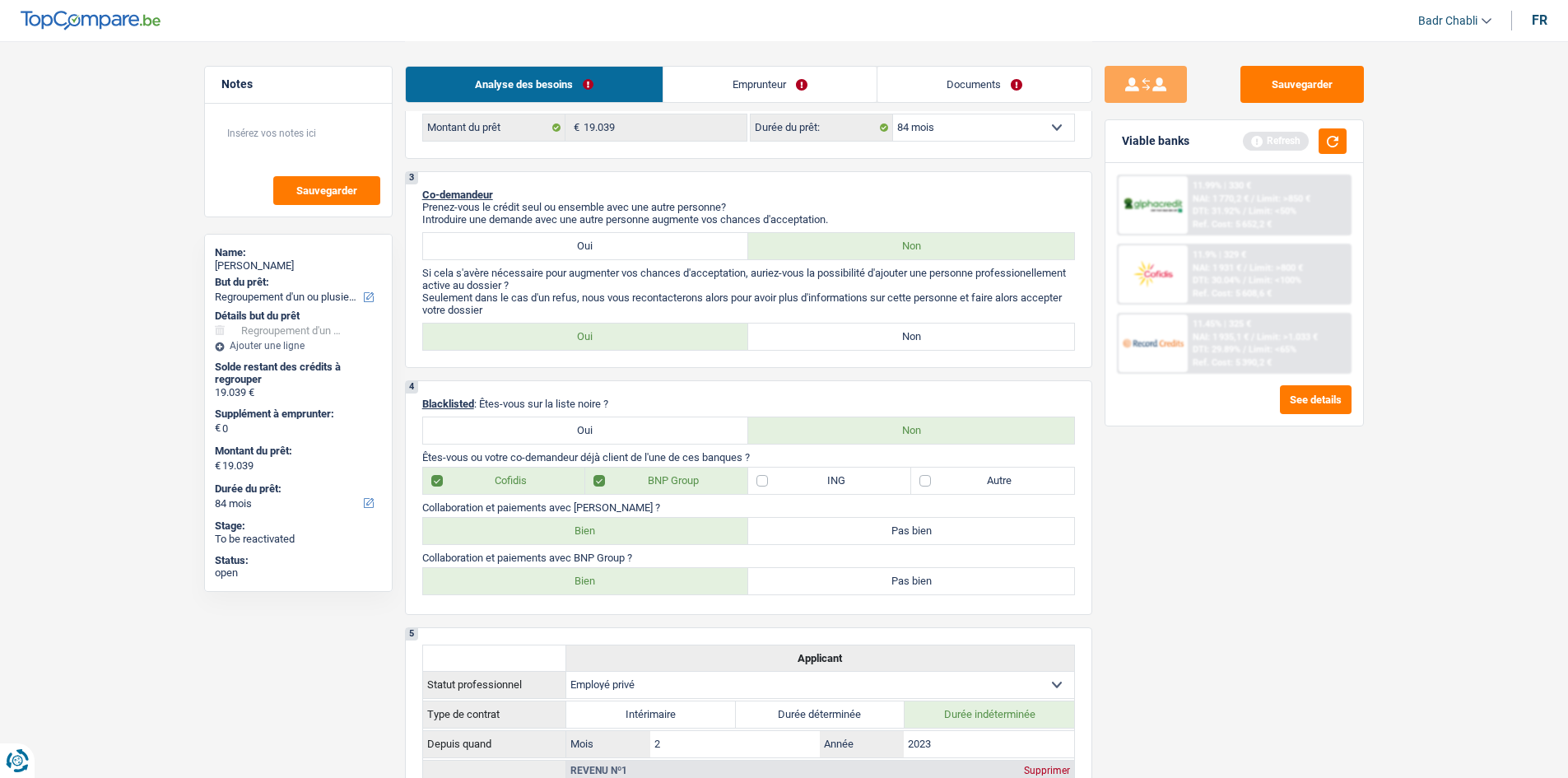
click at [490, 484] on label "Cofidis" at bounding box center [504, 480] width 163 height 27
click at [490, 484] on input "Cofidis" at bounding box center [504, 480] width 163 height 27
checkbox input "false"
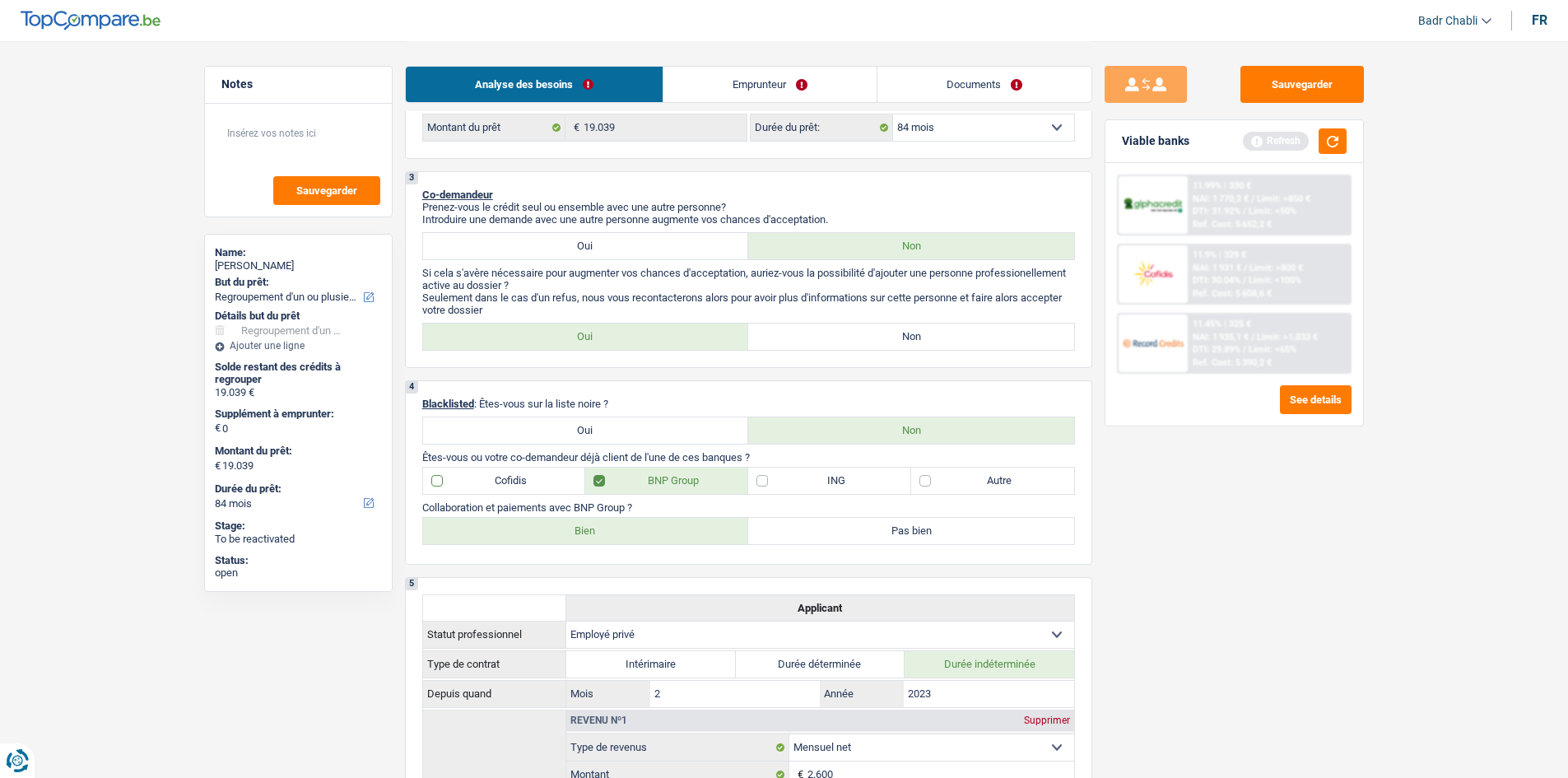
scroll to position [807, 0]
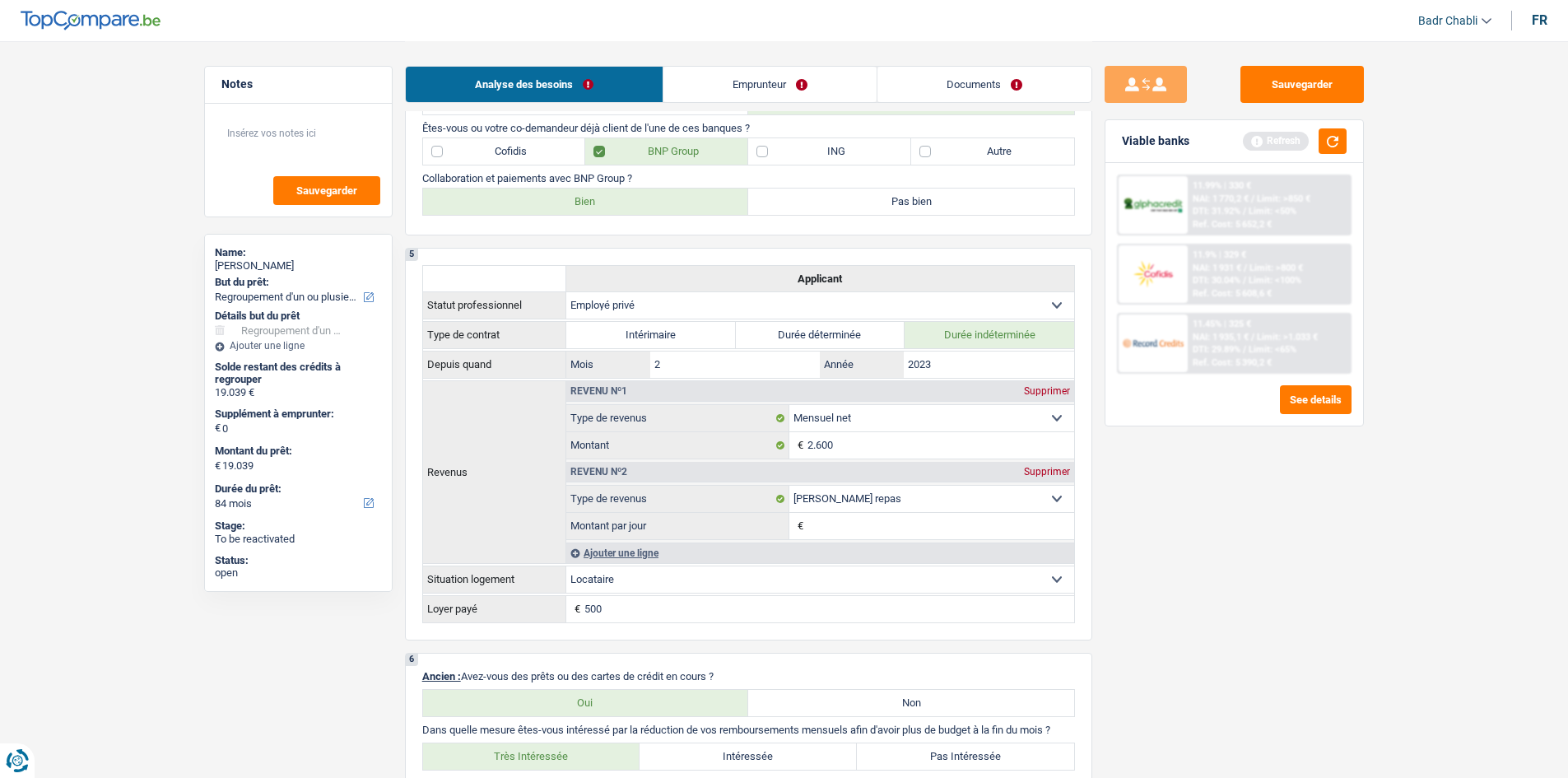
click at [613, 197] on label "Bien" at bounding box center [586, 201] width 326 height 27
click at [613, 197] on input "Bien" at bounding box center [586, 201] width 326 height 27
radio input "true"
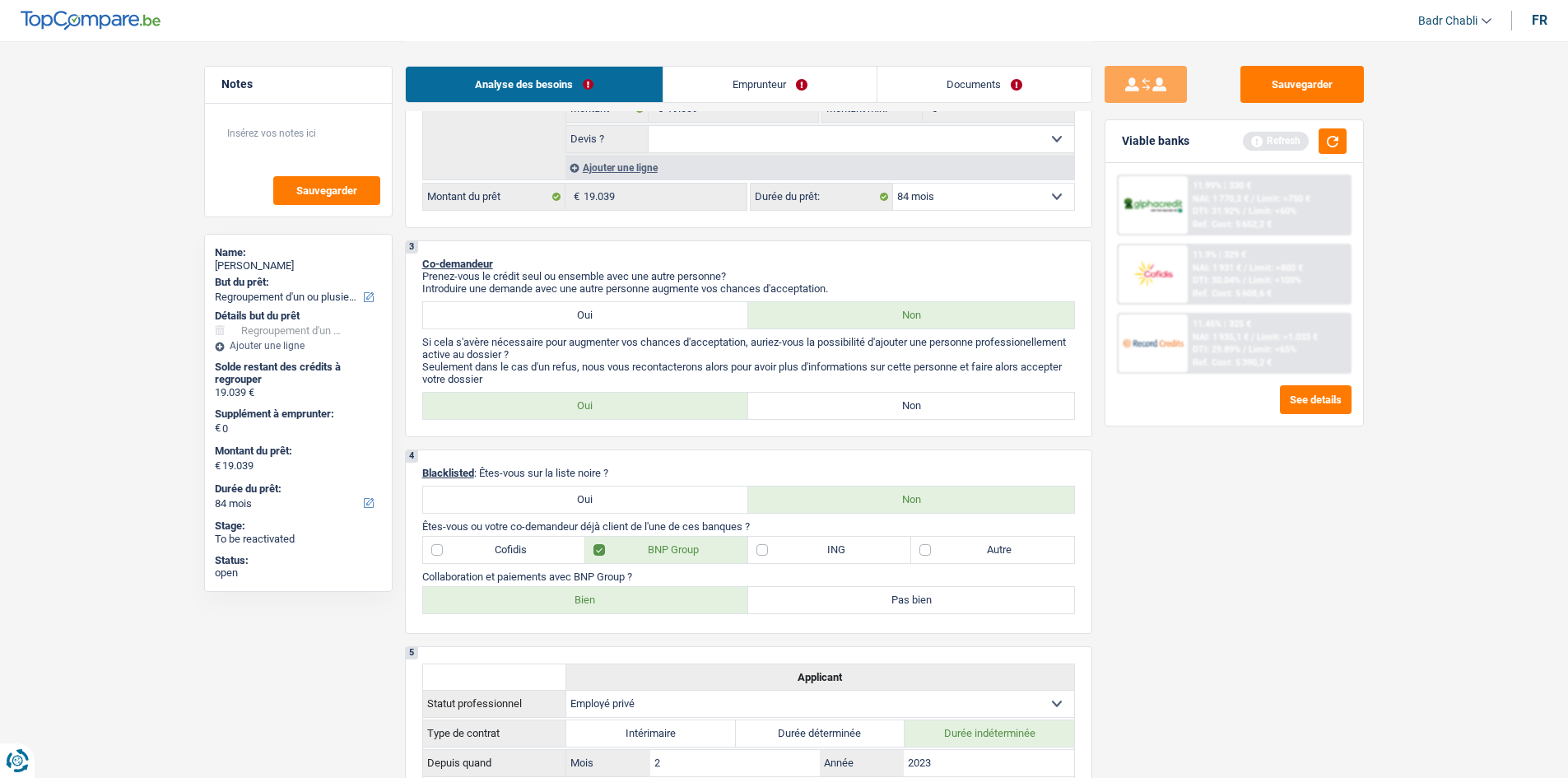
scroll to position [232, 0]
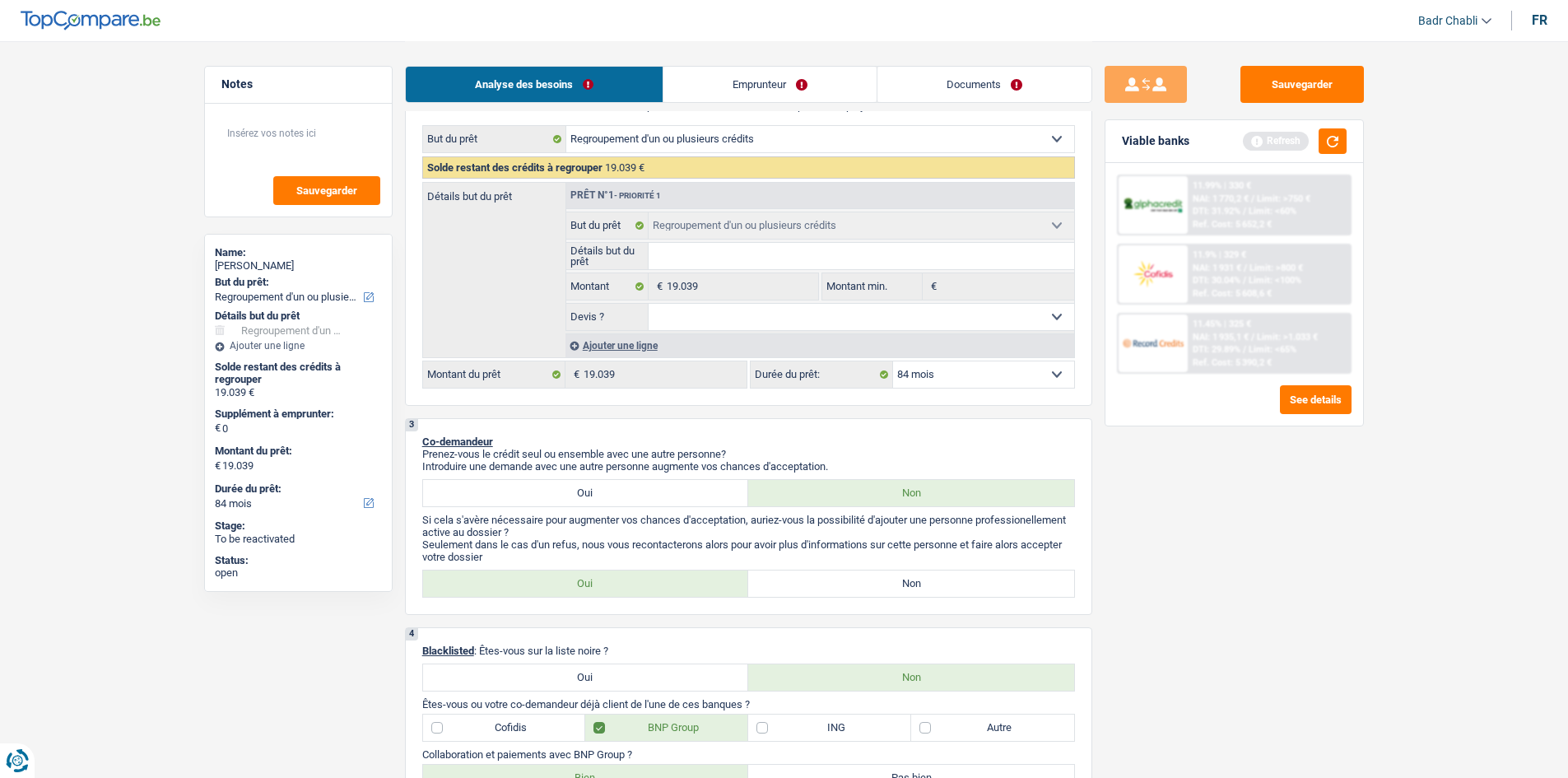
click at [898, 583] on label "Non" at bounding box center [911, 583] width 326 height 27
click at [898, 583] on input "Non" at bounding box center [911, 583] width 326 height 27
radio input "true"
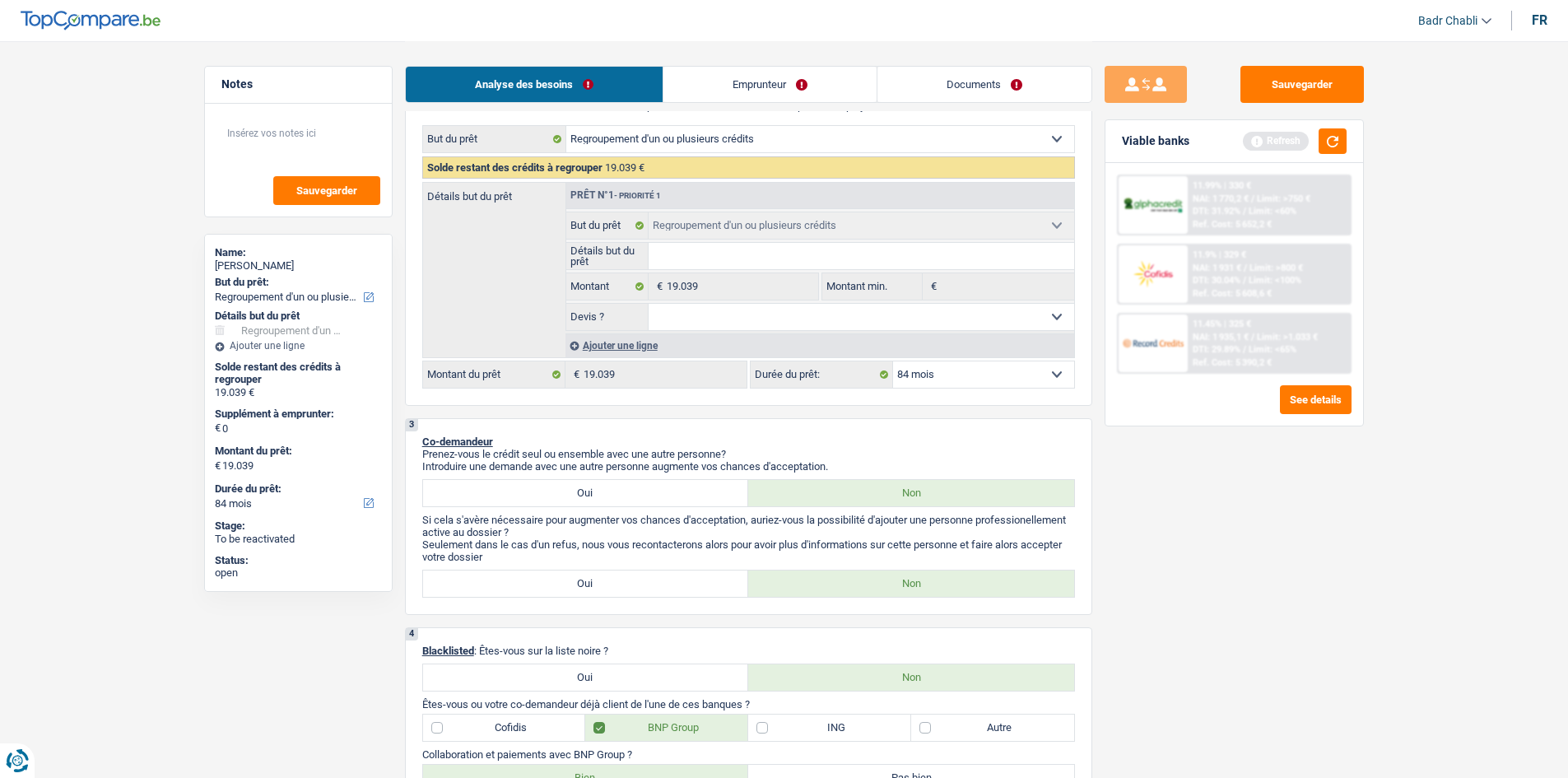
click at [751, 320] on select "Oui Non Non répondu Sélectionner une option" at bounding box center [862, 316] width 426 height 27
select select "false"
click at [649, 304] on select "Oui Non Non répondu Sélectionner une option" at bounding box center [862, 316] width 426 height 27
select select "false"
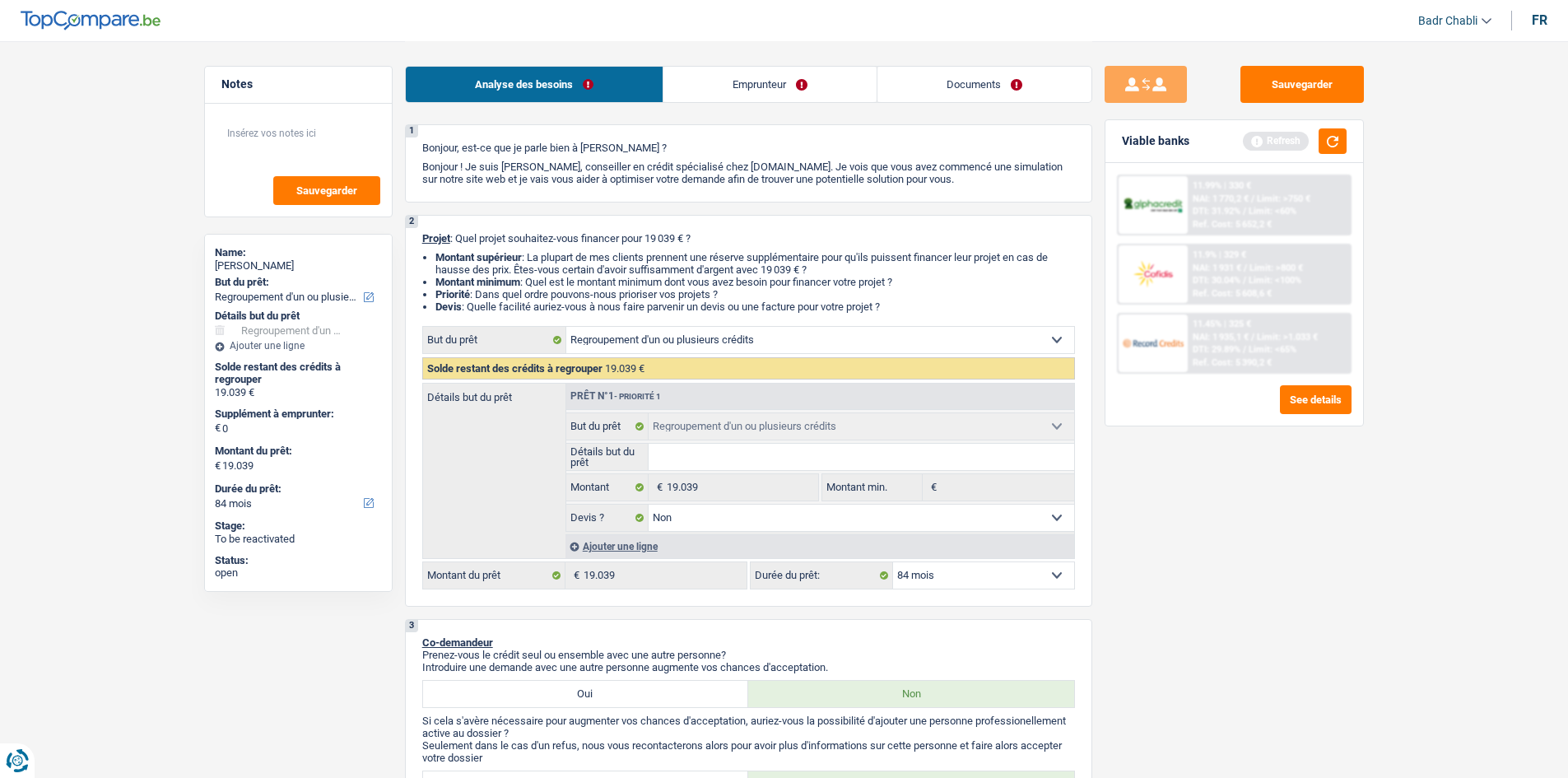
scroll to position [0, 0]
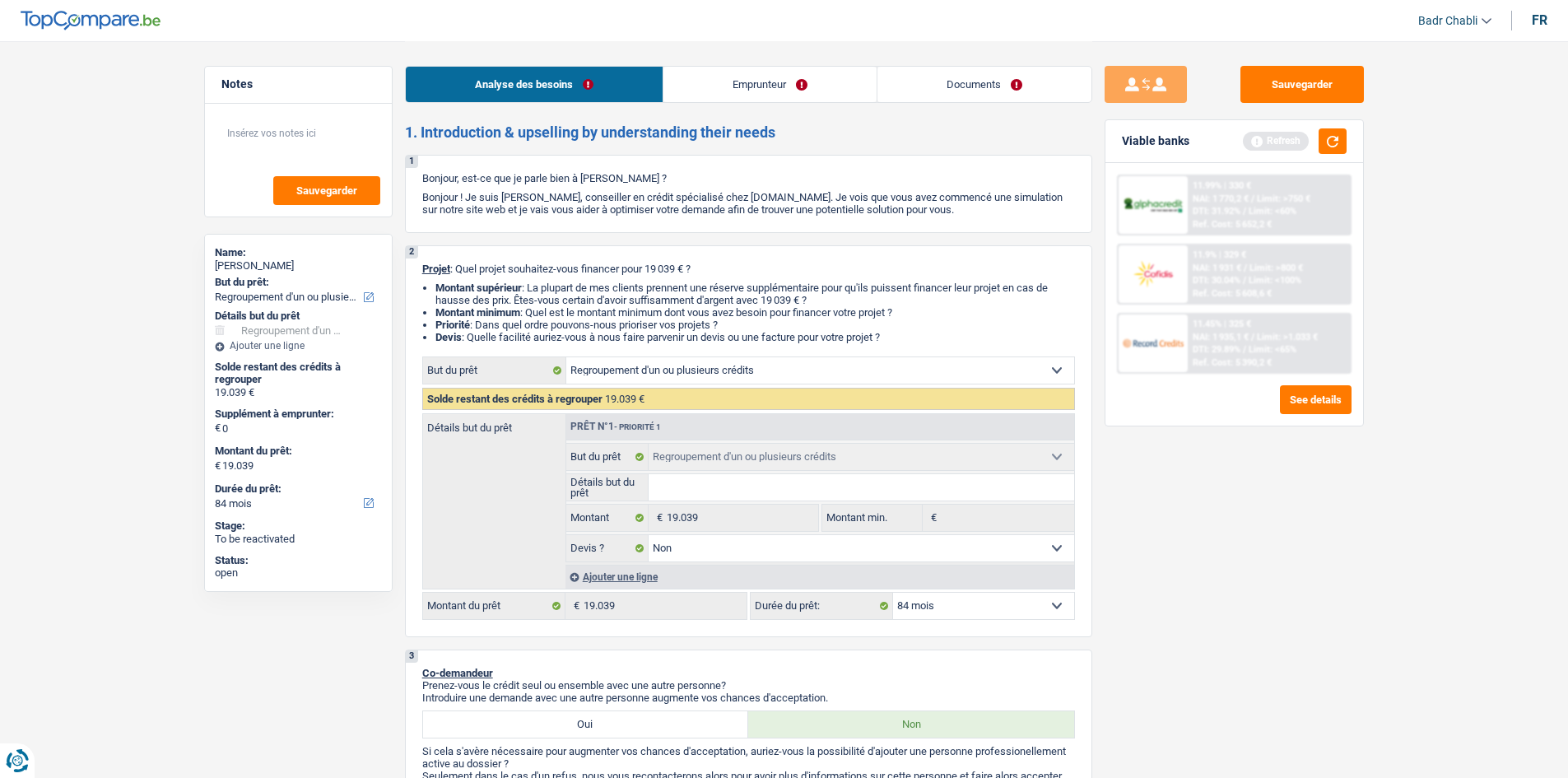
click at [756, 66] on li "Emprunteur" at bounding box center [769, 84] width 214 height 37
click at [761, 79] on link "Emprunteur" at bounding box center [769, 84] width 213 height 35
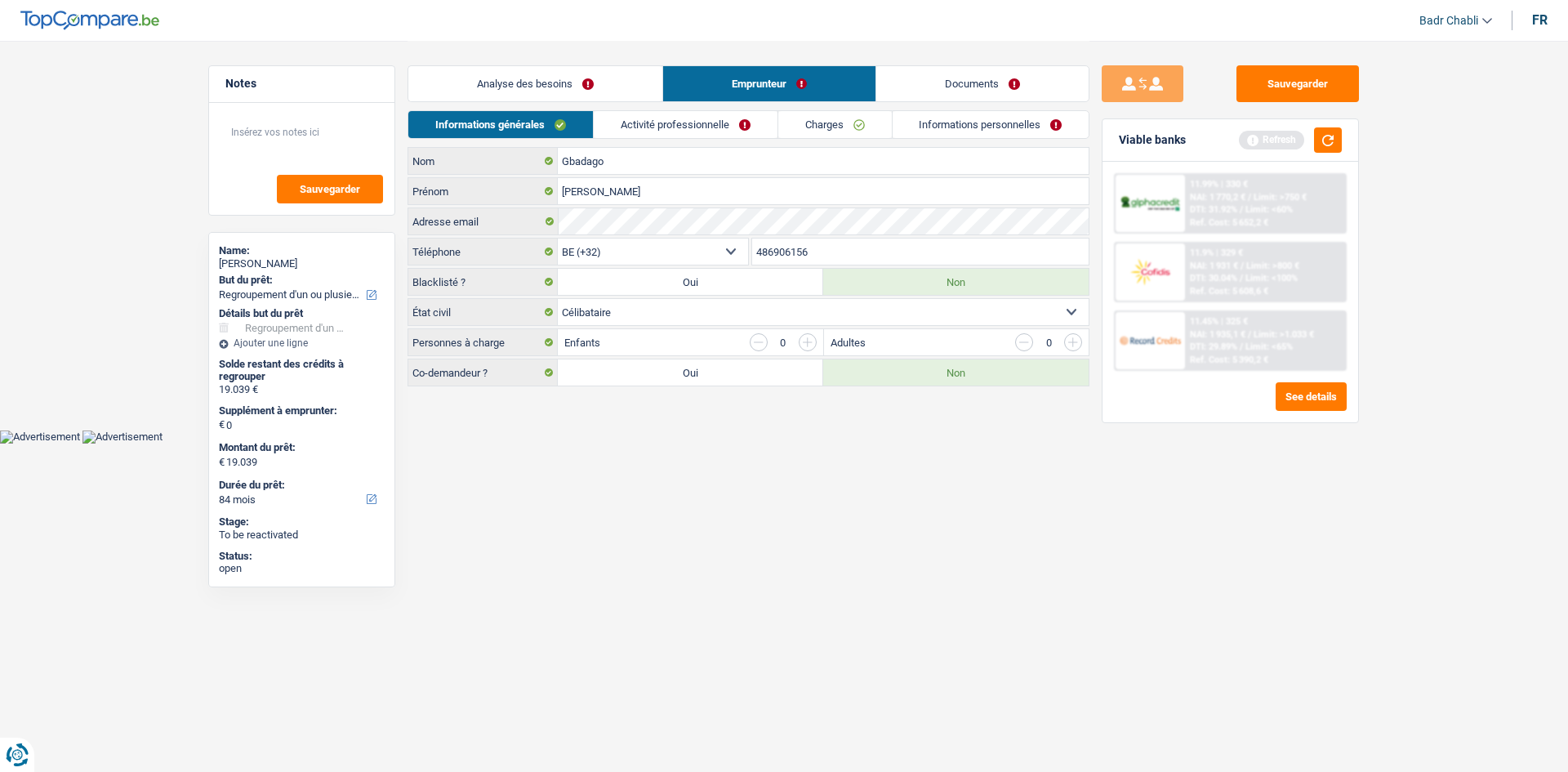
click at [647, 125] on link "Activité professionnelle" at bounding box center [686, 125] width 184 height 27
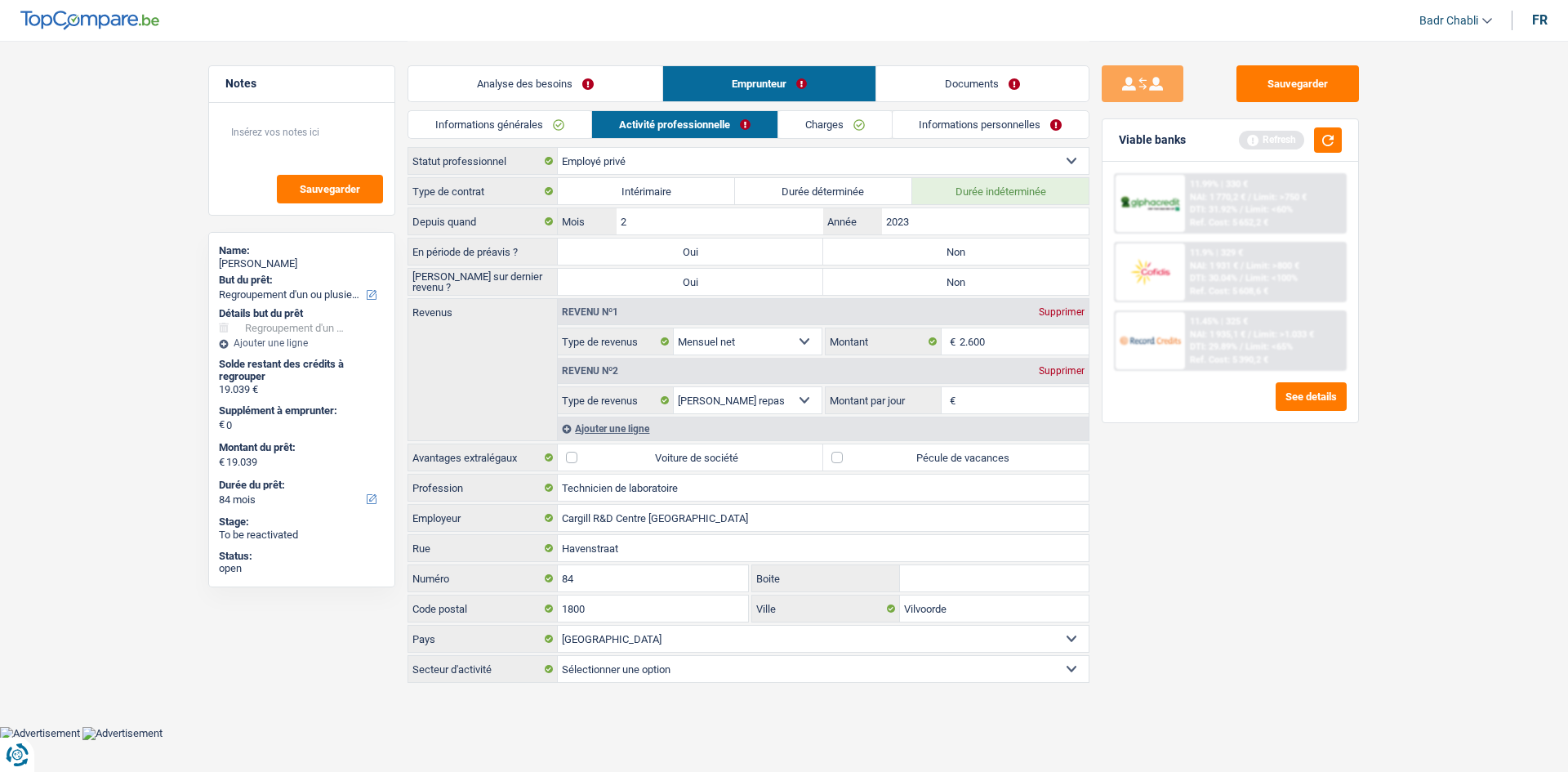
click at [912, 266] on div "Type de contrat Intérimaire Durée déterminée Durée indéterminée Depuis quand 2 …" at bounding box center [748, 430] width 682 height 506
click at [943, 279] on label "Non" at bounding box center [955, 282] width 266 height 26
click at [943, 279] on input "Non" at bounding box center [955, 282] width 266 height 26
radio input "true"
click at [928, 243] on label "Non" at bounding box center [955, 251] width 266 height 26
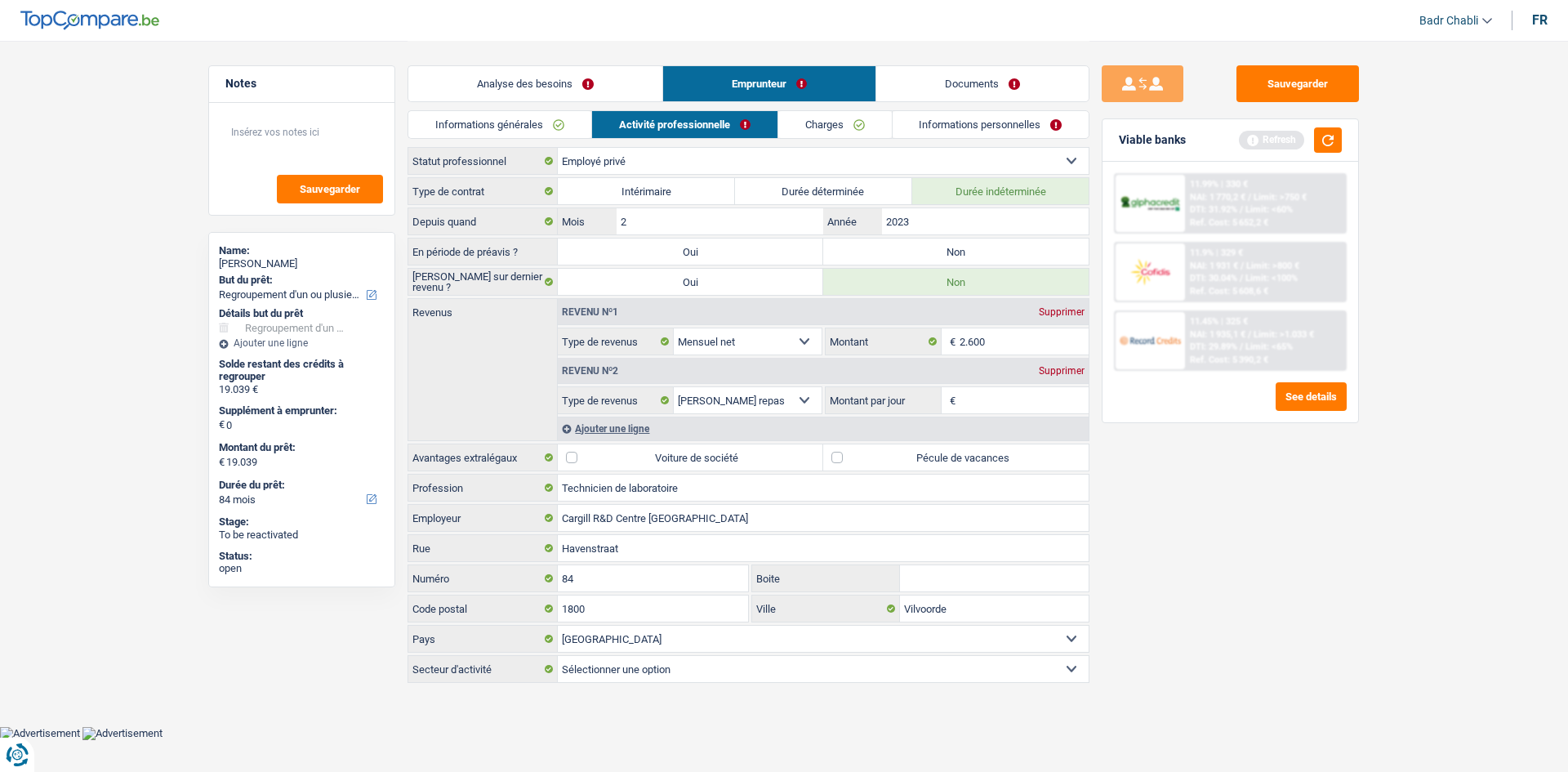
click at [928, 243] on input "Non" at bounding box center [955, 251] width 266 height 26
radio input "true"
click at [1326, 138] on button "button" at bounding box center [1328, 140] width 28 height 25
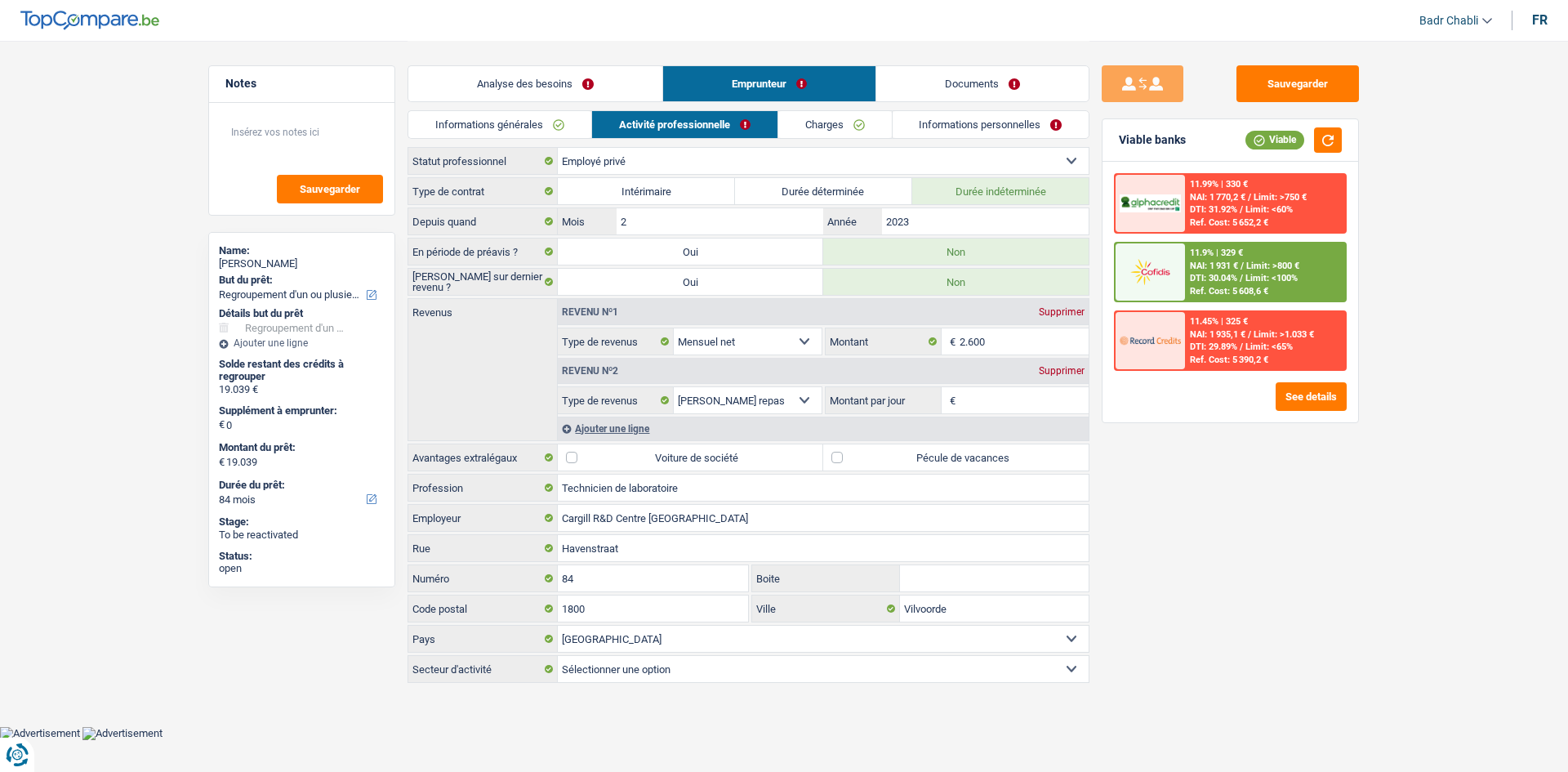
click at [833, 462] on label "Pécule de vacances" at bounding box center [955, 457] width 266 height 26
click at [833, 462] on input "Pécule de vacances" at bounding box center [955, 457] width 266 height 26
checkbox input "true"
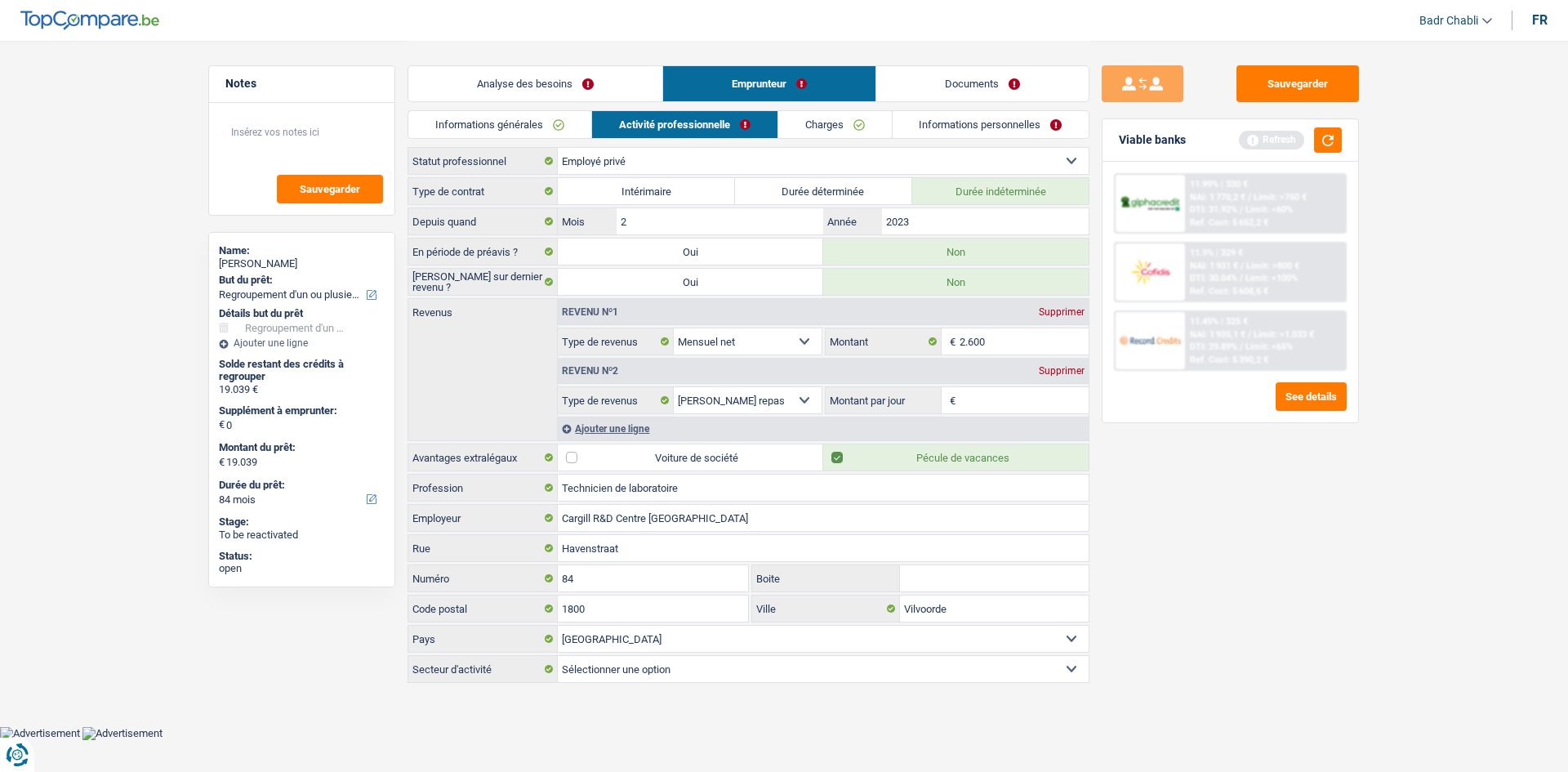
click at [518, 126] on link "Informations générales" at bounding box center [500, 125] width 183 height 27
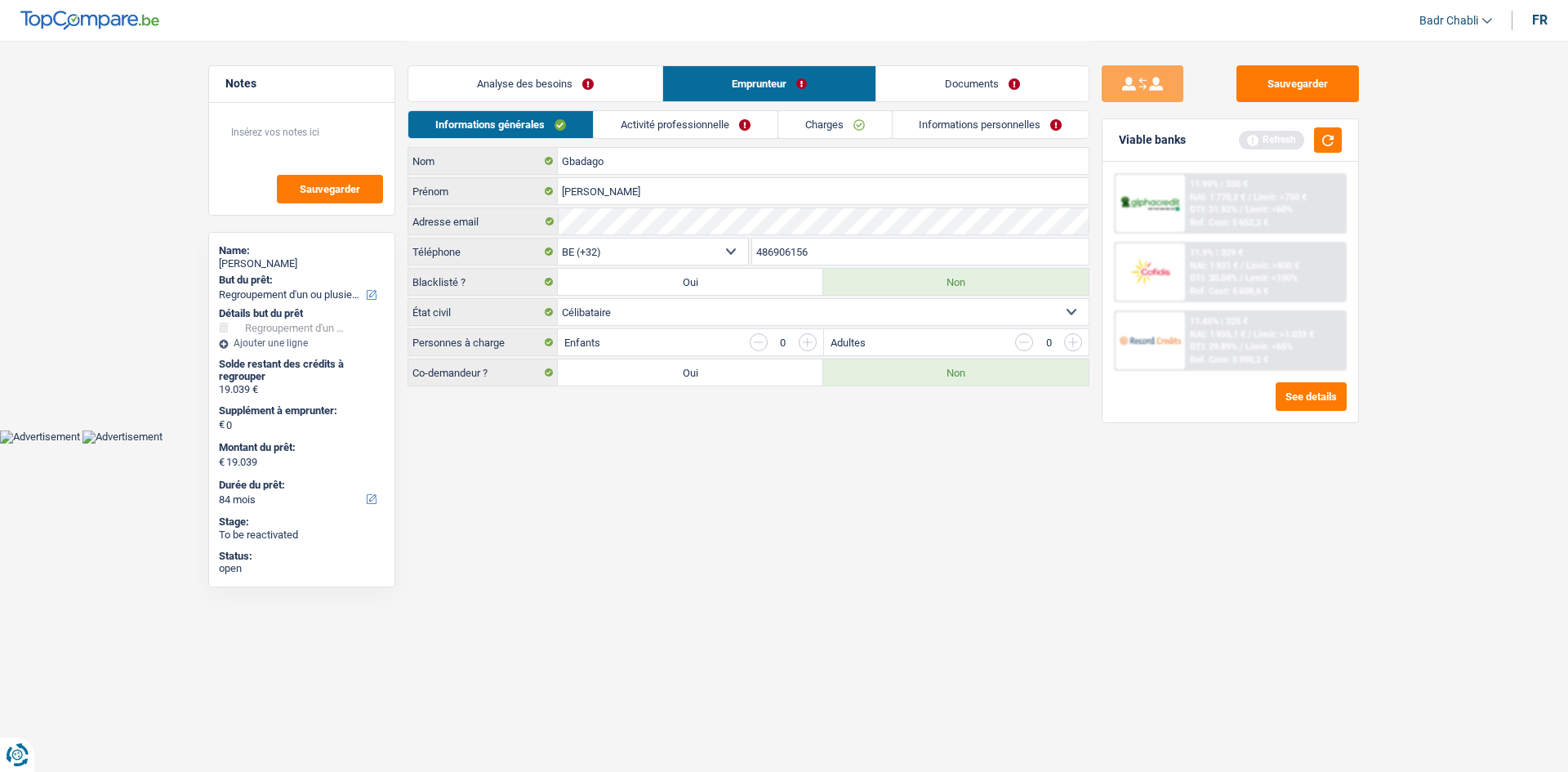
click at [714, 121] on link "Activité professionnelle" at bounding box center [686, 125] width 184 height 27
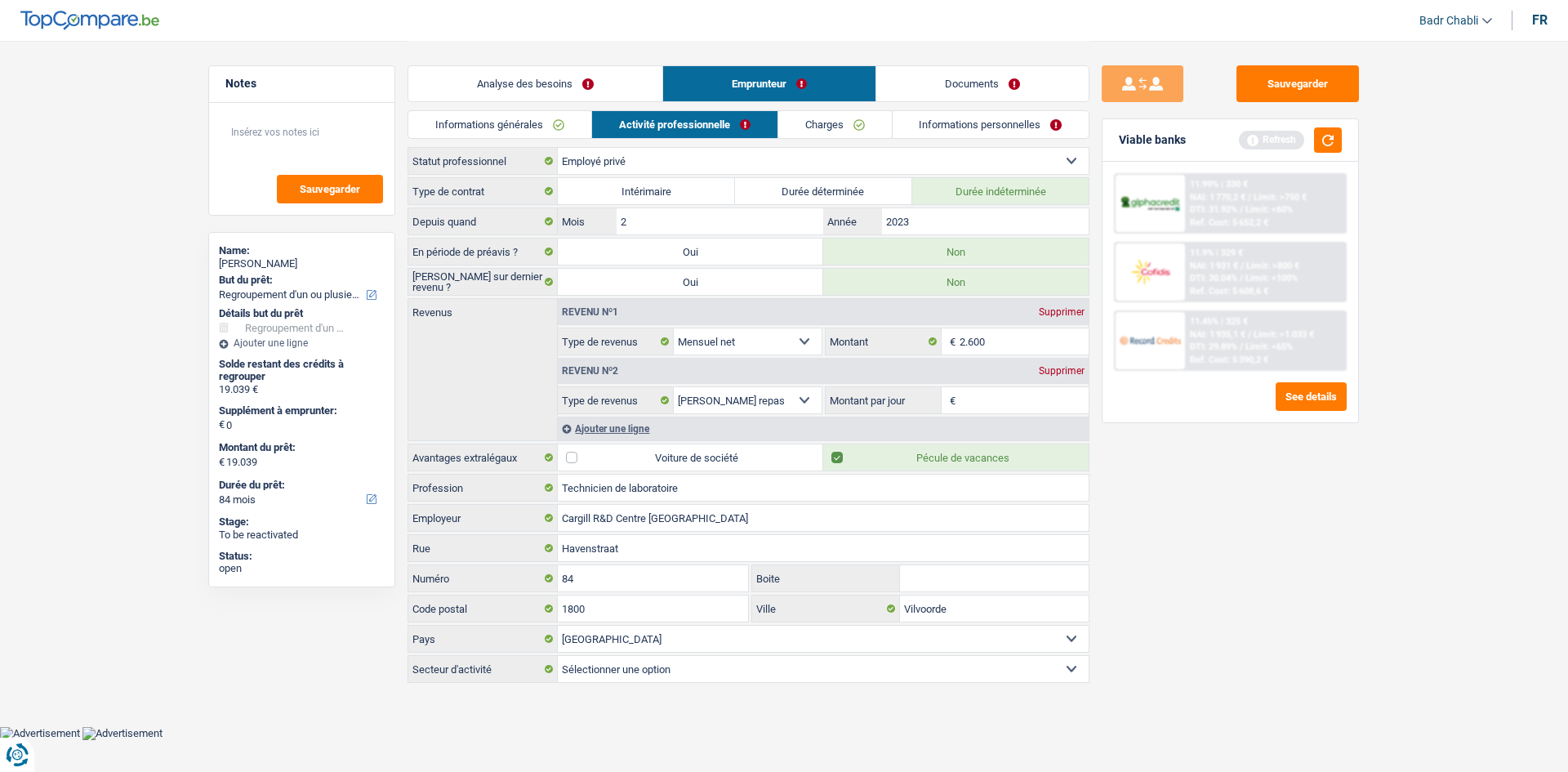
click at [566, 115] on link "Informations générales" at bounding box center [500, 125] width 183 height 27
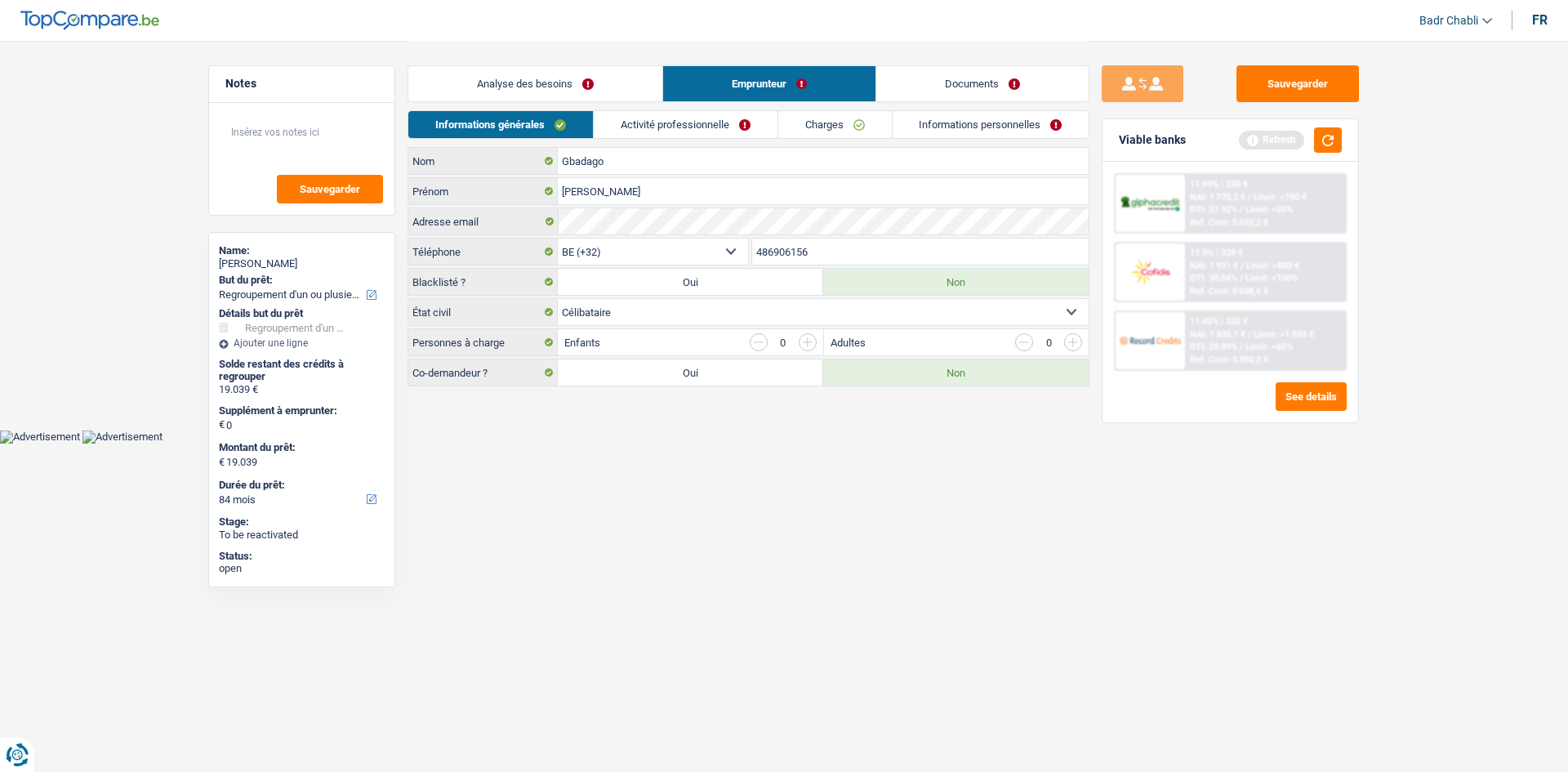
click at [583, 92] on link "Analyse des besoins" at bounding box center [535, 83] width 254 height 35
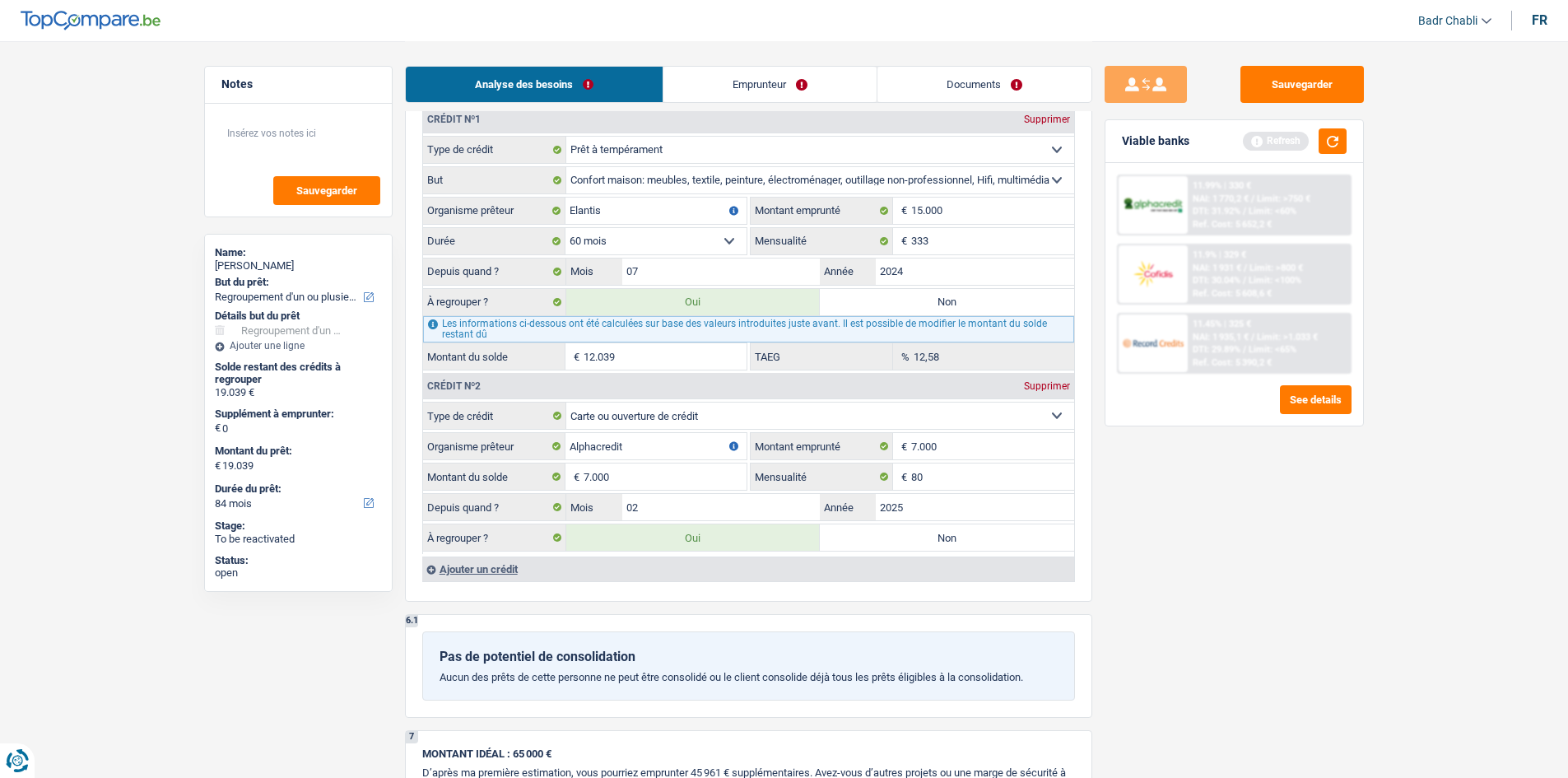
scroll to position [1482, 0]
click at [513, 568] on div "Ajouter un crédit" at bounding box center [748, 567] width 651 height 25
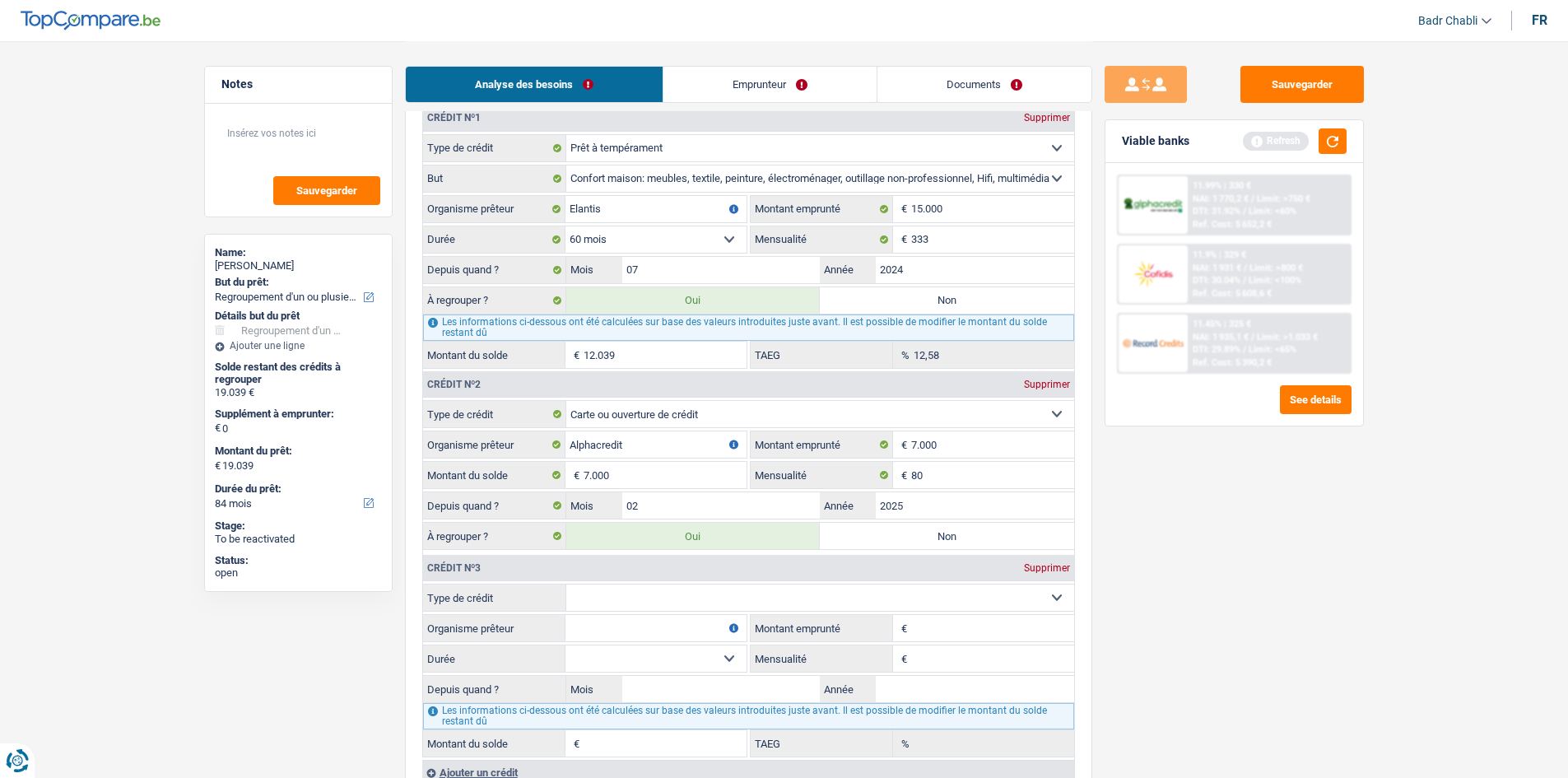
click at [647, 598] on select "Carte ou ouverture de crédit Prêt hypothécaire Vente à tempérament Prêt à tempé…" at bounding box center [820, 597] width 508 height 27
select select "personalSale"
type input "0"
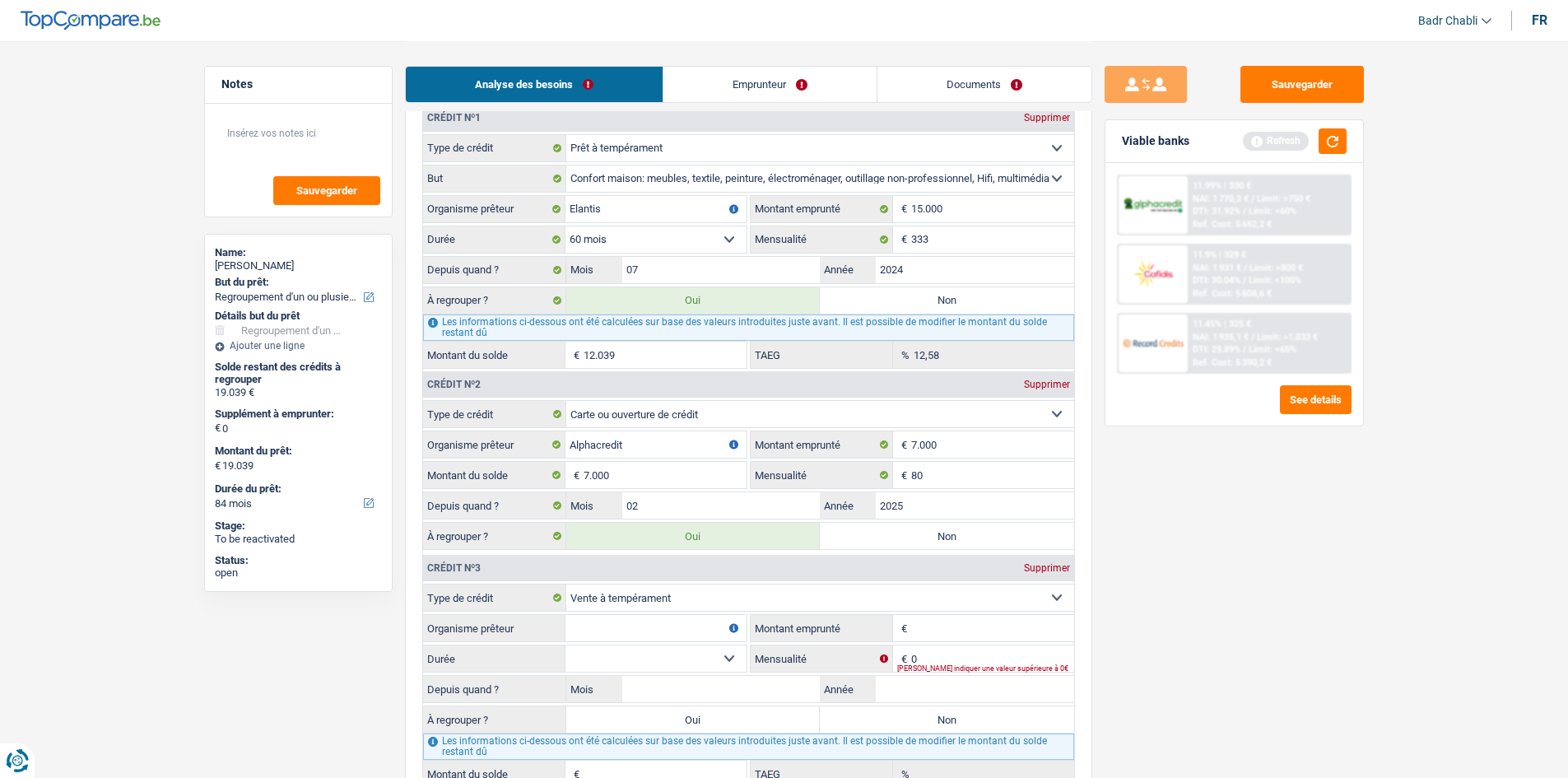
click at [659, 625] on input "Organisme prêteur" at bounding box center [656, 628] width 181 height 27
type input "95"
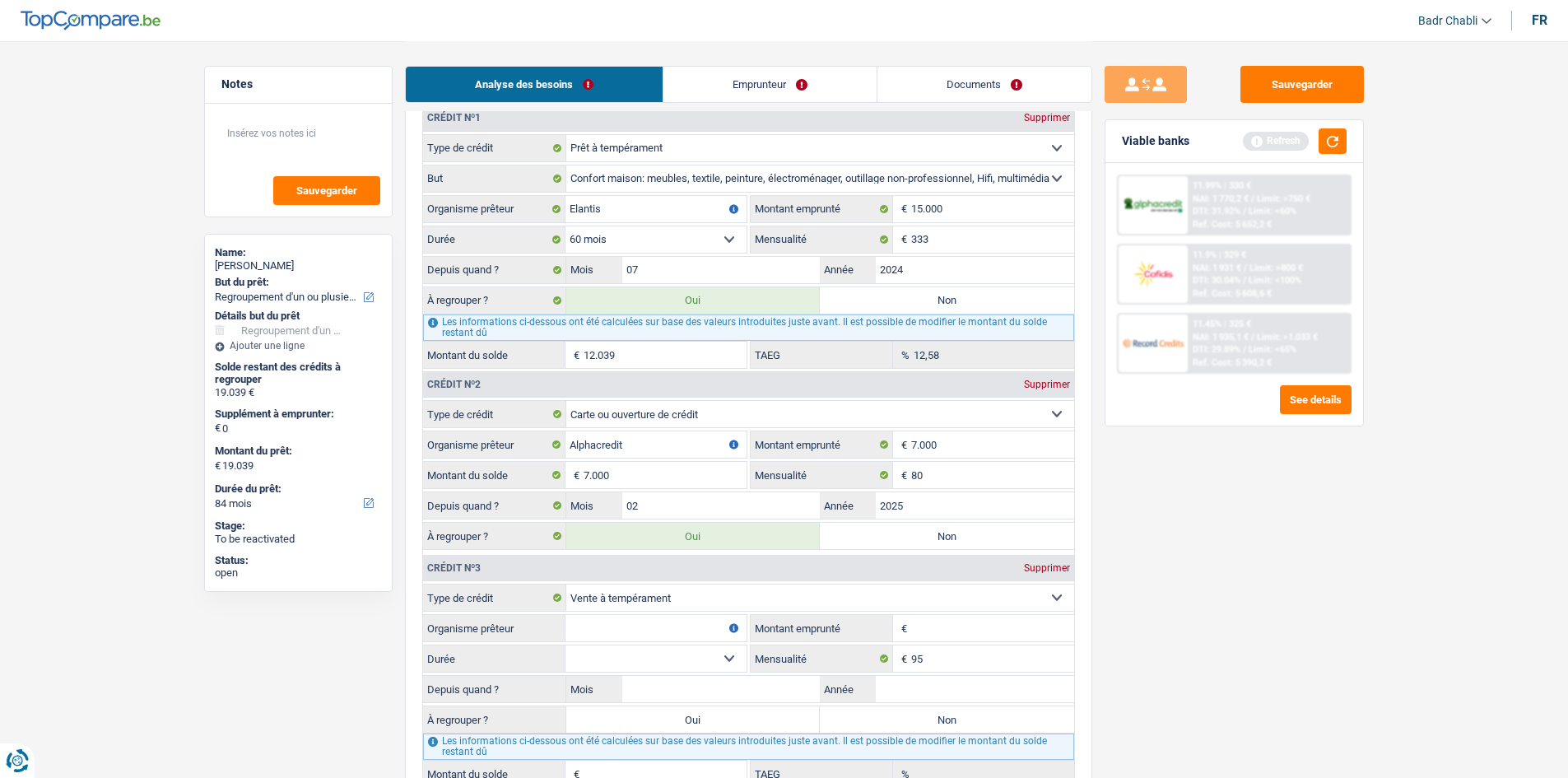
click at [930, 616] on input "Montant emprunté" at bounding box center [993, 628] width 163 height 27
type input "950"
click at [673, 628] on input "Organisme prêteur" at bounding box center [656, 628] width 181 height 27
type input "Cofidis"
click at [706, 653] on select "12 mois 18 mois 24 mois Sélectionner une option" at bounding box center [656, 658] width 181 height 27
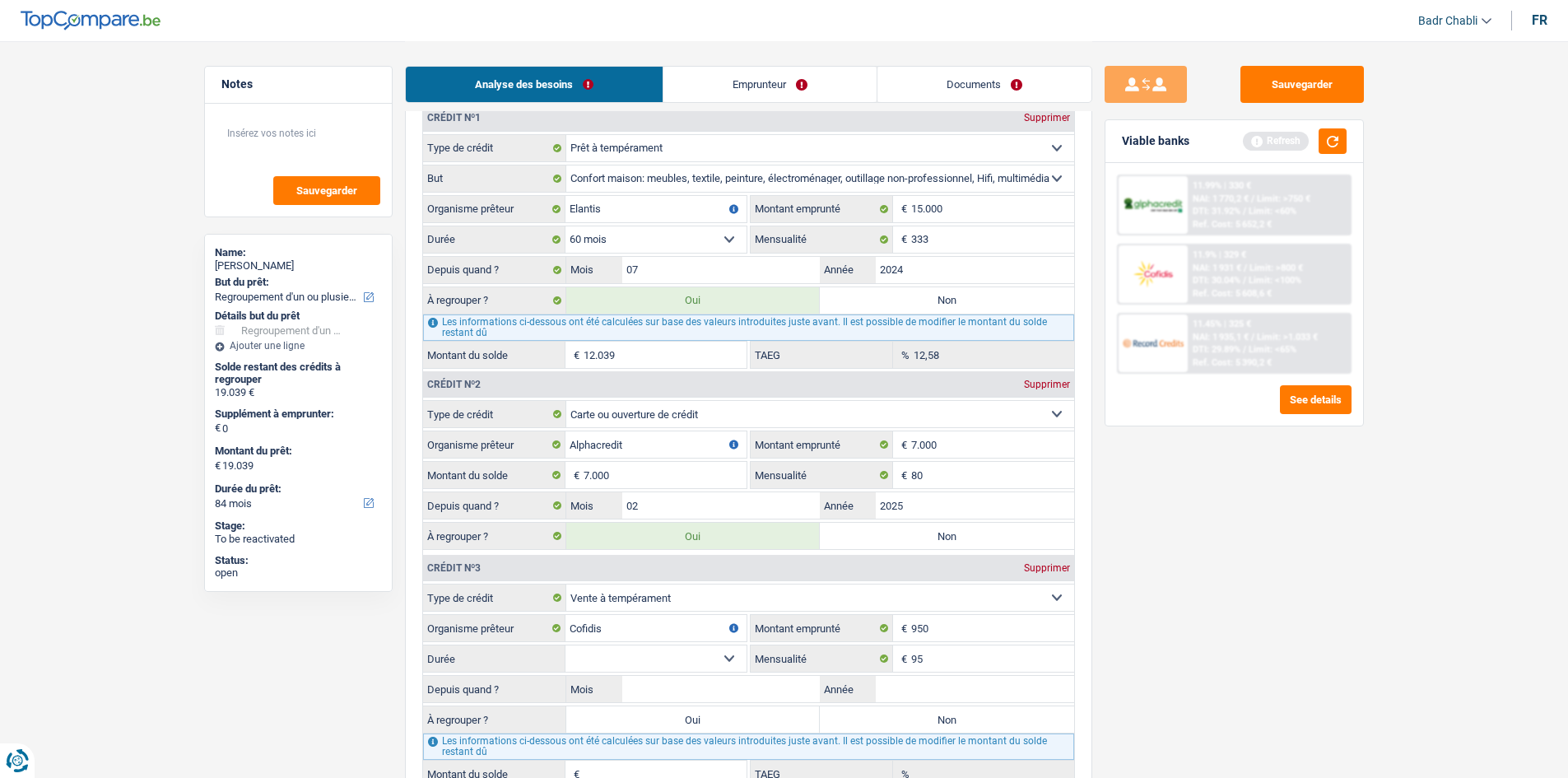
select select "12"
click at [565, 645] on select "12 mois 18 mois 24 mois Sélectionner une option" at bounding box center [656, 658] width 181 height 27
click at [730, 686] on input "Mois" at bounding box center [722, 688] width 198 height 27
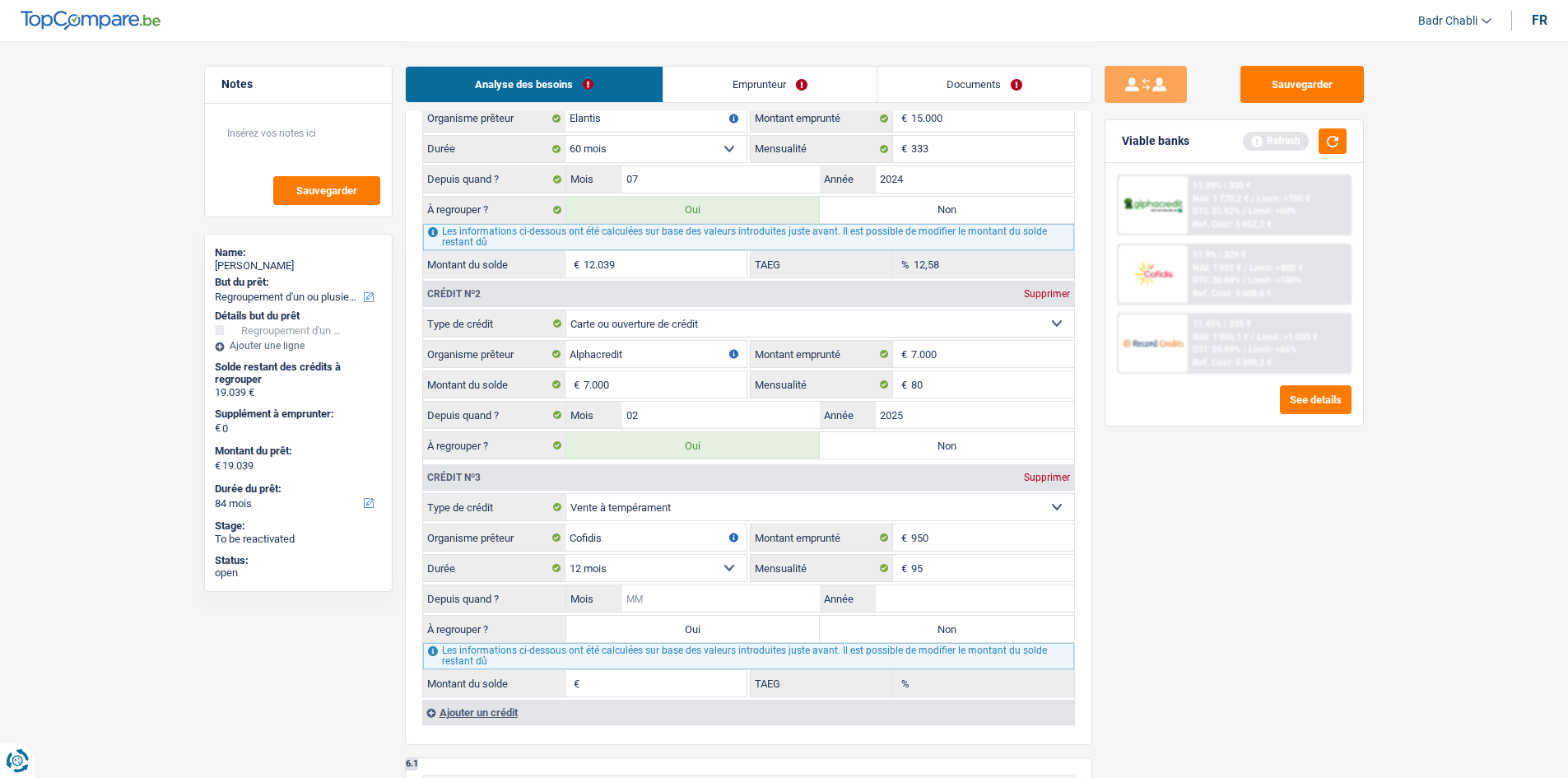
scroll to position [1729, 0]
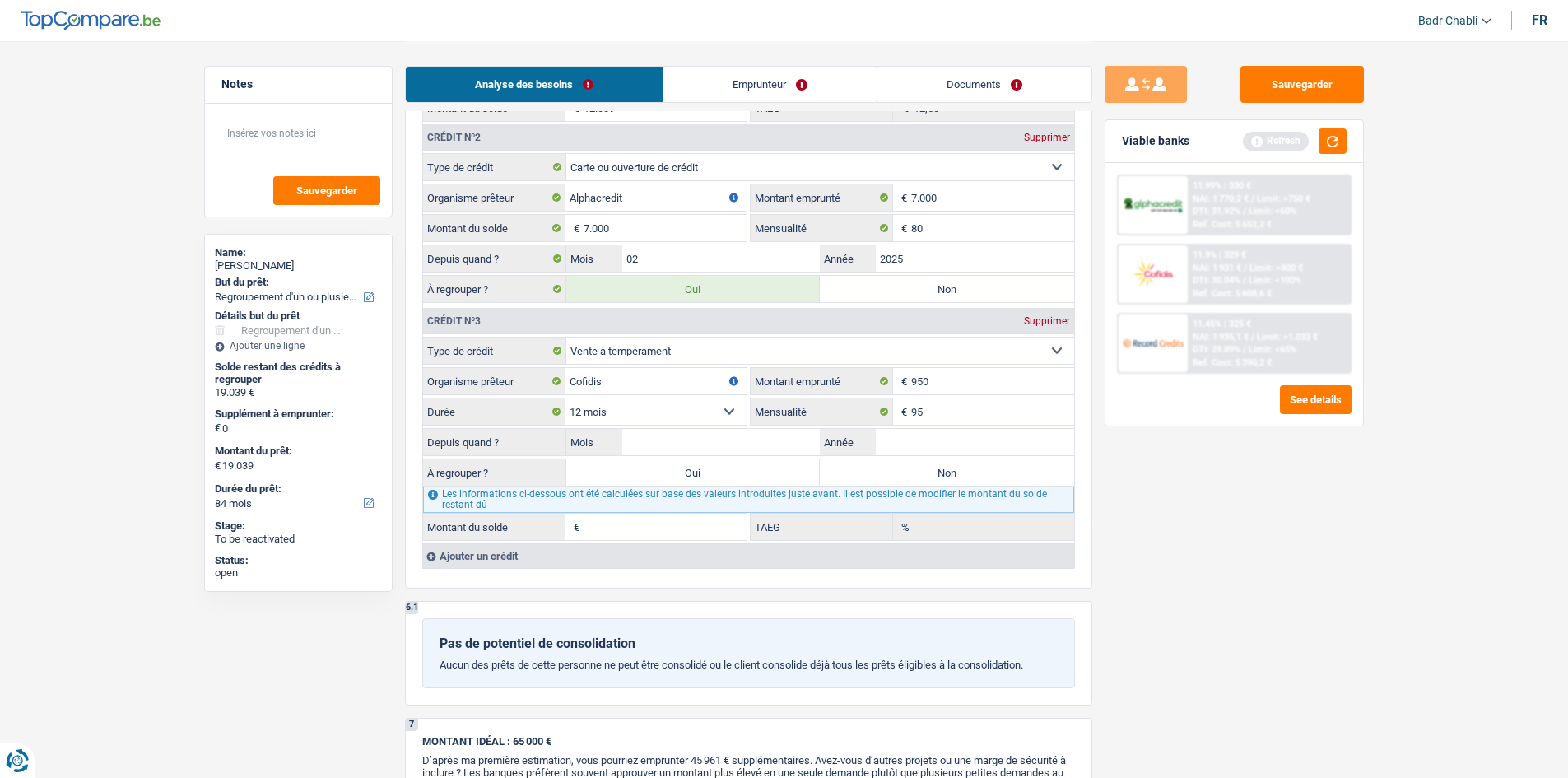
click at [510, 554] on div "Ajouter un crédit" at bounding box center [748, 555] width 651 height 25
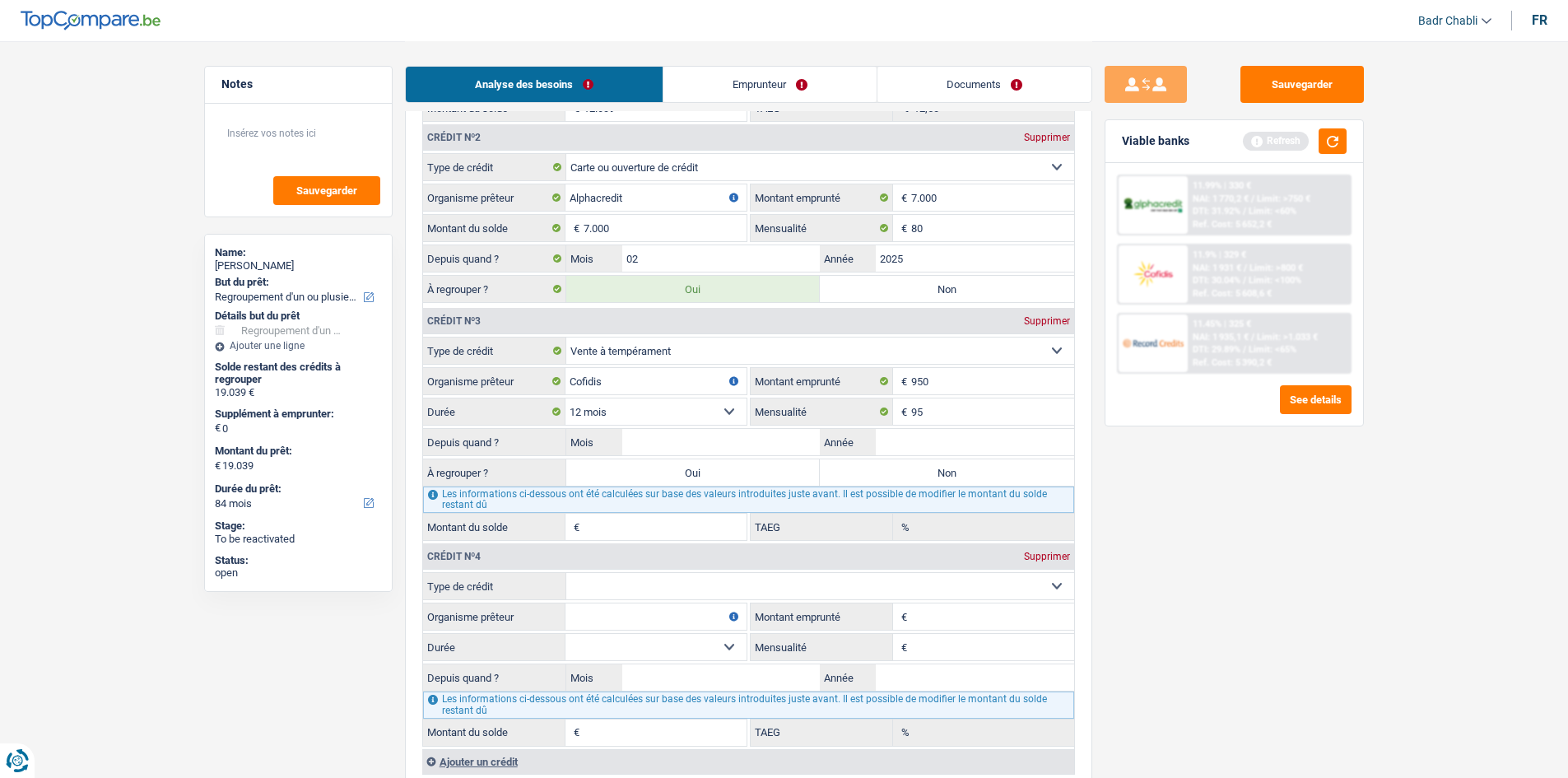
click at [677, 586] on select "Carte ou ouverture de crédit Prêt hypothécaire Vente à tempérament Prêt à tempé…" at bounding box center [820, 586] width 508 height 27
select select "cardOrCredit"
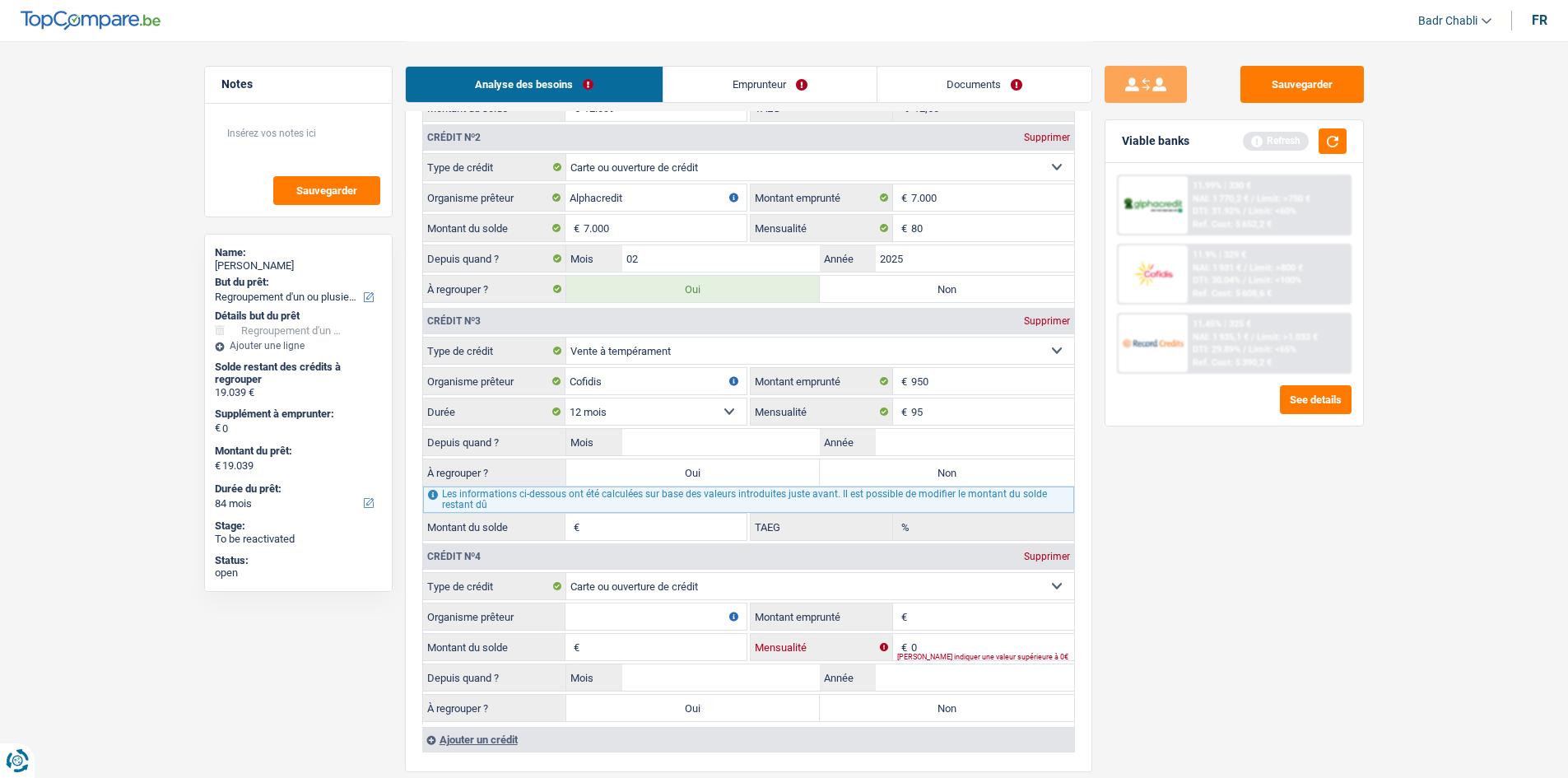
click at [937, 648] on input "0" at bounding box center [993, 646] width 163 height 27
type input "95"
click at [881, 593] on select "Carte ou ouverture de crédit Prêt hypothécaire Vente à tempérament Prêt à tempé…" at bounding box center [820, 586] width 508 height 27
select select "personalSale"
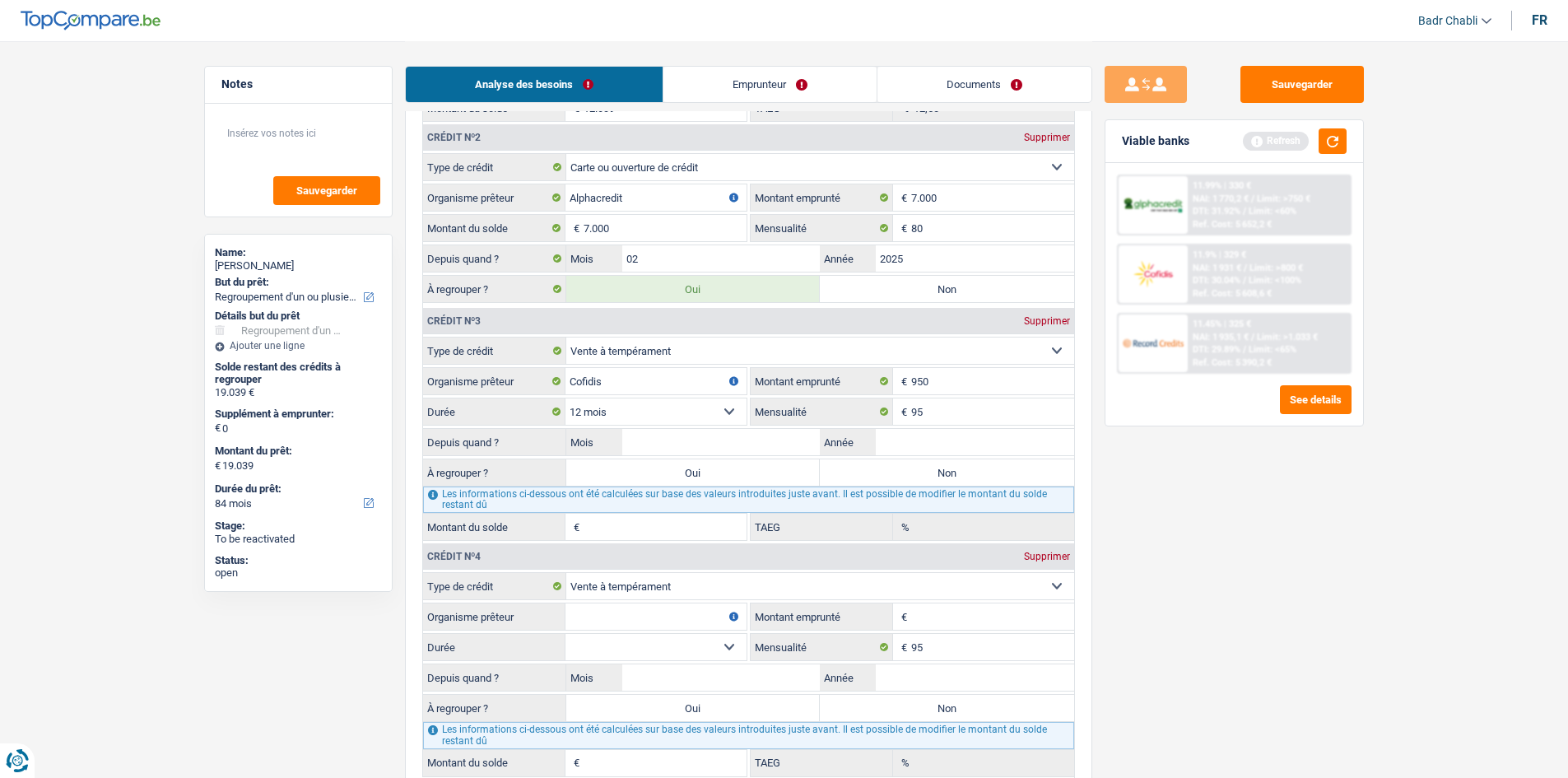
click at [668, 613] on input "Organisme prêteur" at bounding box center [656, 616] width 181 height 27
type input "Buyway"
type input "950"
click at [754, 438] on input "Mois" at bounding box center [722, 442] width 198 height 27
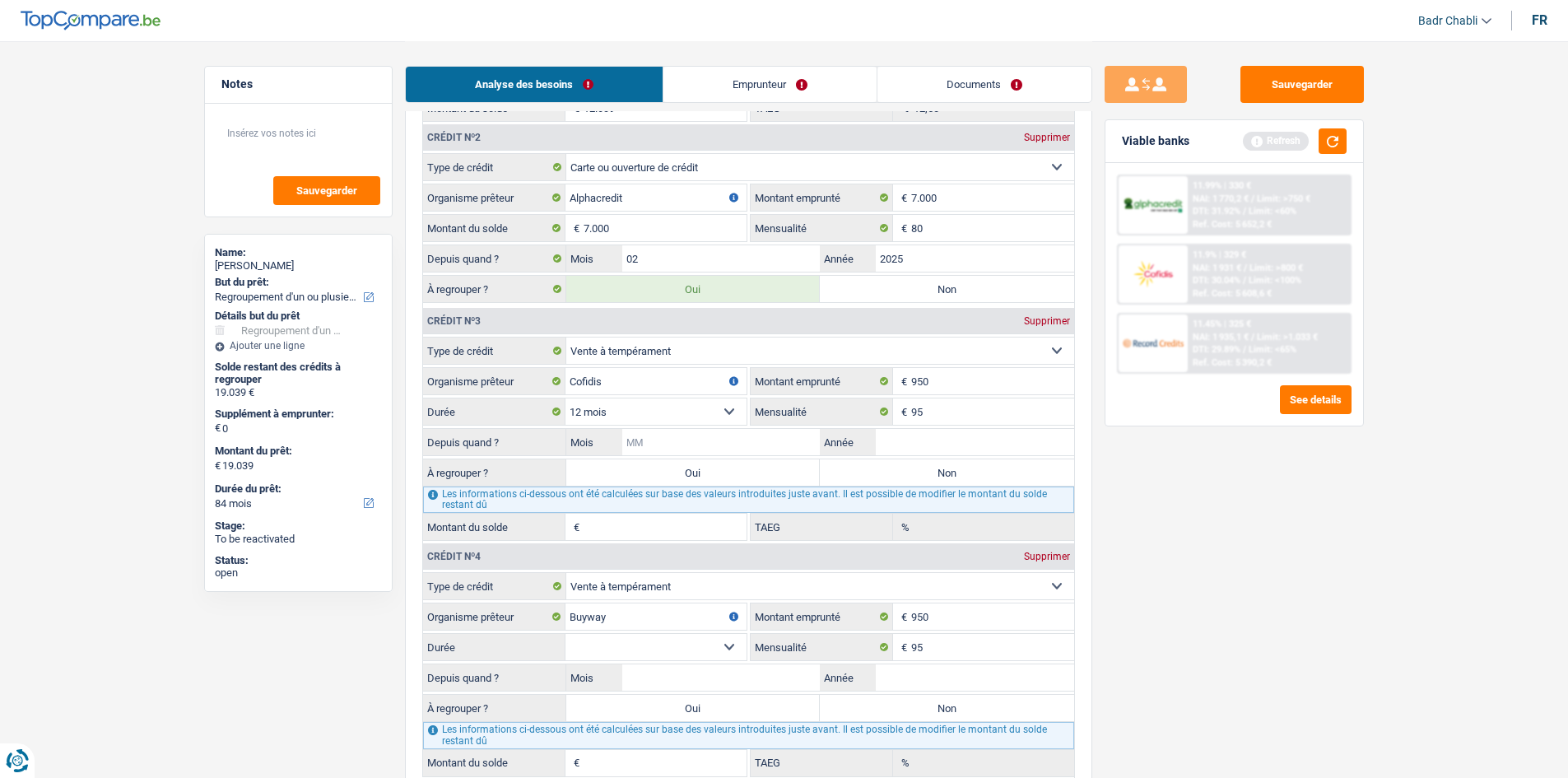
click at [754, 438] on input "Mois" at bounding box center [722, 442] width 198 height 27
type input "09"
type input "2025"
click at [754, 438] on input "09" at bounding box center [722, 442] width 198 height 27
type input "883"
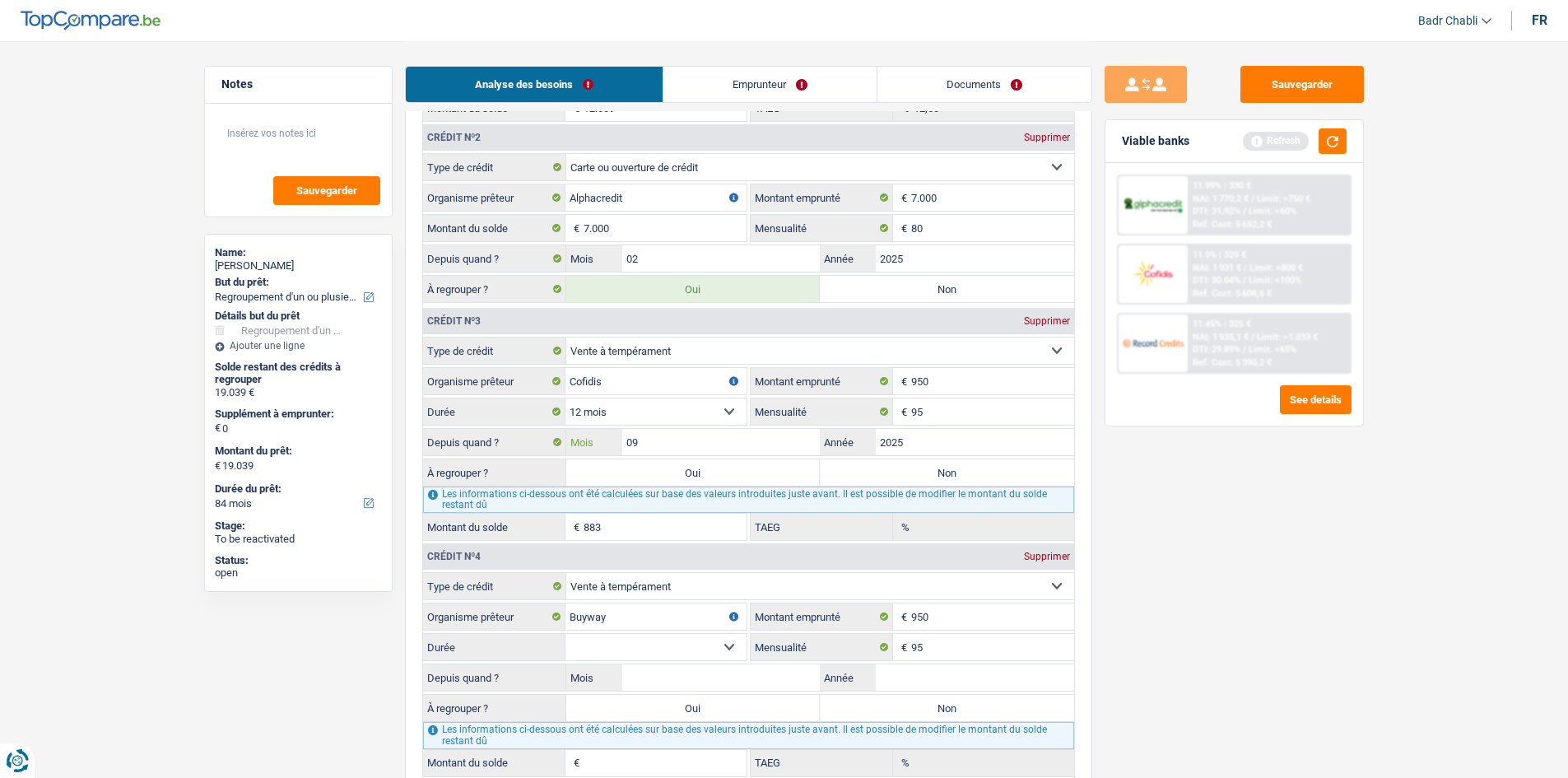
type input "41,30"
click at [754, 438] on input "09" at bounding box center [722, 442] width 198 height 27
type input "08"
type input "814"
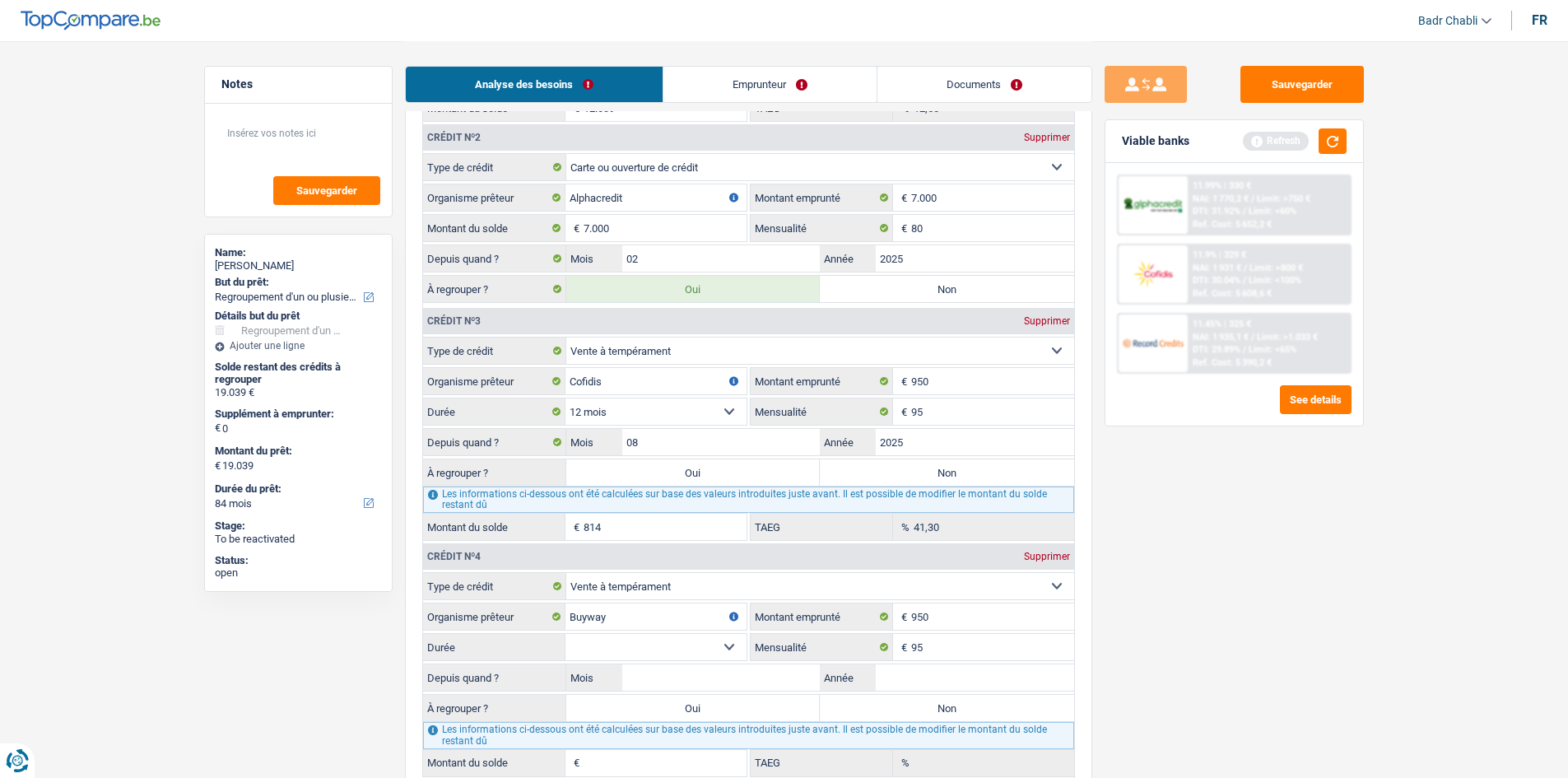
click at [672, 640] on select "12 mois 18 mois 24 mois Sélectionner une option" at bounding box center [656, 646] width 181 height 27
select select "12"
click at [565, 634] on select "12 mois 18 mois 24 mois Sélectionner une option" at bounding box center [656, 646] width 181 height 27
click at [727, 683] on input "Mois" at bounding box center [722, 677] width 198 height 27
type input "09"
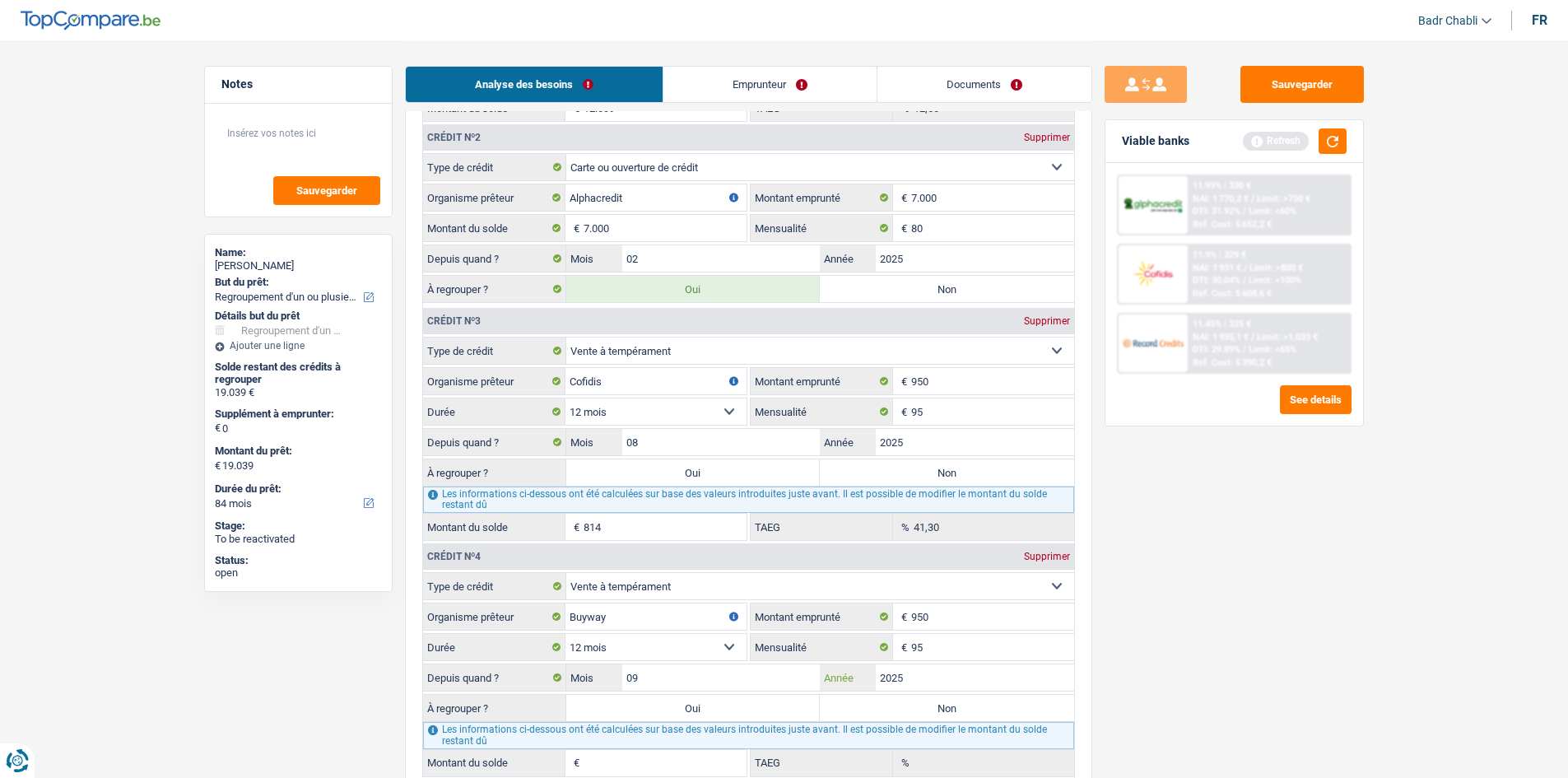
type input "2025"
type input "883"
type input "41,30"
click at [1347, 131] on div "Viable banks Refresh" at bounding box center [1234, 142] width 257 height 43
drag, startPoint x: 1344, startPoint y: 132, endPoint x: 1329, endPoint y: 140, distance: 17.0
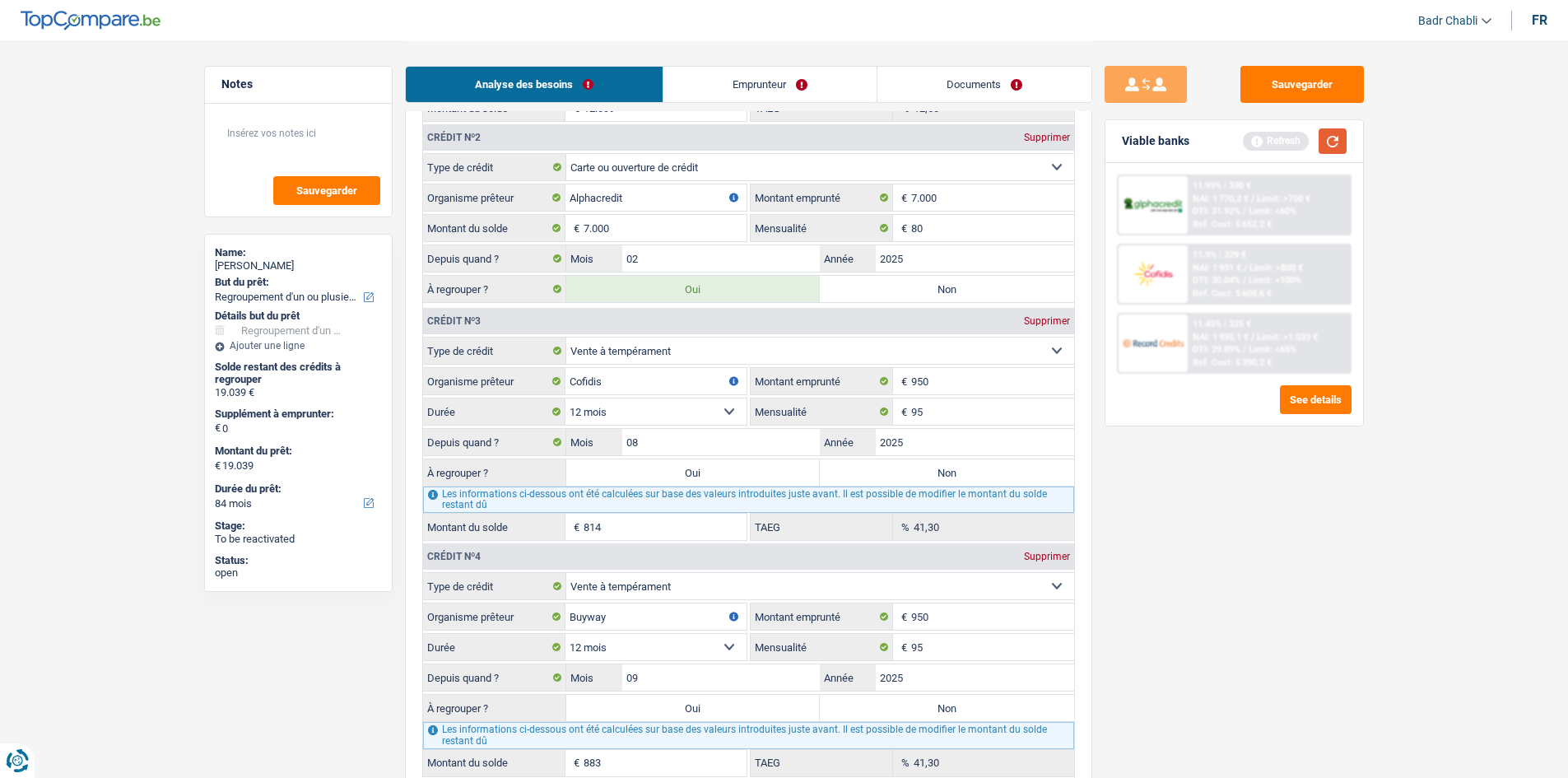
click at [1335, 135] on button "button" at bounding box center [1332, 141] width 28 height 26
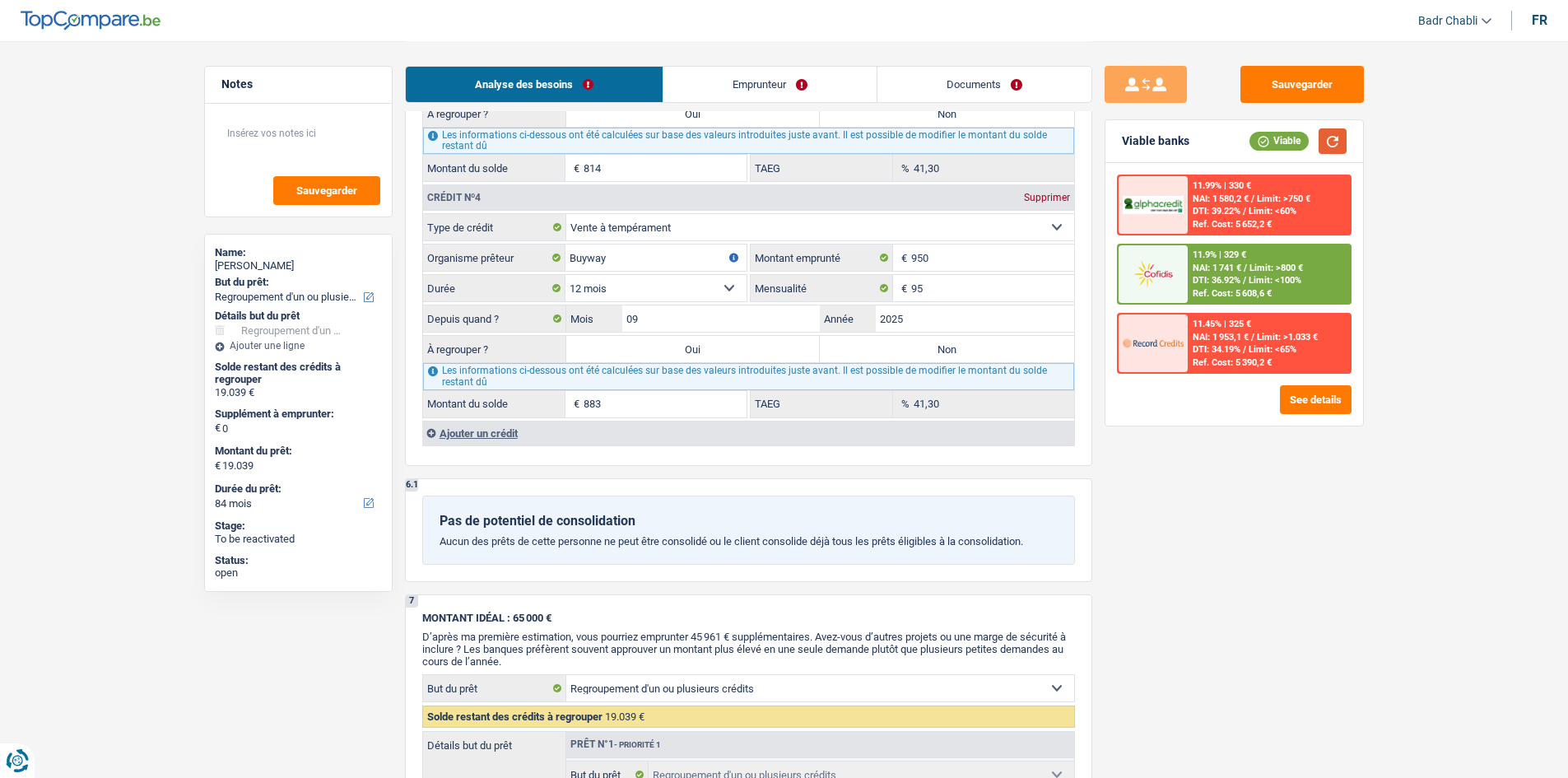
scroll to position [2058, 0]
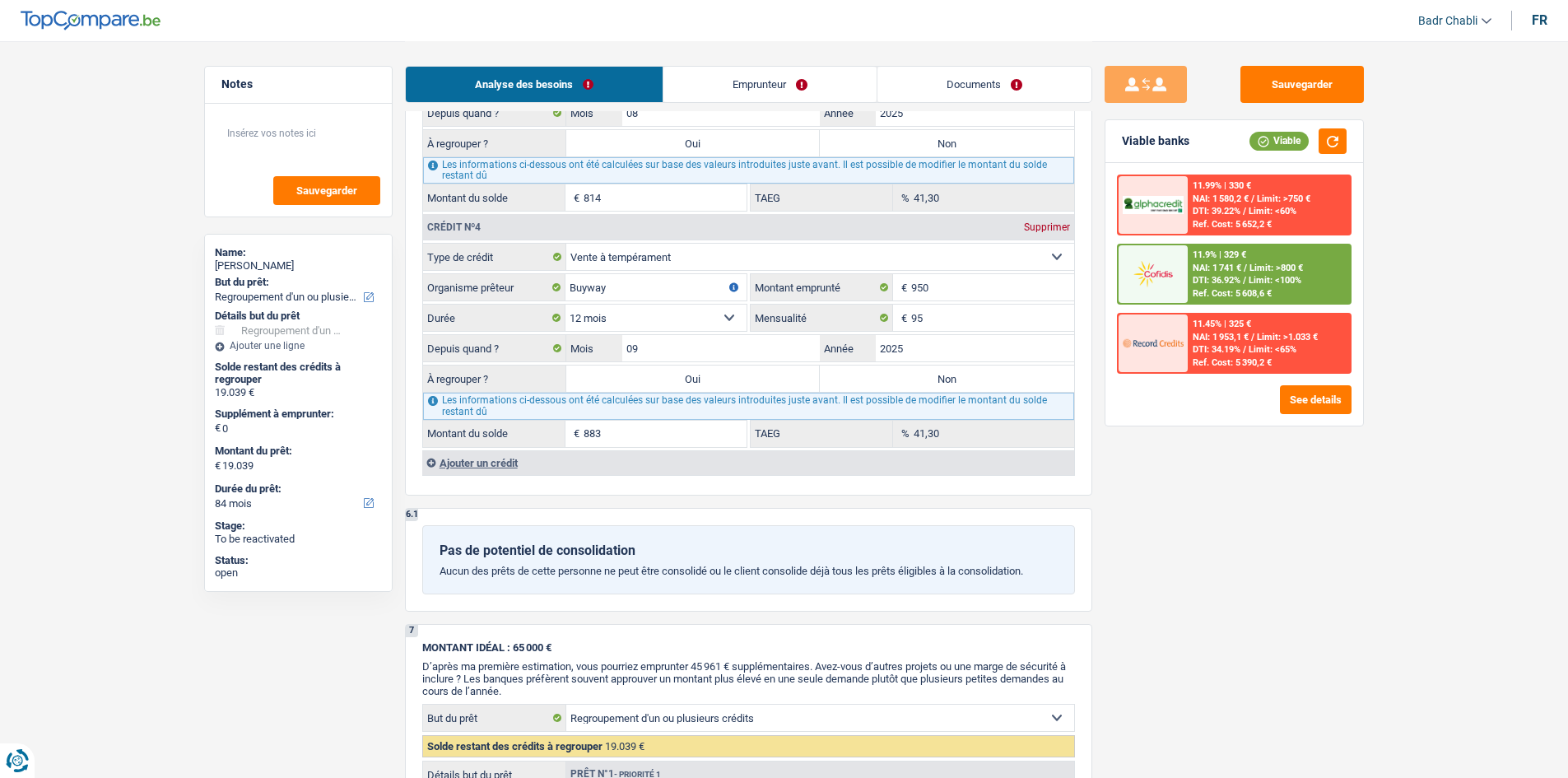
click at [952, 377] on label "Non" at bounding box center [946, 378] width 254 height 27
click at [952, 377] on input "Non" at bounding box center [946, 378] width 254 height 27
radio input "true"
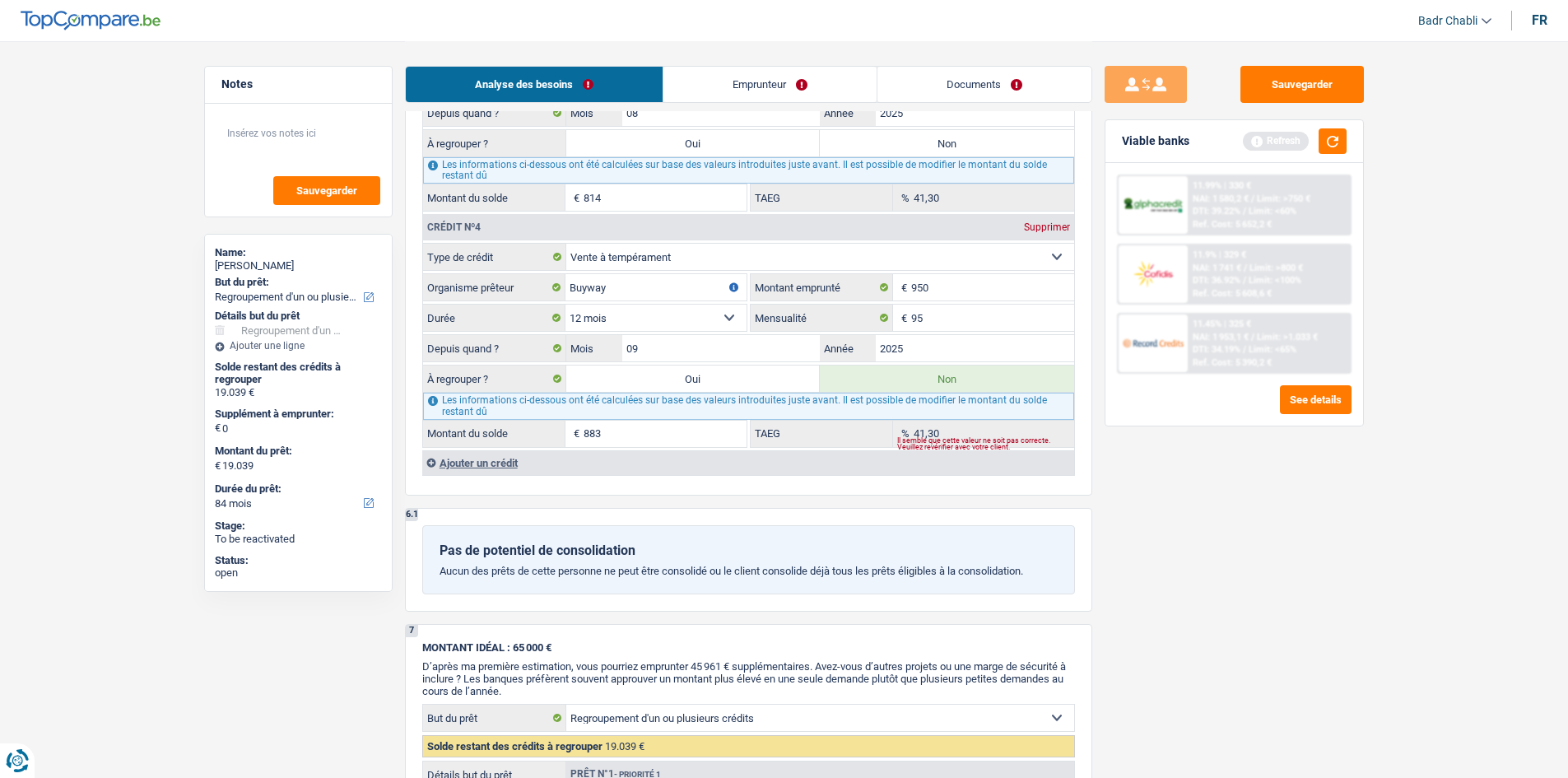
click at [956, 130] on label "Non" at bounding box center [946, 143] width 254 height 27
click at [956, 130] on input "Non" at bounding box center [946, 143] width 254 height 27
radio input "true"
click at [475, 461] on div "Ajouter un crédit" at bounding box center [748, 463] width 651 height 25
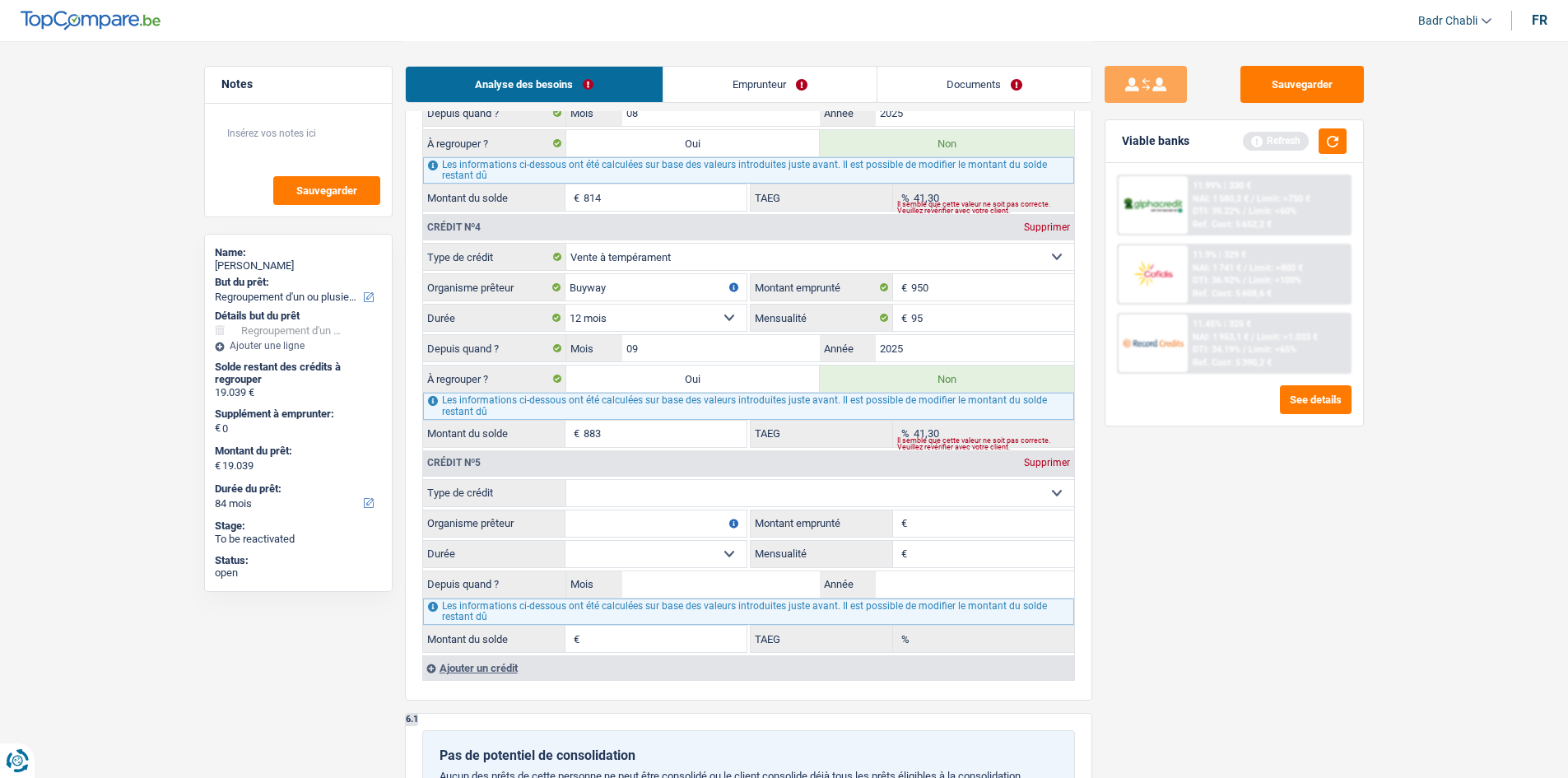
click at [734, 487] on select "Carte ou ouverture de crédit Prêt hypothécaire Vente à tempérament Prêt à tempé…" at bounding box center [820, 492] width 508 height 27
select select "personalSale"
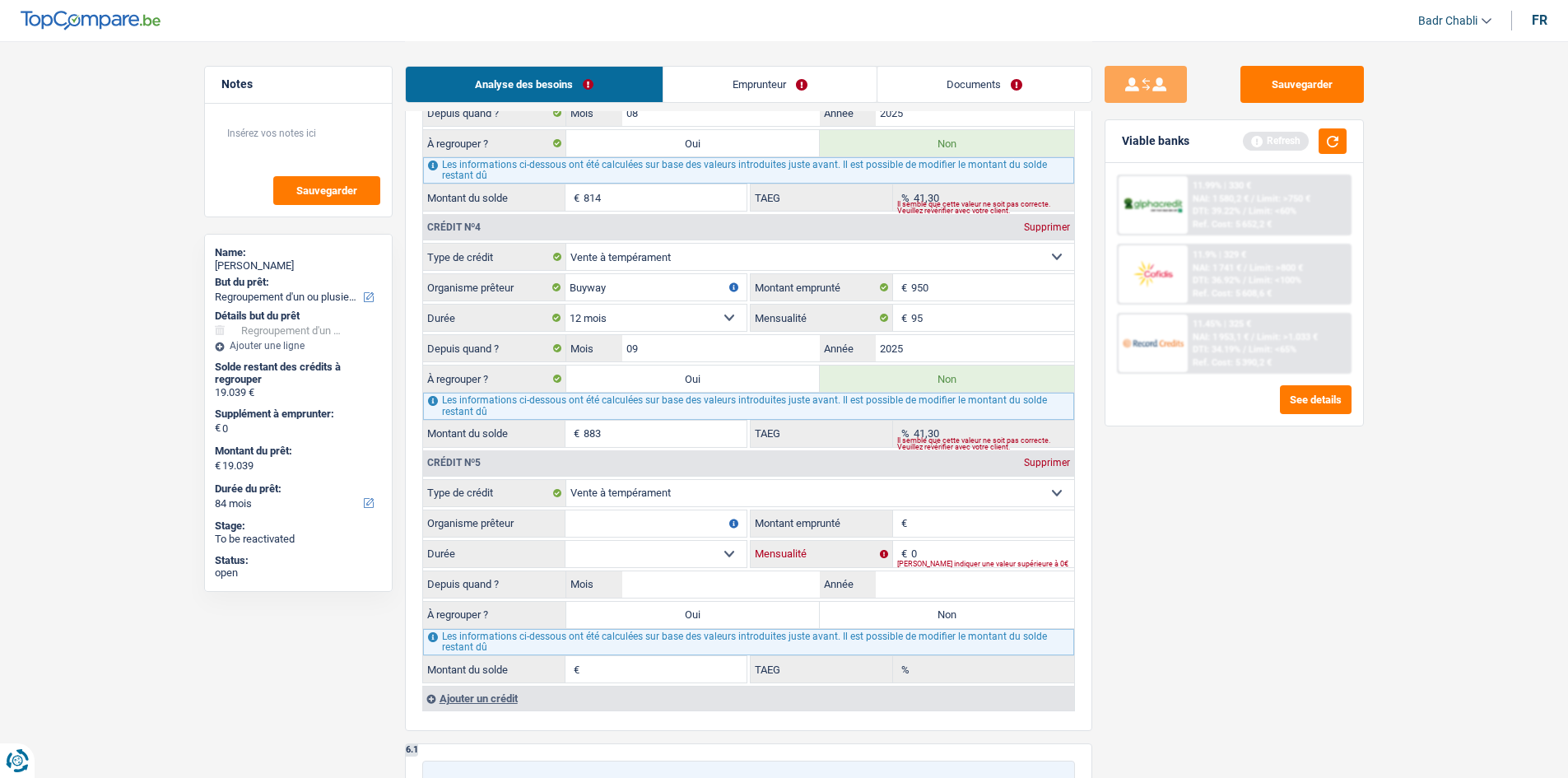
click at [942, 549] on input "0" at bounding box center [993, 553] width 163 height 27
type input "45"
click at [652, 524] on input "Organisme prêteur" at bounding box center [656, 523] width 181 height 27
type input "M"
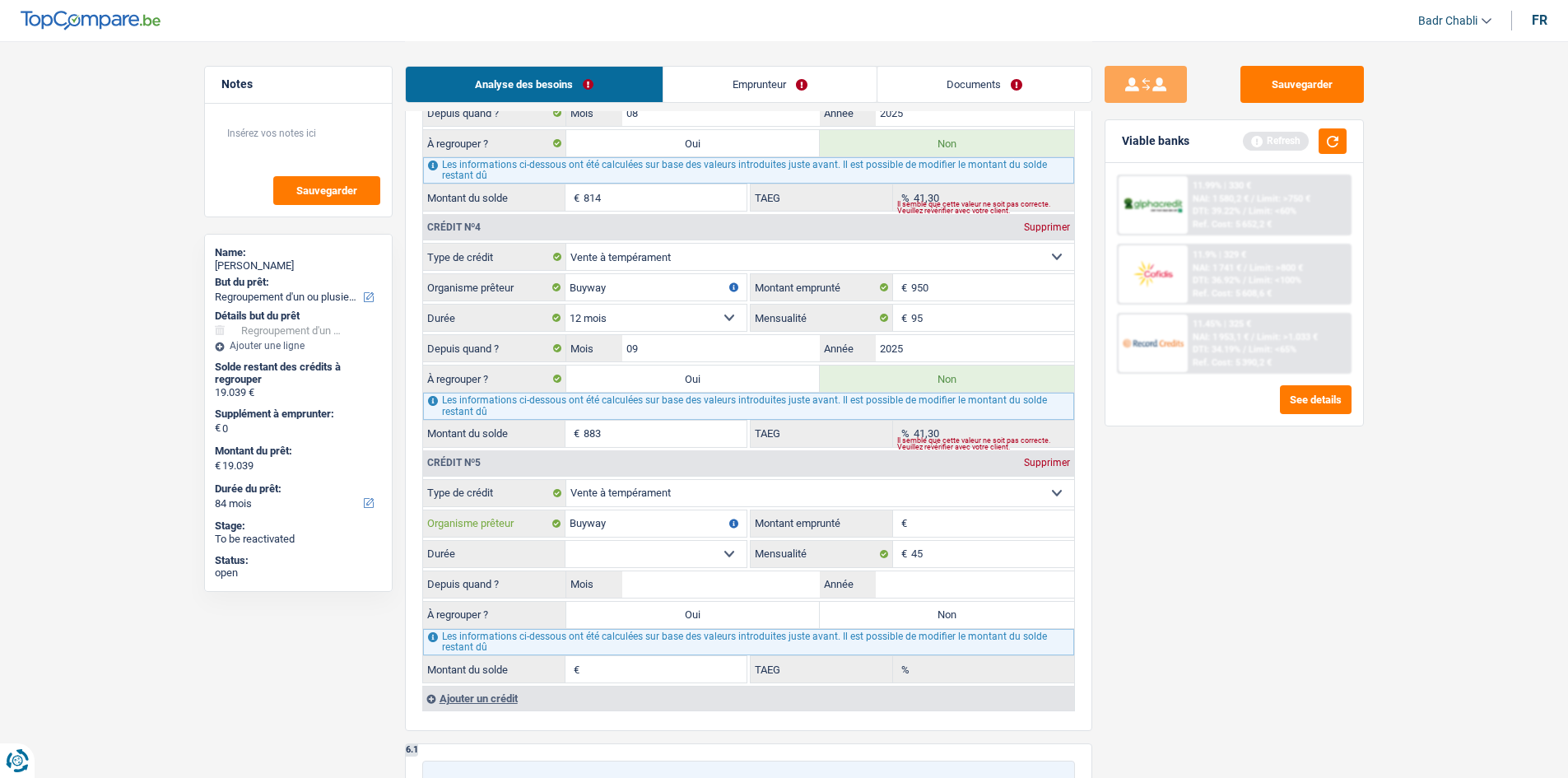
type input "Buyway"
type input "500"
click at [638, 551] on select "12 mois 18 mois 24 mois Sélectionner une option" at bounding box center [656, 553] width 181 height 27
select select "12"
click at [565, 540] on select "12 mois 18 mois 24 mois Sélectionner une option" at bounding box center [656, 553] width 181 height 27
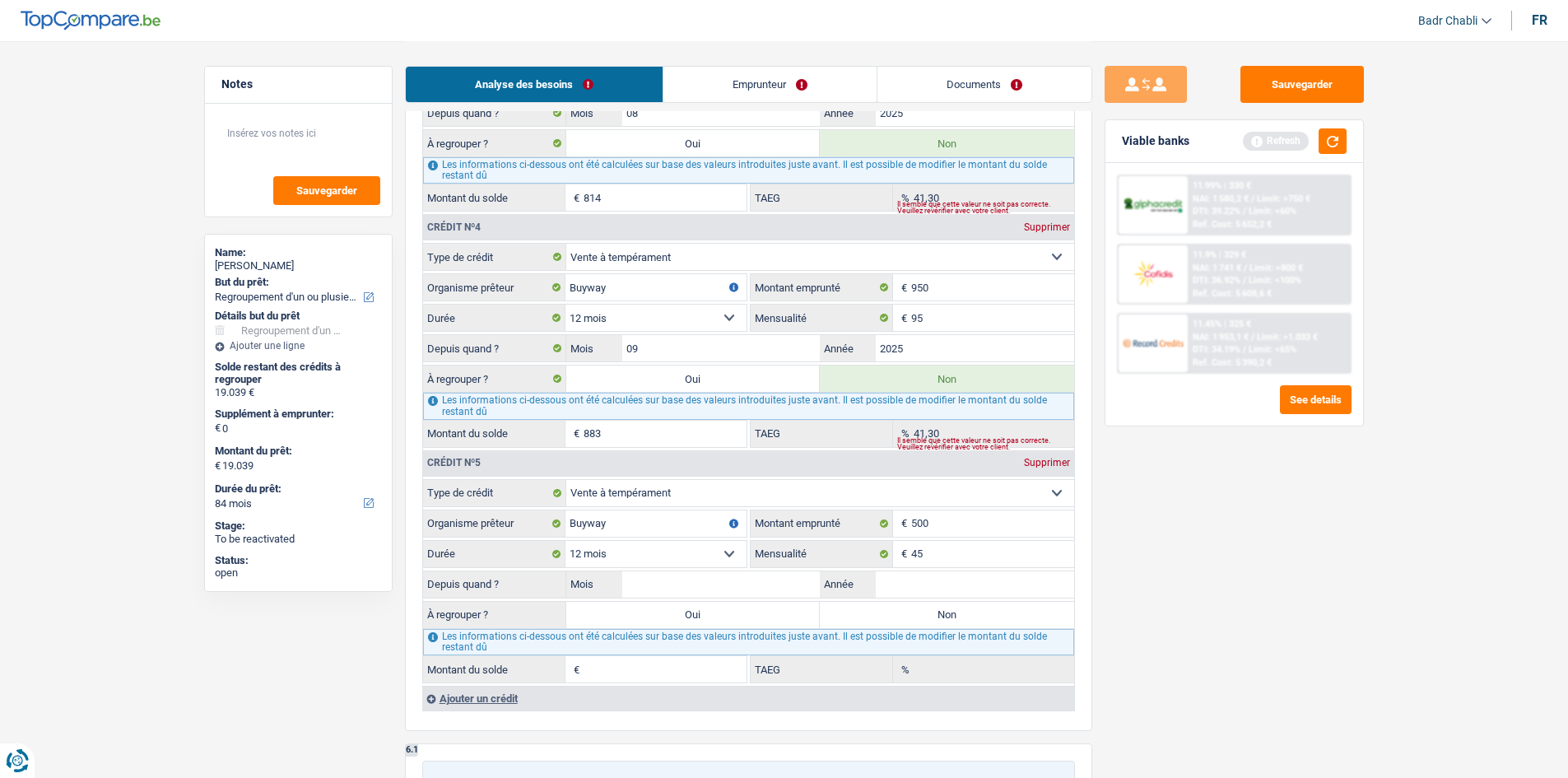
click at [715, 599] on fieldset "Carte ou ouverture de crédit Prêt hypothécaire Vente à tempérament Prêt à tempé…" at bounding box center [748, 581] width 651 height 204
click at [717, 586] on input "Mois" at bounding box center [722, 584] width 198 height 27
type input "08"
type input "2025"
type input "422"
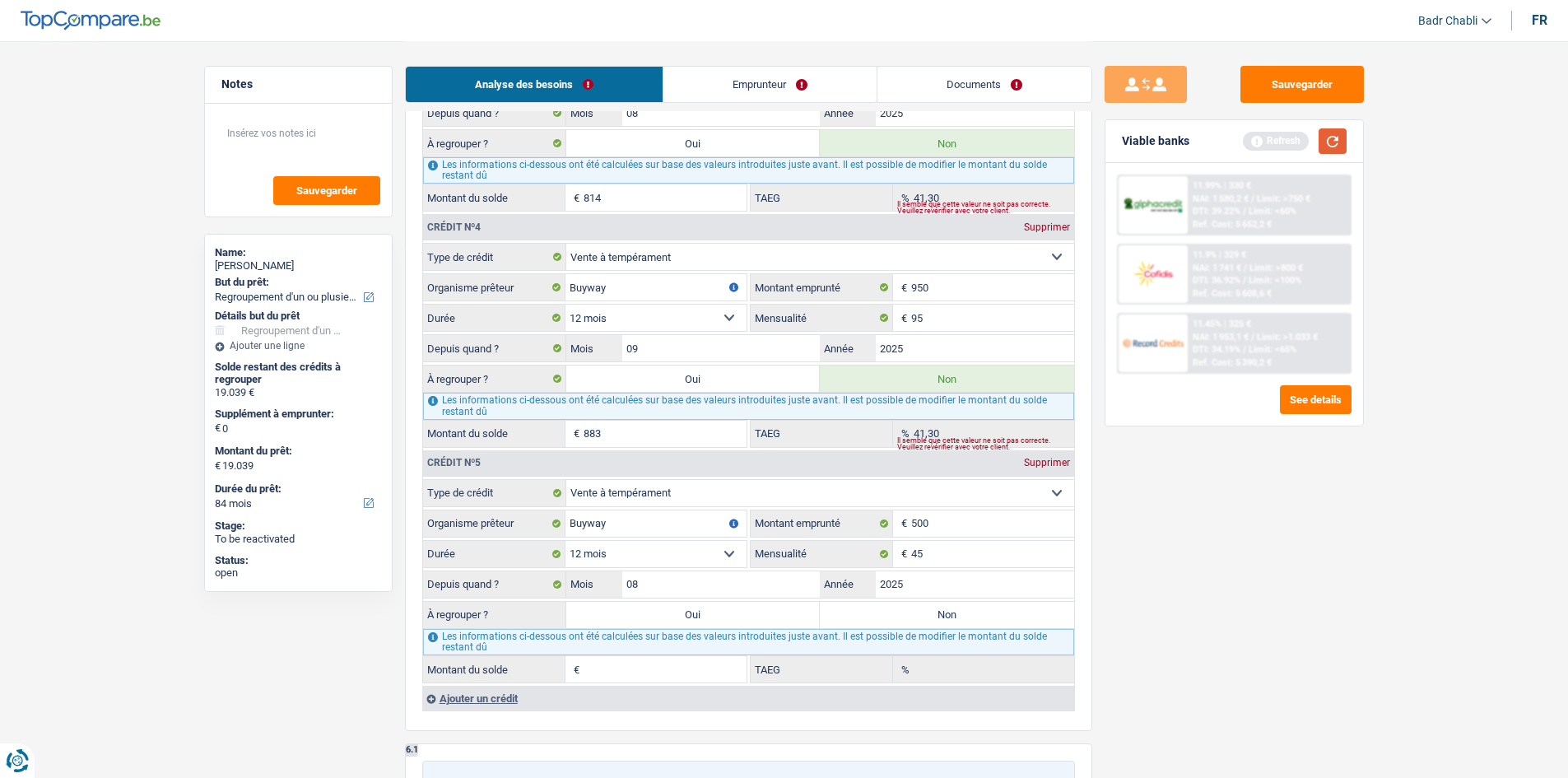
type input "15,45"
click at [1335, 143] on button "button" at bounding box center [1332, 141] width 28 height 26
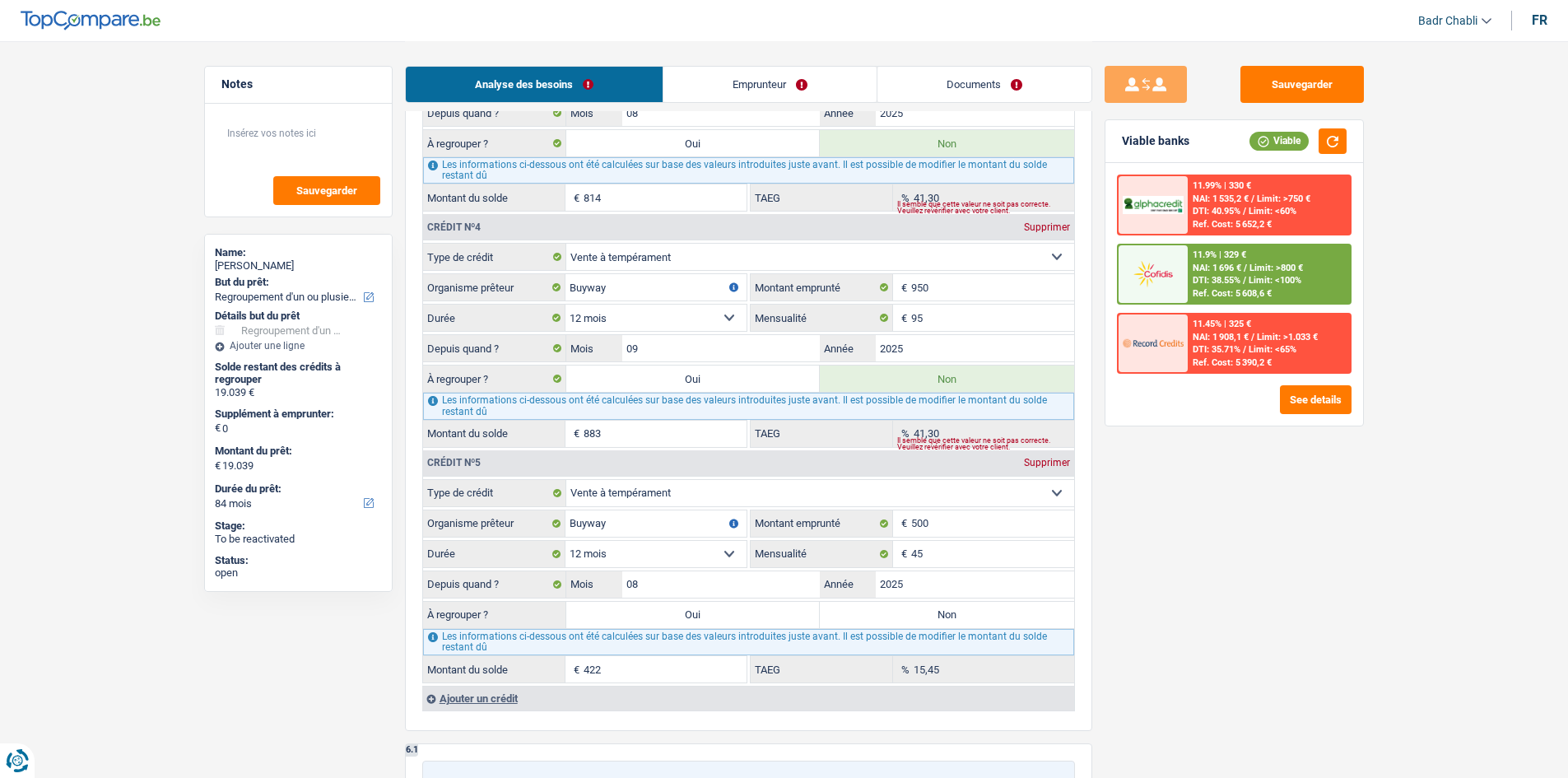
click at [898, 615] on label "Non" at bounding box center [946, 615] width 254 height 27
click at [898, 615] on input "Non" at bounding box center [946, 615] width 254 height 27
radio input "true"
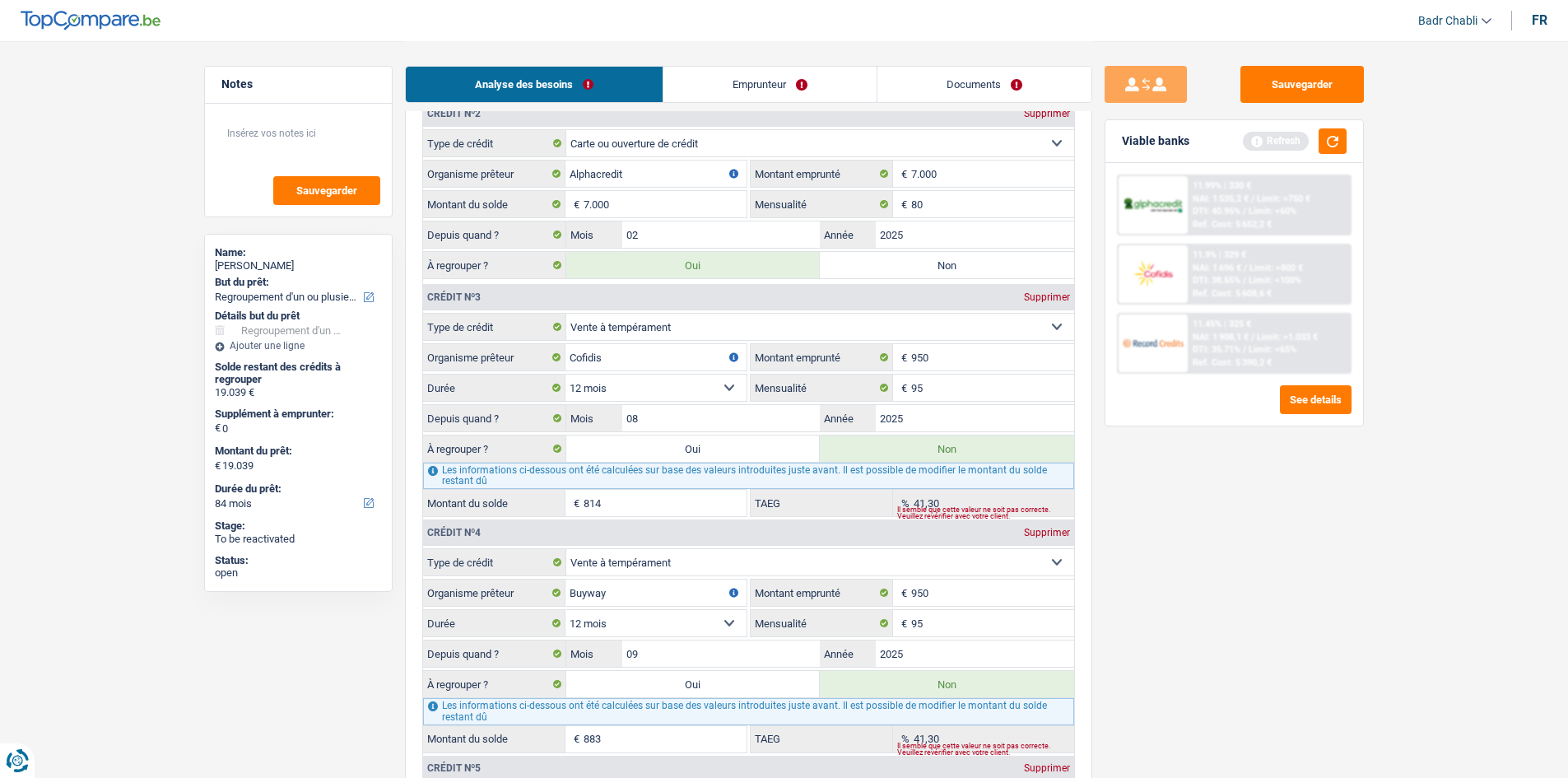
scroll to position [1729, 0]
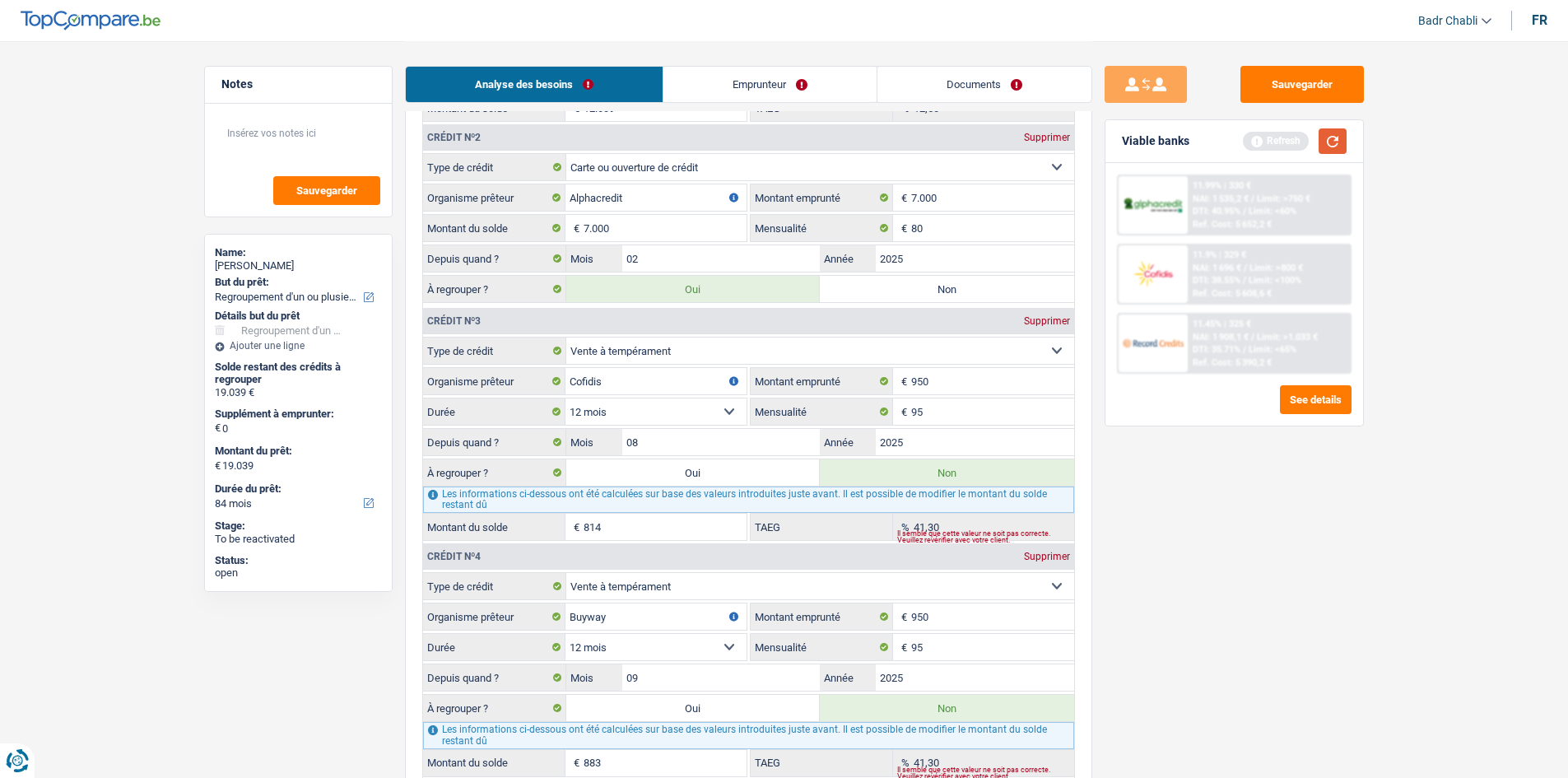
click at [1341, 143] on button "button" at bounding box center [1332, 141] width 28 height 26
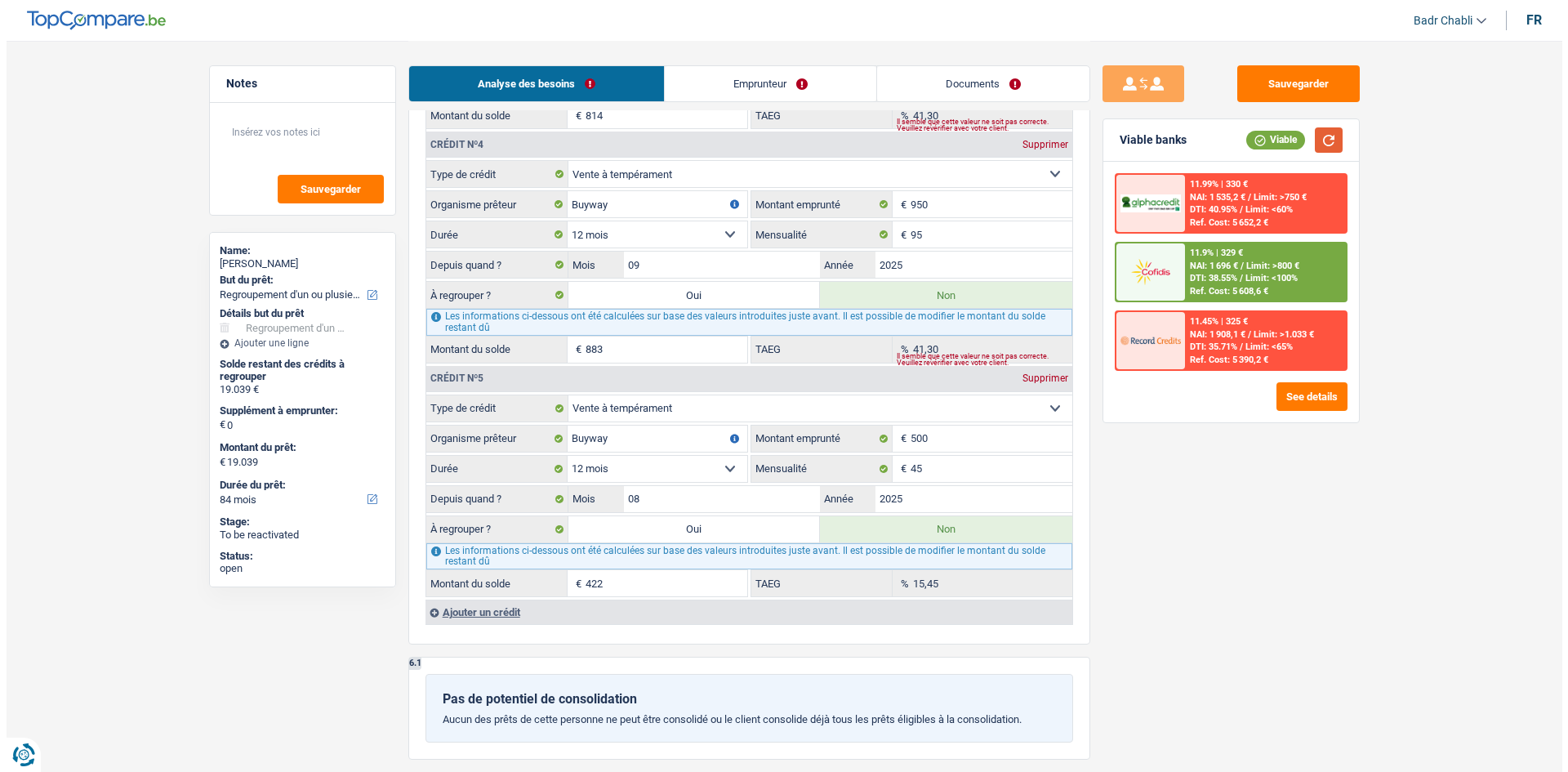
scroll to position [2123, 0]
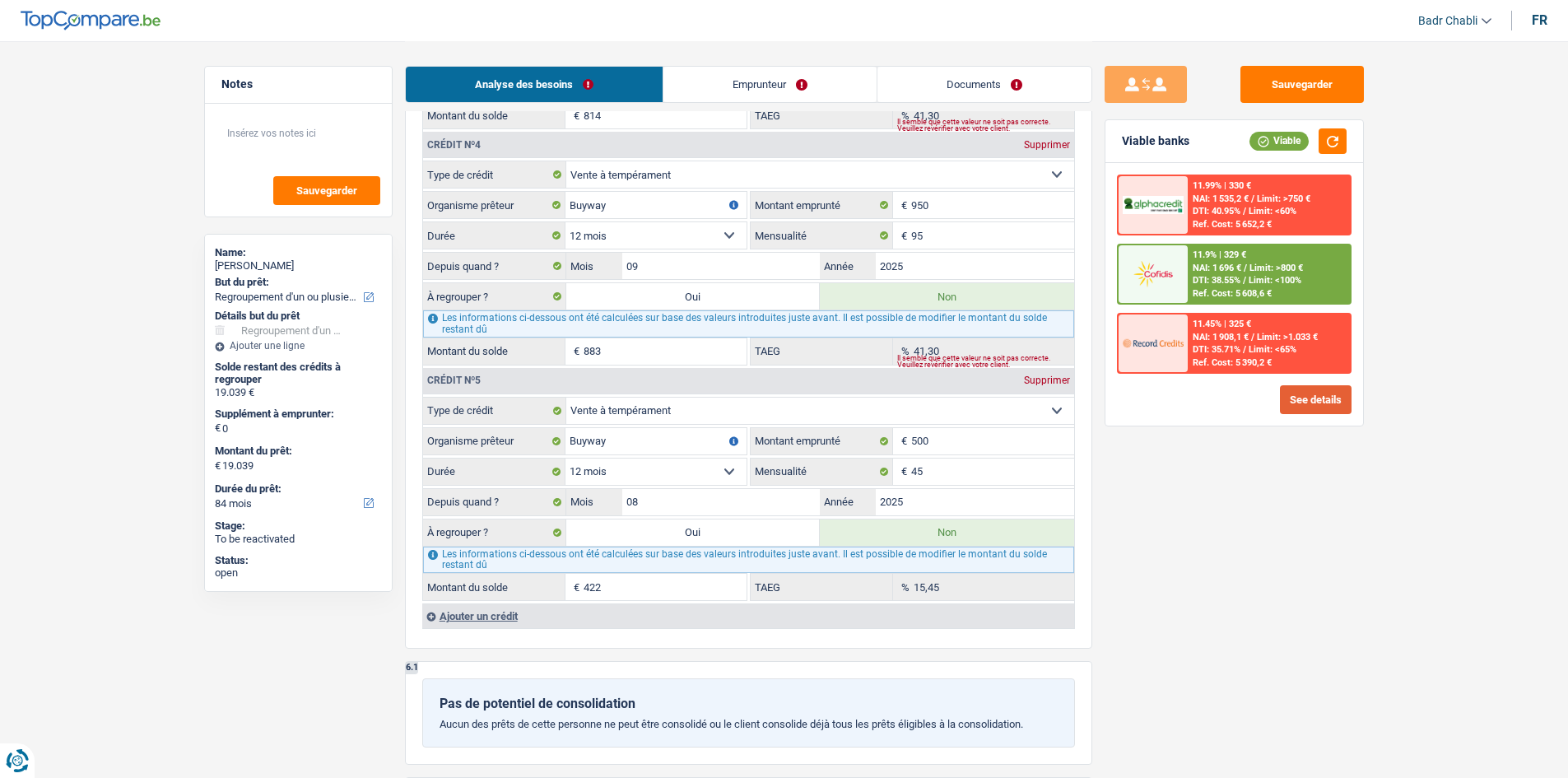
click at [1306, 403] on button "See details" at bounding box center [1316, 400] width 72 height 29
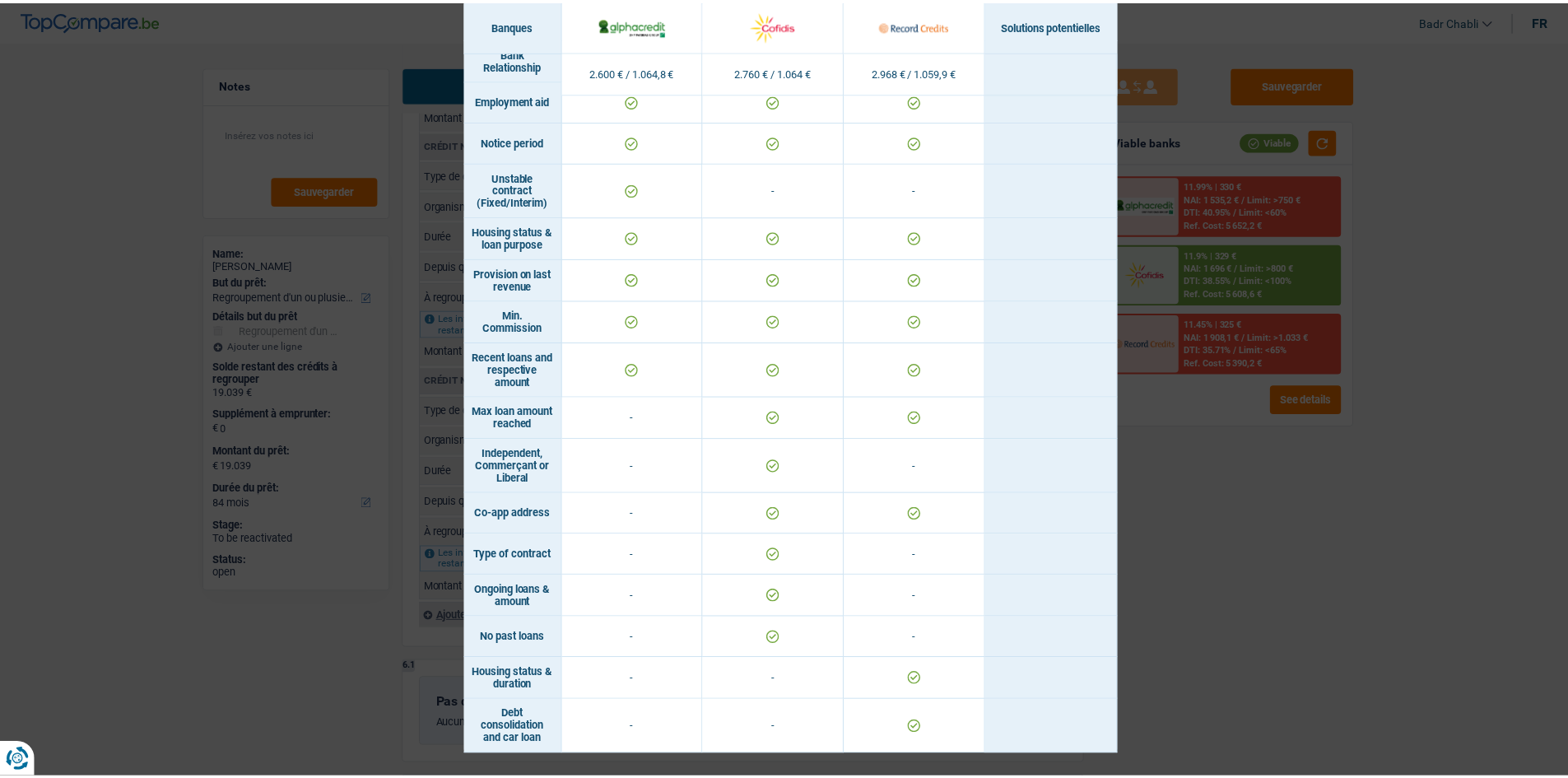
scroll to position [845, 0]
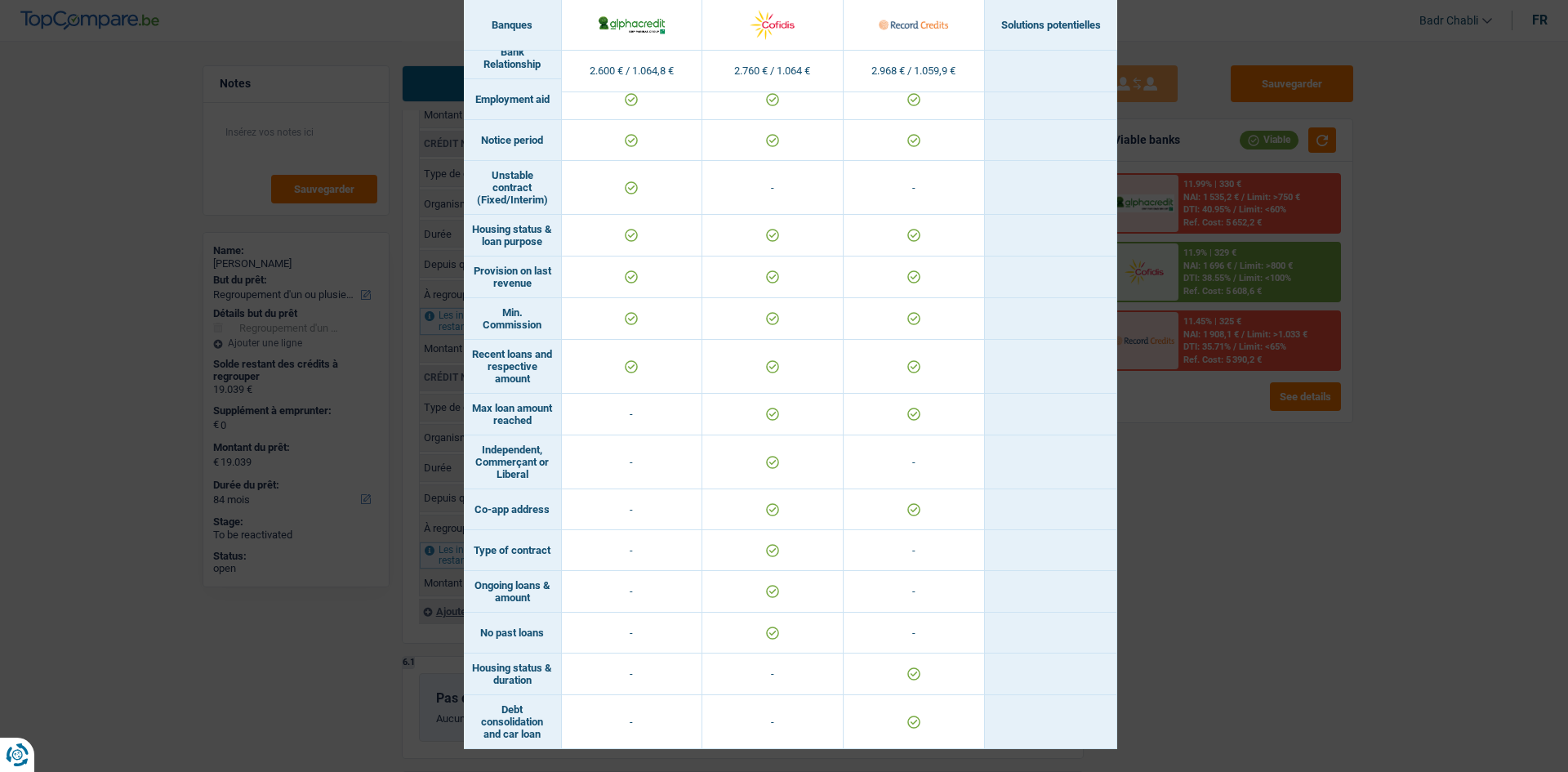
click at [1224, 501] on div "Banks conditions × Banques Solutions potentielles Revenus / Charges 2.600 € / 1…" at bounding box center [784, 386] width 1568 height 772
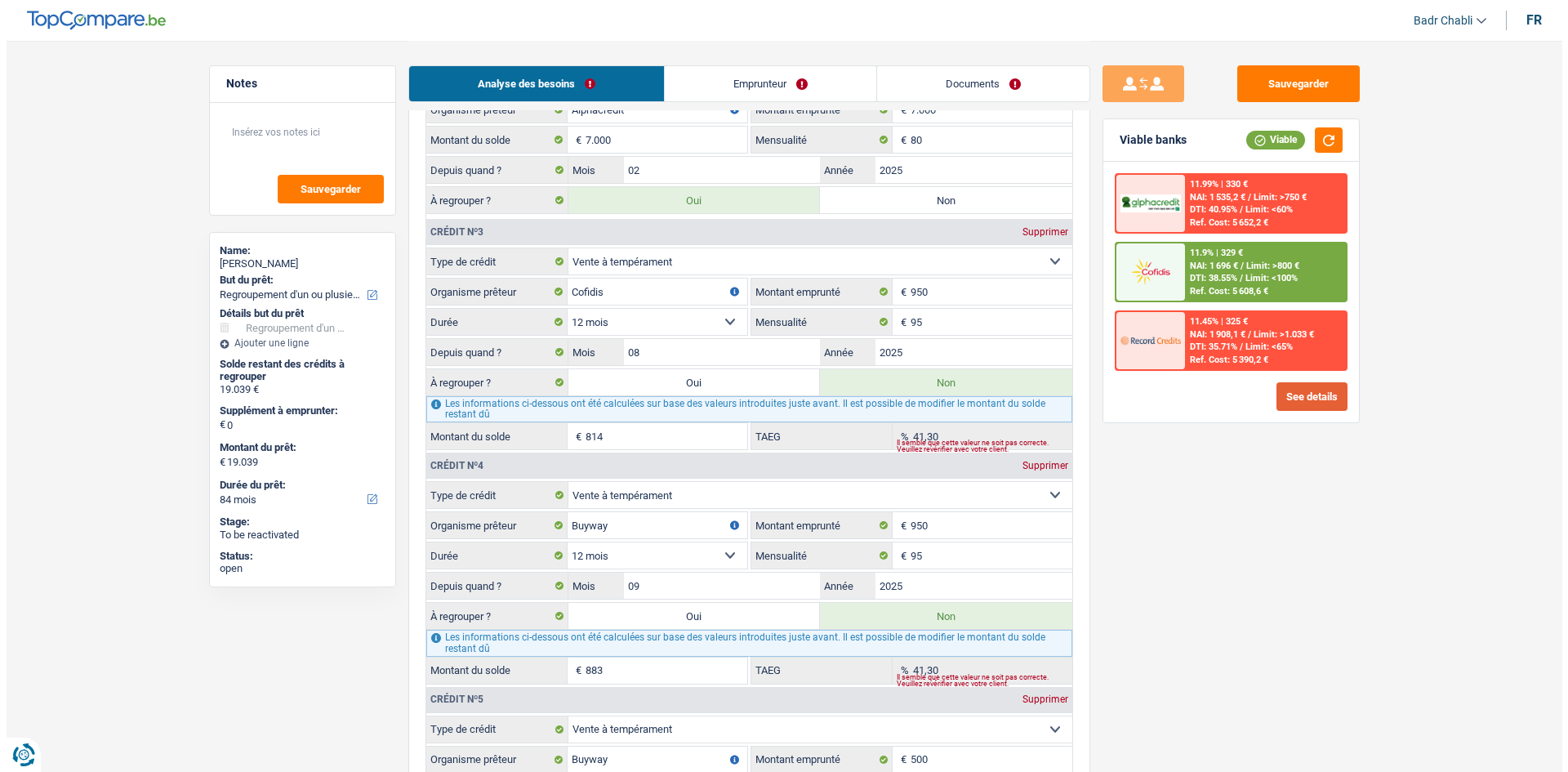
scroll to position [1797, 0]
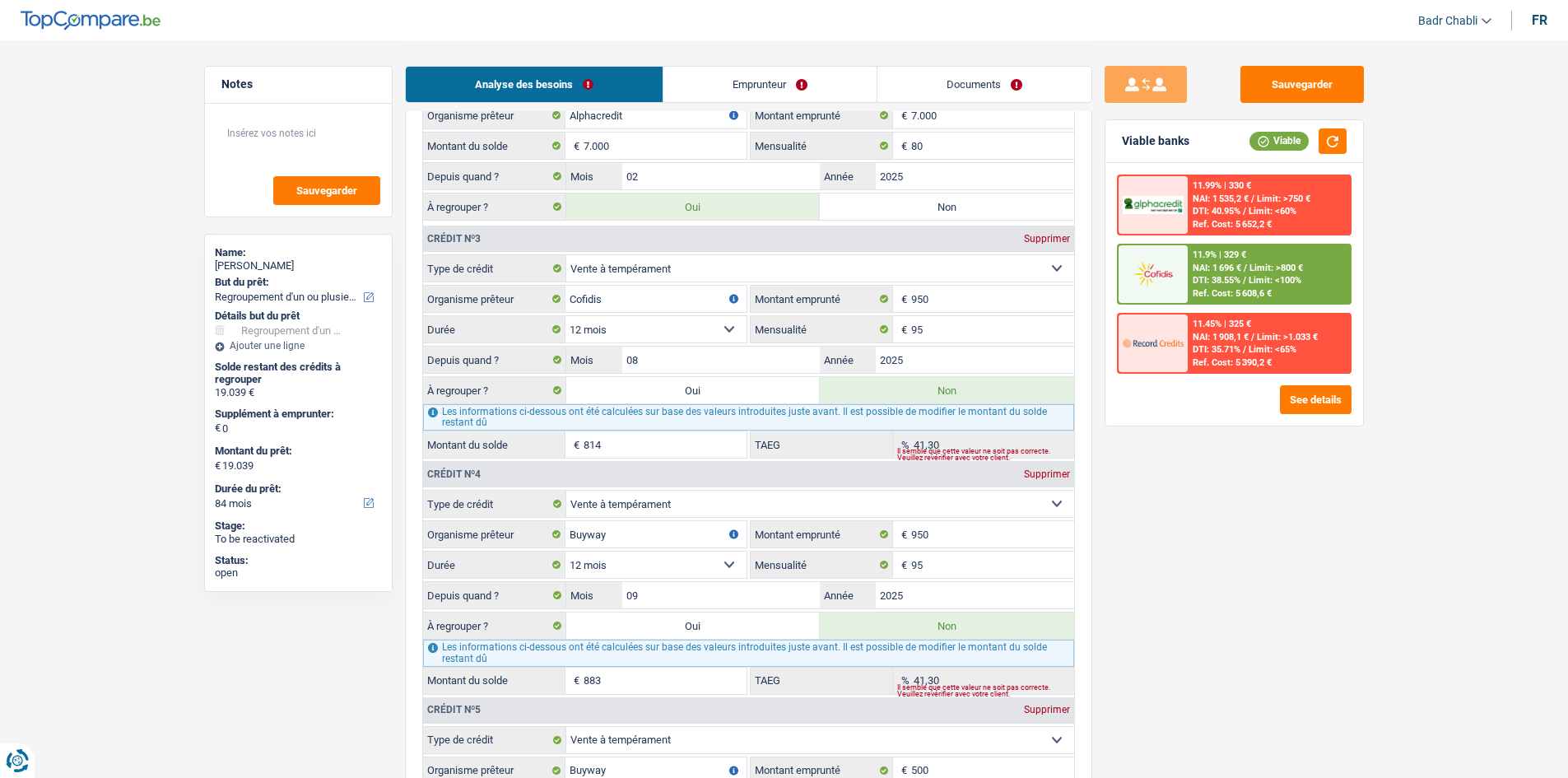
click at [1273, 393] on div "See details" at bounding box center [1234, 400] width 234 height 29
click at [1296, 394] on button "See details" at bounding box center [1316, 400] width 72 height 29
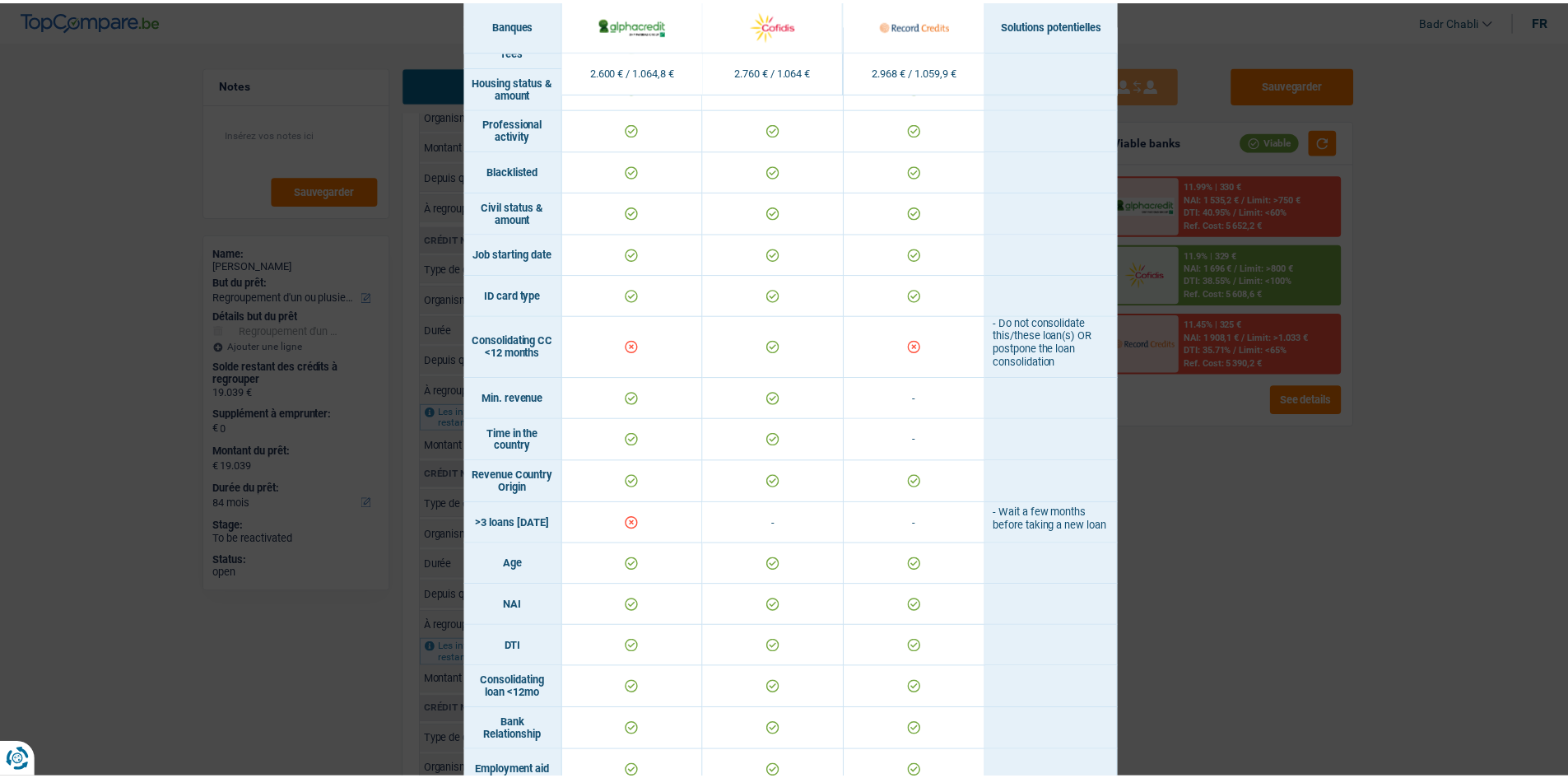
scroll to position [247, 0]
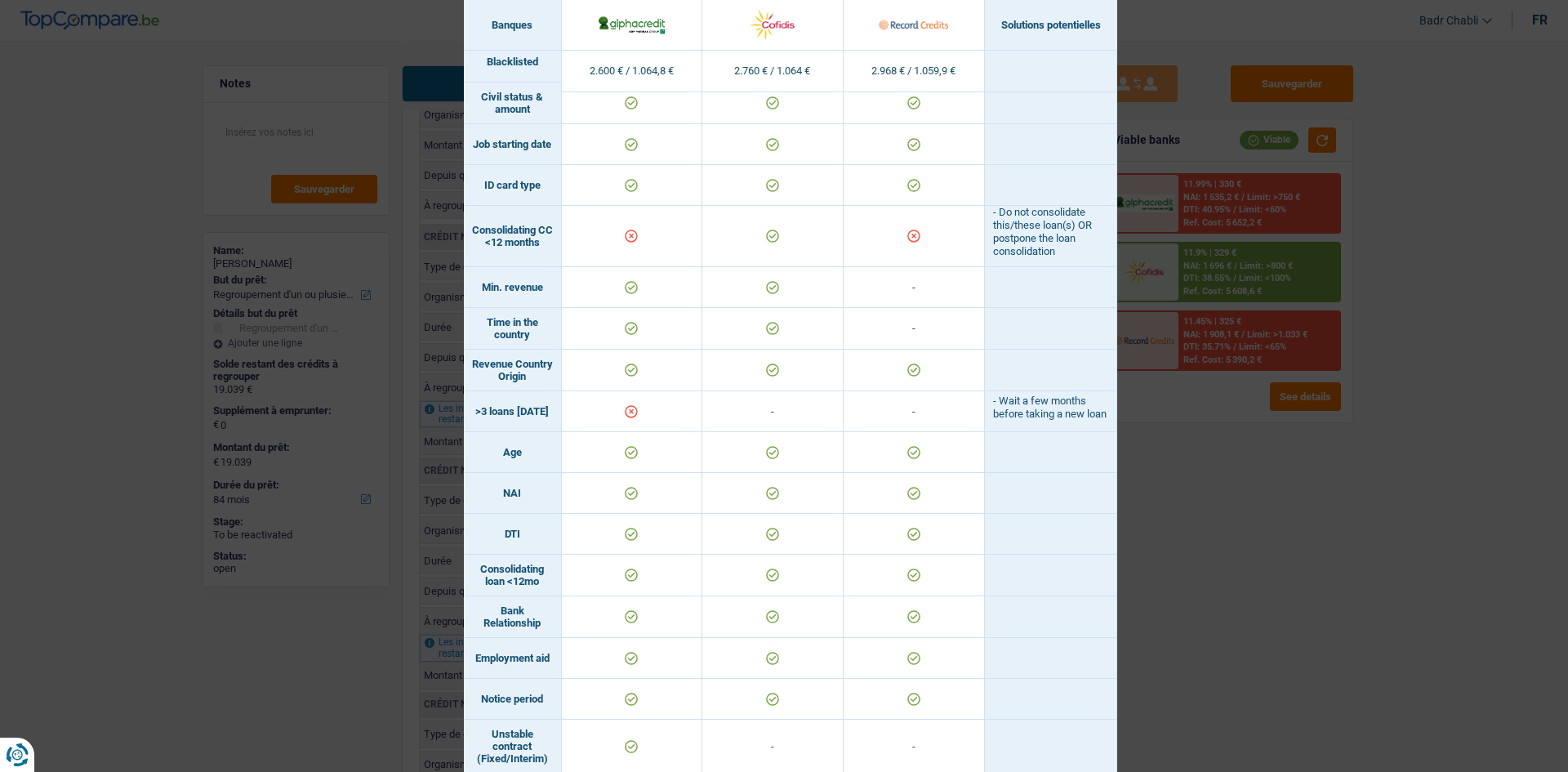
click at [1212, 445] on div "Banks conditions × Banques Solutions potentielles Revenus / Charges 2.600 € / 1…" at bounding box center [784, 386] width 1568 height 772
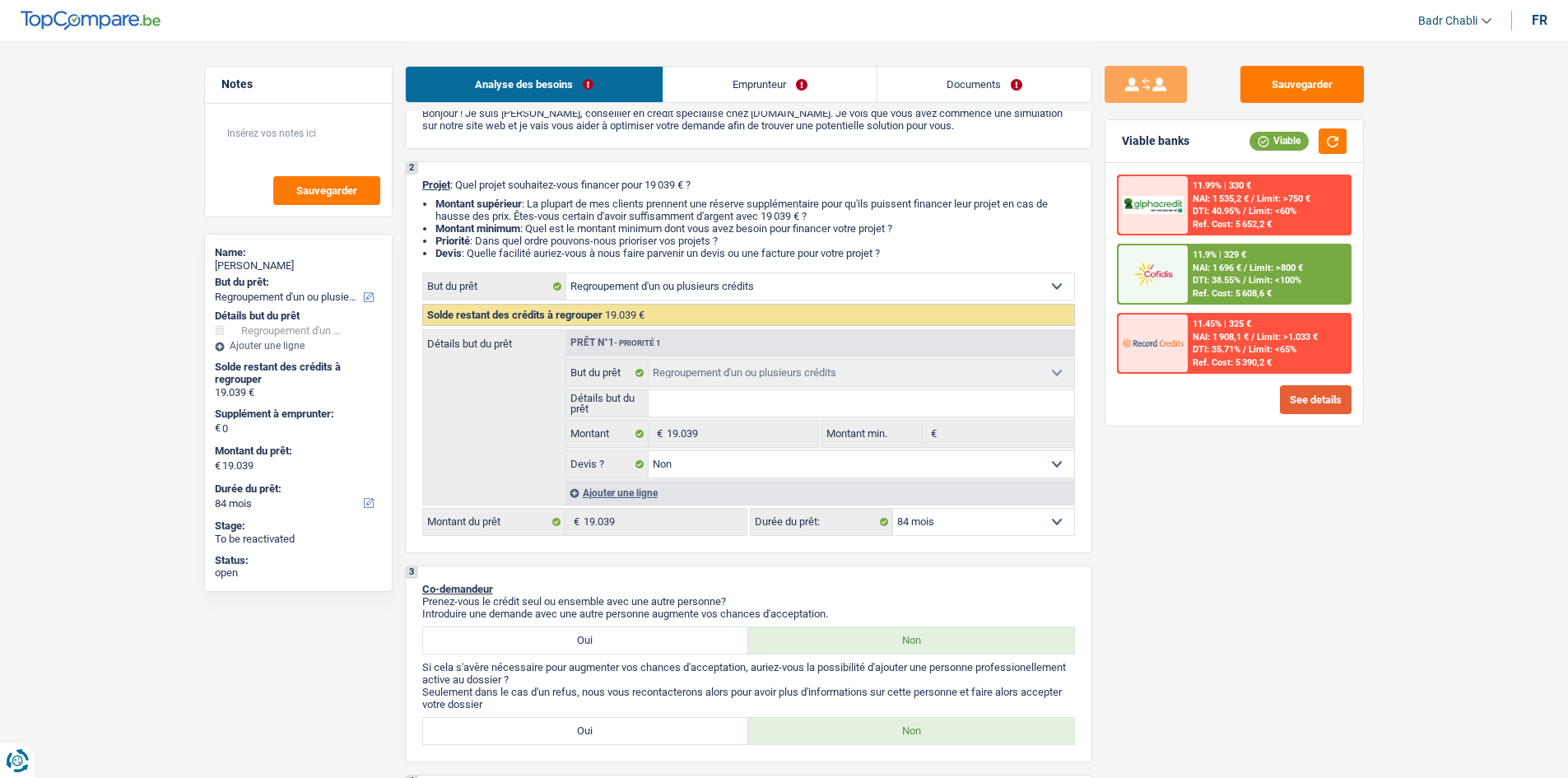
scroll to position [82, 0]
click at [750, 77] on link "Emprunteur" at bounding box center [769, 84] width 213 height 35
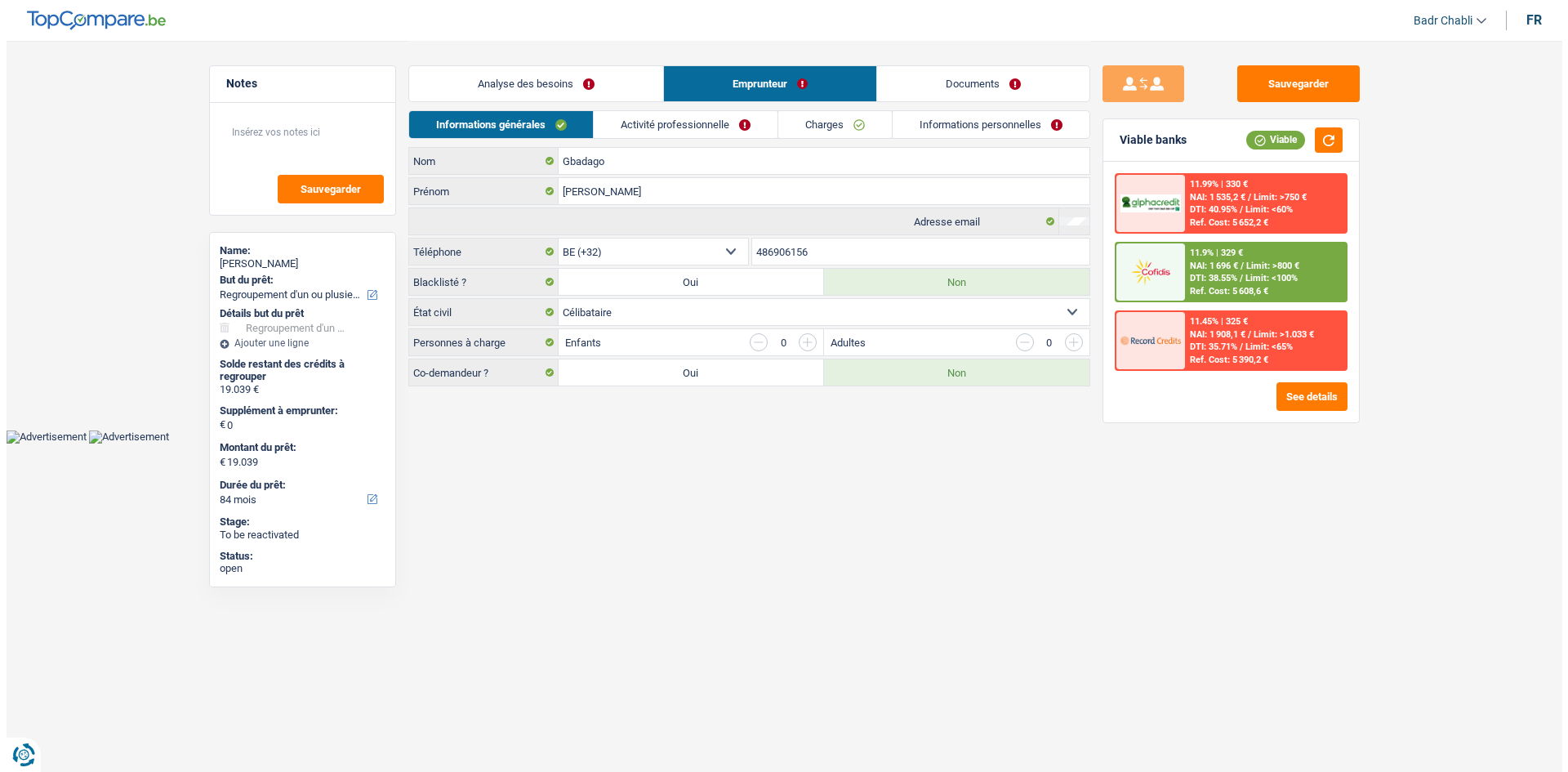
scroll to position [0, 0]
click at [716, 121] on link "Activité professionnelle" at bounding box center [686, 125] width 184 height 27
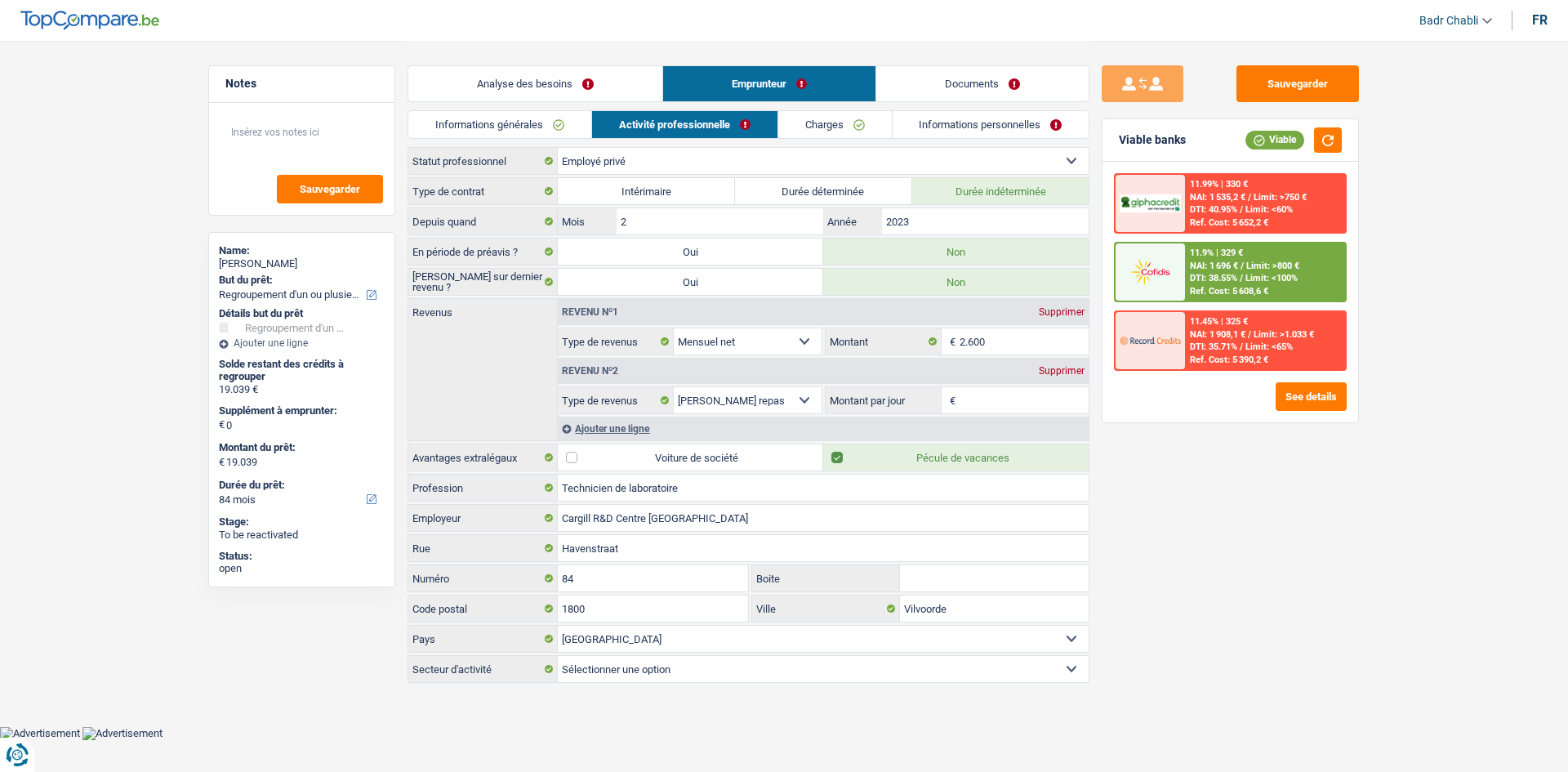
click at [985, 404] on input "Montant par jour" at bounding box center [1024, 400] width 130 height 26
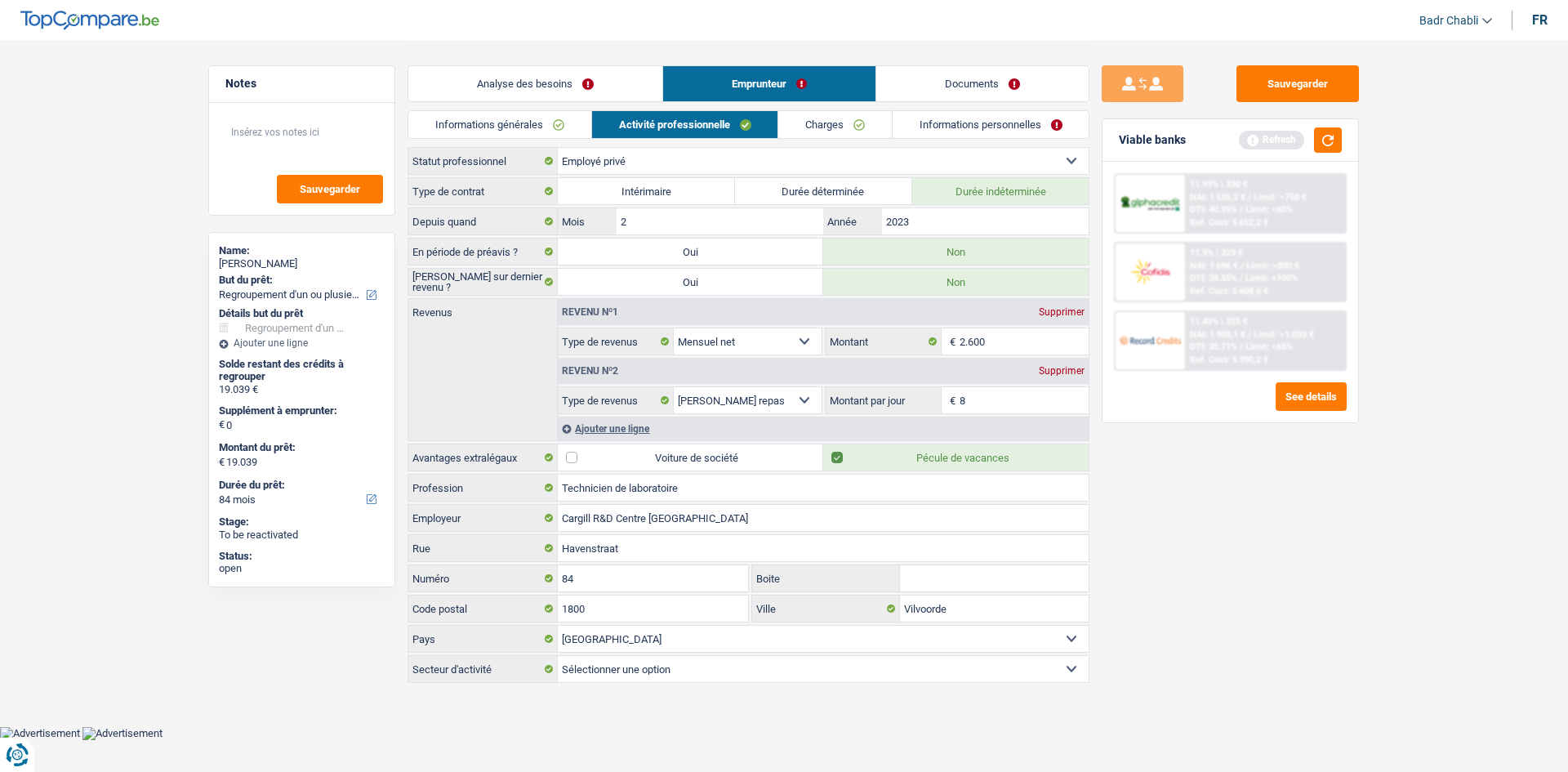
type input "8,0"
click at [1319, 527] on div "Sauvegarder Viable banks Refresh 11.99% | 330 € NAI: 1 535,2 € / Limit: >750 € …" at bounding box center [1230, 406] width 282 height 680
click at [1331, 140] on button "button" at bounding box center [1328, 140] width 28 height 25
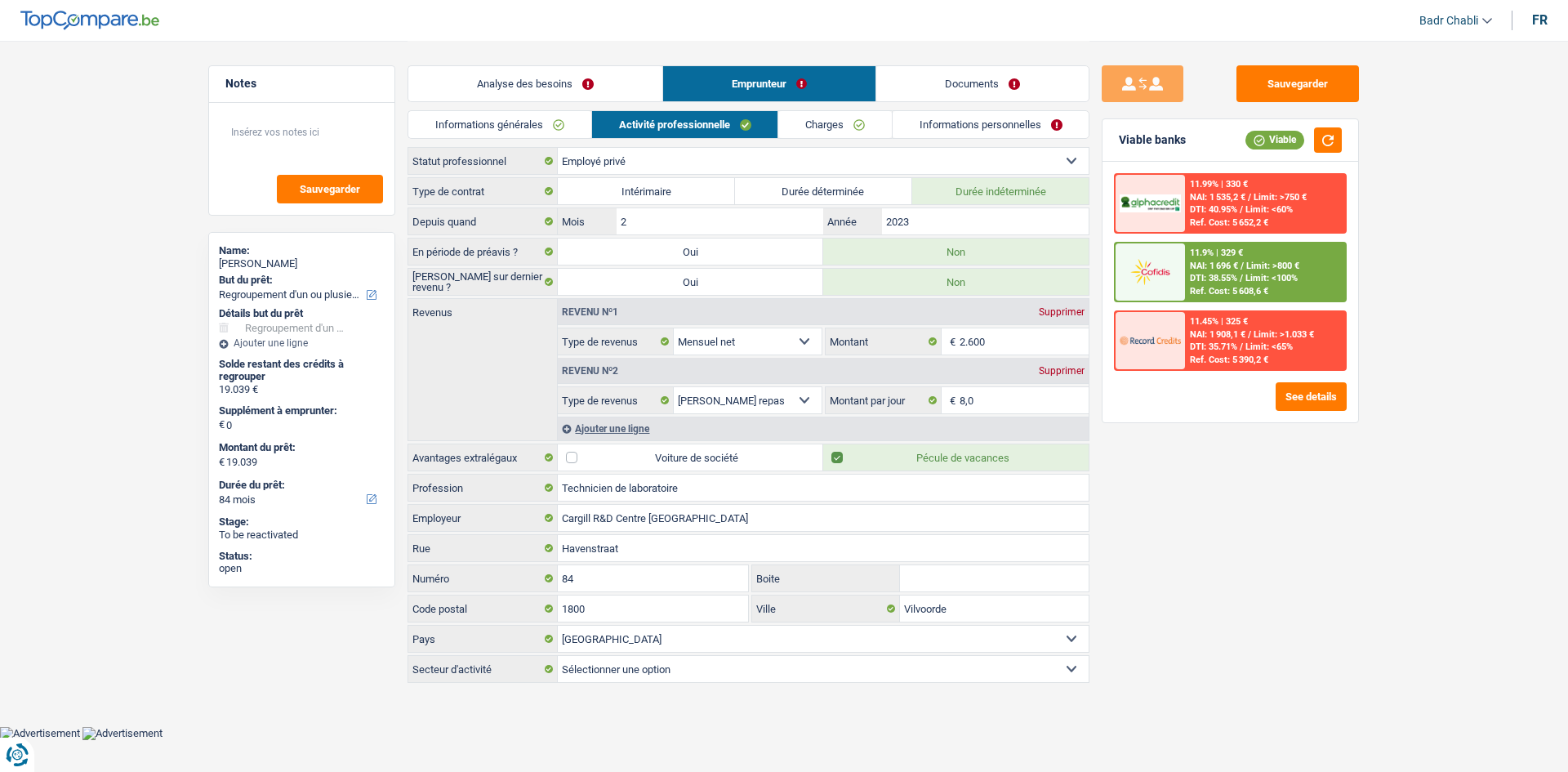
click at [852, 130] on link "Charges" at bounding box center [835, 125] width 114 height 27
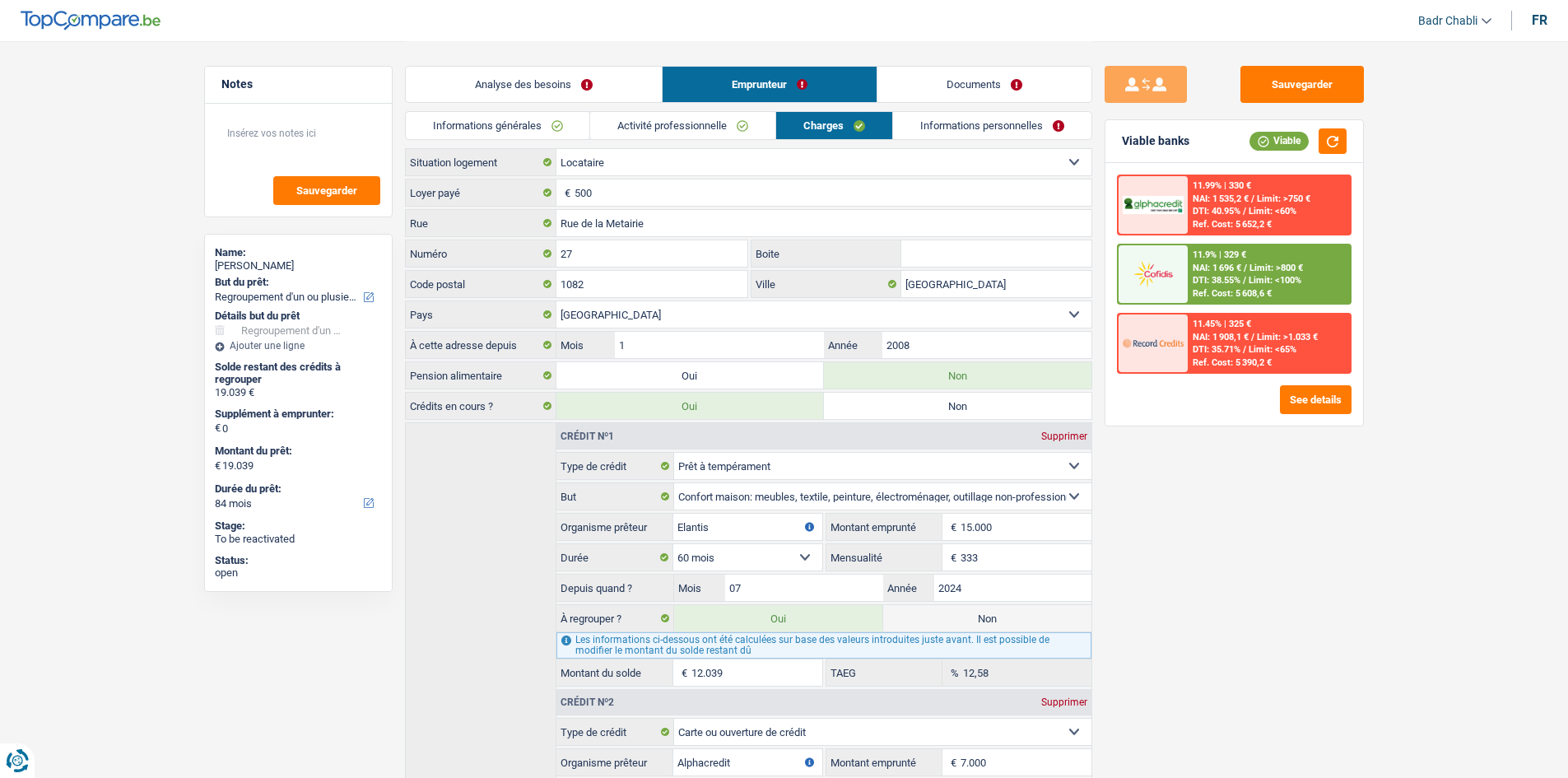
click at [970, 124] on link "Informations personnelles" at bounding box center [992, 126] width 198 height 27
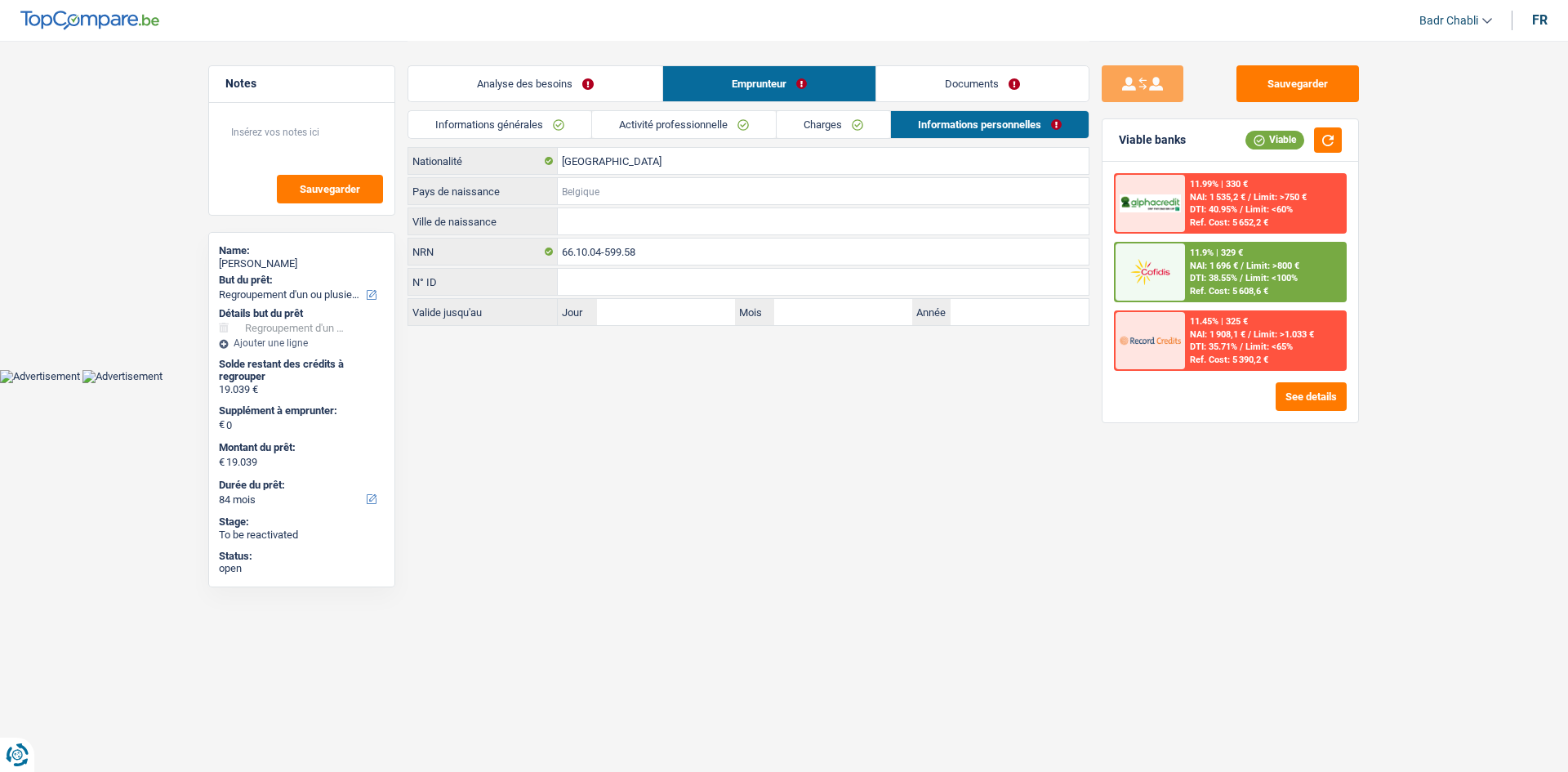
click at [630, 188] on input "Pays de naissance" at bounding box center [823, 191] width 531 height 26
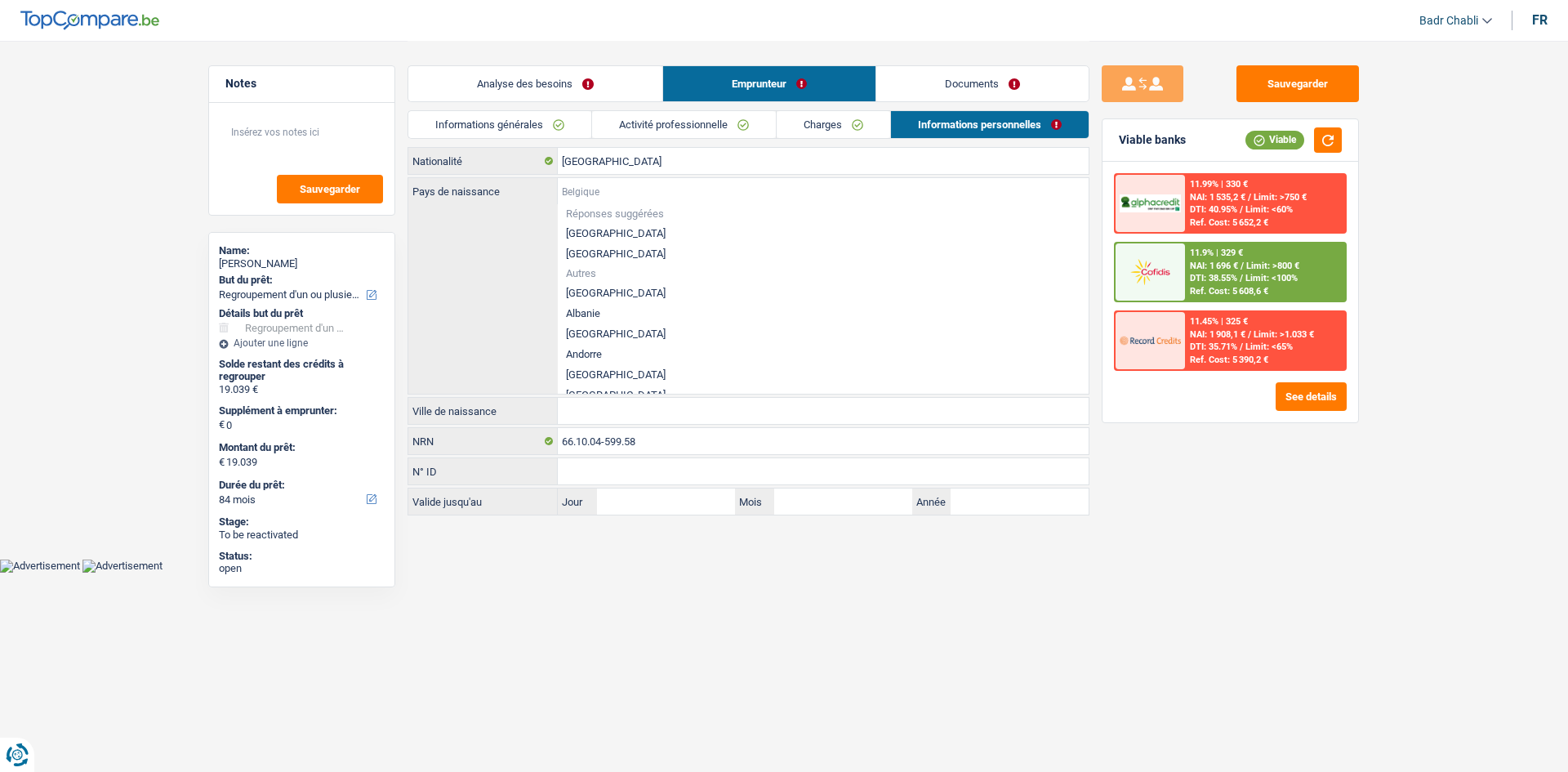
type input "r"
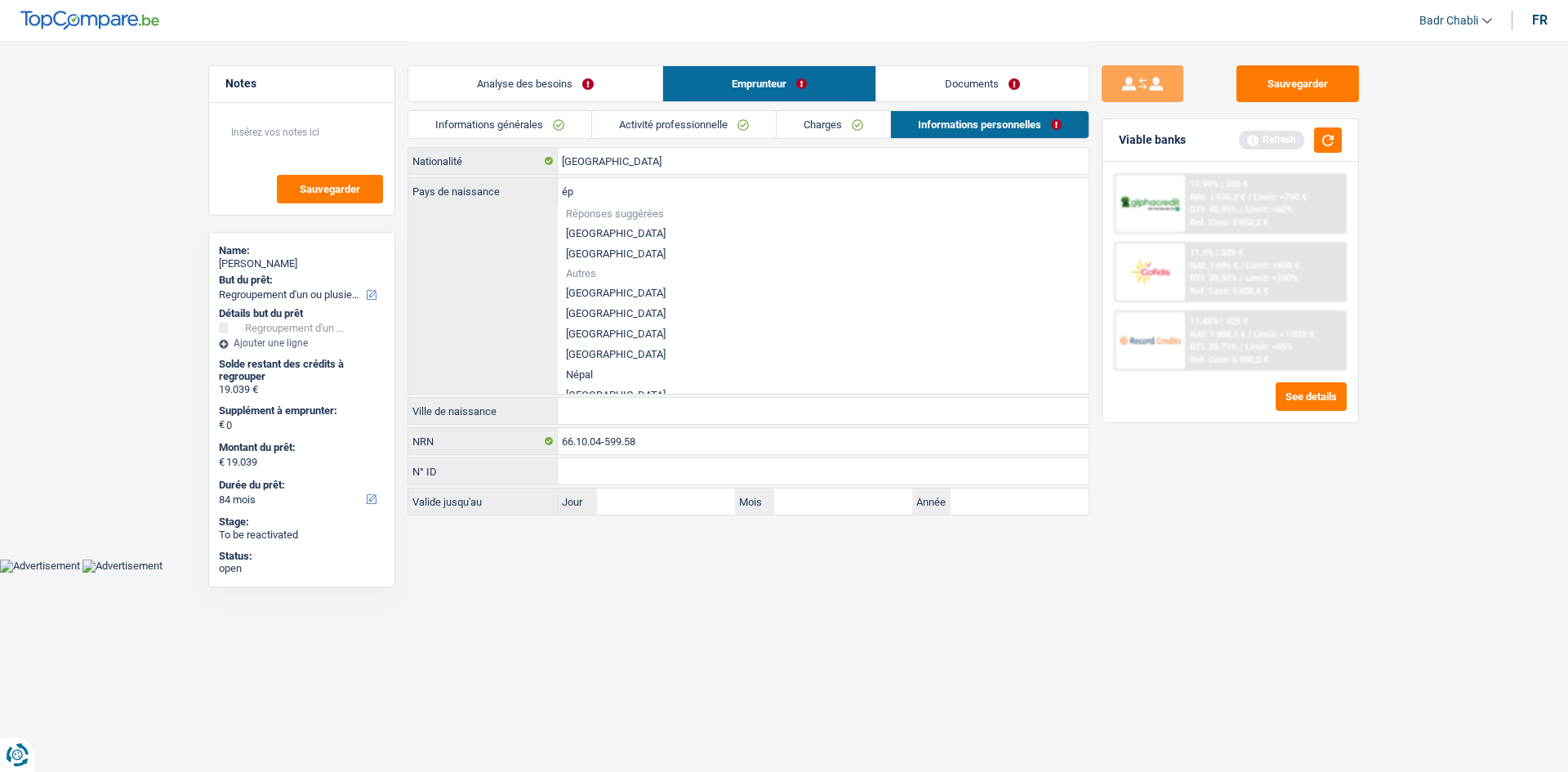
type input "é"
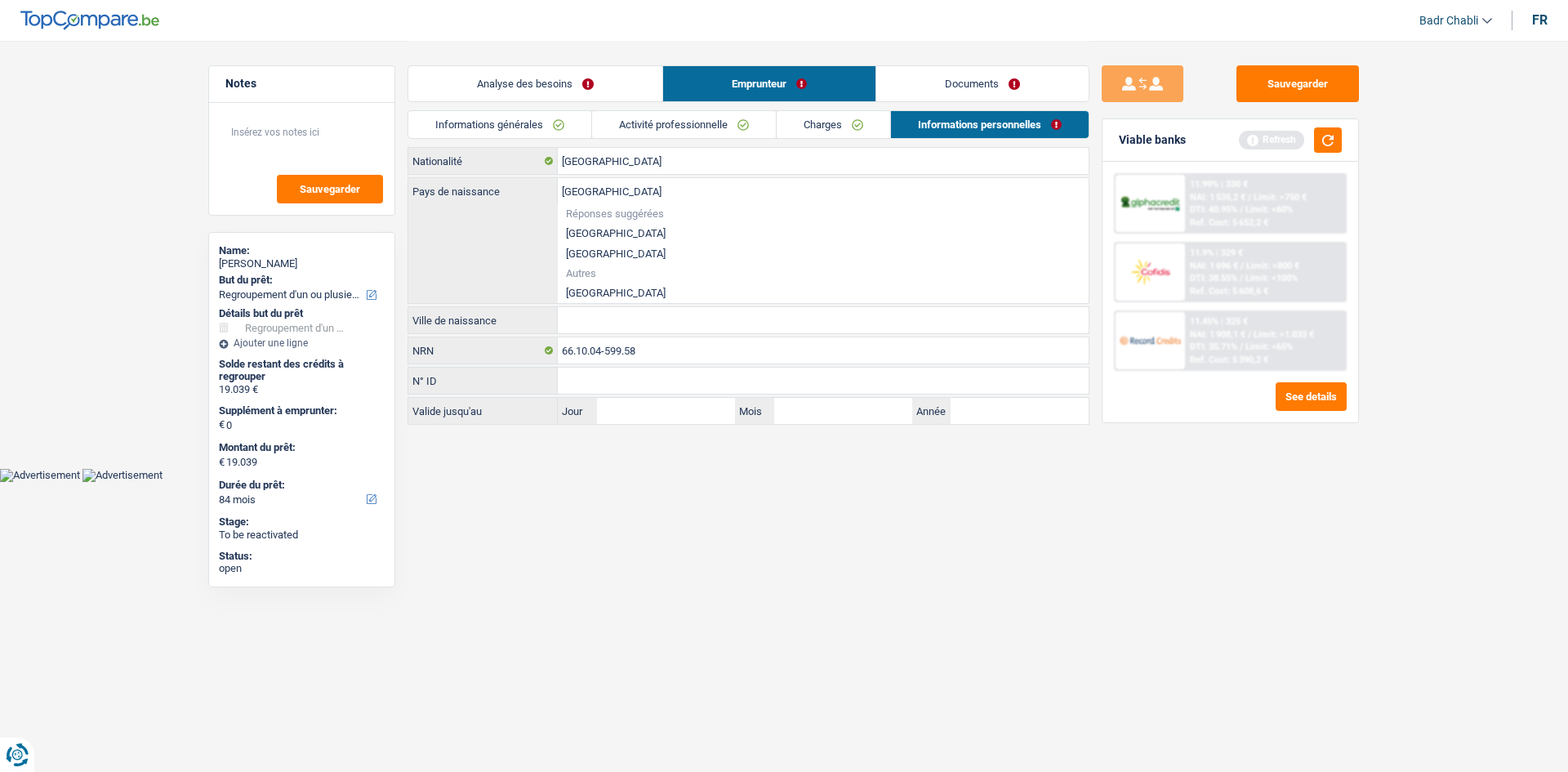
click at [577, 285] on li "Togo" at bounding box center [823, 293] width 531 height 20
type input "Togo"
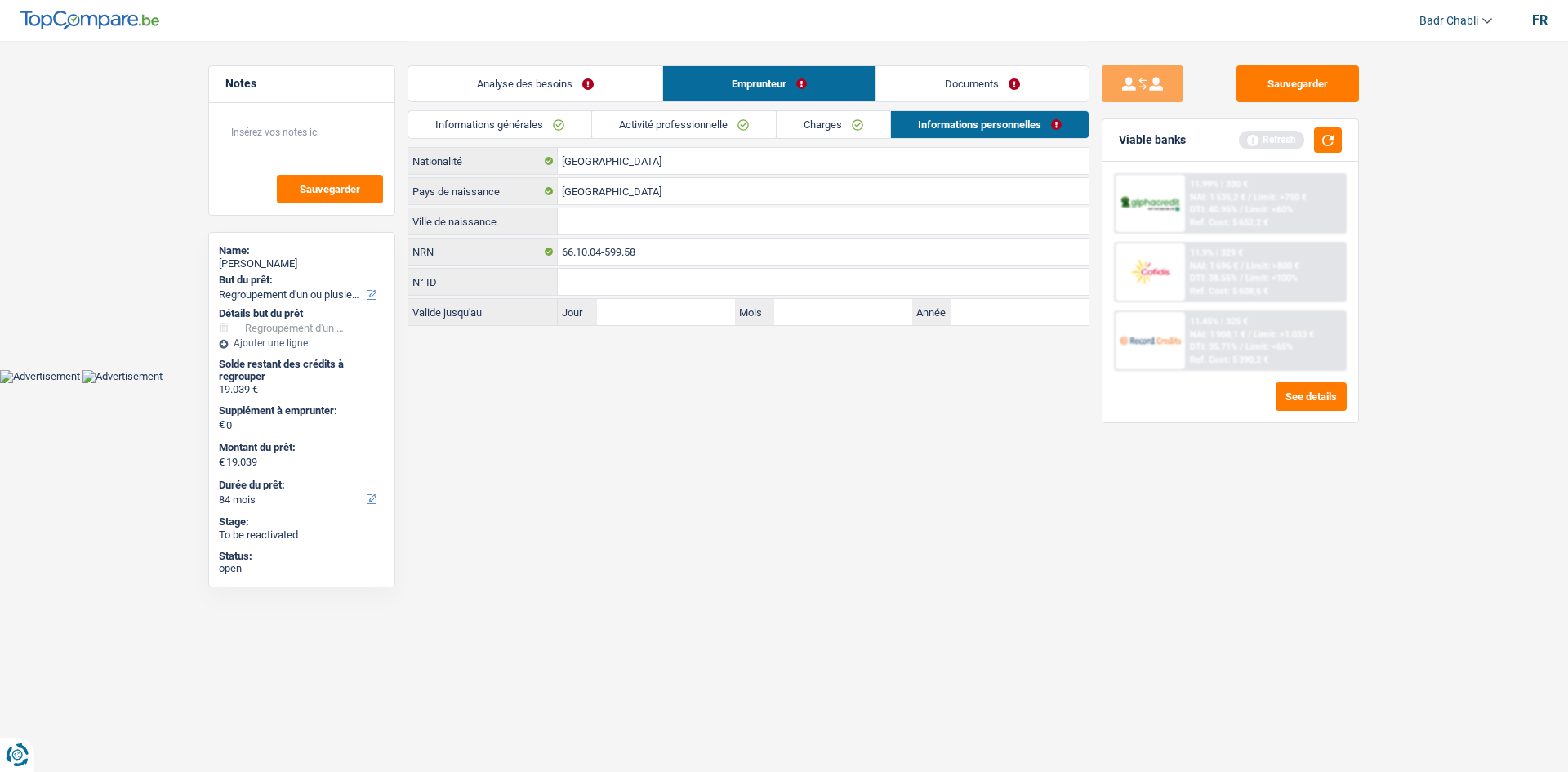
click at [597, 214] on input "Ville de naissance" at bounding box center [823, 221] width 531 height 26
click at [642, 218] on input "Ville de naissance" at bounding box center [823, 221] width 531 height 26
type input "Aneho"
click at [1308, 81] on button "Sauvegarder" at bounding box center [1297, 83] width 122 height 36
click at [1289, 93] on button "Sauvegarder" at bounding box center [1297, 83] width 122 height 36
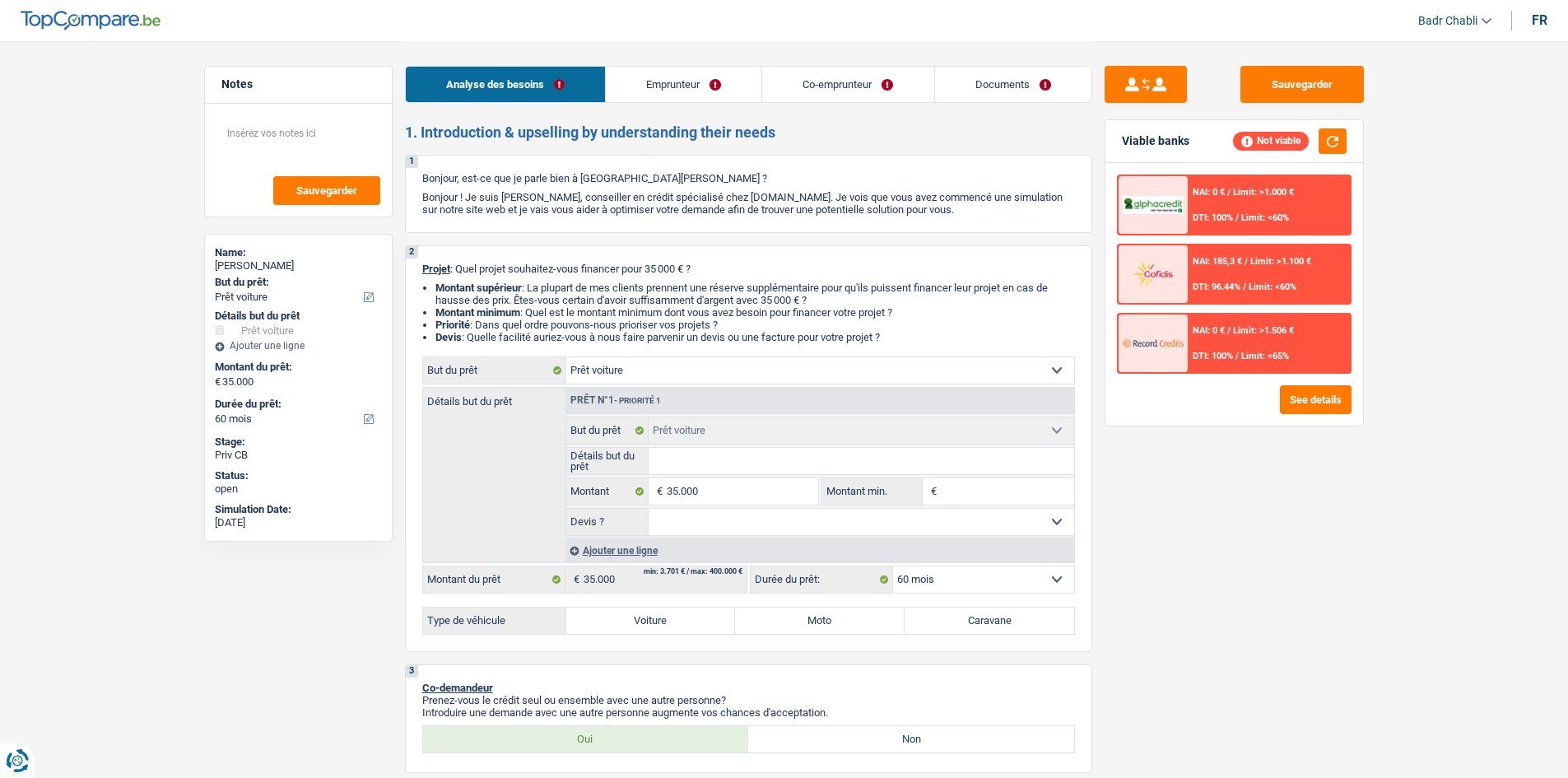
select select "car"
select select "60"
select select "car"
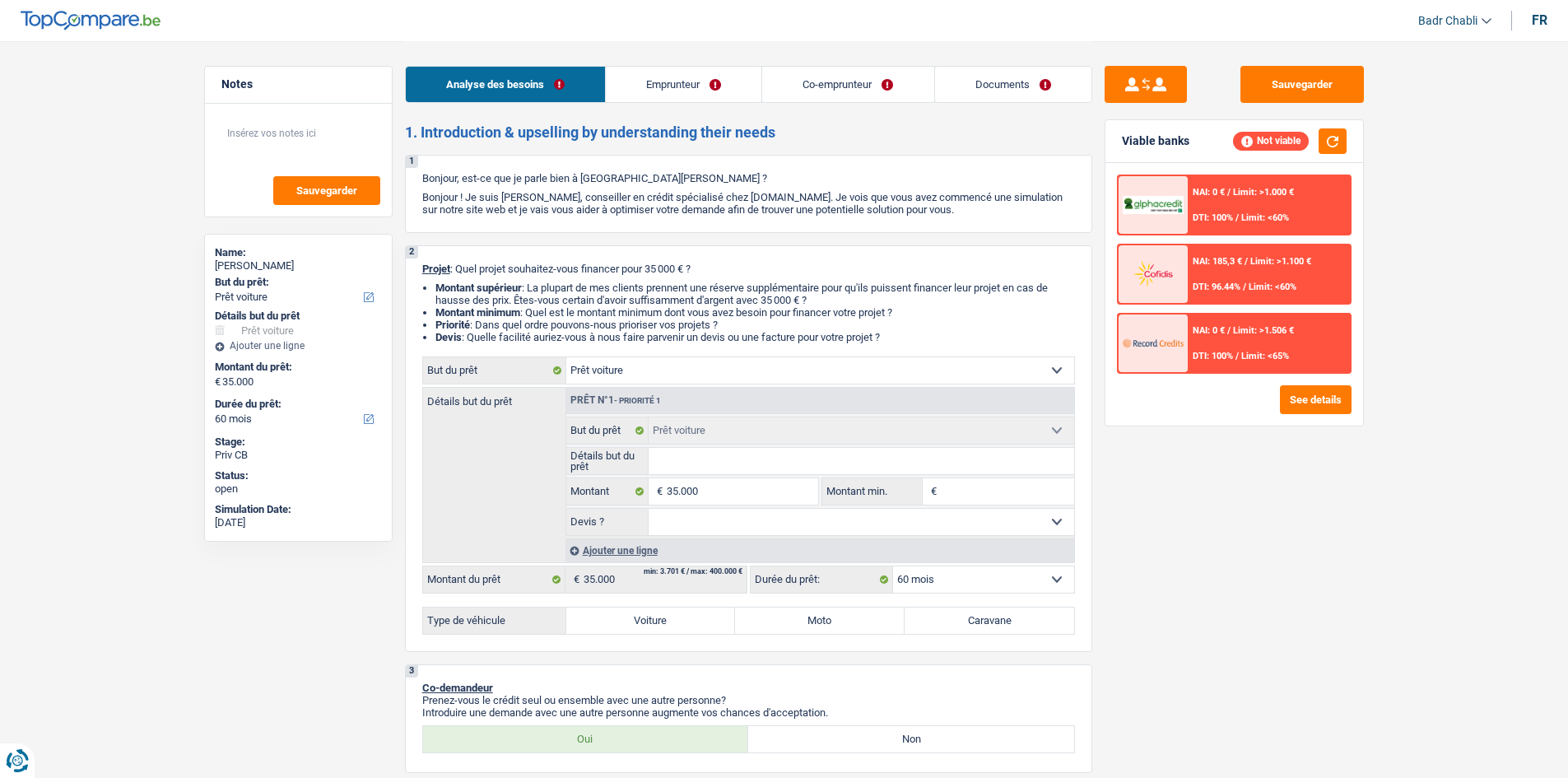
select select "60"
select select "publicEmployee"
select select "worker"
select select "netSalary"
select select "familyAllowances"
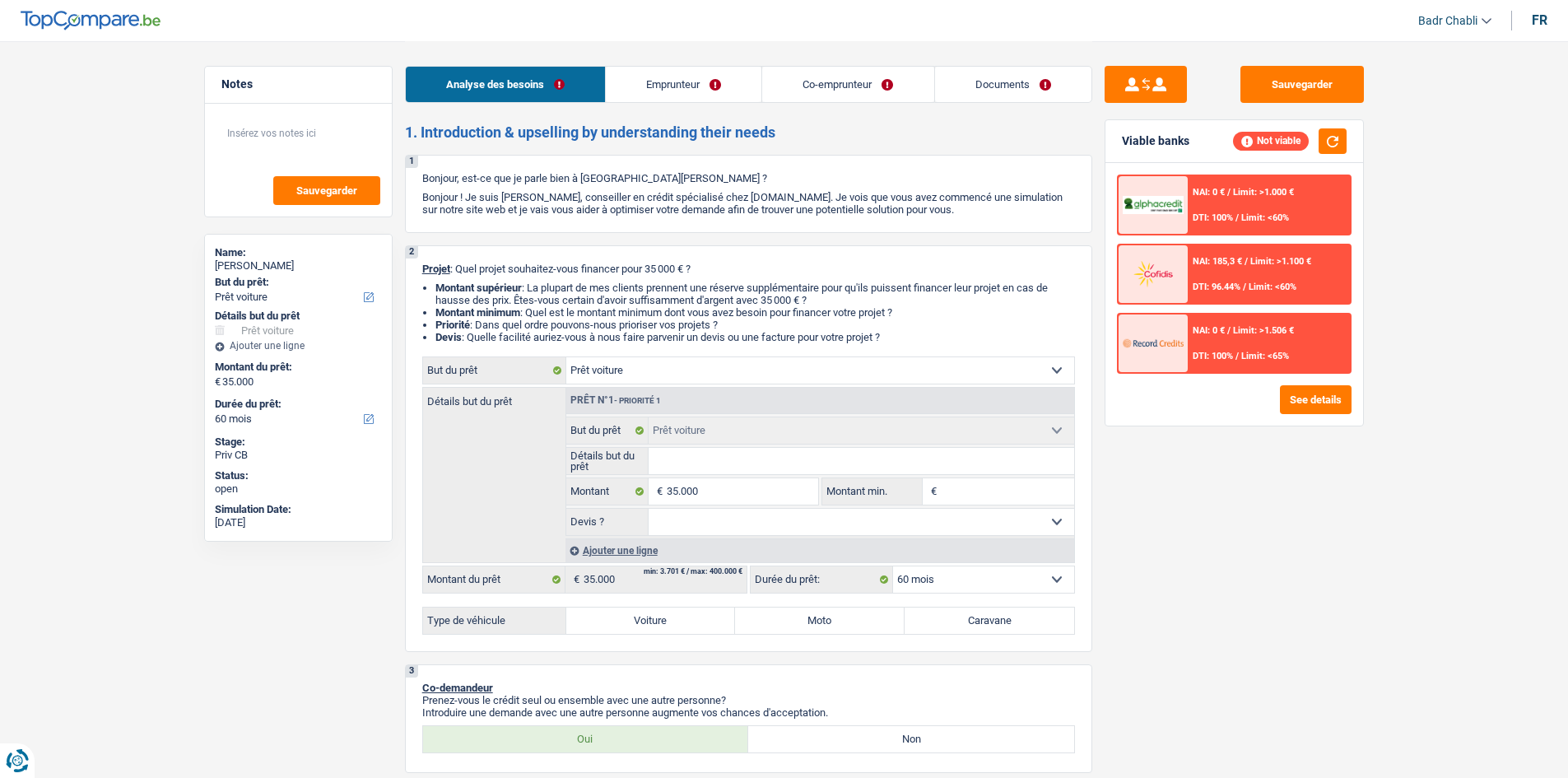
select select "mealVouchers"
select select "familyAllowances"
select select "rentalIncome"
select select "mealVouchers"
select select "netSalary"
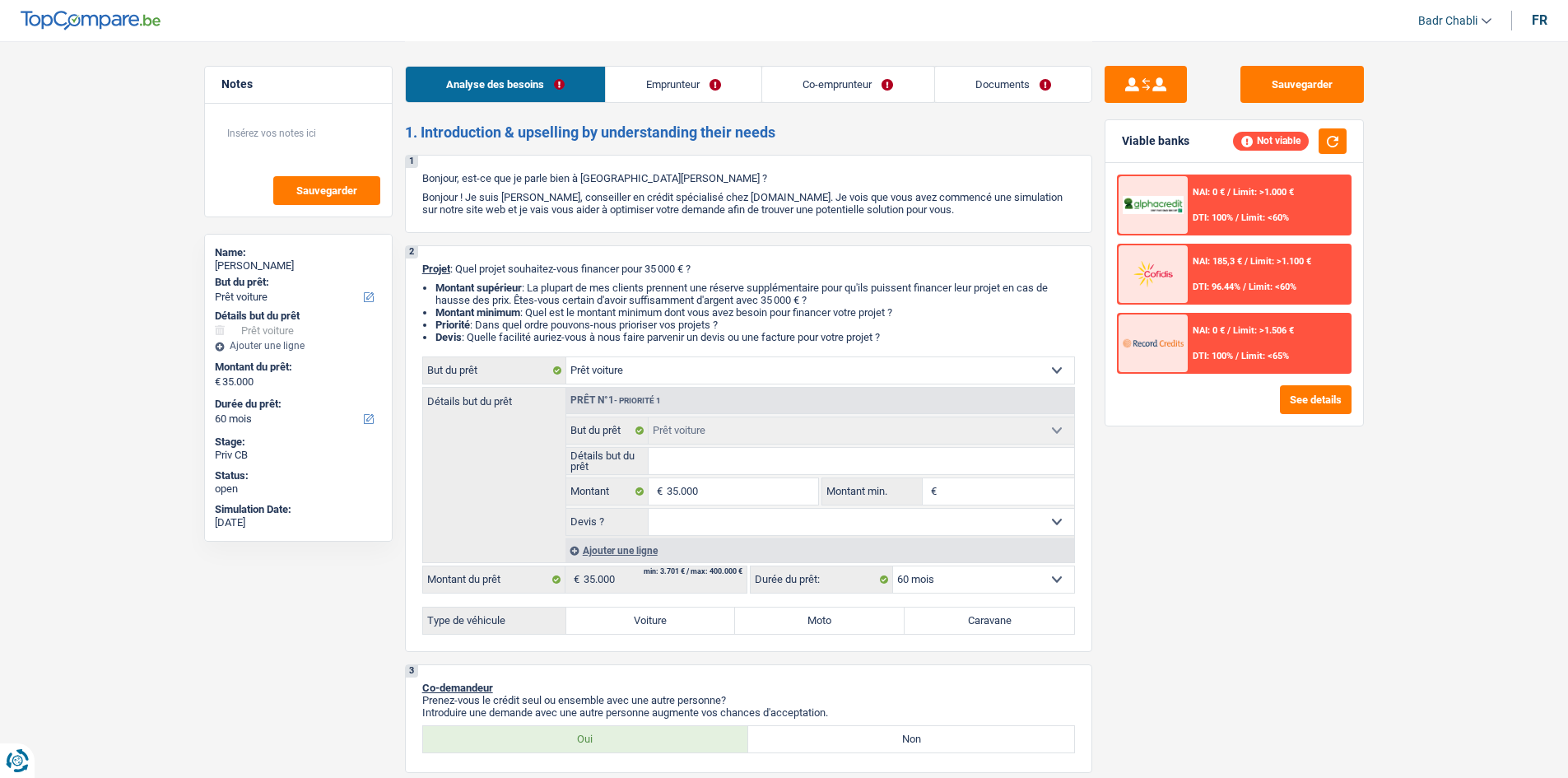
select select "ownerWithMortgage"
select select "mortgage"
select select "300"
select select "car"
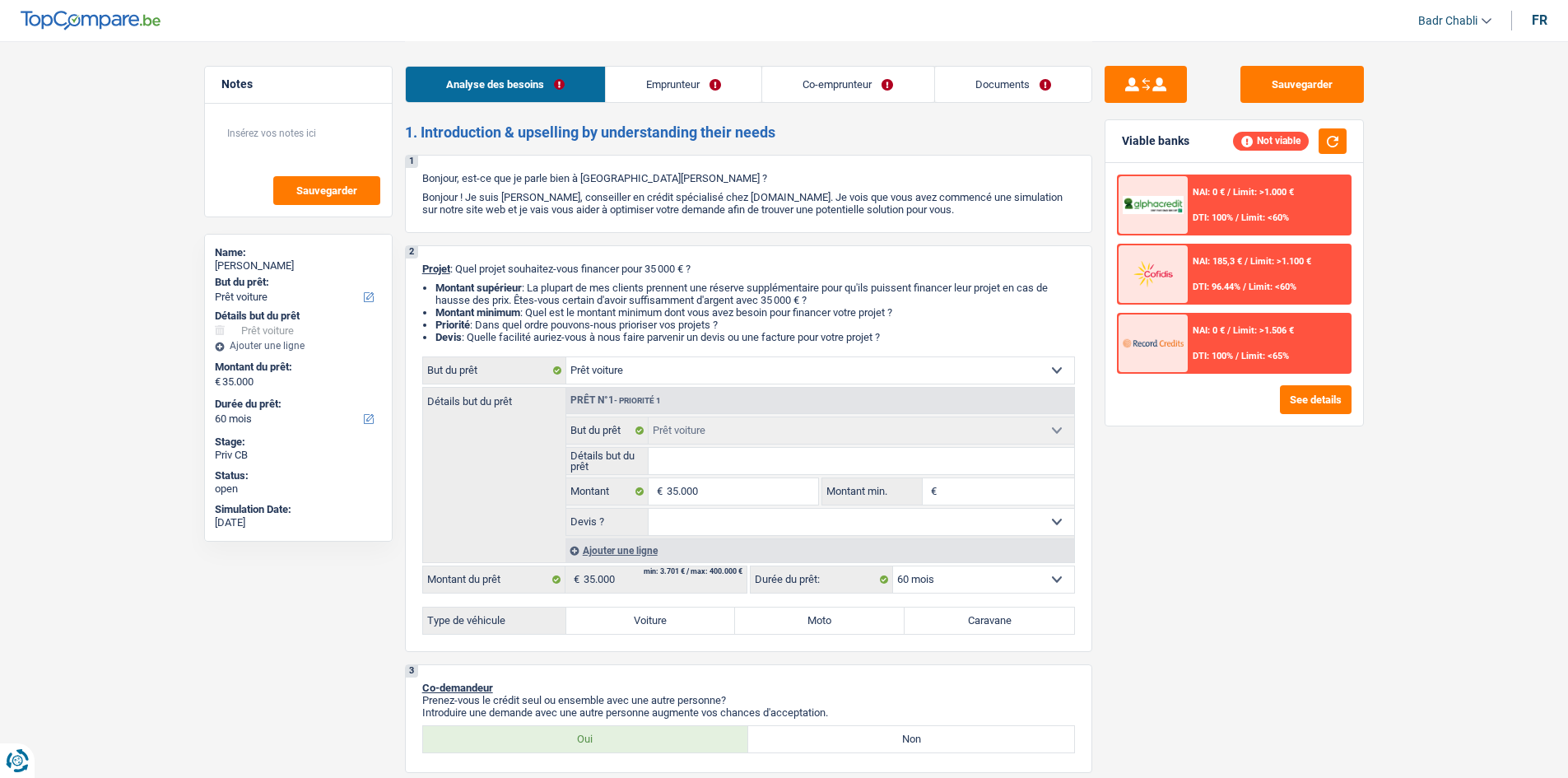
select select "60"
click at [681, 66] on div "Analyse des besoins Emprunteur Co-emprunteur Documents" at bounding box center [749, 76] width 687 height 70
click at [689, 81] on link "Emprunteur" at bounding box center [683, 84] width 156 height 35
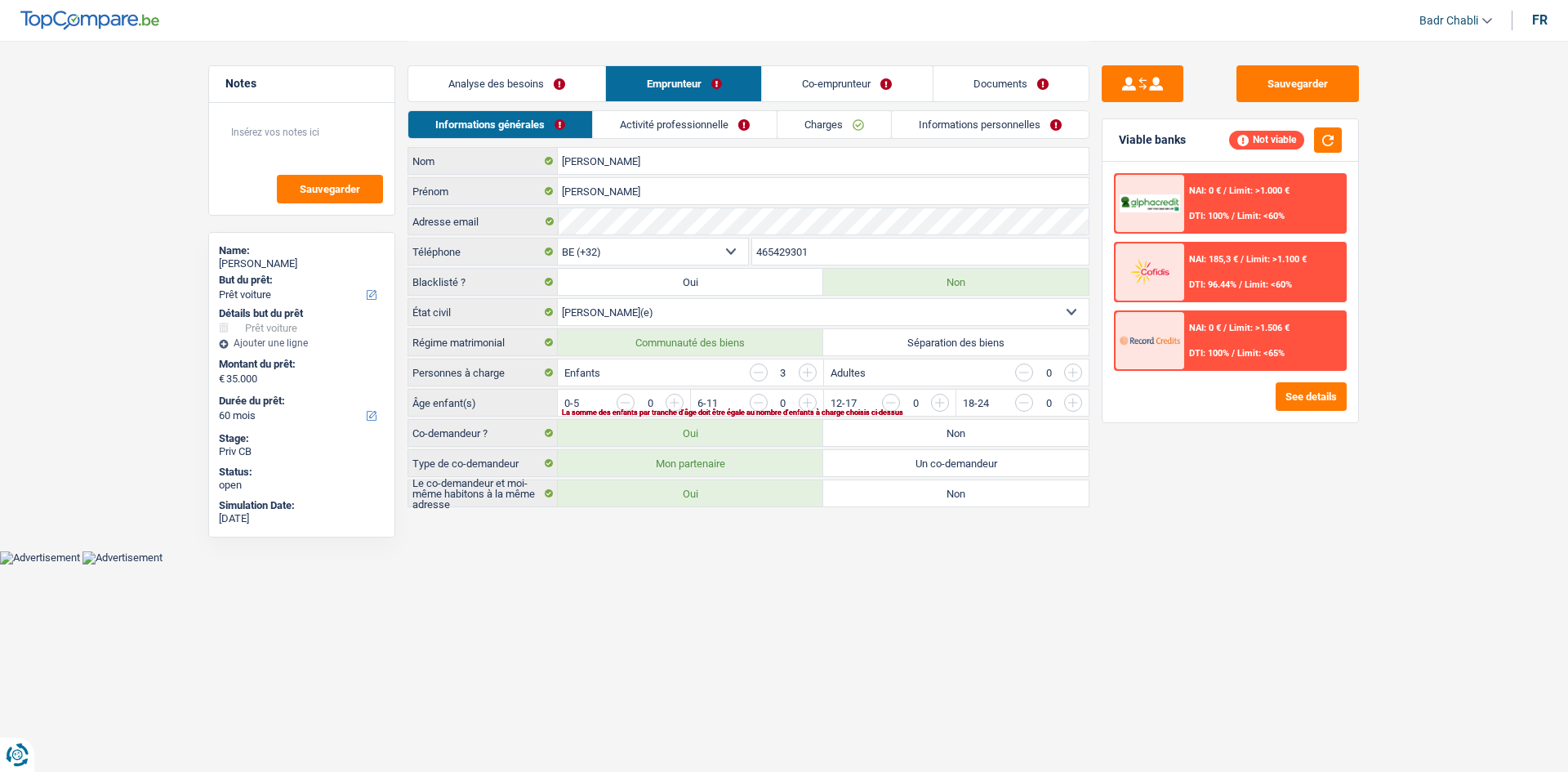
click at [686, 115] on link "Activité professionnelle" at bounding box center [685, 125] width 184 height 27
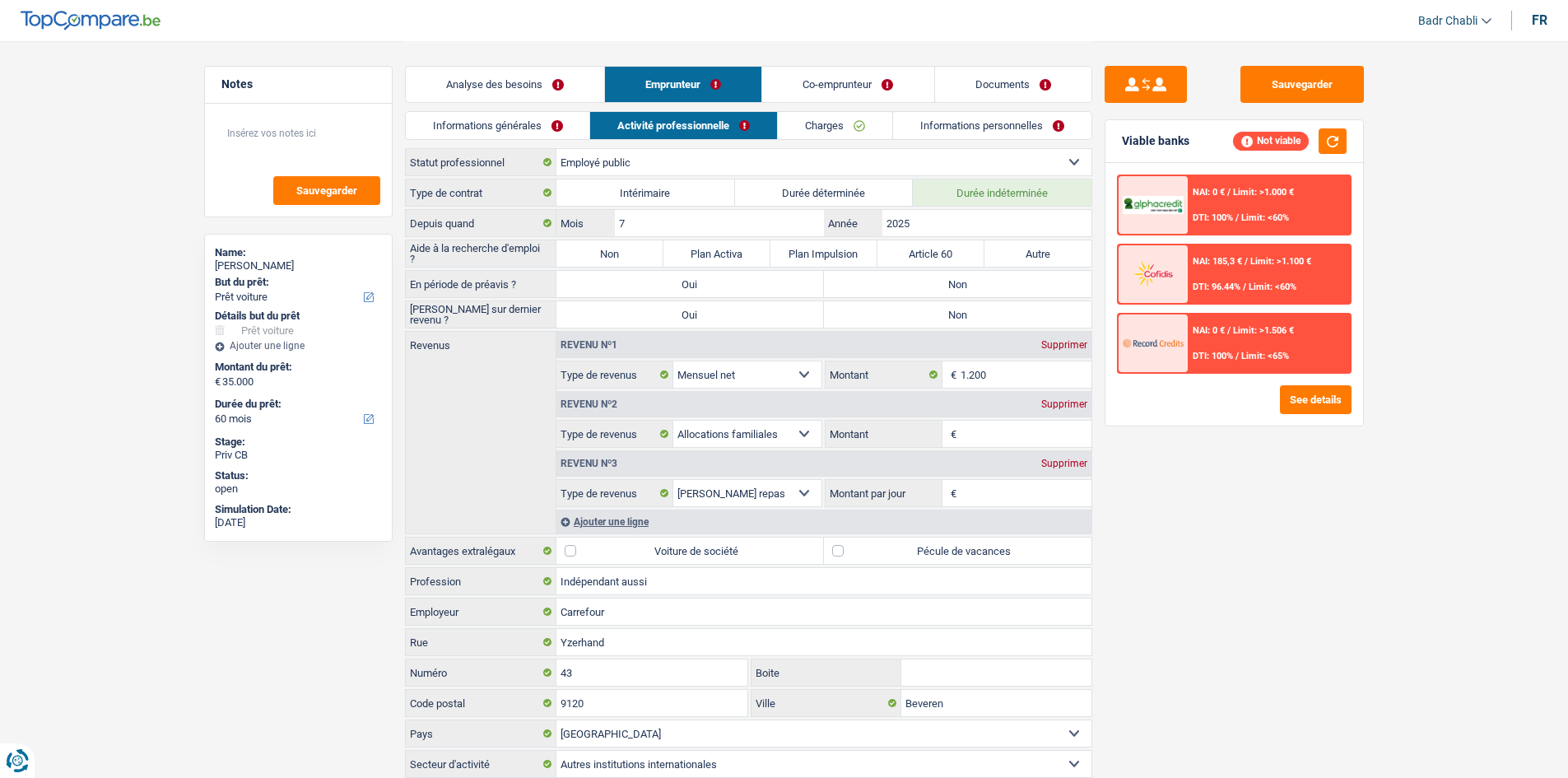
click at [524, 80] on link "Analyse des besoins" at bounding box center [505, 84] width 198 height 35
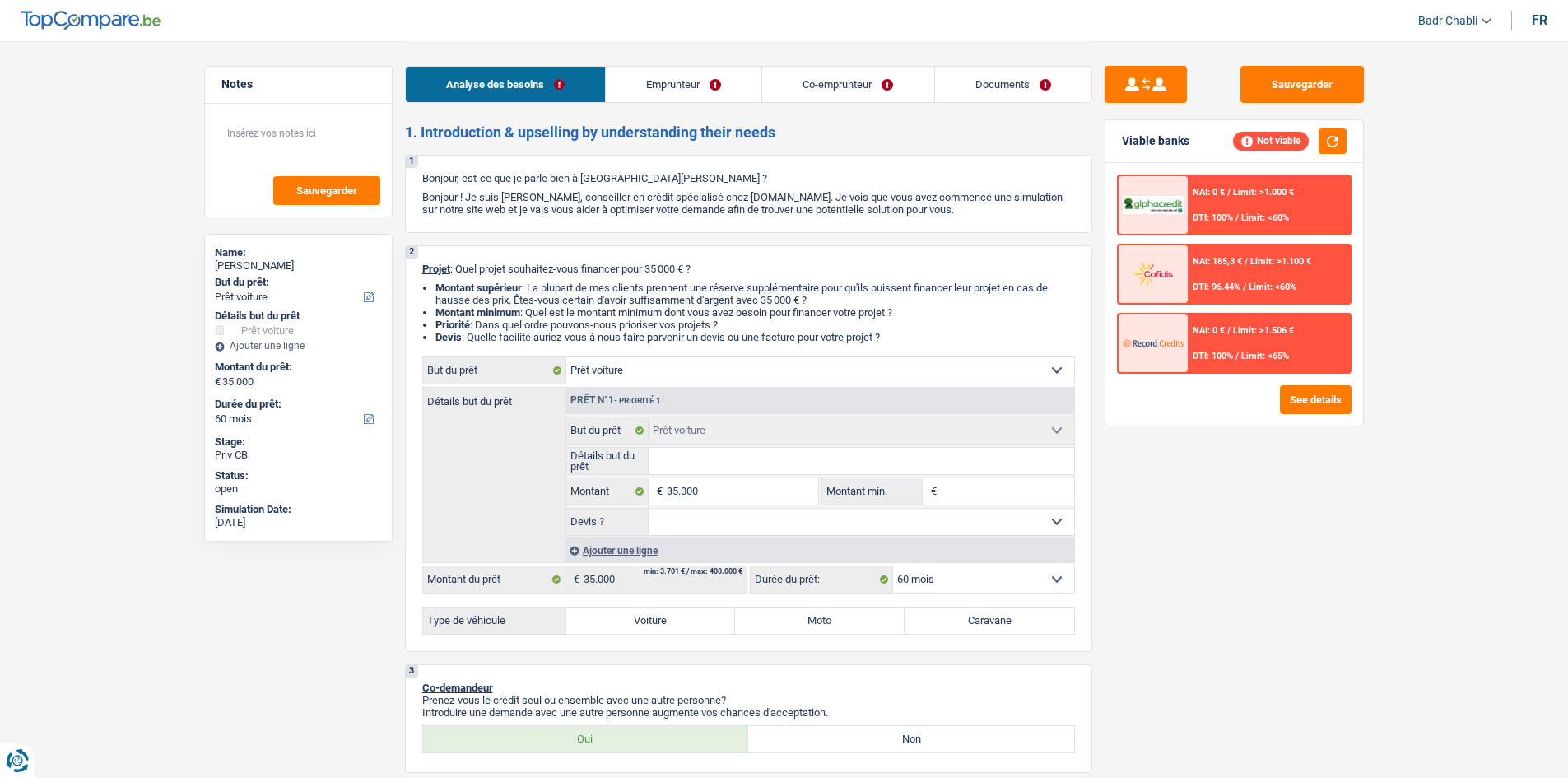
click at [674, 80] on link "Emprunteur" at bounding box center [683, 84] width 156 height 35
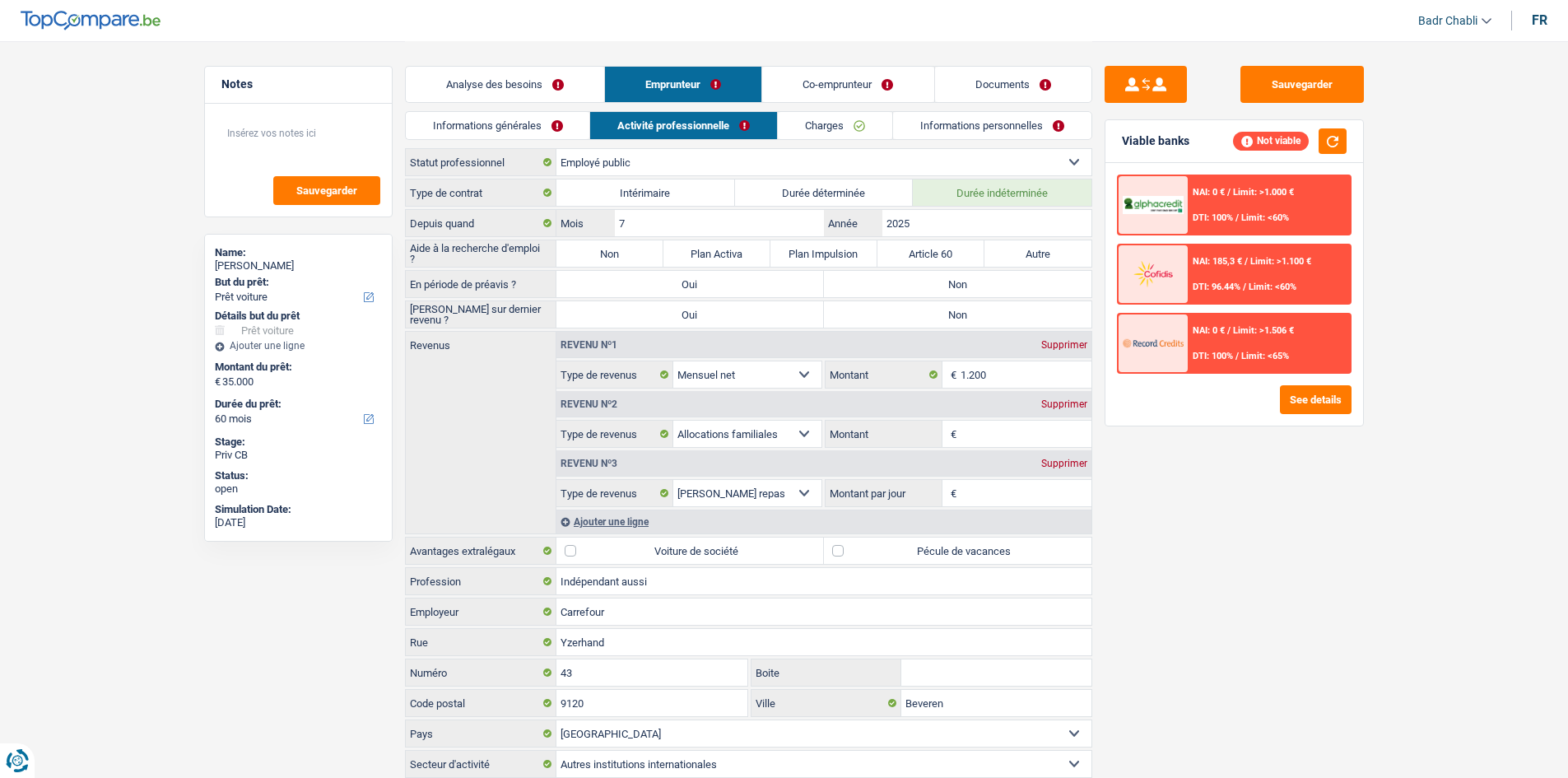
click at [636, 249] on label "Non" at bounding box center [610, 253] width 107 height 27
click at [636, 249] on input "Non" at bounding box center [610, 253] width 107 height 27
radio input "true"
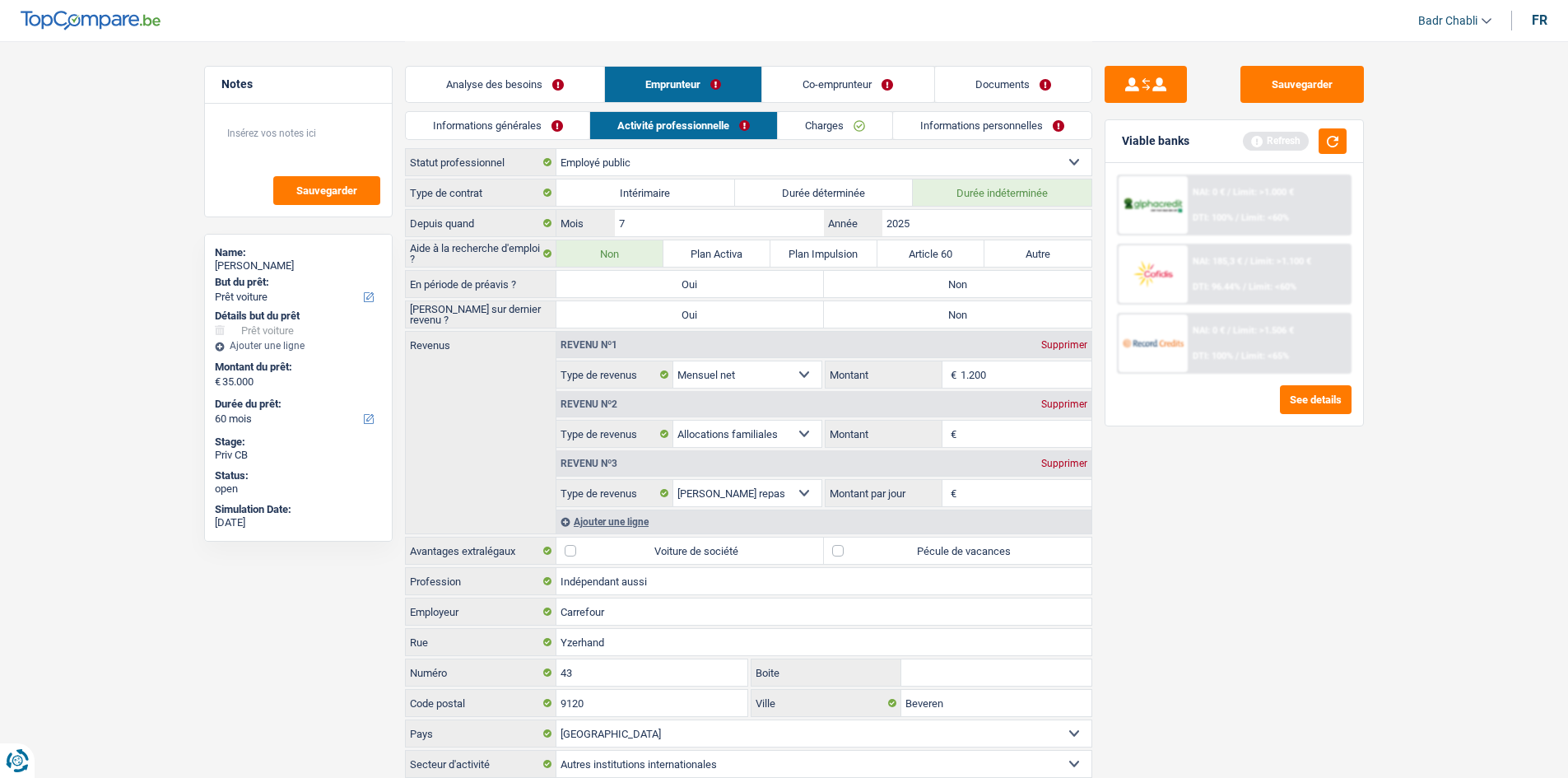
click at [925, 283] on label "Non" at bounding box center [958, 284] width 268 height 27
click at [925, 283] on input "Non" at bounding box center [958, 284] width 268 height 27
radio input "true"
click at [931, 313] on label "Non" at bounding box center [958, 314] width 268 height 27
click at [931, 313] on input "Non" at bounding box center [958, 314] width 268 height 27
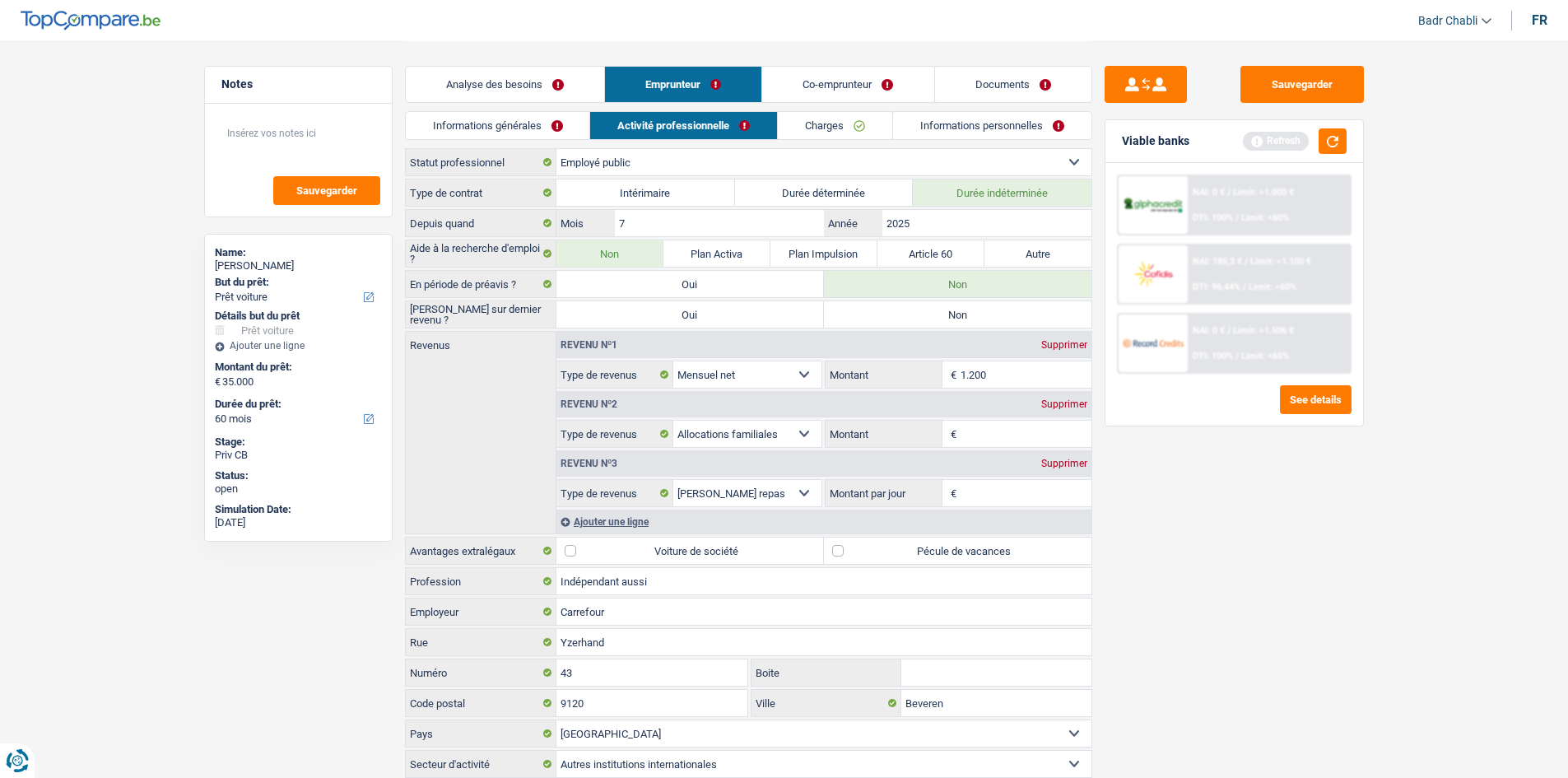
radio input "true"
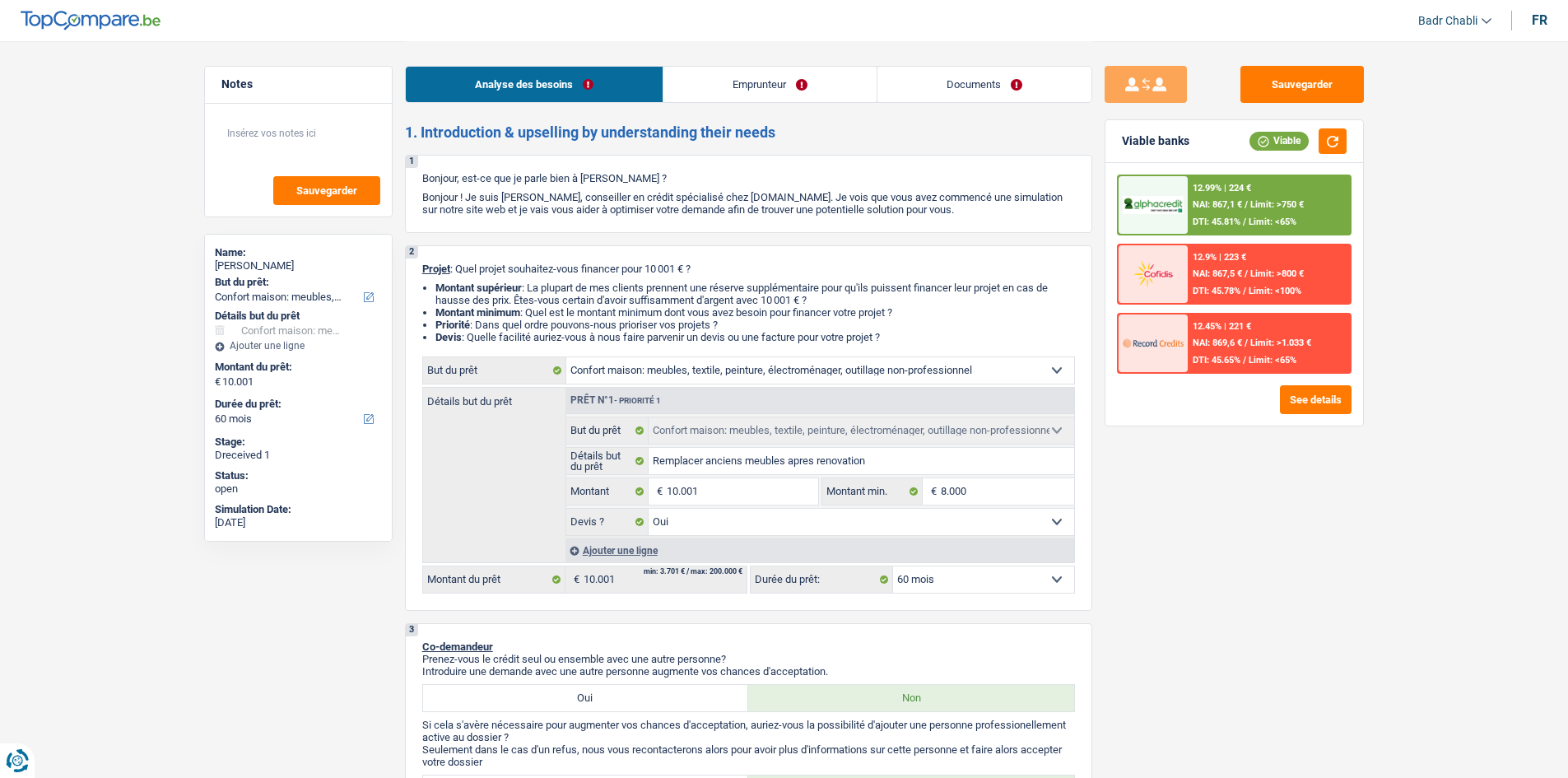
select select "household"
select select "60"
select select "household"
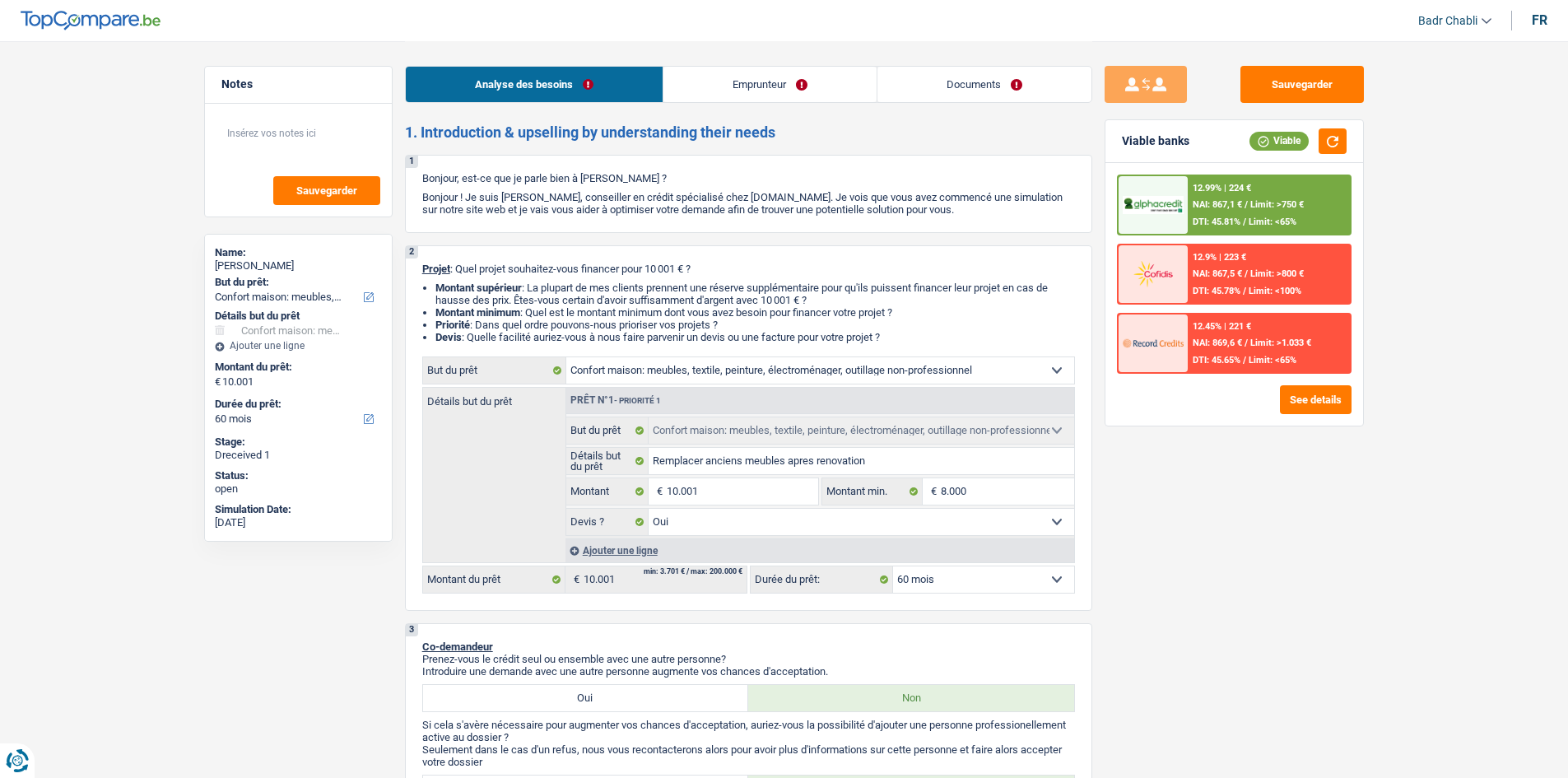
select select "yes"
select select "60"
select select "unemployed"
select select "unemployment"
select select "other"
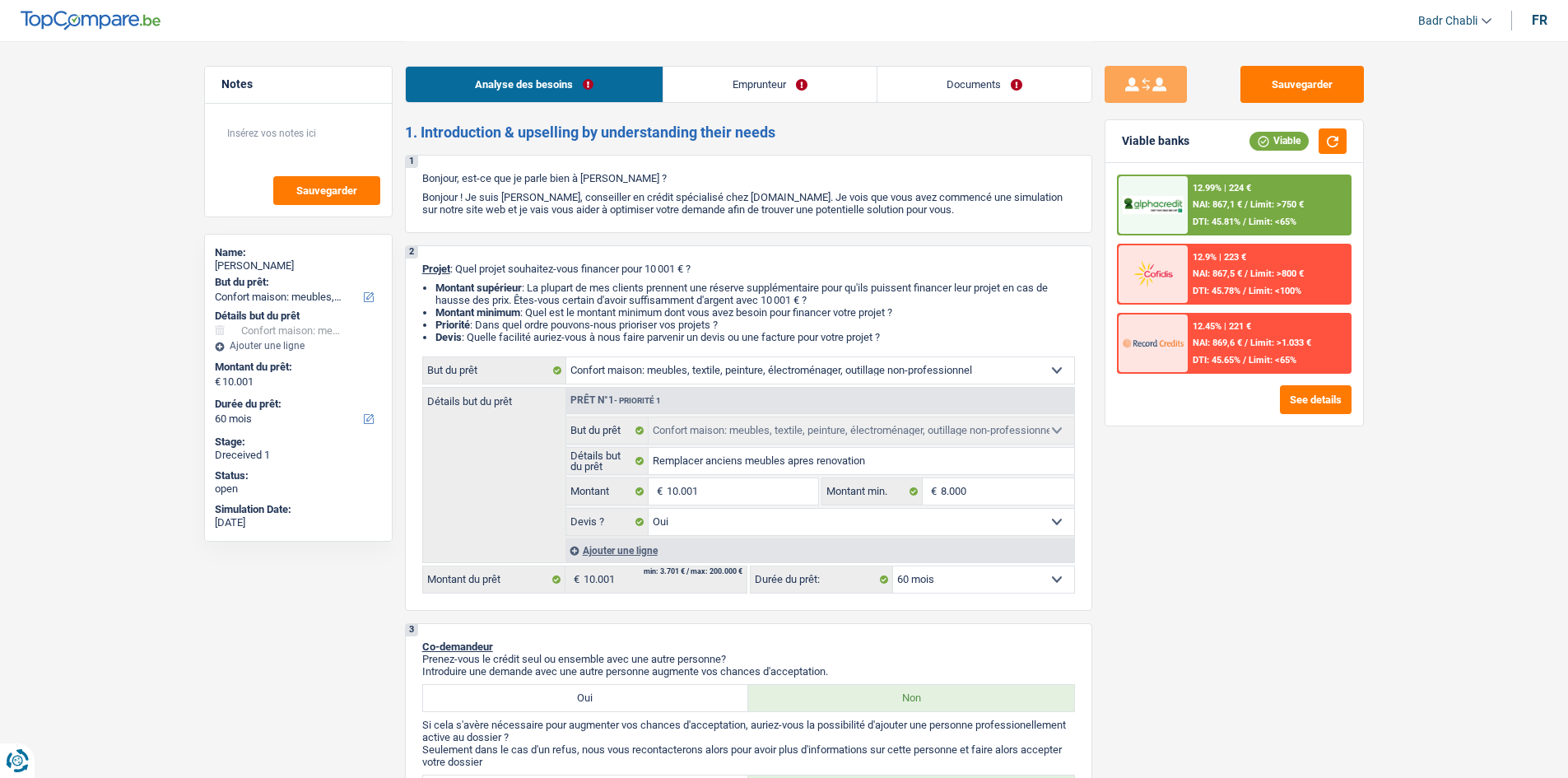
select select "ownerWithoutMortgage"
select select "renovationLoan"
select select "120"
select select "cardOrCredit"
select select "household"
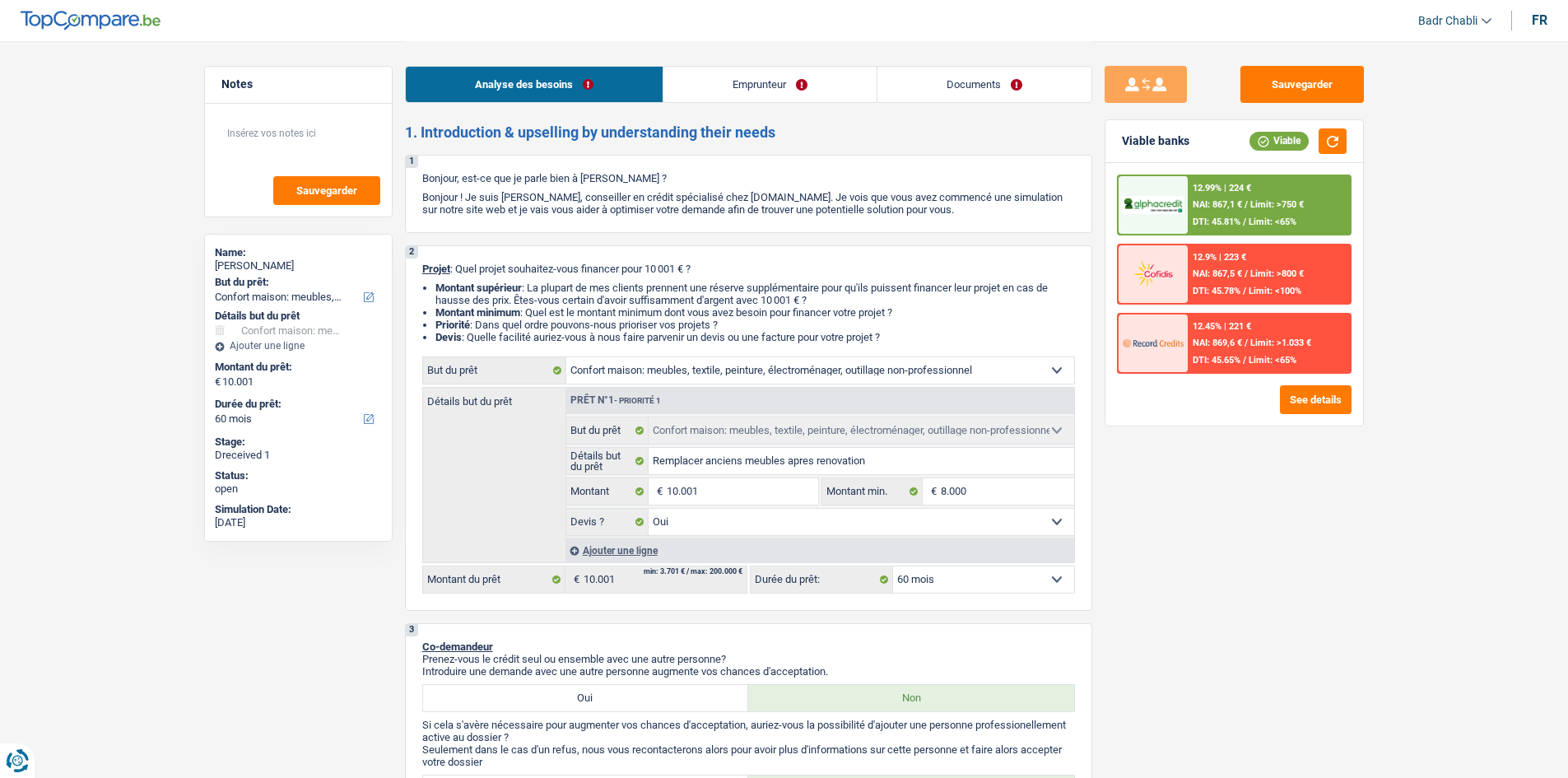
select select "household"
select select "yes"
select select "60"
